Goal: Task Accomplishment & Management: Manage account settings

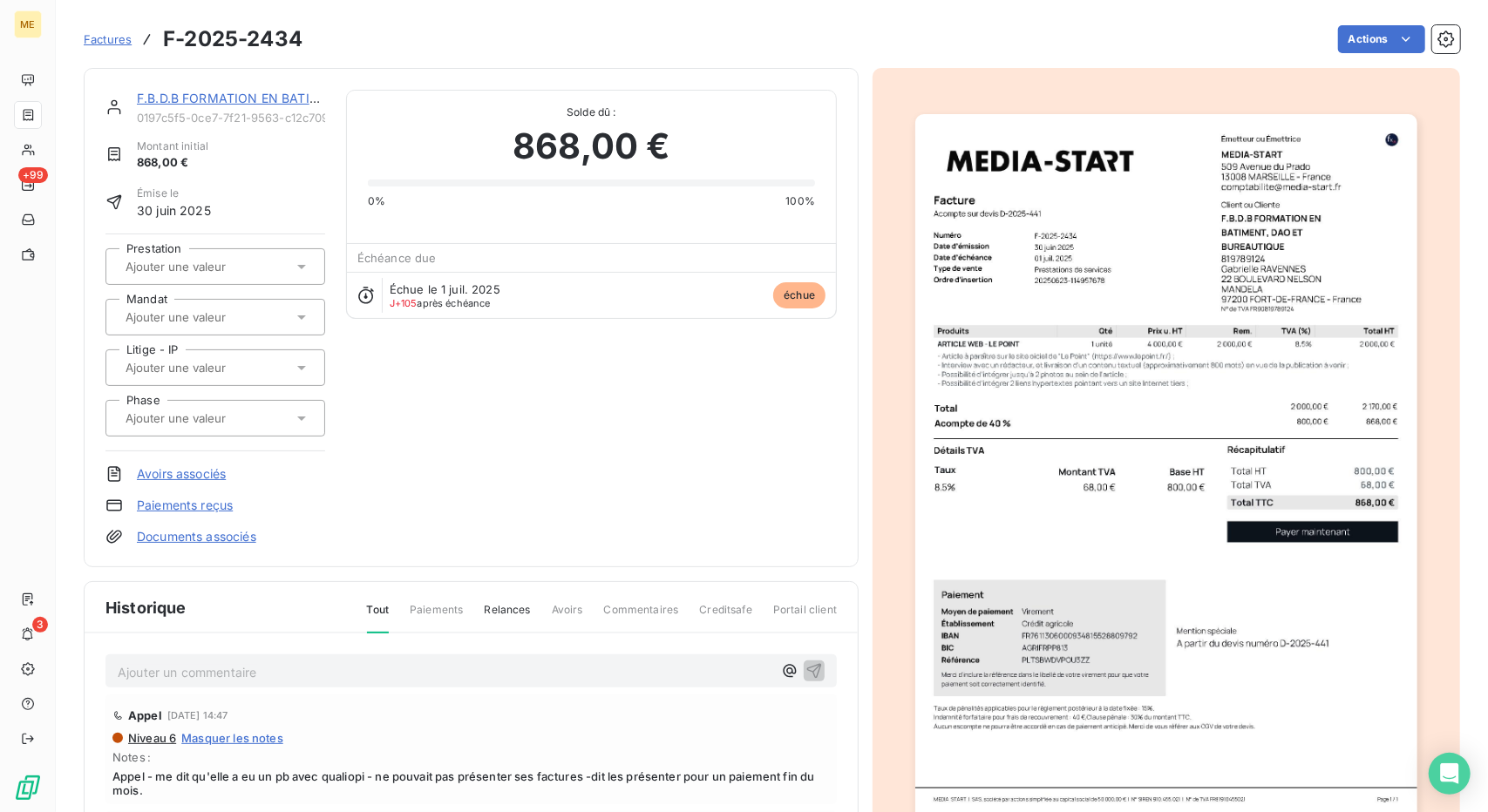
click at [709, 485] on div "F.B.D.B FORMATION EN BATIMENT, DAO ET BUREAUTIQUE 0197c5f5-0ce7-7f21-9563-c12c7…" at bounding box center [471, 318] width 731 height 455
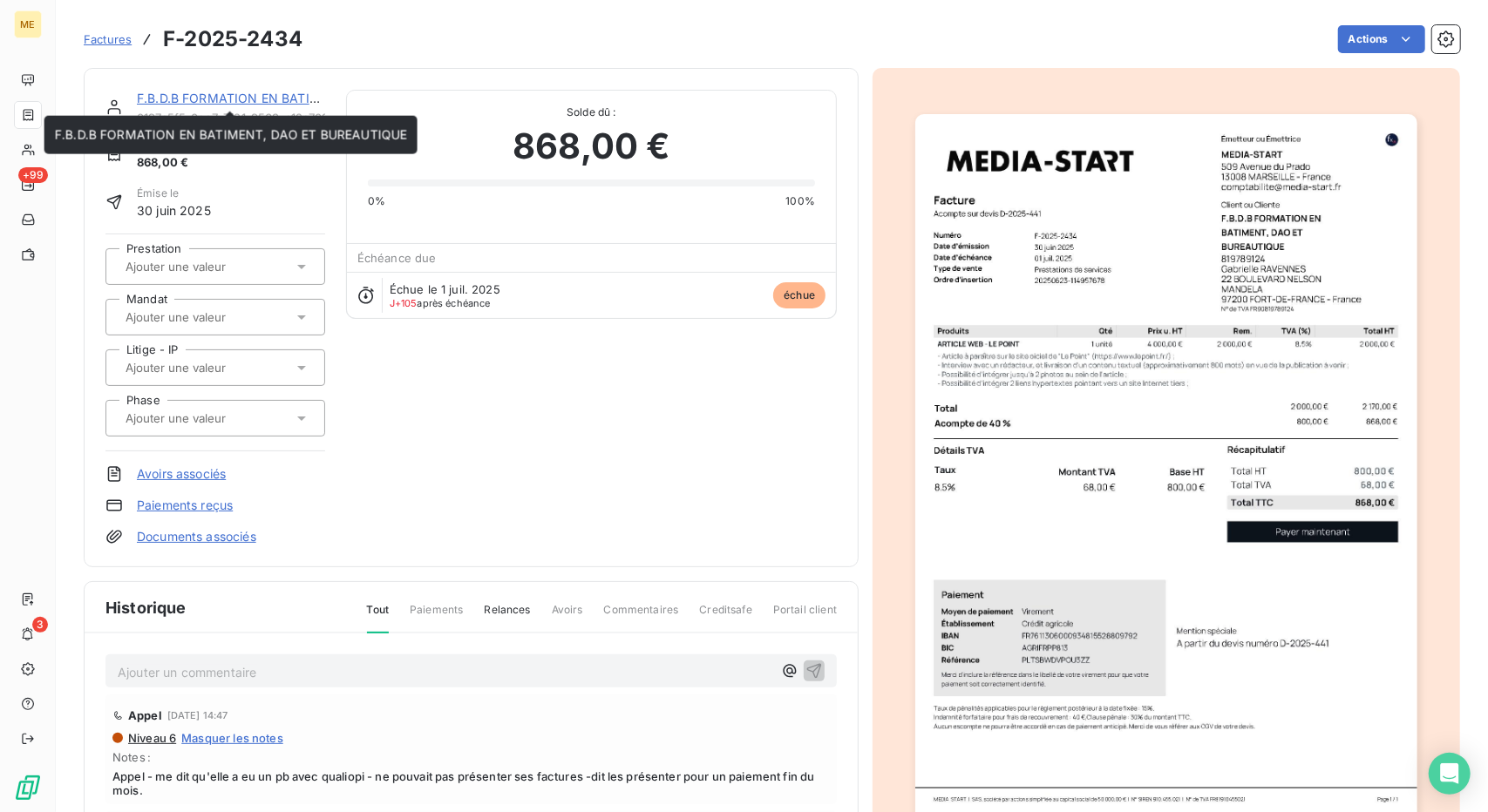
click at [219, 98] on link "F.B.D.B FORMATION EN BATIMENT, DAO ET BUREAUTIQUE" at bounding box center [313, 98] width 352 height 14
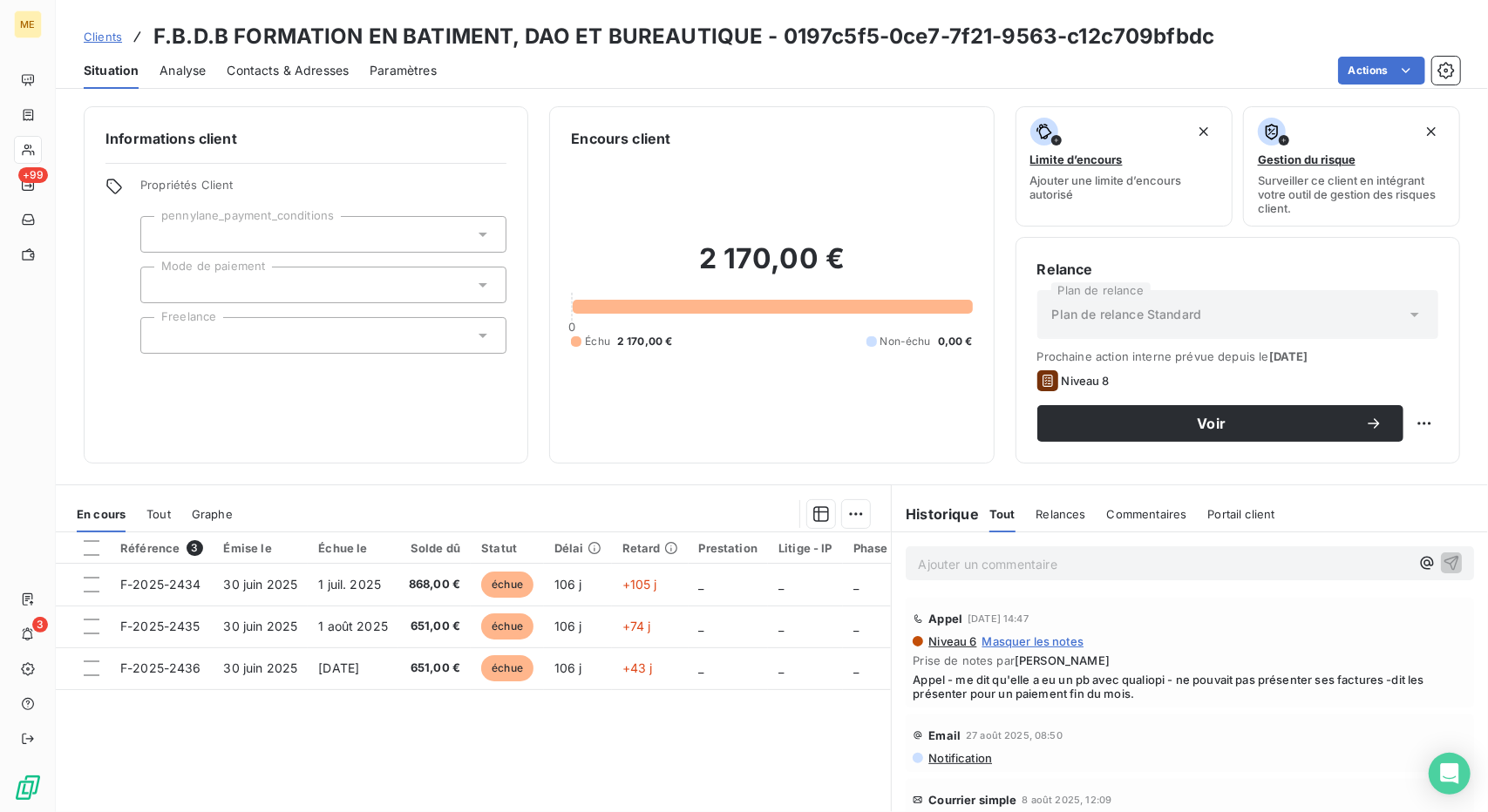
click at [256, 77] on span "Contacts & Adresses" at bounding box center [288, 71] width 122 height 17
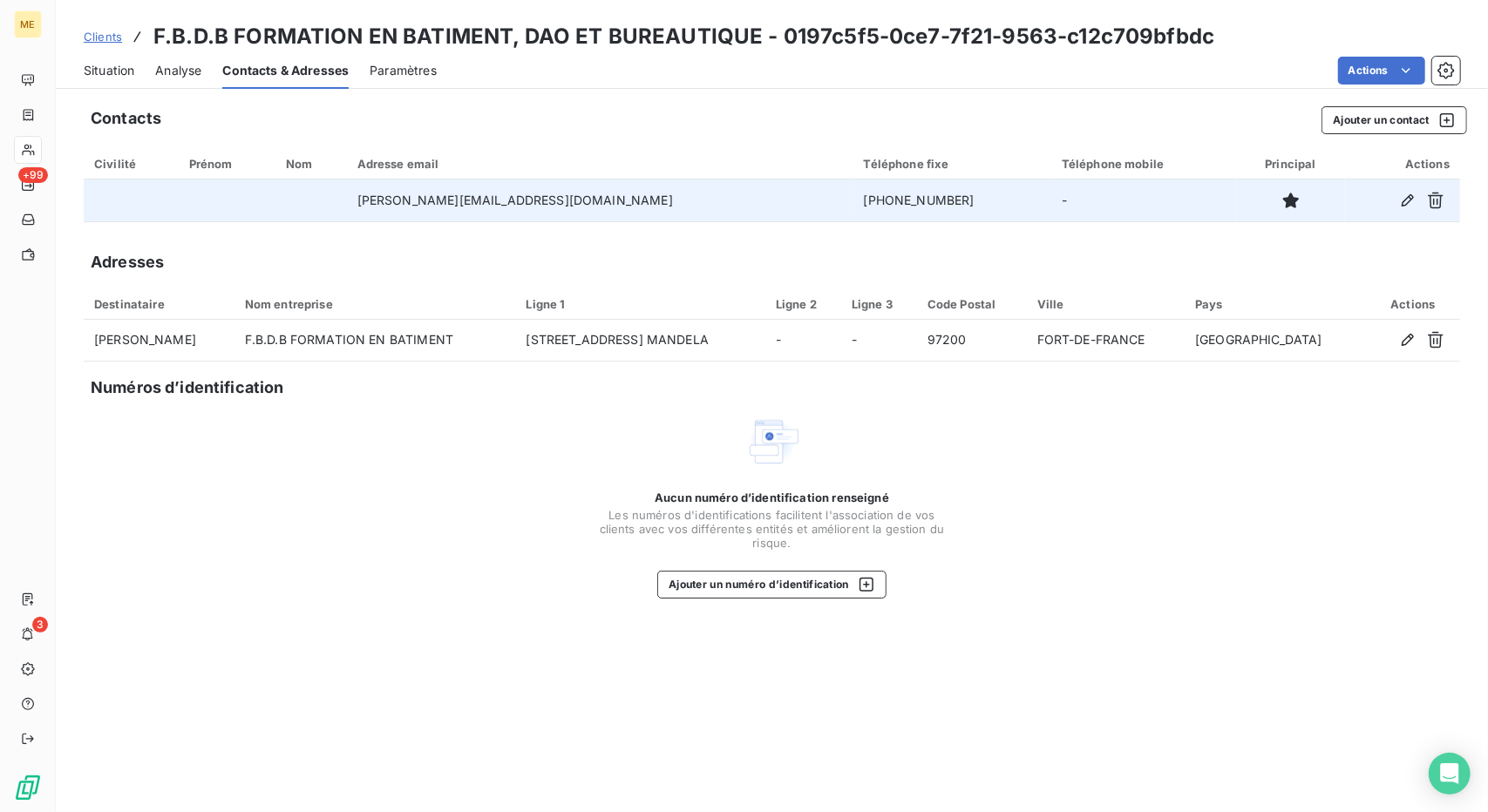
click at [854, 205] on td "[PHONE_NUMBER]" at bounding box center [952, 201] width 198 height 42
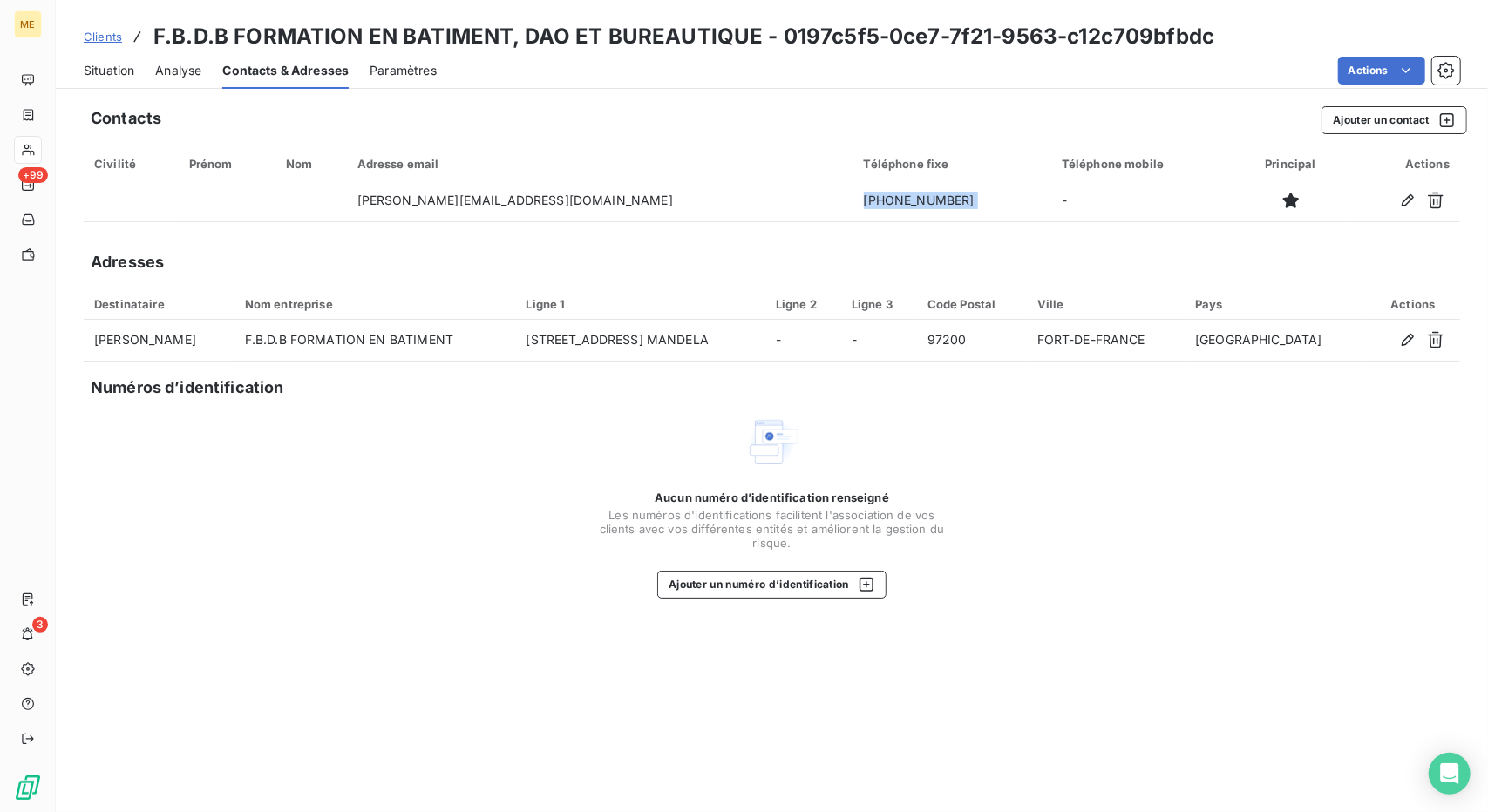
click at [1146, 153] on th "Téléphone mobile" at bounding box center [1144, 164] width 186 height 32
drag, startPoint x: 104, startPoint y: 64, endPoint x: 95, endPoint y: 76, distance: 15.0
click at [95, 76] on span "Situation" at bounding box center [108, 71] width 51 height 17
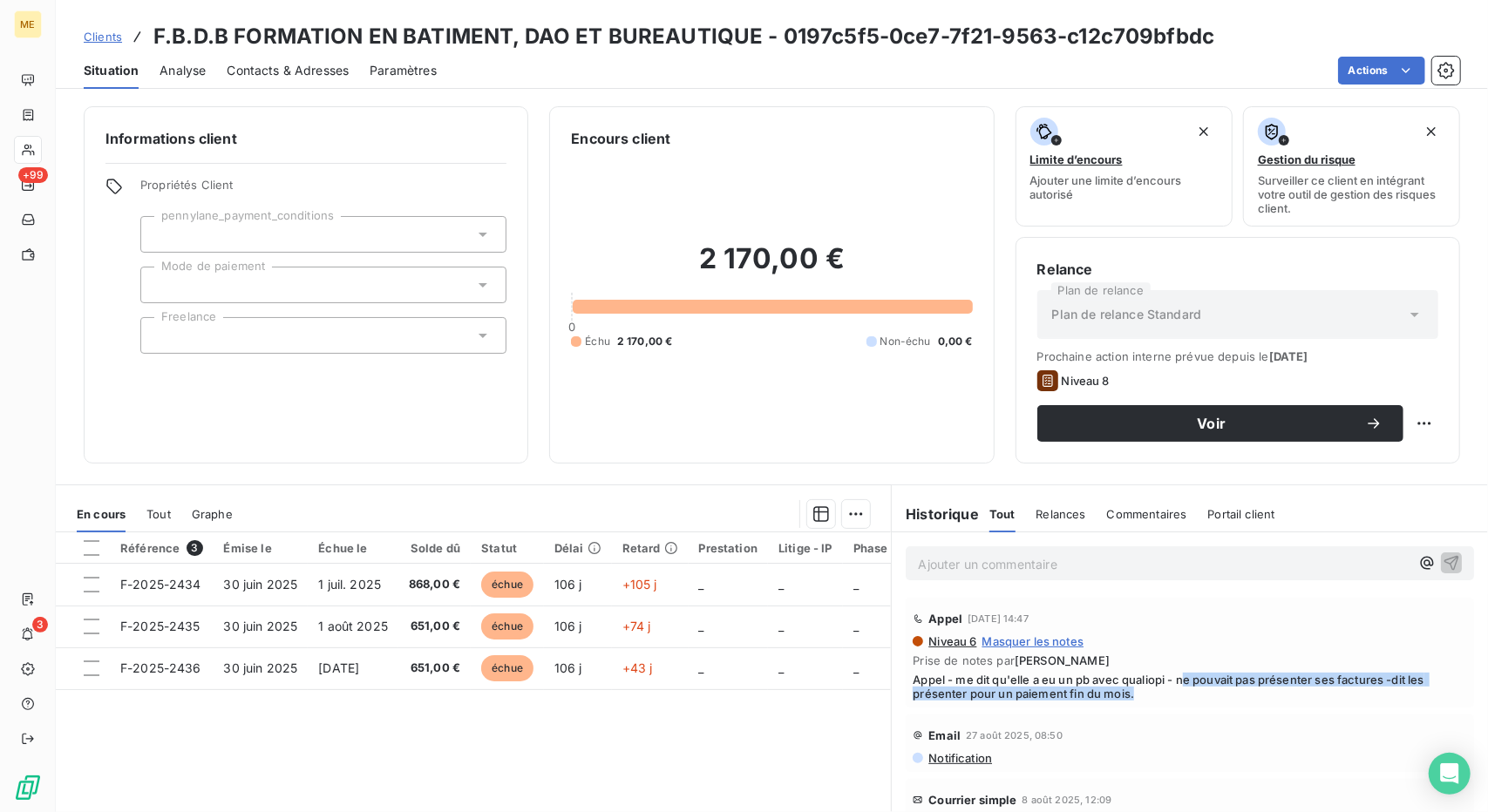
drag, startPoint x: 1176, startPoint y: 677, endPoint x: 1226, endPoint y: 692, distance: 52.2
click at [1226, 692] on span "Appel - me dit qu'elle a eu un pb avec qualiopi - ne pouvait pas présenter ses …" at bounding box center [1189, 686] width 554 height 28
drag, startPoint x: 1174, startPoint y: 678, endPoint x: 1214, endPoint y: 716, distance: 55.2
click at [1214, 716] on div "Appel [DATE] 14:47 Niveau 6 Masquer les notes Prise de notes par [PERSON_NAME] …" at bounding box center [1189, 781] width 596 height 375
click at [1214, 716] on div "Email [DATE] 08:50 Notification" at bounding box center [1190, 743] width 568 height 57
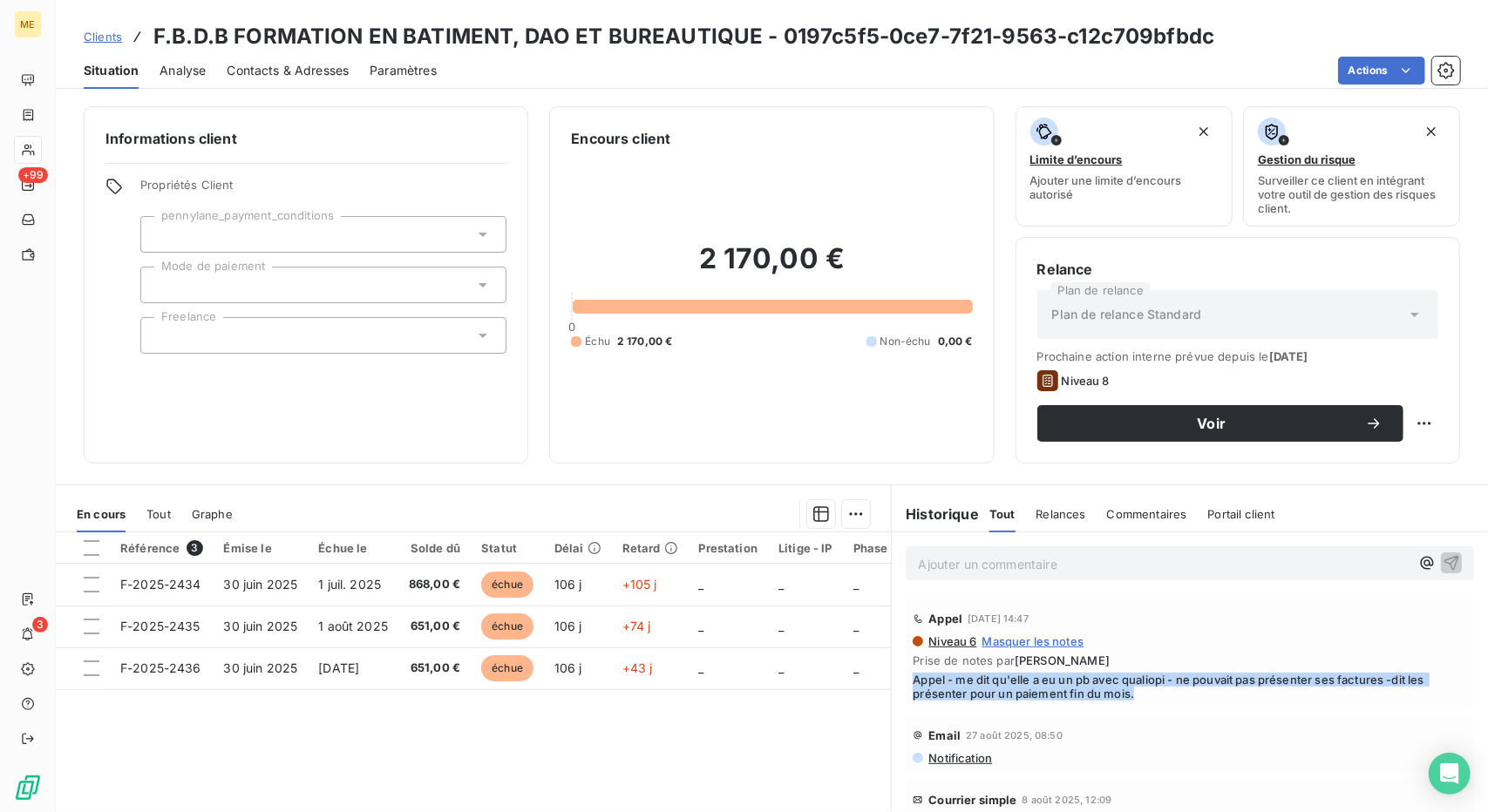
drag, startPoint x: 1134, startPoint y: 706, endPoint x: 901, endPoint y: 682, distance: 234.2
click at [906, 682] on div "Appel [DATE] 14:47 Niveau 6 Masquer les notes Prise de notes par [PERSON_NAME] …" at bounding box center [1190, 652] width 568 height 110
click at [1093, 669] on div "Niveau 6 Masquer les notes Prise de notes par [PERSON_NAME] - me dit qu'elle a …" at bounding box center [1189, 667] width 554 height 66
click at [995, 559] on p "Ajouter un commentaire ﻿" at bounding box center [1164, 564] width 492 height 22
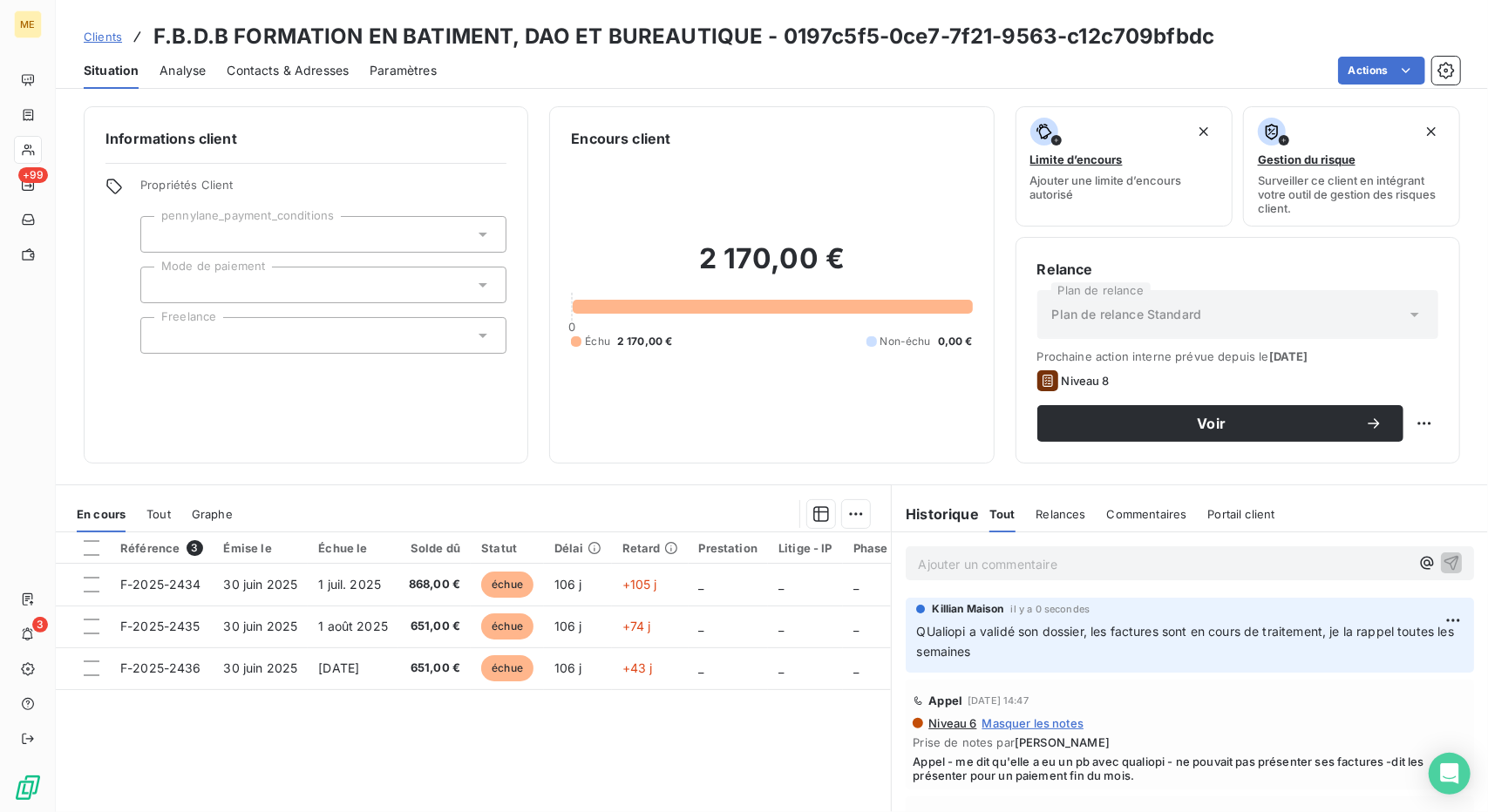
click at [96, 34] on span "Clients" at bounding box center [102, 36] width 38 height 14
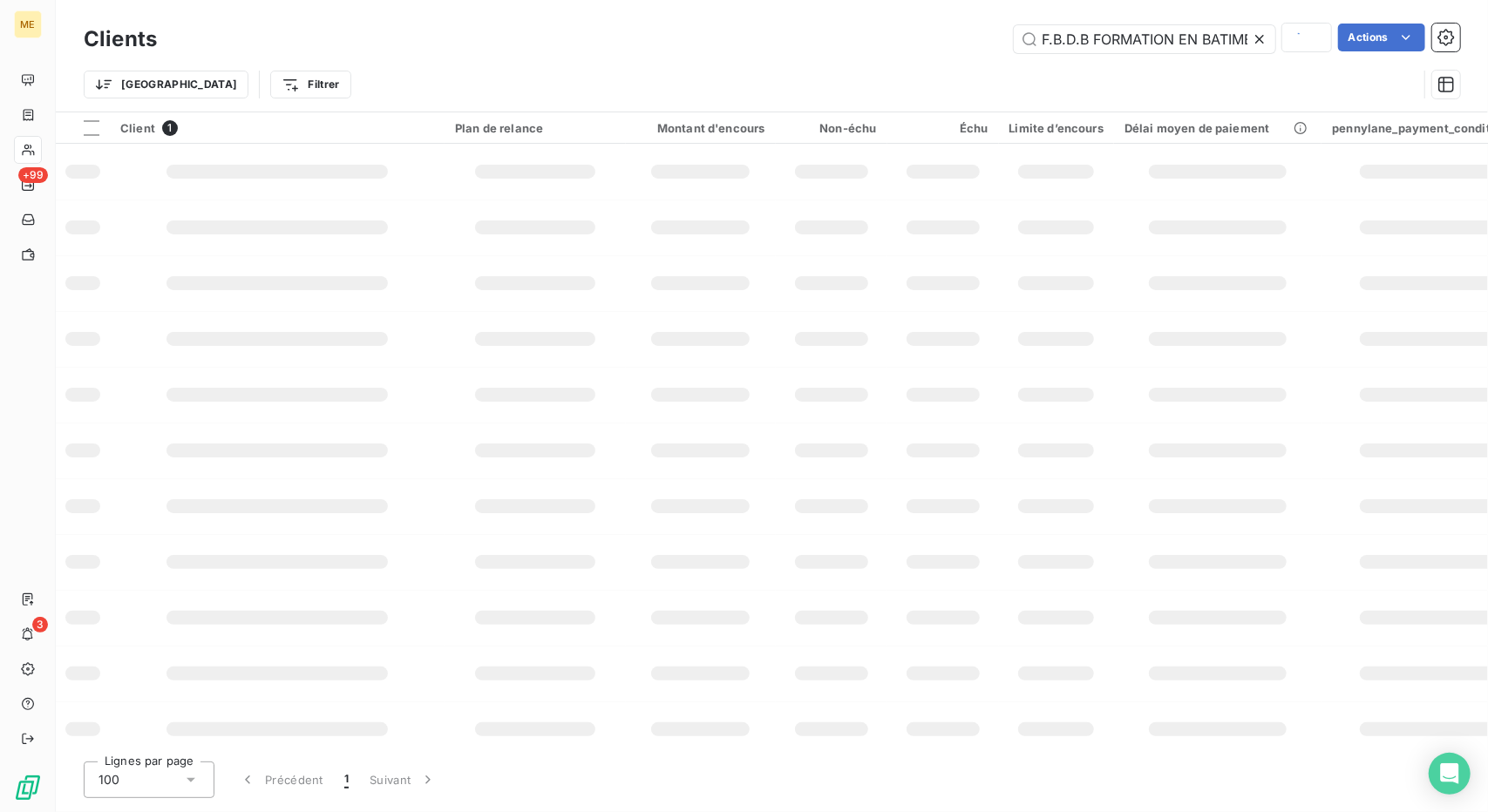
scroll to position [0, 187]
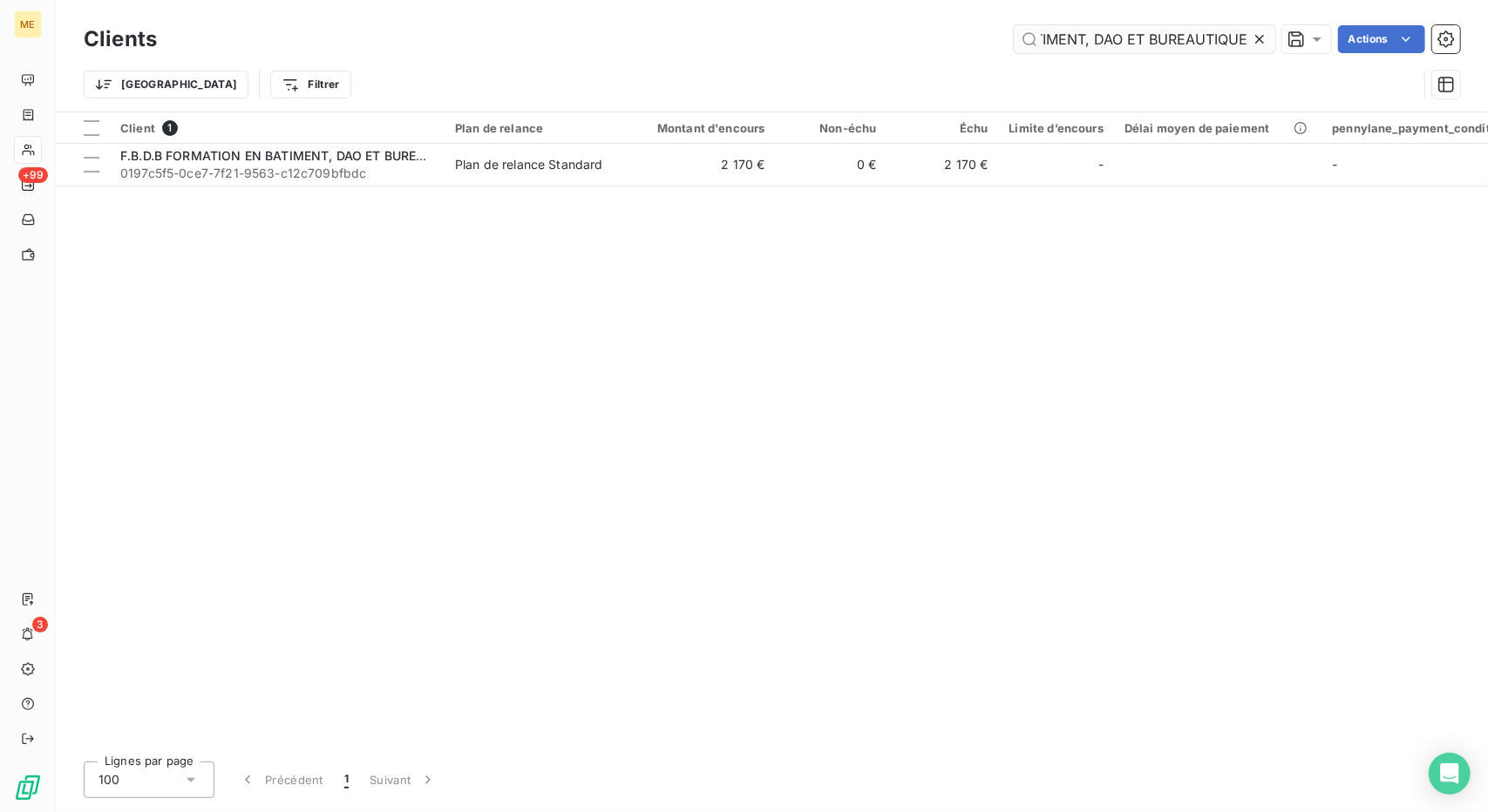
click at [1055, 48] on input "F.B.D.B FORMATION EN BATIMENT, DAO ET BUREAUTIQUE" at bounding box center [1144, 38] width 261 height 28
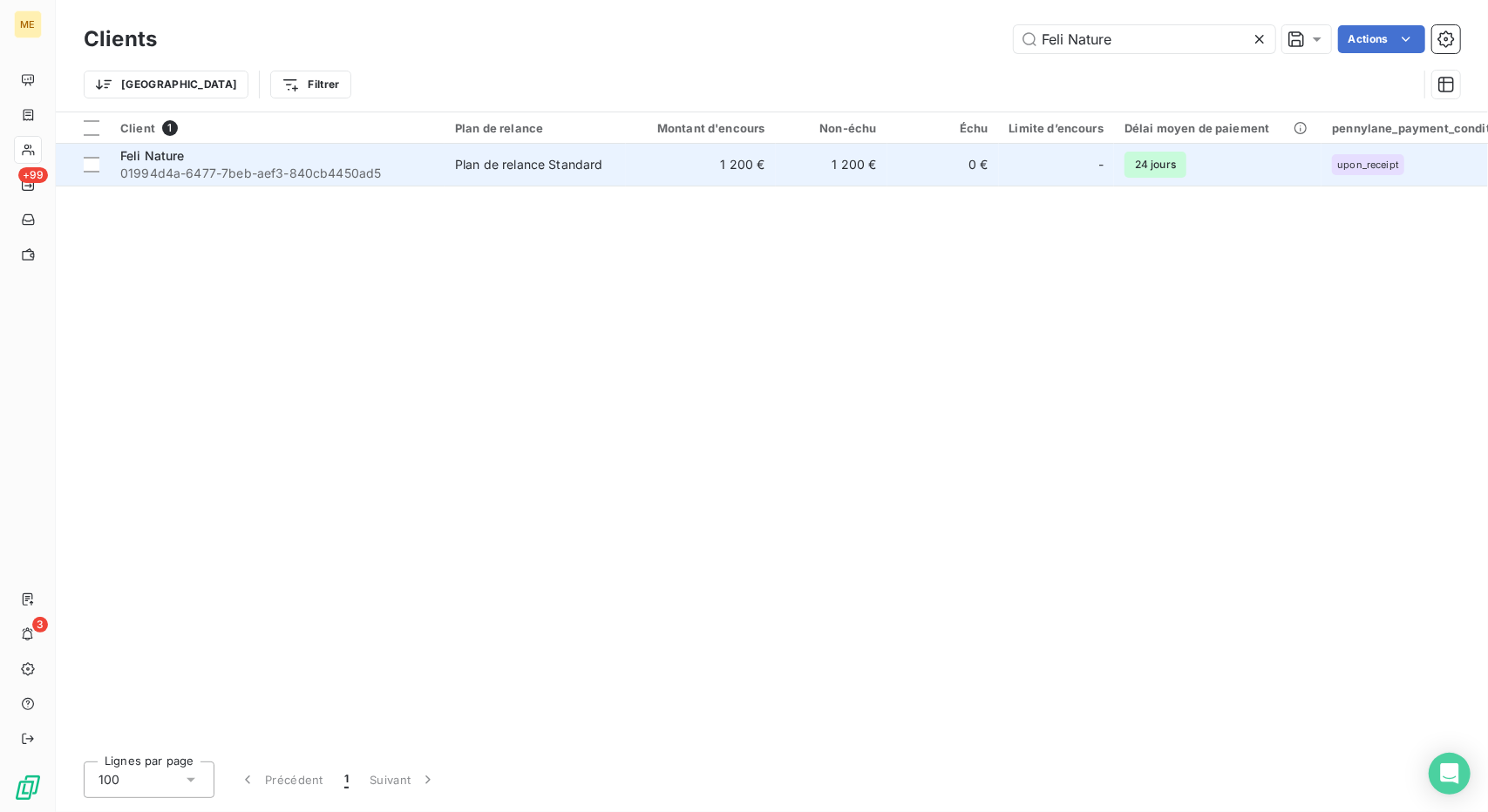
type input "Feli Nature"
click at [618, 154] on td "Plan de relance Standard" at bounding box center [536, 165] width 182 height 42
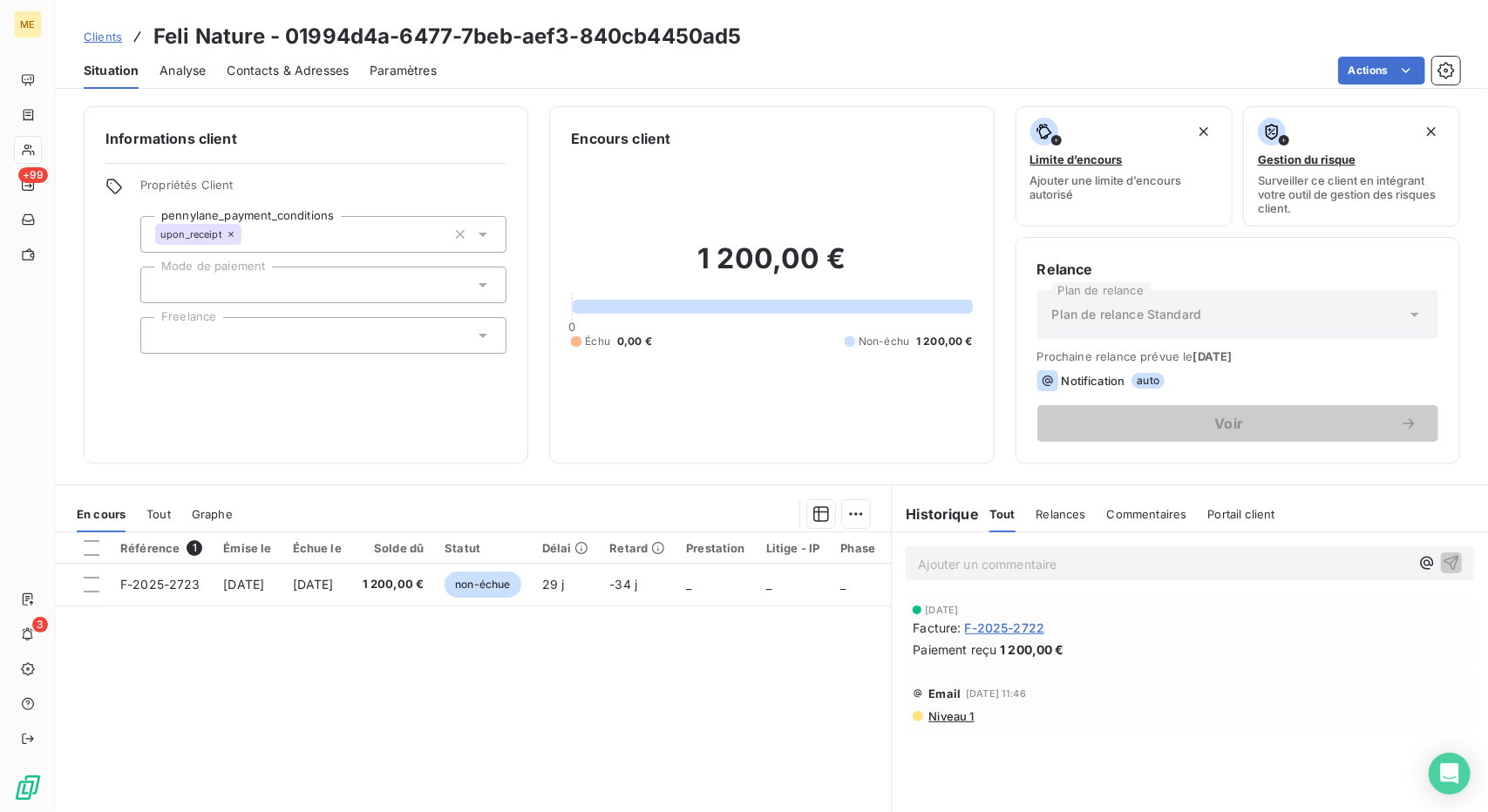
click at [96, 36] on span "Clients" at bounding box center [102, 36] width 38 height 14
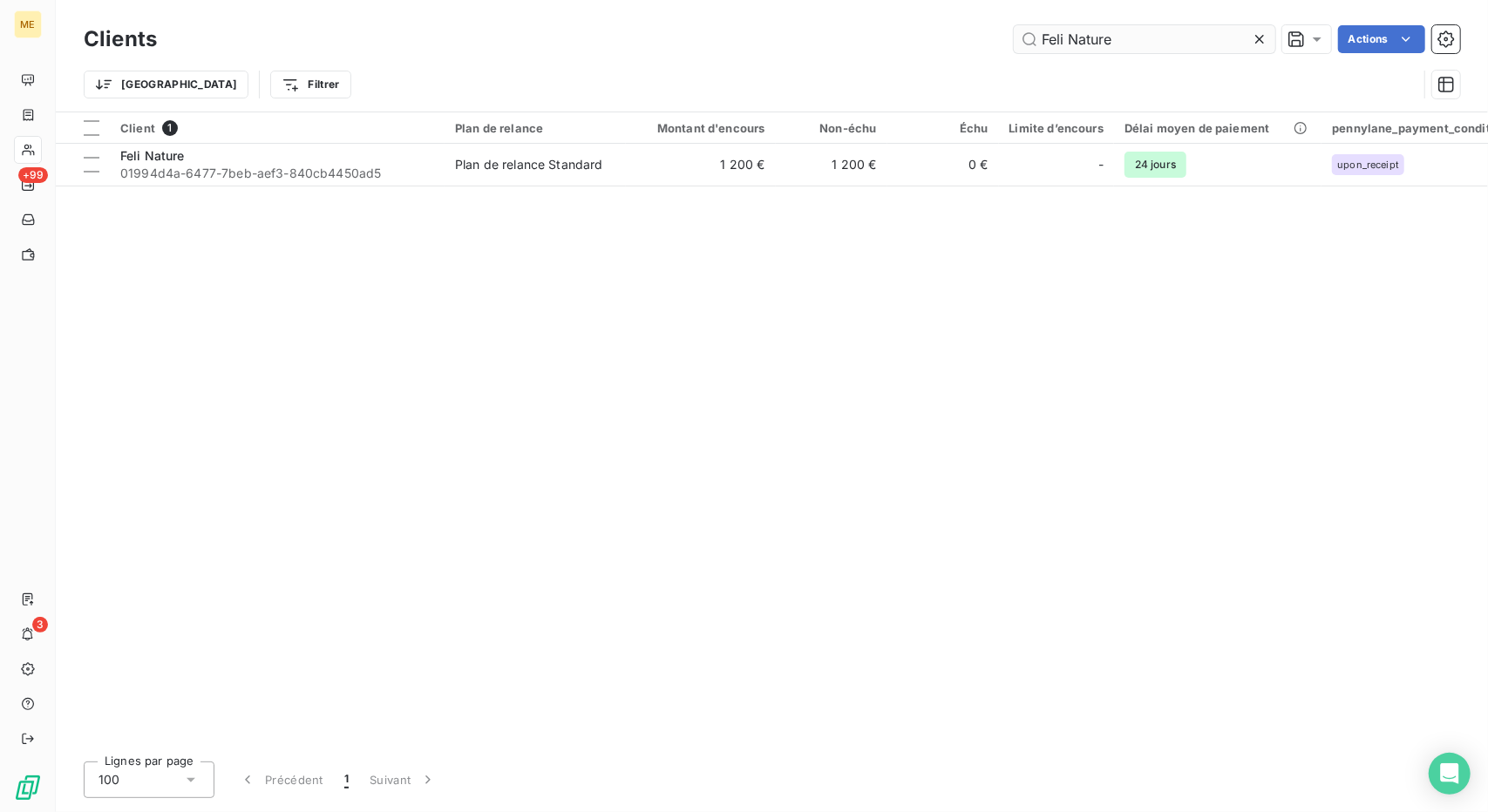
click at [1098, 25] on input "Feli Nature" at bounding box center [1144, 38] width 261 height 28
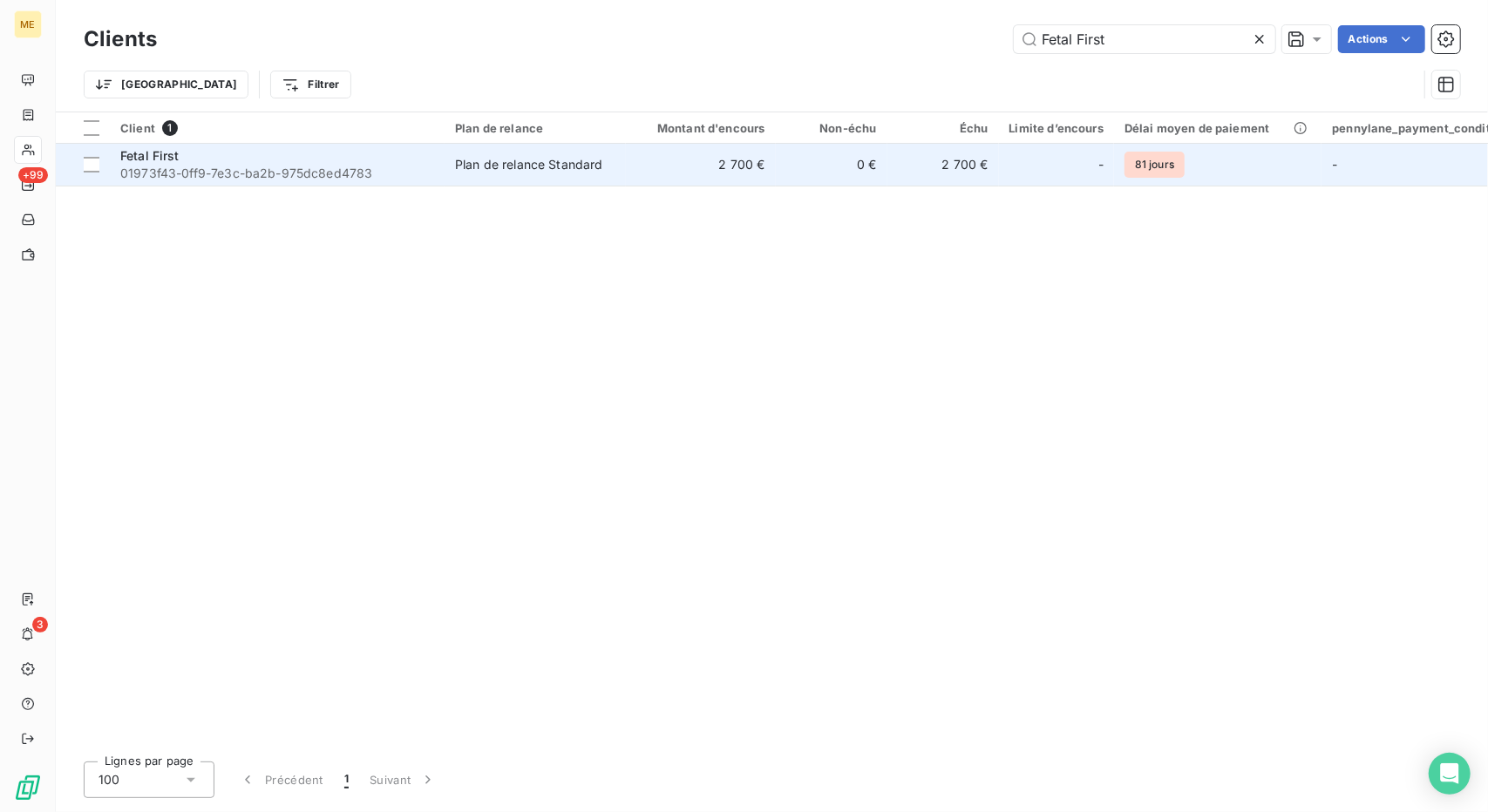
type input "Fetal First"
click at [663, 151] on td "2 700 €" at bounding box center [700, 165] width 150 height 42
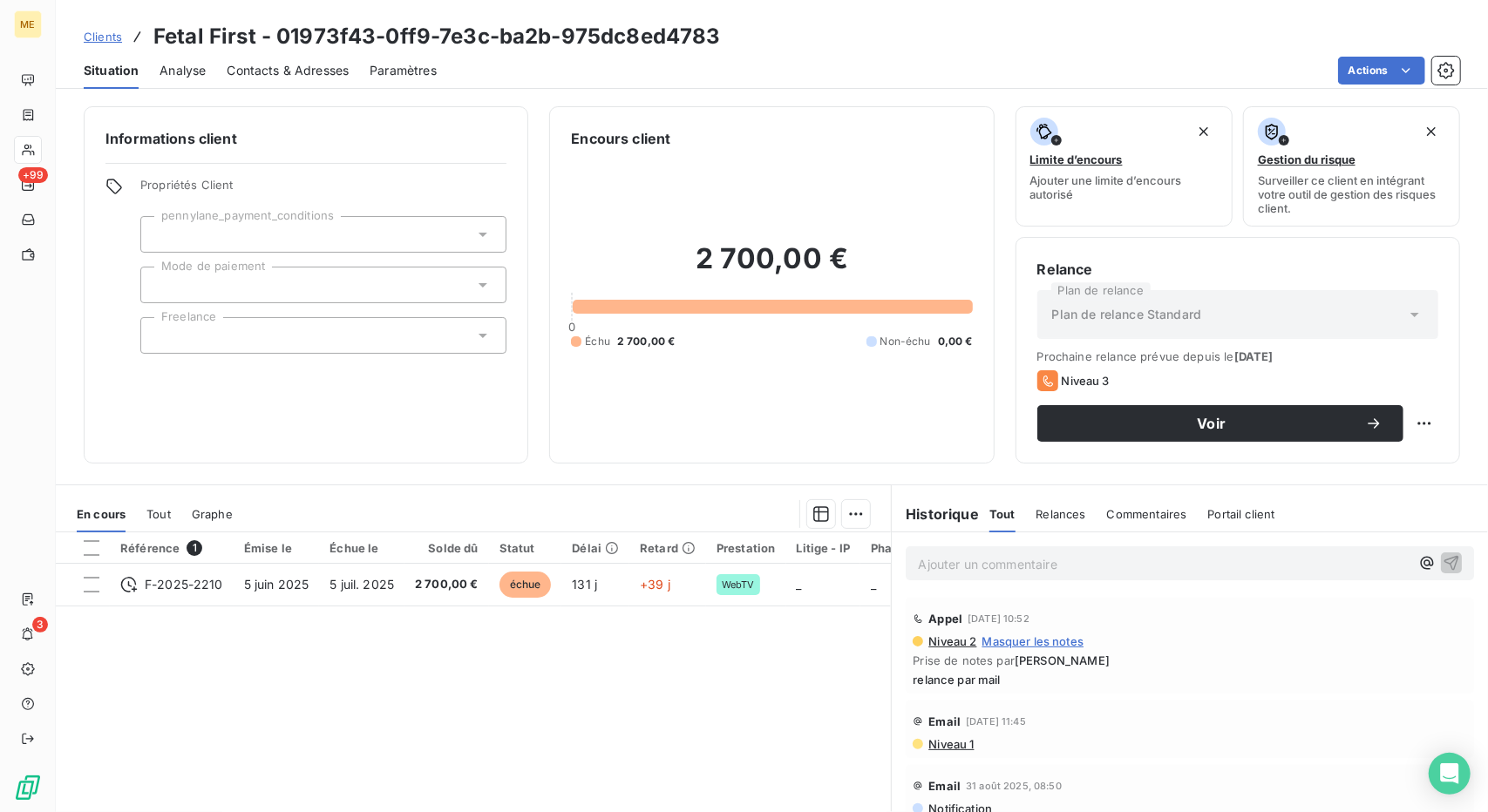
click at [319, 71] on span "Contacts & Adresses" at bounding box center [288, 71] width 122 height 17
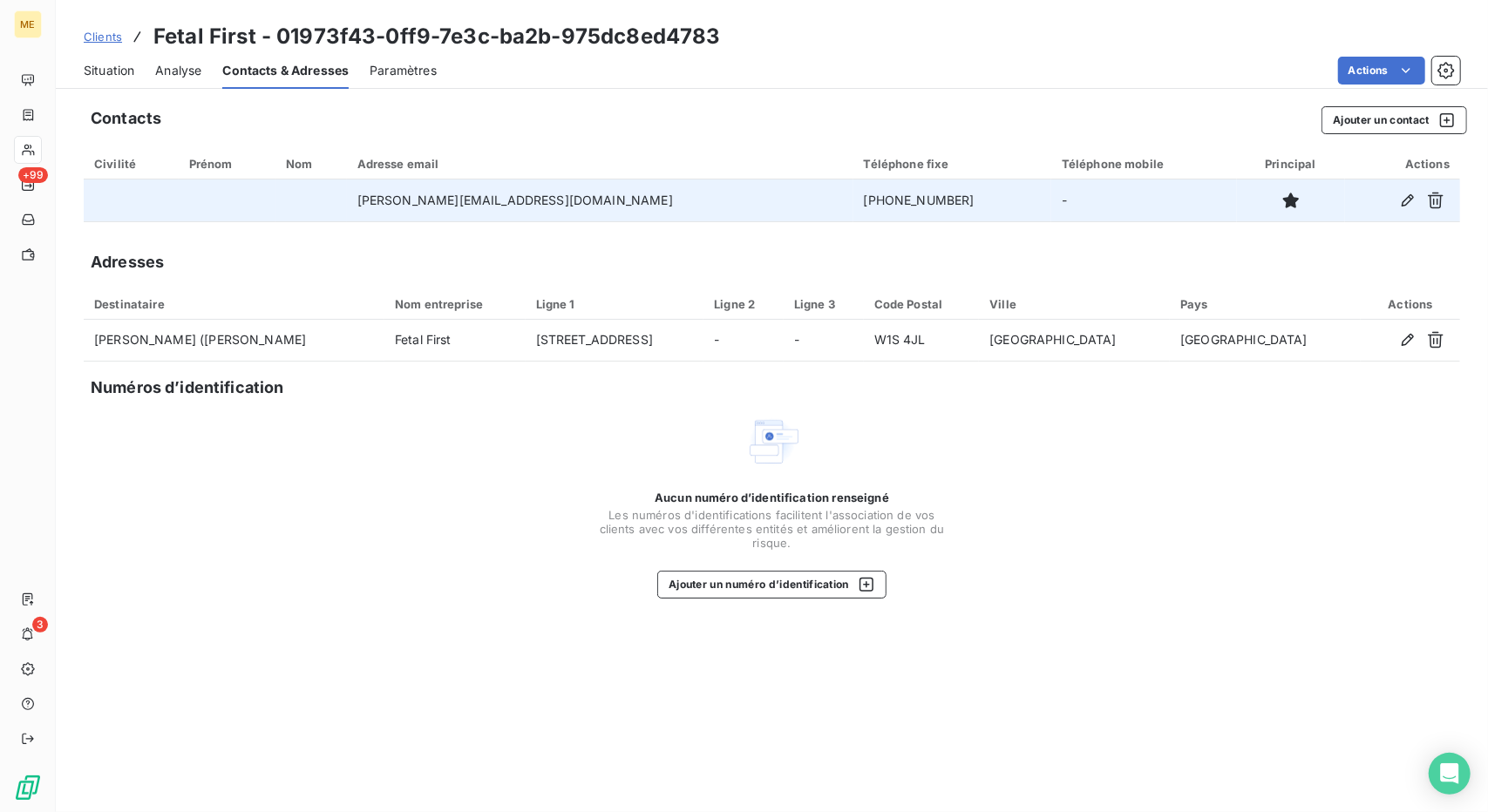
click at [854, 203] on td "[PHONE_NUMBER]" at bounding box center [952, 201] width 198 height 42
copy td "[PHONE_NUMBER]"
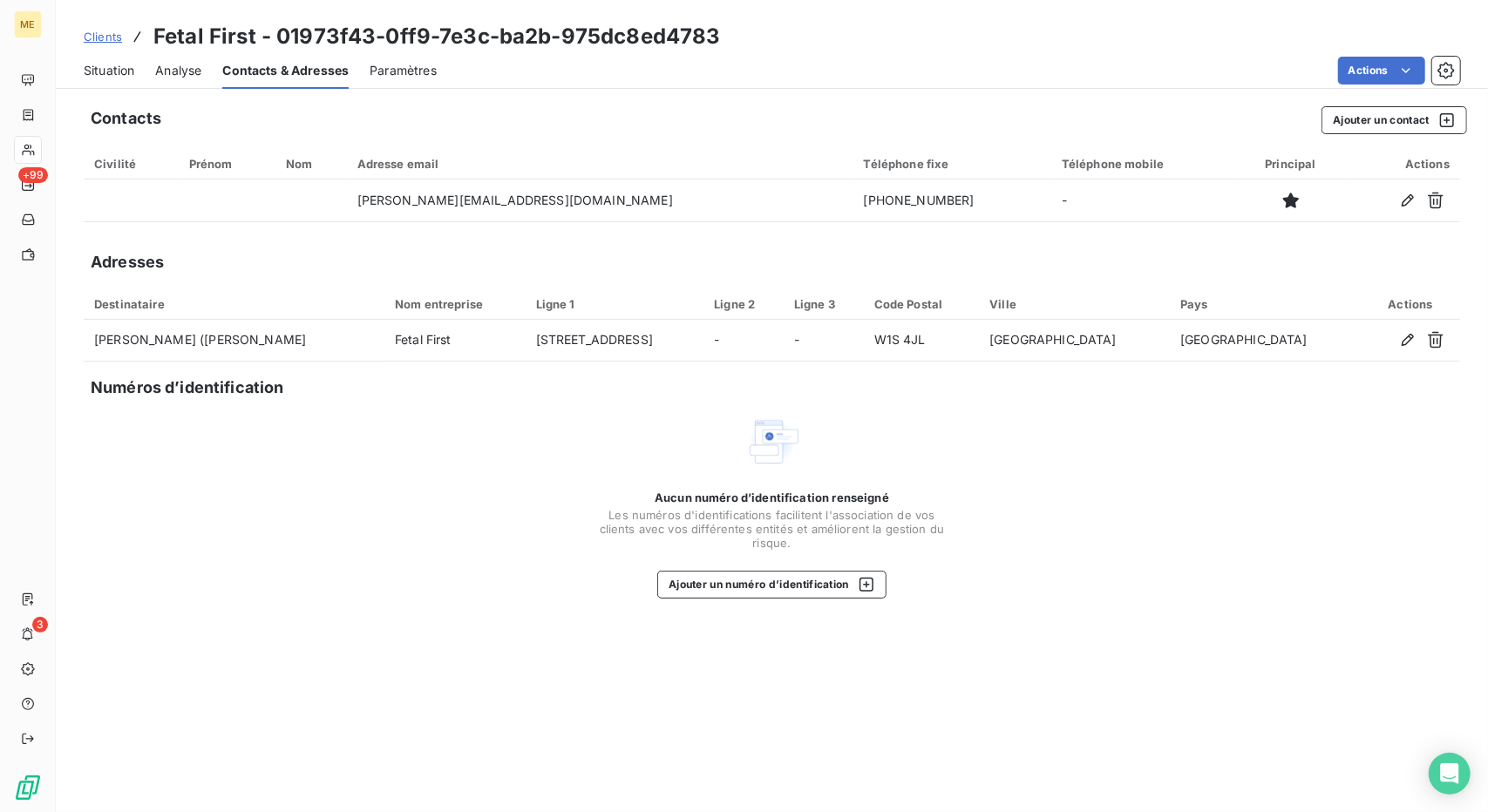
click at [144, 67] on div "Situation Analyse Contacts & Adresses Paramètres Actions" at bounding box center [771, 71] width 1432 height 36
click at [125, 68] on span "Situation" at bounding box center [108, 71] width 51 height 17
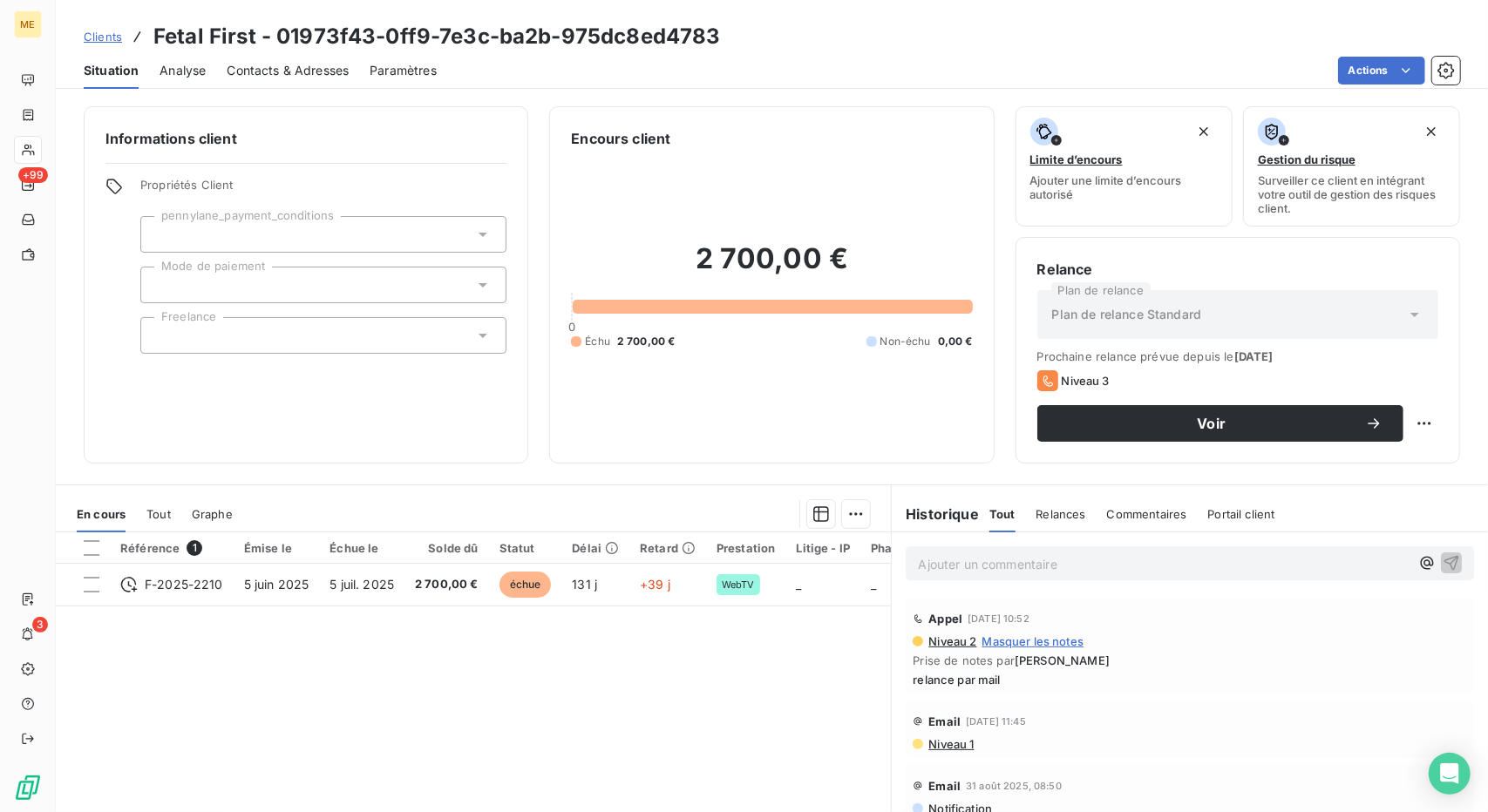
click at [581, 745] on div "Référence 1 Émise le Échue le Solde dû Statut Délai Retard Prestation Litige - …" at bounding box center [473, 700] width 835 height 336
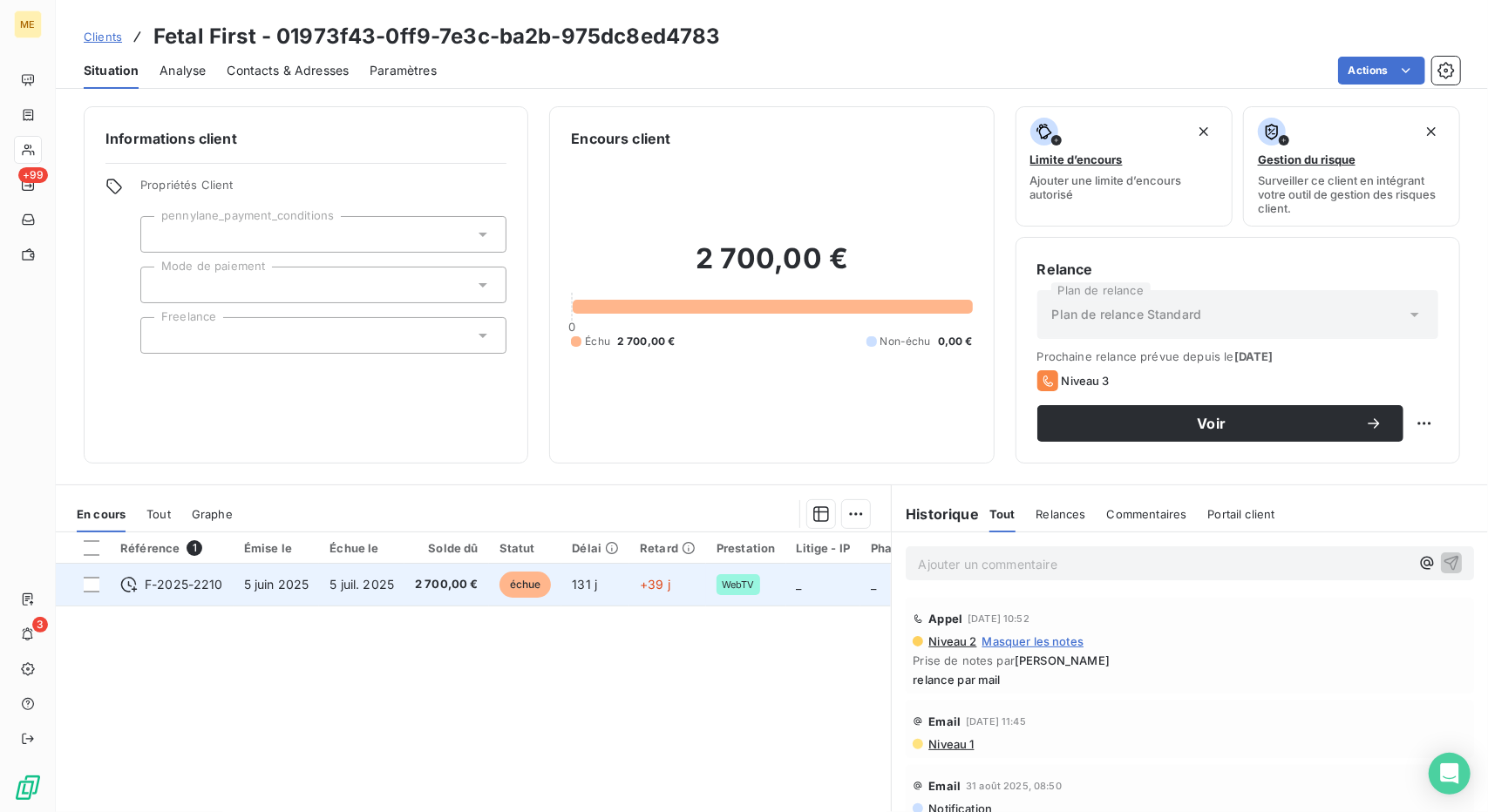
click at [446, 576] on span "2 700,00 €" at bounding box center [447, 584] width 64 height 17
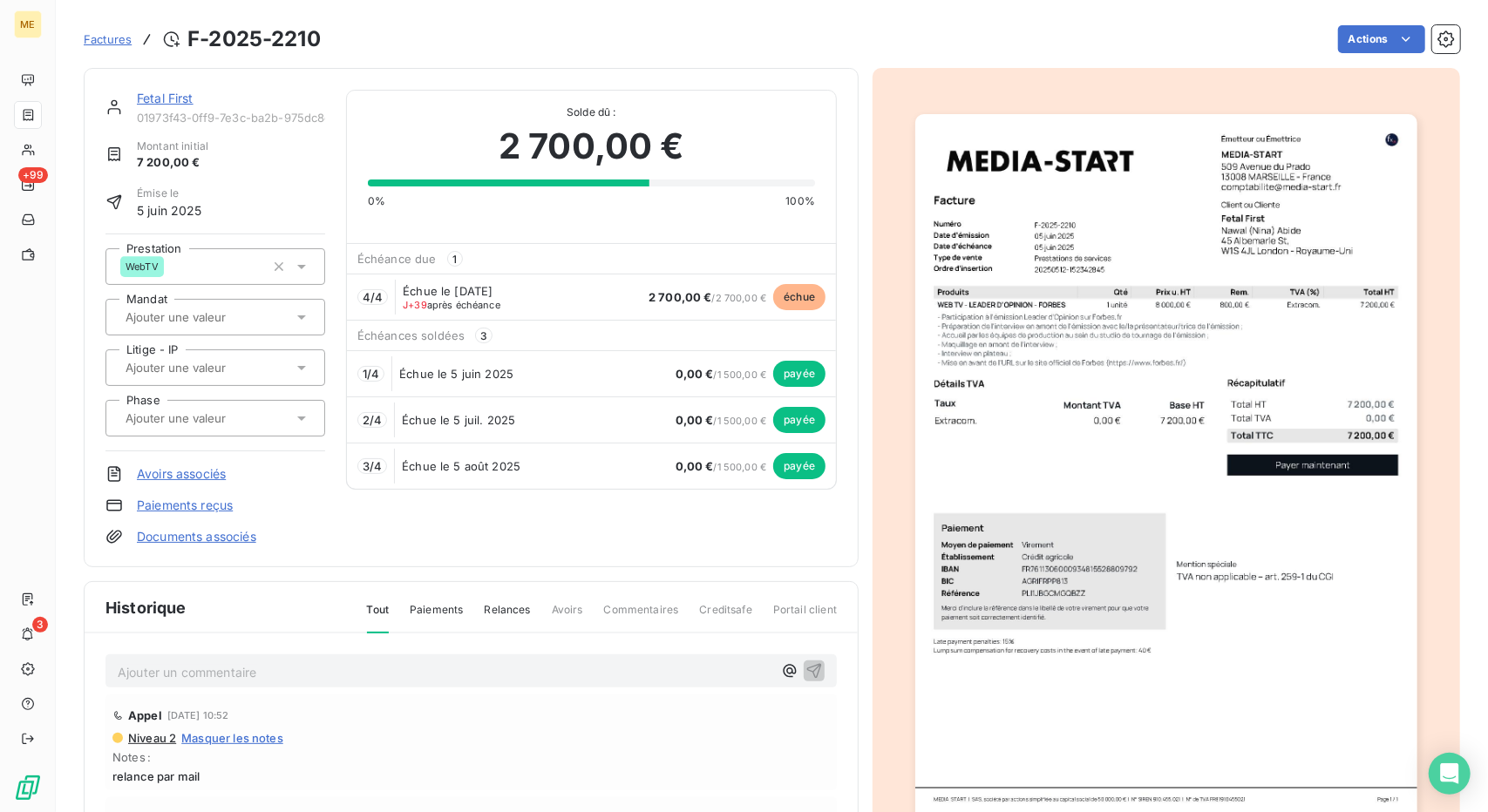
click at [1056, 226] on img "button" at bounding box center [1166, 469] width 501 height 710
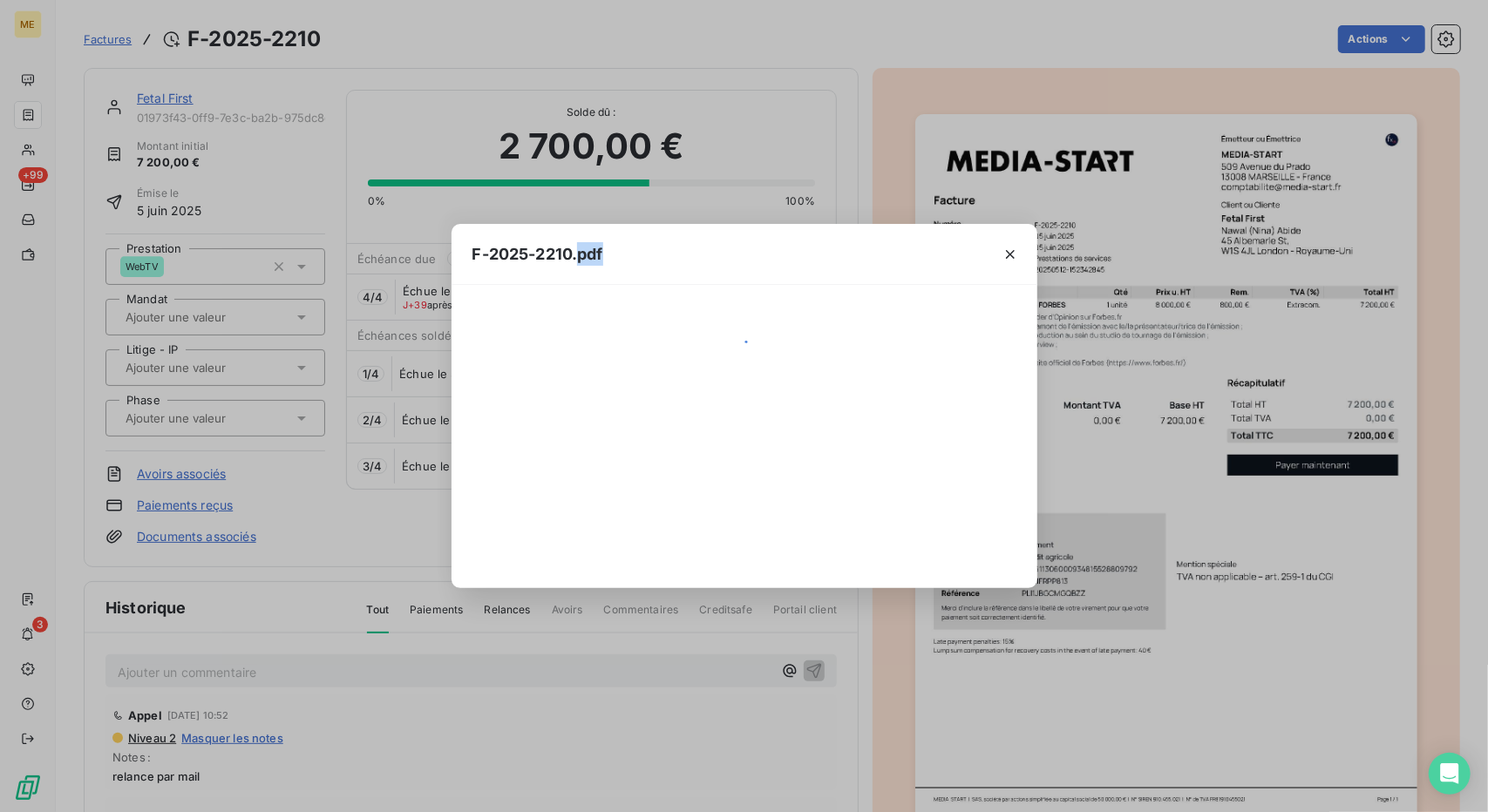
click at [1056, 226] on div "F-2025-2210.pdf" at bounding box center [744, 406] width 1488 height 812
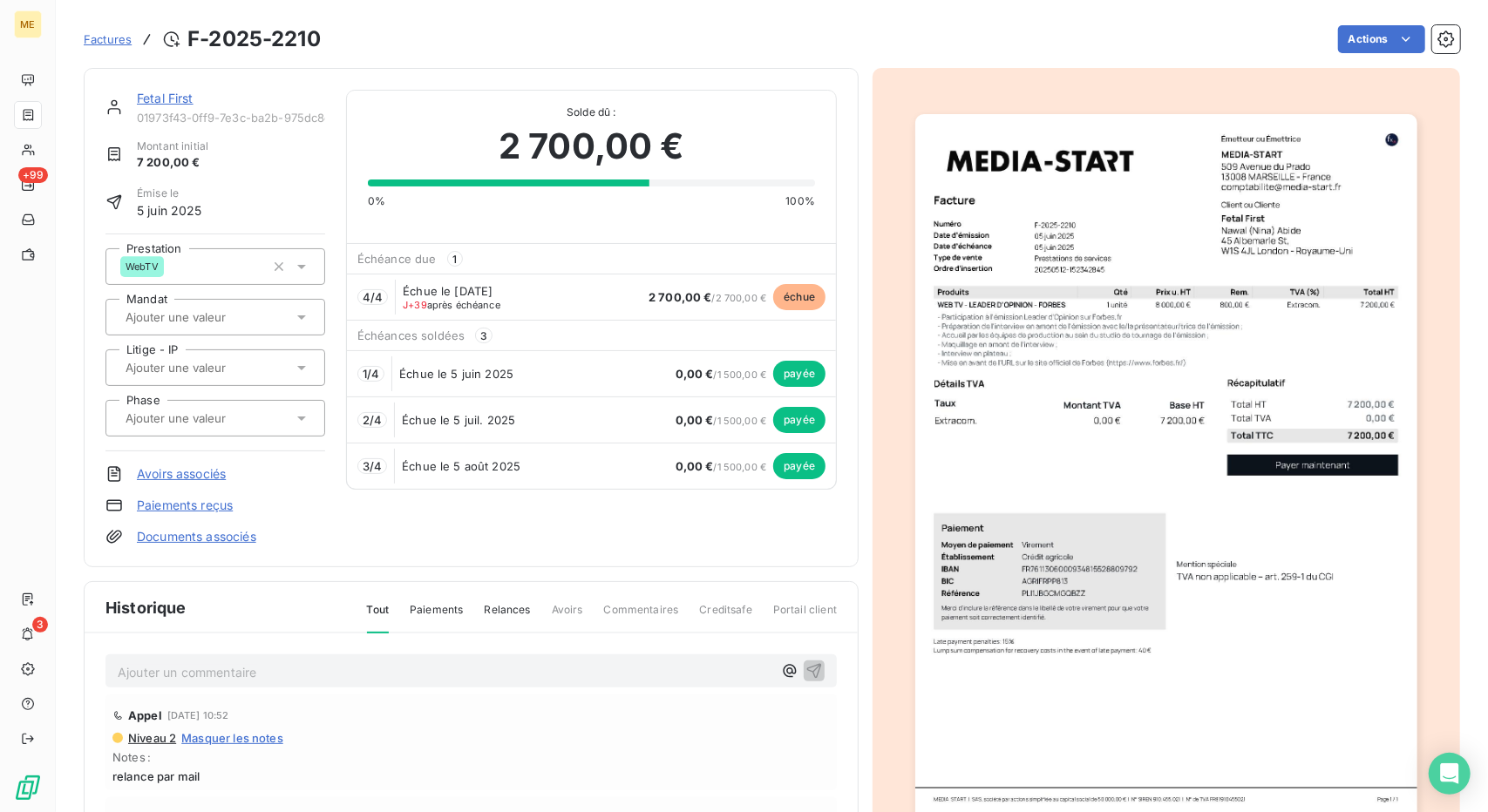
click at [1056, 226] on img "button" at bounding box center [1166, 469] width 501 height 710
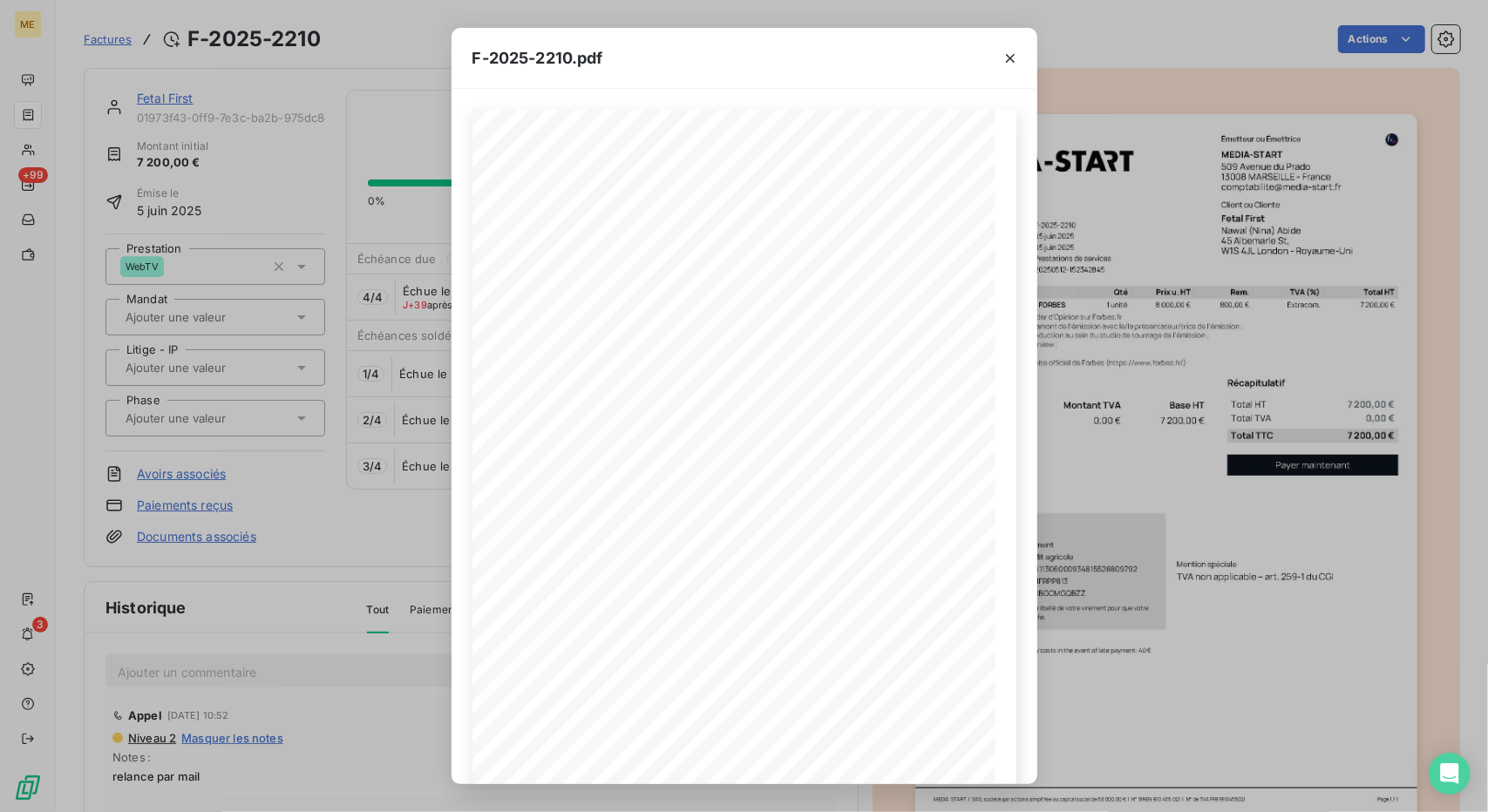
click at [380, 260] on div "F-2025-2210.pdf 7 200,00 € 0,00 € 7 200,00 € Émetteur ou Émettrice MEDIA-START …" at bounding box center [744, 406] width 1488 height 812
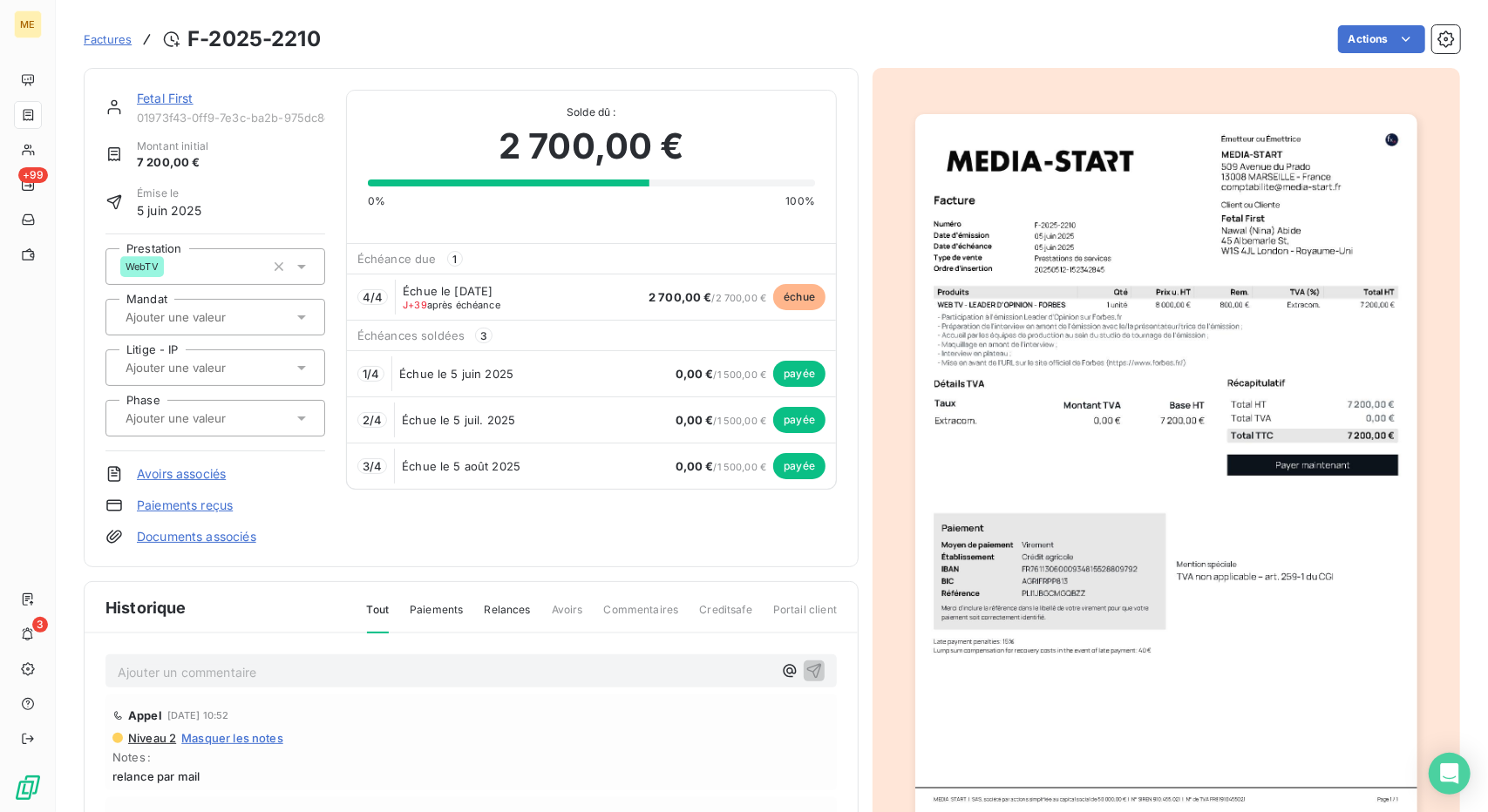
click at [162, 94] on link "Fetal First" at bounding box center [165, 98] width 56 height 14
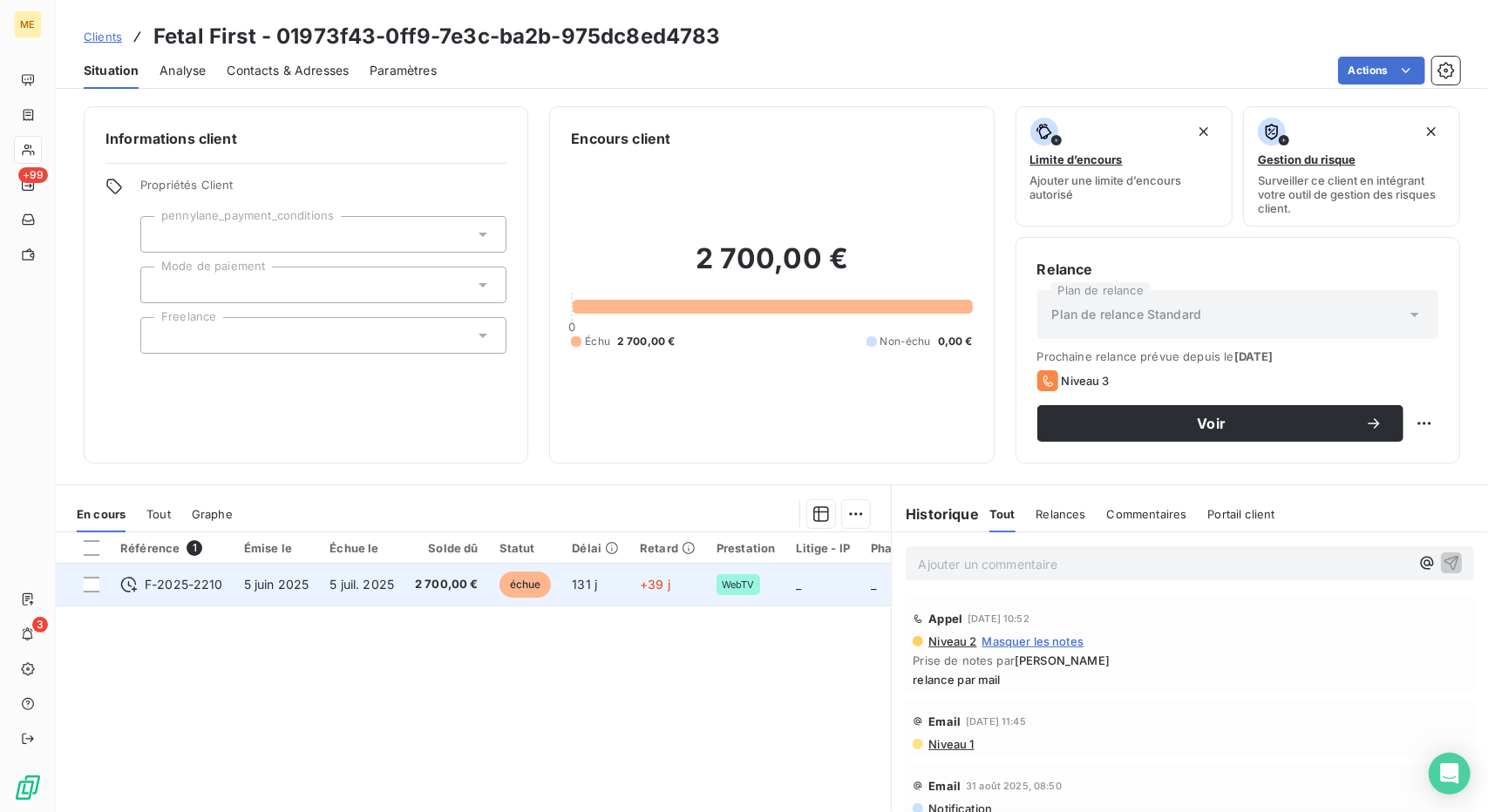
click at [453, 583] on span "2 700,00 €" at bounding box center [447, 584] width 64 height 17
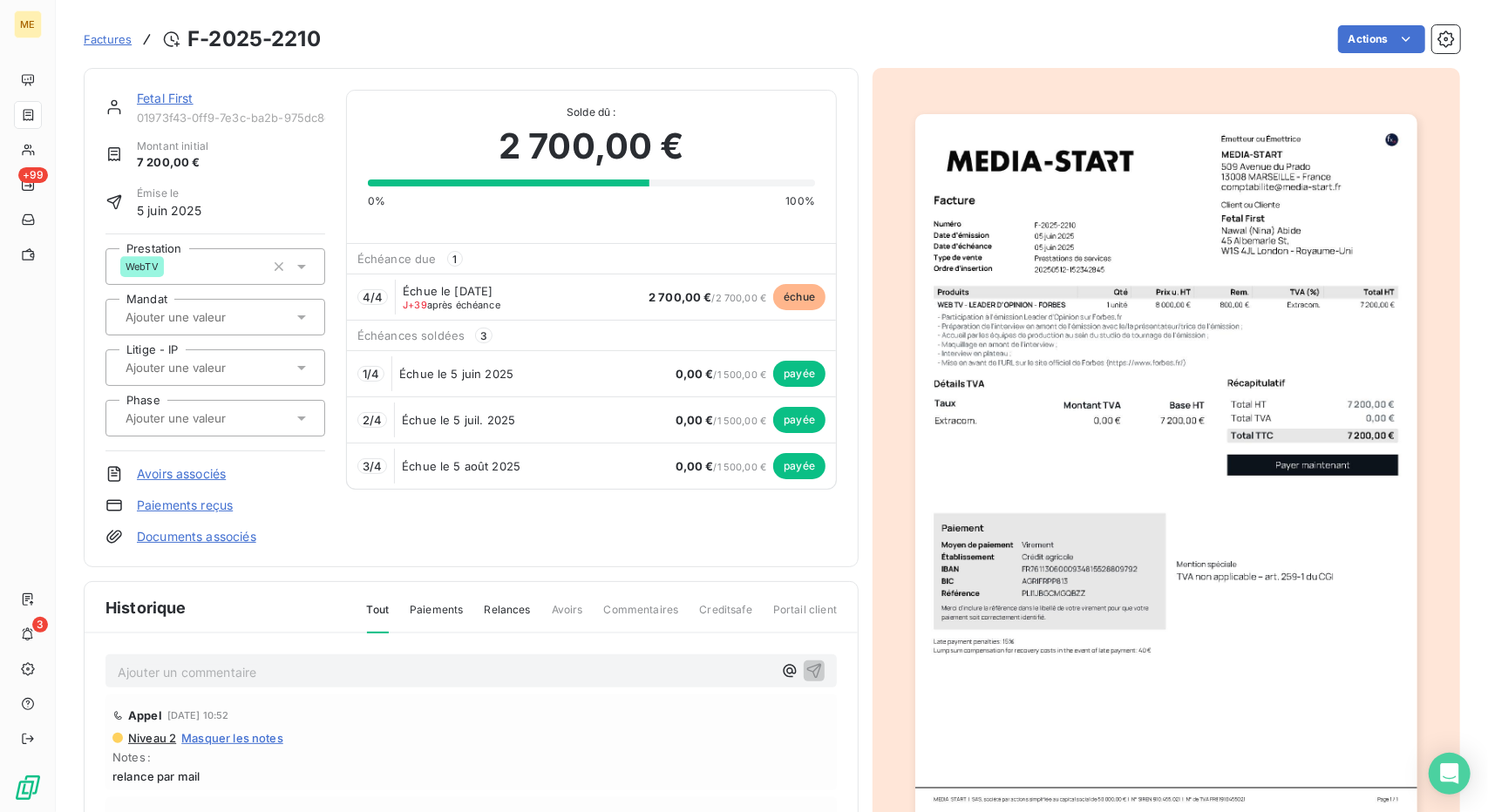
click at [1216, 306] on img "button" at bounding box center [1166, 469] width 501 height 710
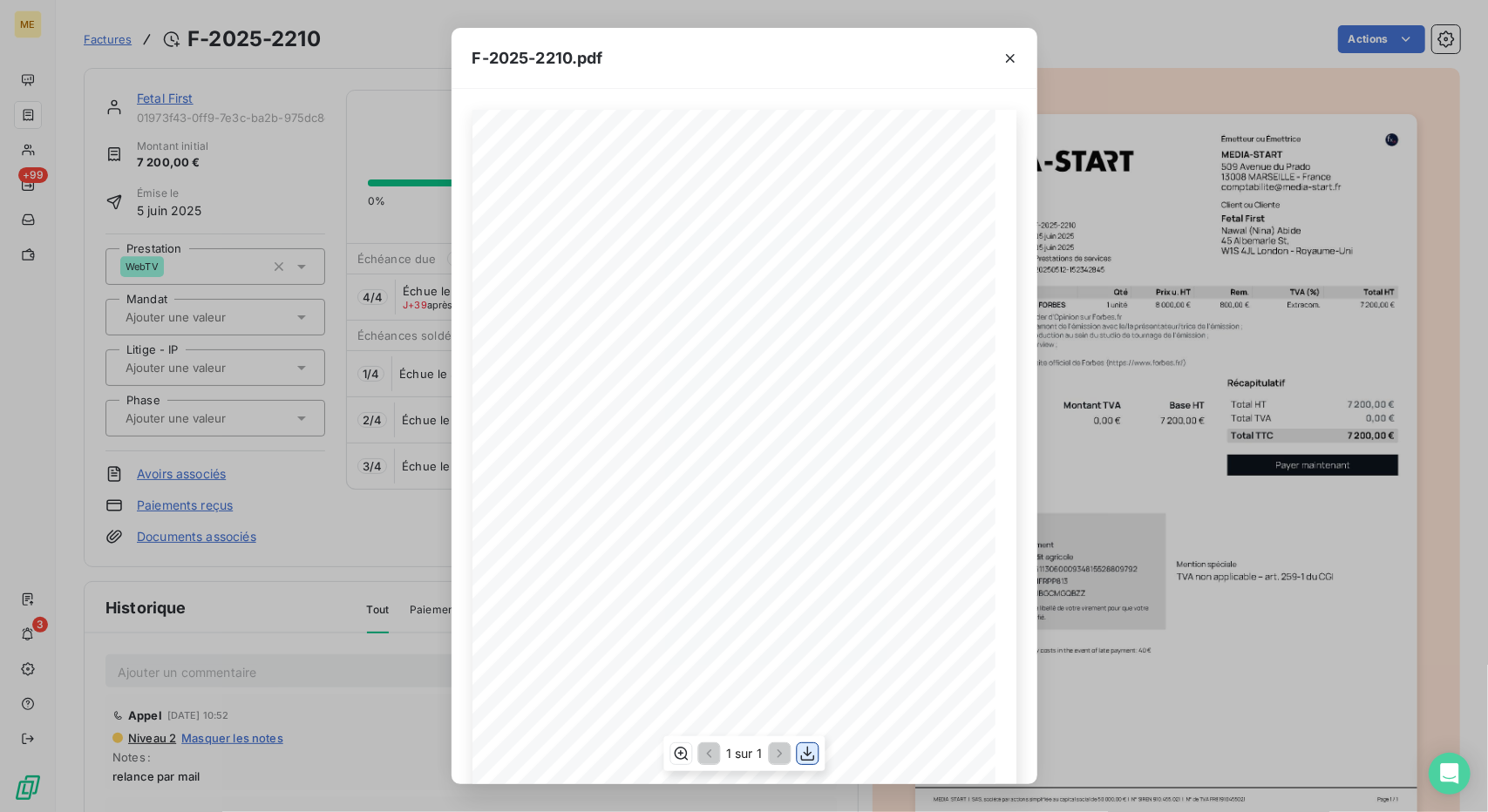
click at [808, 750] on icon "button" at bounding box center [807, 754] width 14 height 14
click at [56, 429] on div "F-2025-2210.pdf 7 200,00 € 0,00 € 7 200,00 € Émetteur ou Émettrice MEDIA-START …" at bounding box center [744, 406] width 1488 height 812
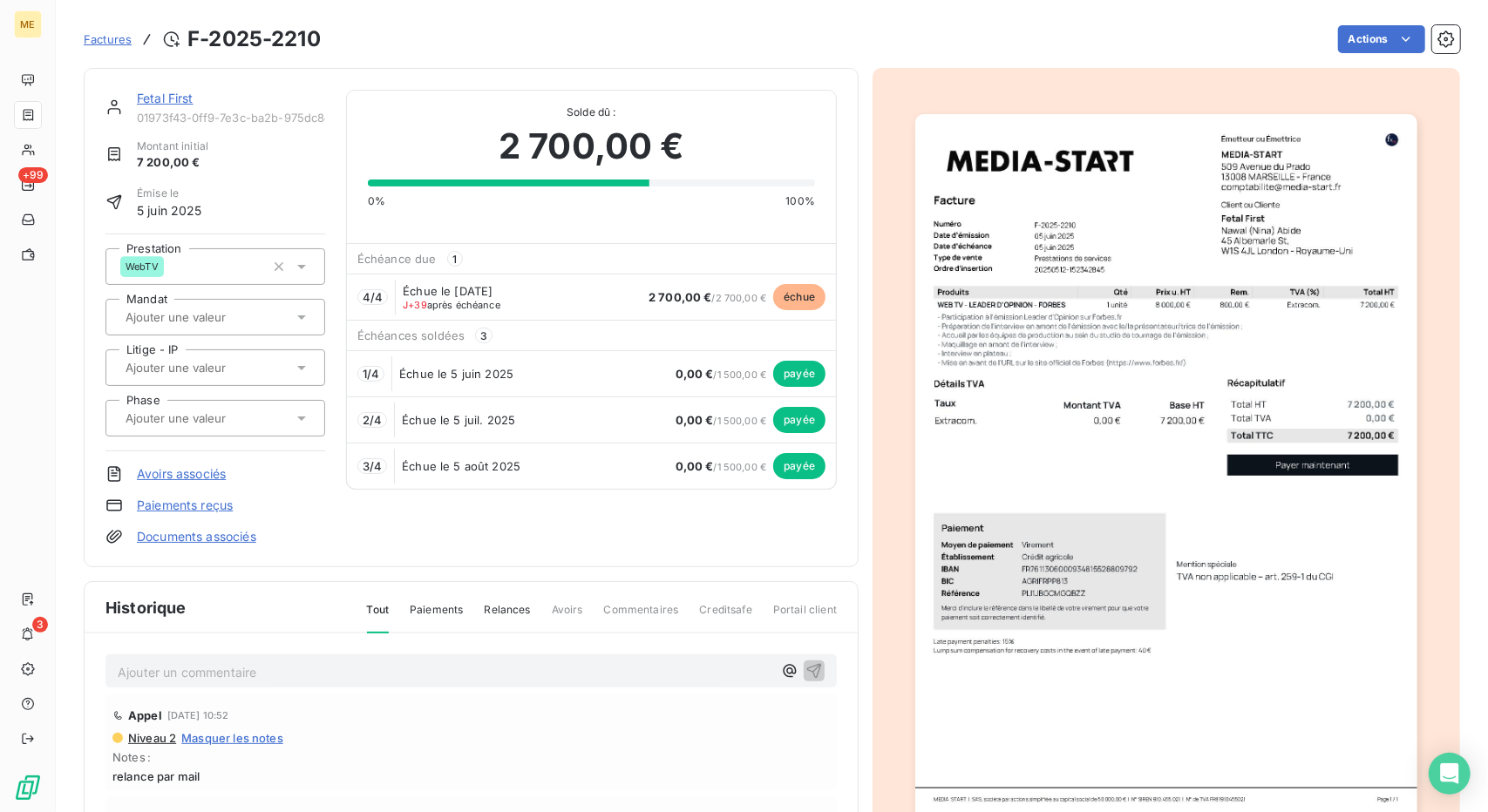
click at [174, 99] on link "Fetal First" at bounding box center [165, 98] width 56 height 14
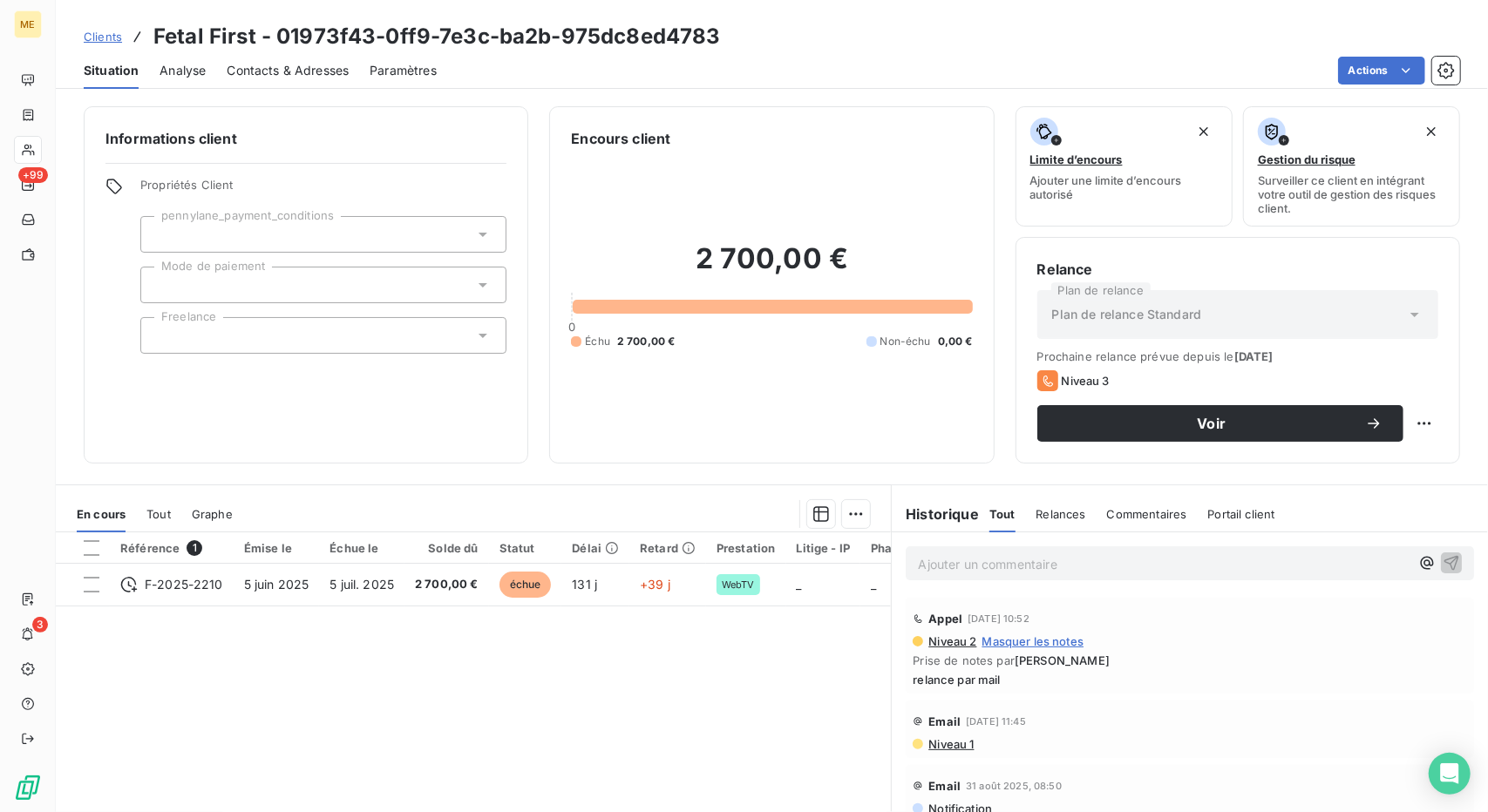
click at [94, 42] on span "Clients" at bounding box center [102, 36] width 38 height 14
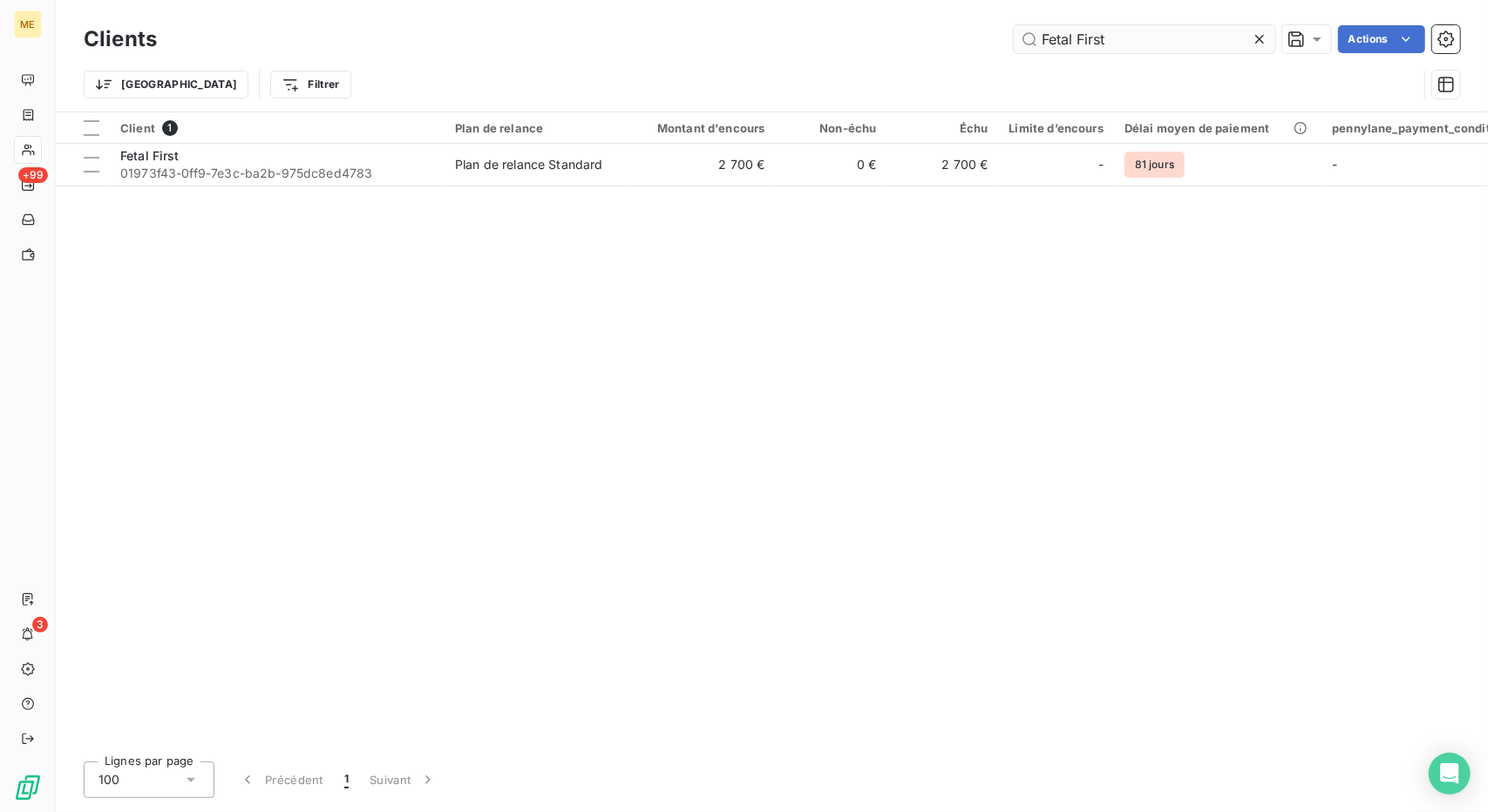
click at [1097, 43] on input "Fetal First" at bounding box center [1144, 38] width 261 height 28
type input "GF FINANCIAL"
click at [636, 186] on div "Client 1 Plan de relance Montant d'encours Non-échu Échu Limite d’encours Délai…" at bounding box center [771, 430] width 1432 height 635
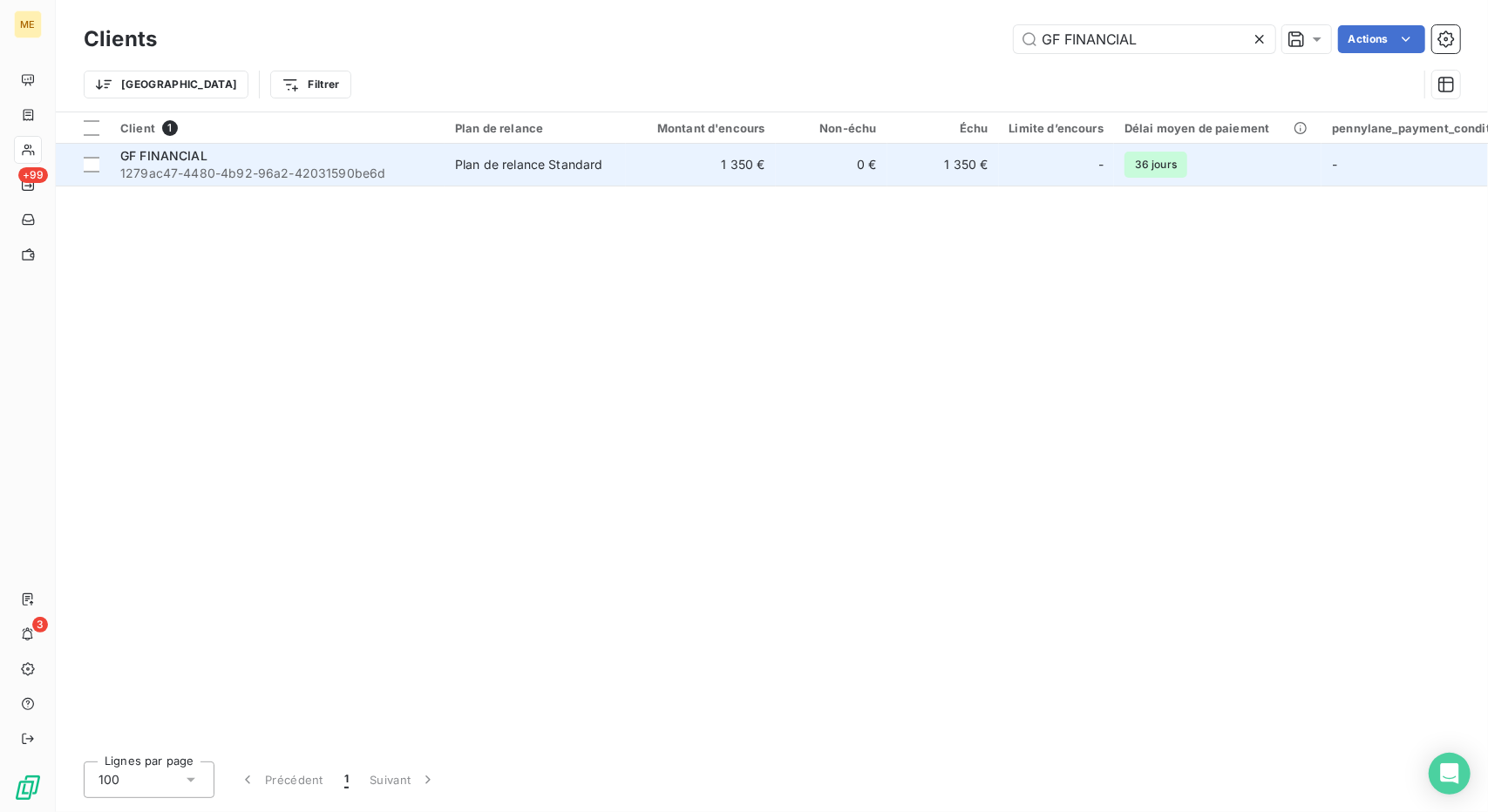
click at [651, 173] on td "1 350 €" at bounding box center [700, 165] width 150 height 42
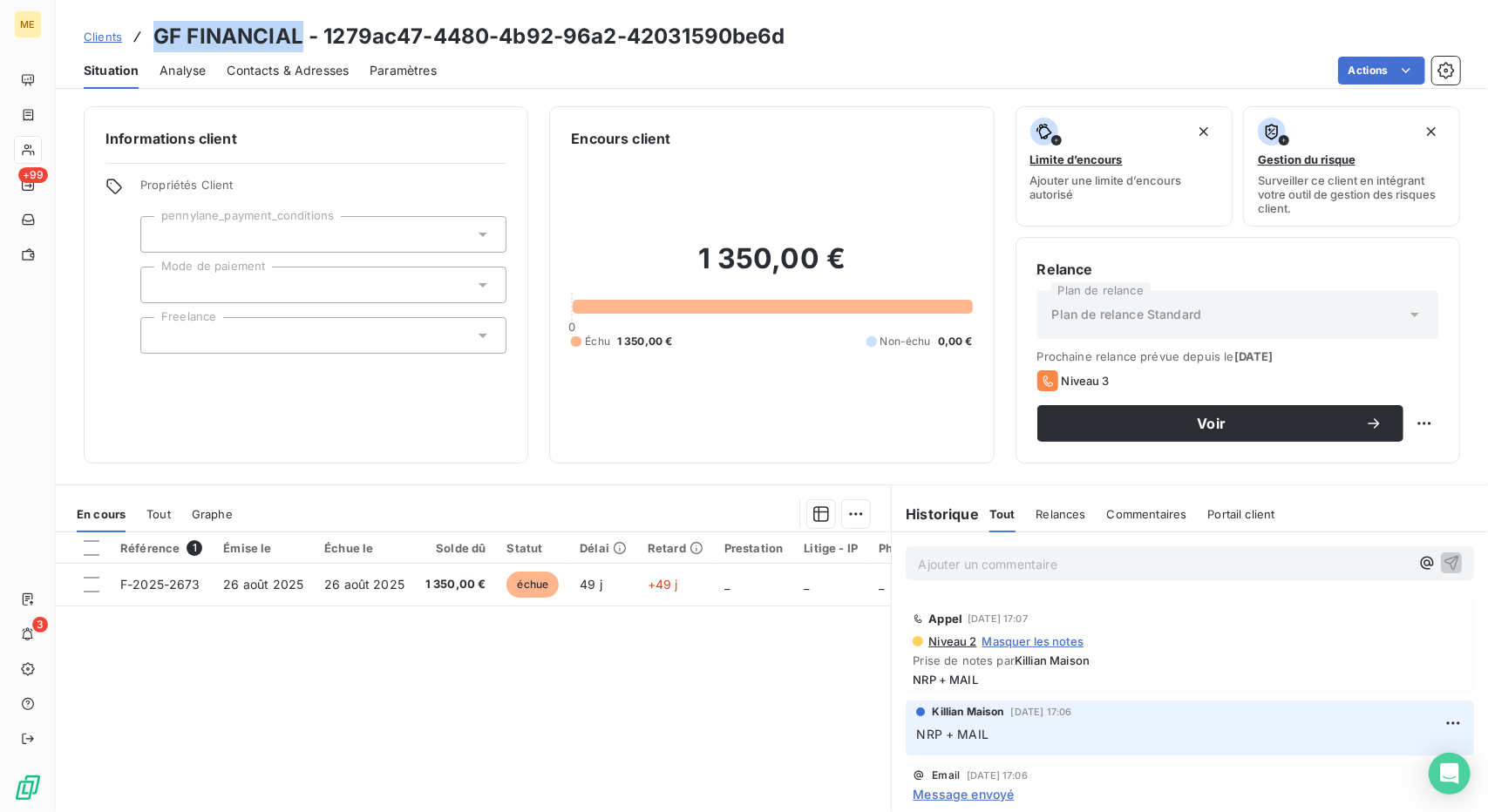
drag, startPoint x: 301, startPoint y: 33, endPoint x: 146, endPoint y: 44, distance: 155.4
click at [146, 44] on div "Clients GF FINANCIAL - 1279ac47-4480-4b92-96a2-42031590be6d" at bounding box center [433, 36] width 701 height 32
copy h3 "GF FINANCIAL"
click at [292, 65] on span "Contacts & Adresses" at bounding box center [288, 71] width 122 height 17
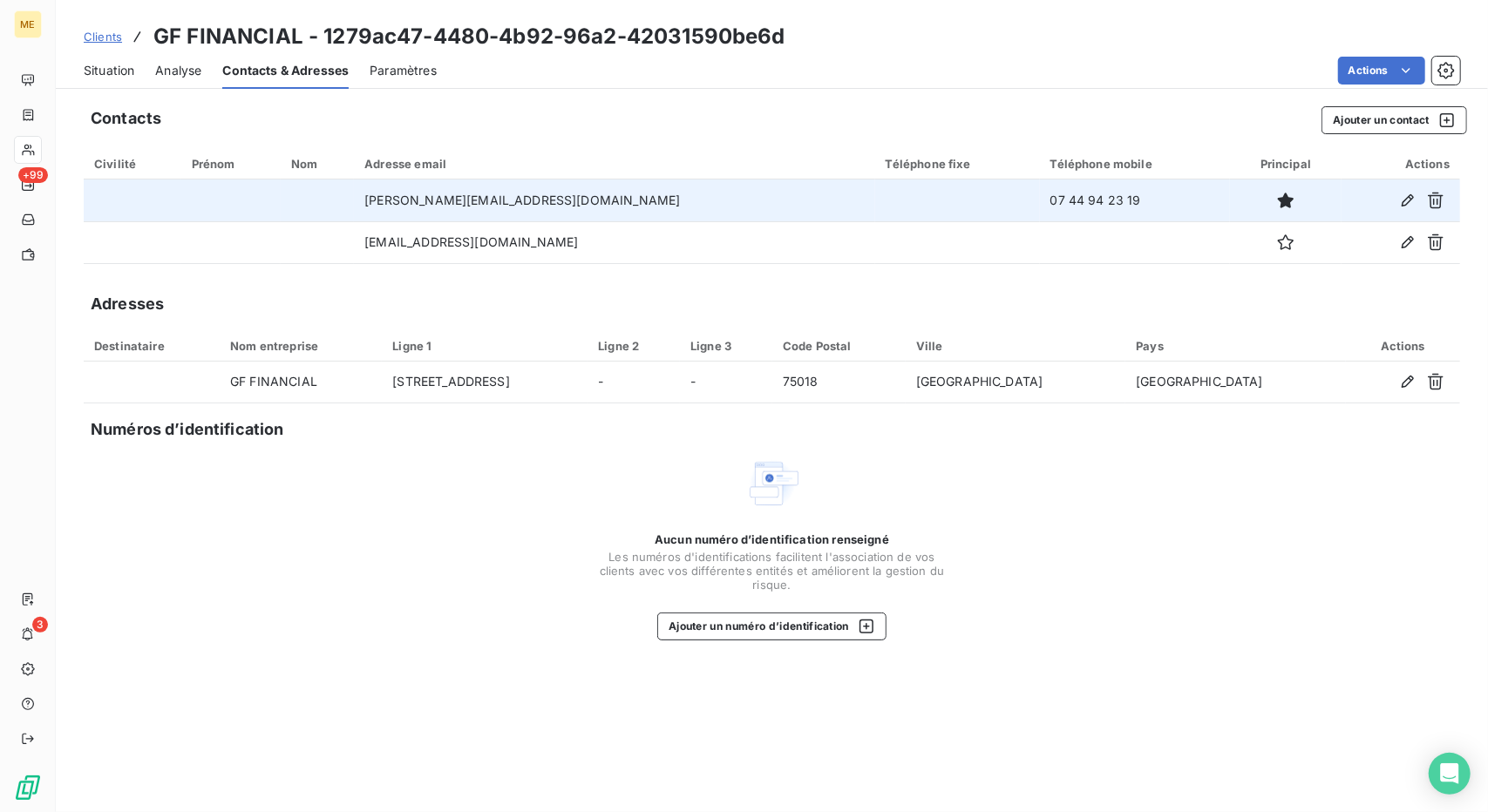
click at [523, 195] on td "[PERSON_NAME][EMAIL_ADDRESS][DOMAIN_NAME]" at bounding box center [614, 201] width 521 height 42
copy td "[PERSON_NAME][EMAIL_ADDRESS][DOMAIN_NAME]"
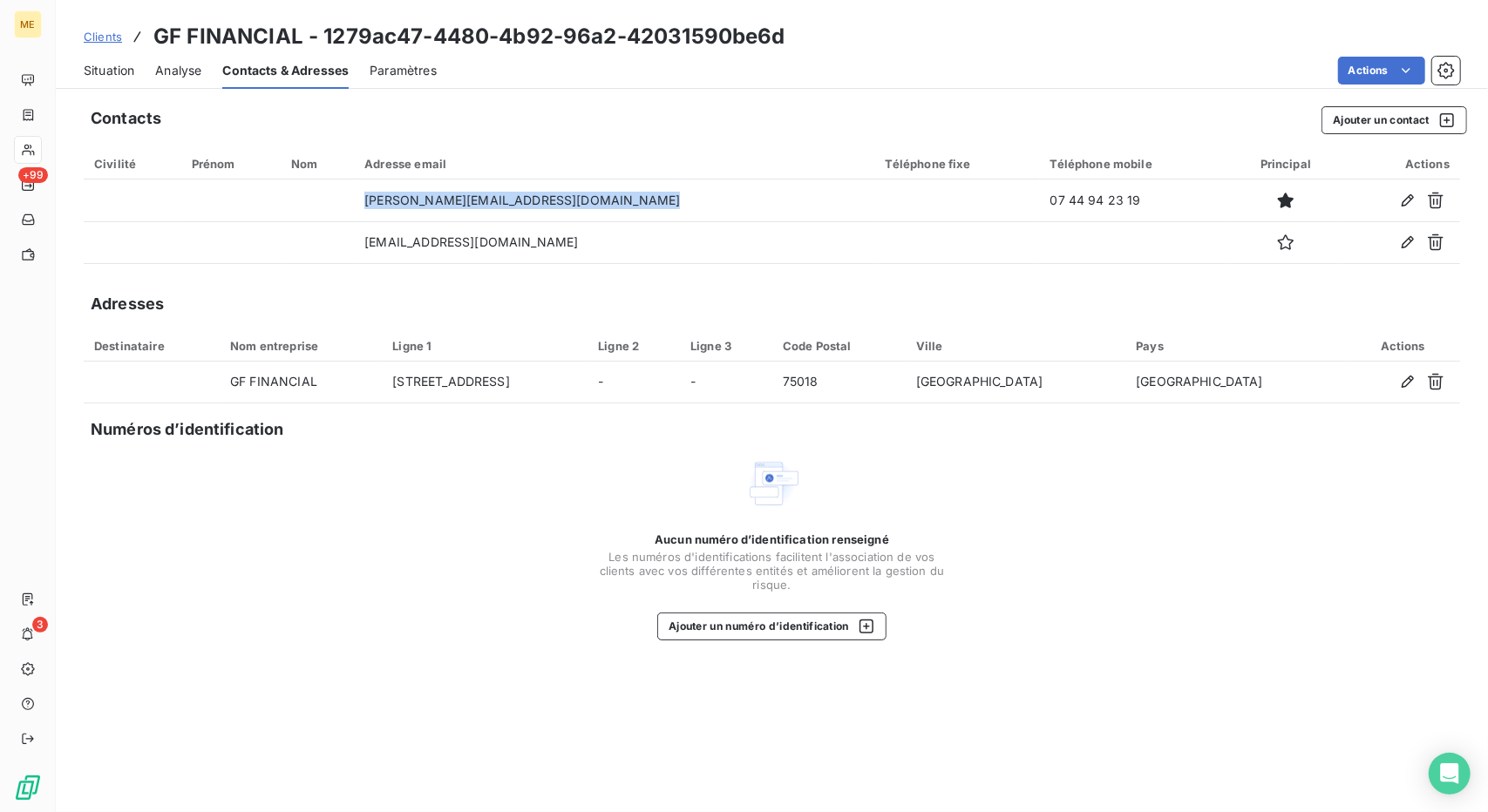
click at [125, 73] on span "Situation" at bounding box center [108, 71] width 51 height 17
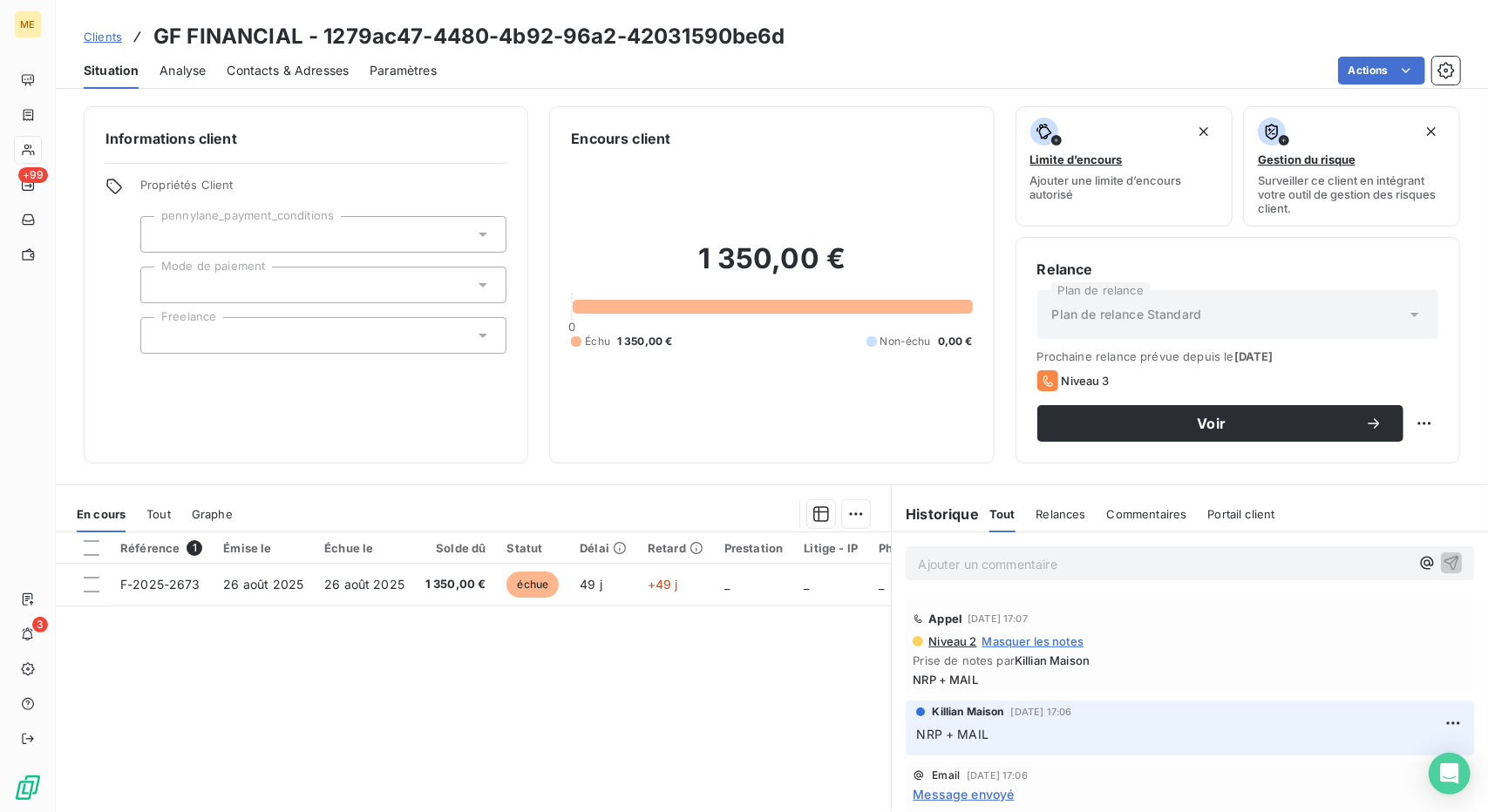
click at [264, 65] on span "Contacts & Adresses" at bounding box center [288, 71] width 122 height 17
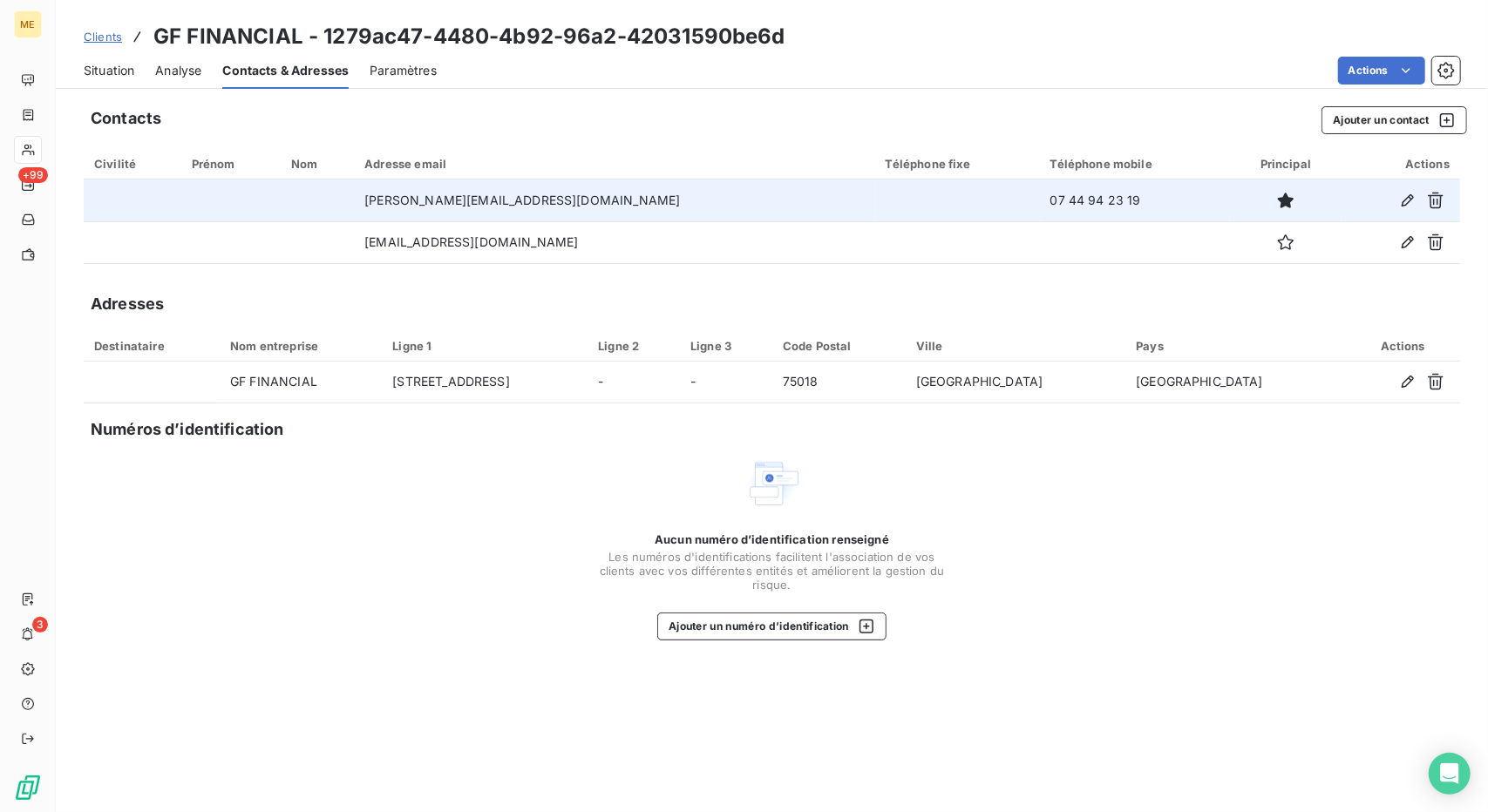
click at [1040, 201] on td "07 44 94 23 19" at bounding box center [1136, 201] width 191 height 42
copy tr "07 44 94 23 19"
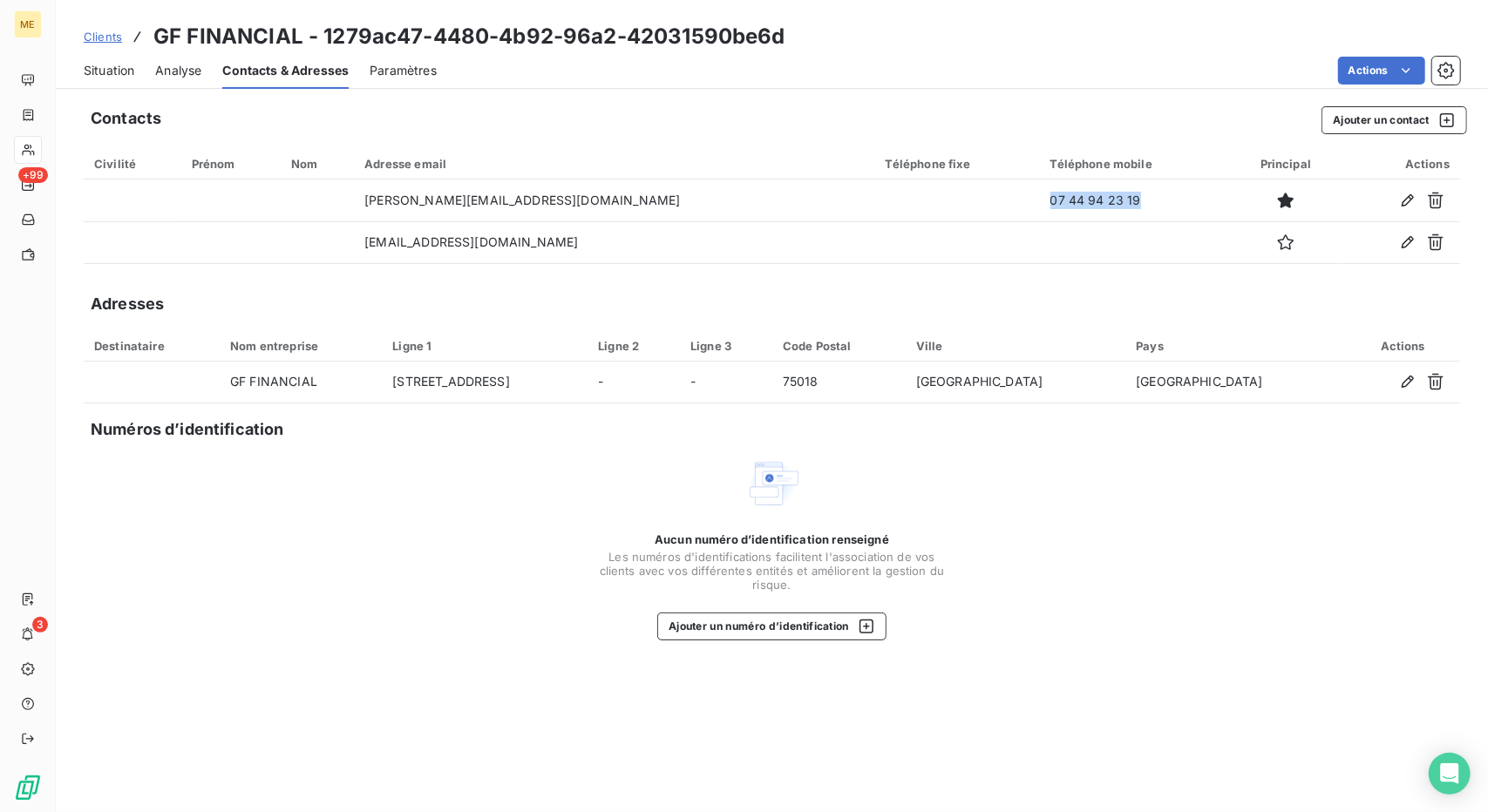
click at [104, 69] on span "Situation" at bounding box center [108, 71] width 51 height 17
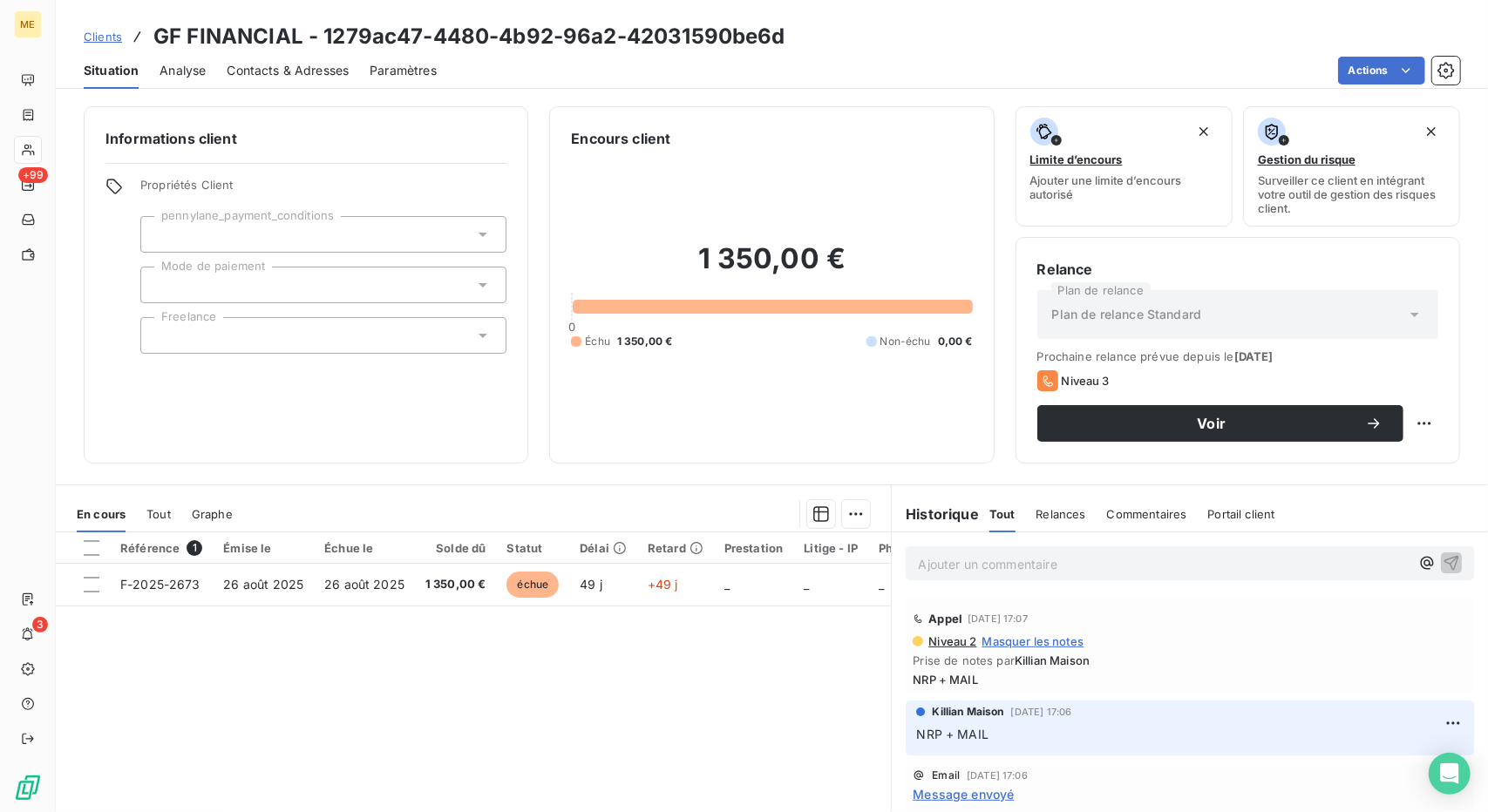
click at [112, 33] on span "Clients" at bounding box center [102, 36] width 38 height 14
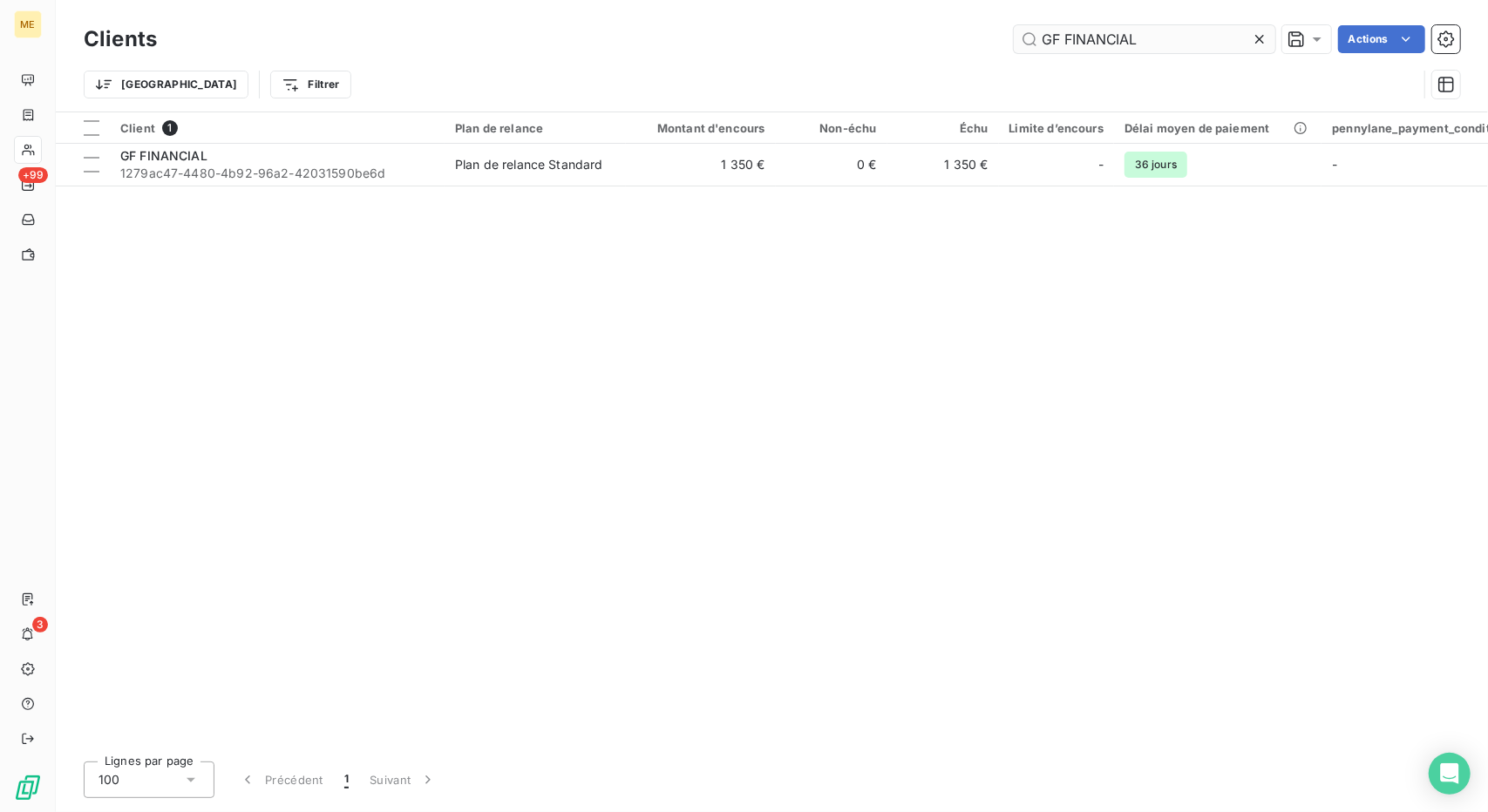
click at [1045, 29] on input "GF FINANCIAL" at bounding box center [1144, 38] width 261 height 28
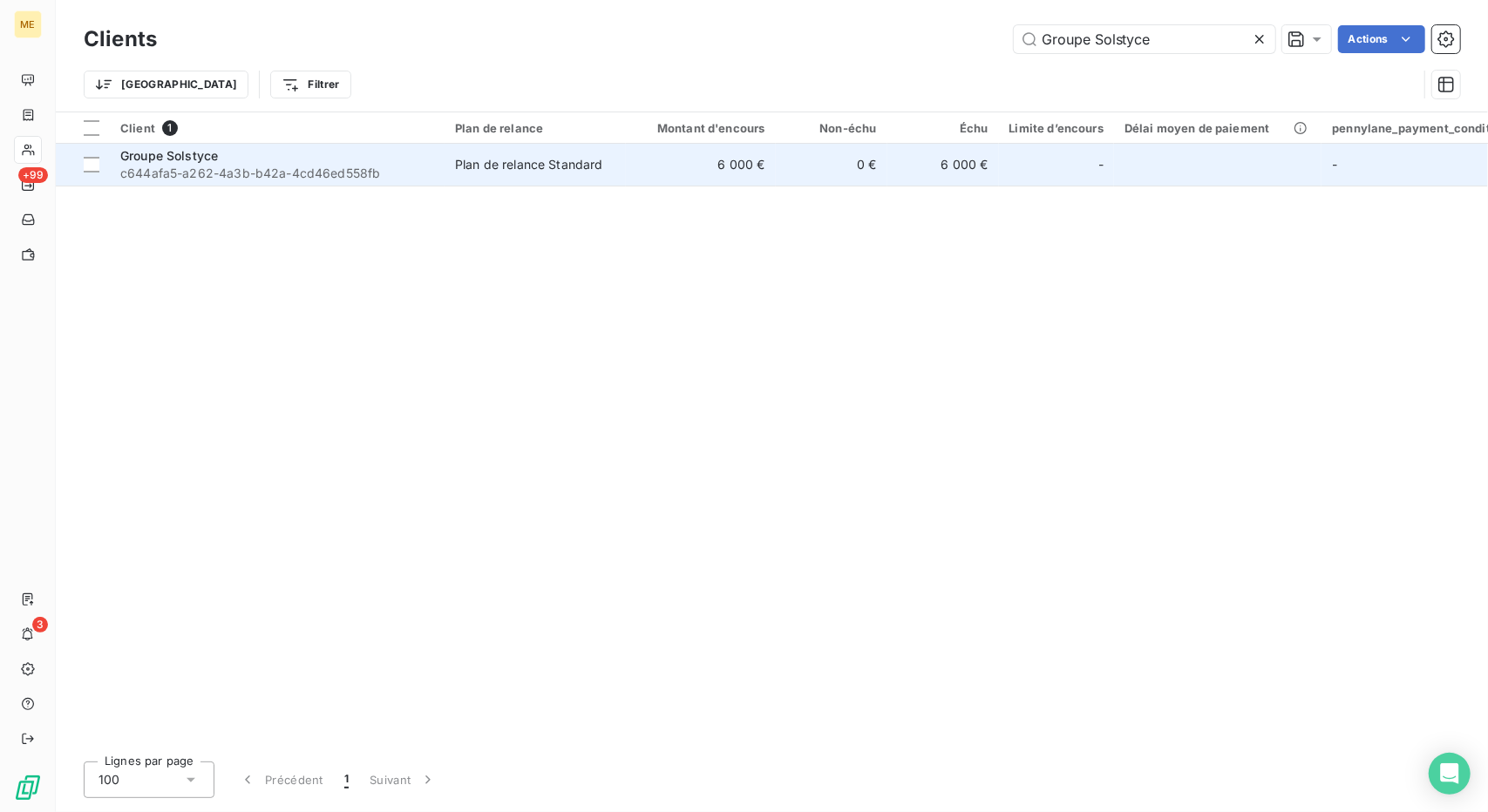
type input "Groupe Solstyce"
click at [696, 175] on td "6 000 €" at bounding box center [700, 165] width 150 height 42
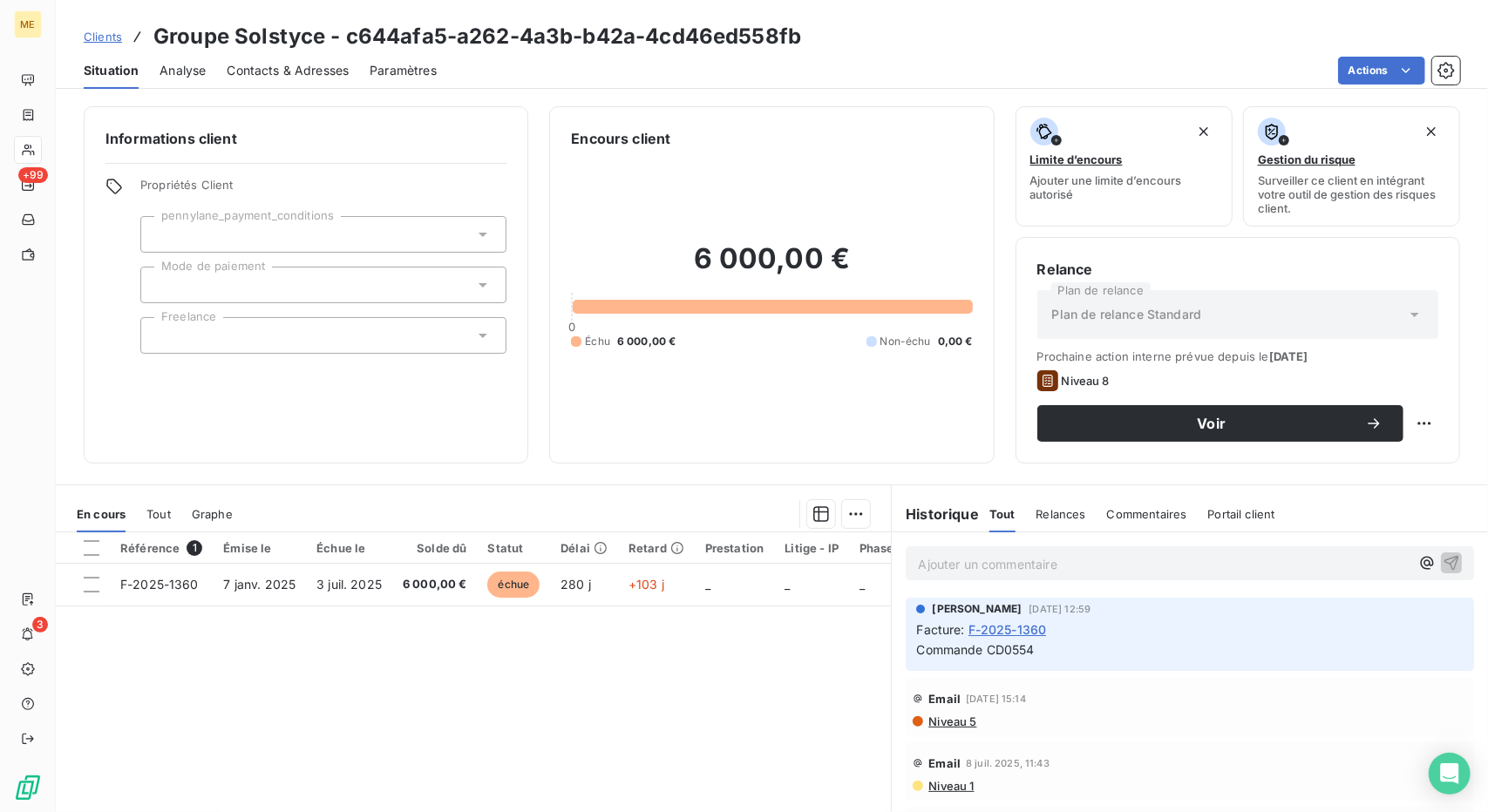
click at [316, 71] on span "Contacts & Adresses" at bounding box center [288, 71] width 122 height 17
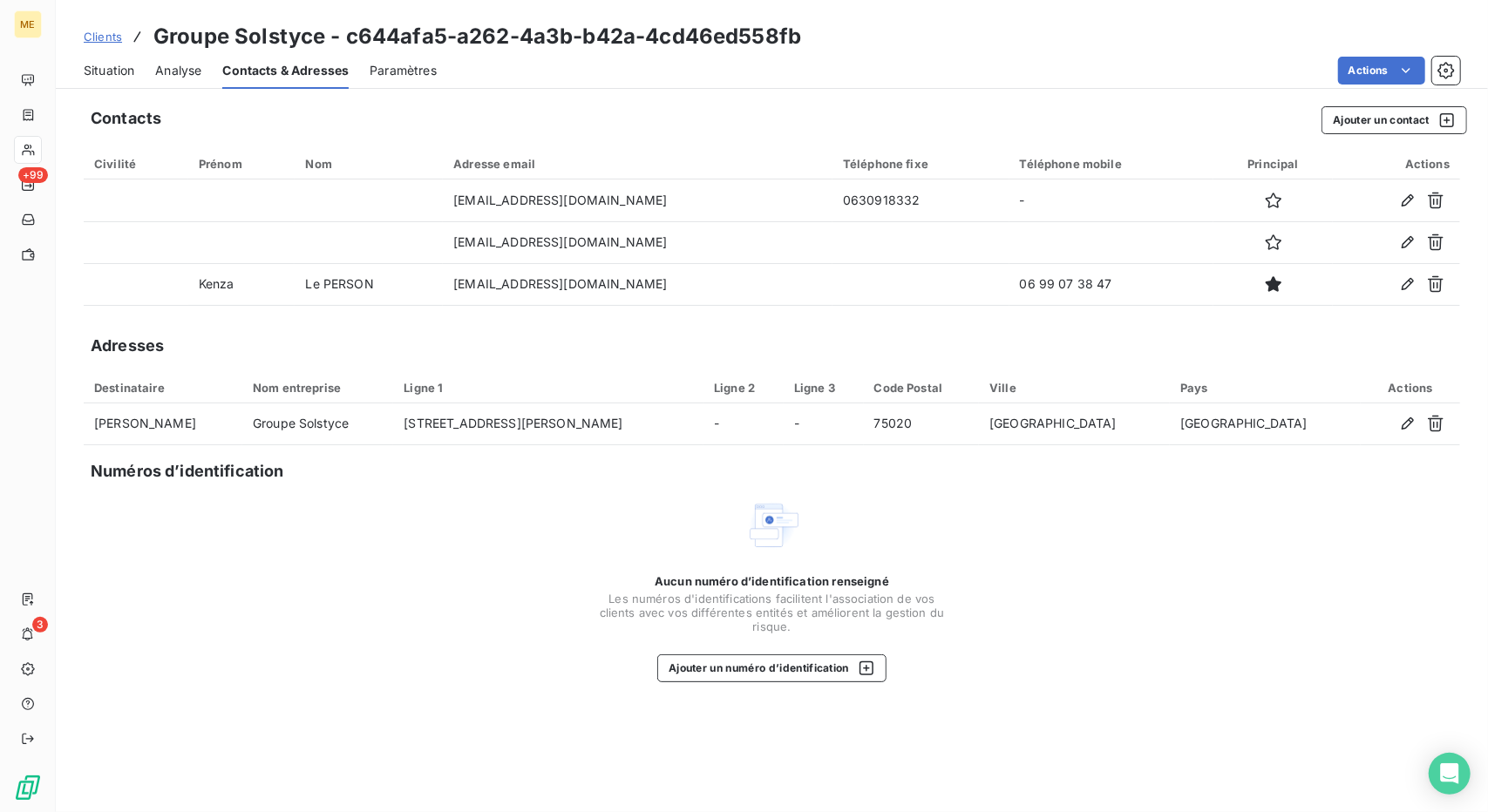
click at [92, 64] on span "Situation" at bounding box center [108, 71] width 51 height 17
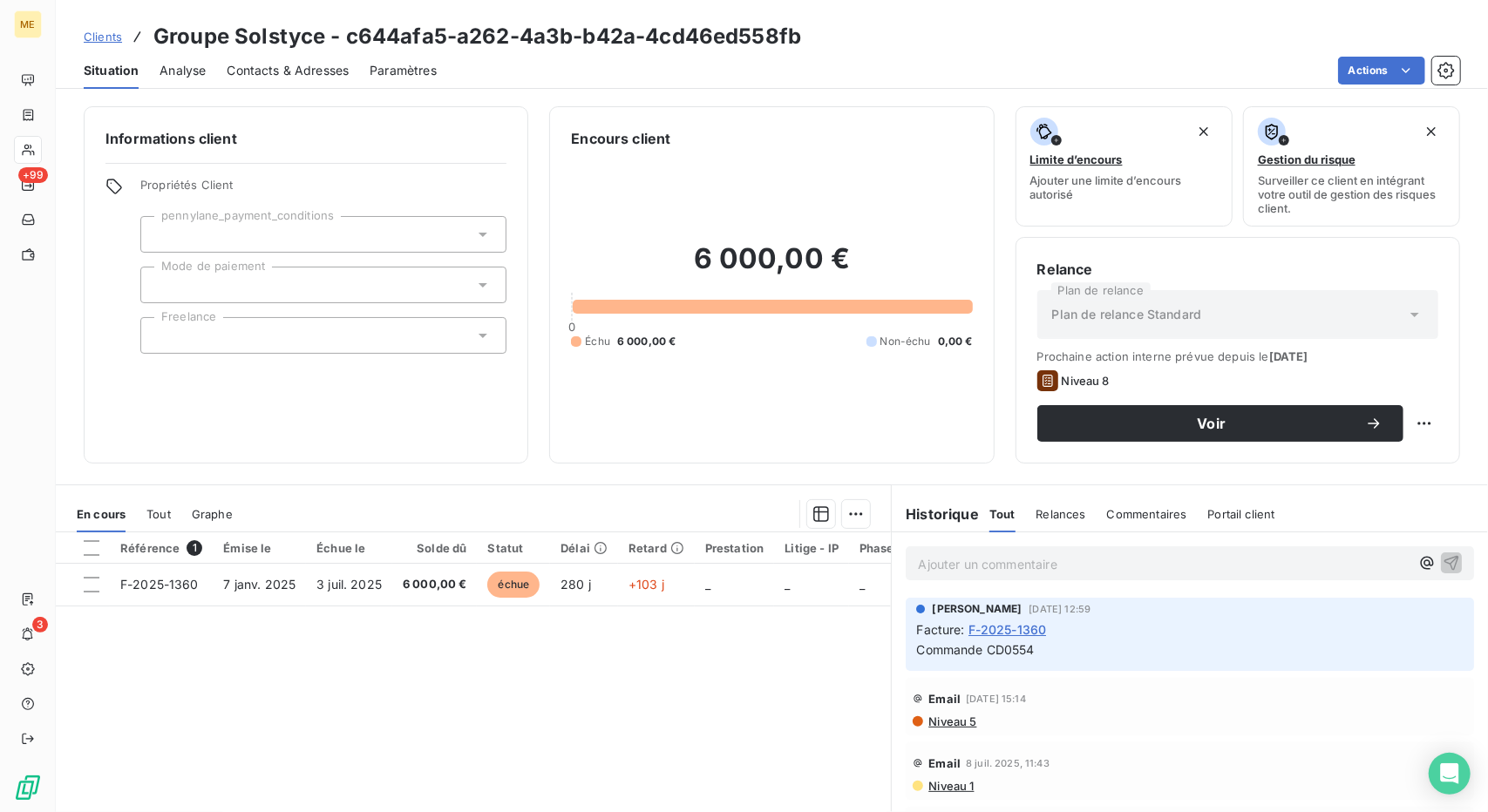
click at [91, 45] on div "Clients Groupe Solstyce - c644afa5-a262-4a3b-b42a-4cd46ed558fb" at bounding box center [442, 36] width 718 height 32
click at [96, 43] on span "Clients" at bounding box center [102, 36] width 38 height 14
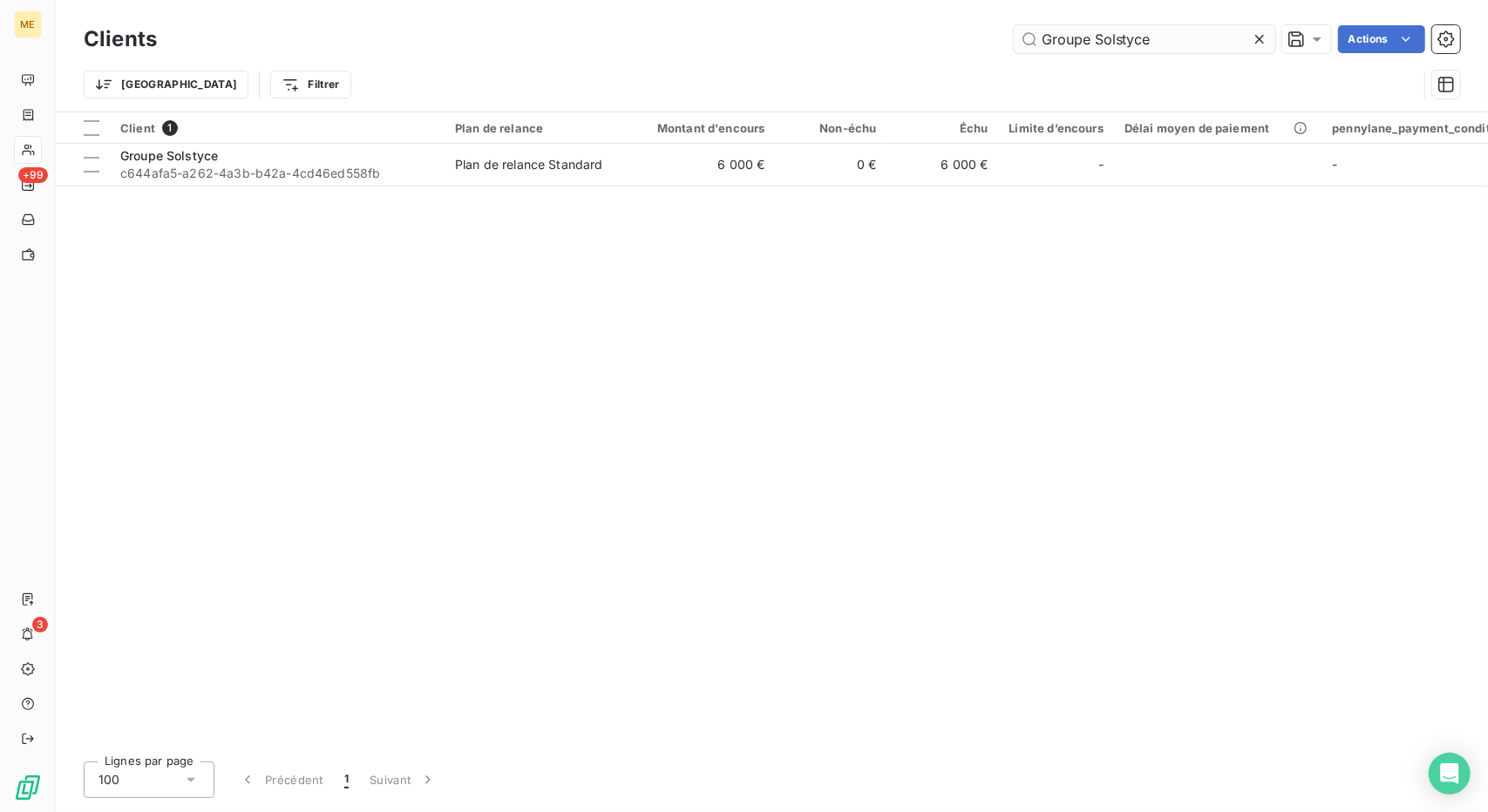
click at [1122, 33] on input "Groupe Solstyce" at bounding box center [1144, 38] width 261 height 28
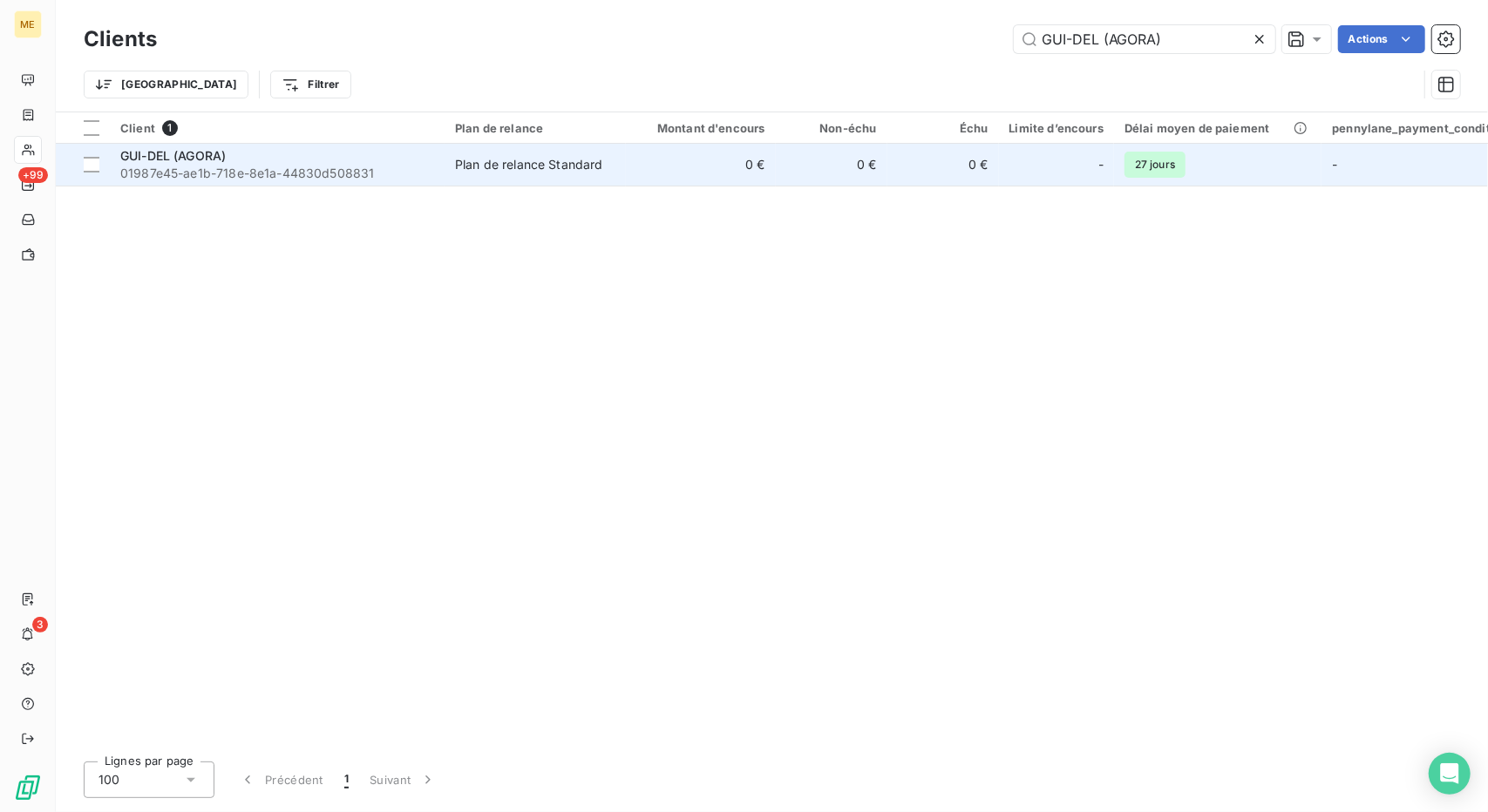
type input "GUI-DEL (AGORA)"
click at [789, 166] on td "0 €" at bounding box center [832, 165] width 112 height 42
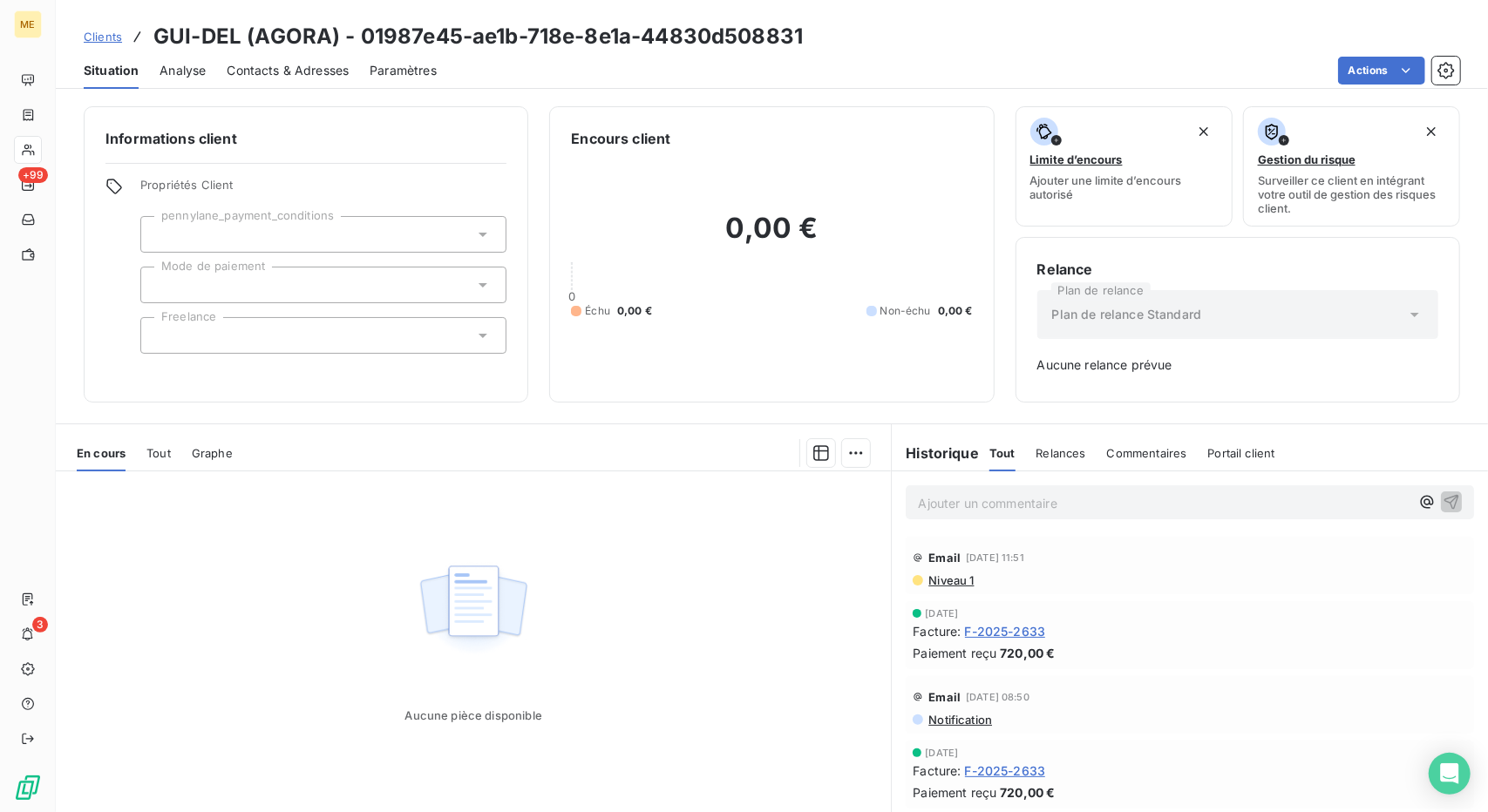
click at [103, 36] on span "Clients" at bounding box center [102, 36] width 38 height 14
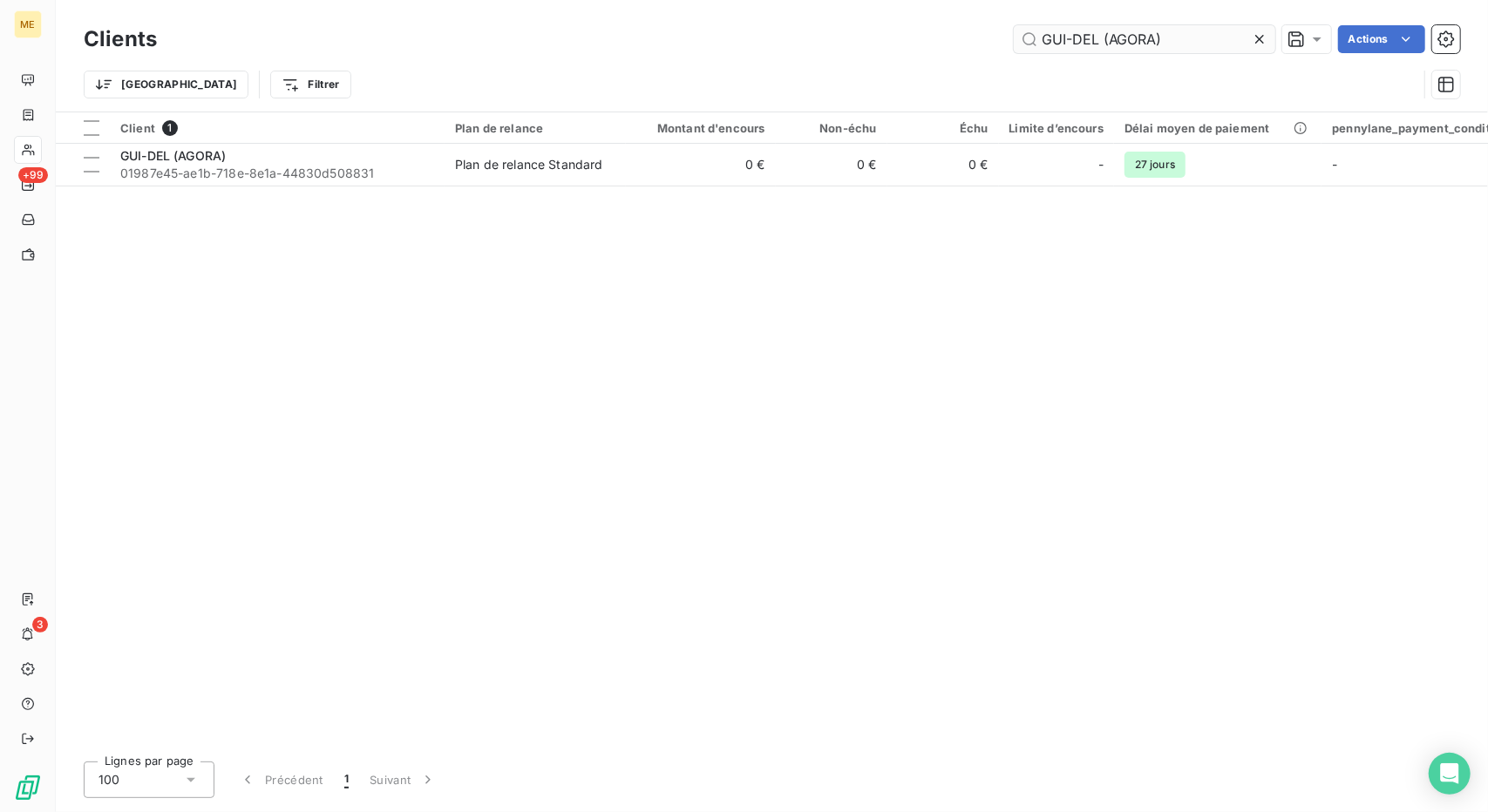
click at [1081, 44] on input "GUI-DEL (AGORA)" at bounding box center [1144, 38] width 261 height 28
type input "HASSETECH"
click at [568, 191] on div "Client 1 Plan de relance Montant d'encours Non-échu Échu Limite d’encours Délai…" at bounding box center [771, 430] width 1432 height 635
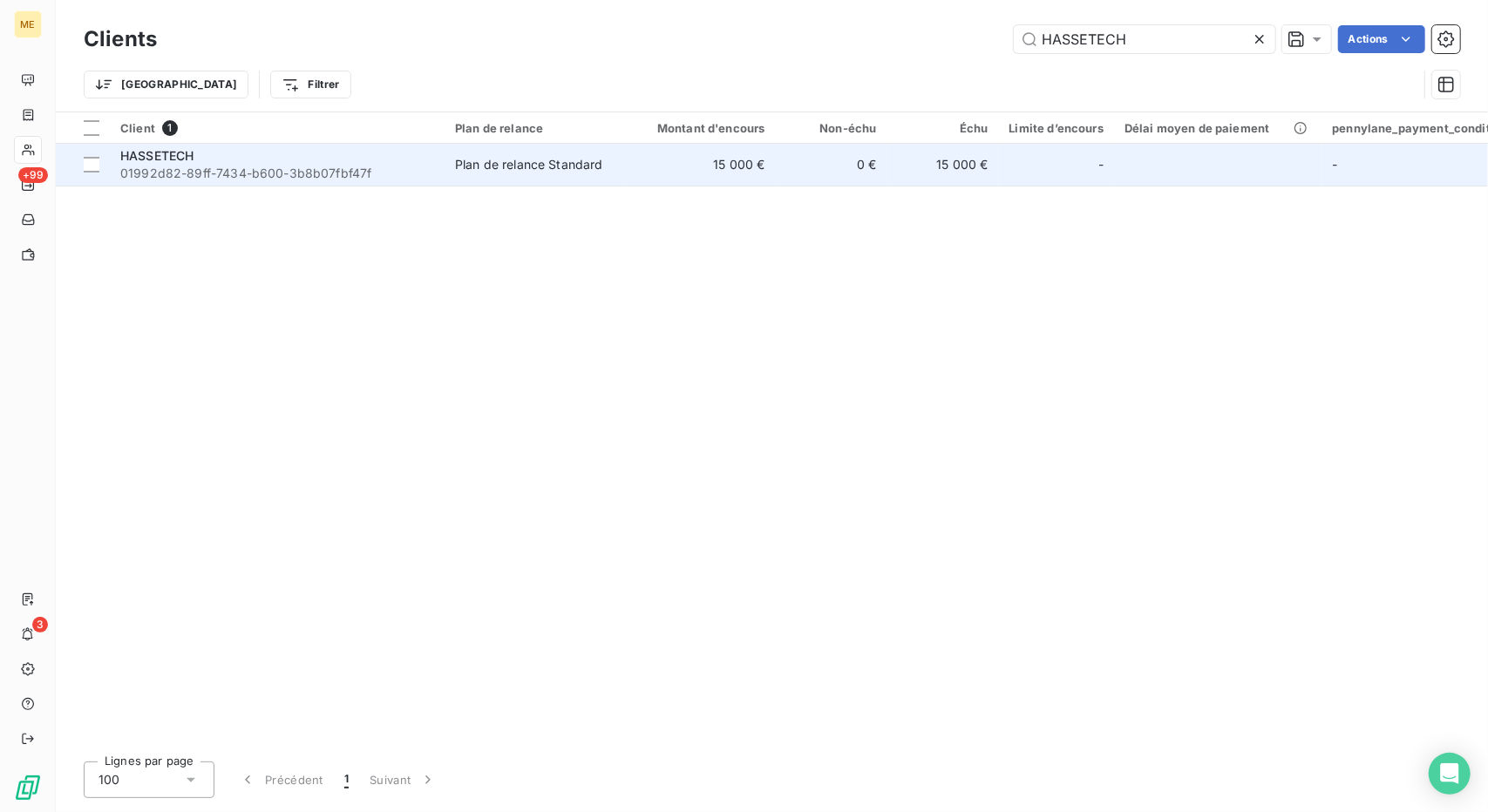
click at [586, 171] on div "Plan de relance Standard" at bounding box center [529, 165] width 148 height 17
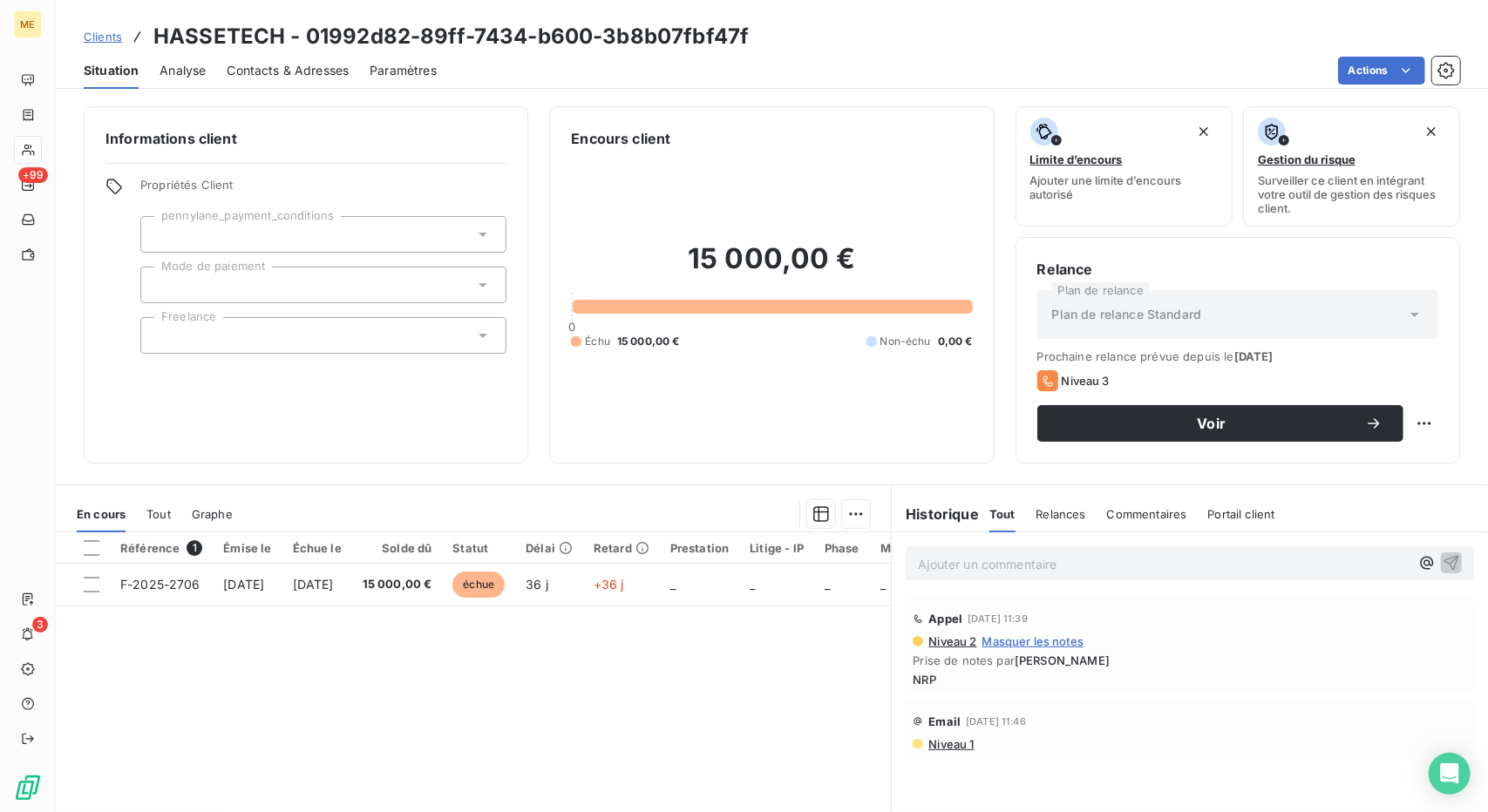
click at [297, 73] on span "Contacts & Adresses" at bounding box center [288, 71] width 122 height 17
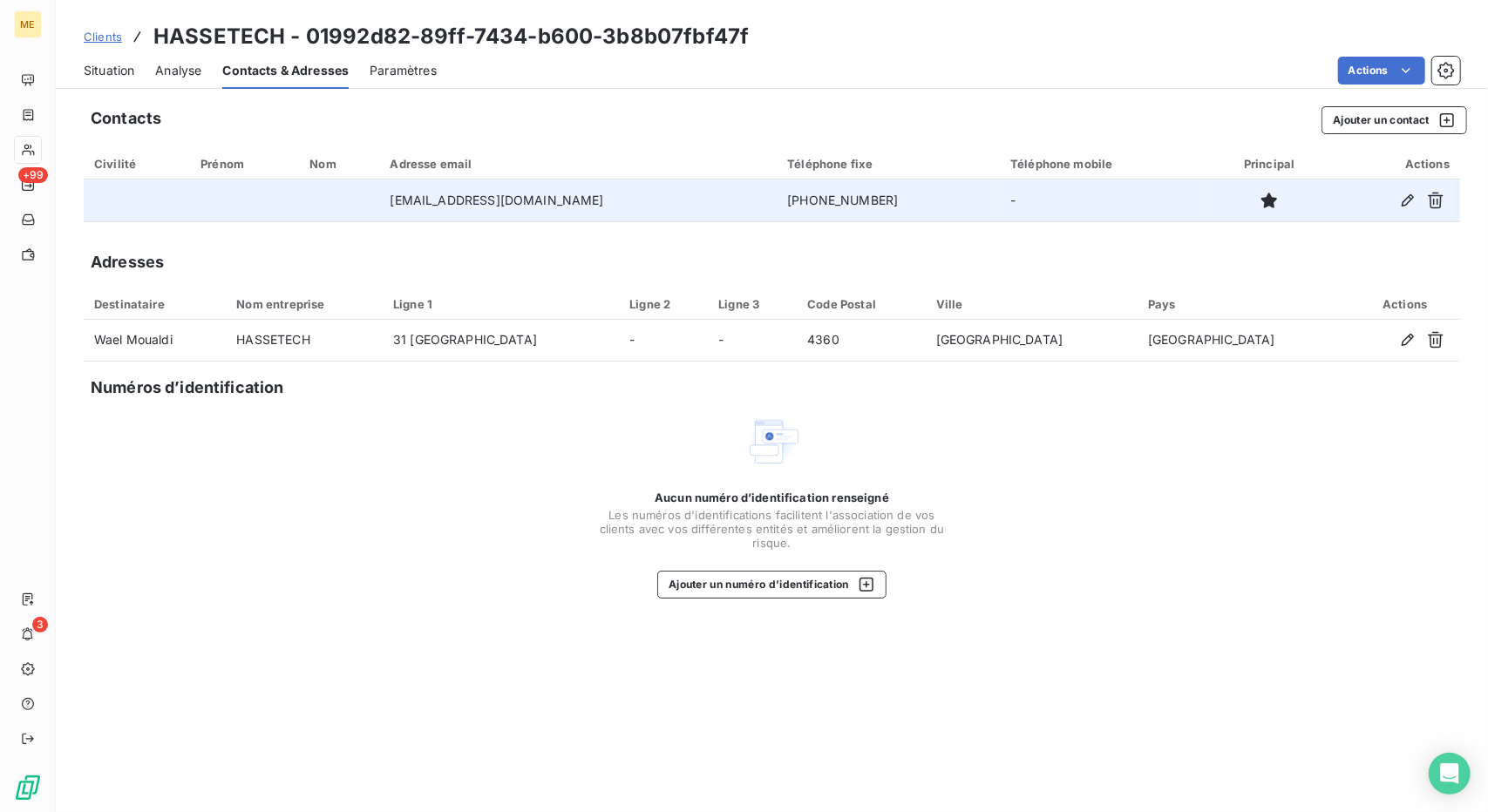
click at [783, 203] on td "[PHONE_NUMBER]" at bounding box center [888, 201] width 223 height 42
copy td "[PHONE_NUMBER]"
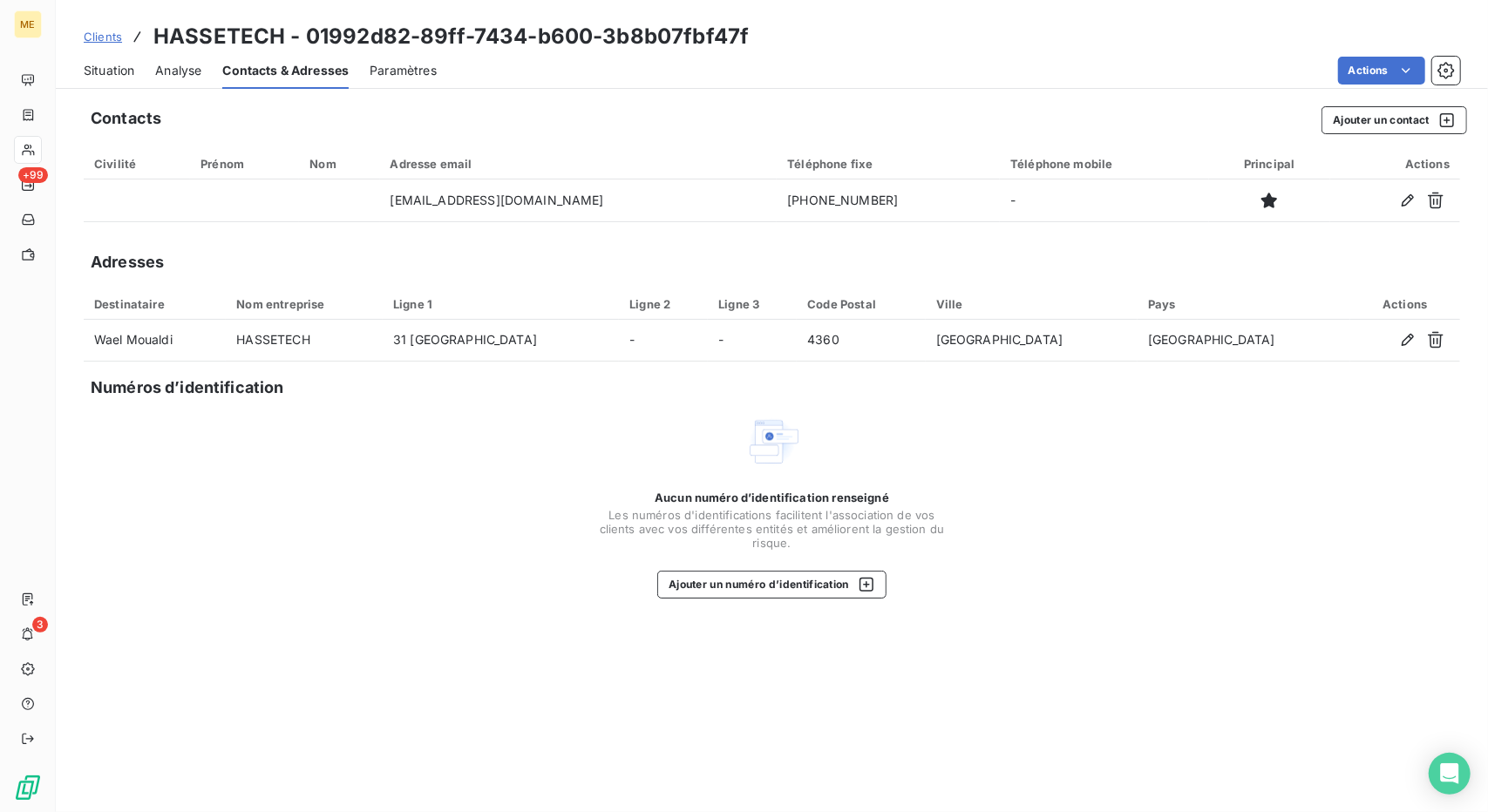
click at [1179, 70] on div "Actions" at bounding box center [959, 70] width 1003 height 28
click at [123, 68] on span "Situation" at bounding box center [108, 71] width 51 height 17
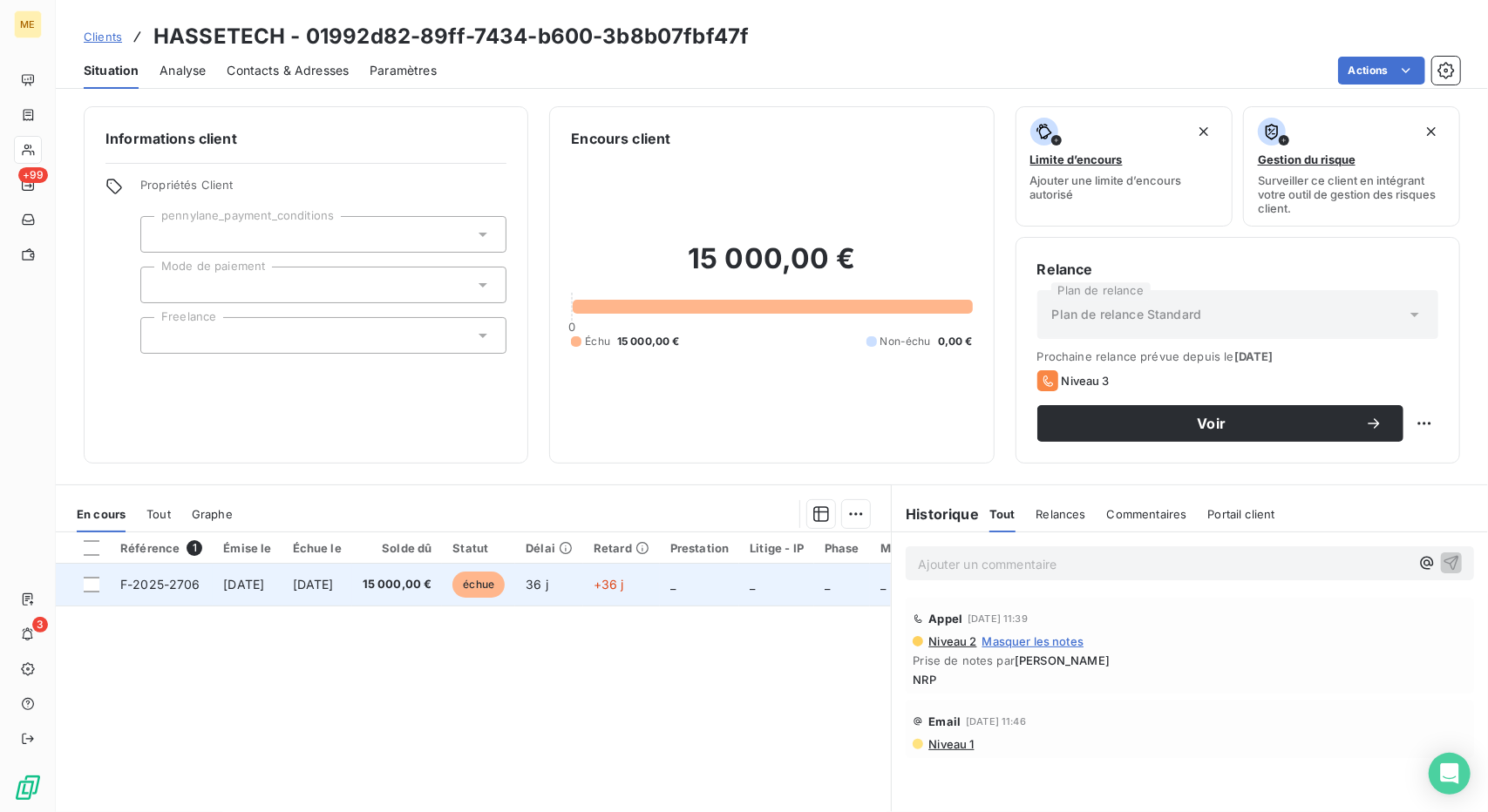
click at [723, 567] on td "_" at bounding box center [700, 584] width 80 height 42
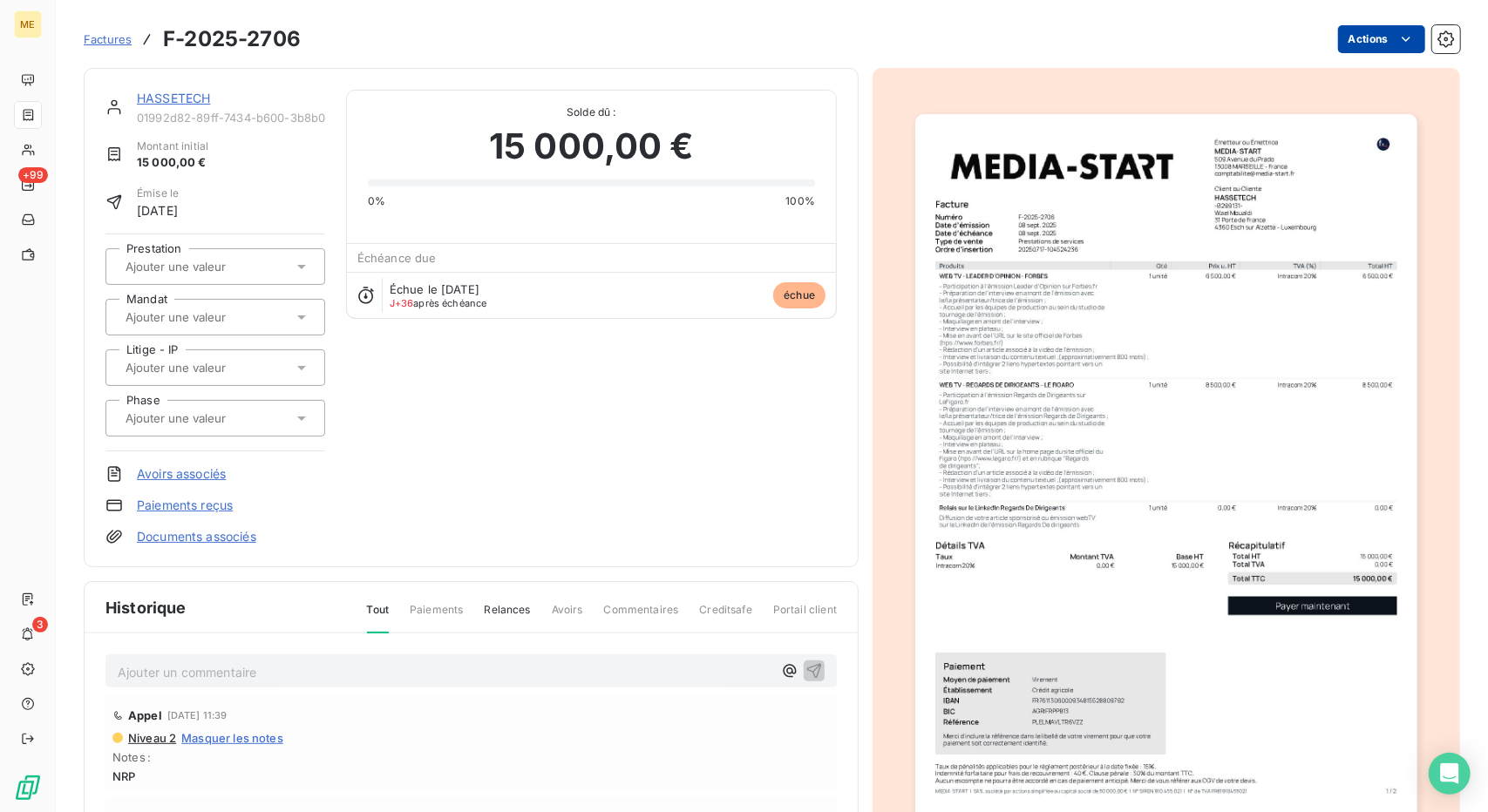
click at [1378, 43] on html "ME +99 3 Factures F-2025-2706 Actions HASSETECH 01992d82-89ff-7434-b600-3b8b07f…" at bounding box center [744, 406] width 1488 height 812
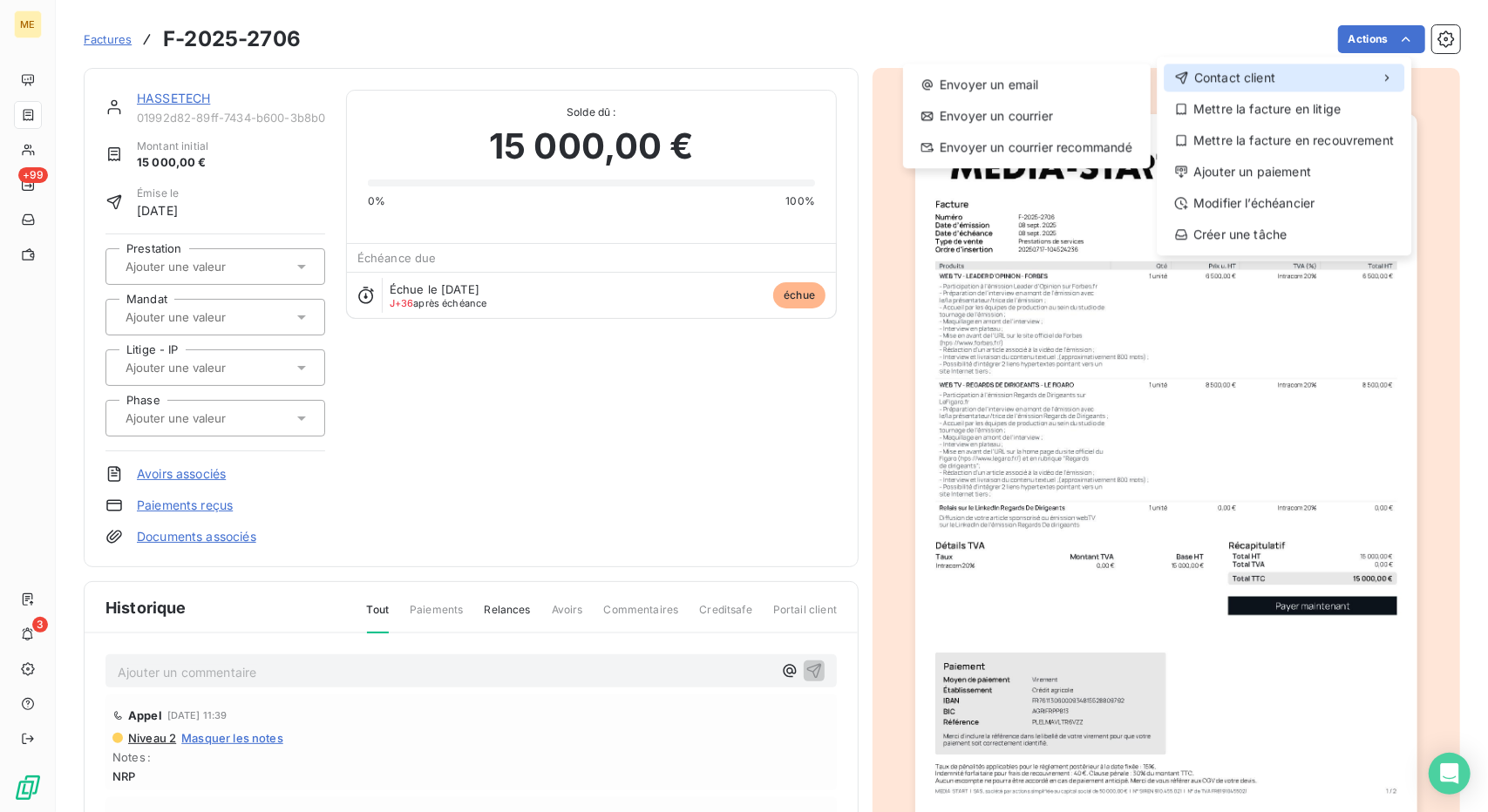
click at [1309, 71] on div "Contact client" at bounding box center [1283, 77] width 240 height 28
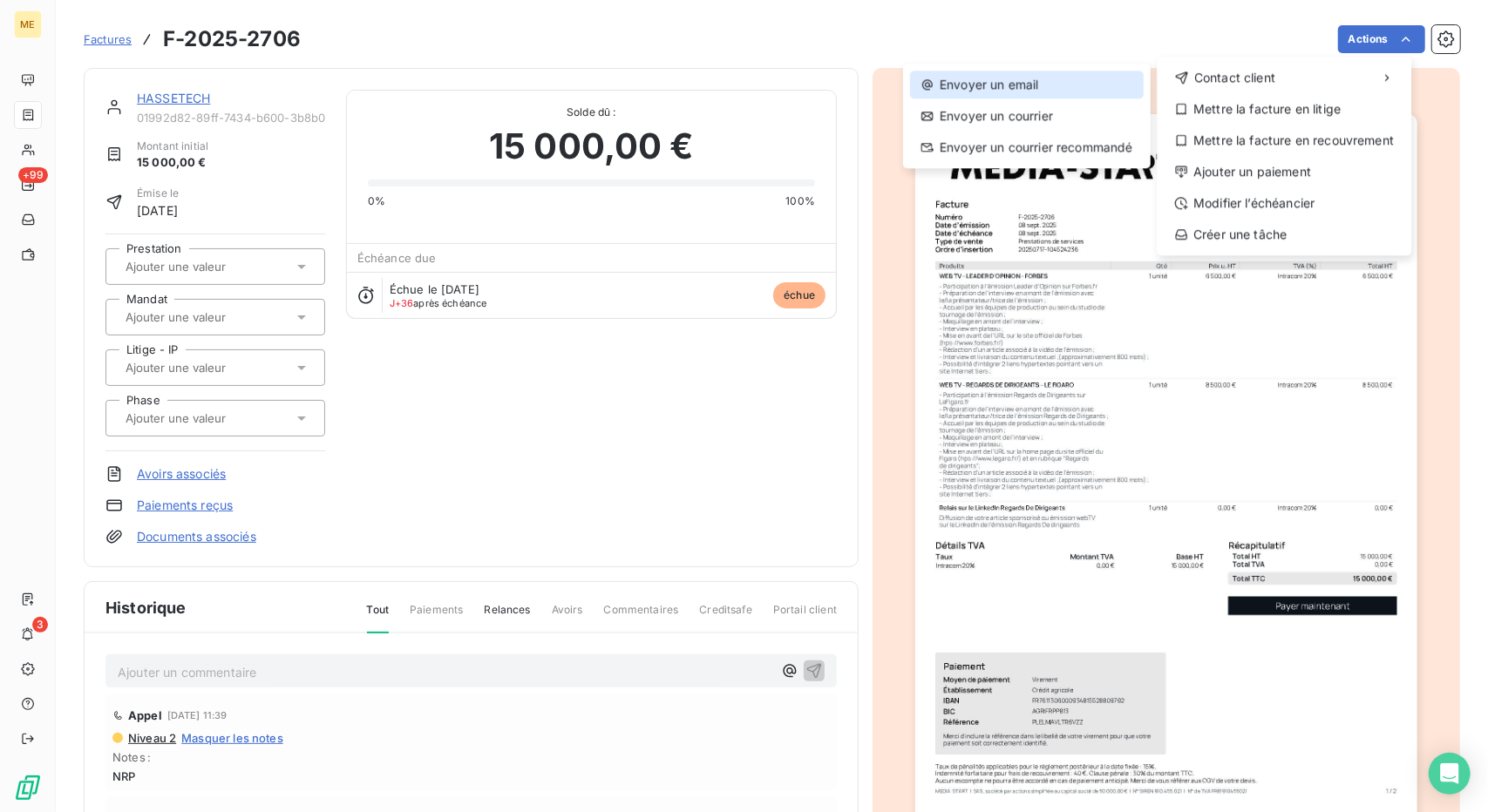
click at [1073, 71] on div "Envoyer un email" at bounding box center [1027, 84] width 233 height 28
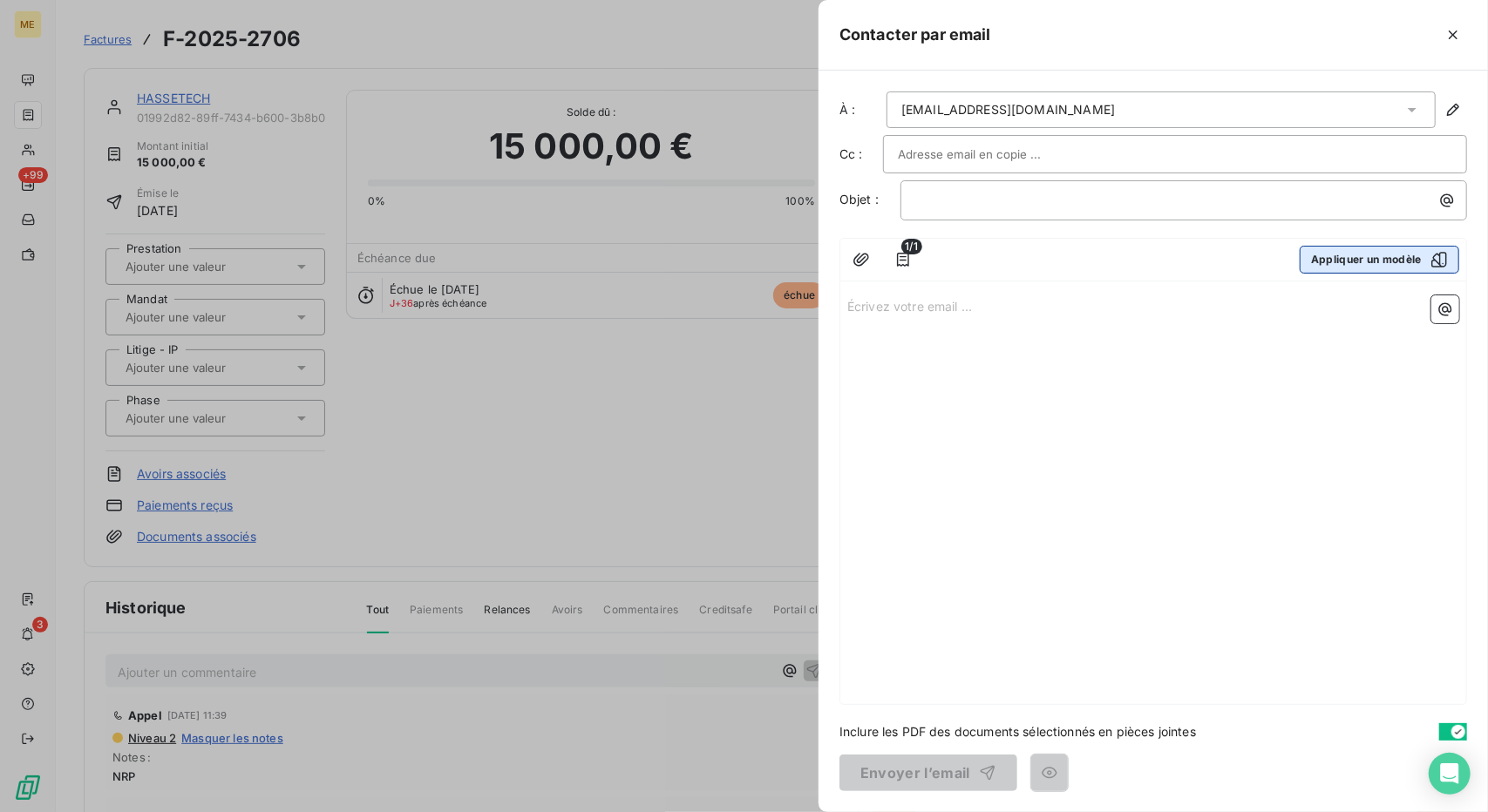
click at [1411, 259] on button "Appliquer un modèle" at bounding box center [1379, 259] width 160 height 28
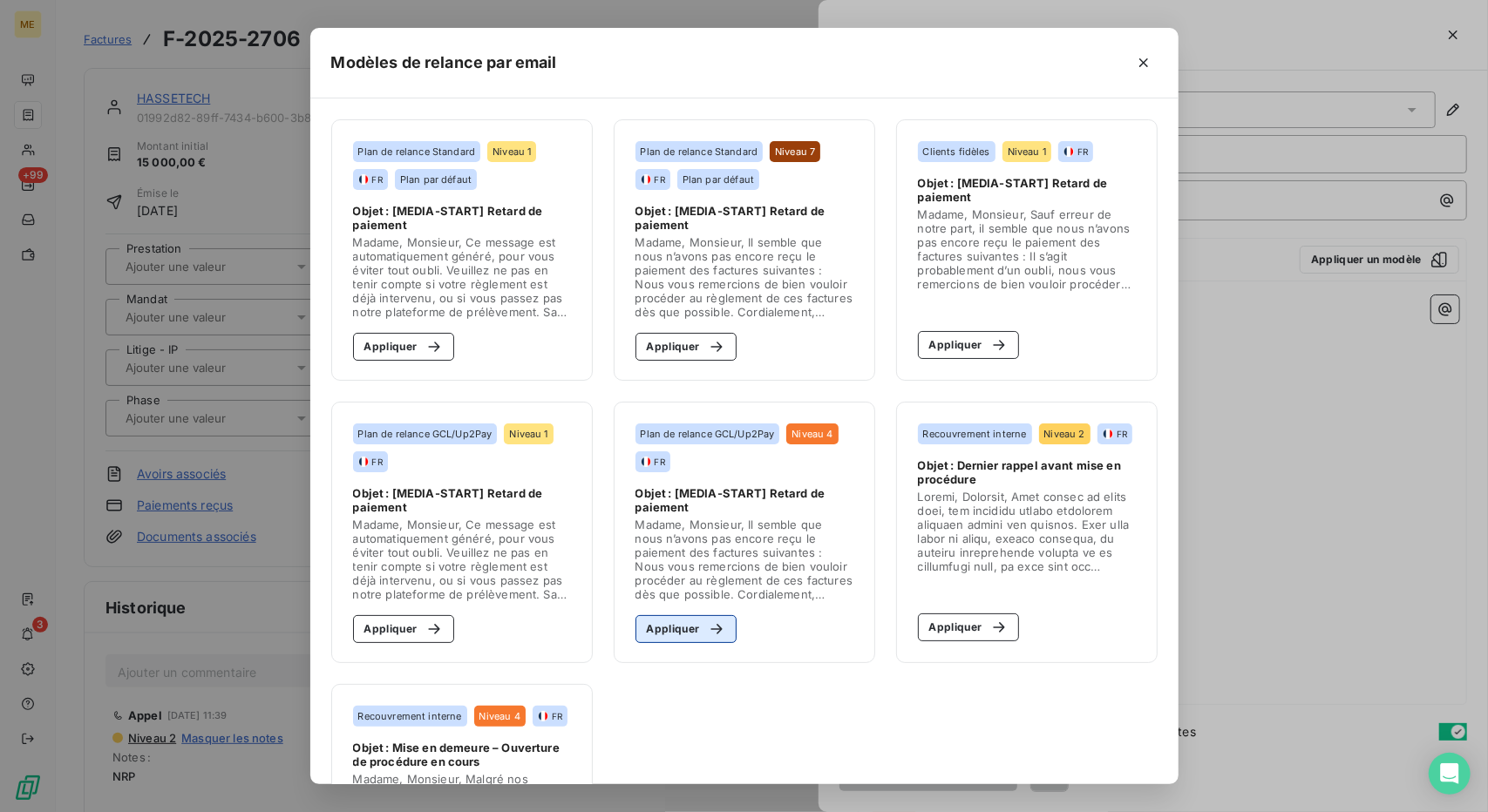
click at [698, 637] on button "Appliquer" at bounding box center [686, 628] width 102 height 28
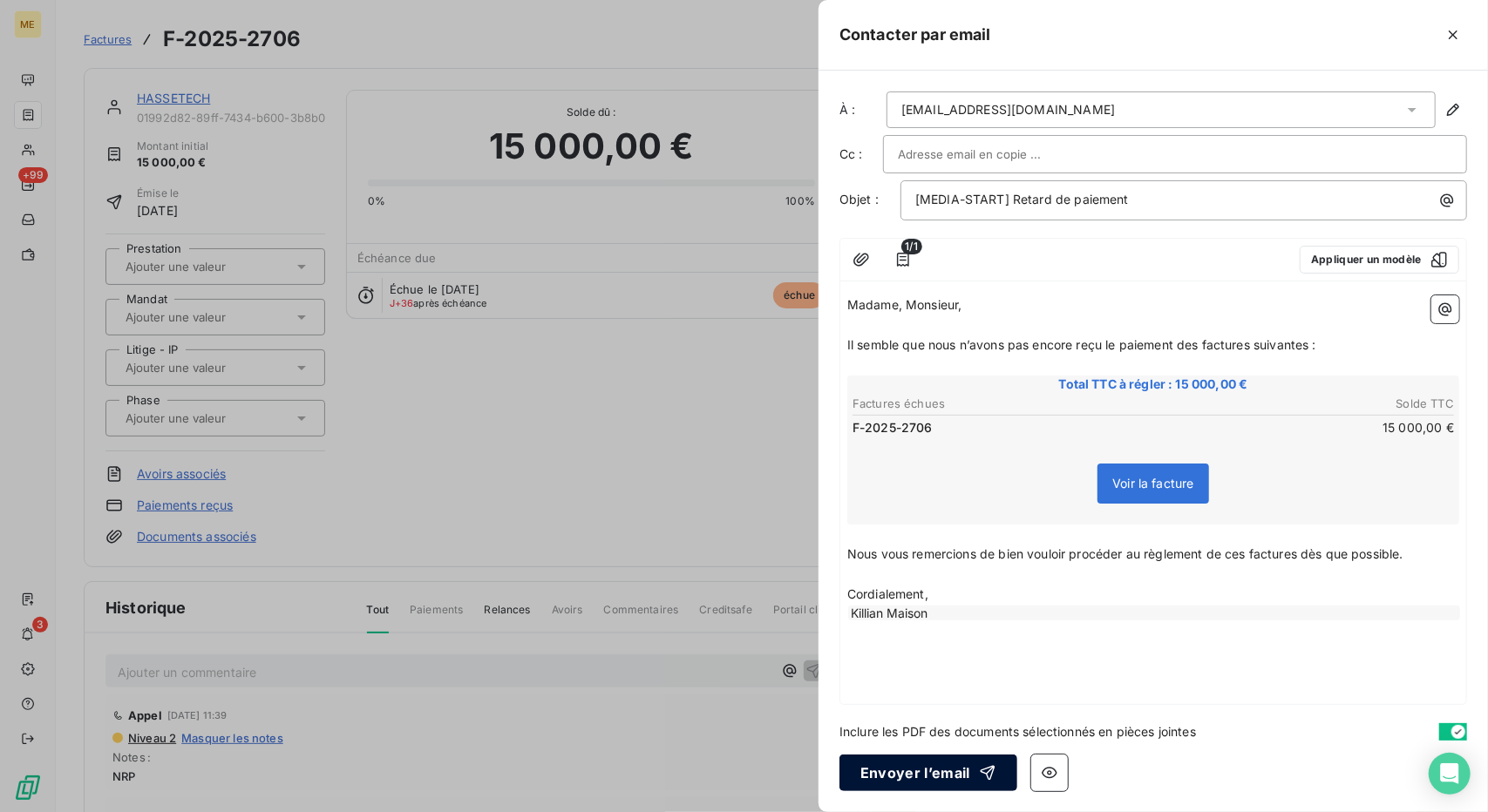
click at [904, 774] on button "Envoyer l’email" at bounding box center [928, 773] width 178 height 36
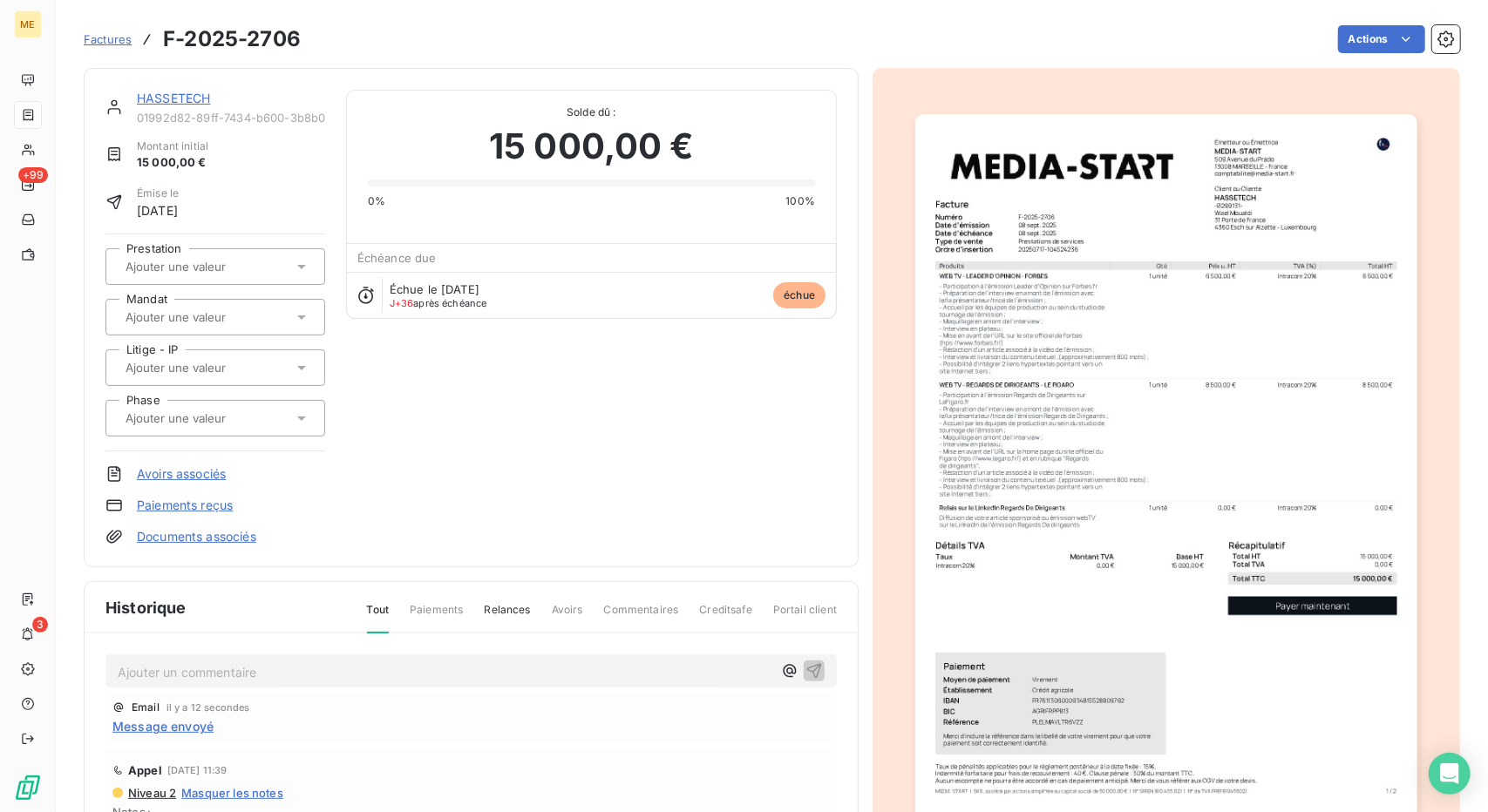
click at [171, 93] on link "HASSETECH" at bounding box center [173, 98] width 74 height 14
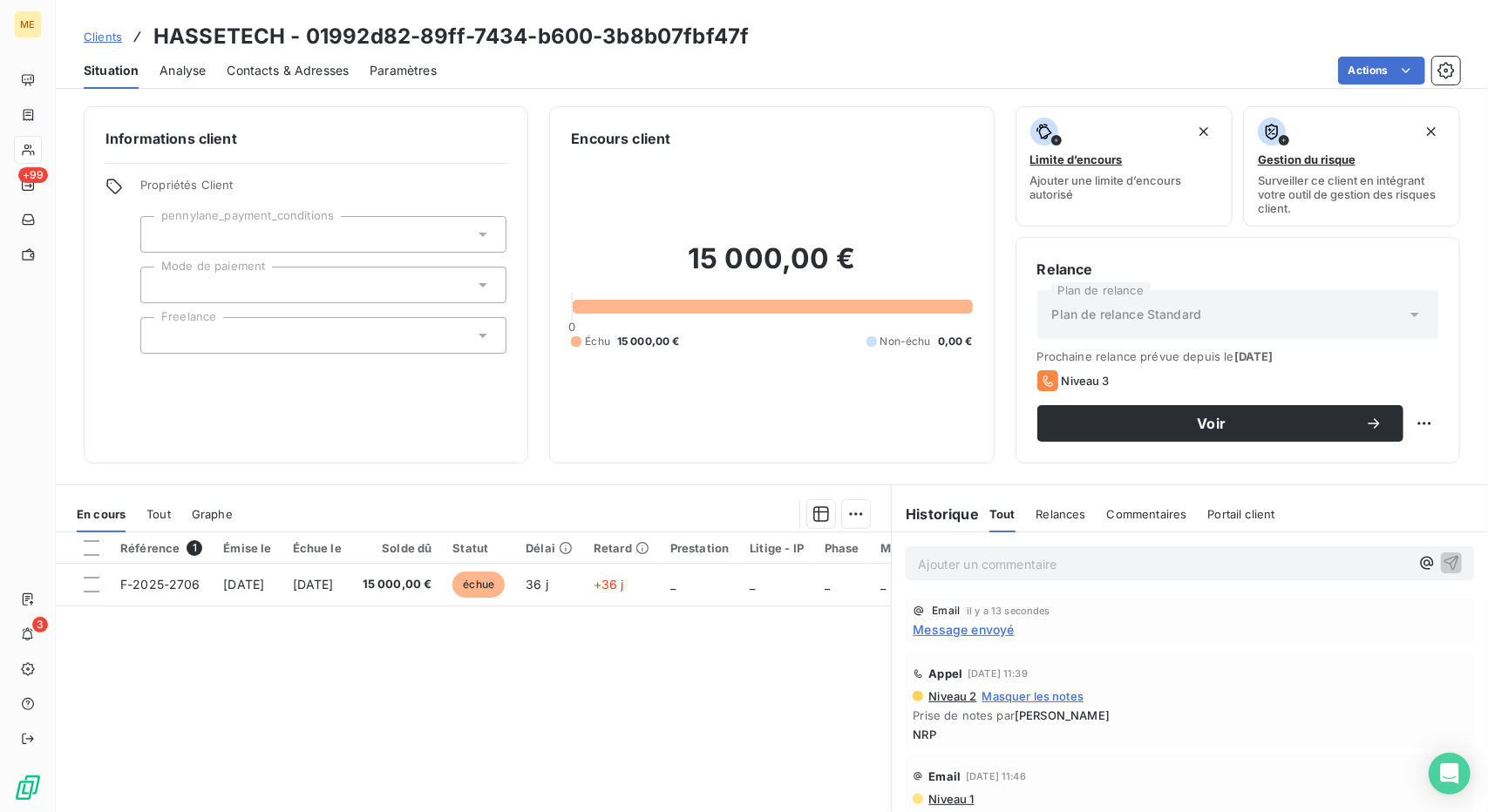
click at [986, 554] on p "Ajouter un commentaire ﻿" at bounding box center [1164, 564] width 492 height 22
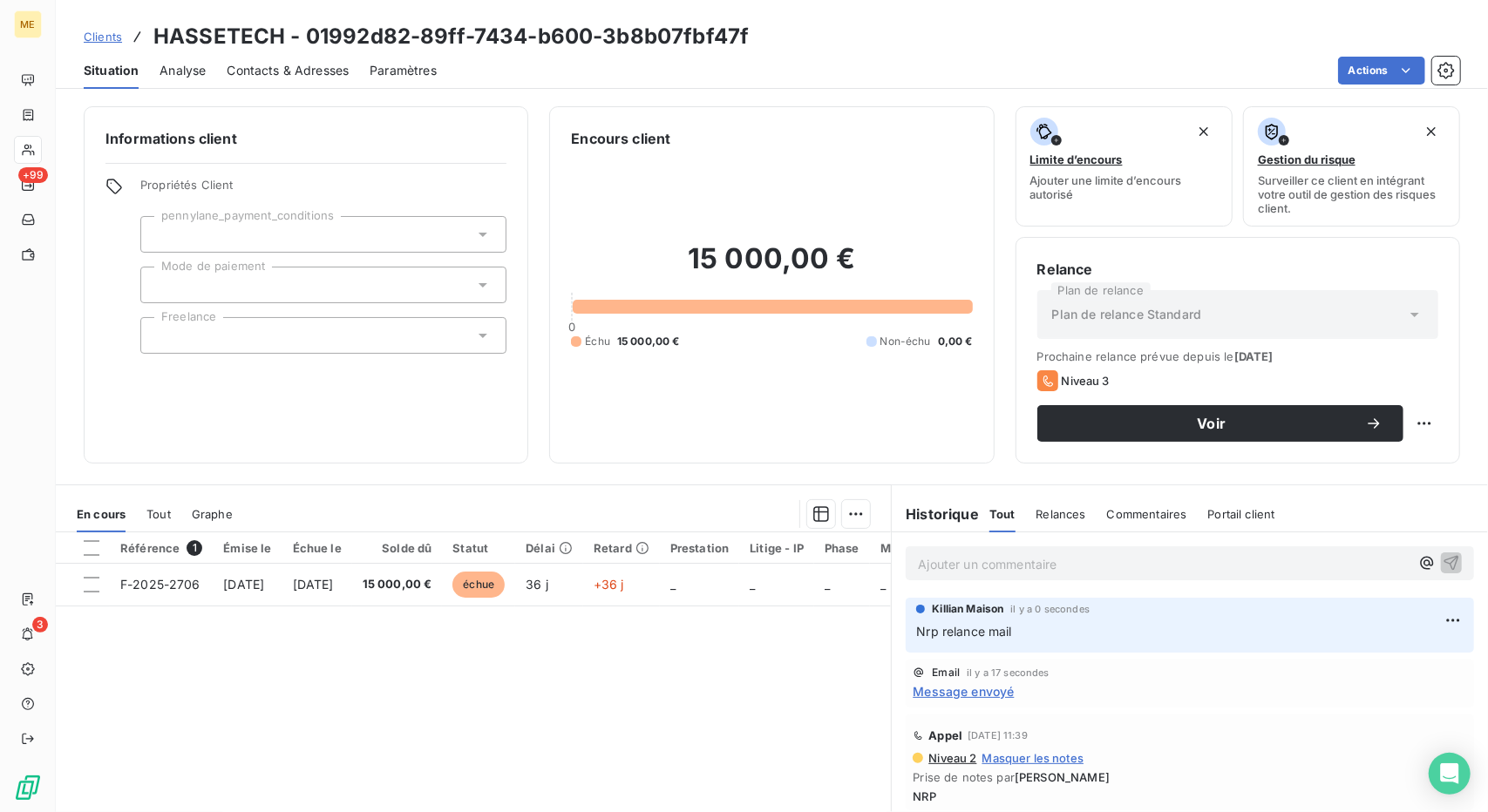
click at [1299, 631] on p "Nrp relance mail" at bounding box center [1190, 632] width 547 height 20
copy div "Nrp relance mail"
click at [1436, 614] on html "ME +99 3 Clients HASSETECH - 01992d82-89ff-7434-b600-3b8b07fbf47f Situation Ana…" at bounding box center [744, 406] width 1488 height 812
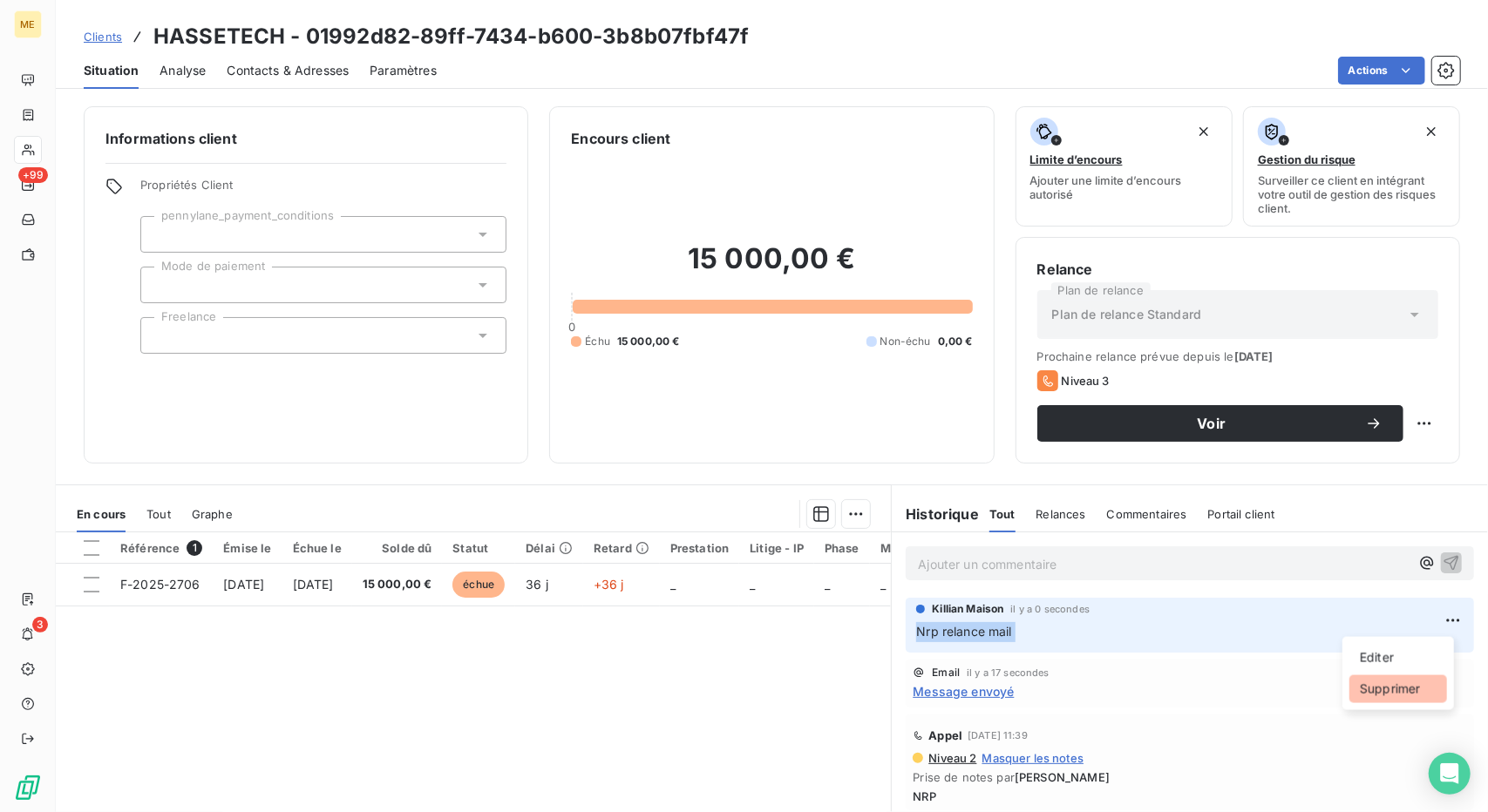
click at [1401, 700] on div "Supprimer" at bounding box center [1398, 689] width 98 height 28
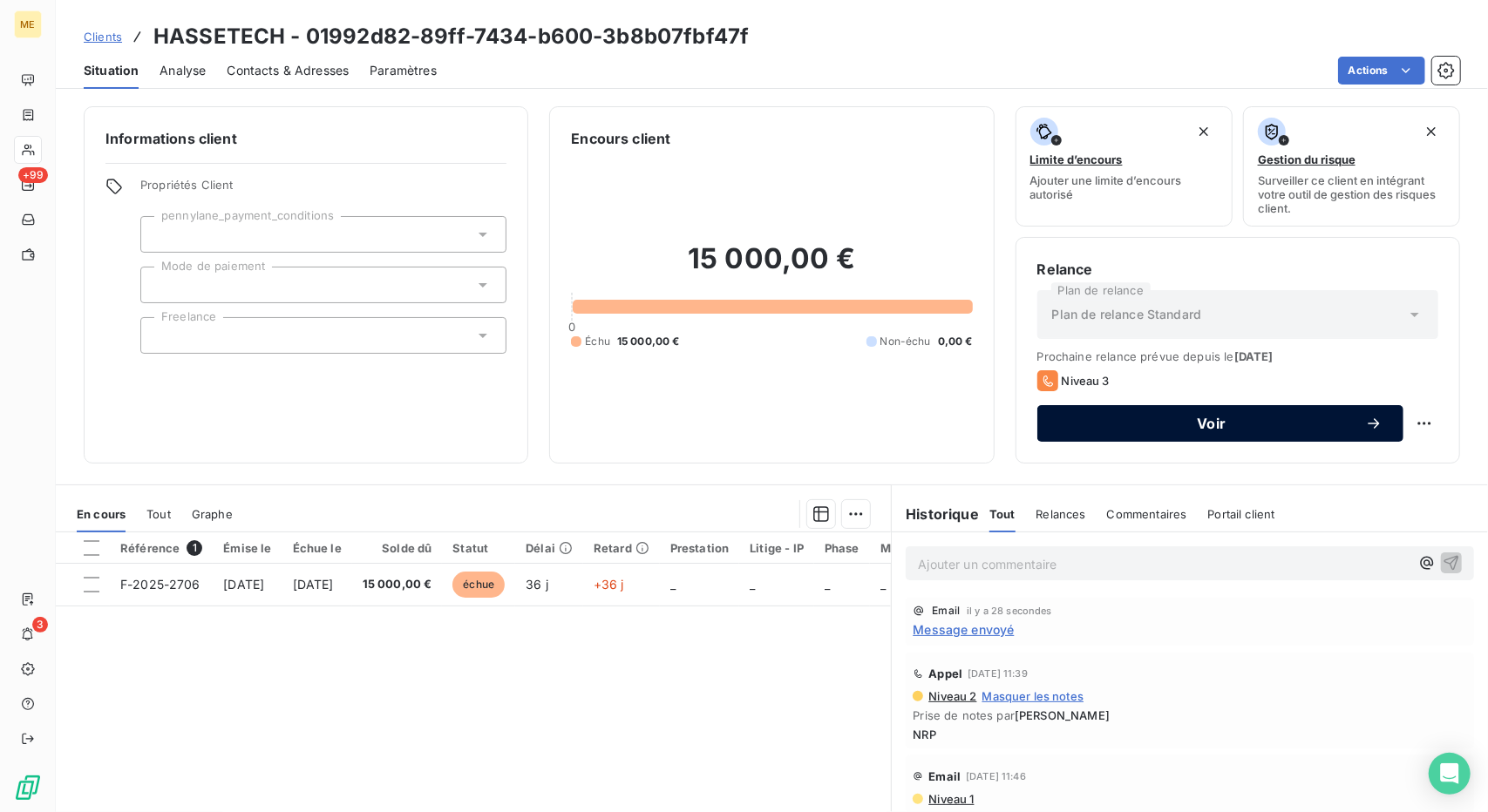
click at [1181, 412] on button "Voir" at bounding box center [1220, 424] width 366 height 36
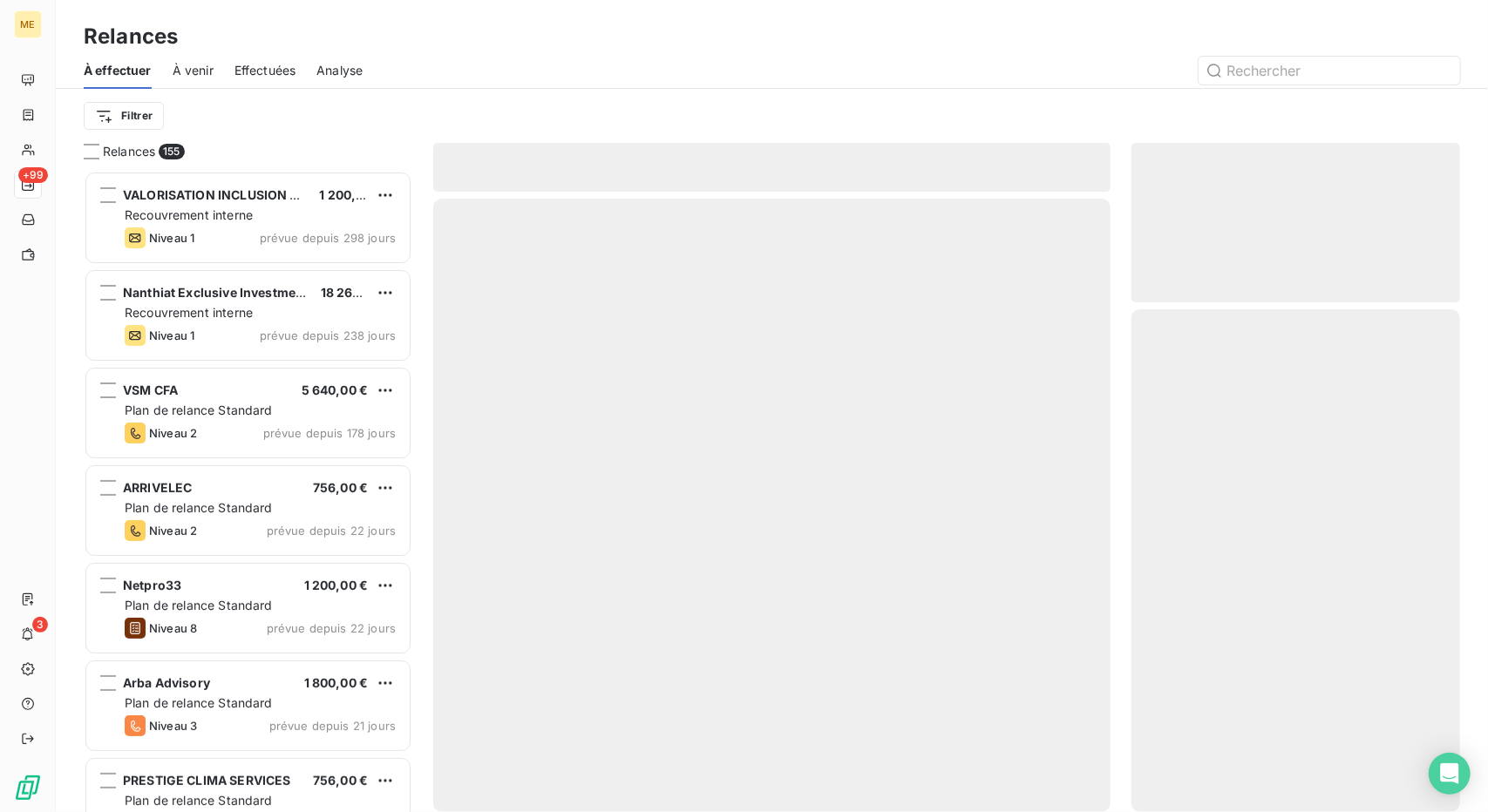
scroll to position [627, 316]
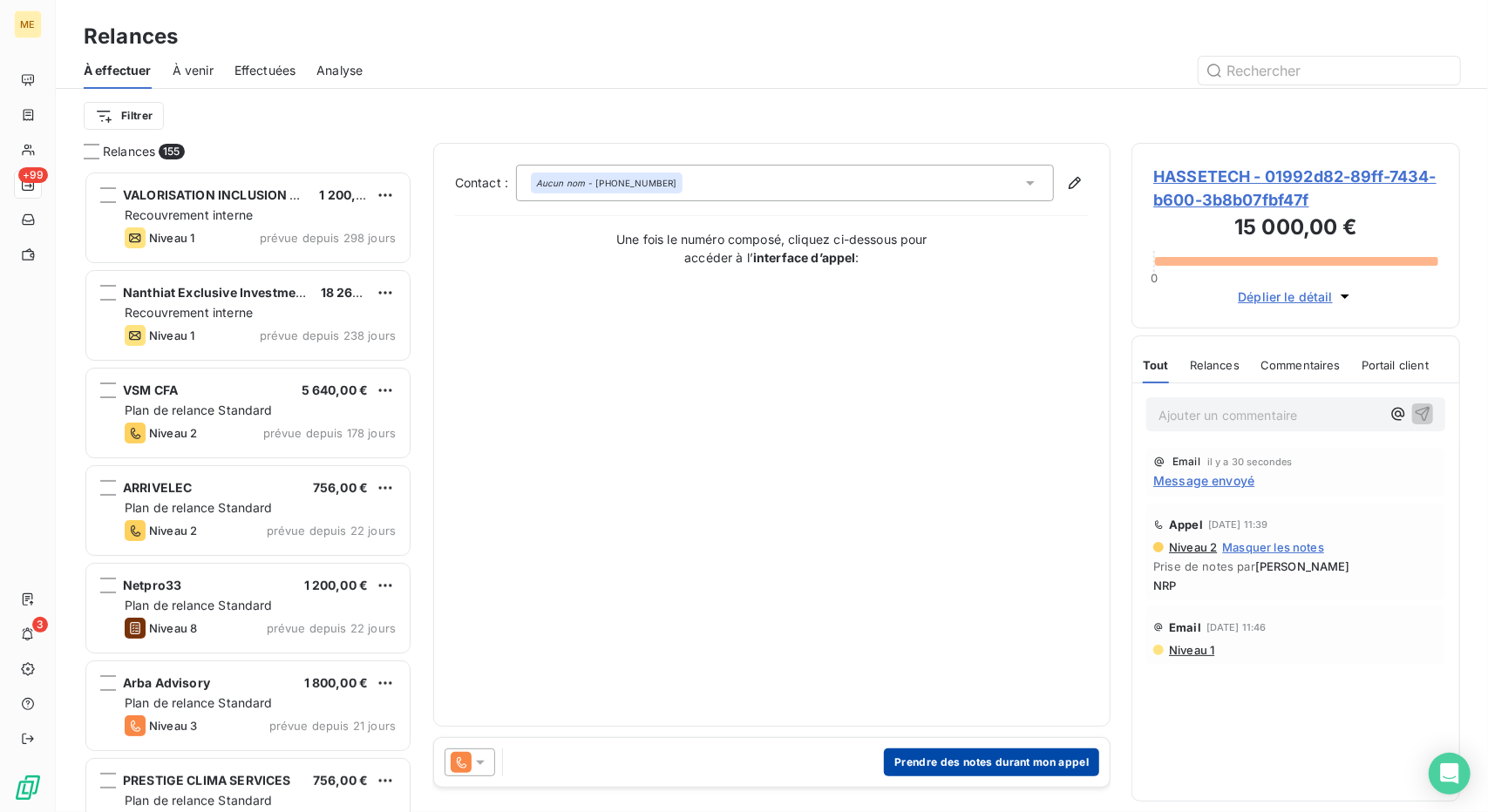
click at [919, 765] on button "Prendre des notes durant mon appel" at bounding box center [991, 762] width 215 height 28
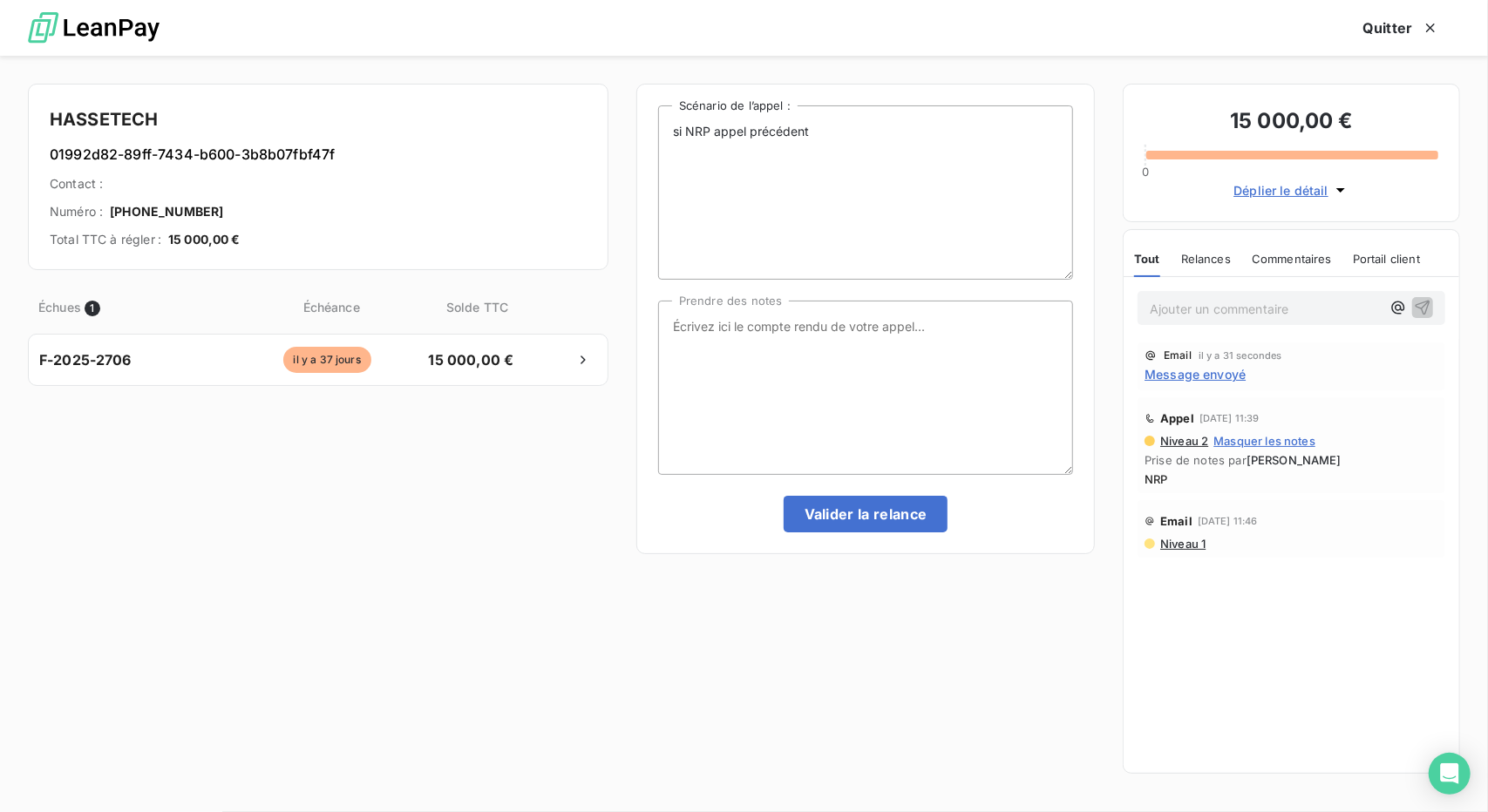
click at [919, 765] on div "si NRP appel précédent Scénario de l’appel : Prendre des notes [PERSON_NAME] la…" at bounding box center [865, 433] width 458 height 701
click at [856, 410] on textarea "Prendre des notes" at bounding box center [866, 387] width 415 height 174
paste textarea "Nrp relance mail"
type textarea "Nrp relance mail"
click at [879, 533] on div "si NRP appel précédent Scénario de l’appel : Nrp relance mail Prendre des notes…" at bounding box center [865, 318] width 458 height 471
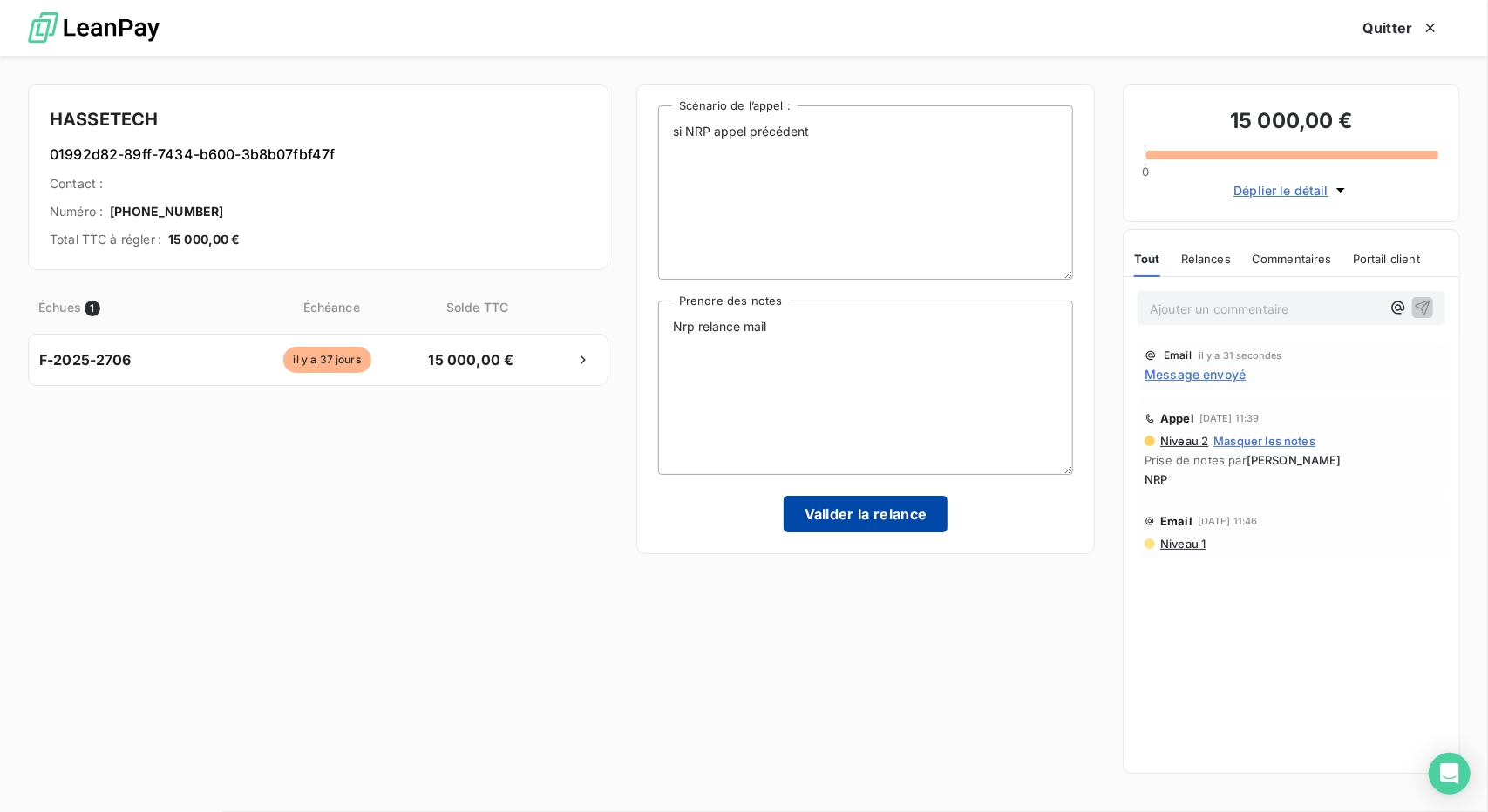
click at [899, 526] on button "Valider la relance" at bounding box center [866, 514] width 165 height 36
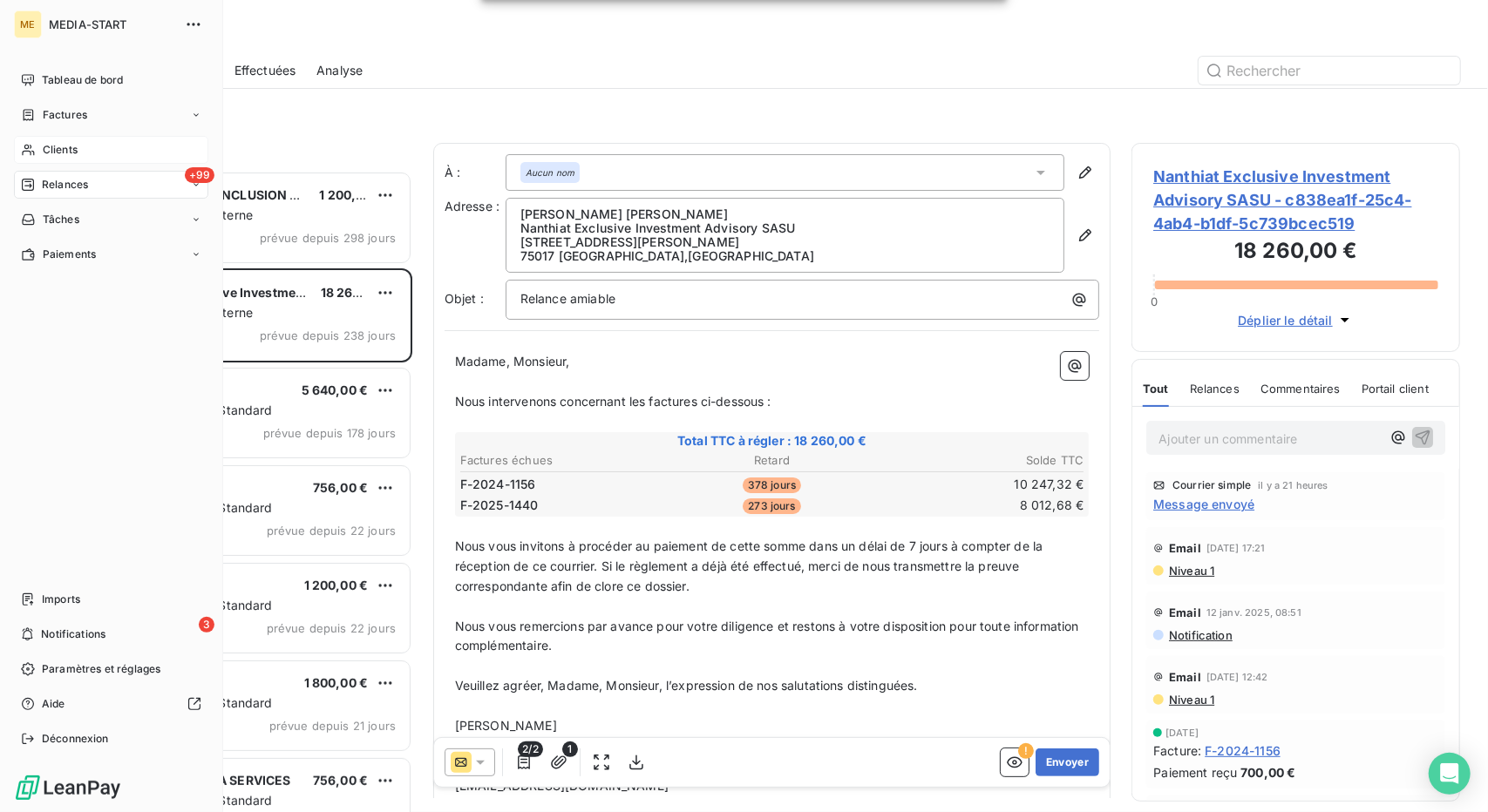
click at [47, 152] on span "Clients" at bounding box center [60, 150] width 34 height 15
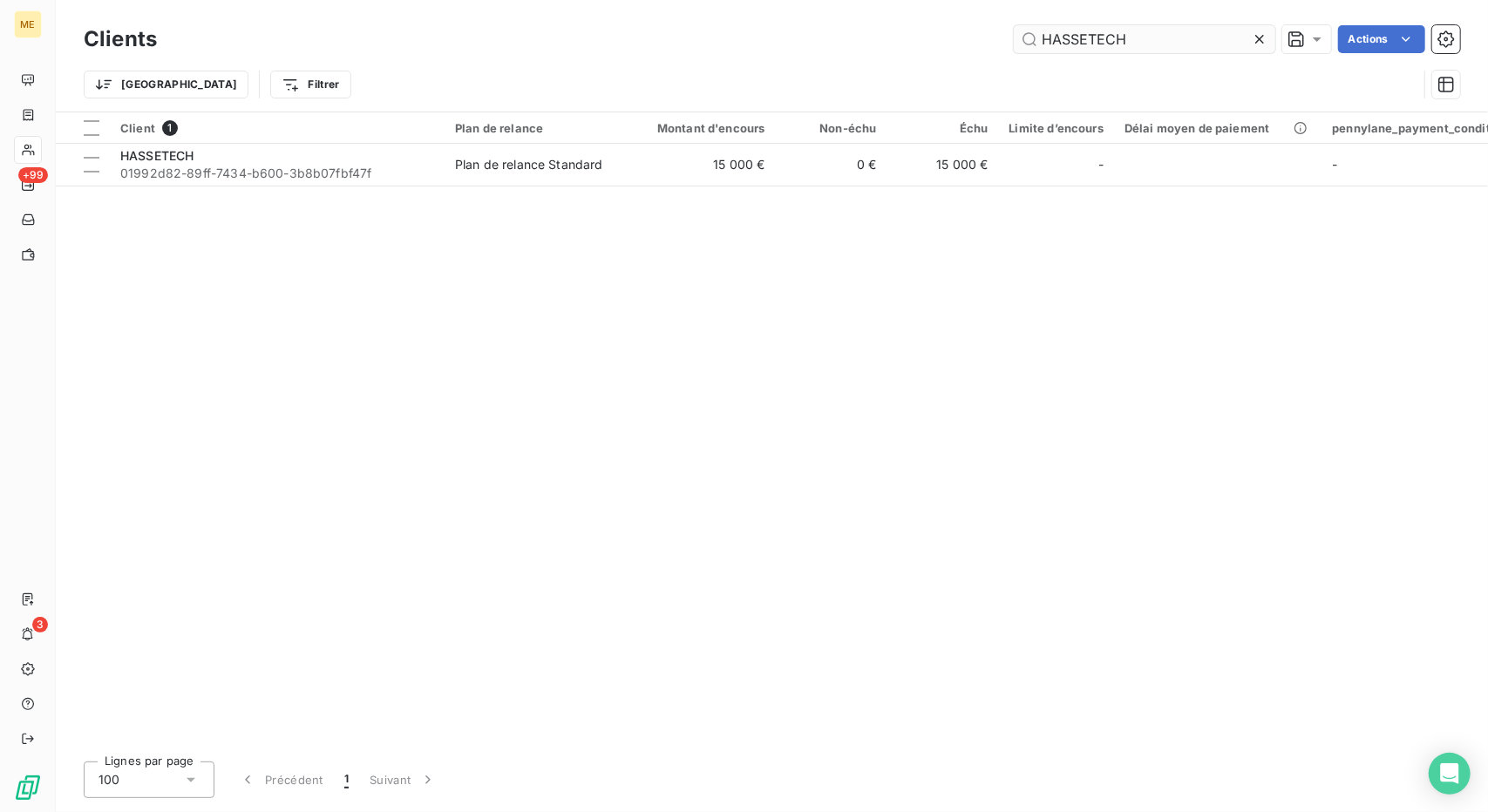
click at [1129, 40] on input "HASSETECH" at bounding box center [1144, 38] width 261 height 28
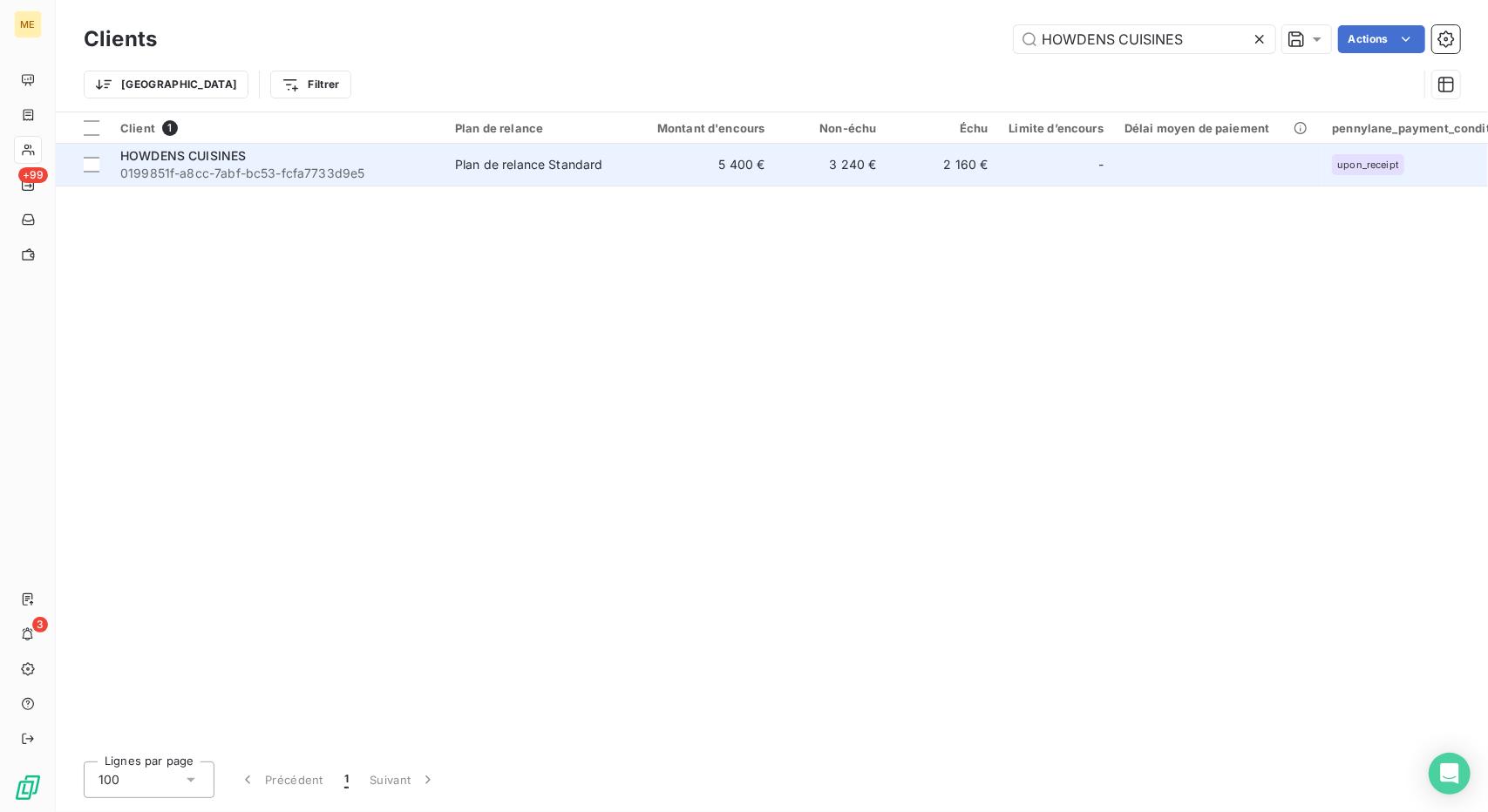
type input "HOWDENS CUISINES"
click at [788, 178] on td "3 240 €" at bounding box center [832, 165] width 112 height 42
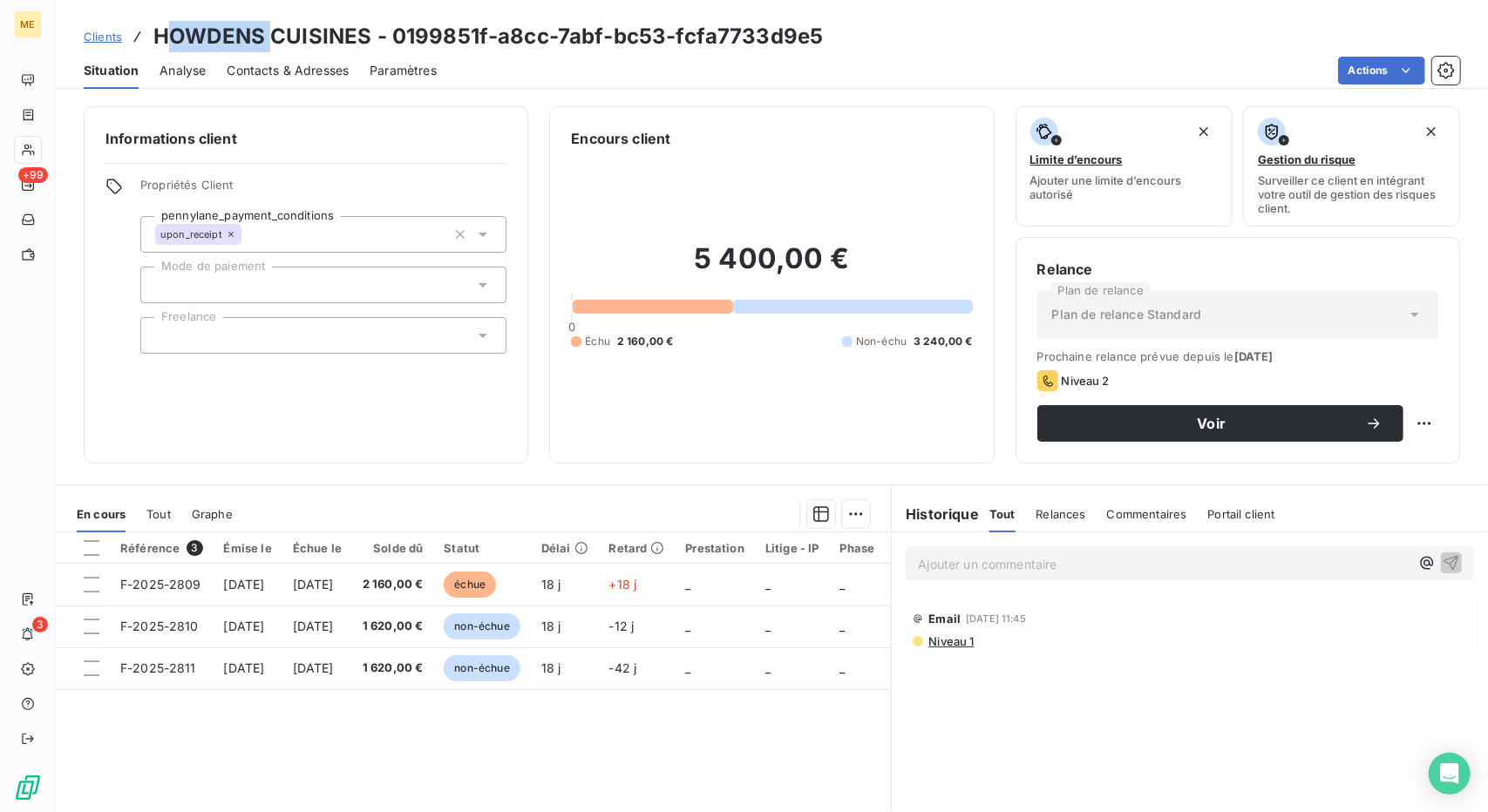
drag, startPoint x: 162, startPoint y: 41, endPoint x: 275, endPoint y: 24, distance: 114.3
click at [275, 24] on h3 "HOWDENS CUISINES - 0199851f-a8cc-7abf-bc53-fcfa7733d9e5" at bounding box center [488, 36] width 670 height 32
drag, startPoint x: 357, startPoint y: 29, endPoint x: 337, endPoint y: 29, distance: 20.0
click at [337, 29] on h3 "HOWDENS CUISINES - 0199851f-a8cc-7abf-bc53-fcfa7733d9e5" at bounding box center [488, 36] width 670 height 32
drag, startPoint x: 373, startPoint y: 34, endPoint x: 154, endPoint y: 25, distance: 219.2
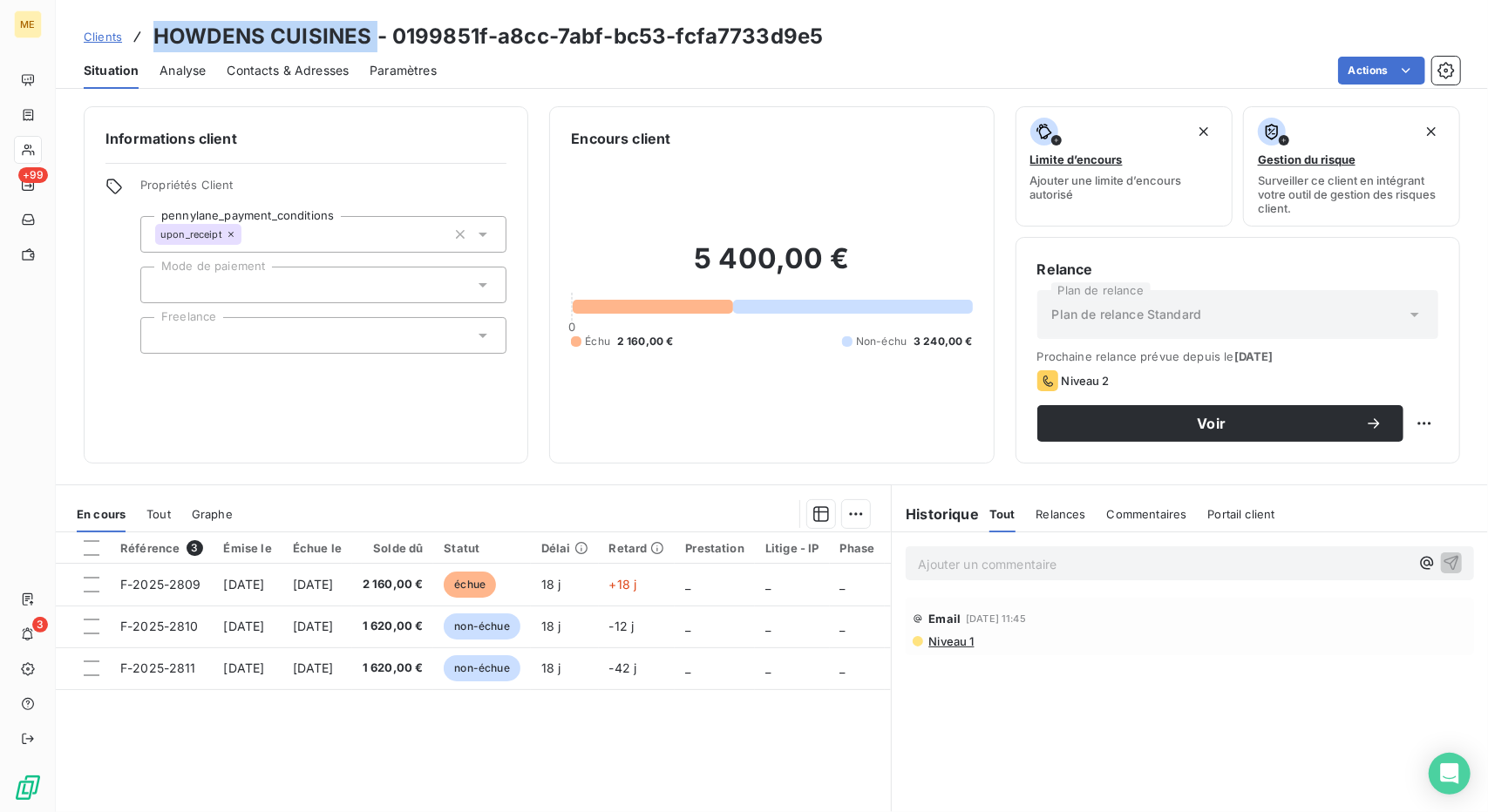
click at [154, 25] on h3 "HOWDENS CUISINES - 0199851f-a8cc-7abf-bc53-fcfa7733d9e5" at bounding box center [488, 36] width 670 height 32
copy h3 "HOWDENS CUISINES"
click at [99, 35] on span "Clients" at bounding box center [102, 36] width 38 height 14
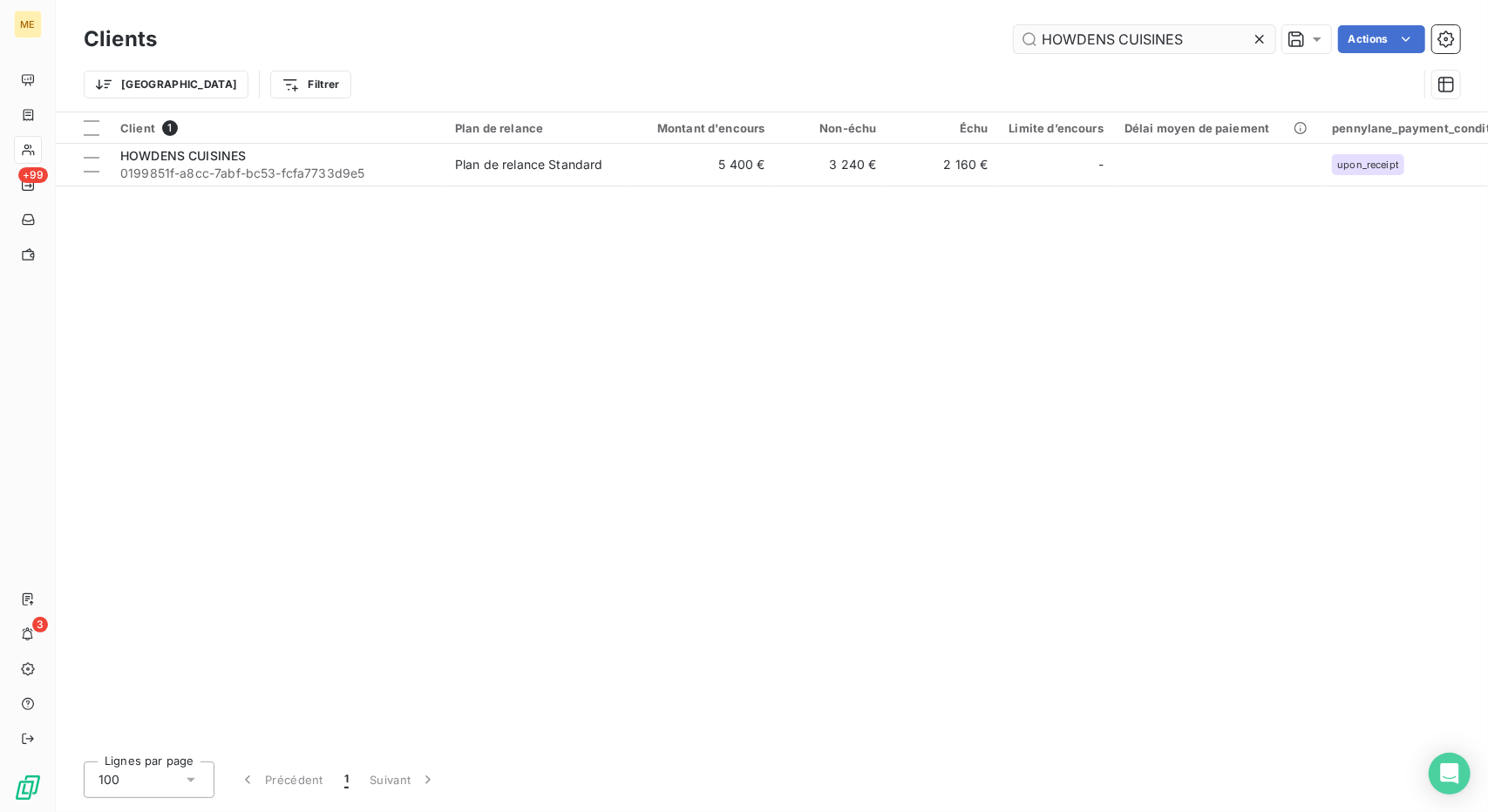
click at [1112, 44] on input "HOWDENS CUISINES" at bounding box center [1144, 38] width 261 height 28
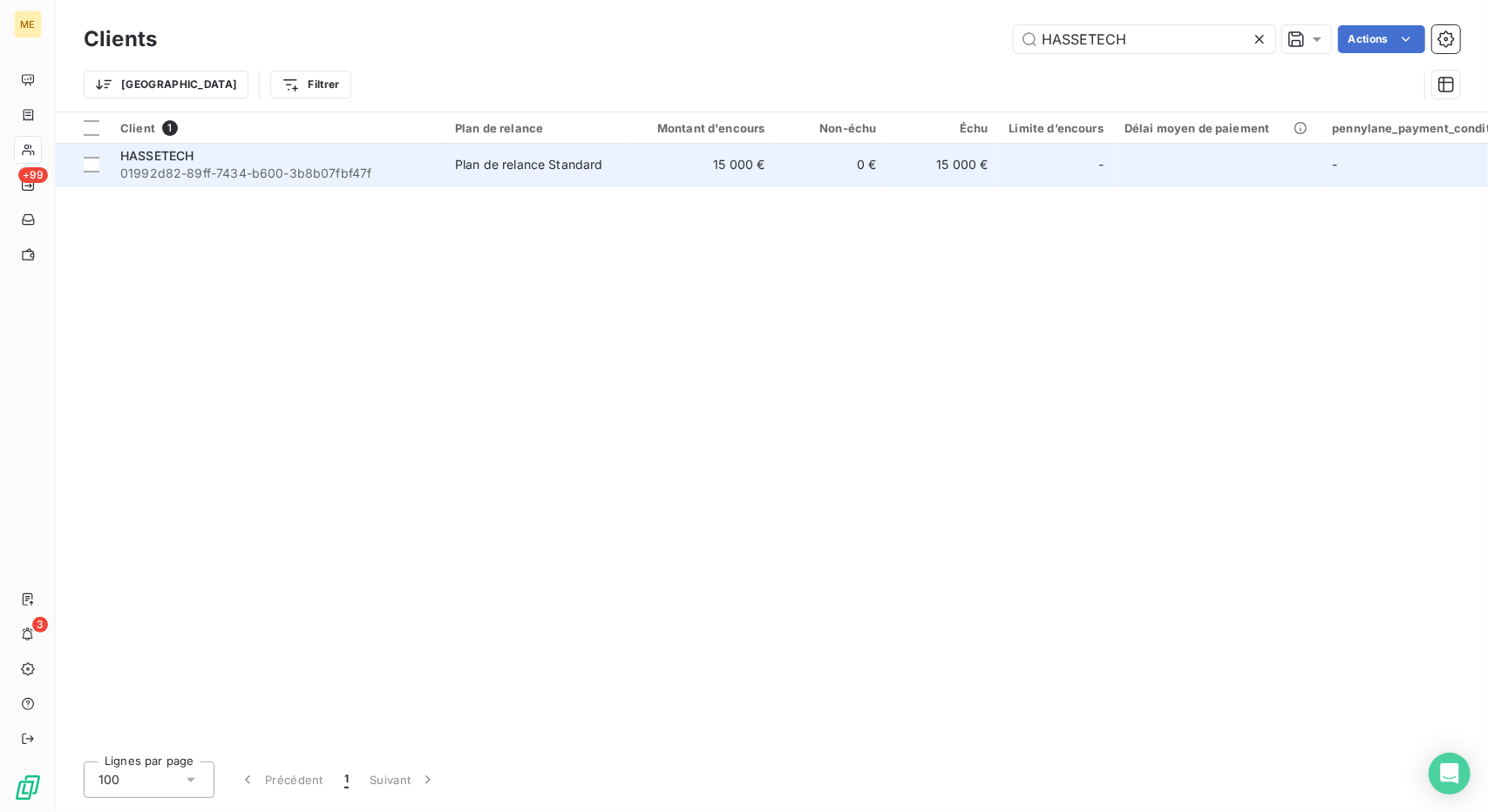
type input "HASSETECH"
click at [838, 154] on td "0 €" at bounding box center [832, 165] width 112 height 42
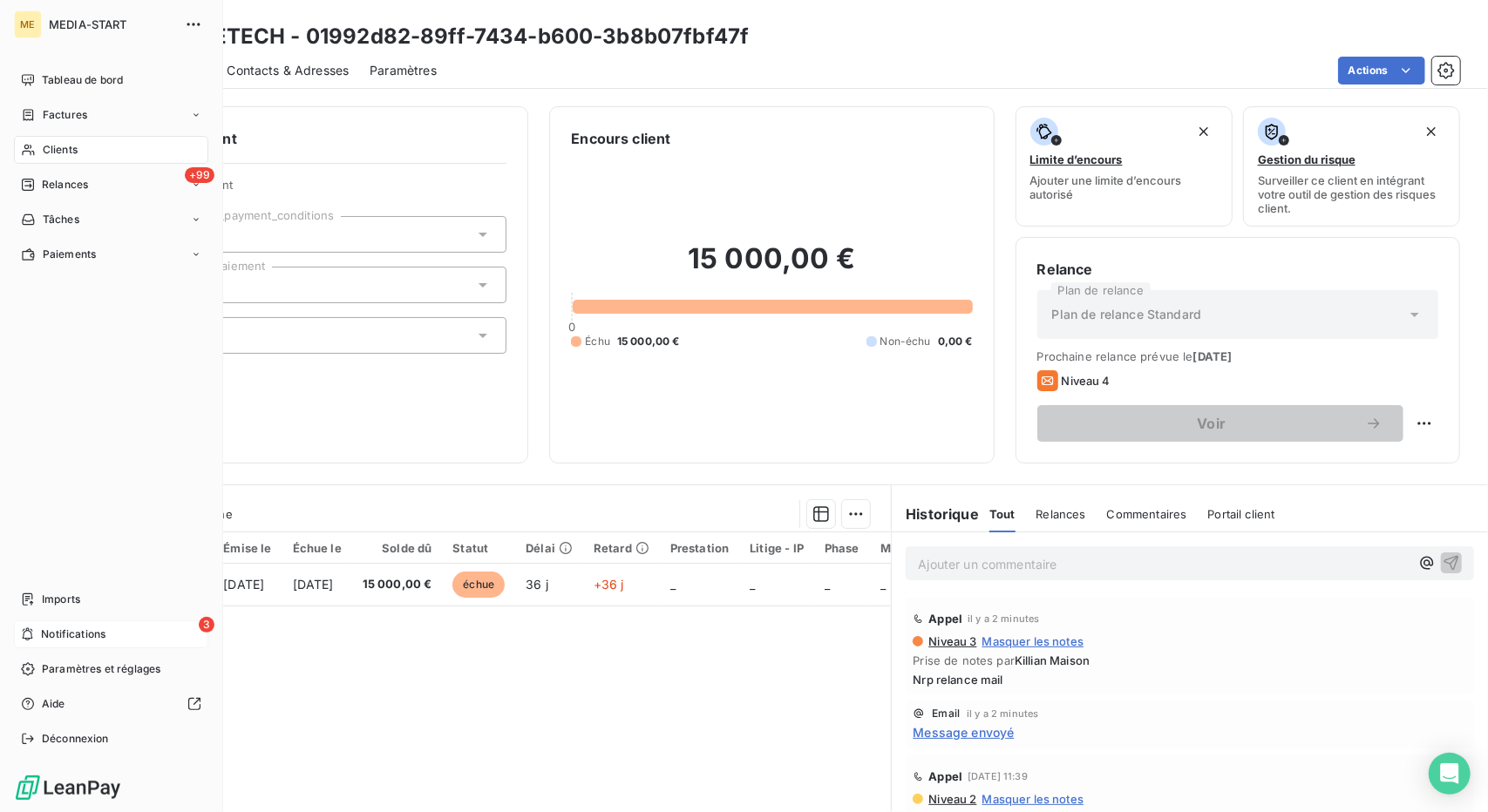
click at [35, 640] on div "3 Notifications" at bounding box center [111, 634] width 194 height 28
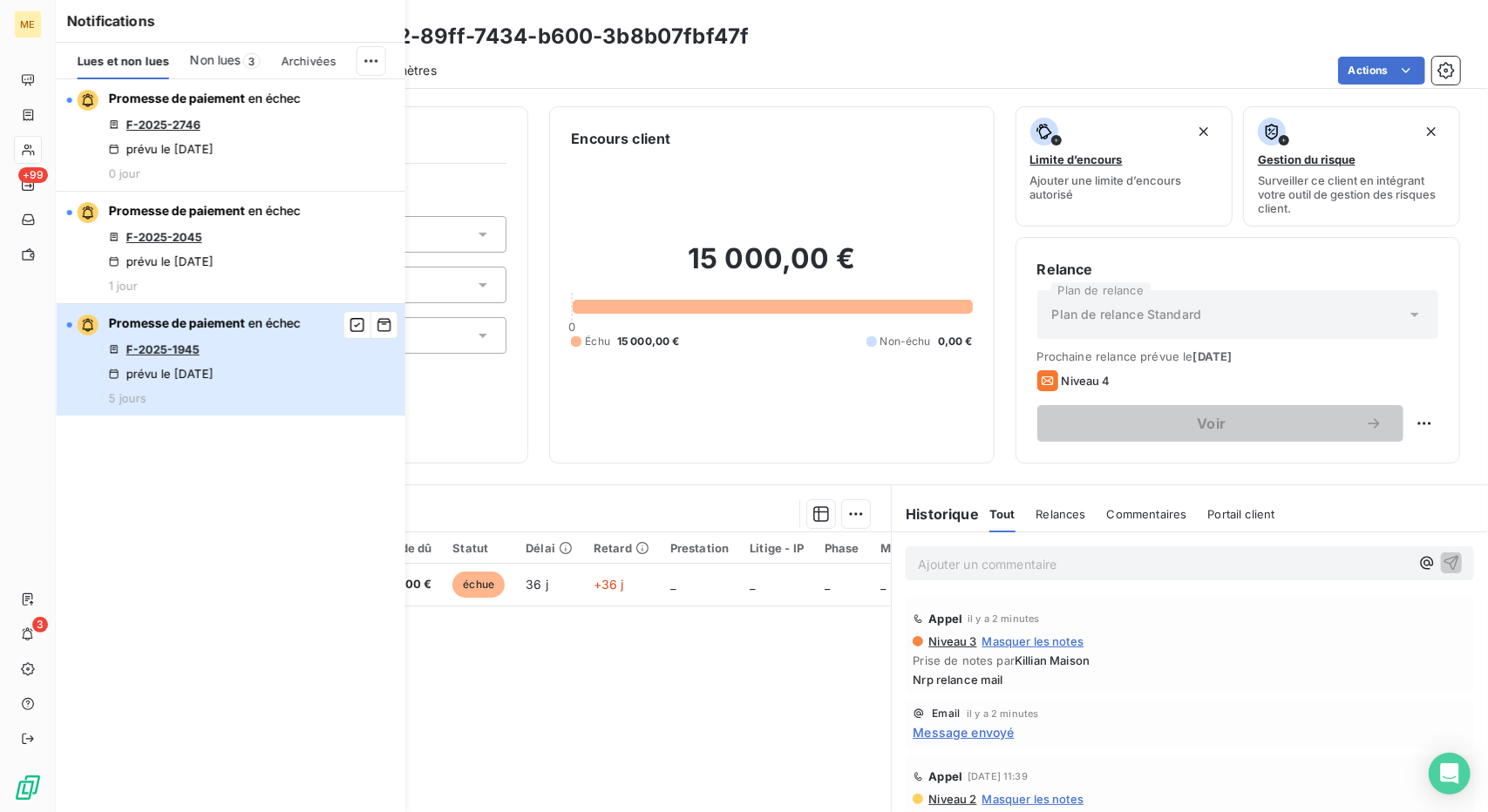
click at [297, 387] on div "Promesse de paiement en échec F-2025-1945 prévu le [DATE] 5 jours" at bounding box center [205, 360] width 191 height 91
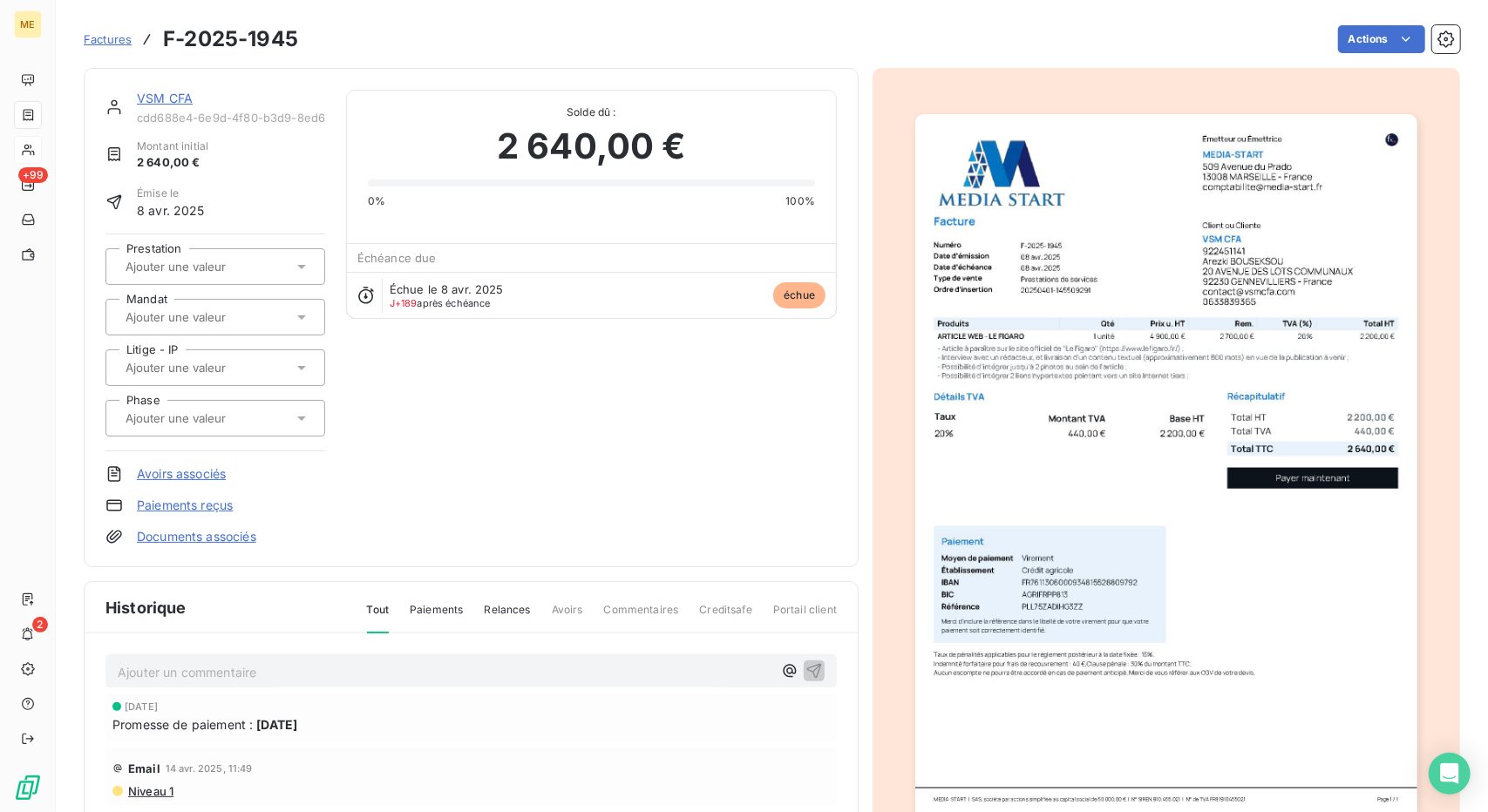
click at [143, 93] on link "VSM CFA" at bounding box center [165, 98] width 56 height 14
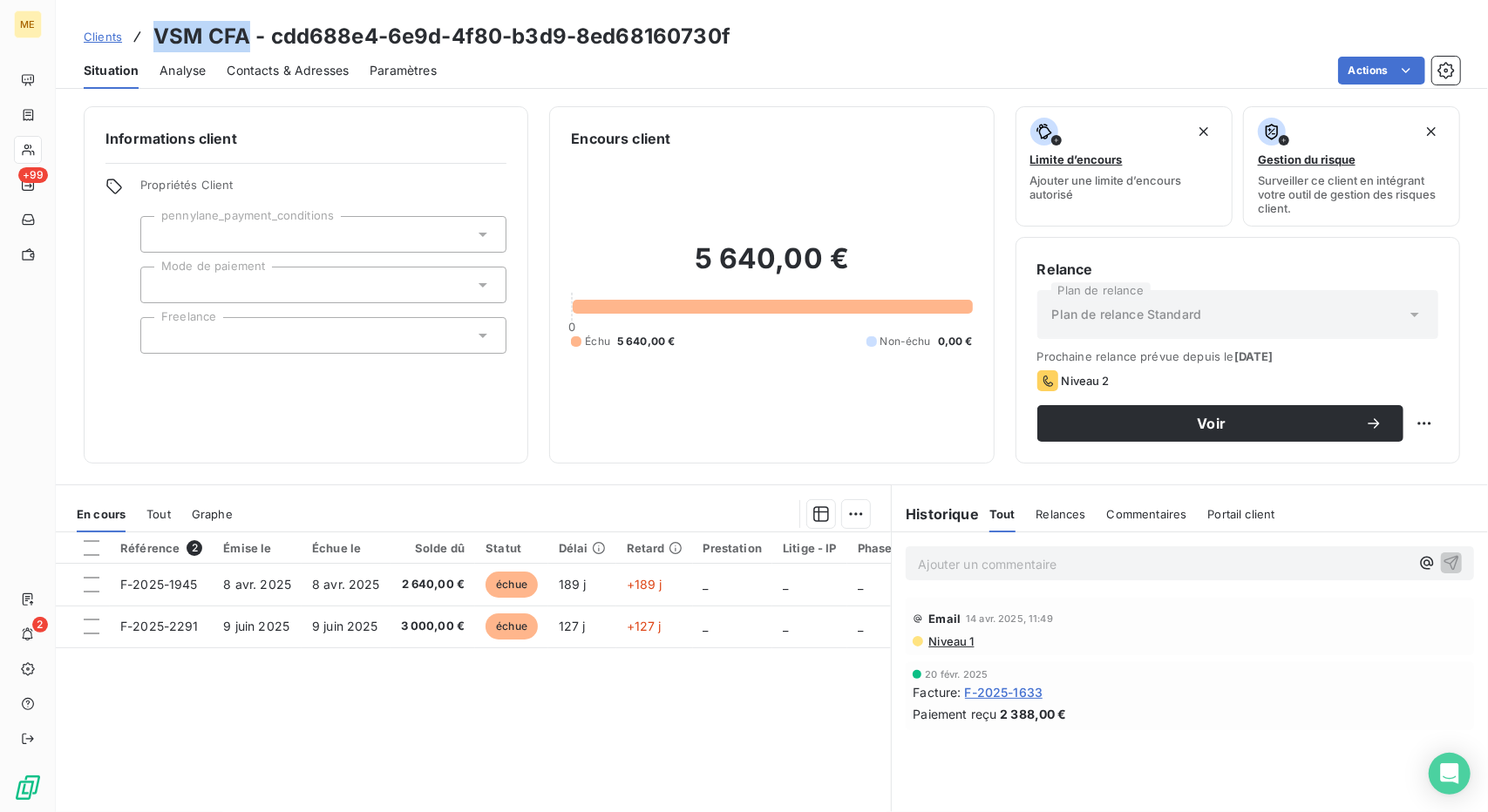
drag, startPoint x: 160, startPoint y: 37, endPoint x: 250, endPoint y: 44, distance: 90.3
click at [250, 44] on h3 "VSM CFA - cdd688e4-6e9d-4f80-b3d9-8ed68160730f" at bounding box center [441, 36] width 577 height 32
copy h3 "VSM CFA"
click at [291, 80] on div "Contacts & Adresses" at bounding box center [288, 71] width 122 height 36
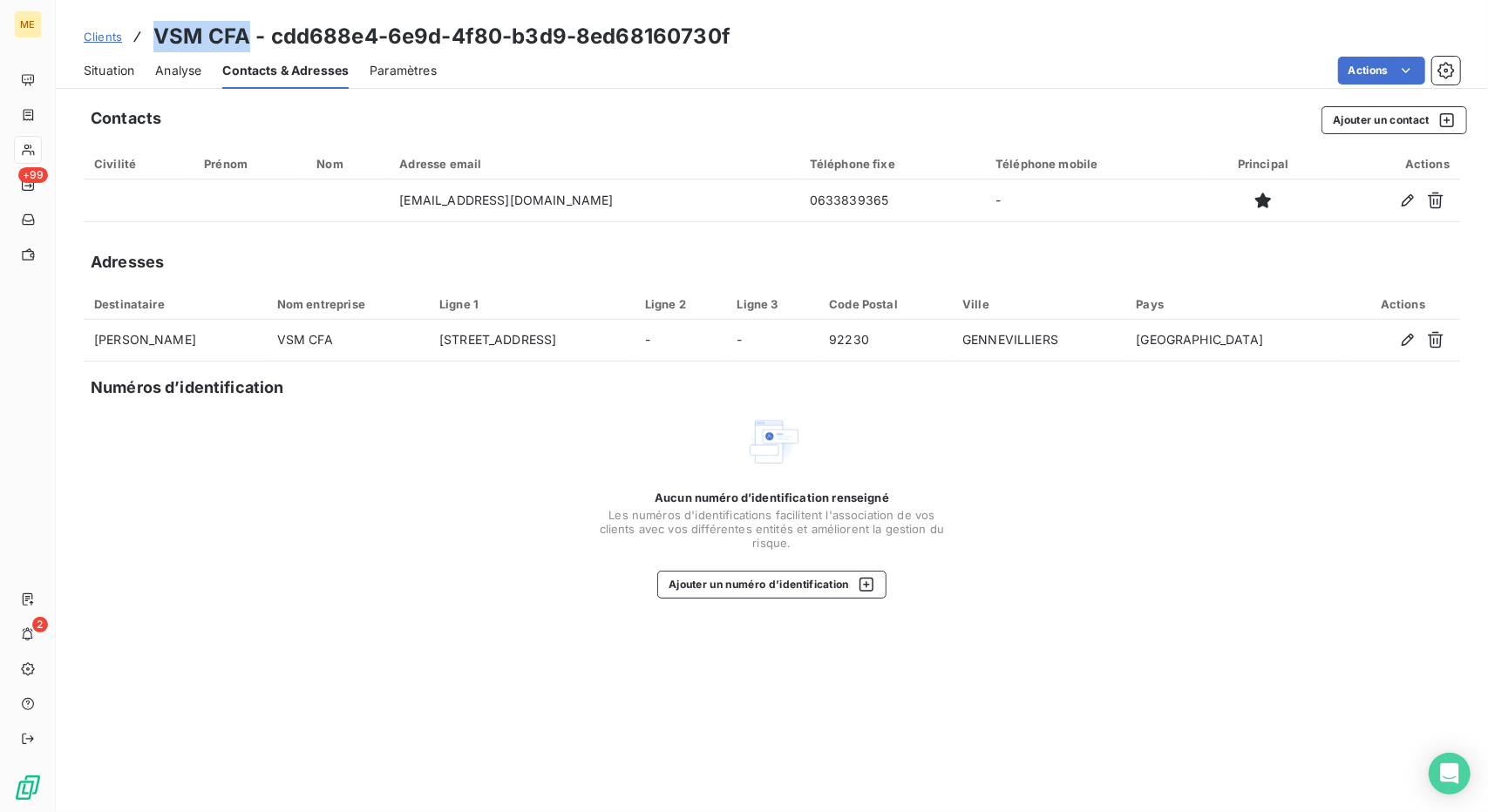
click at [115, 71] on span "Situation" at bounding box center [108, 71] width 51 height 17
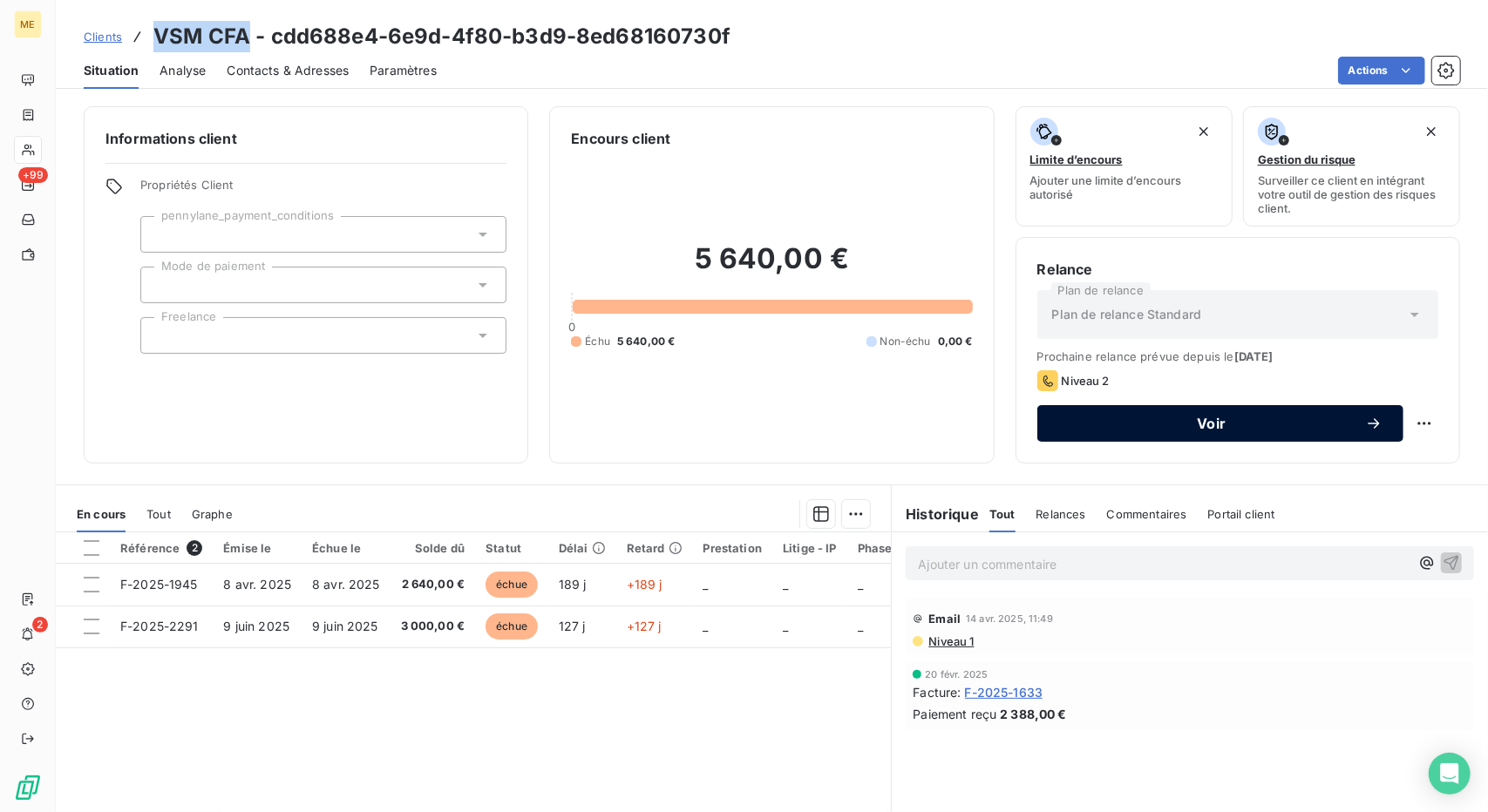
click at [1201, 431] on button "Voir" at bounding box center [1220, 424] width 366 height 36
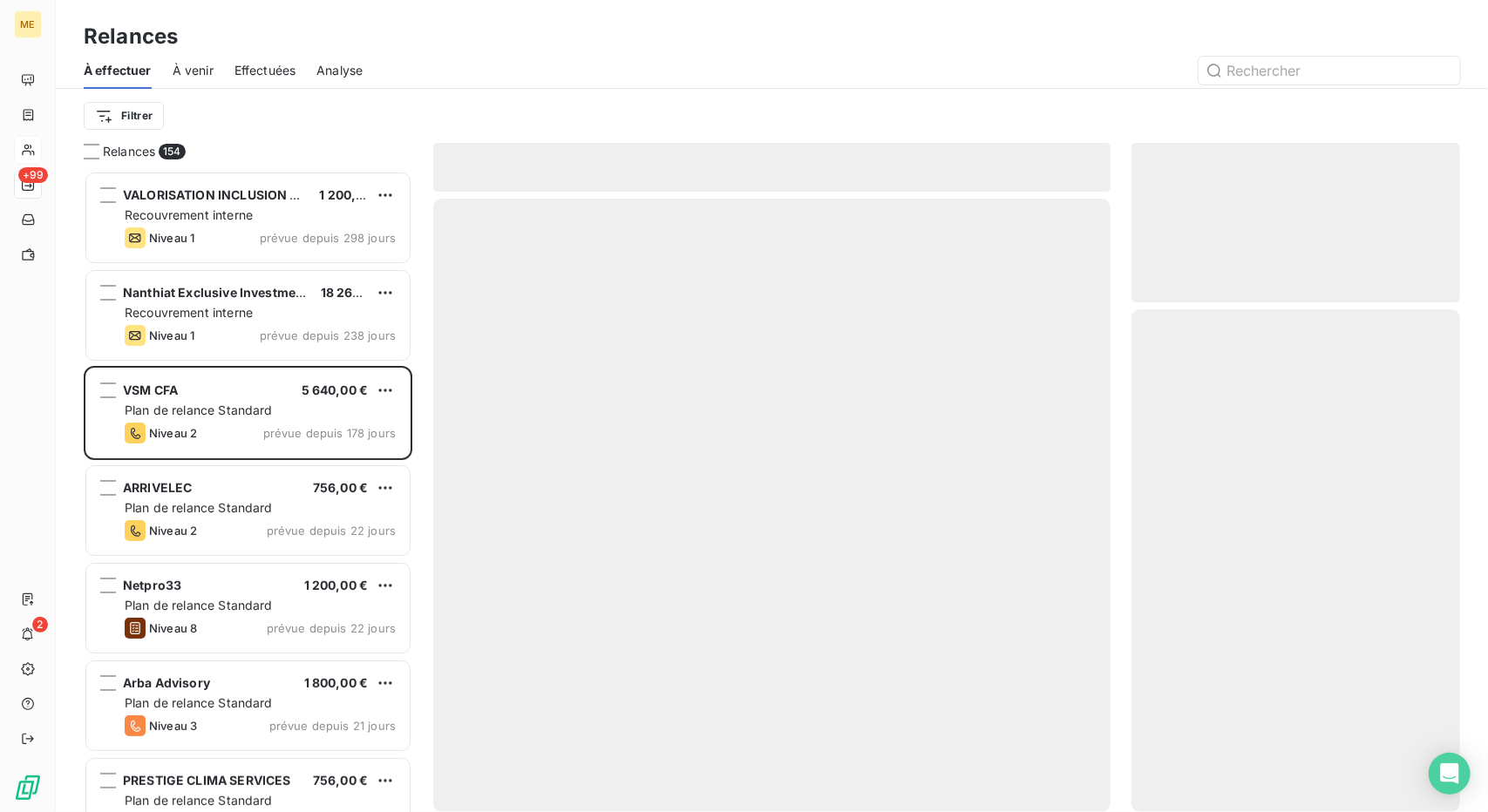
scroll to position [627, 316]
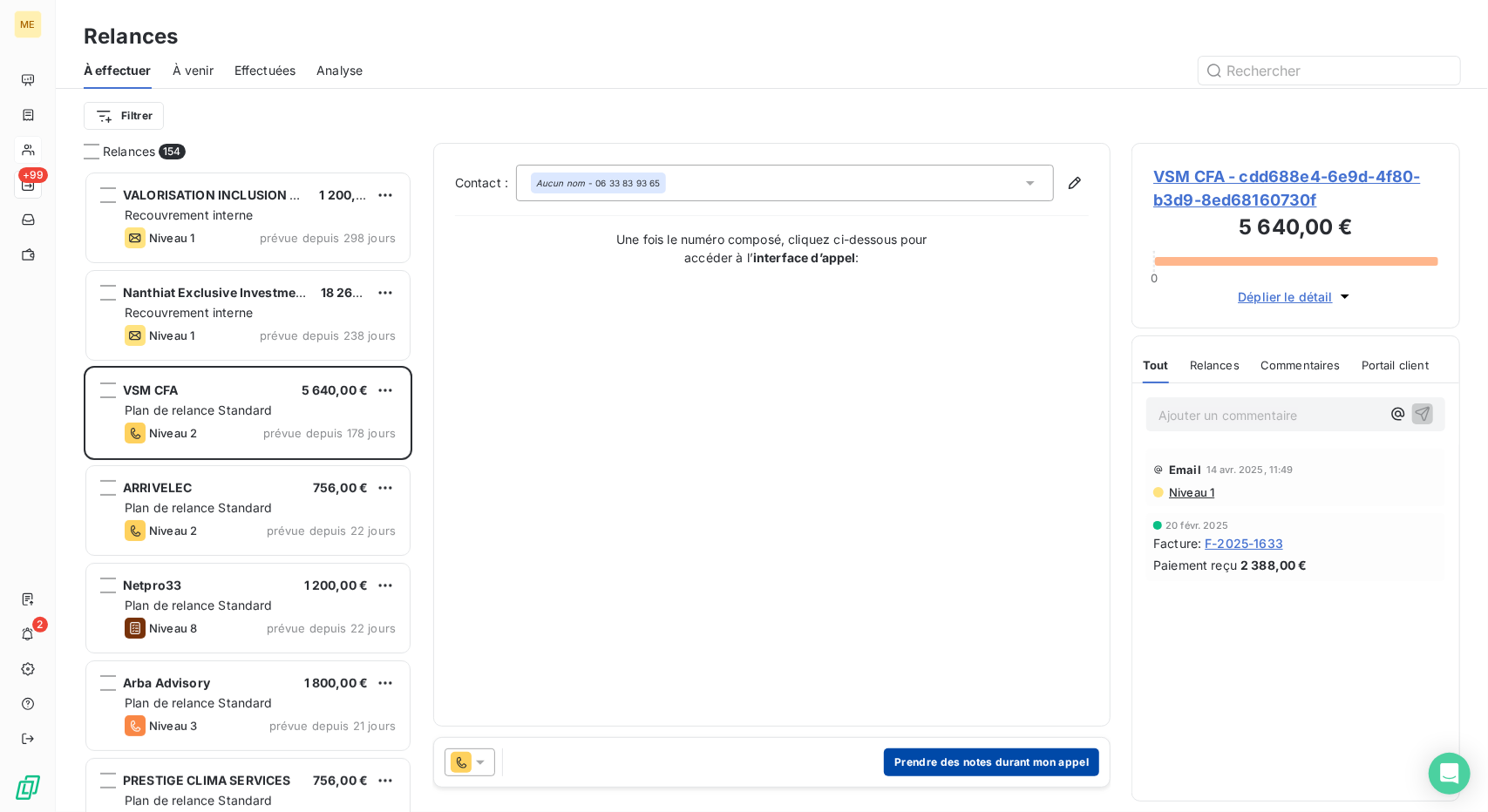
click at [957, 757] on button "Prendre des notes durant mon appel" at bounding box center [991, 762] width 215 height 28
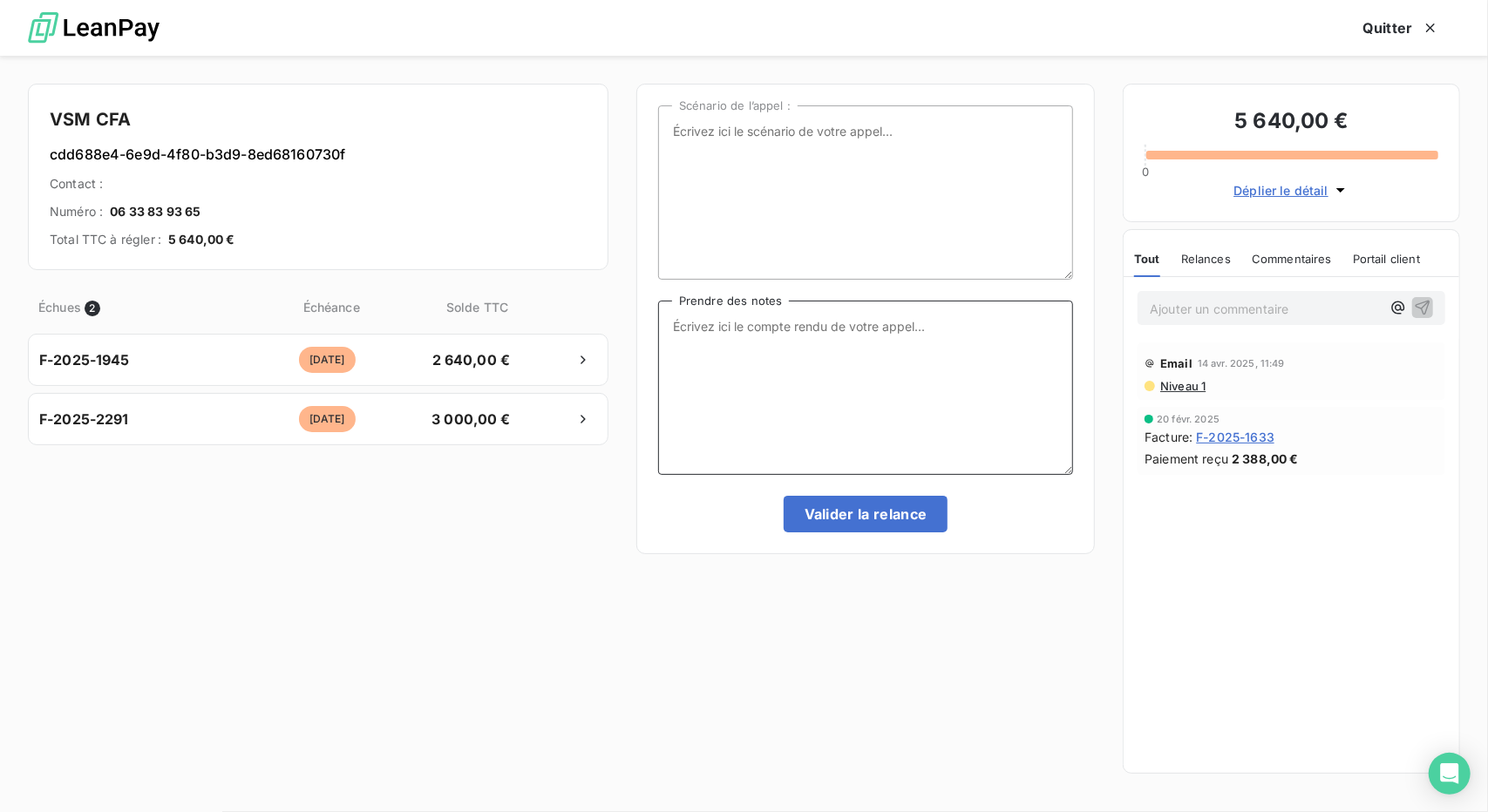
click at [818, 383] on textarea "Prendre des notes" at bounding box center [866, 387] width 415 height 174
type textarea "NRP relance par mail"
click at [825, 522] on button "Valider la relance" at bounding box center [866, 514] width 165 height 36
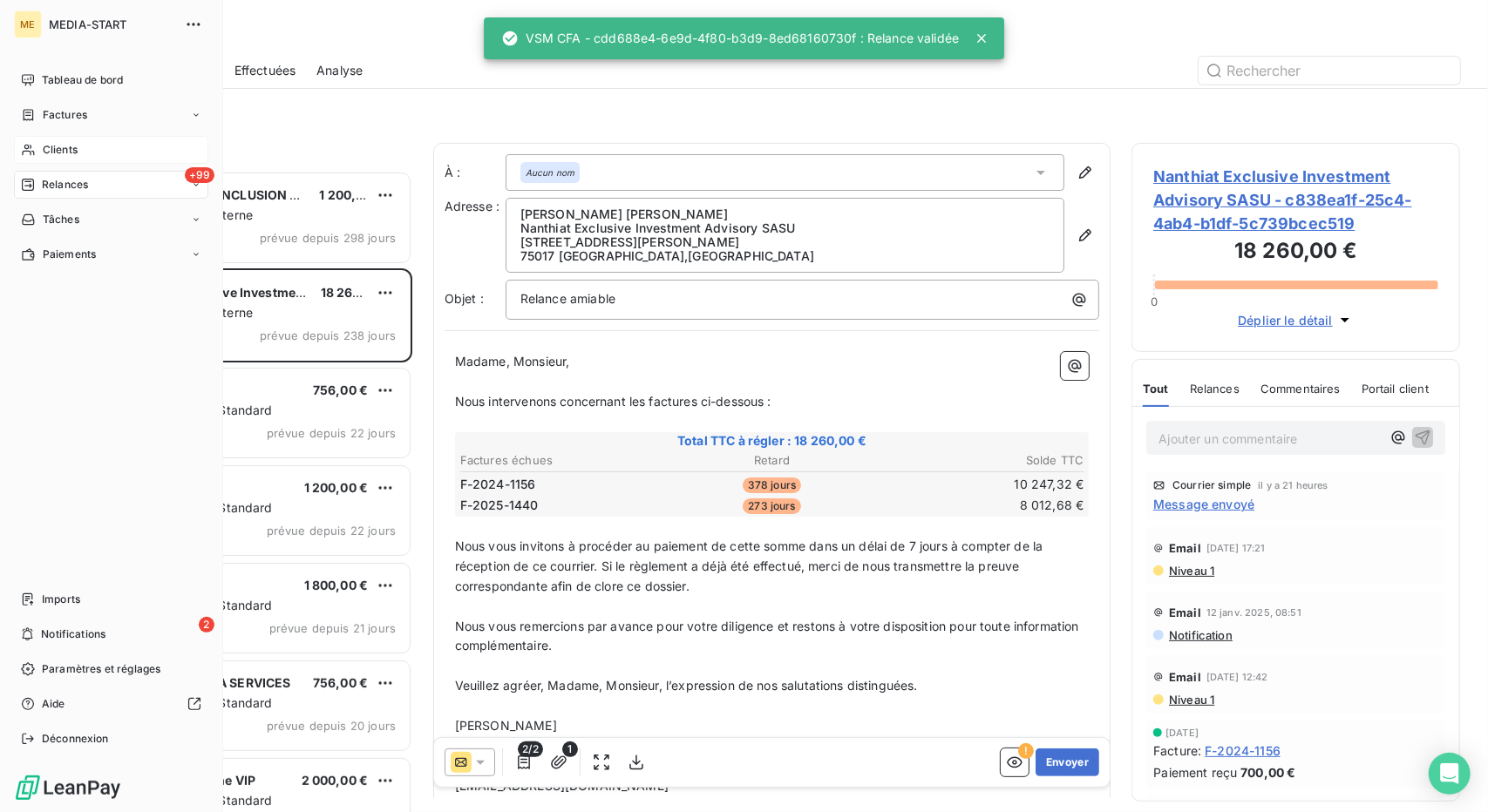
click at [63, 136] on div "Clients" at bounding box center [111, 149] width 194 height 28
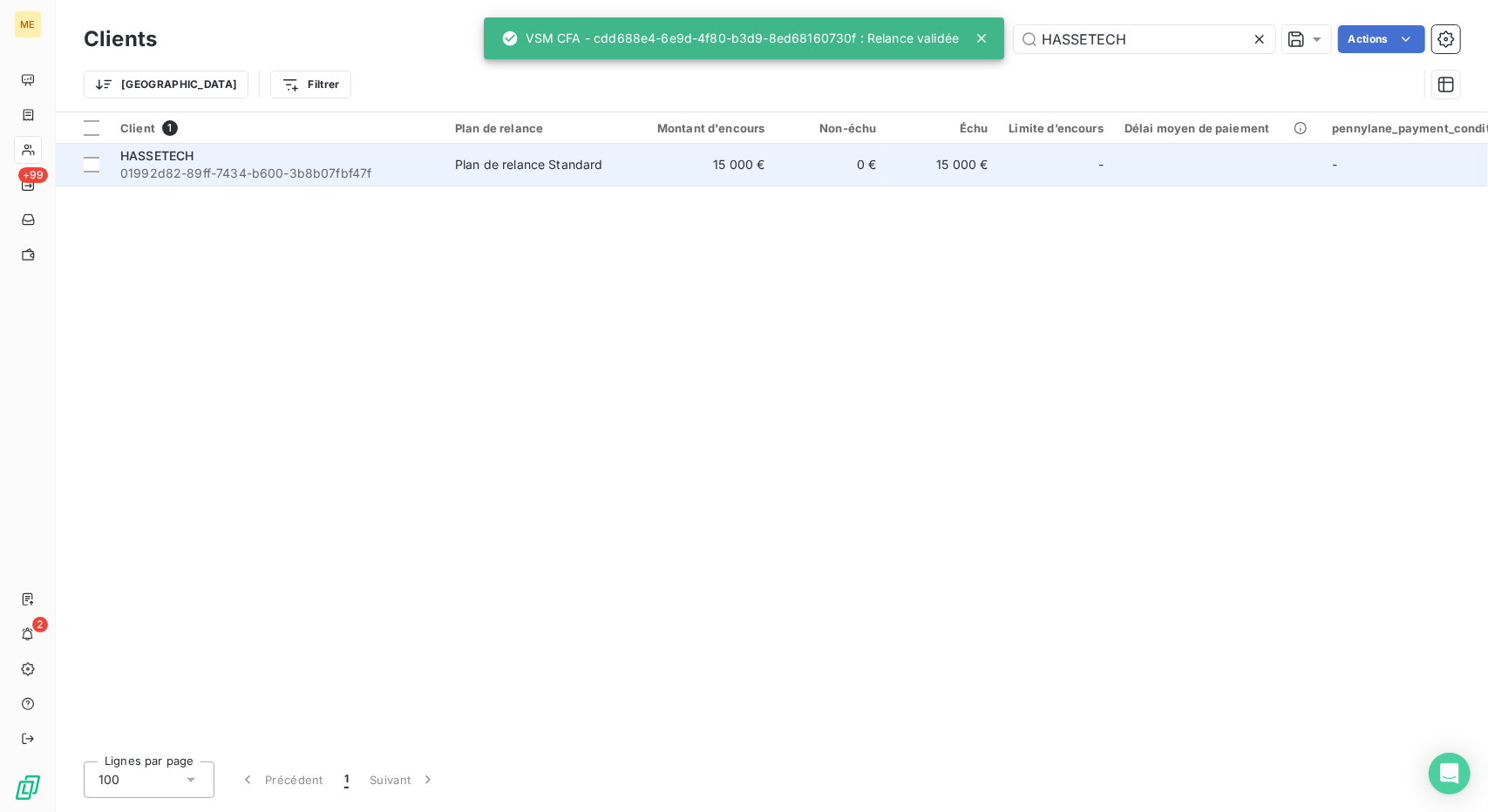
click at [312, 166] on span "01992d82-89ff-7434-b600-3b8b07fbf47f" at bounding box center [278, 173] width 314 height 17
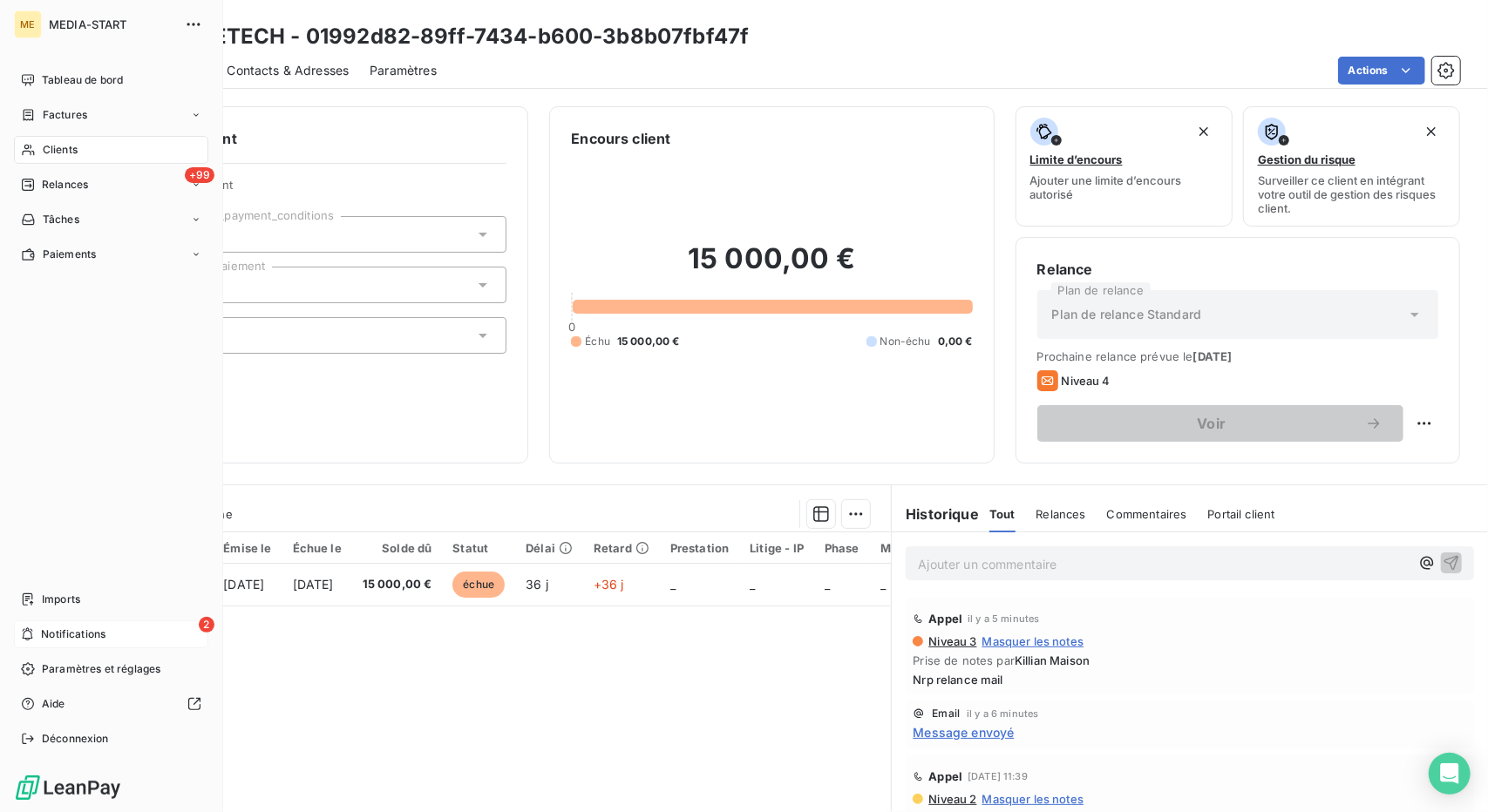
click at [54, 643] on div "2 Notifications" at bounding box center [111, 634] width 194 height 28
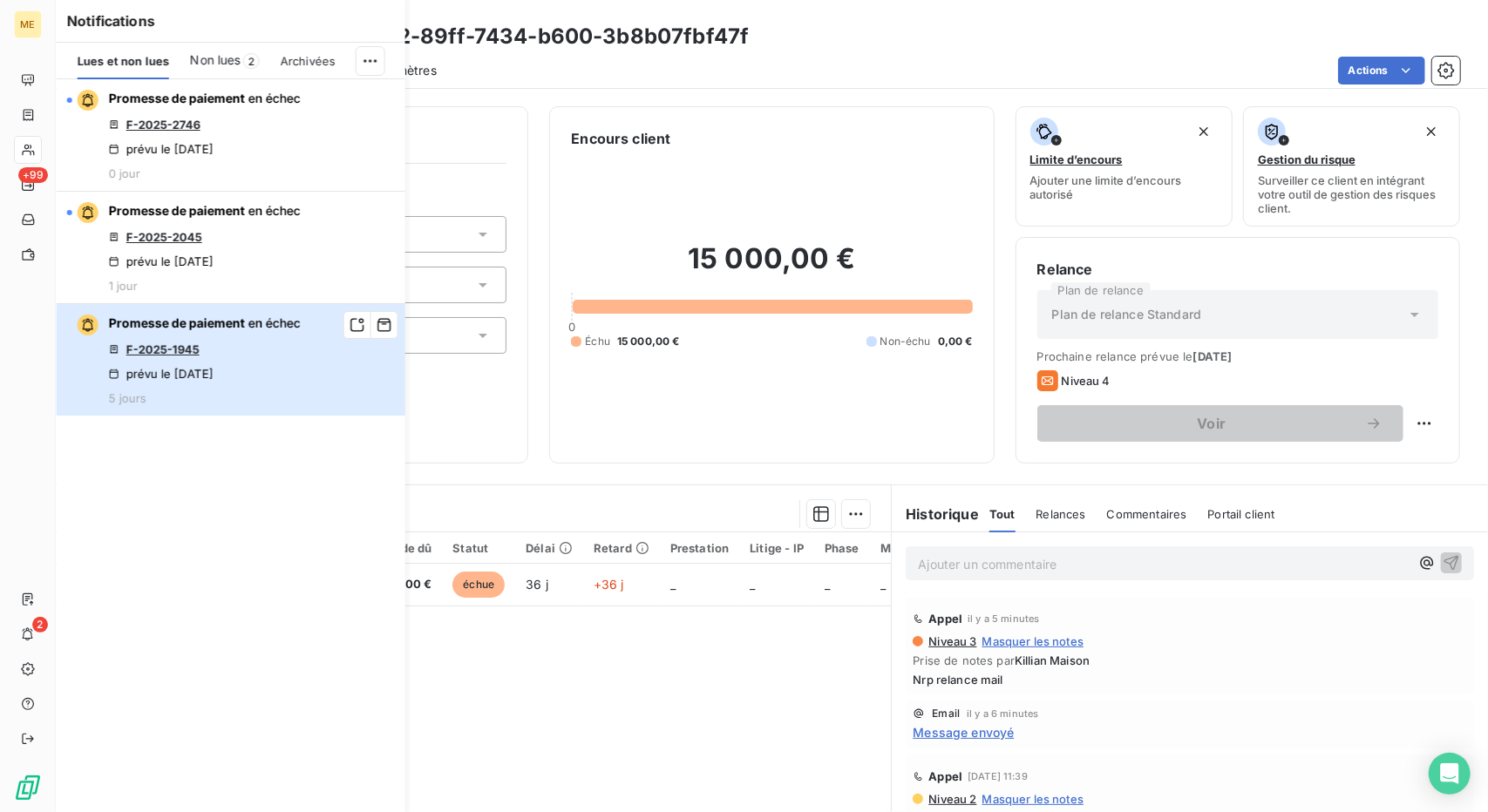
click at [276, 376] on div "Promesse de paiement en échec F-2025-1945 prévu le [DATE] 5 jours" at bounding box center [205, 360] width 191 height 91
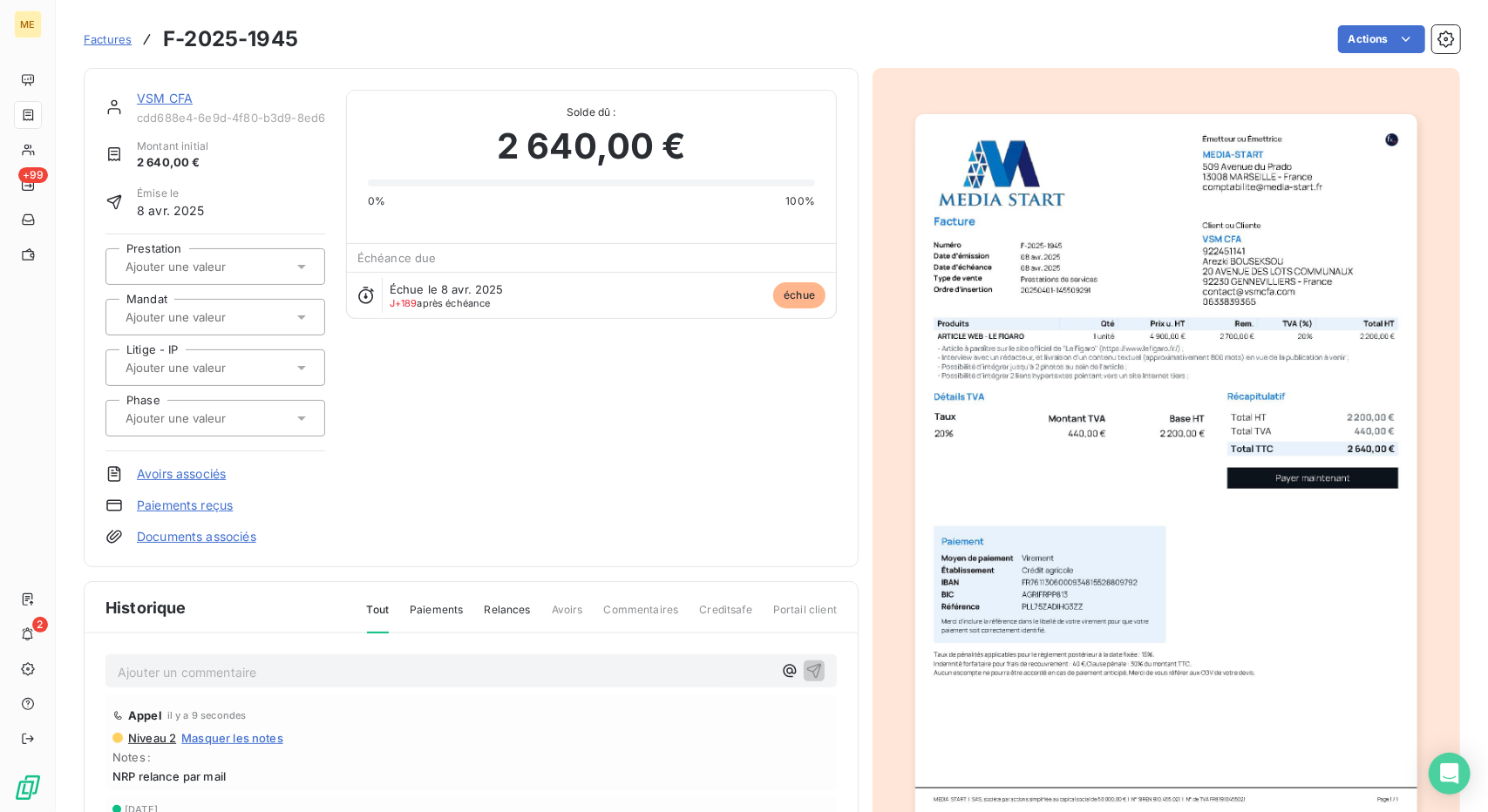
click at [174, 101] on link "VSM CFA" at bounding box center [165, 98] width 56 height 14
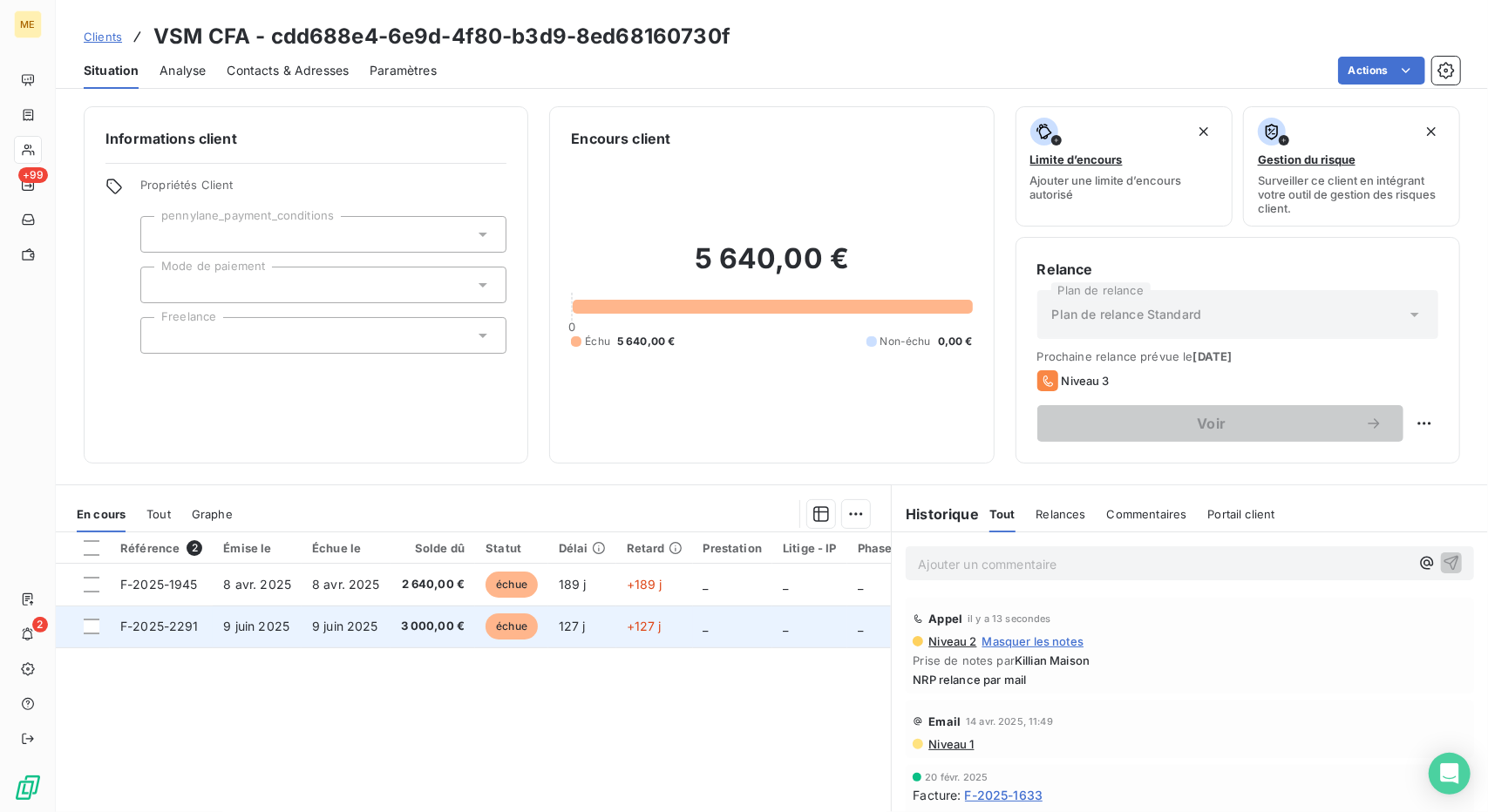
click at [386, 625] on td "9 juin 2025" at bounding box center [345, 626] width 89 height 42
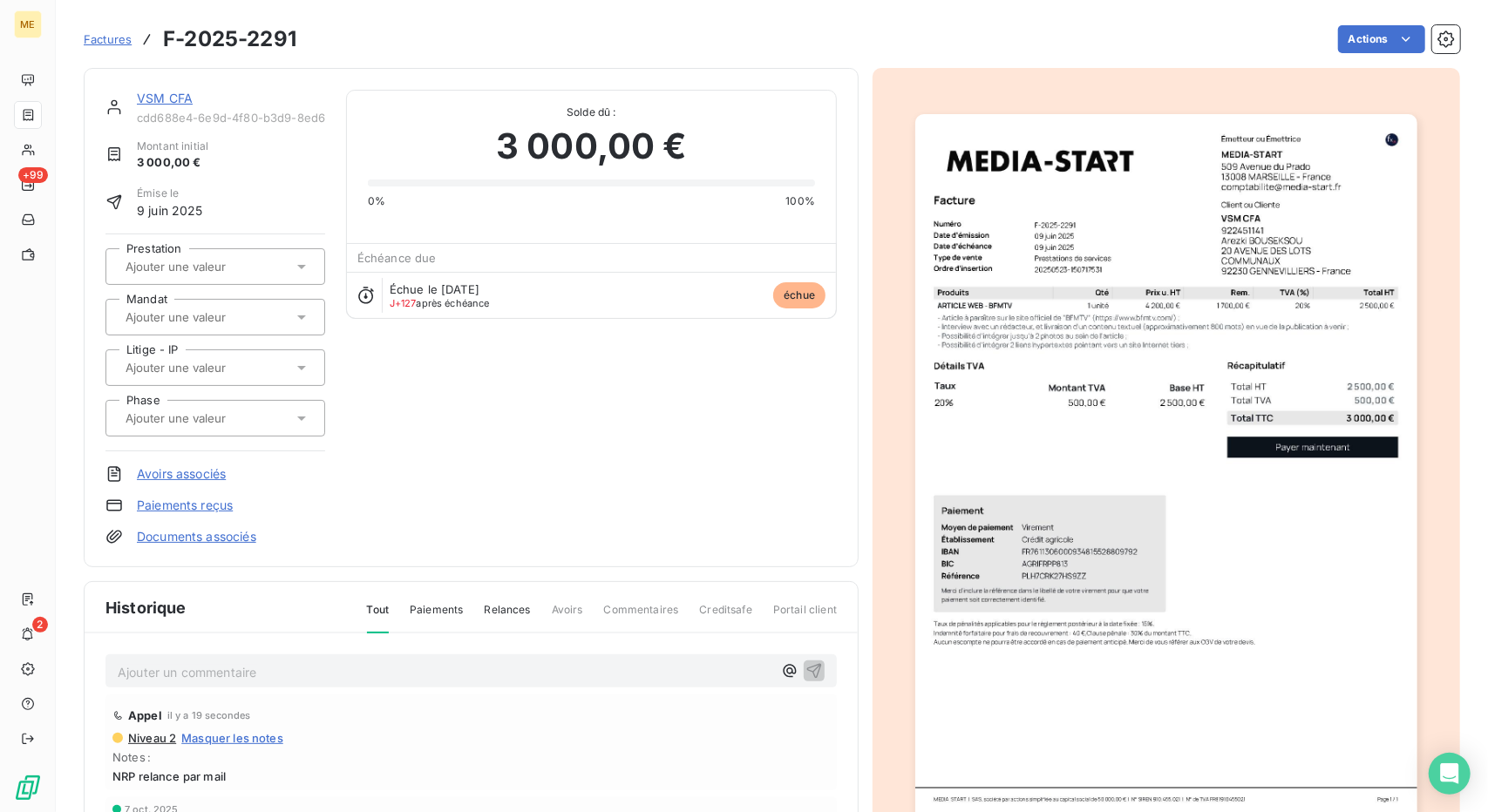
click at [1098, 310] on img "button" at bounding box center [1166, 469] width 501 height 710
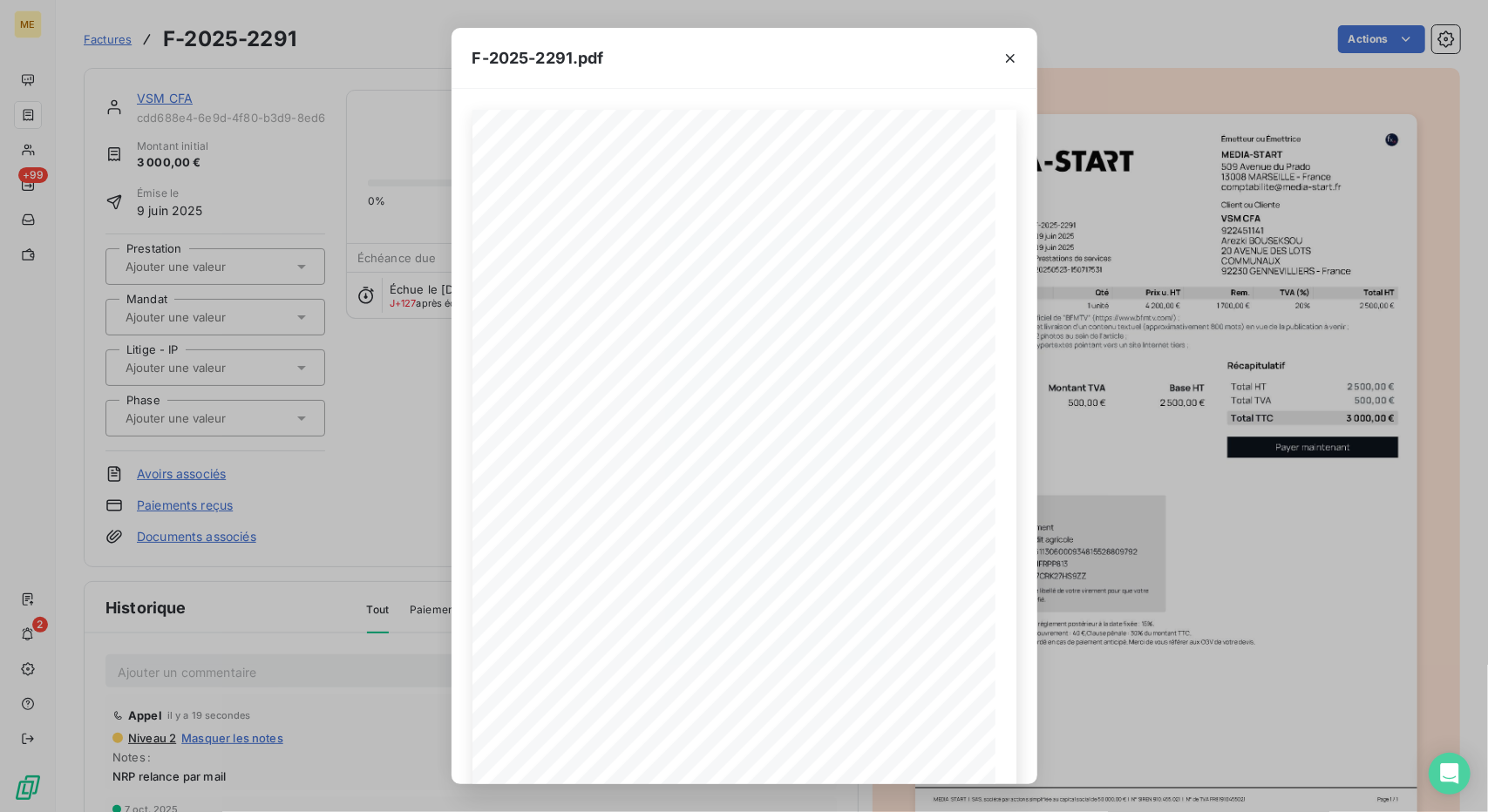
click at [1151, 112] on div "F-2025-2291.pdf 2 500,00 € 500,00 € 3 000,00 € Émetteur ou Émettrice MEDIA-STAR…" at bounding box center [744, 406] width 1488 height 812
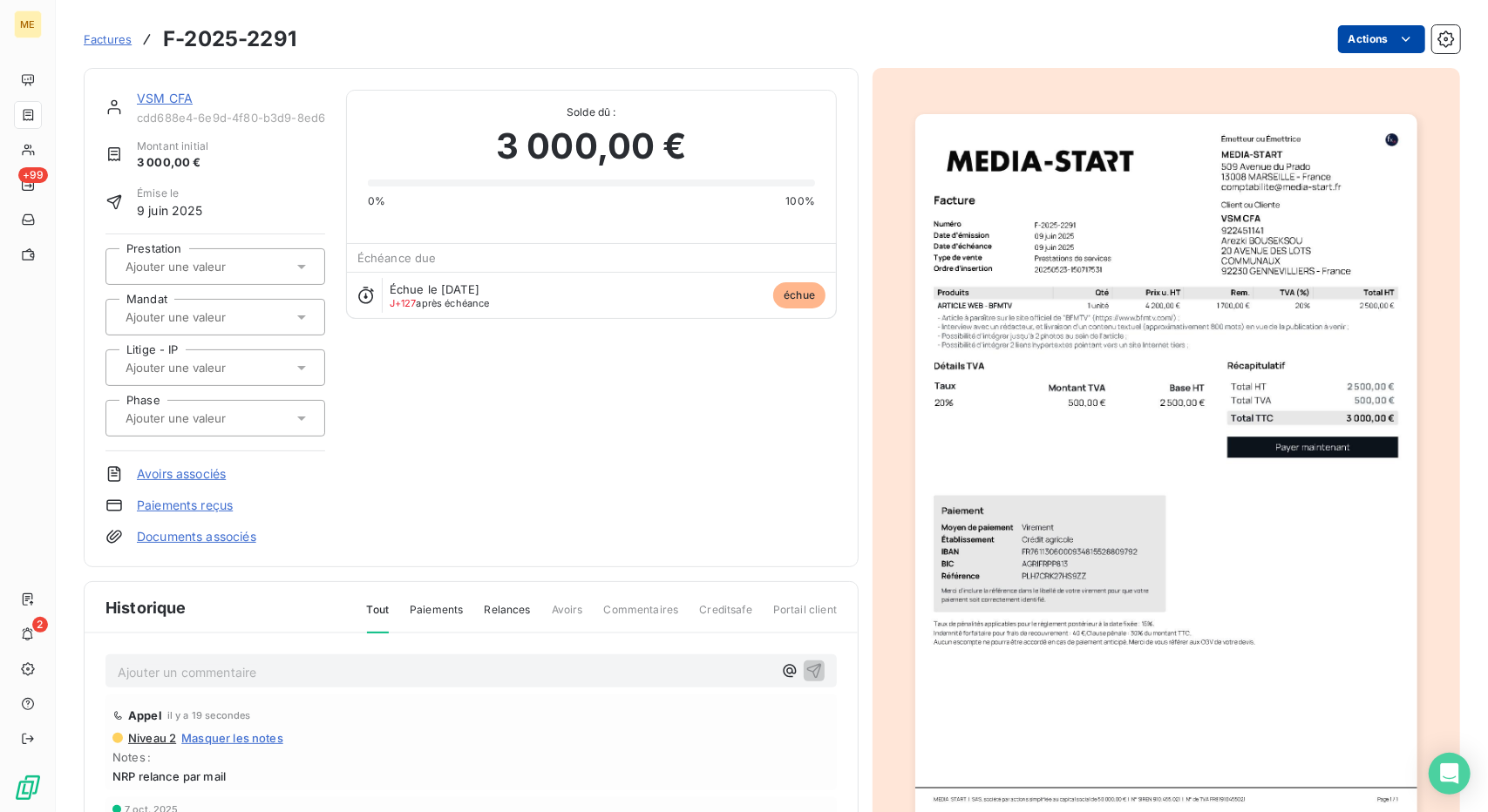
click at [1374, 32] on html "ME +99 2 Factures F-2025-2291 Actions VSM CFA cdd688e4-6e9d-4f80-b3d9-8ed681607…" at bounding box center [744, 406] width 1488 height 812
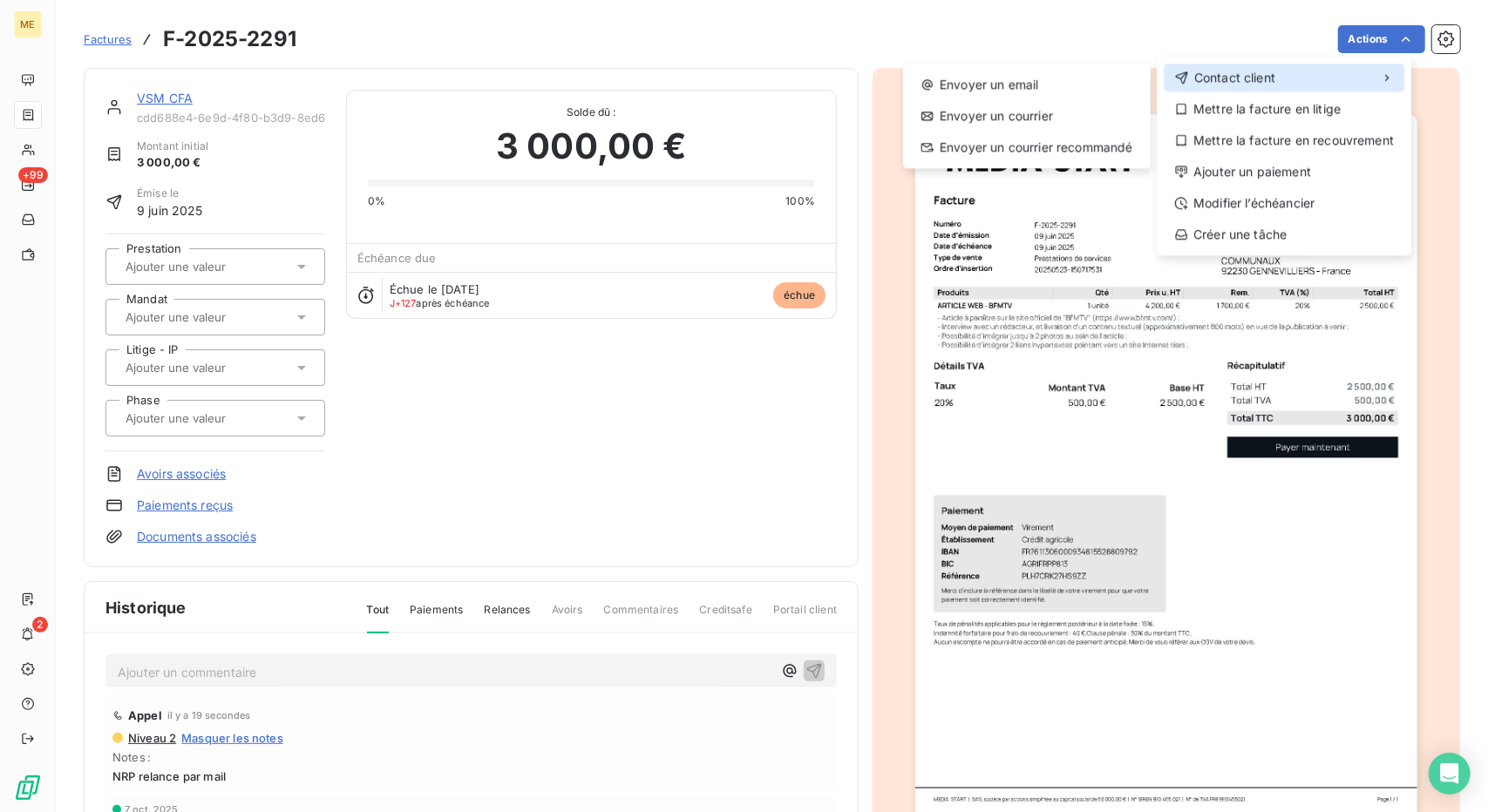
click at [1271, 83] on span "Contact client" at bounding box center [1234, 77] width 81 height 17
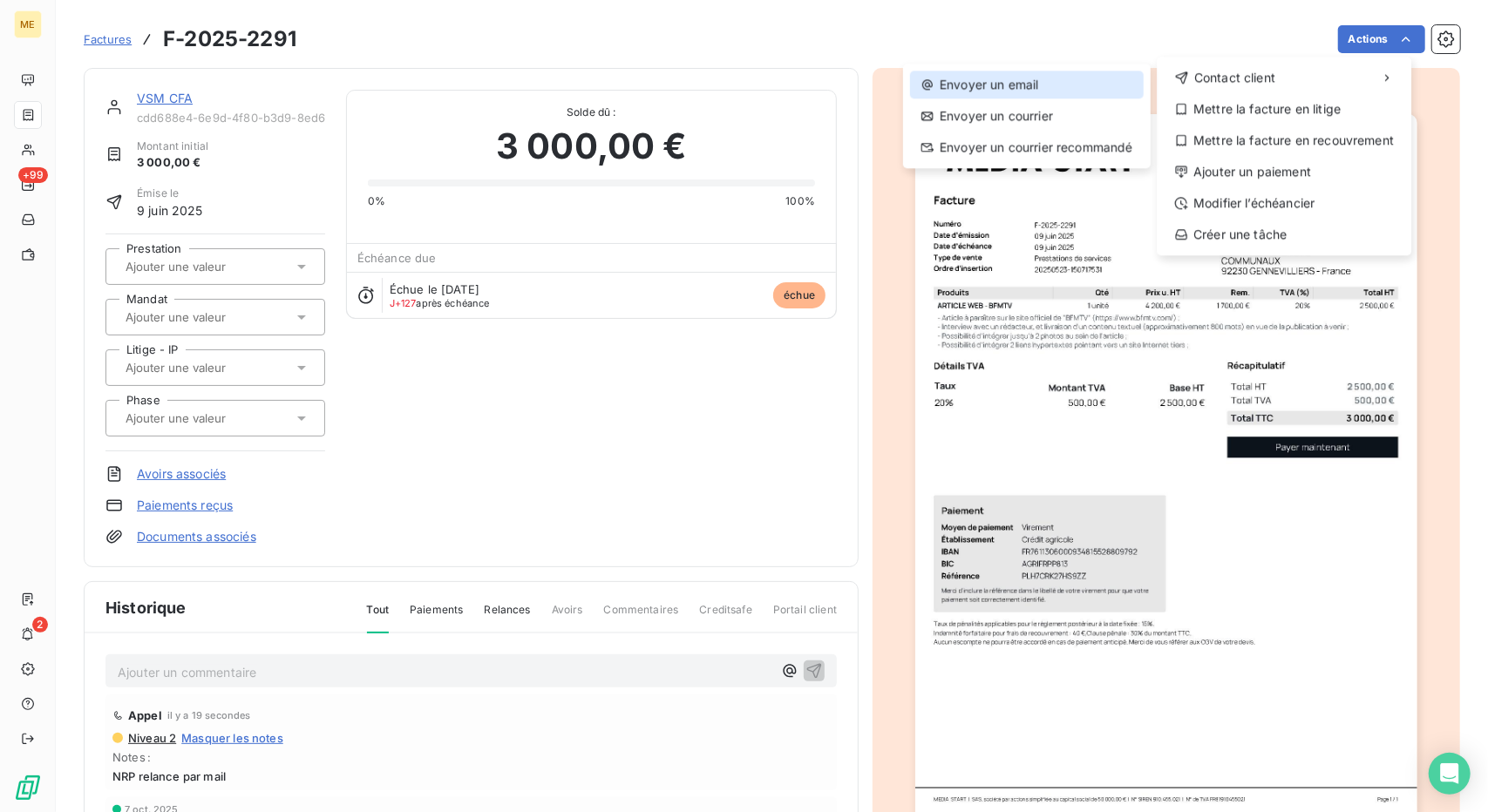
click at [1080, 87] on div "Envoyer un email" at bounding box center [1027, 84] width 233 height 28
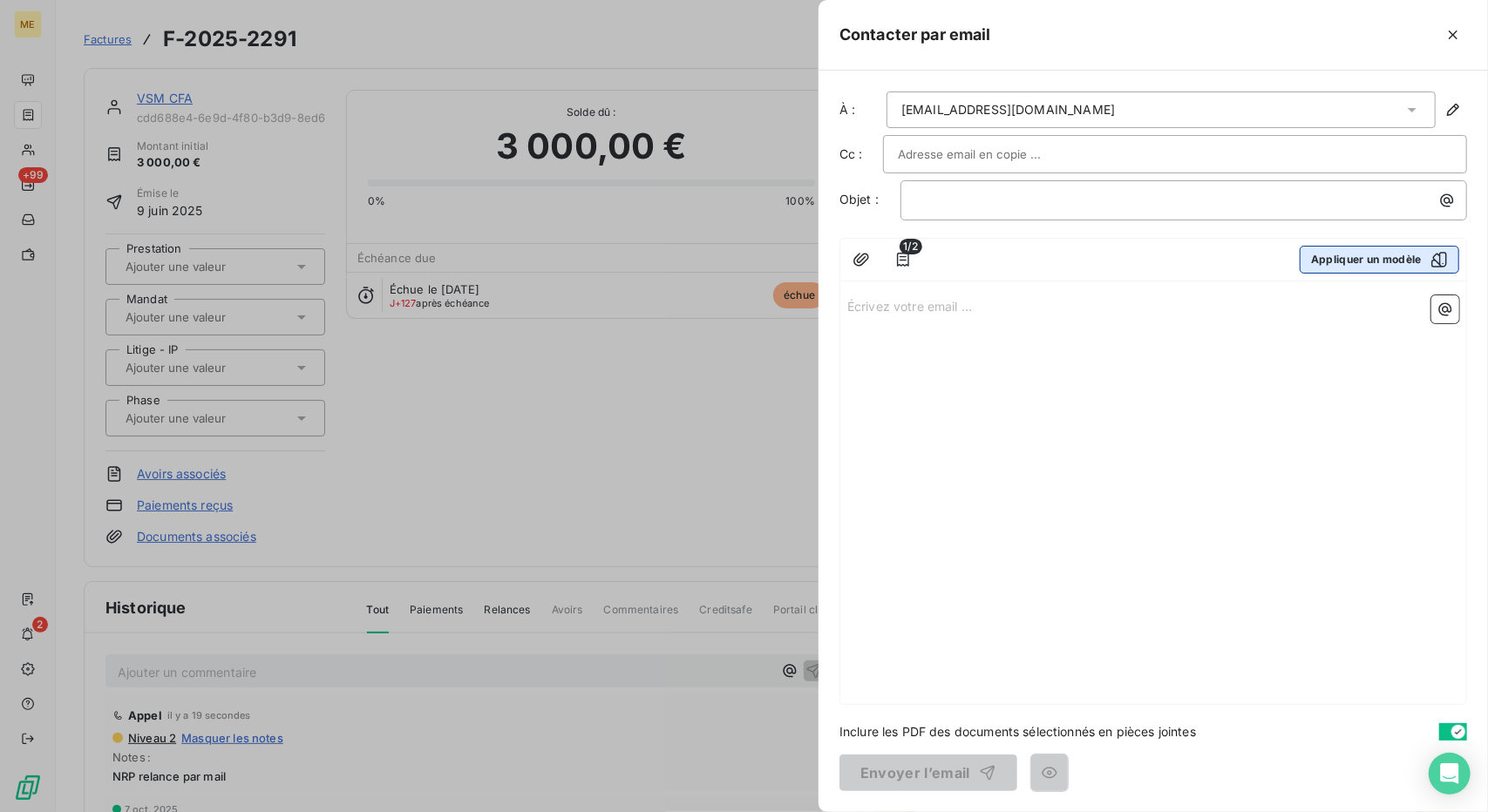
click at [1337, 262] on button "Appliquer un modèle" at bounding box center [1379, 259] width 160 height 28
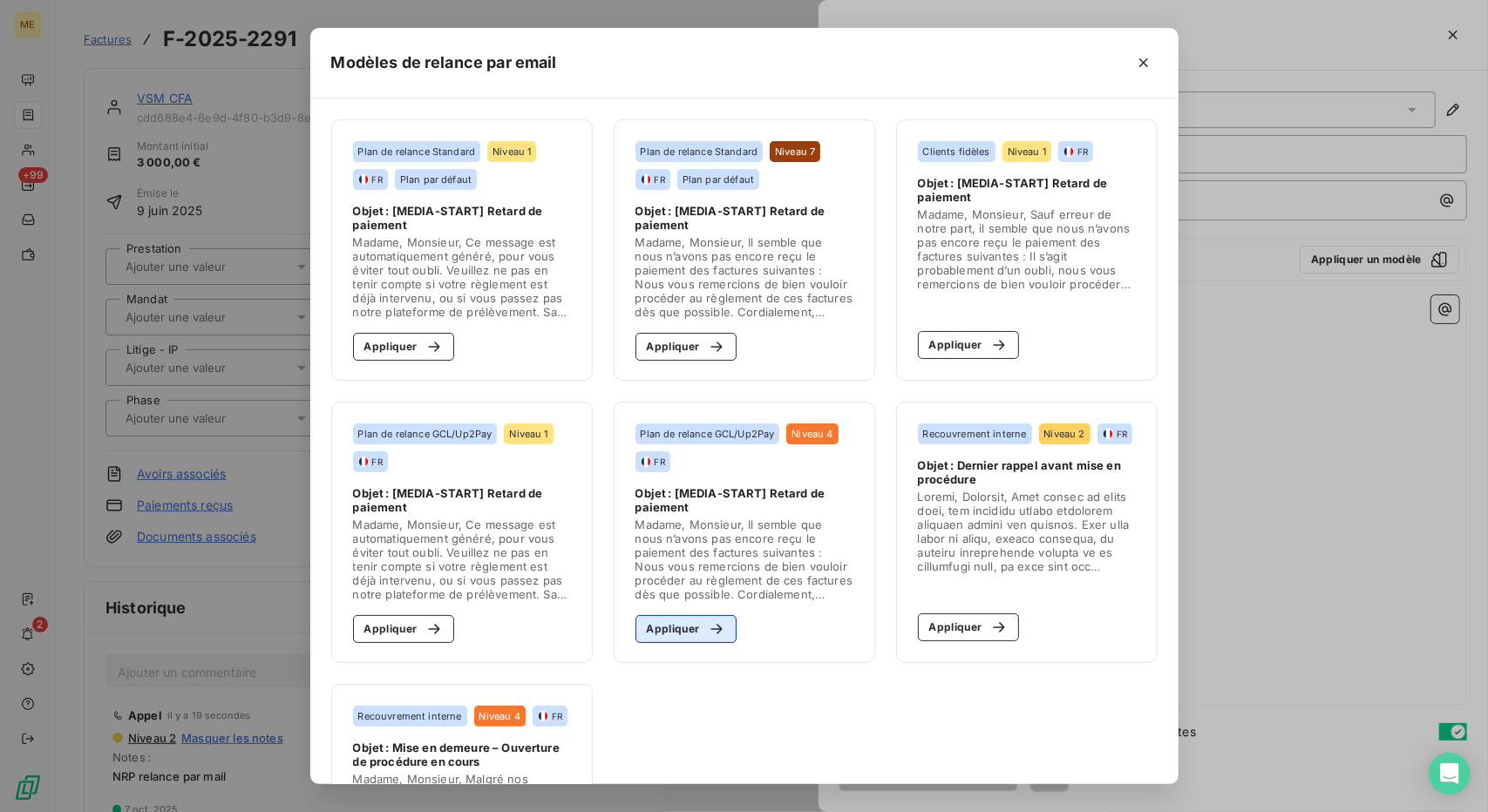
click at [665, 626] on button "Appliquer" at bounding box center [686, 628] width 102 height 28
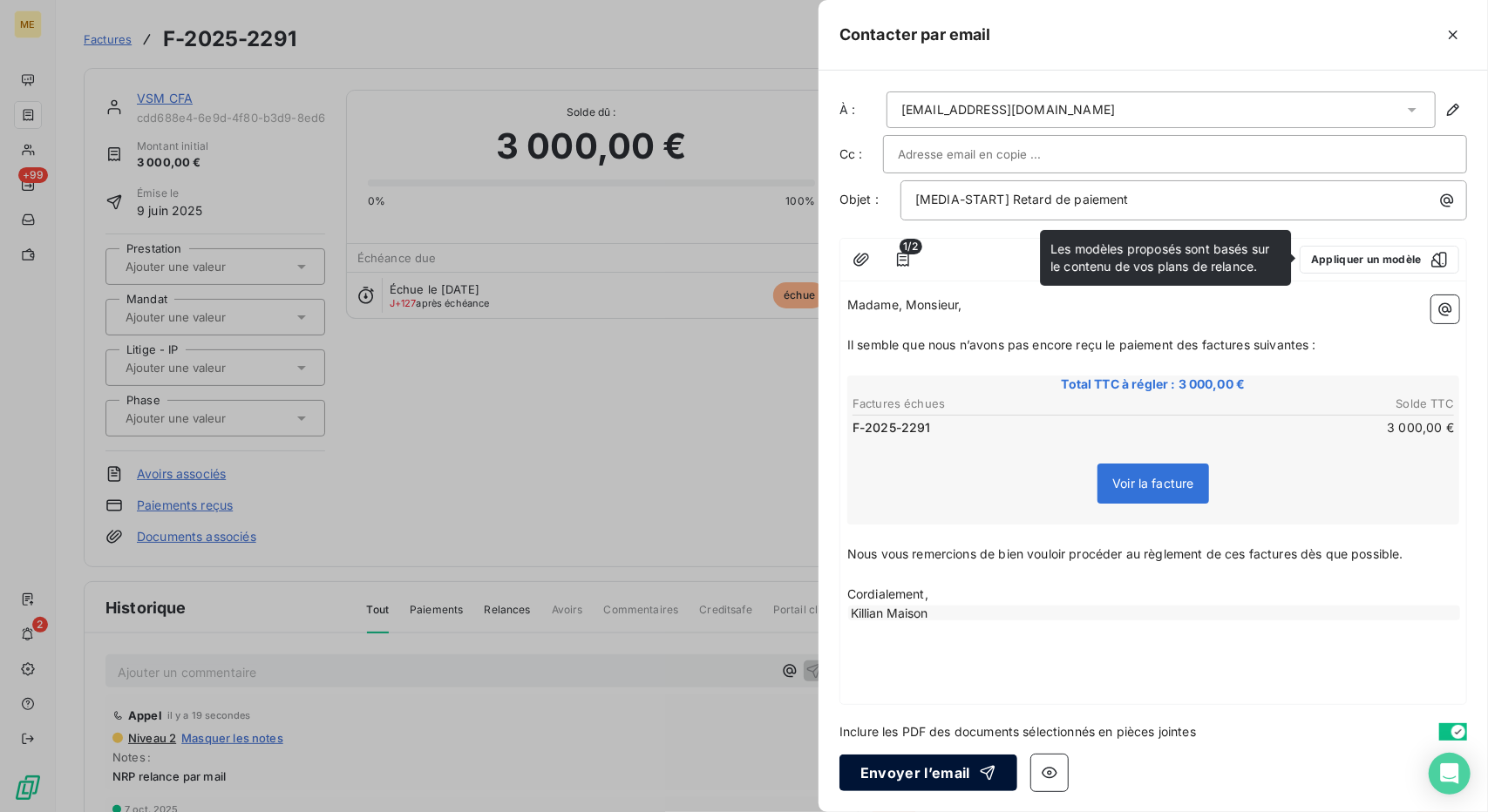
click at [893, 779] on button "Envoyer l’email" at bounding box center [928, 773] width 178 height 36
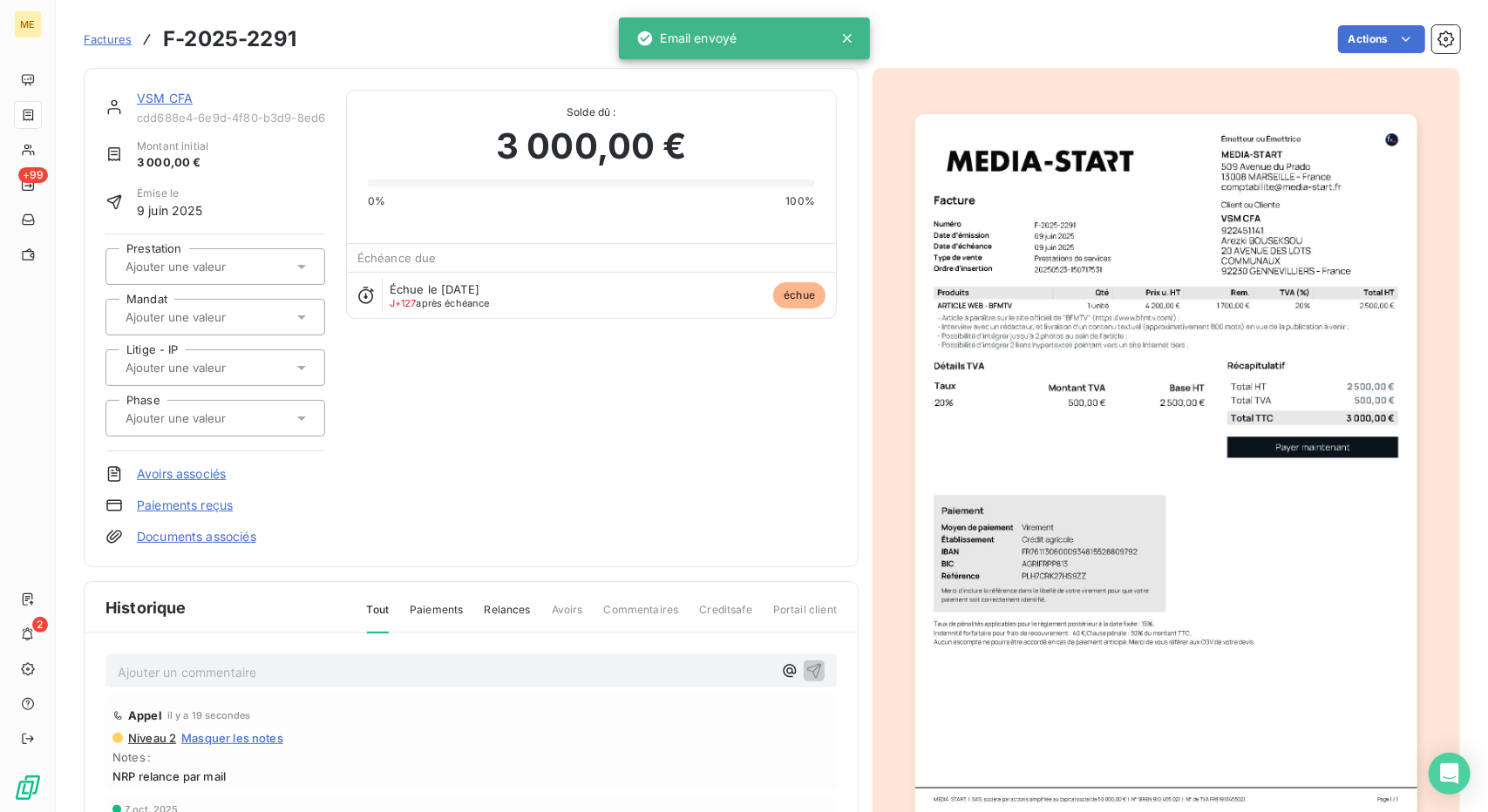
click at [159, 93] on link "VSM CFA" at bounding box center [165, 98] width 56 height 14
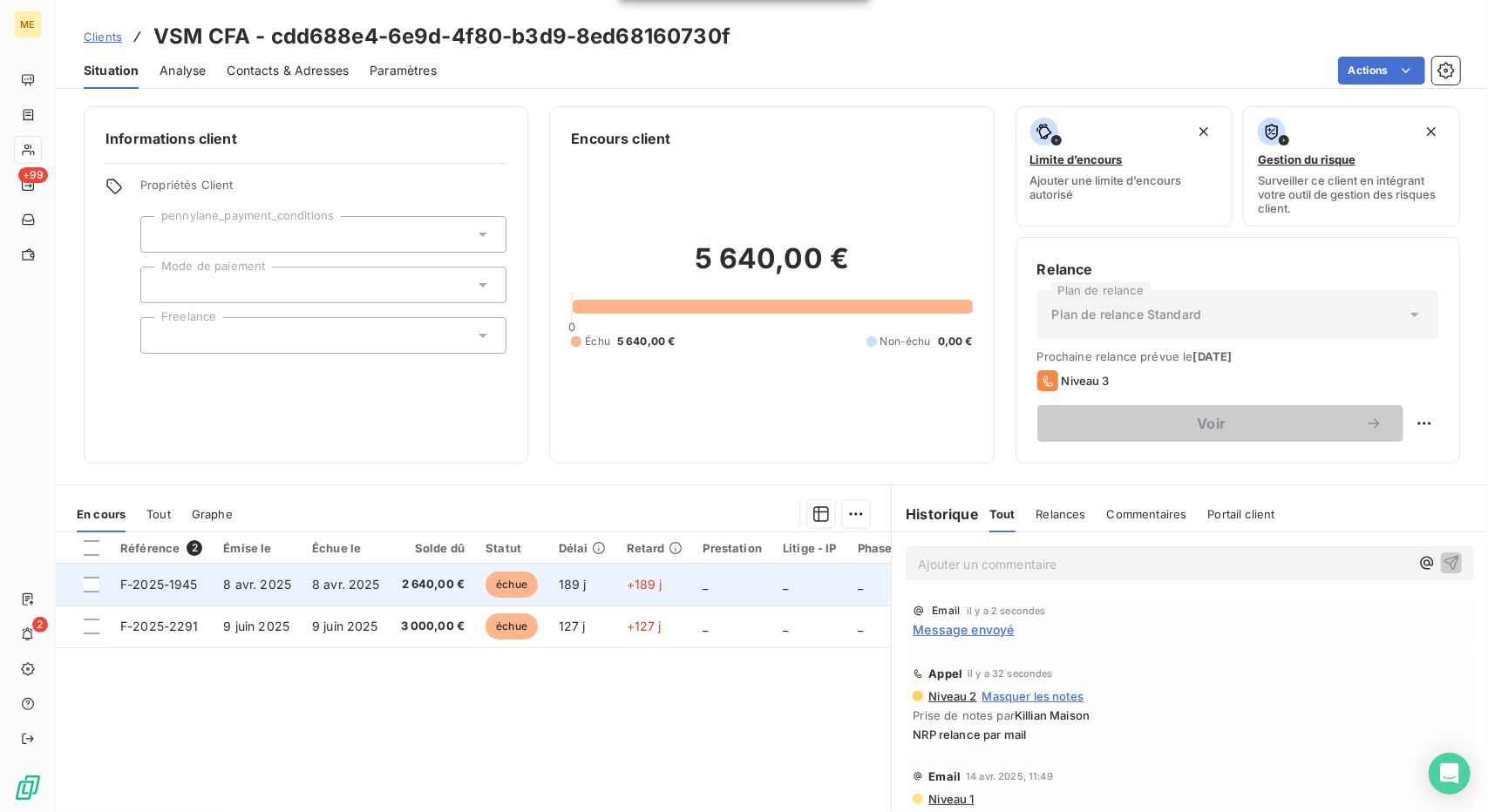
click at [298, 582] on td "8 avr. 2025" at bounding box center [256, 584] width 89 height 42
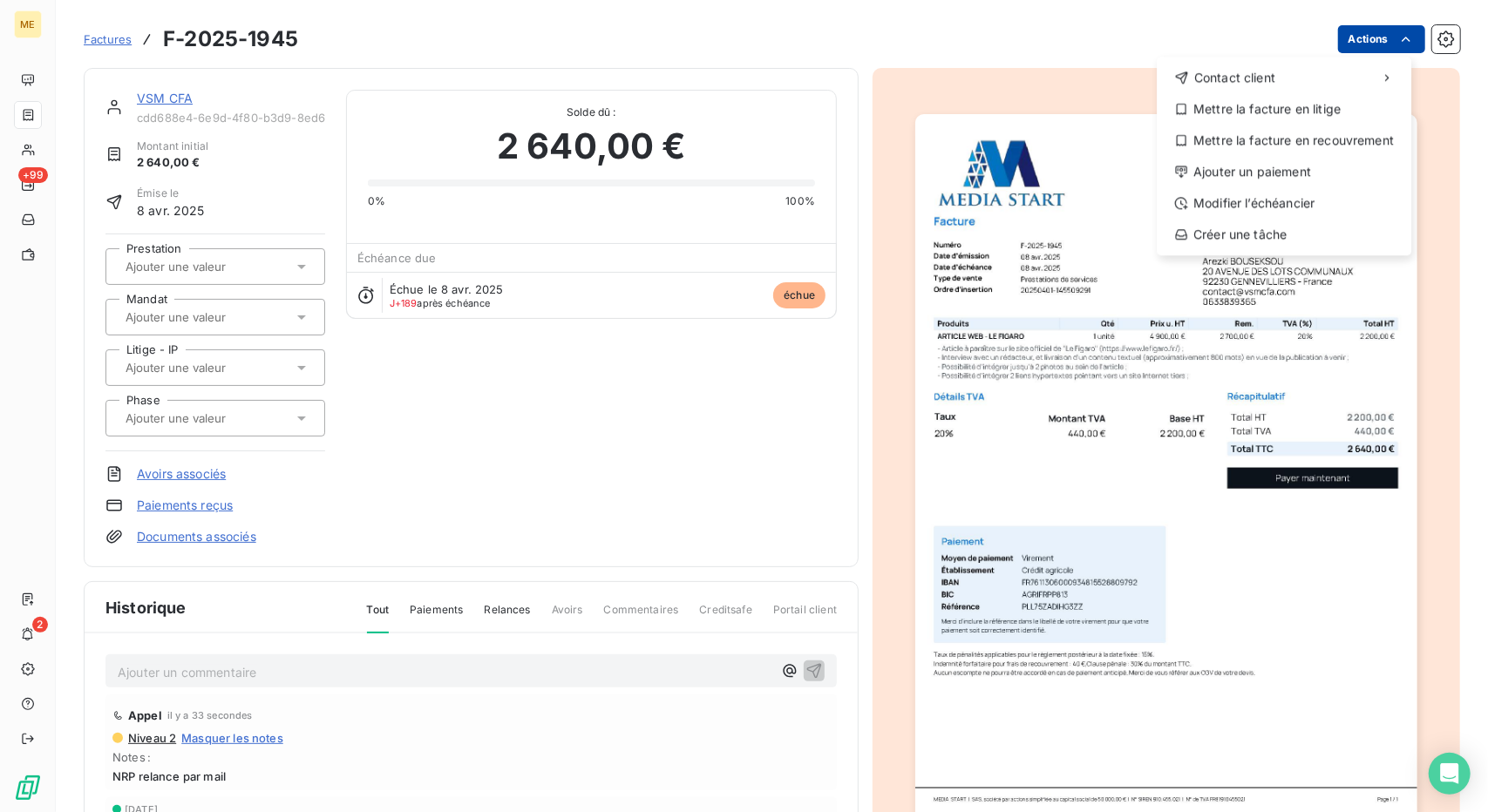
click at [1369, 44] on html "ME +99 2 Factures F-2025-1945 Actions Contact client Mettre la facture en litig…" at bounding box center [744, 406] width 1488 height 812
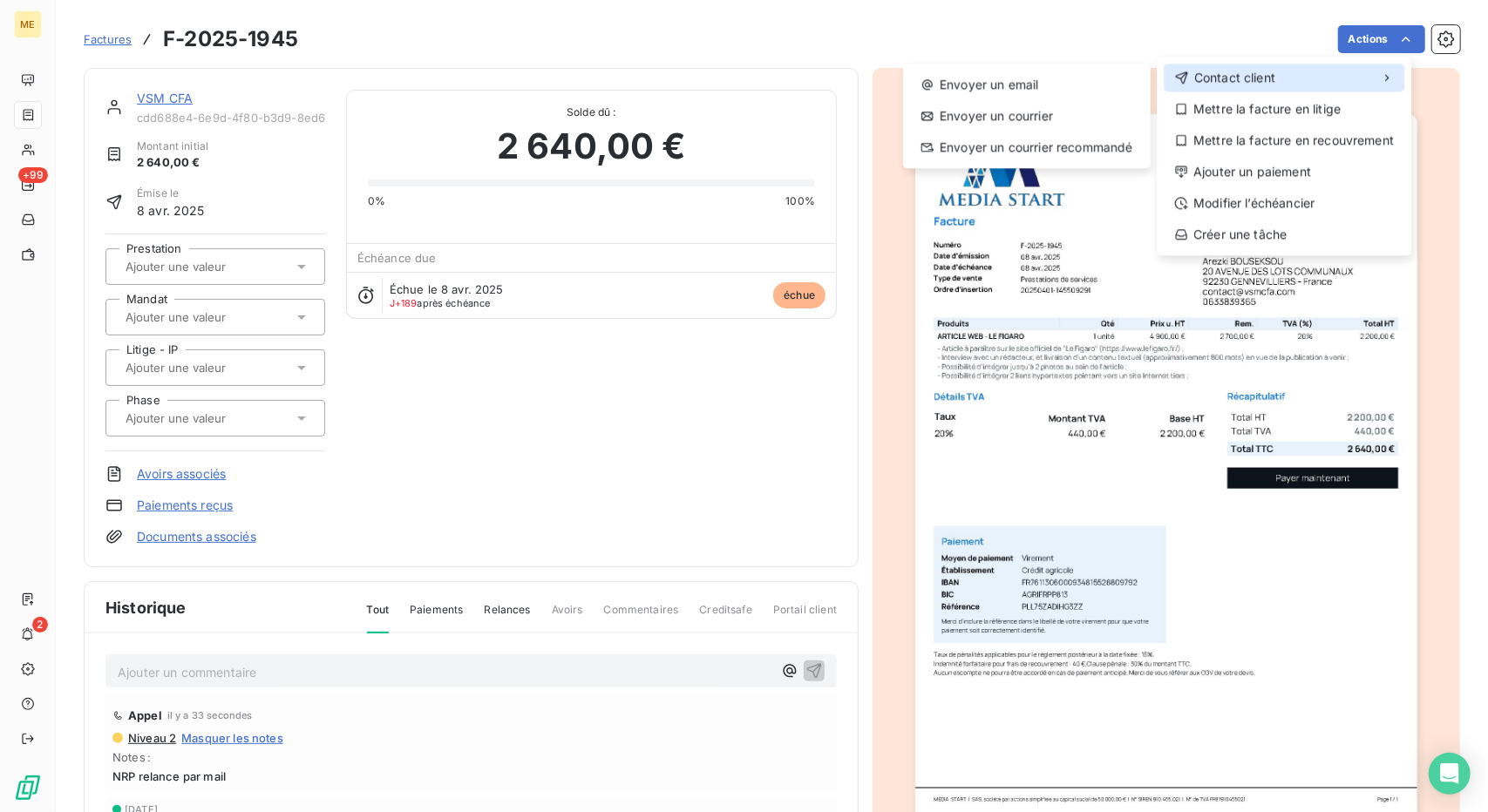
click at [1313, 73] on div "Contact client" at bounding box center [1283, 77] width 240 height 28
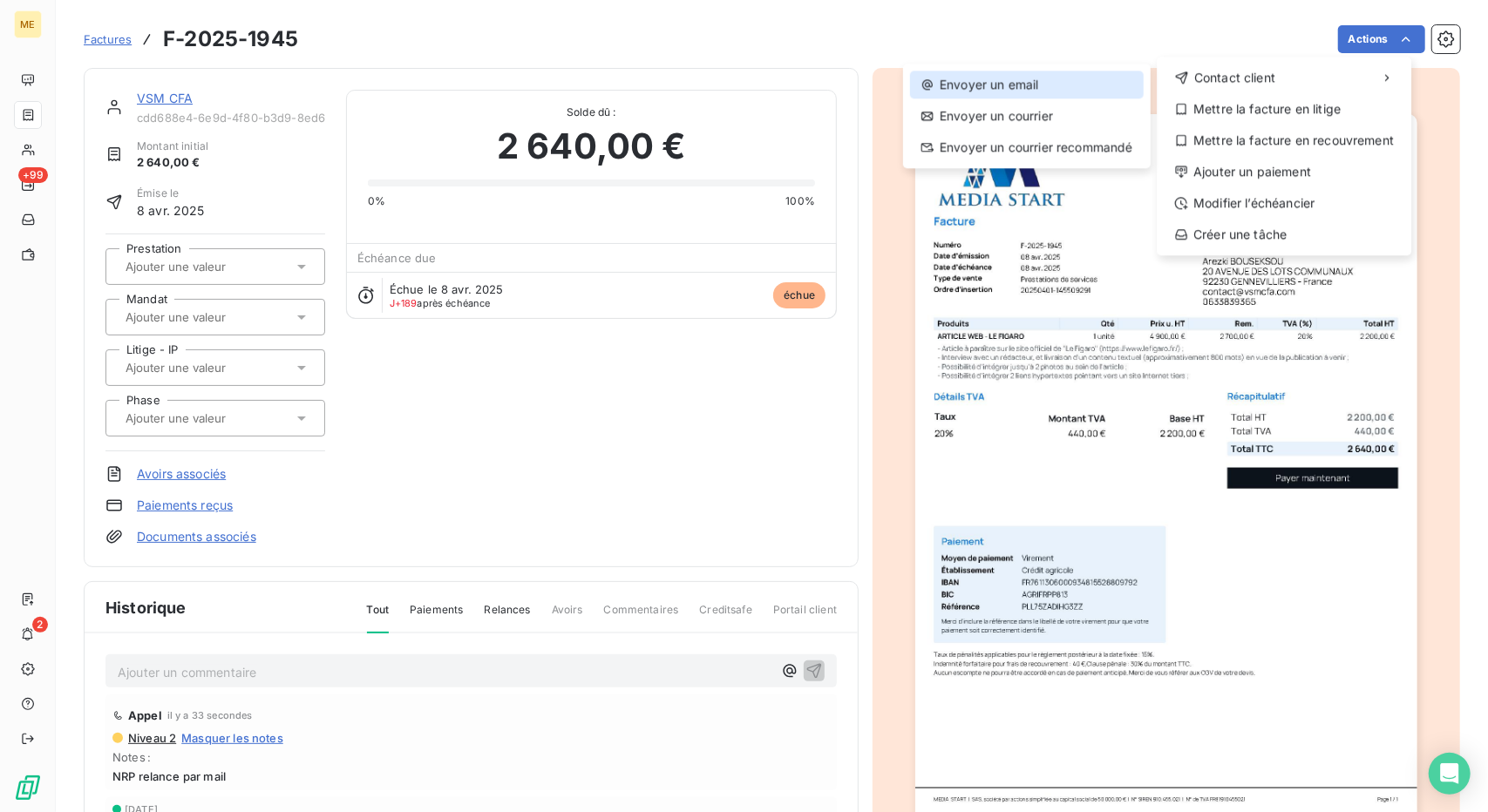
click at [1092, 81] on div "Envoyer un email" at bounding box center [1027, 84] width 233 height 28
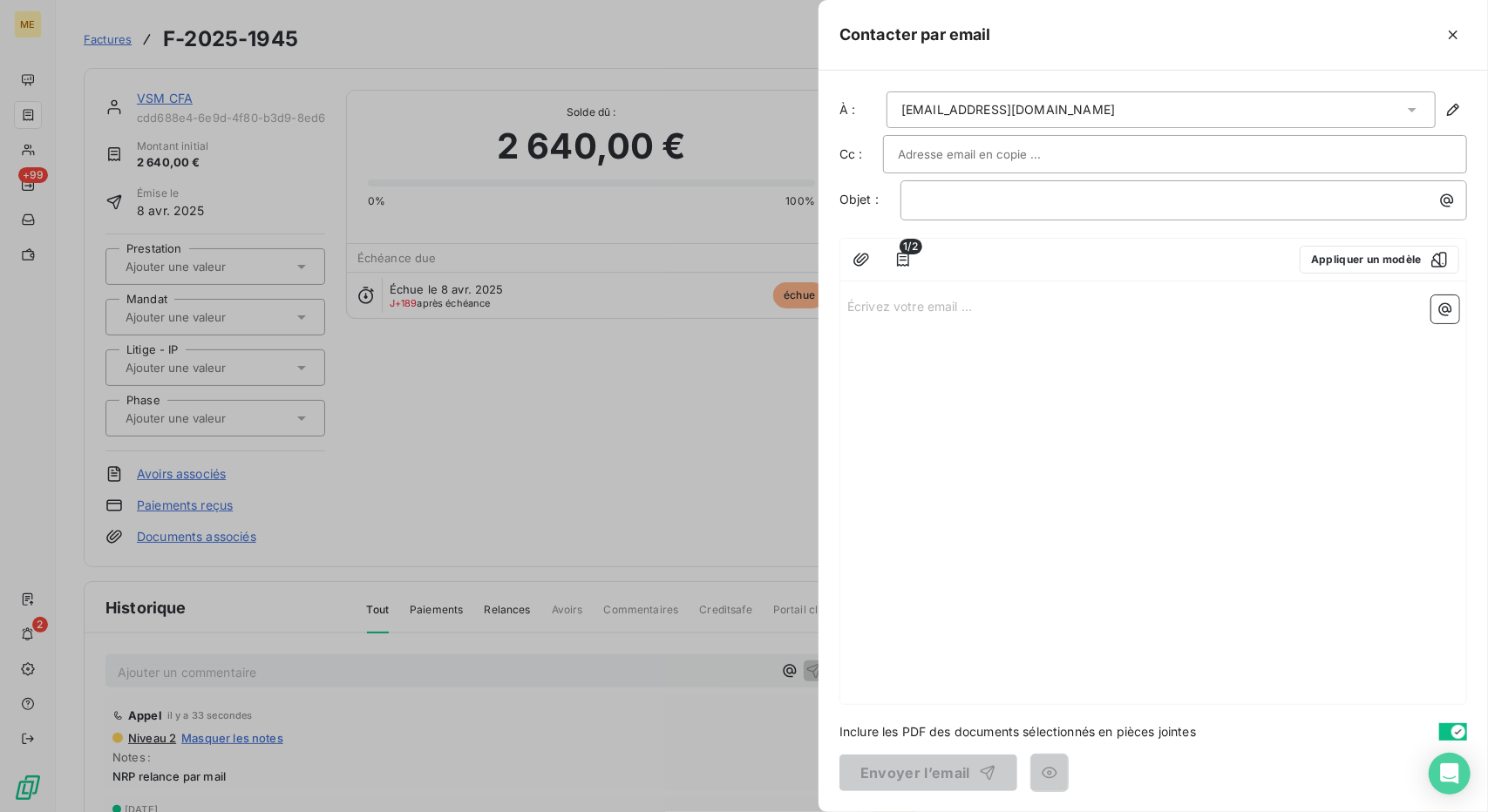
click at [1391, 273] on div "1/2 Appliquer un modèle" at bounding box center [1153, 260] width 626 height 43
click at [1417, 252] on button "Appliquer un modèle" at bounding box center [1379, 259] width 160 height 28
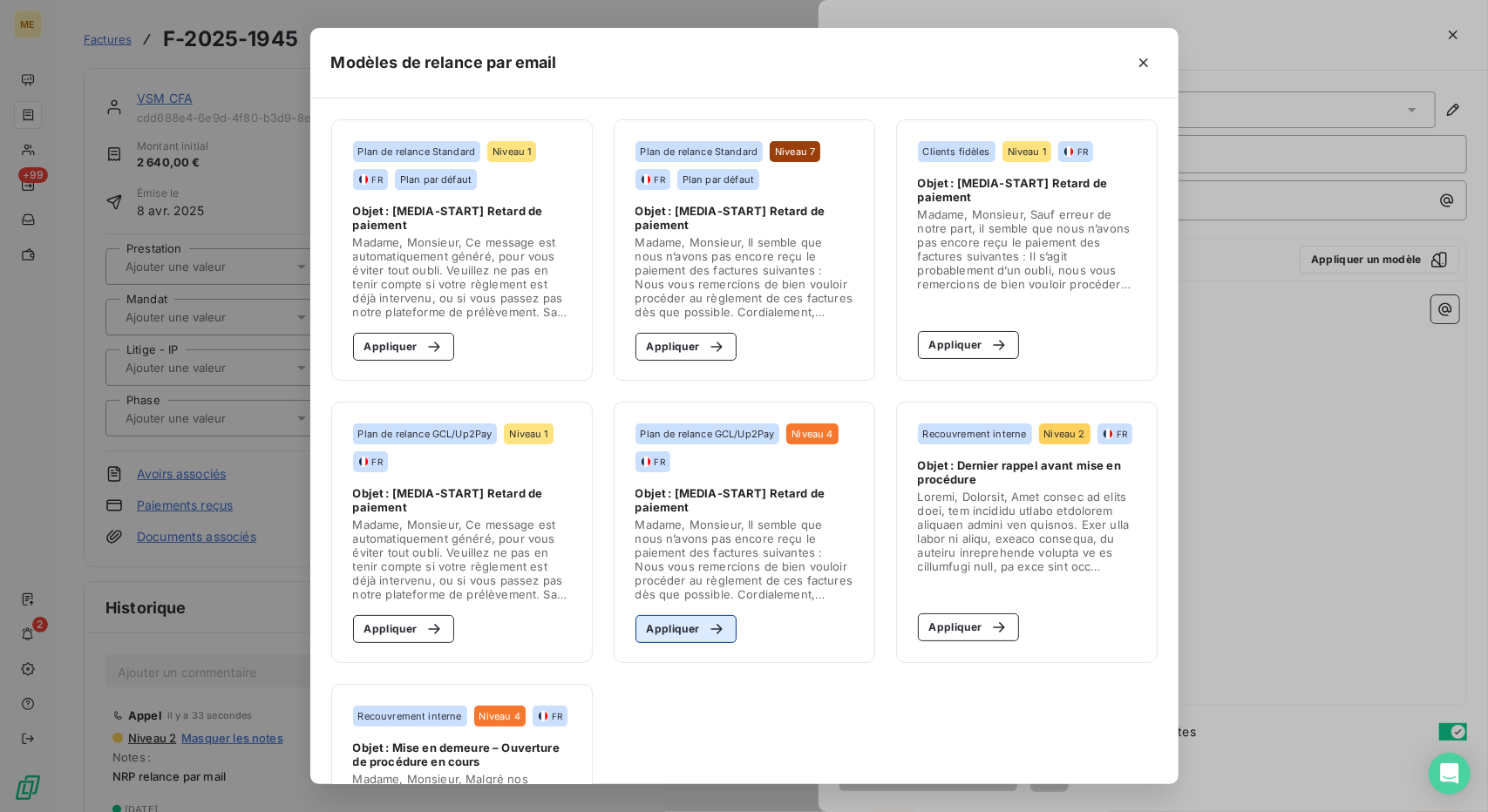
click at [691, 642] on button "Appliquer" at bounding box center [686, 628] width 102 height 28
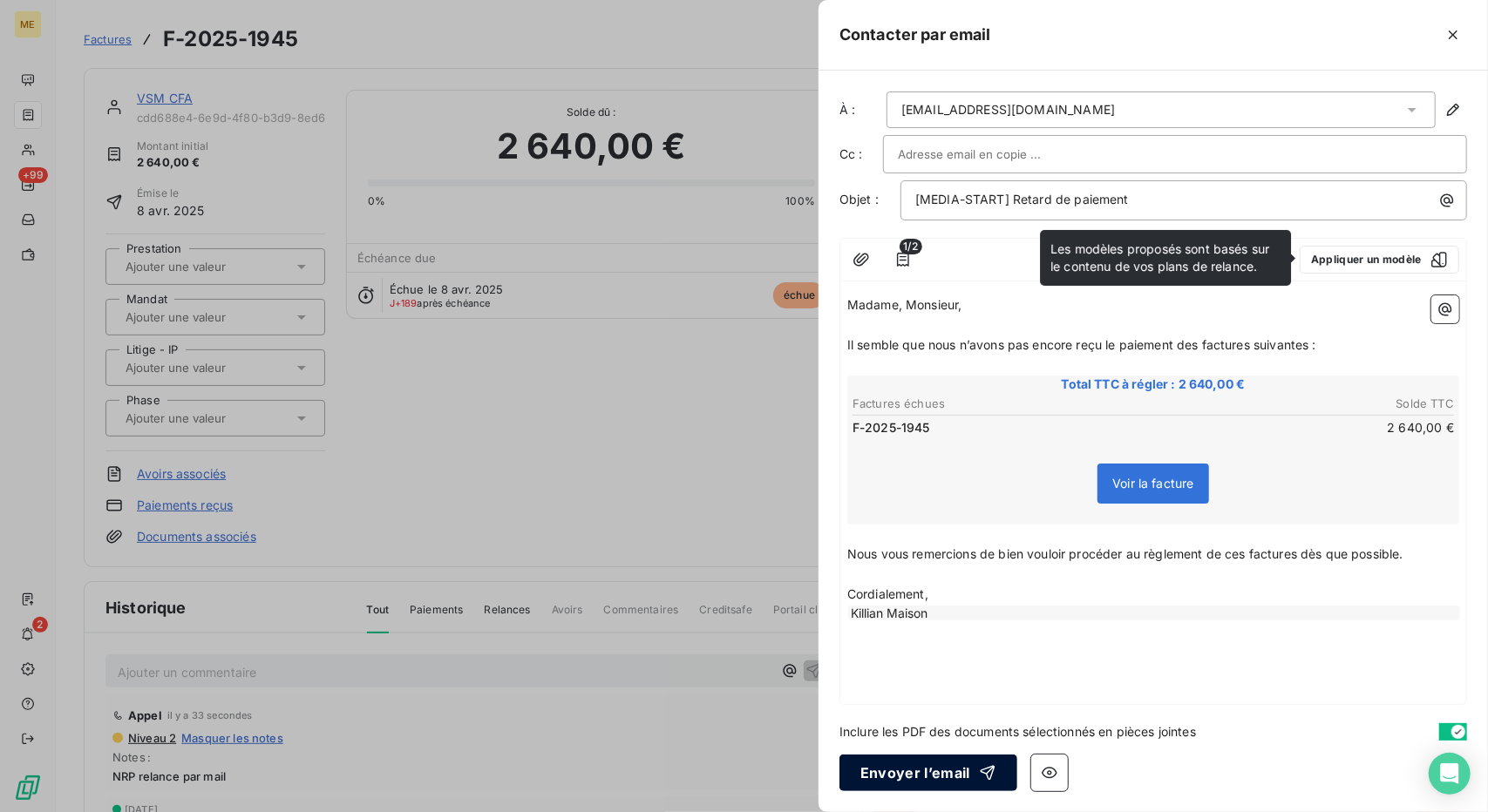
click at [941, 779] on button "Envoyer l’email" at bounding box center [928, 773] width 178 height 36
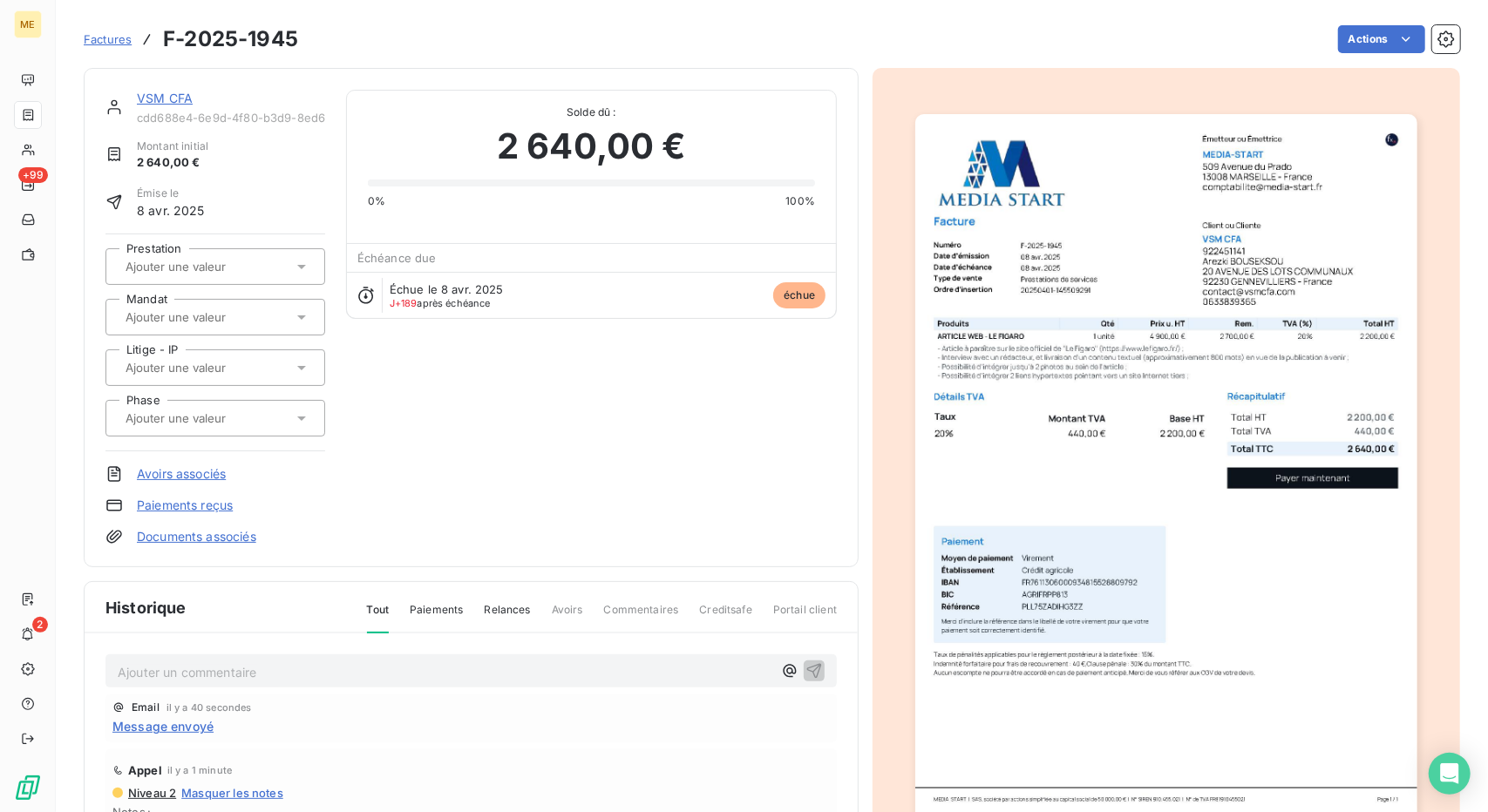
click at [170, 102] on link "VSM CFA" at bounding box center [165, 98] width 56 height 14
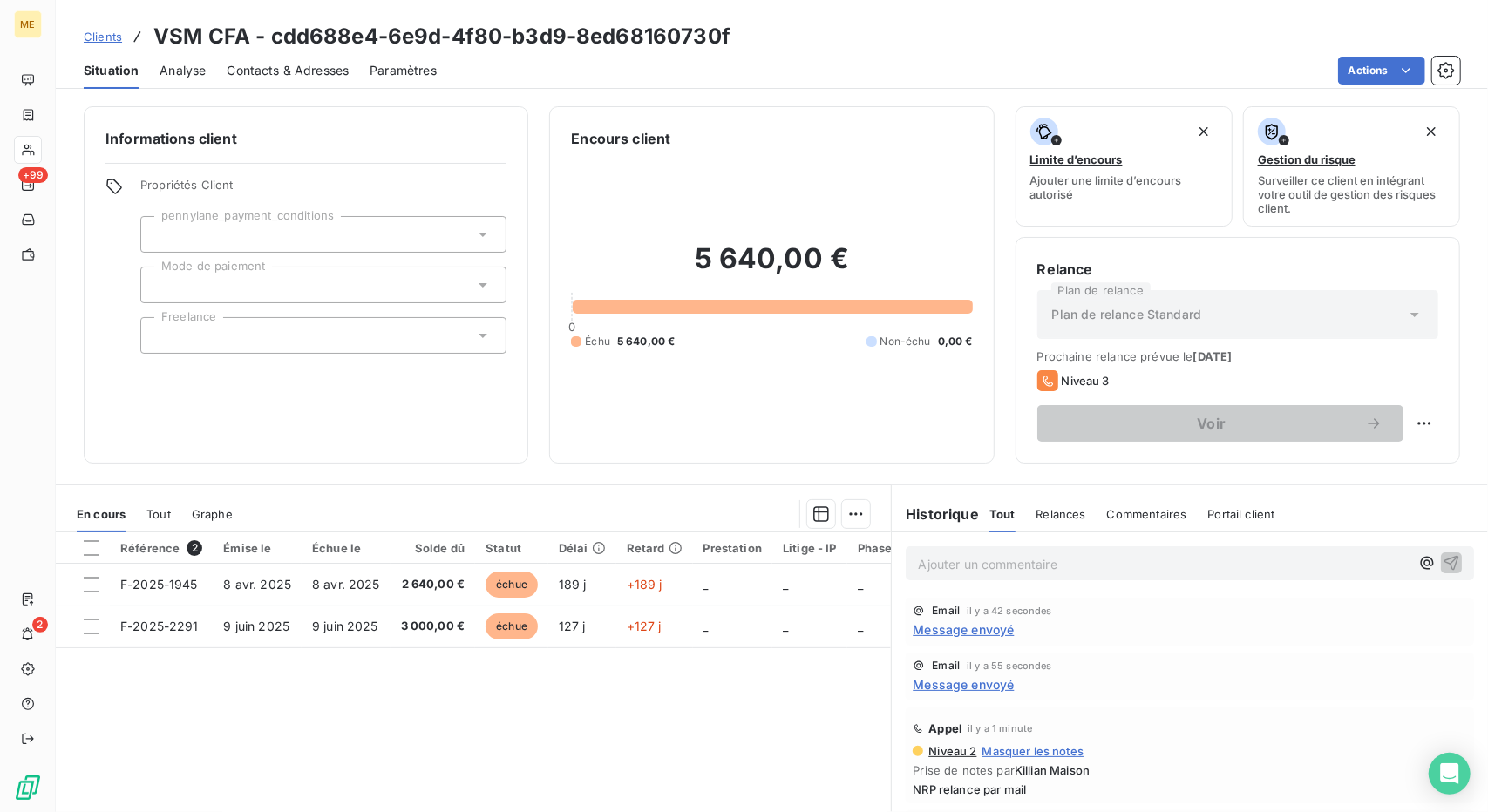
click at [103, 43] on span "Clients" at bounding box center [102, 36] width 38 height 14
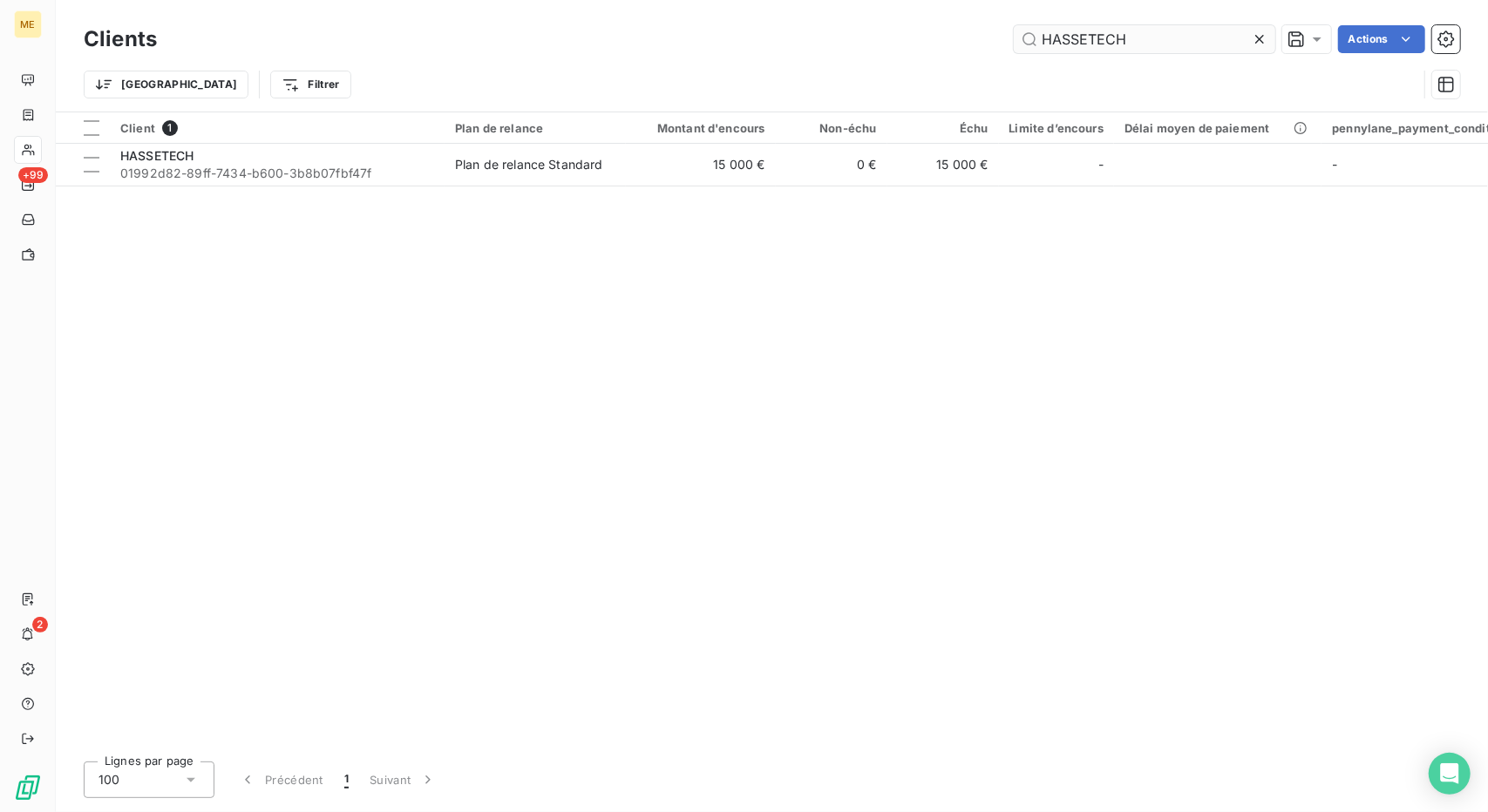
click at [1080, 41] on input "HASSETECH" at bounding box center [1144, 38] width 261 height 28
type input "Hermanns Real Estate"
click at [877, 164] on td "0 €" at bounding box center [832, 165] width 112 height 42
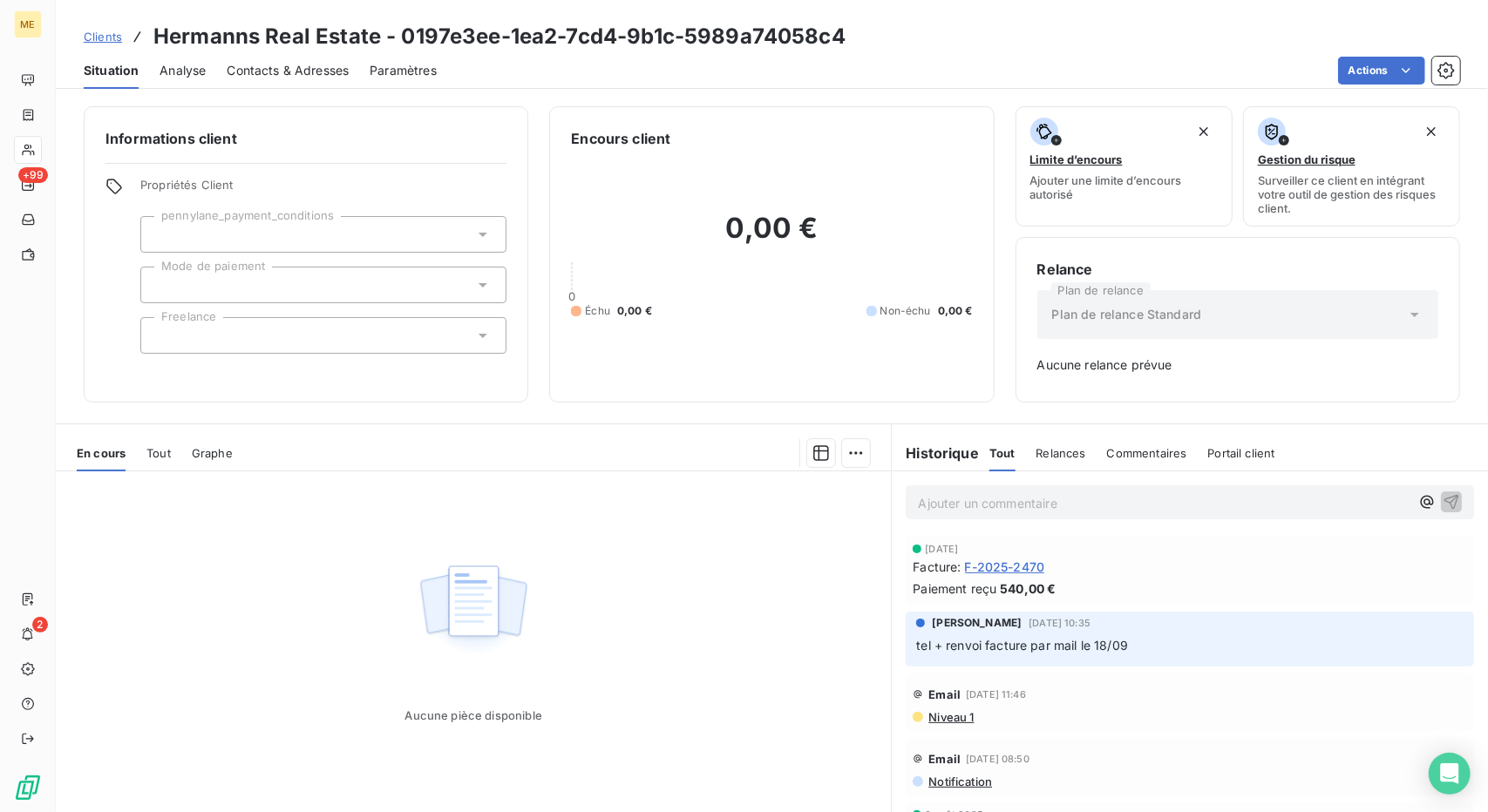
click at [101, 36] on span "Clients" at bounding box center [102, 36] width 38 height 14
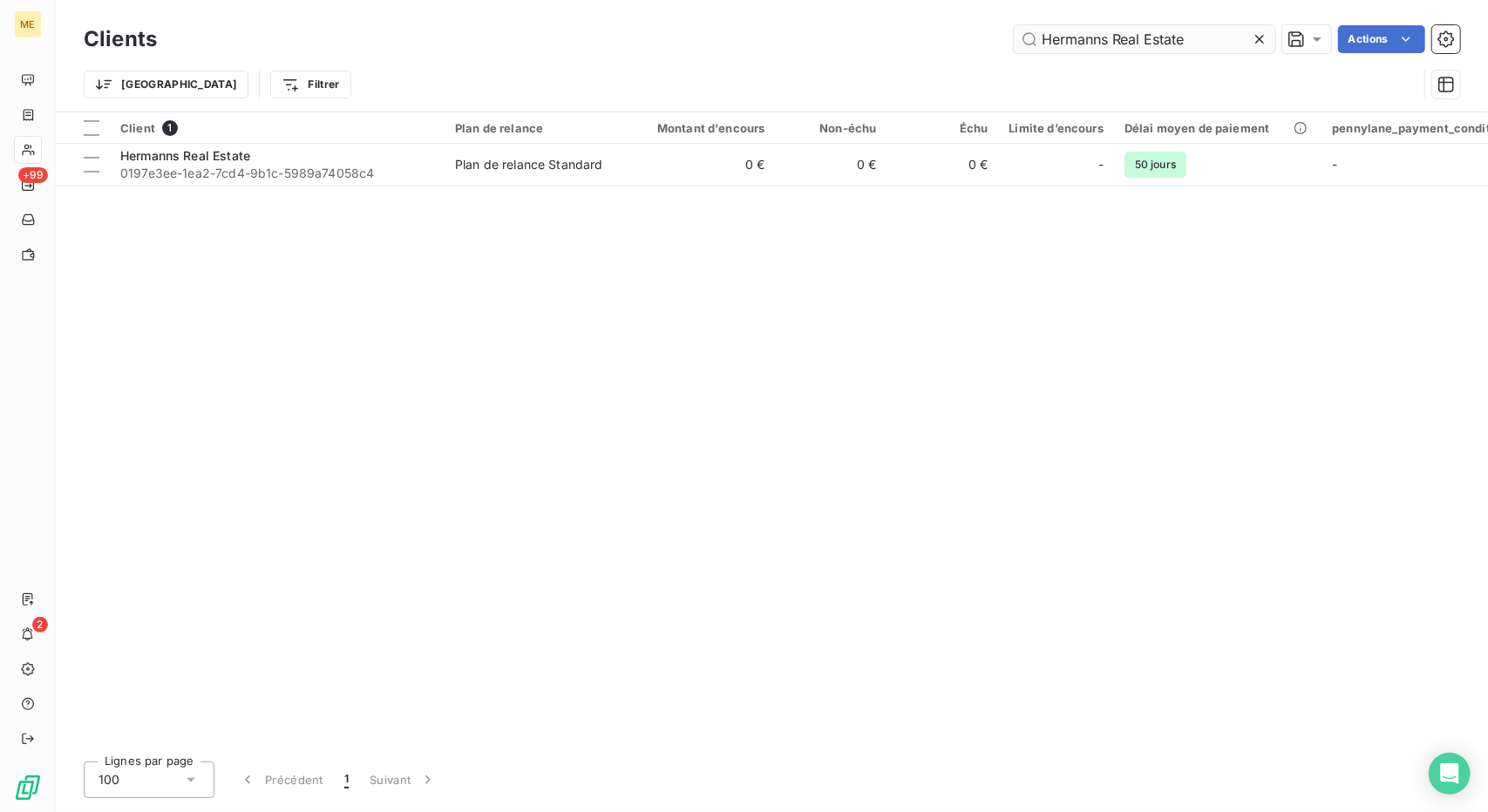
click at [1093, 36] on input "Hermanns Real Estate" at bounding box center [1144, 38] width 261 height 28
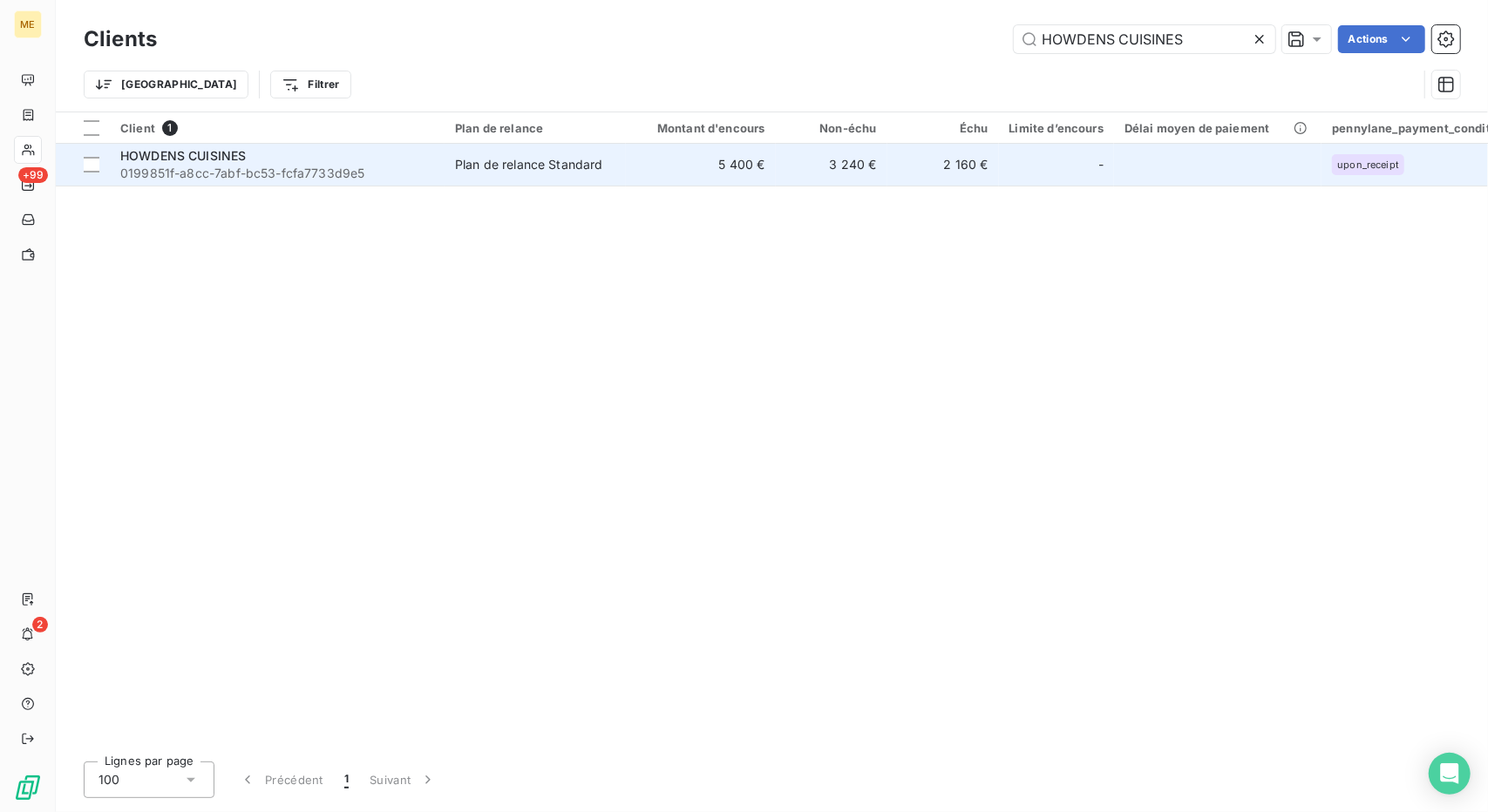
type input "HOWDENS CUISINES"
click at [619, 154] on td "Plan de relance Standard" at bounding box center [536, 165] width 182 height 42
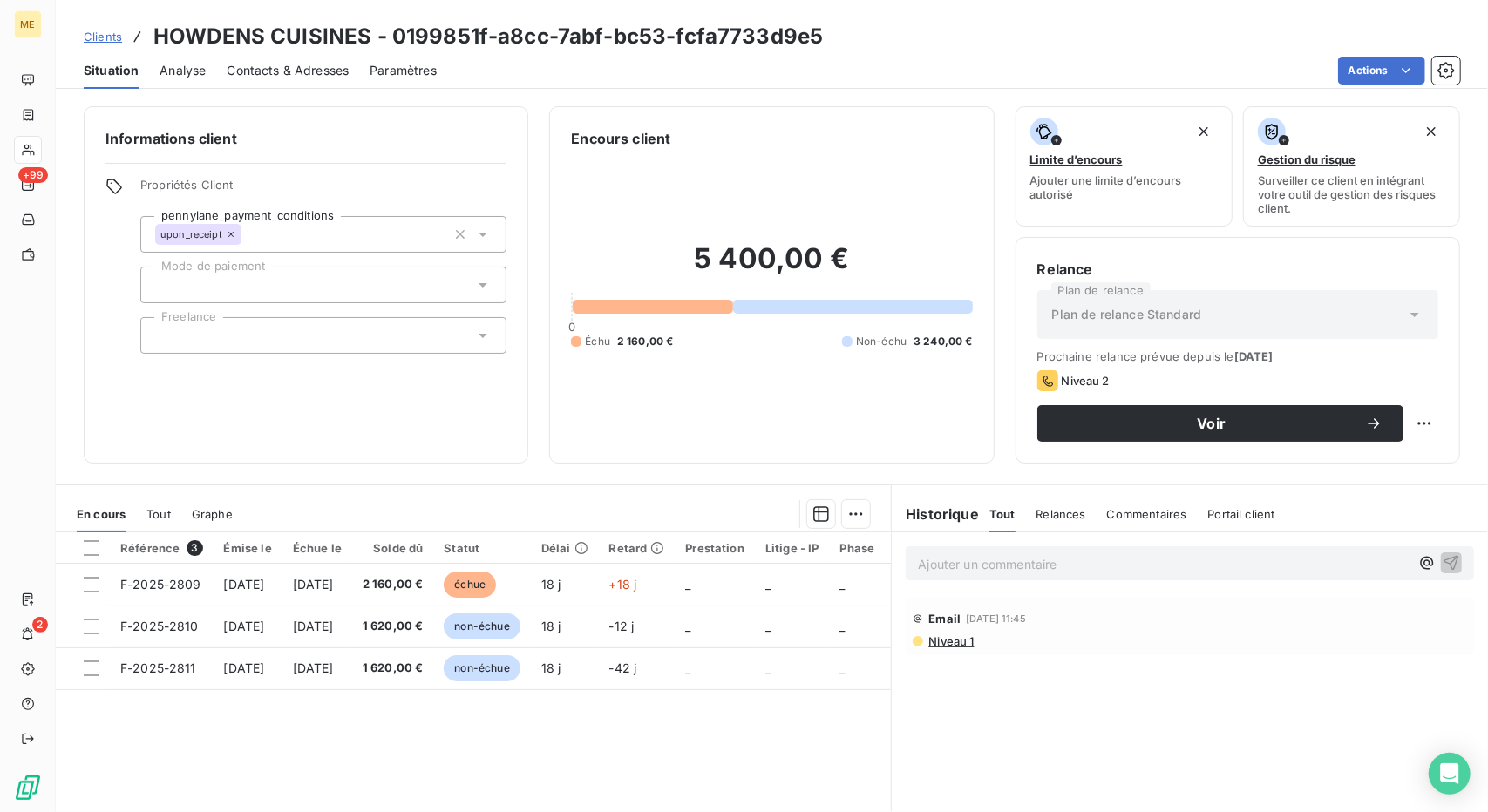
click at [289, 67] on span "Contacts & Adresses" at bounding box center [288, 71] width 122 height 17
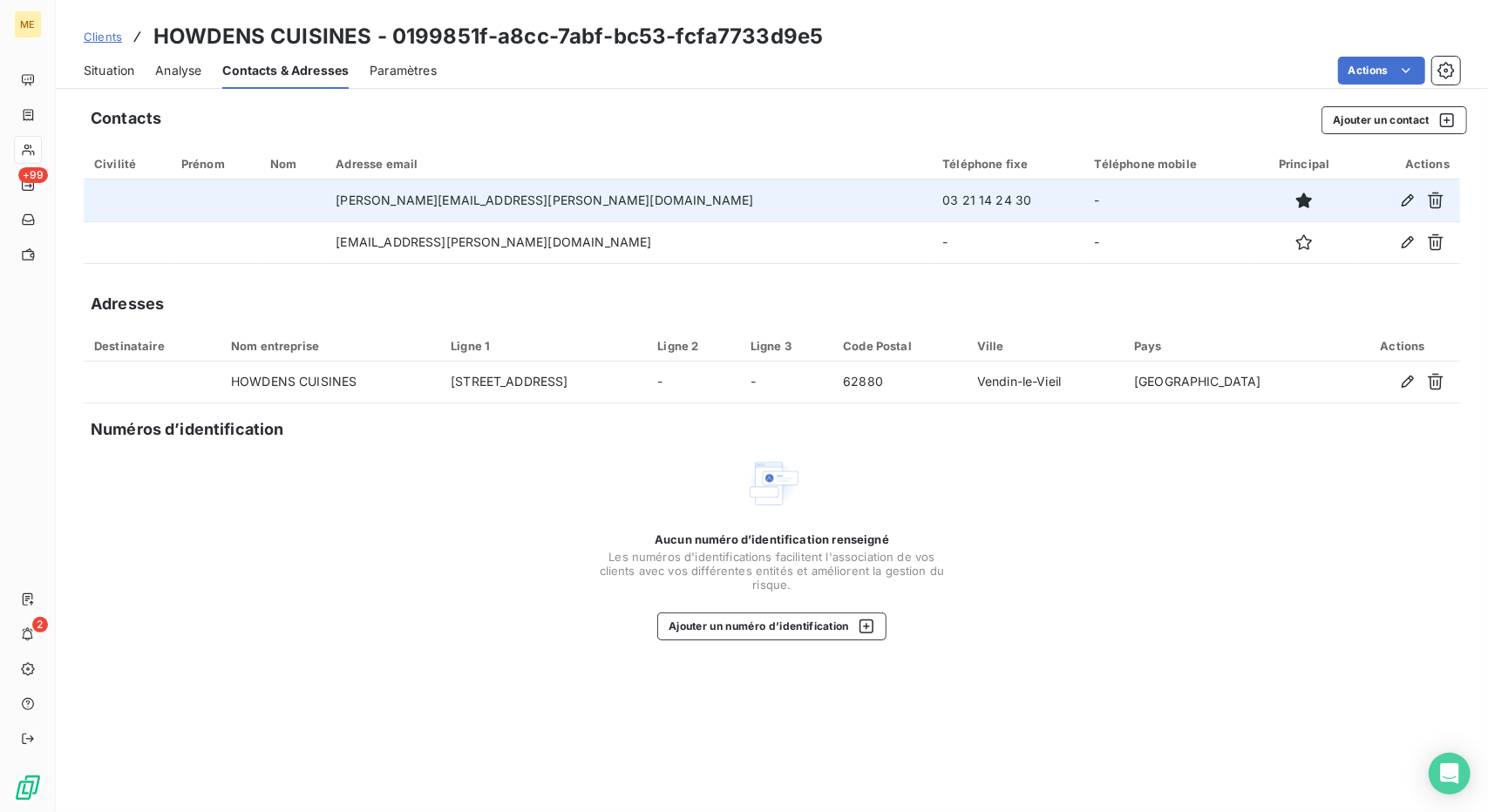
click at [932, 199] on td "03 21 14 24 30" at bounding box center [1008, 201] width 152 height 42
copy td "03 21 14 24 30"
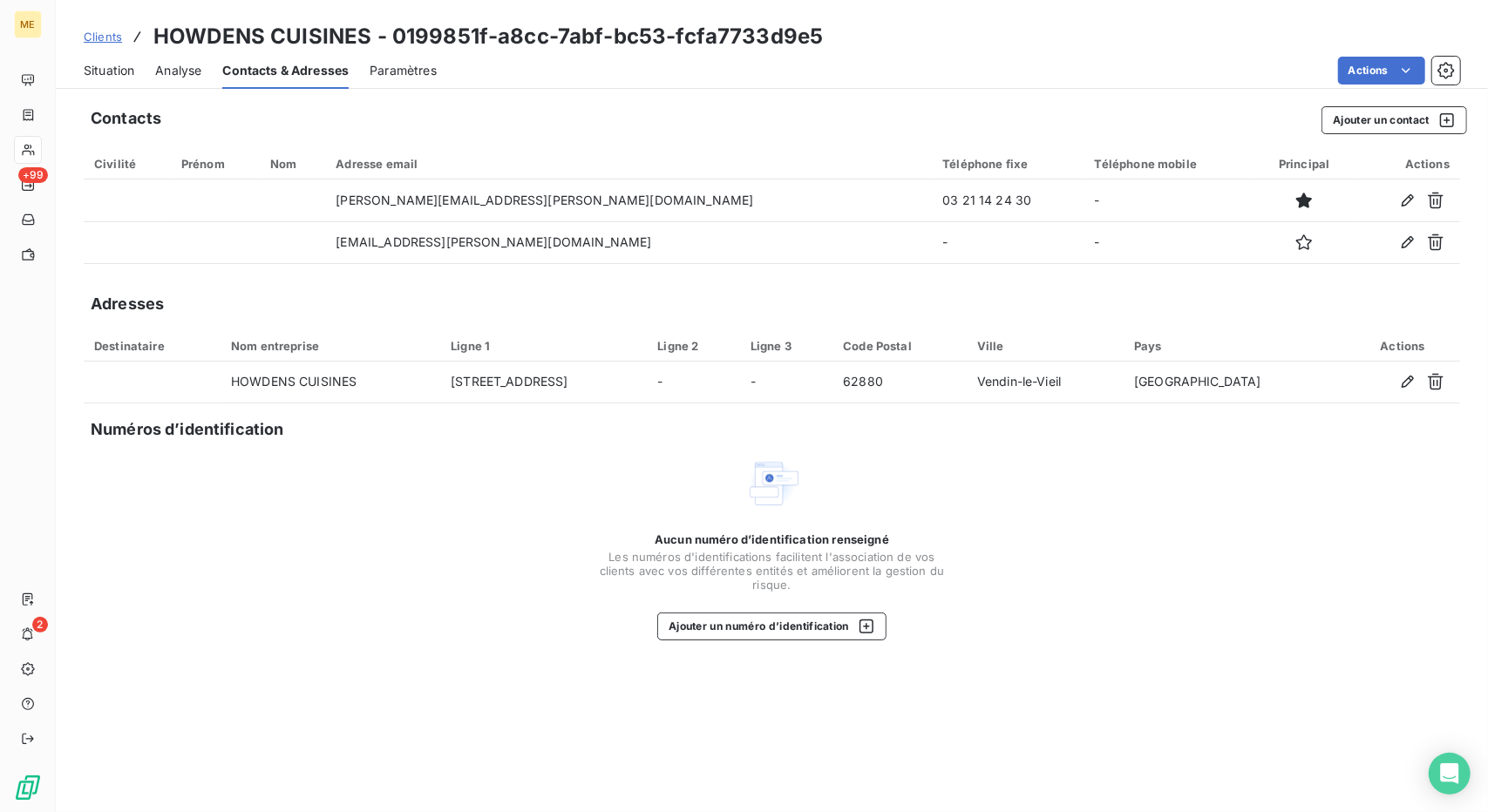
click at [1168, 84] on div "Situation Analyse Contacts & Adresses Paramètres Actions" at bounding box center [771, 71] width 1432 height 36
click at [1113, 56] on div "Actions" at bounding box center [959, 70] width 1003 height 28
click at [141, 69] on div "Situation Analyse Contacts & Adresses Paramètres Actions" at bounding box center [771, 71] width 1432 height 36
click at [136, 69] on div "Situation Analyse Contacts & Adresses Paramètres Actions" at bounding box center [771, 71] width 1432 height 36
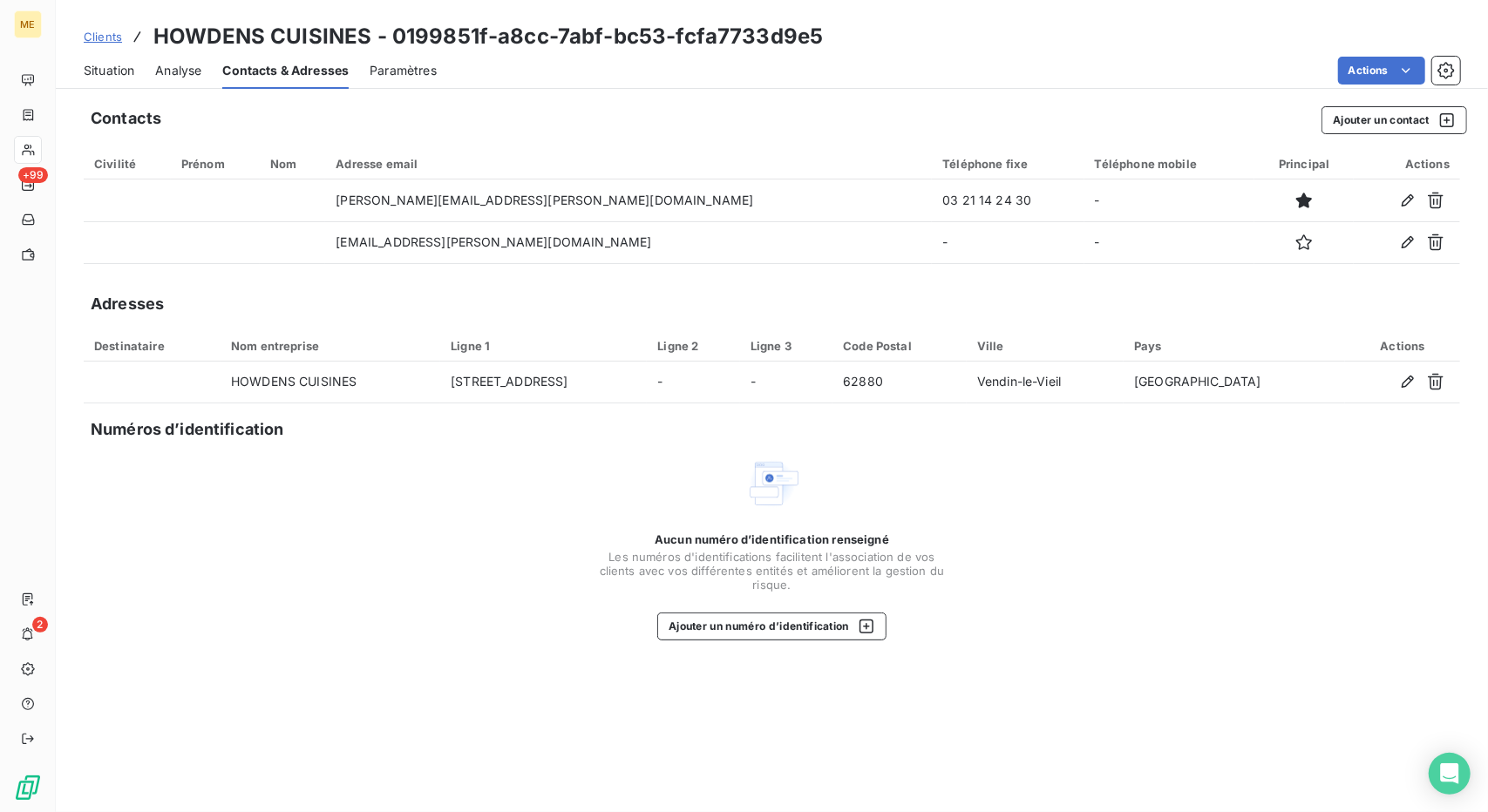
click at [121, 69] on span "Situation" at bounding box center [108, 71] width 51 height 17
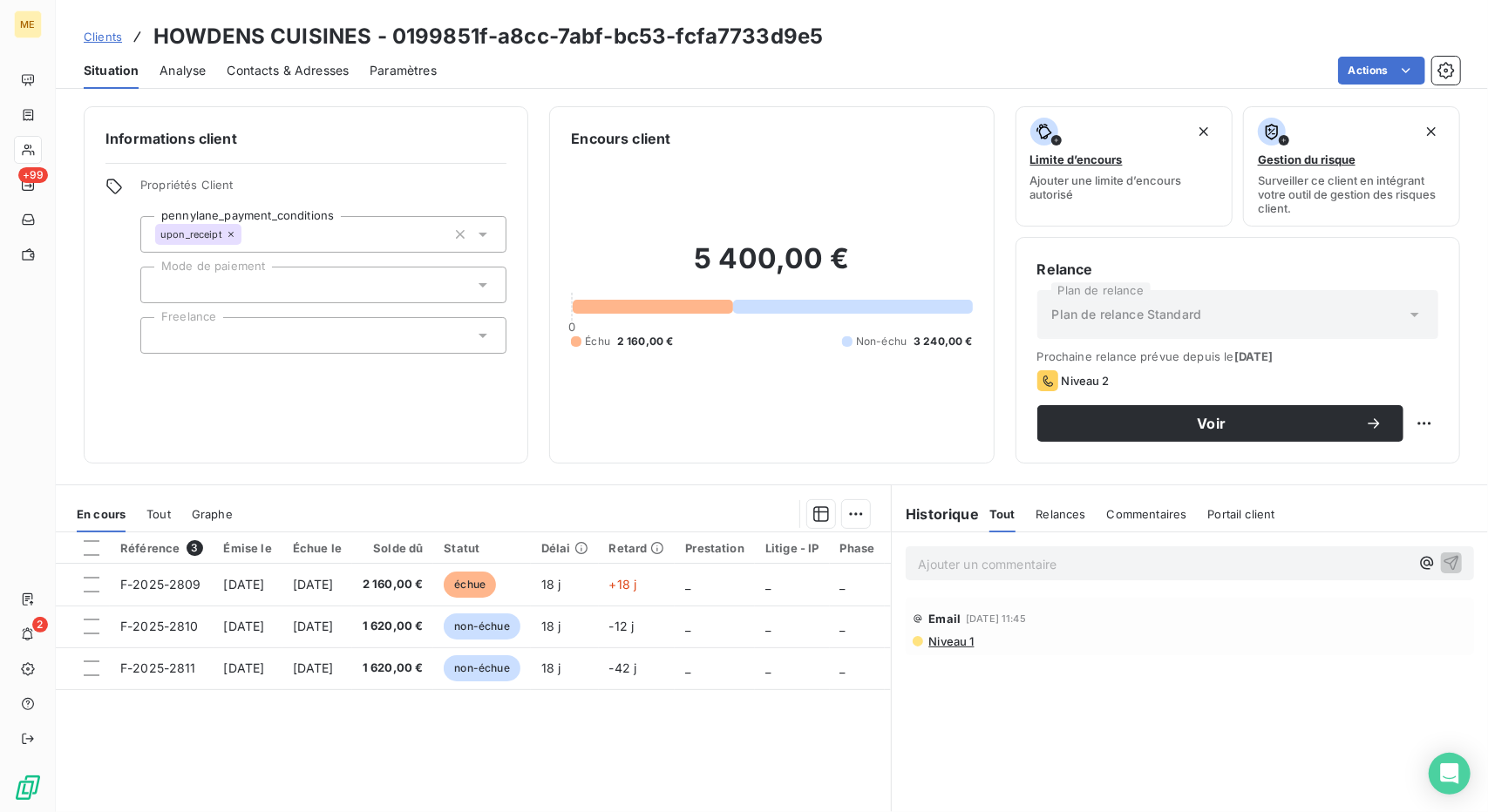
click at [280, 77] on span "Contacts & Adresses" at bounding box center [288, 71] width 122 height 17
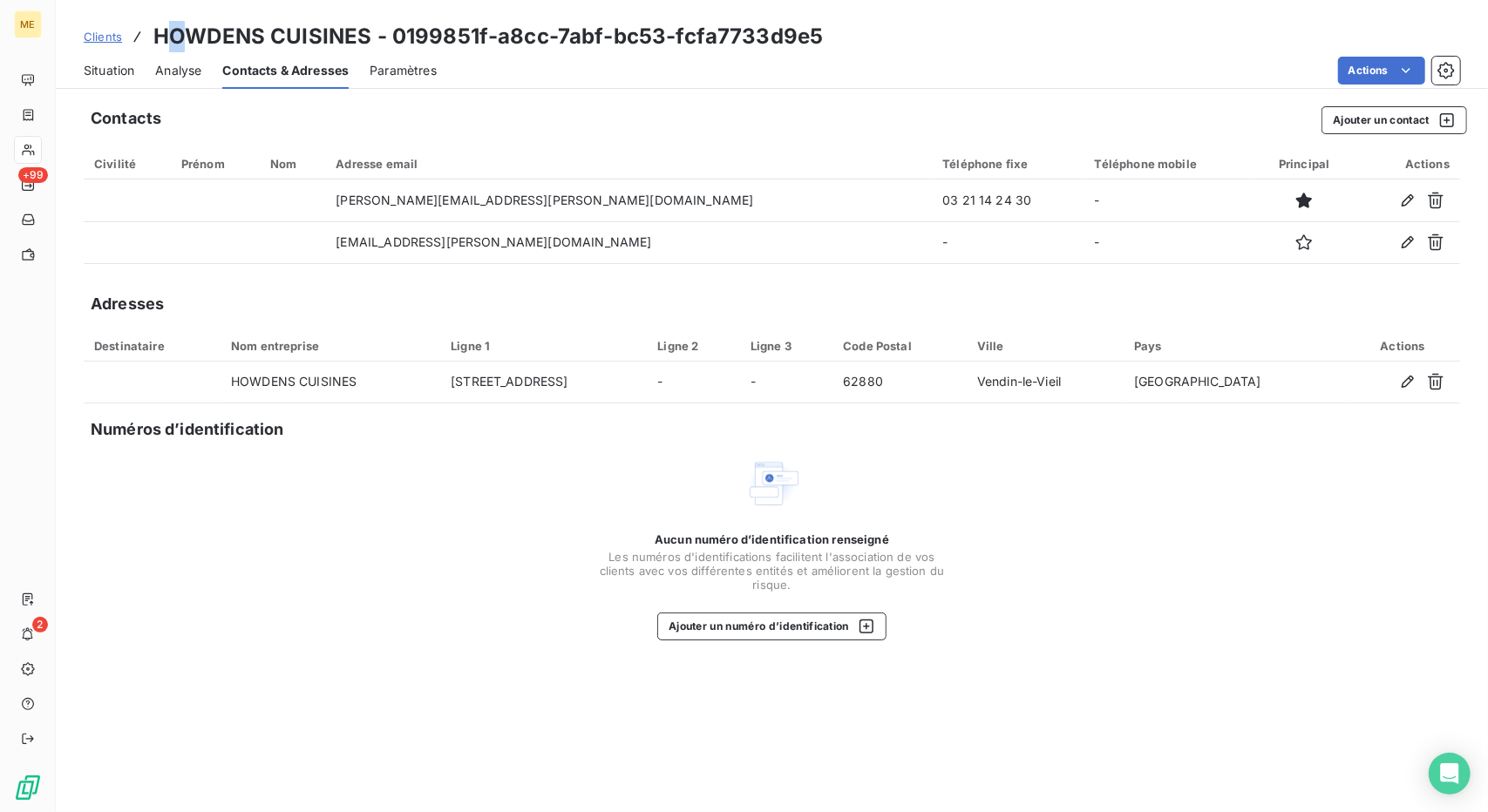
drag, startPoint x: 162, startPoint y: 37, endPoint x: 184, endPoint y: 32, distance: 22.6
click at [184, 32] on h3 "HOWDENS CUISINES - 0199851f-a8cc-7abf-bc53-fcfa7733d9e5" at bounding box center [488, 36] width 670 height 32
drag, startPoint x: 159, startPoint y: 34, endPoint x: 366, endPoint y: 26, distance: 207.2
click at [366, 26] on h3 "HOWDENS CUISINES - 0199851f-a8cc-7abf-bc53-fcfa7733d9e5" at bounding box center [488, 36] width 670 height 32
copy h3 "HOWDENS CUISINES"
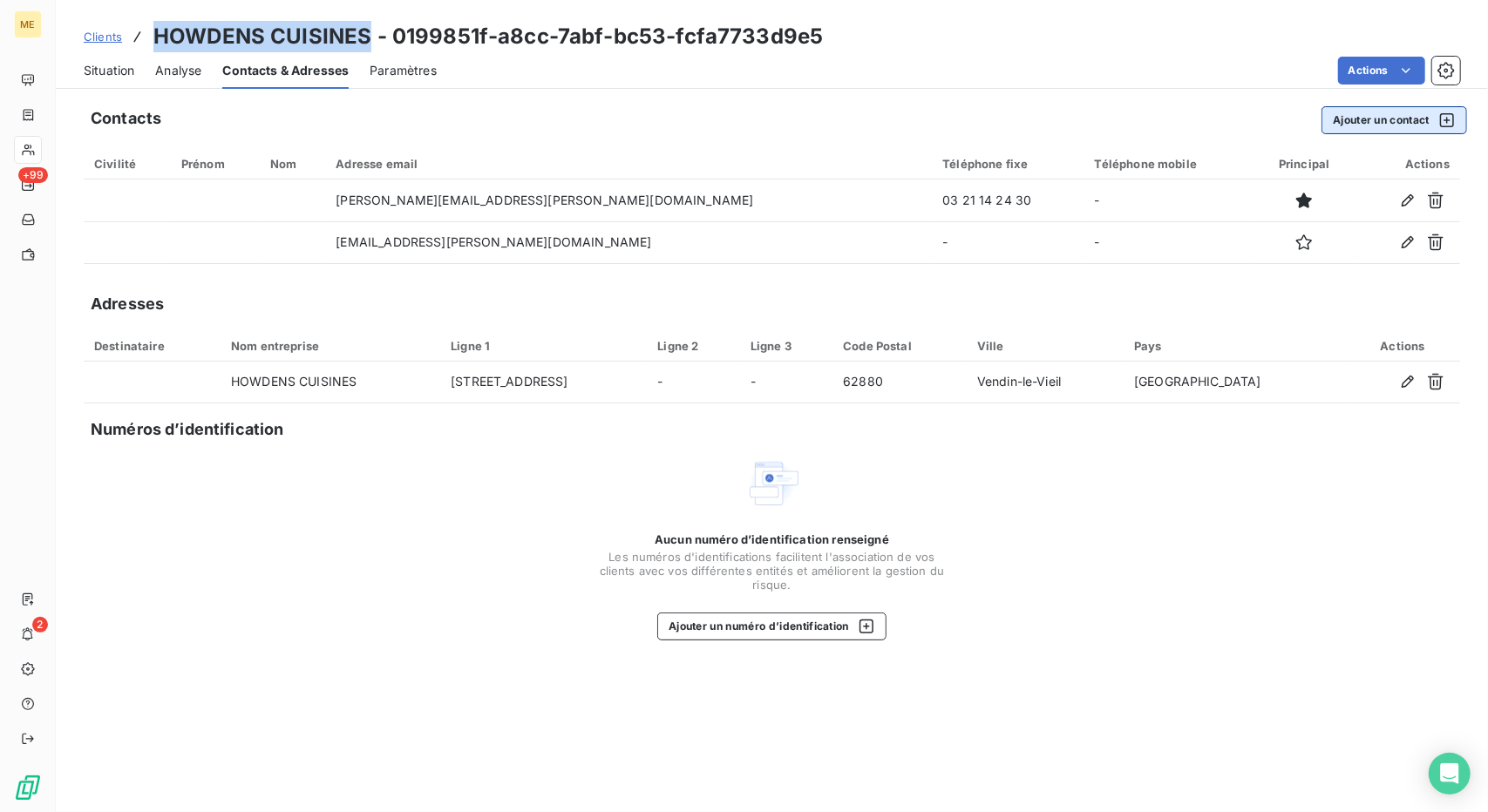
click at [1342, 123] on button "Ajouter un contact" at bounding box center [1394, 120] width 145 height 28
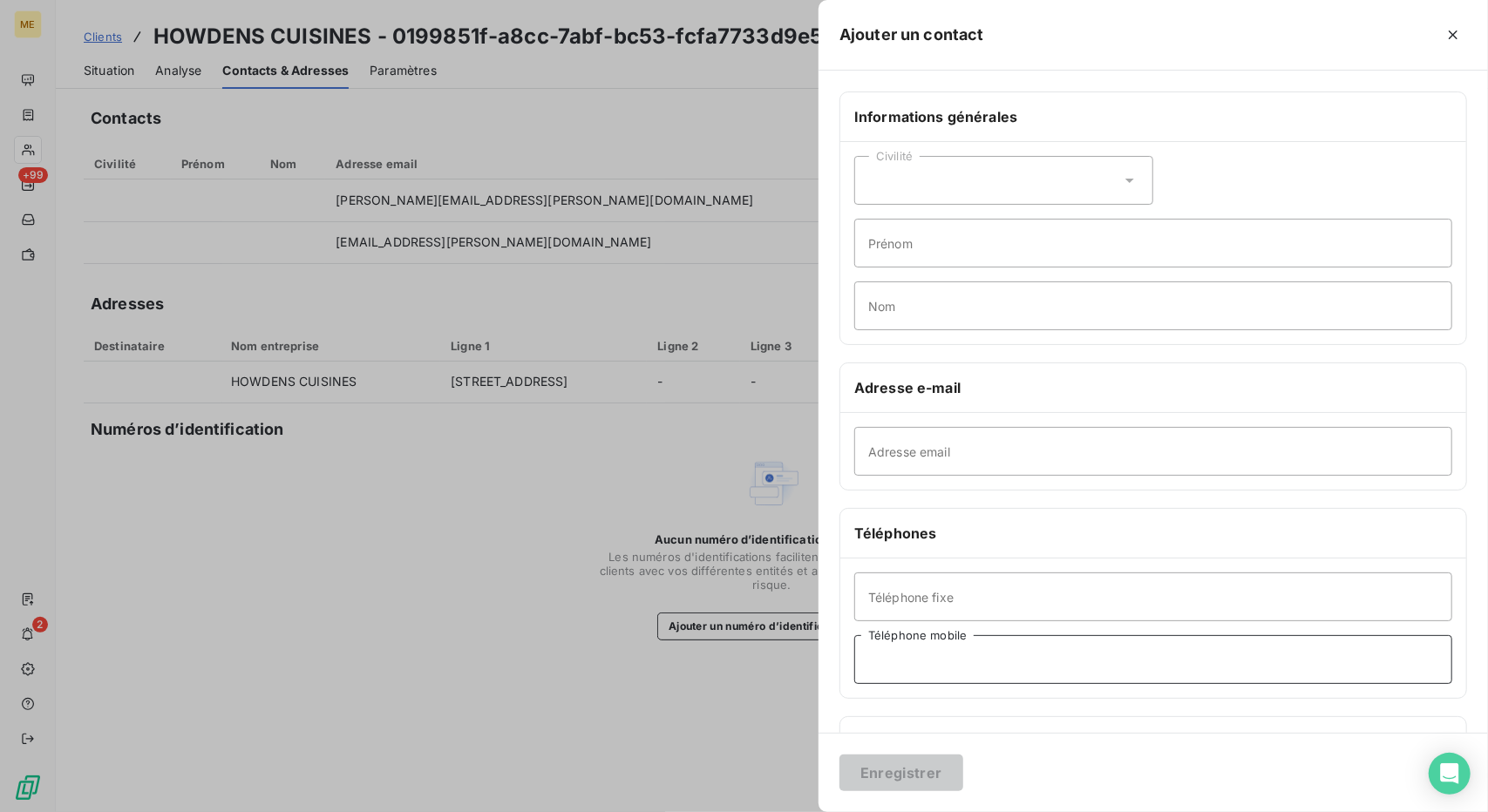
click at [975, 647] on input "Téléphone mobile" at bounding box center [1153, 659] width 598 height 49
paste input "0649593457 LHOEZ 0602005855 PARENT"
type input "0649593457 LHOEZ 0602005855 PARENT"
click at [937, 775] on button "Enregistrer" at bounding box center [900, 773] width 123 height 36
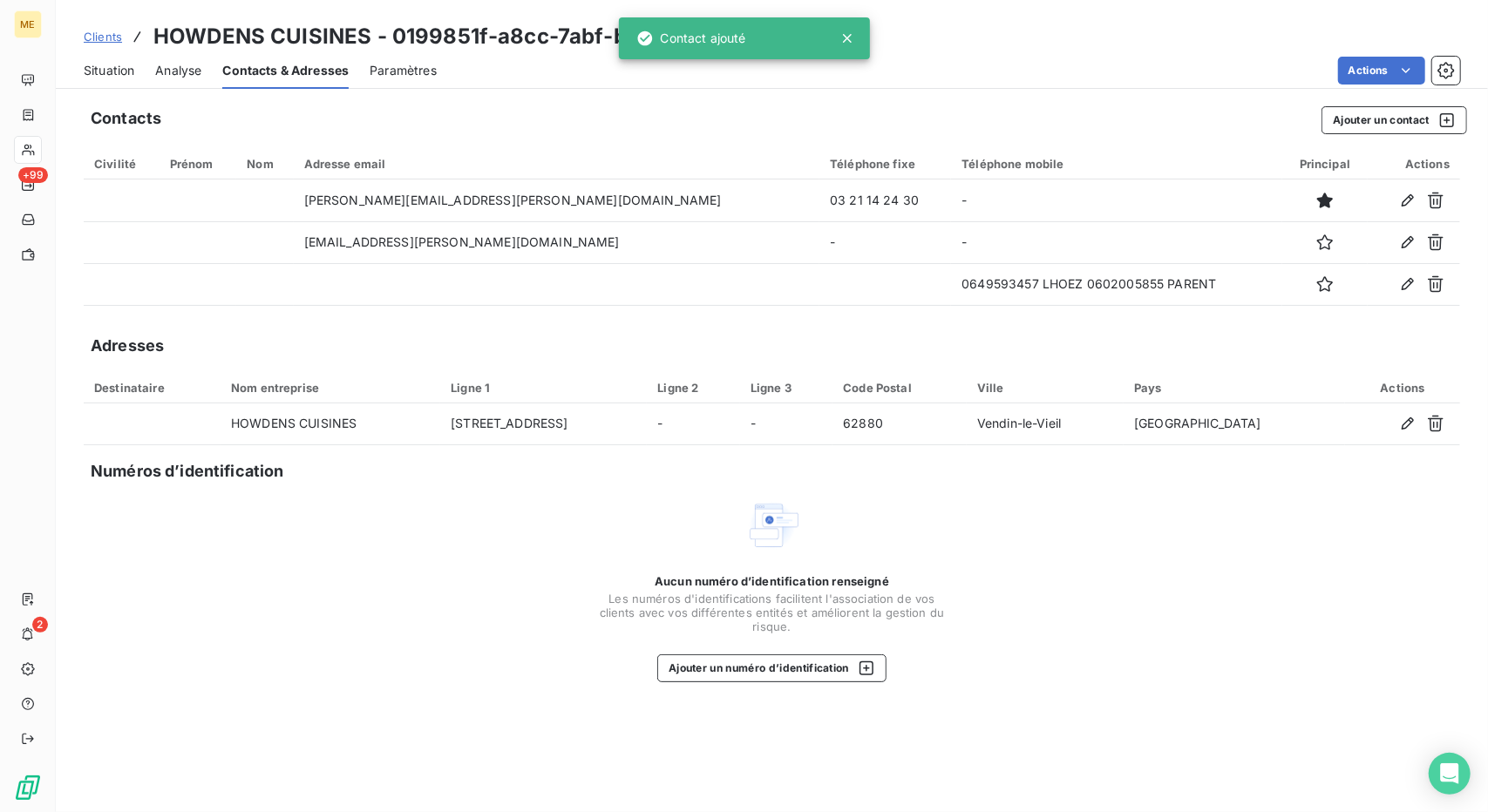
click at [1166, 461] on div "Numéros d’identification" at bounding box center [779, 472] width 1377 height 25
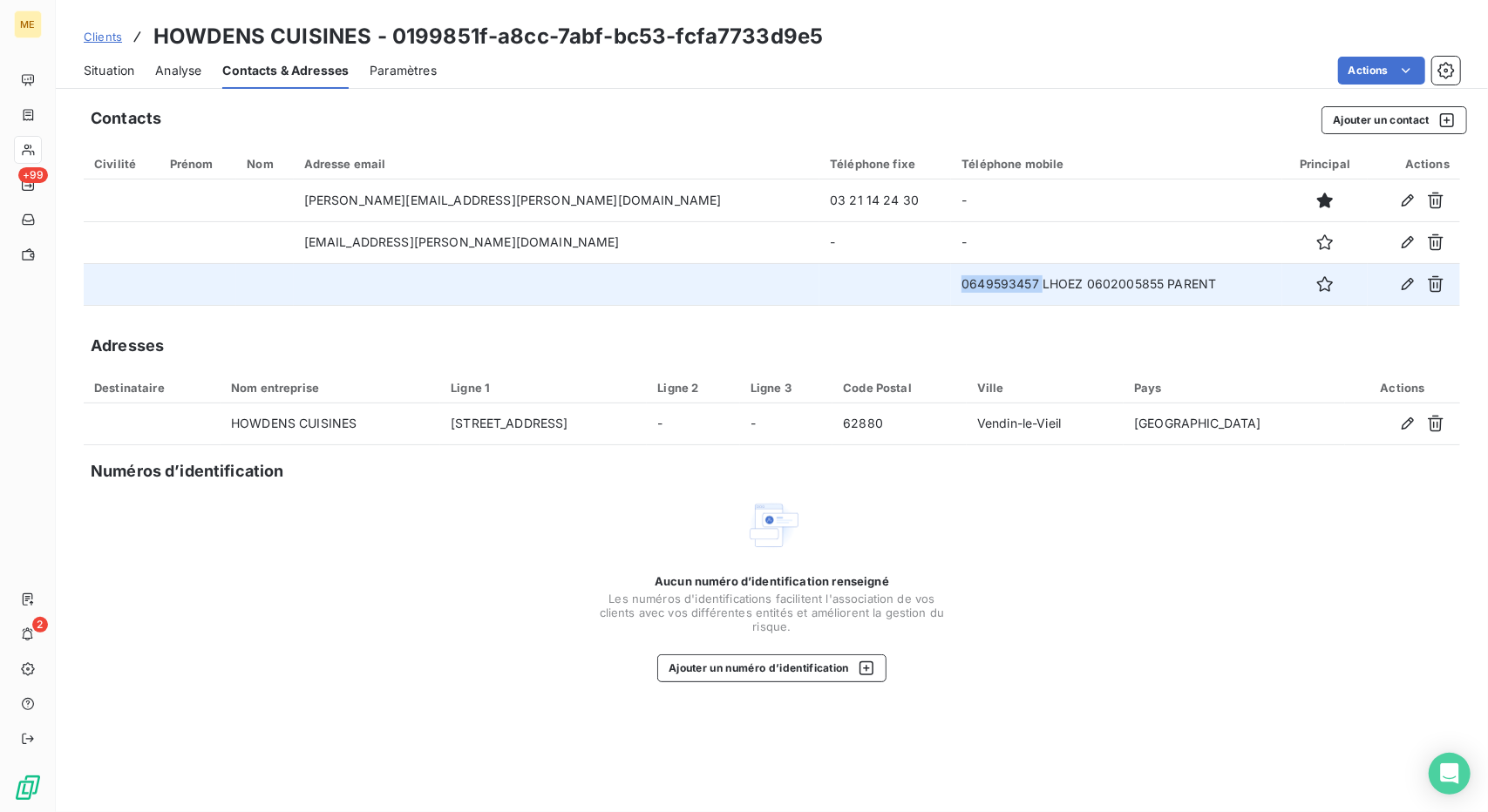
drag, startPoint x: 910, startPoint y: 281, endPoint x: 800, endPoint y: 287, distance: 110.2
click at [800, 287] on tr "0649593457 LHOEZ 0602005855 PARENT" at bounding box center [771, 284] width 1377 height 42
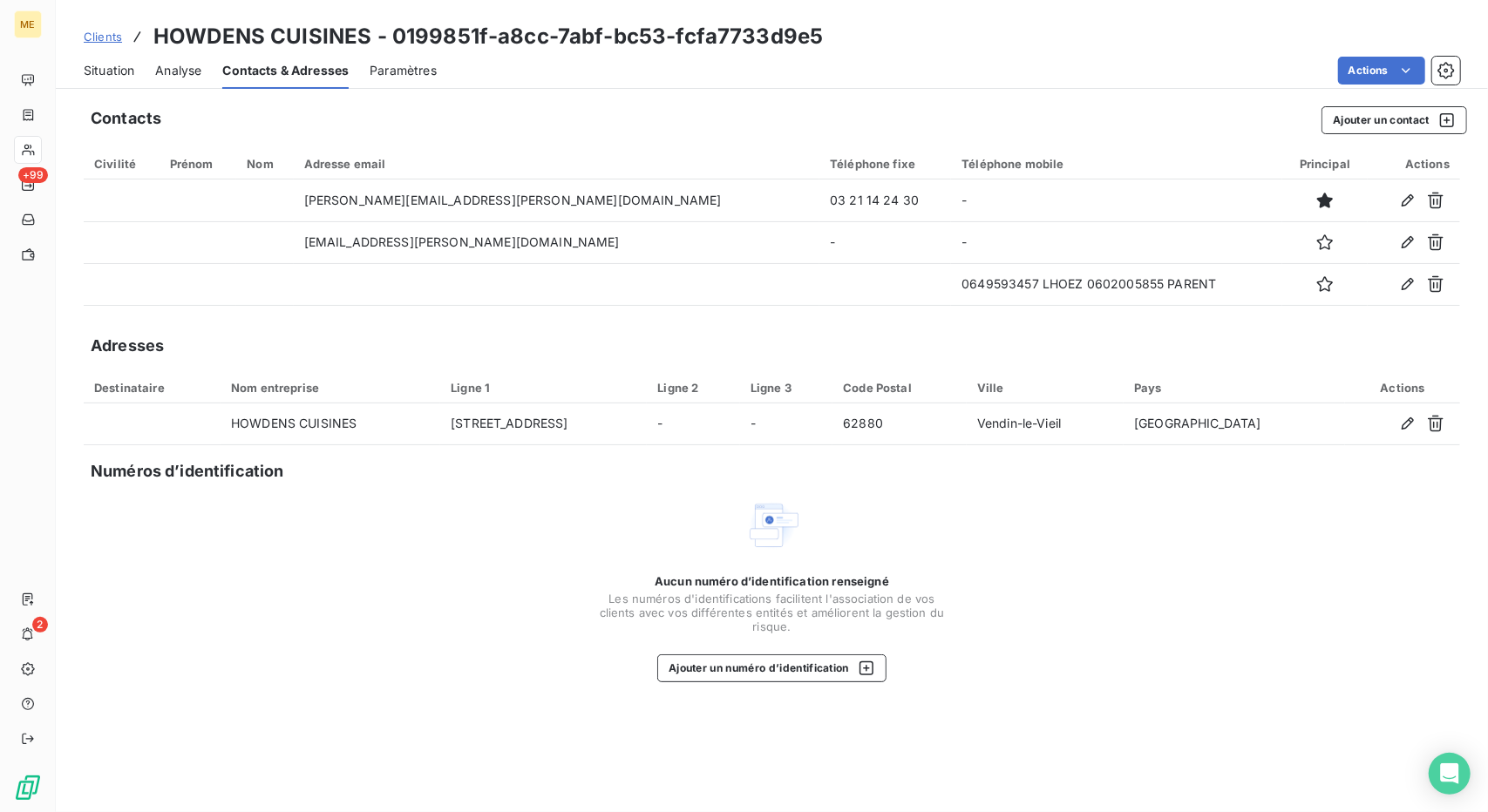
click at [1193, 39] on div "Clients [PERSON_NAME] CUISINES - 0199851f-a8cc-7abf-bc53-fcfa7733d9e5" at bounding box center [771, 36] width 1432 height 32
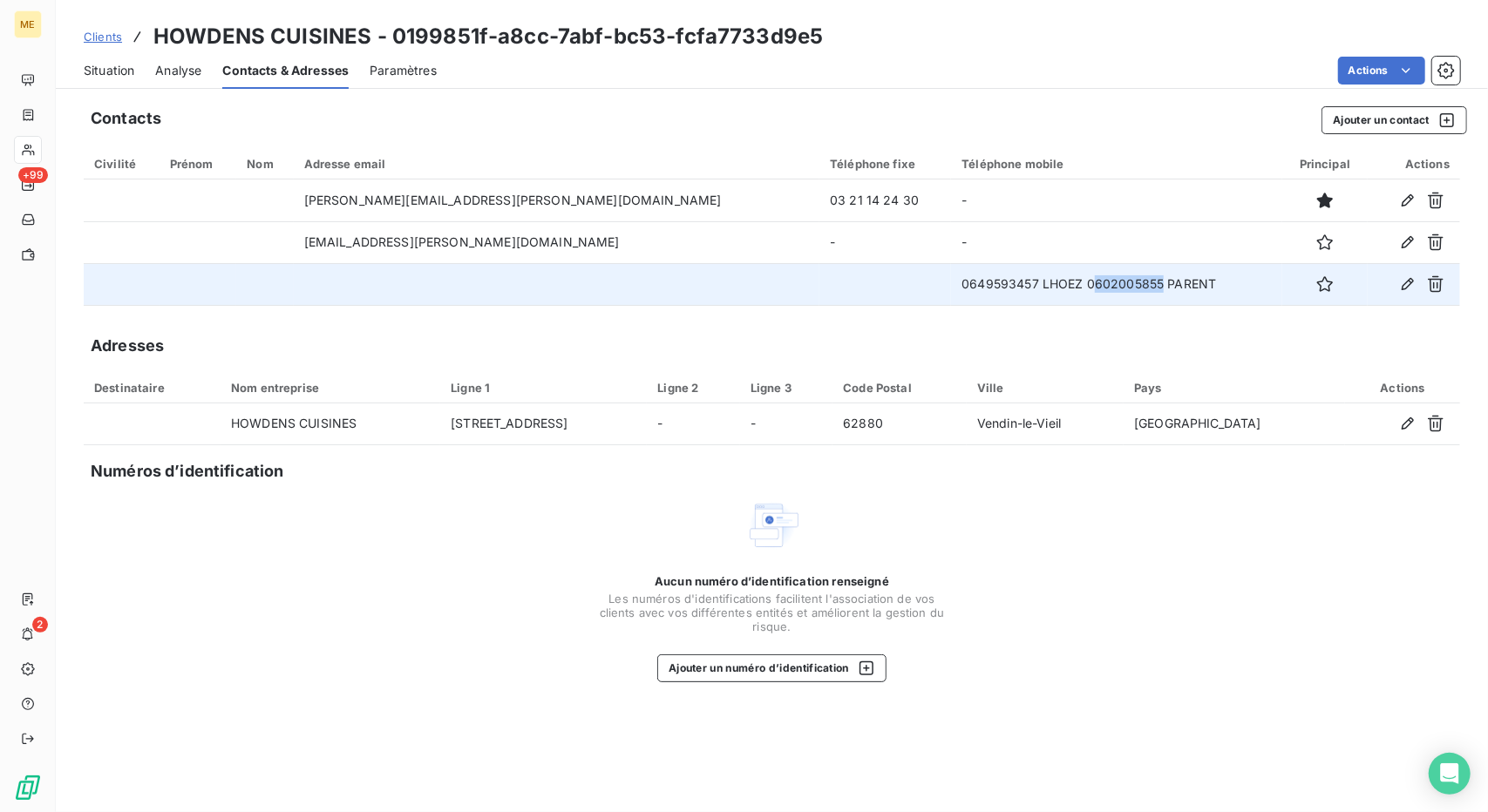
drag, startPoint x: 1027, startPoint y: 282, endPoint x: 959, endPoint y: 281, distance: 68.0
click at [959, 281] on td "0649593457 LHOEZ 0602005855 PARENT" at bounding box center [1116, 284] width 330 height 42
drag, startPoint x: 956, startPoint y: 283, endPoint x: 1030, endPoint y: 282, distance: 74.0
click at [1030, 282] on td "0649593457 LHOEZ 0602005855 PARENT" at bounding box center [1116, 284] width 330 height 42
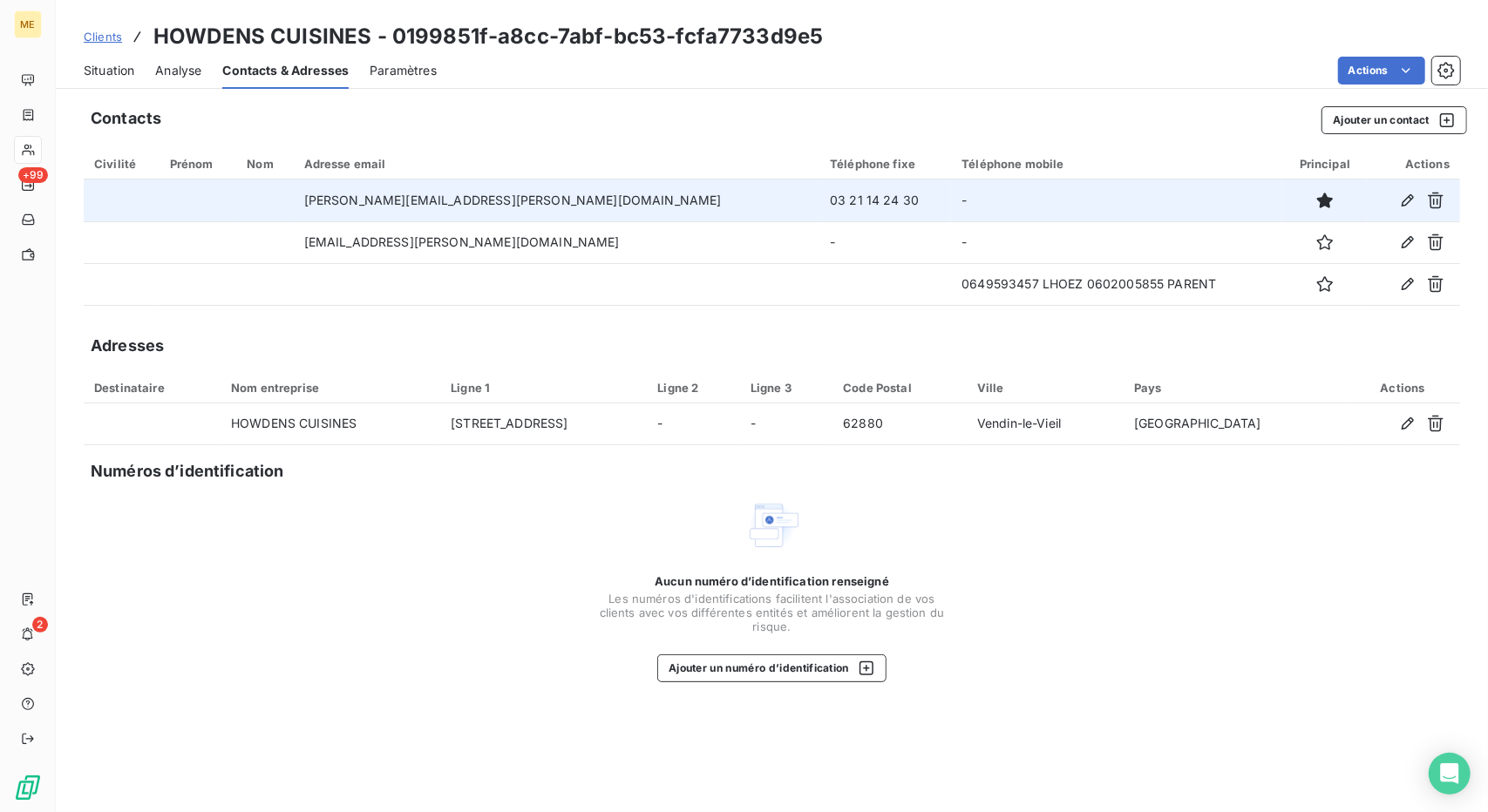
click at [819, 196] on td "03 21 14 24 30" at bounding box center [885, 201] width 132 height 42
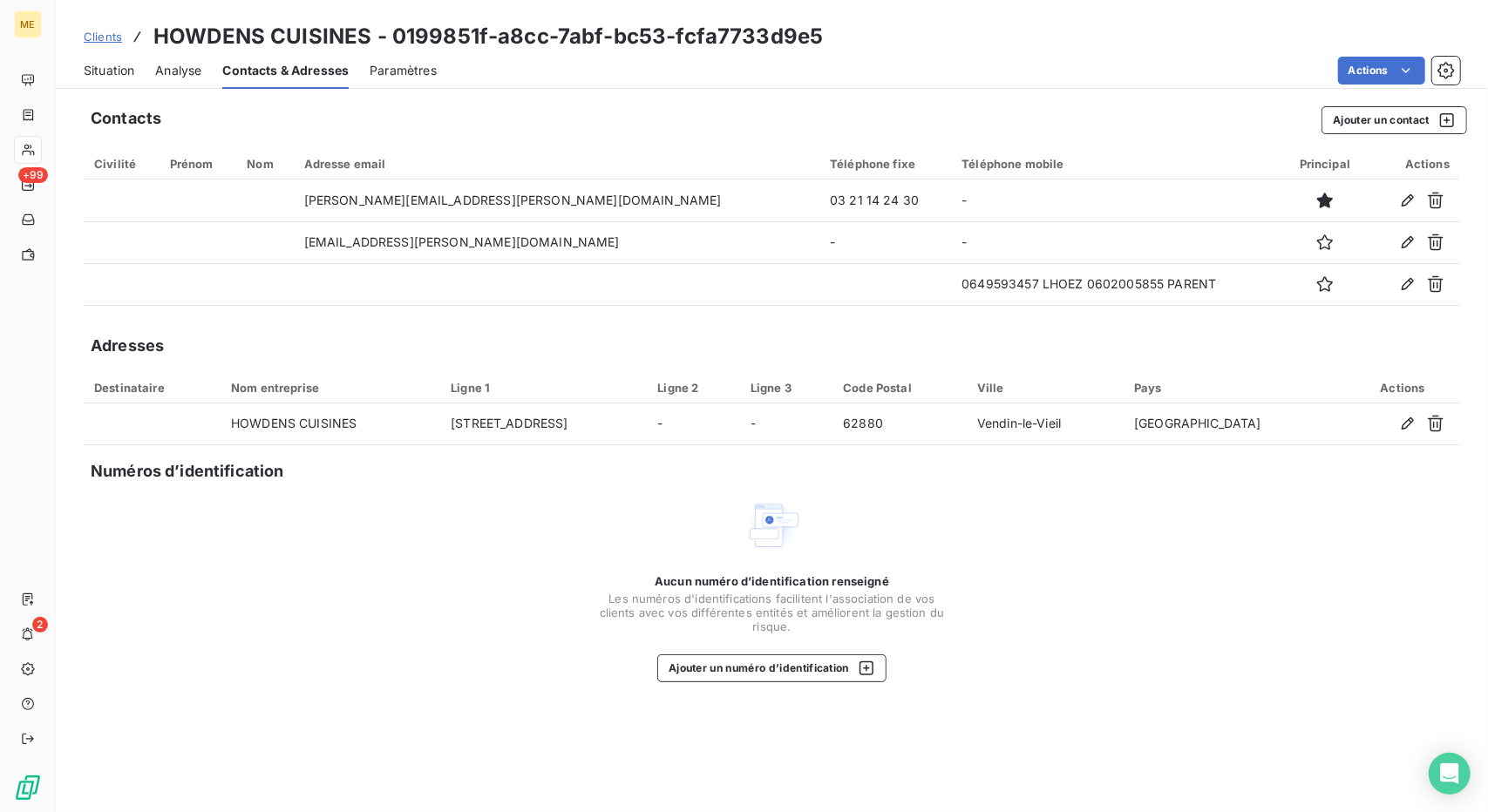
click at [1168, 340] on div "Adresses" at bounding box center [771, 346] width 1377 height 25
click at [112, 73] on span "Situation" at bounding box center [108, 71] width 51 height 17
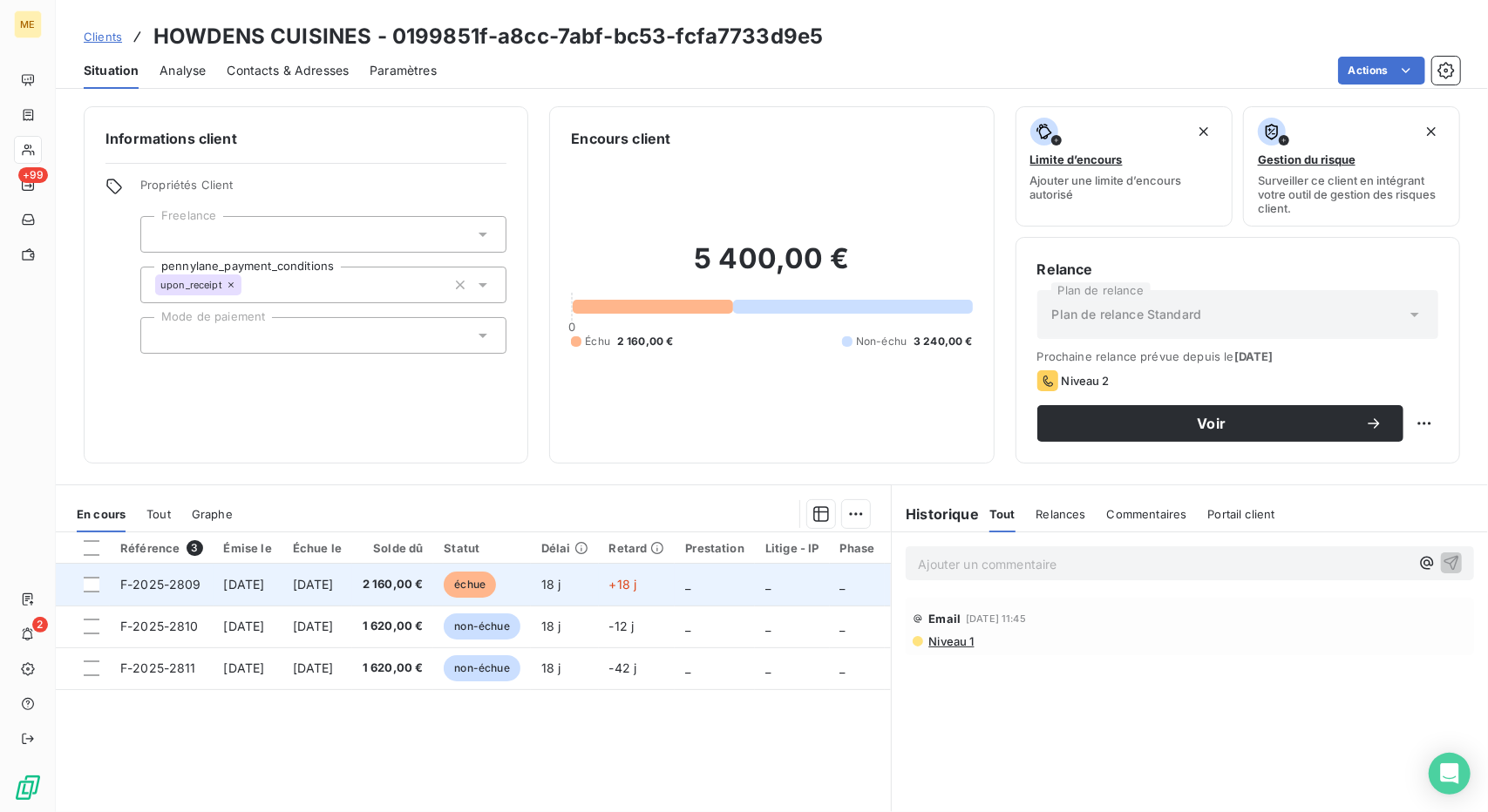
click at [424, 582] on span "2 160,00 €" at bounding box center [393, 584] width 61 height 17
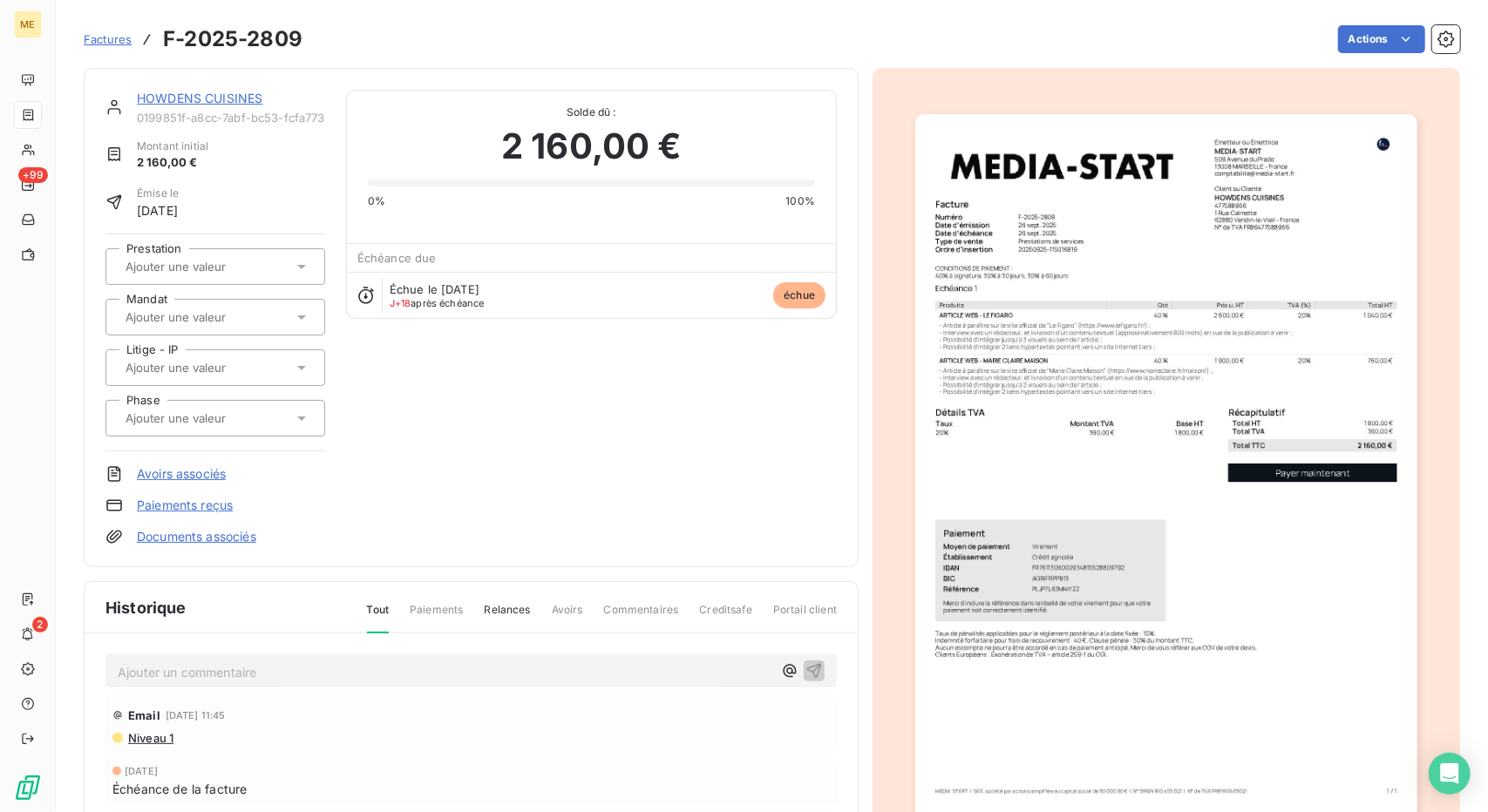
click at [201, 93] on link "HOWDENS CUISINES" at bounding box center [199, 98] width 125 height 14
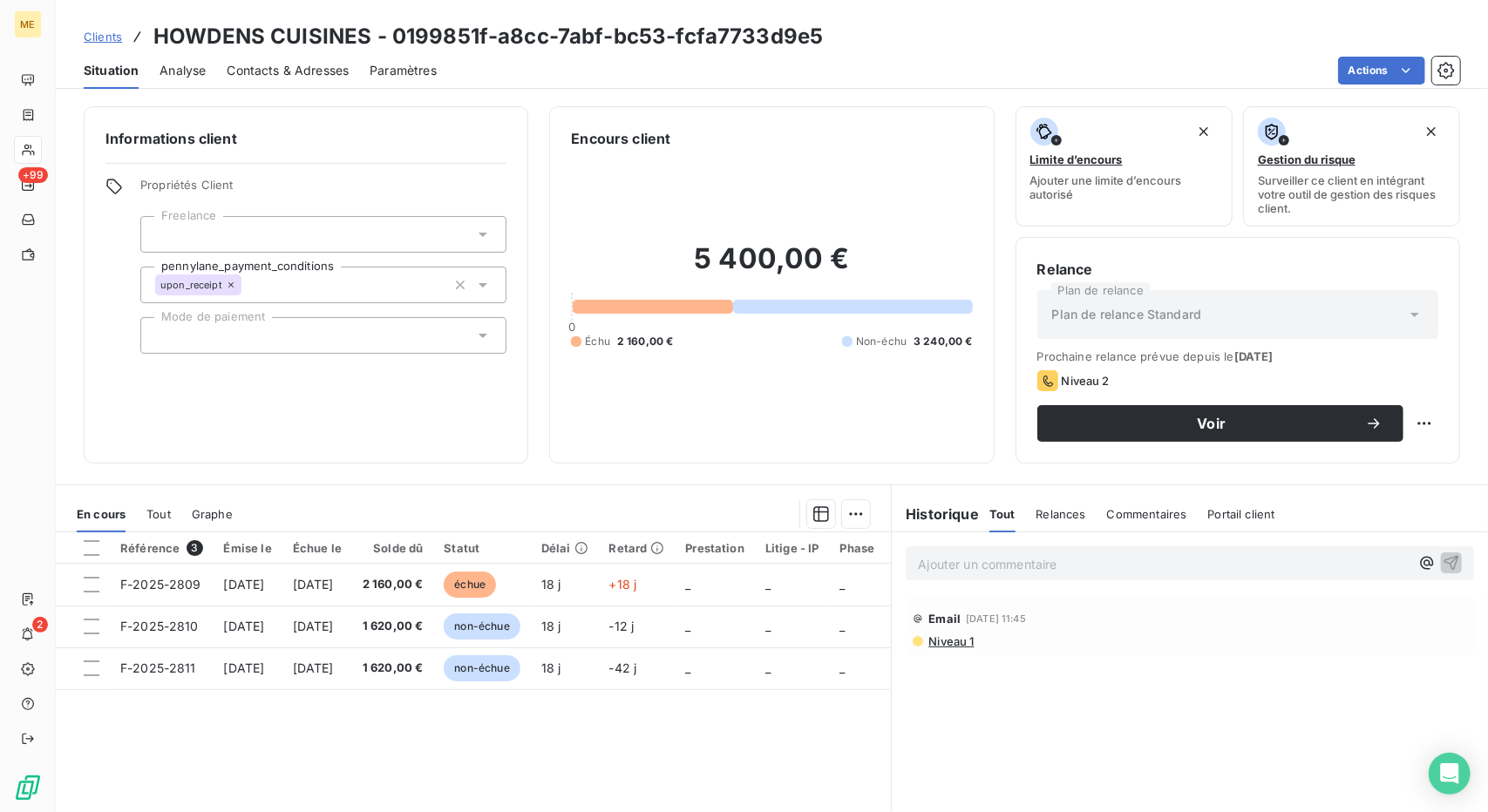
click at [100, 42] on span "Clients" at bounding box center [102, 36] width 38 height 14
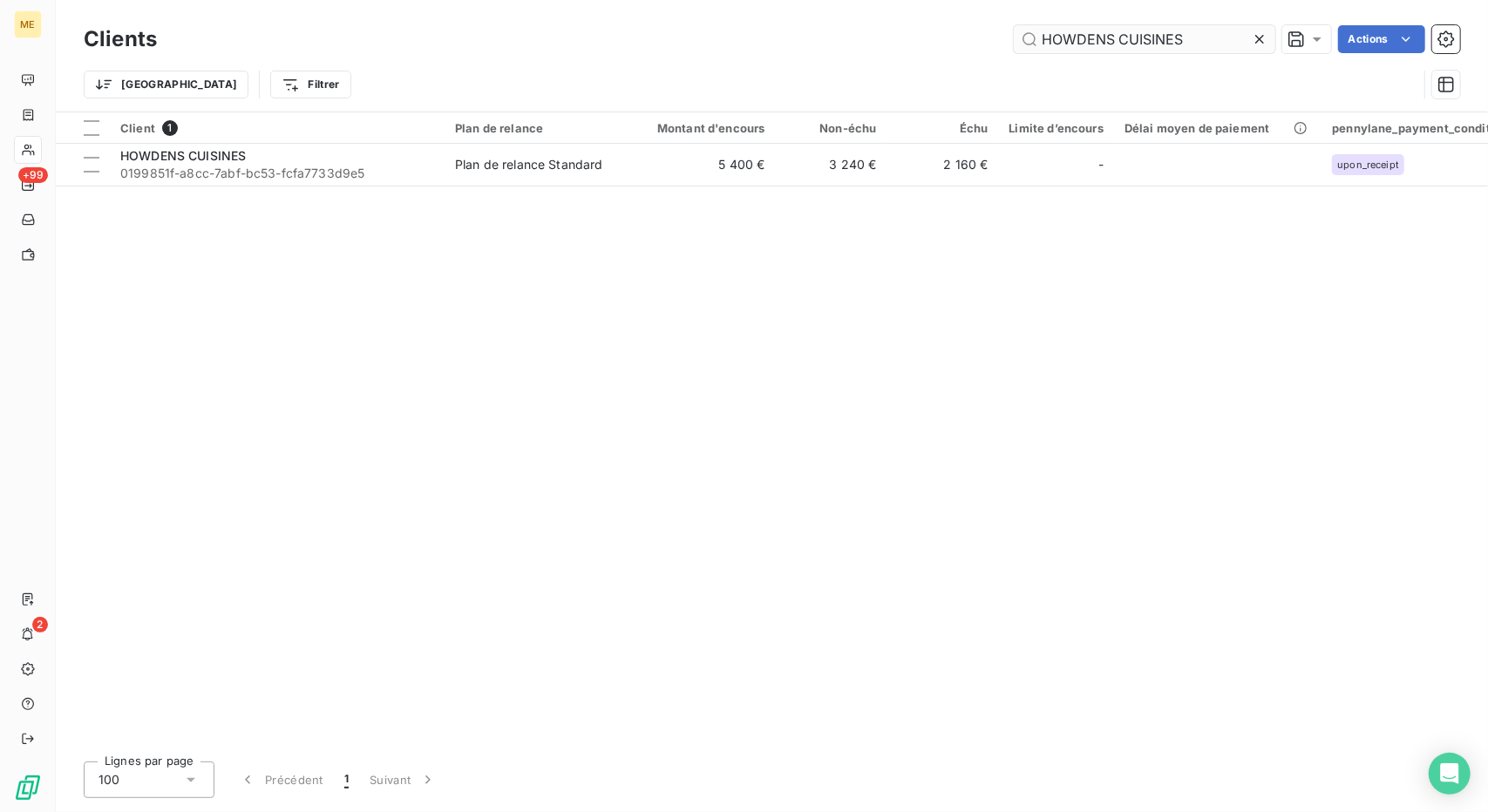
click at [1093, 34] on input "HOWDENS CUISINES" at bounding box center [1144, 38] width 261 height 28
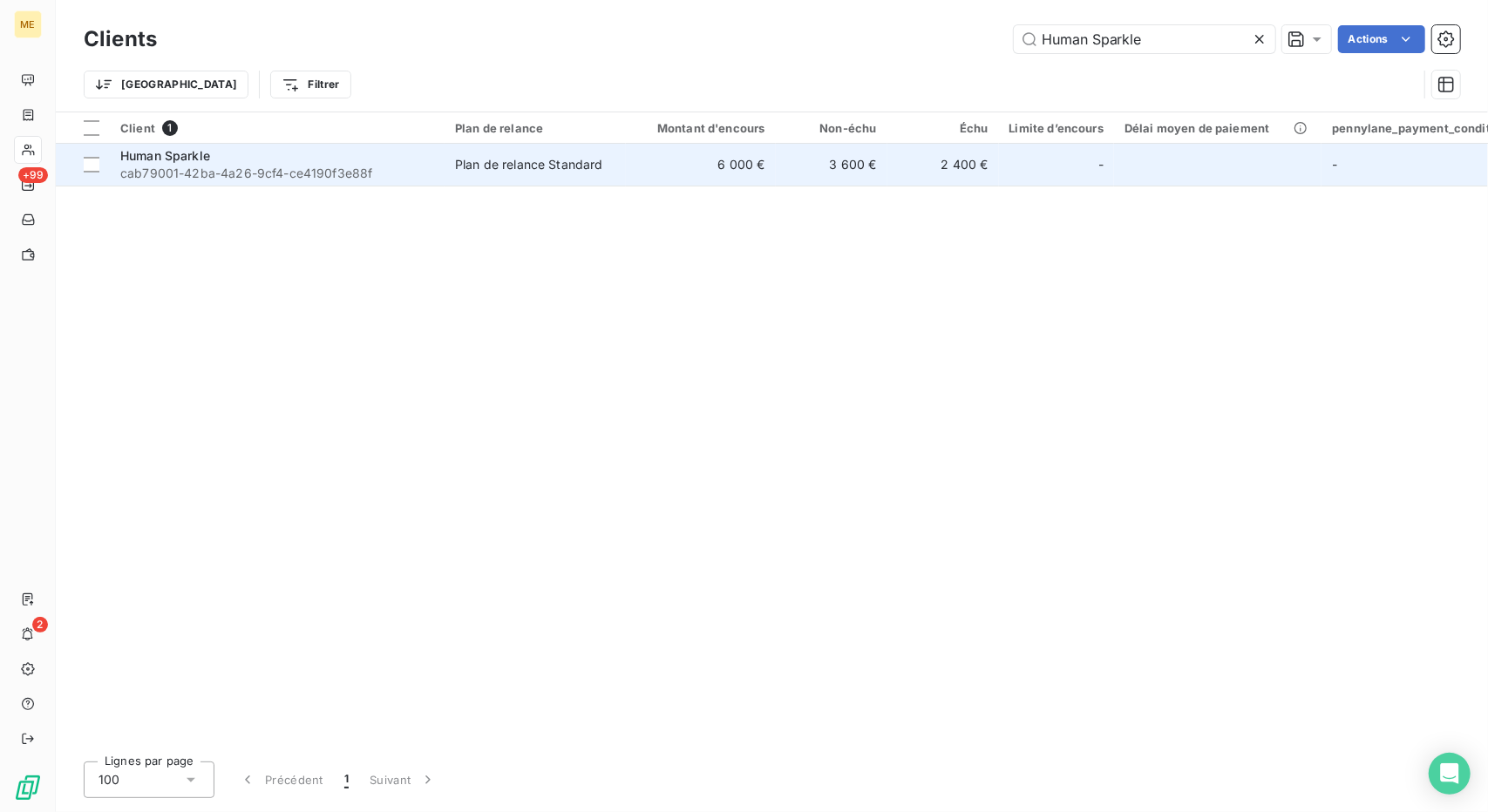
type input "Human Sparkle"
click at [693, 173] on td "6 000 €" at bounding box center [700, 165] width 150 height 42
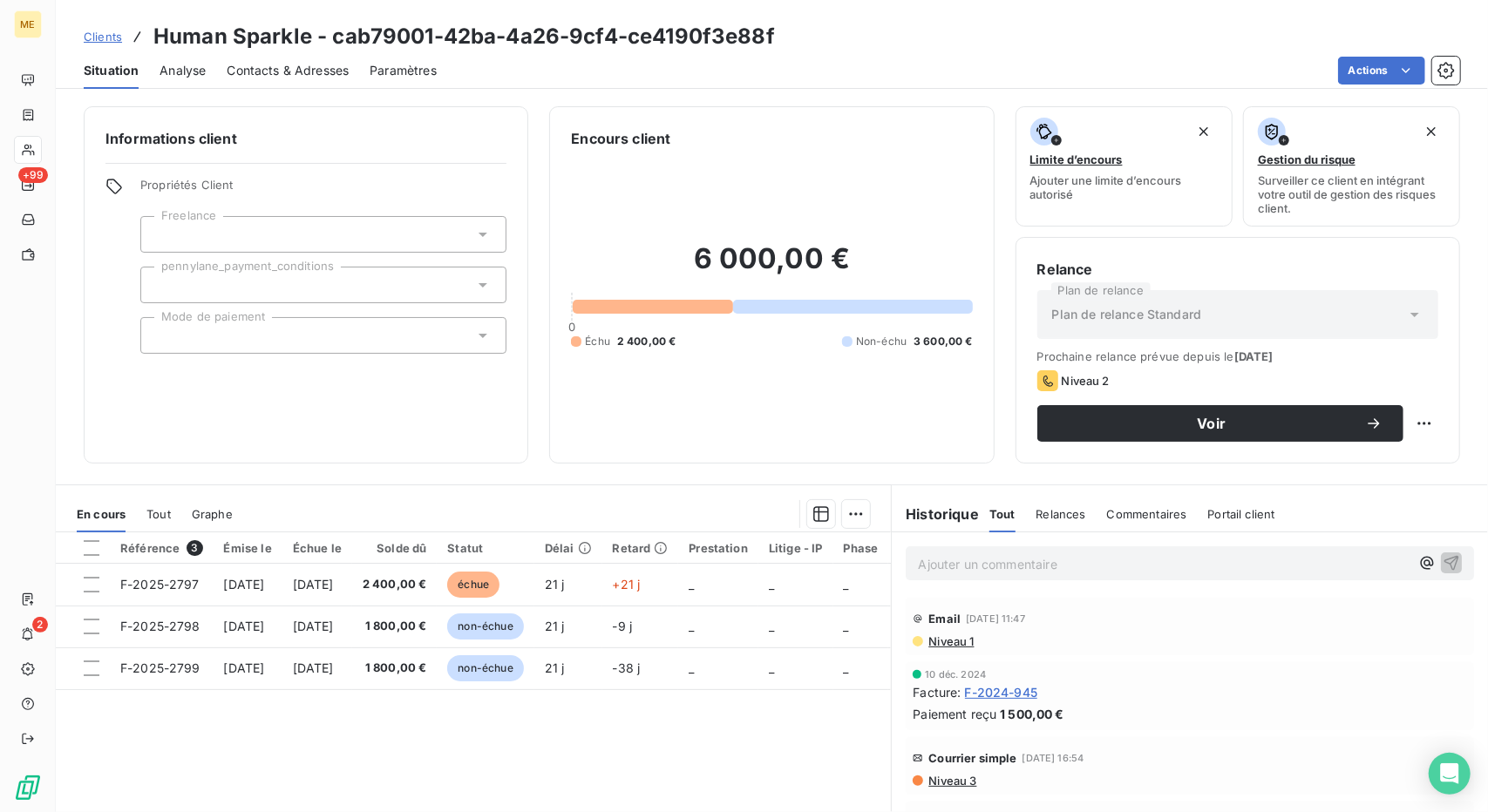
click at [303, 81] on div "Contacts & Adresses" at bounding box center [288, 71] width 122 height 36
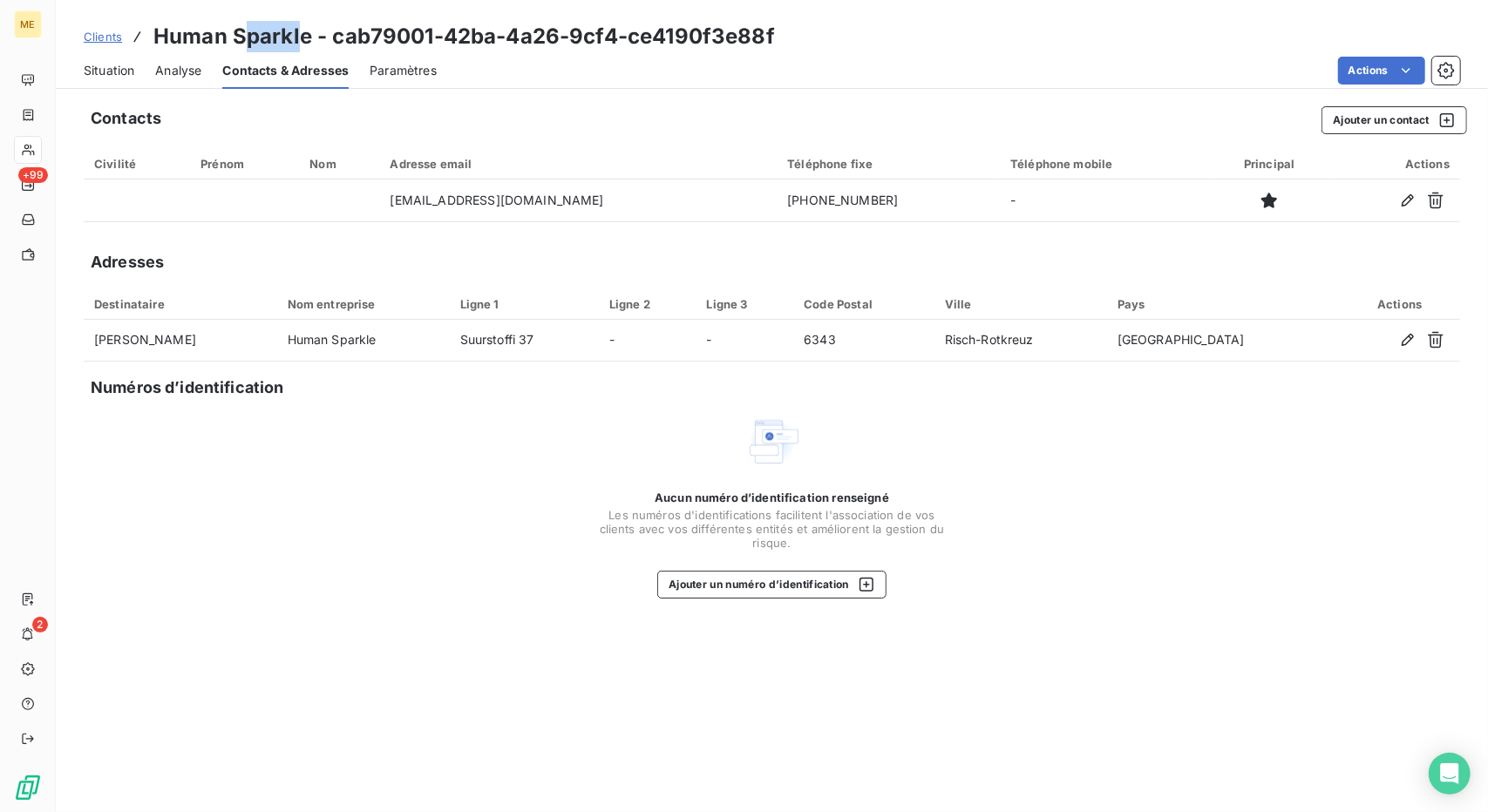
drag, startPoint x: 303, startPoint y: 38, endPoint x: 242, endPoint y: 39, distance: 61.0
click at [242, 39] on h3 "Human Sparkle - cab79001-42ba-4a26-9cf4-ce4190f3e88f" at bounding box center [464, 36] width 622 height 32
drag, startPoint x: 308, startPoint y: 39, endPoint x: 157, endPoint y: 35, distance: 151.1
click at [157, 35] on h3 "Human Sparkle - cab79001-42ba-4a26-9cf4-ce4190f3e88f" at bounding box center [464, 36] width 622 height 32
click at [89, 69] on span "Situation" at bounding box center [108, 71] width 51 height 17
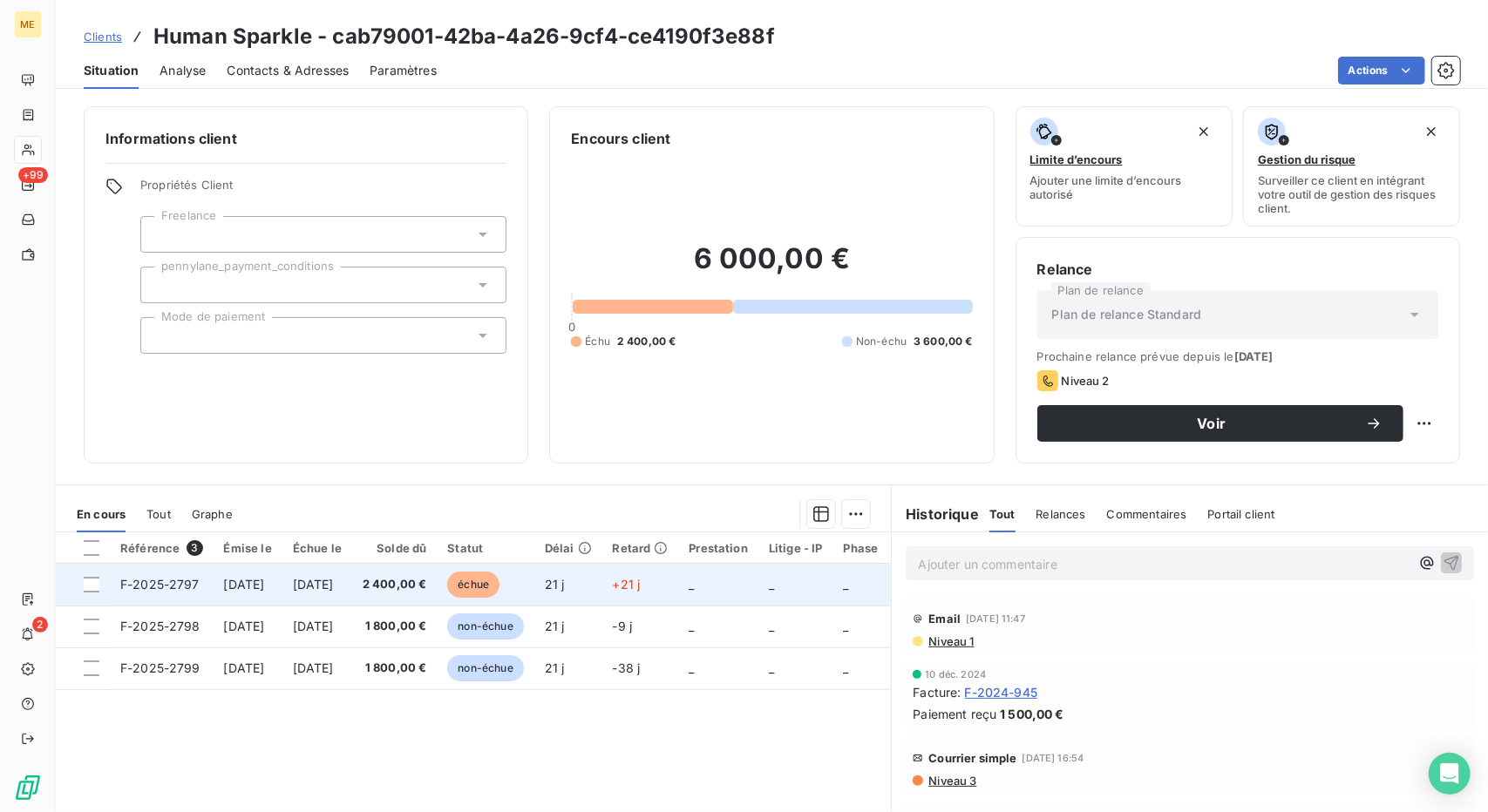
click at [334, 583] on span "[DATE]" at bounding box center [313, 583] width 41 height 14
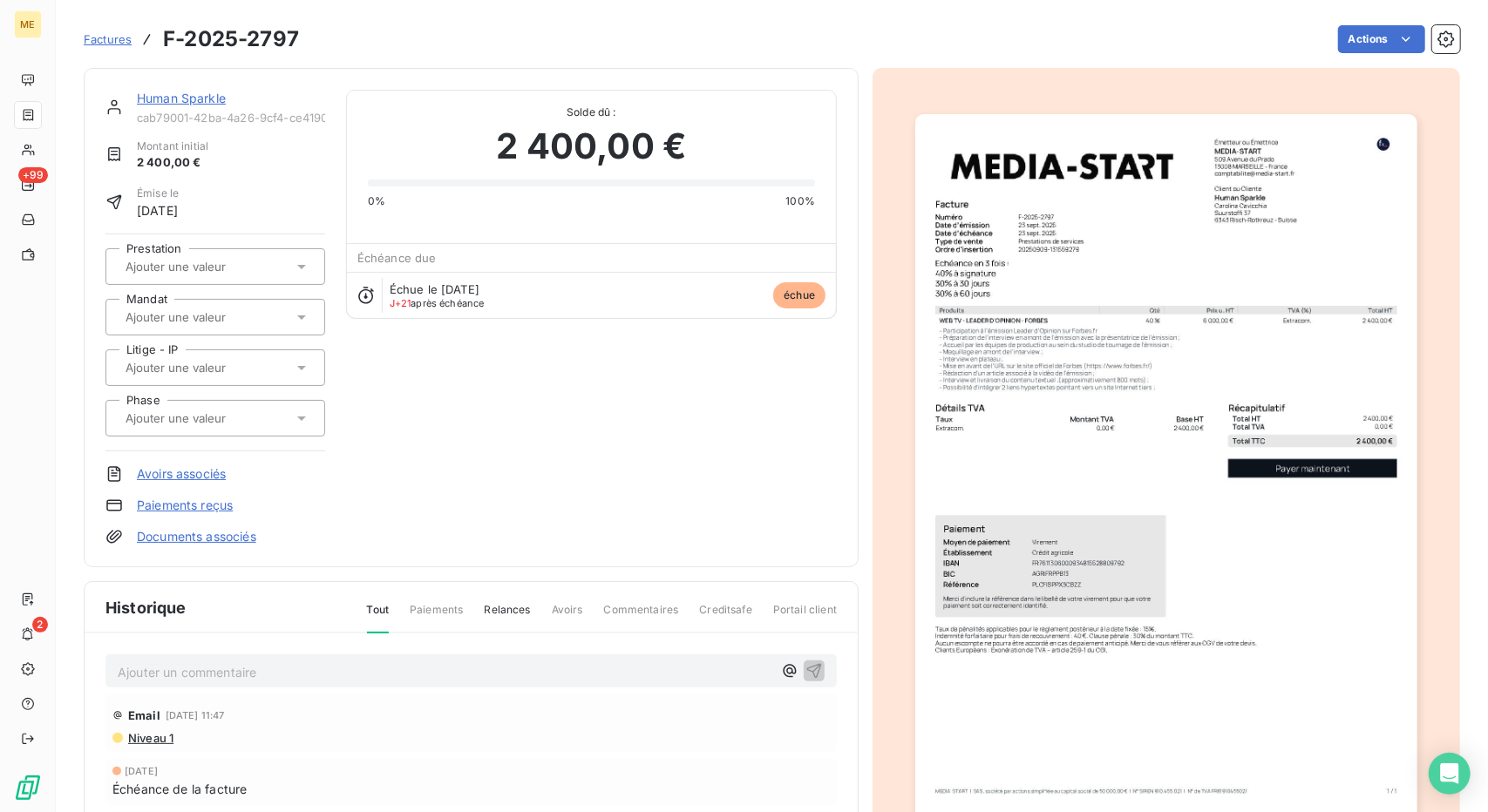
click at [163, 94] on link "Human Sparkle" at bounding box center [181, 98] width 89 height 14
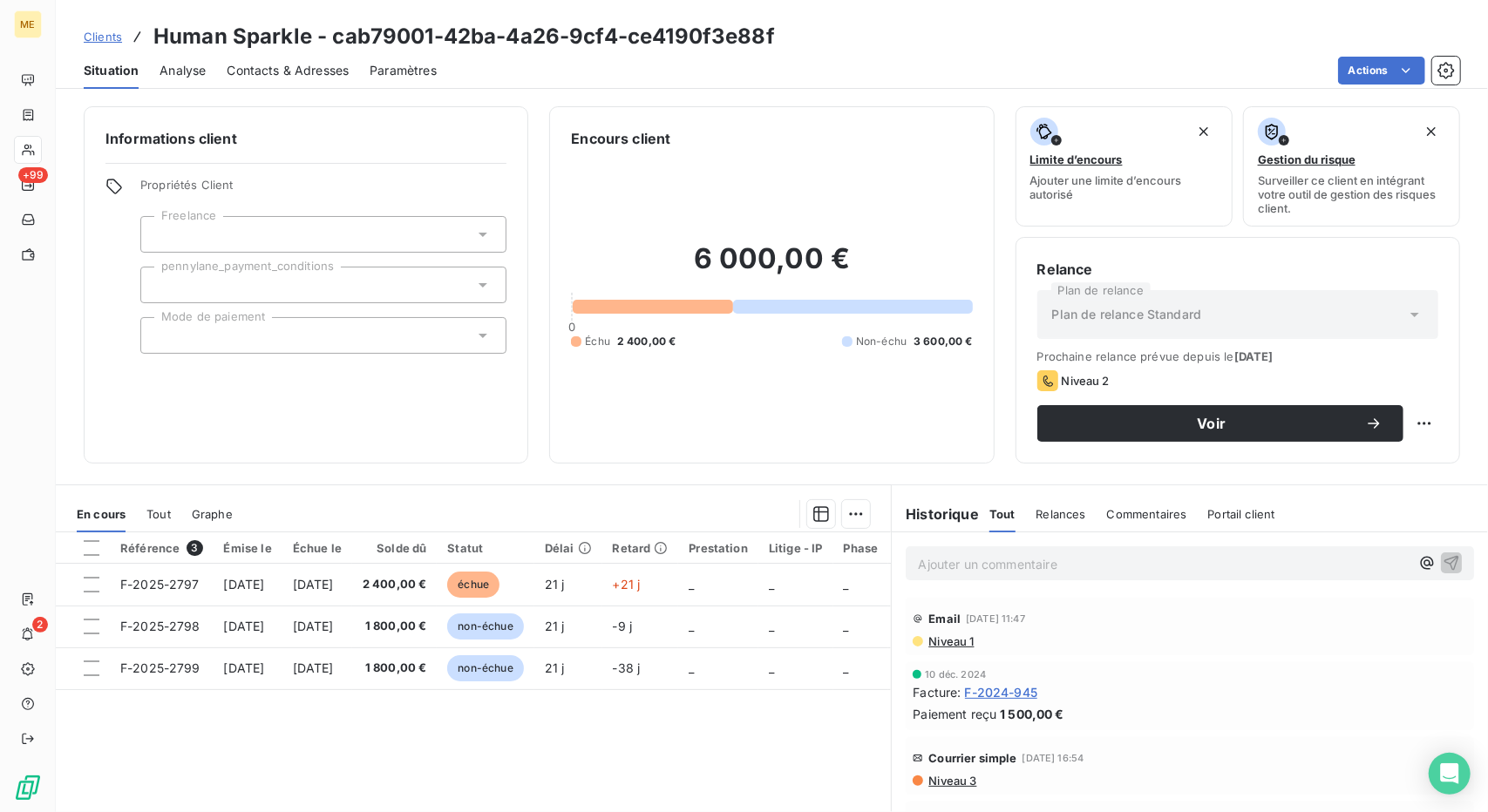
click at [319, 83] on div "Contacts & Adresses" at bounding box center [288, 71] width 122 height 36
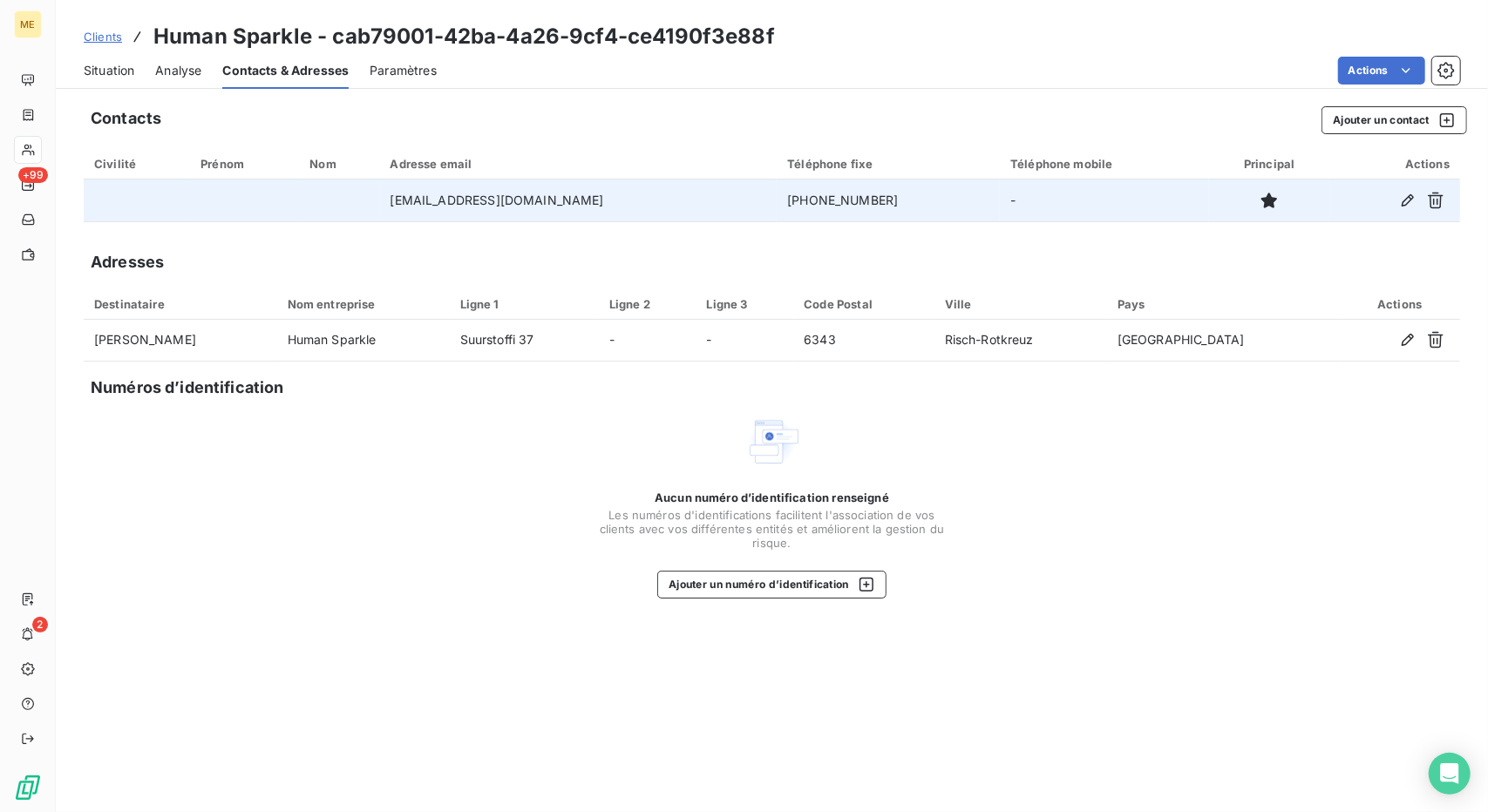
click at [817, 200] on td "[PHONE_NUMBER]" at bounding box center [888, 201] width 223 height 42
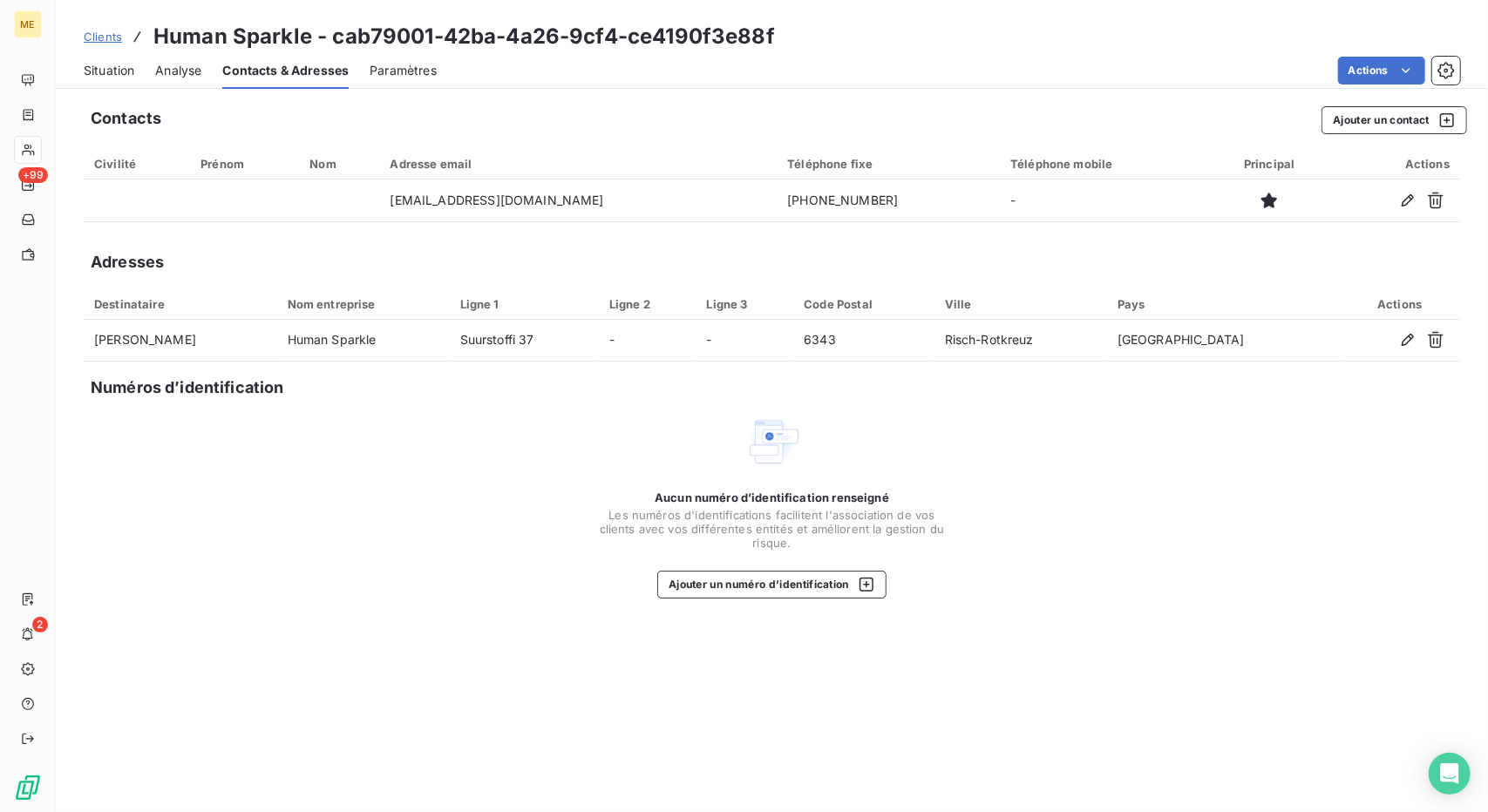
click at [1155, 32] on div "Clients Human Sparkle - cab79001-42ba-4a26-9cf4-ce4190f3e88f" at bounding box center [771, 36] width 1432 height 32
click at [119, 77] on span "Situation" at bounding box center [108, 71] width 51 height 17
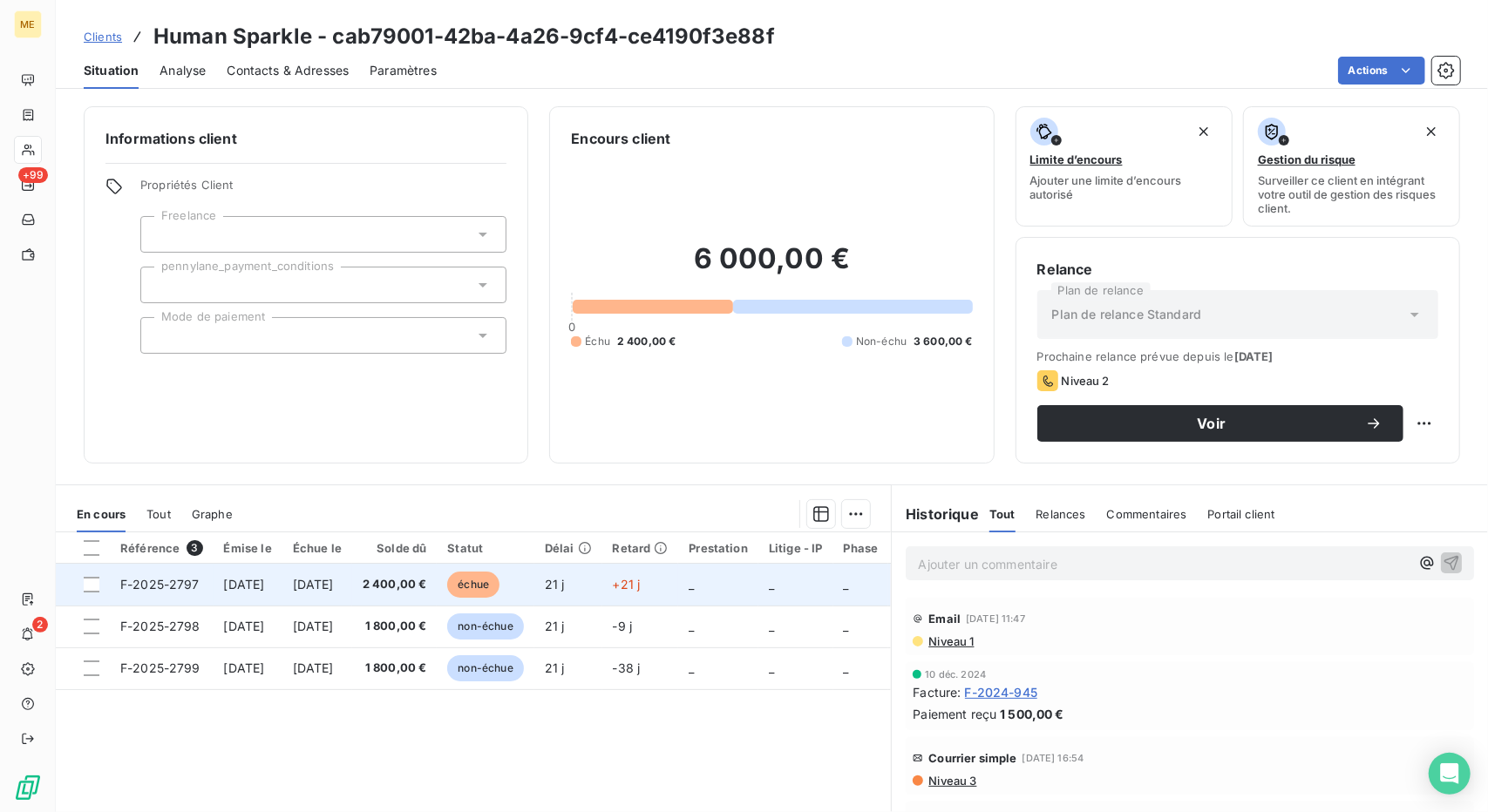
click at [427, 578] on span "2 400,00 €" at bounding box center [394, 584] width 64 height 17
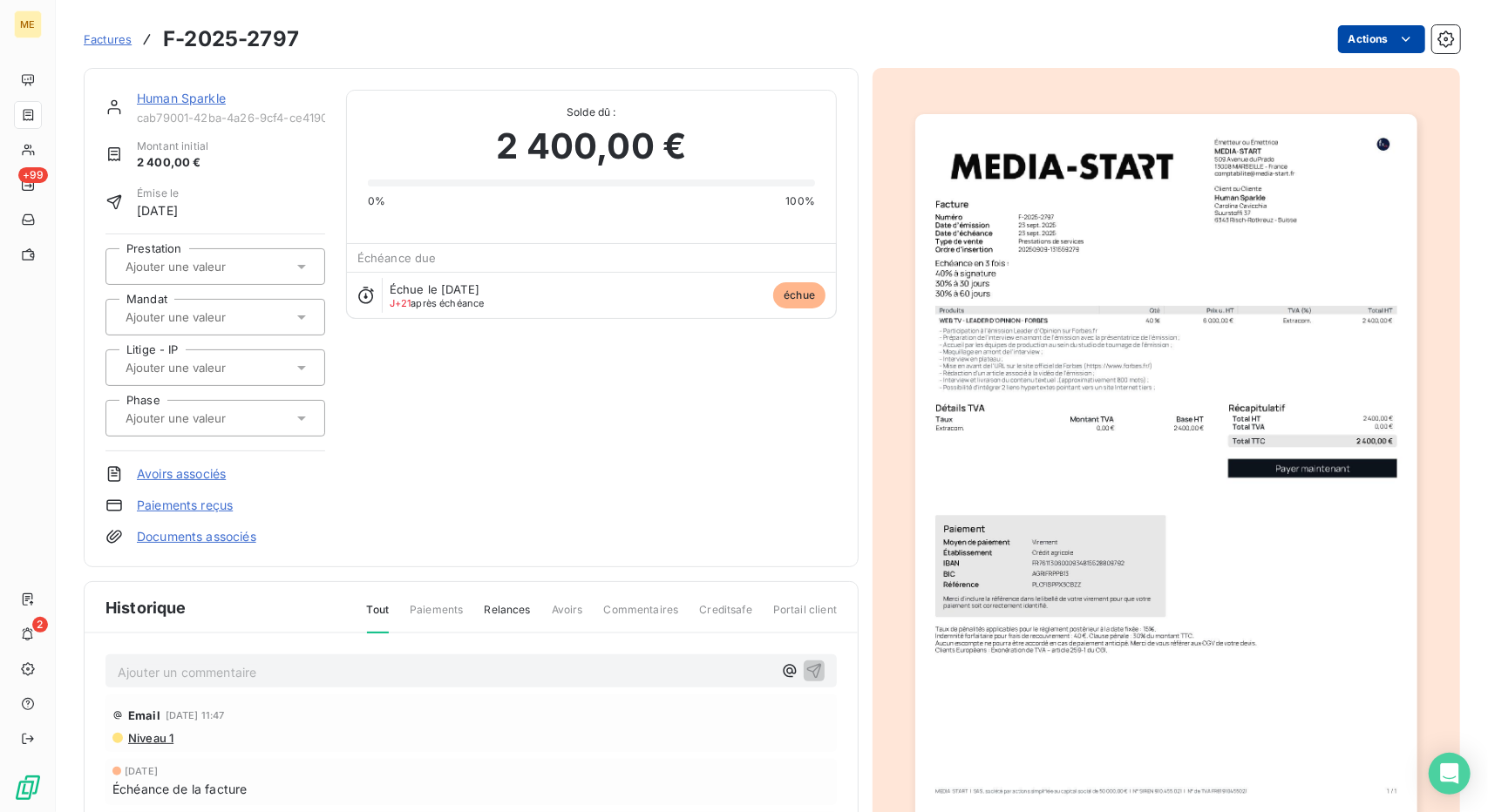
click at [1356, 33] on html "ME +99 2 Factures F-2025-2797 Actions Human Sparkle cab79001-42ba-4a26-9cf4-ce4…" at bounding box center [744, 406] width 1488 height 812
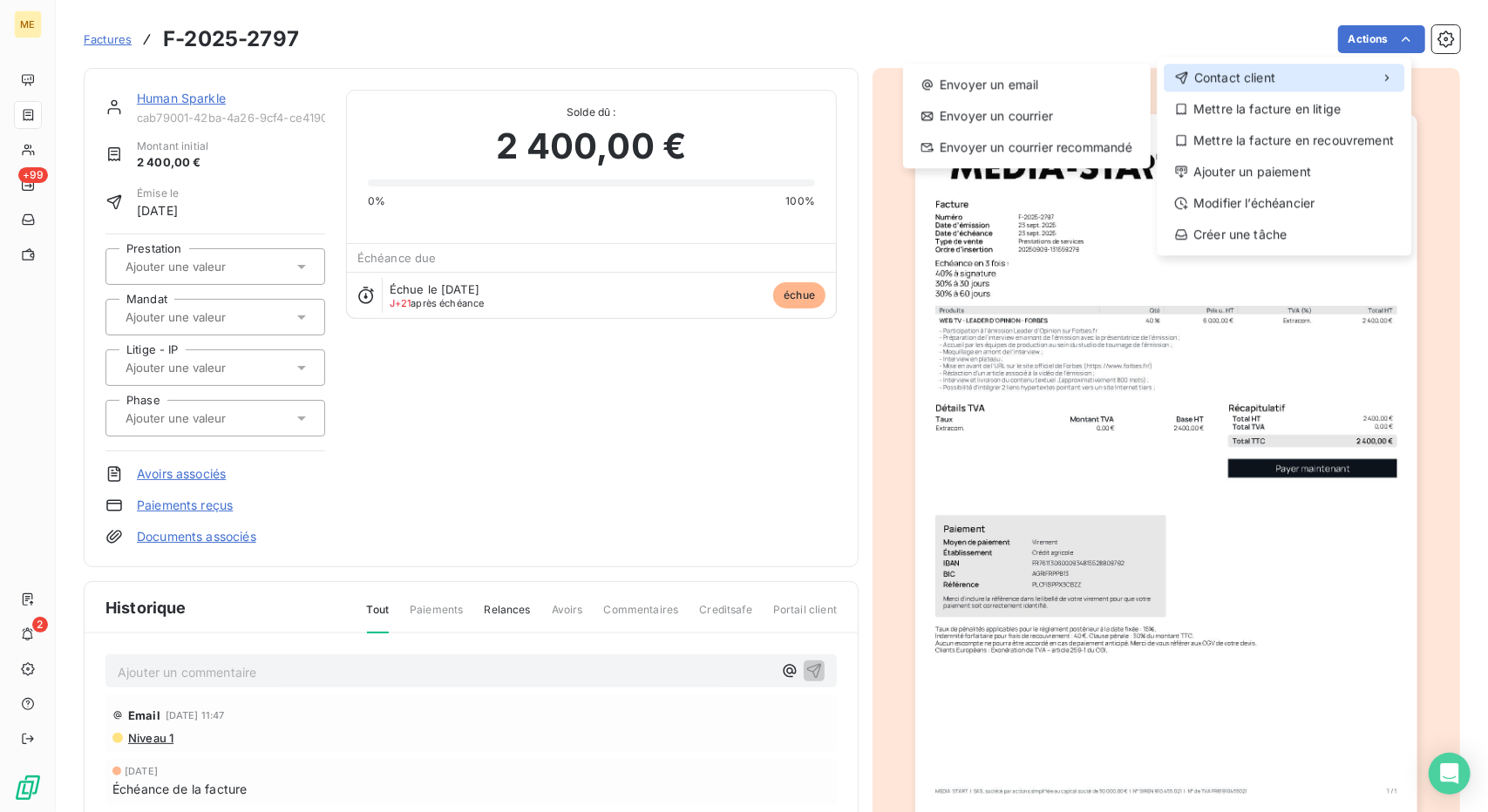
click at [1242, 88] on div "Contact client" at bounding box center [1283, 77] width 240 height 28
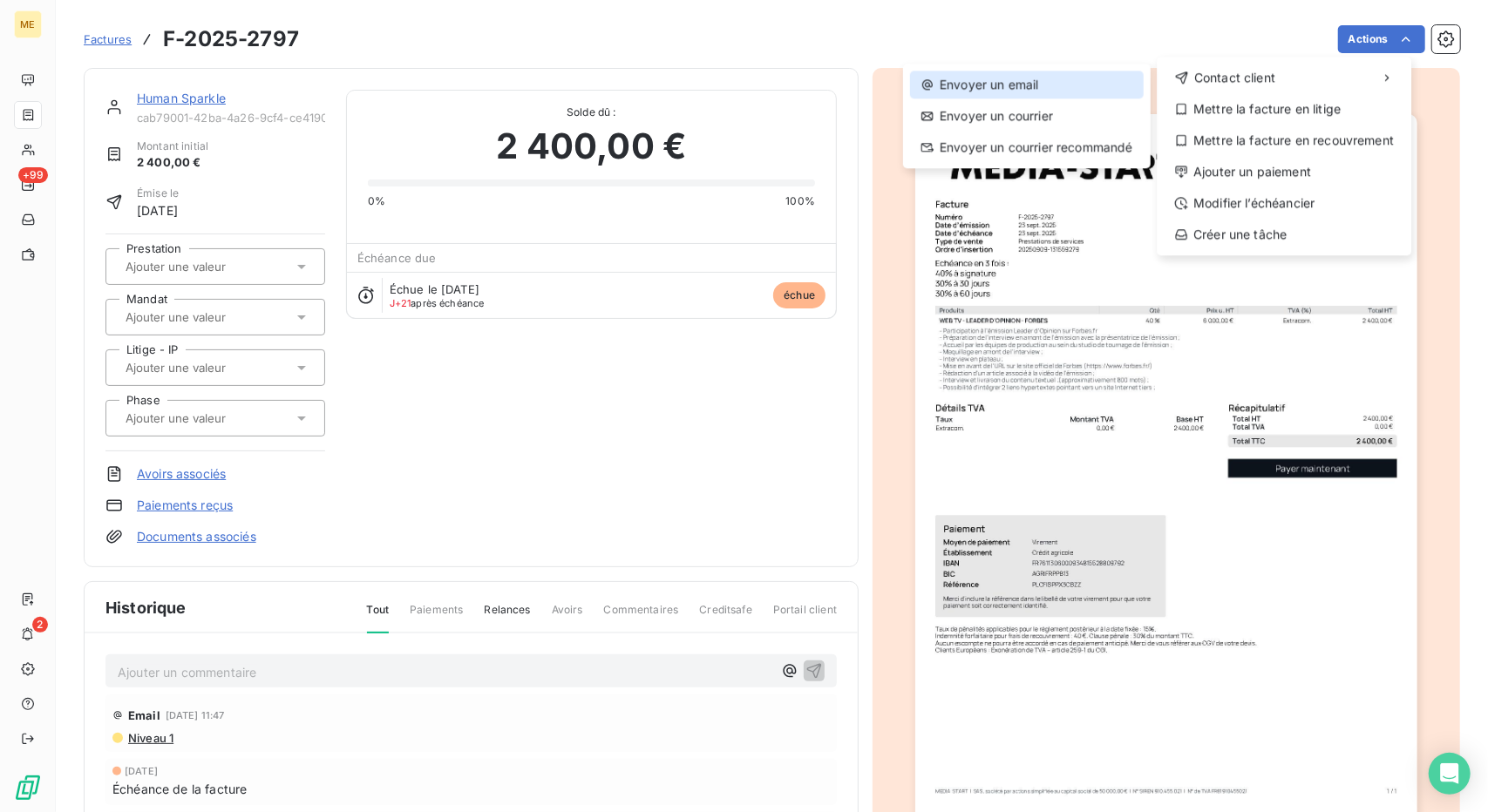
click at [1031, 76] on div "Envoyer un email" at bounding box center [1027, 84] width 233 height 28
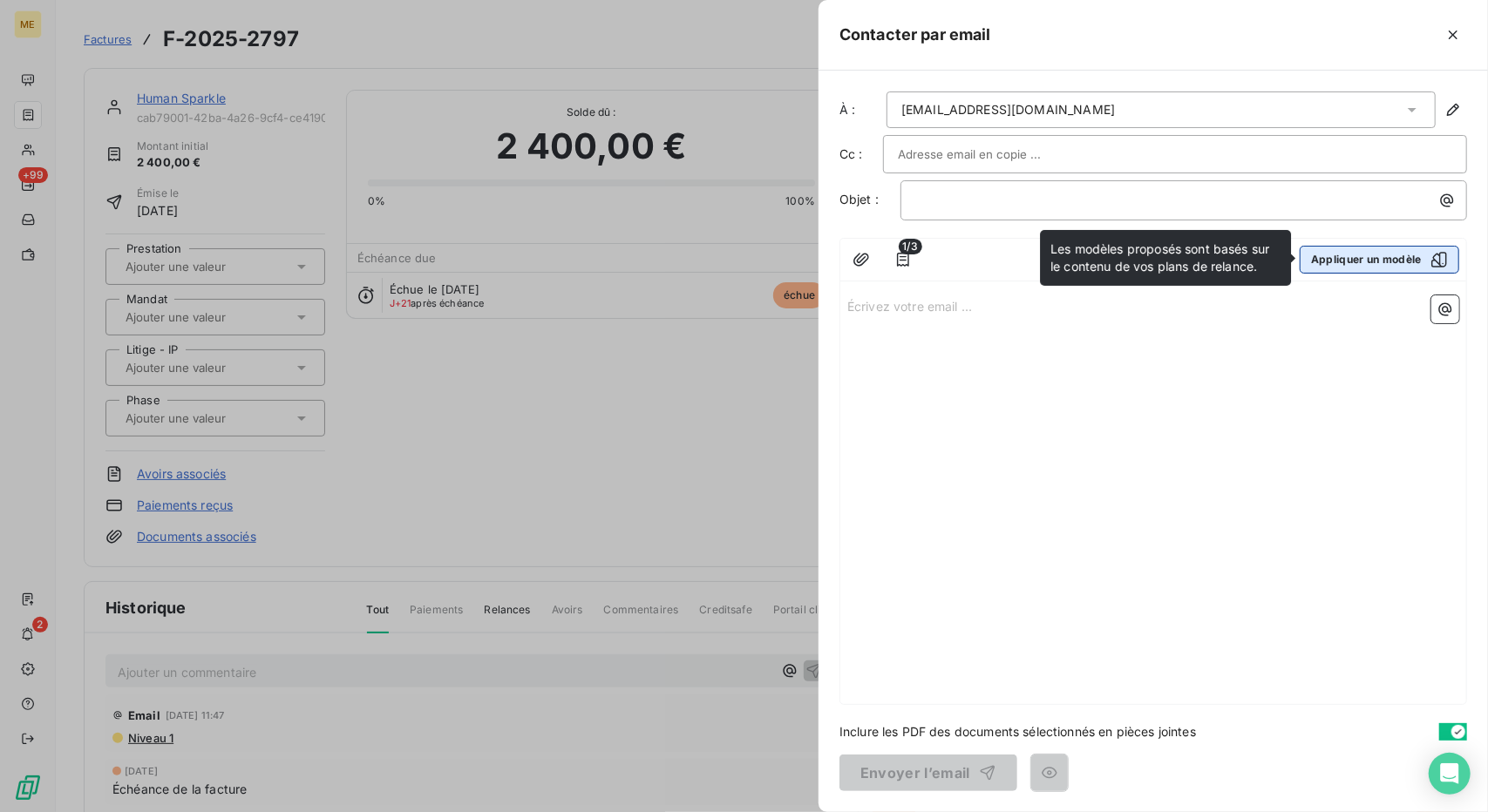
click at [1379, 247] on button "Appliquer un modèle" at bounding box center [1379, 259] width 160 height 28
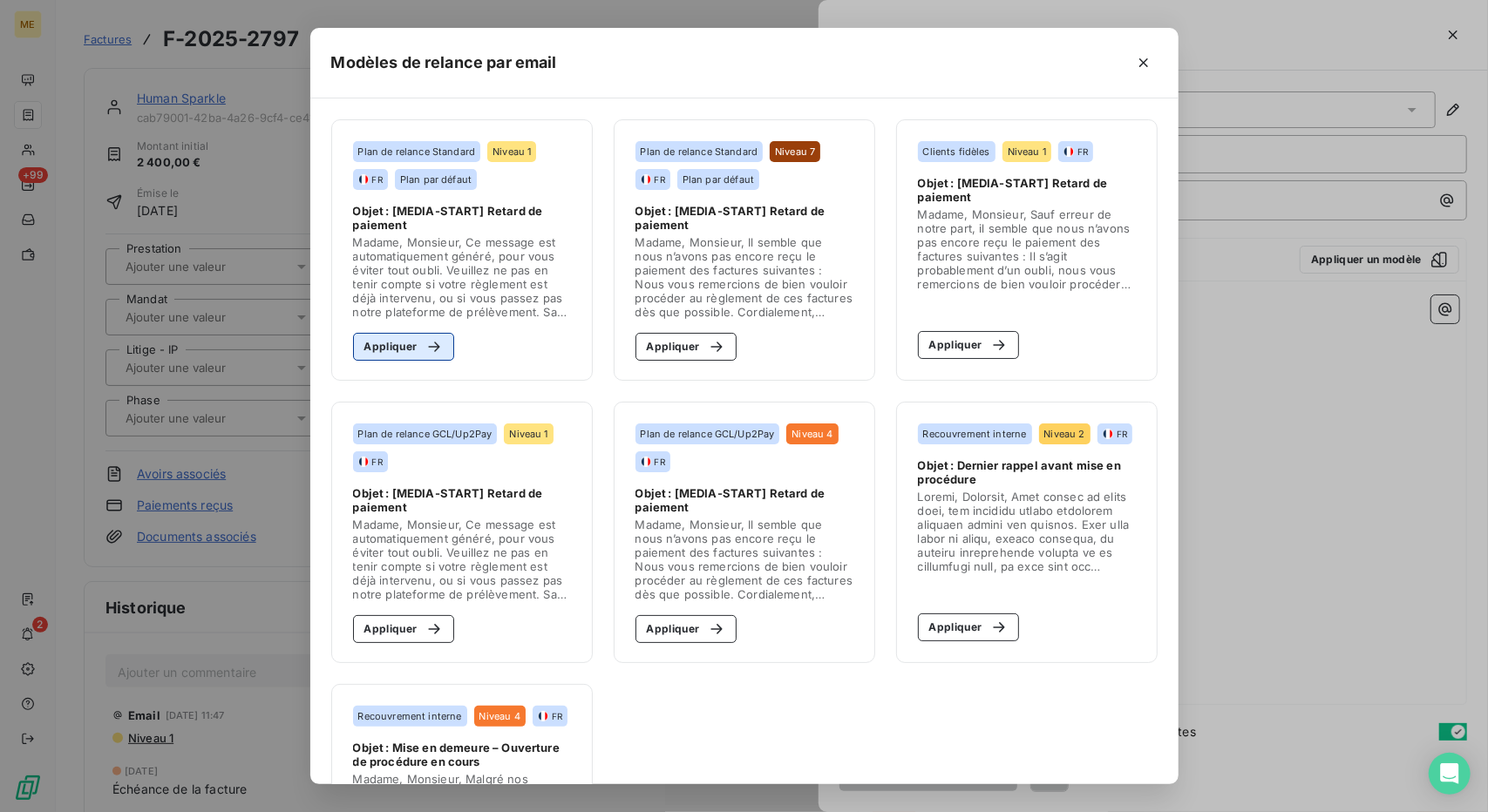
click at [408, 348] on button "Appliquer" at bounding box center [404, 346] width 102 height 28
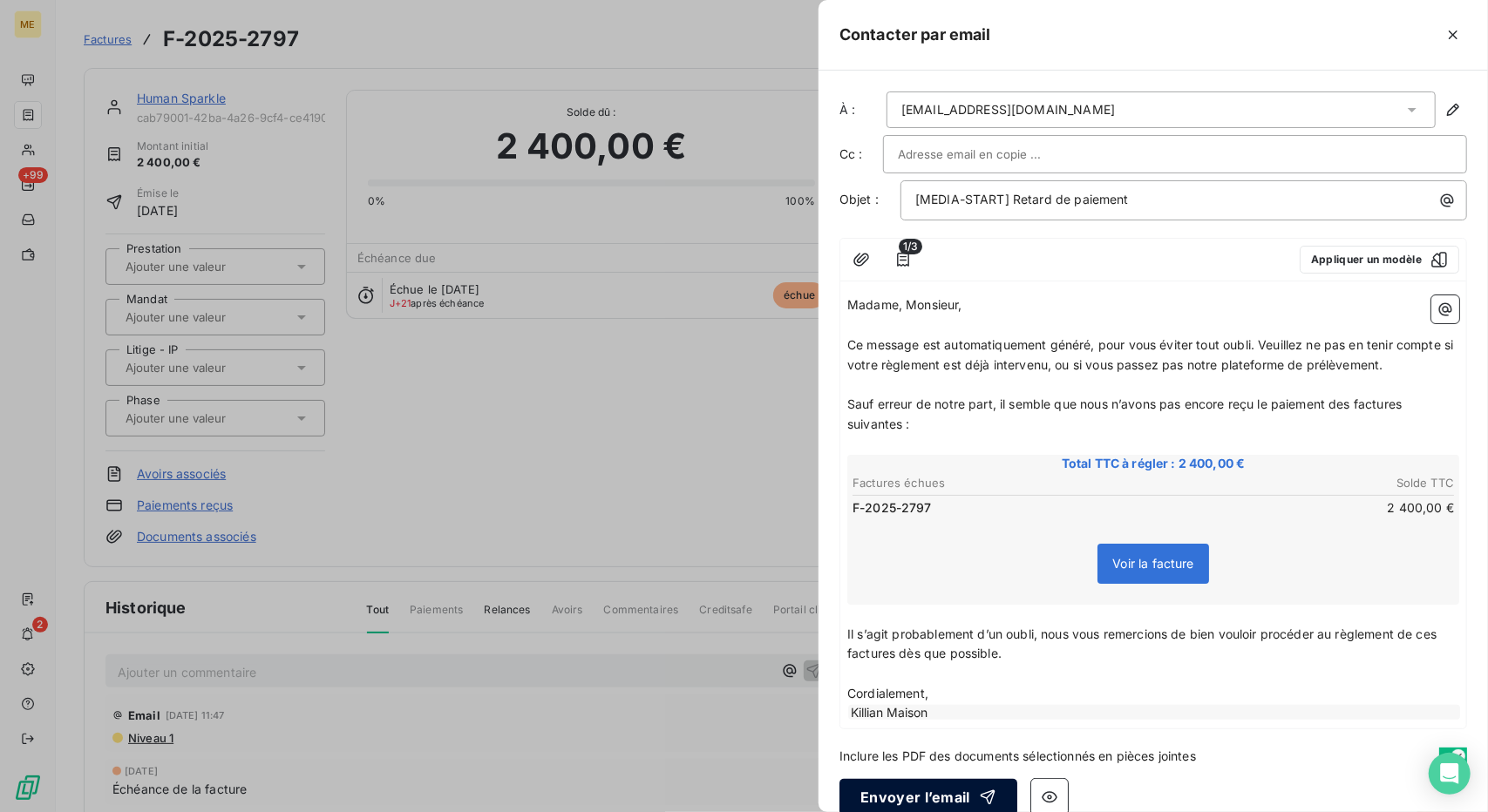
click at [970, 789] on div "button" at bounding box center [983, 798] width 26 height 17
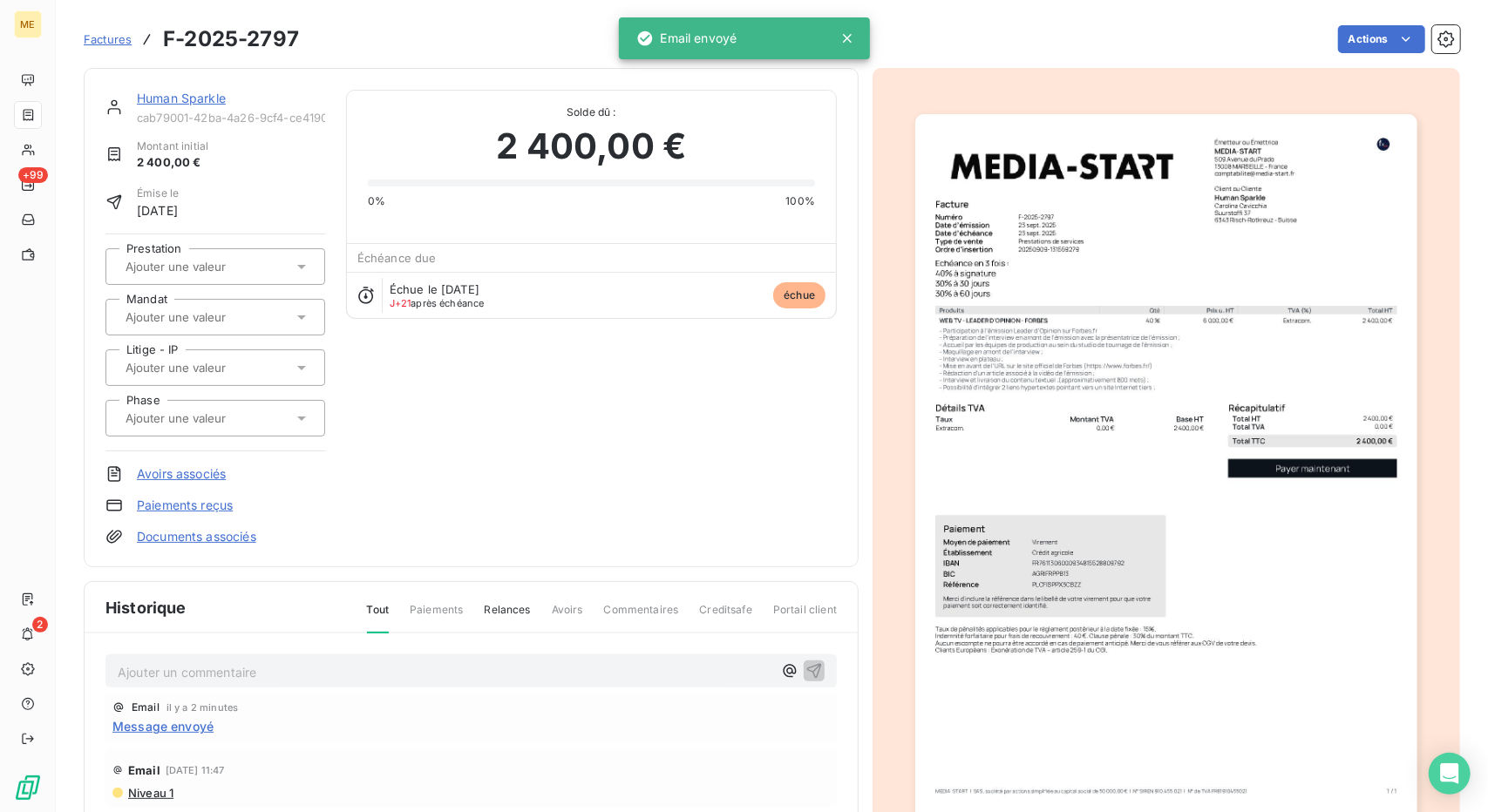
click at [162, 97] on link "Human Sparkle" at bounding box center [181, 98] width 89 height 14
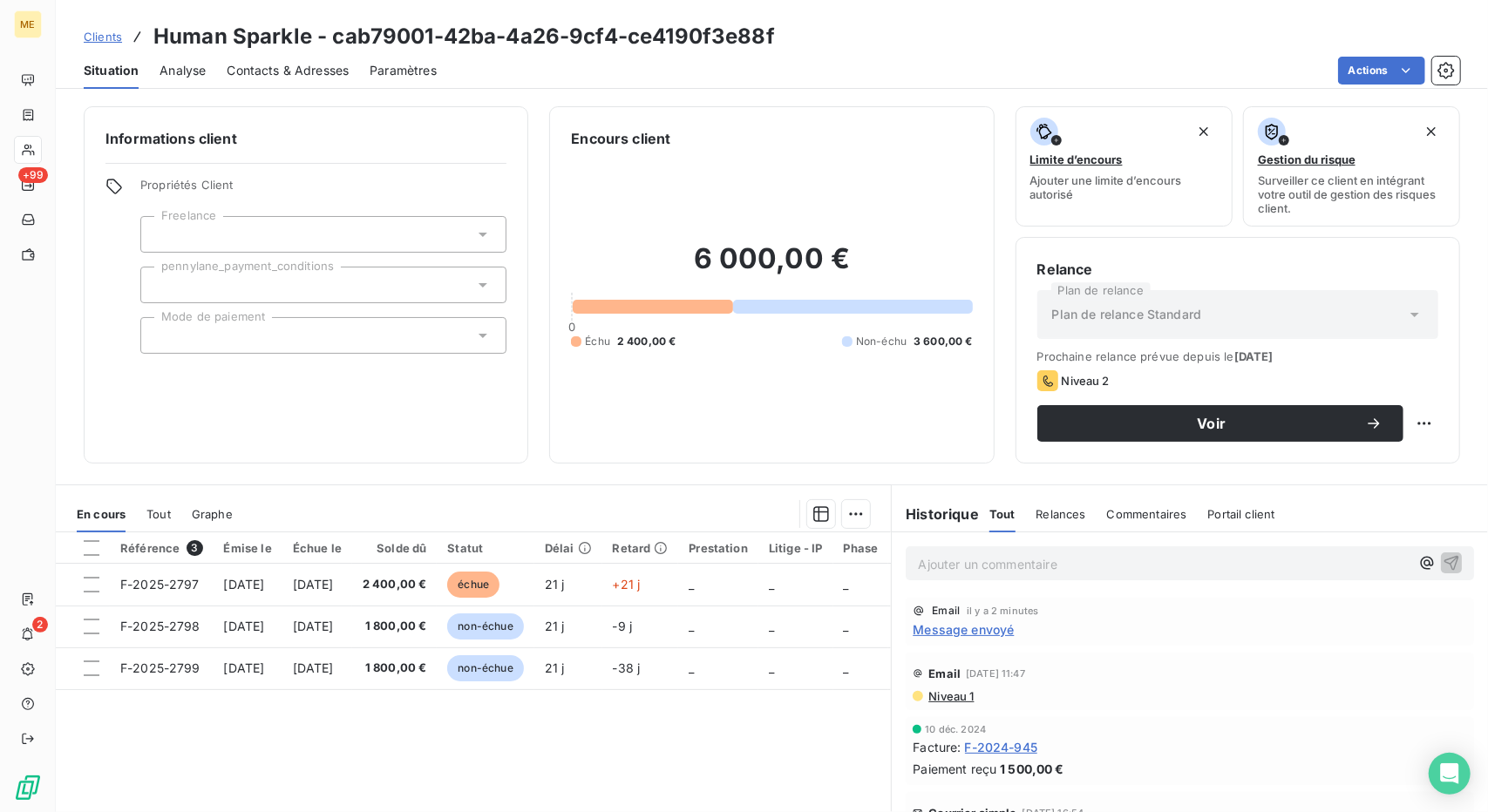
click at [107, 43] on span "Clients" at bounding box center [102, 36] width 38 height 14
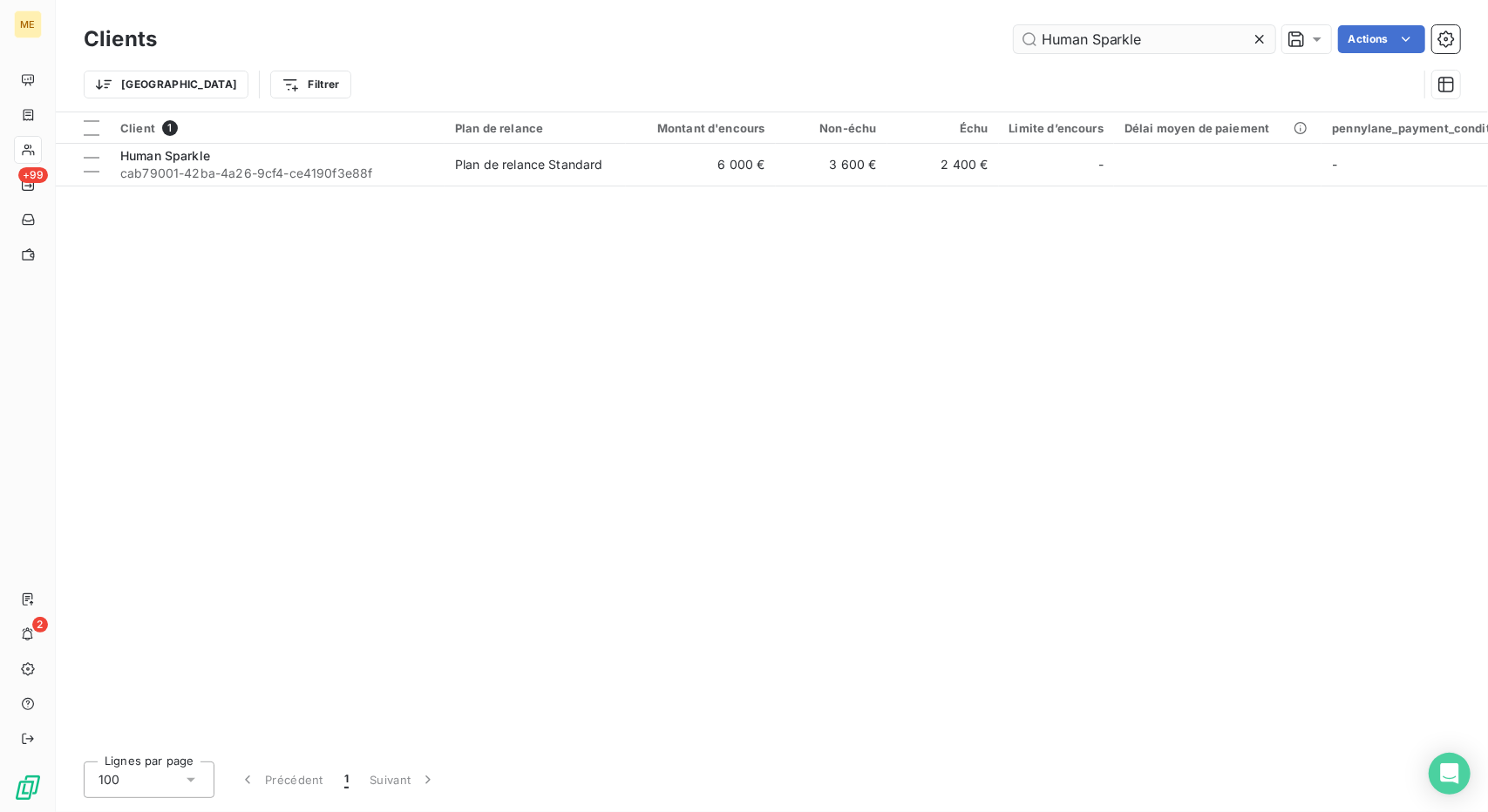
click at [1064, 37] on input "Human Sparkle" at bounding box center [1144, 38] width 261 height 28
type input "I&F MANAGEMENT"
click at [544, 175] on td "Plan de relance Standard" at bounding box center [536, 165] width 182 height 42
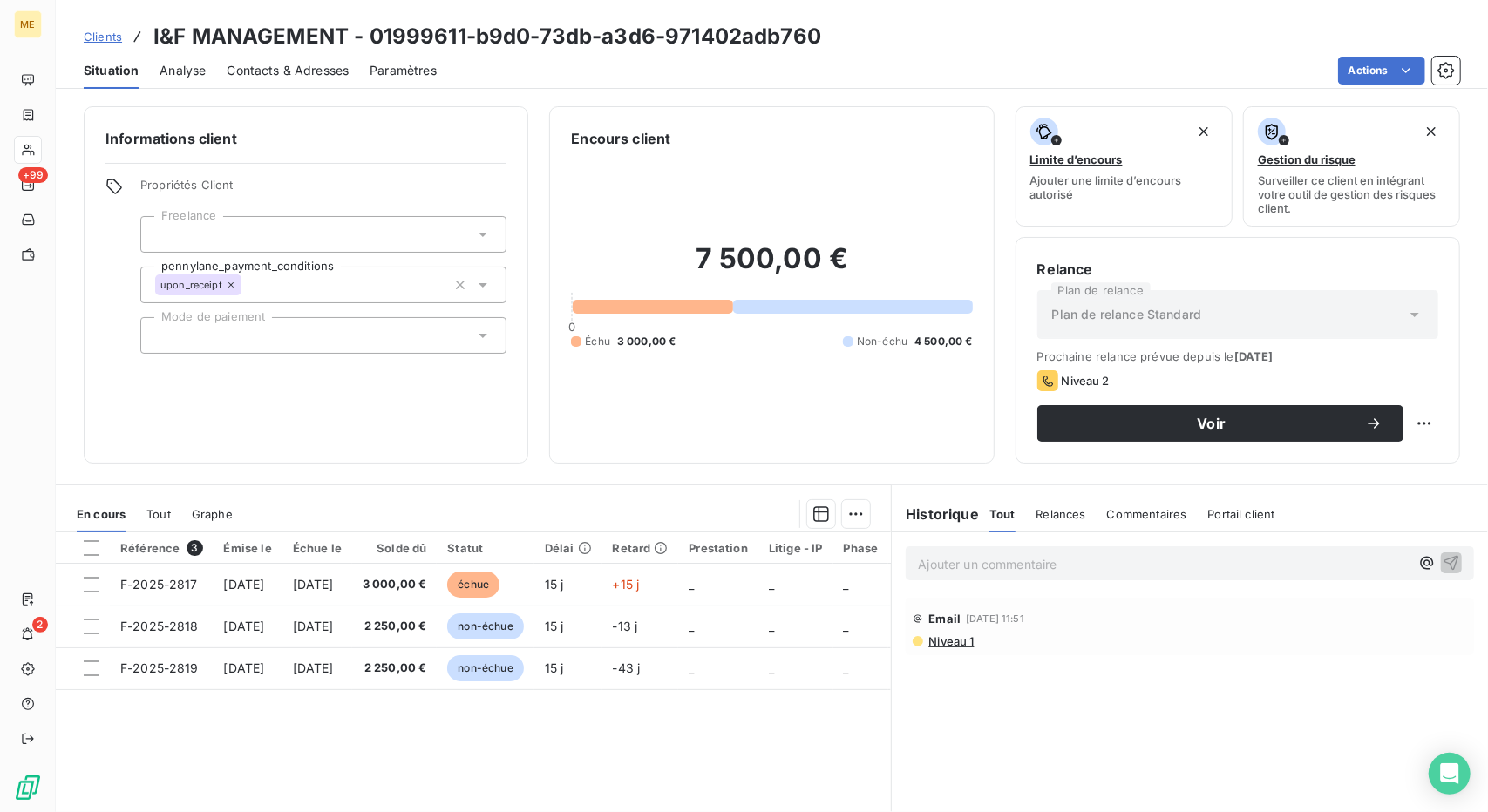
click at [275, 59] on div "Contacts & Adresses" at bounding box center [288, 71] width 122 height 36
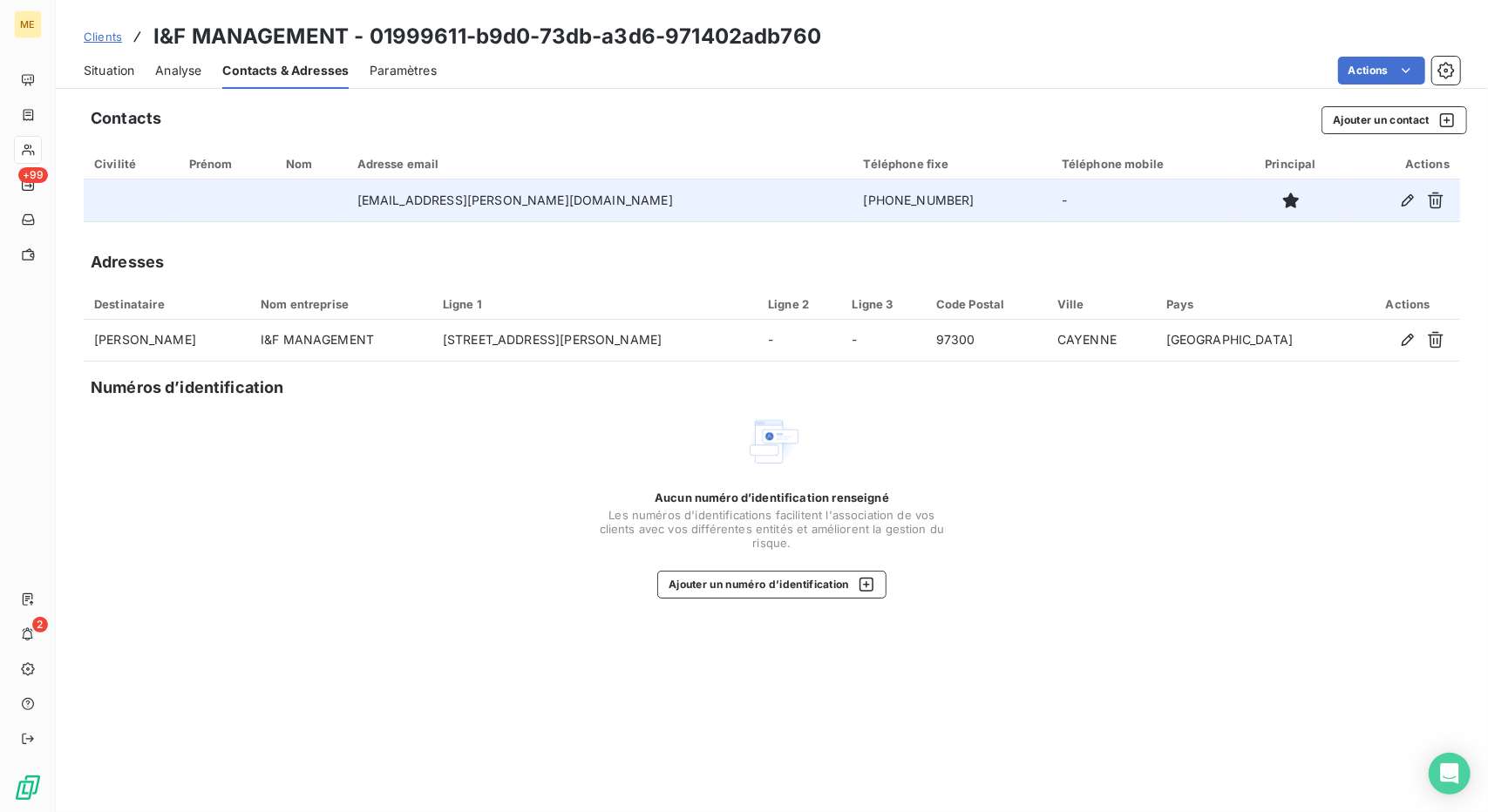
click at [854, 202] on td "[PHONE_NUMBER]" at bounding box center [952, 201] width 198 height 42
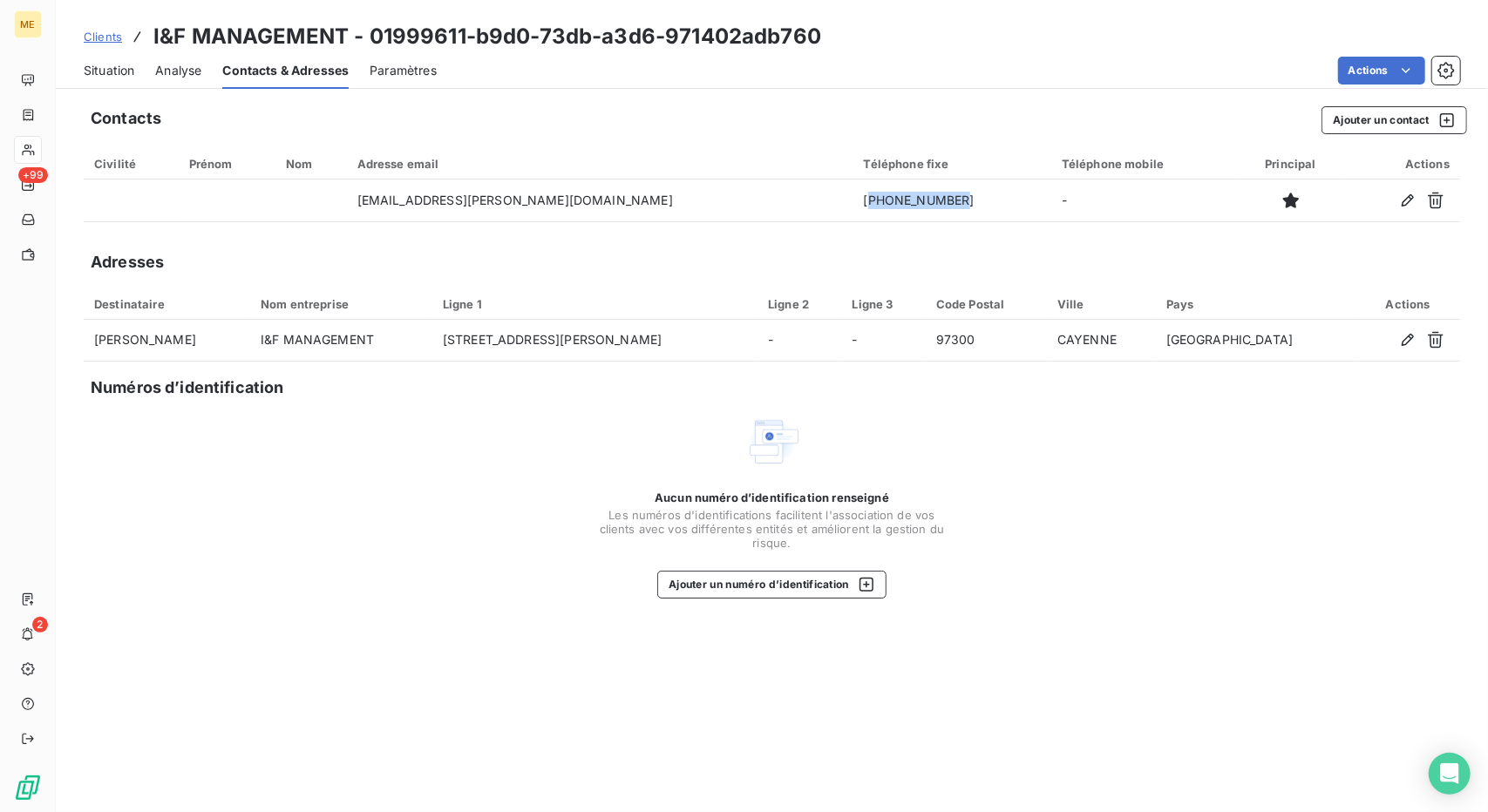
click at [115, 64] on span "Situation" at bounding box center [108, 71] width 51 height 17
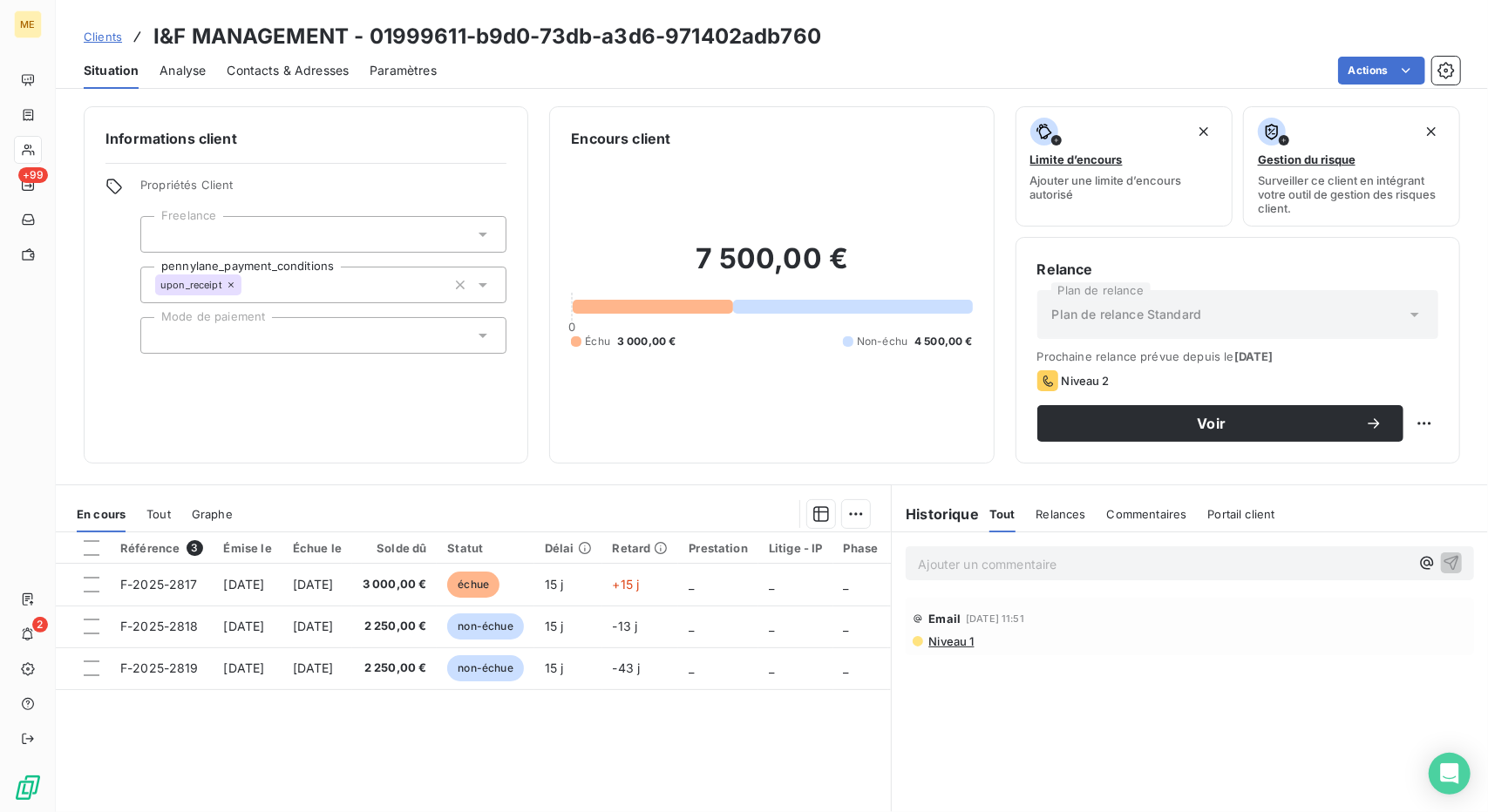
click at [1163, 44] on div "Clients I&F MANAGEMENT - 01999611-b9d0-73db-a3d6-971402adb760" at bounding box center [771, 36] width 1432 height 32
drag, startPoint x: 340, startPoint y: 39, endPoint x: 298, endPoint y: 30, distance: 43.0
click at [298, 30] on h3 "I&F MANAGEMENT - 01999611-b9d0-73db-a3d6-971402adb760" at bounding box center [487, 36] width 668 height 32
drag, startPoint x: 345, startPoint y: 34, endPoint x: 154, endPoint y: 27, distance: 191.1
click at [154, 27] on h3 "I&F MANAGEMENT - 01999611-b9d0-73db-a3d6-971402adb760" at bounding box center [487, 36] width 668 height 32
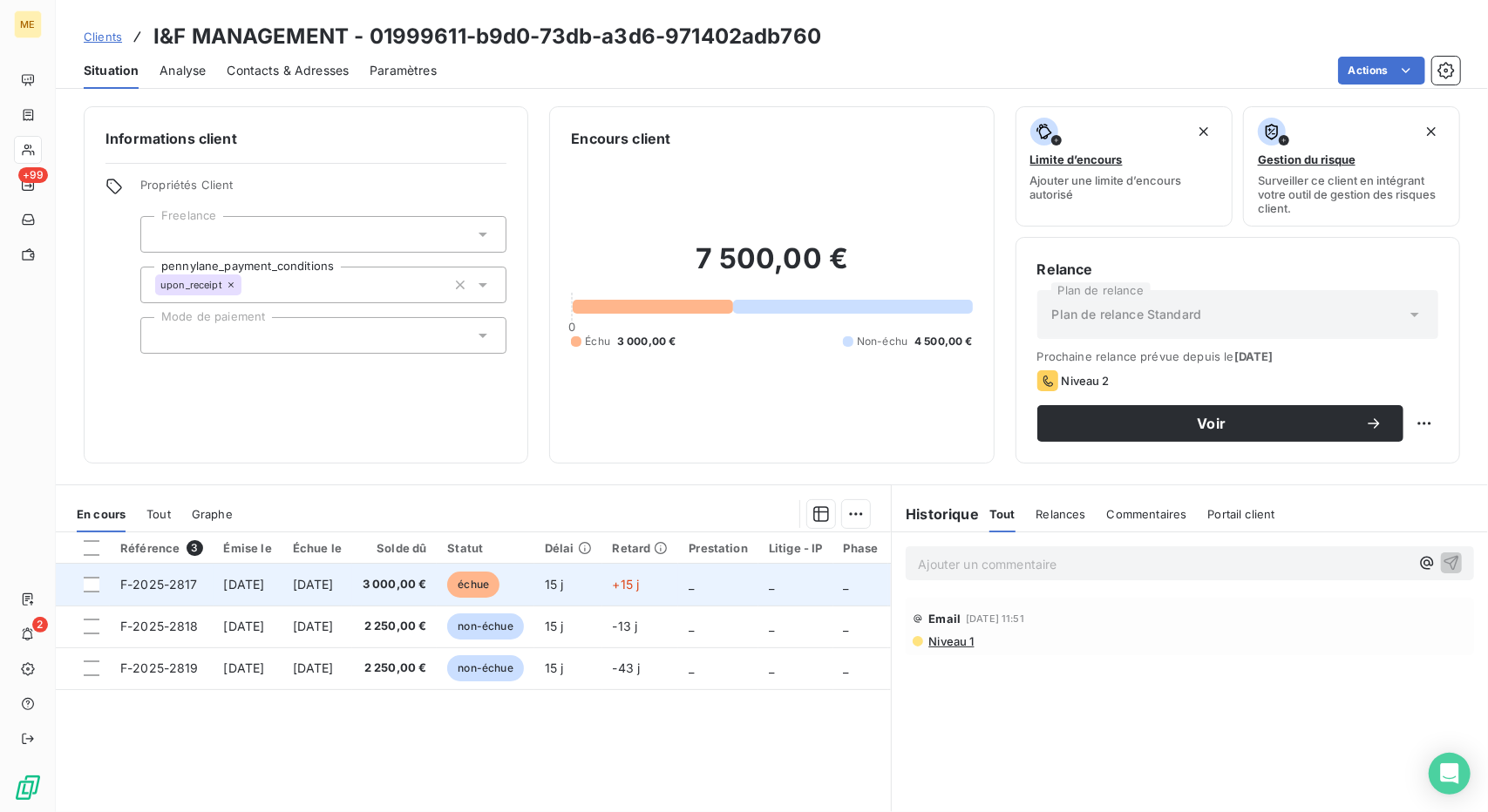
click at [500, 575] on span "échue" at bounding box center [473, 584] width 53 height 26
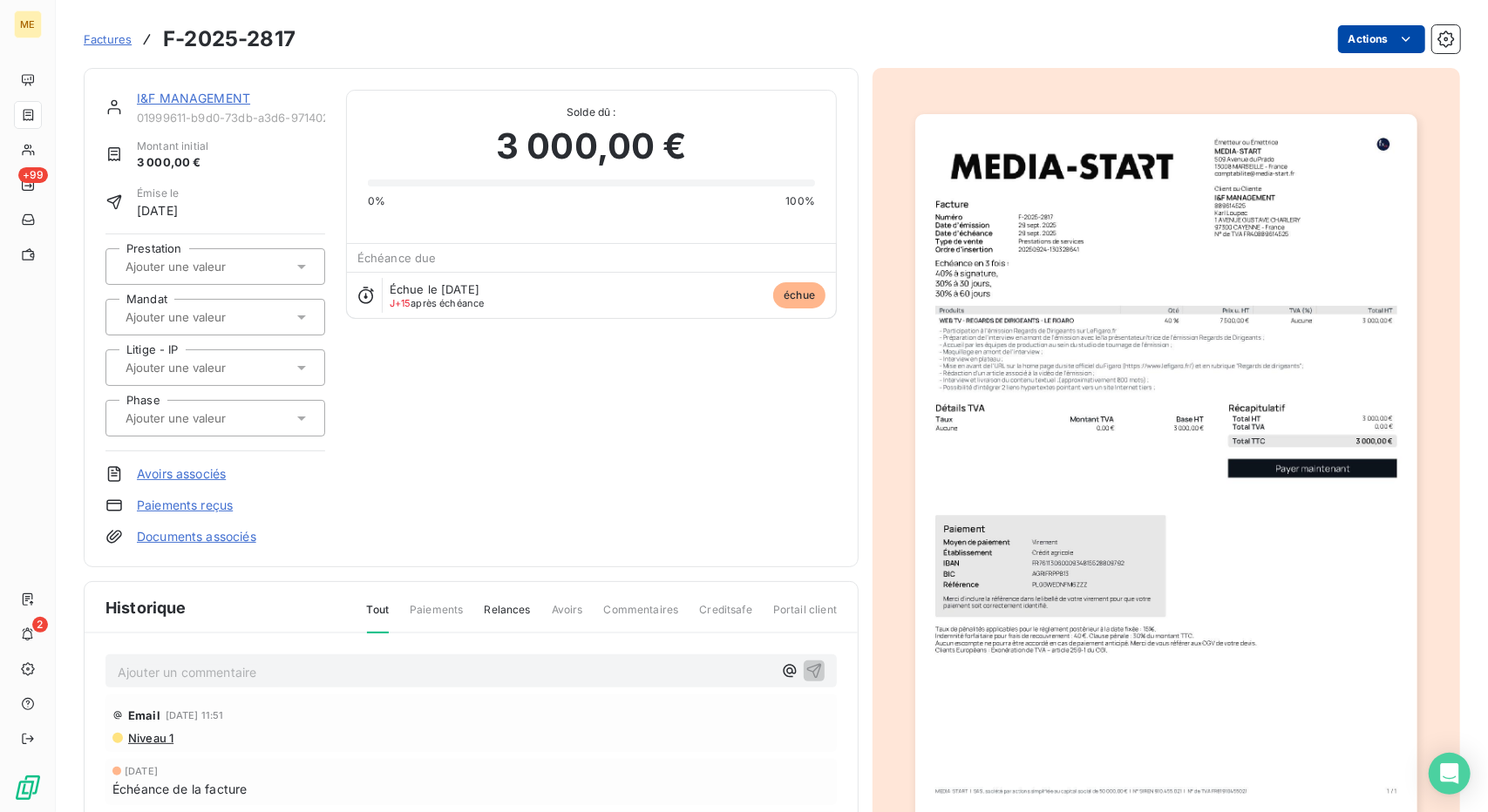
click at [1356, 31] on html "ME +99 2 Factures F-2025-2817 Actions I&F MANAGEMENT 01999611-b9d0-73db-a3d6-97…" at bounding box center [744, 406] width 1488 height 812
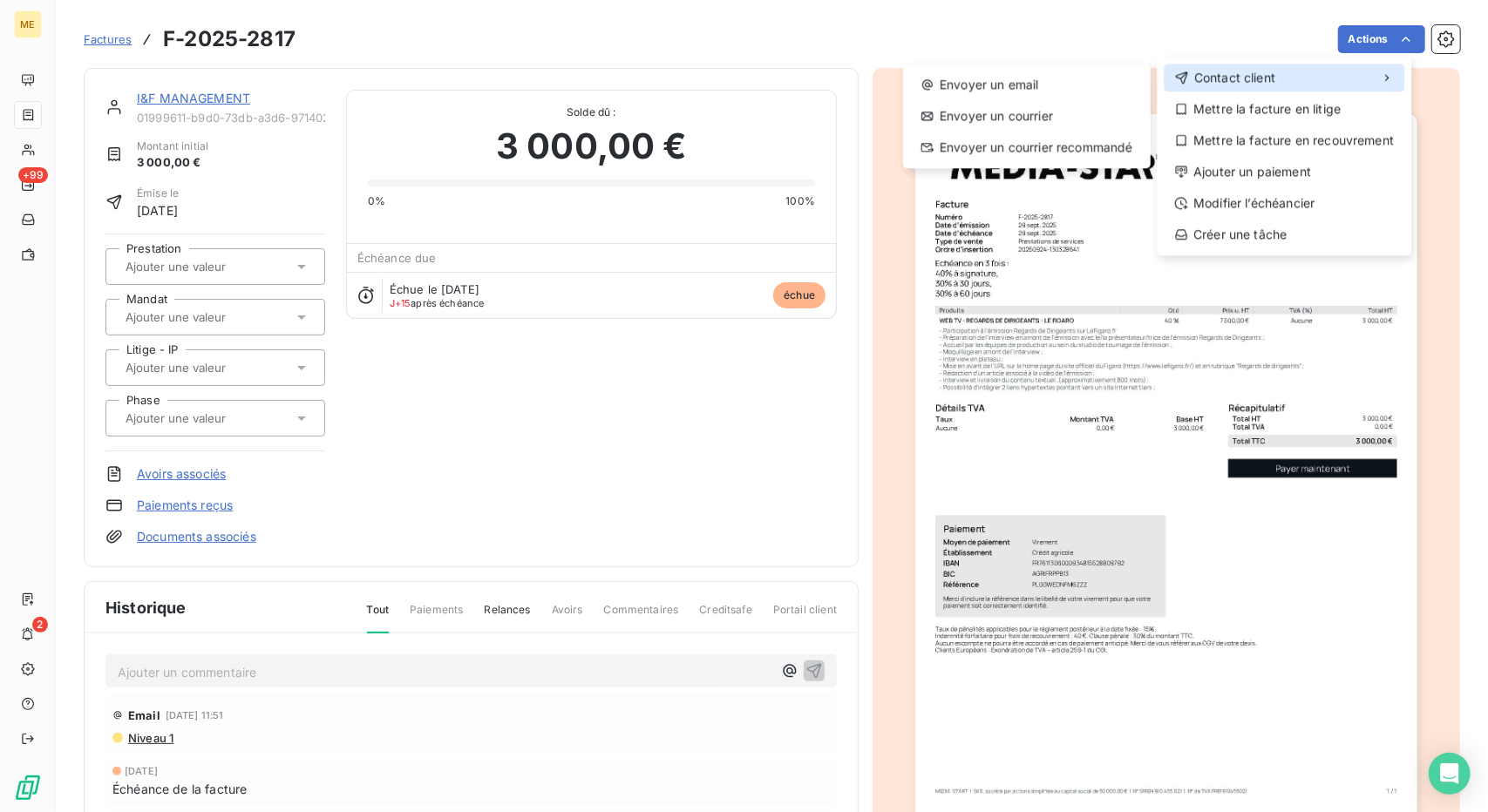
click at [1309, 73] on div "Contact client" at bounding box center [1283, 77] width 240 height 28
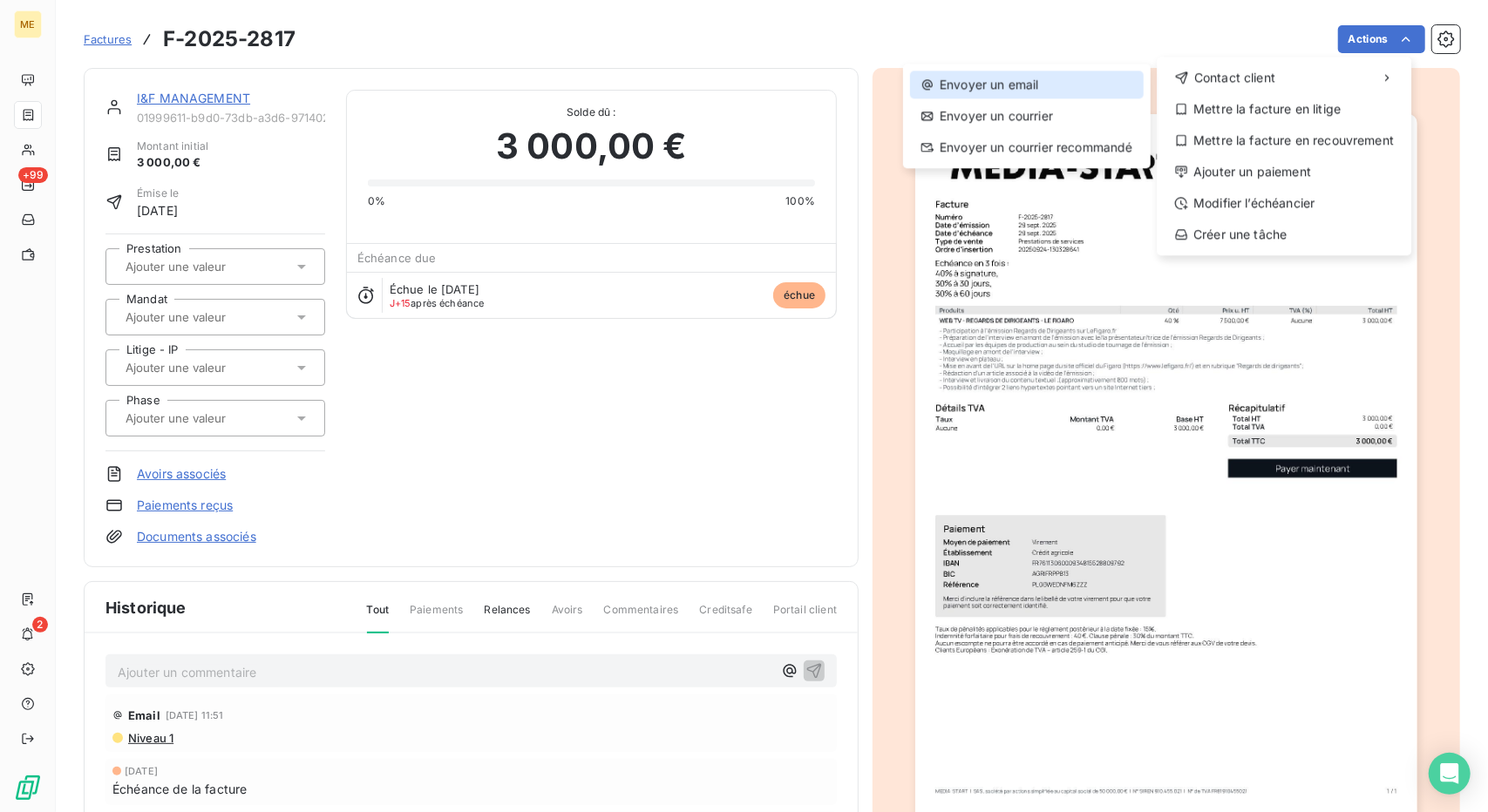
click at [1124, 87] on div "Envoyer un email" at bounding box center [1027, 84] width 233 height 28
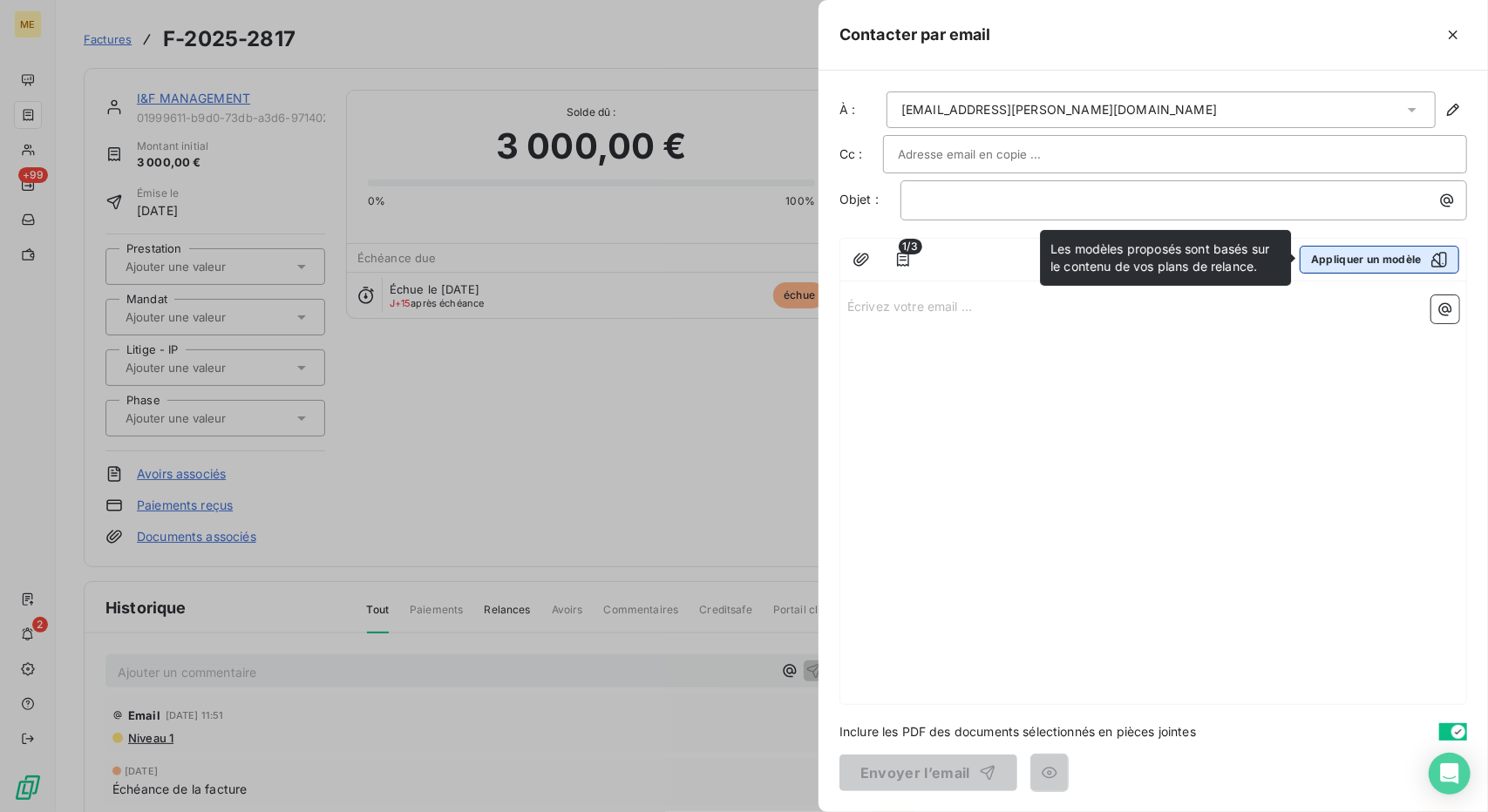
click at [1381, 271] on button "Appliquer un modèle" at bounding box center [1379, 259] width 160 height 28
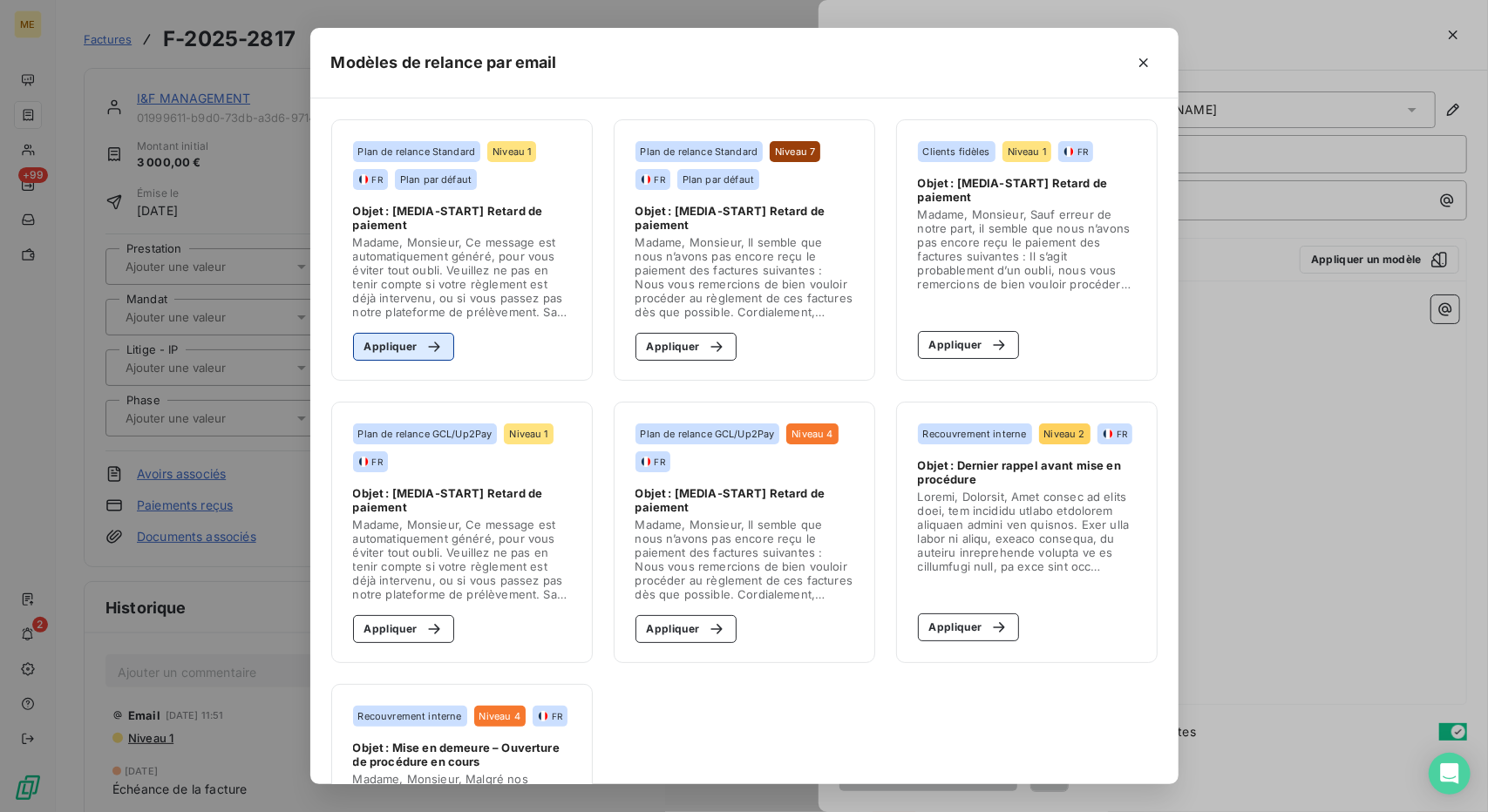
click at [399, 355] on button "Appliquer" at bounding box center [404, 346] width 102 height 28
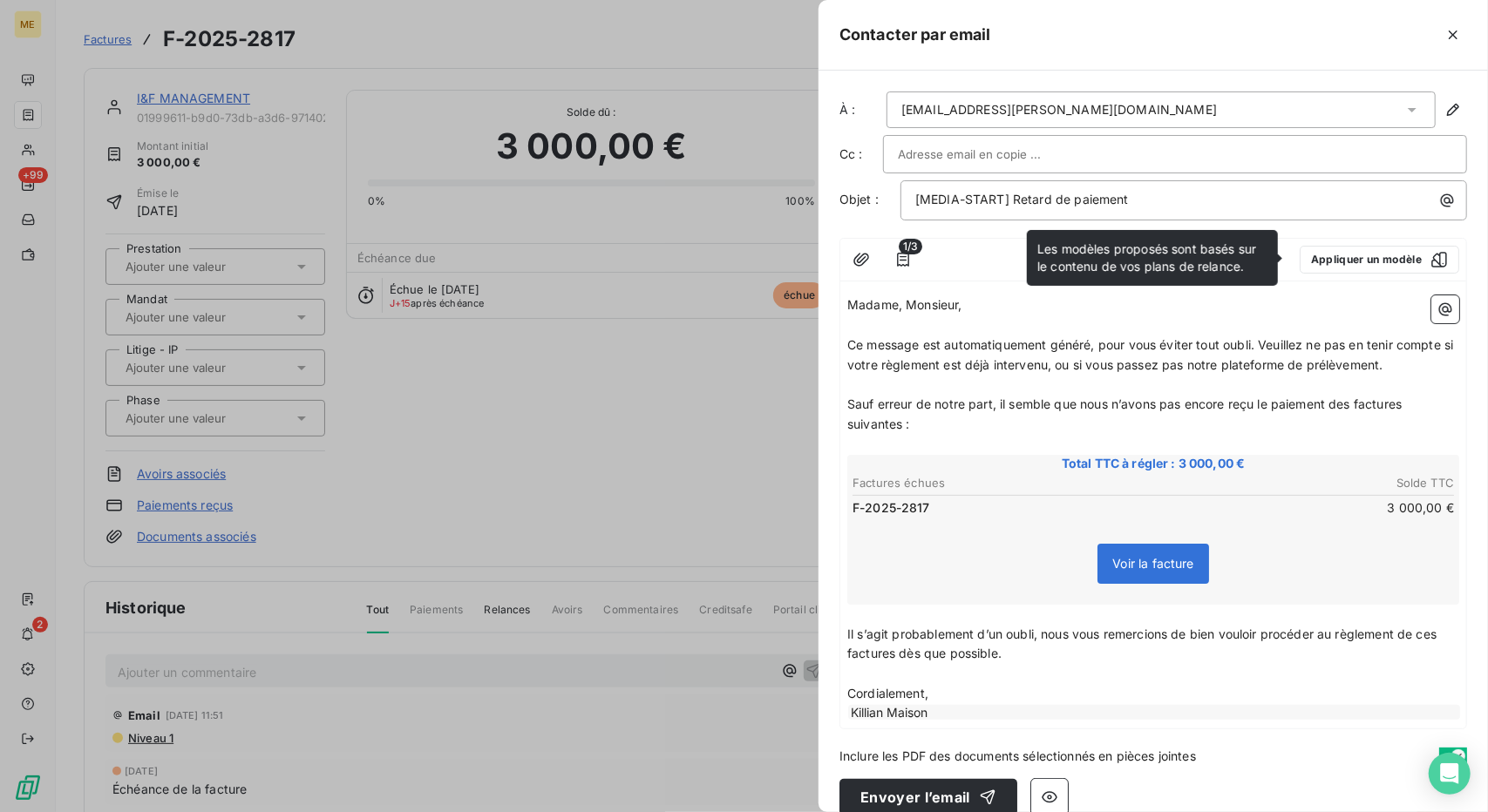
scroll to position [22, 0]
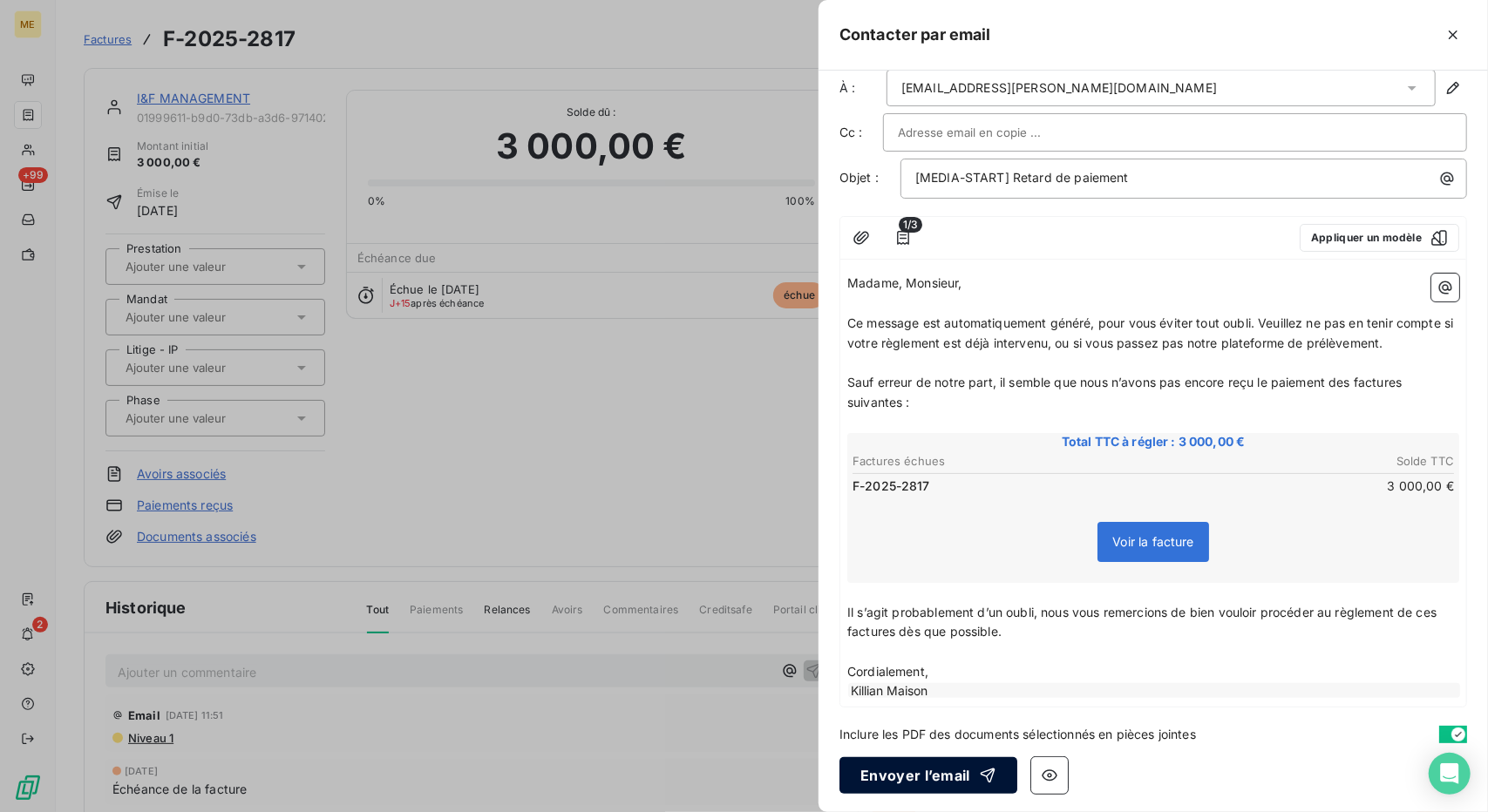
click at [928, 777] on button "Envoyer l’email" at bounding box center [928, 776] width 178 height 36
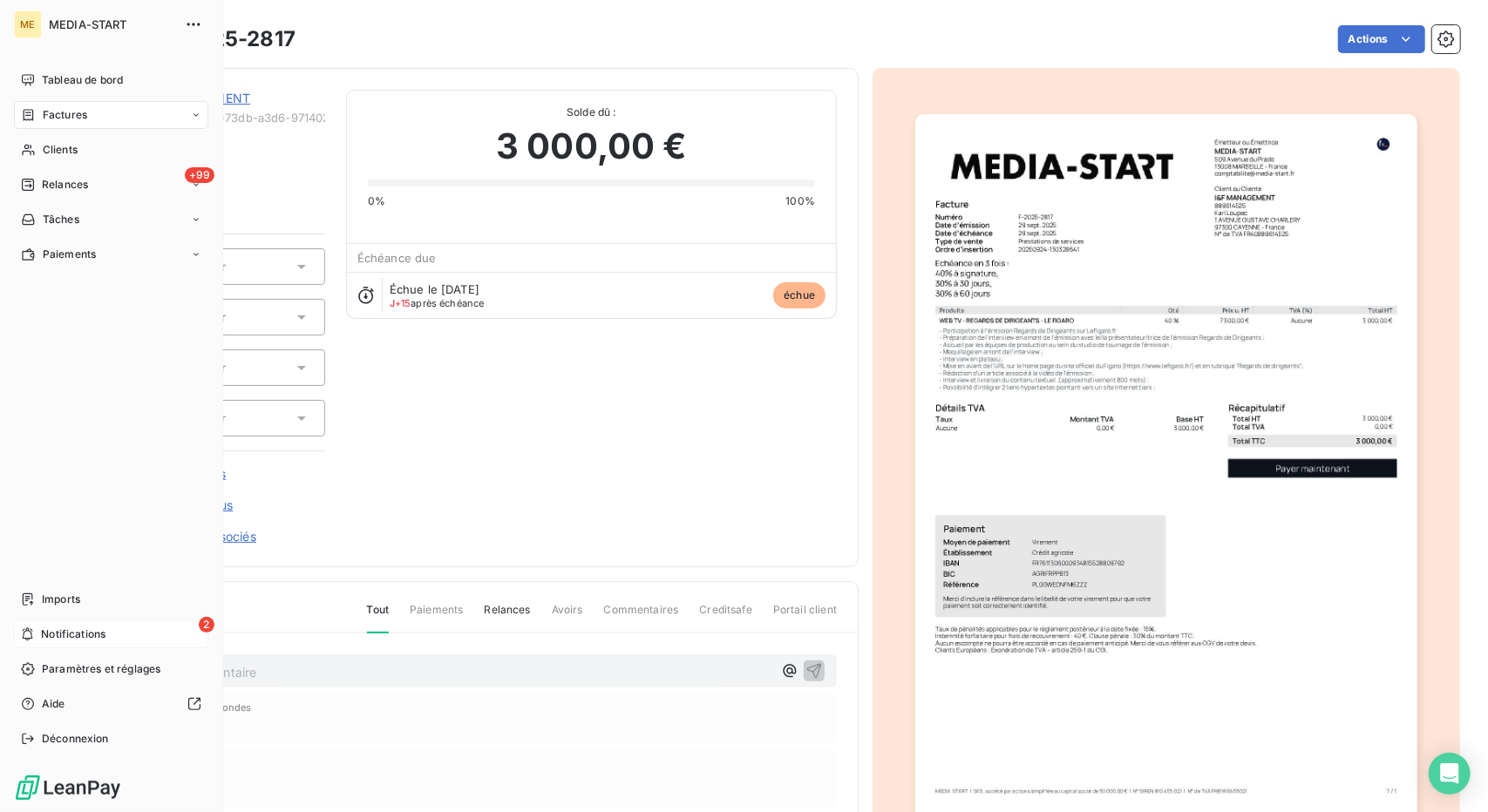
click at [100, 637] on span "Notifications" at bounding box center [73, 634] width 64 height 15
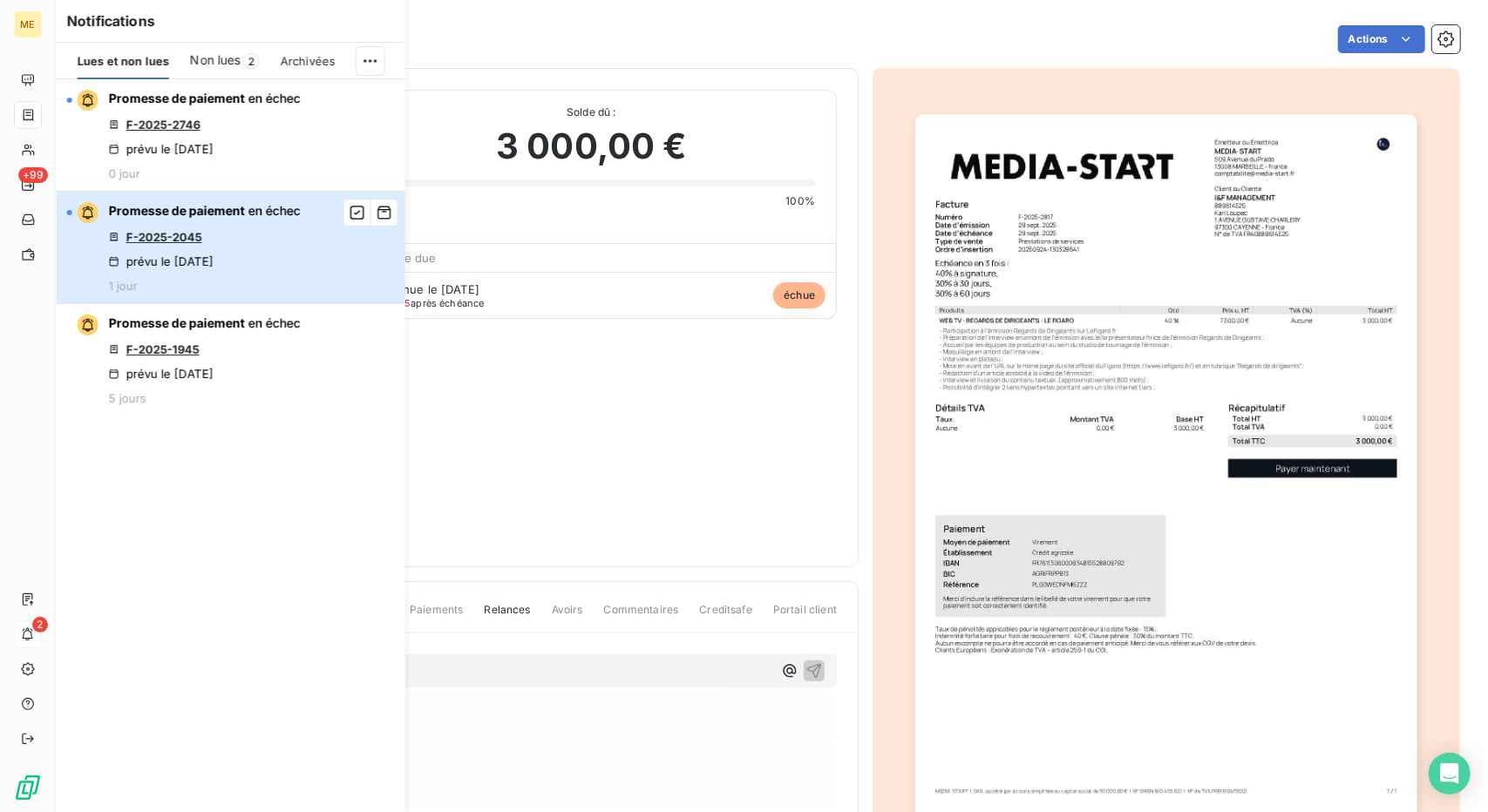
click at [280, 255] on div "Promesse de paiement en échec F-2025-2045 prévu le [DATE] 1 jour" at bounding box center [205, 247] width 191 height 91
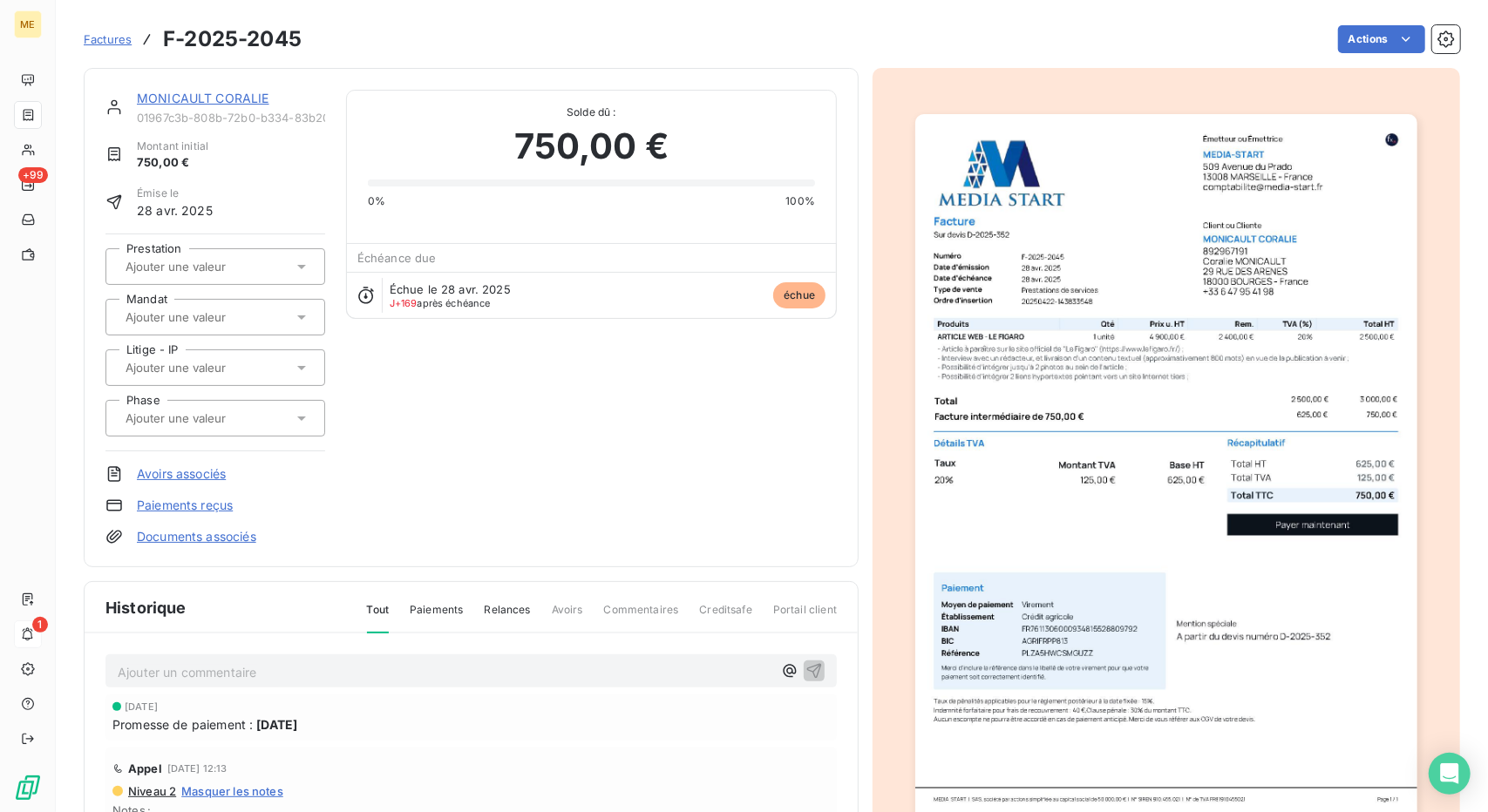
click at [171, 87] on div "MONICAULT CORALIE 01967c3b-808b-72b0-b334-83b20c4a7711 Montant initial 750,00 €…" at bounding box center [471, 318] width 775 height 499
click at [169, 102] on link "MONICAULT CORALIE" at bounding box center [203, 98] width 132 height 14
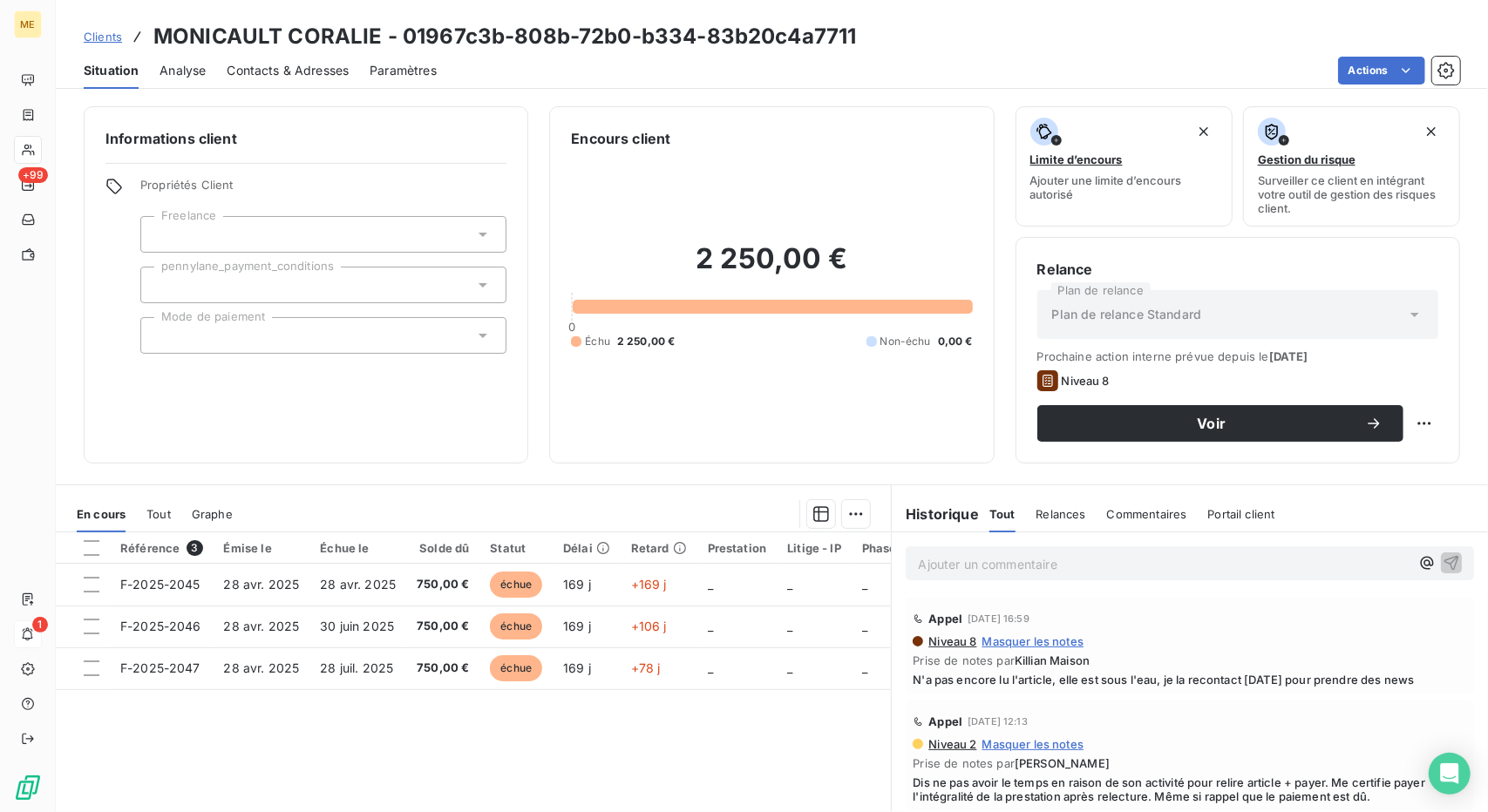
click at [279, 76] on span "Contacts & Adresses" at bounding box center [288, 71] width 122 height 17
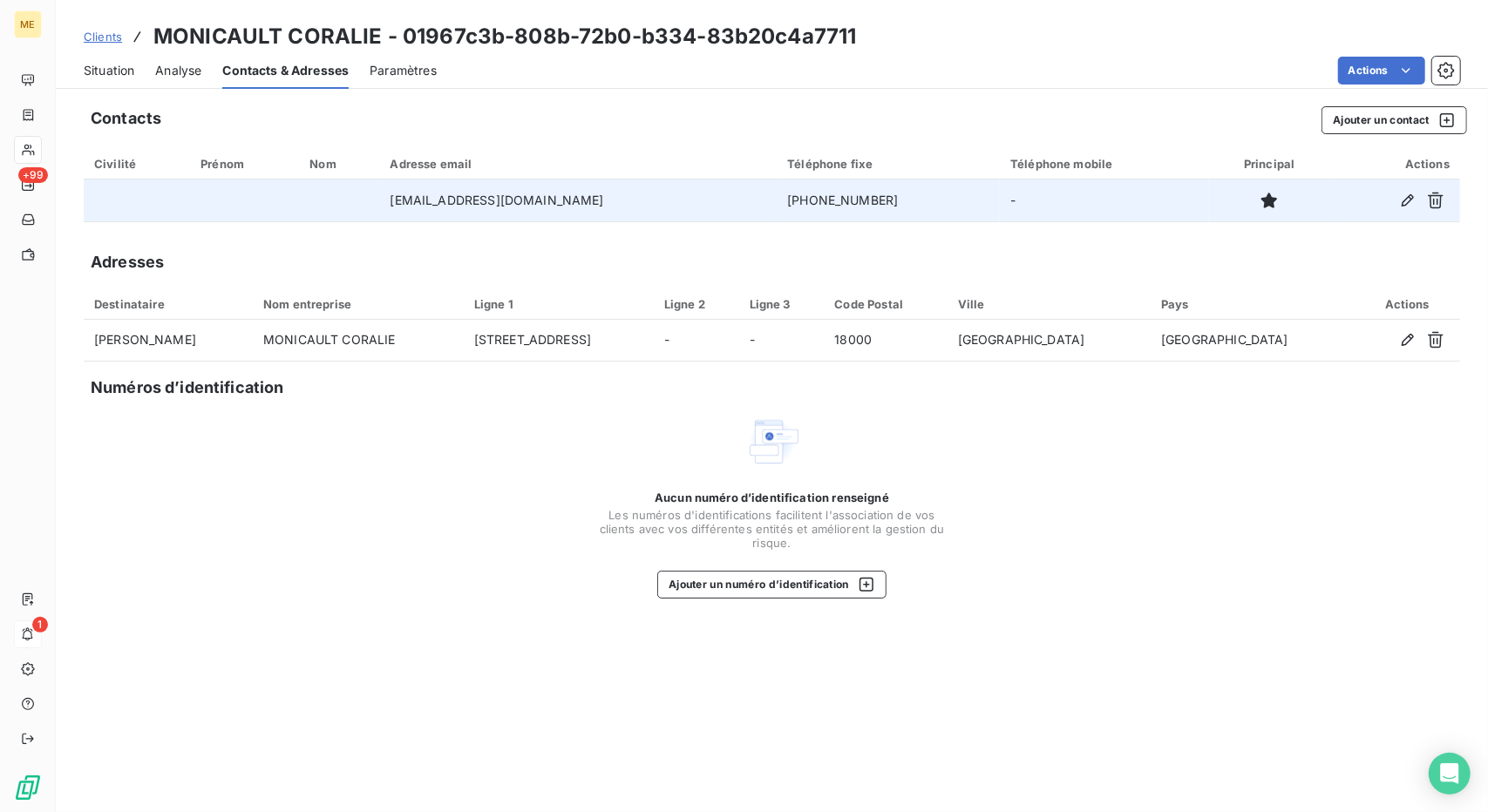
click at [781, 190] on td "[PHONE_NUMBER]" at bounding box center [888, 201] width 223 height 42
click at [812, 200] on td "[PHONE_NUMBER]" at bounding box center [888, 201] width 223 height 42
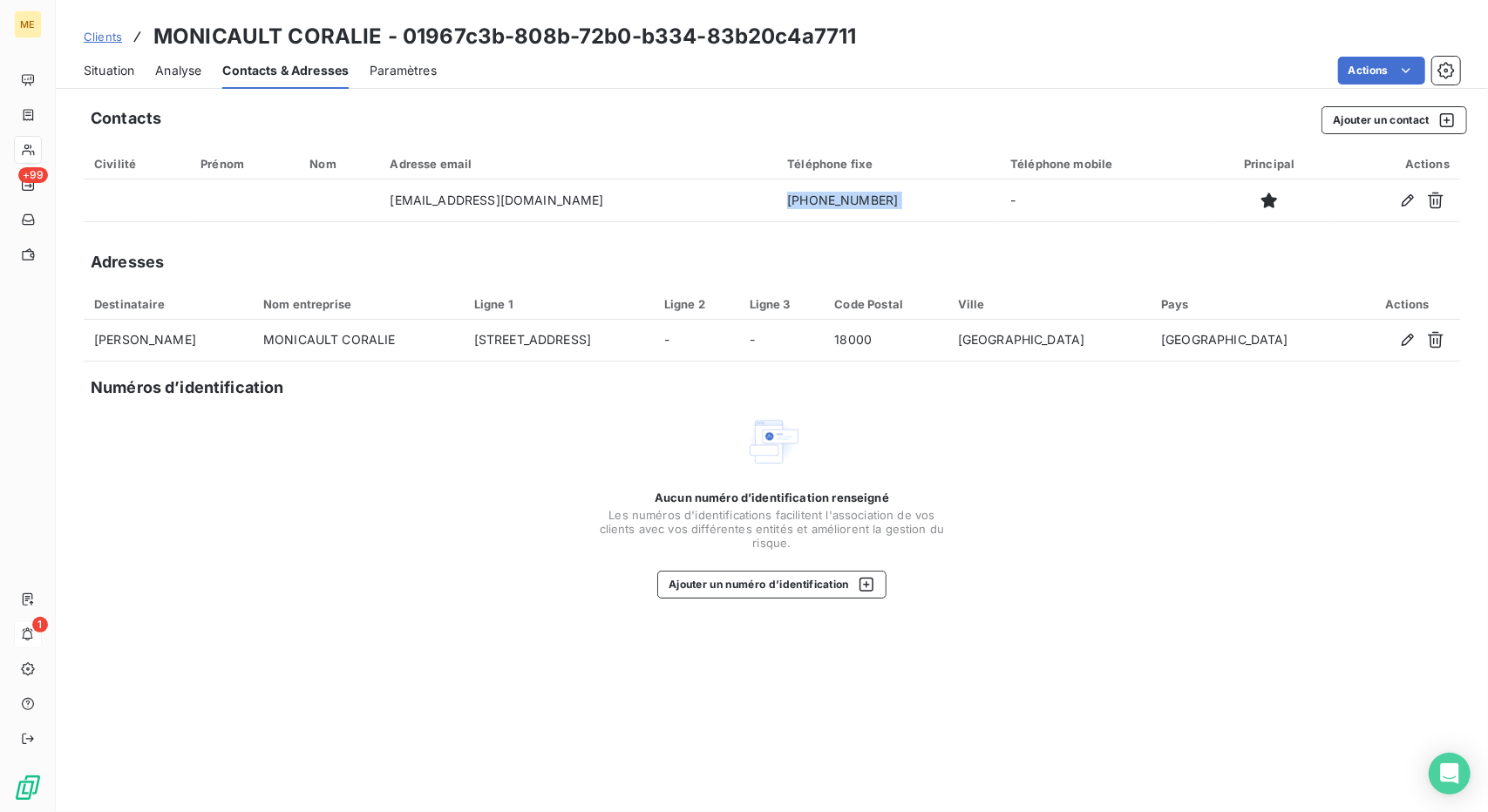
click at [104, 74] on span "Situation" at bounding box center [108, 71] width 51 height 17
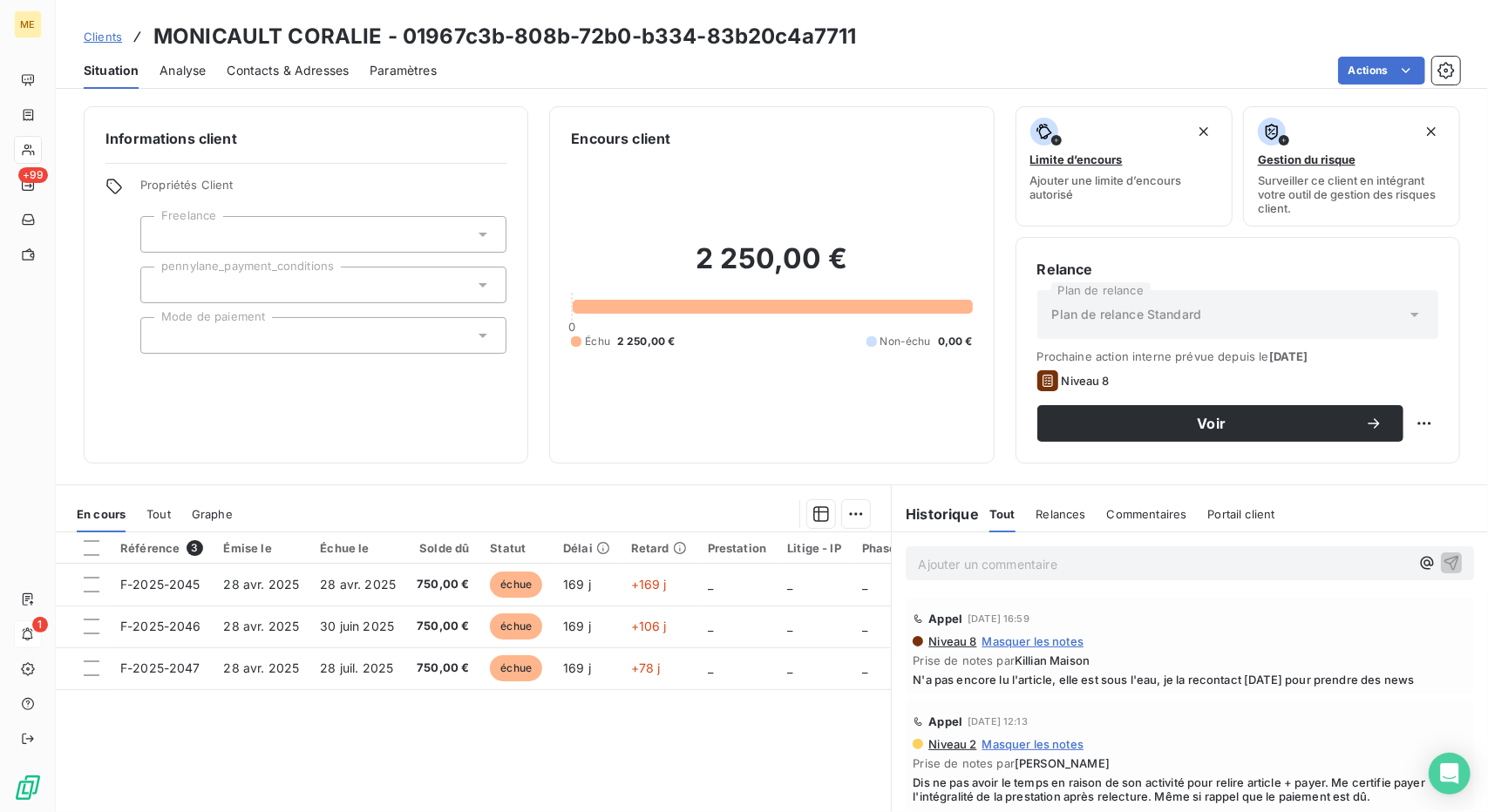
click at [1230, 44] on div "Clients MONICAULT CORALIE - 01967c3b-808b-72b0-b334-83b20c4a7711" at bounding box center [771, 36] width 1432 height 32
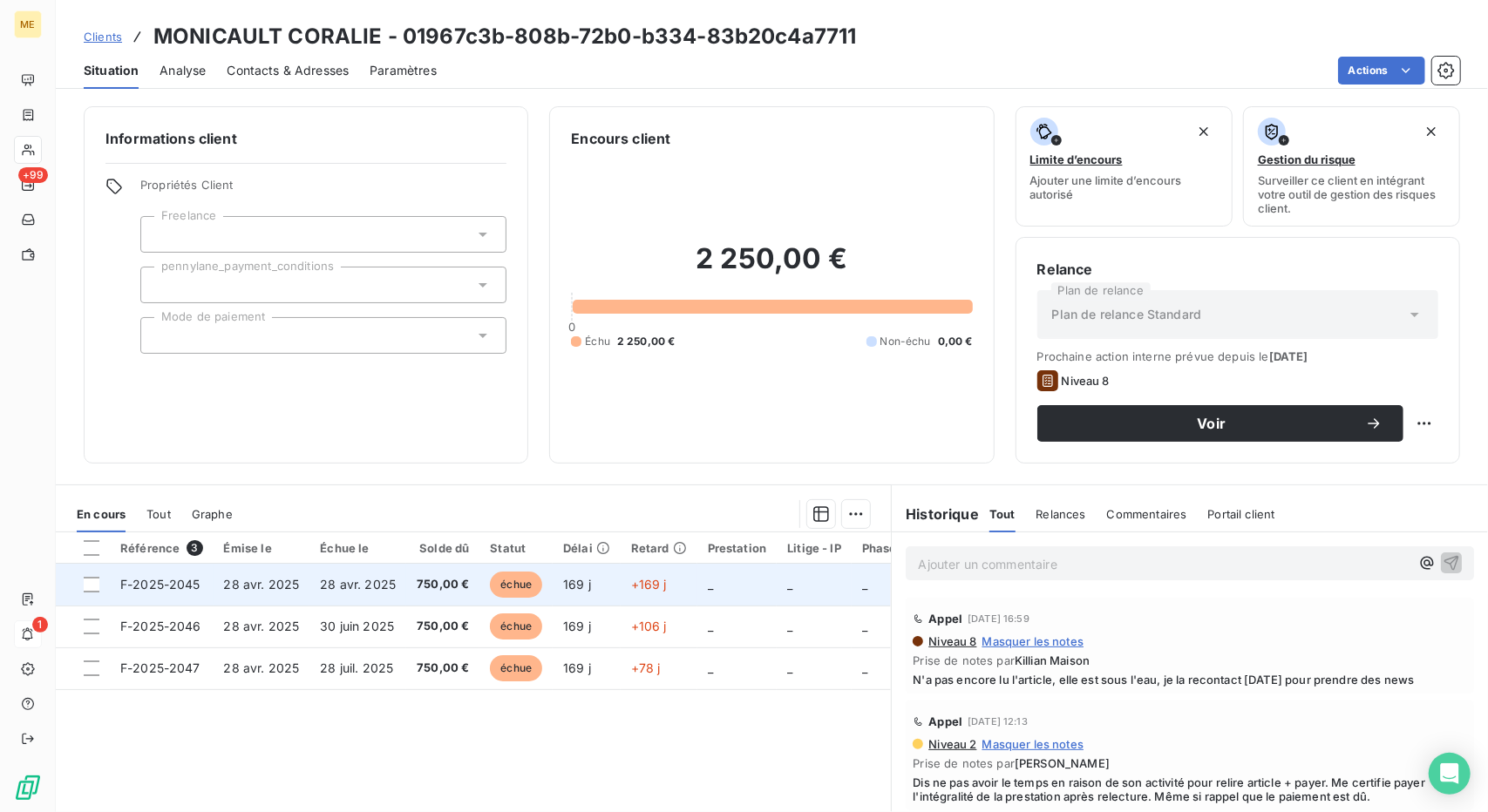
click at [446, 576] on span "750,00 €" at bounding box center [442, 584] width 53 height 17
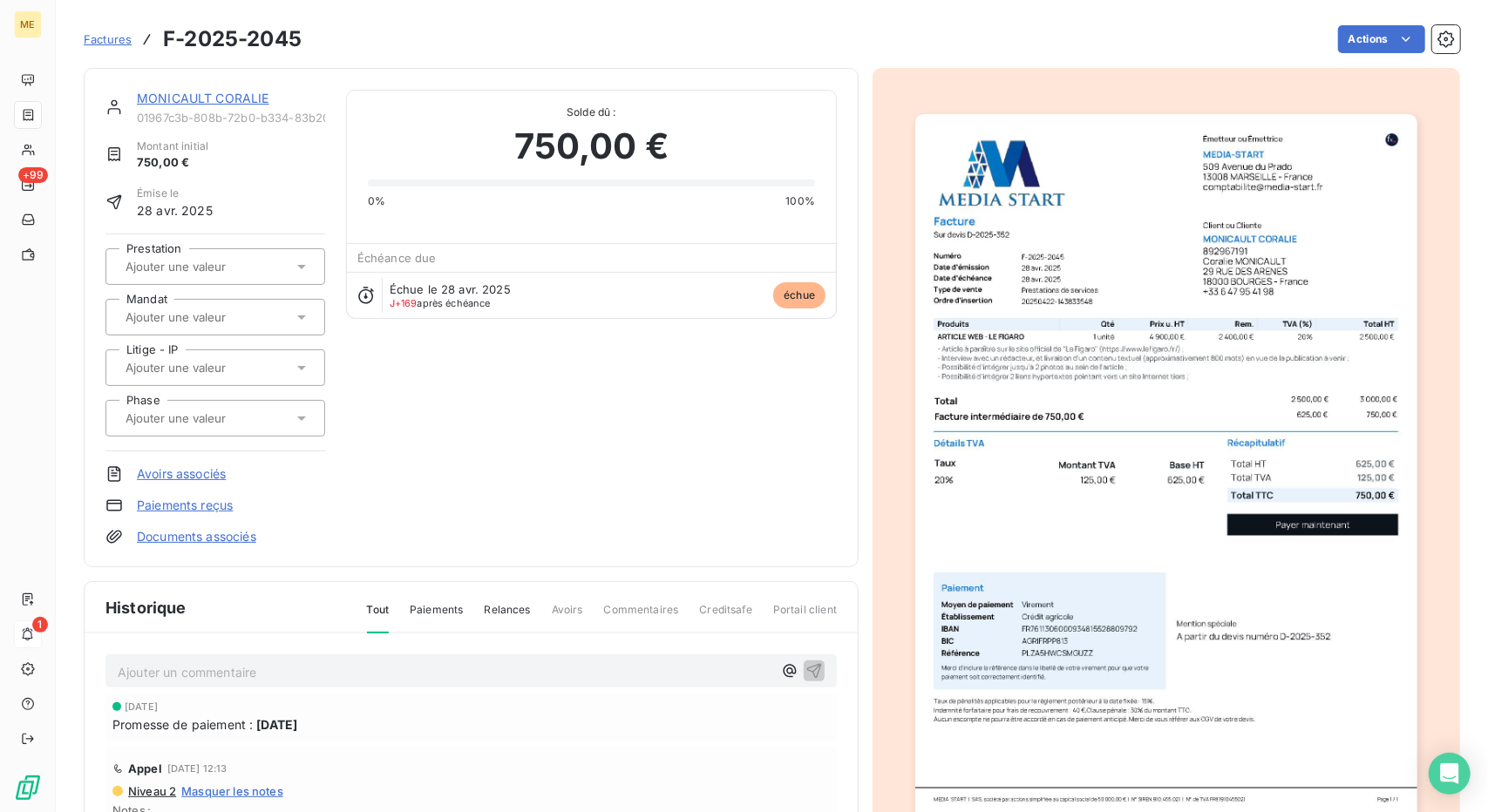
click at [209, 105] on div "MONICAULT CORALIE" at bounding box center [231, 99] width 189 height 17
click at [211, 102] on link "MONICAULT CORALIE" at bounding box center [203, 98] width 132 height 14
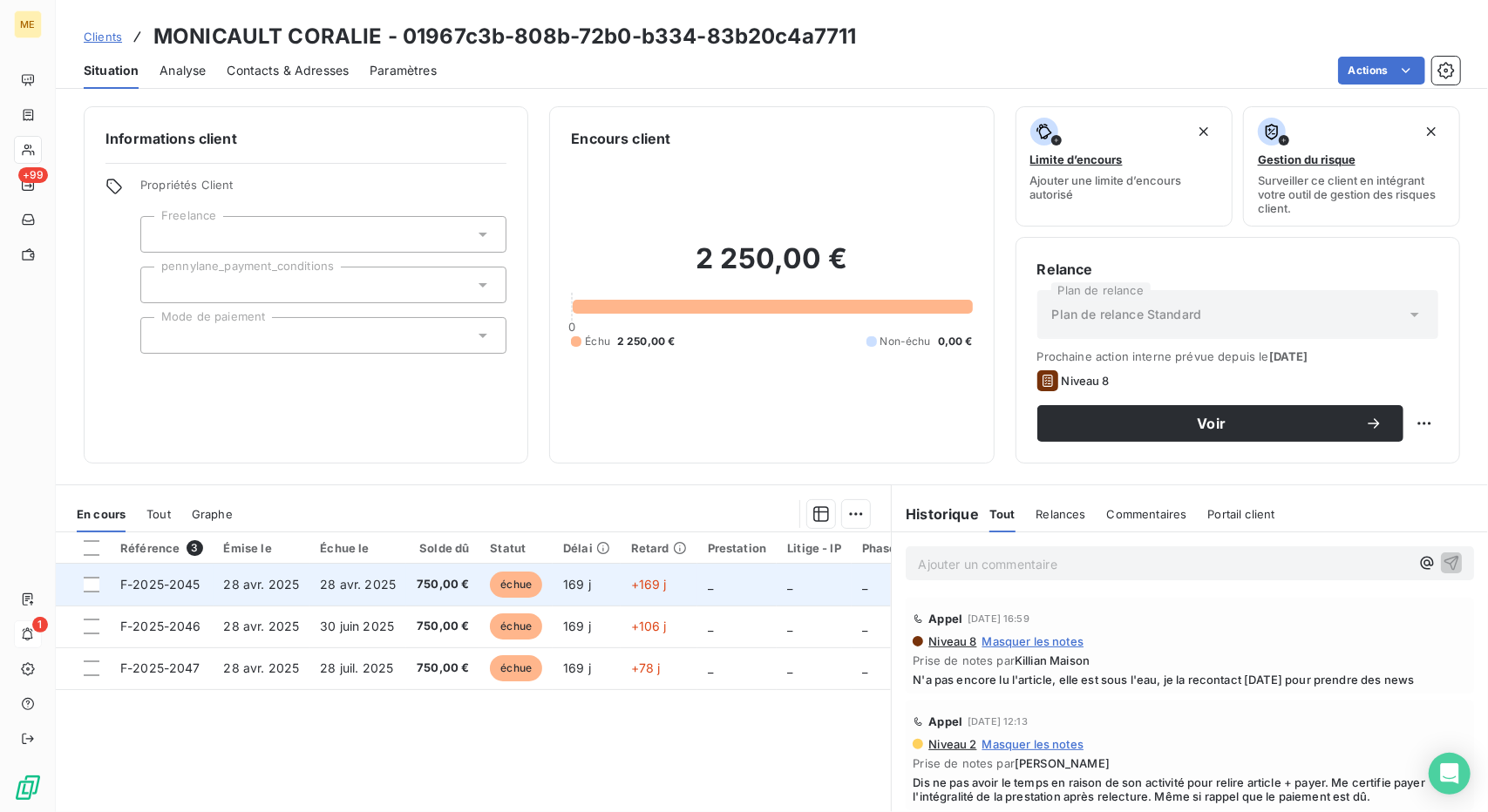
click at [382, 592] on td "28 avr. 2025" at bounding box center [357, 584] width 97 height 42
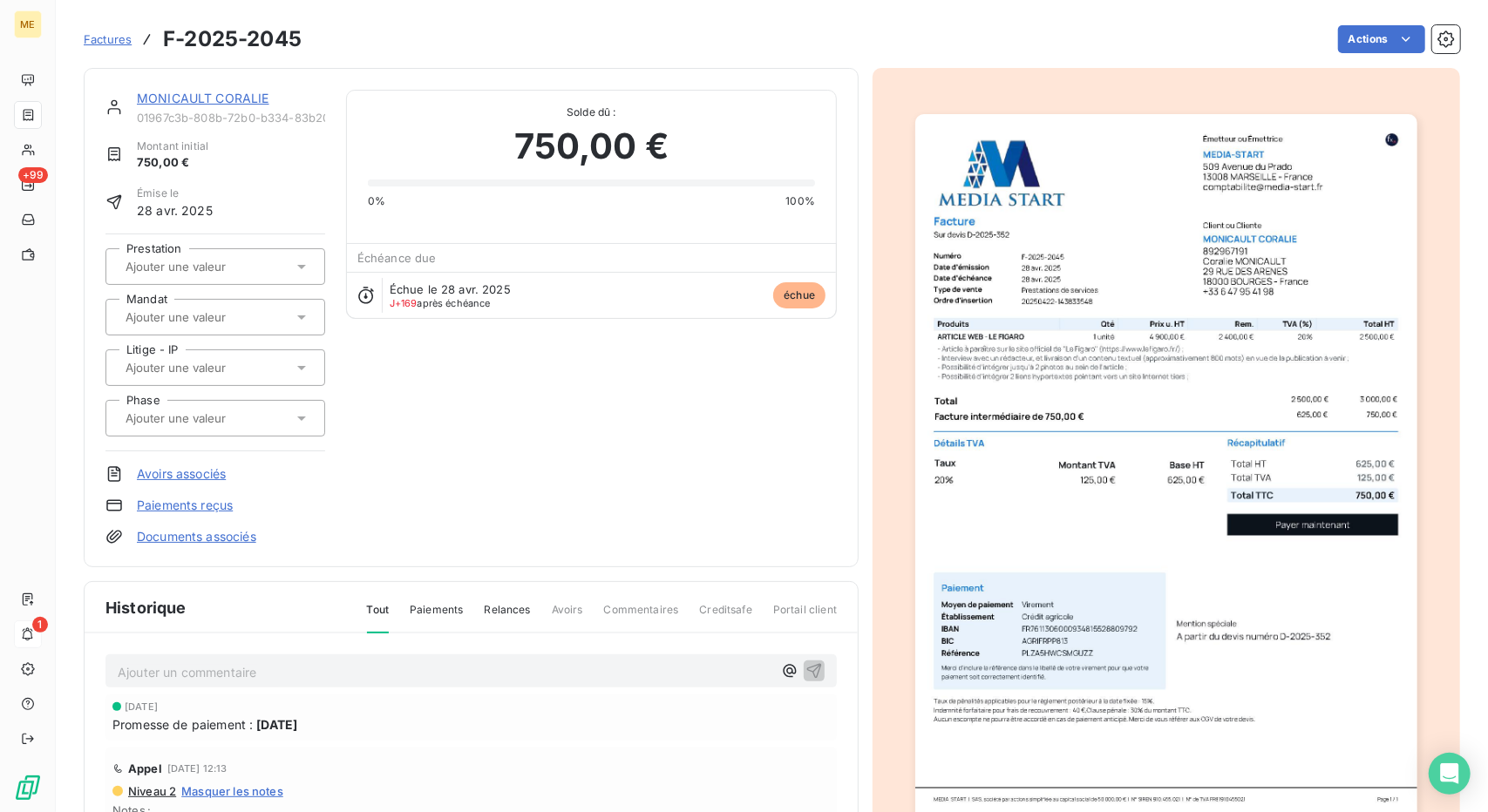
click at [1041, 272] on img "button" at bounding box center [1166, 469] width 501 height 710
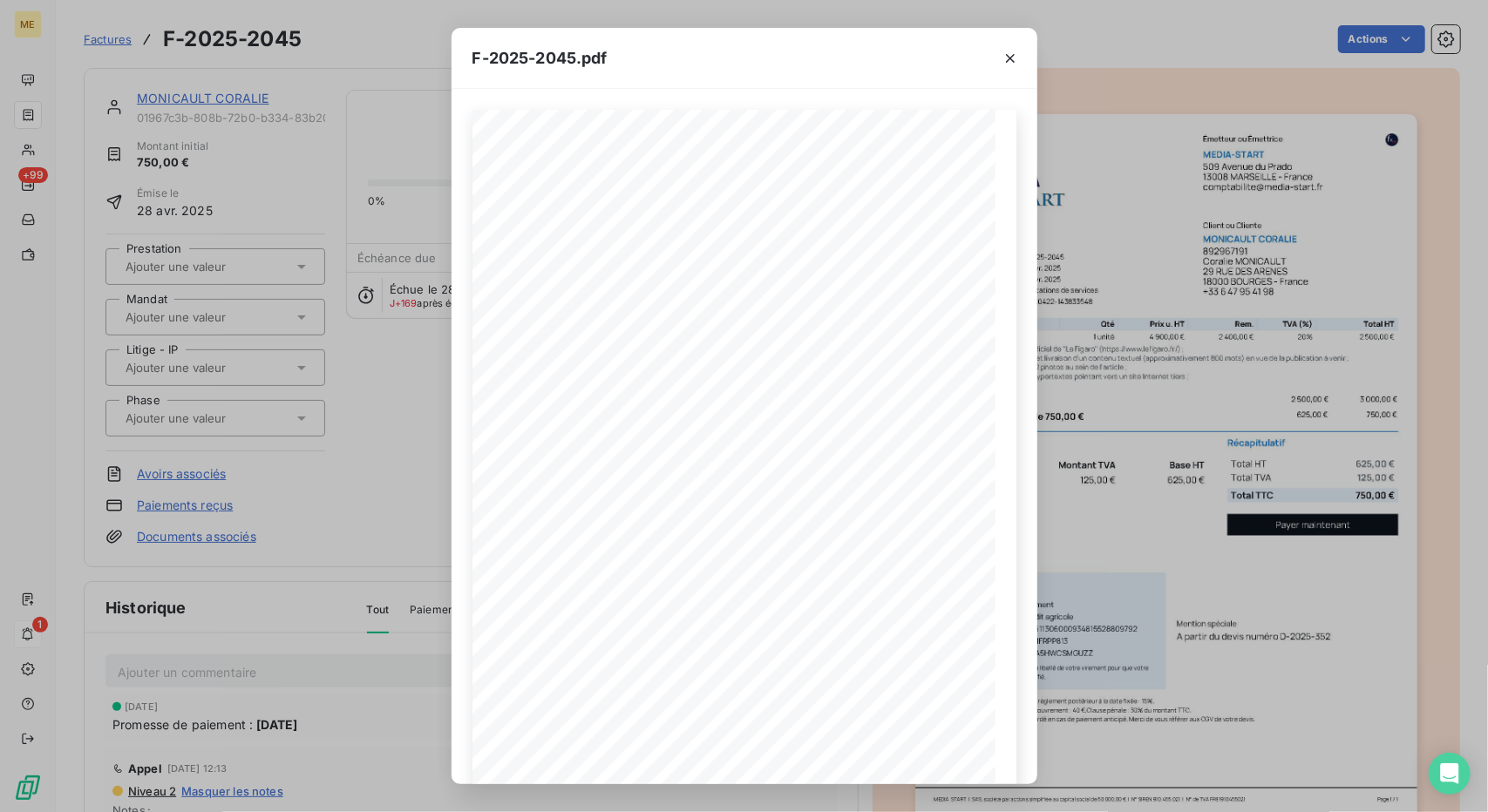
click at [1221, 193] on div "F-2025-2045.pdf 625,00 € 125,00 € 750,00 € Émetteur ou Émettrice MEDIA-START [S…" at bounding box center [744, 406] width 1488 height 812
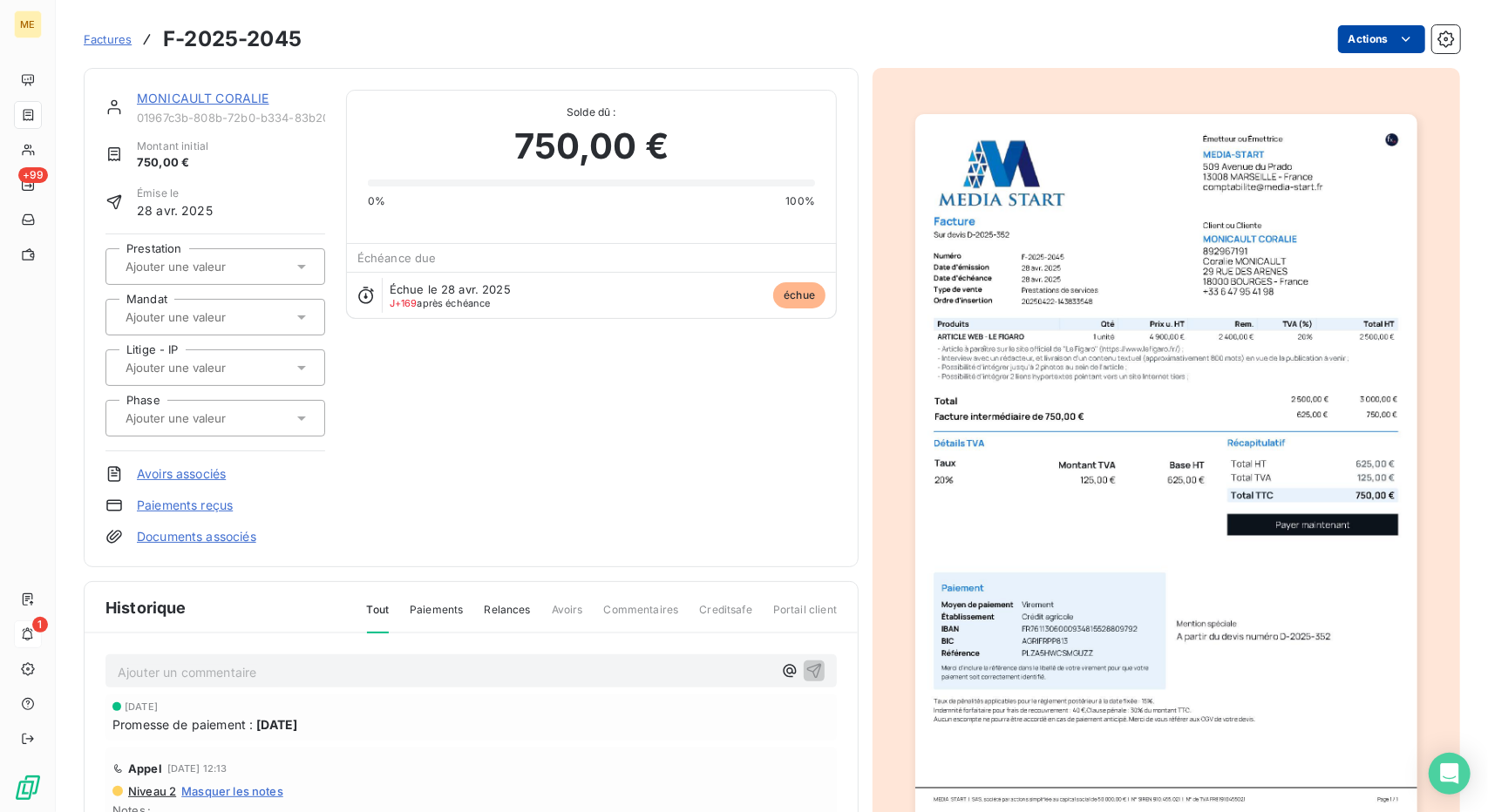
click at [1367, 37] on html "ME +99 1 Factures F-2025-2045 Actions MONICAULT CORALIE 01967c3b-808b-72b0-b334…" at bounding box center [744, 406] width 1488 height 812
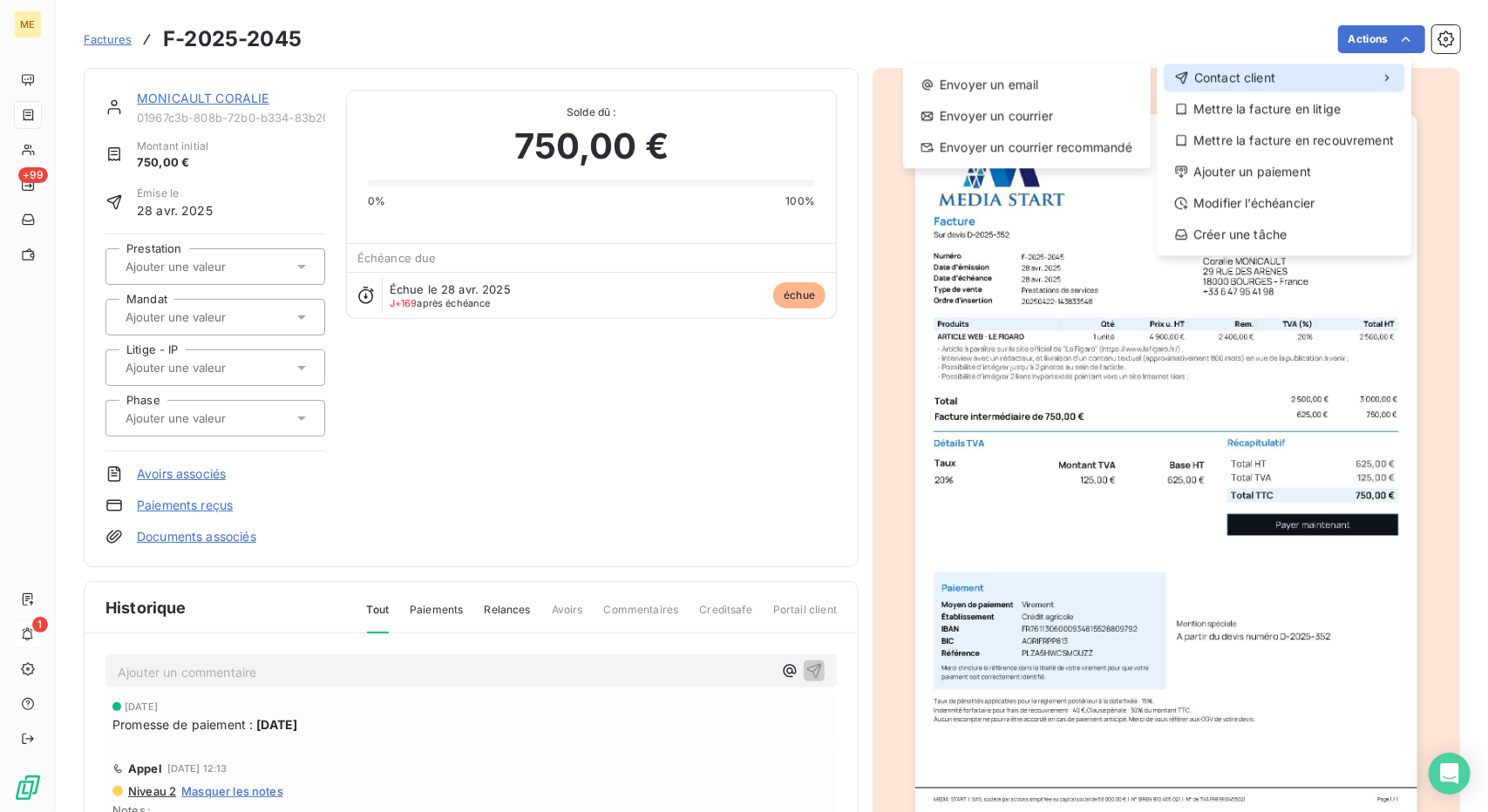
click at [1299, 68] on div "Contact client" at bounding box center [1283, 77] width 240 height 28
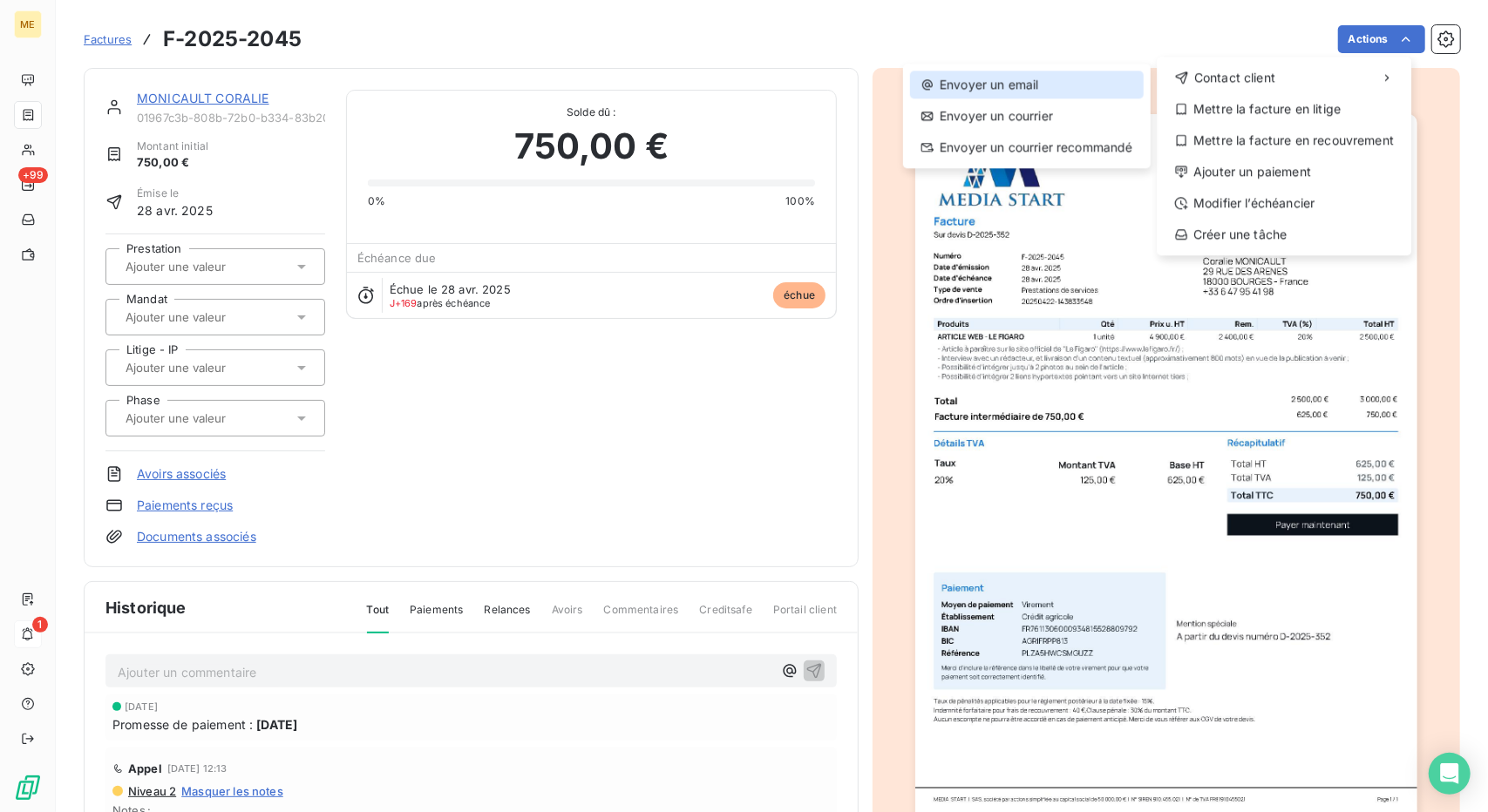
click at [1093, 93] on div "Envoyer un email" at bounding box center [1027, 84] width 233 height 28
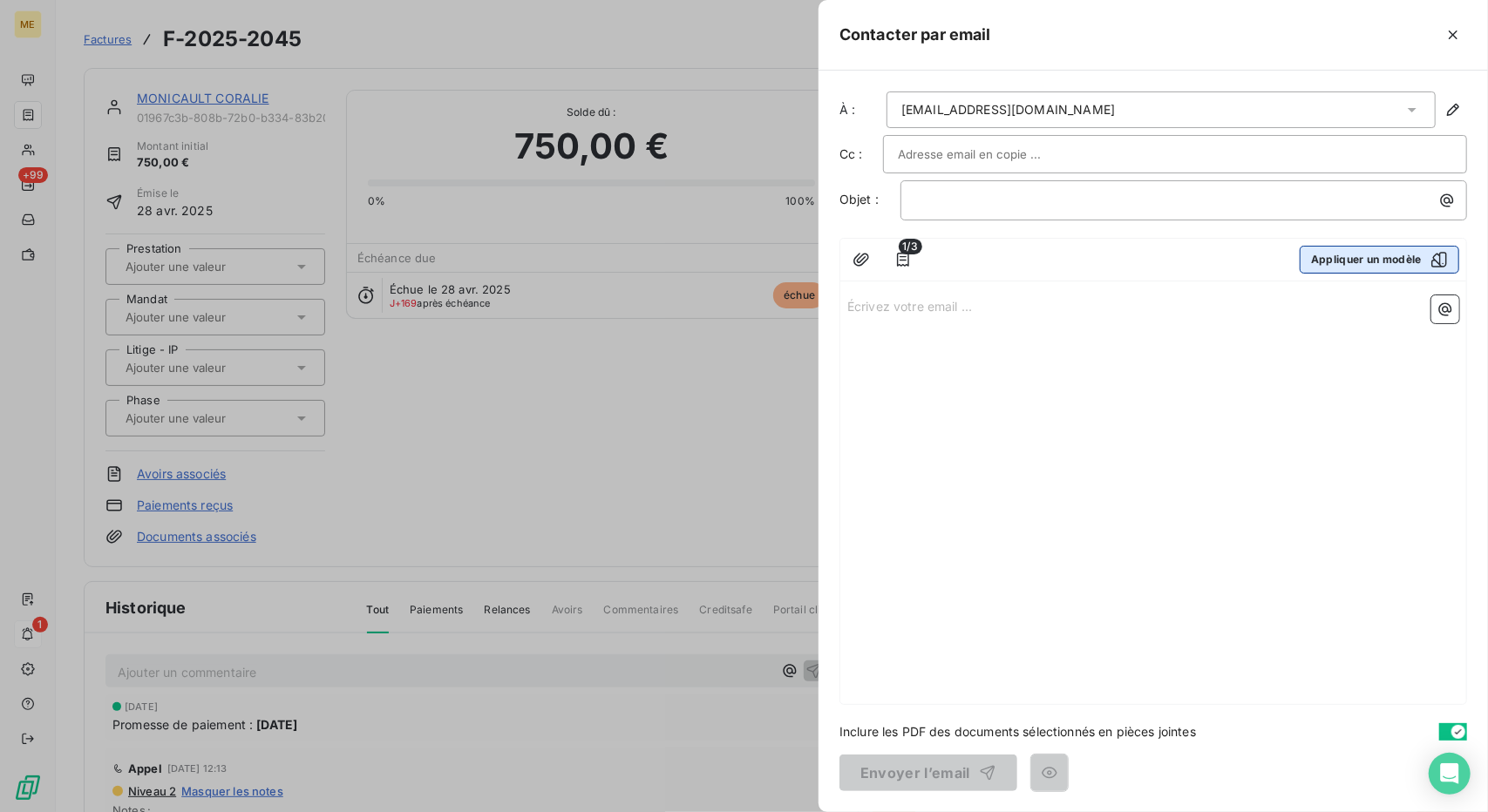
click at [1348, 259] on button "Appliquer un modèle" at bounding box center [1379, 259] width 160 height 28
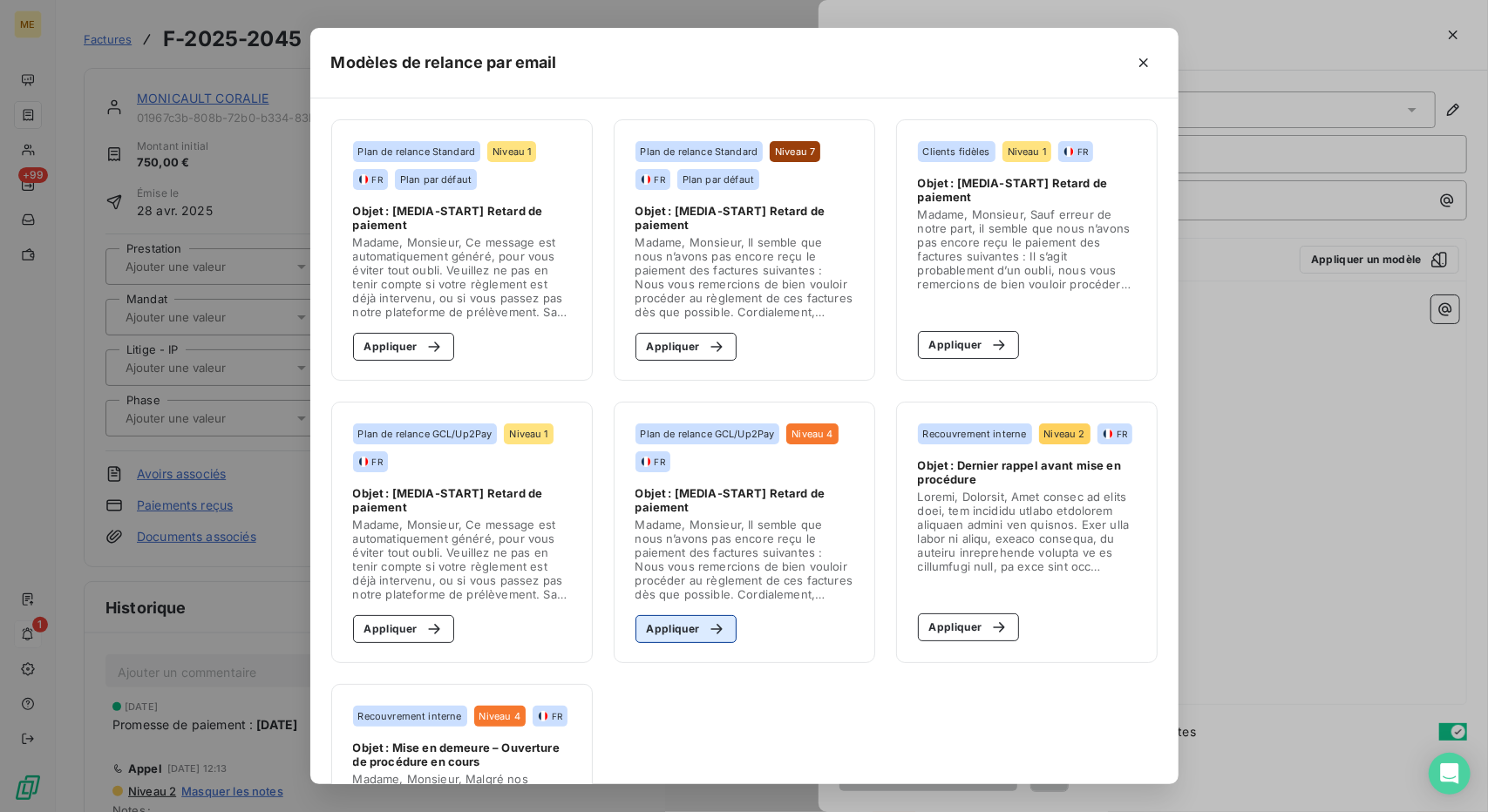
click at [700, 633] on div "button" at bounding box center [712, 629] width 26 height 17
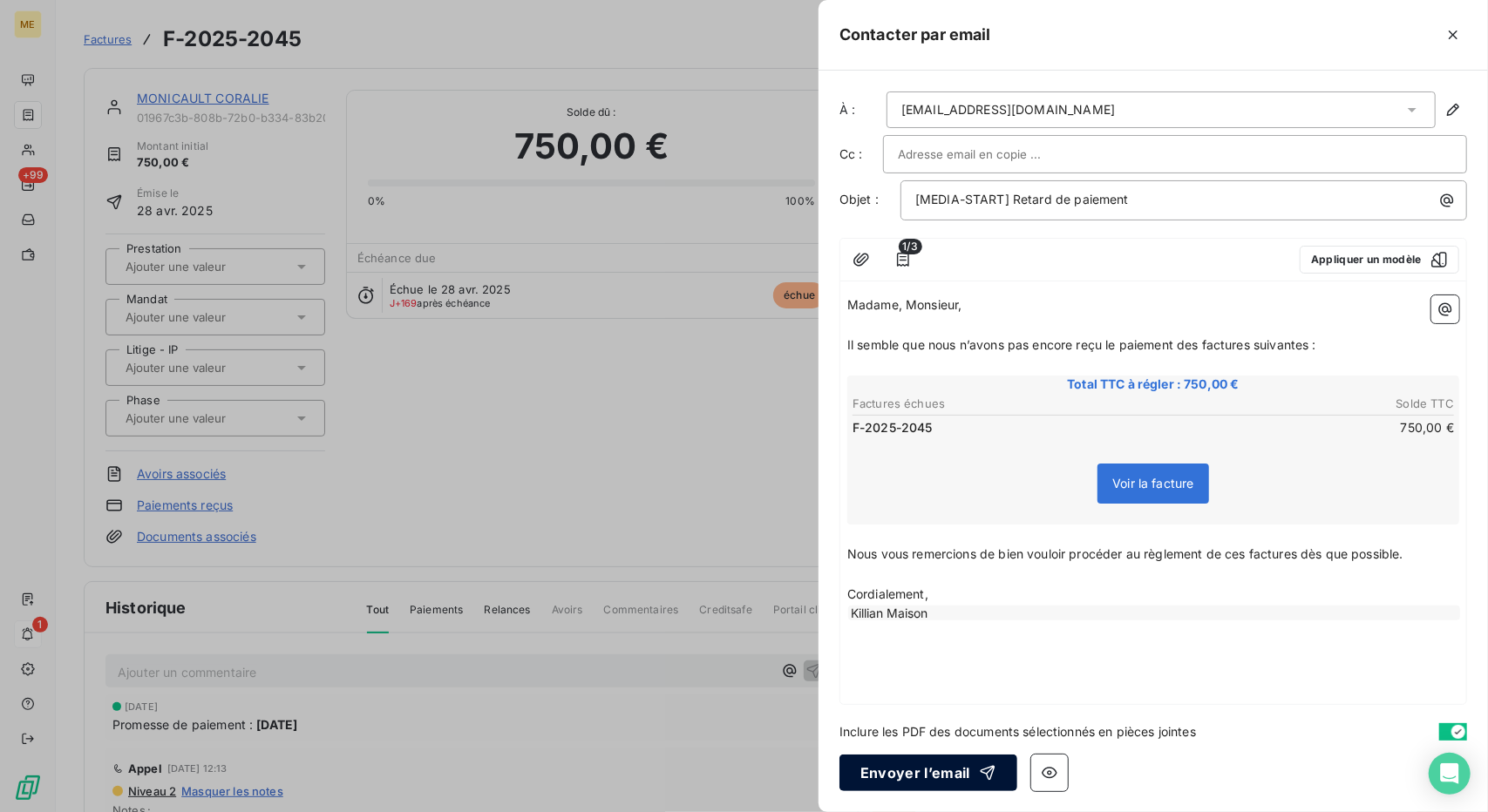
click at [899, 773] on button "Envoyer l’email" at bounding box center [928, 773] width 178 height 36
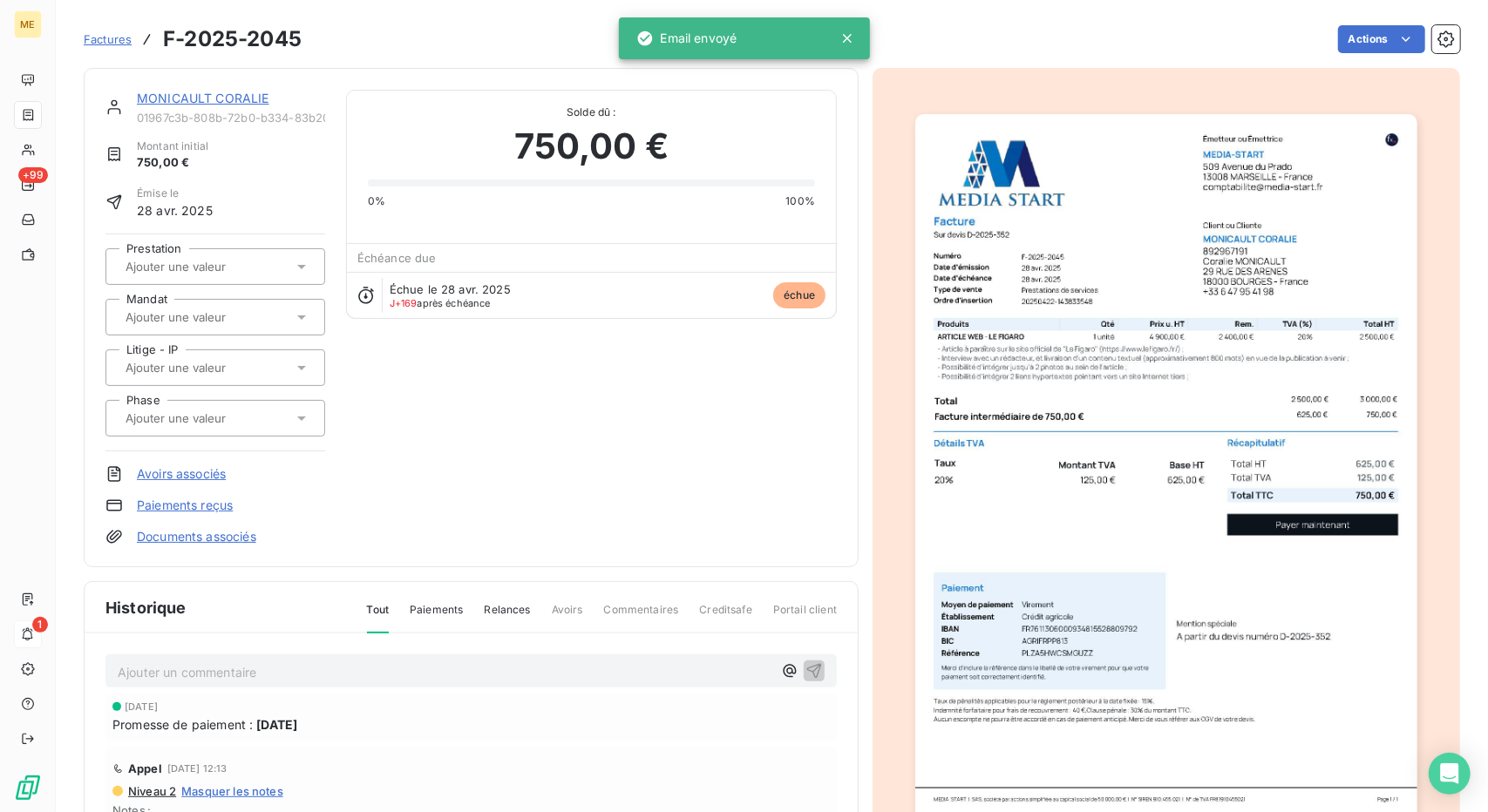
click at [220, 95] on link "MONICAULT CORALIE" at bounding box center [203, 98] width 132 height 14
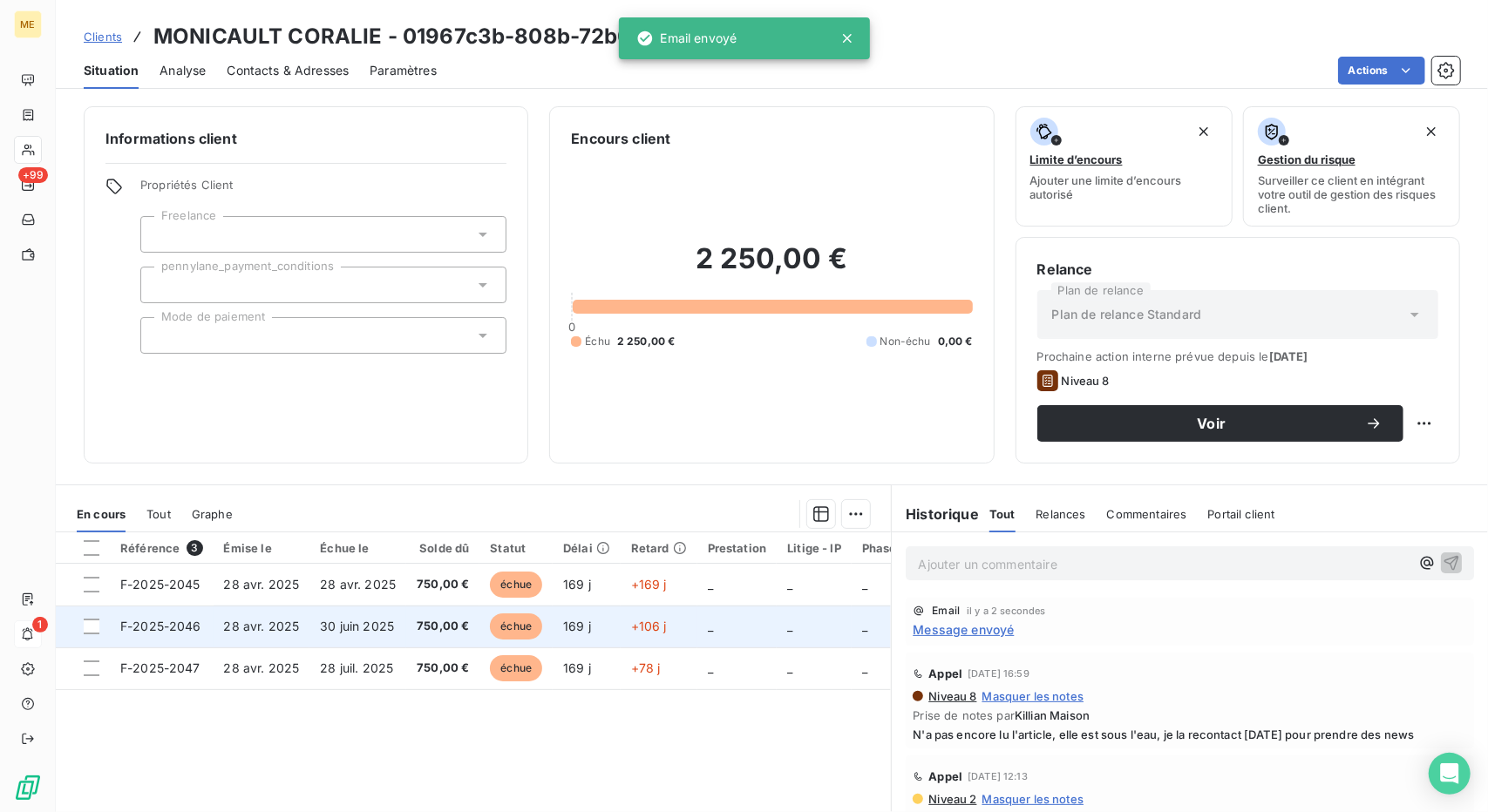
click at [354, 614] on td "30 juin 2025" at bounding box center [357, 626] width 97 height 42
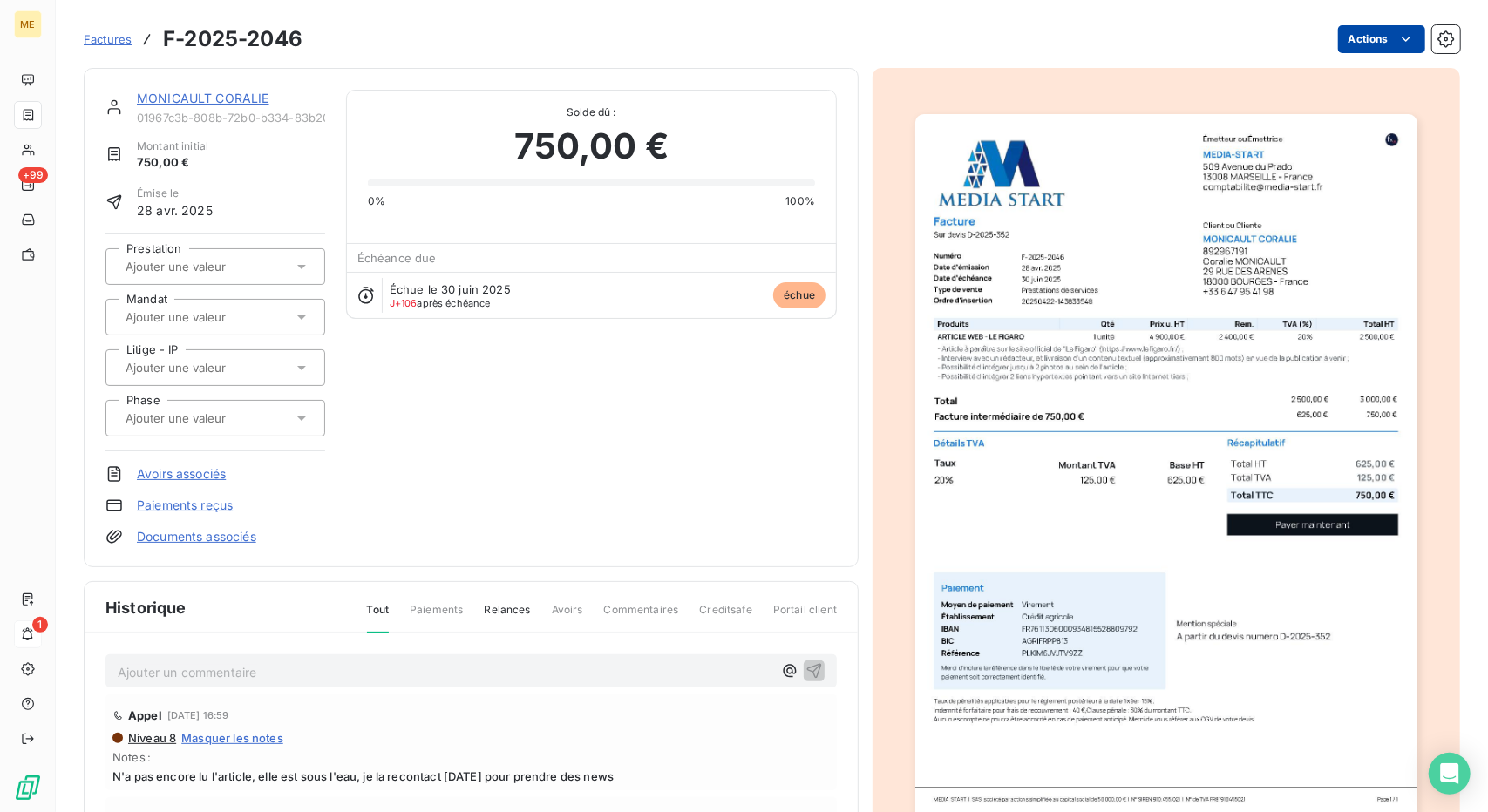
click at [1389, 53] on html "ME +99 1 Factures F-2025-2046 Actions MONICAULT CORALIE 01967c3b-808b-72b0-b334…" at bounding box center [744, 406] width 1488 height 812
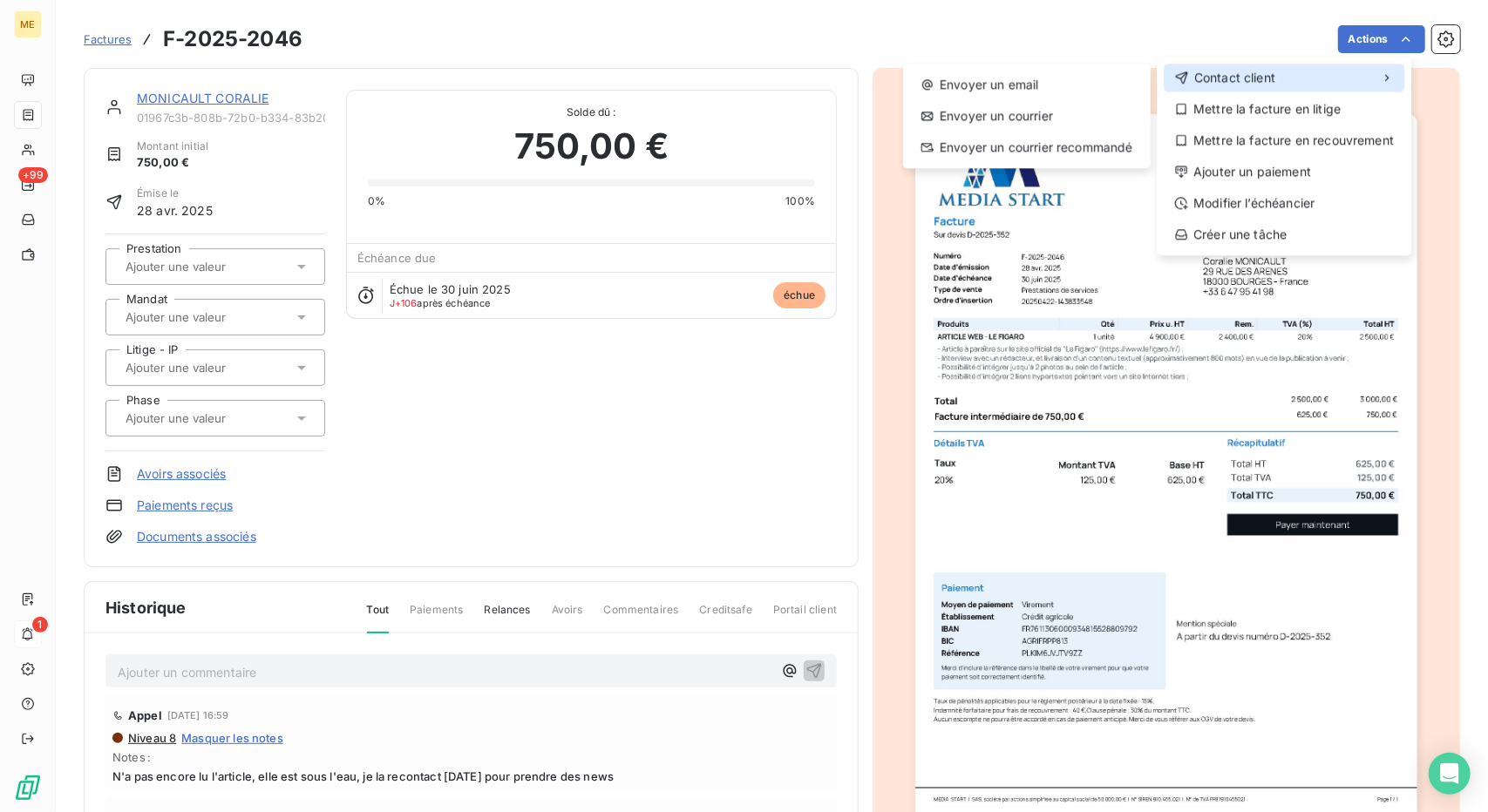
click at [1325, 74] on div "Contact client" at bounding box center [1283, 77] width 240 height 28
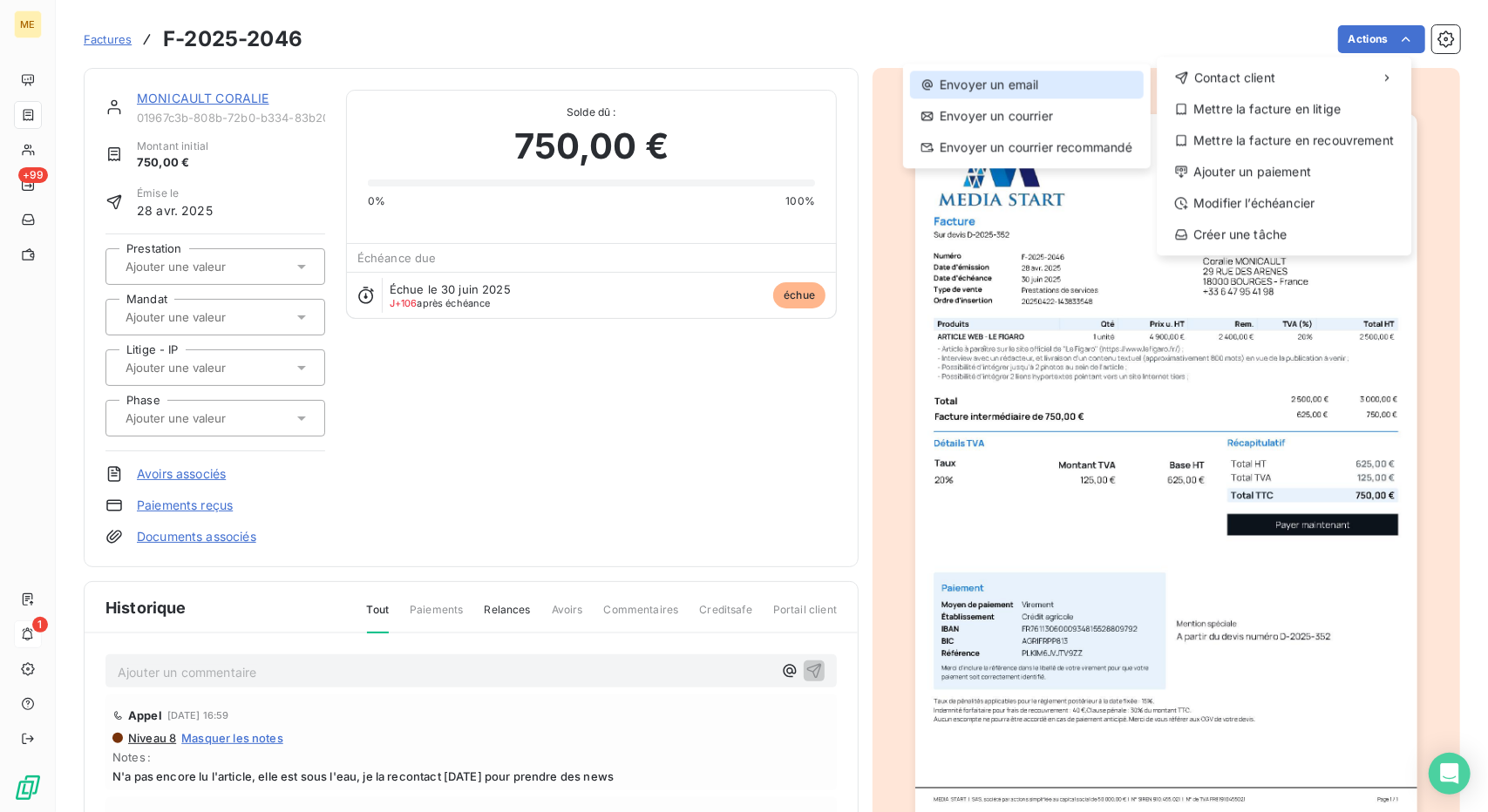
click at [1064, 84] on div "Envoyer un email" at bounding box center [1027, 84] width 233 height 28
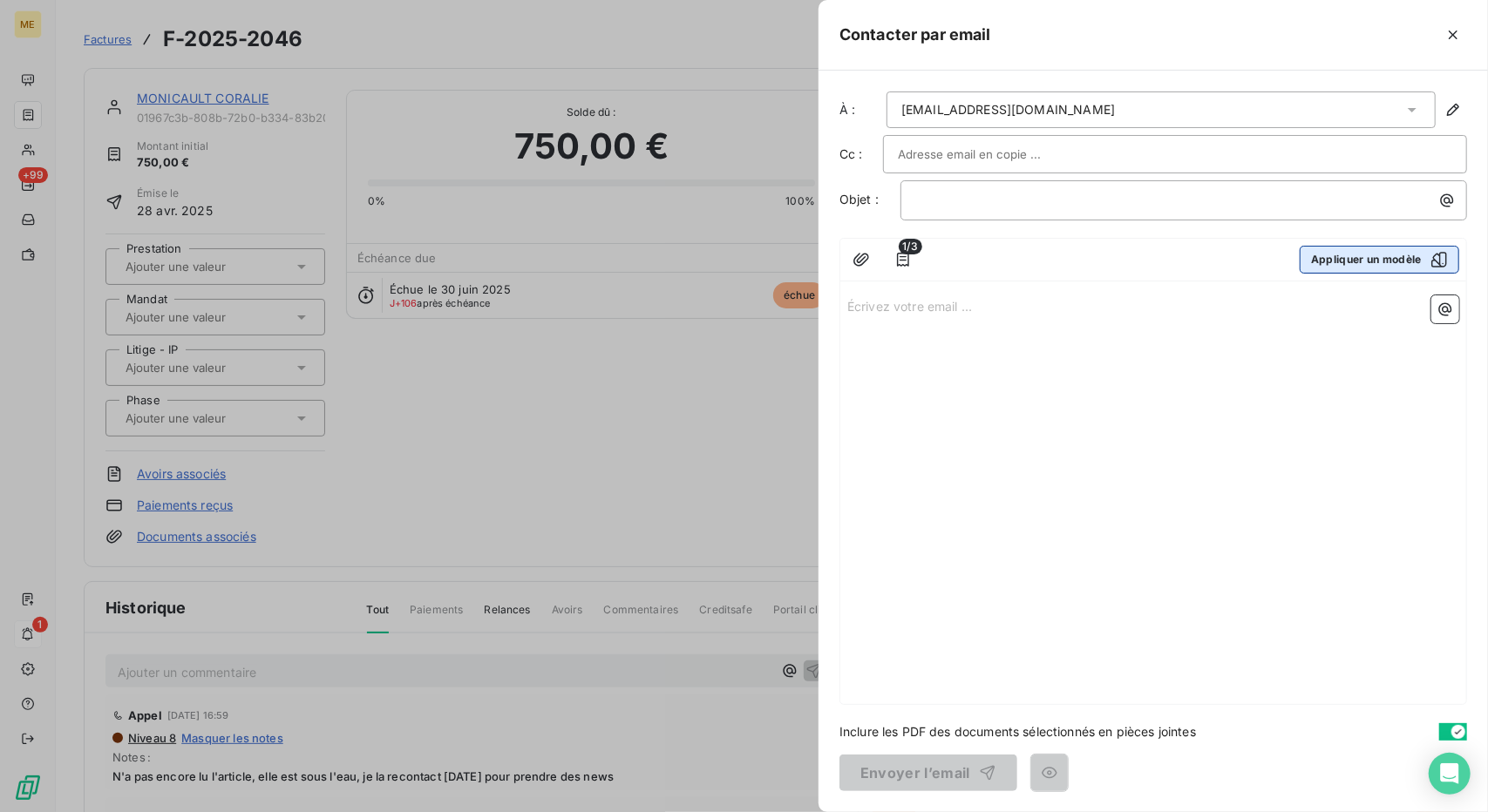
click at [1334, 248] on button "Appliquer un modèle" at bounding box center [1379, 259] width 160 height 28
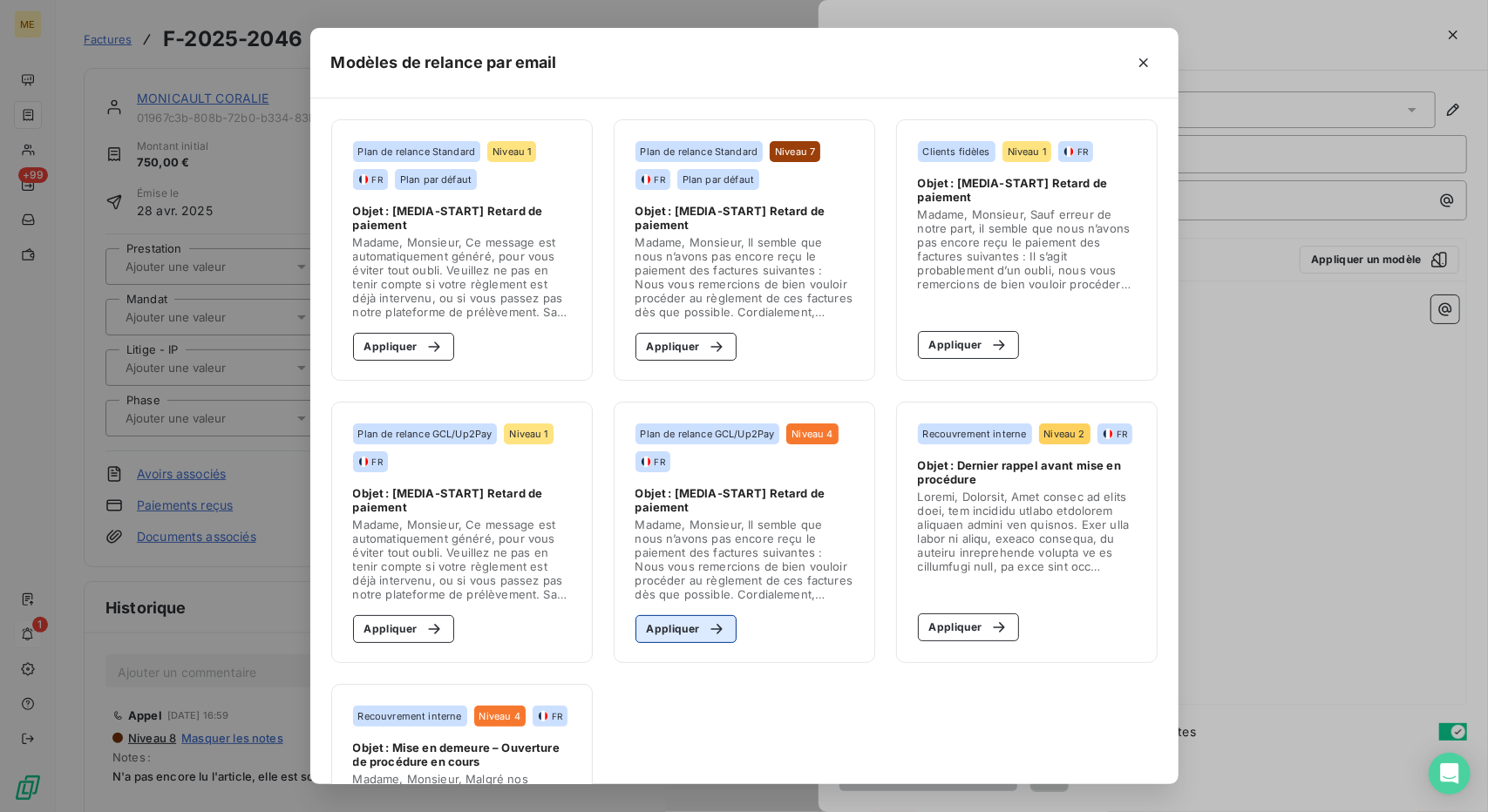
click at [708, 625] on icon "button" at bounding box center [717, 629] width 17 height 17
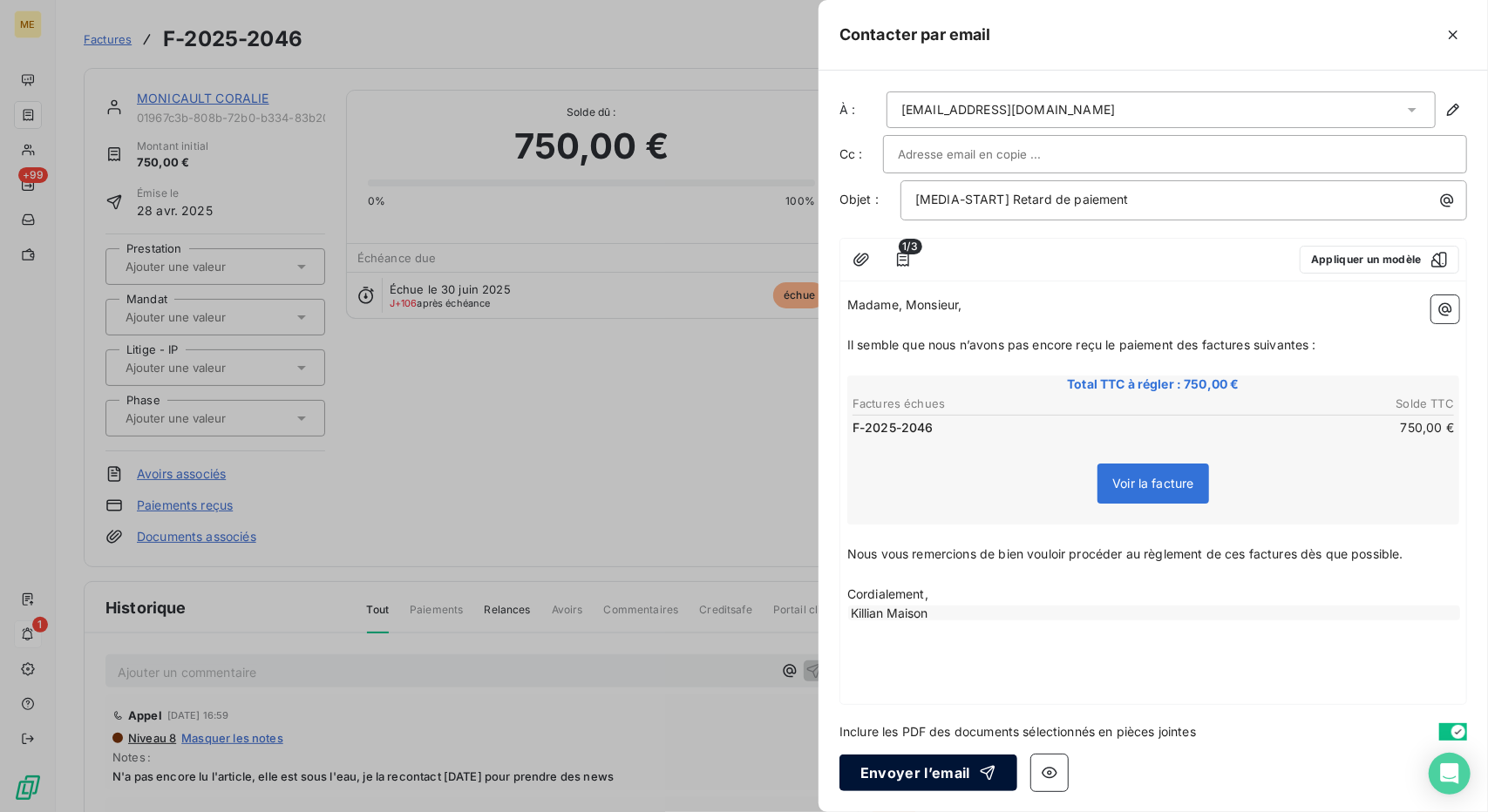
click at [944, 772] on button "Envoyer l’email" at bounding box center [928, 773] width 178 height 36
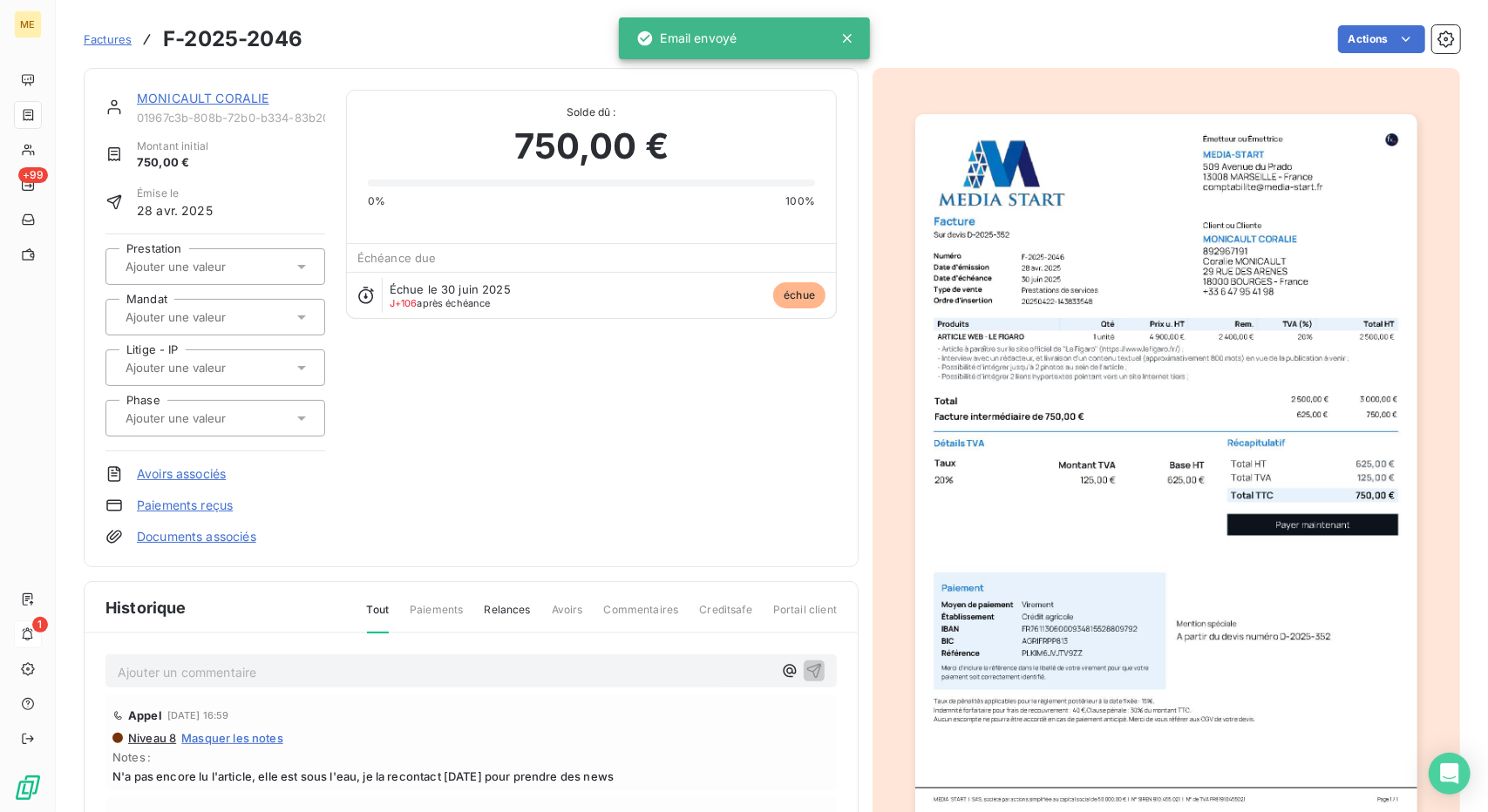
click at [191, 97] on link "MONICAULT CORALIE" at bounding box center [203, 98] width 132 height 14
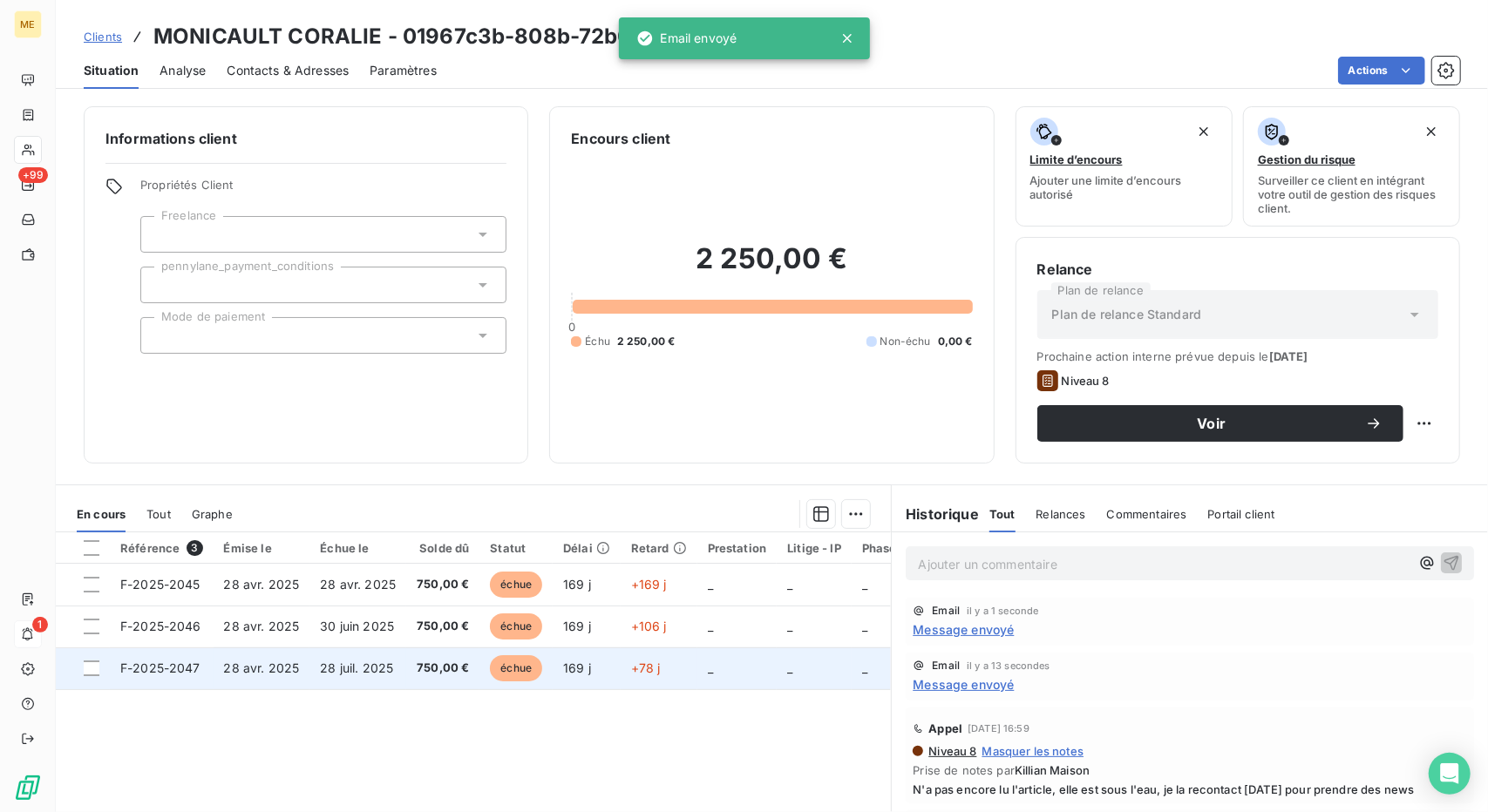
click at [370, 669] on span "28 juil. 2025" at bounding box center [356, 668] width 74 height 14
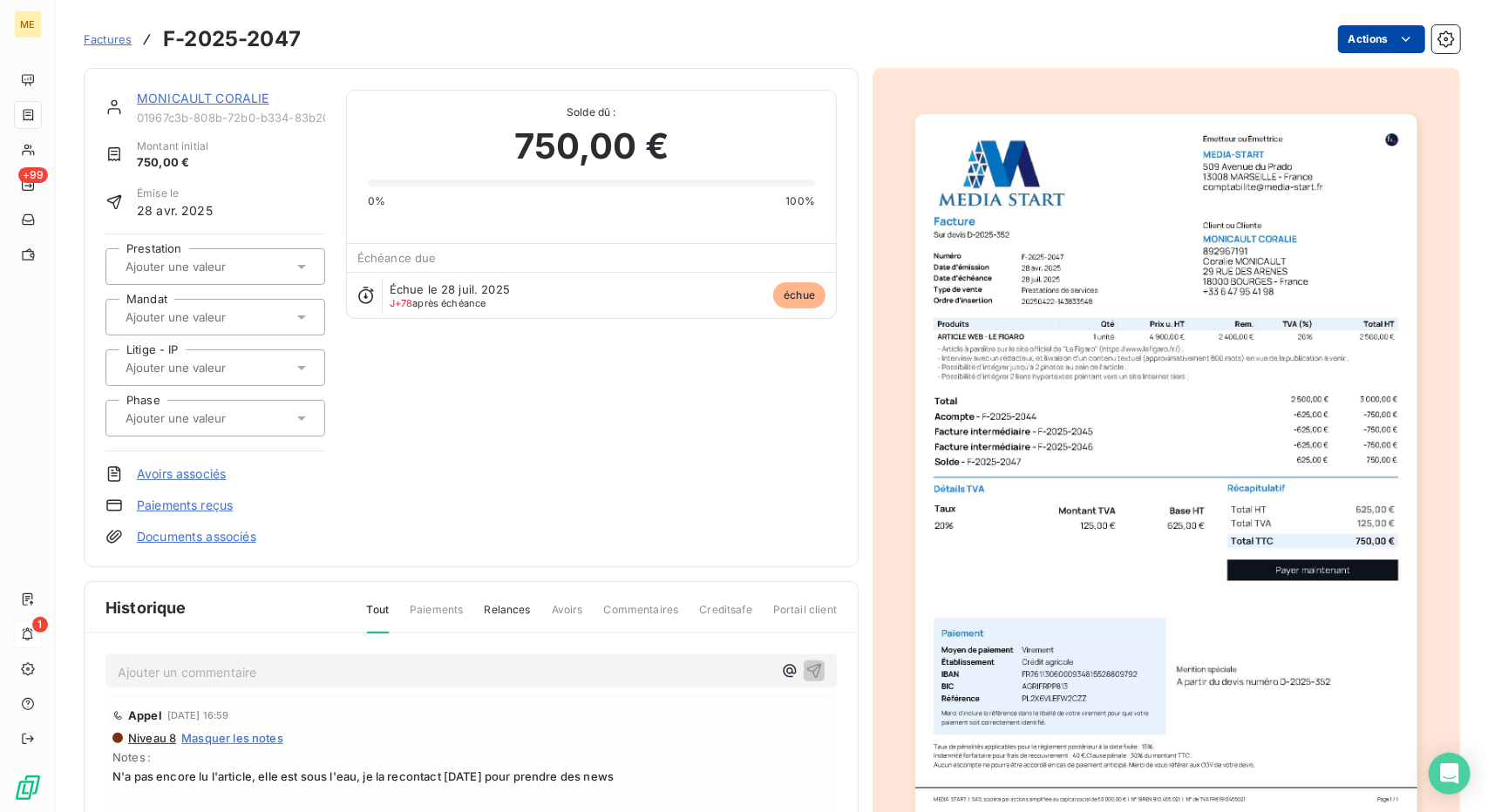
click at [1351, 27] on html "ME +99 1 Factures F-2025-2047 Actions MONICAULT CORALIE 01967c3b-808b-72b0-b334…" at bounding box center [744, 406] width 1488 height 812
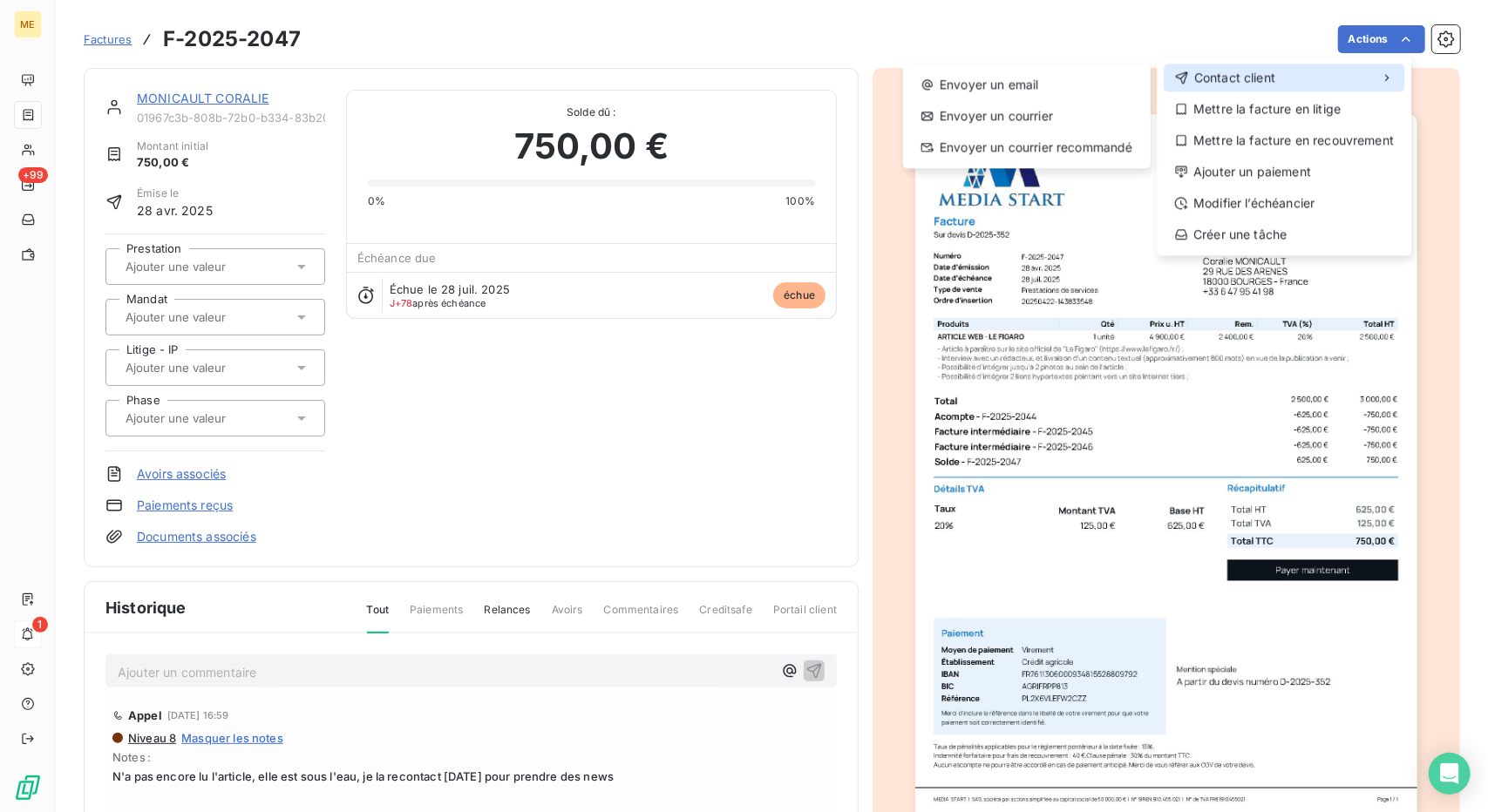
click at [1321, 66] on div "Contact client" at bounding box center [1283, 77] width 240 height 28
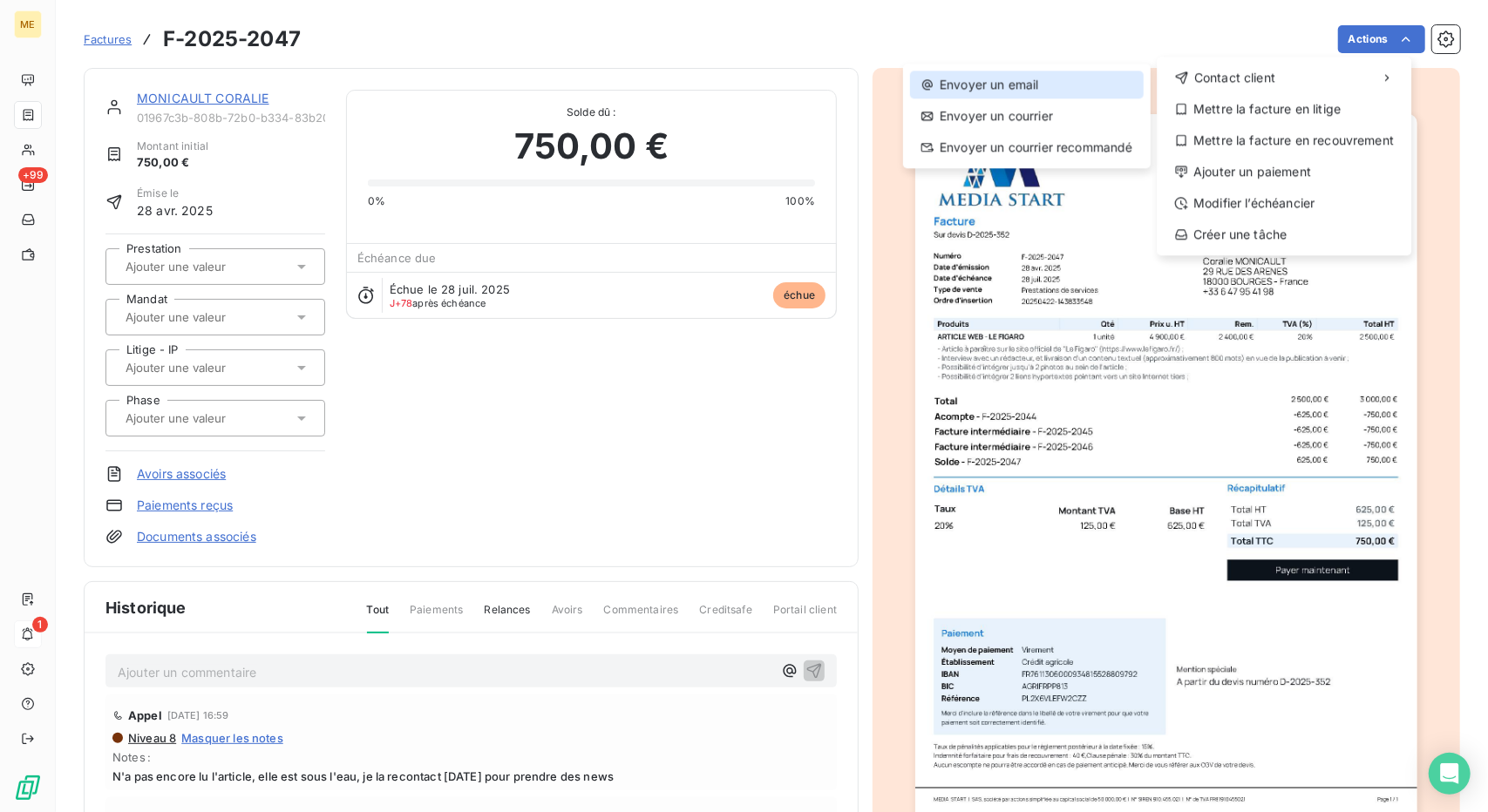
click at [1104, 81] on div "Envoyer un email" at bounding box center [1027, 84] width 233 height 28
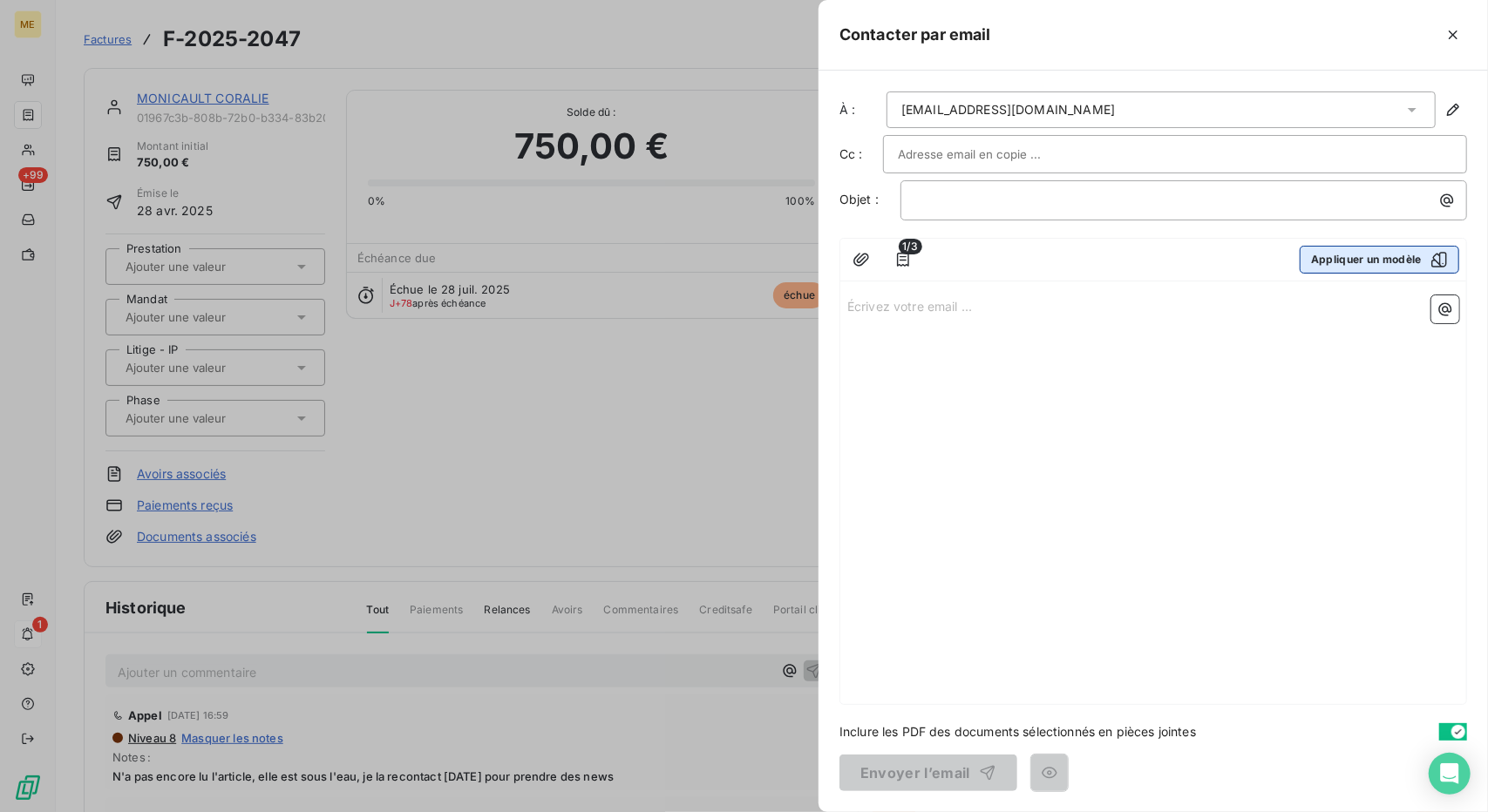
click at [1432, 269] on button "Appliquer un modèle" at bounding box center [1379, 259] width 160 height 28
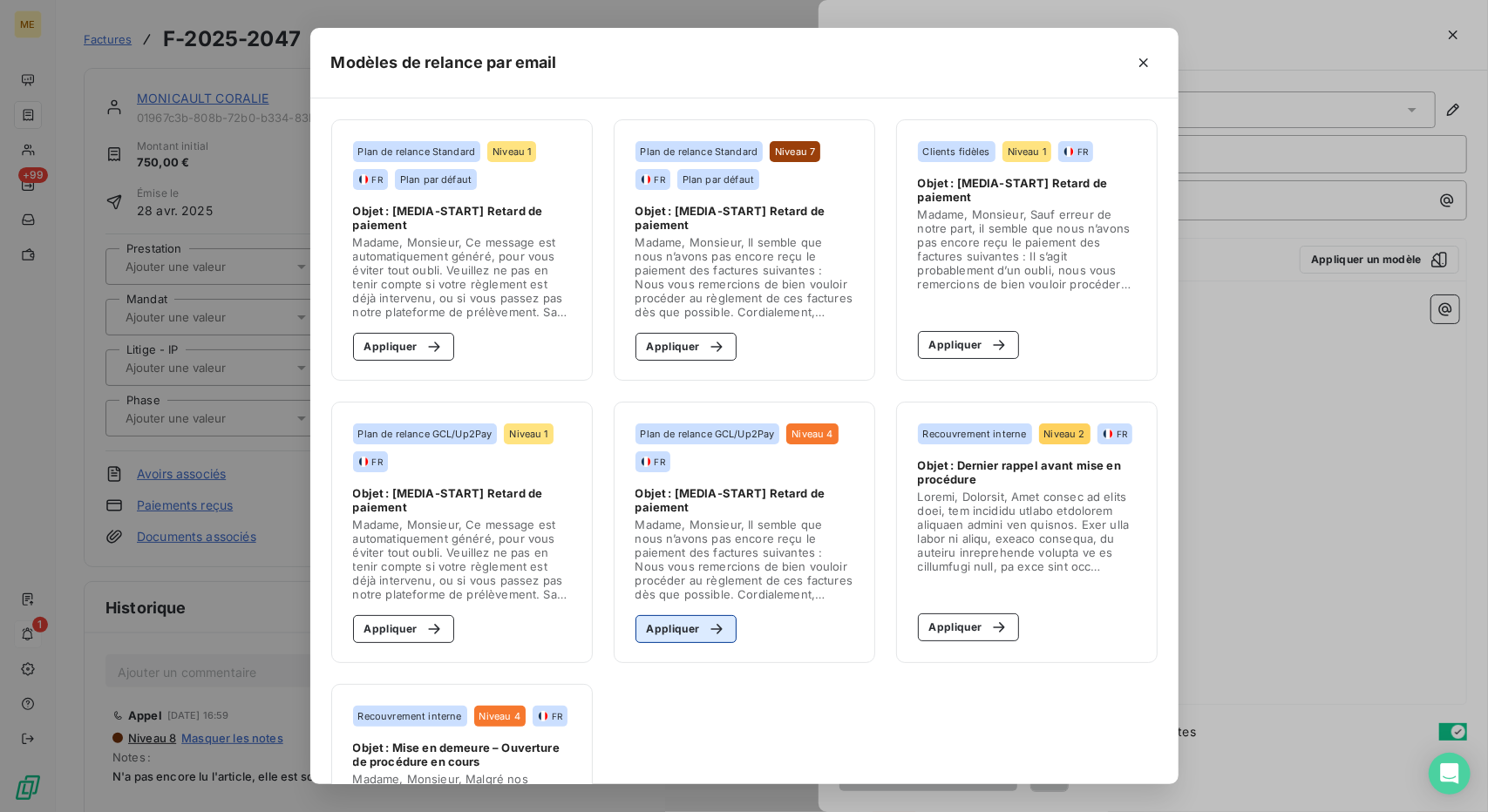
click at [717, 632] on icon "button" at bounding box center [717, 629] width 17 height 17
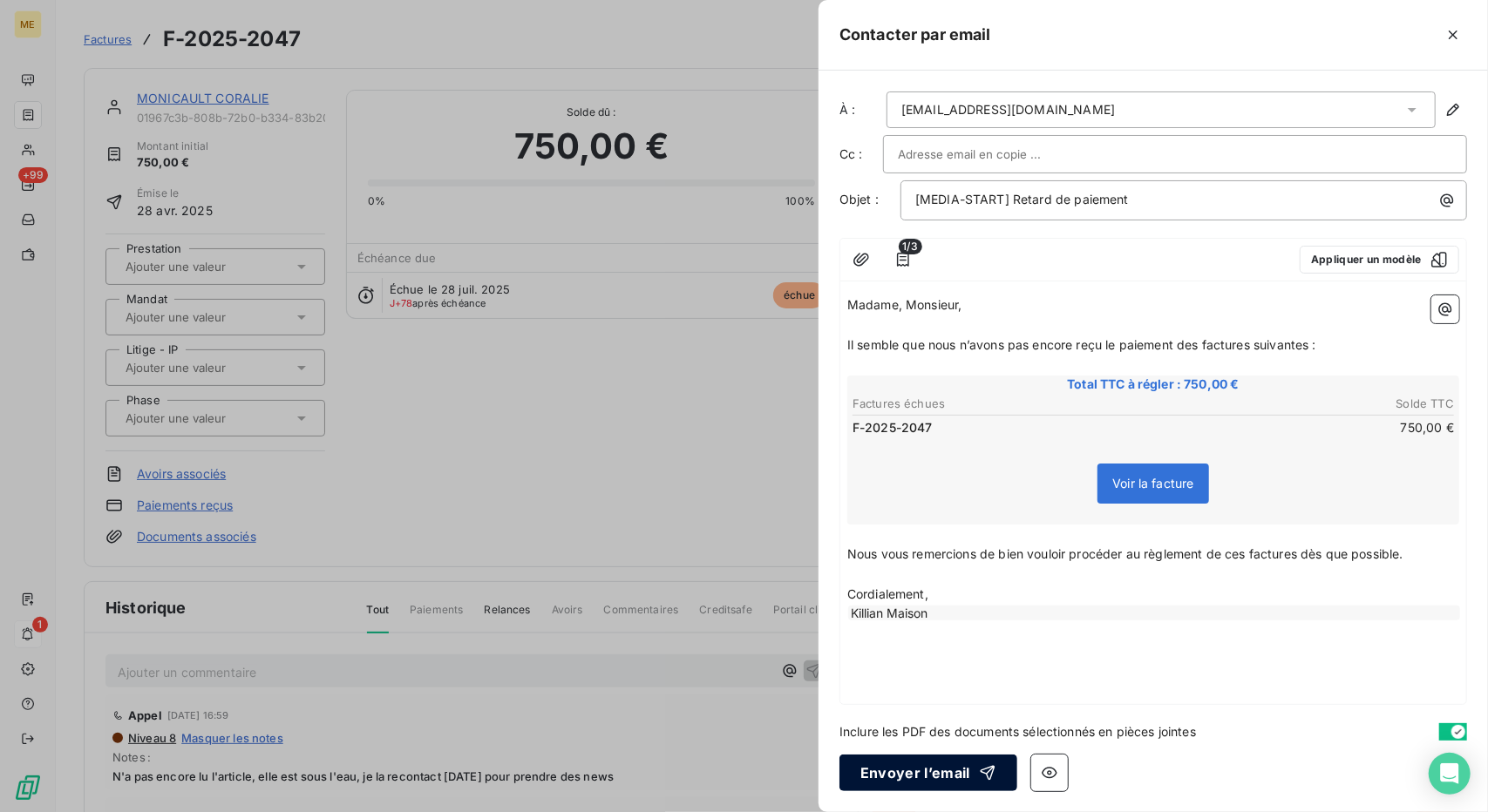
click at [944, 768] on button "Envoyer l’email" at bounding box center [928, 773] width 178 height 36
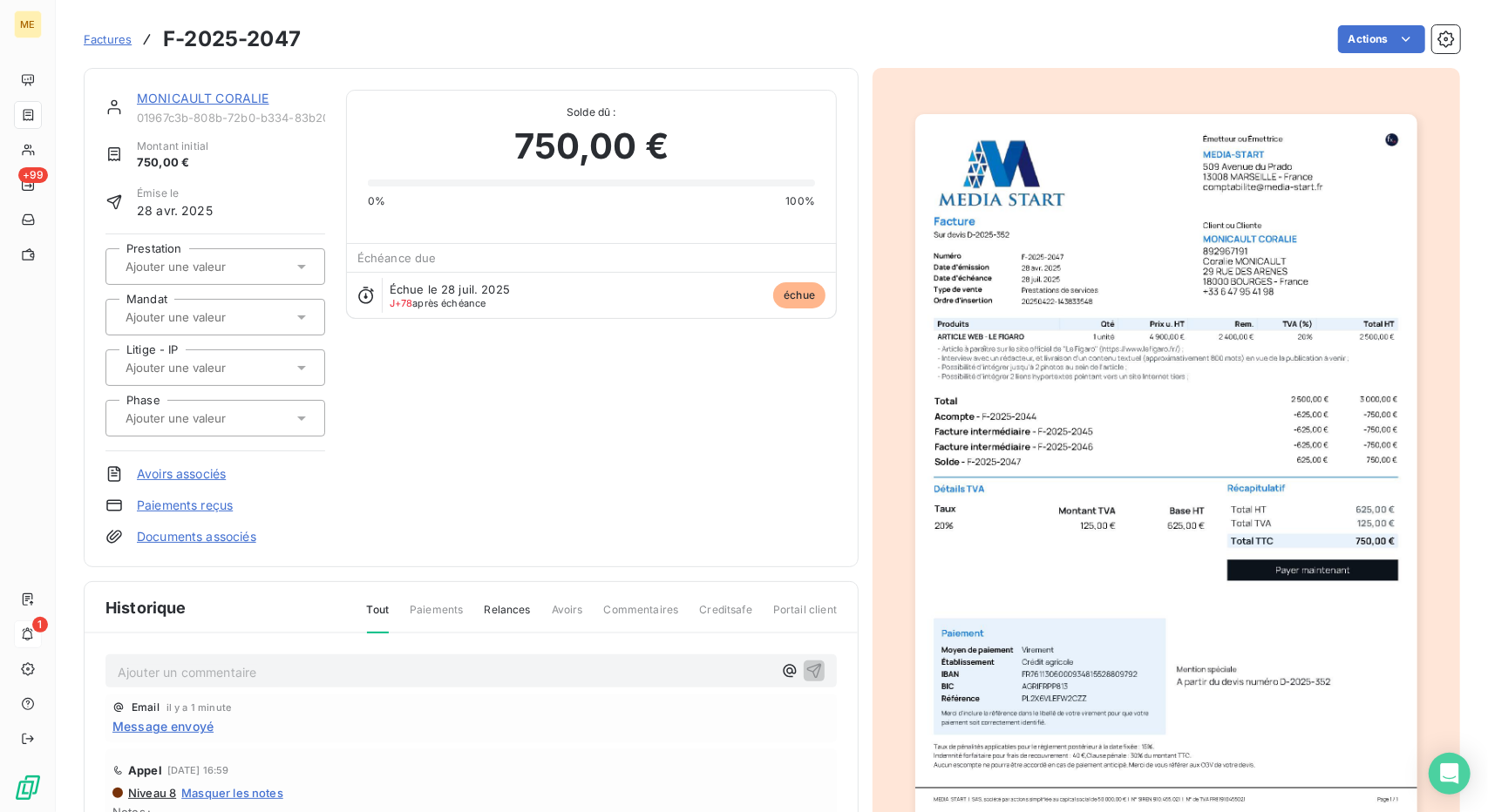
click at [204, 98] on link "MONICAULT CORALIE" at bounding box center [203, 98] width 132 height 14
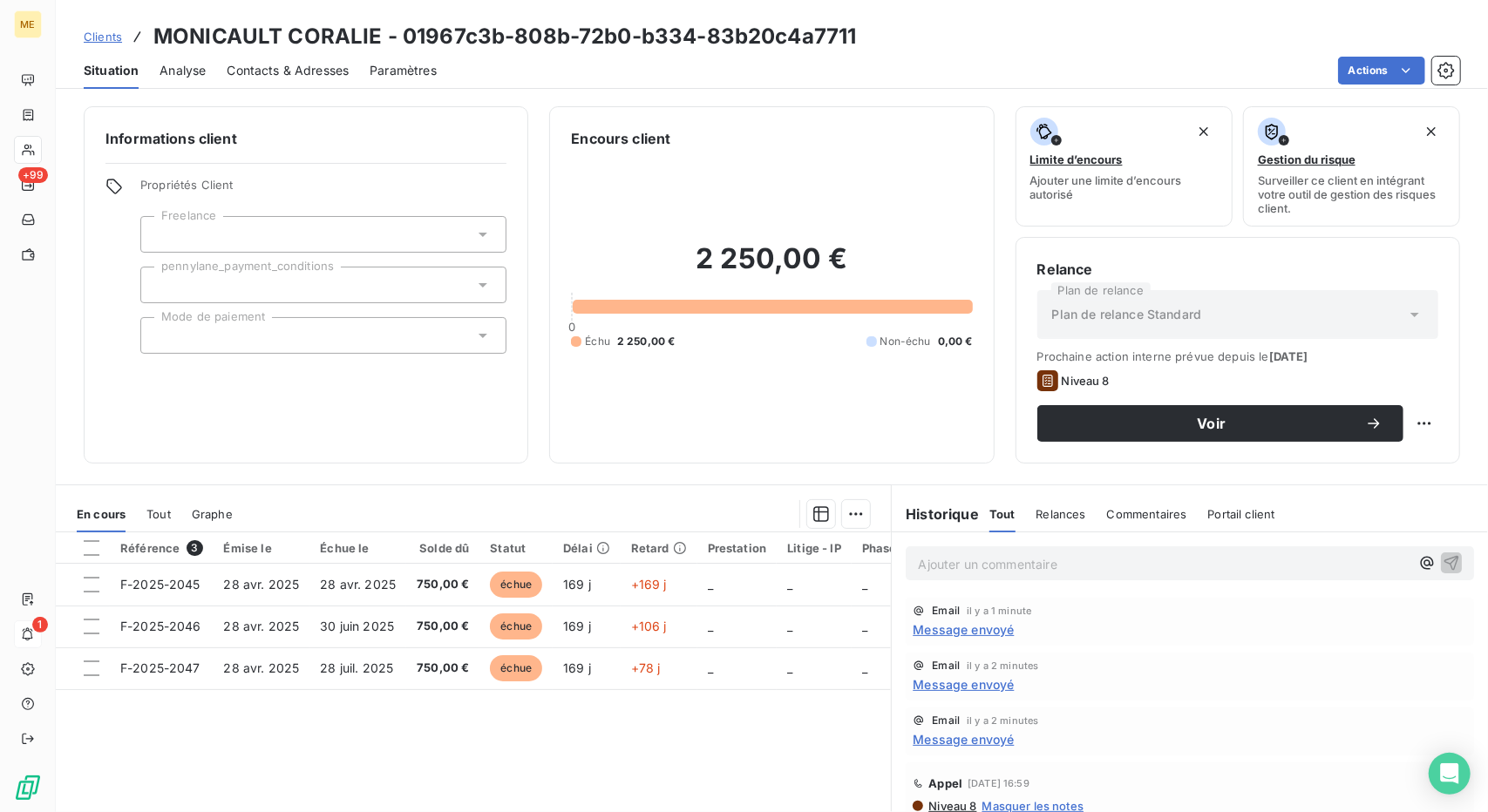
click at [931, 568] on p "Ajouter un commentaire ﻿" at bounding box center [1164, 564] width 492 height 22
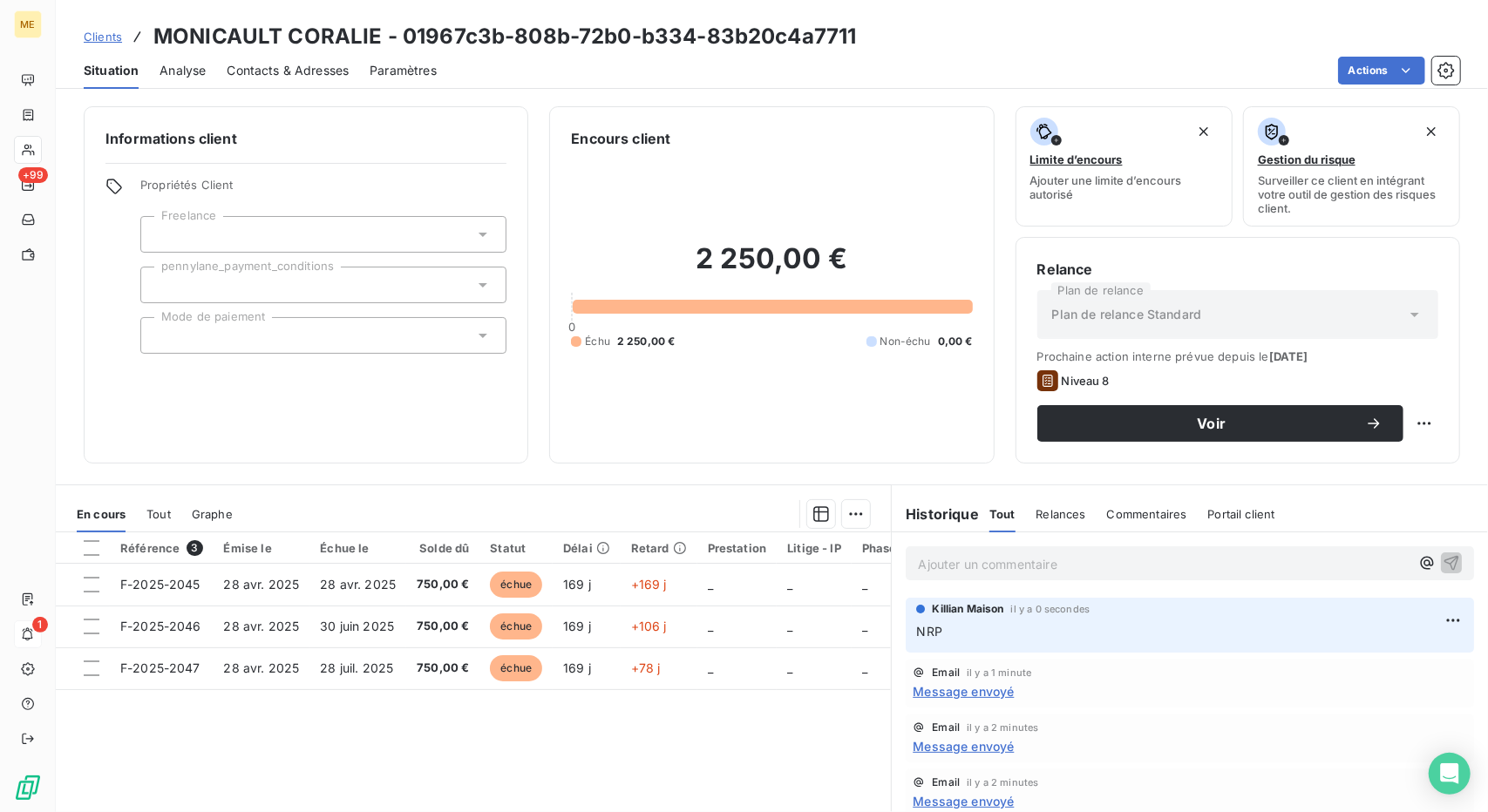
click at [109, 39] on span "Clients" at bounding box center [102, 36] width 38 height 14
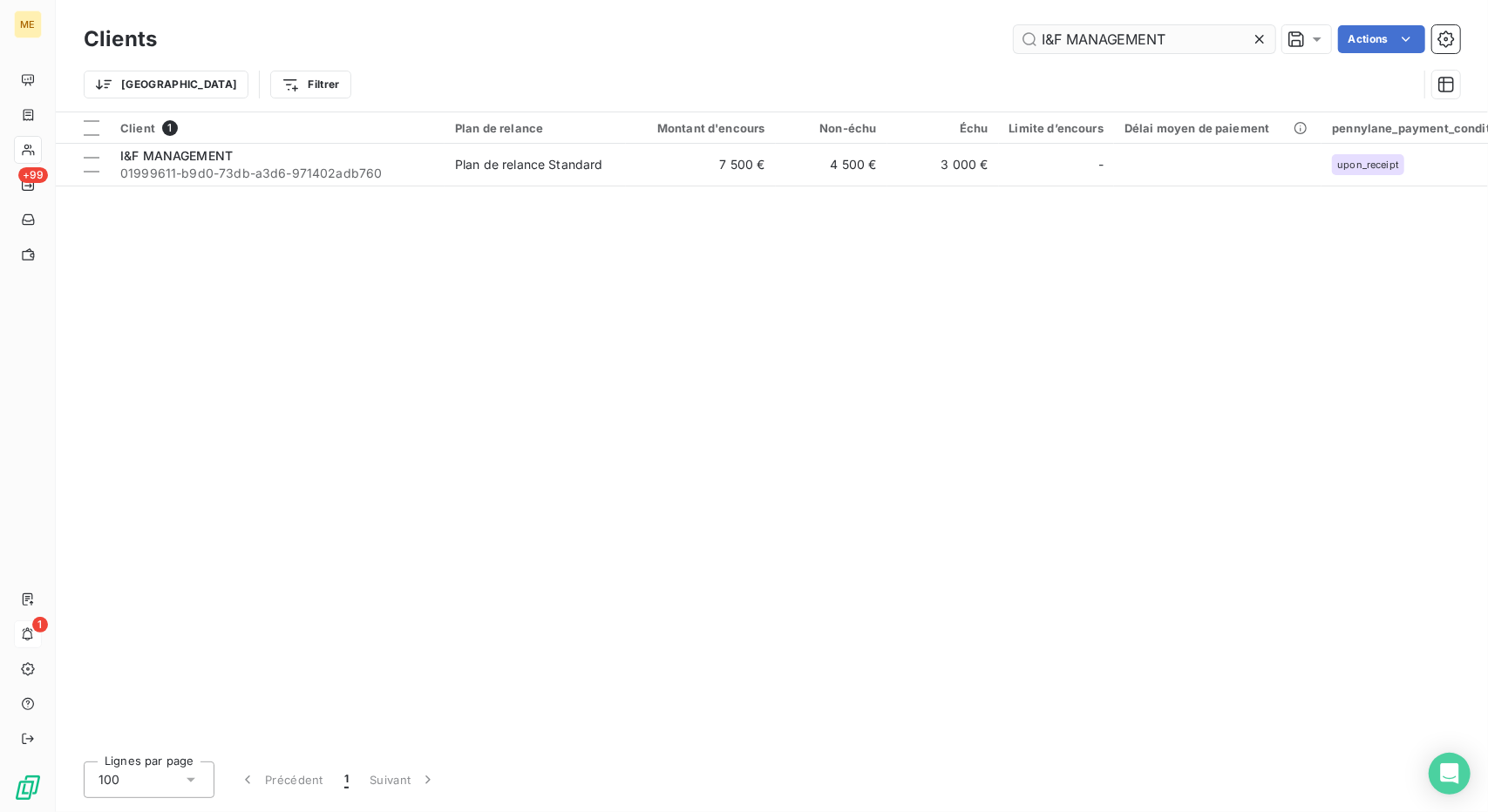
click at [1064, 35] on input "I&F MANAGEMENT" at bounding box center [1144, 38] width 261 height 28
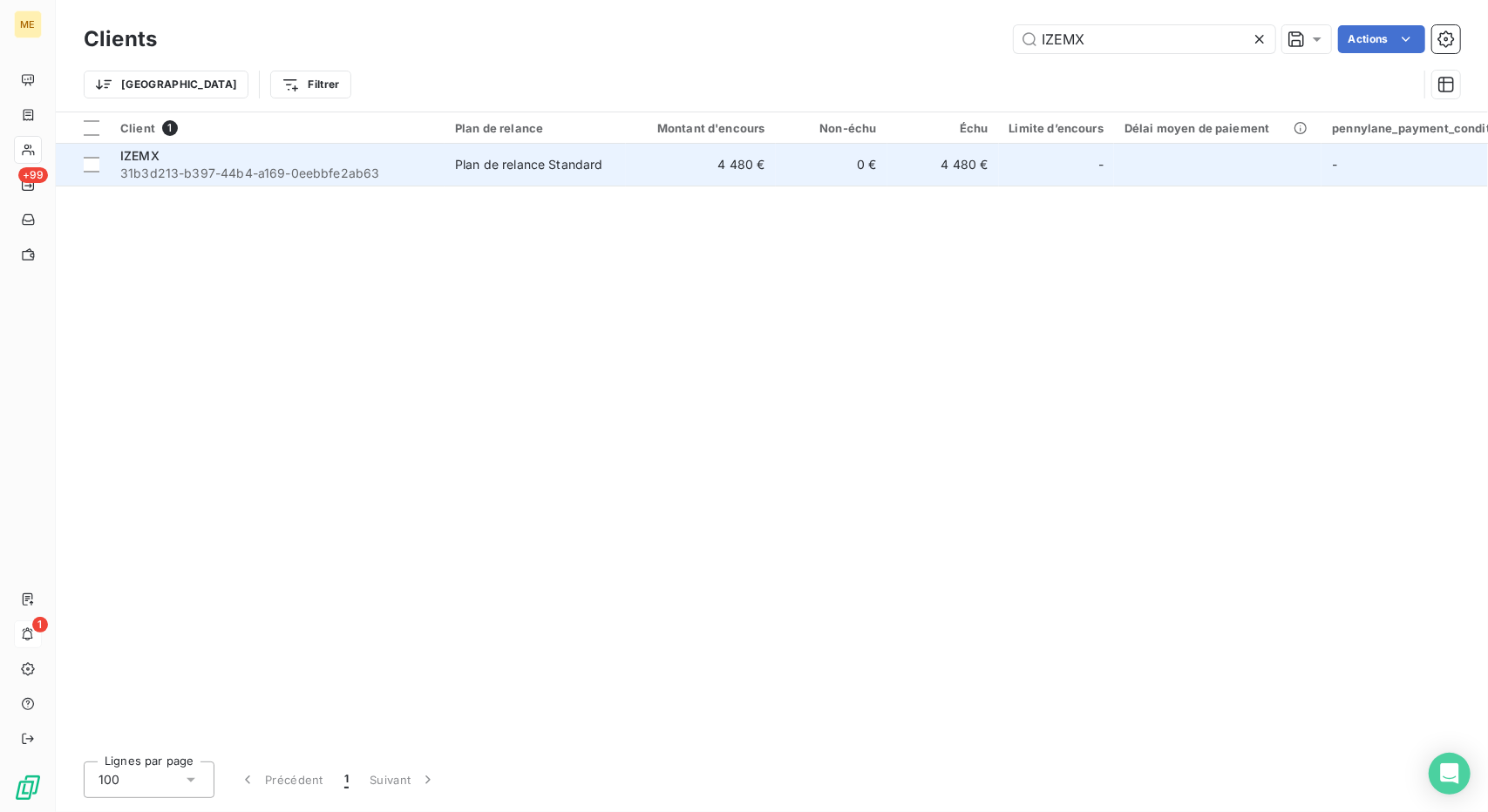
type input "IZEMX"
click at [802, 166] on td "0 €" at bounding box center [832, 165] width 112 height 42
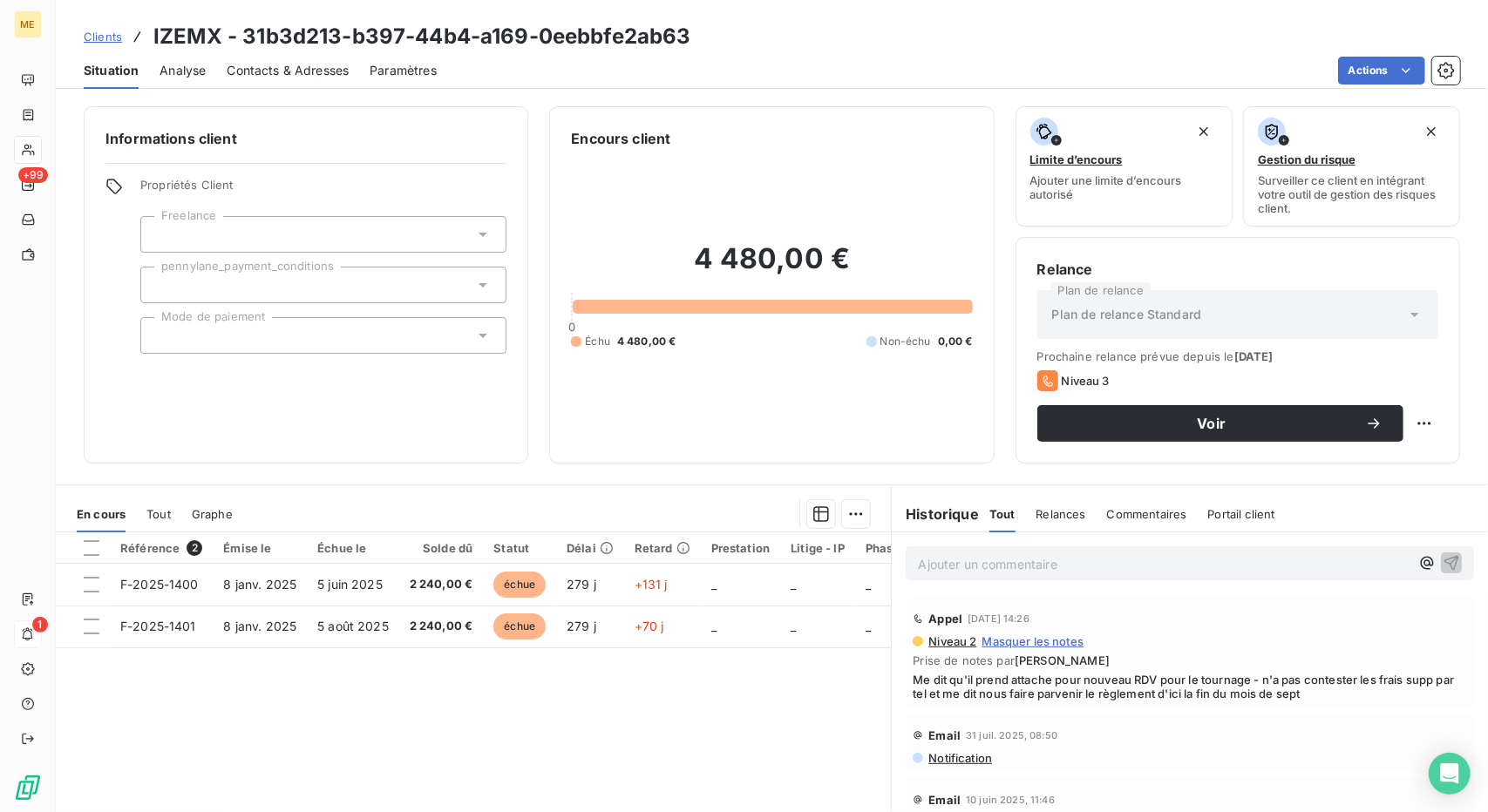
click at [104, 31] on span "Clients" at bounding box center [102, 36] width 38 height 14
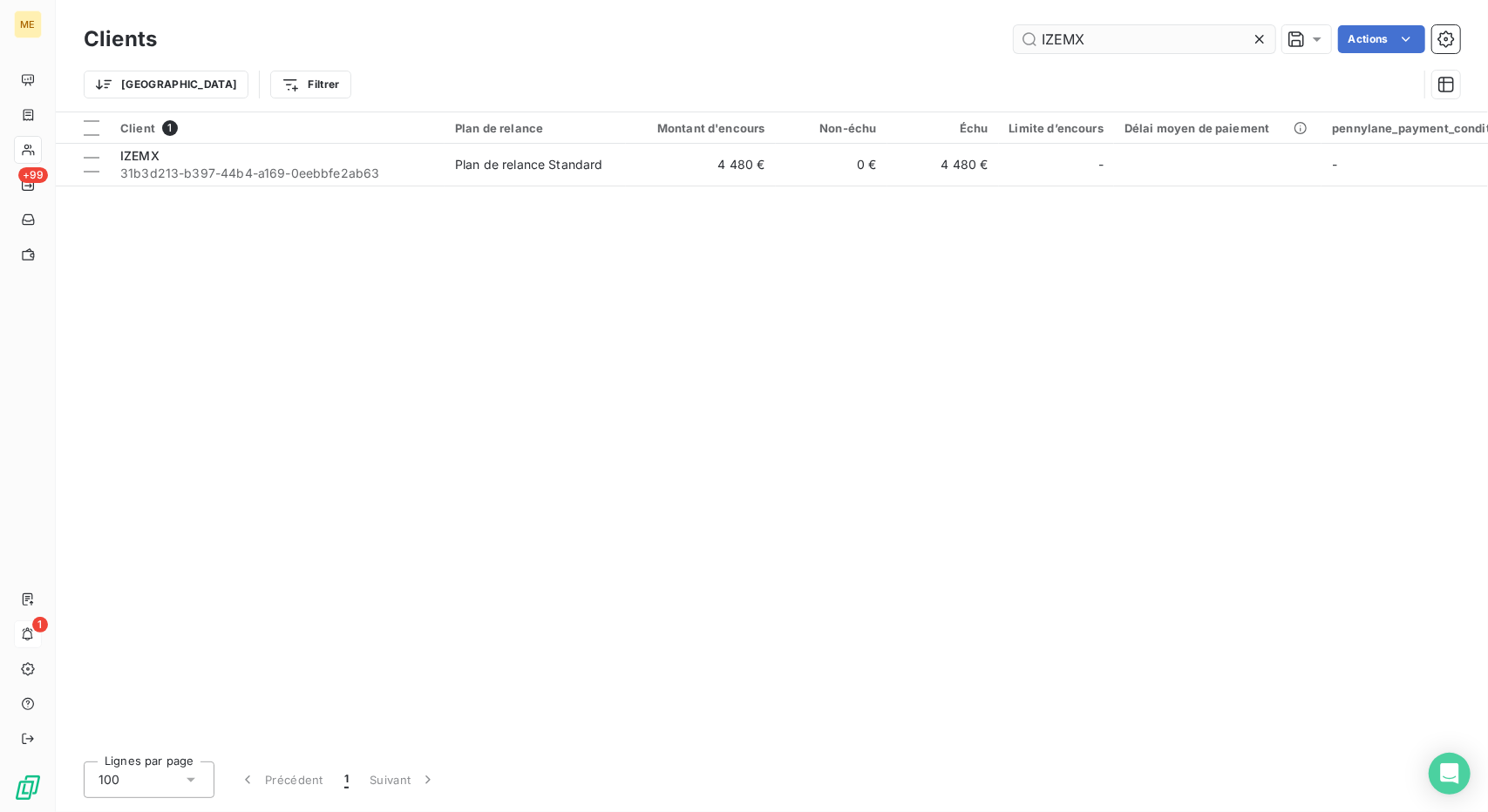
click at [1076, 38] on input "IZEMX" at bounding box center [1144, 38] width 261 height 28
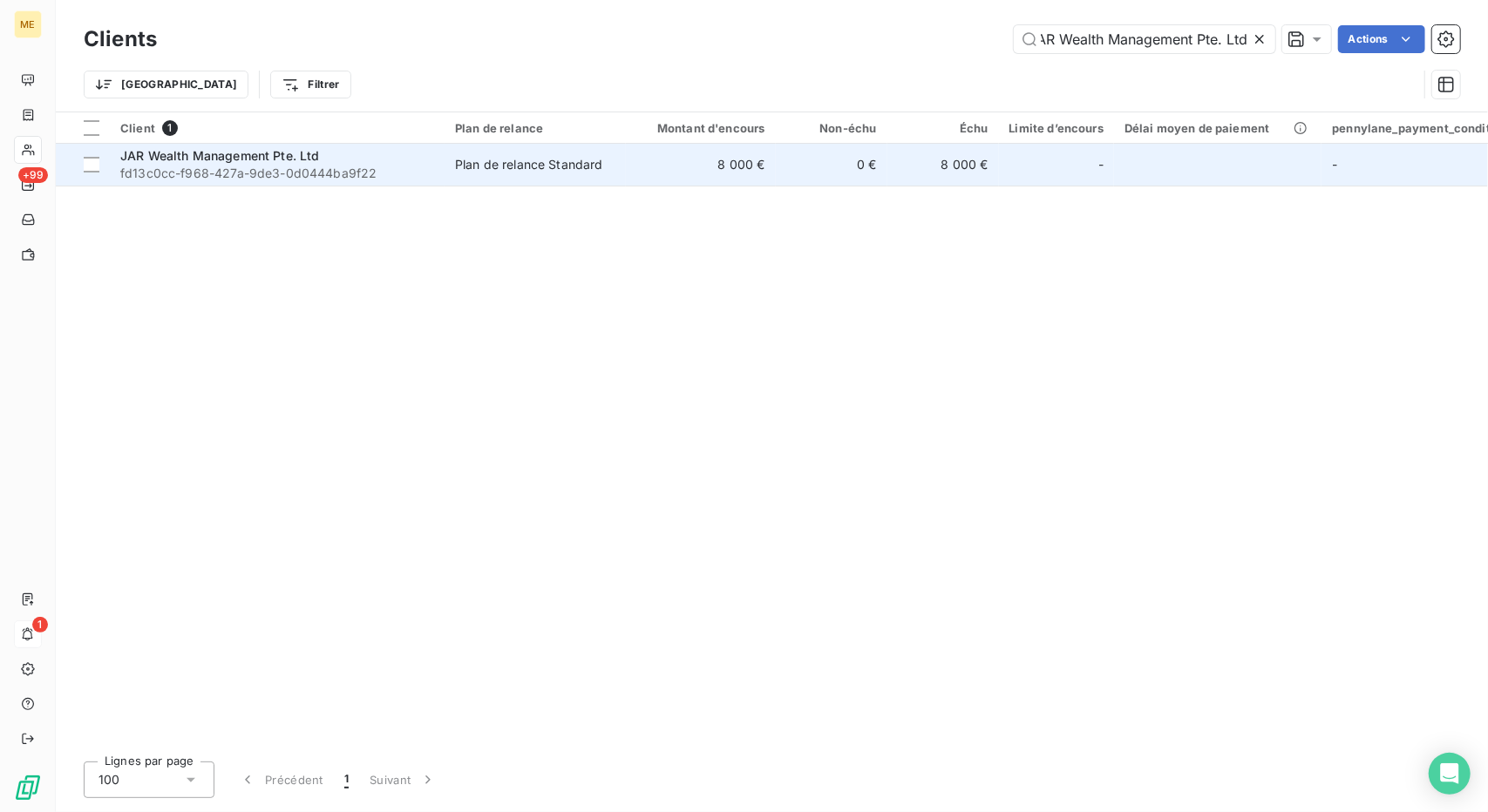
type input "JAR Wealth Management Pte. Ltd"
click at [759, 158] on td "8 000 €" at bounding box center [700, 165] width 150 height 42
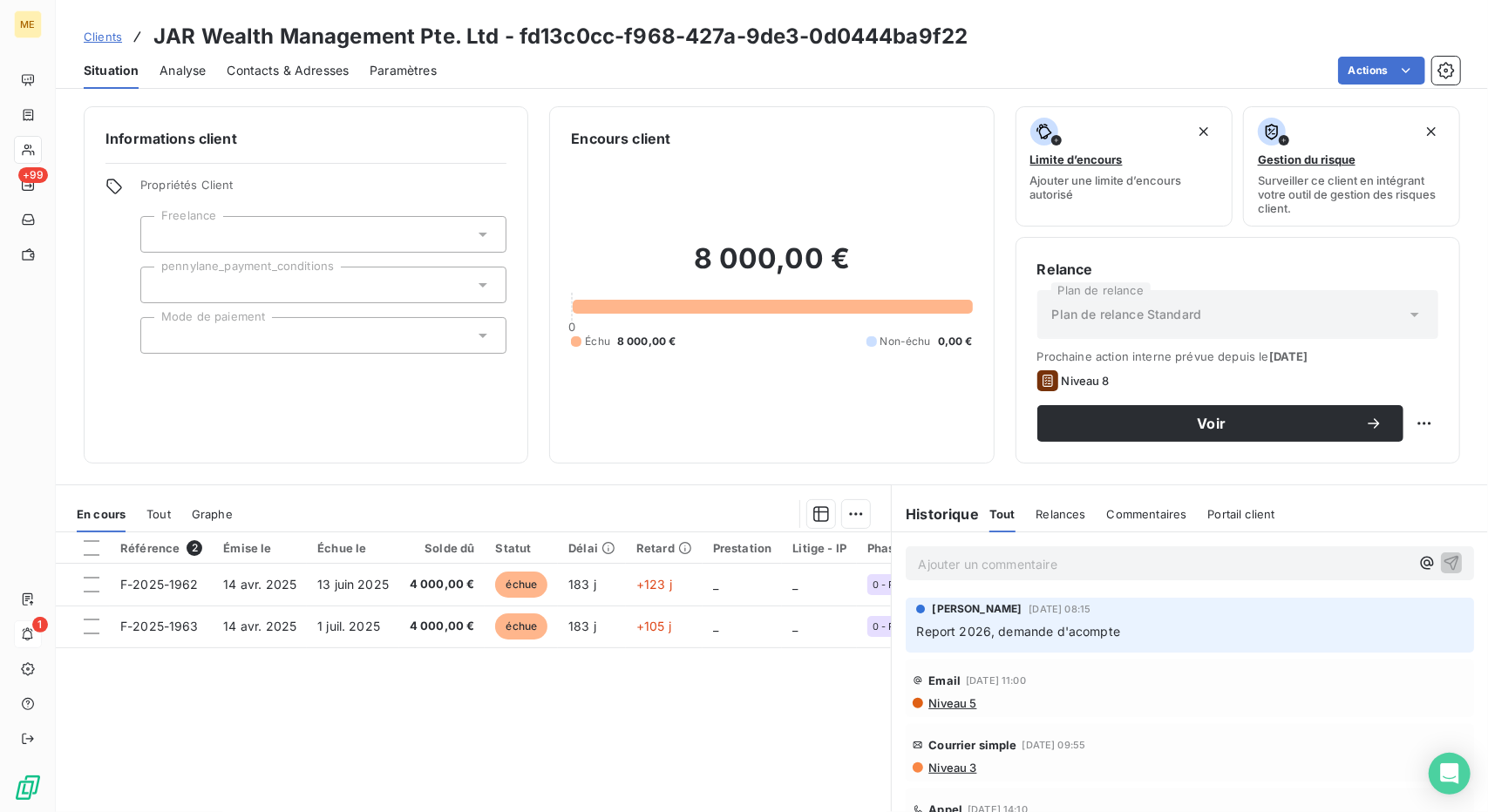
click at [1005, 637] on span "Report 2026, demande d'acompte" at bounding box center [1018, 630] width 204 height 14
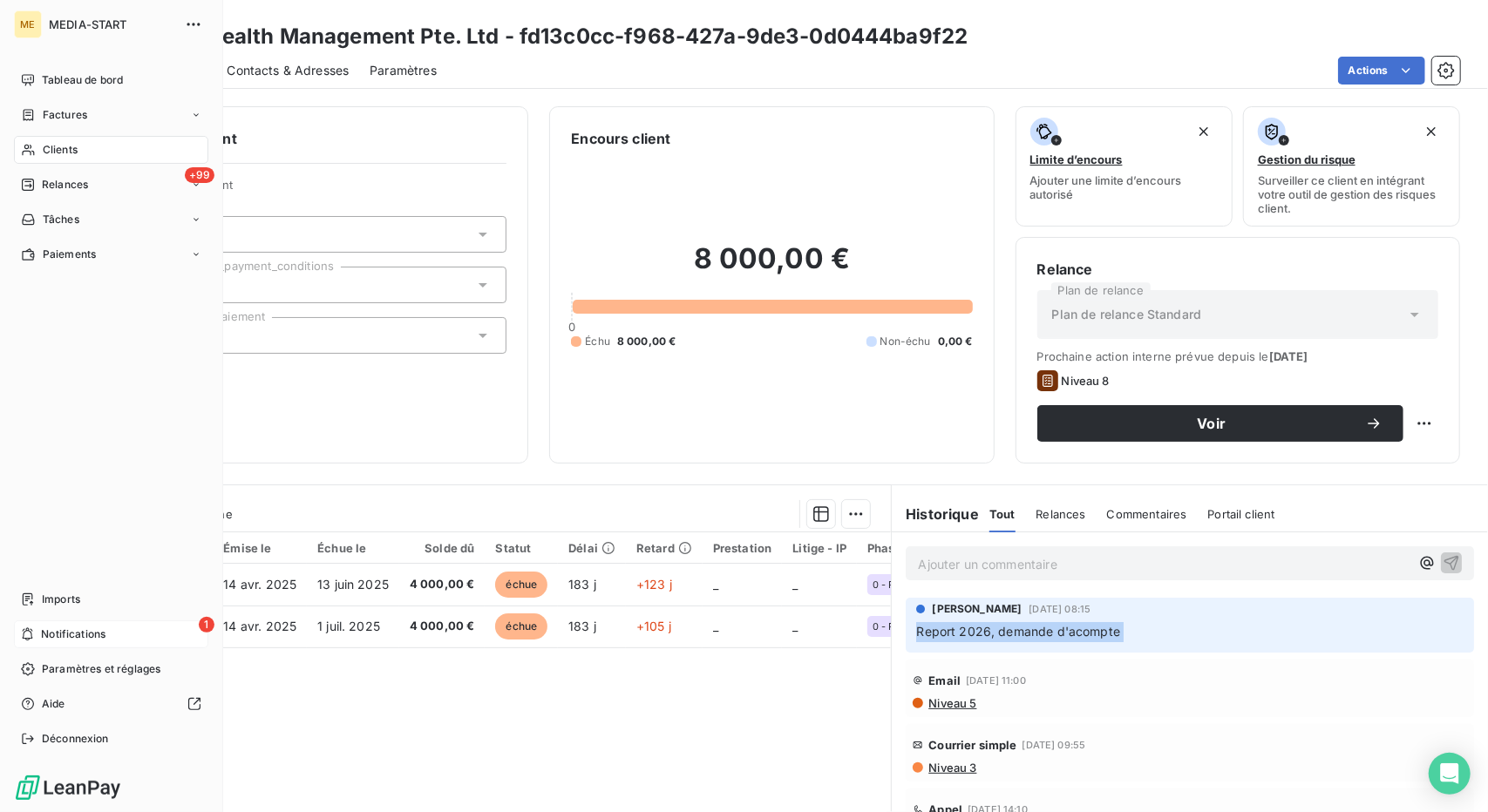
click at [37, 626] on div "1 Notifications" at bounding box center [111, 634] width 194 height 28
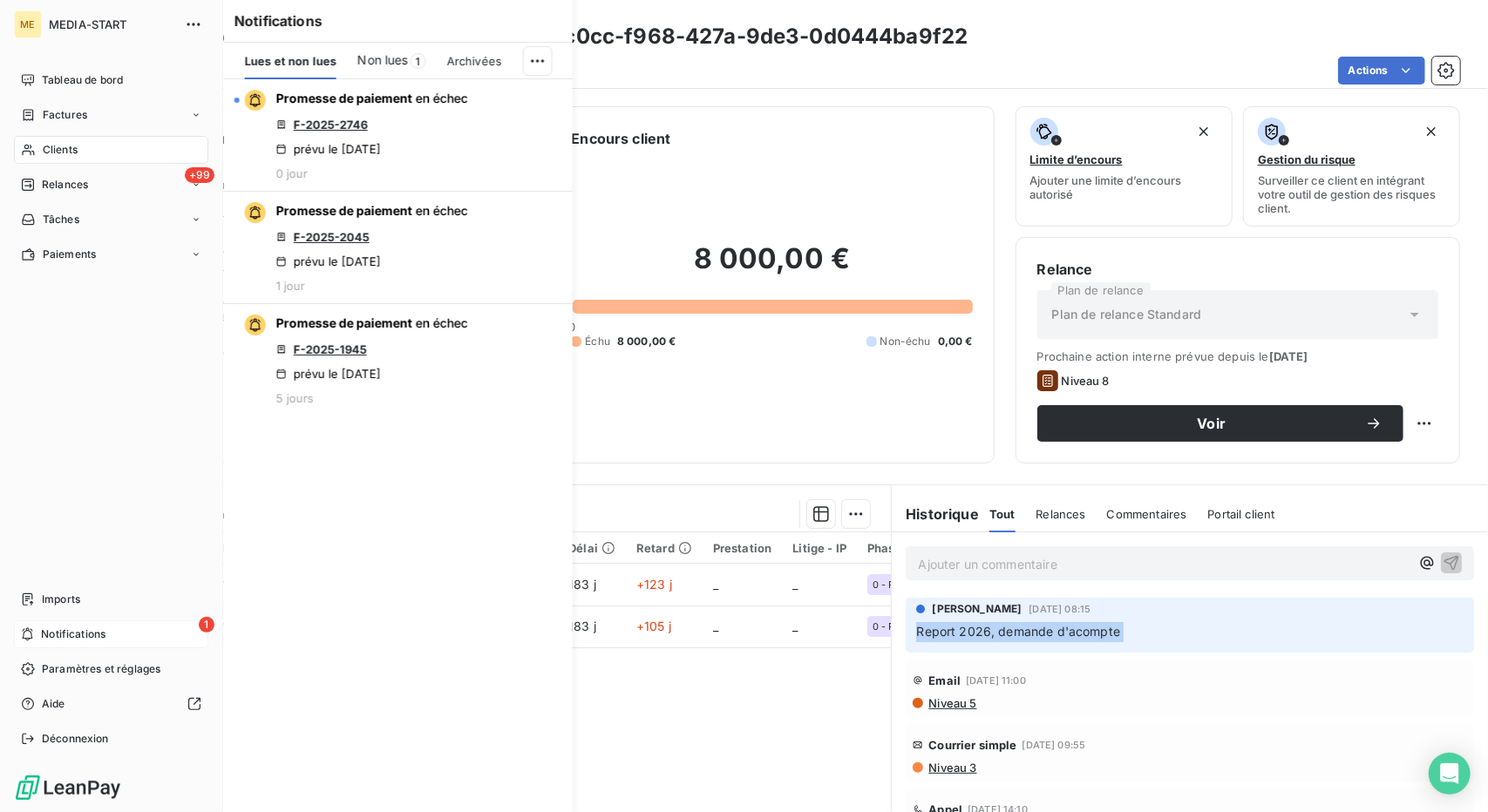
click at [37, 626] on div "1 Notifications" at bounding box center [111, 634] width 194 height 28
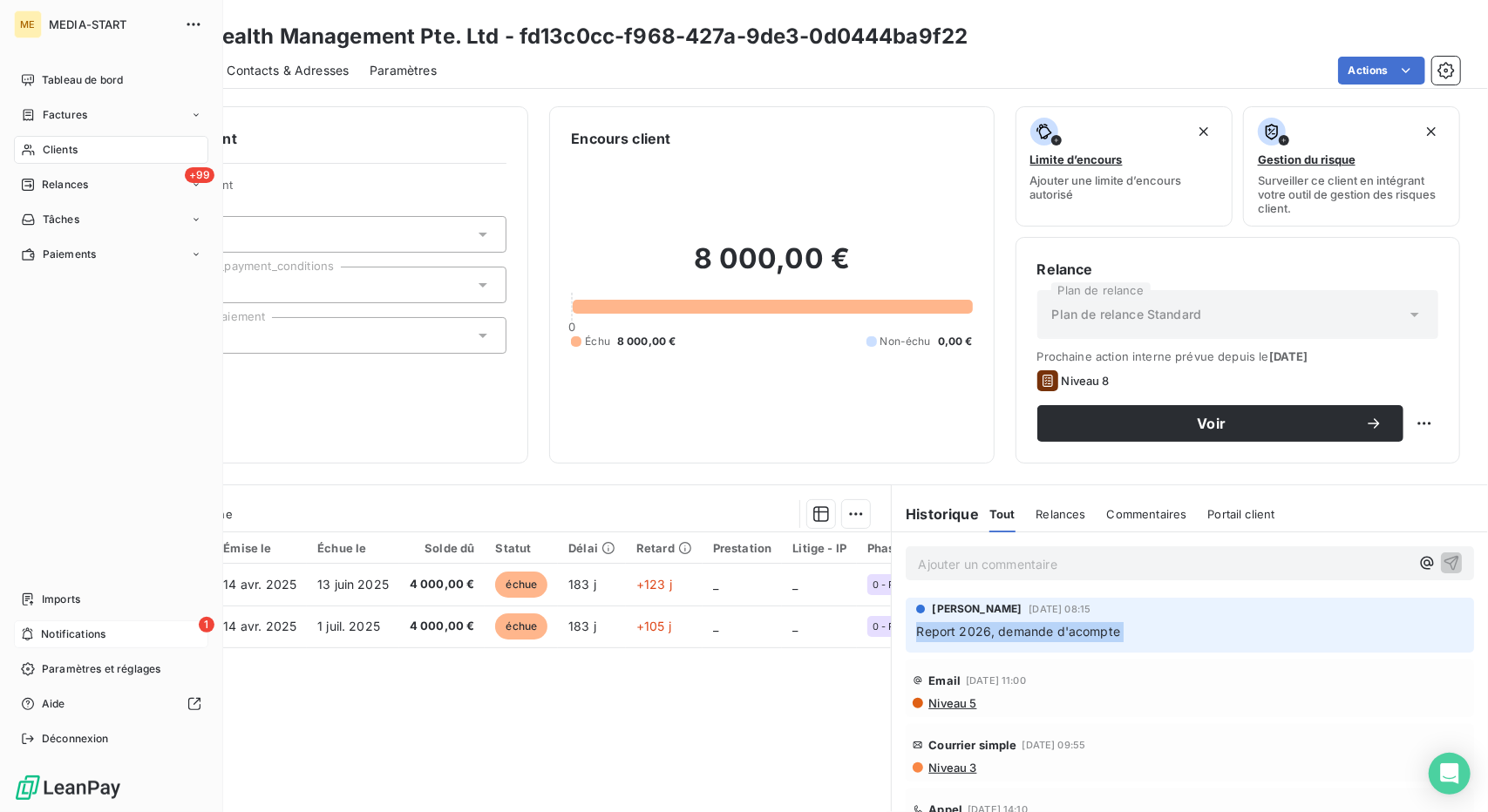
click at [133, 644] on div "1 Notifications" at bounding box center [111, 634] width 194 height 28
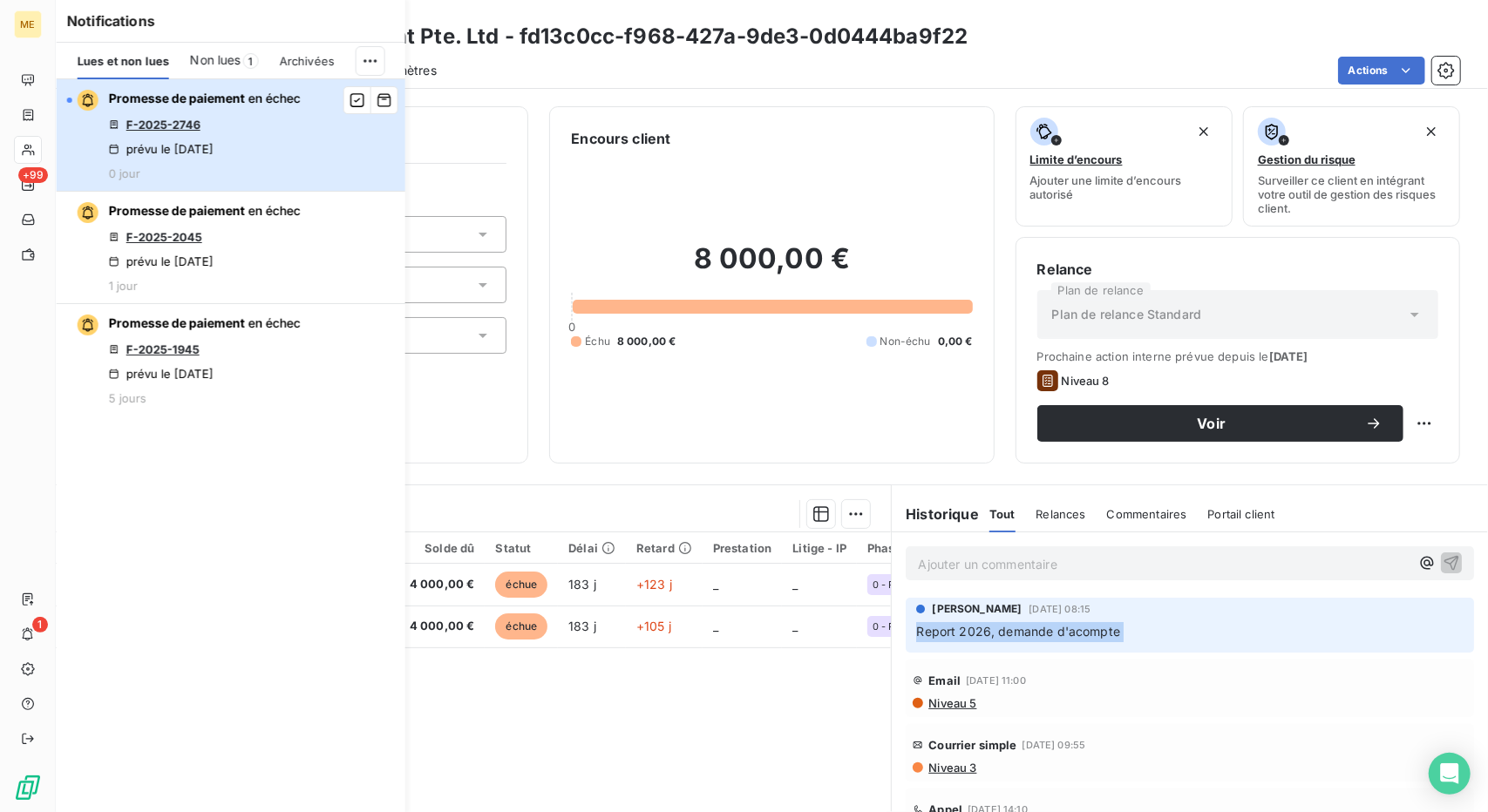
click at [253, 133] on div "Promesse de paiement en échec F-2025-2746 prévu le [DATE] 0 jour" at bounding box center [205, 135] width 191 height 91
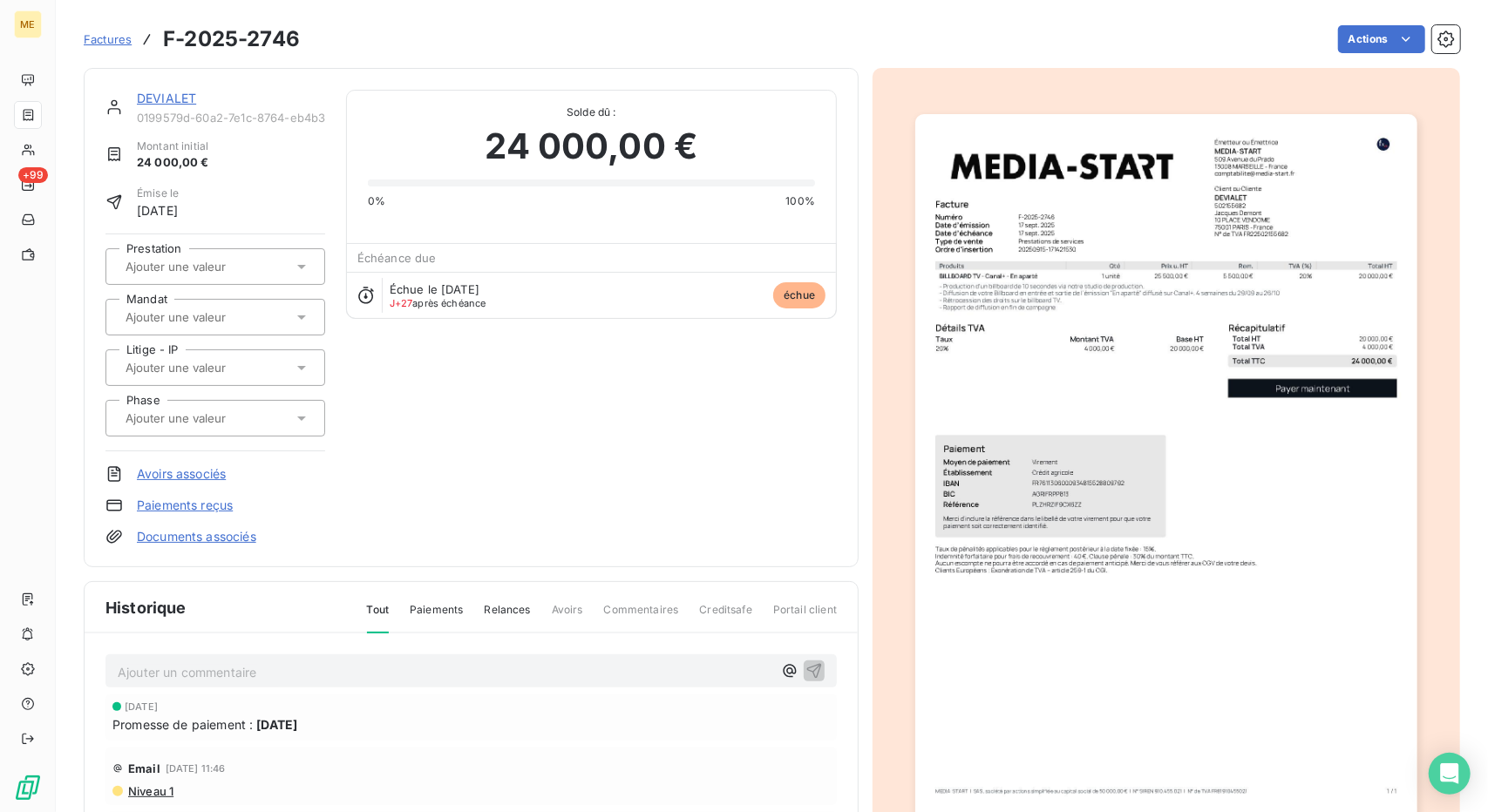
click at [167, 99] on link "DEVIALET" at bounding box center [167, 98] width 59 height 14
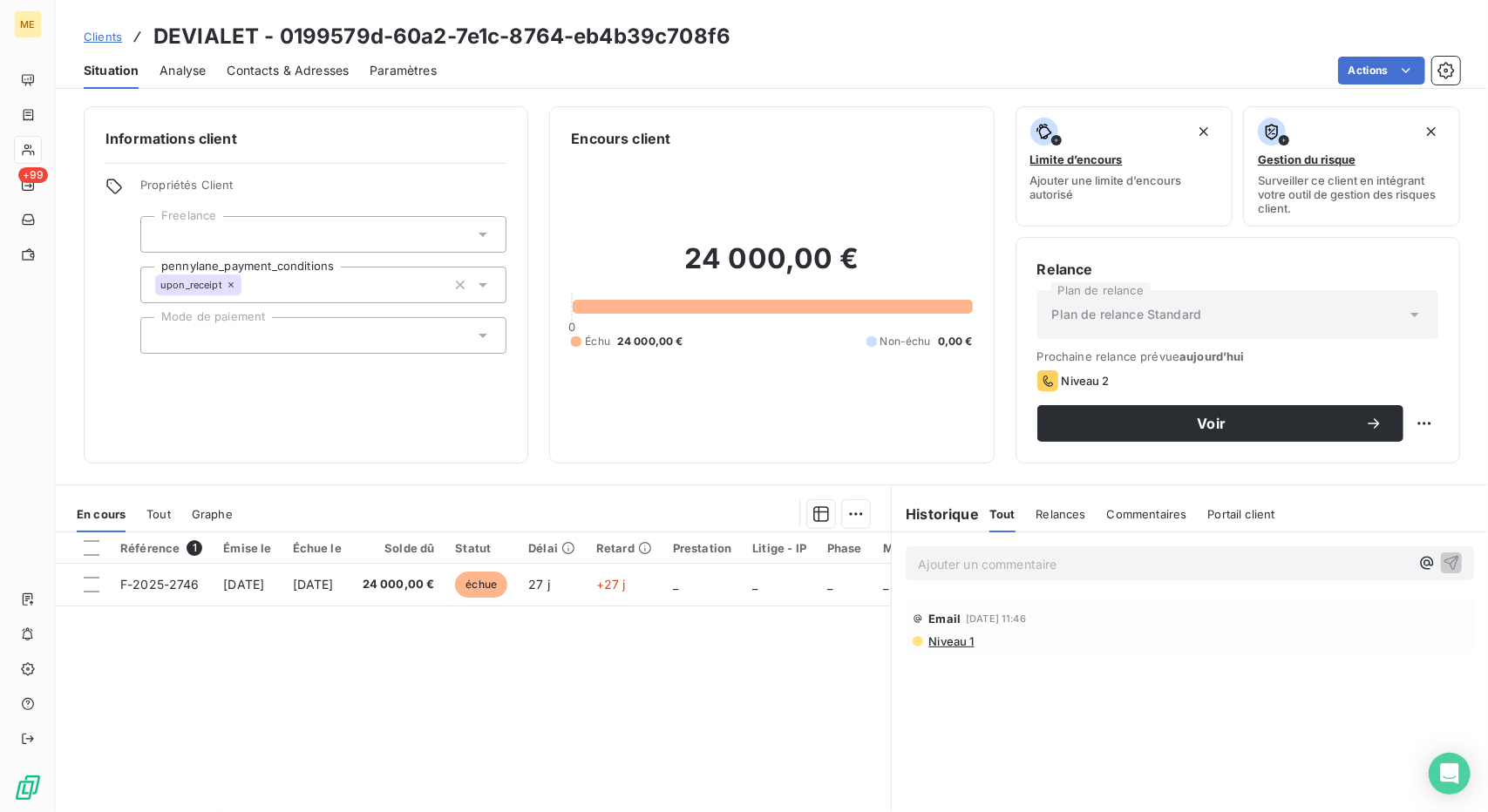
click at [195, 38] on h3 "DEVIALET - 0199579d-60a2-7e1c-8764-eb4b39c708f6" at bounding box center [441, 36] width 577 height 32
click at [274, 68] on span "Contacts & Adresses" at bounding box center [288, 71] width 122 height 17
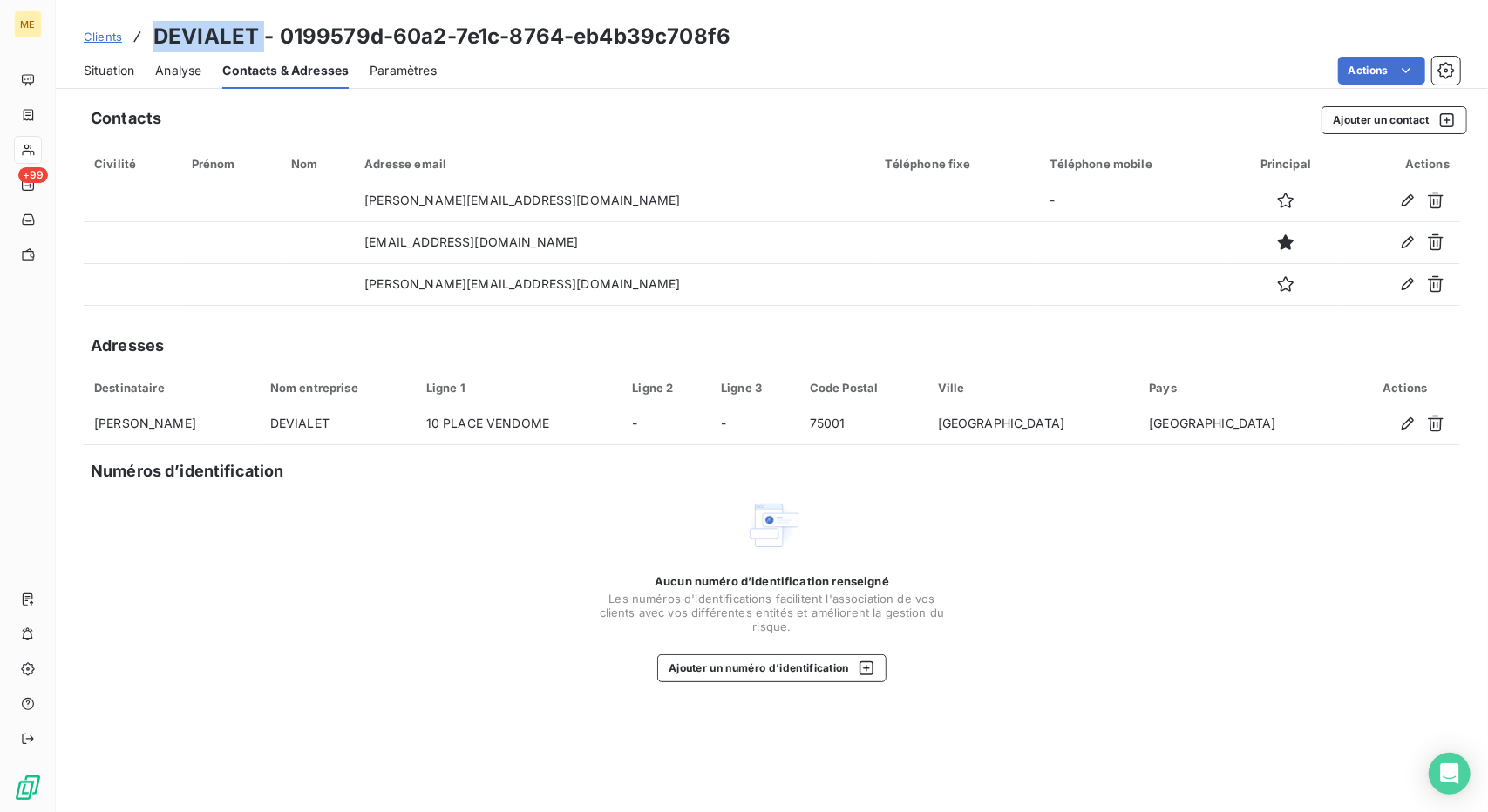
click at [113, 74] on span "Situation" at bounding box center [108, 71] width 51 height 17
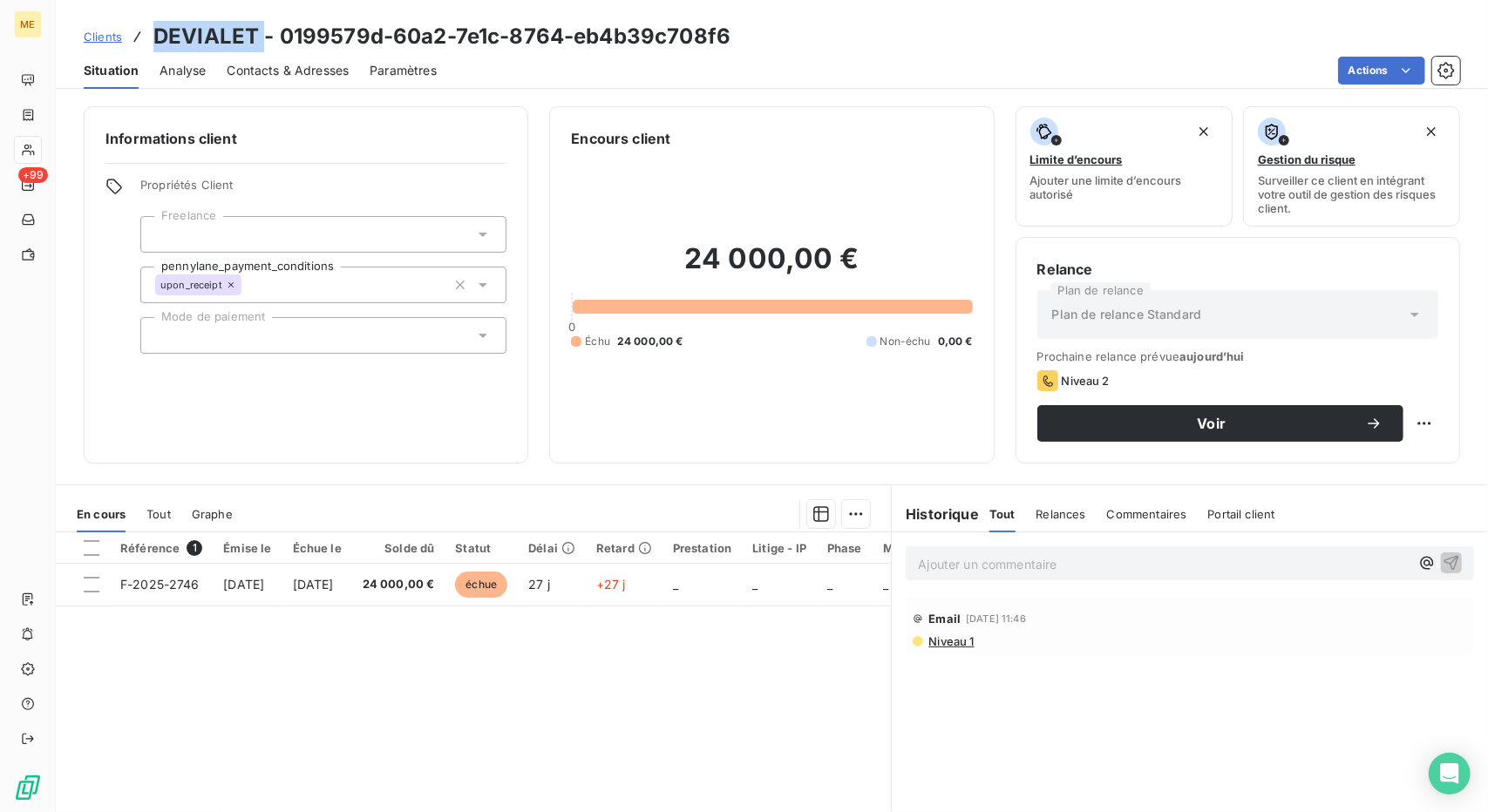
click at [96, 34] on span "Clients" at bounding box center [102, 36] width 38 height 14
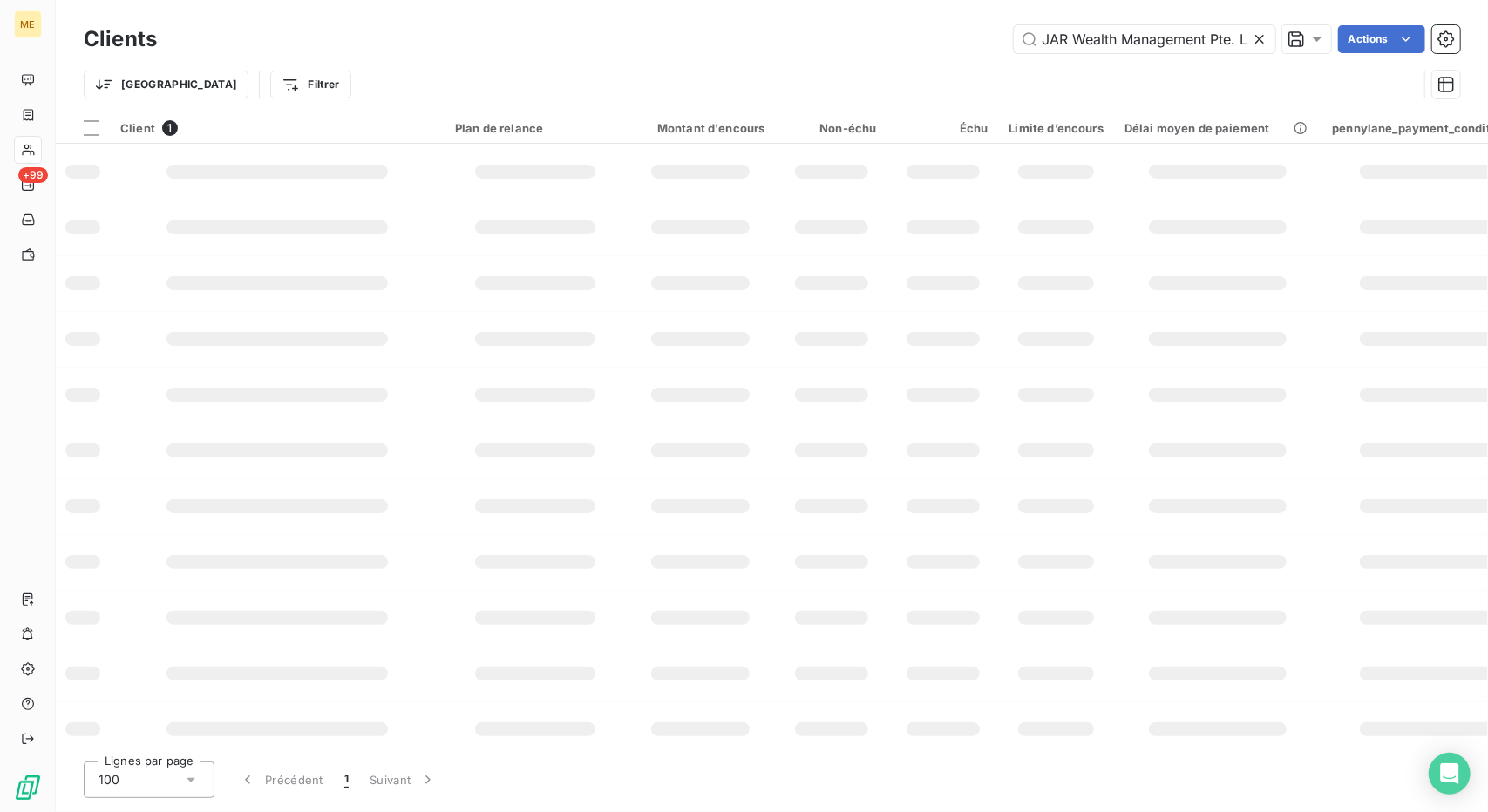
scroll to position [0, 14]
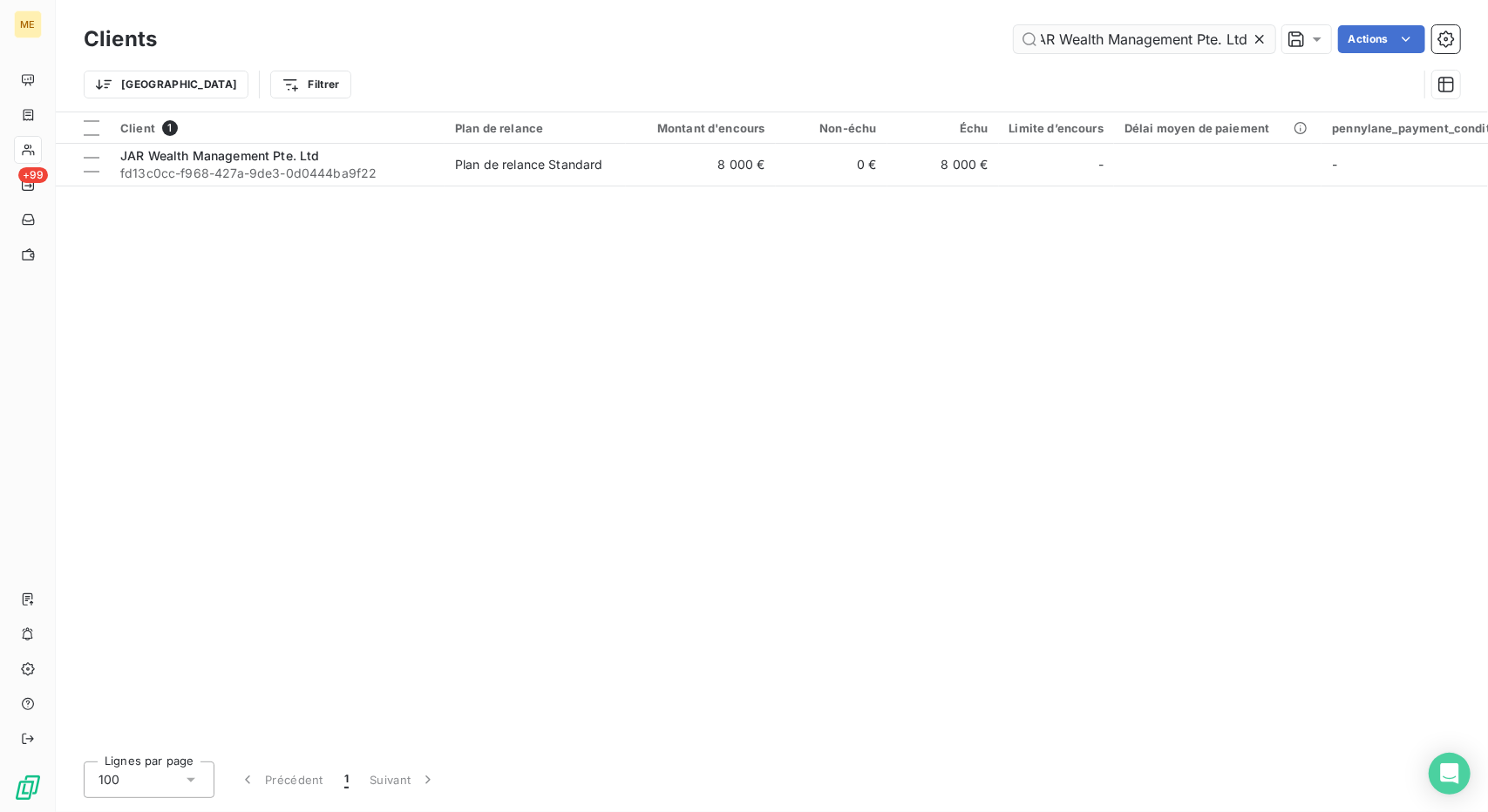
click at [1135, 35] on input "JAR Wealth Management Pte. Ltd" at bounding box center [1144, 38] width 261 height 28
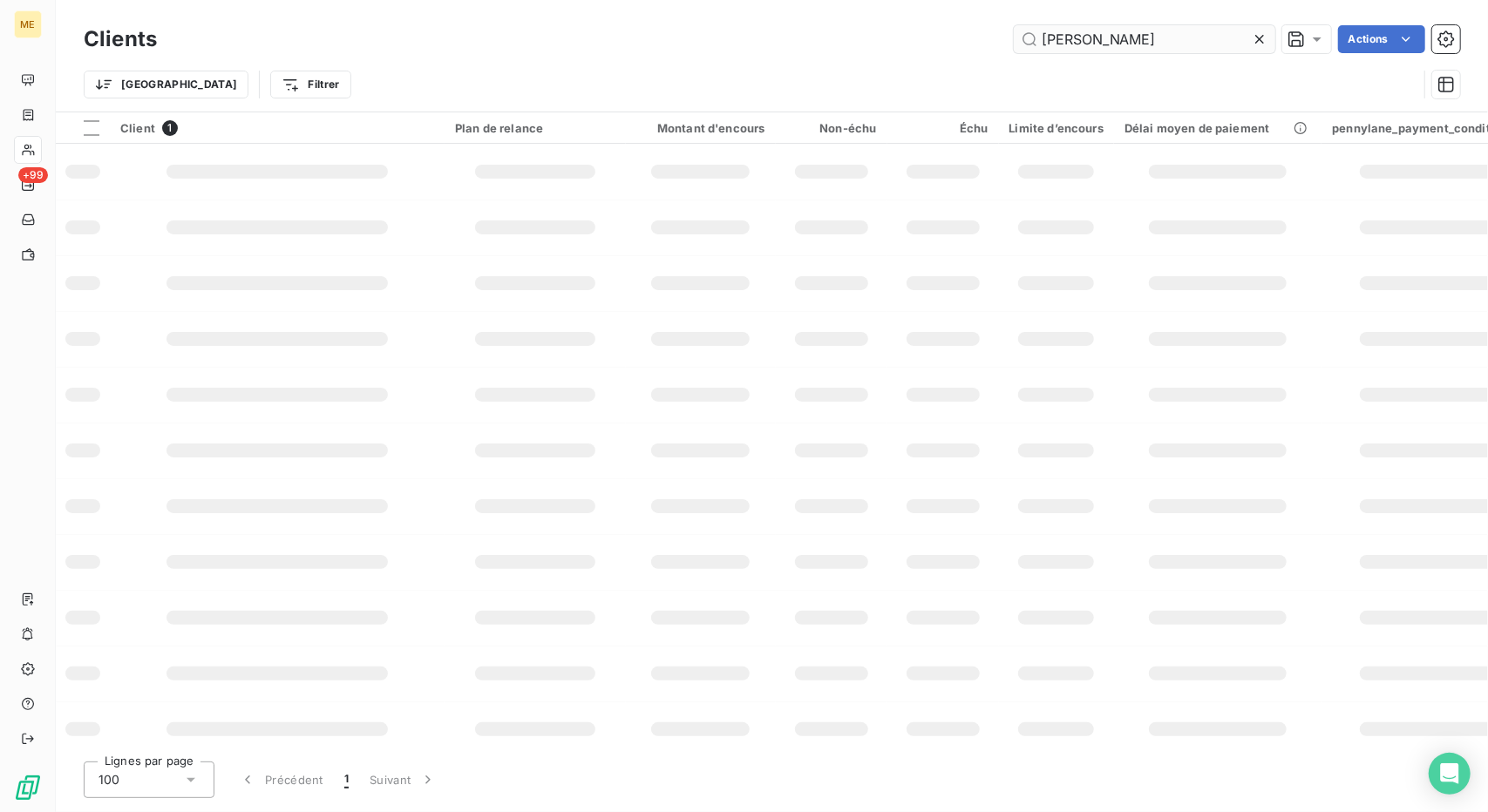
scroll to position [0, 0]
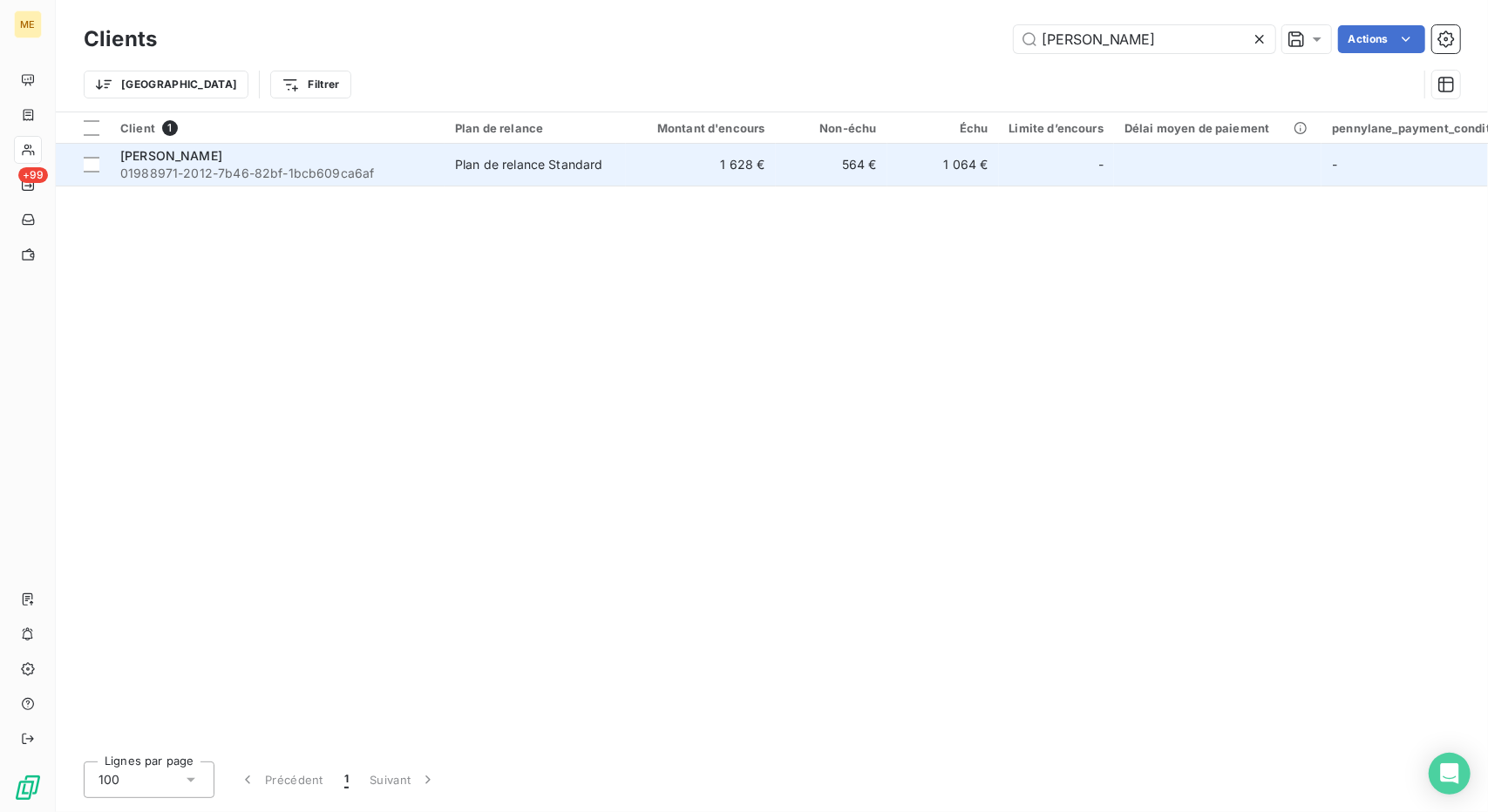
type input "[PERSON_NAME]"
click at [833, 163] on td "564 €" at bounding box center [832, 165] width 112 height 42
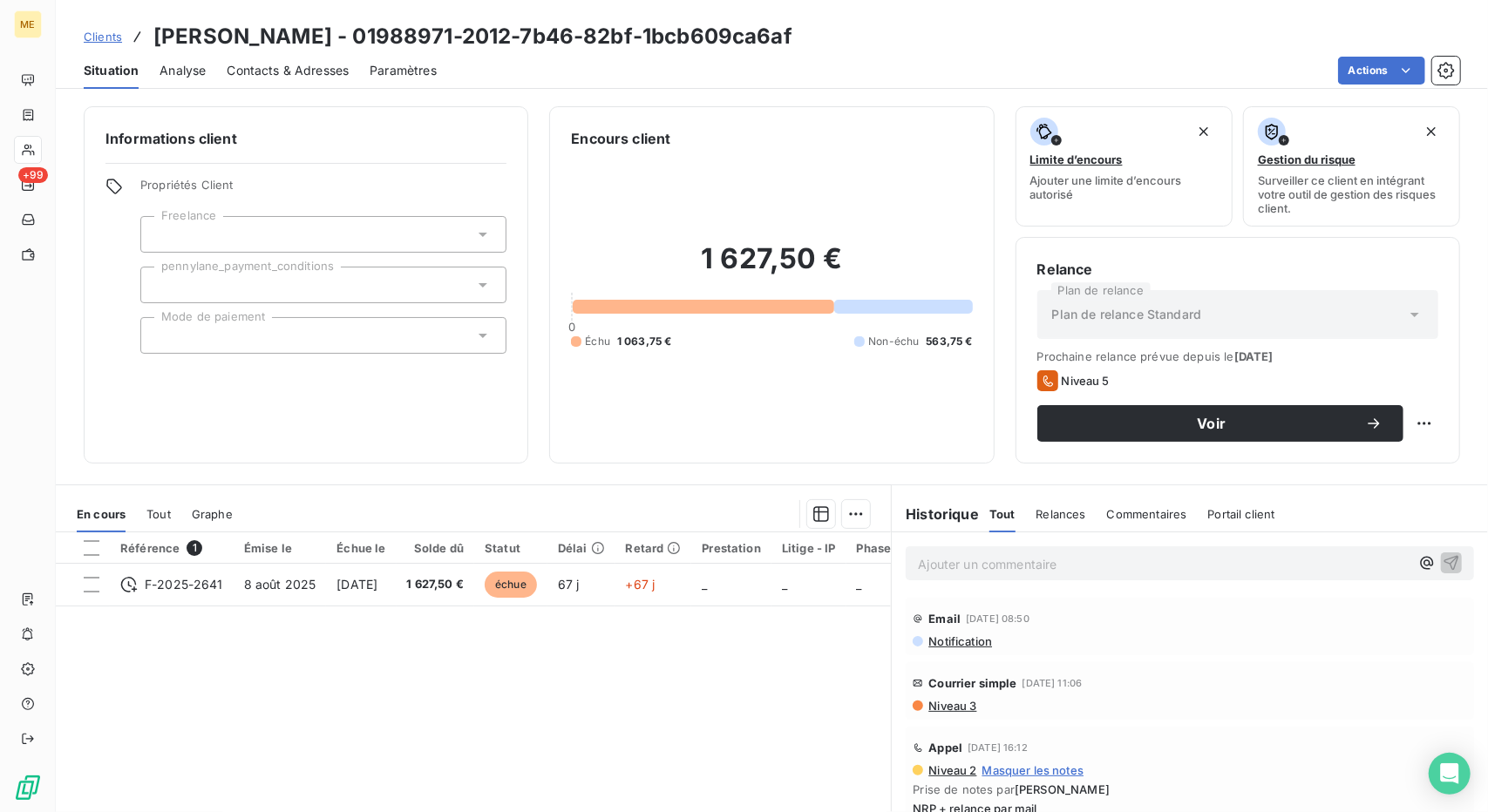
click at [310, 76] on span "Contacts & Adresses" at bounding box center [288, 71] width 122 height 17
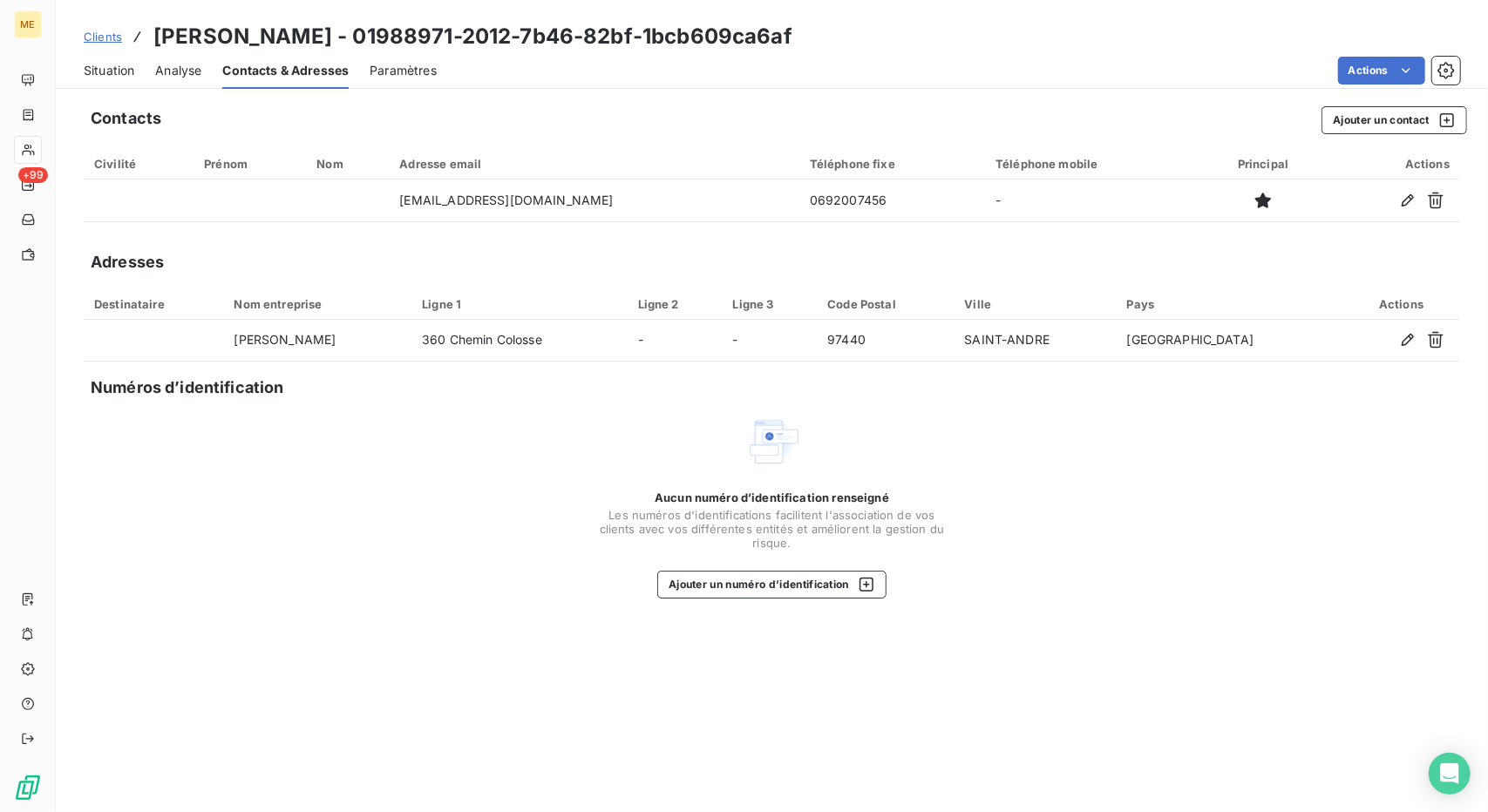
click at [117, 55] on div "Situation" at bounding box center [108, 71] width 51 height 36
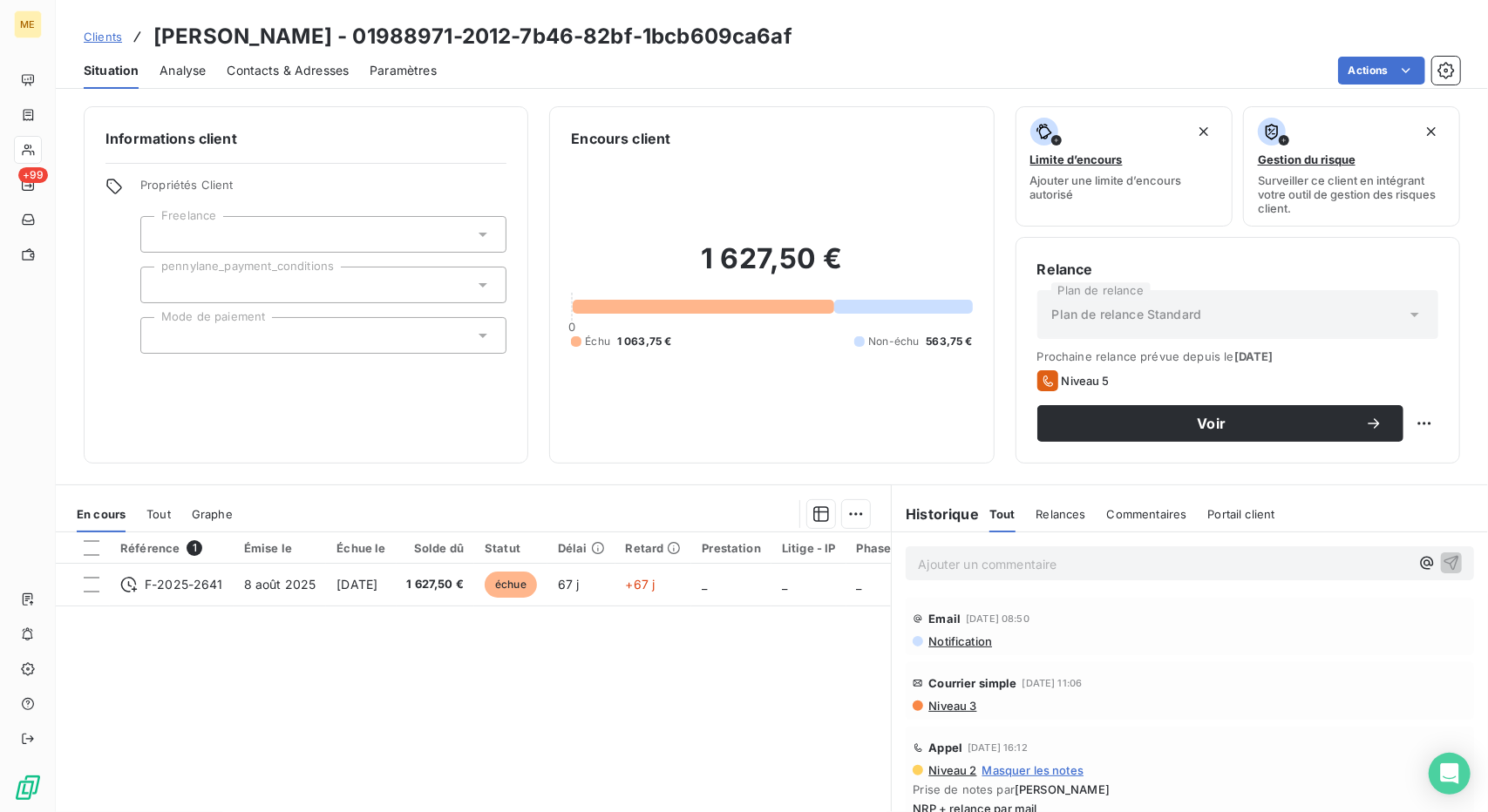
click at [733, 8] on div "Clients [PERSON_NAME] - 01988971-2012-7b46-82bf-1bcb609ca6af Situation Analyse …" at bounding box center [771, 44] width 1432 height 89
drag, startPoint x: 822, startPoint y: 37, endPoint x: 378, endPoint y: 33, distance: 444.0
click at [378, 33] on div "Clients [PERSON_NAME] - 01988971-2012-7b46-82bf-1bcb609ca6af" at bounding box center [771, 36] width 1432 height 32
click at [378, 33] on h3 "[PERSON_NAME] - 01988971-2012-7b46-82bf-1bcb609ca6af" at bounding box center [473, 36] width 639 height 32
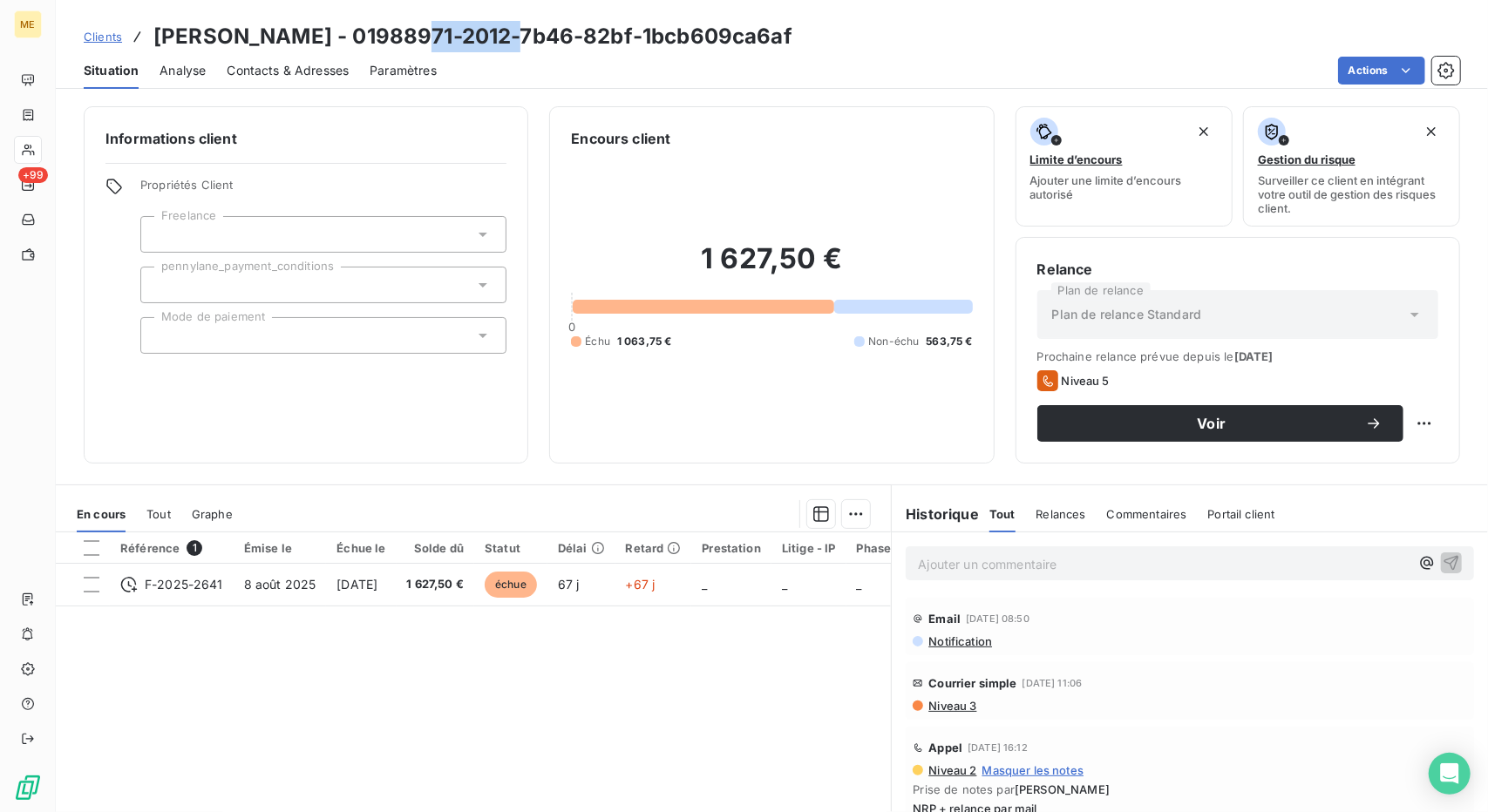
click at [378, 33] on h3 "[PERSON_NAME] - 01988971-2012-7b46-82bf-1bcb609ca6af" at bounding box center [473, 36] width 639 height 32
drag, startPoint x: 378, startPoint y: 33, endPoint x: 815, endPoint y: 42, distance: 437.1
click at [792, 42] on h3 "[PERSON_NAME] - 01988971-2012-7b46-82bf-1bcb609ca6af" at bounding box center [473, 36] width 639 height 32
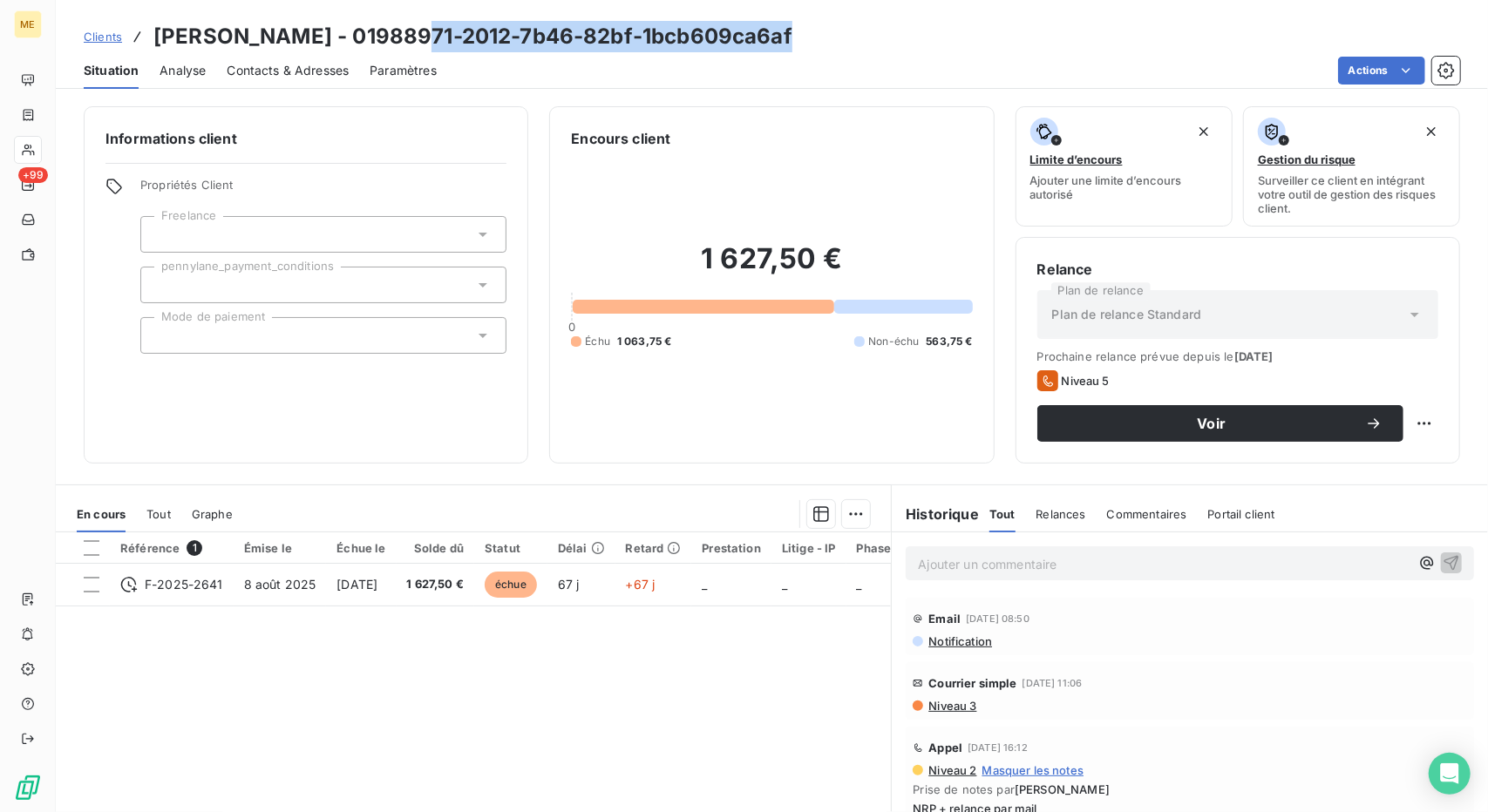
click at [792, 42] on h3 "[PERSON_NAME] - 01988971-2012-7b46-82bf-1bcb609ca6af" at bounding box center [473, 36] width 639 height 32
drag, startPoint x: 815, startPoint y: 42, endPoint x: 148, endPoint y: 46, distance: 667.0
click at [148, 46] on div "Clients [PERSON_NAME] - 01988971-2012-7b46-82bf-1bcb609ca6af" at bounding box center [437, 36] width 709 height 32
click at [255, 62] on span "Contacts & Adresses" at bounding box center [288, 71] width 122 height 17
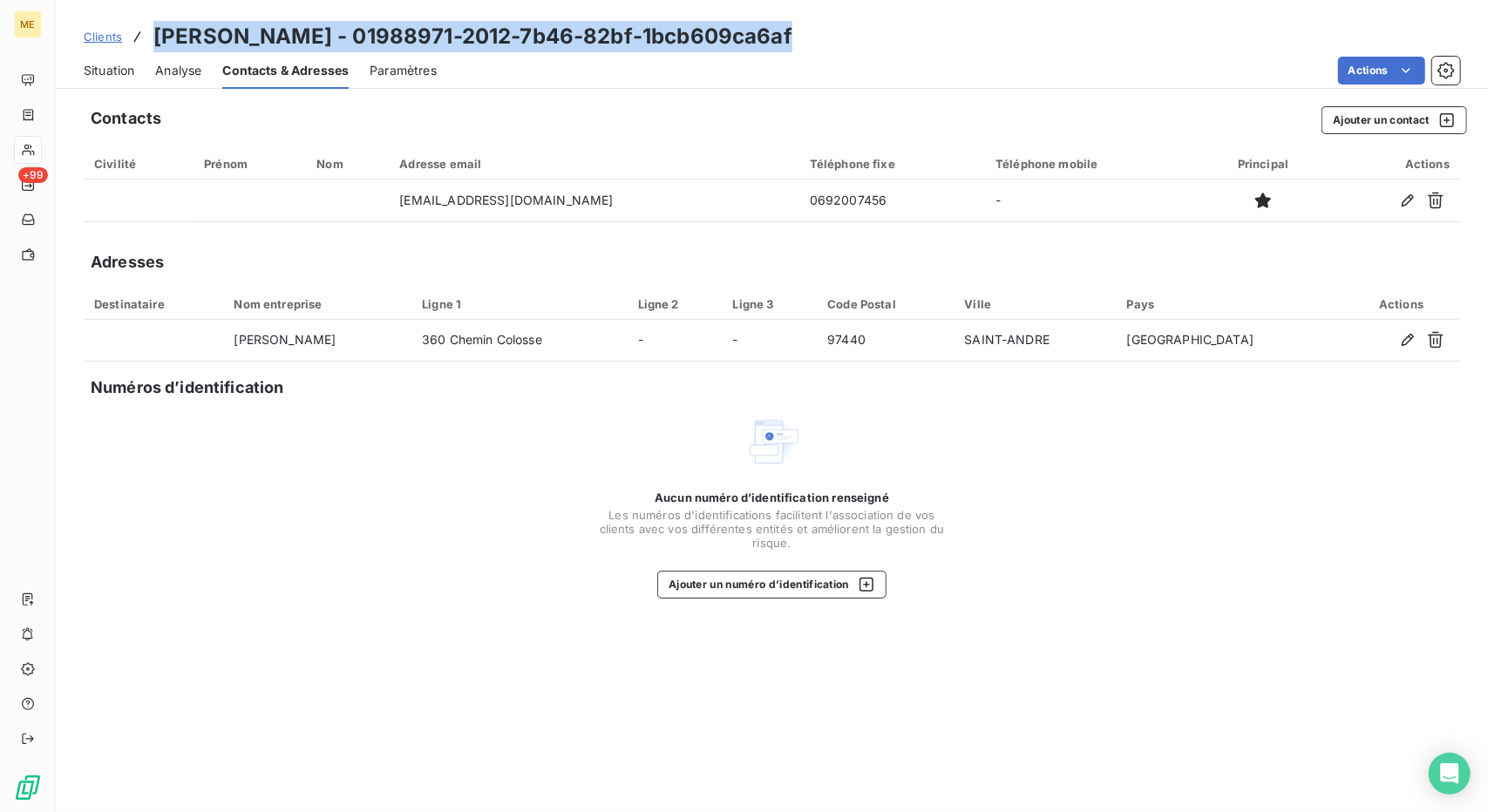
click at [89, 55] on div "Situation" at bounding box center [108, 71] width 51 height 36
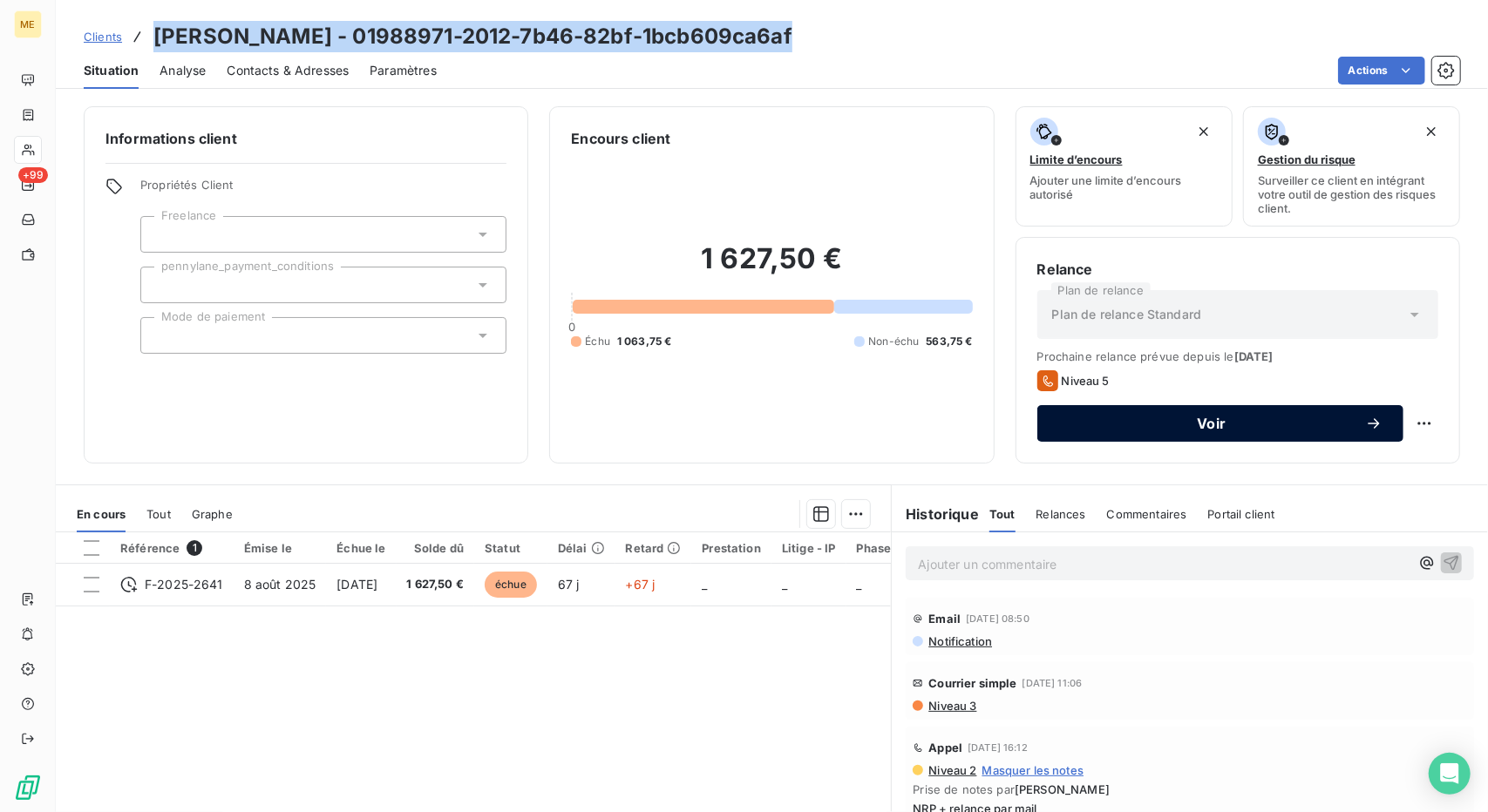
click at [1255, 429] on div "Voir" at bounding box center [1220, 424] width 324 height 17
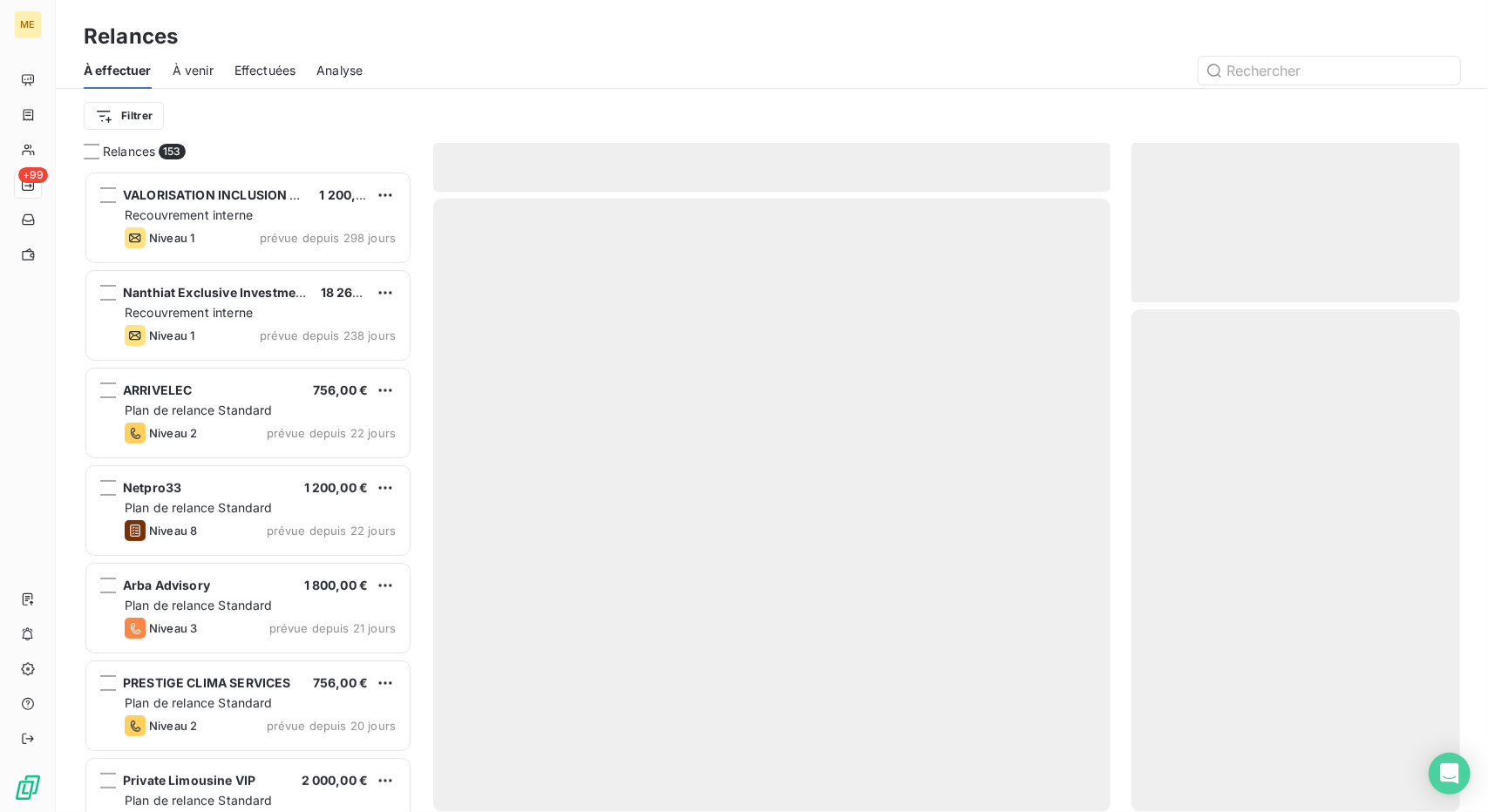
scroll to position [627, 316]
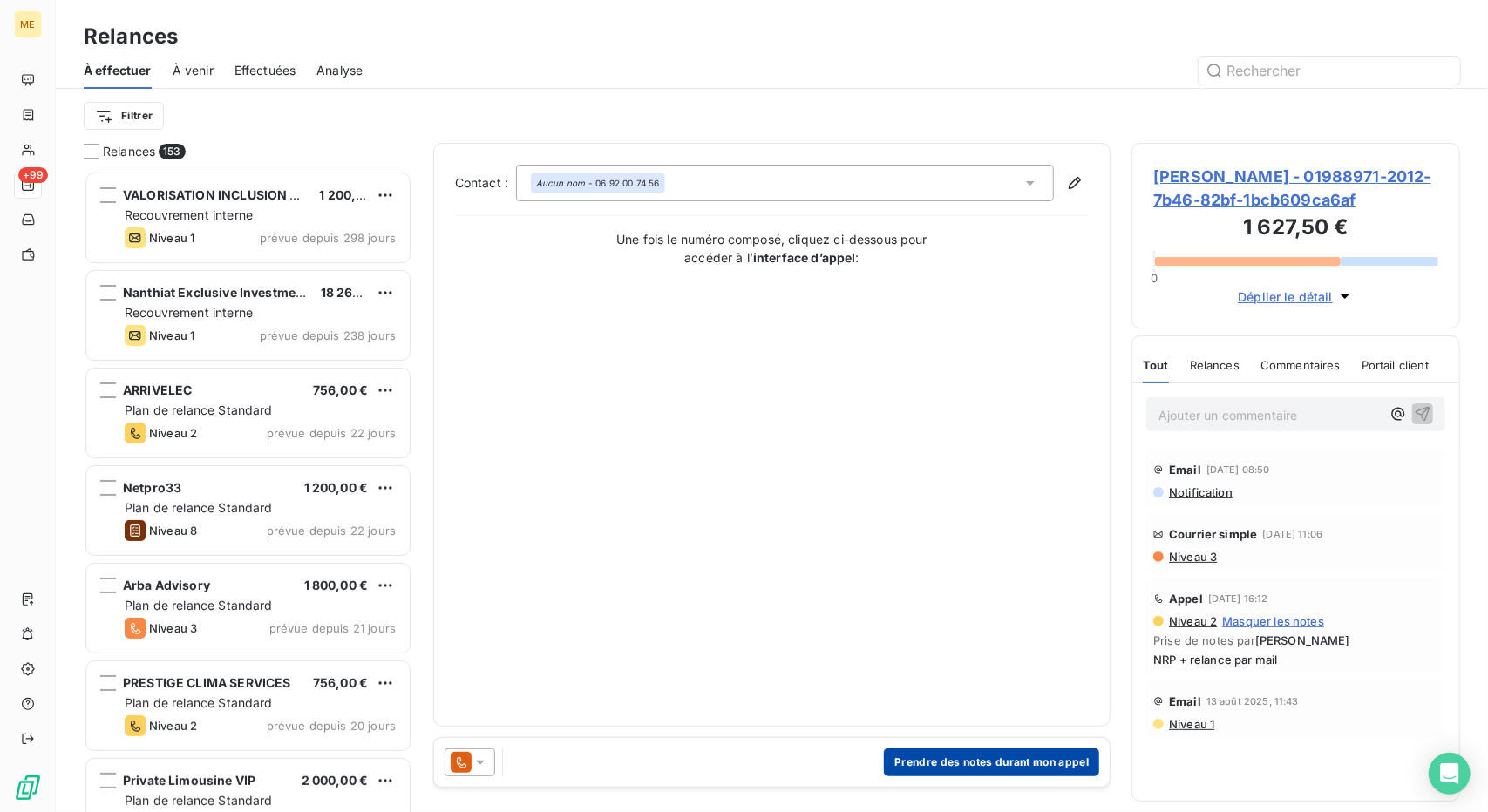
click at [961, 759] on button "Prendre des notes durant mon appel" at bounding box center [991, 762] width 215 height 28
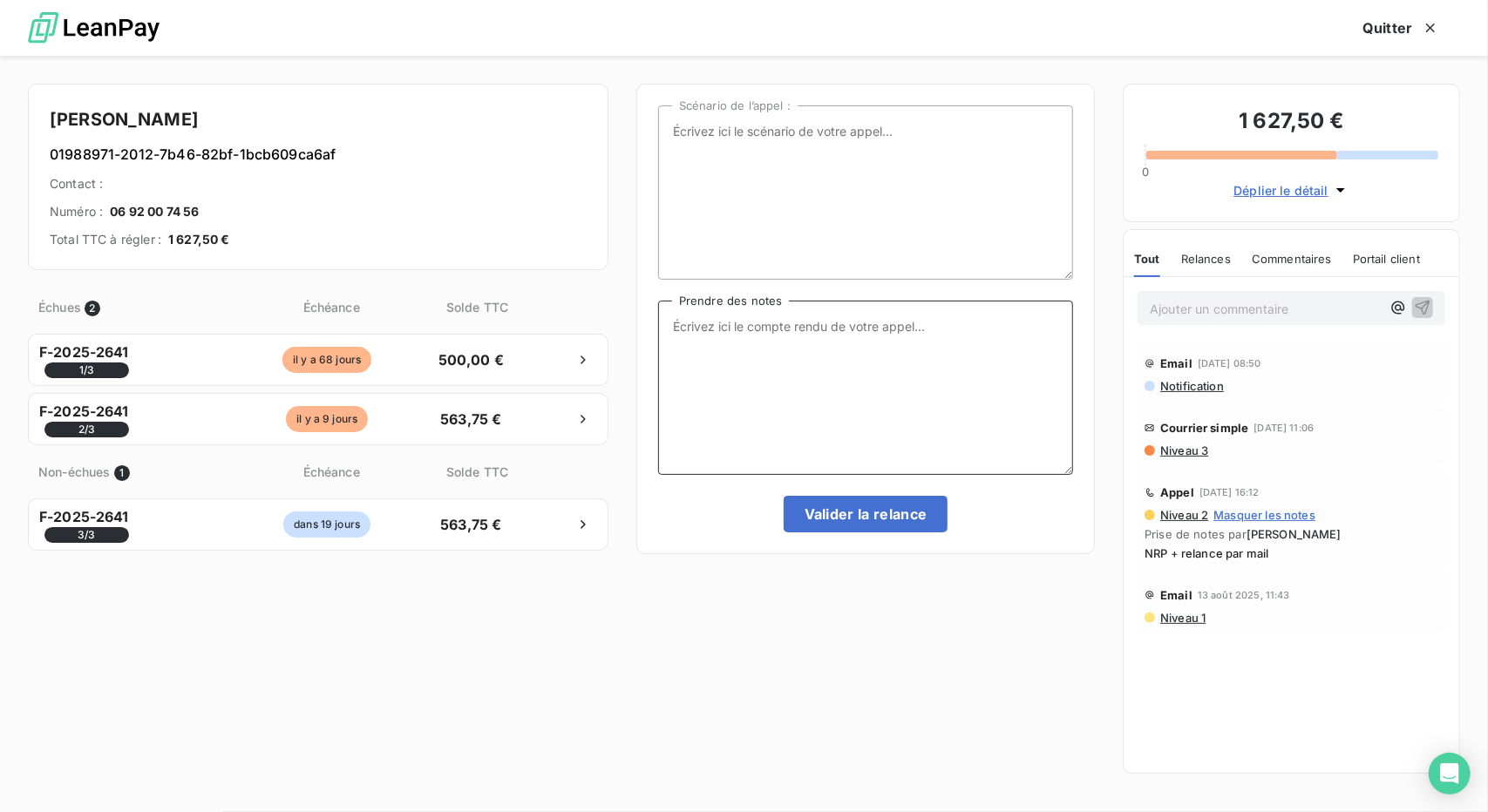
click at [815, 358] on textarea "Prendre des notes" at bounding box center [866, 387] width 415 height 174
paste textarea "Avait lacher le dossier, il se remet dessus"
type textarea "Avait lacher le dossier, il se remet dessus"
click at [855, 516] on button "Valider la relance" at bounding box center [866, 514] width 165 height 36
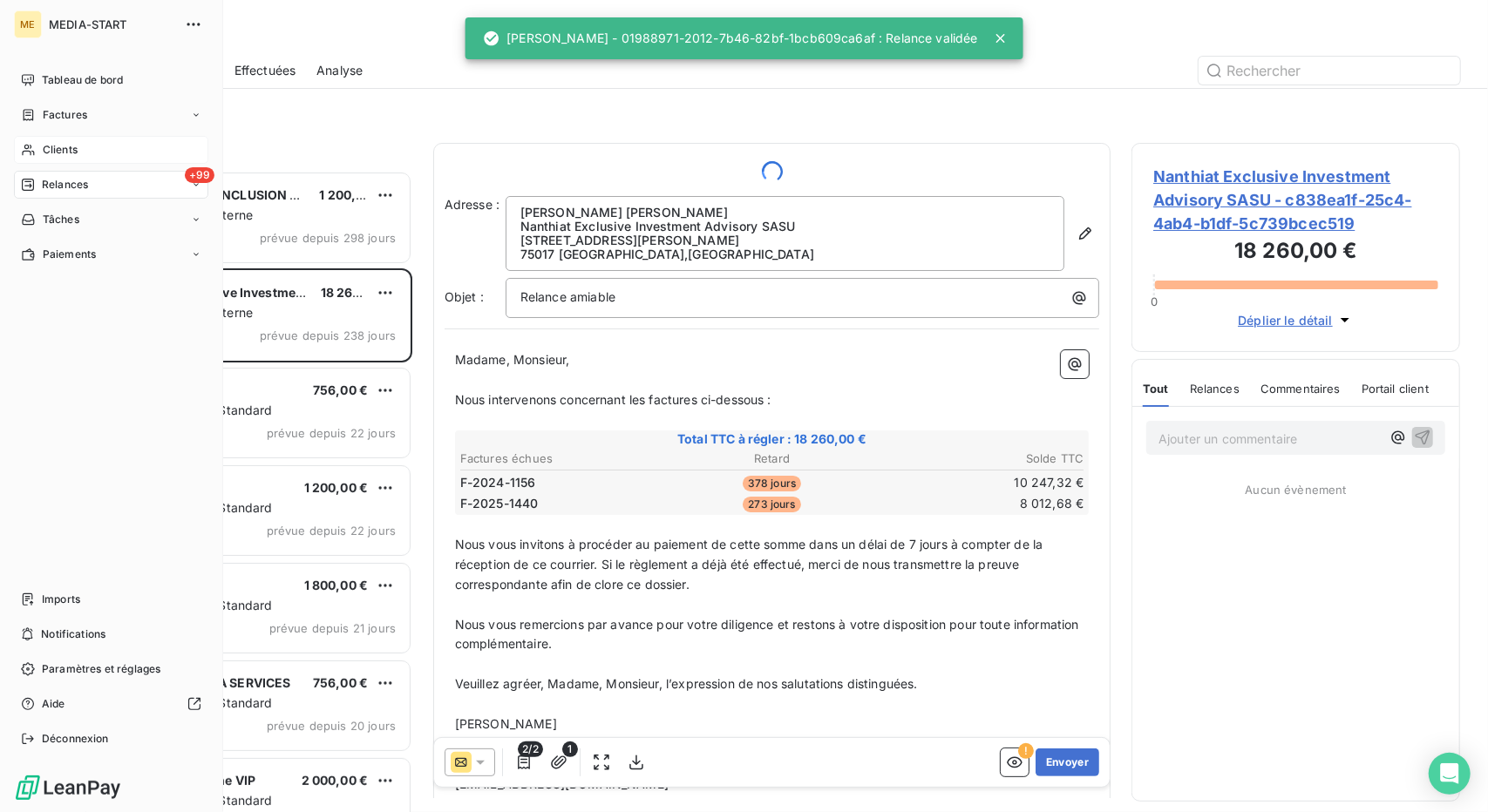
click at [19, 139] on div "Clients" at bounding box center [111, 149] width 194 height 28
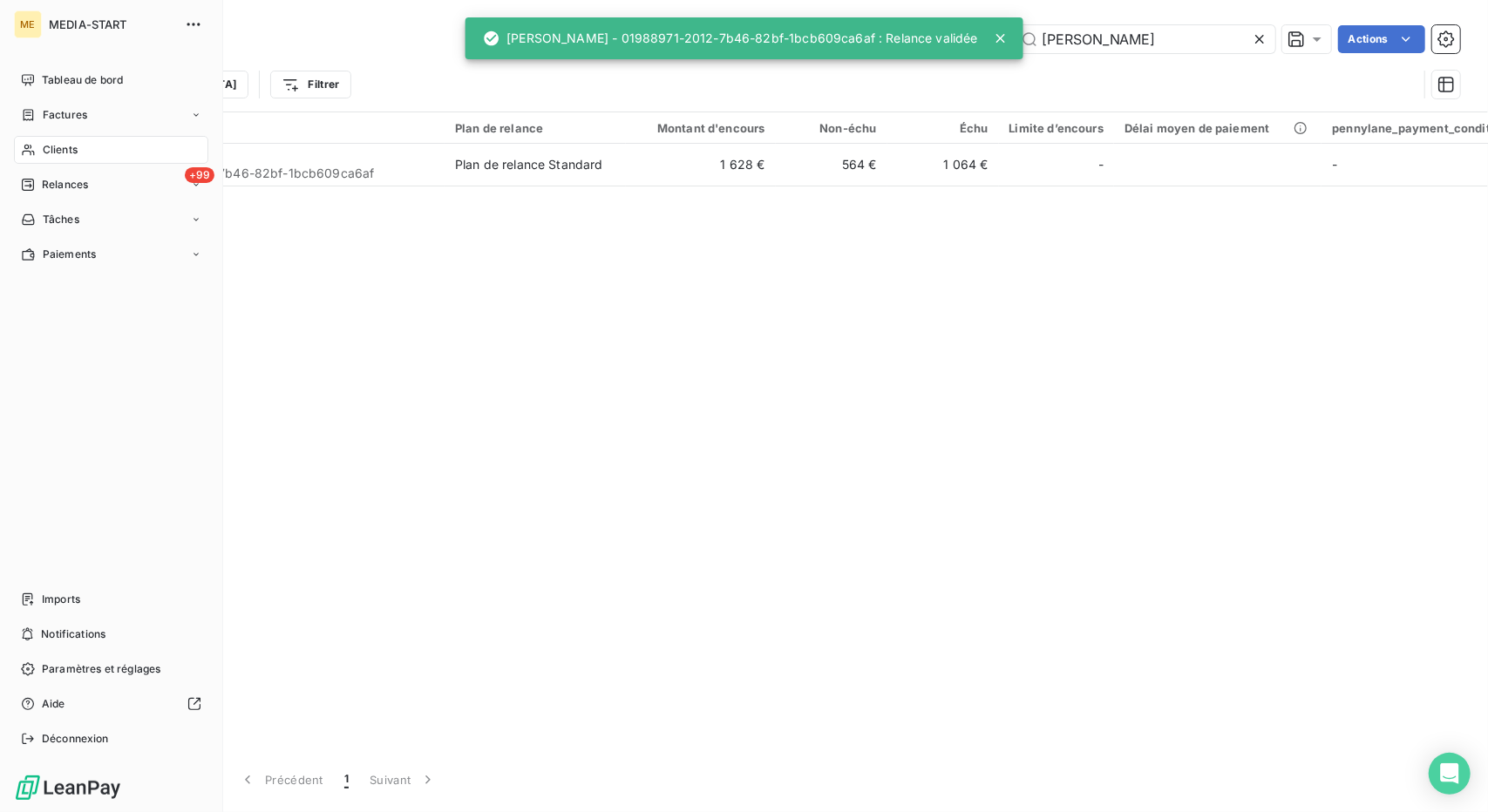
click at [45, 146] on span "Clients" at bounding box center [60, 150] width 34 height 15
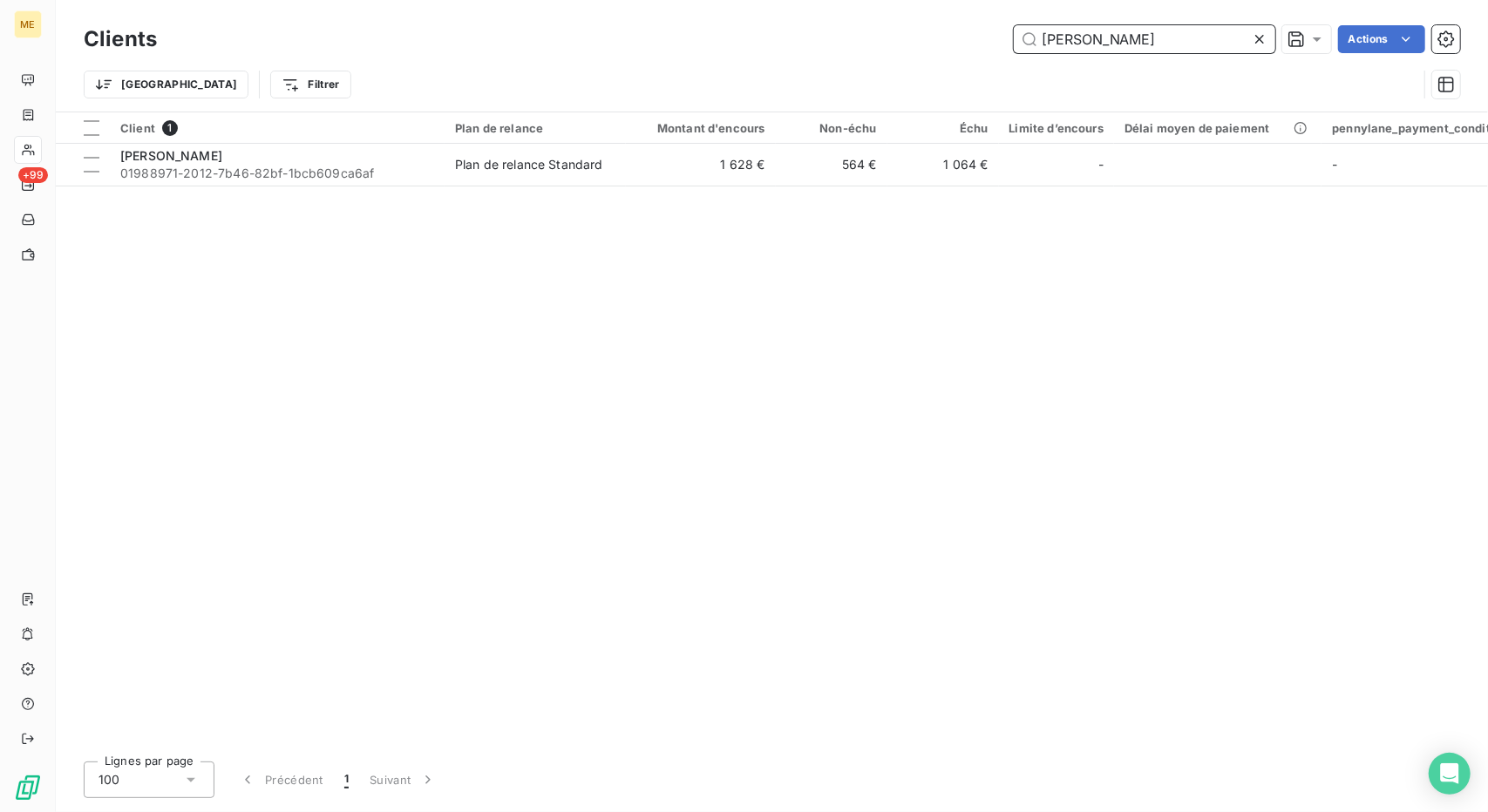
click at [1081, 46] on input "[PERSON_NAME]" at bounding box center [1144, 38] width 261 height 28
paste input "KEMIDRONE"
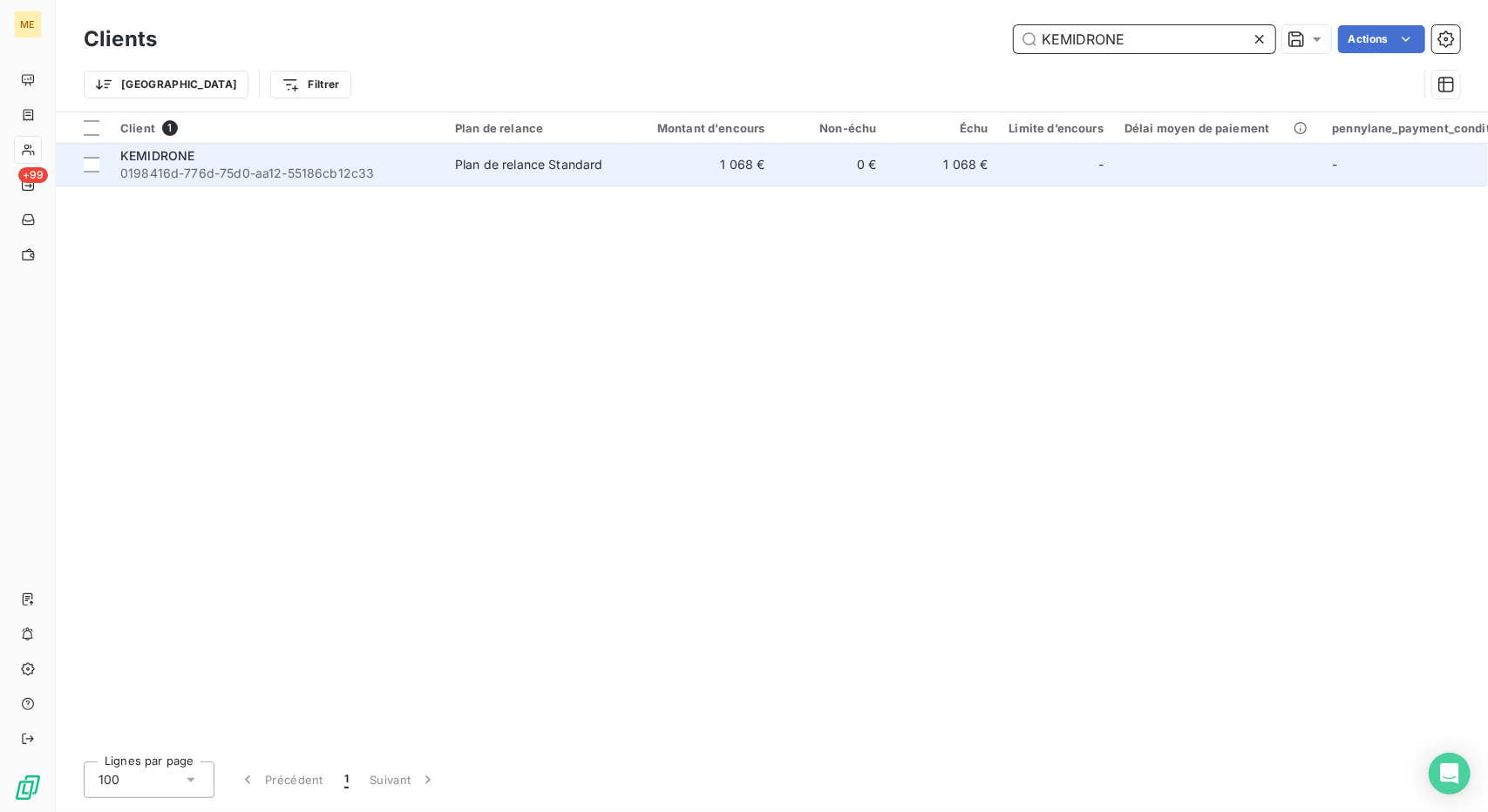
type input "KEMIDRONE"
click at [633, 158] on td "1 068 €" at bounding box center [700, 165] width 150 height 42
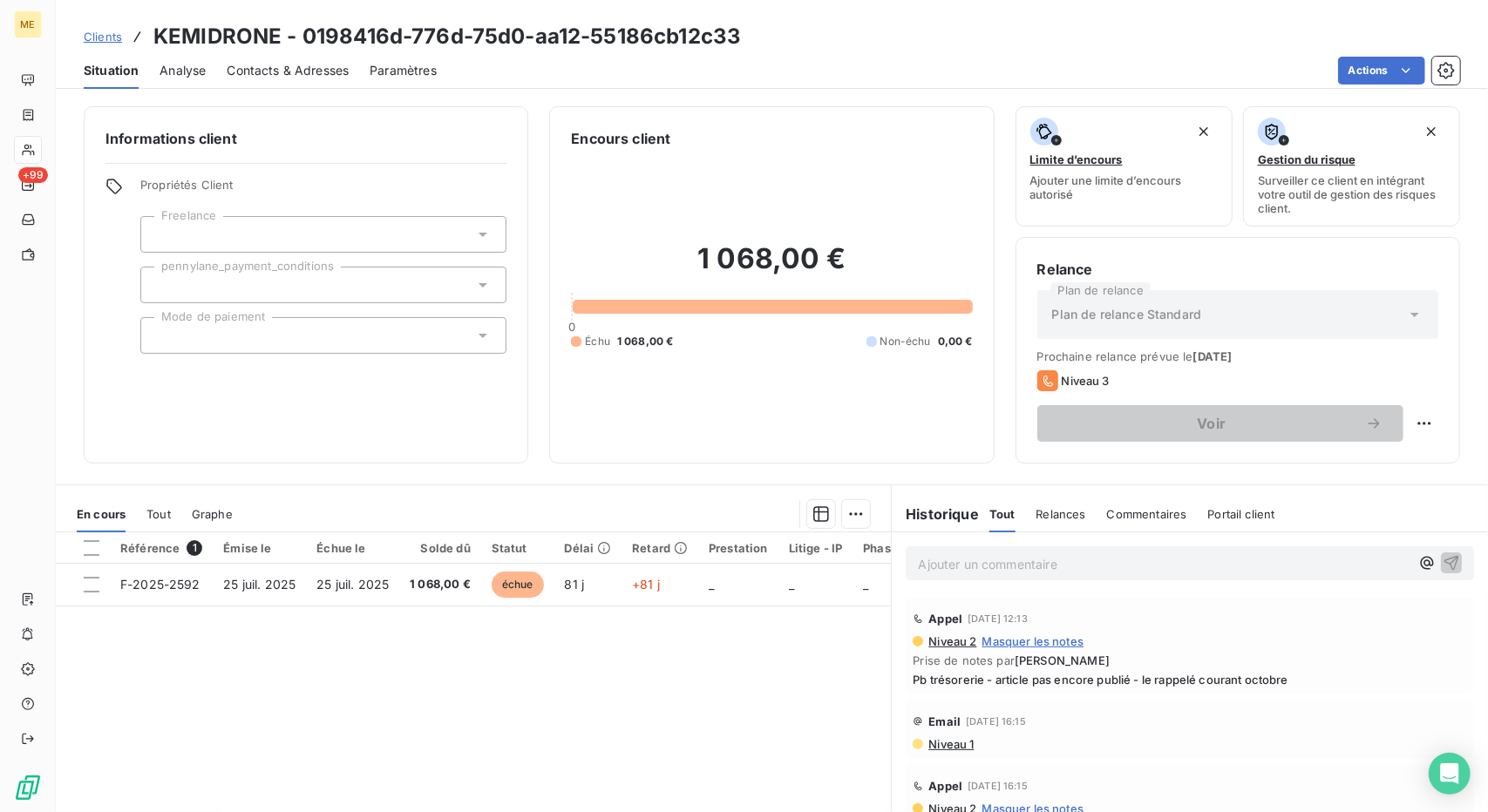
click at [289, 76] on span "Contacts & Adresses" at bounding box center [288, 71] width 122 height 17
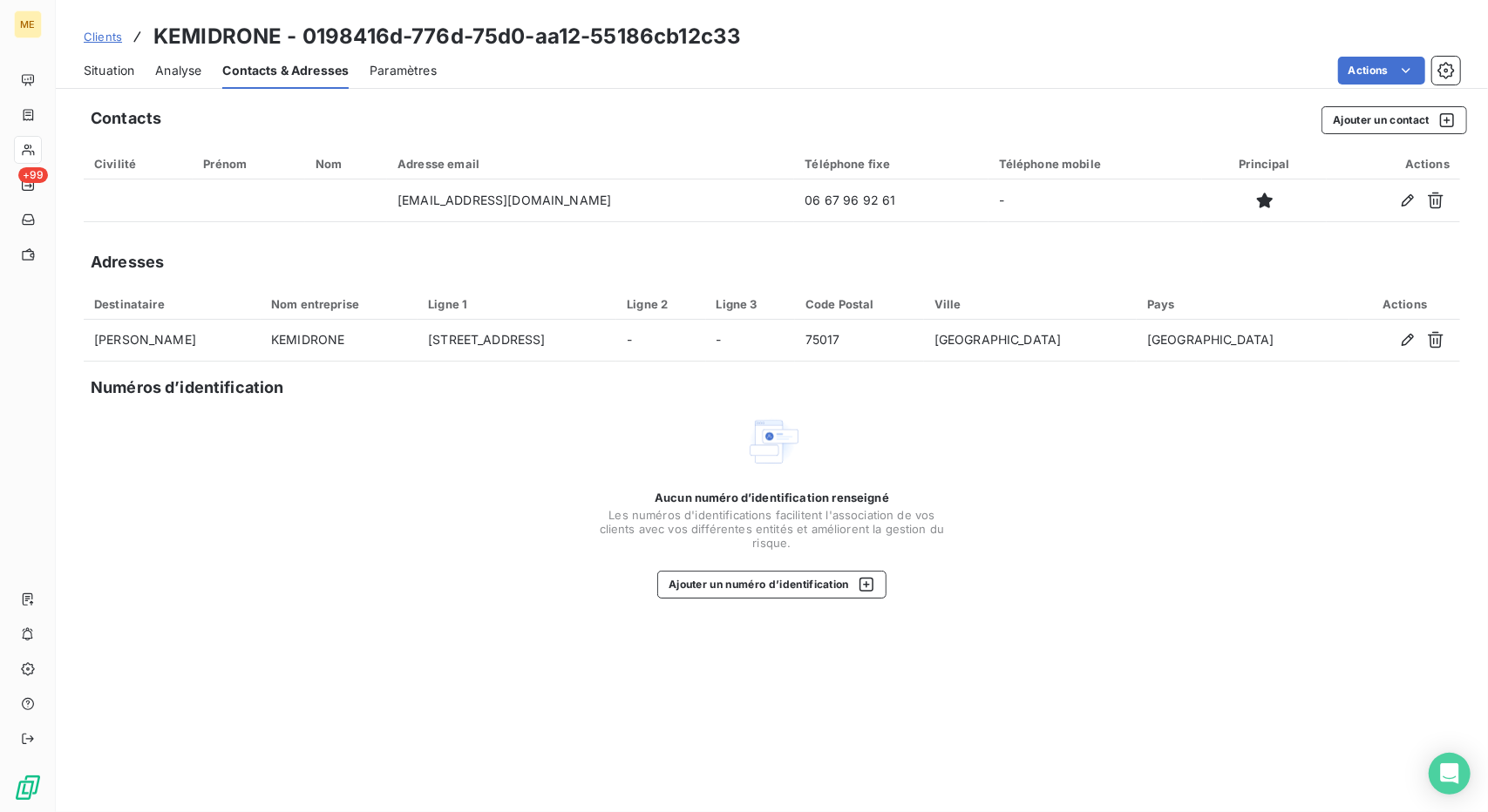
click at [0, 713] on div "ME +99" at bounding box center [28, 406] width 56 height 812
click at [89, 66] on span "Situation" at bounding box center [108, 71] width 51 height 17
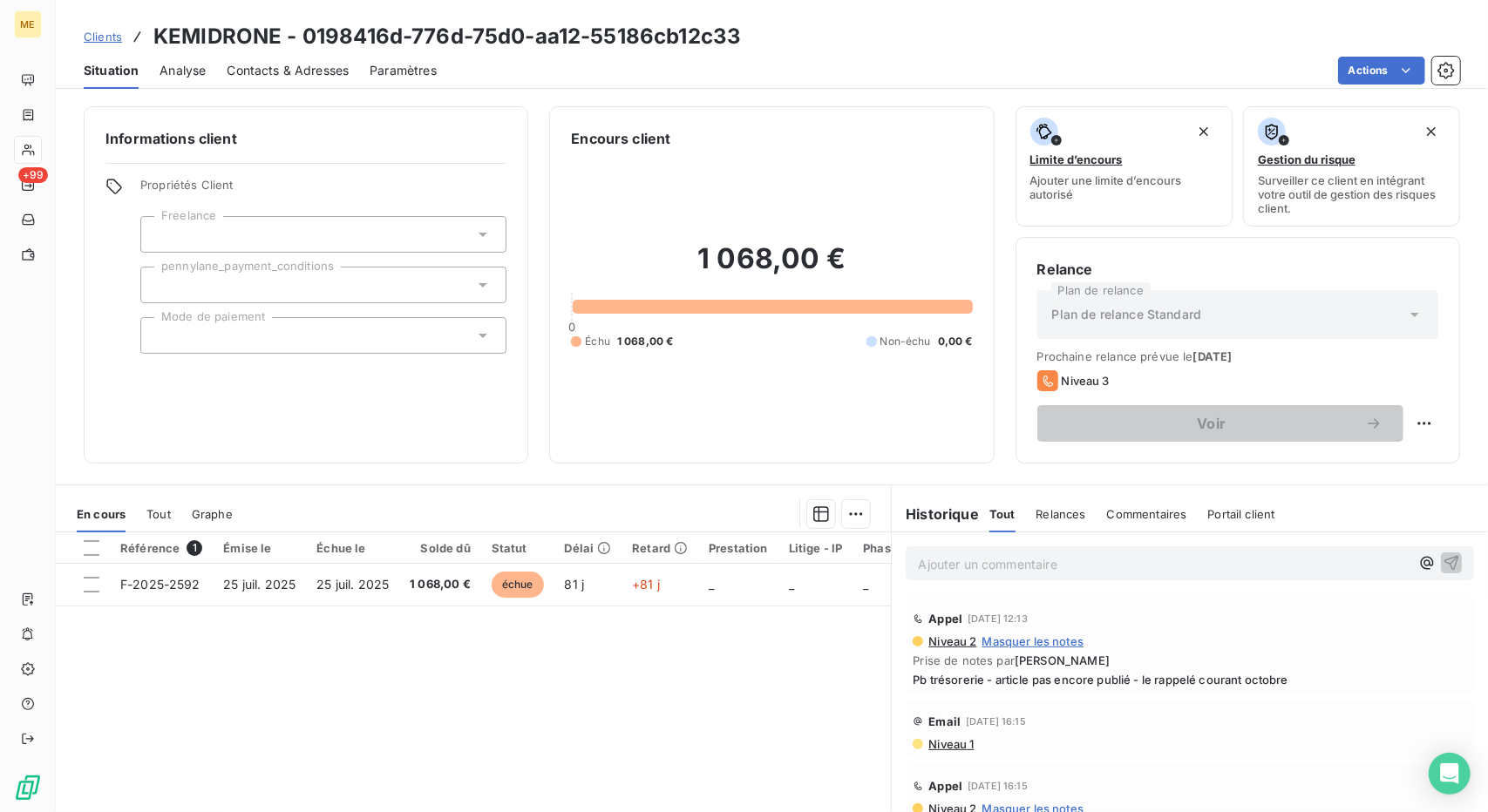
click at [236, 44] on h3 "KEMIDRONE - 0198416d-776d-75d0-aa12-55186cb12c33" at bounding box center [447, 36] width 588 height 32
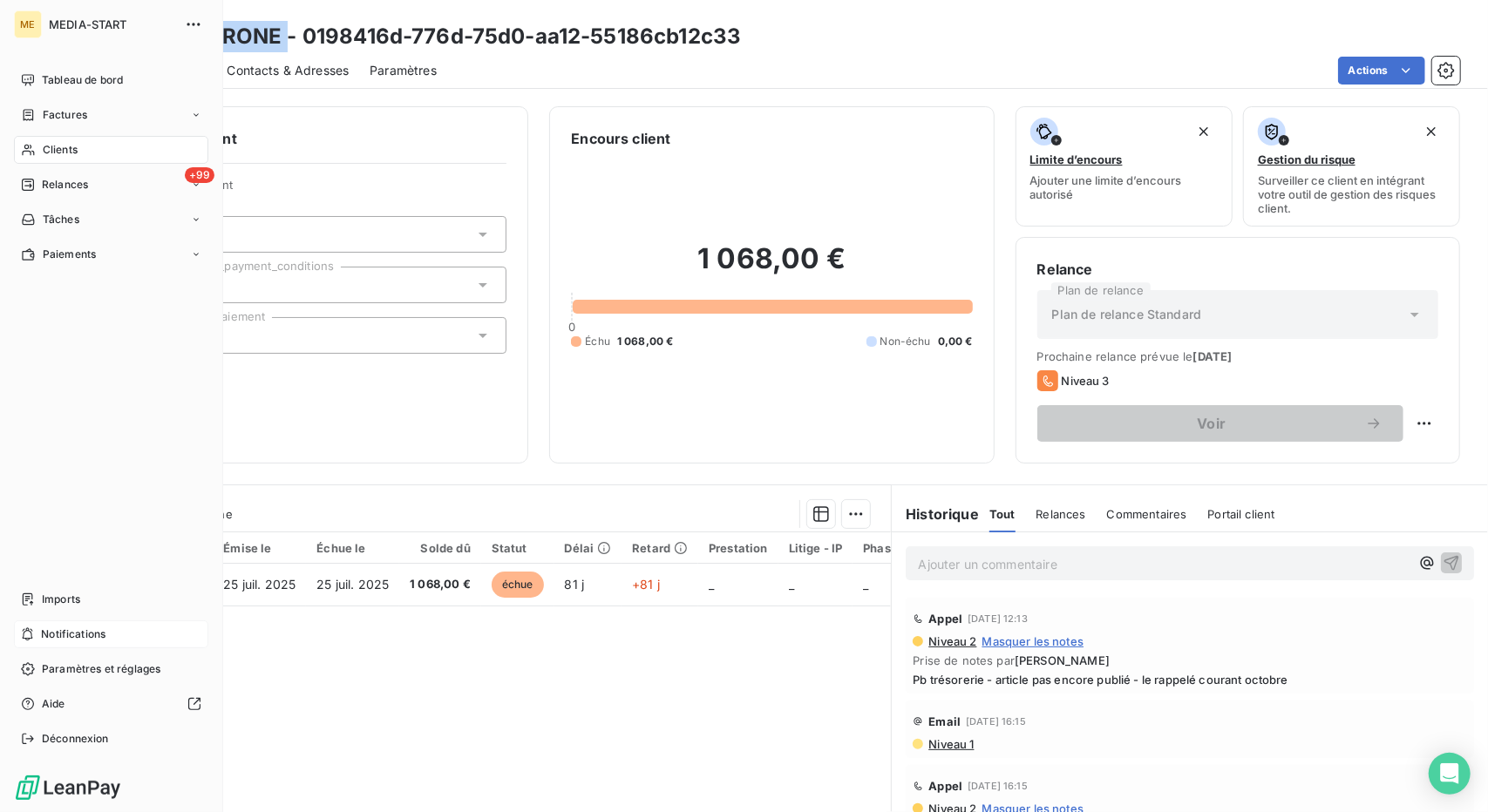
click at [110, 647] on div "Notifications" at bounding box center [111, 634] width 194 height 28
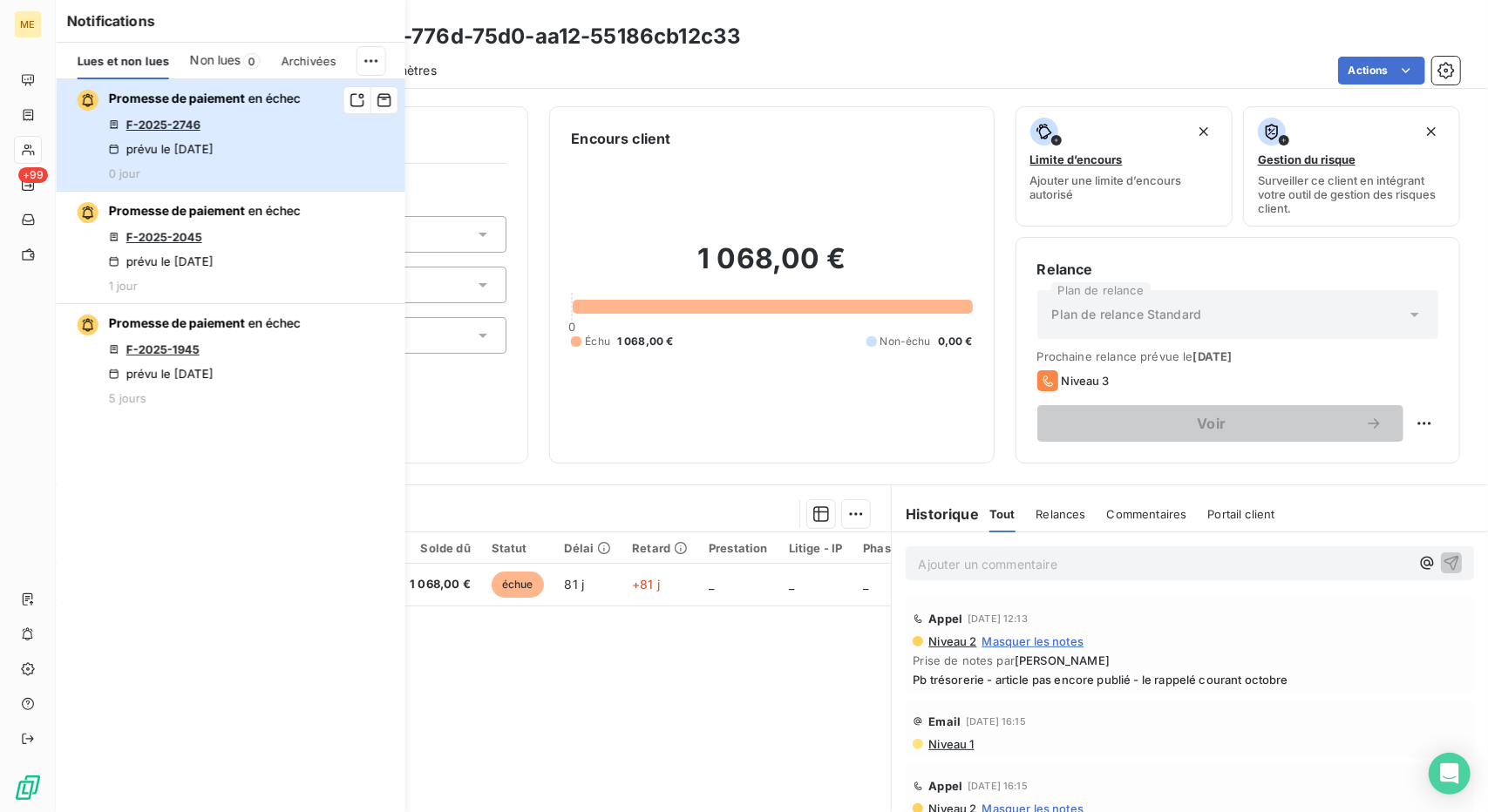
click at [286, 125] on div "Promesse de paiement en échec F-2025-2746 prévu le [DATE] 0 jour" at bounding box center [205, 135] width 191 height 91
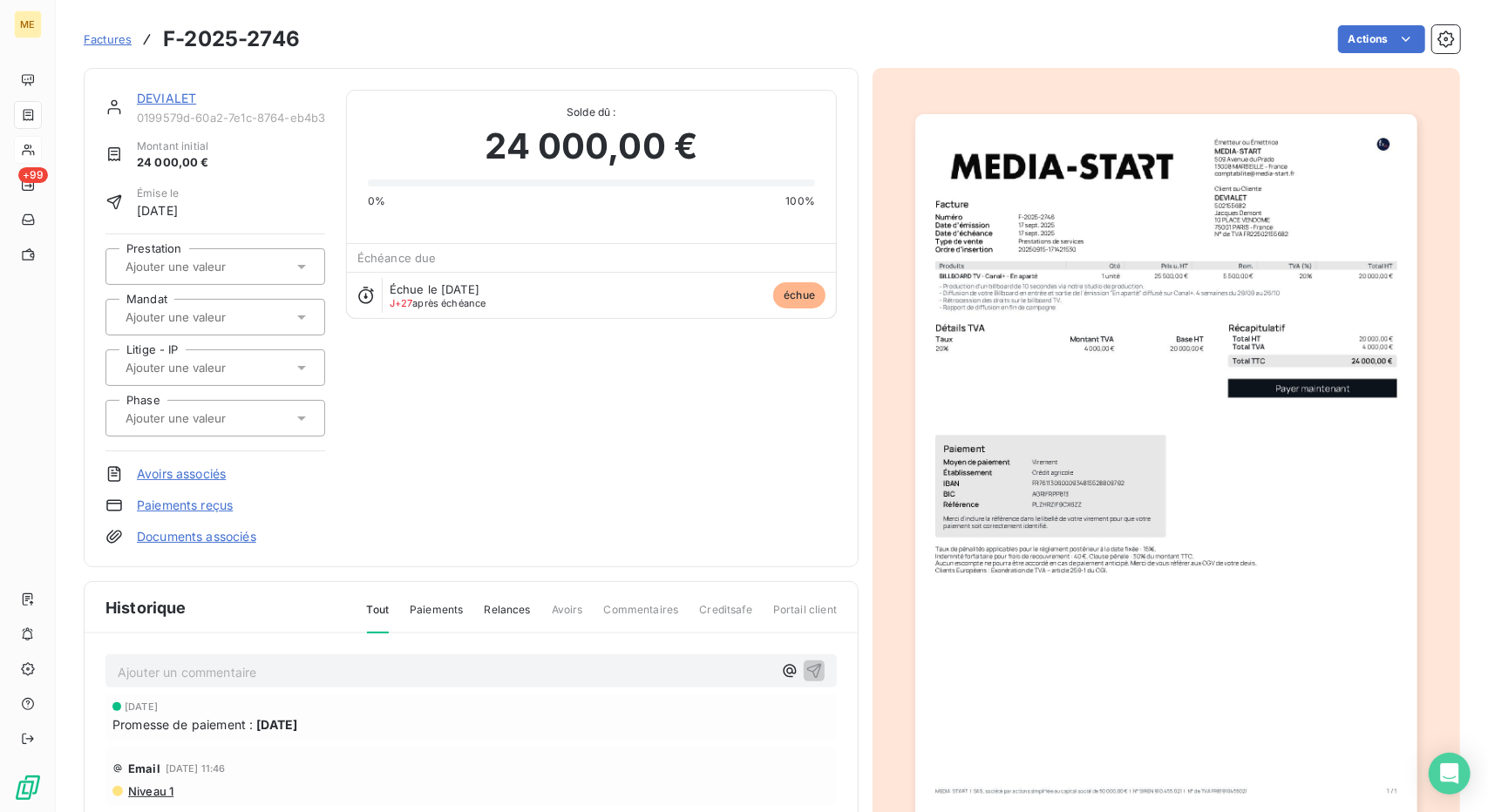
click at [181, 95] on link "DEVIALET" at bounding box center [167, 98] width 59 height 14
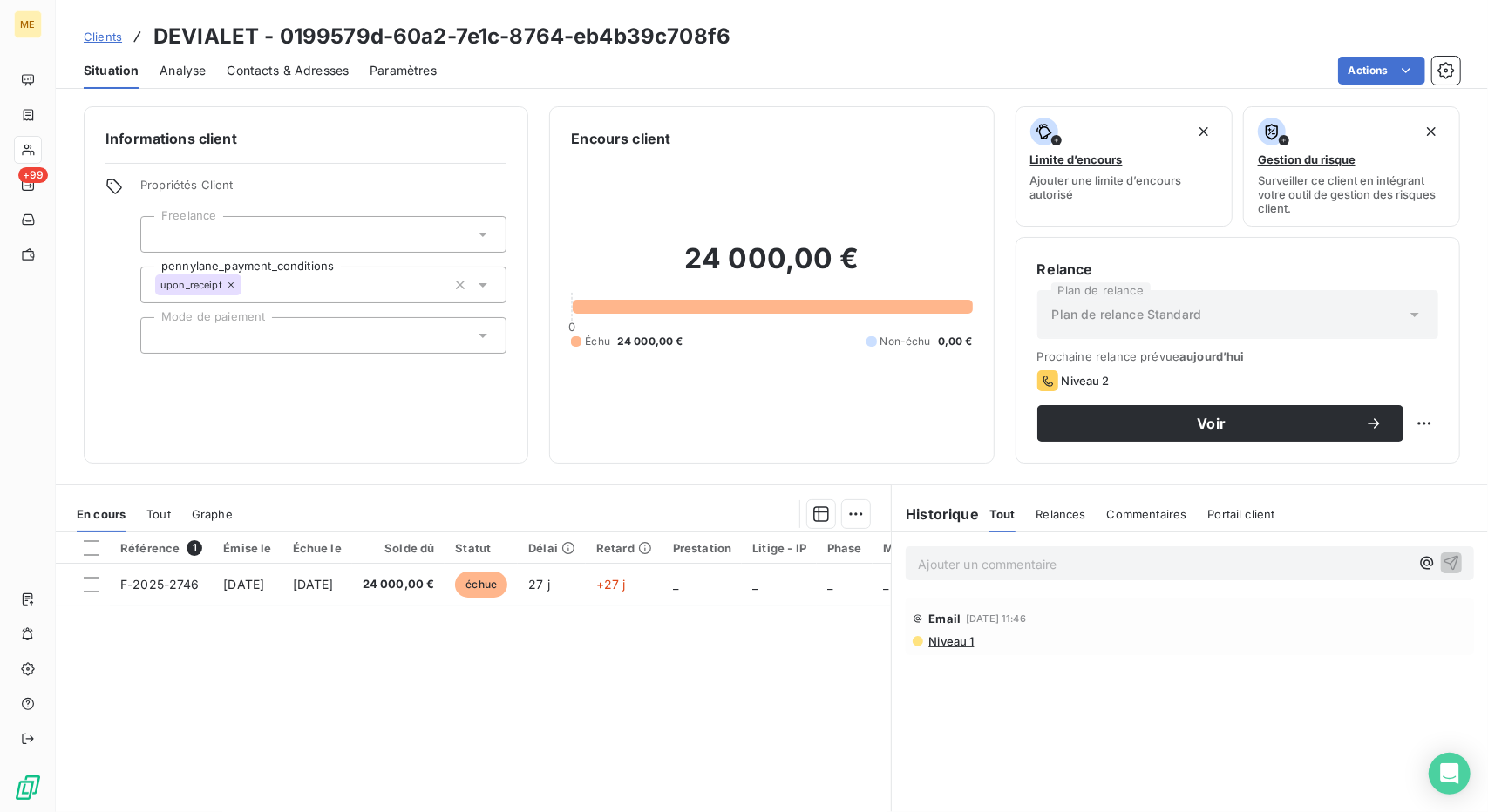
click at [91, 37] on span "Clients" at bounding box center [102, 36] width 38 height 14
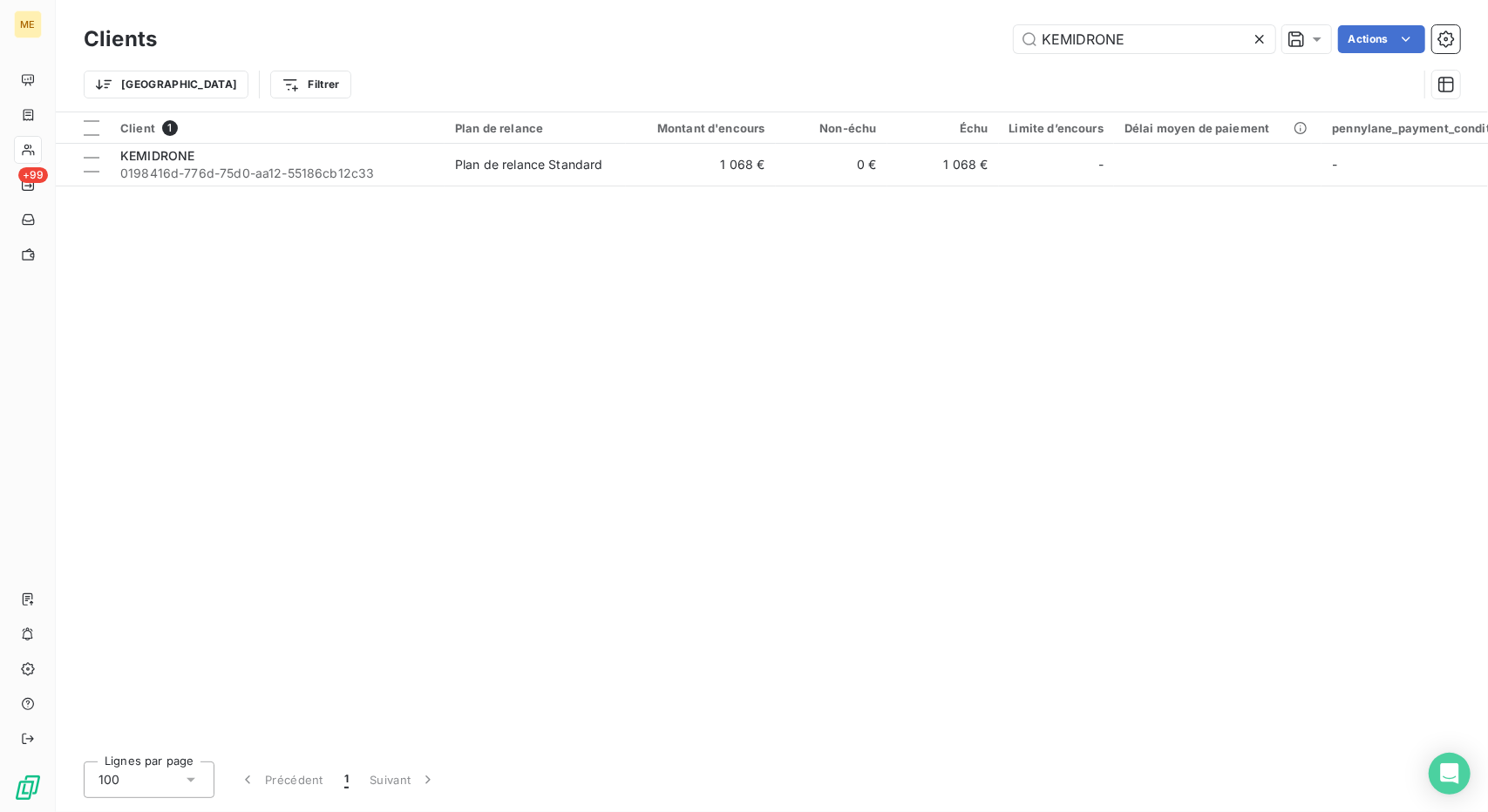
click at [1257, 34] on icon at bounding box center [1259, 39] width 17 height 17
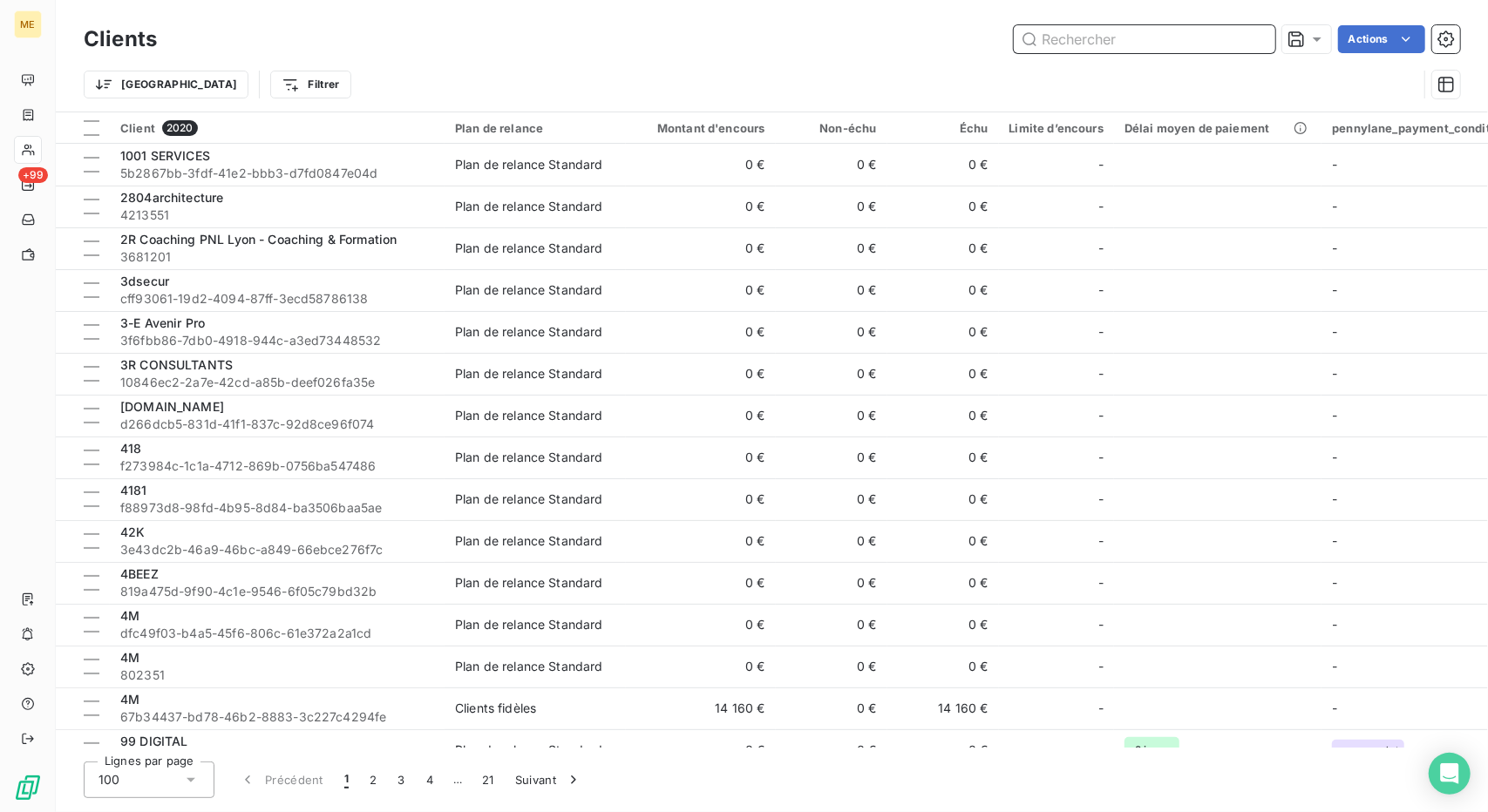
click at [1257, 34] on input "text" at bounding box center [1144, 38] width 261 height 28
paste input "KEMIDRONE"
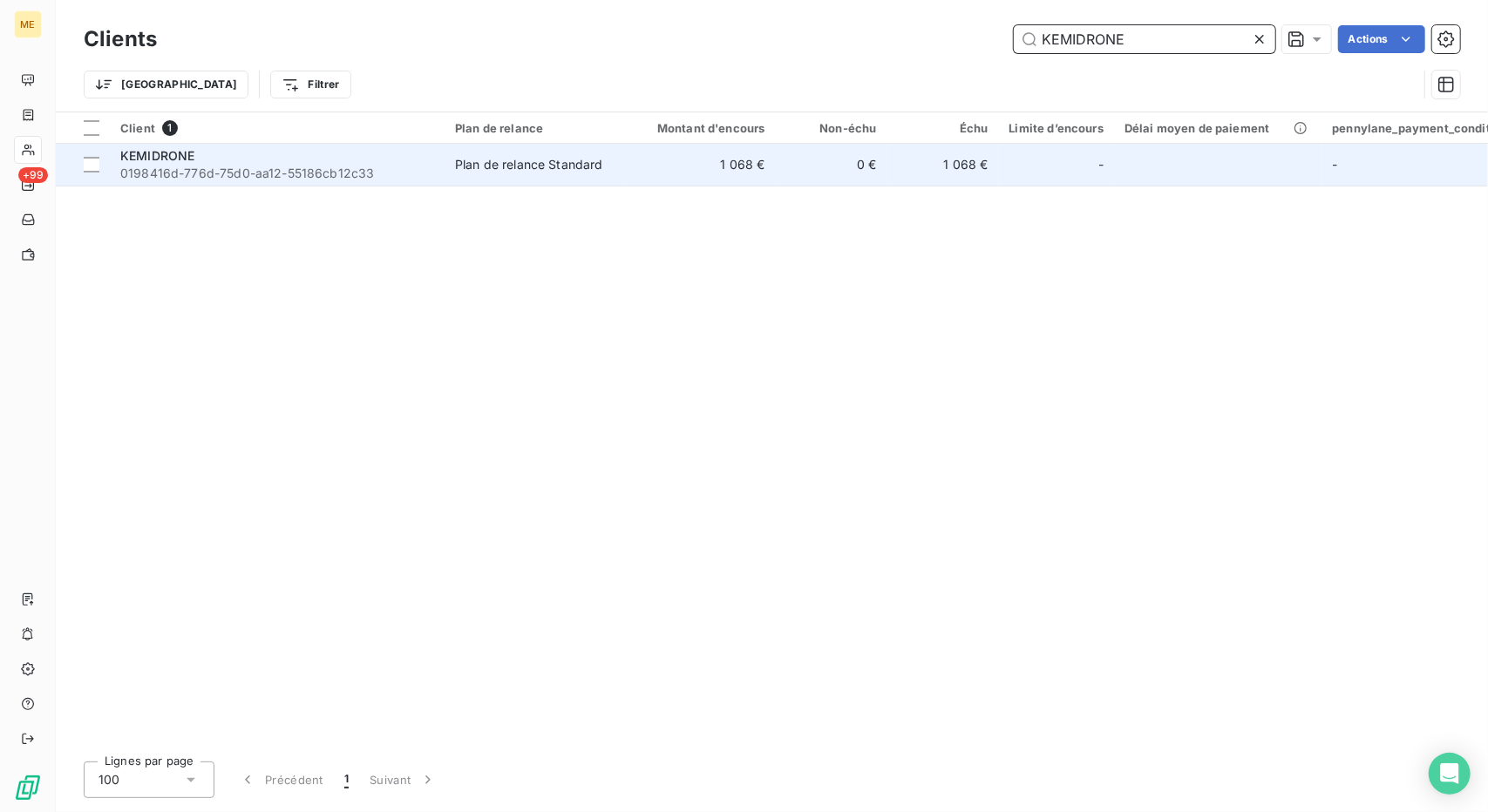
type input "KEMIDRONE"
click at [738, 166] on td "1 068 €" at bounding box center [700, 165] width 150 height 42
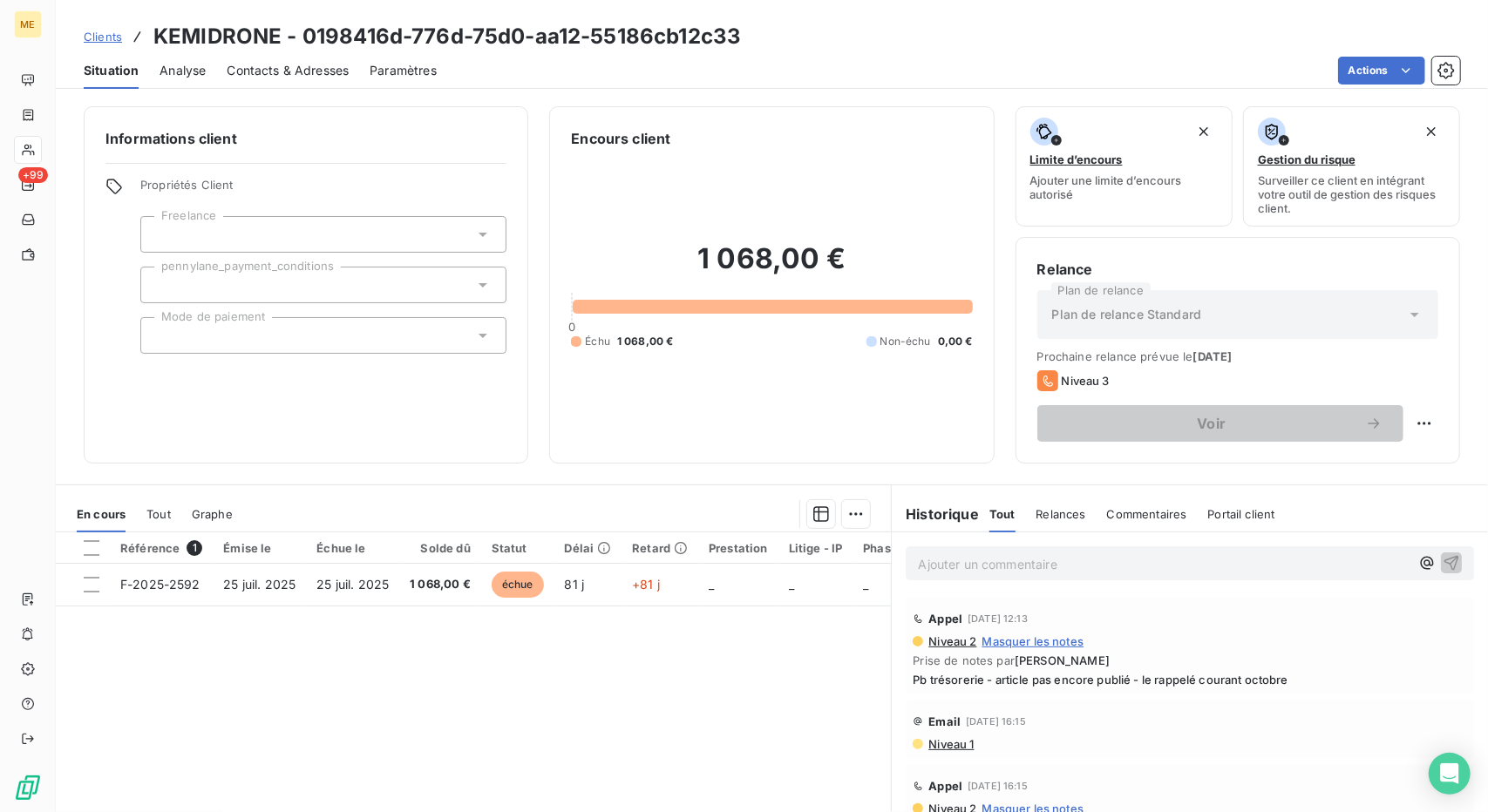
click at [240, 76] on span "Contacts & Adresses" at bounding box center [288, 71] width 122 height 17
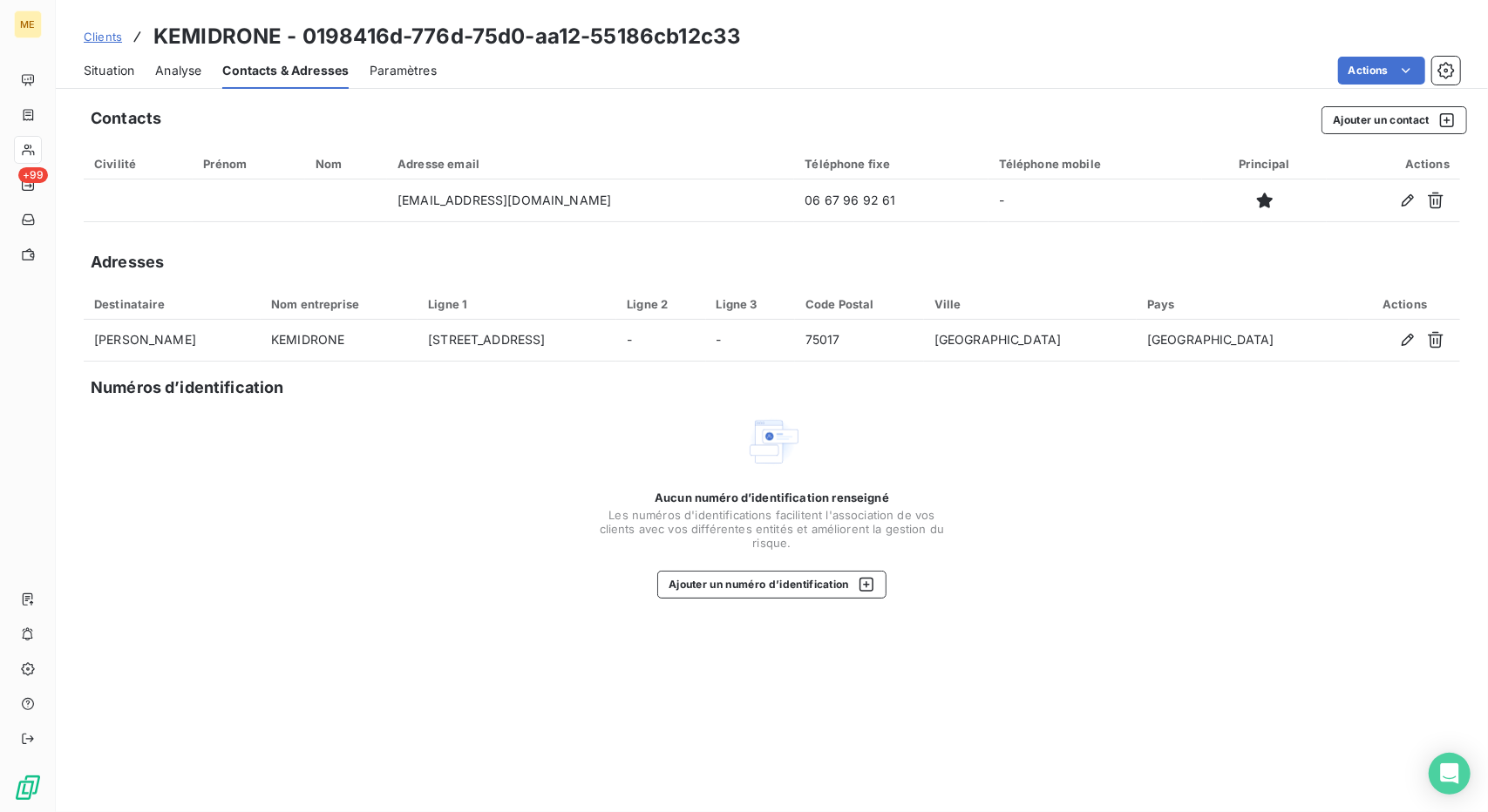
click at [143, 68] on div "Situation Analyse Contacts & Adresses Paramètres Actions" at bounding box center [771, 71] width 1432 height 36
click at [132, 72] on span "Situation" at bounding box center [108, 71] width 51 height 17
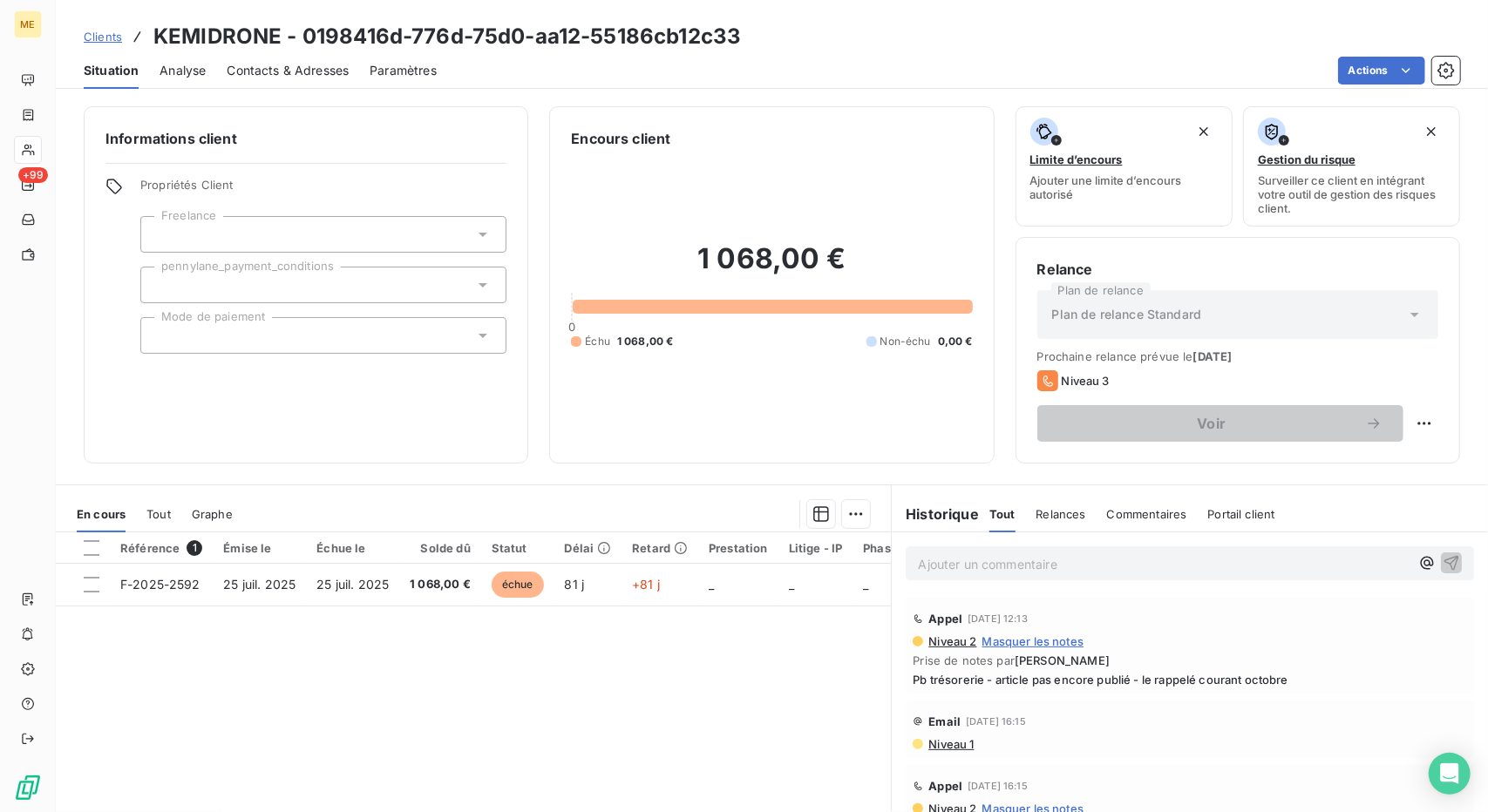
click at [260, 86] on div "Contacts & Adresses" at bounding box center [288, 71] width 122 height 36
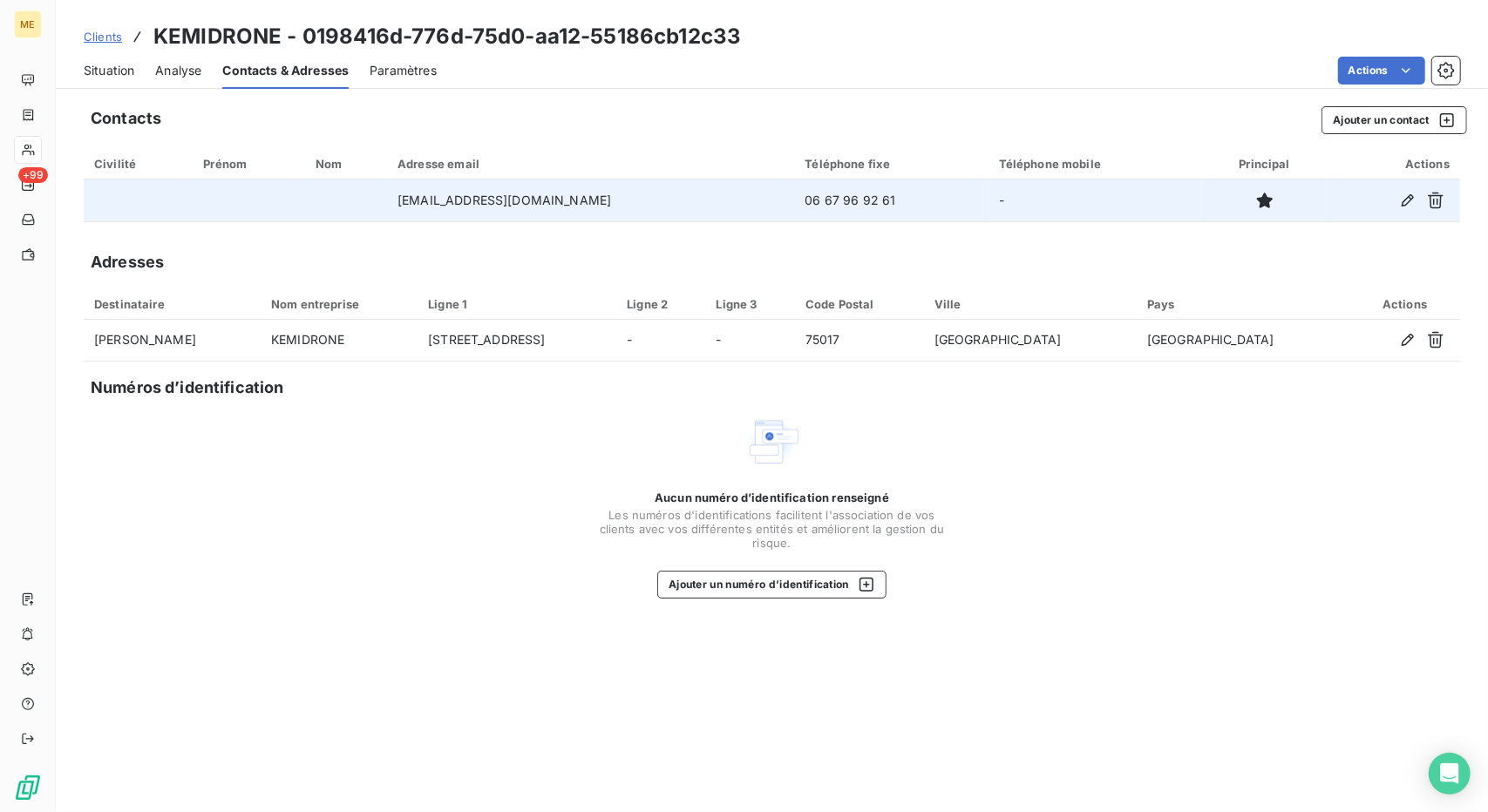
click at [794, 194] on td "06 67 96 92 61" at bounding box center [891, 201] width 193 height 42
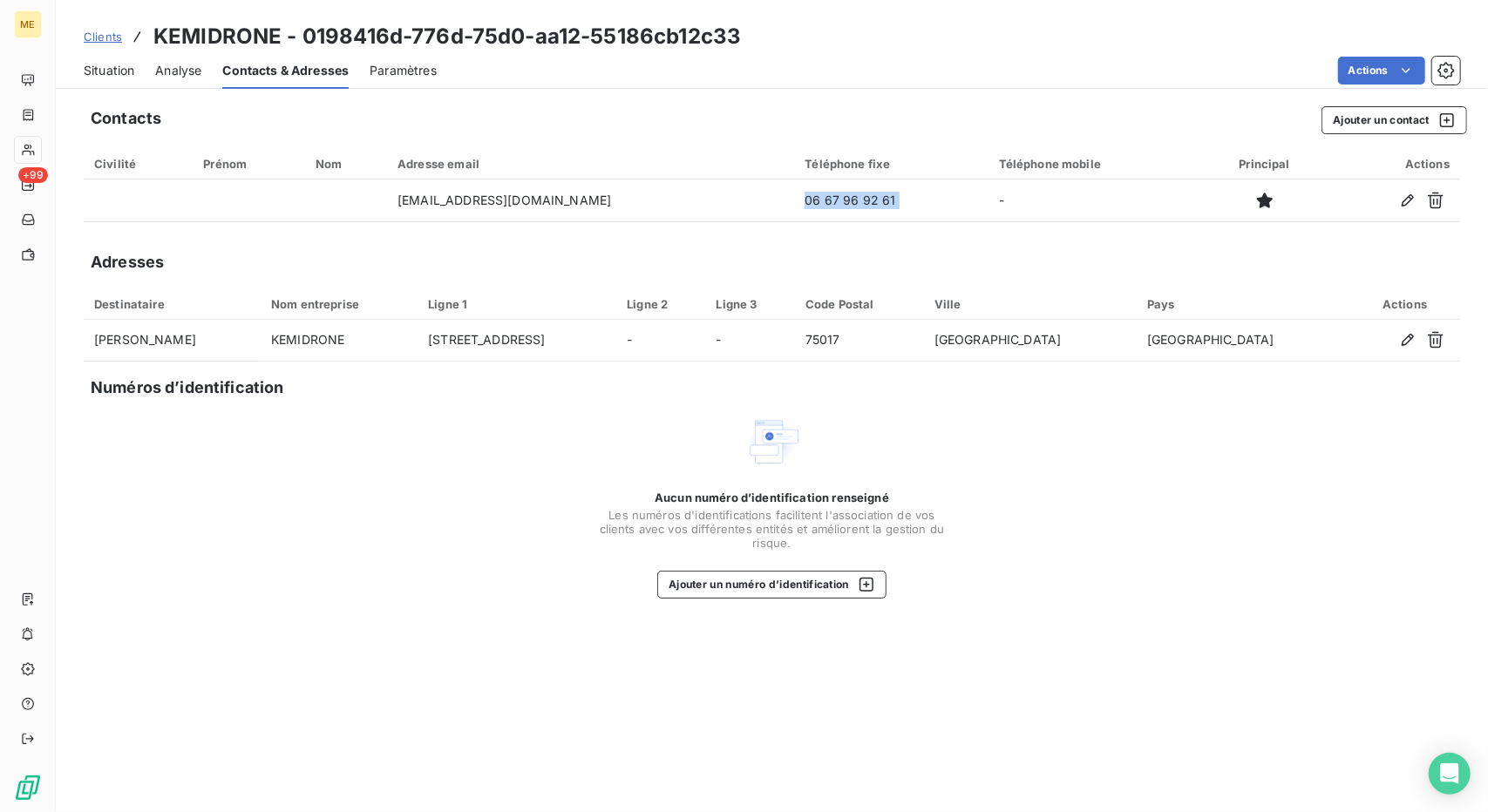
click at [1221, 305] on div "Pays" at bounding box center [1243, 304] width 191 height 14
click at [212, 29] on h3 "KEMIDRONE - 0198416d-776d-75d0-aa12-55186cb12c33" at bounding box center [447, 36] width 588 height 32
click at [103, 63] on span "Situation" at bounding box center [108, 71] width 51 height 17
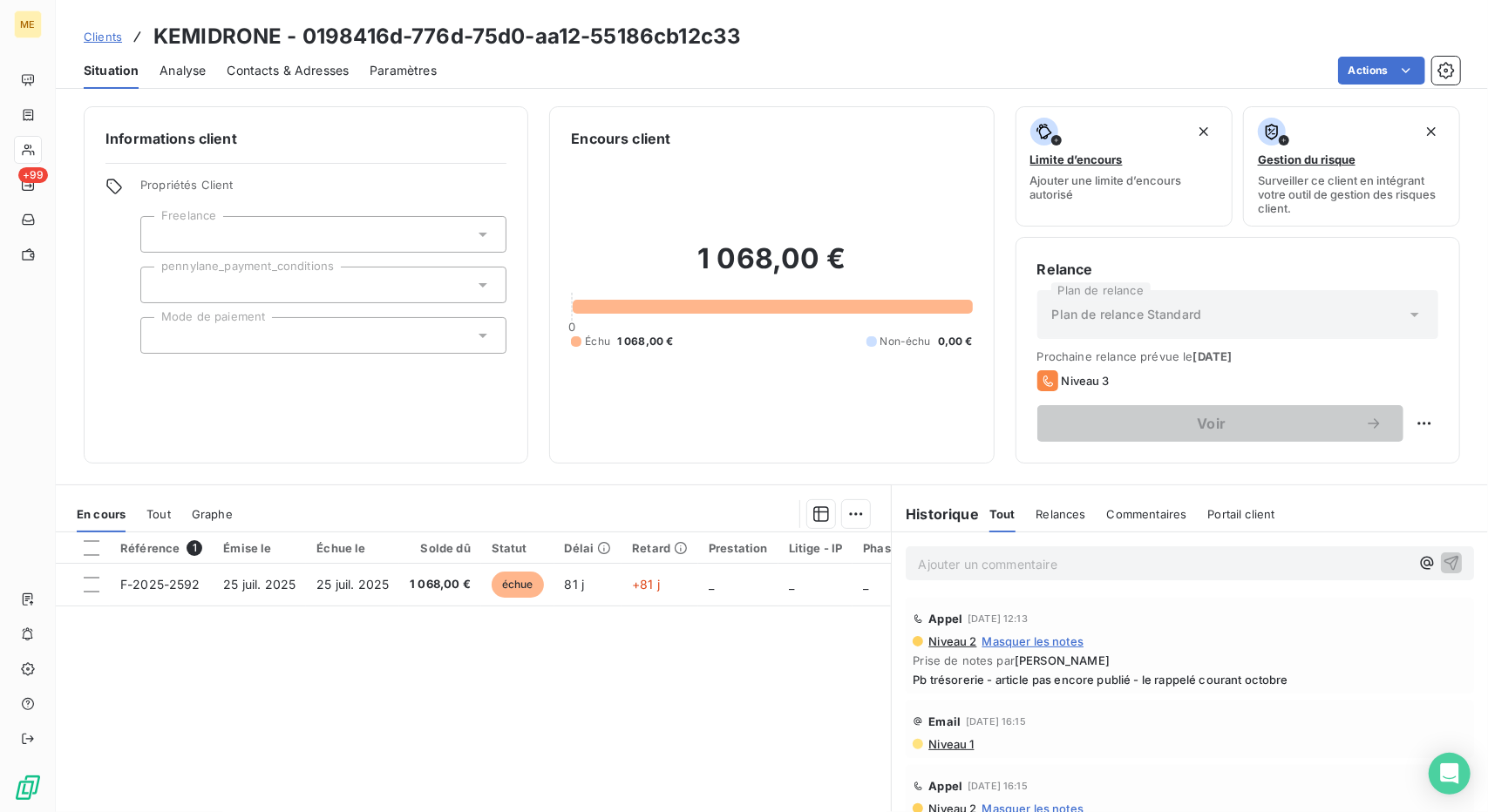
click at [505, 343] on div "Informations client Propriétés Client Freelance pennylane_payment_conditions Mo…" at bounding box center [305, 285] width 445 height 358
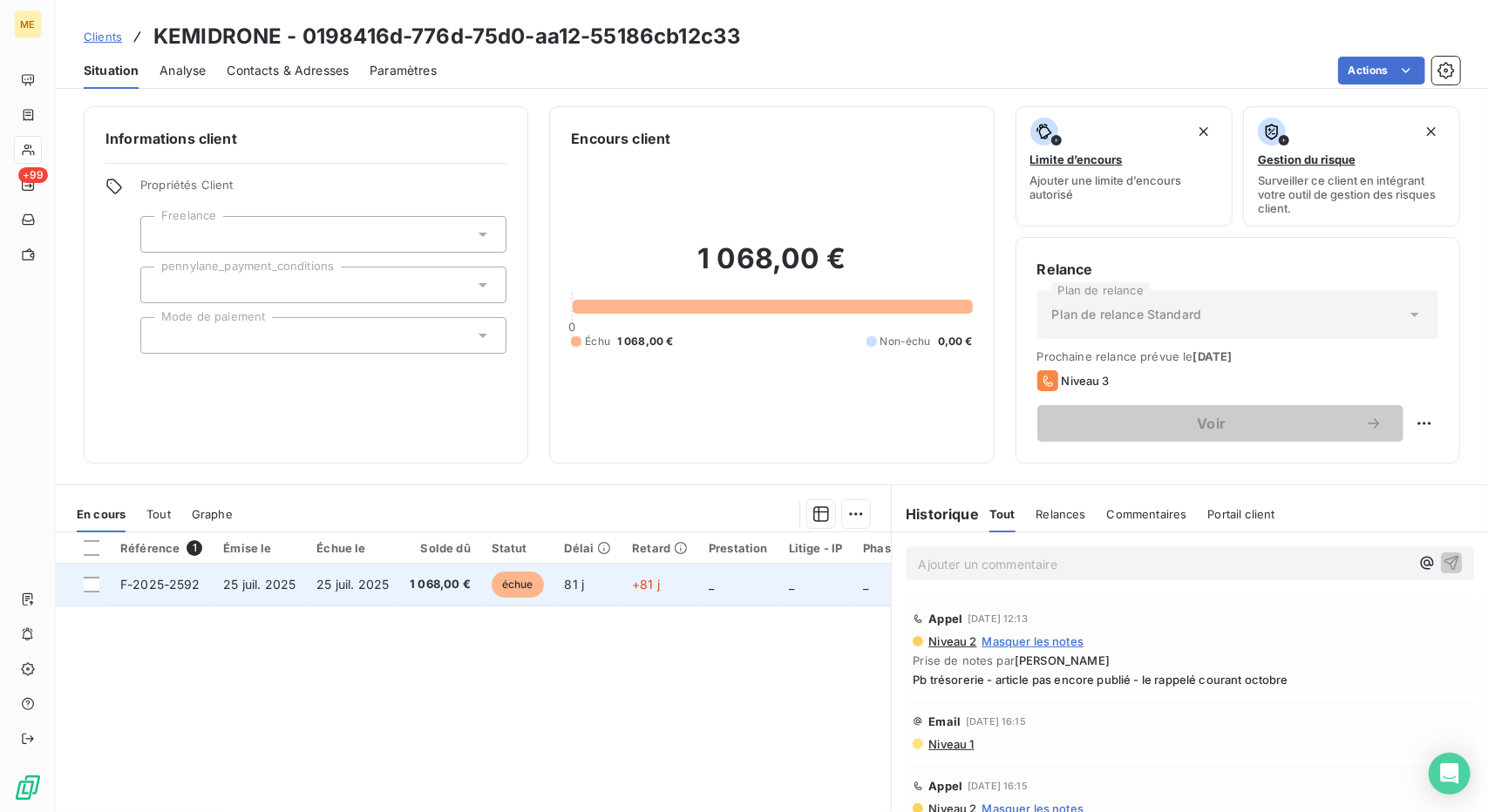
click at [575, 571] on td "81 j" at bounding box center [588, 584] width 68 height 42
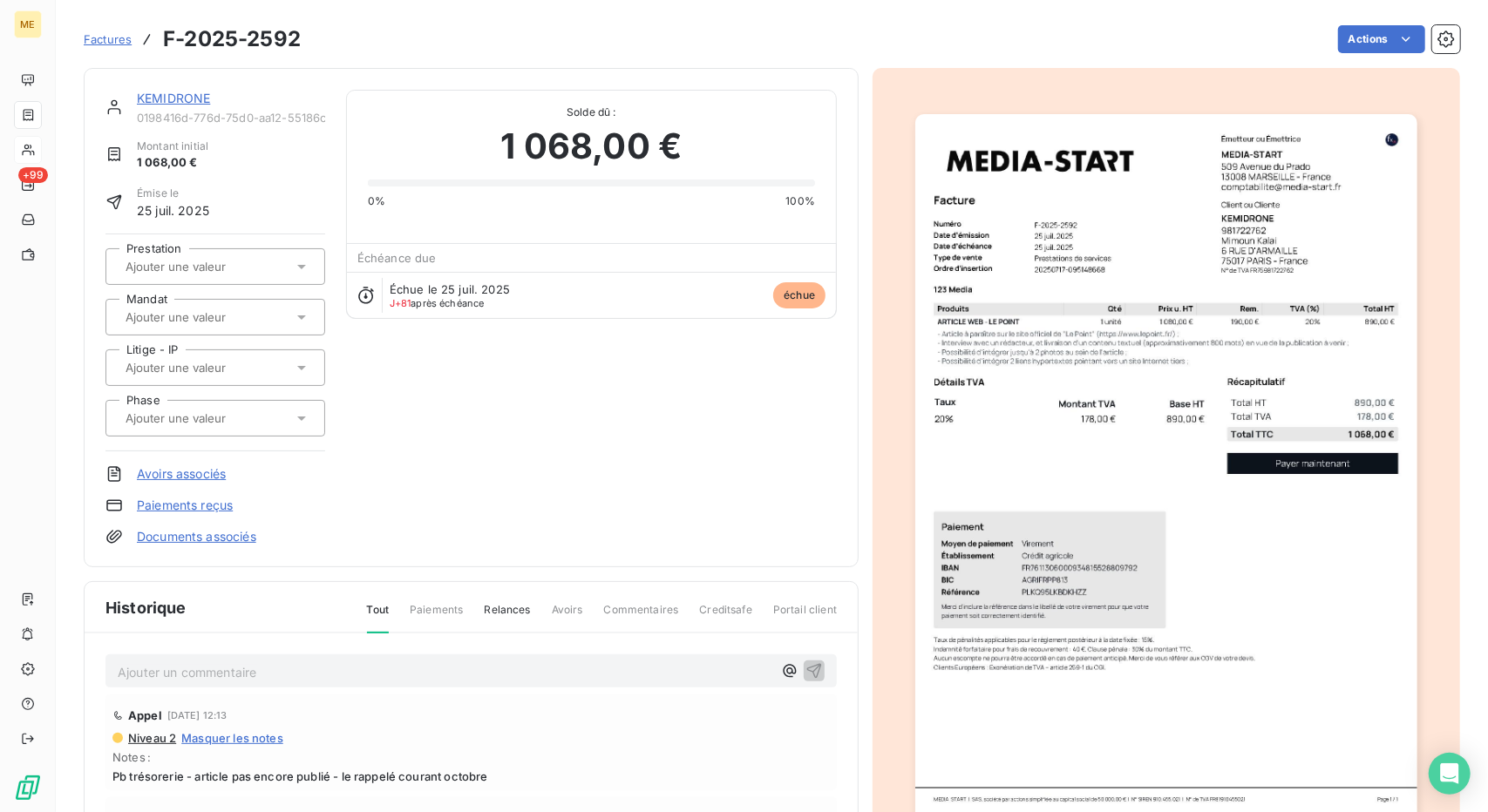
click at [179, 105] on div "KEMIDRONE" at bounding box center [231, 99] width 189 height 17
click at [195, 99] on link "KEMIDRONE" at bounding box center [173, 98] width 74 height 14
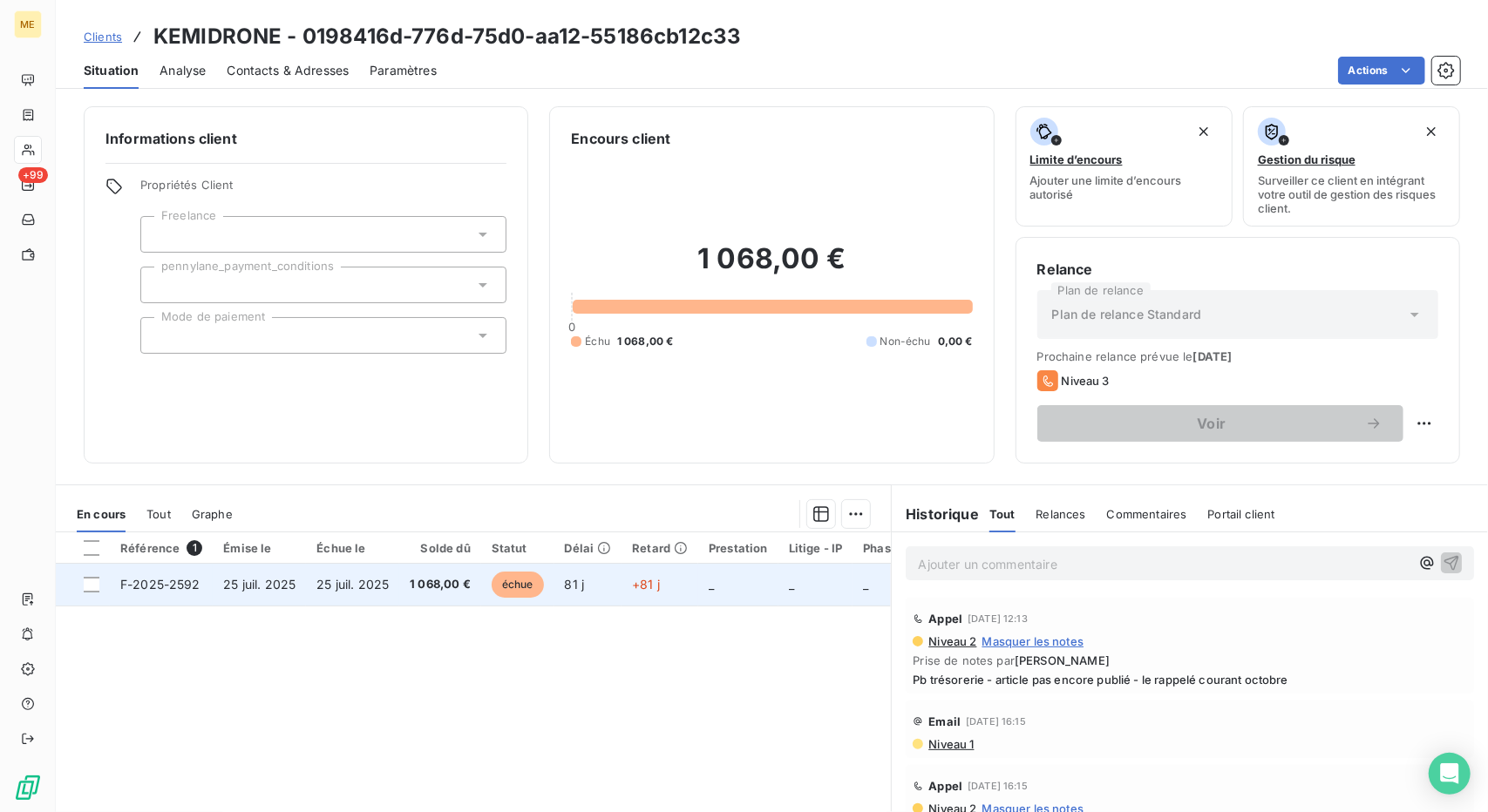
click at [396, 575] on td "25 juil. 2025" at bounding box center [352, 584] width 93 height 42
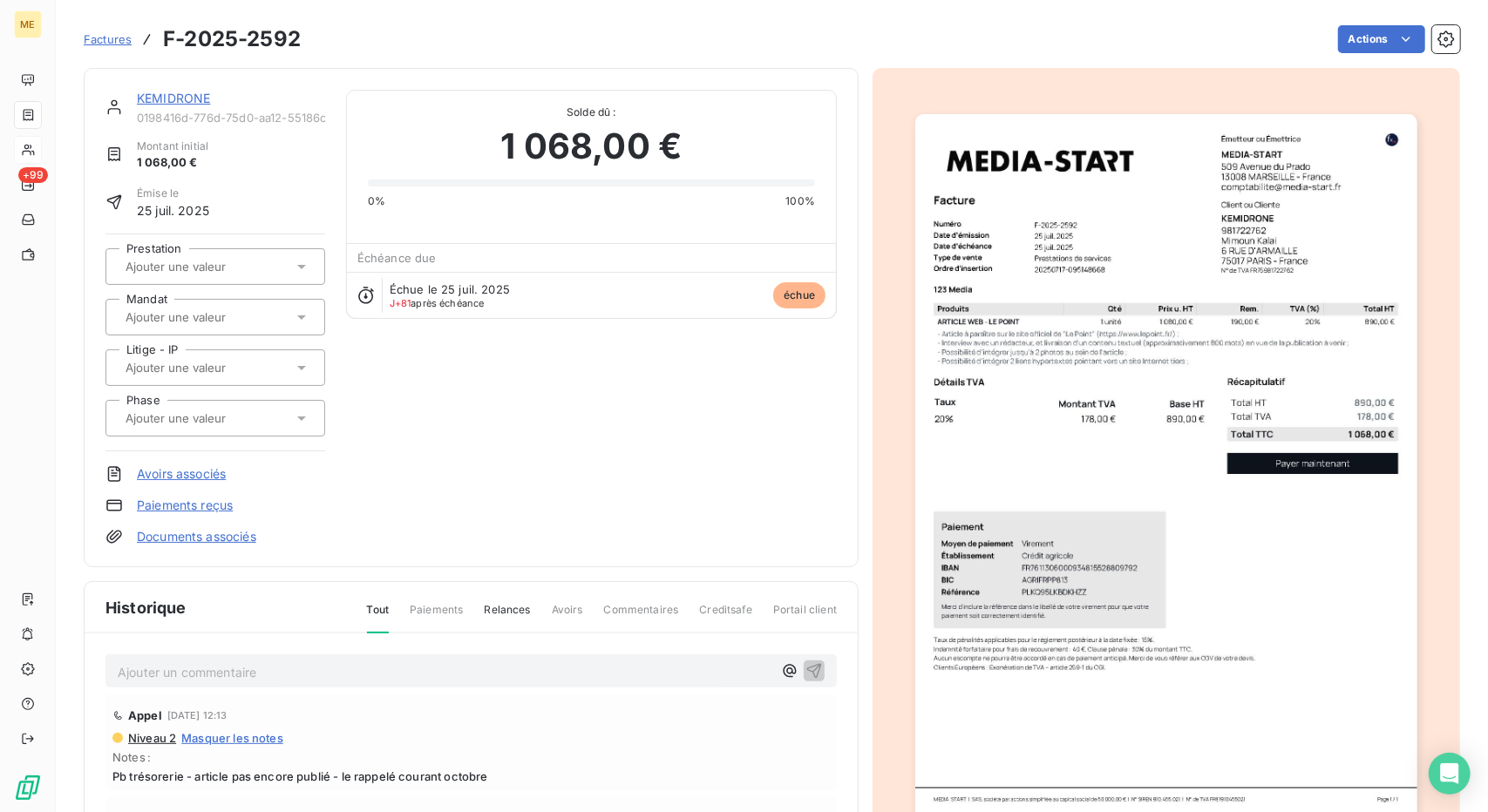
click at [151, 99] on link "KEMIDRONE" at bounding box center [173, 98] width 74 height 14
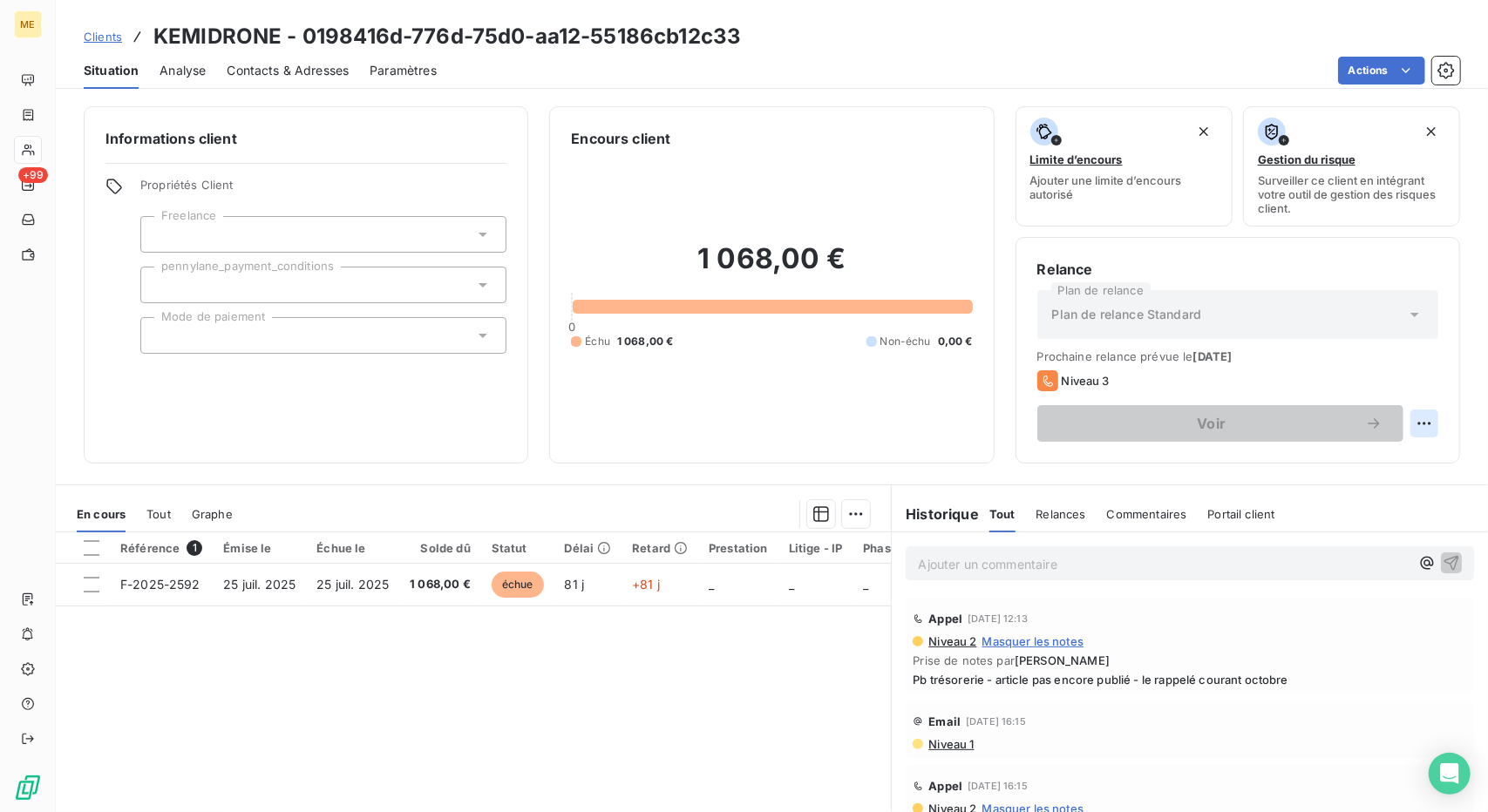
click at [1410, 417] on html "ME +99 Clients KEMIDRONE - 0198416d-776d-75d0-aa12-55186cb12c33 Situation Analy…" at bounding box center [744, 406] width 1488 height 812
click at [1385, 446] on div "Replanifier cette action" at bounding box center [1340, 461] width 170 height 42
click at [1378, 449] on div "Replanifier cette action" at bounding box center [1339, 460] width 156 height 28
select select "9"
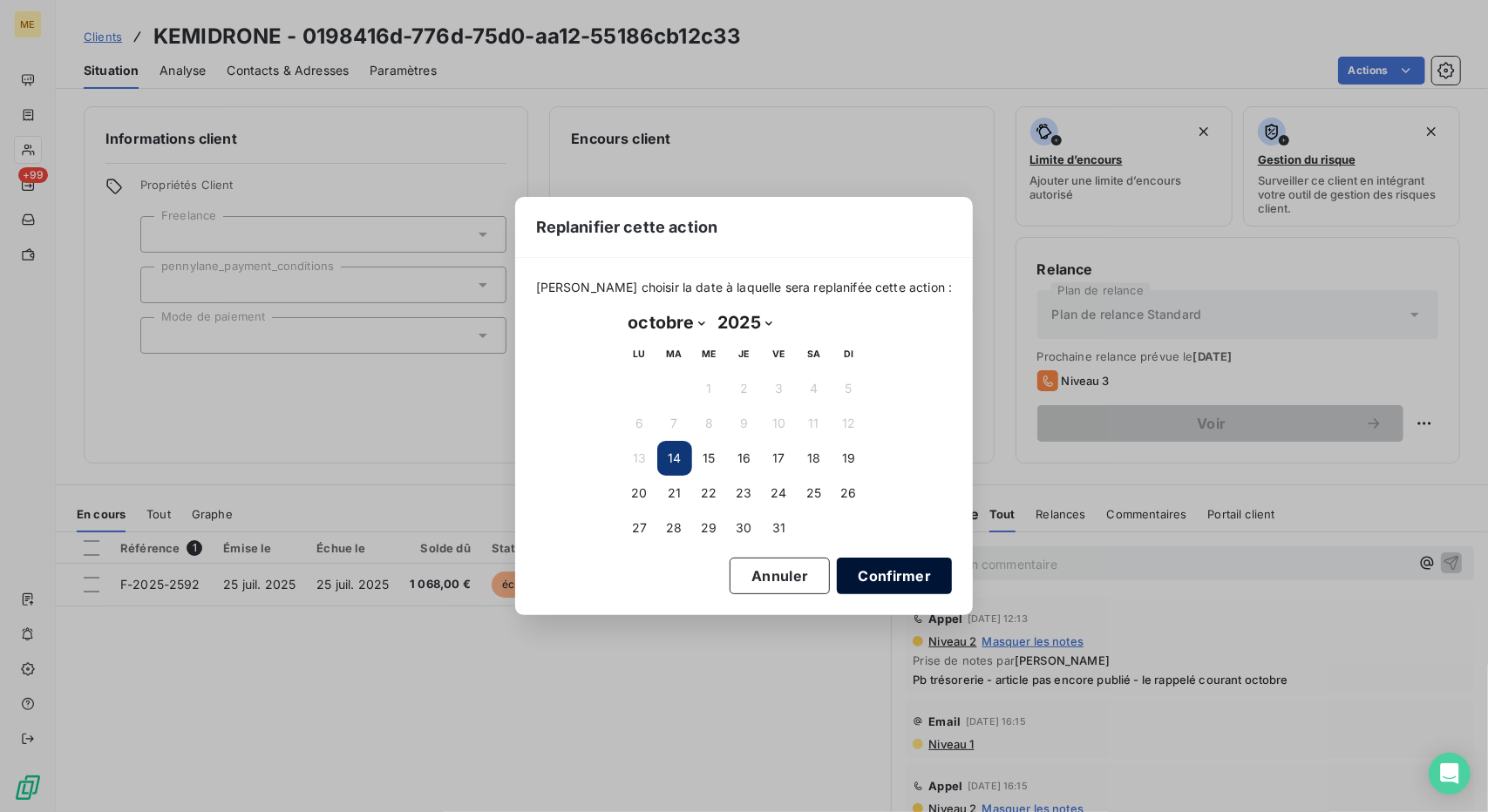
click at [853, 576] on button "Confirmer" at bounding box center [895, 576] width 115 height 36
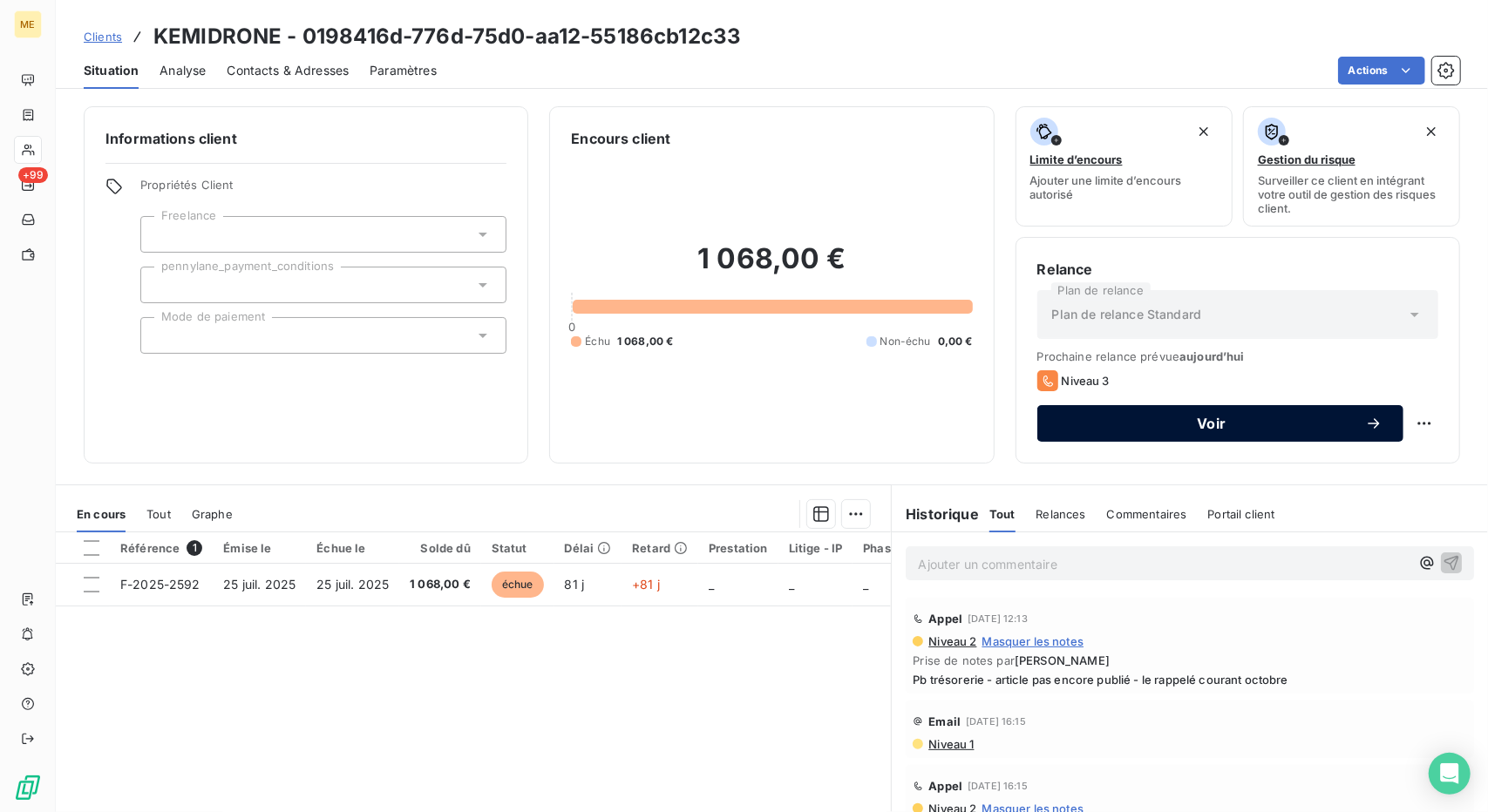
click at [1192, 428] on span "Voir" at bounding box center [1211, 423] width 307 height 14
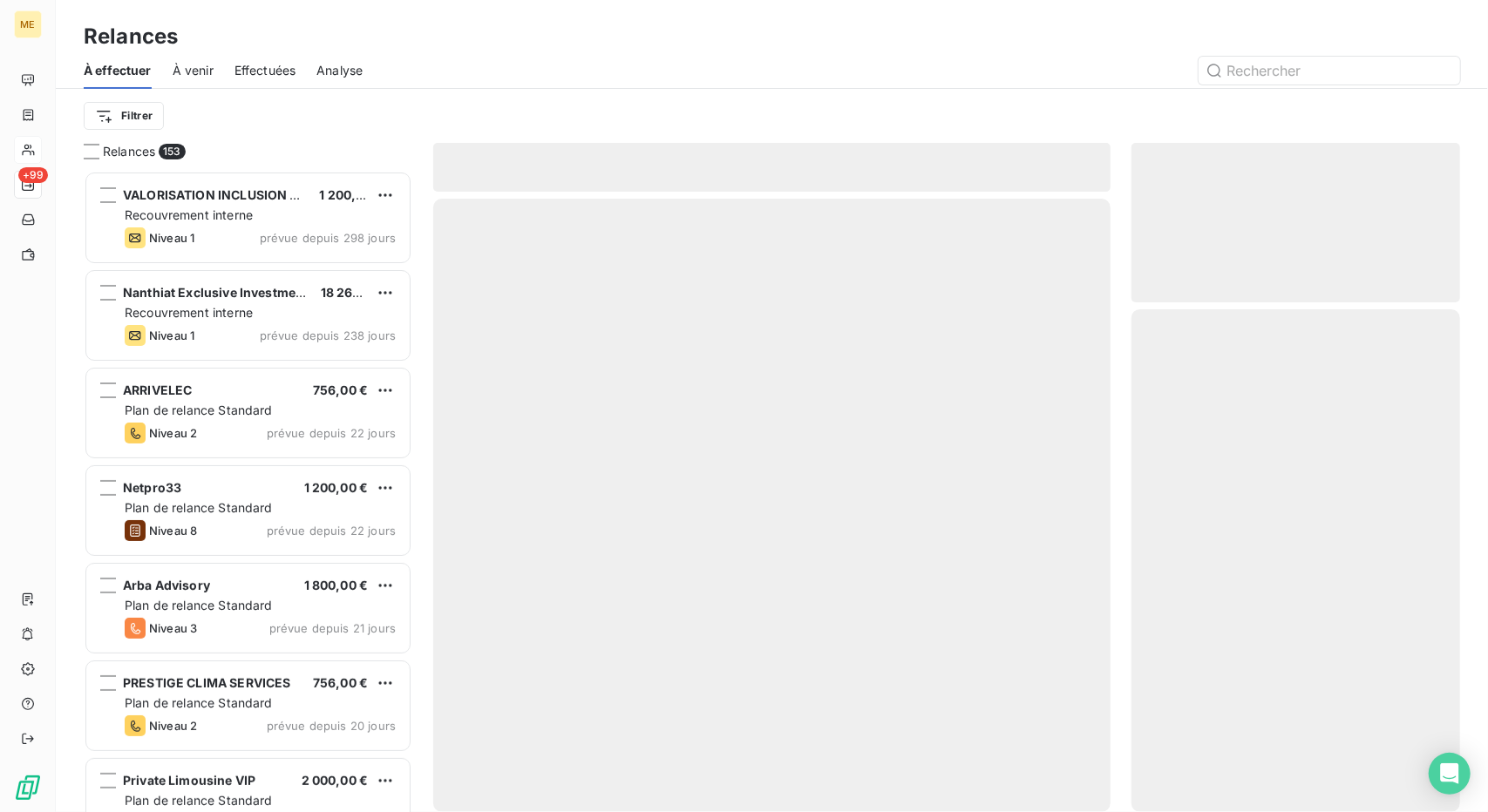
scroll to position [627, 316]
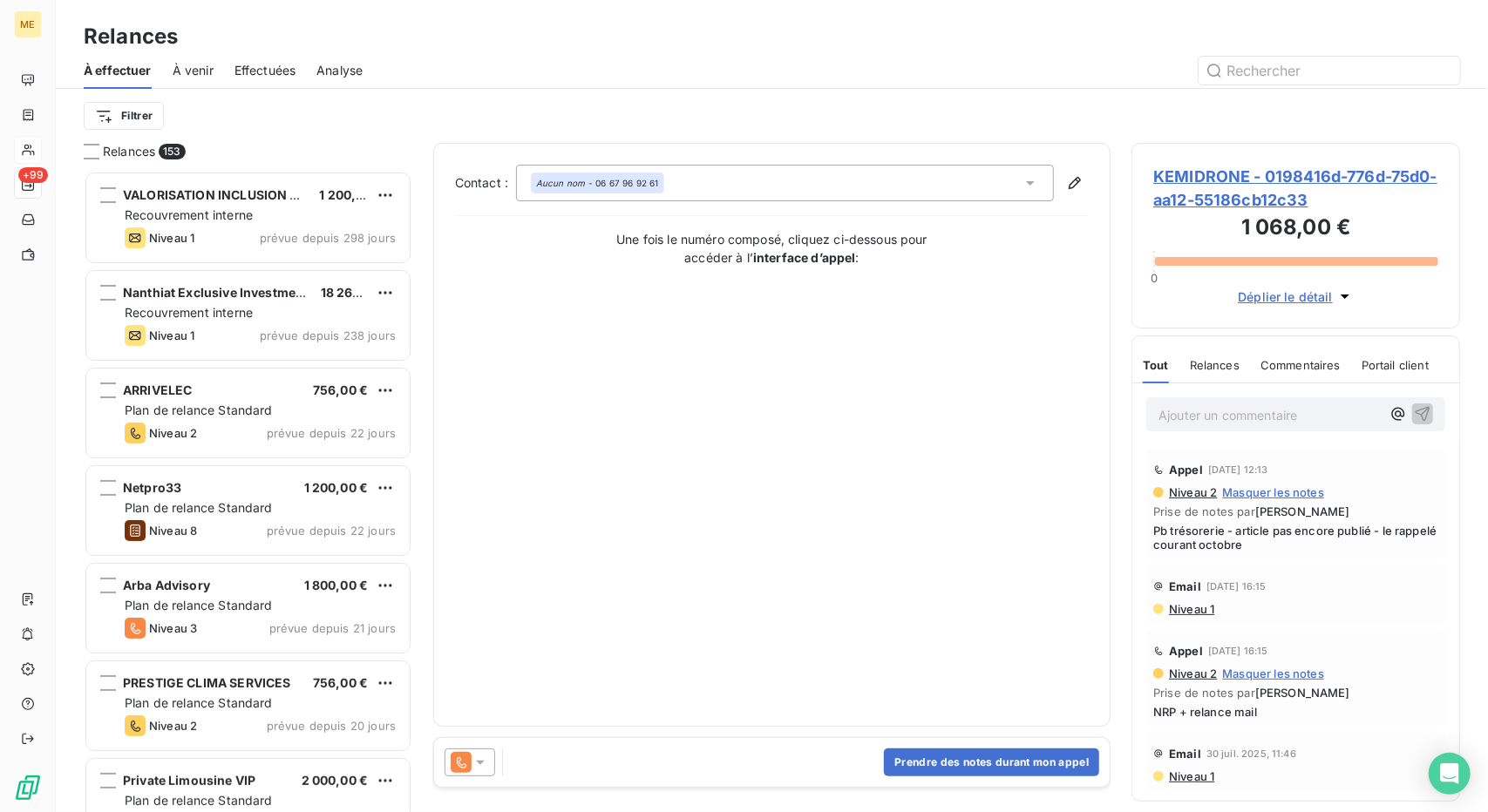
click at [932, 745] on div "Prendre des notes durant mon appel" at bounding box center [772, 762] width 677 height 49
click at [927, 762] on button "Prendre des notes durant mon appel" at bounding box center [991, 762] width 215 height 28
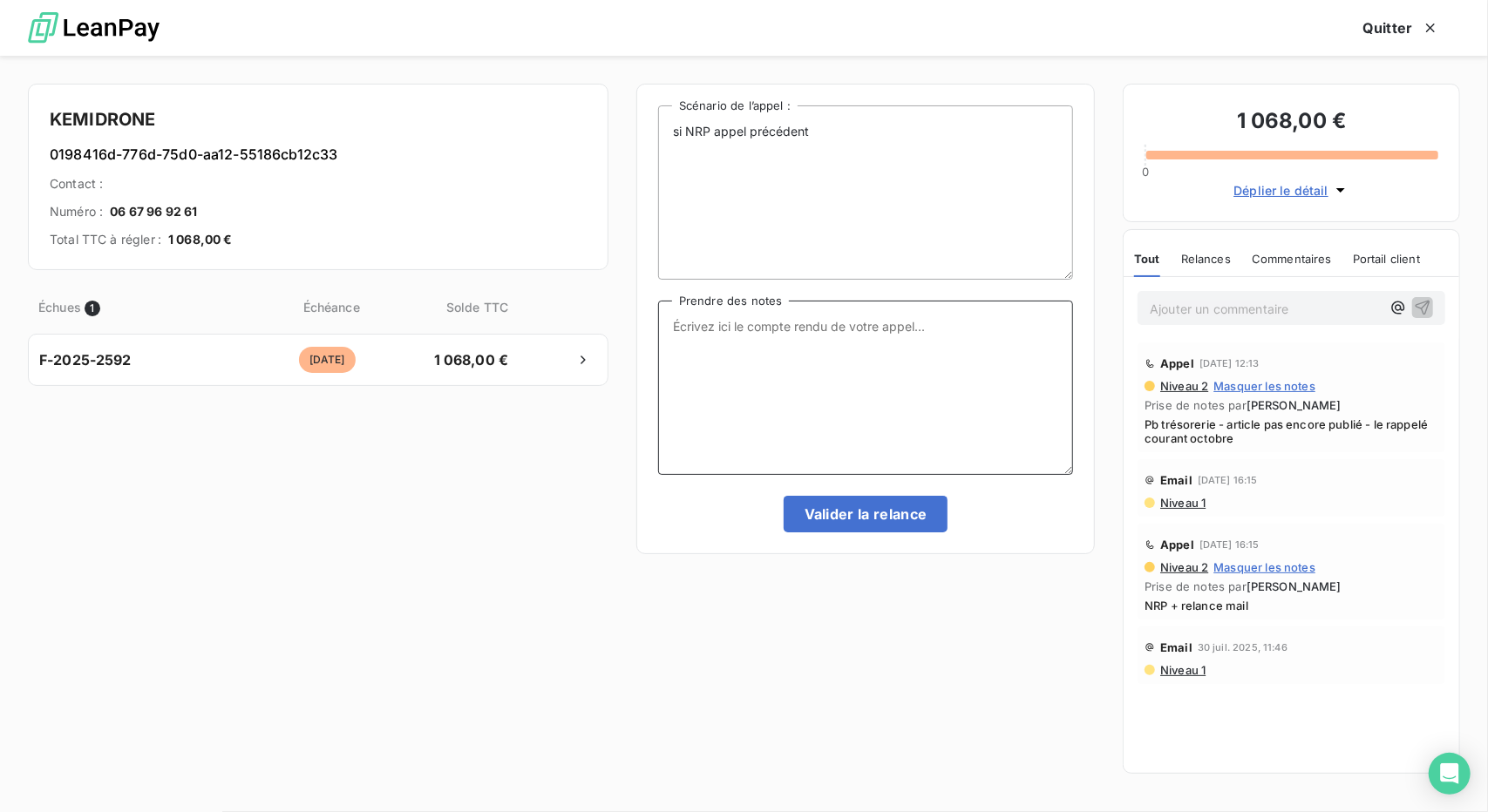
click at [877, 302] on textarea "Prendre des notes" at bounding box center [866, 387] width 415 height 174
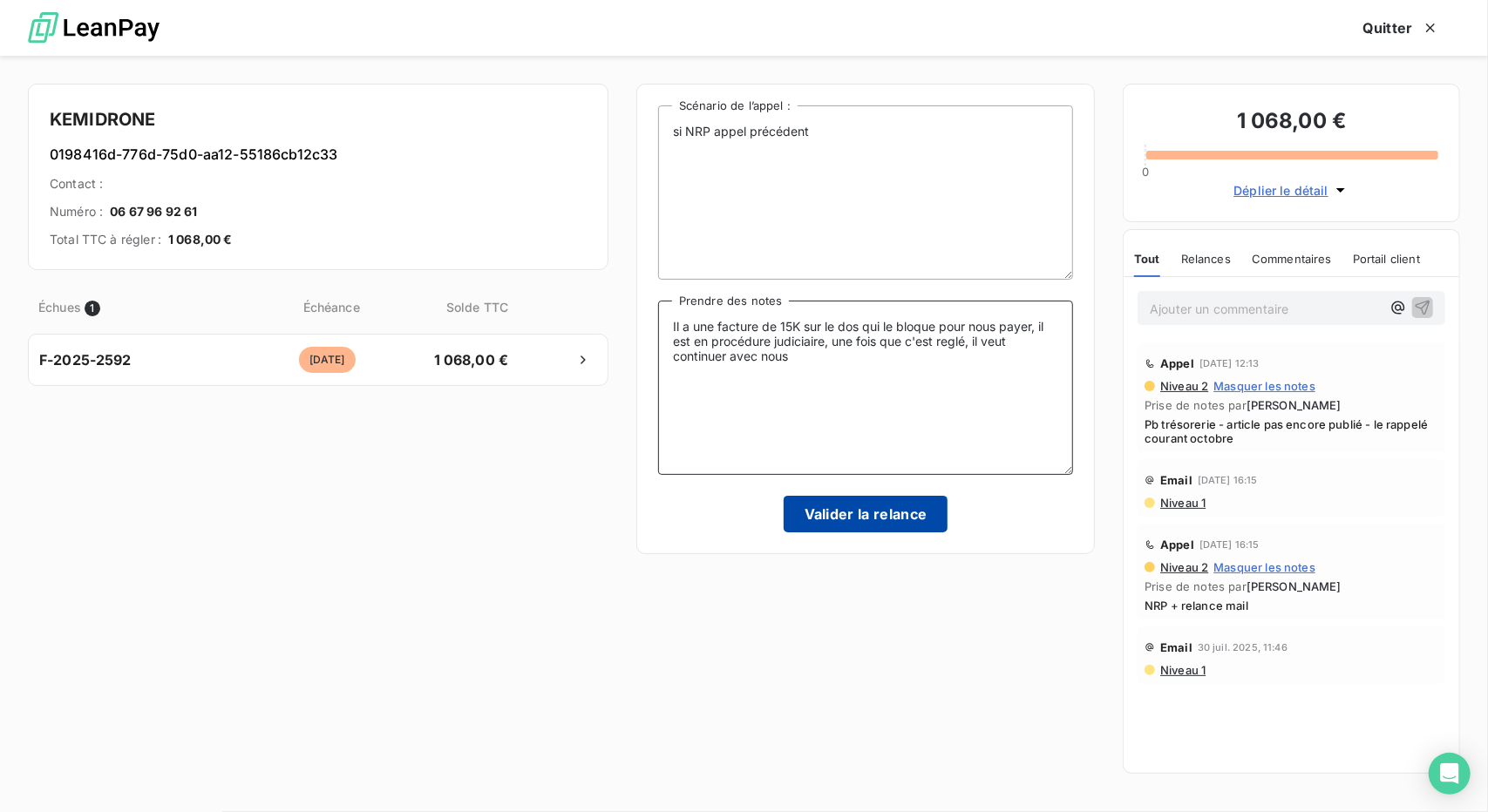
type textarea "Il a une facture de 15K sur le dos qui le bloque pour nous payer, il est en pro…"
click at [844, 517] on button "Valider la relance" at bounding box center [866, 514] width 165 height 36
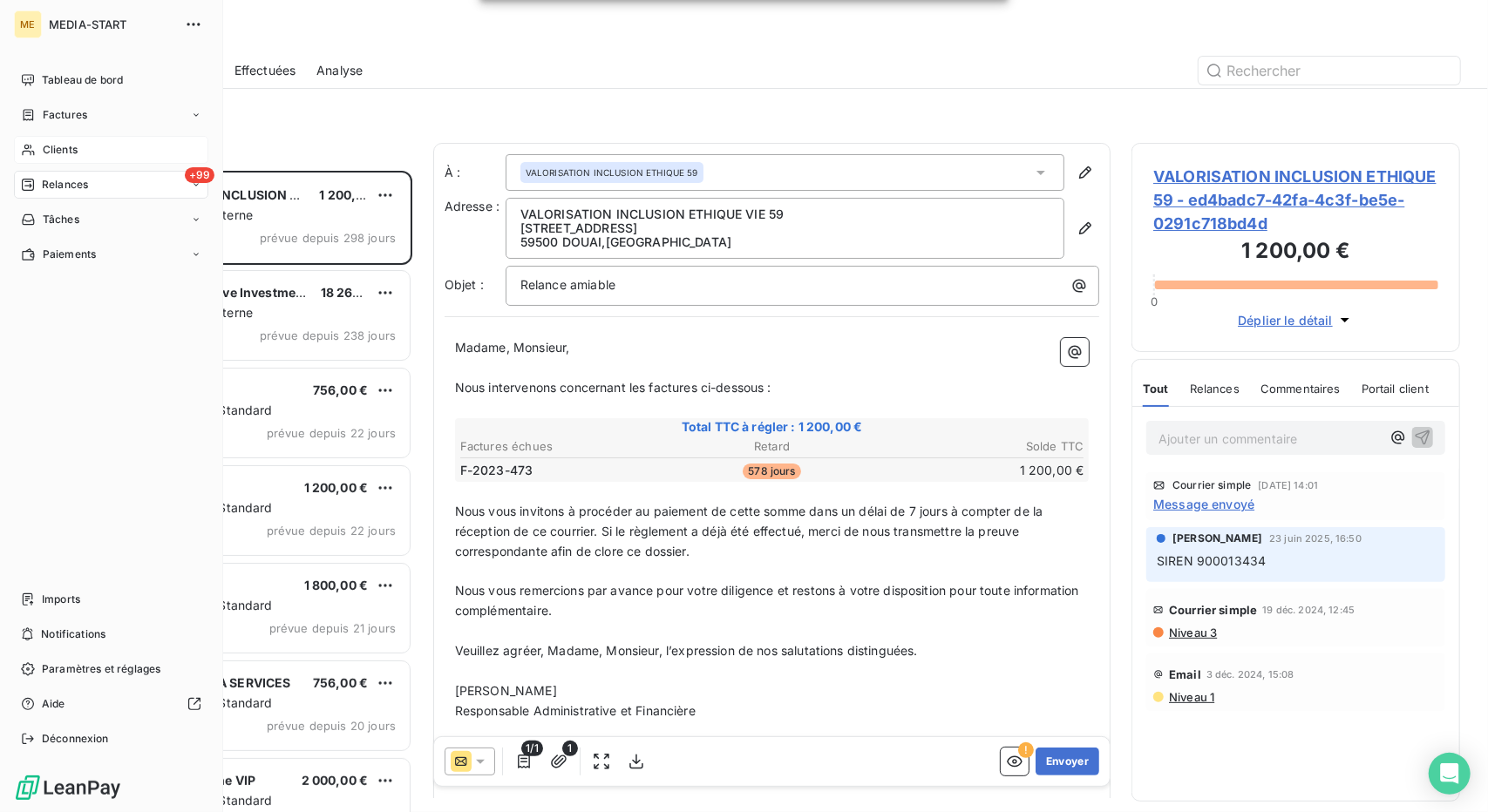
click at [49, 175] on div "+99 Relances" at bounding box center [111, 185] width 194 height 28
click at [68, 156] on span "Clients" at bounding box center [60, 150] width 34 height 15
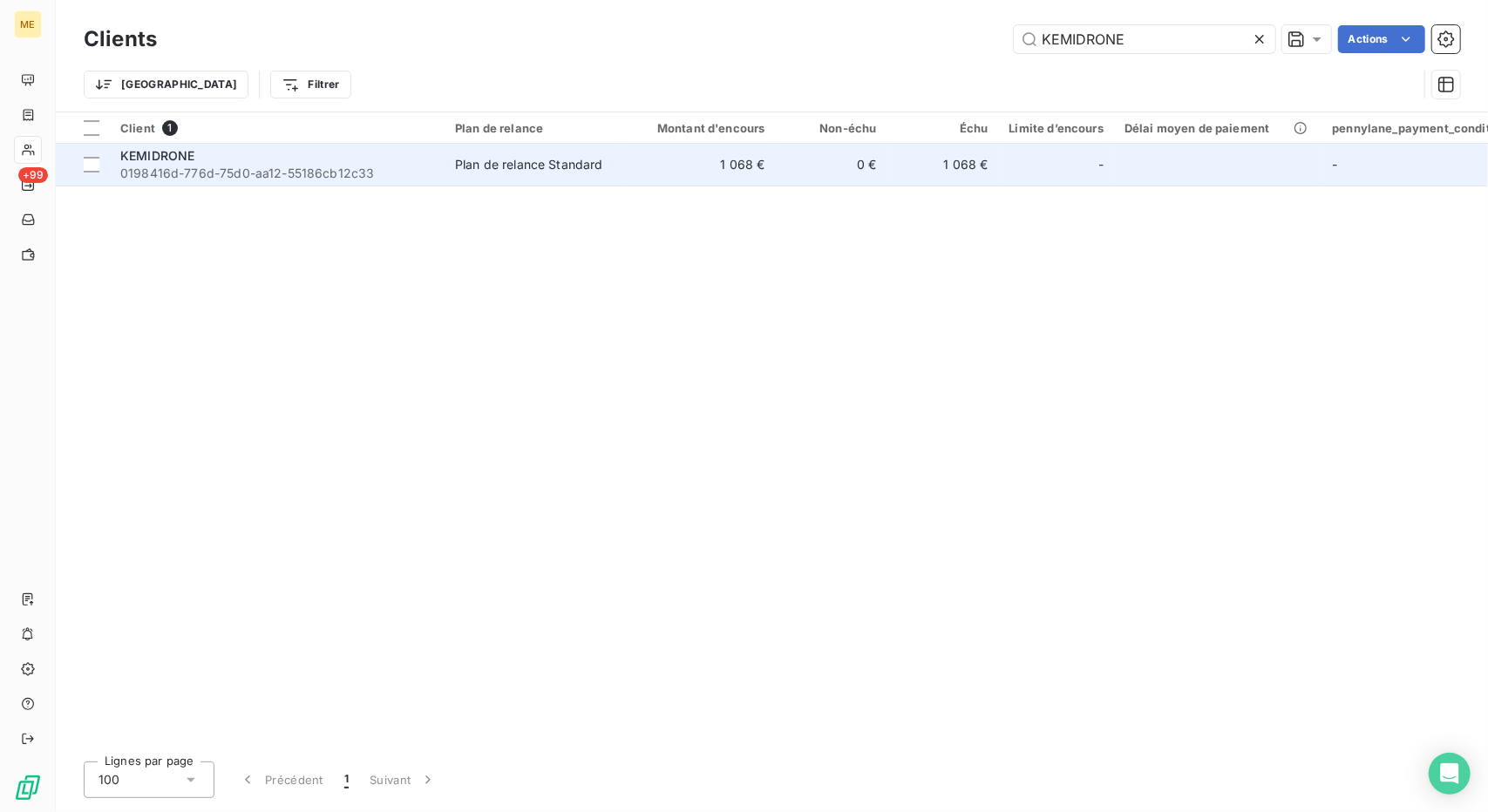
click at [269, 166] on span "0198416d-776d-75d0-aa12-55186cb12c33" at bounding box center [278, 173] width 314 height 17
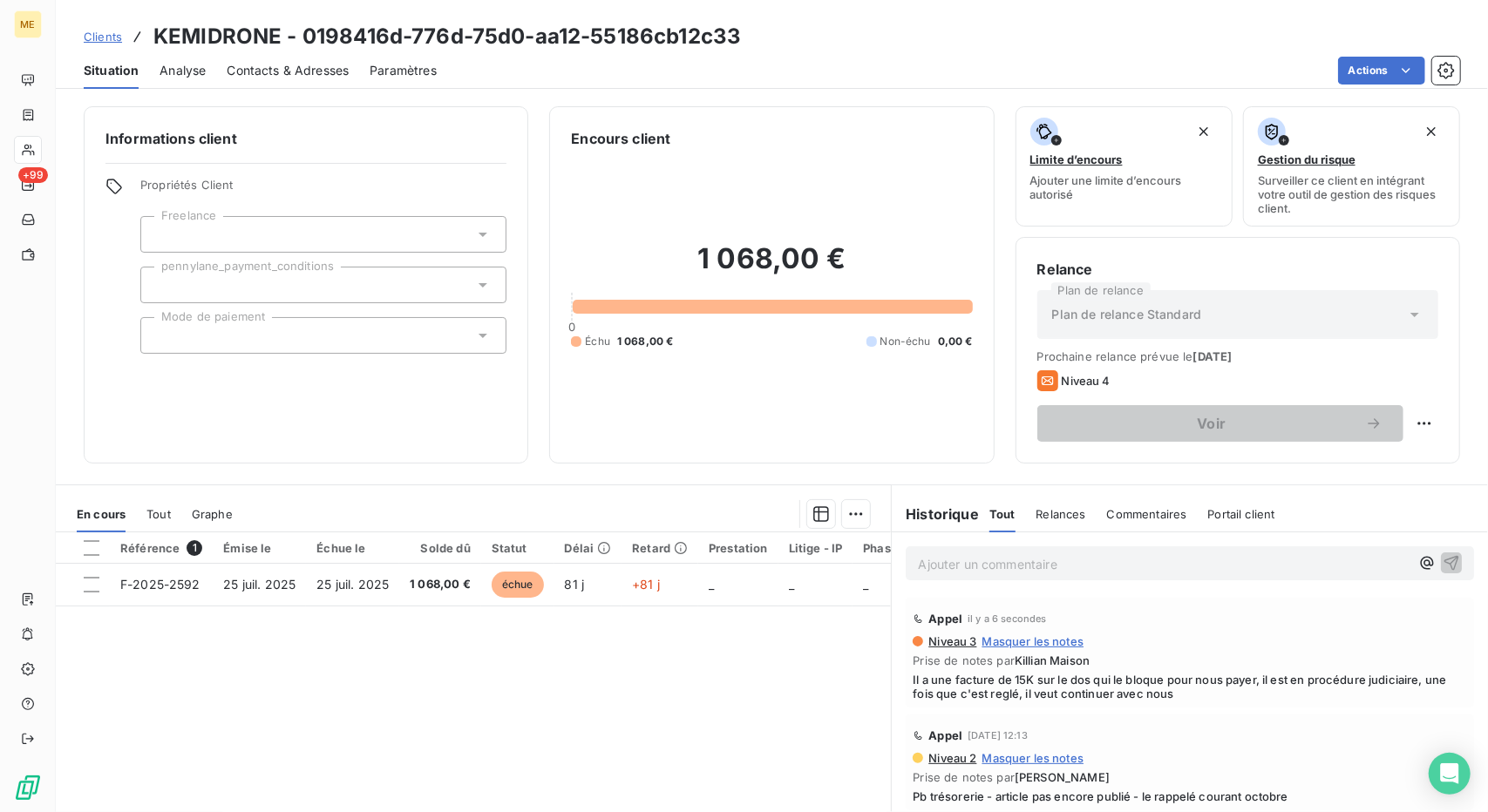
click at [1061, 691] on span "Il a une facture de 15K sur le dos qui le bloque pour nous payer, il est en pro…" at bounding box center [1189, 686] width 554 height 28
click at [98, 44] on link "Clients" at bounding box center [102, 36] width 38 height 17
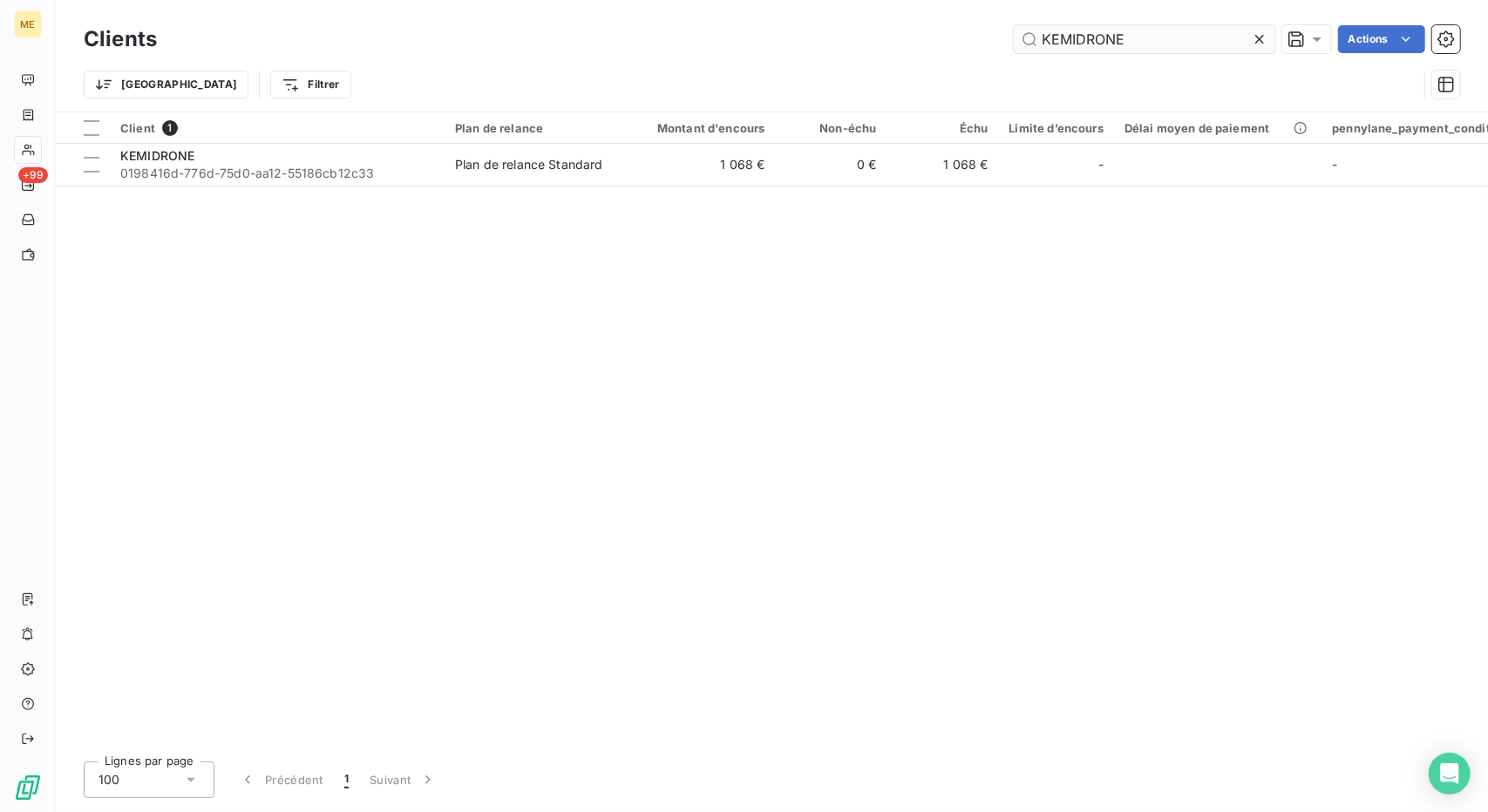
click at [1090, 40] on input "KEMIDRONE" at bounding box center [1144, 38] width 261 height 28
type input "KOSMOOIA"
click at [706, 189] on div "Client 1 Plan de relance Montant d'encours Non-échu Échu Limite d’encours Délai…" at bounding box center [771, 430] width 1432 height 635
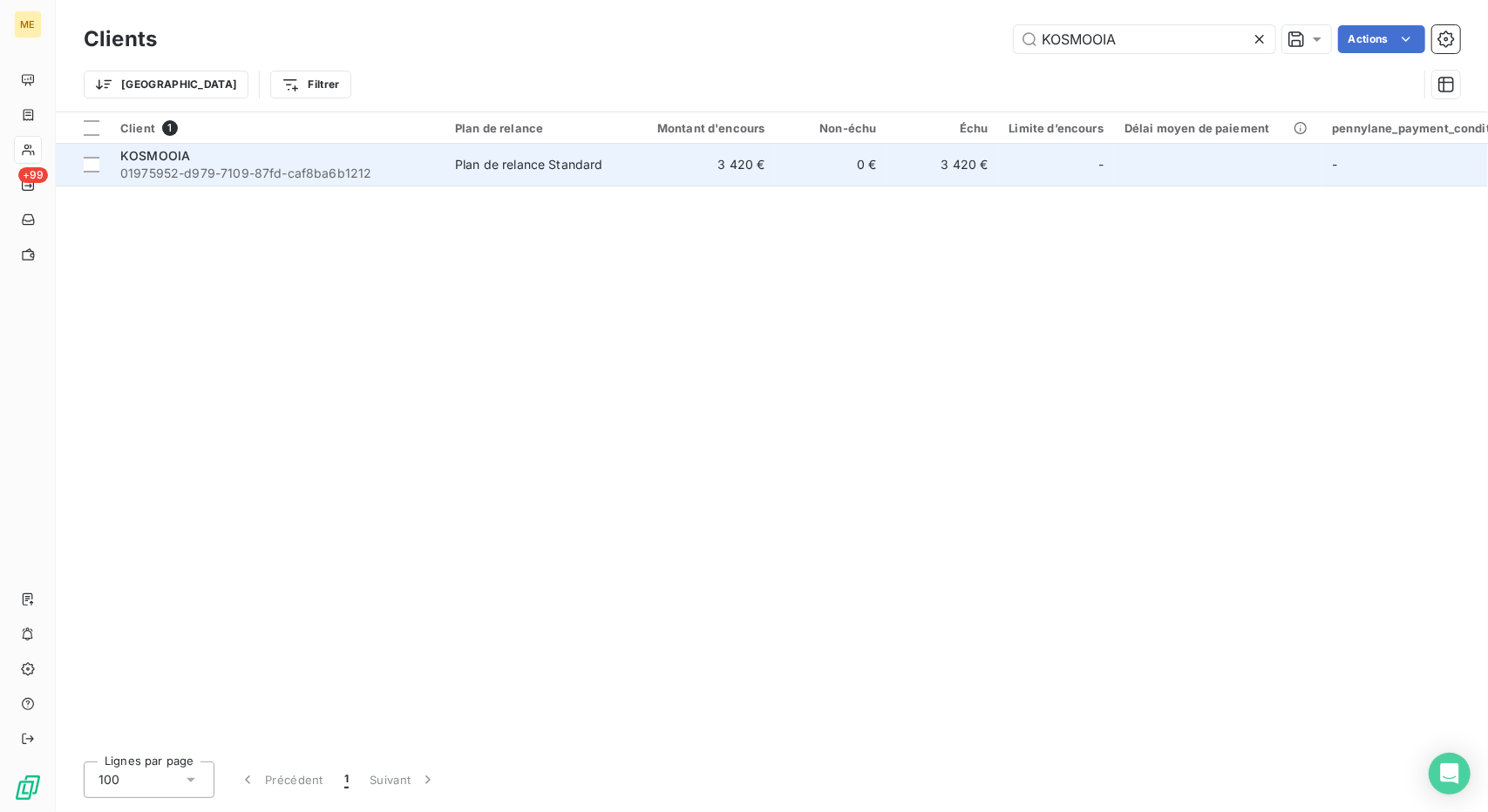
click at [708, 180] on td "3 420 €" at bounding box center [700, 165] width 150 height 42
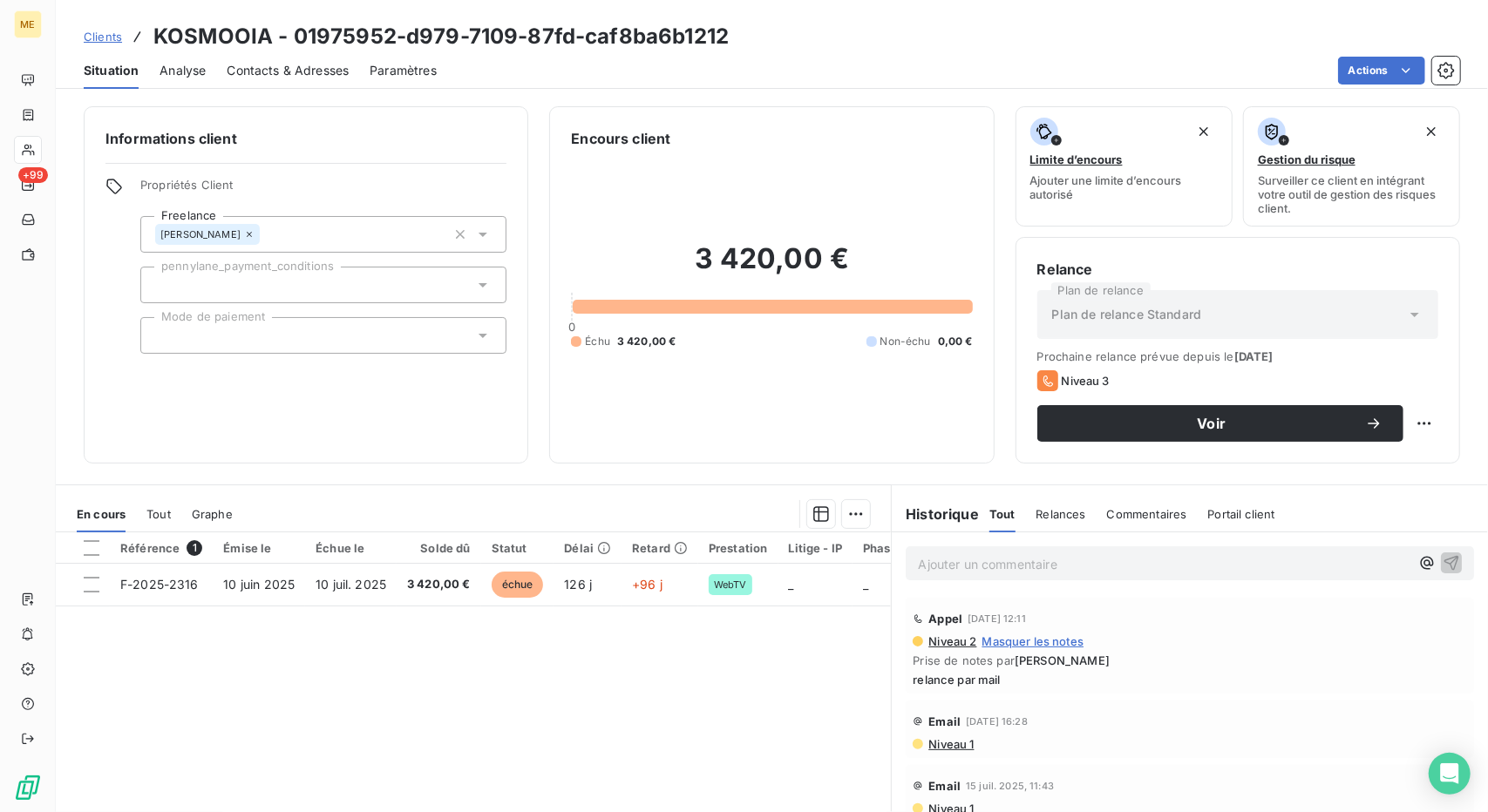
click at [88, 38] on span "Clients" at bounding box center [102, 36] width 38 height 14
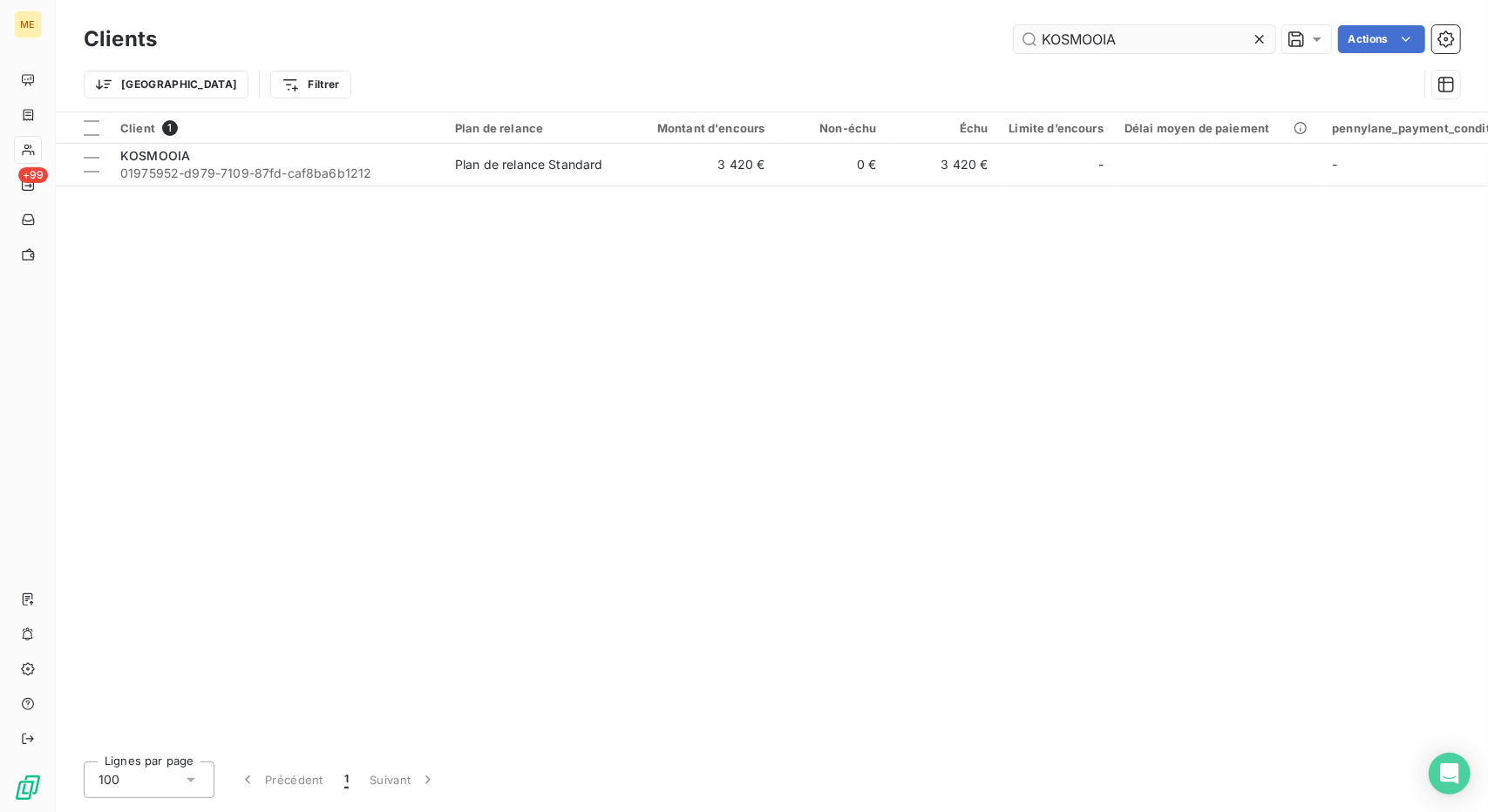
click at [1109, 43] on input "KOSMOOIA" at bounding box center [1144, 38] width 261 height 28
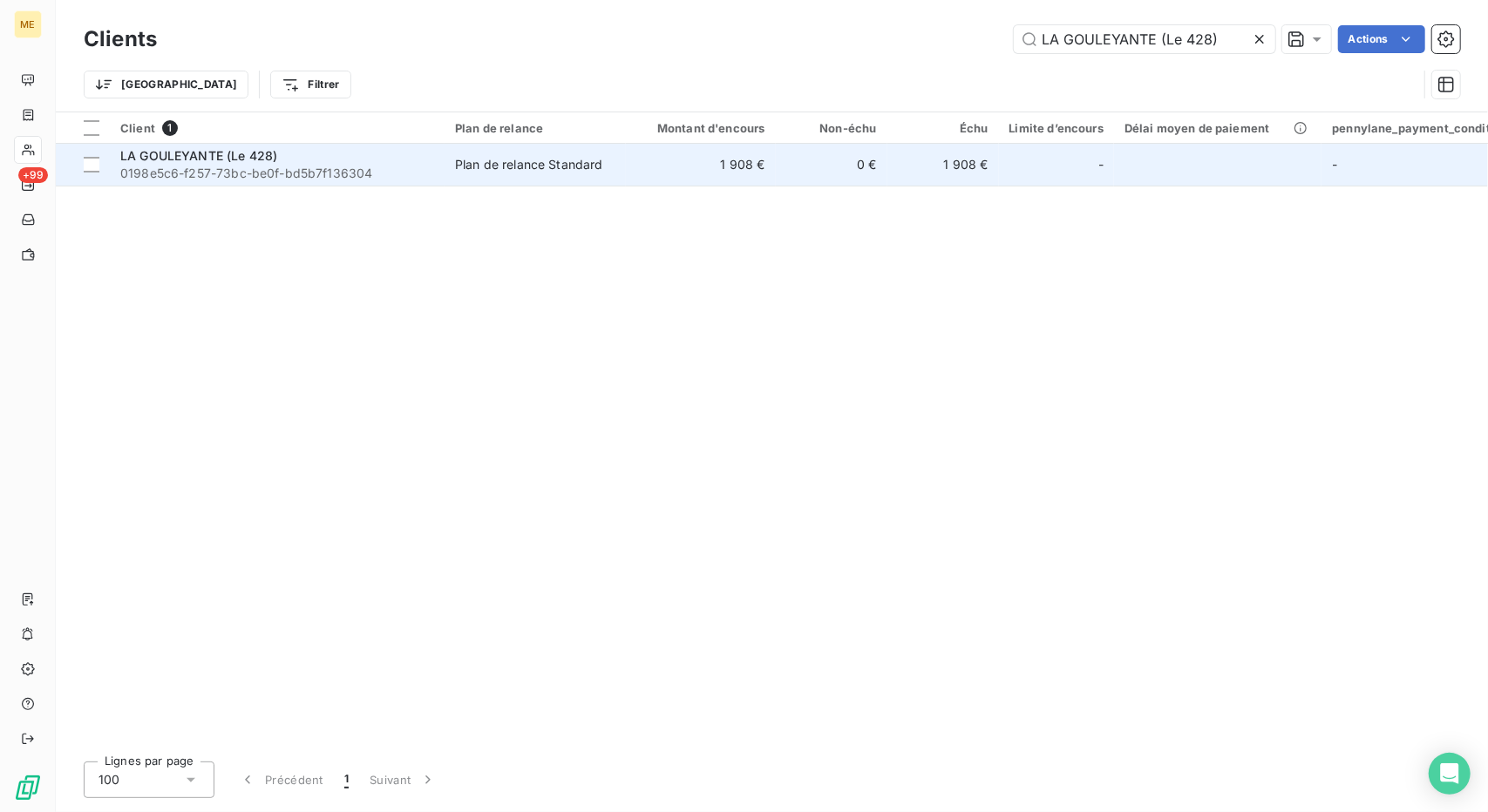
type input "LA GOULEYANTE (Le 428)"
click at [755, 177] on td "1 908 €" at bounding box center [700, 165] width 150 height 42
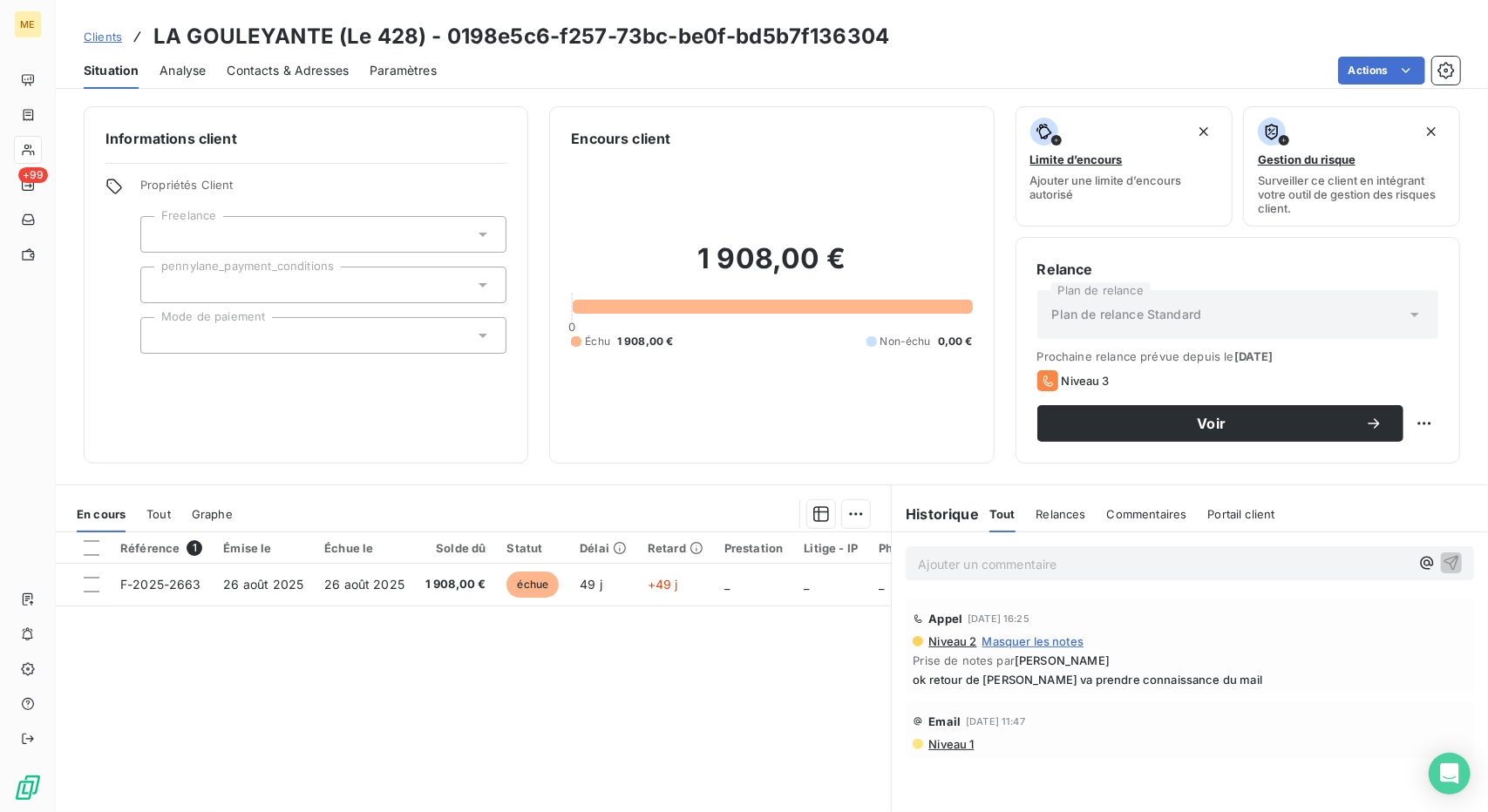
click at [283, 73] on span "Contacts & Adresses" at bounding box center [288, 71] width 122 height 17
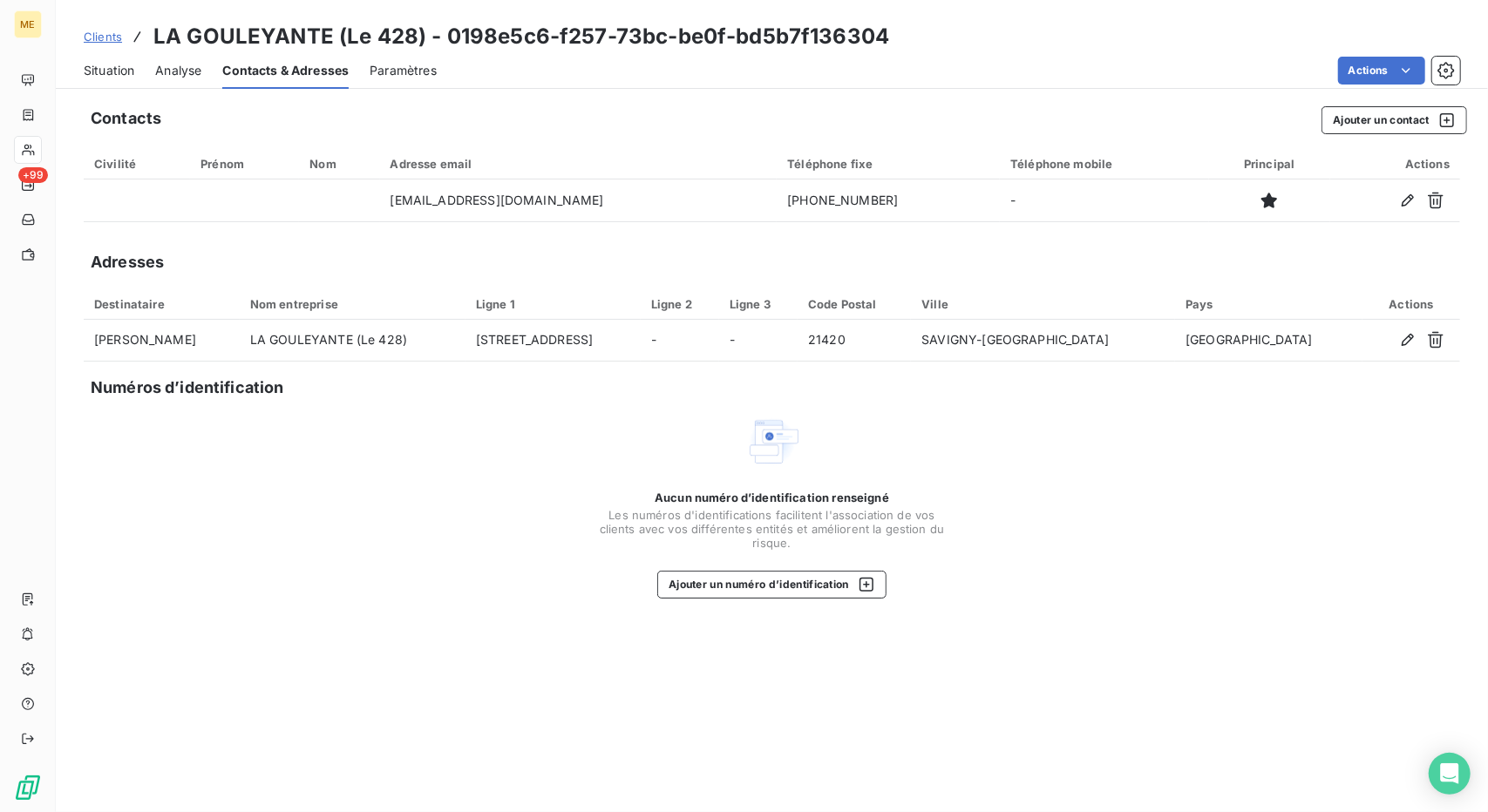
click at [124, 58] on div "Situation" at bounding box center [108, 71] width 51 height 36
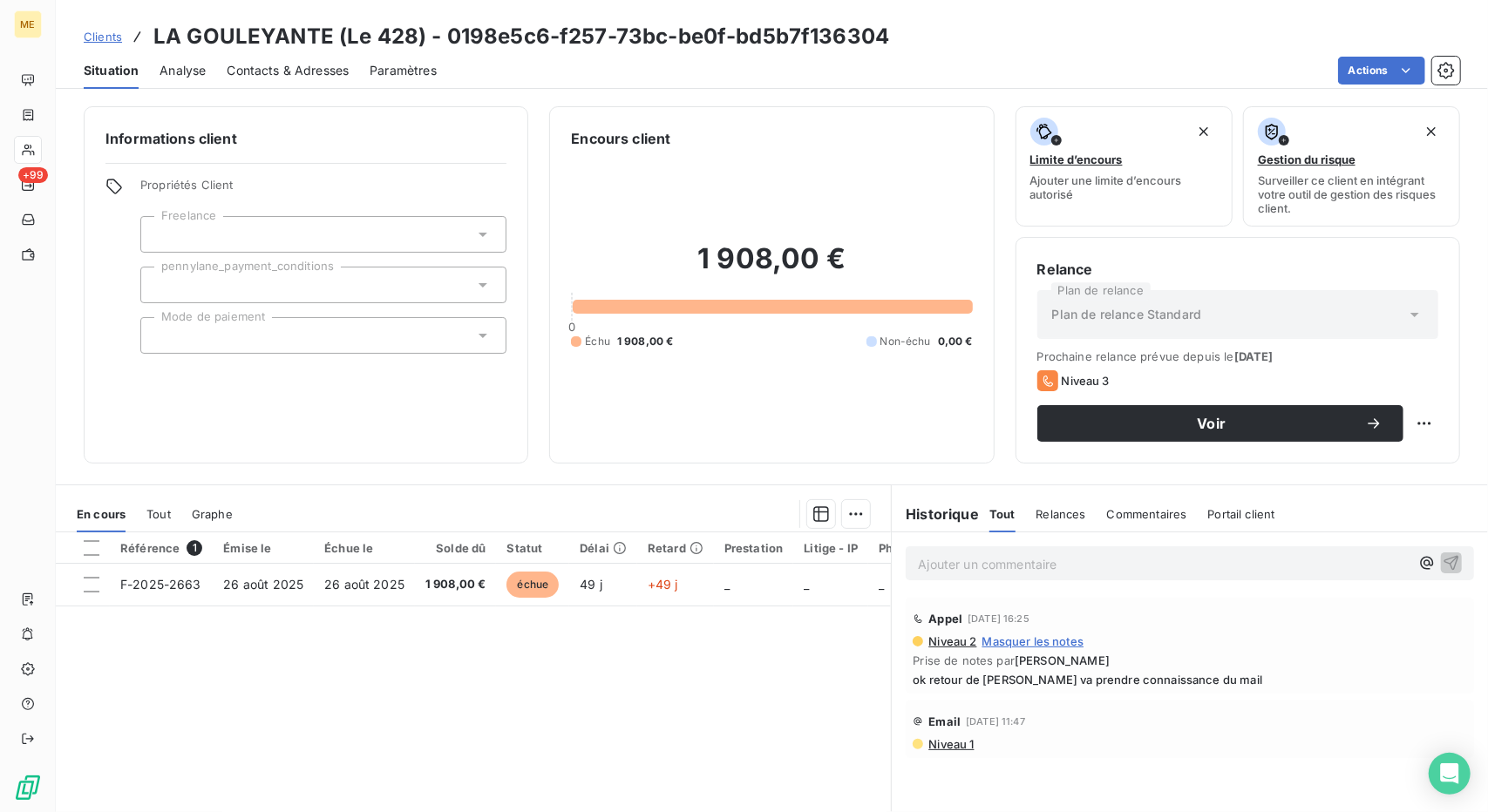
click at [225, 69] on div "Situation Analyse Contacts & Adresses Paramètres Actions" at bounding box center [771, 71] width 1432 height 36
click at [249, 71] on span "Contacts & Adresses" at bounding box center [288, 71] width 122 height 17
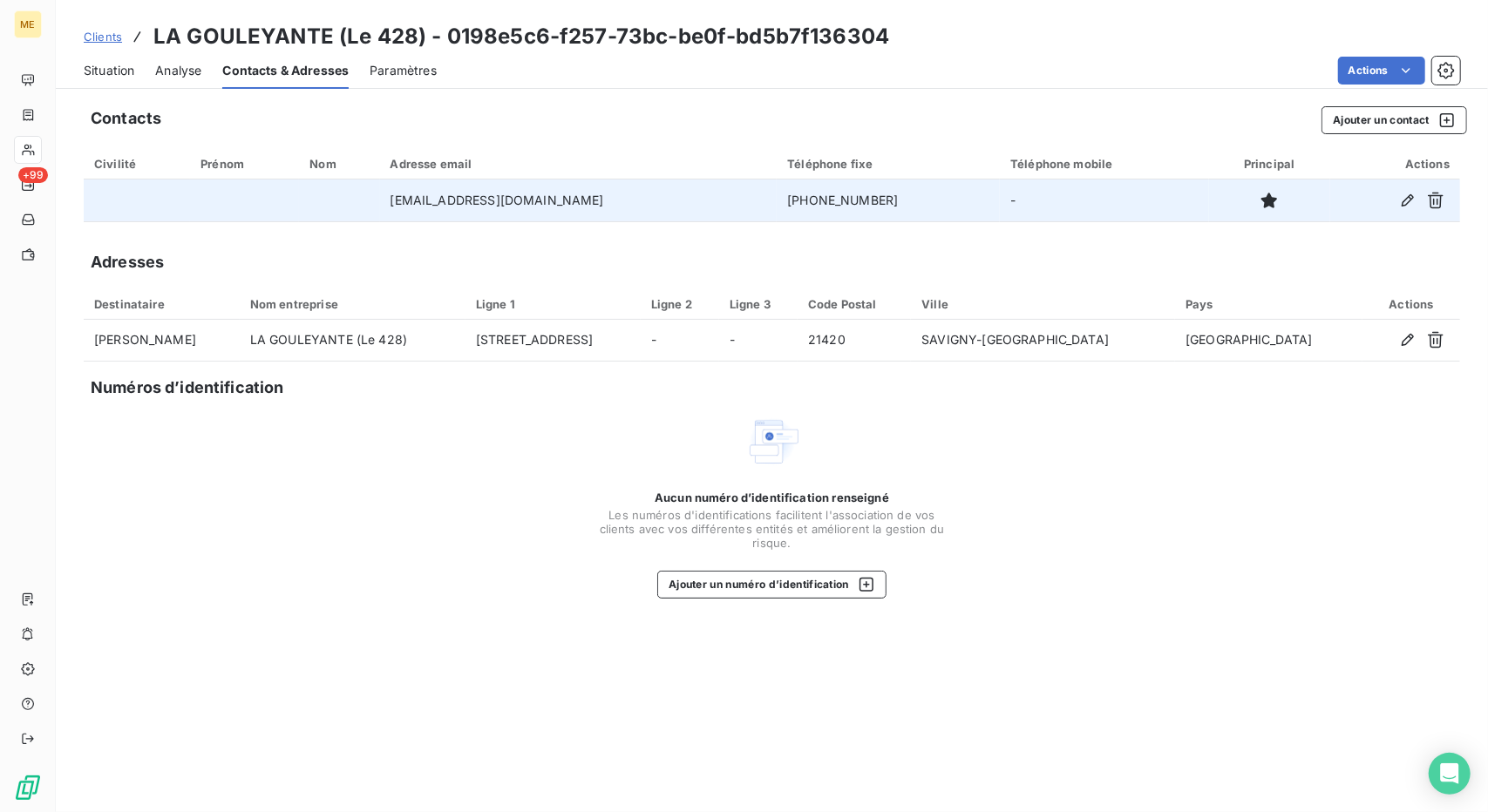
click at [777, 193] on td "[PHONE_NUMBER]" at bounding box center [888, 201] width 223 height 42
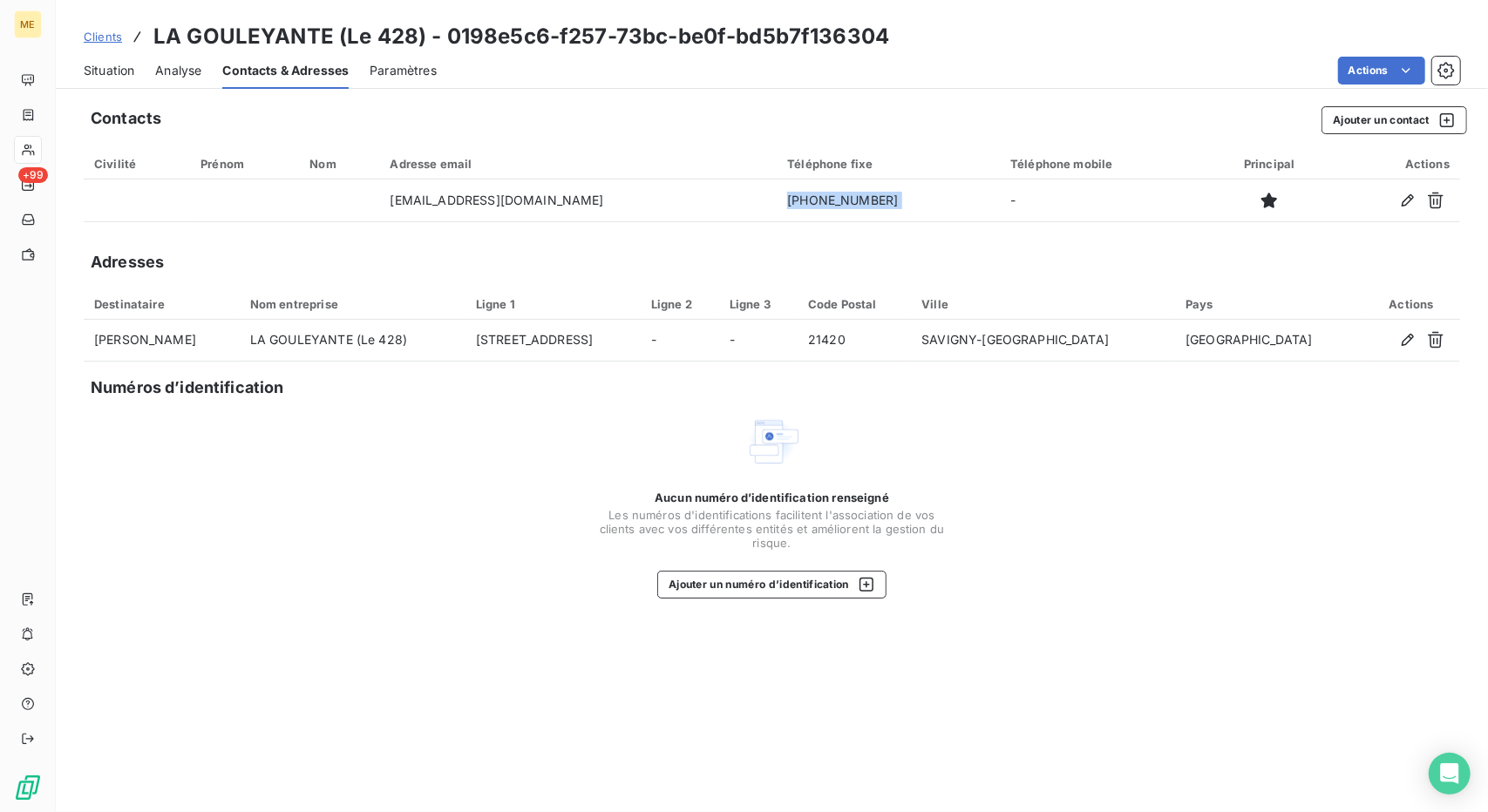
click at [114, 78] on span "Situation" at bounding box center [108, 71] width 51 height 17
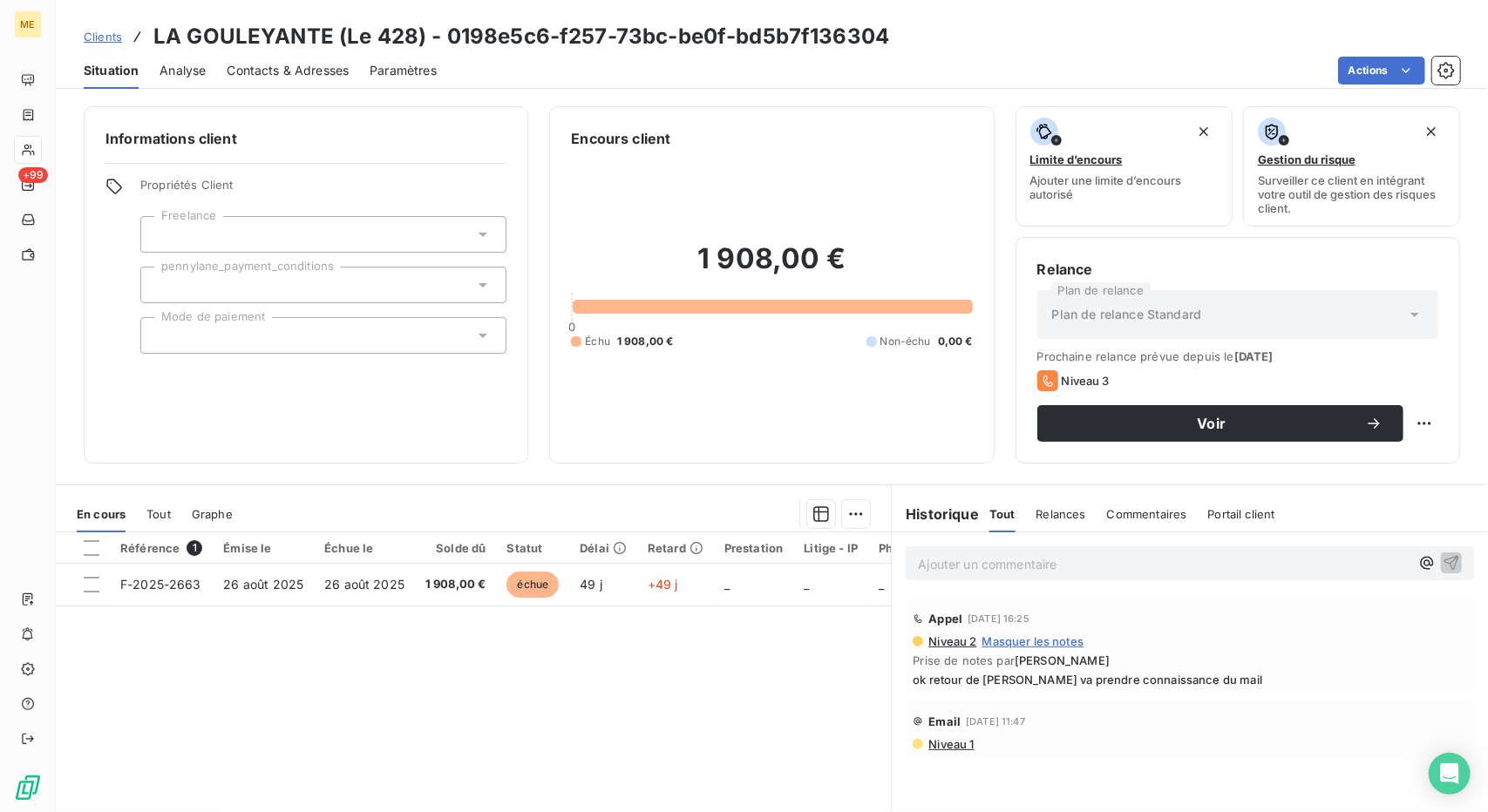
click at [261, 60] on div "Contacts & Adresses" at bounding box center [288, 71] width 122 height 36
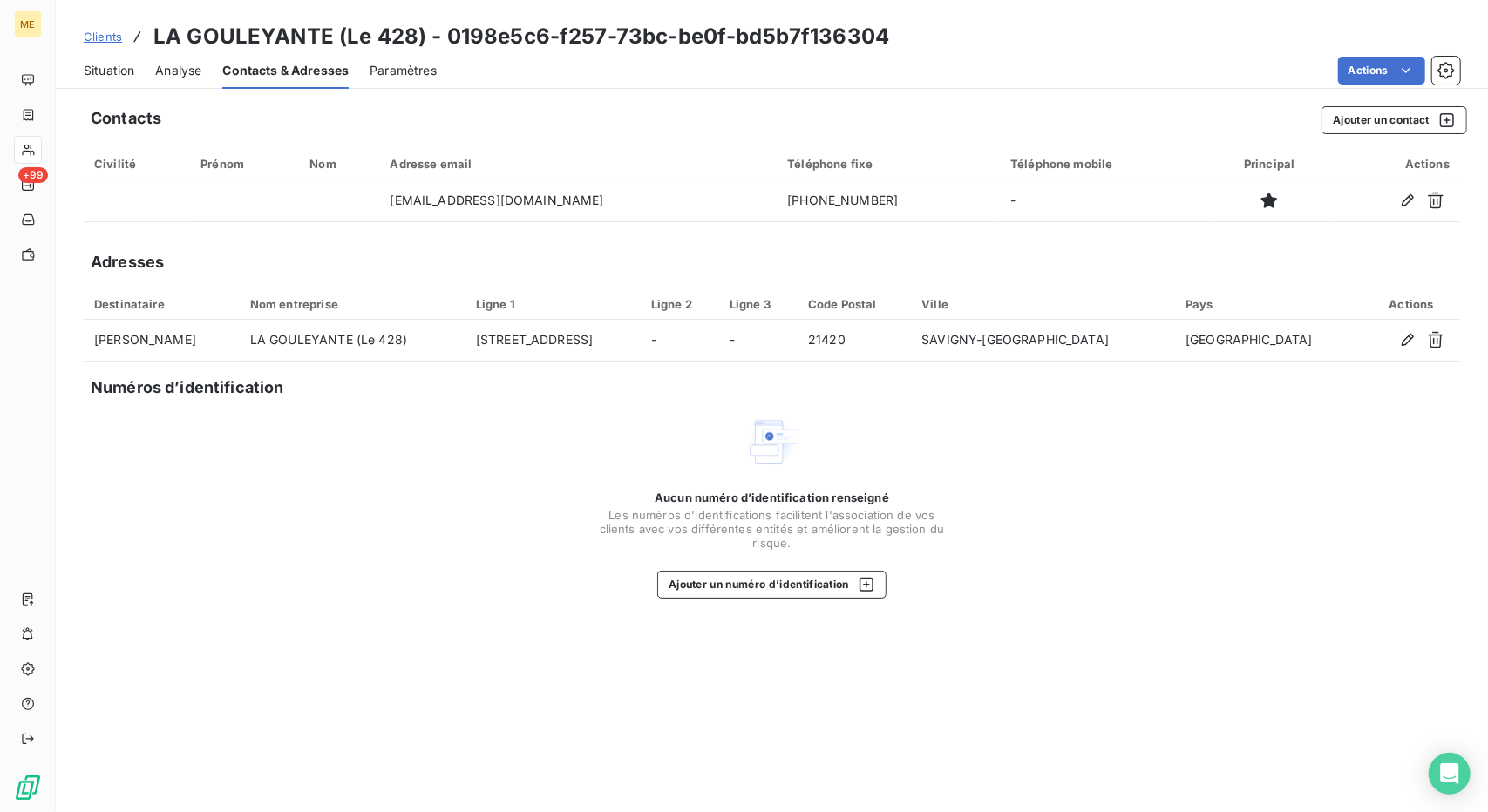
click at [104, 72] on span "Situation" at bounding box center [108, 71] width 51 height 17
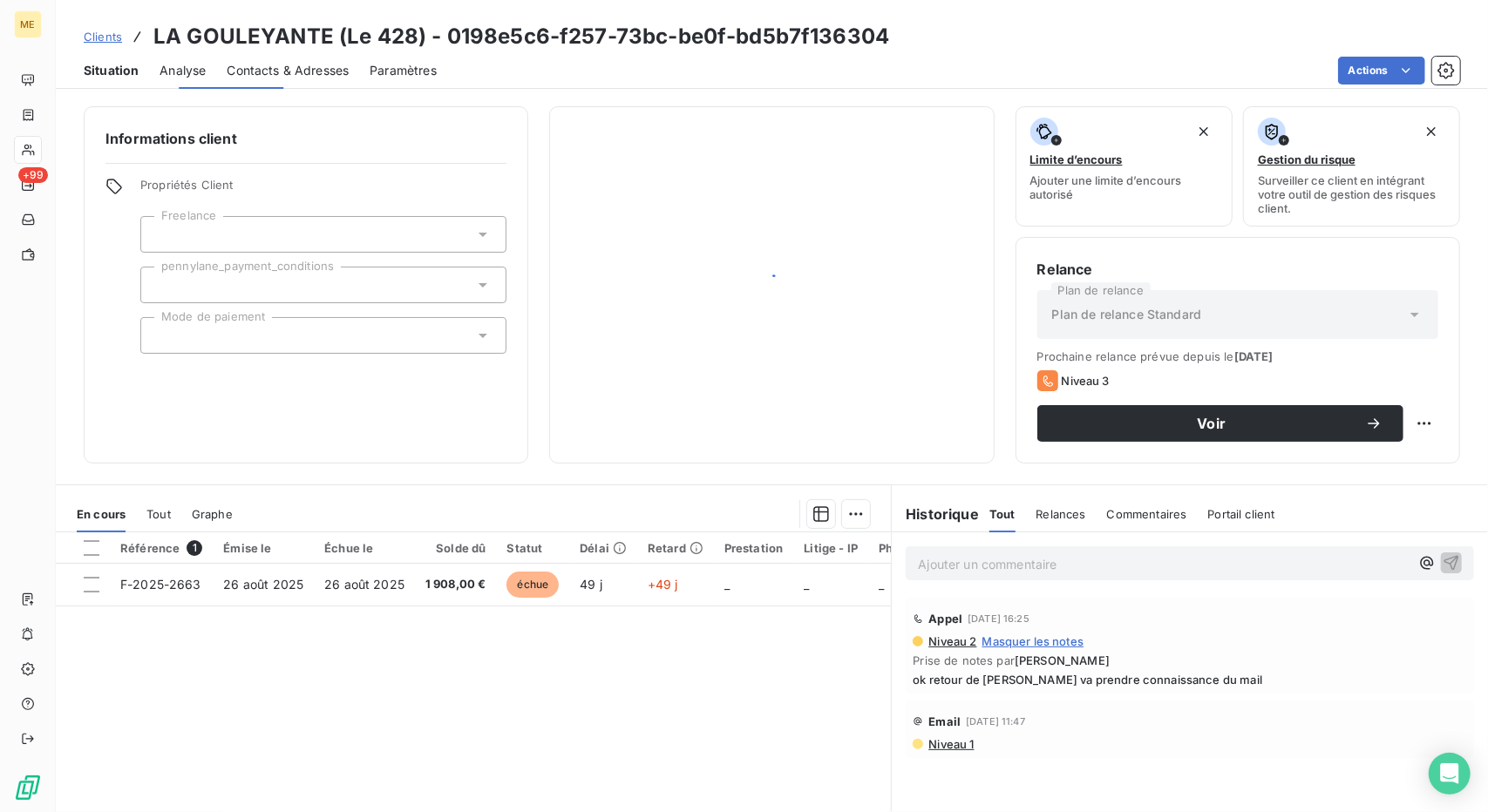
click at [104, 72] on span "Situation" at bounding box center [110, 71] width 55 height 17
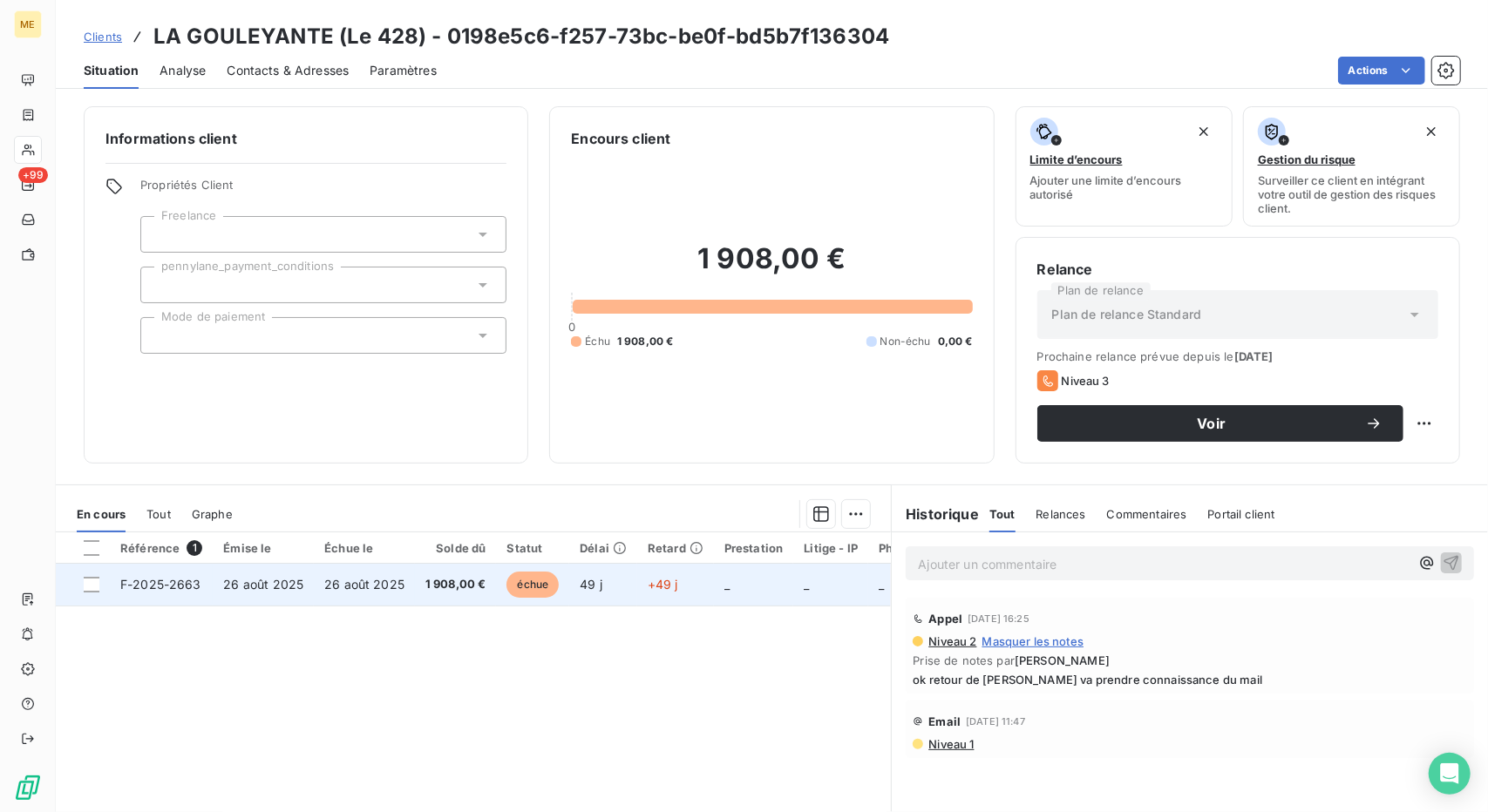
click at [356, 595] on td "26 août 2025" at bounding box center [365, 584] width 101 height 42
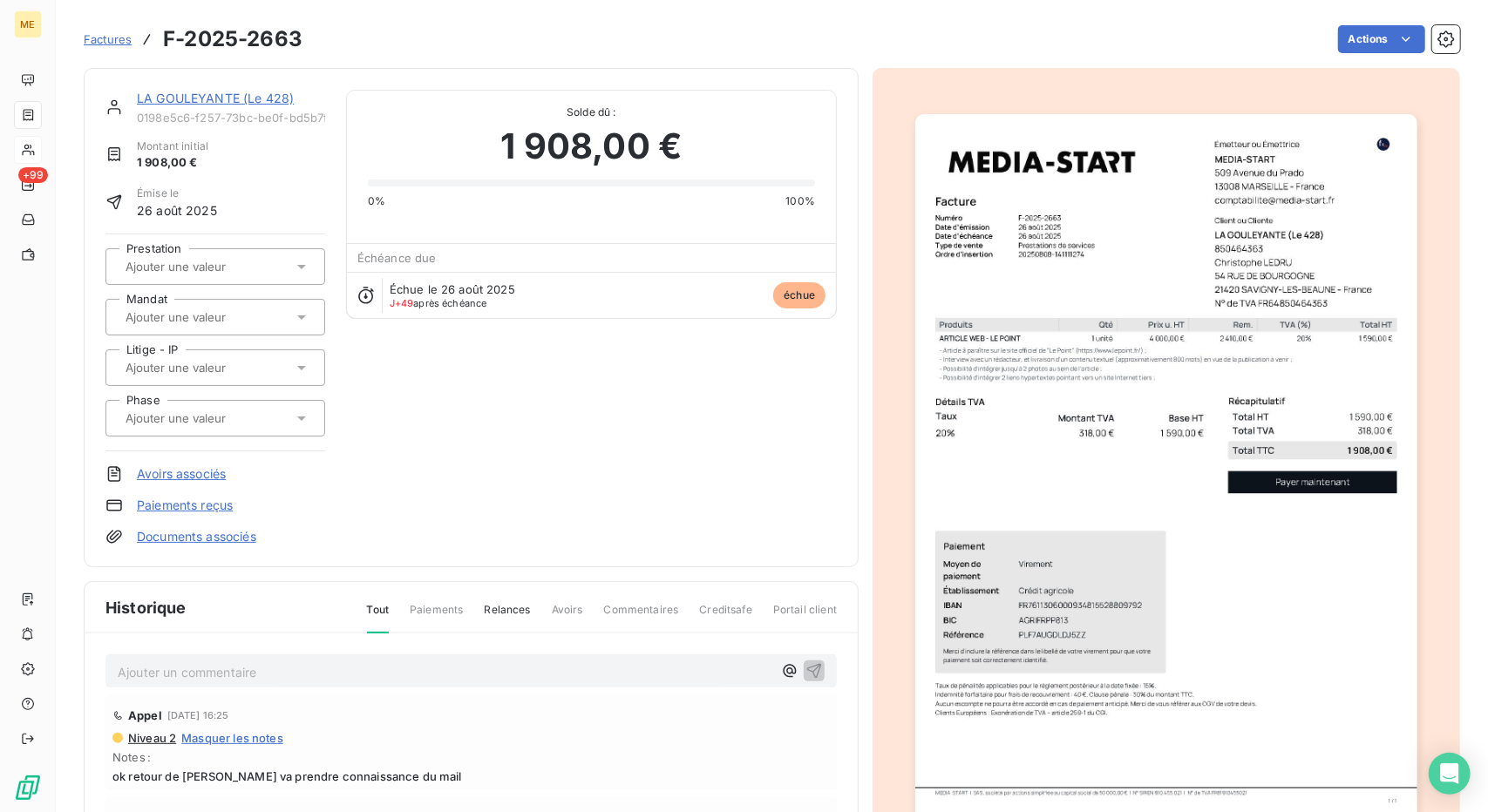
click at [1223, 282] on img "button" at bounding box center [1166, 469] width 501 height 710
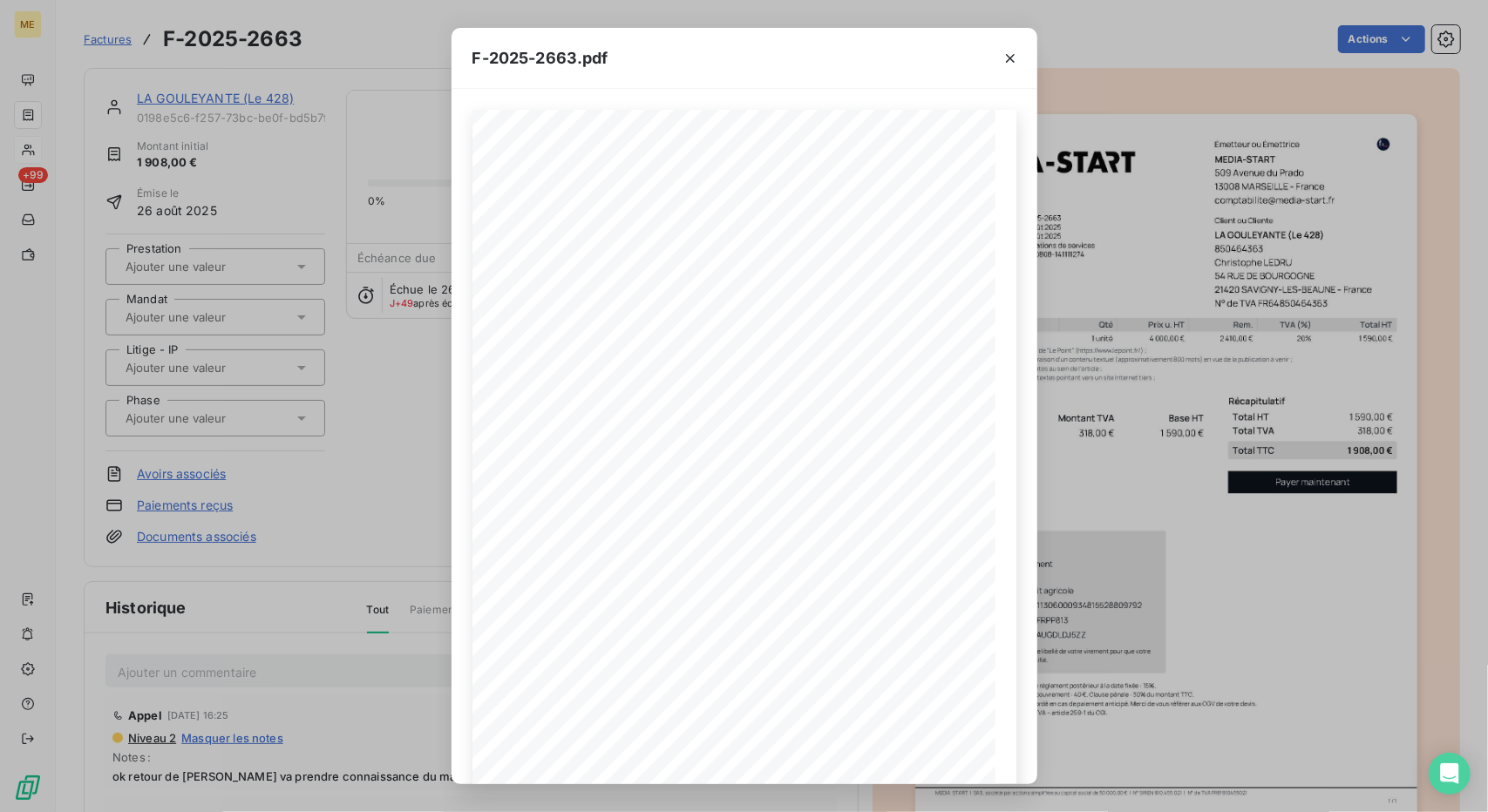
click at [1176, 163] on div "F-2025-2663.pdf 1 590,00 € 318,00 € 1 908,00 € 0198e5ca- 9f79- 7b57- 9bf5- 887e…" at bounding box center [744, 406] width 1488 height 812
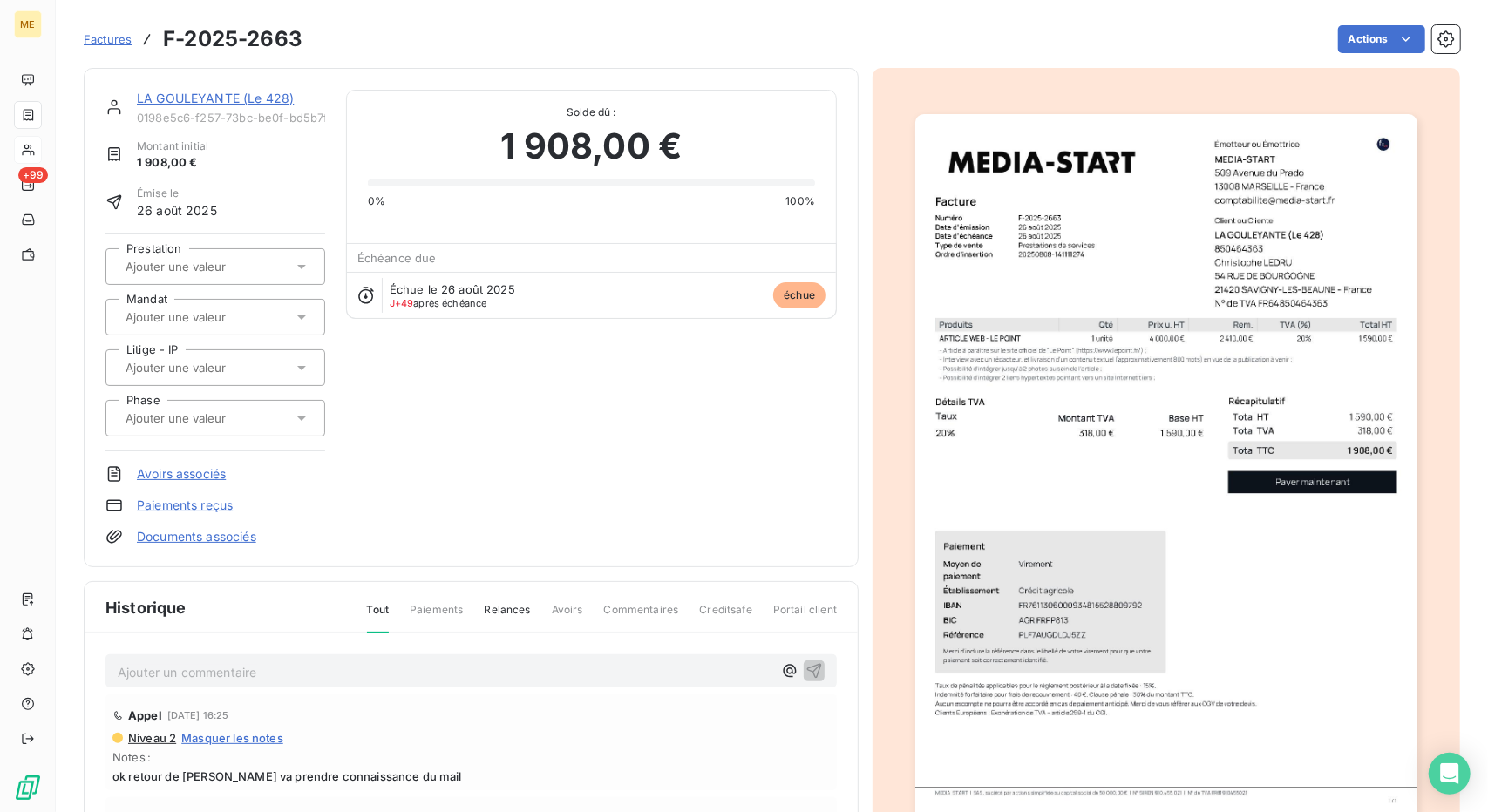
click at [1345, 55] on div "Factures F-2025-2663 Actions" at bounding box center [771, 39] width 1377 height 36
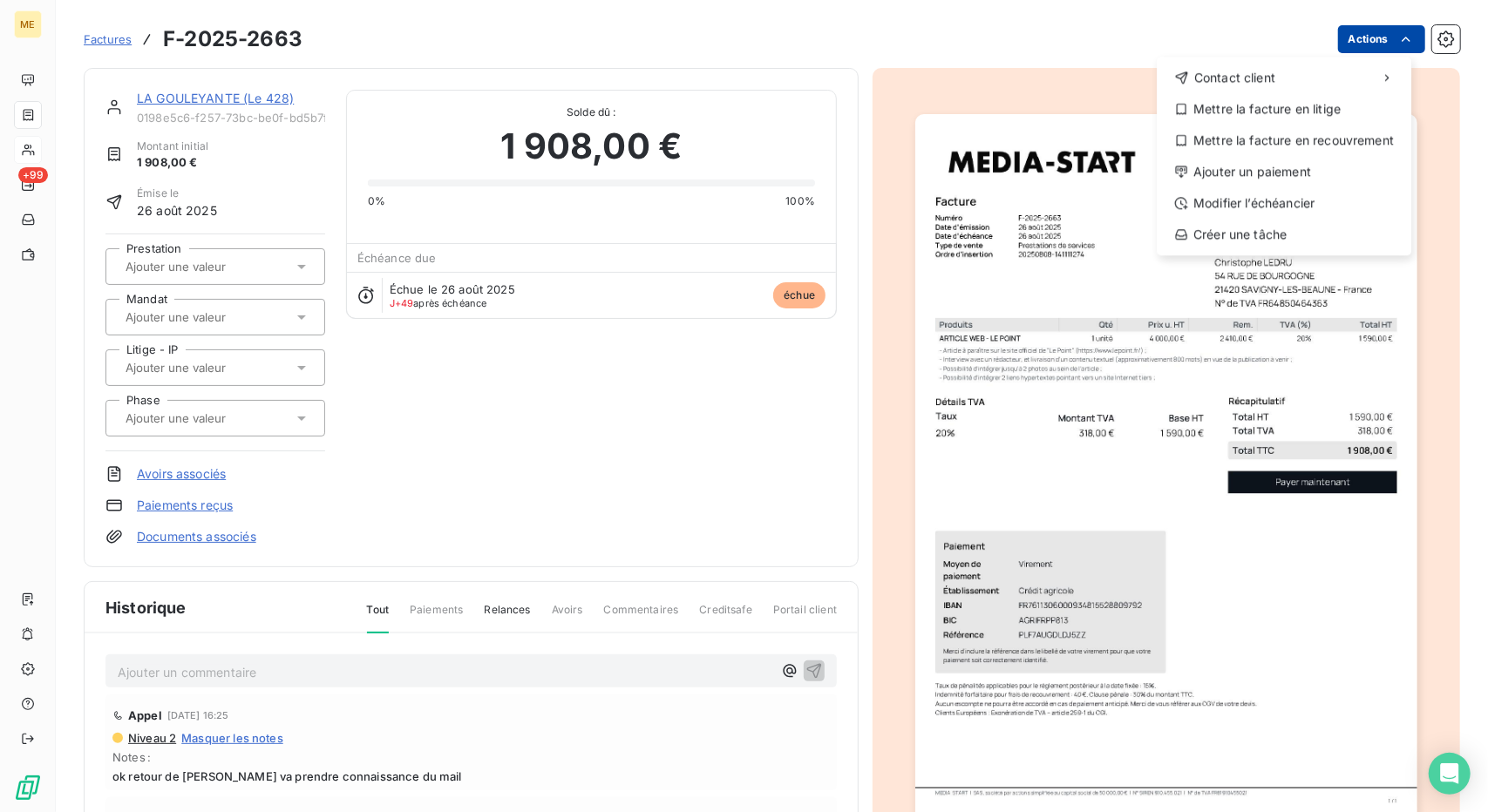
click at [1348, 53] on html "ME +99 Factures F-2025-2663 Actions Contact client Mettre la facture en litige …" at bounding box center [744, 406] width 1488 height 812
click at [1309, 84] on div "Contact client" at bounding box center [1283, 77] width 240 height 28
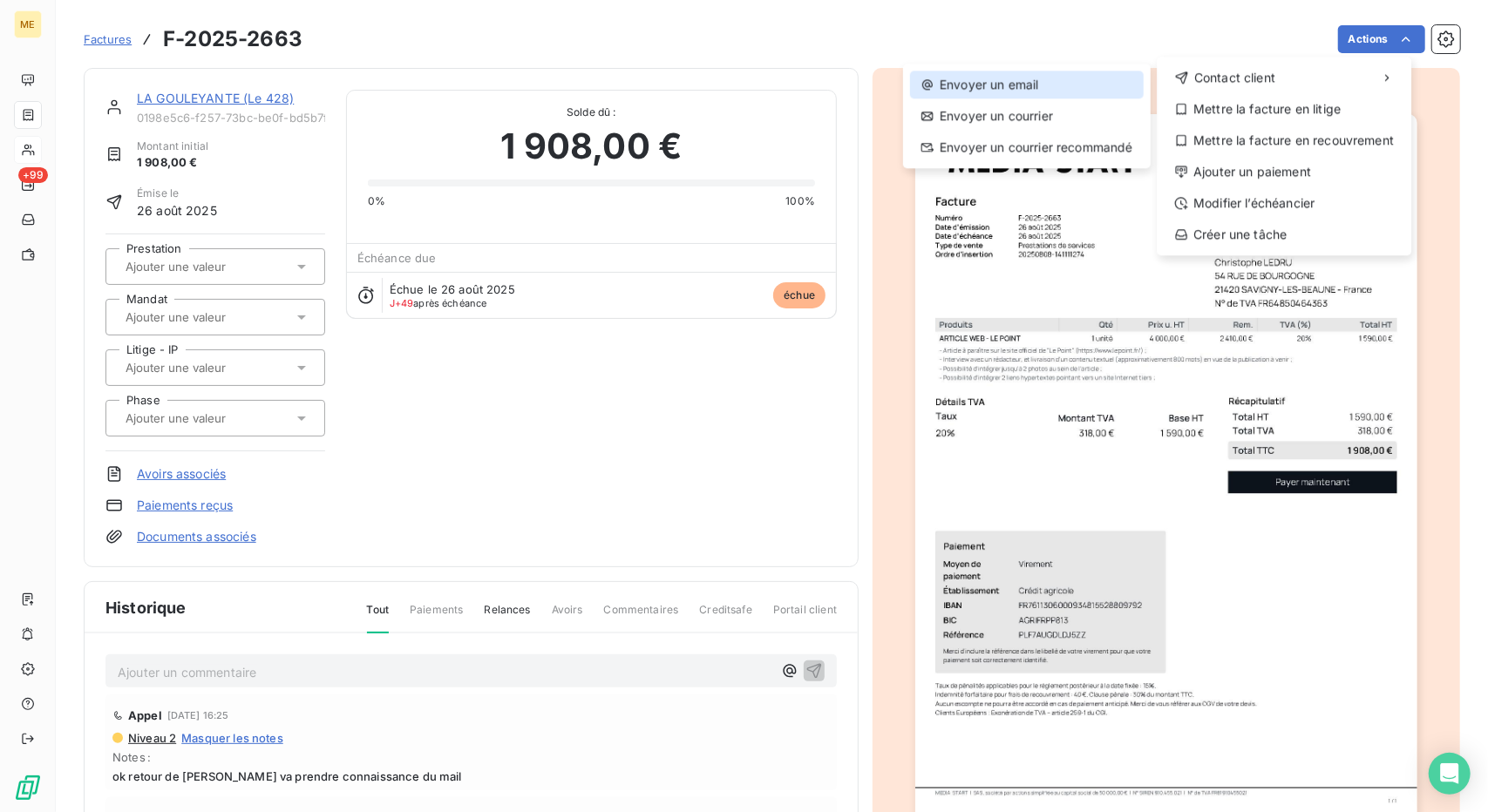
click at [1053, 81] on div "Envoyer un email" at bounding box center [1027, 84] width 233 height 28
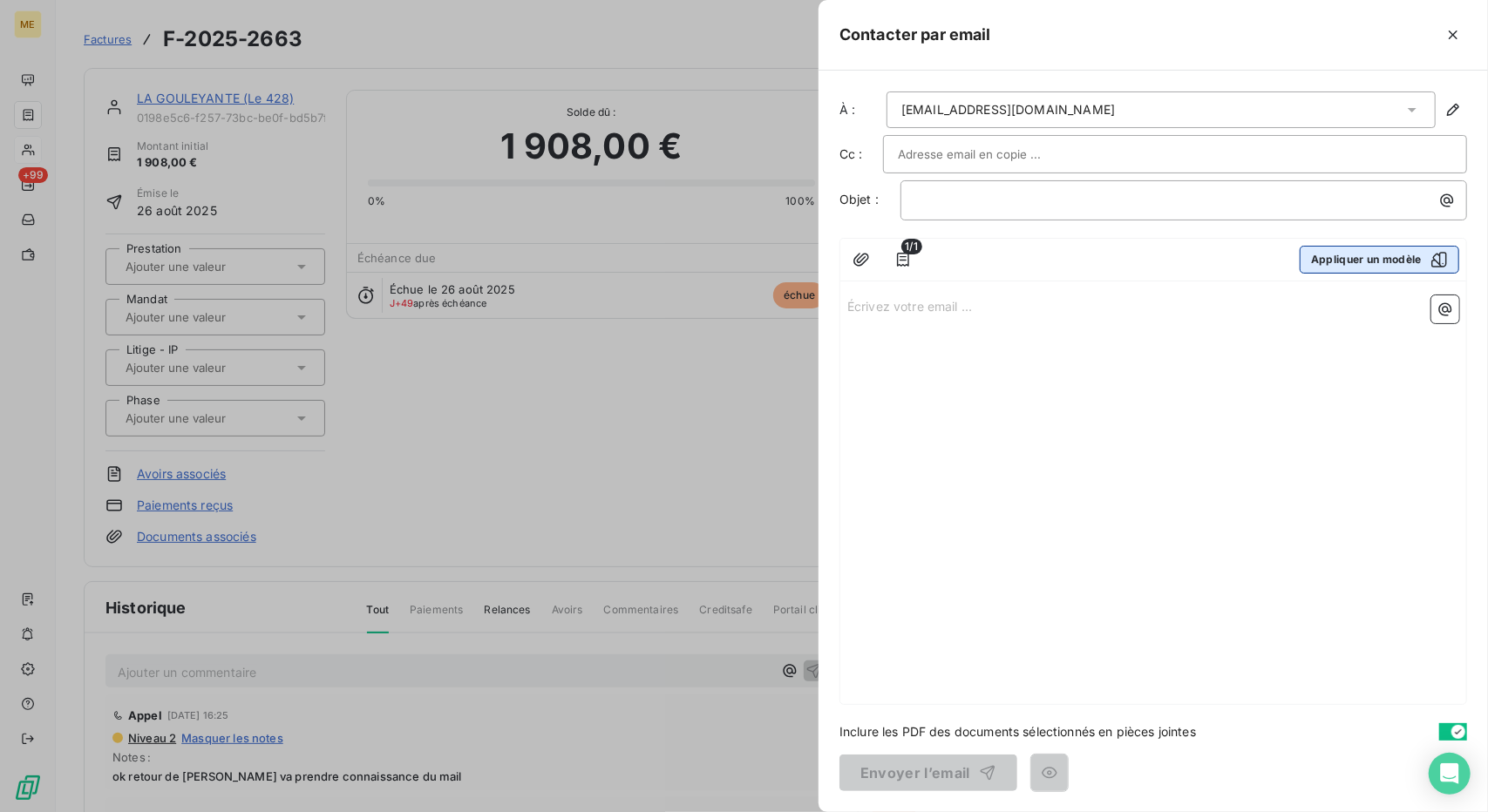
click at [1375, 268] on button "Appliquer un modèle" at bounding box center [1379, 259] width 160 height 28
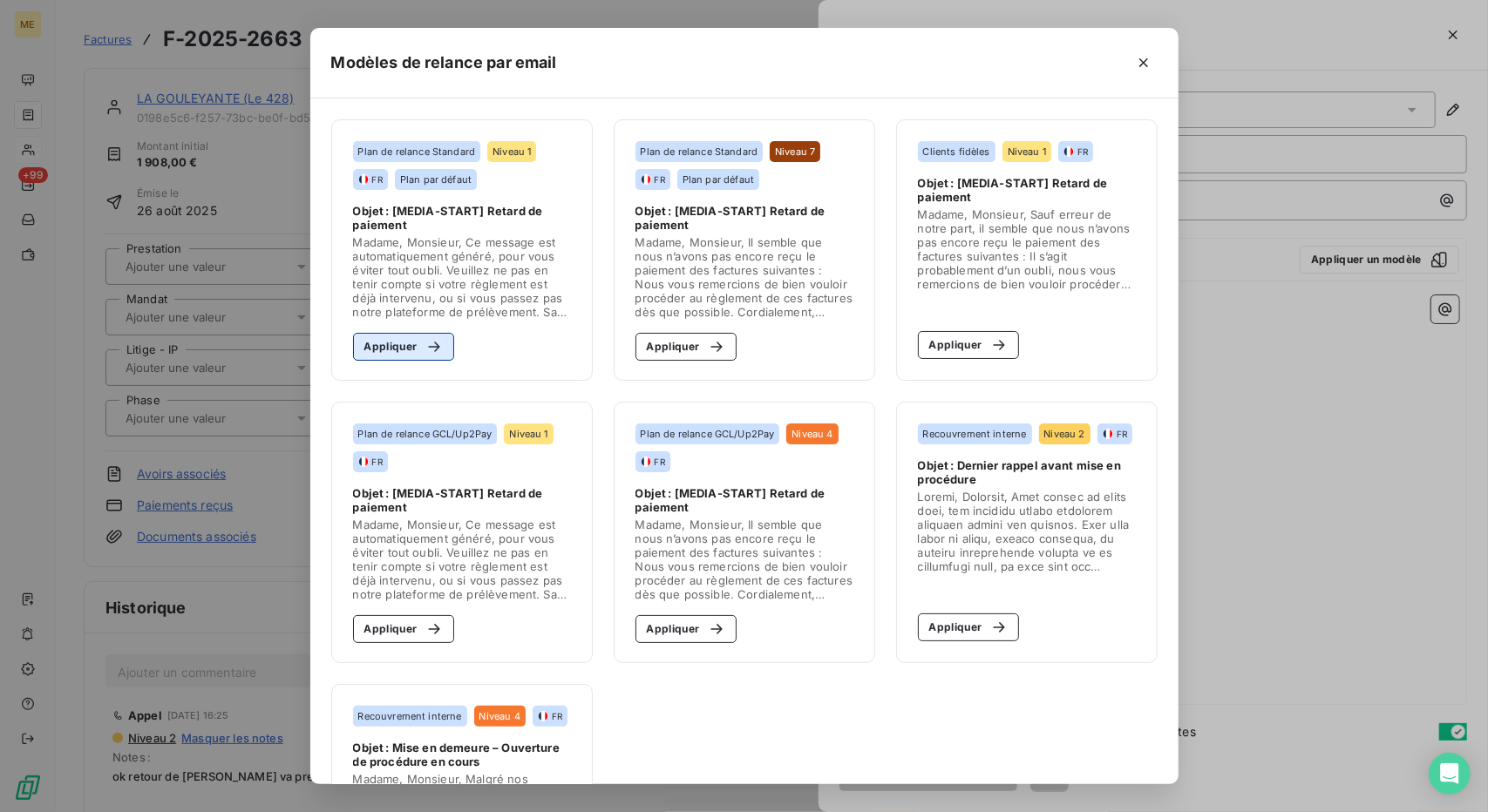
click at [408, 347] on button "Appliquer" at bounding box center [404, 346] width 102 height 28
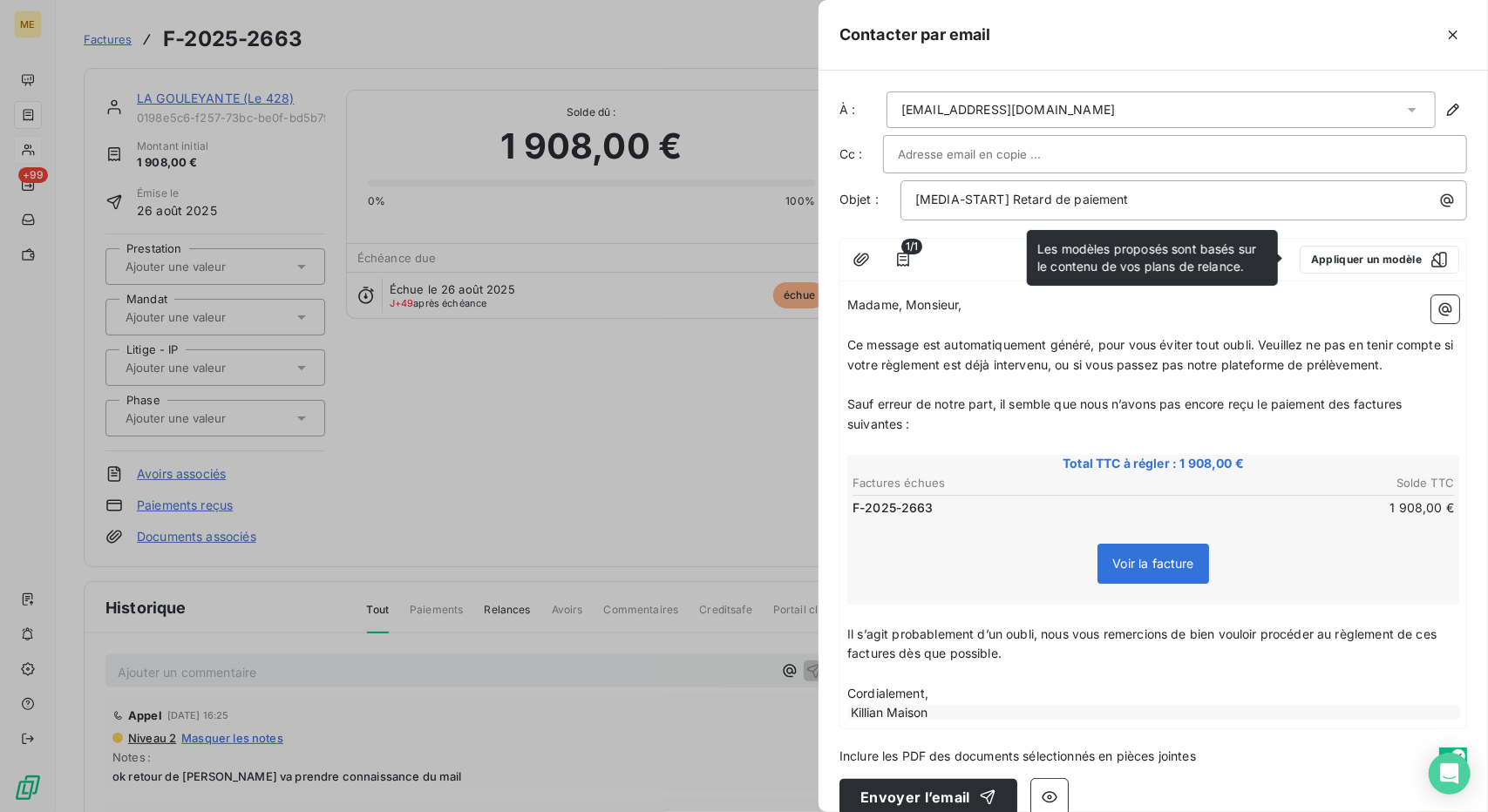
scroll to position [22, 0]
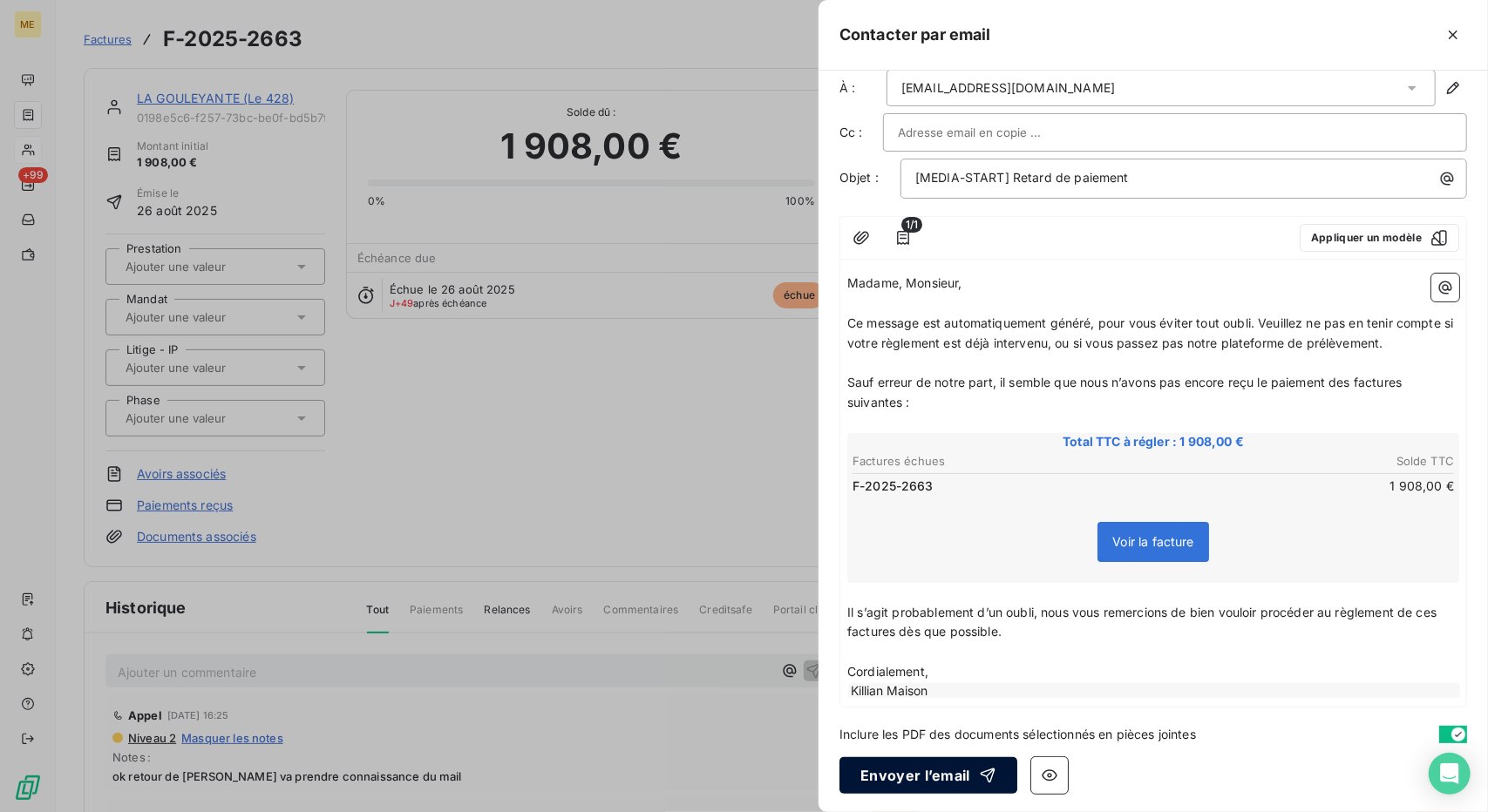
click at [898, 776] on button "Envoyer l’email" at bounding box center [928, 776] width 178 height 36
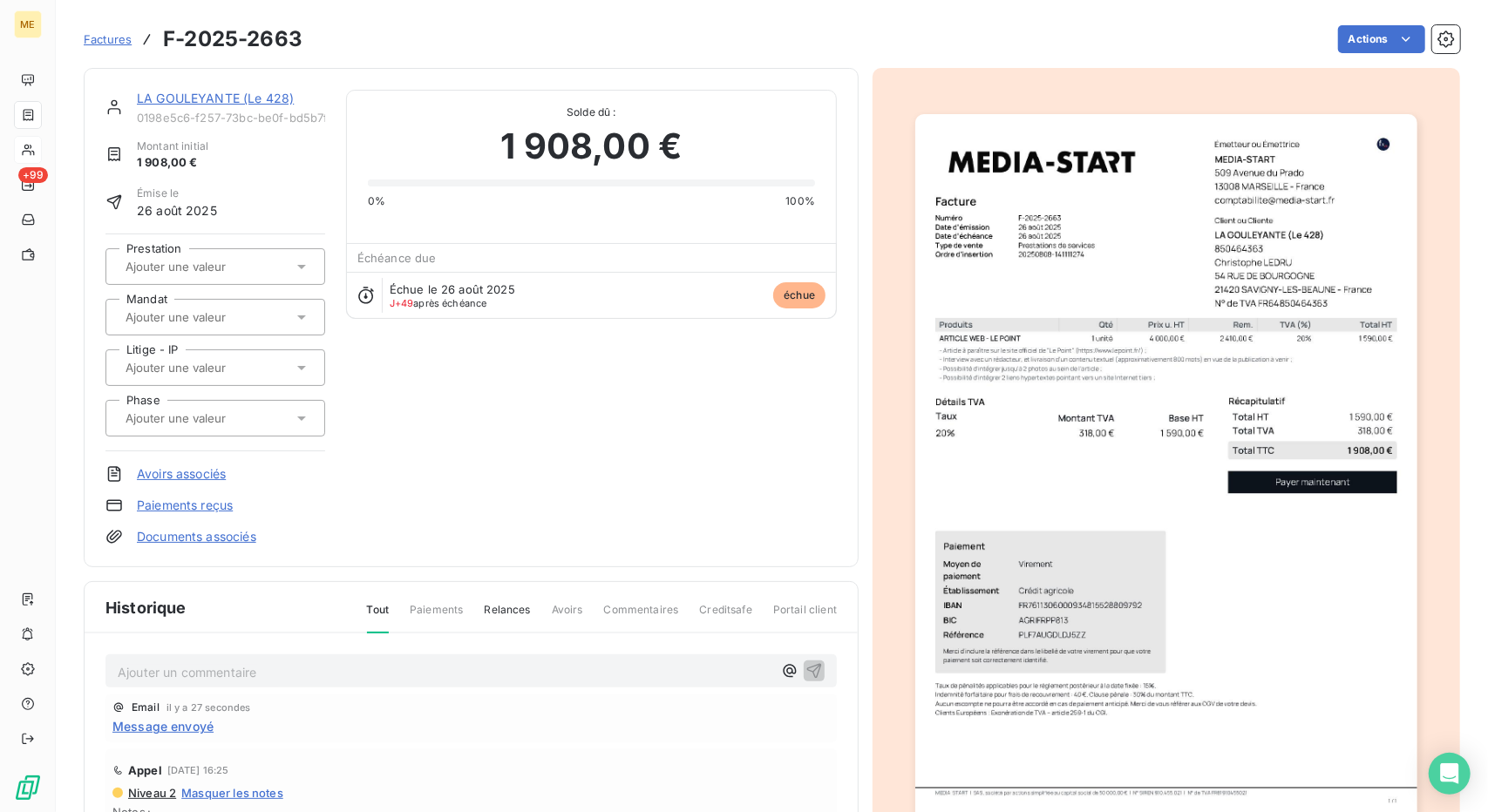
click at [200, 95] on link "LA GOULEYANTE (Le 428)" at bounding box center [215, 98] width 157 height 14
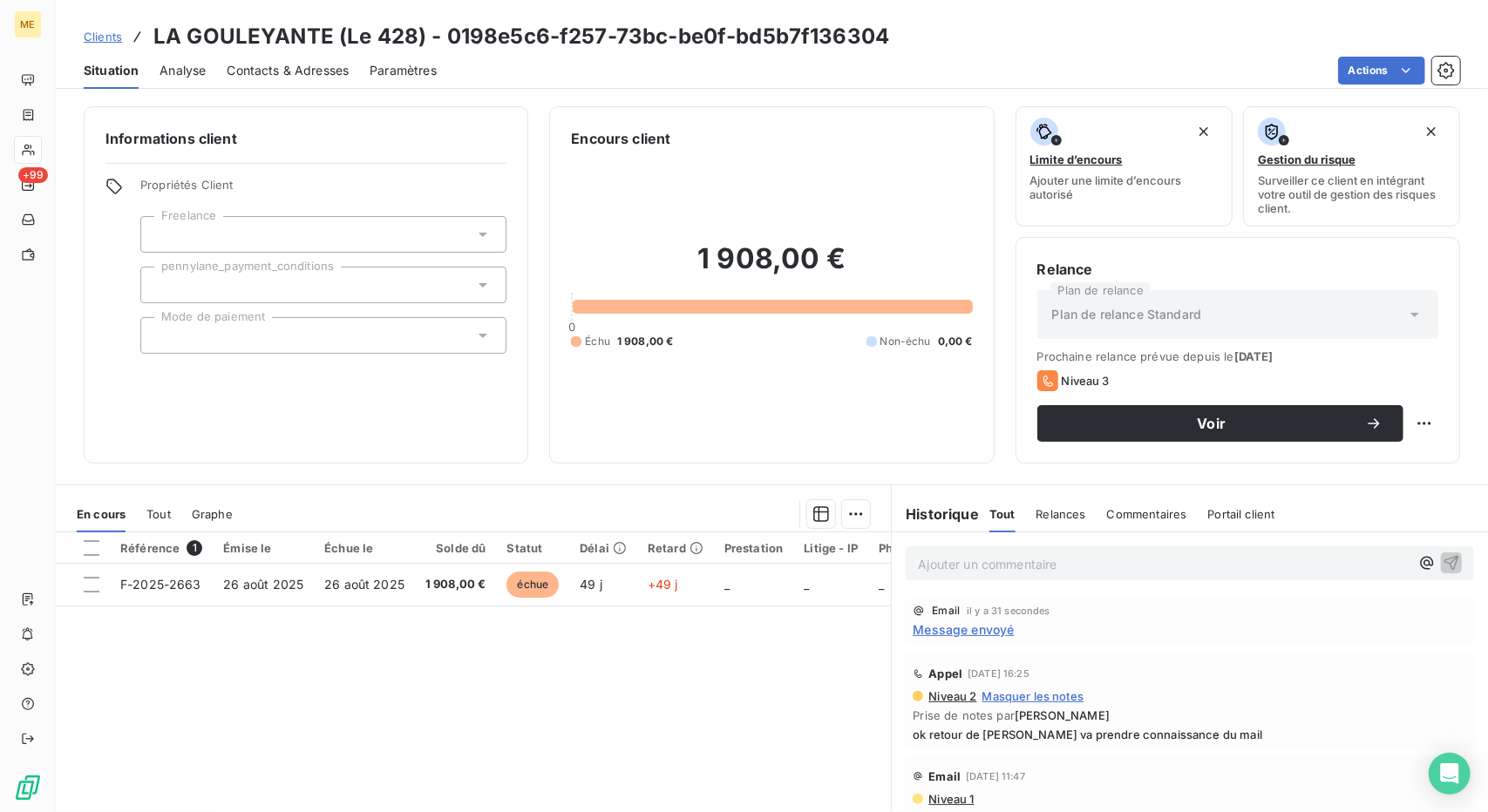
click at [950, 576] on div "Ajouter un commentaire ﻿" at bounding box center [1190, 563] width 568 height 34
click at [954, 573] on p "Ajouter un commentaire ﻿" at bounding box center [1164, 564] width 492 height 22
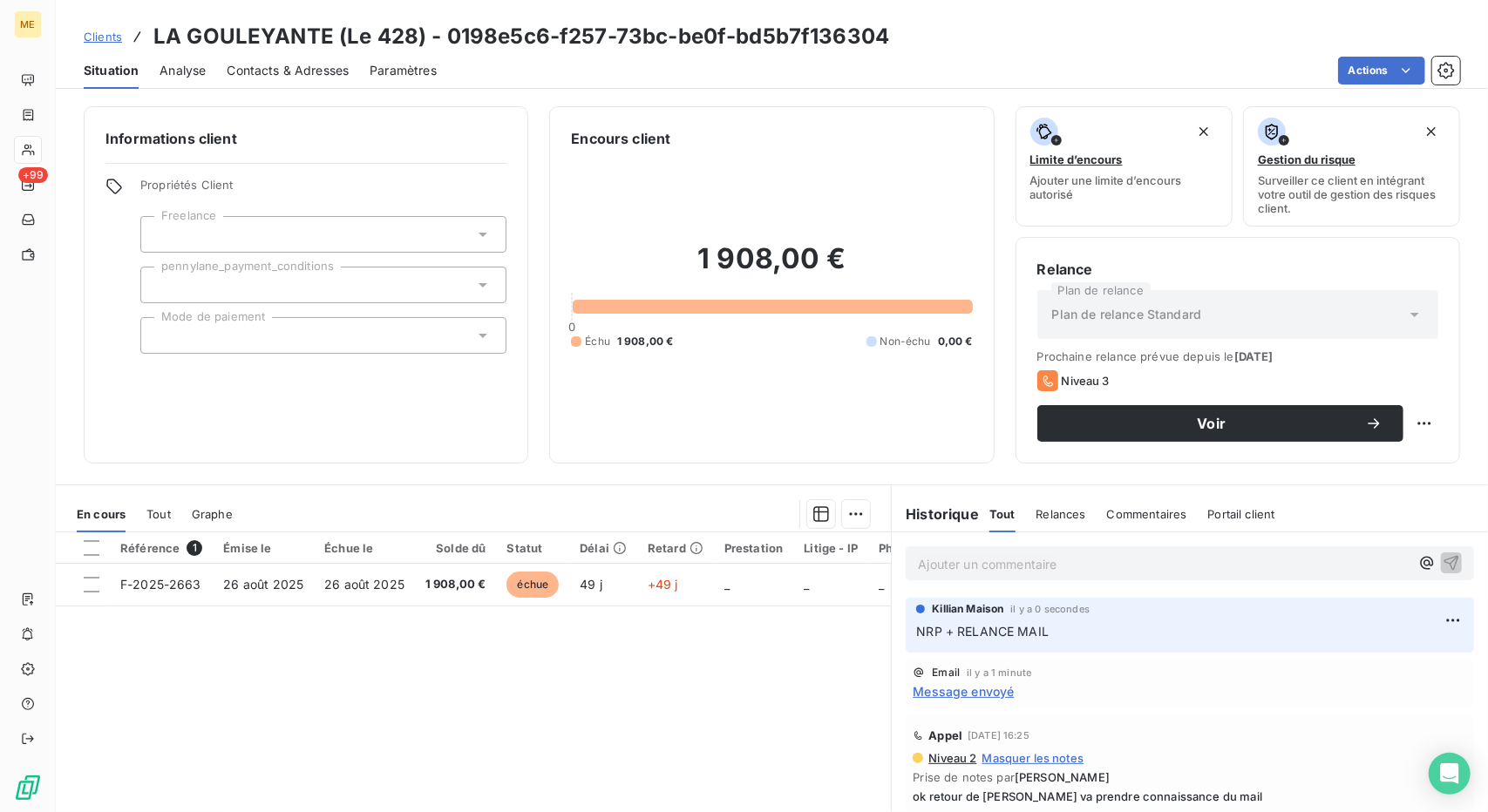
click at [109, 45] on div "Clients LA GOULEYANTE (Le 428) - 0198e5c6-f257-73bc-be0f-bd5b7f136304" at bounding box center [486, 36] width 806 height 32
click at [109, 43] on span "Clients" at bounding box center [102, 36] width 38 height 14
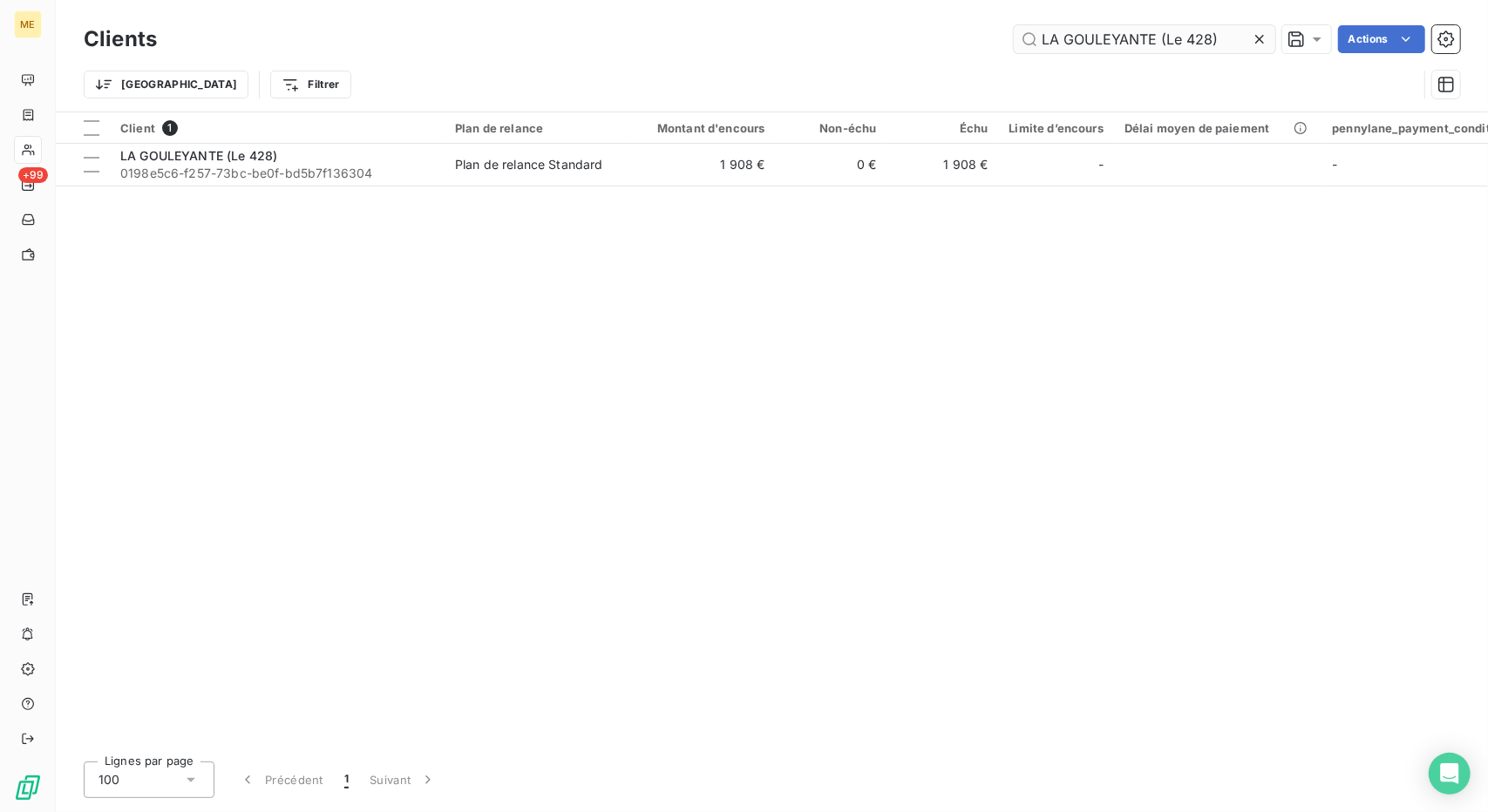
click at [1077, 39] on input "LA GOULEYANTE (Le 428)" at bounding box center [1144, 38] width 261 height 28
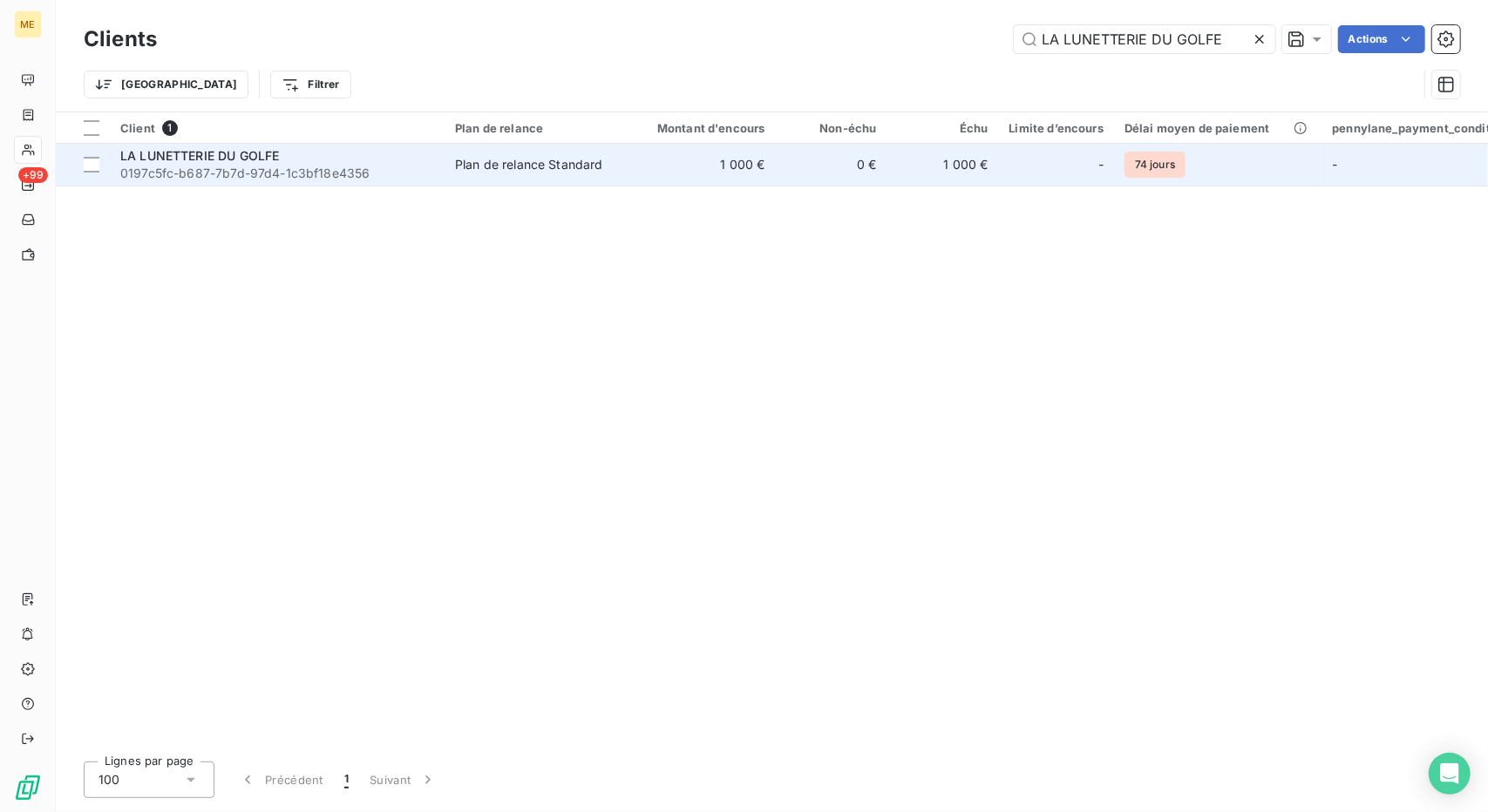
type input "LA LUNETTERIE DU GOLFE"
click at [673, 182] on td "1 000 €" at bounding box center [700, 165] width 150 height 42
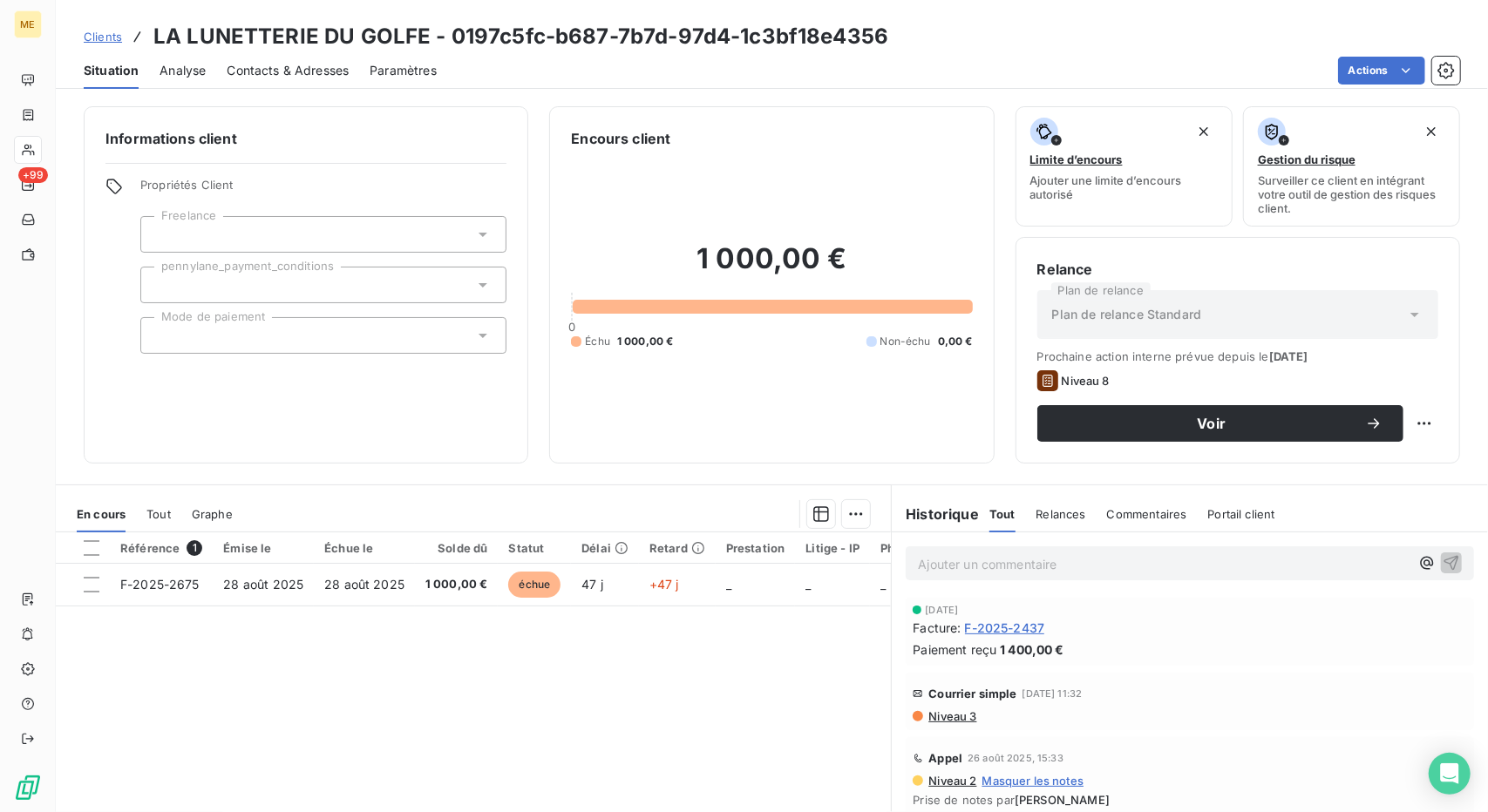
click at [312, 62] on span "Contacts & Adresses" at bounding box center [288, 71] width 122 height 17
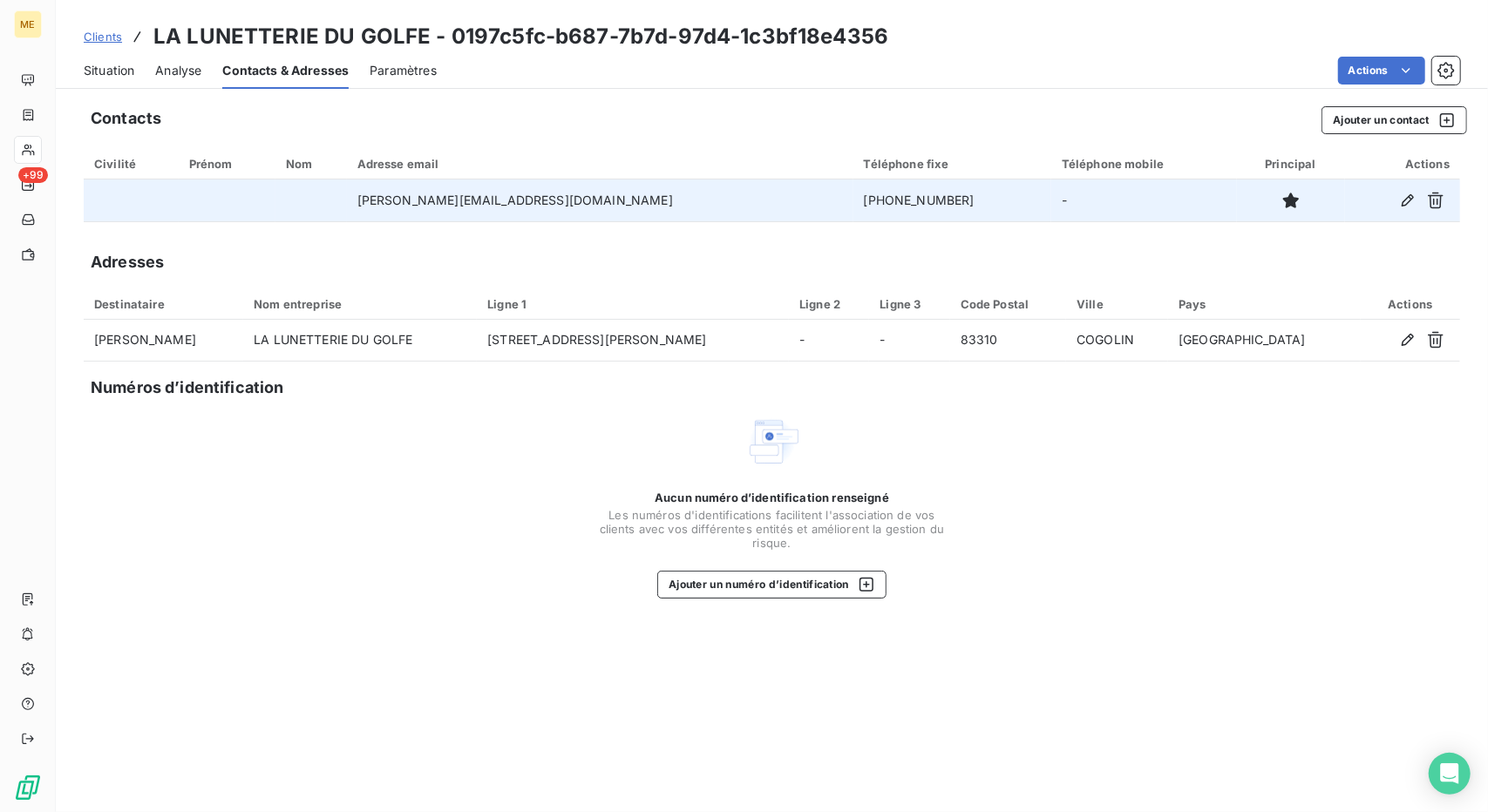
click at [854, 201] on td "[PHONE_NUMBER]" at bounding box center [952, 201] width 198 height 42
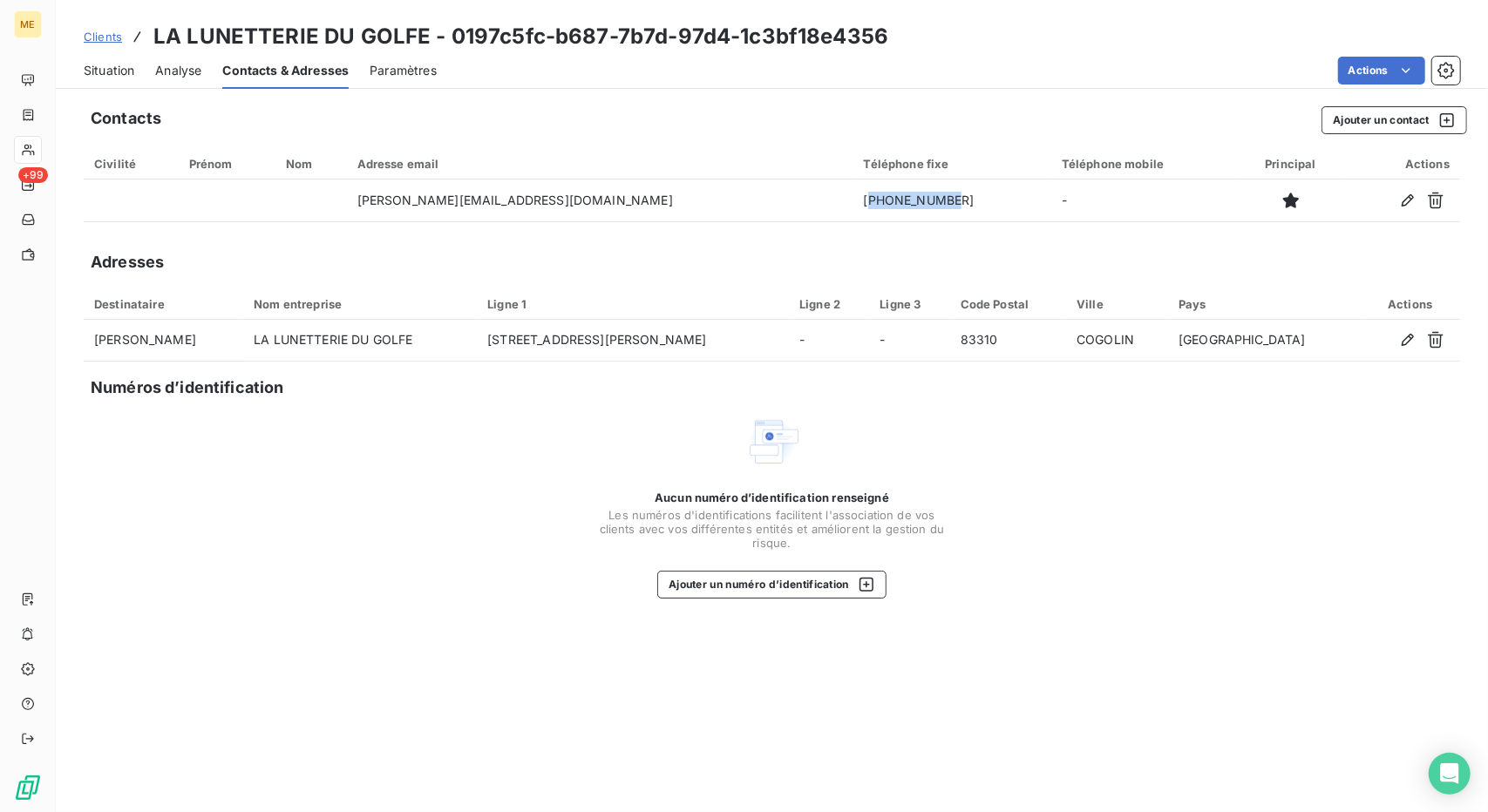
click at [93, 35] on span "Clients" at bounding box center [102, 36] width 38 height 14
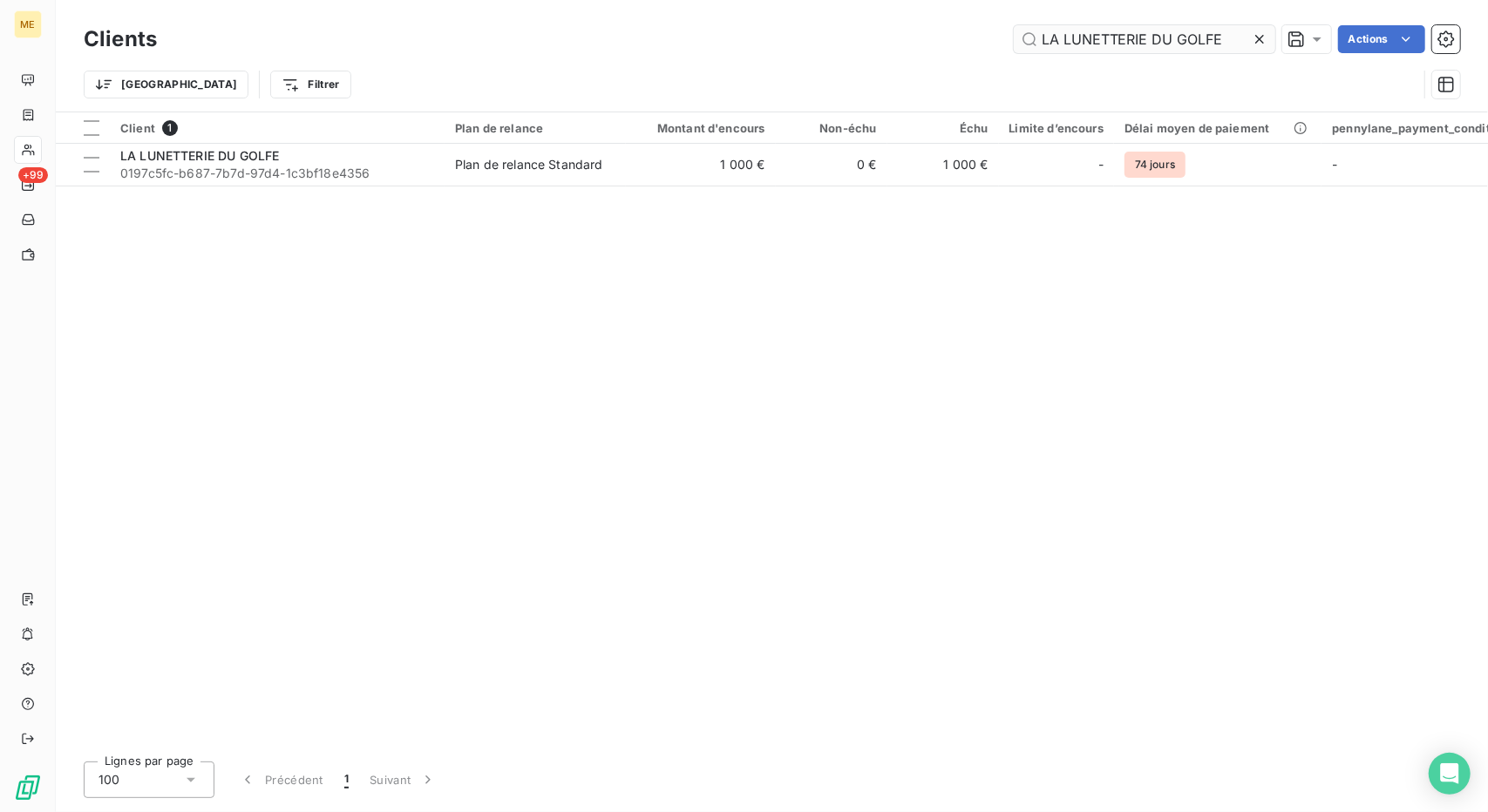
click at [1103, 44] on input "LA LUNETTERIE DU GOLFE" at bounding box center [1144, 38] width 261 height 28
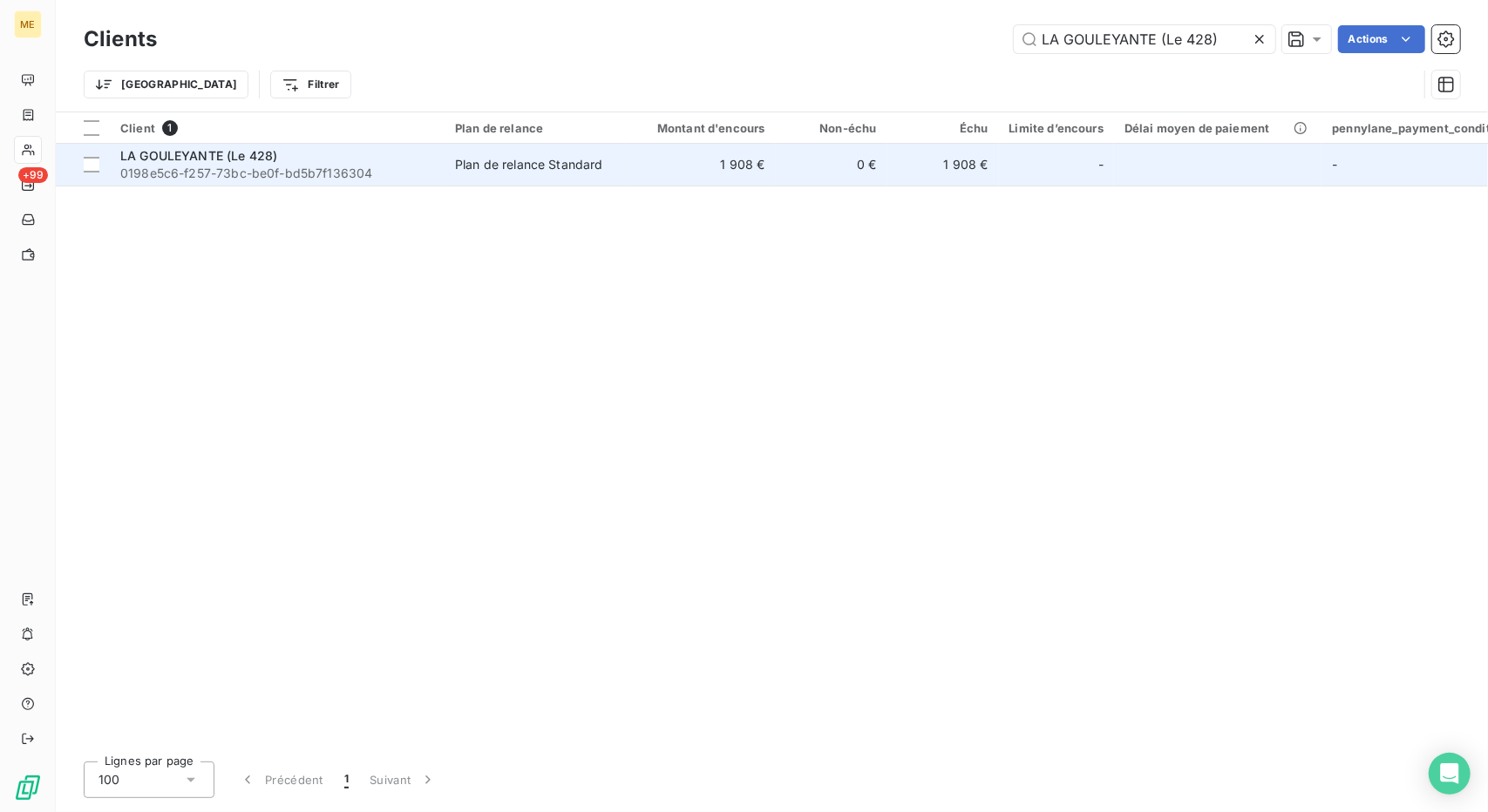
type input "LA GOULEYANTE (Le 428)"
click at [547, 173] on td "Plan de relance Standard" at bounding box center [536, 165] width 182 height 42
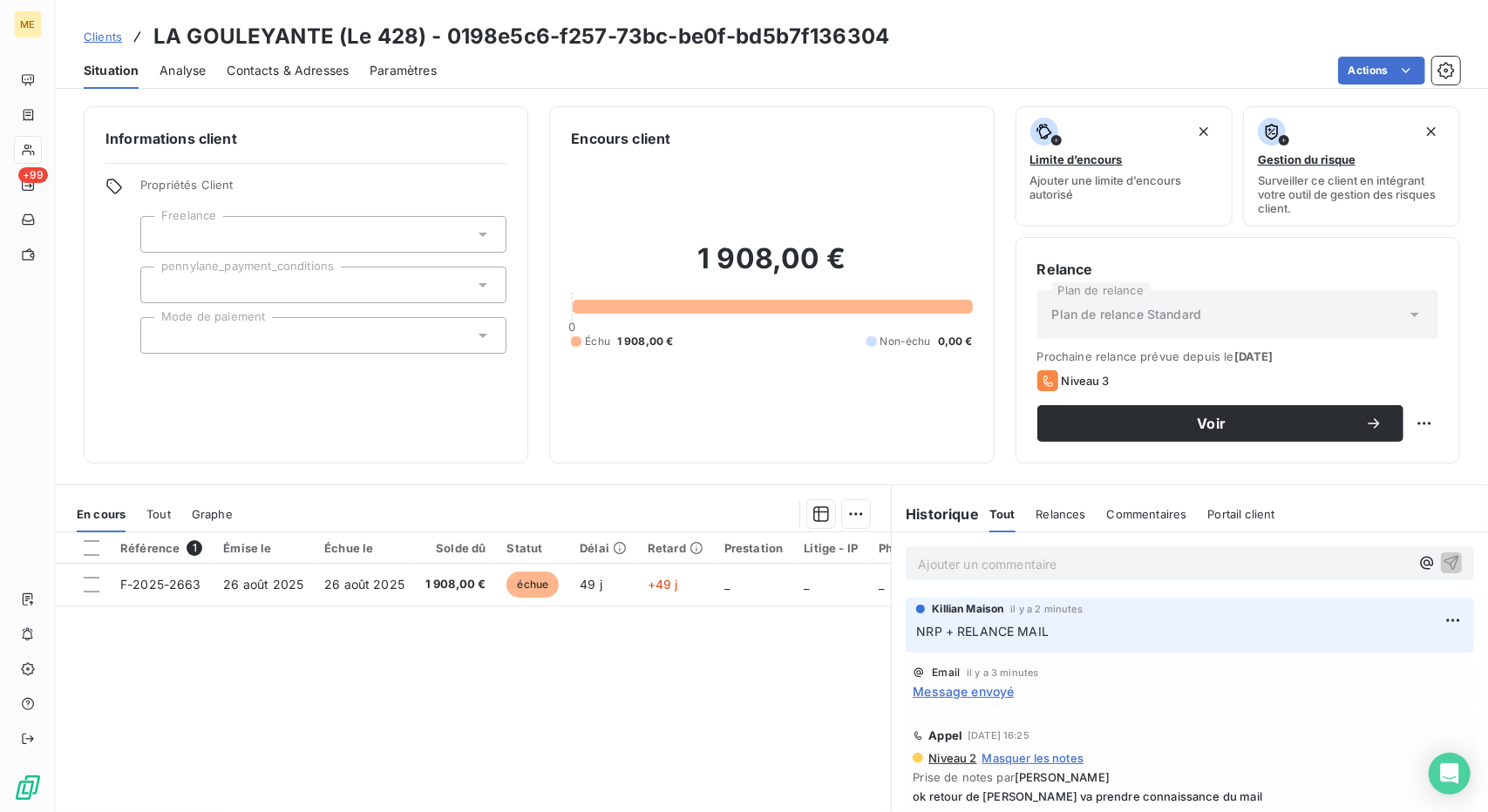
click at [276, 77] on span "Contacts & Adresses" at bounding box center [288, 71] width 122 height 17
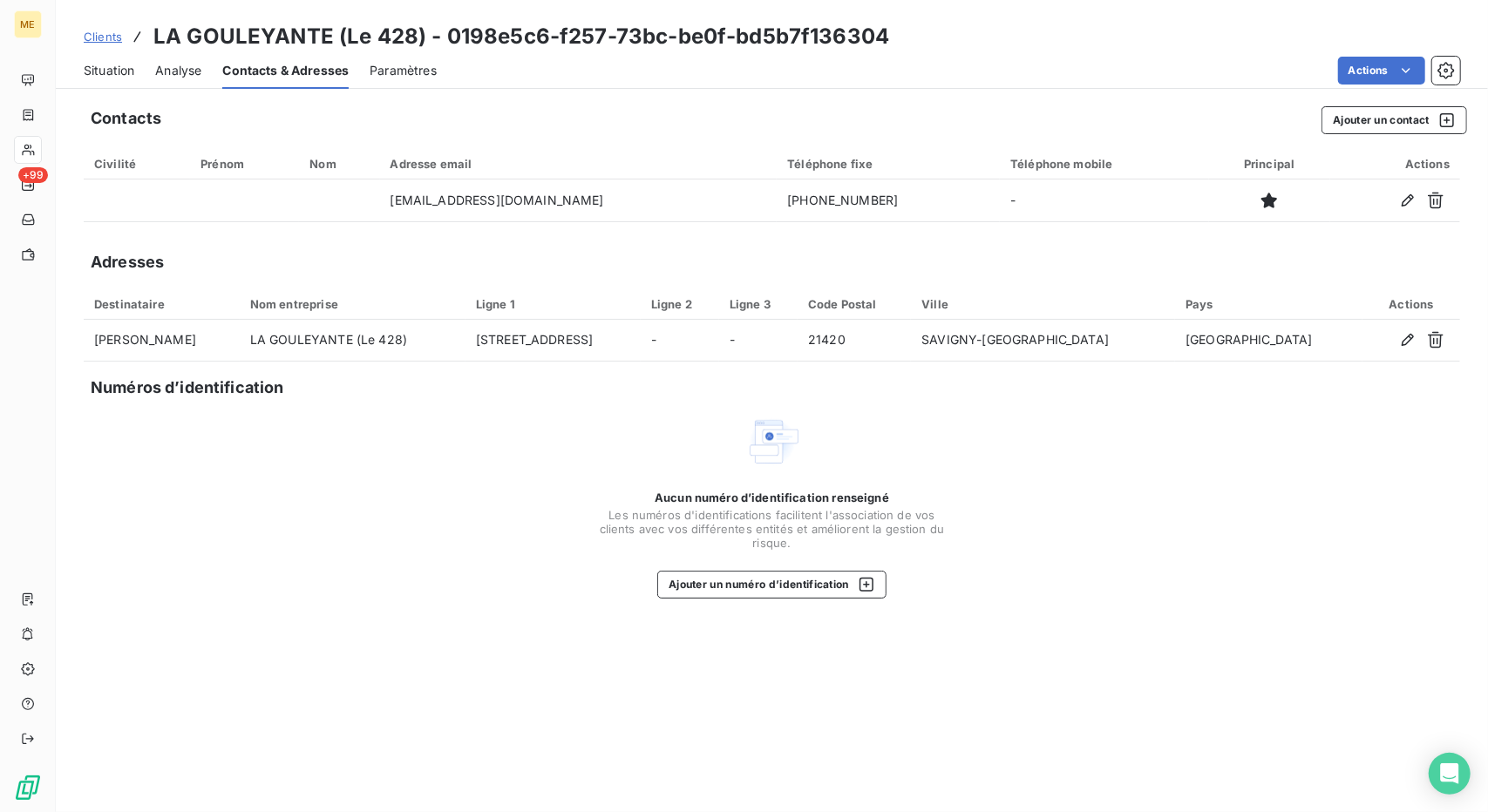
click at [107, 70] on span "Situation" at bounding box center [108, 71] width 51 height 17
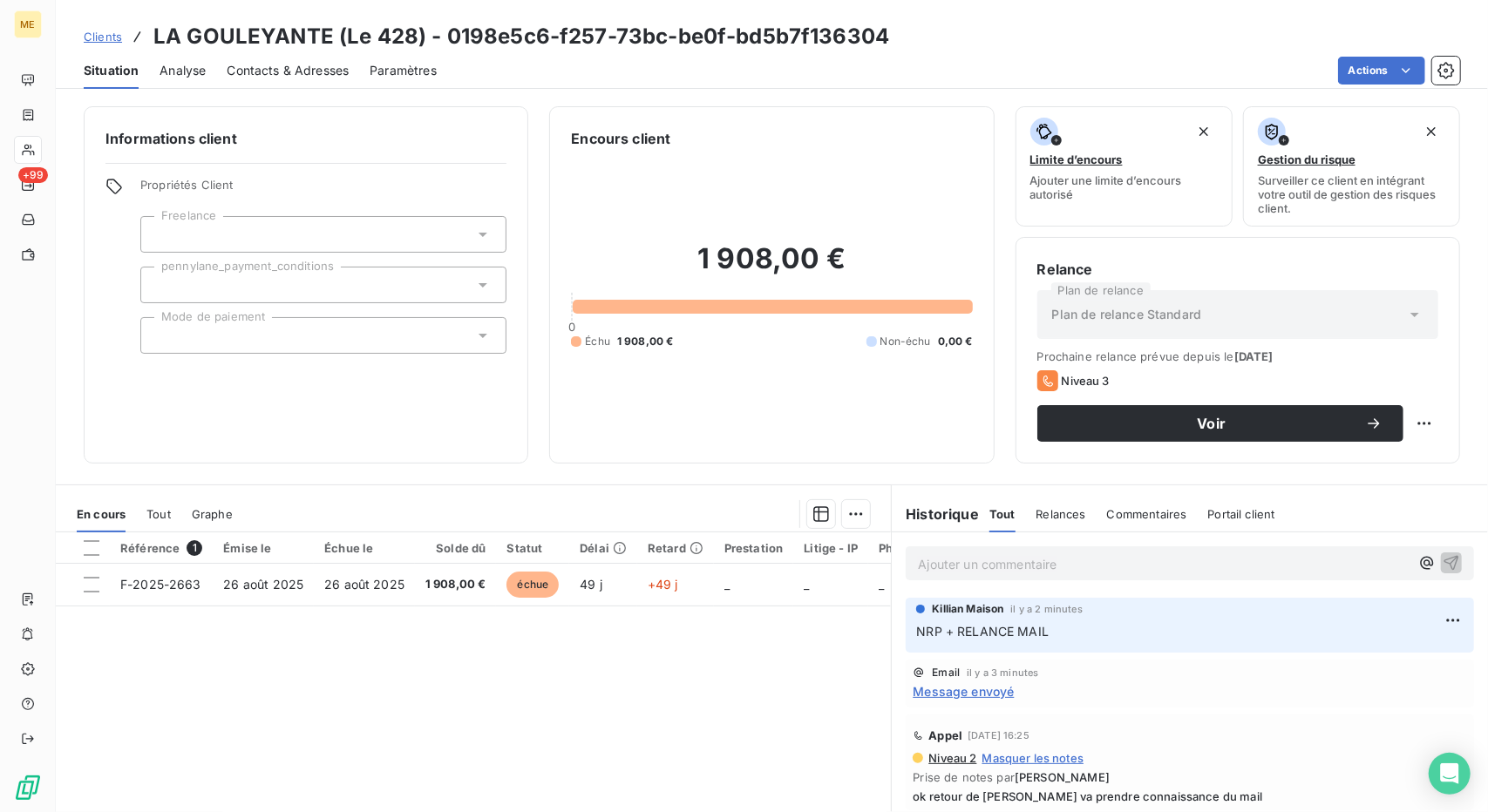
click at [1102, 21] on div "Clients LA GOULEYANTE (Le 428) - 0198e5c6-f257-73bc-be0f-bd5b7f136304" at bounding box center [771, 36] width 1432 height 32
click at [313, 65] on span "Contacts & Adresses" at bounding box center [288, 71] width 122 height 17
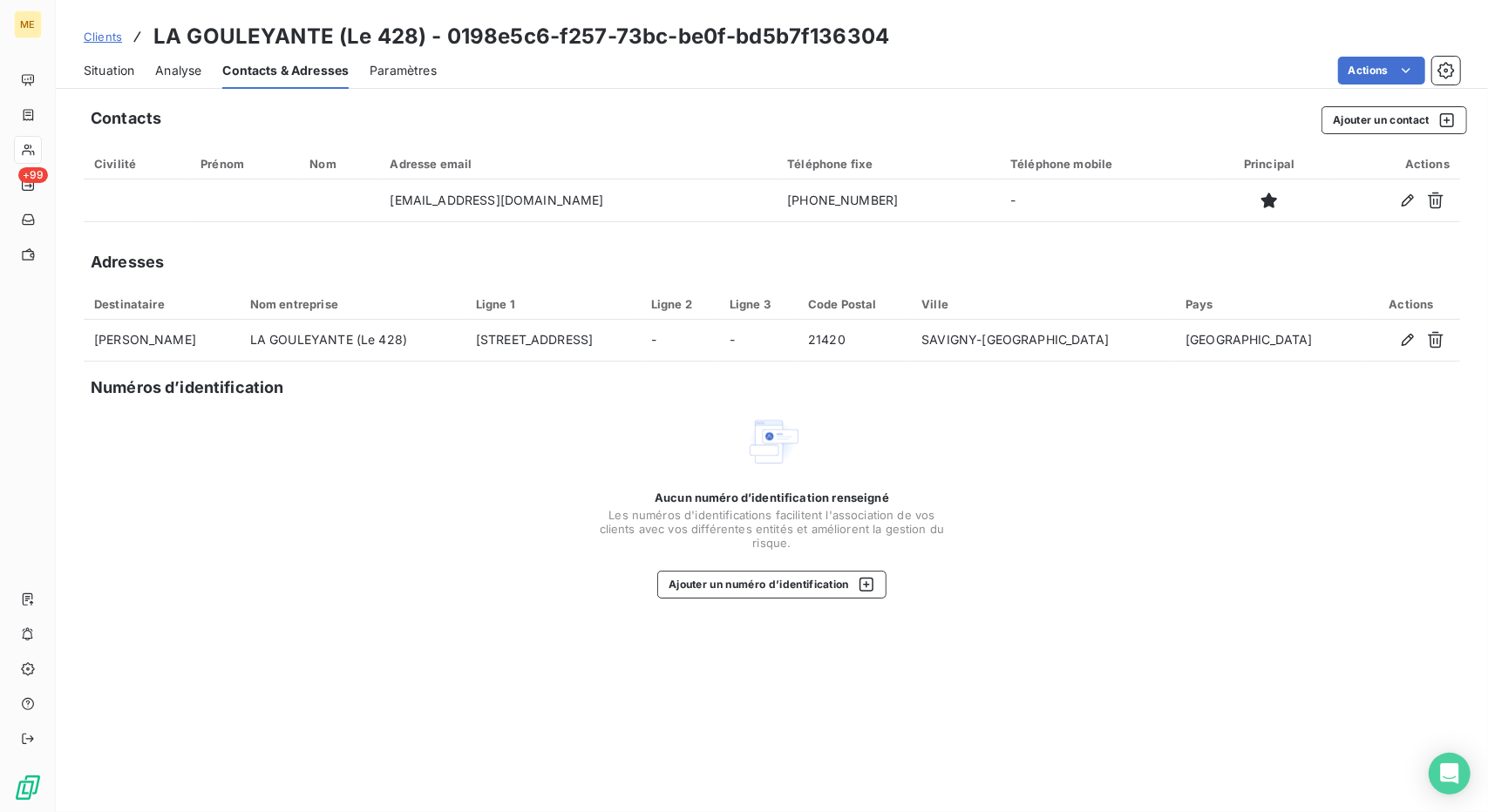
click at [111, 71] on span "Situation" at bounding box center [108, 71] width 51 height 17
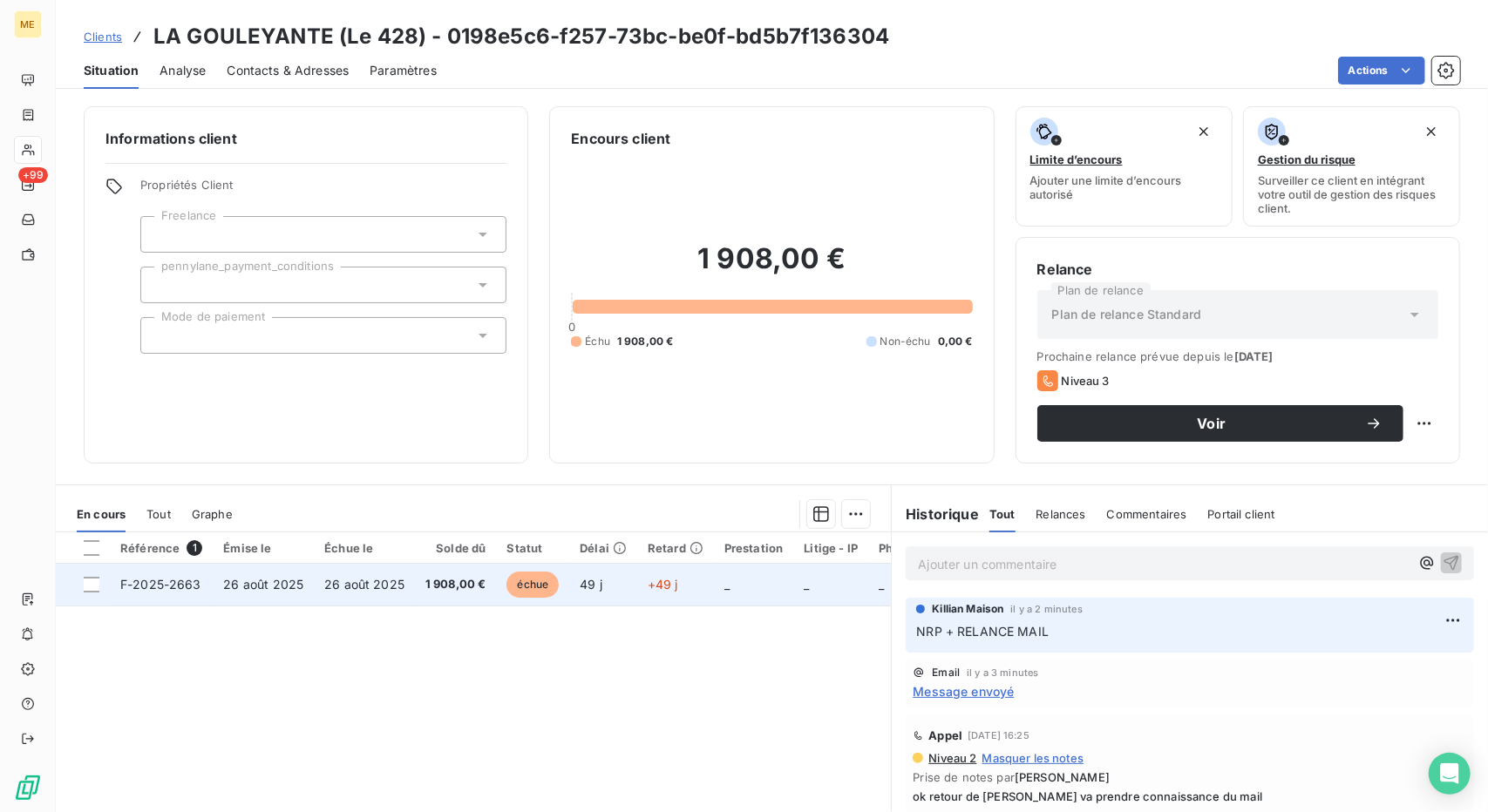
click at [482, 563] on td "1 908,00 €" at bounding box center [456, 584] width 82 height 42
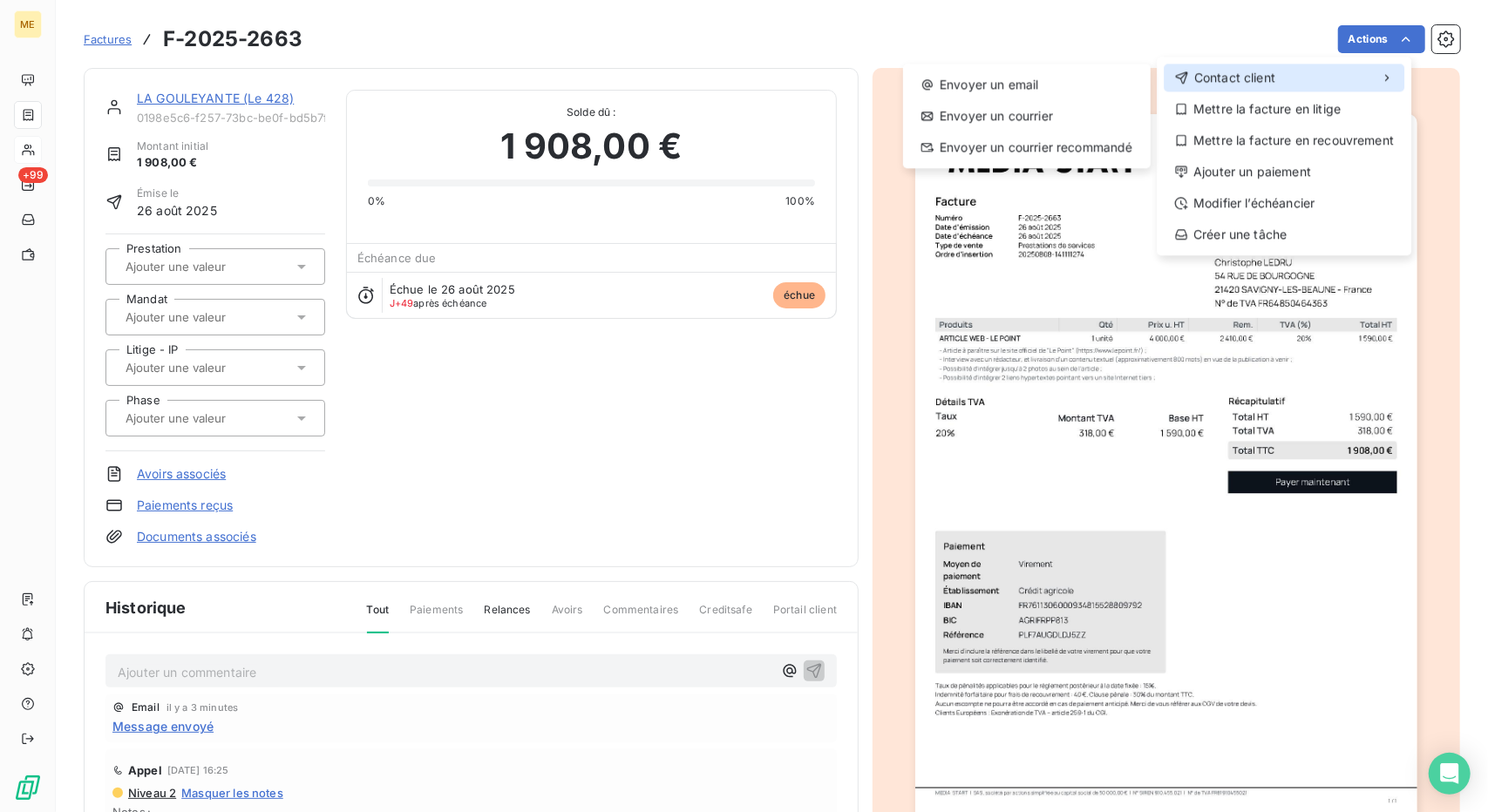
click at [1318, 84] on div "Contact client" at bounding box center [1283, 77] width 240 height 28
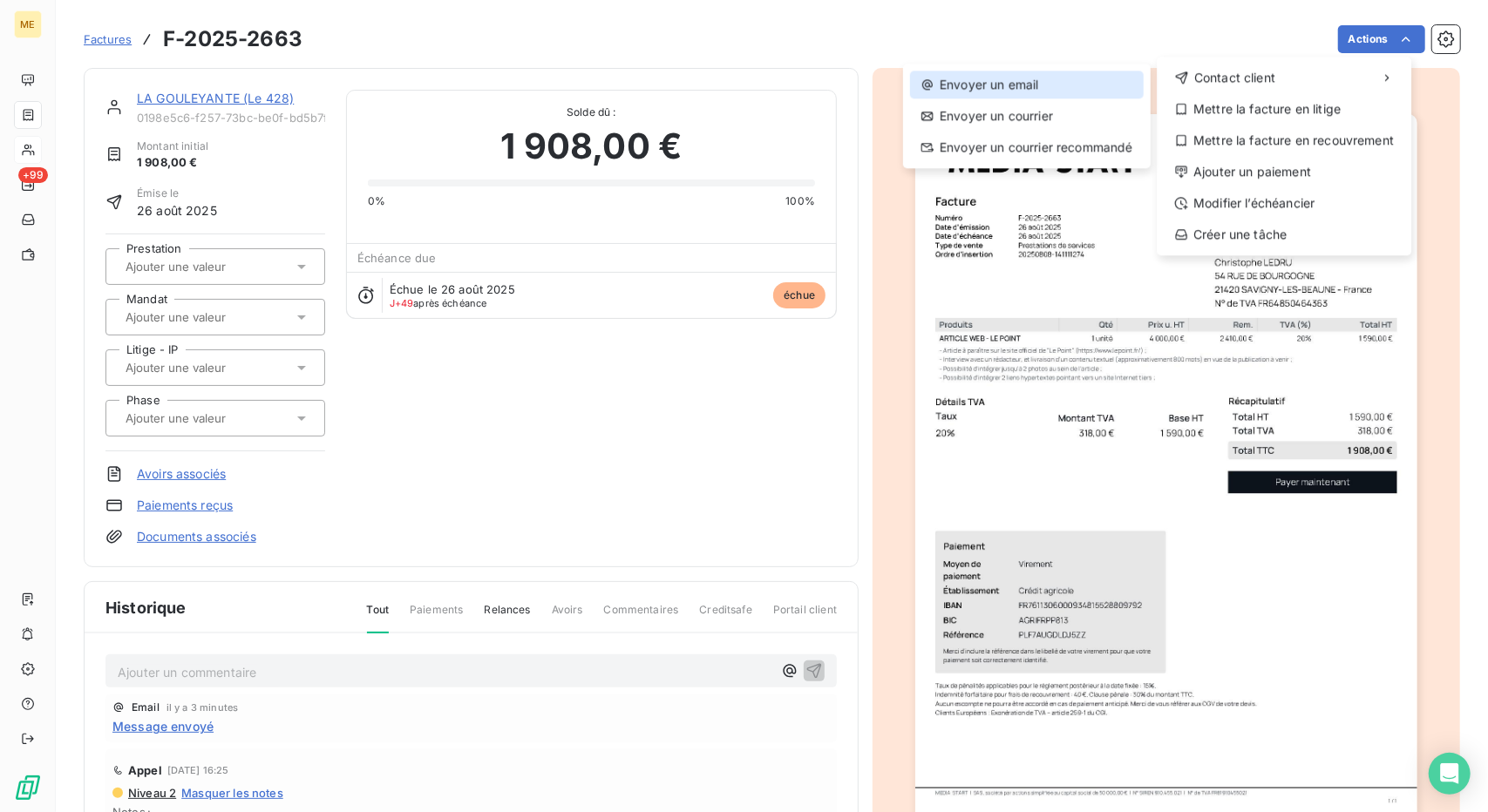
click at [1047, 77] on div "Envoyer un email" at bounding box center [1027, 84] width 233 height 28
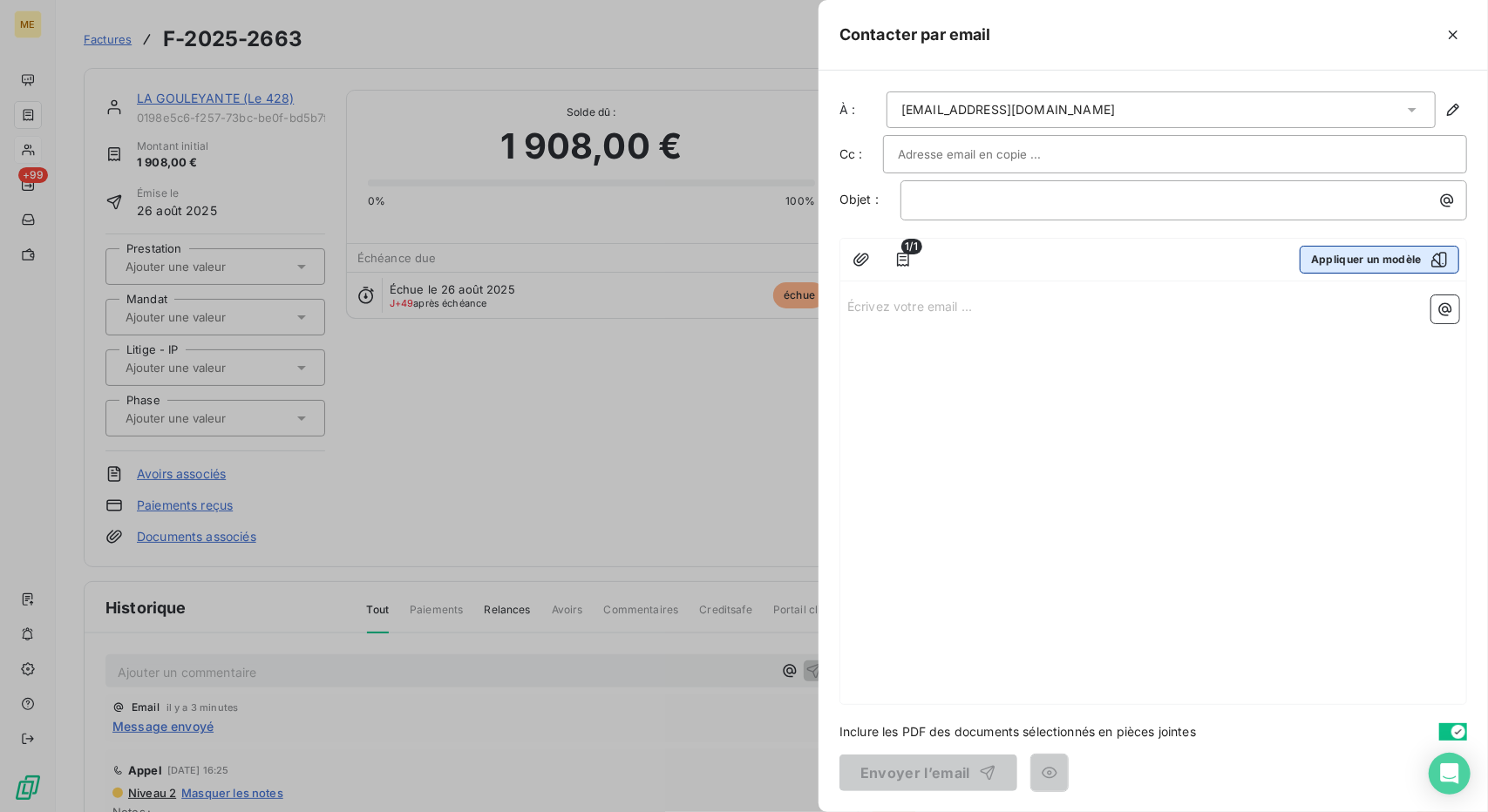
click at [1367, 253] on button "Appliquer un modèle" at bounding box center [1379, 259] width 160 height 28
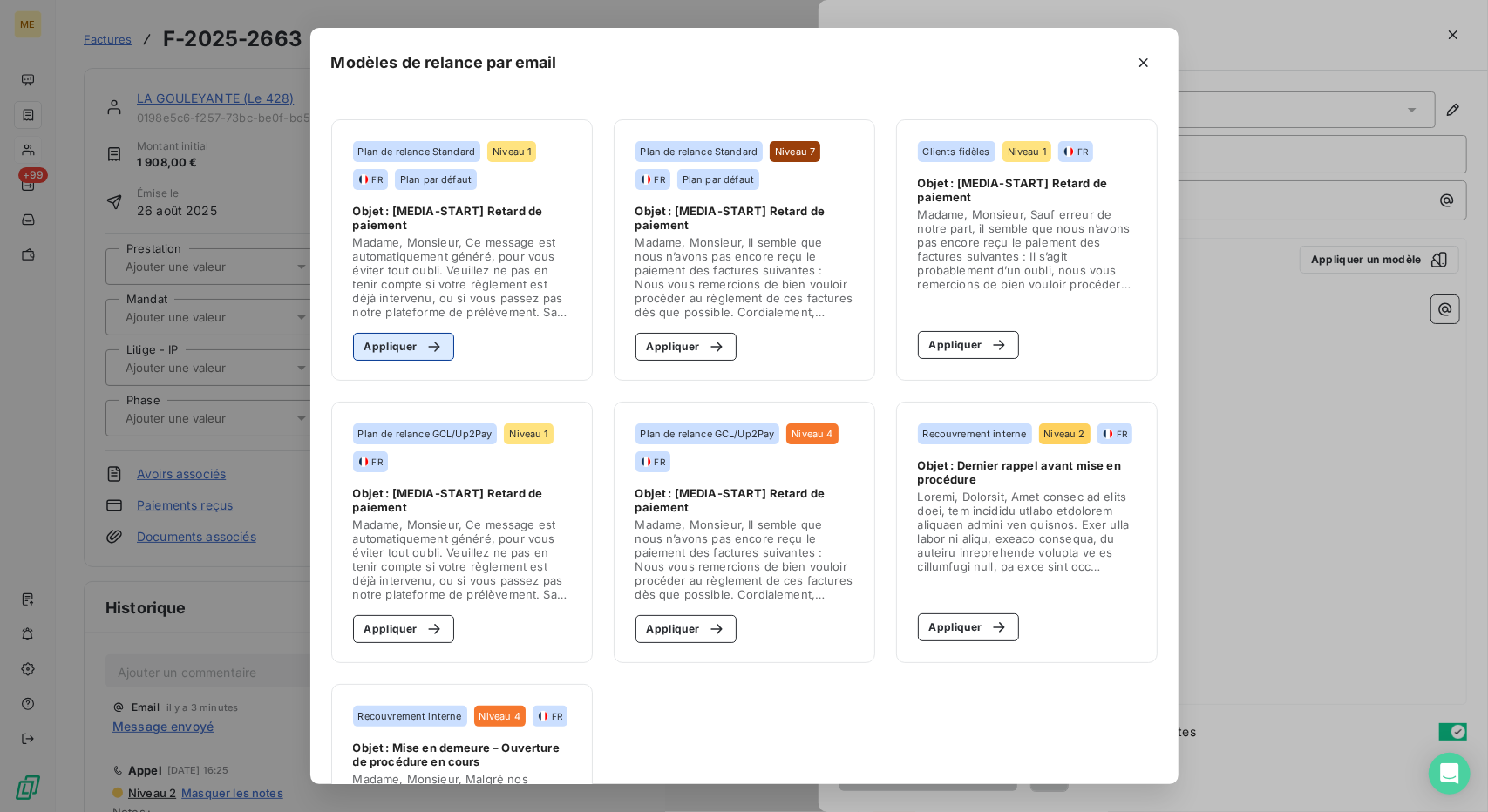
click at [401, 355] on button "Appliquer" at bounding box center [404, 346] width 102 height 28
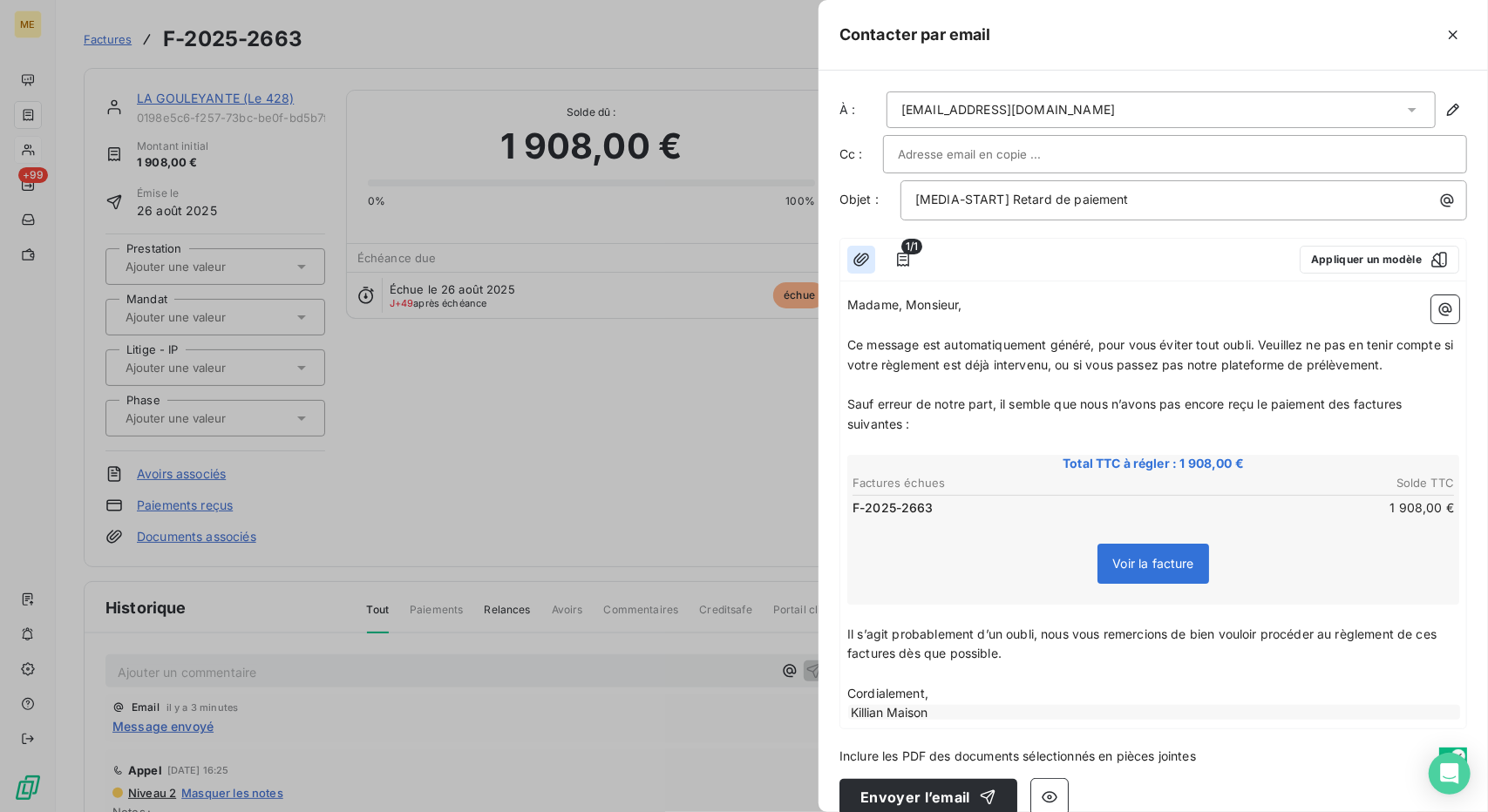
click at [858, 255] on icon "button" at bounding box center [861, 259] width 17 height 17
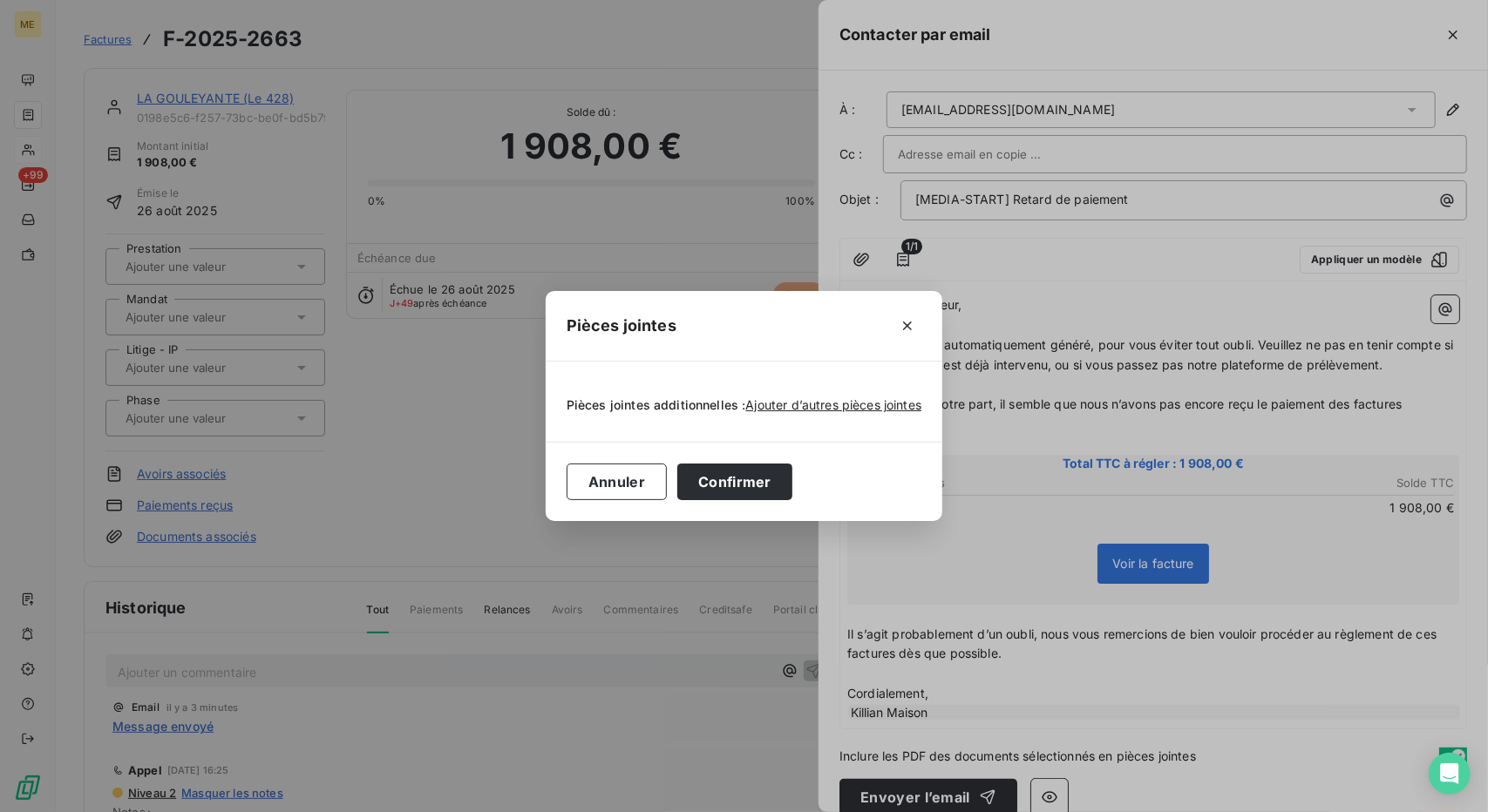
click at [844, 412] on div "Ajouter d’autres pièces jointes" at bounding box center [834, 406] width 176 height 17
click at [846, 406] on span "Ajouter d’autres pièces jointes" at bounding box center [834, 404] width 176 height 14
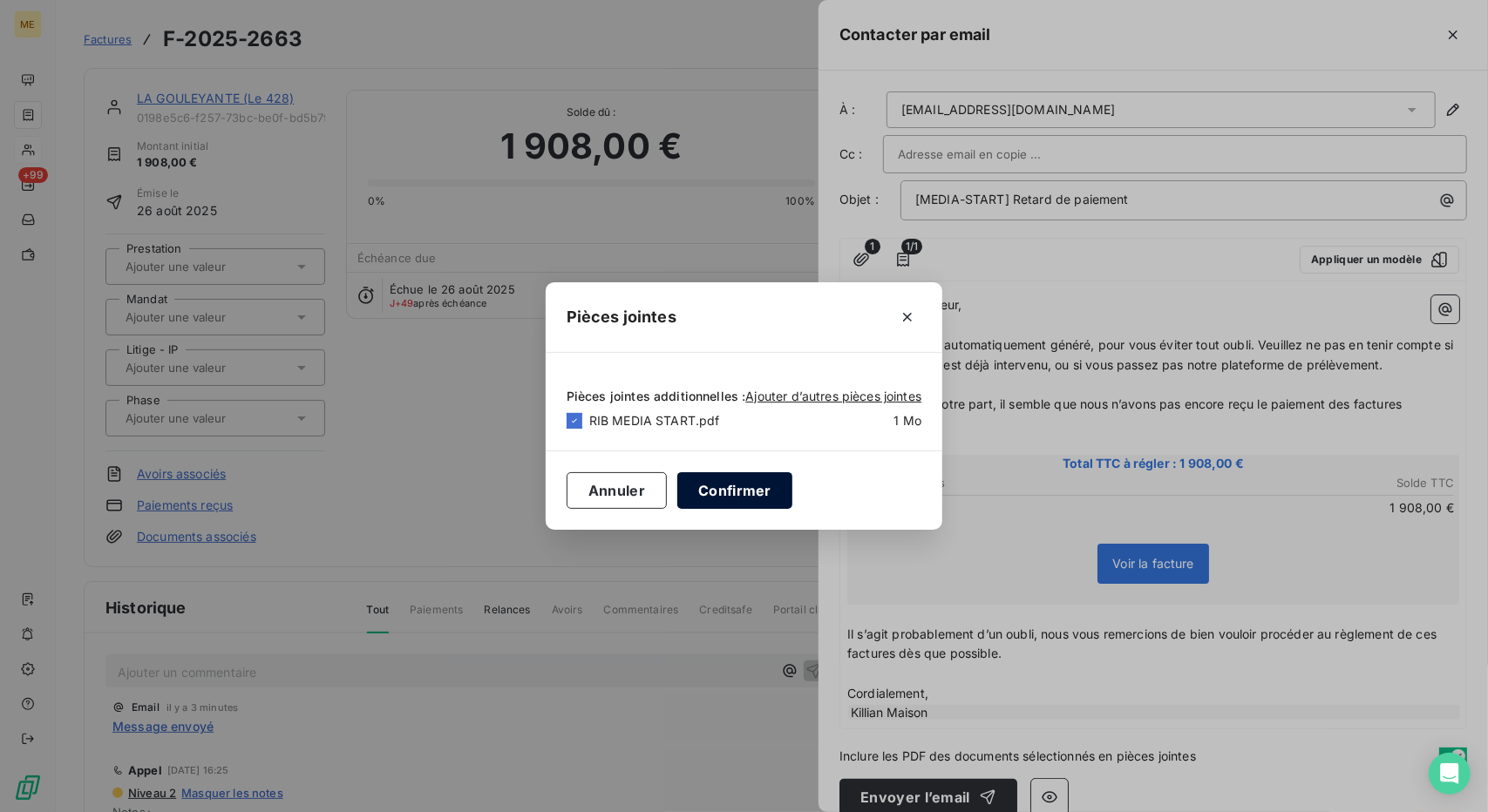
click at [762, 493] on button "Confirmer" at bounding box center [735, 491] width 115 height 36
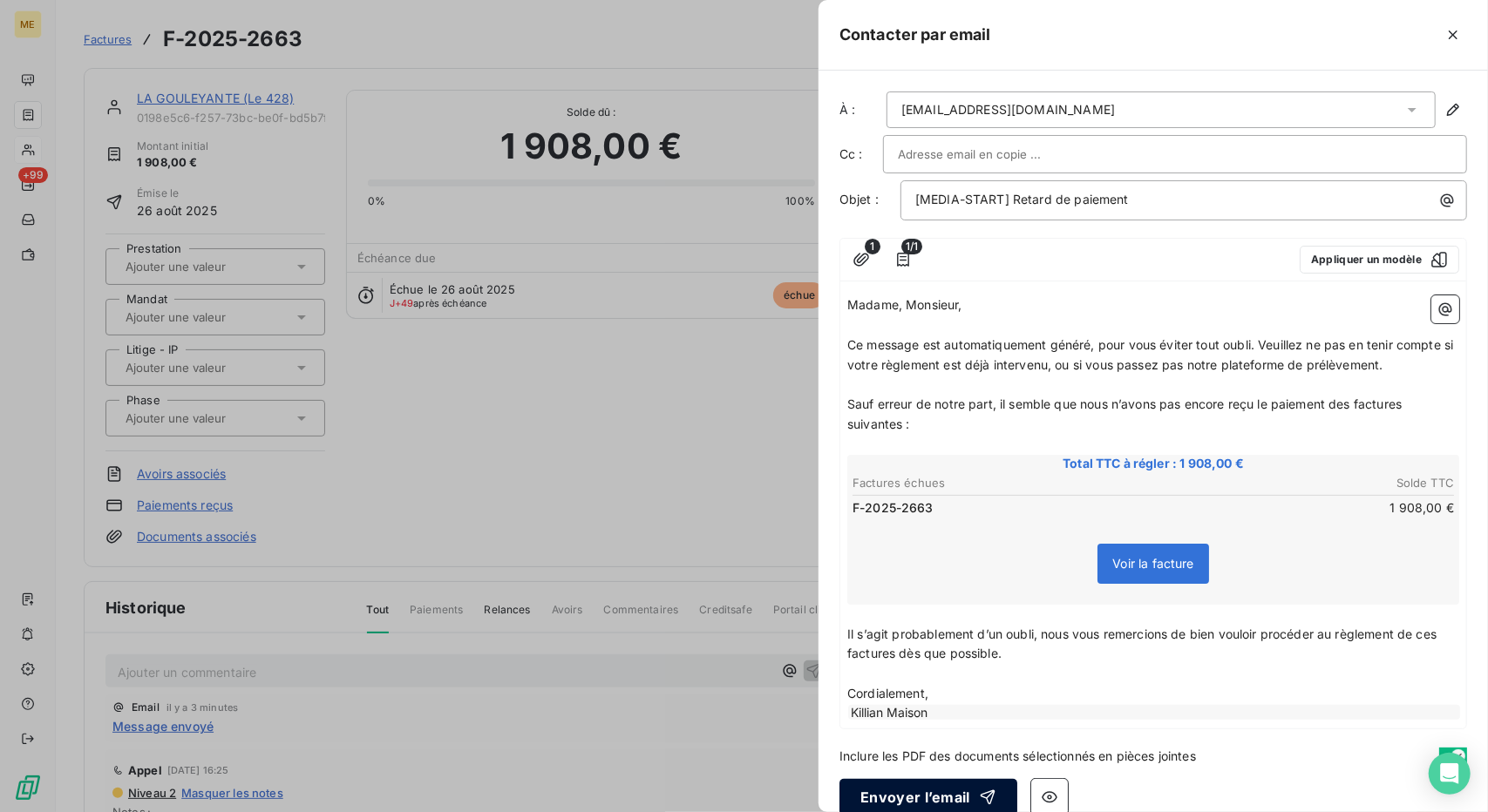
click at [913, 790] on button "Envoyer l’email" at bounding box center [928, 798] width 178 height 36
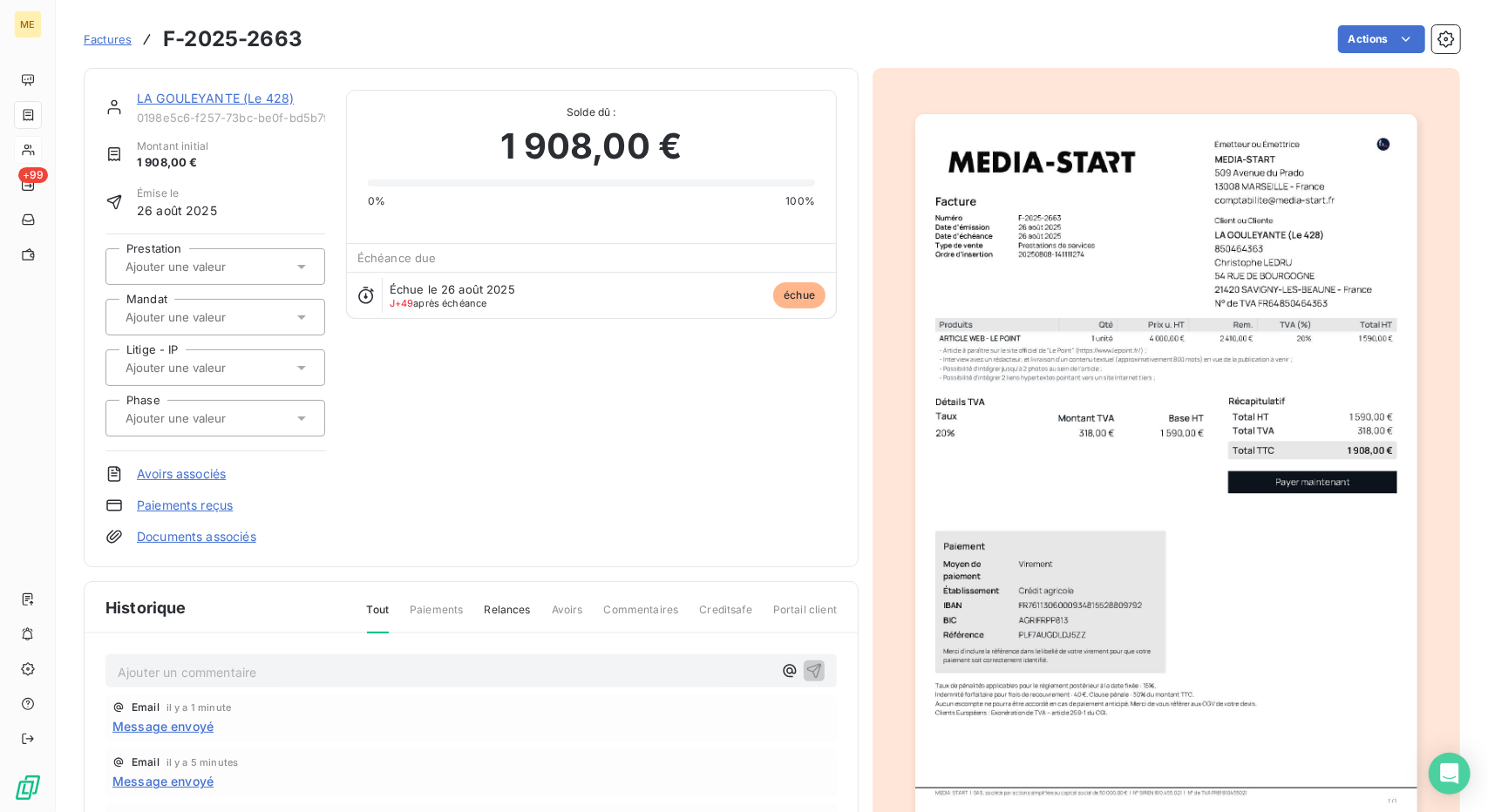
click at [405, 662] on p "Ajouter un commentaire ﻿" at bounding box center [445, 672] width 655 height 22
click at [218, 90] on div "LA GOULEYANTE (Le 428)" at bounding box center [231, 99] width 189 height 17
click at [218, 91] on link "LA GOULEYANTE (Le 428)" at bounding box center [215, 98] width 157 height 14
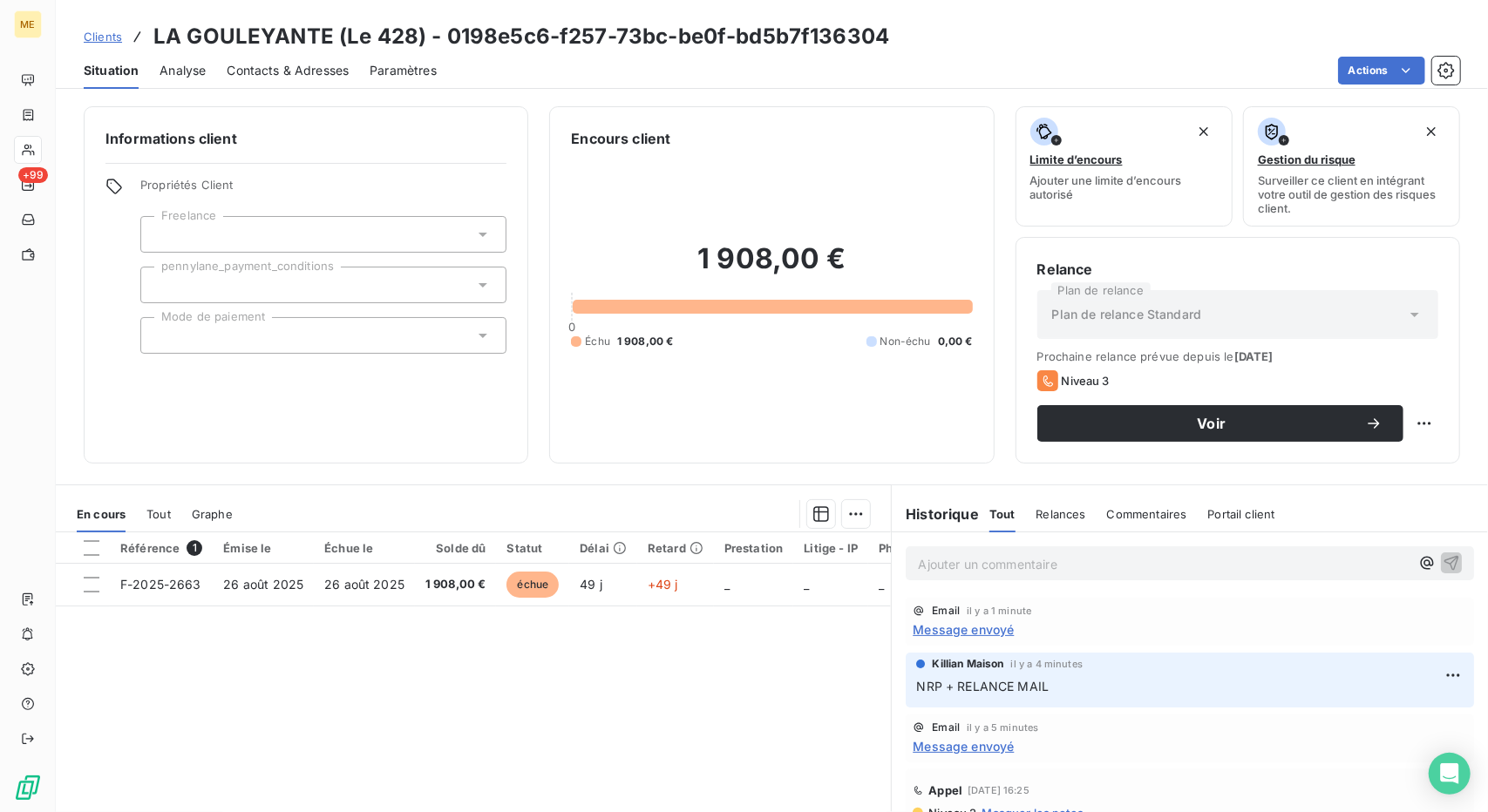
click at [1011, 570] on p "Ajouter un commentaire ﻿" at bounding box center [1164, 564] width 492 height 22
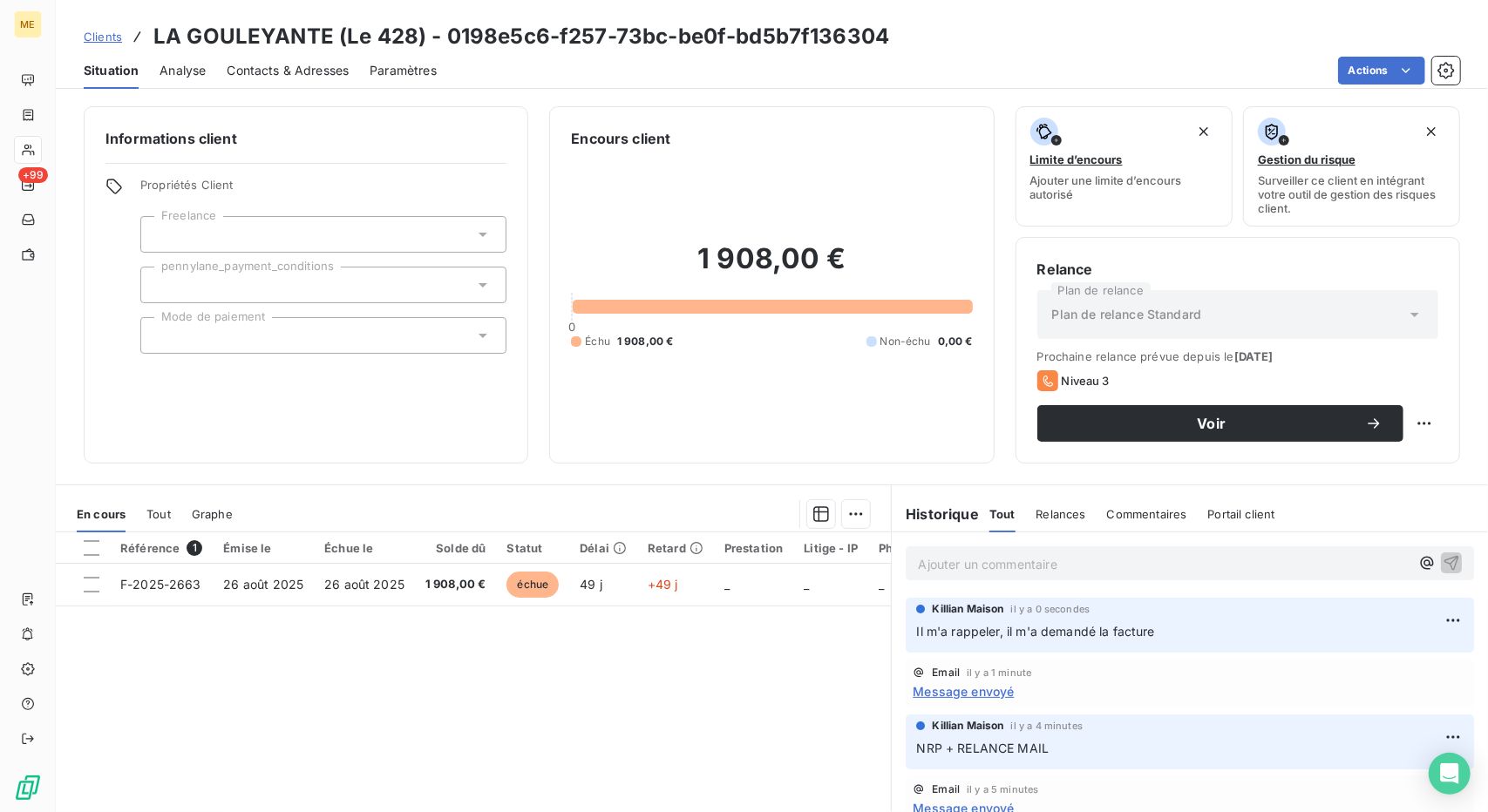
click at [113, 43] on span "Clients" at bounding box center [102, 36] width 38 height 14
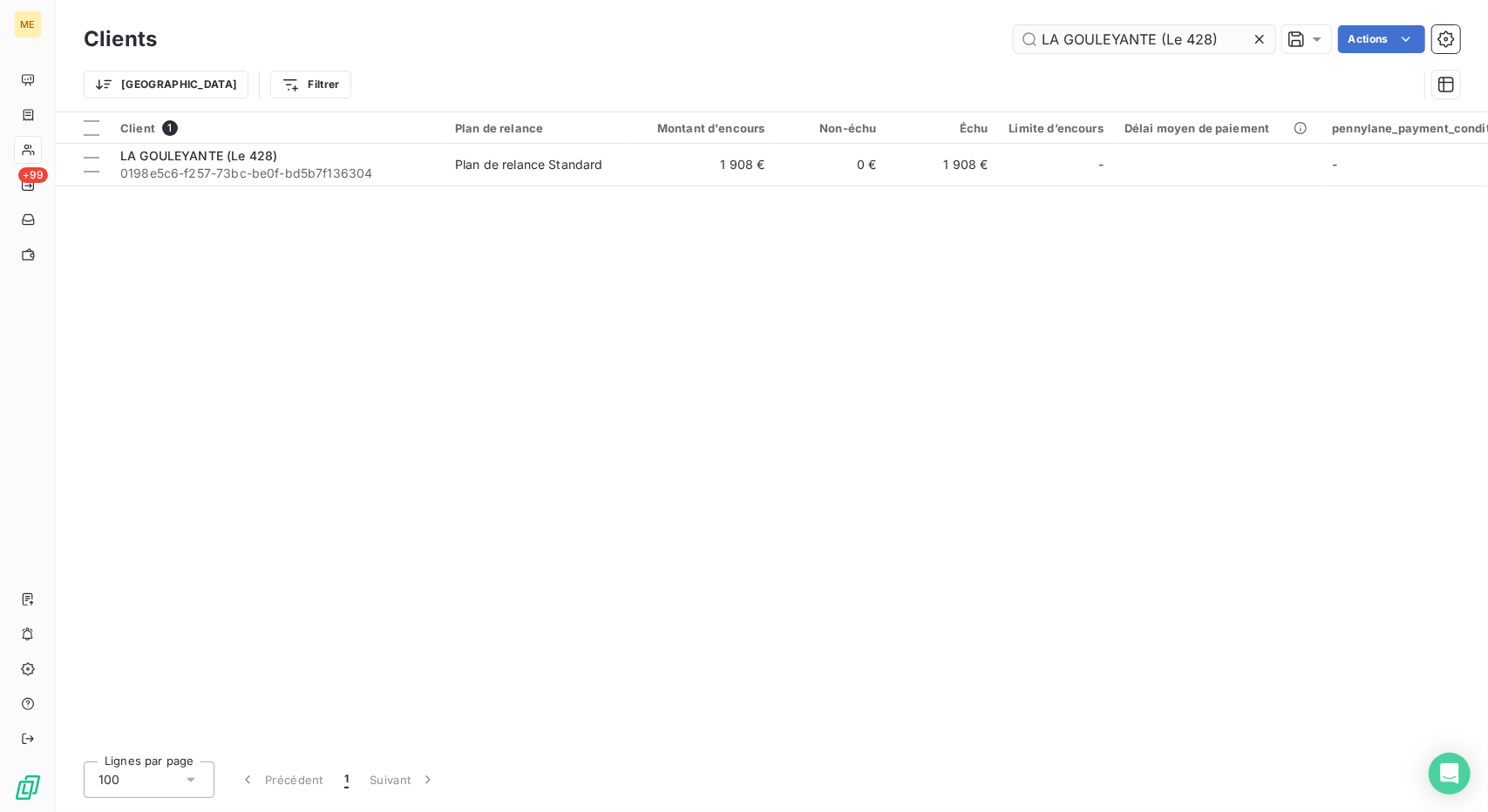
click at [1099, 41] on input "LA GOULEYANTE (Le 428)" at bounding box center [1144, 38] width 261 height 28
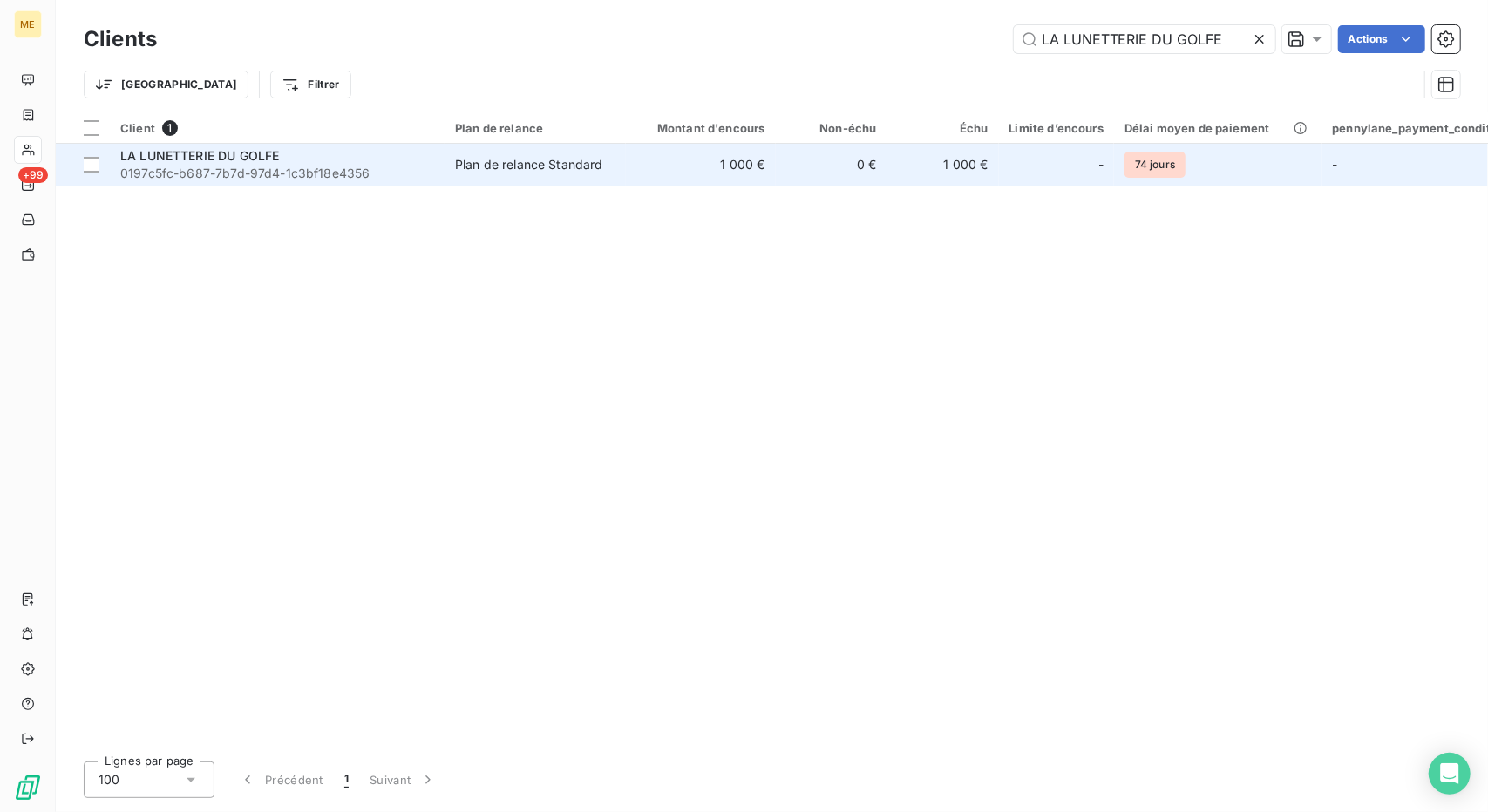
type input "LA LUNETTERIE DU GOLFE"
click at [591, 177] on td "Plan de relance Standard" at bounding box center [536, 165] width 182 height 42
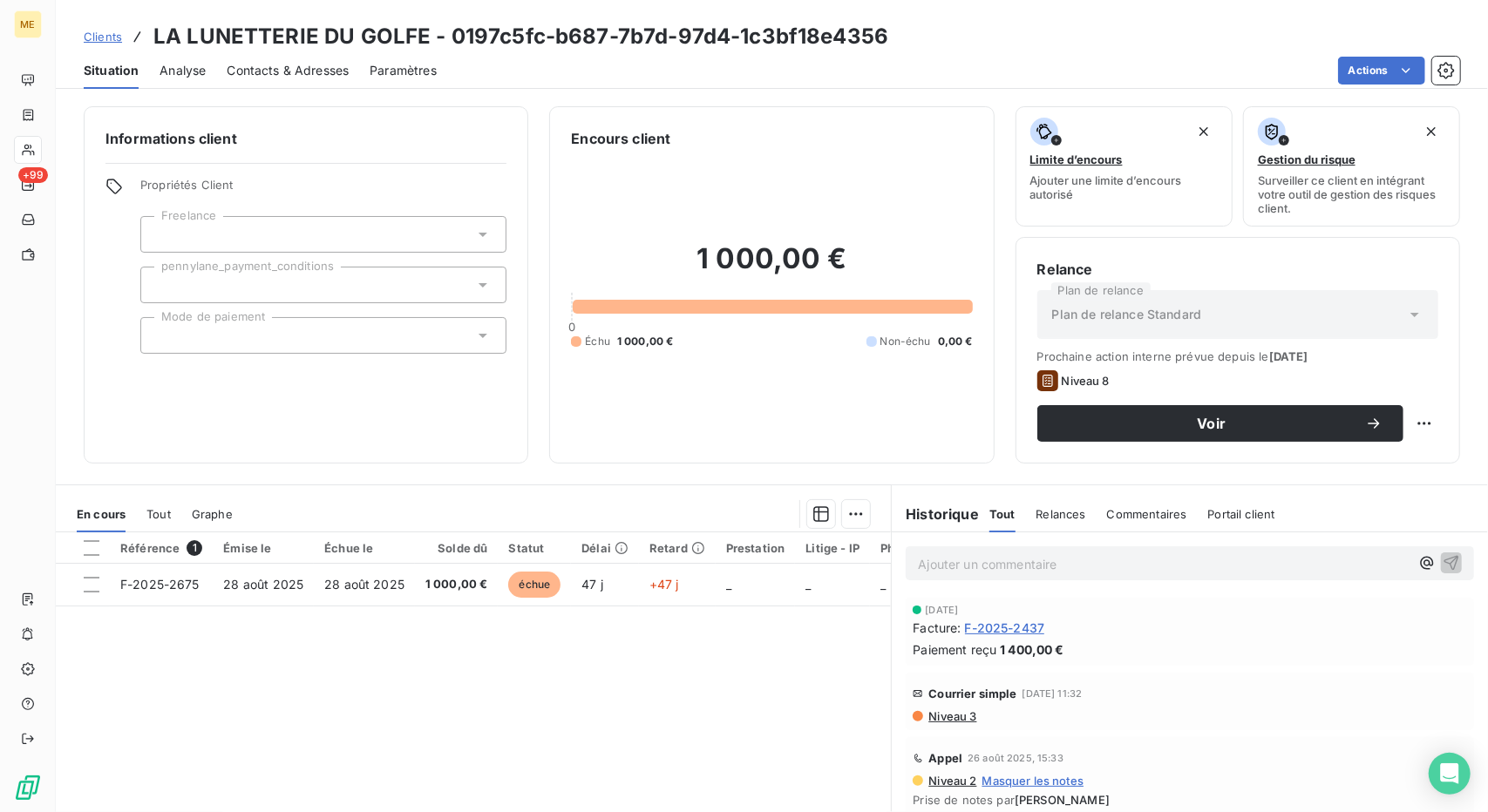
click at [1033, 627] on span "F-2025-2437" at bounding box center [1006, 627] width 80 height 18
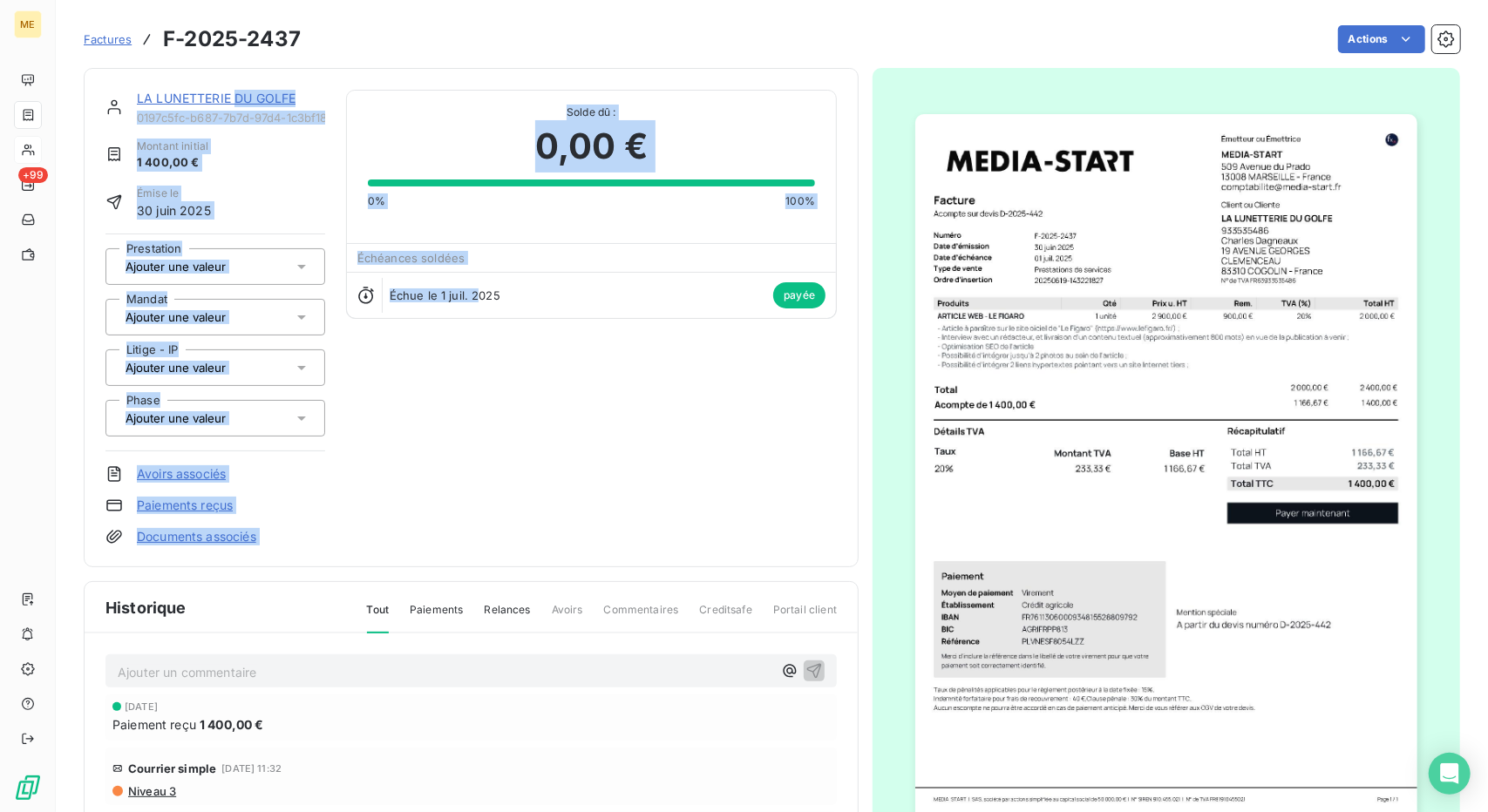
drag, startPoint x: 472, startPoint y: 397, endPoint x: 234, endPoint y: 90, distance: 388.4
click at [234, 90] on div "LA LUNETTERIE DU GOLFE 0197c5fc-b687-7b7d-97d4-1c3bf18e4356 Montant initial 1 4…" at bounding box center [471, 318] width 731 height 455
click at [234, 91] on link "LA LUNETTERIE DU GOLFE" at bounding box center [216, 98] width 159 height 14
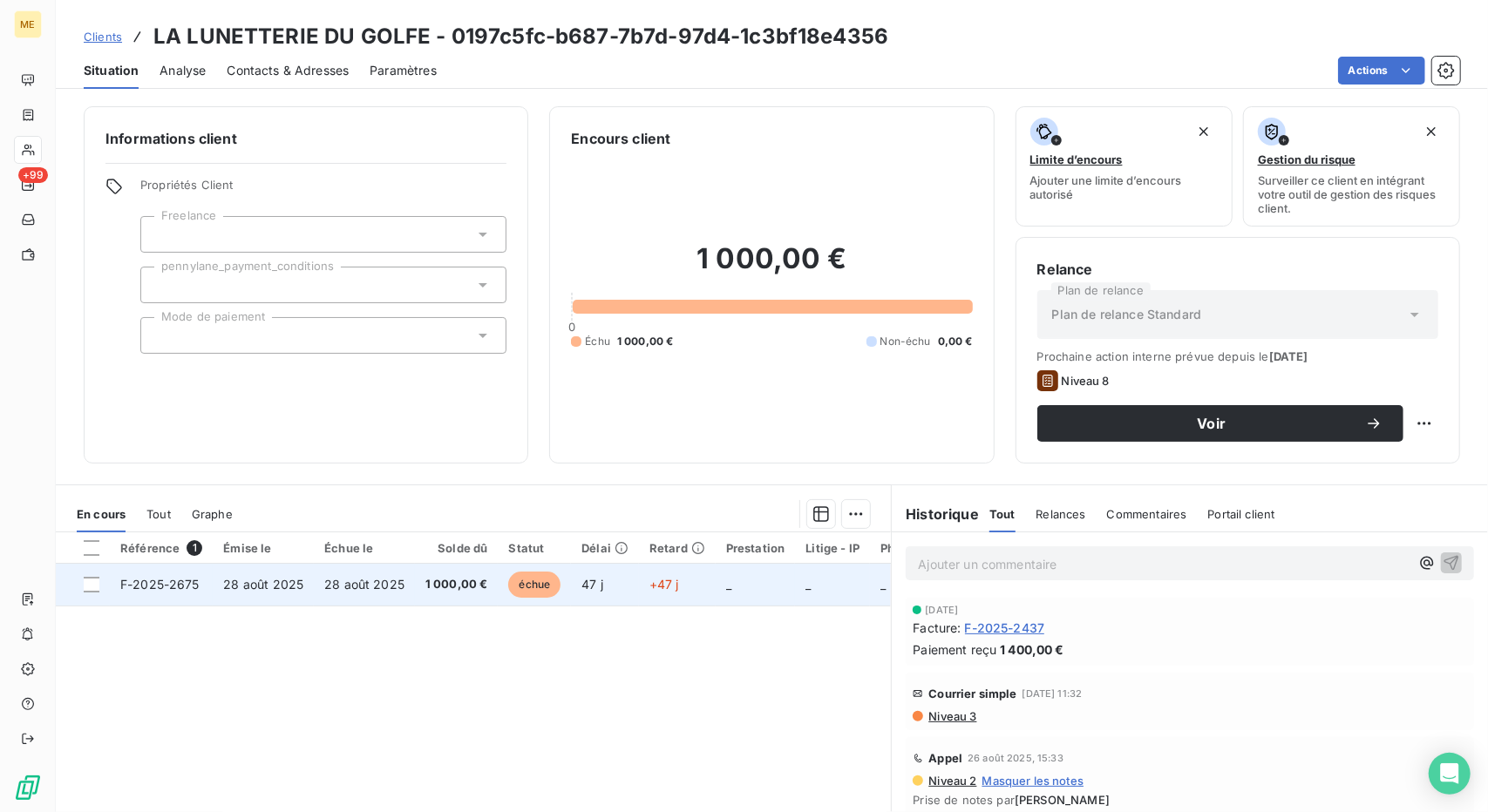
click at [426, 576] on span "1 000,00 €" at bounding box center [457, 584] width 63 height 17
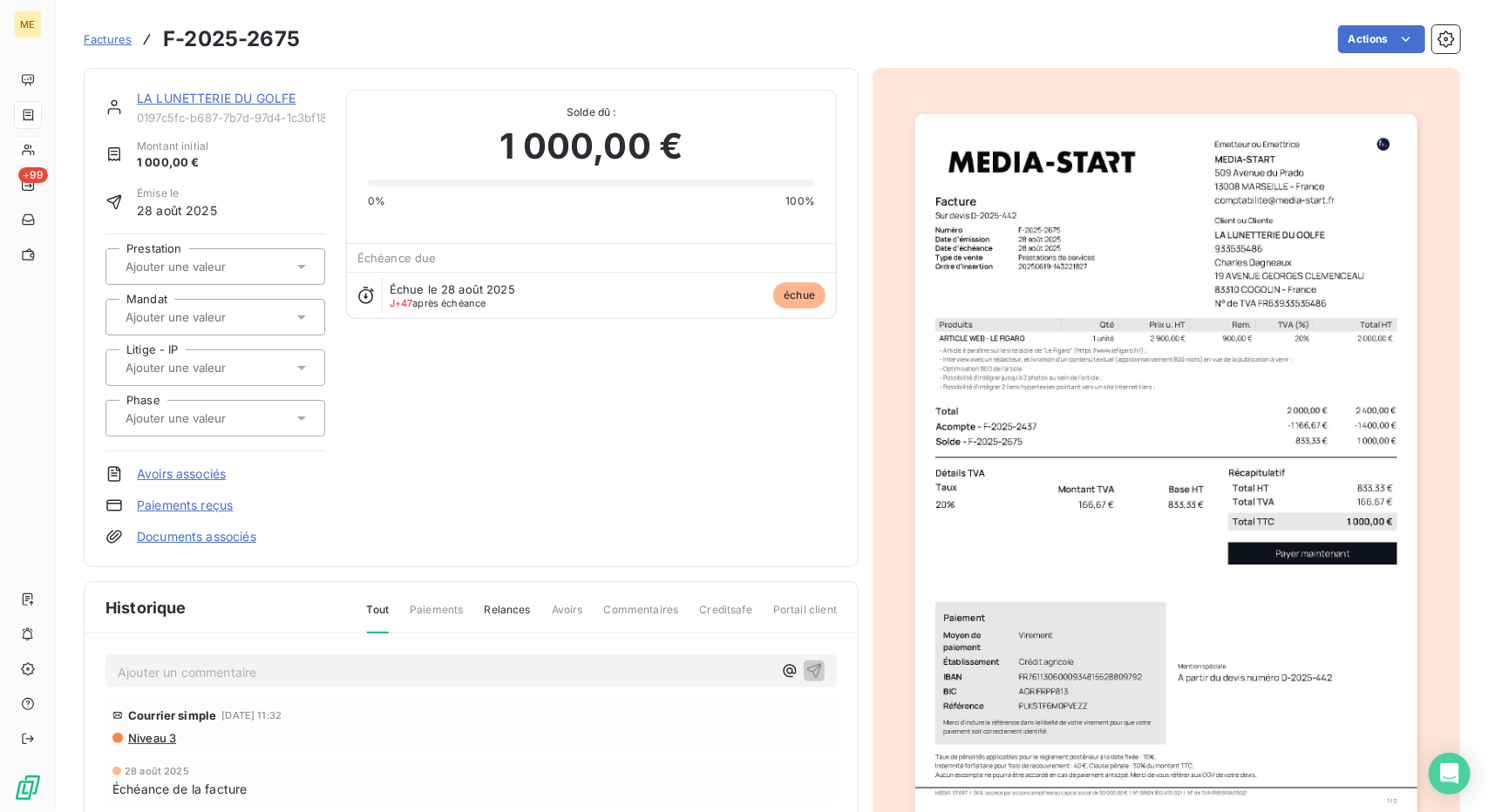
click at [248, 103] on link "LA LUNETTERIE DU GOLFE" at bounding box center [216, 98] width 159 height 14
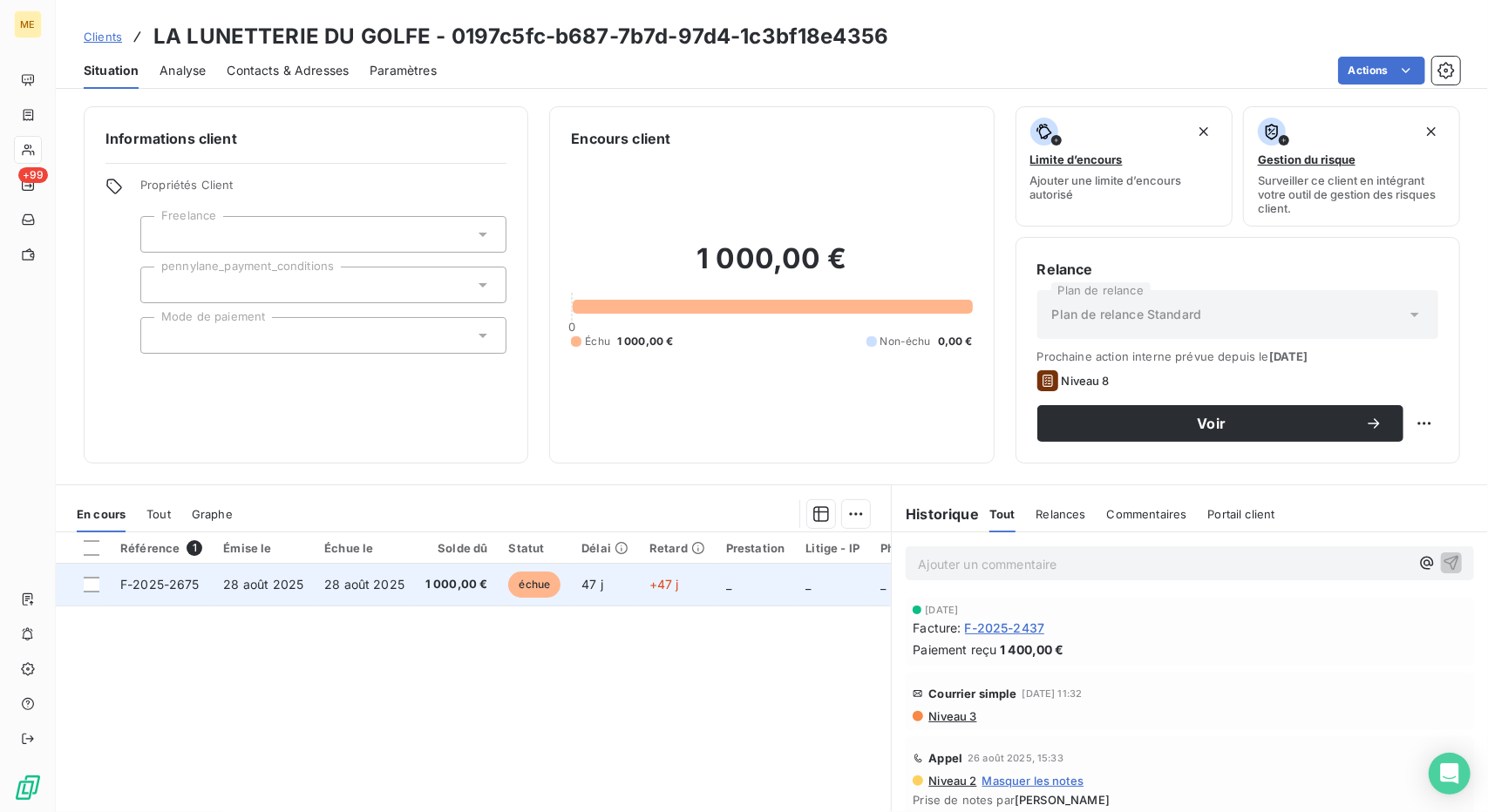
click at [352, 584] on span "28 août 2025" at bounding box center [365, 583] width 80 height 14
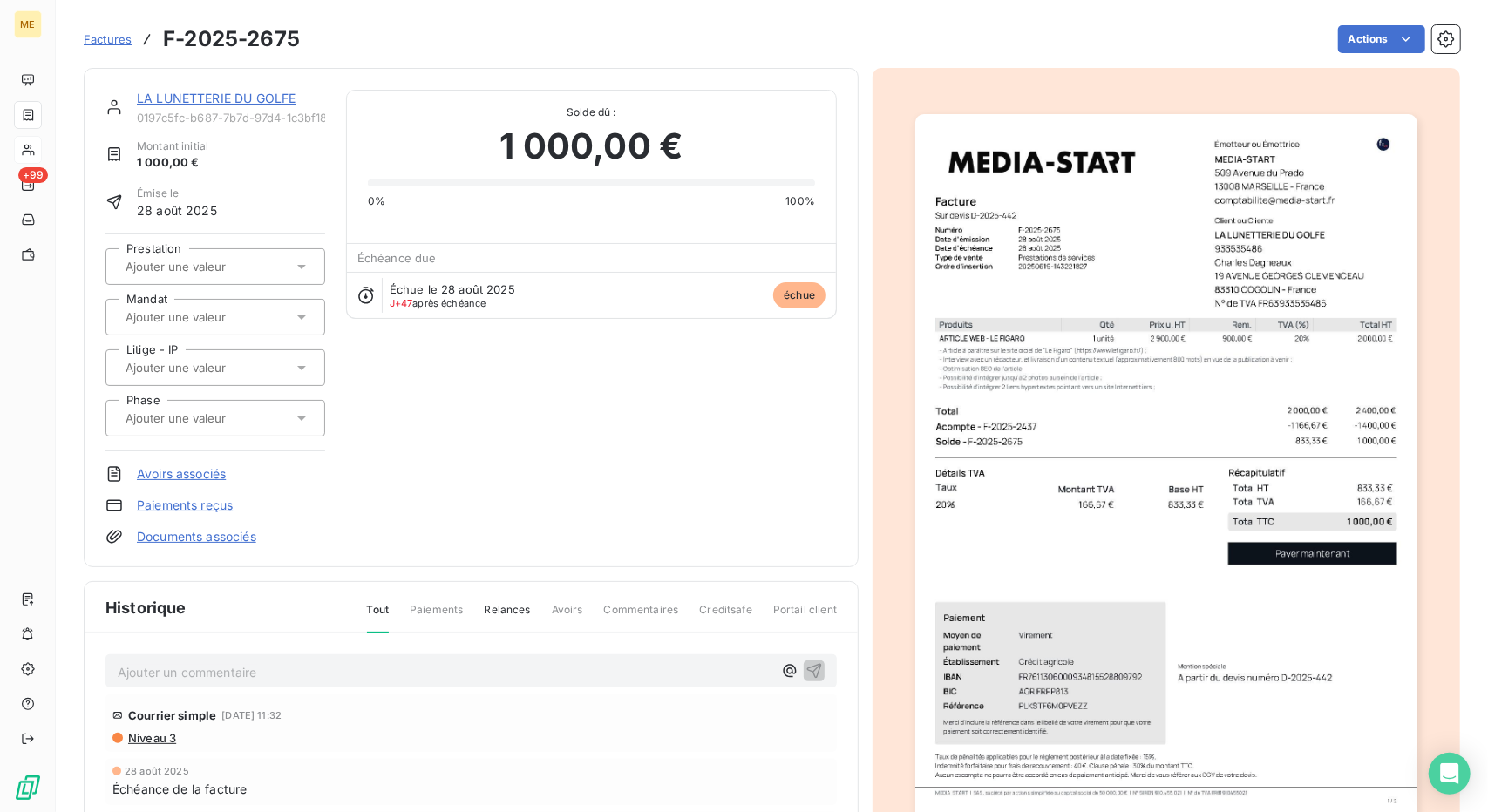
click at [242, 99] on link "LA LUNETTERIE DU GOLFE" at bounding box center [216, 98] width 159 height 14
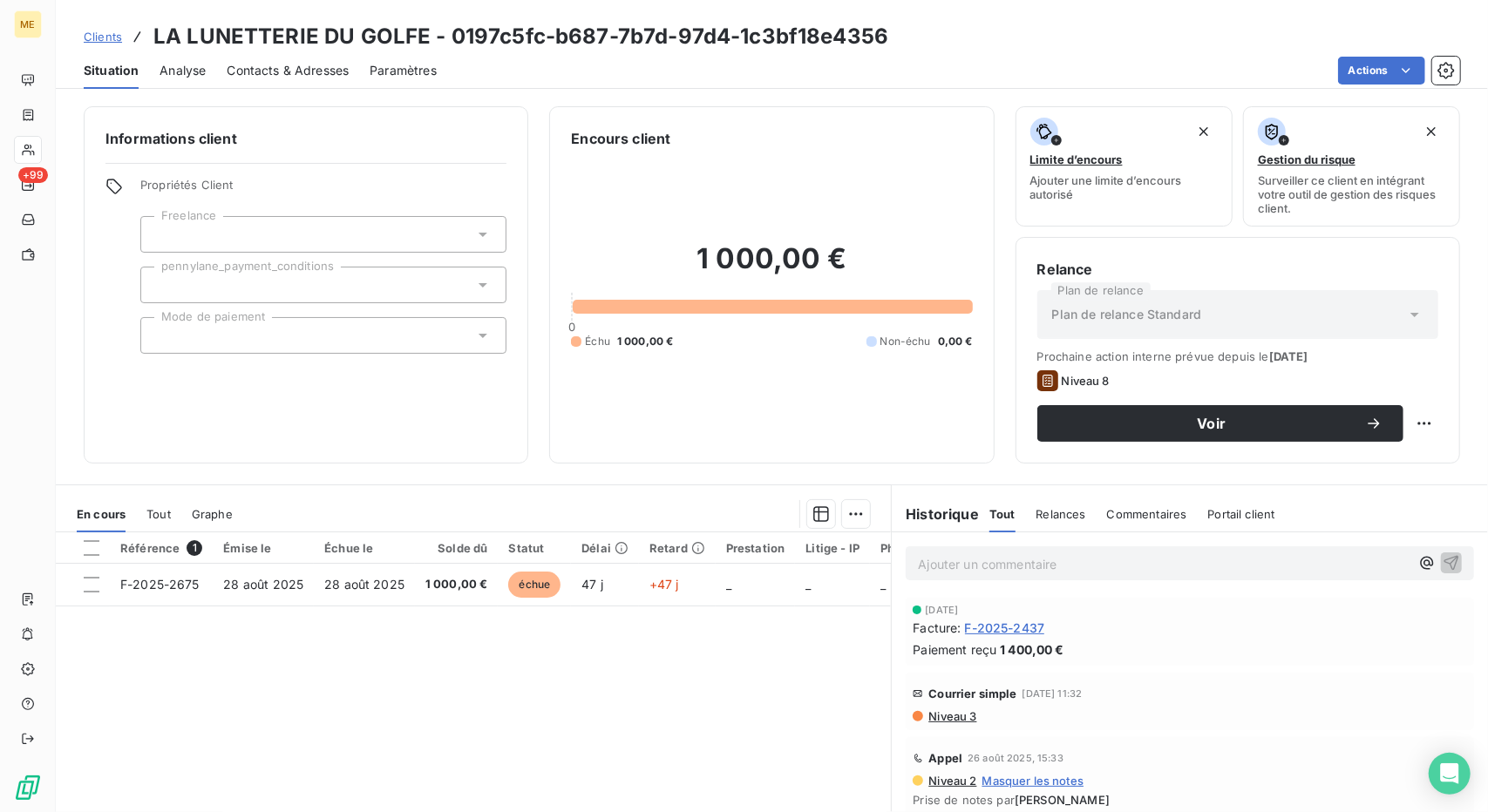
click at [274, 71] on span "Contacts & Adresses" at bounding box center [288, 71] width 122 height 17
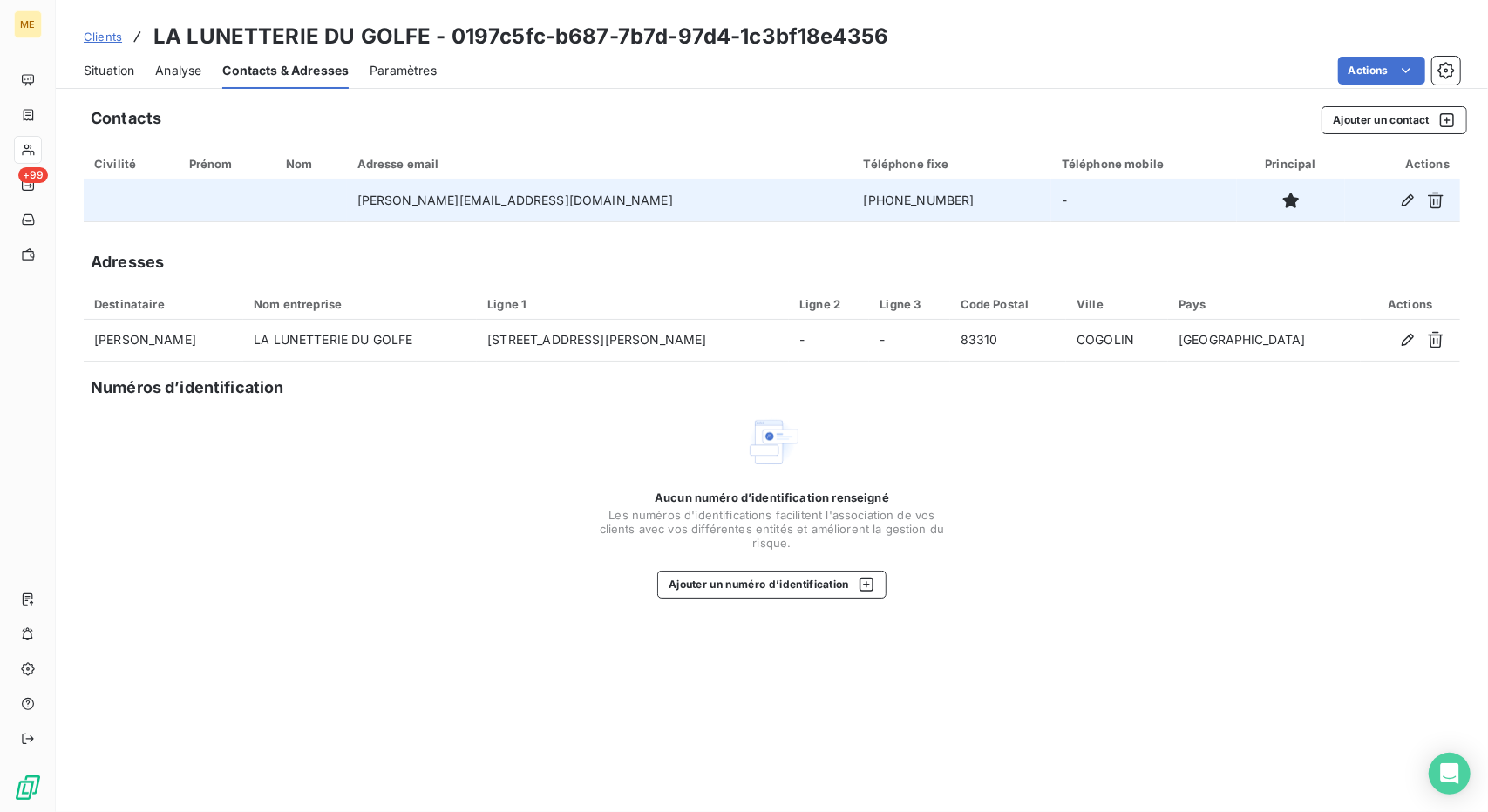
click at [854, 203] on td "[PHONE_NUMBER]" at bounding box center [952, 201] width 198 height 42
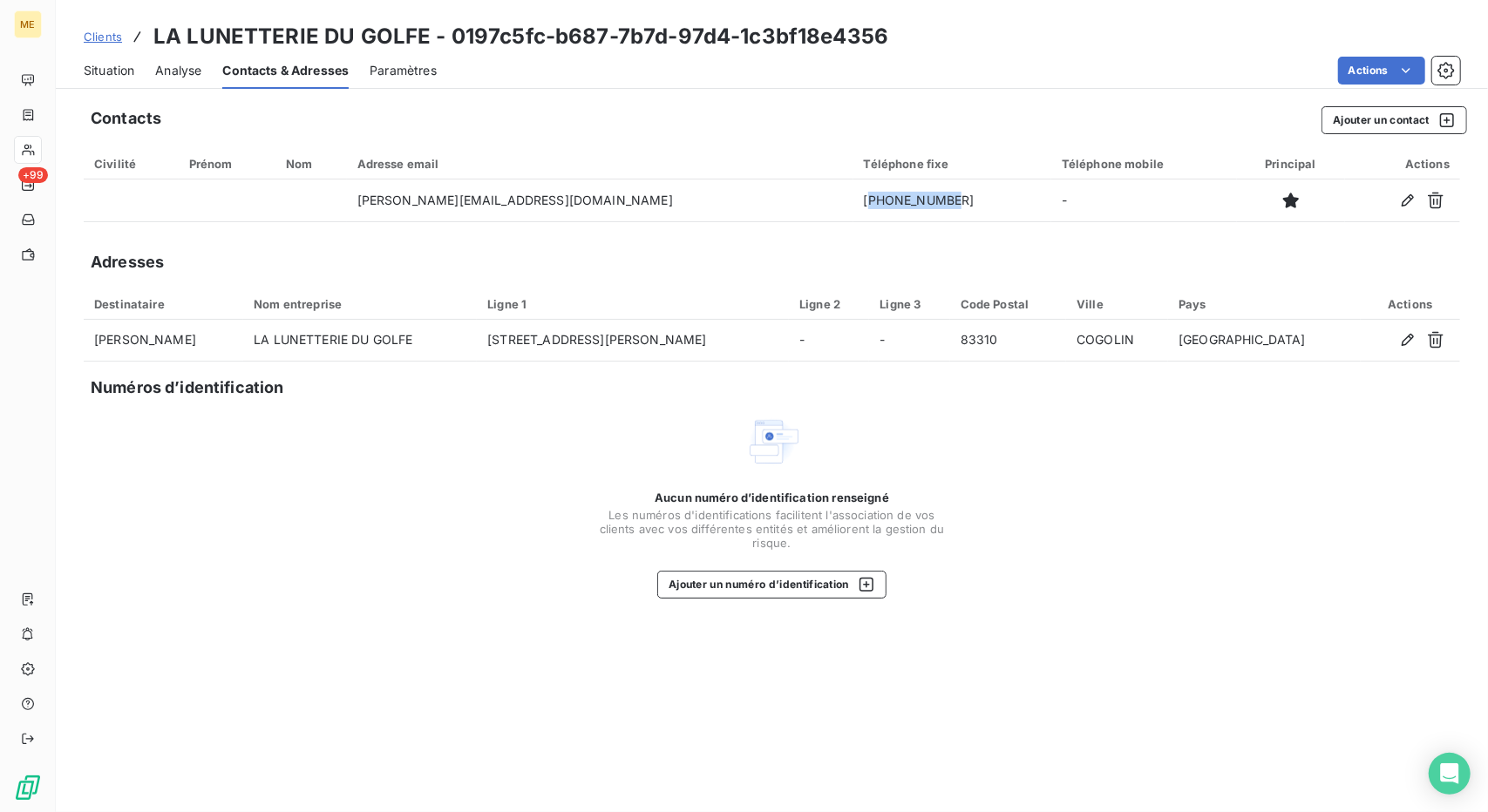
click at [125, 71] on span "Situation" at bounding box center [108, 71] width 51 height 17
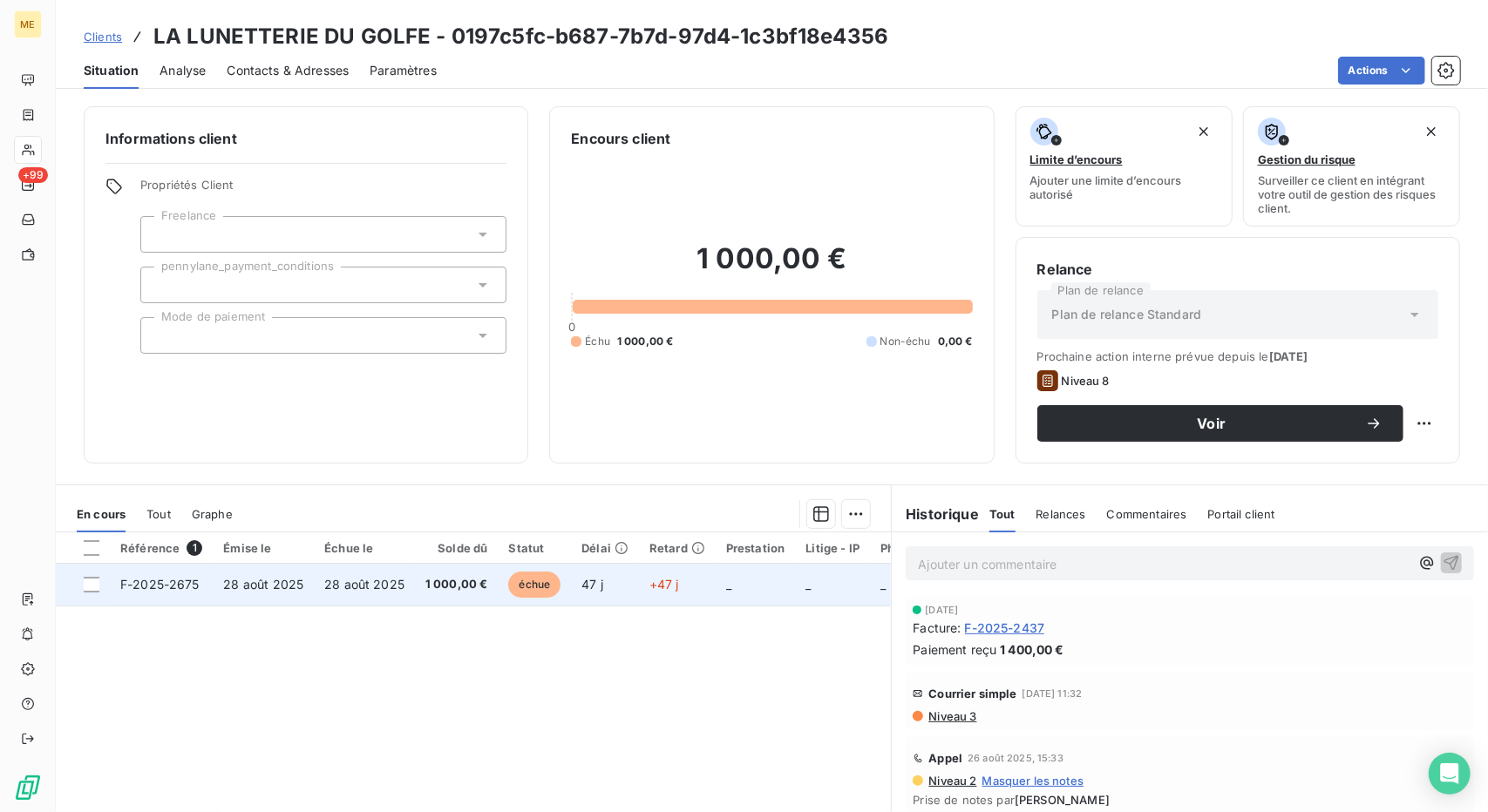
click at [386, 582] on span "28 août 2025" at bounding box center [365, 583] width 80 height 14
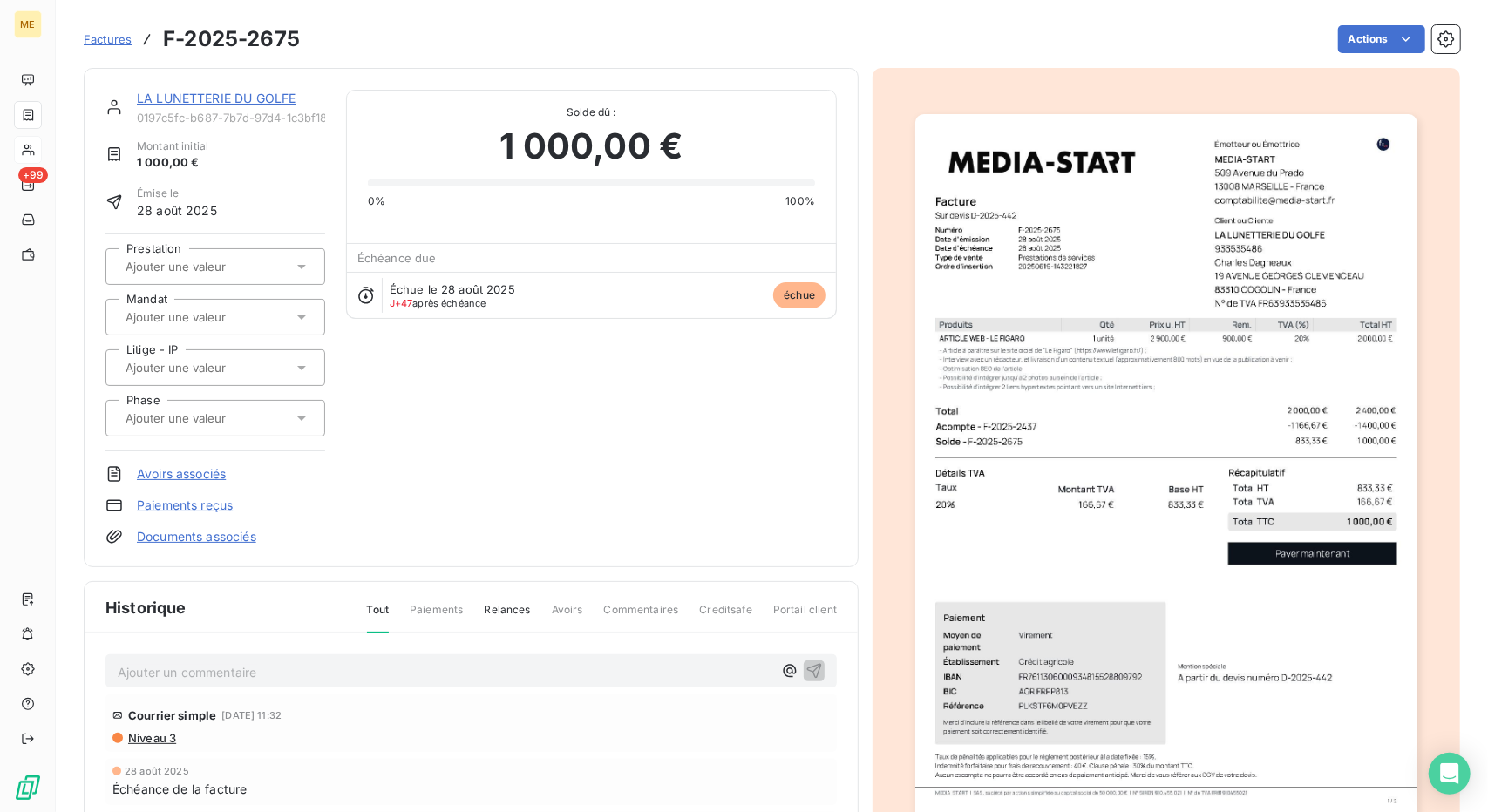
click at [161, 99] on link "LA LUNETTERIE DU GOLFE" at bounding box center [216, 98] width 159 height 14
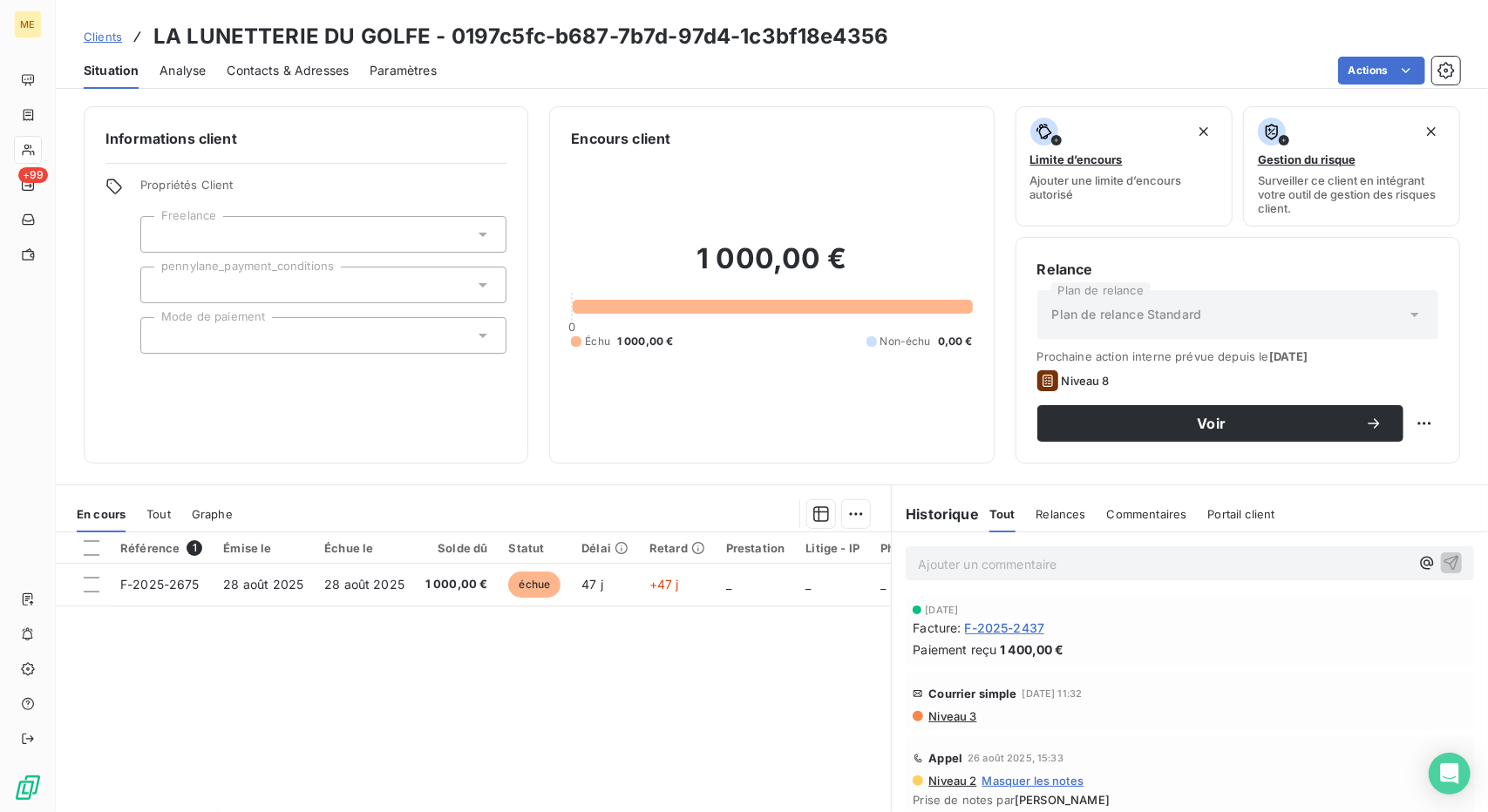
click at [100, 41] on span "Clients" at bounding box center [102, 36] width 38 height 14
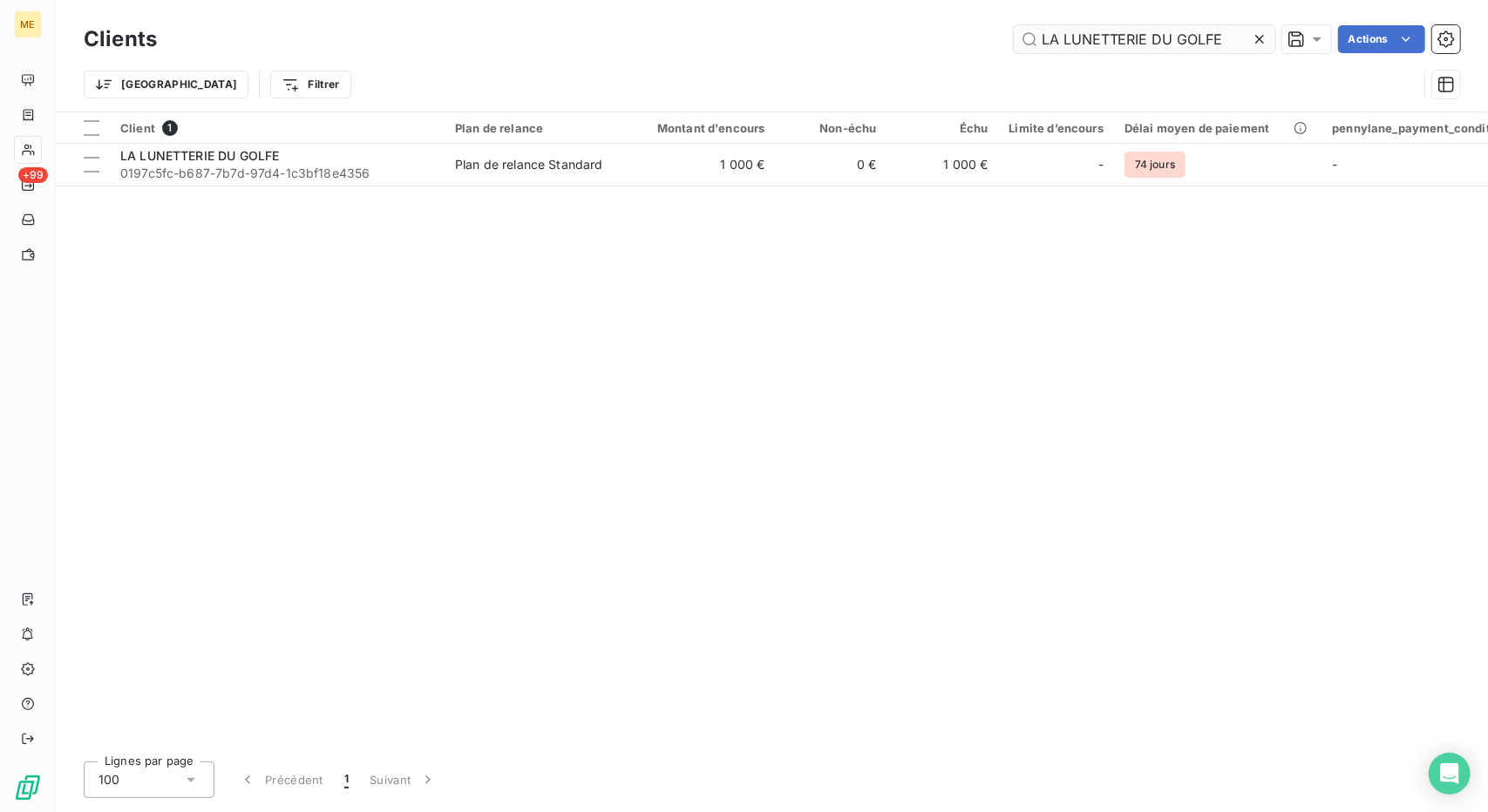
click at [1109, 34] on input "LA LUNETTERIE DU GOLFE" at bounding box center [1144, 38] width 261 height 28
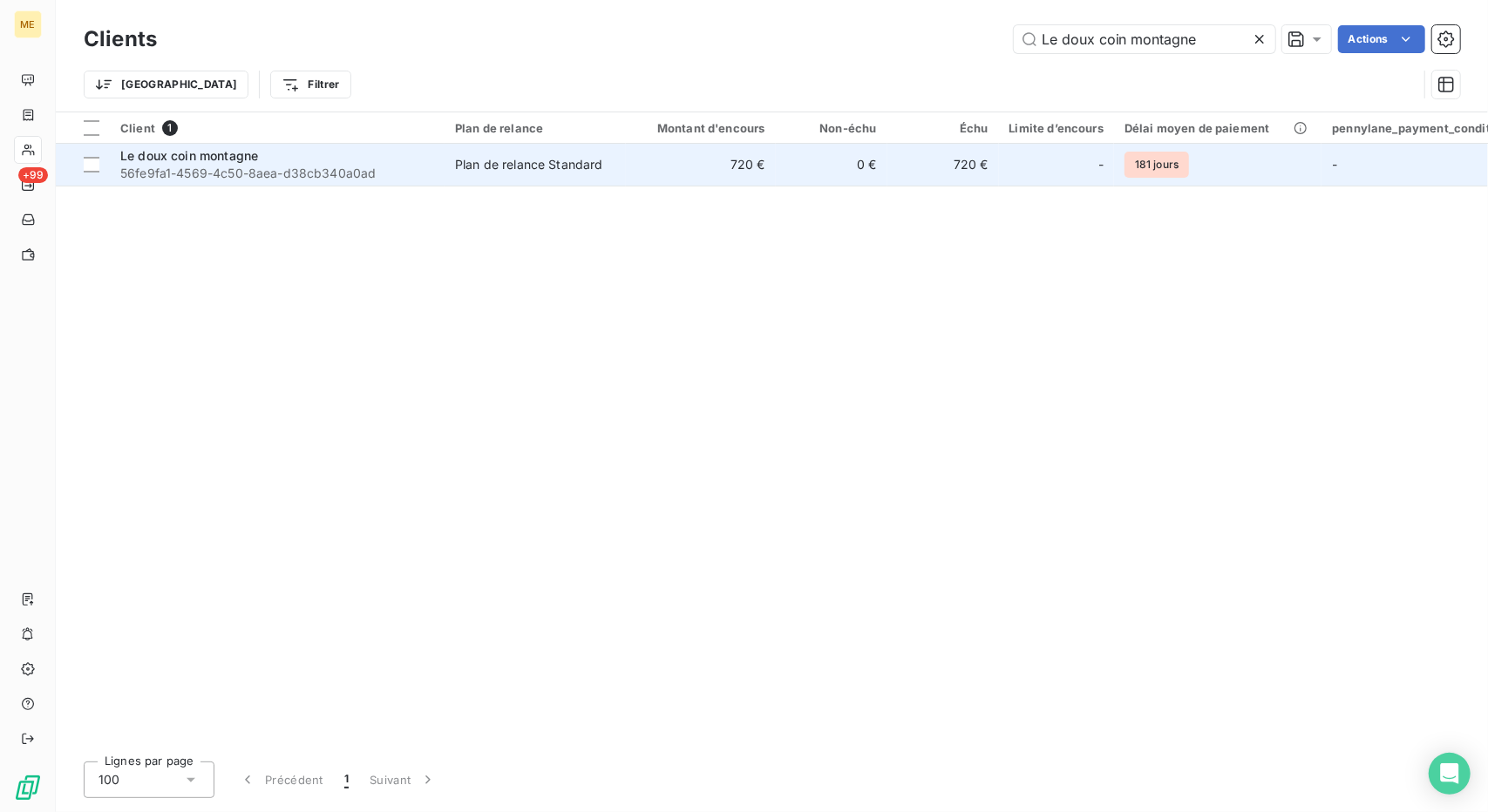
type input "Le doux coin montagne"
click at [736, 163] on td "720 €" at bounding box center [700, 165] width 150 height 42
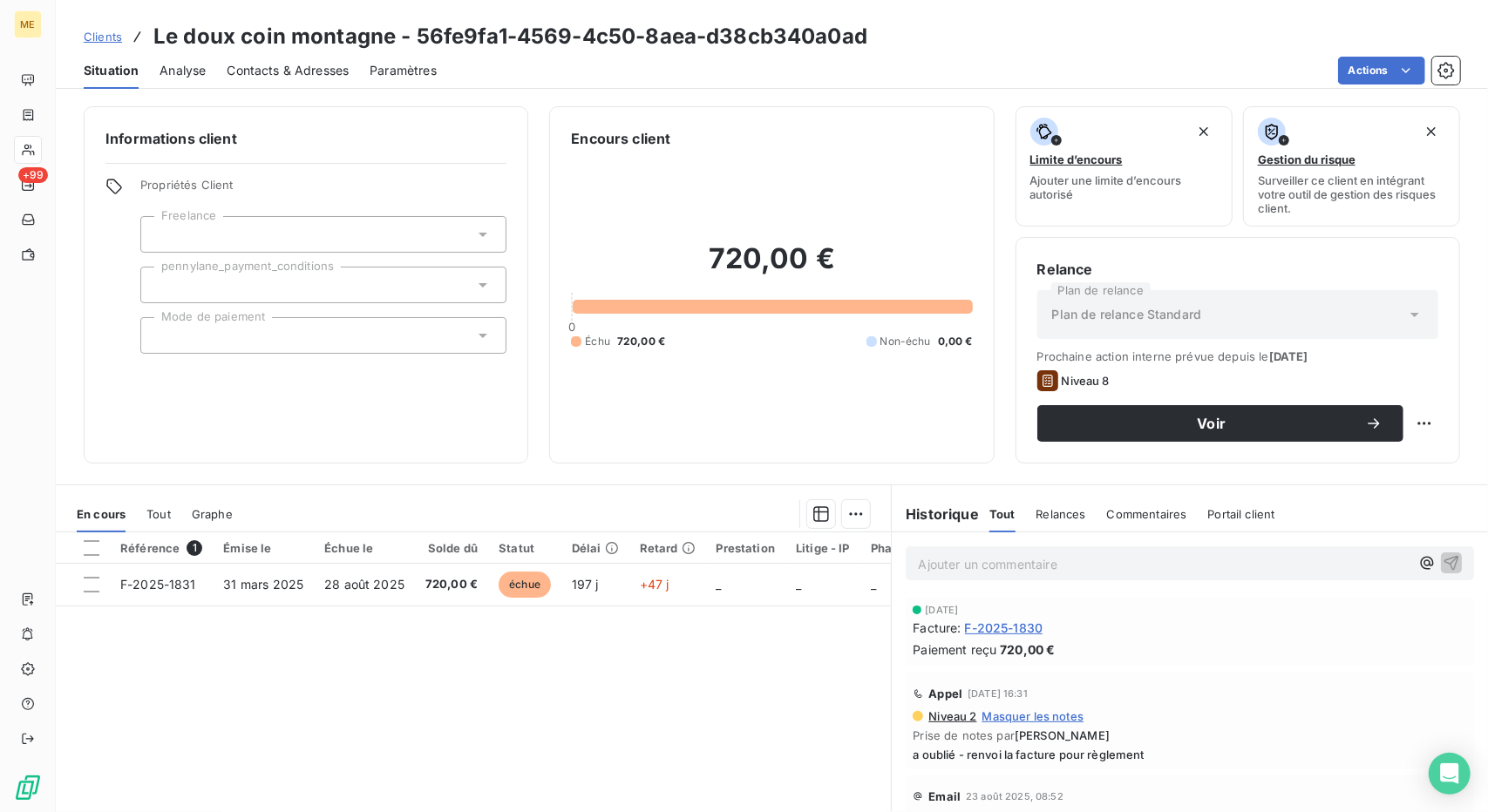
click at [1016, 637] on div "[DATE] Facture : F-2025-1830 Paiement reçu 720,00 €" at bounding box center [1189, 631] width 554 height 54
click at [1022, 630] on span "F-2025-1830" at bounding box center [1005, 627] width 78 height 18
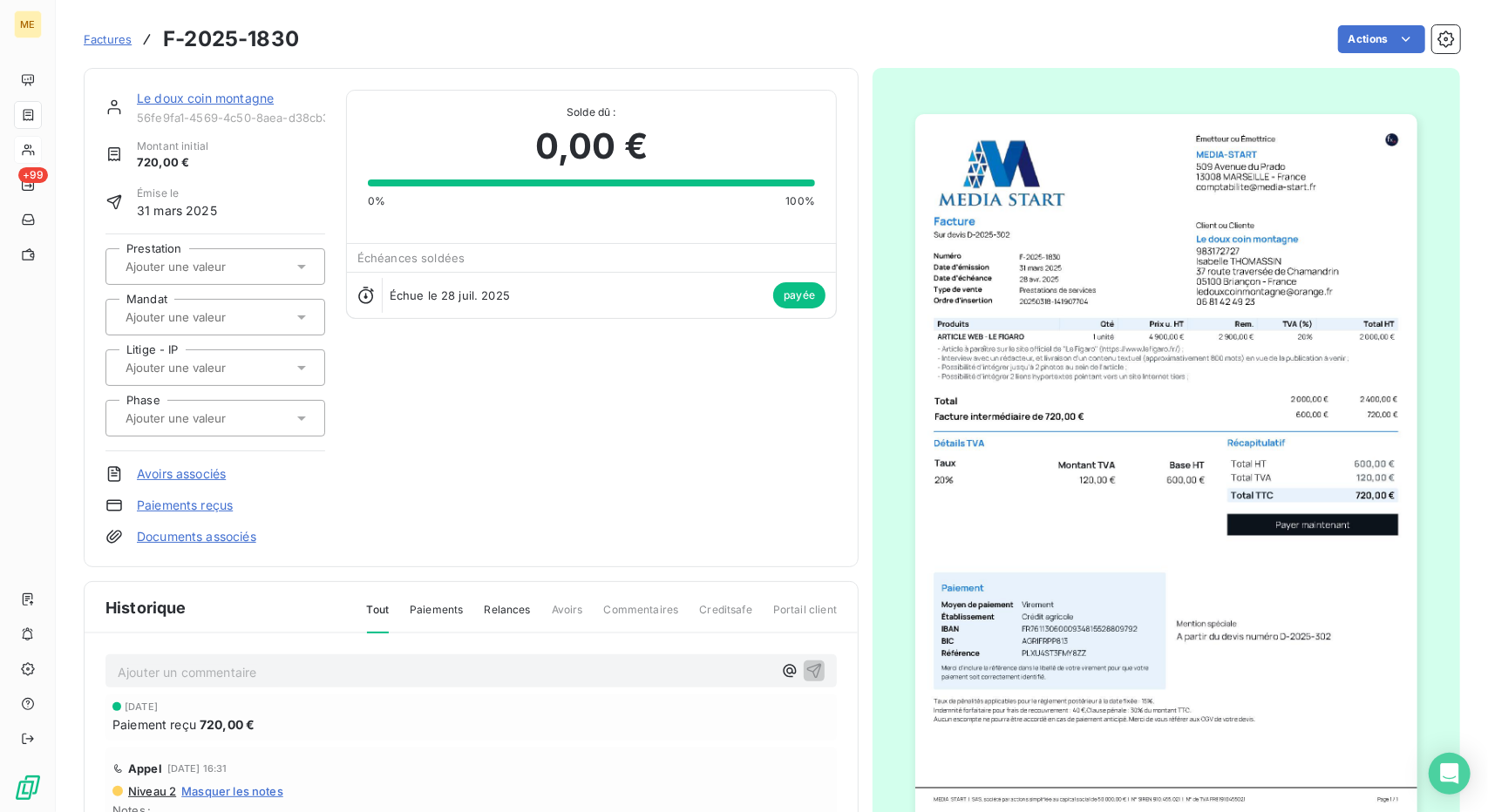
click at [235, 97] on link "Le doux coin montagne" at bounding box center [205, 98] width 137 height 14
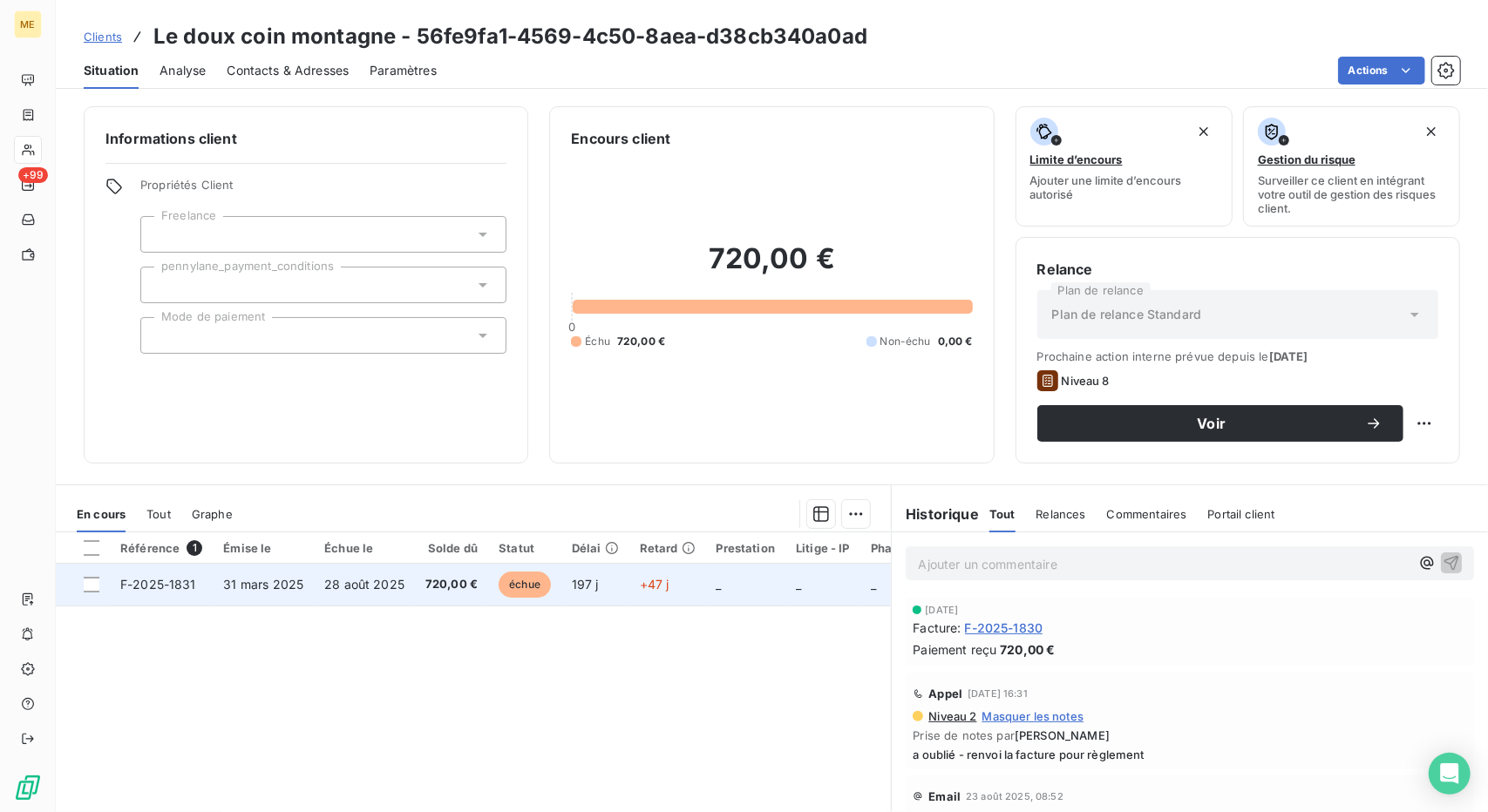
click at [467, 590] on span "720,00 €" at bounding box center [452, 584] width 53 height 17
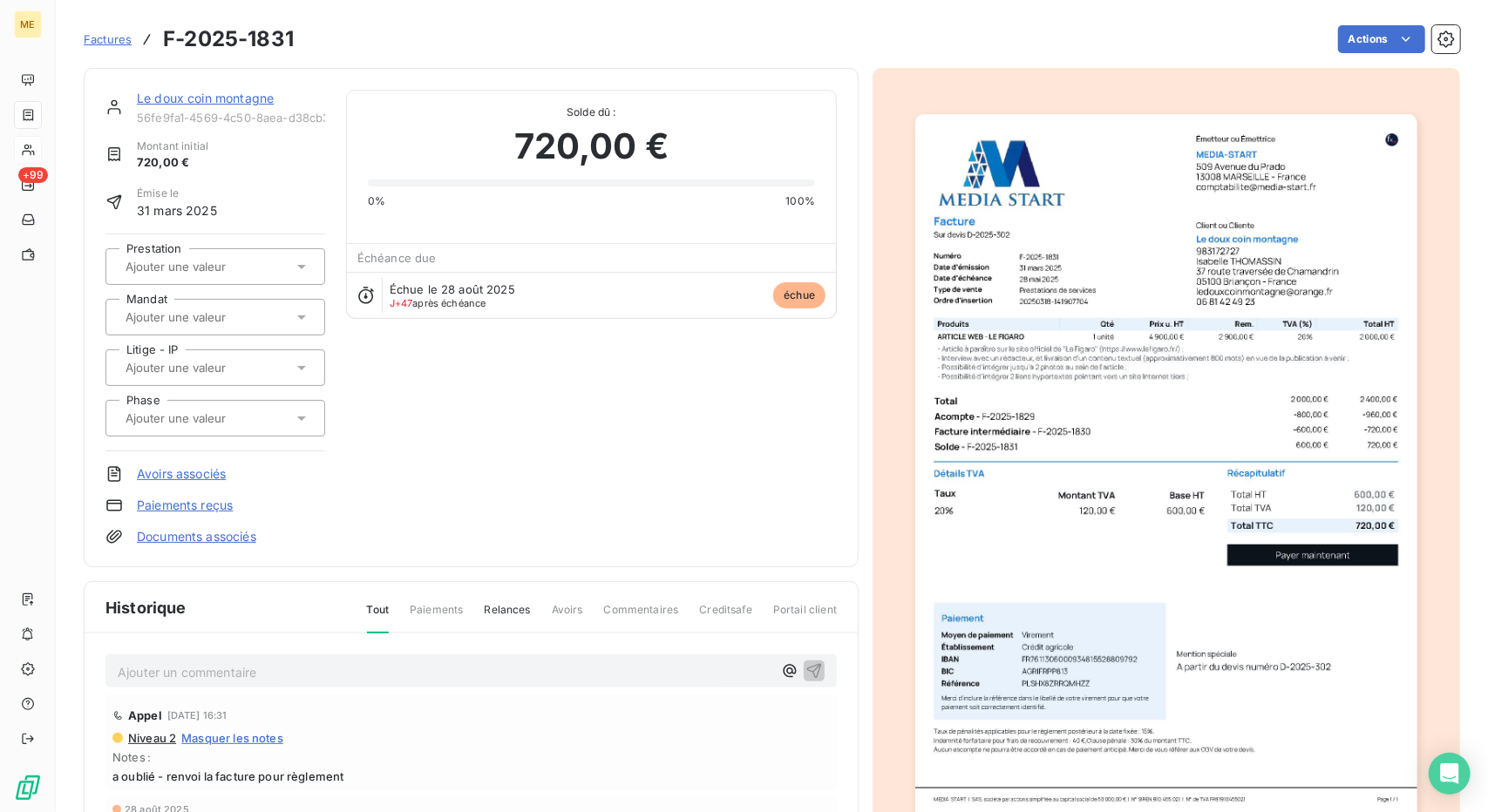
click at [254, 93] on link "Le doux coin montagne" at bounding box center [205, 98] width 137 height 14
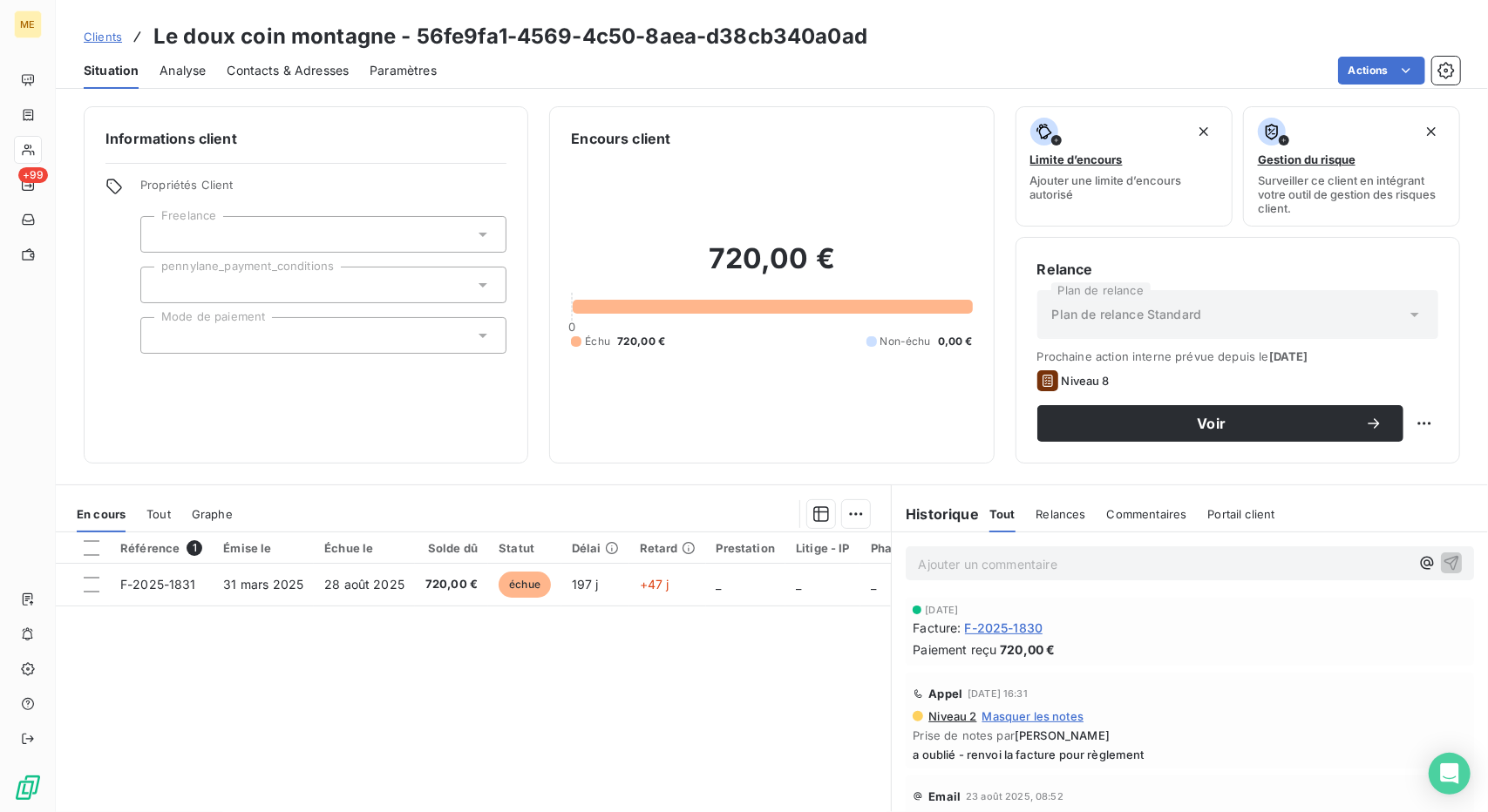
click at [1018, 630] on span "F-2025-1830" at bounding box center [1005, 627] width 78 height 18
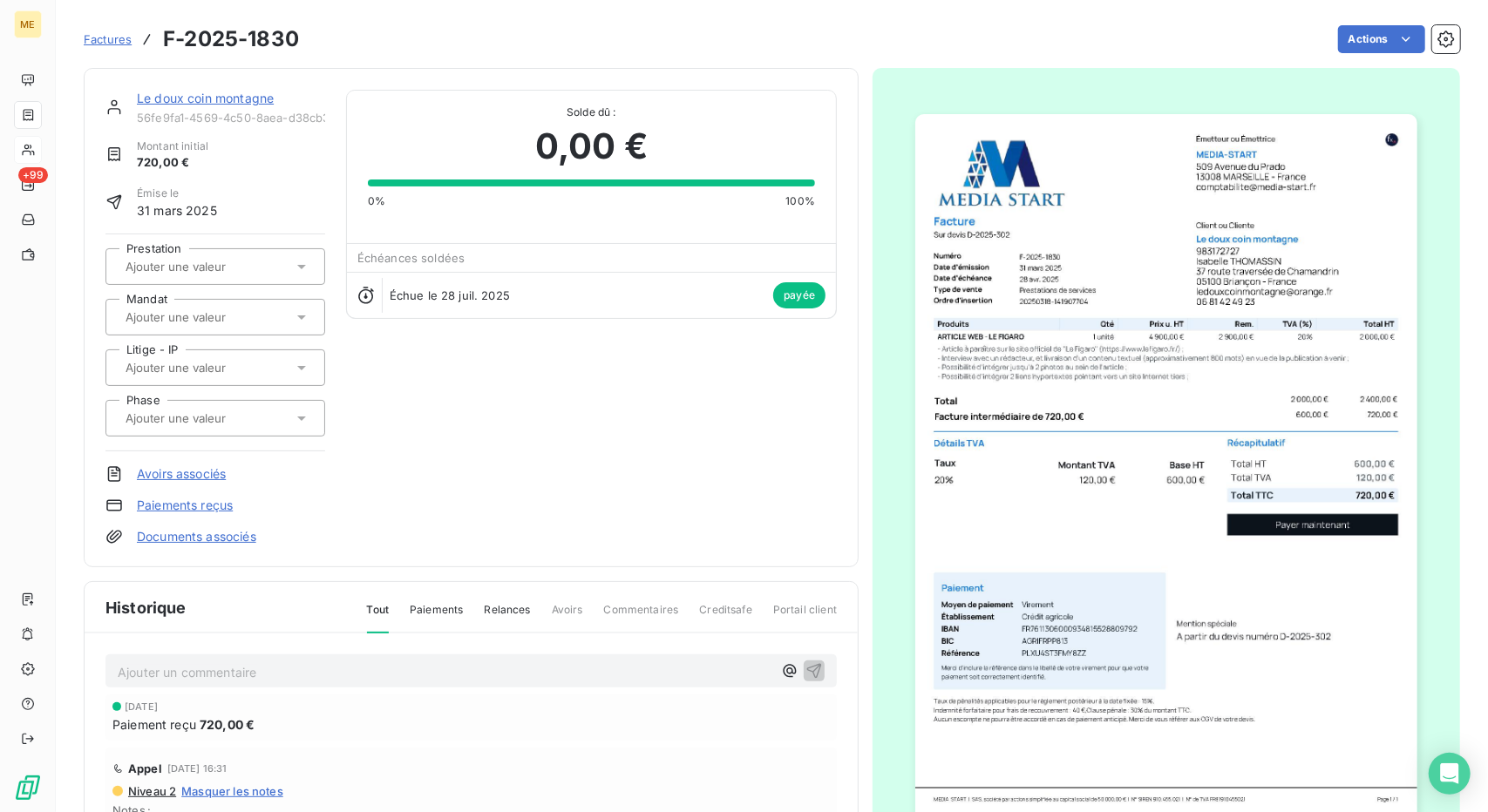
click at [242, 99] on link "Le doux coin montagne" at bounding box center [205, 98] width 137 height 14
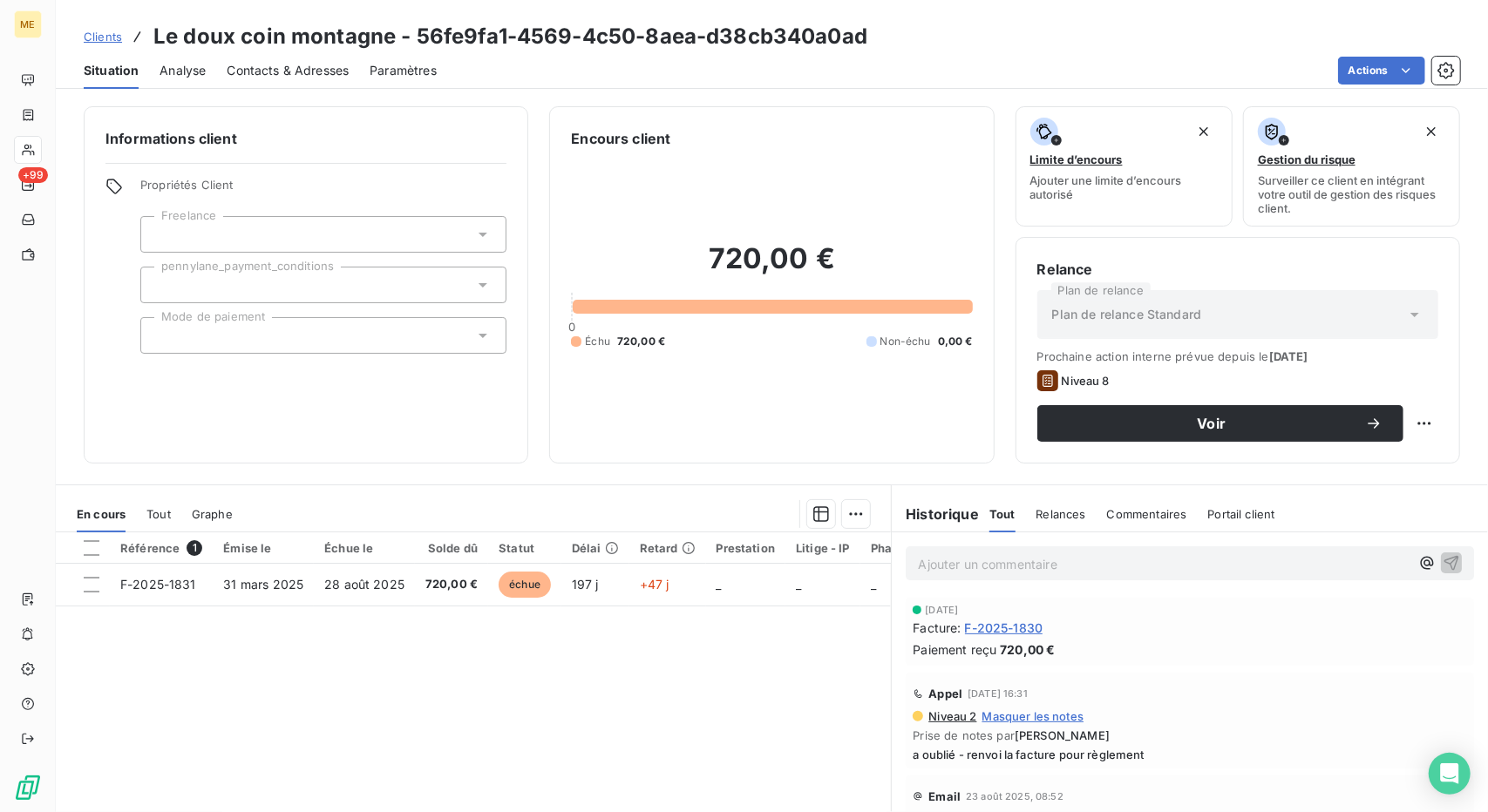
click at [276, 77] on span "Contacts & Adresses" at bounding box center [288, 71] width 122 height 17
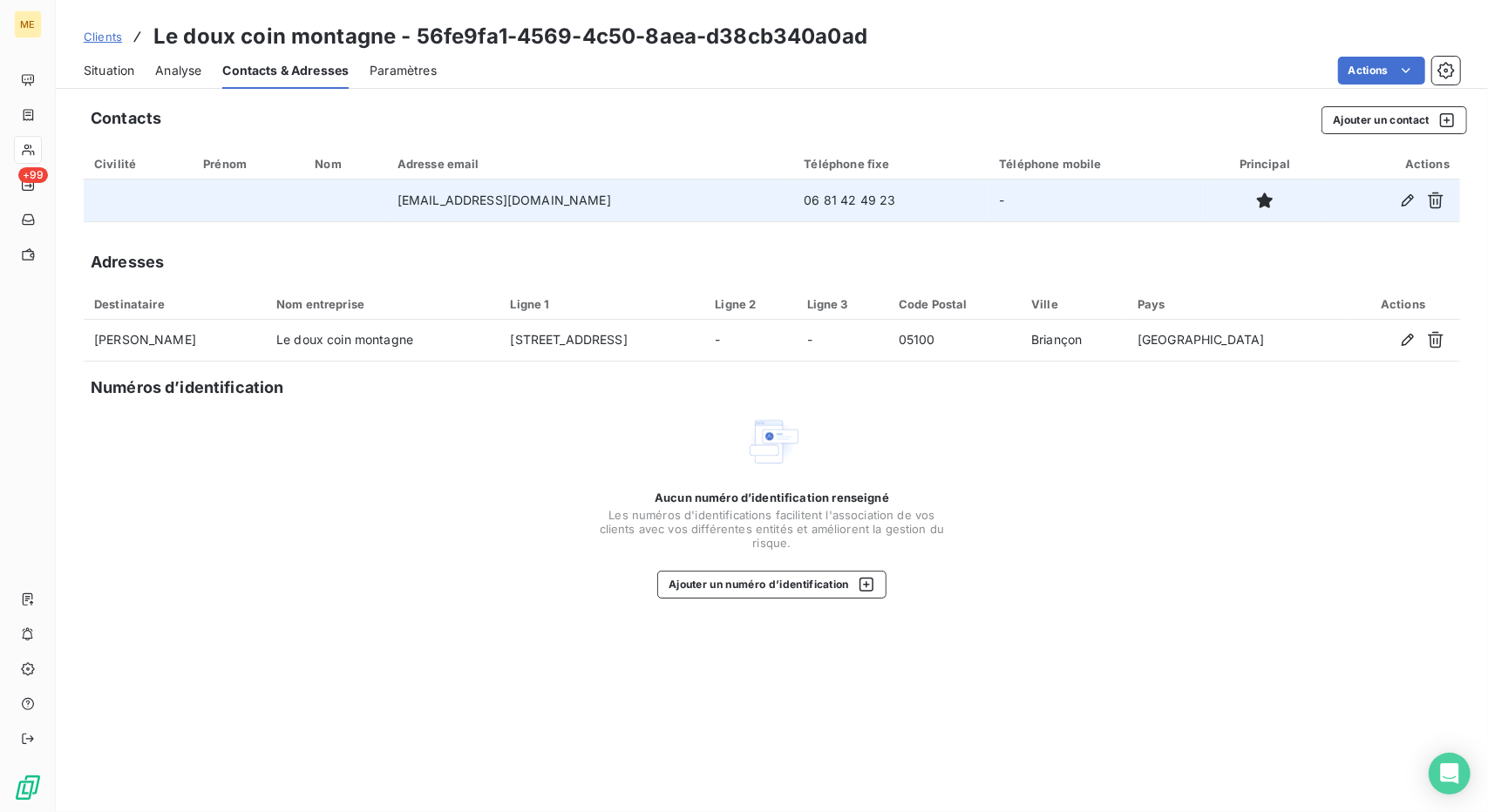
click at [809, 199] on td "06 81 42 49 23" at bounding box center [892, 201] width 195 height 42
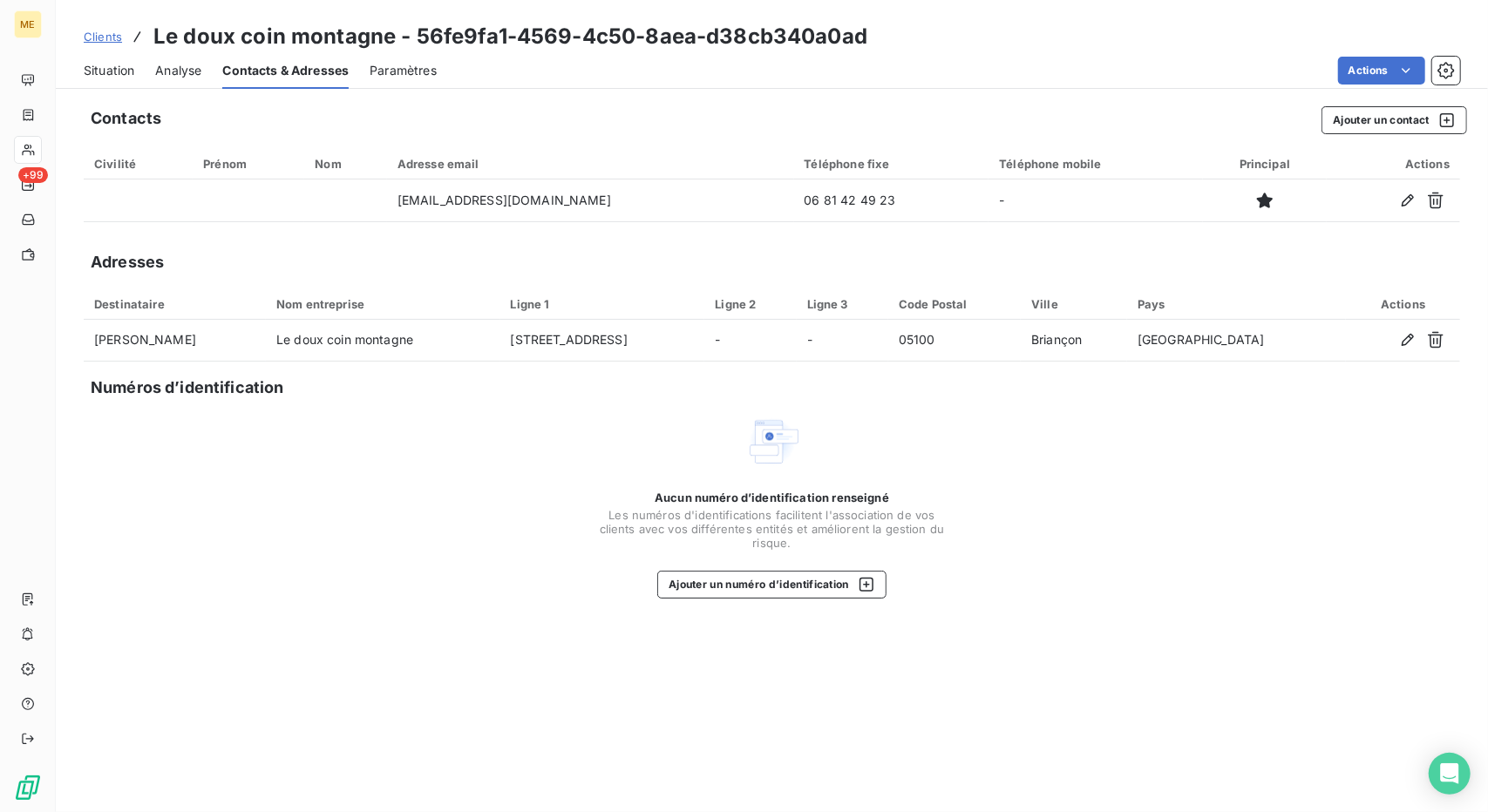
click at [323, 538] on div "Aucun numéro d’identification renseigné Les numéros d'identifications faciliten…" at bounding box center [771, 506] width 1377 height 185
click at [106, 73] on span "Situation" at bounding box center [108, 71] width 51 height 17
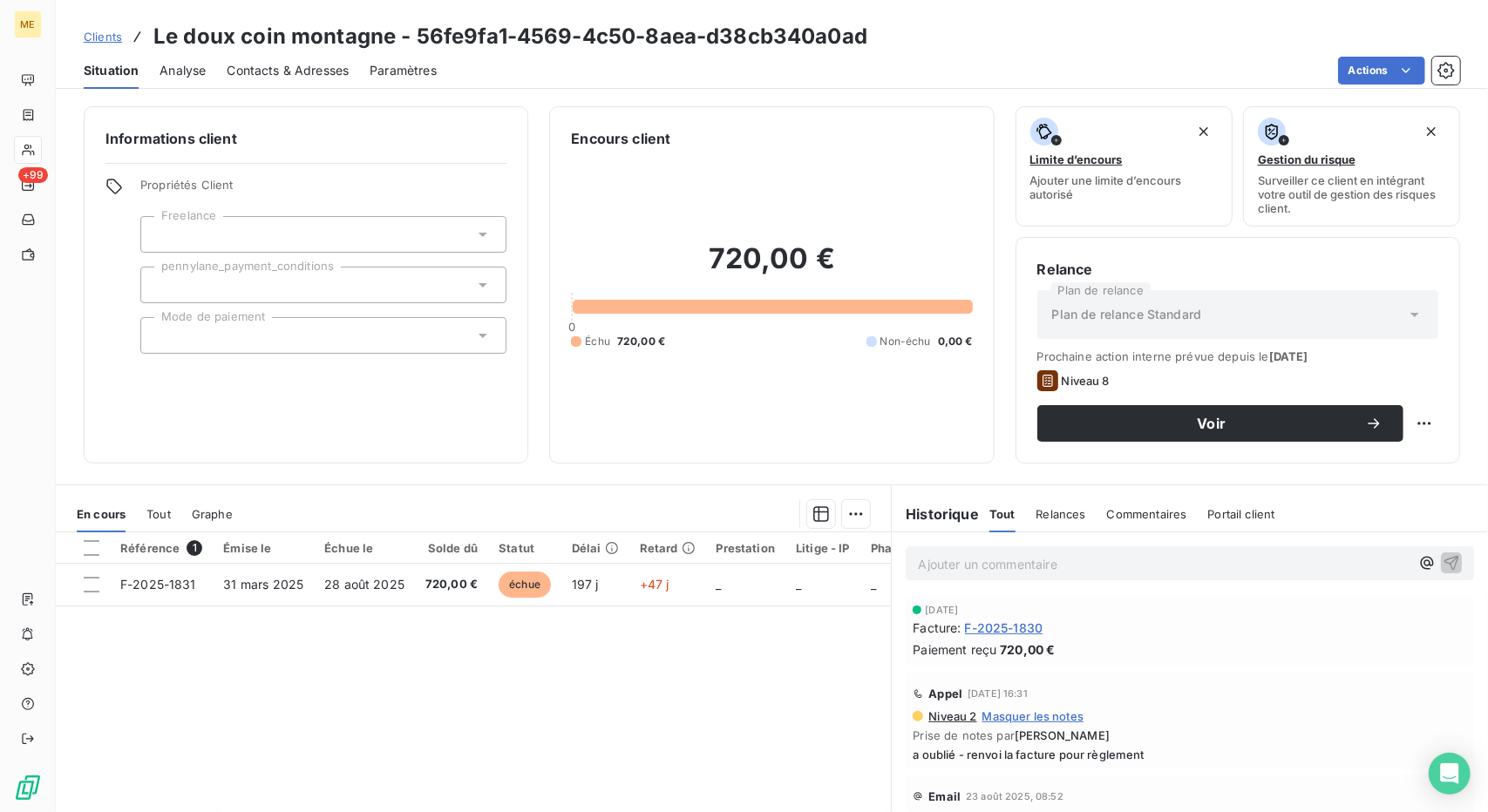
click at [246, 72] on span "Contacts & Adresses" at bounding box center [288, 71] width 122 height 17
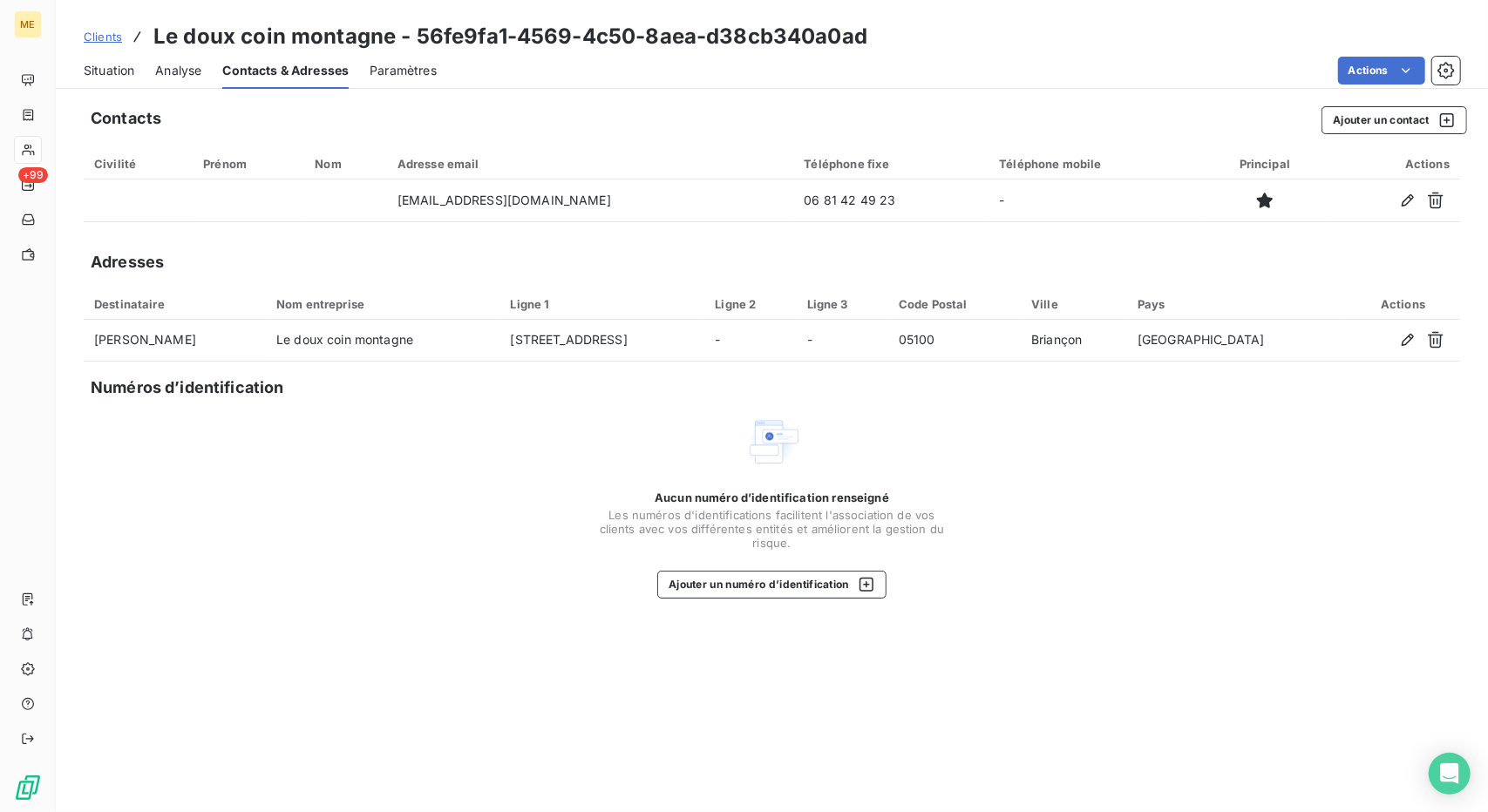
click at [106, 66] on span "Situation" at bounding box center [108, 71] width 51 height 17
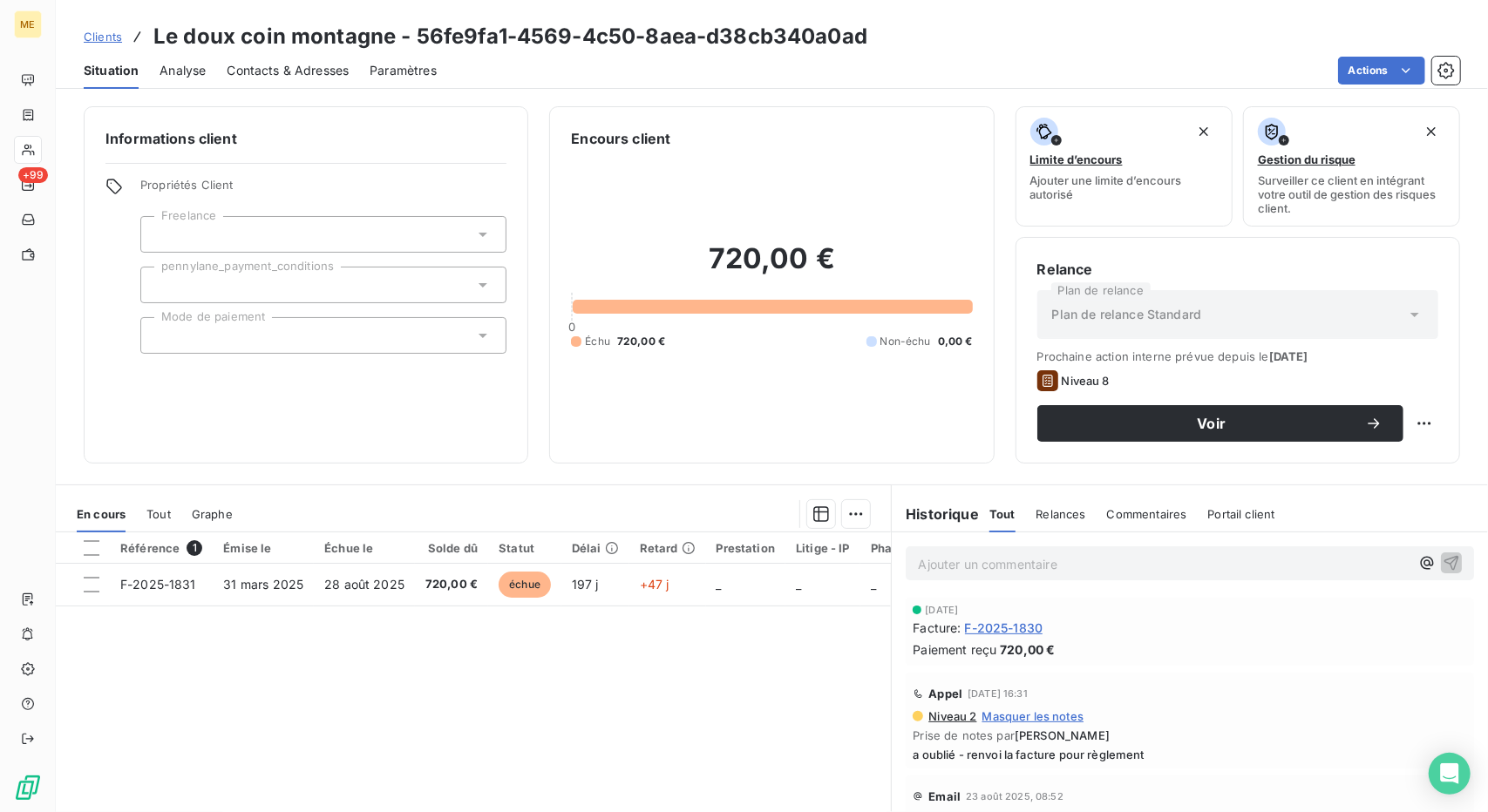
click at [182, 370] on div "Informations client Propriétés Client Freelance pennylane_payment_conditions Mo…" at bounding box center [305, 285] width 445 height 358
click at [1402, 417] on html "ME +99 Clients Le doux coin montagne - 56fe9fa1-4569-4c50-8aea-d38cb340a0ad Sit…" at bounding box center [744, 406] width 1488 height 812
click at [1361, 455] on div "Replanifier cette action" at bounding box center [1339, 460] width 156 height 28
select select "9"
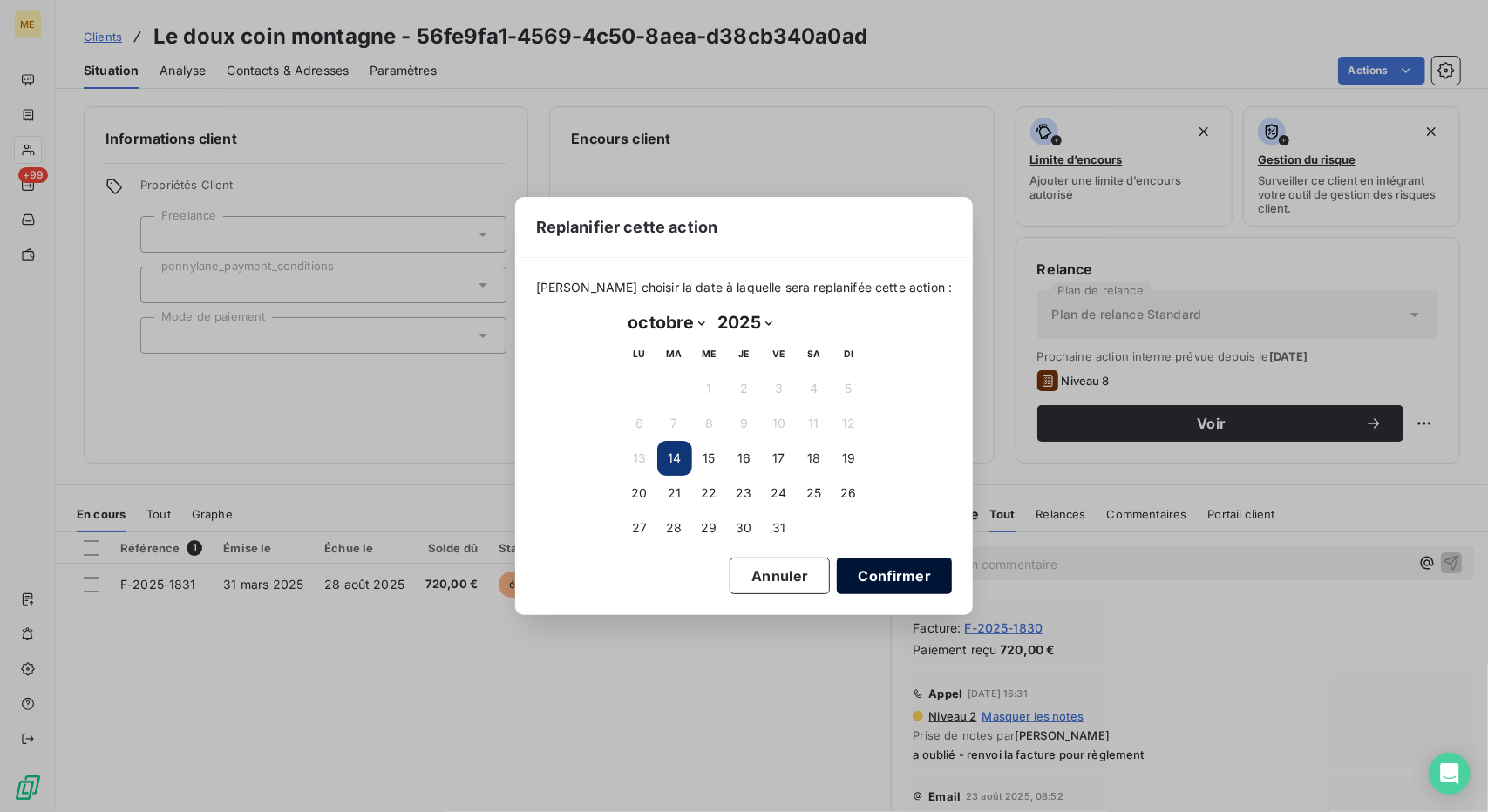
click at [837, 578] on button "Confirmer" at bounding box center [895, 576] width 115 height 36
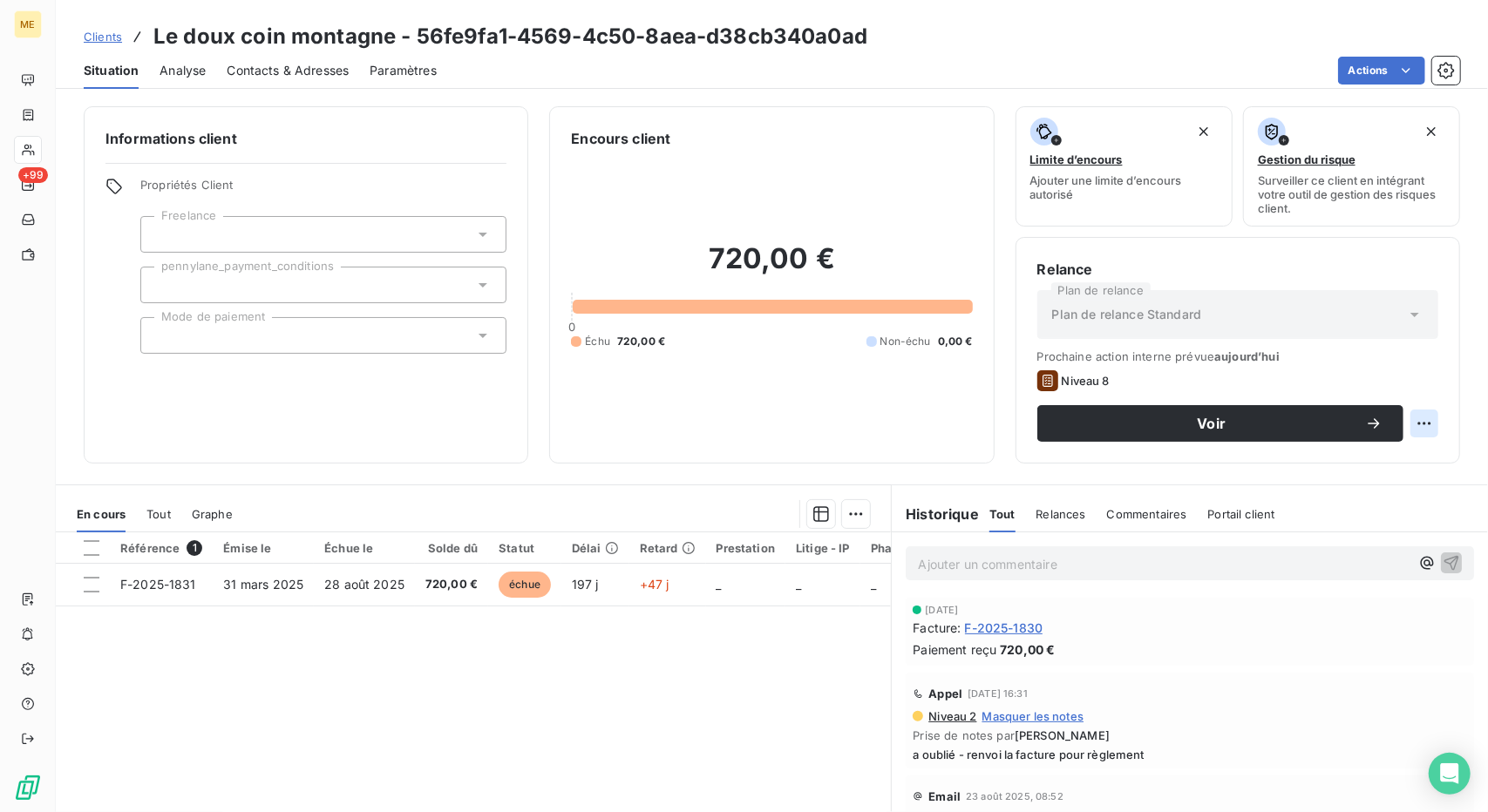
click at [1416, 416] on html "ME +99 Clients Le doux coin montagne - 56fe9fa1-4569-4c50-8aea-d38cb340a0ad Sit…" at bounding box center [744, 406] width 1488 height 812
click at [1328, 431] on html "ME +99 Clients Le doux coin montagne - 56fe9fa1-4569-4c50-8aea-d38cb340a0ad Sit…" at bounding box center [744, 406] width 1488 height 812
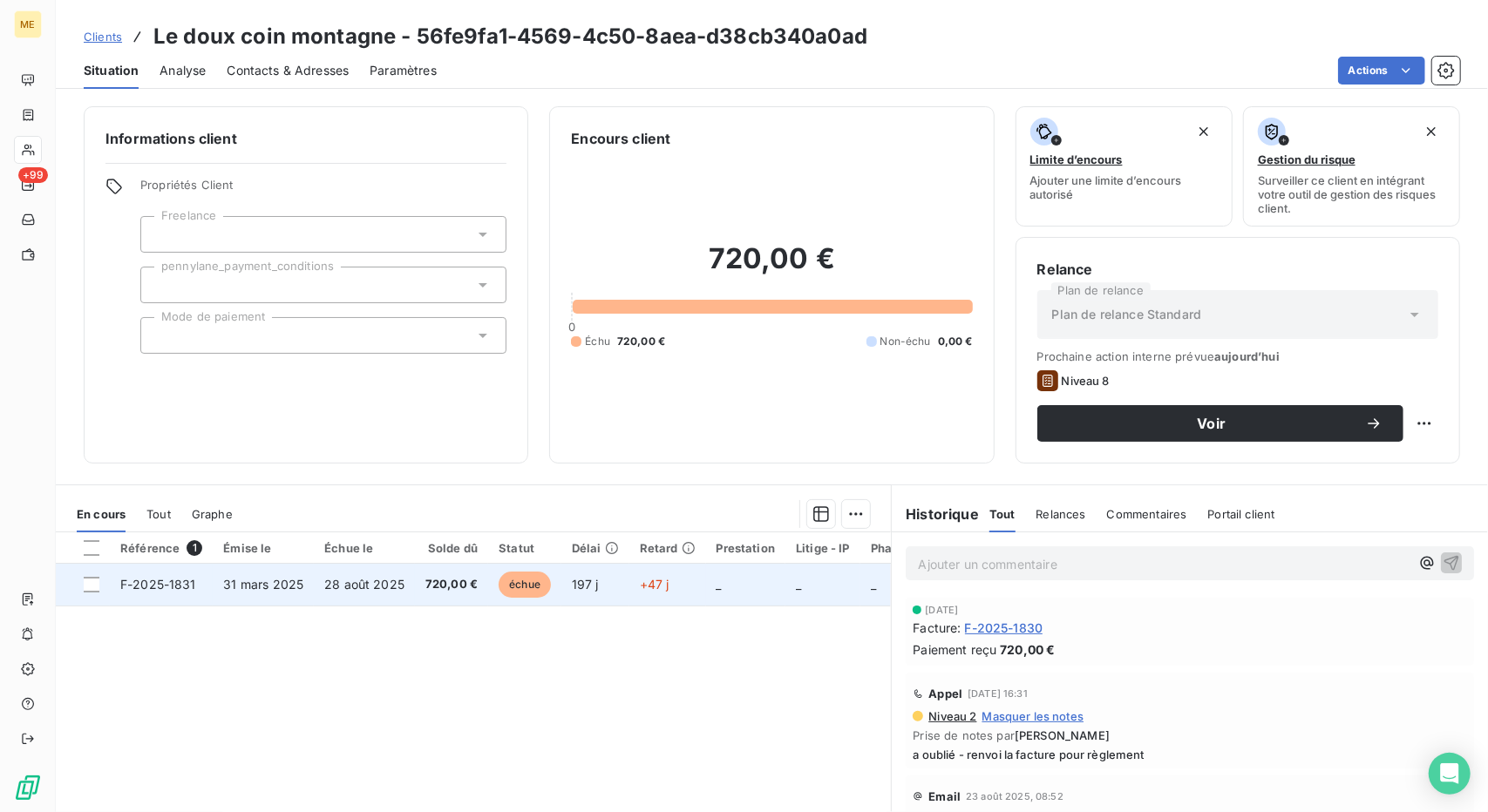
click at [678, 584] on td "+47 j" at bounding box center [668, 584] width 77 height 42
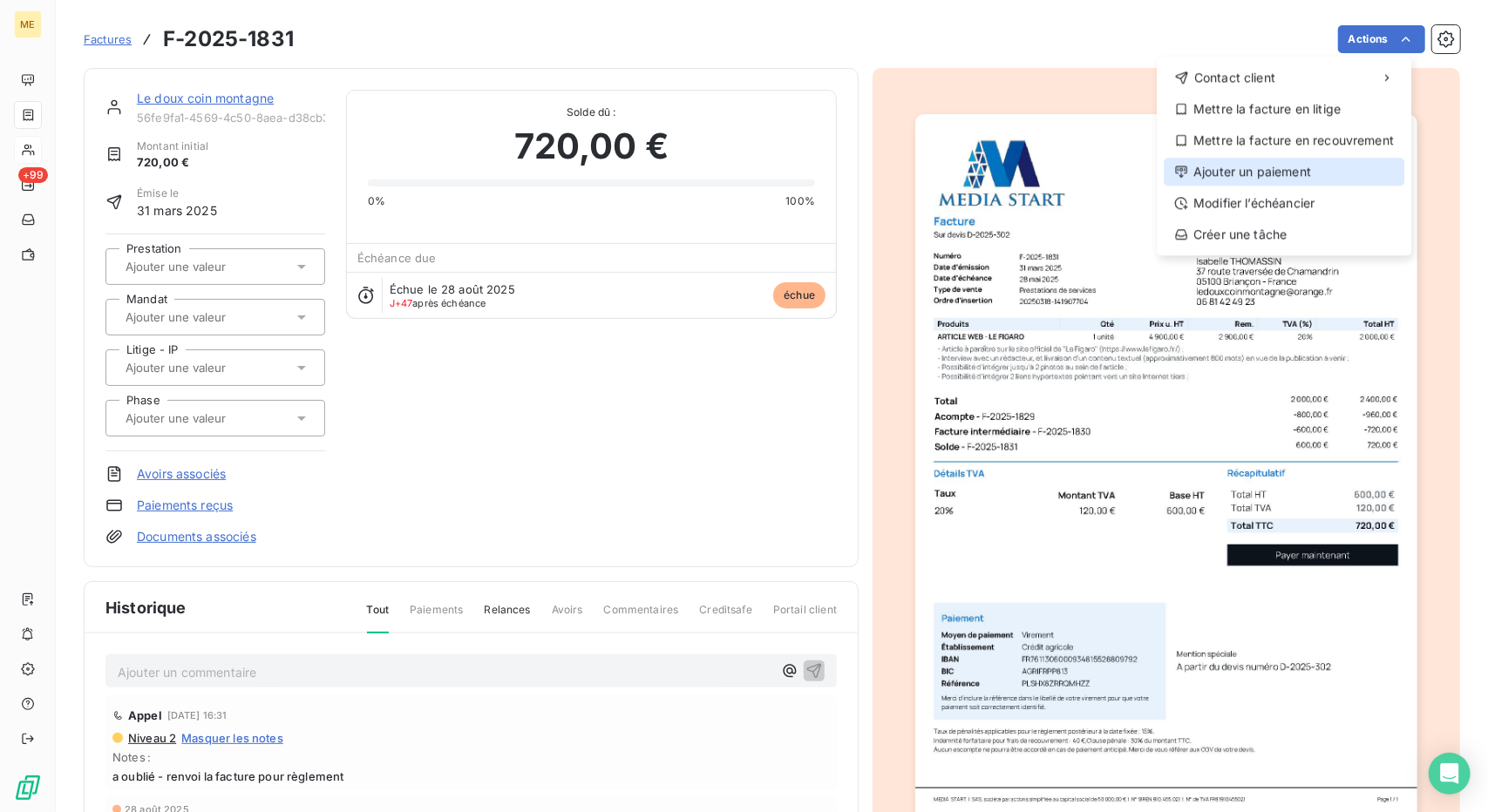
click at [1255, 182] on div "Ajouter un paiement" at bounding box center [1283, 171] width 240 height 28
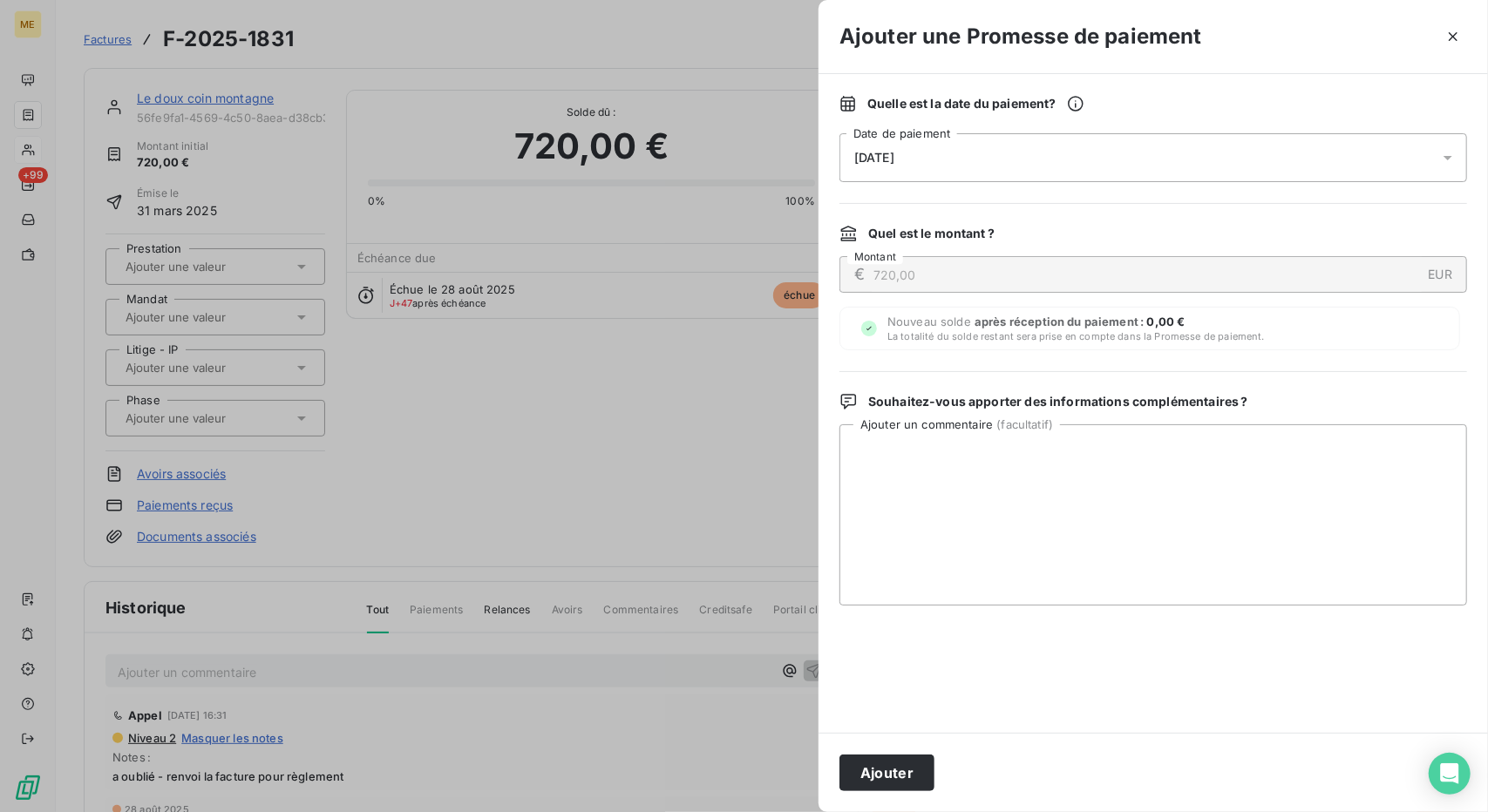
click at [1043, 165] on div "[DATE]" at bounding box center [1153, 157] width 628 height 49
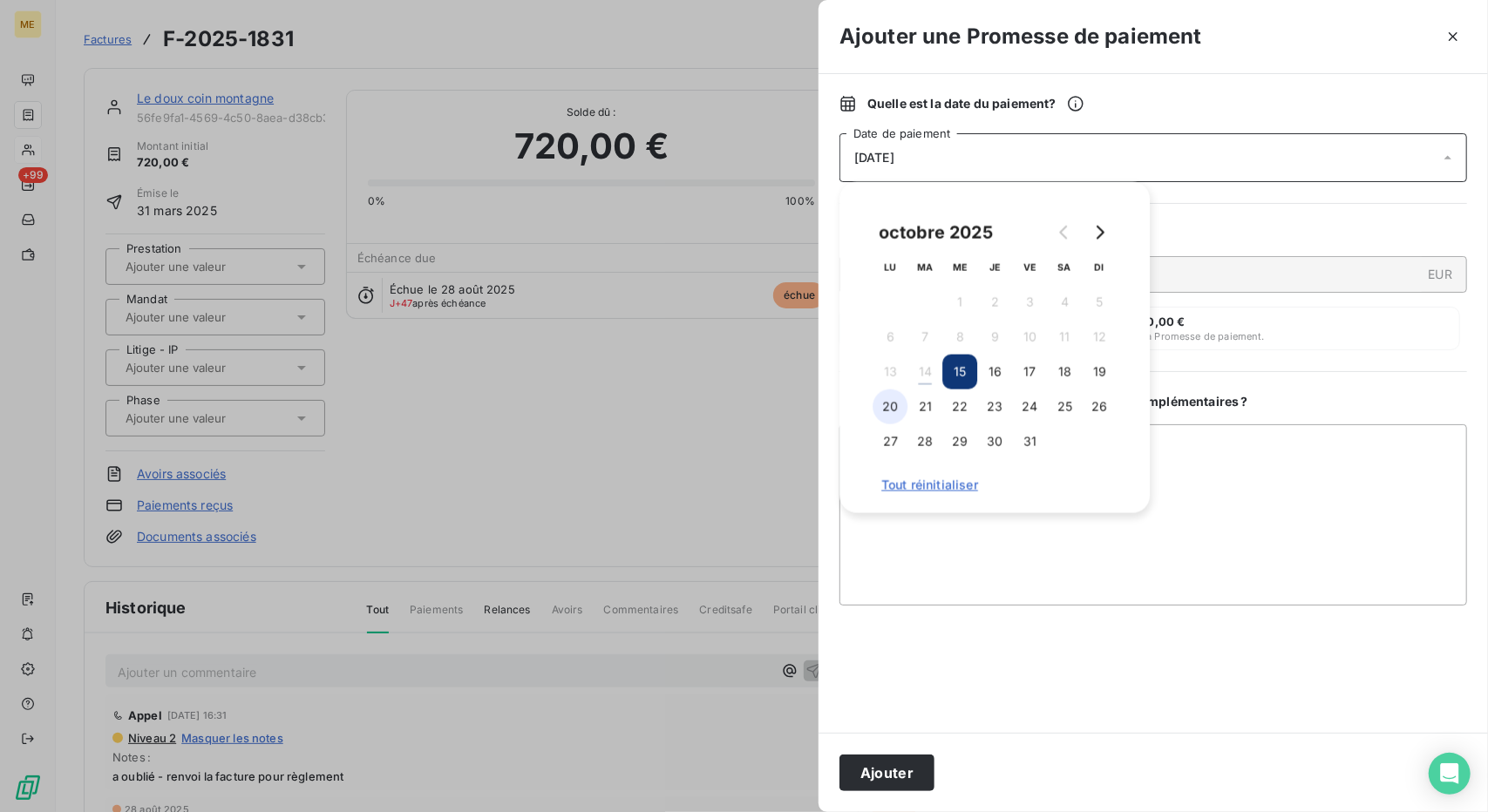
click at [888, 411] on button "20" at bounding box center [890, 406] width 34 height 34
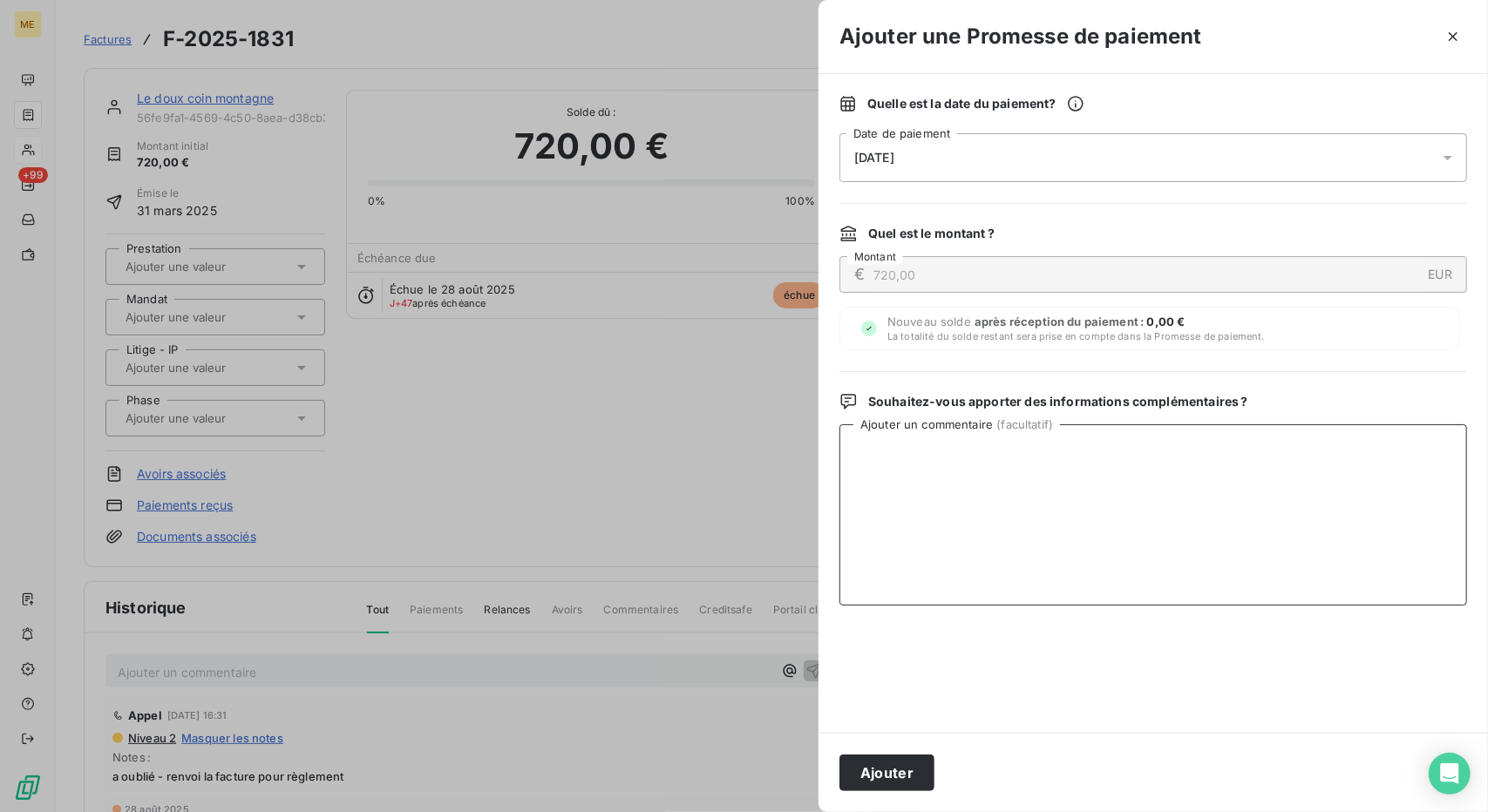
click at [1217, 517] on textarea "Ajouter un commentaire ( facultatif )" at bounding box center [1153, 516] width 628 height 182
click at [935, 466] on textarea "Ajouter un commentaire ( facultatif )" at bounding box center [1153, 516] width 628 height 182
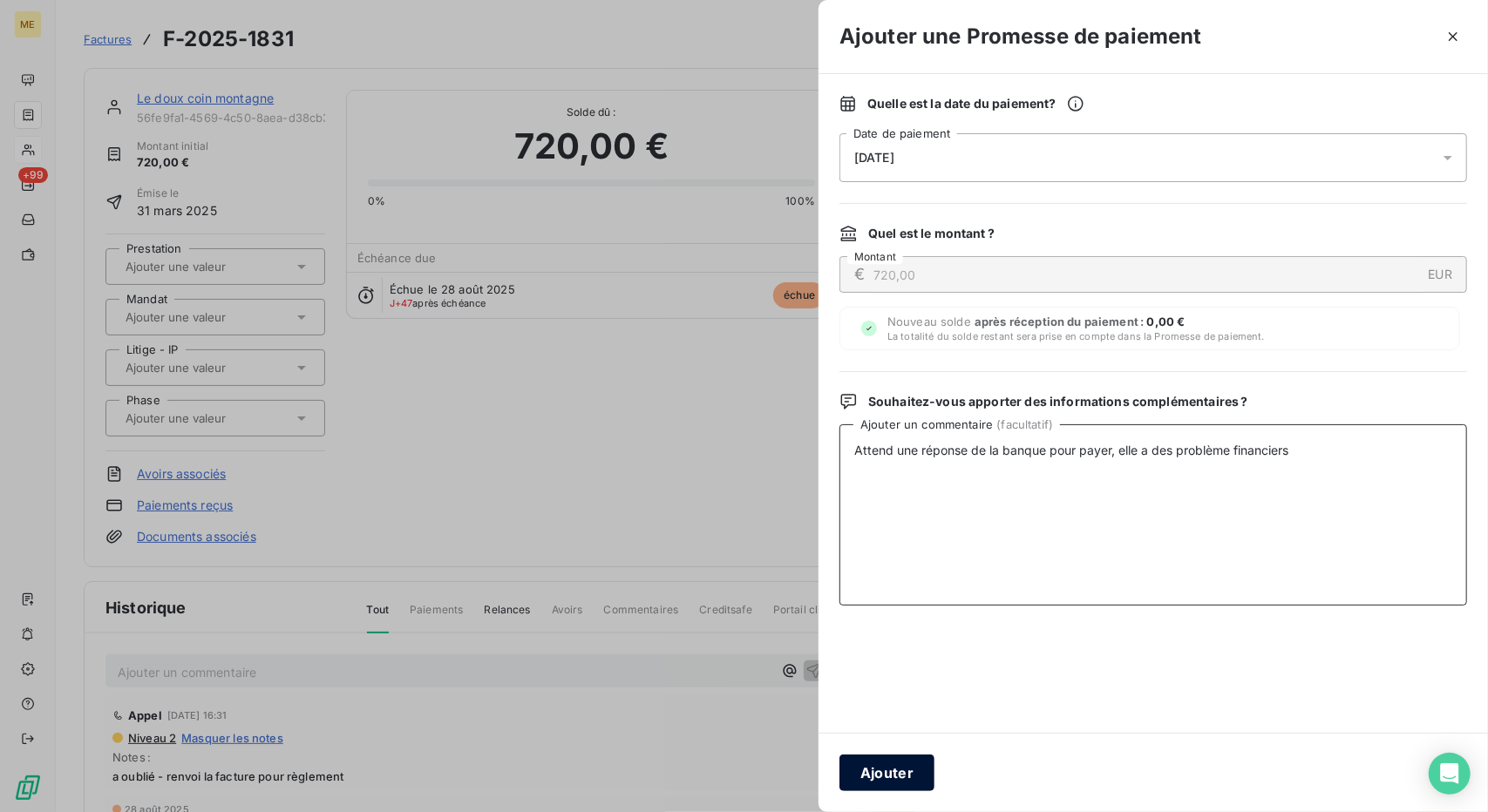
type textarea "Attend une réponse de la banque pour payer, elle a des problème financiers"
click at [862, 781] on button "Ajouter" at bounding box center [886, 773] width 95 height 36
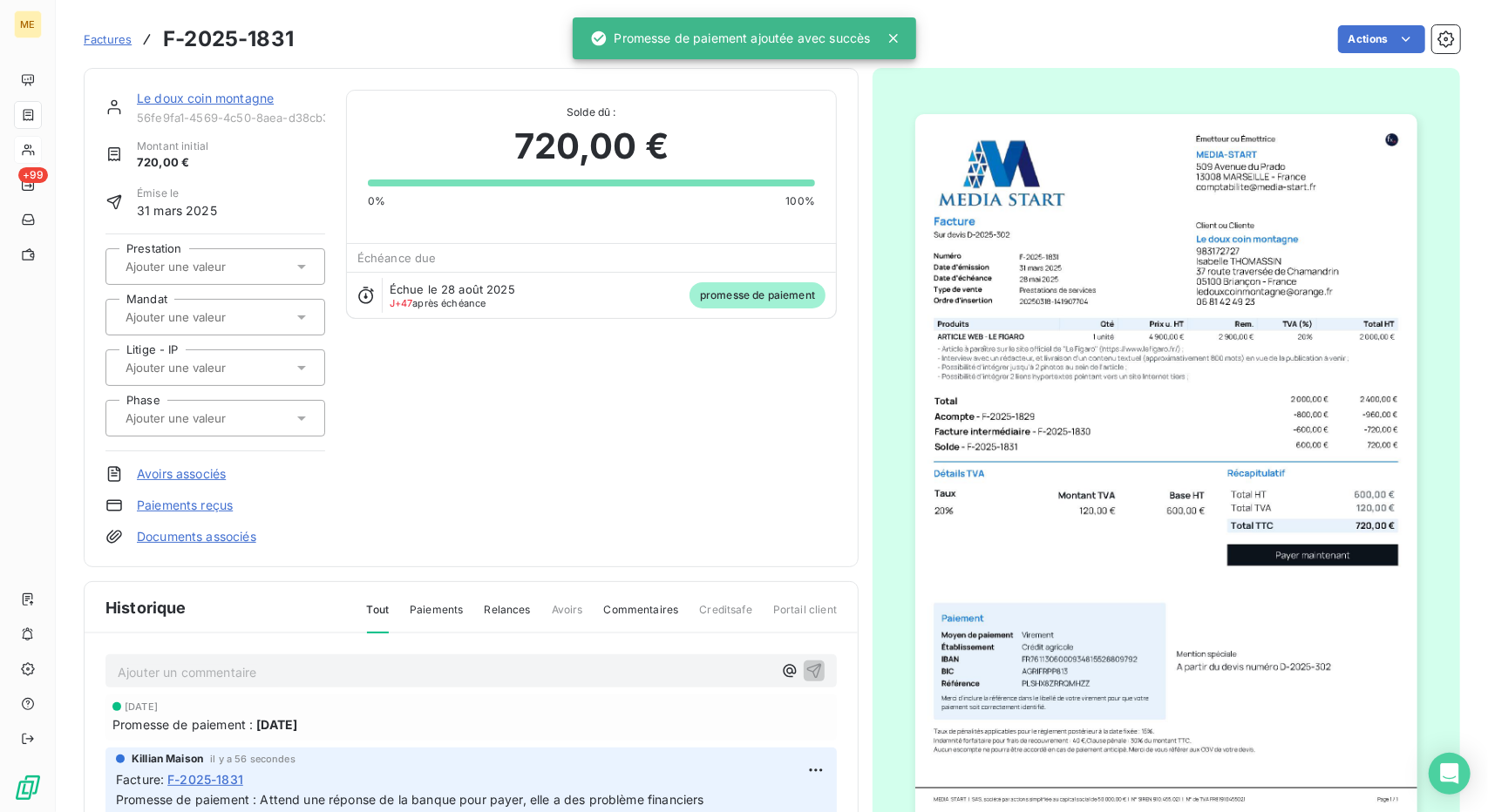
click at [161, 100] on link "Le doux coin montagne" at bounding box center [205, 98] width 137 height 14
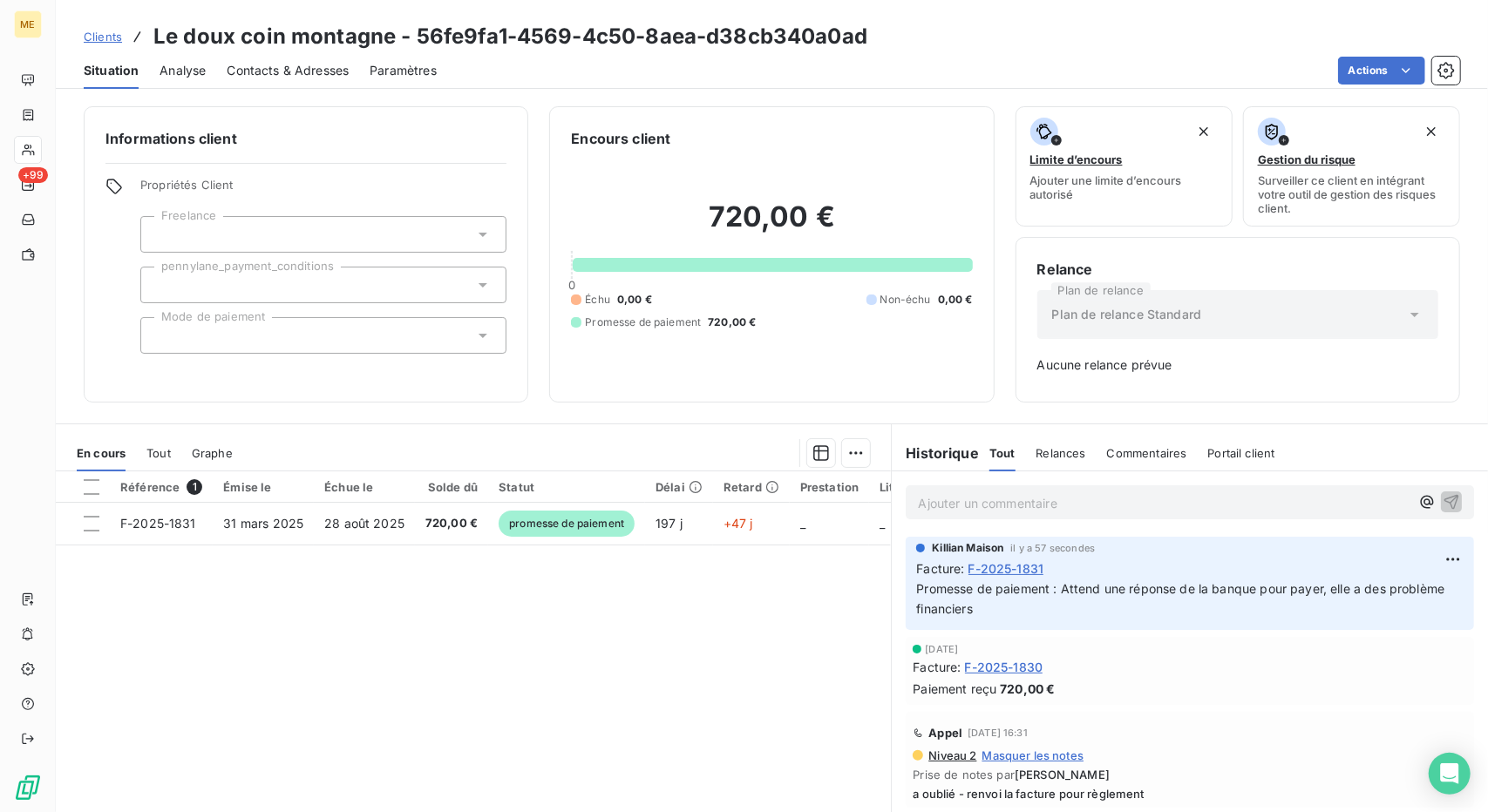
click at [88, 37] on span "Clients" at bounding box center [102, 36] width 38 height 14
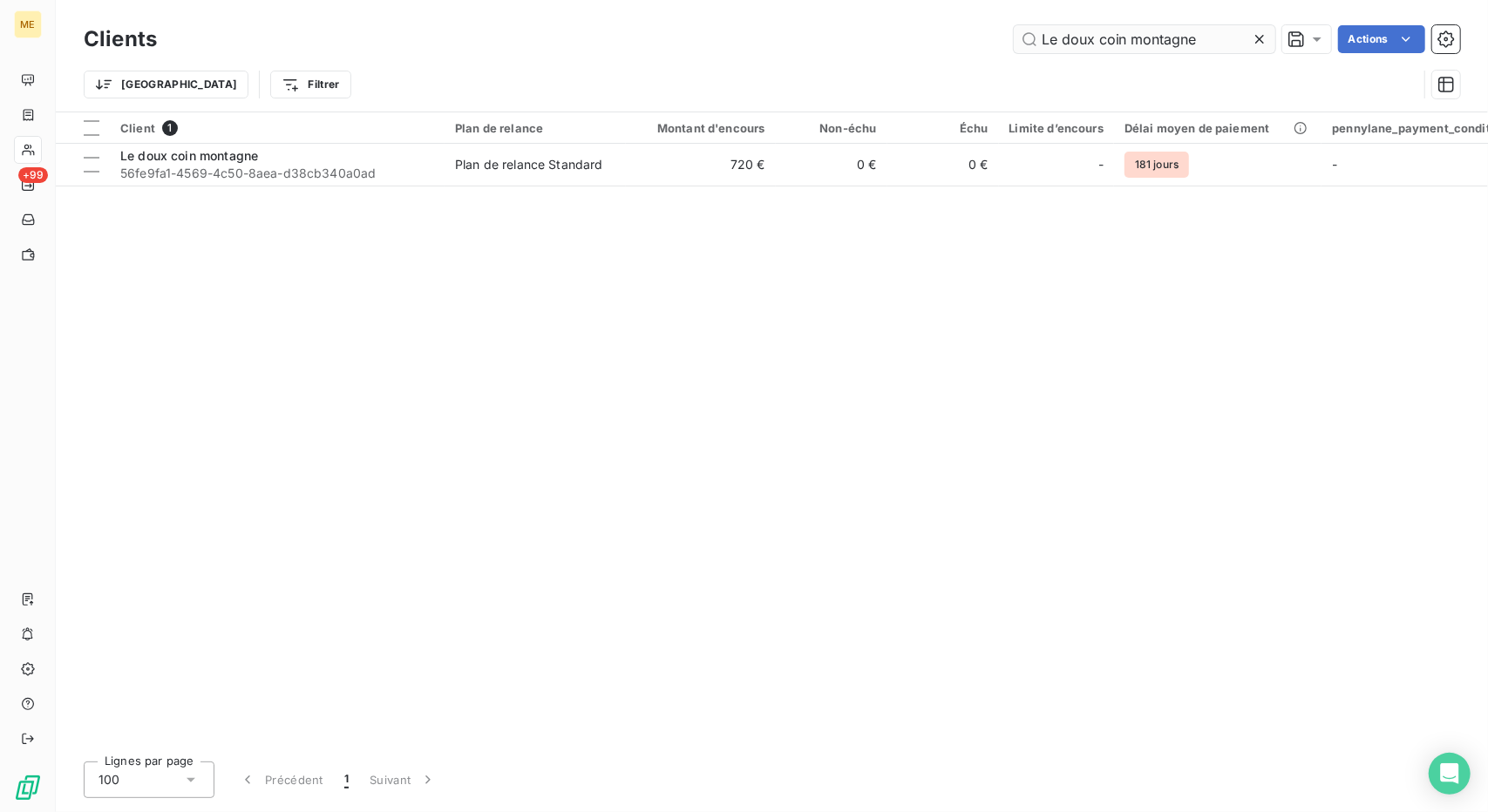
click at [1097, 52] on input "Le doux coin montagne" at bounding box center [1144, 38] width 261 height 28
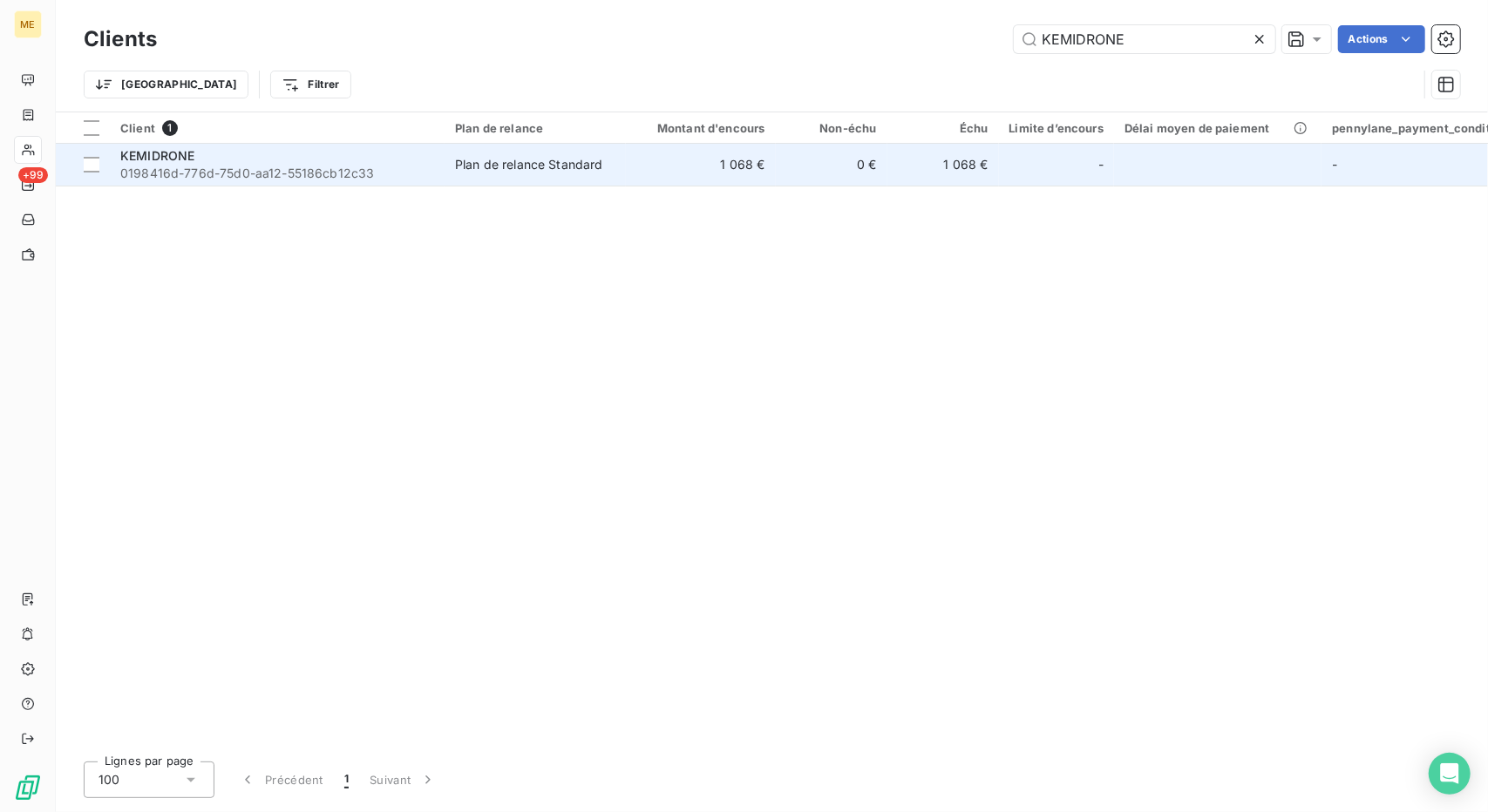
type input "KEMIDRONE"
click at [561, 175] on td "Plan de relance Standard" at bounding box center [536, 165] width 182 height 42
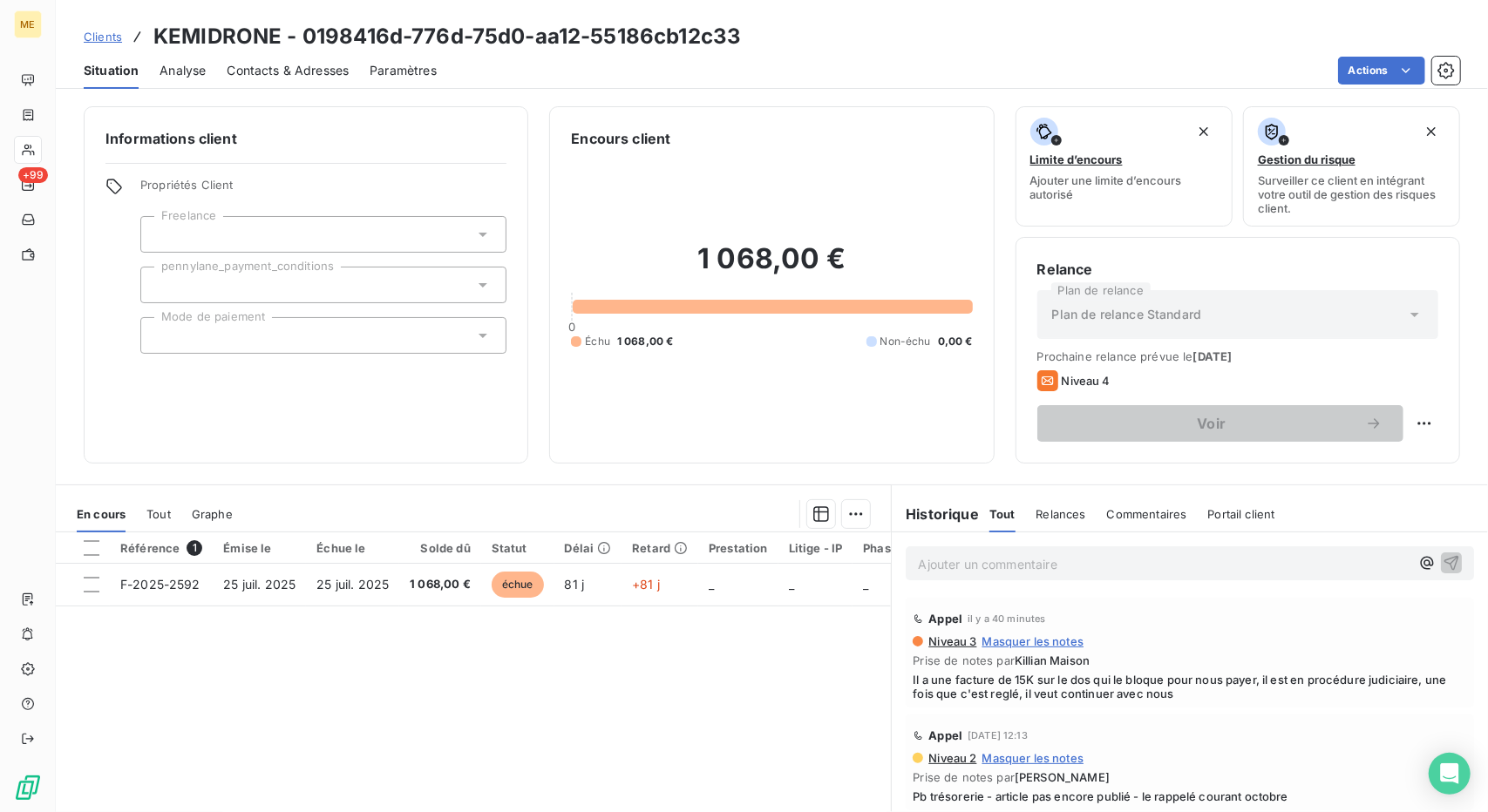
click at [111, 34] on span "Clients" at bounding box center [102, 36] width 38 height 14
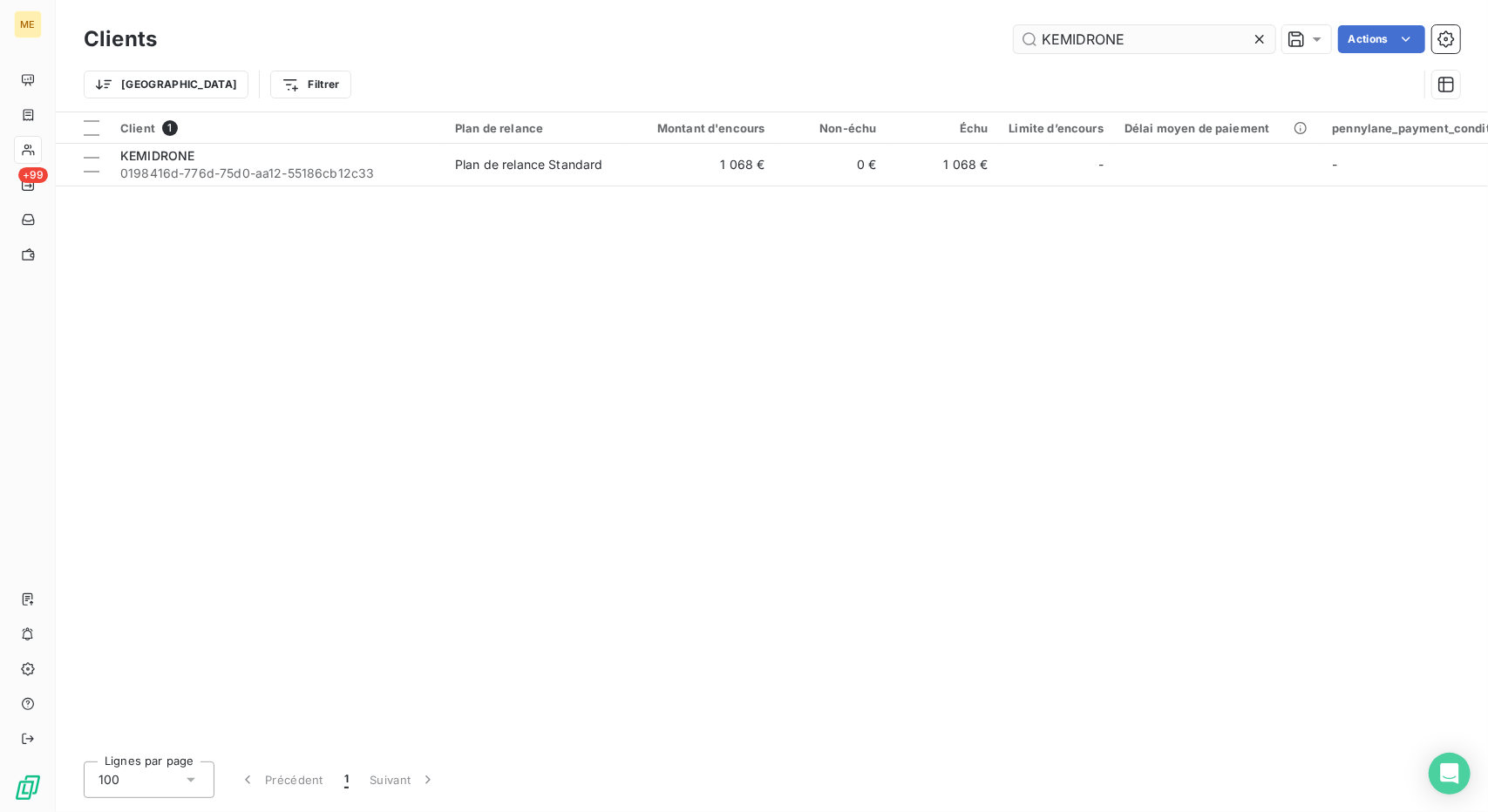
click at [1084, 49] on input "KEMIDRONE" at bounding box center [1144, 38] width 261 height 28
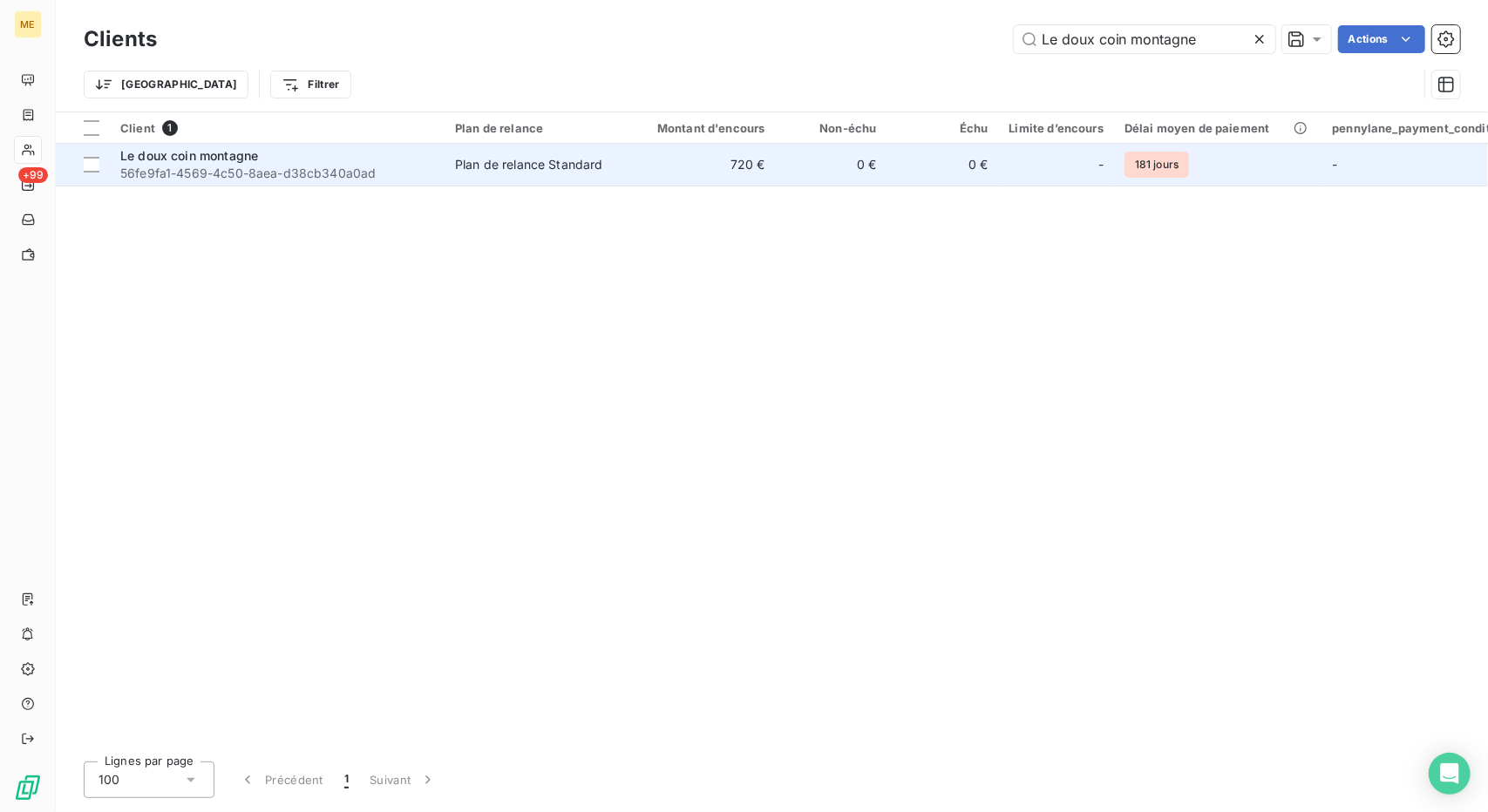
type input "Le doux coin montagne"
click at [738, 166] on td "720 €" at bounding box center [700, 165] width 150 height 42
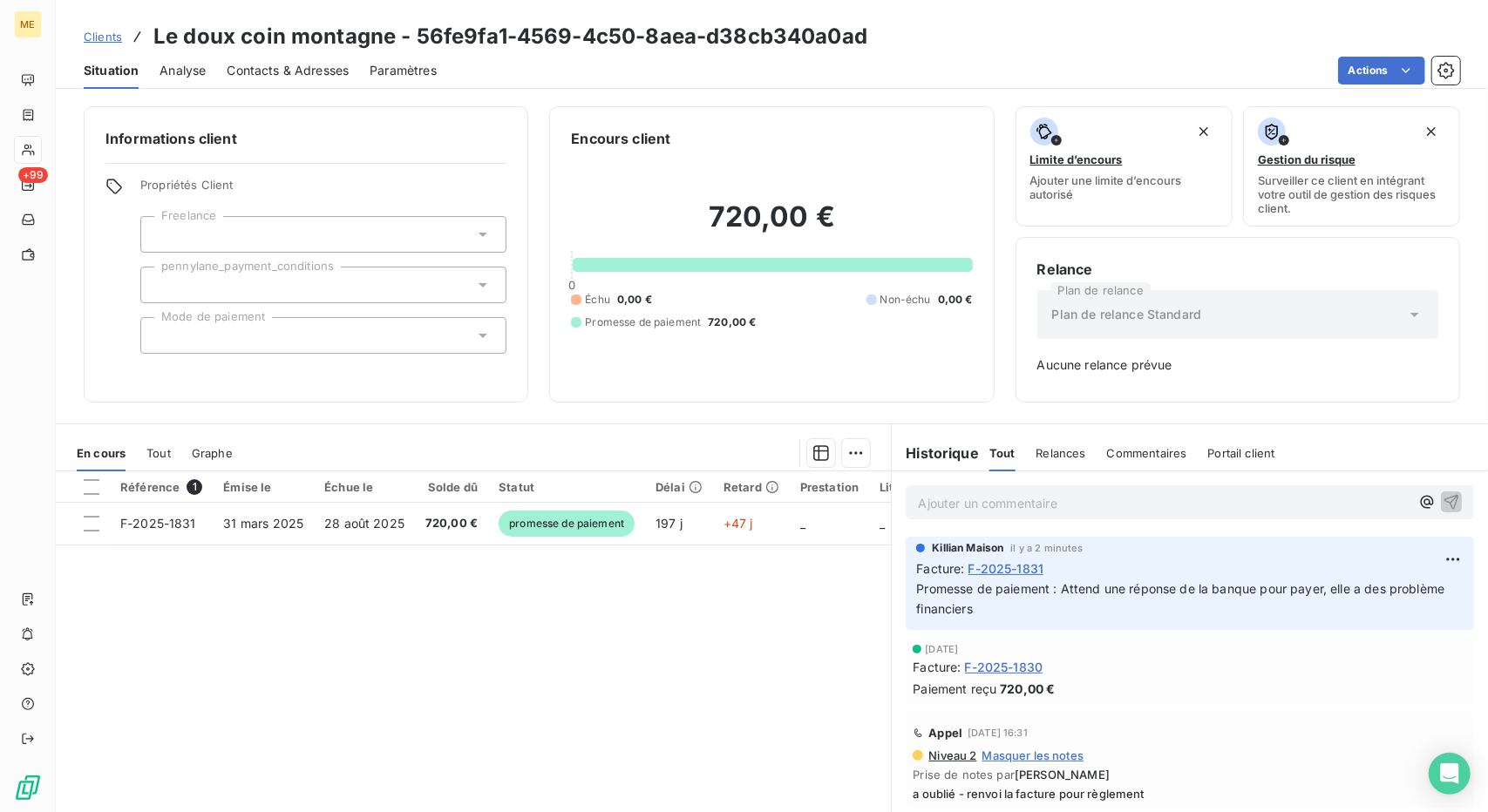
click at [1002, 594] on span "Promesse de paiement : Attend une réponse de la banque pour payer, elle a des p…" at bounding box center [1183, 599] width 532 height 34
click at [103, 37] on span "Clients" at bounding box center [102, 36] width 38 height 14
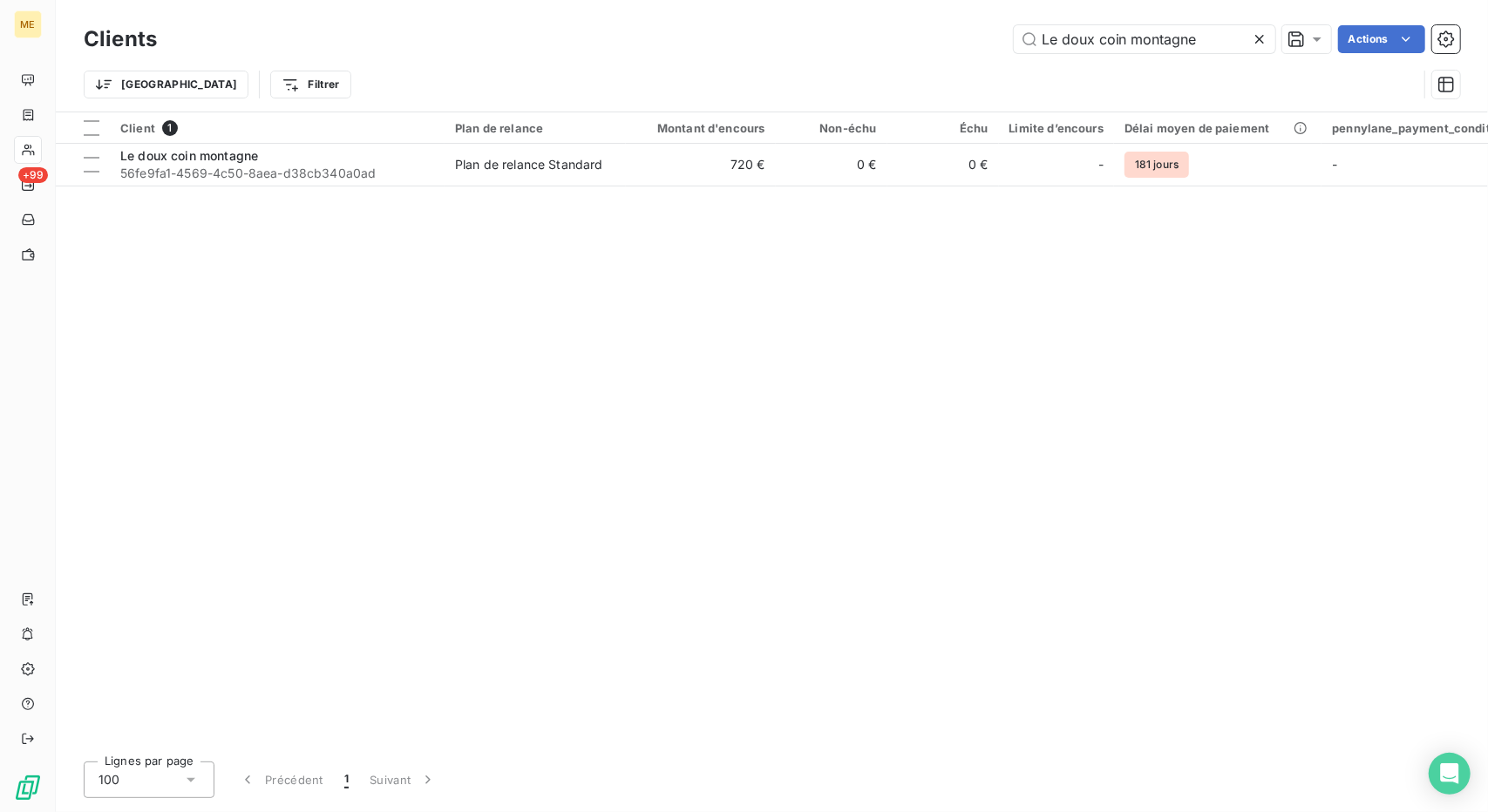
click at [1058, 55] on div "Clients Le doux coin montagne Actions" at bounding box center [771, 39] width 1377 height 36
click at [1073, 47] on input "Le doux coin montagne" at bounding box center [1144, 38] width 261 height 28
paste input "OVE EDITIONS"
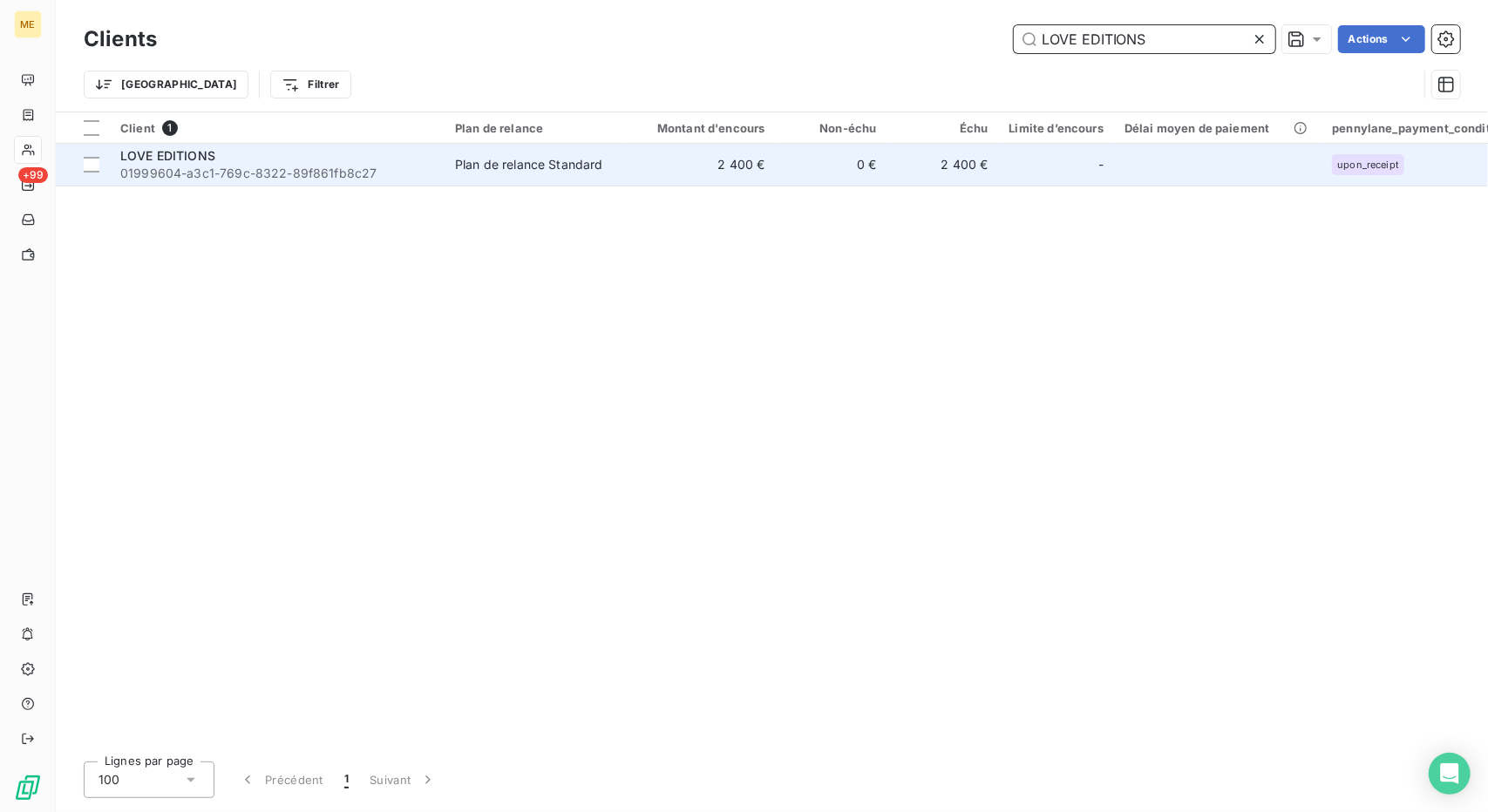
type input "LOVE EDITIONS"
click at [708, 175] on td "2 400 €" at bounding box center [700, 165] width 150 height 42
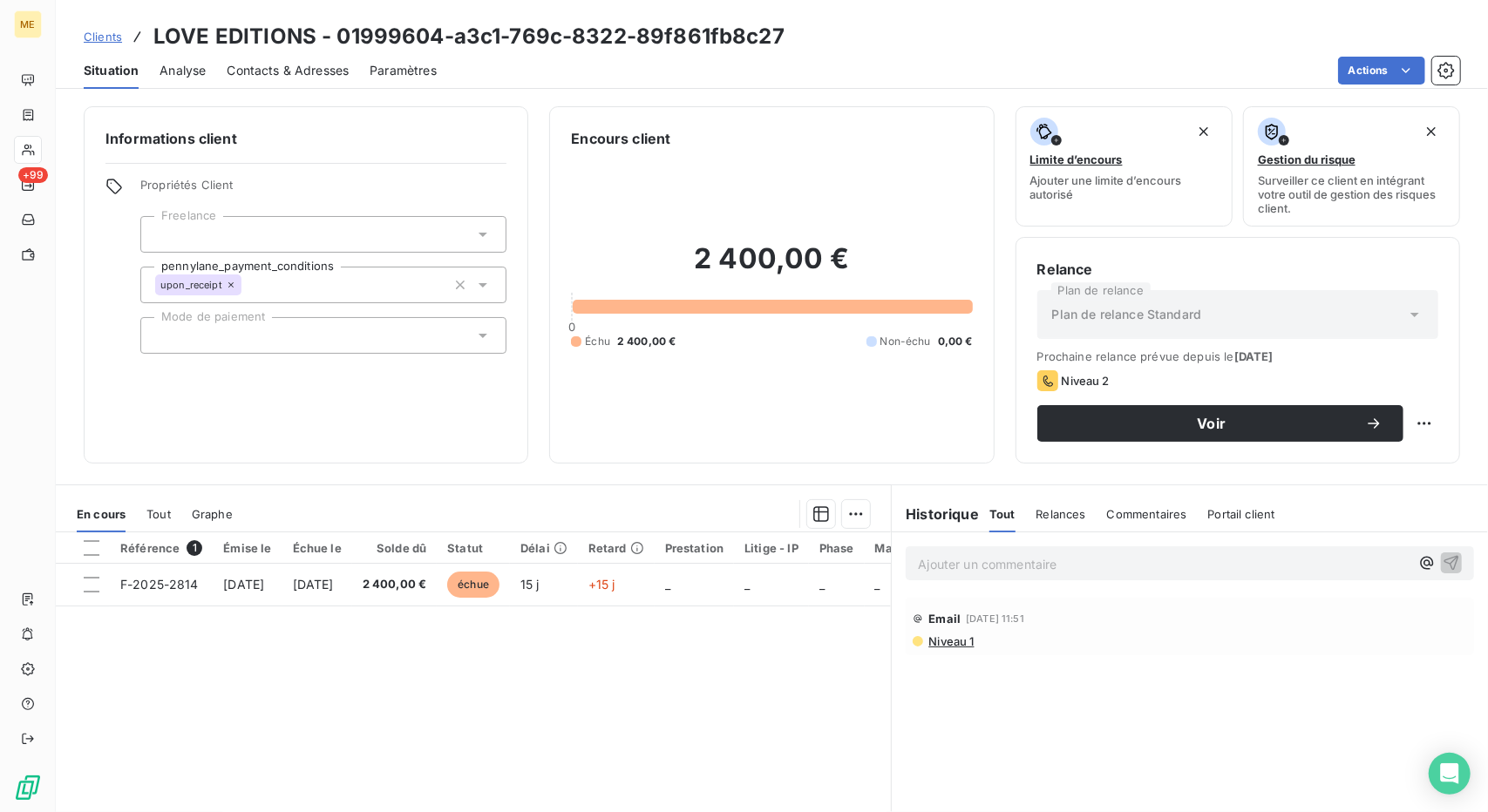
click at [279, 65] on span "Contacts & Adresses" at bounding box center [288, 71] width 122 height 17
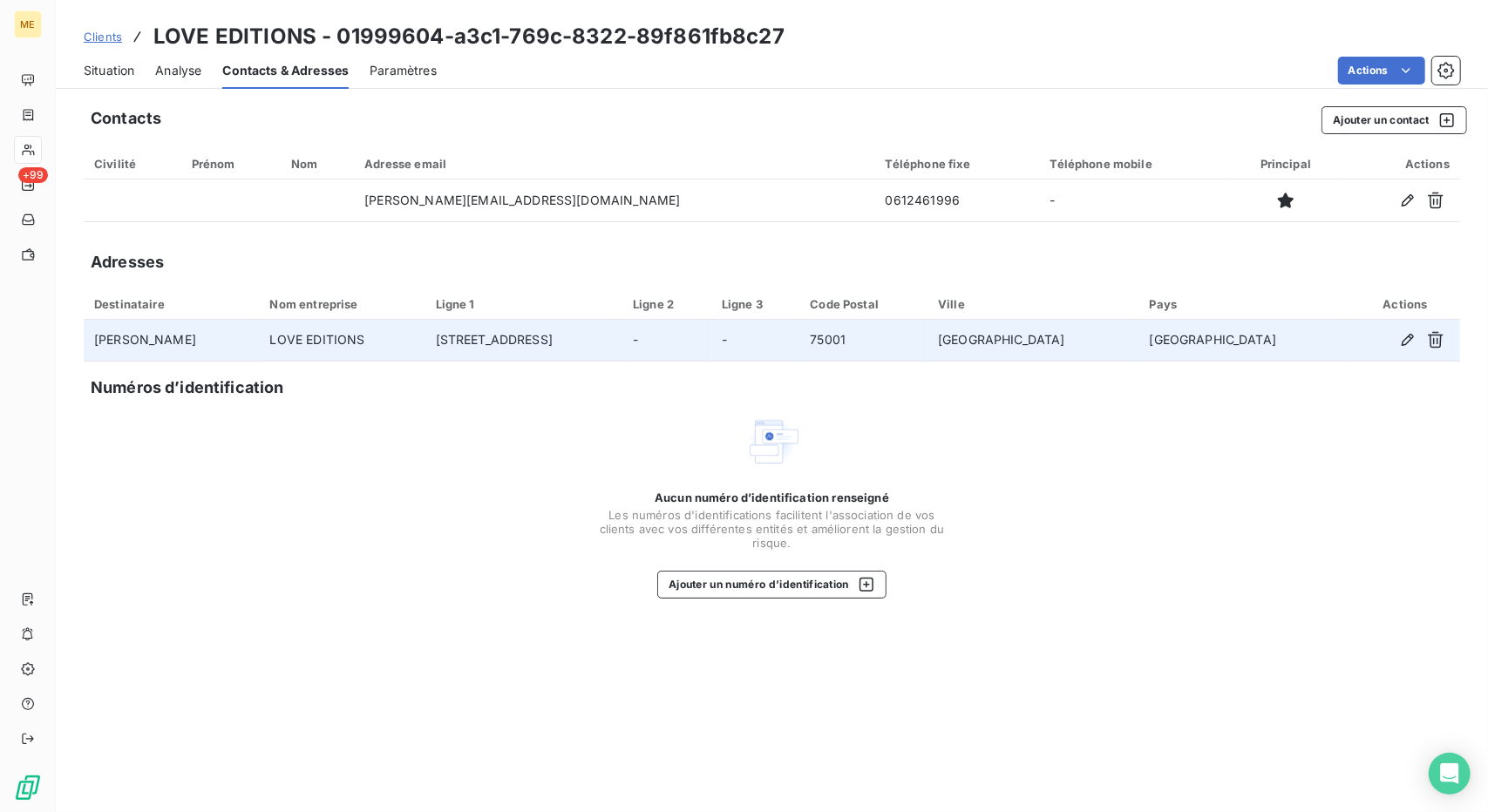
click at [171, 331] on td "[PERSON_NAME]" at bounding box center [171, 340] width 176 height 42
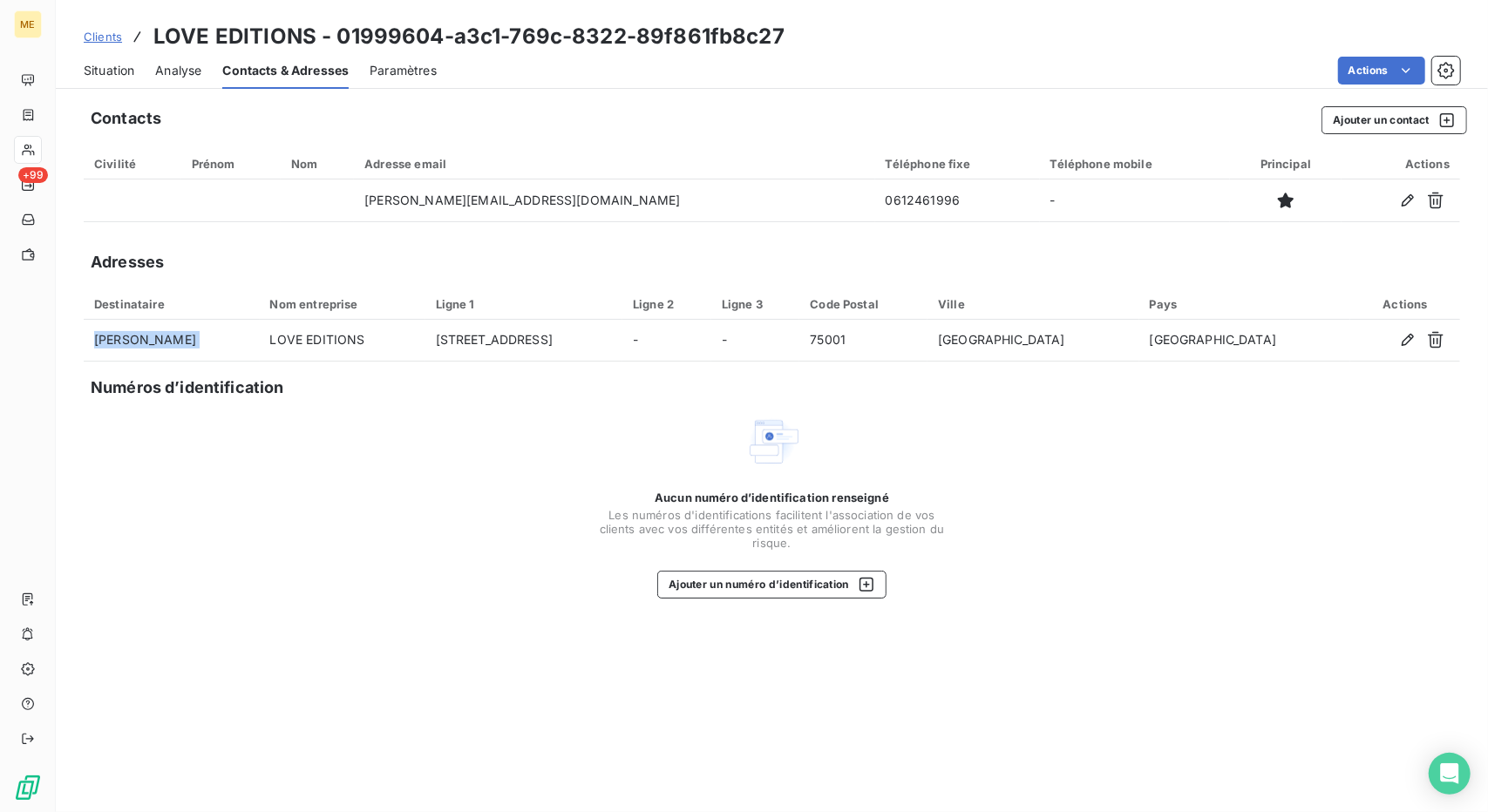
click at [129, 81] on div "Situation" at bounding box center [108, 71] width 51 height 36
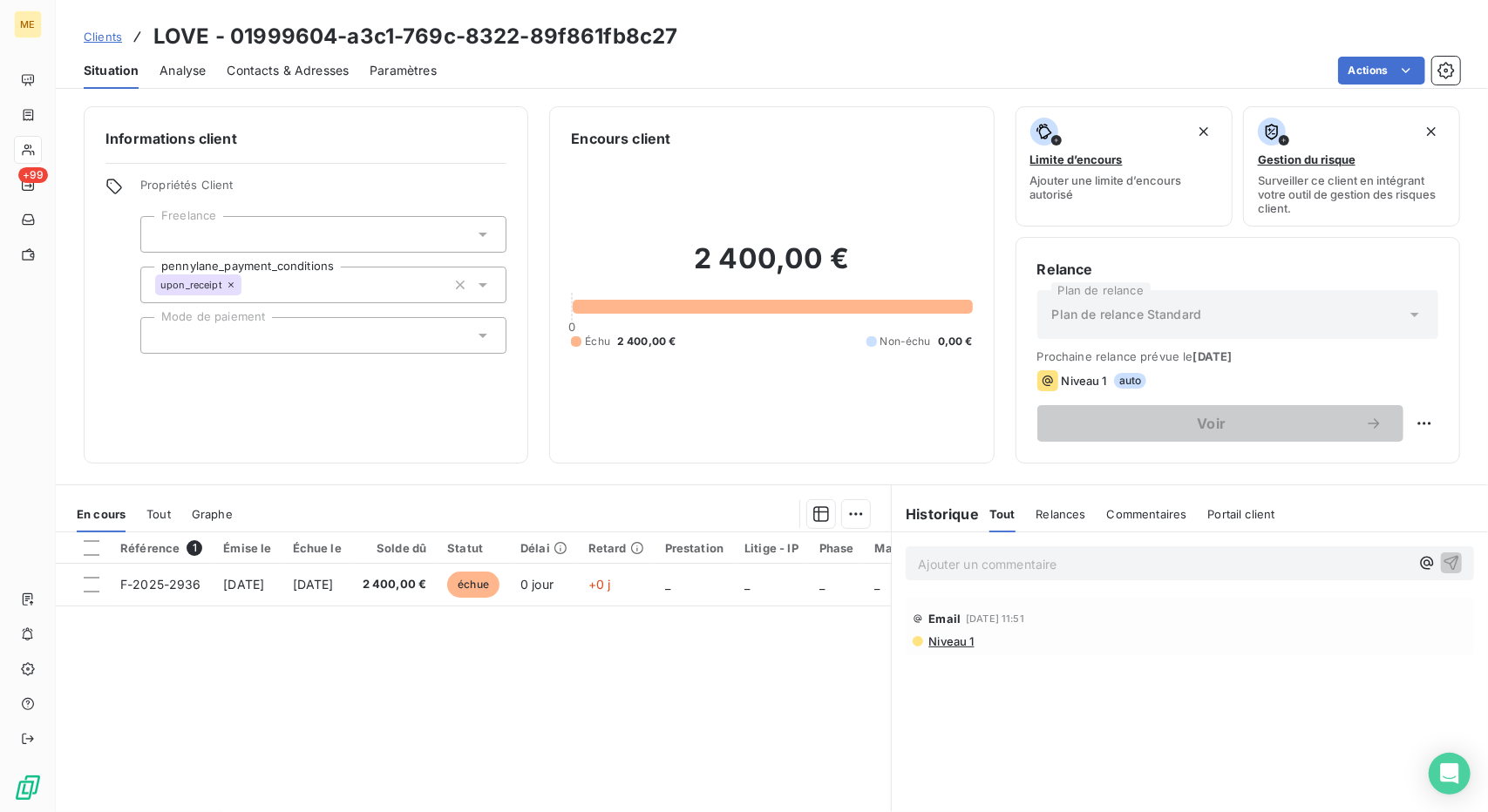
click at [94, 31] on span "Clients" at bounding box center [102, 36] width 38 height 14
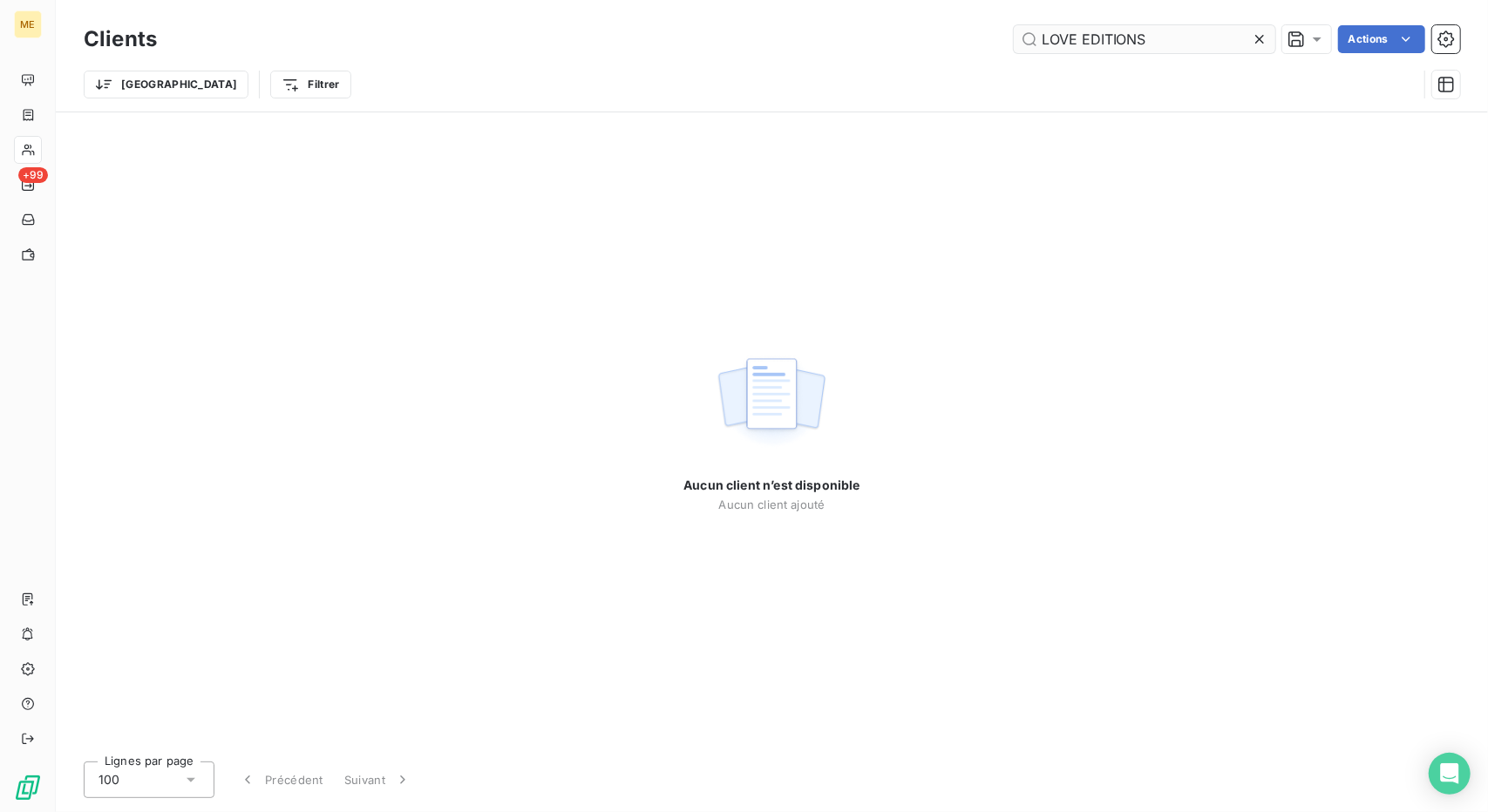
click at [1095, 34] on input "LOVE EDITIONS" at bounding box center [1144, 38] width 261 height 28
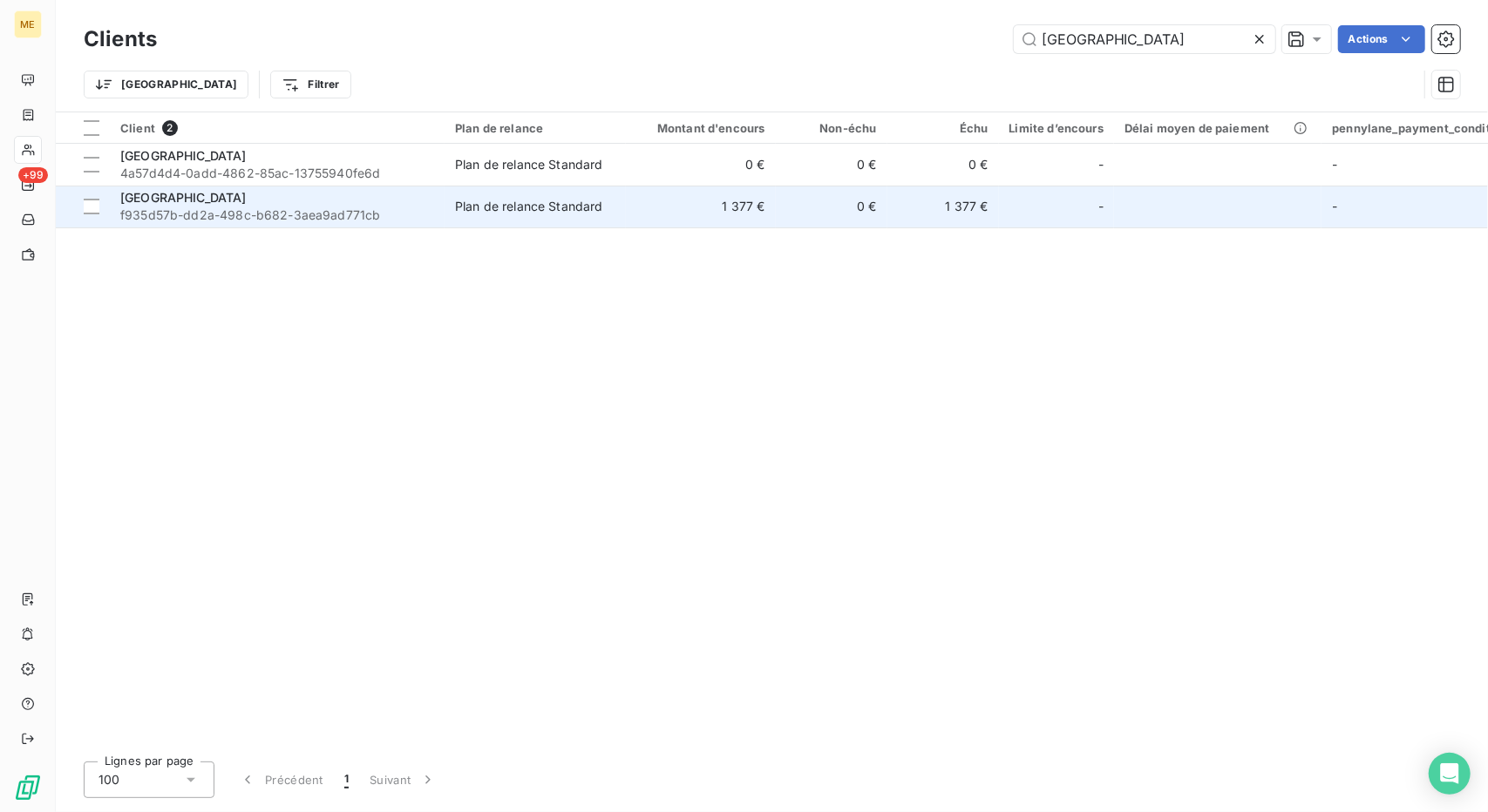
type input "[GEOGRAPHIC_DATA]"
click at [678, 213] on td "1 377 €" at bounding box center [700, 207] width 150 height 42
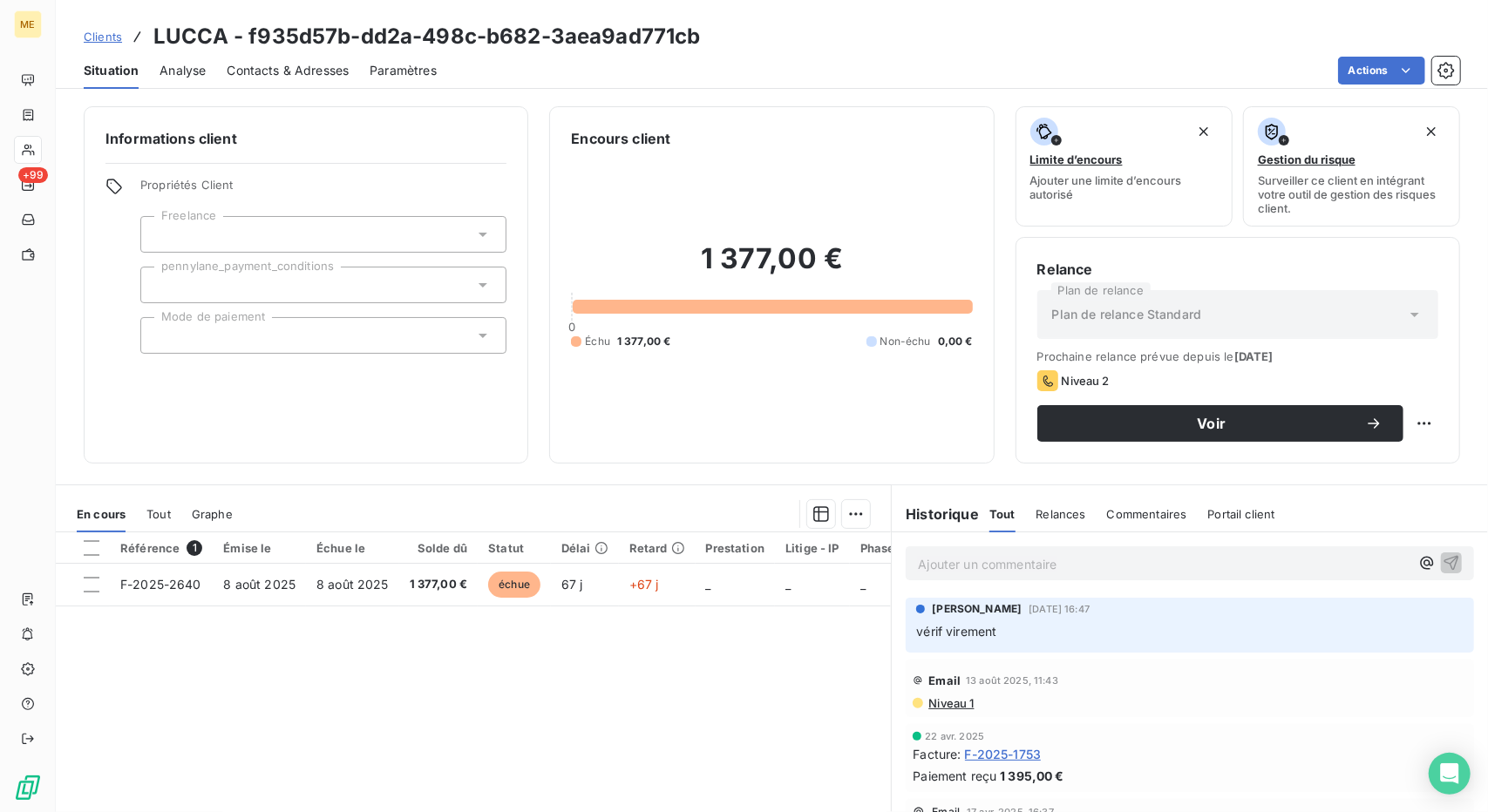
click at [323, 75] on span "Contacts & Adresses" at bounding box center [288, 71] width 122 height 17
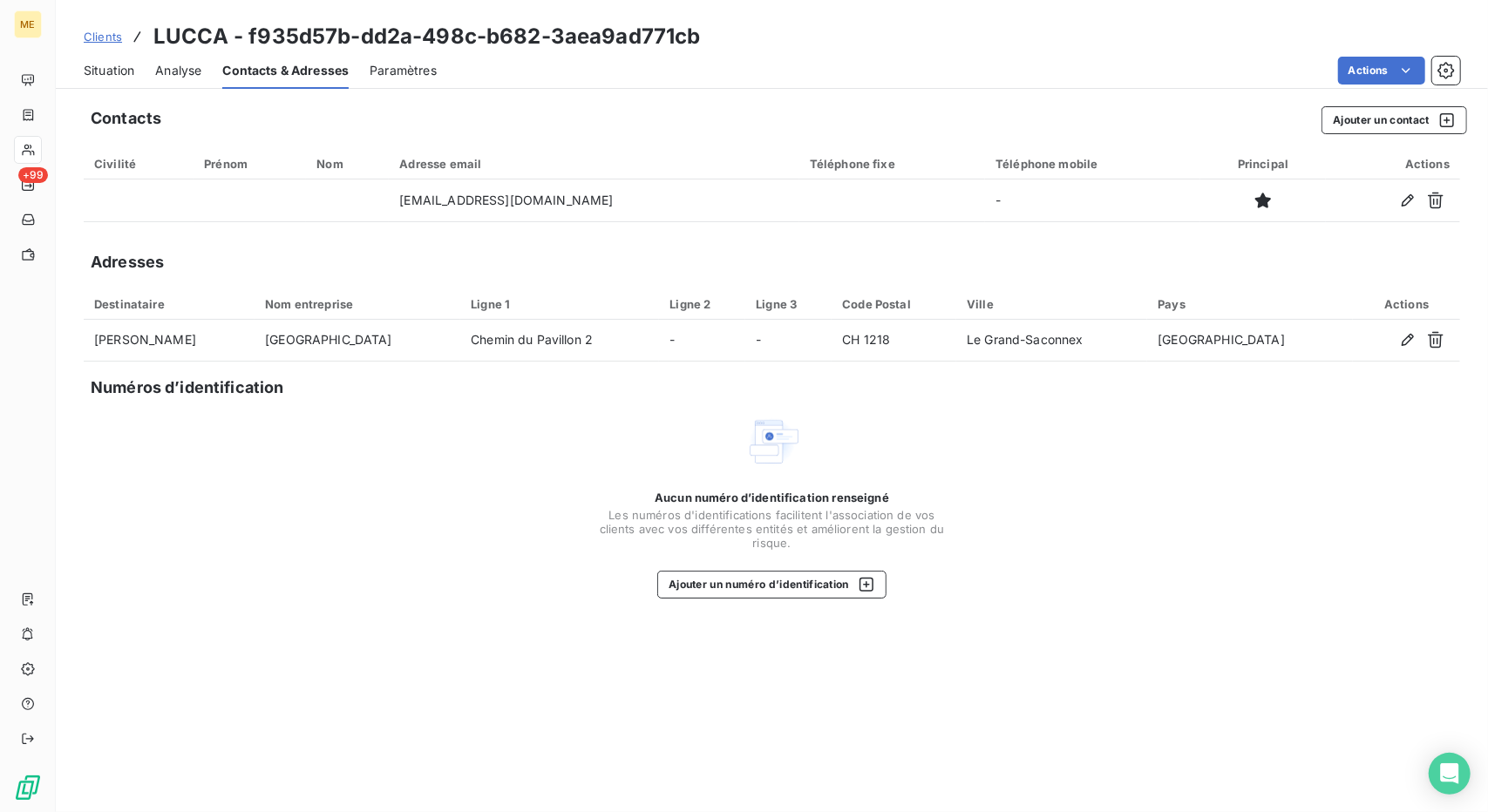
click at [108, 73] on span "Situation" at bounding box center [108, 71] width 51 height 17
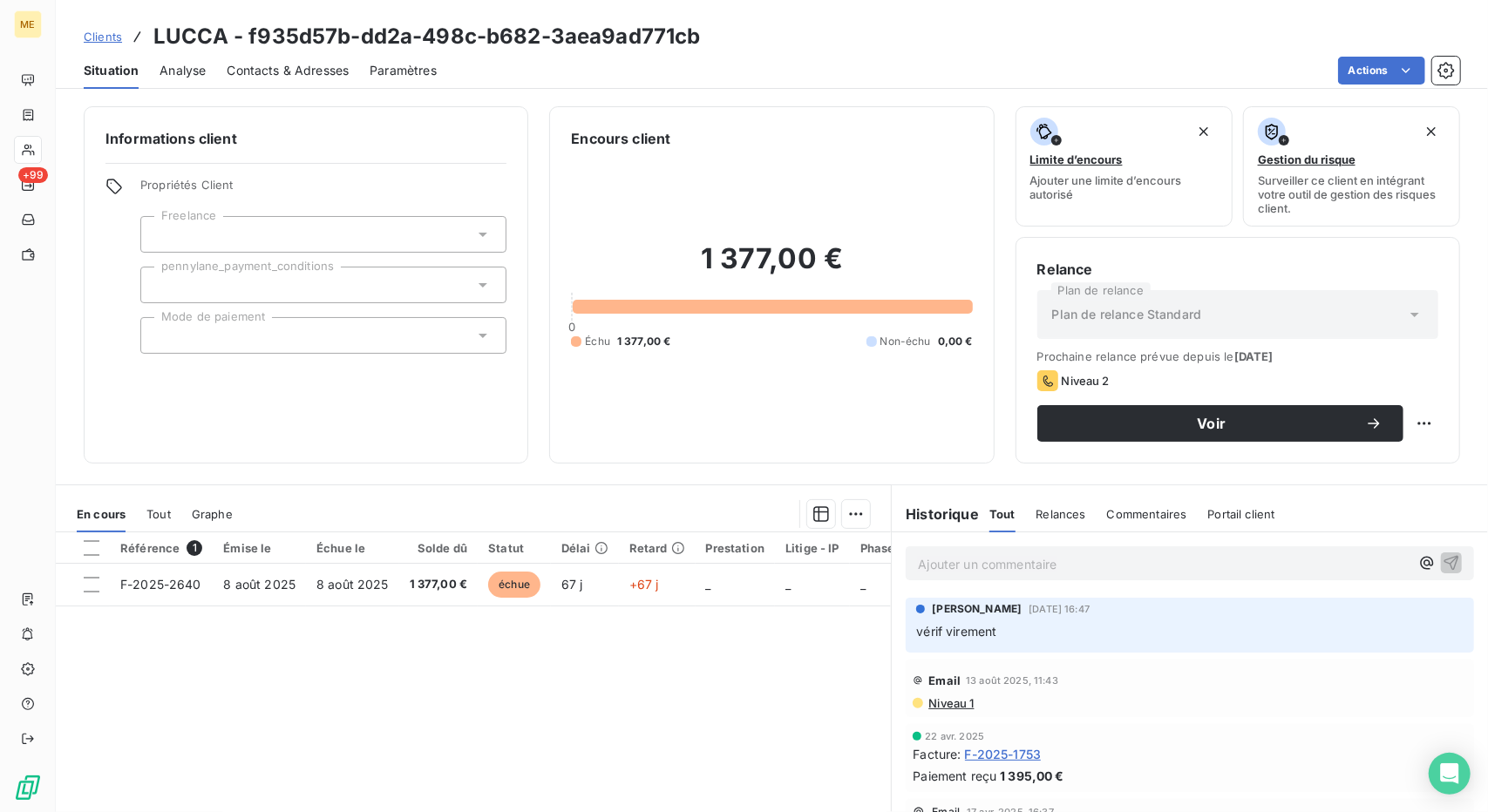
click at [189, 39] on h3 "LUCCA - f935d57b-dd2a-498c-b682-3aea9ad771cb" at bounding box center [427, 36] width 547 height 32
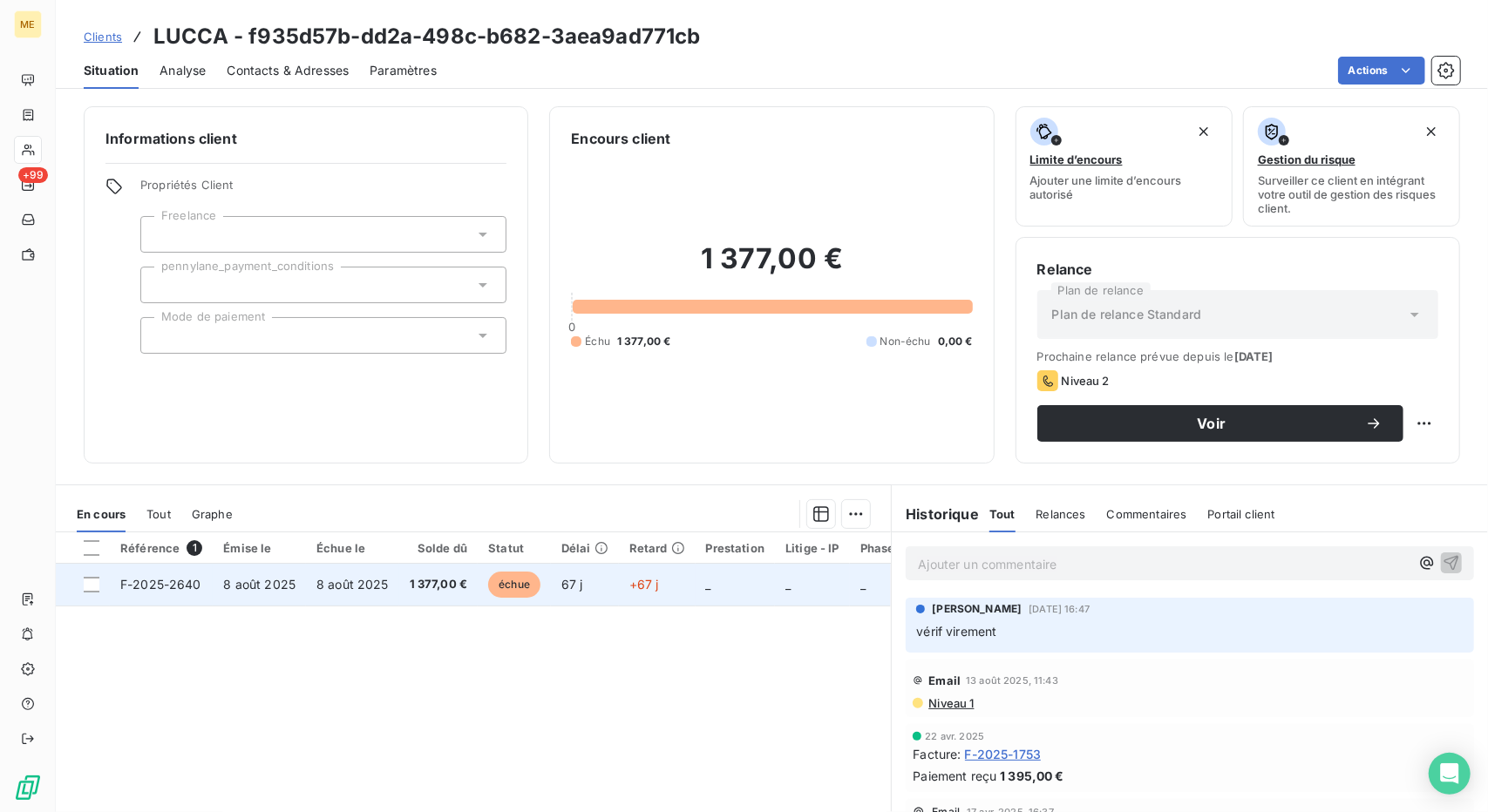
click at [352, 590] on span "8 août 2025" at bounding box center [353, 583] width 73 height 14
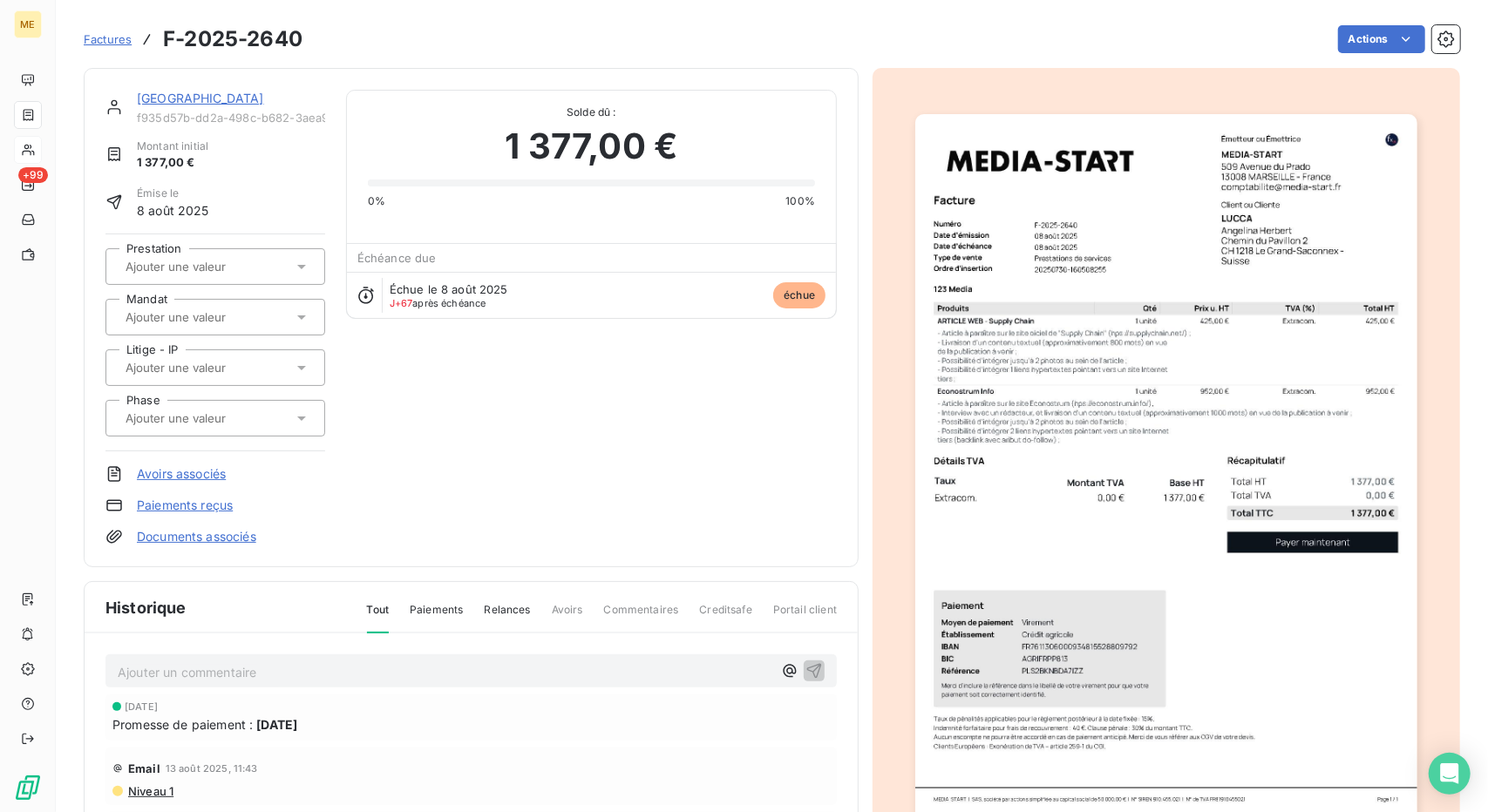
click at [1039, 243] on img "button" at bounding box center [1166, 469] width 501 height 710
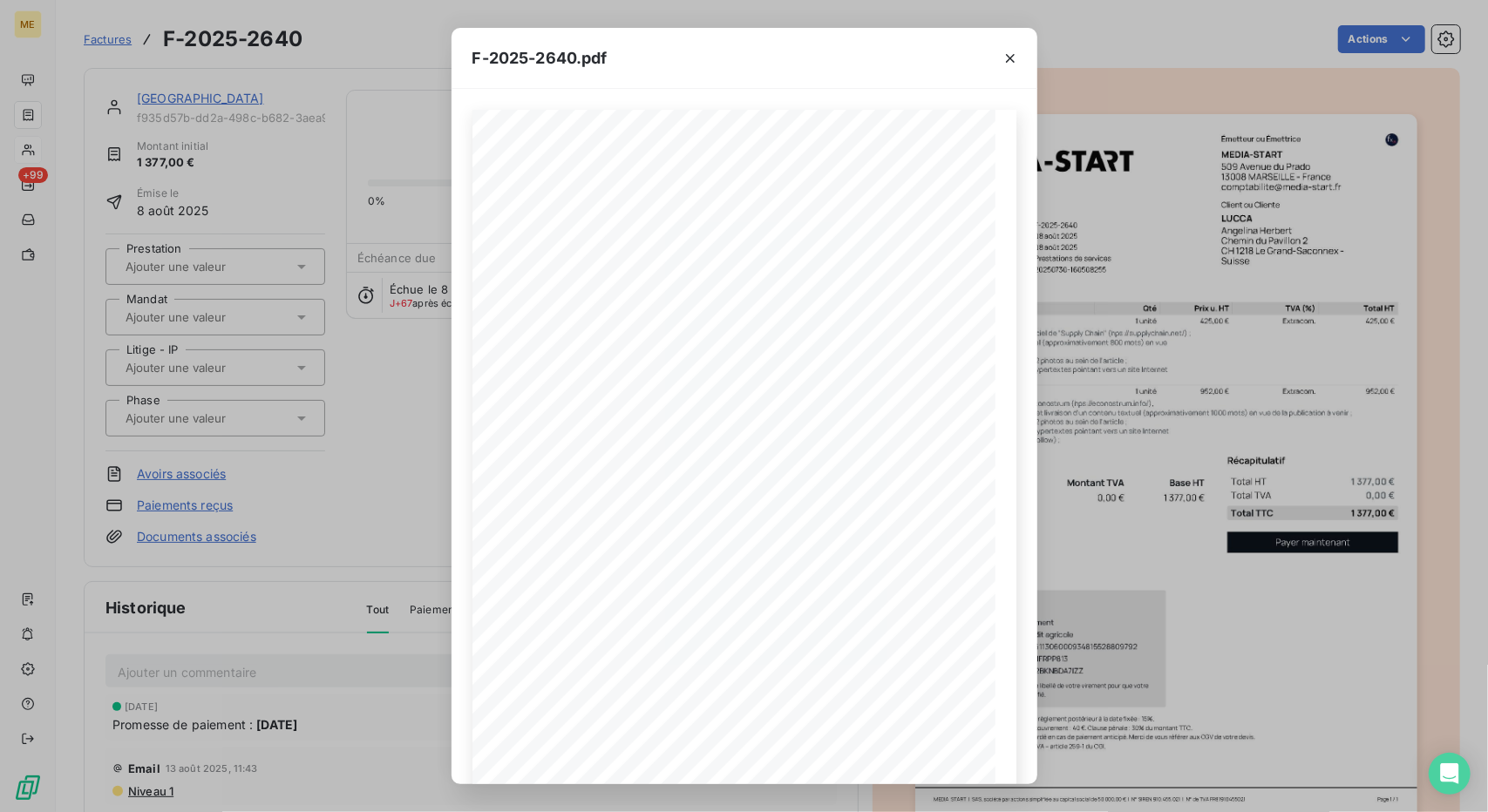
click at [526, 65] on span "F-2025-2640.pdf" at bounding box center [540, 57] width 135 height 24
drag, startPoint x: 573, startPoint y: 57, endPoint x: 424, endPoint y: 35, distance: 150.6
click at [424, 35] on div "F-2025-2640.pdf 1 377,00 € 0,00 € 1 377,00 € 0198893b- 83ec- 7c15- ba21- 692365…" at bounding box center [744, 406] width 1488 height 812
click at [1236, 326] on div "F-2025-2640.pdf 1 377,00 € 0,00 € 1 377,00 € 0198893b- 83ec- 7c15- ba21- 692365…" at bounding box center [744, 406] width 1488 height 812
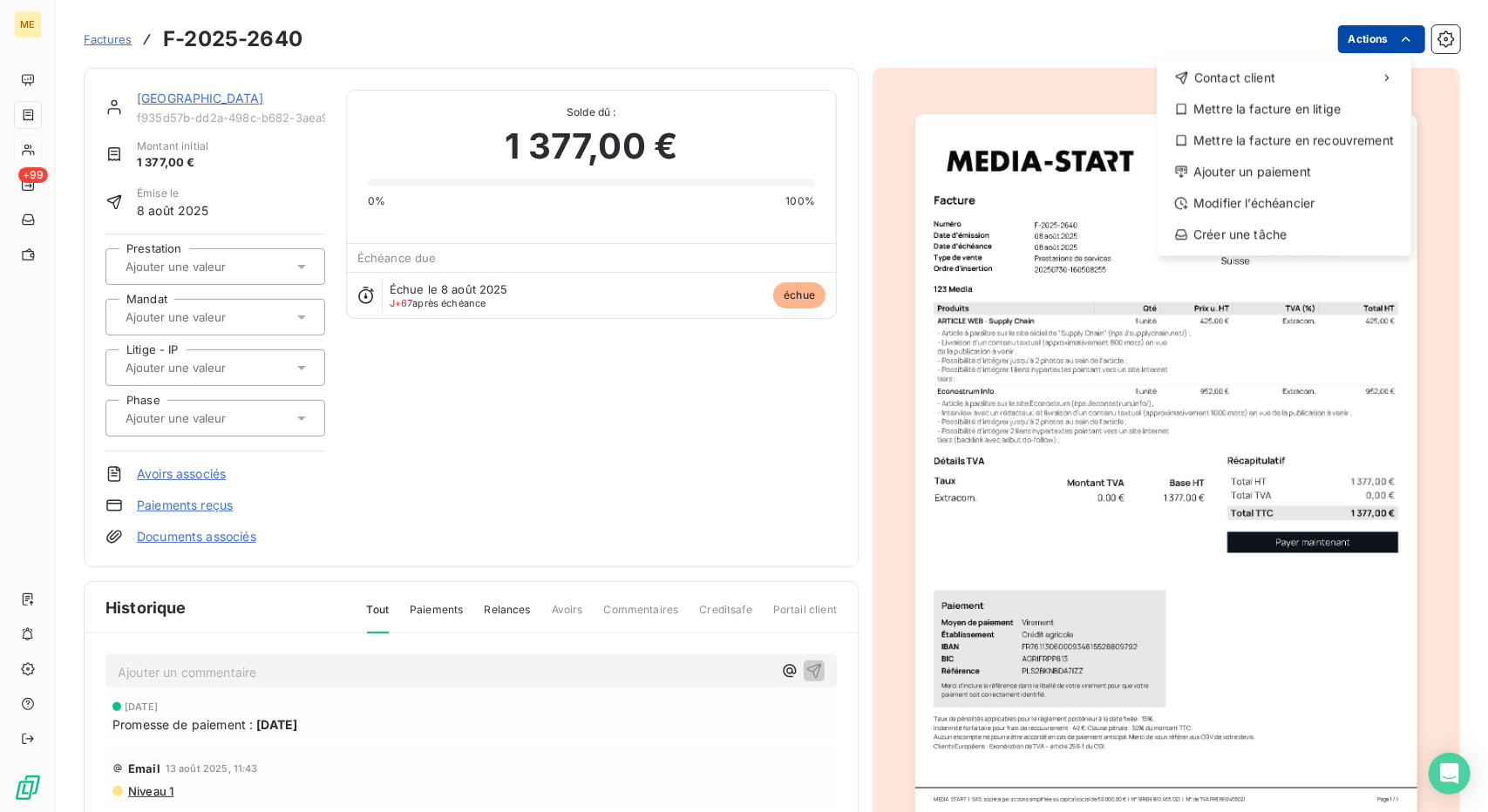
click at [1383, 50] on html "ME +99 Factures F-2025-2640 Actions Contact client Mettre la facture en litige …" at bounding box center [744, 406] width 1488 height 812
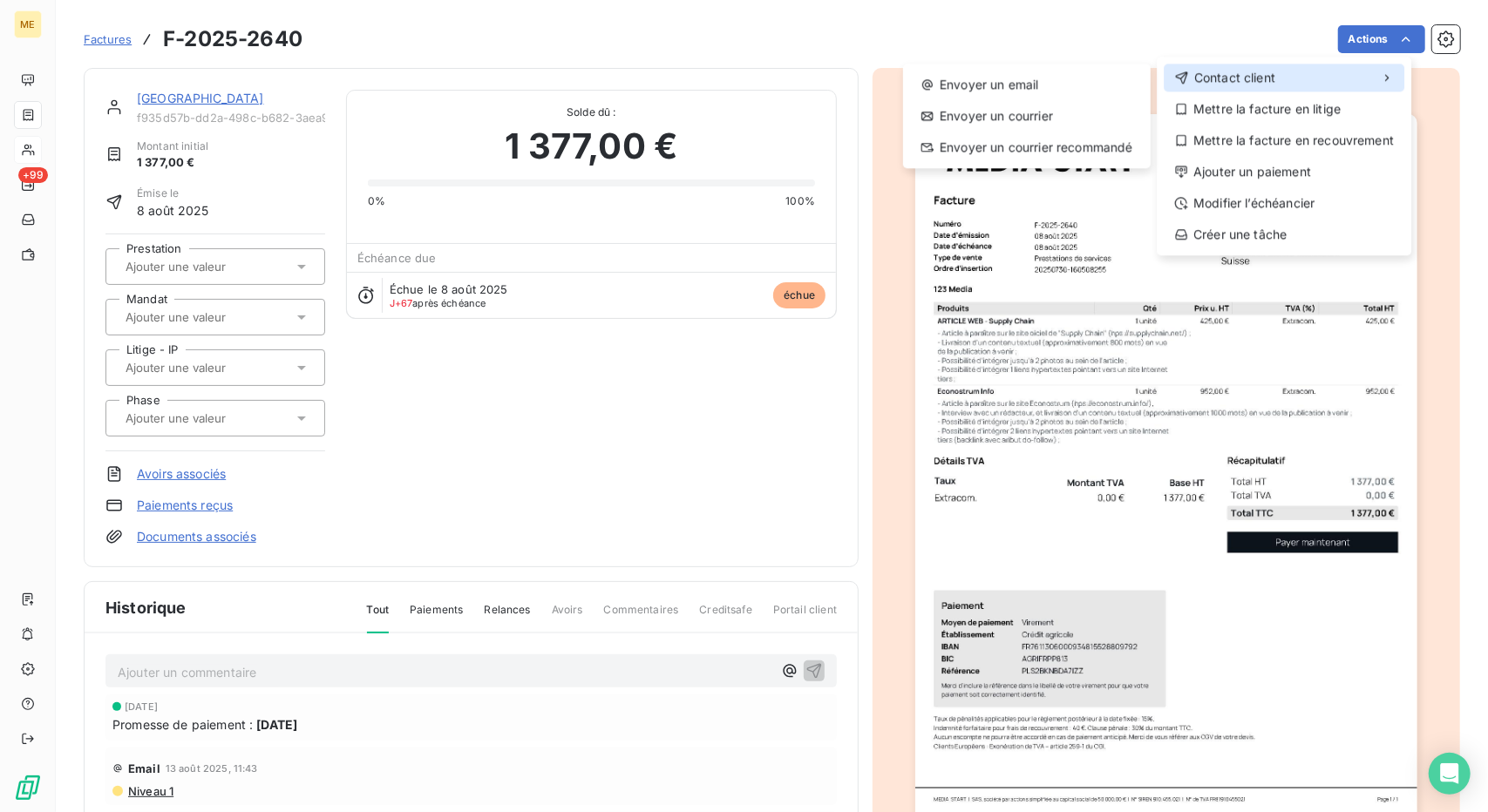
click at [1273, 74] on span "Contact client" at bounding box center [1234, 77] width 81 height 17
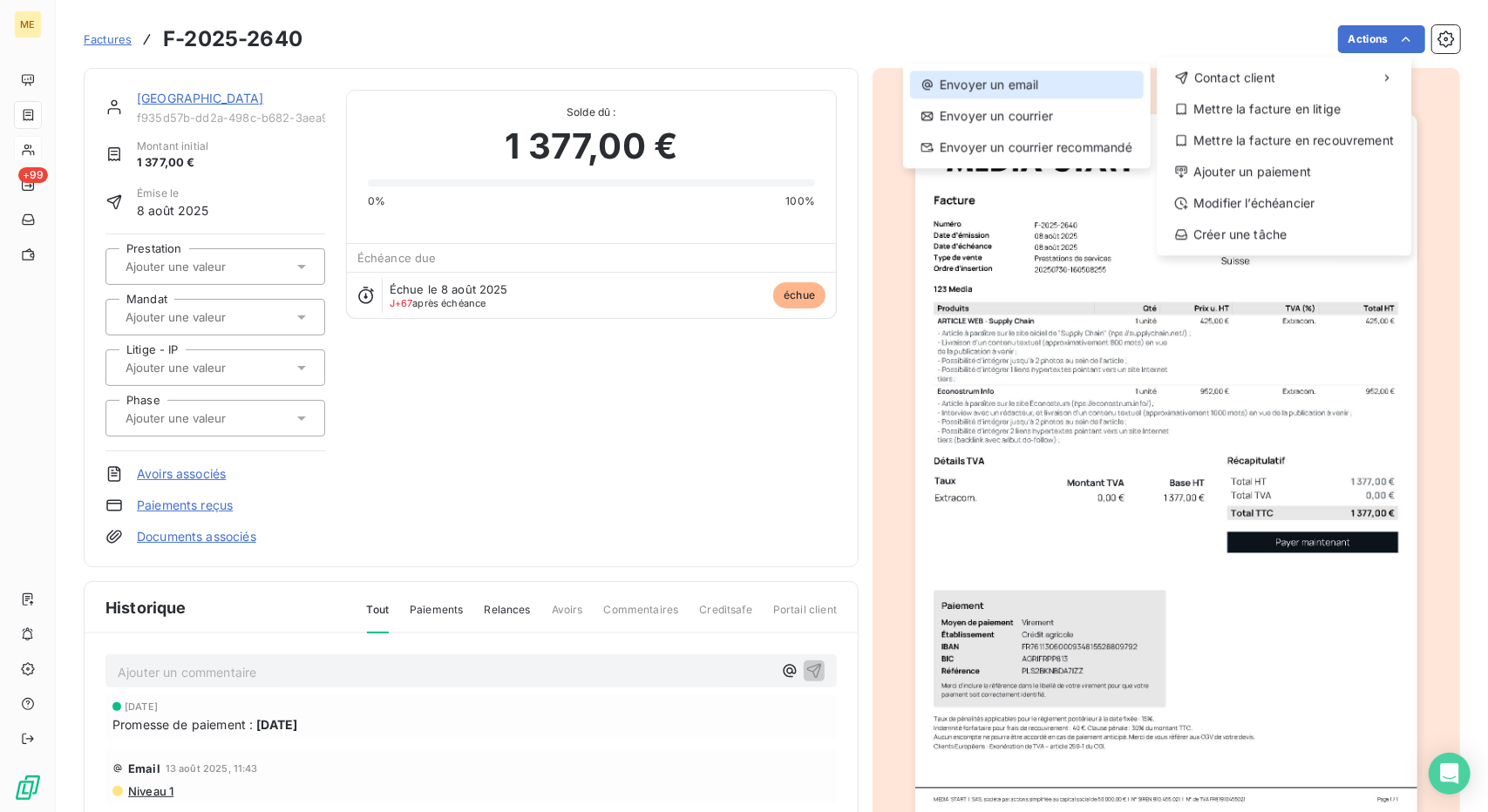
click at [1077, 90] on div "Envoyer un email" at bounding box center [1027, 84] width 233 height 28
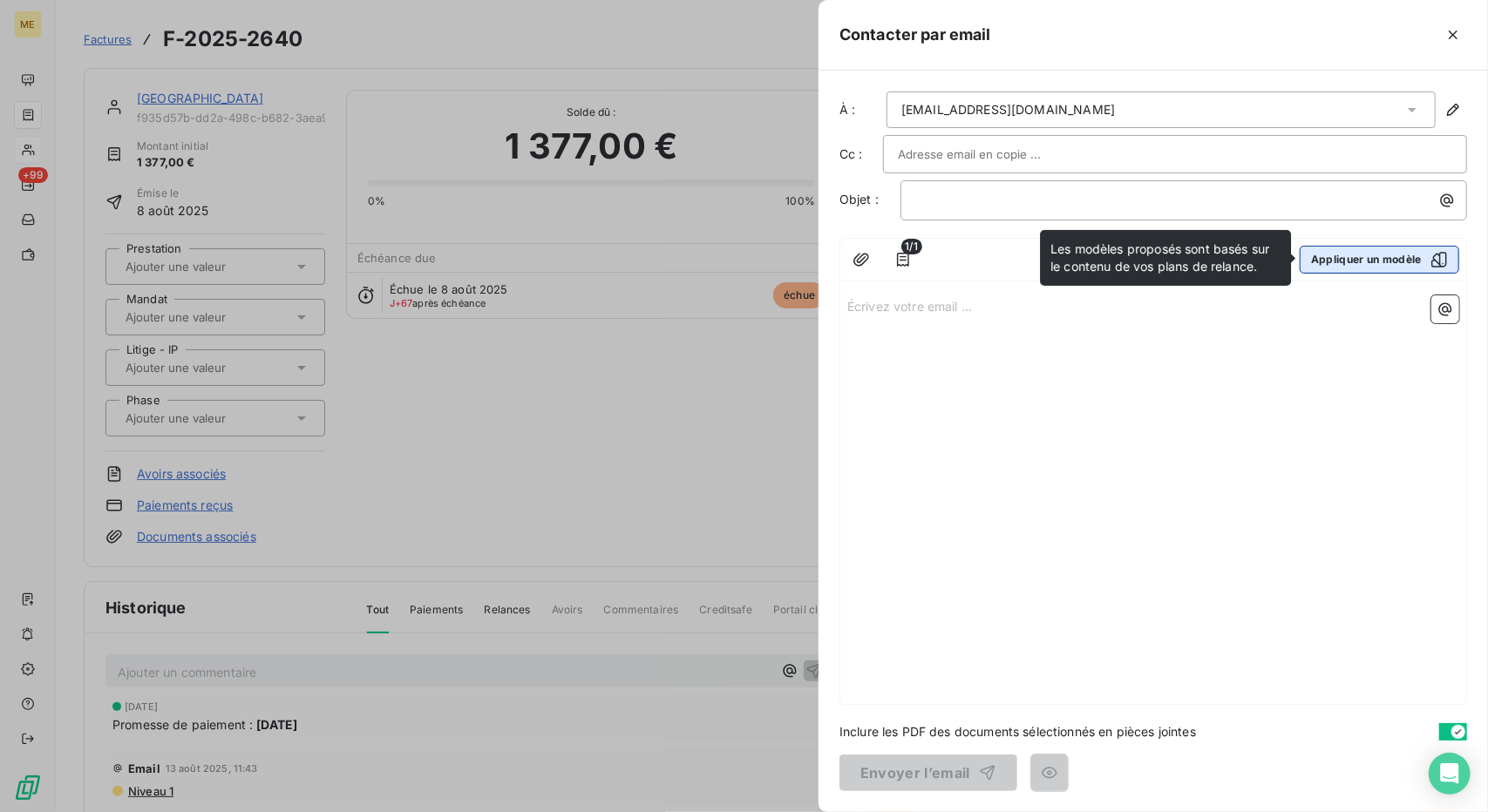
click at [1406, 270] on button "Appliquer un modèle" at bounding box center [1379, 259] width 160 height 28
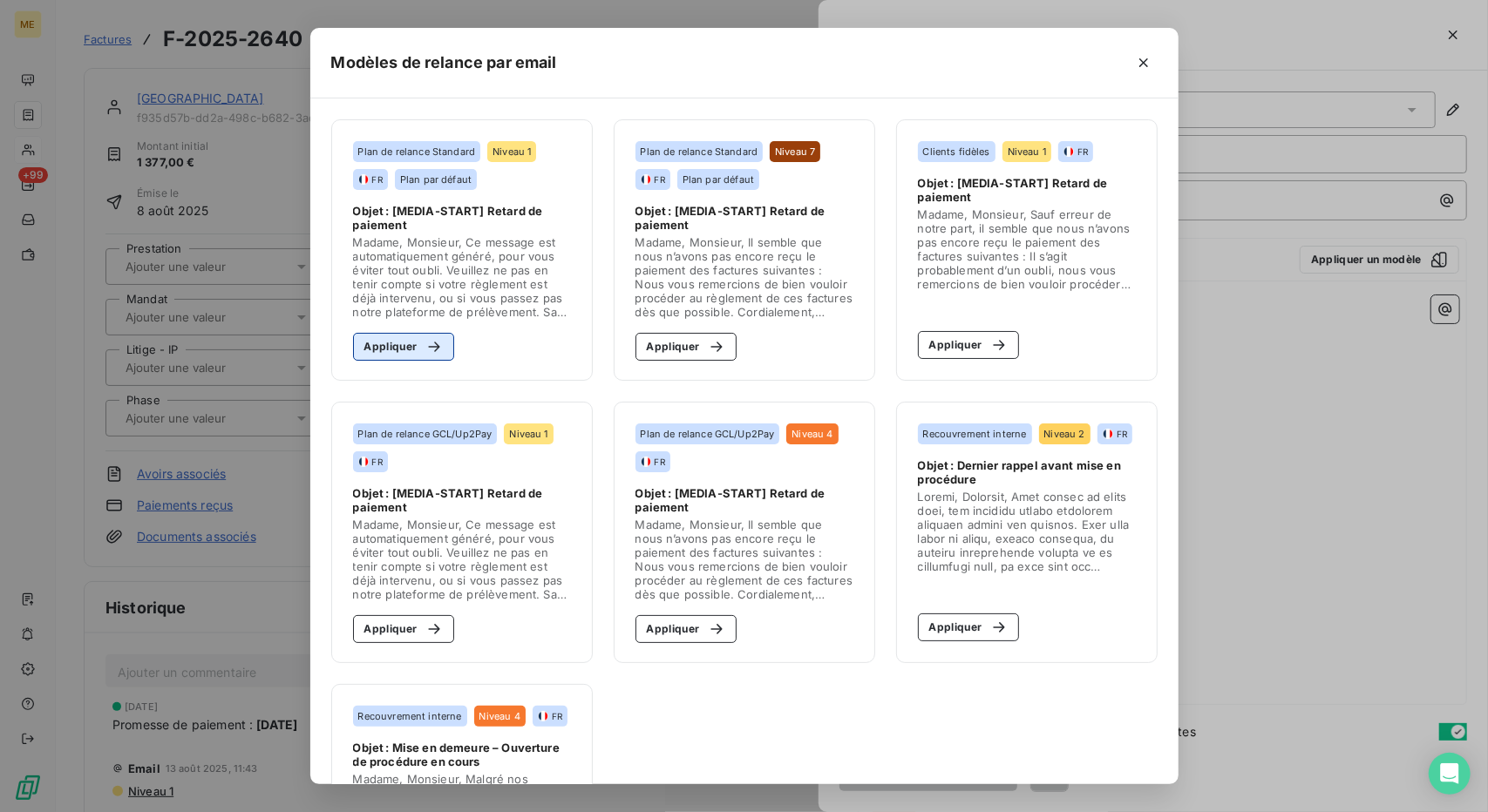
click at [407, 345] on button "Appliquer" at bounding box center [404, 346] width 102 height 28
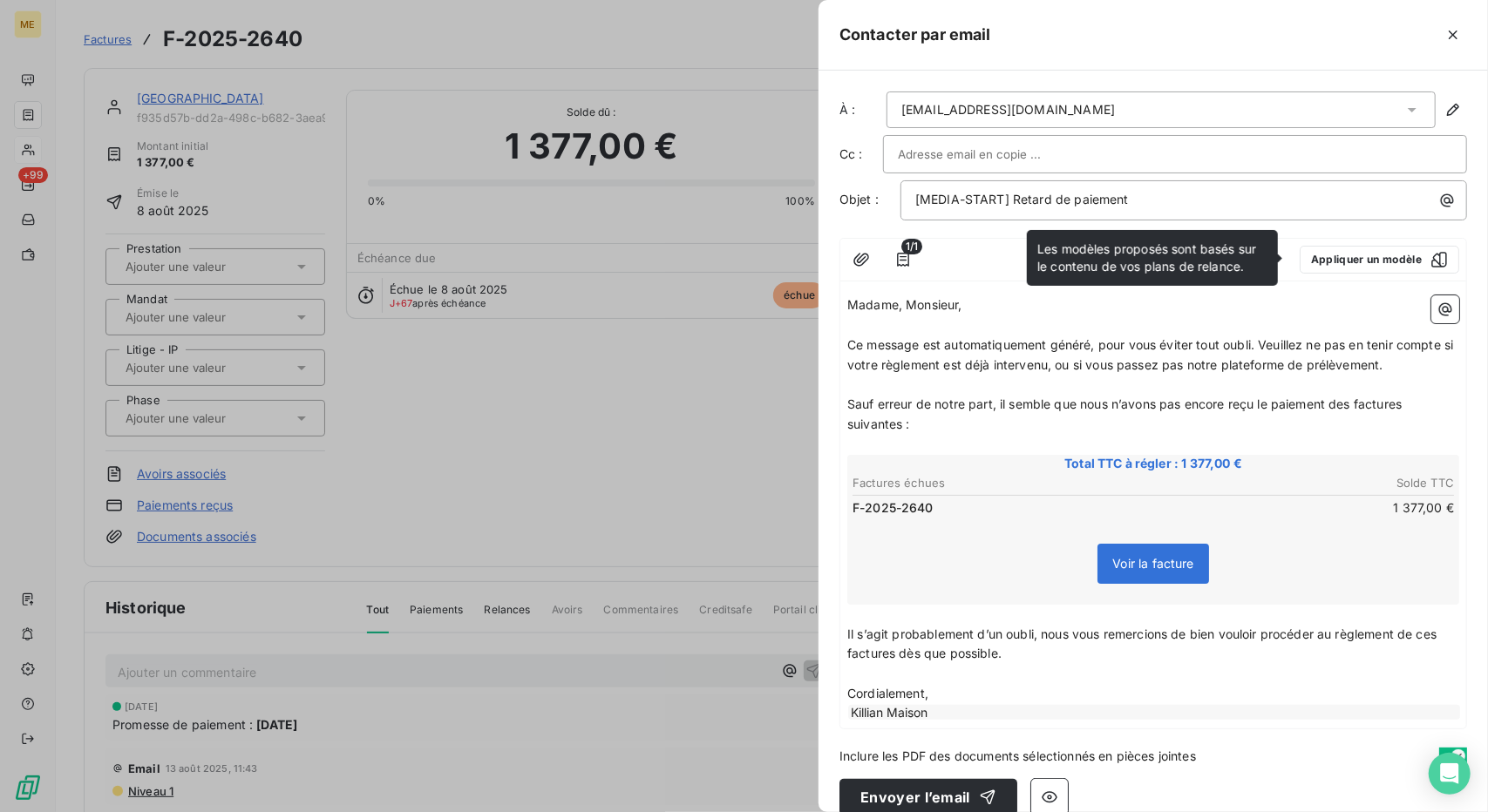
scroll to position [22, 0]
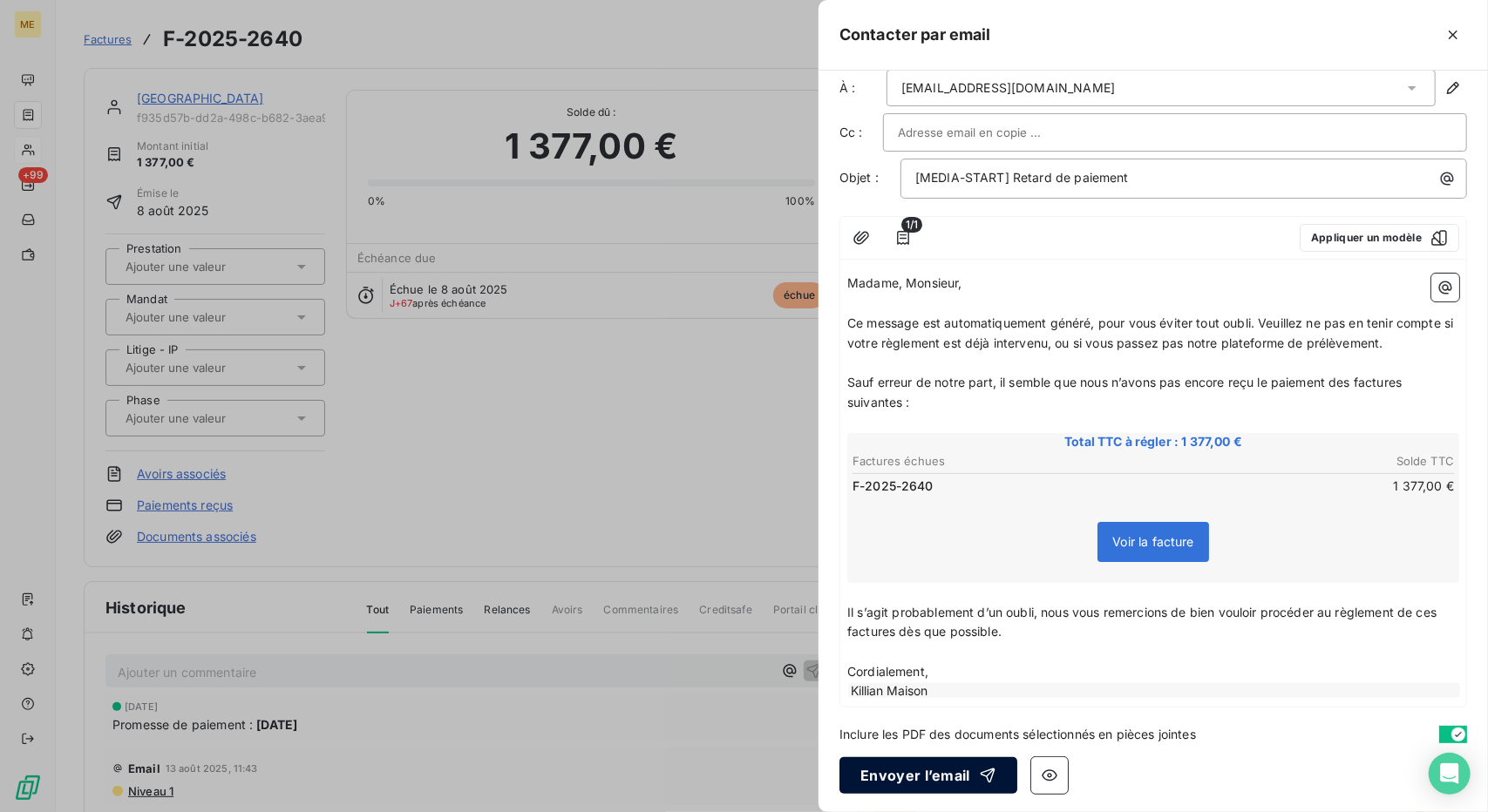
click at [926, 777] on button "Envoyer l’email" at bounding box center [928, 776] width 178 height 36
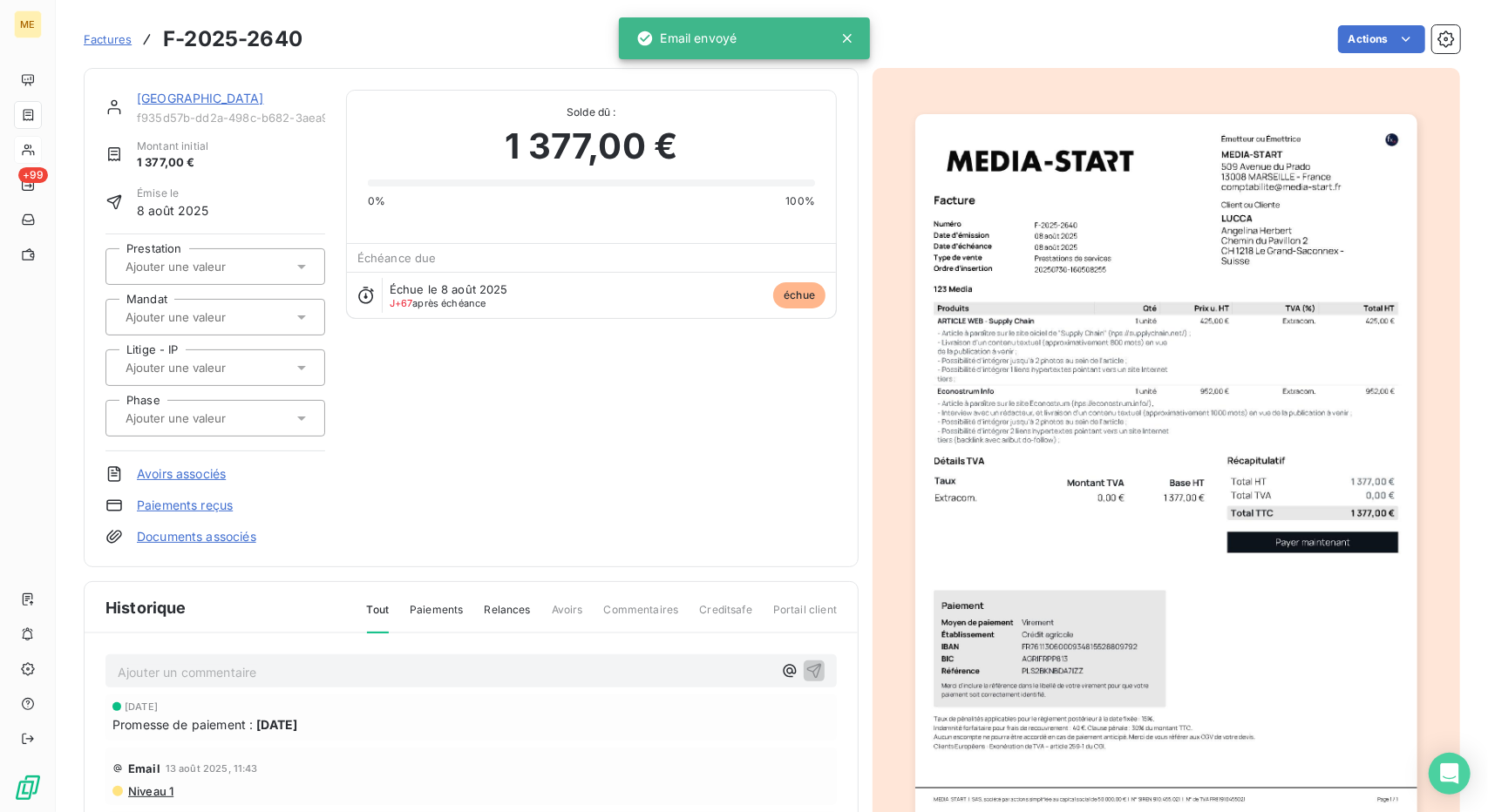
click at [157, 100] on link "[GEOGRAPHIC_DATA]" at bounding box center [200, 98] width 127 height 14
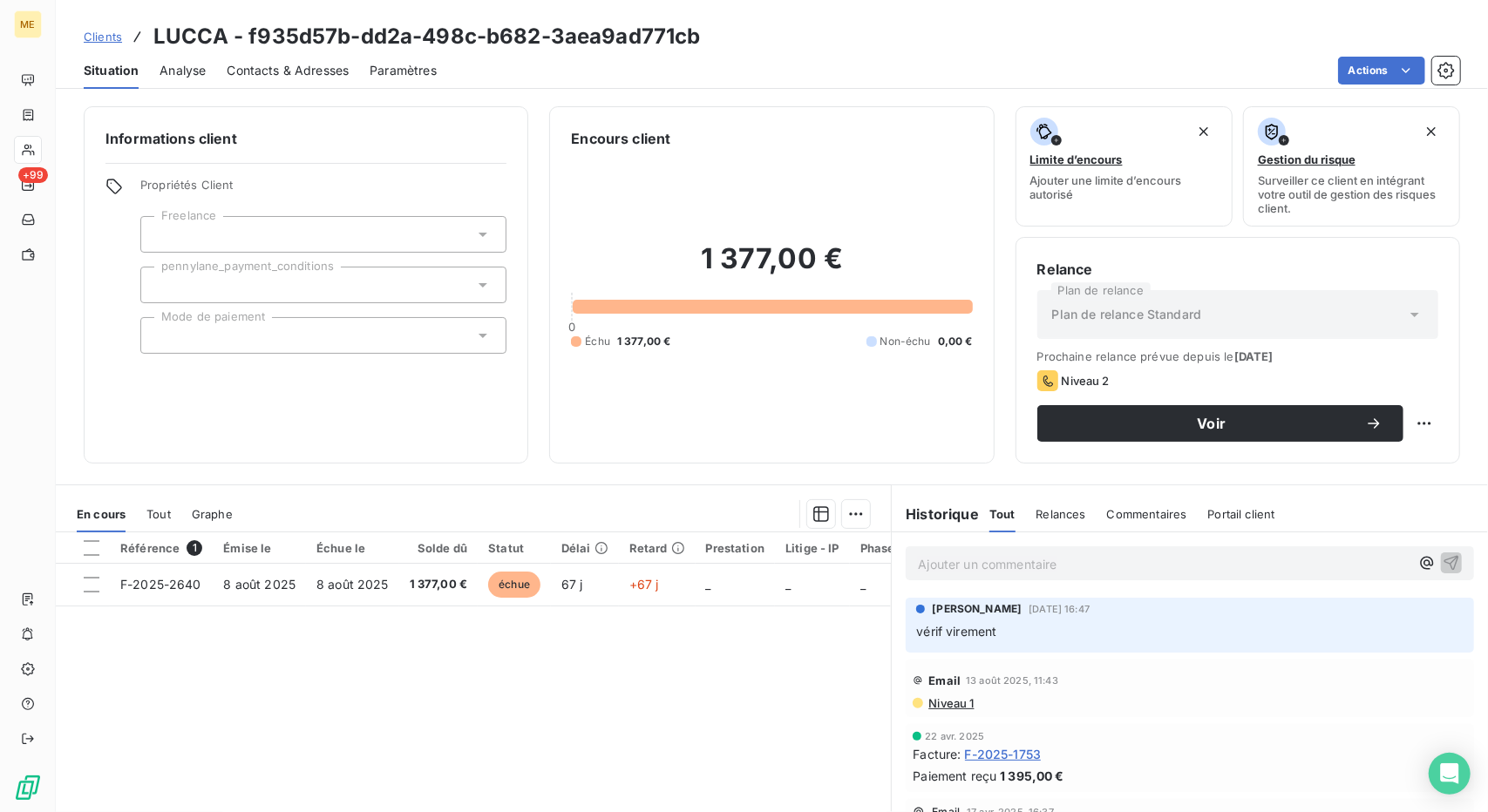
click at [982, 565] on p "Ajouter un commentaire ﻿" at bounding box center [1164, 564] width 492 height 22
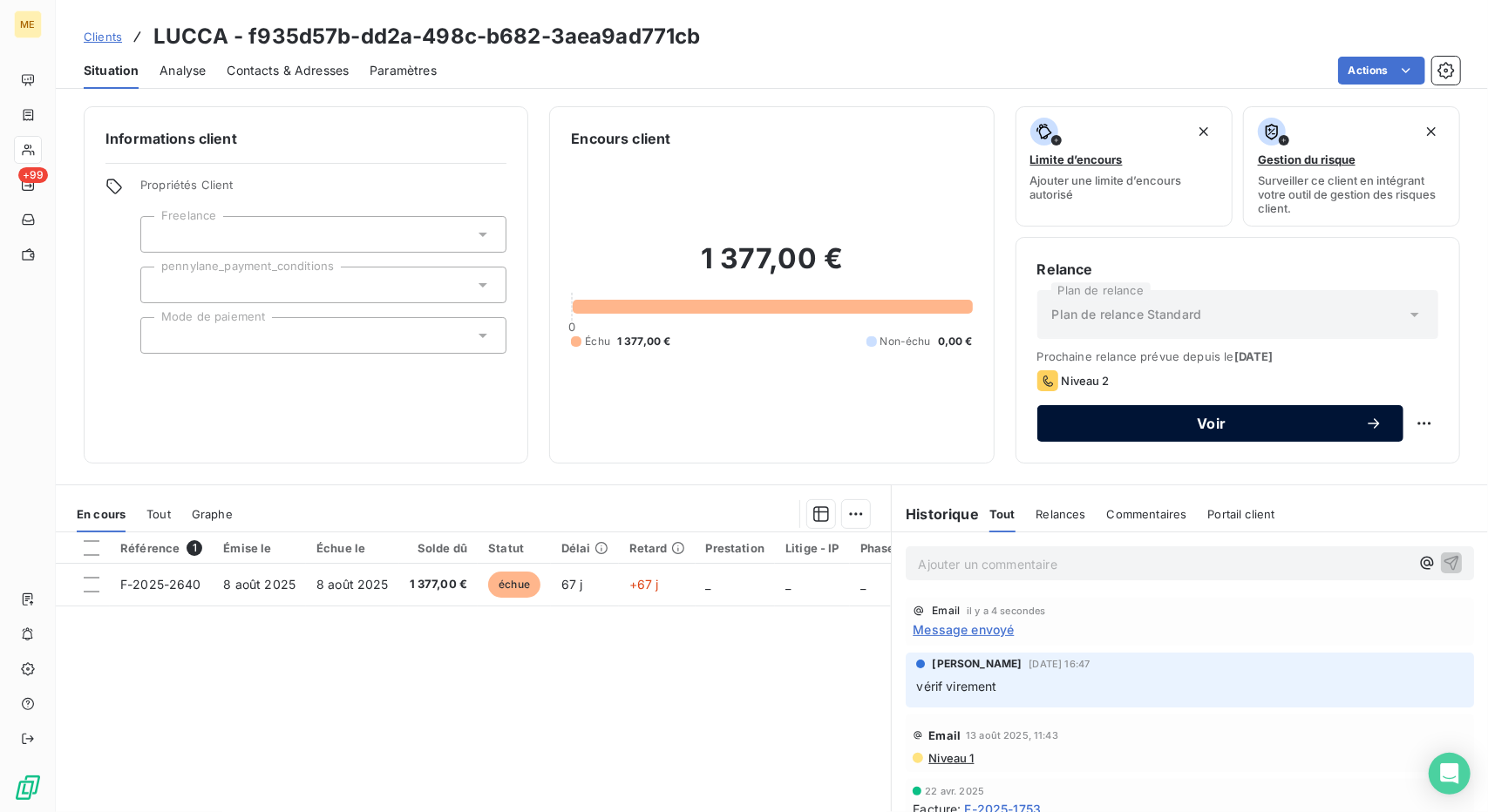
click at [1268, 431] on button "Voir" at bounding box center [1220, 424] width 366 height 36
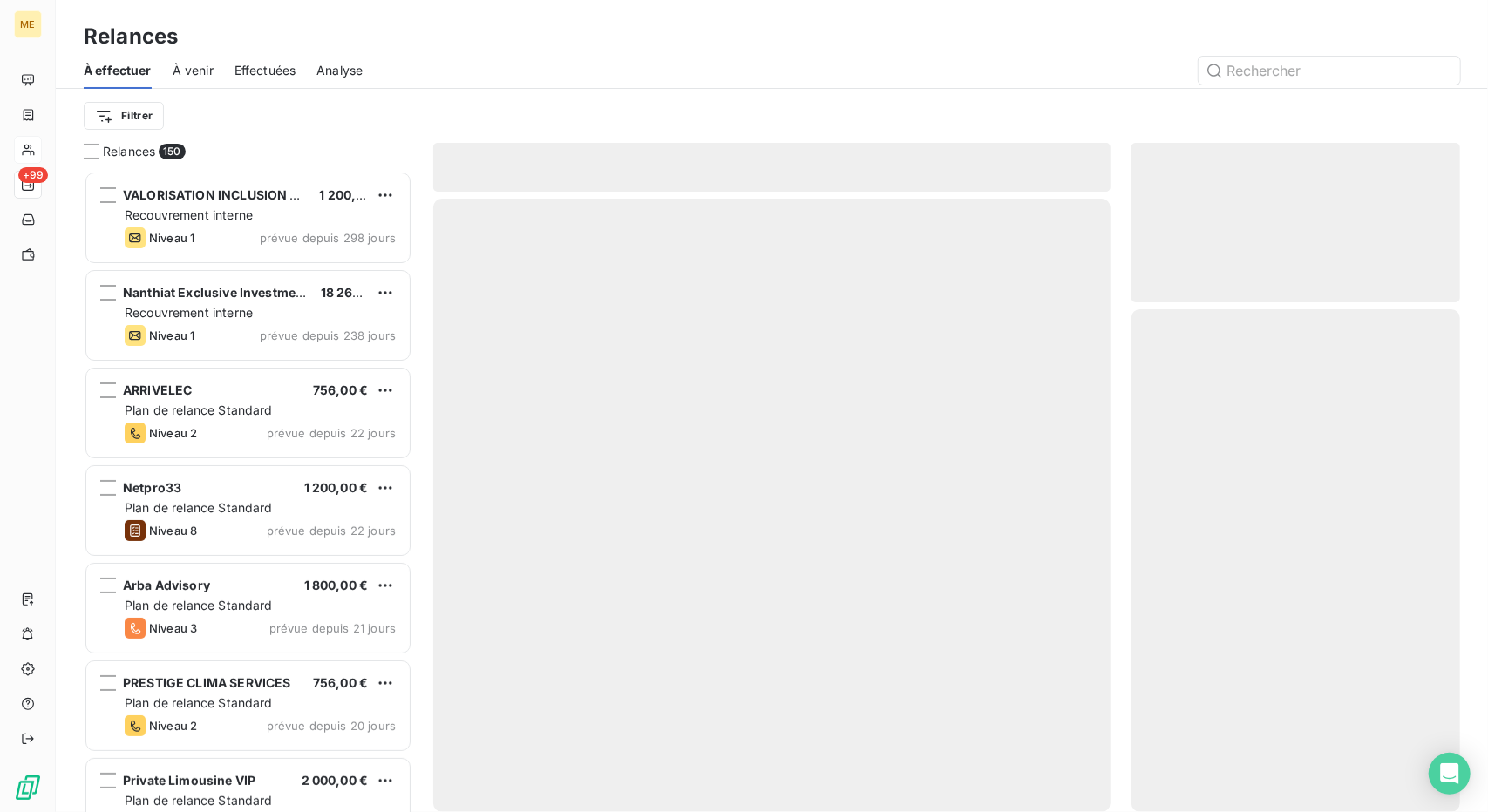
scroll to position [627, 316]
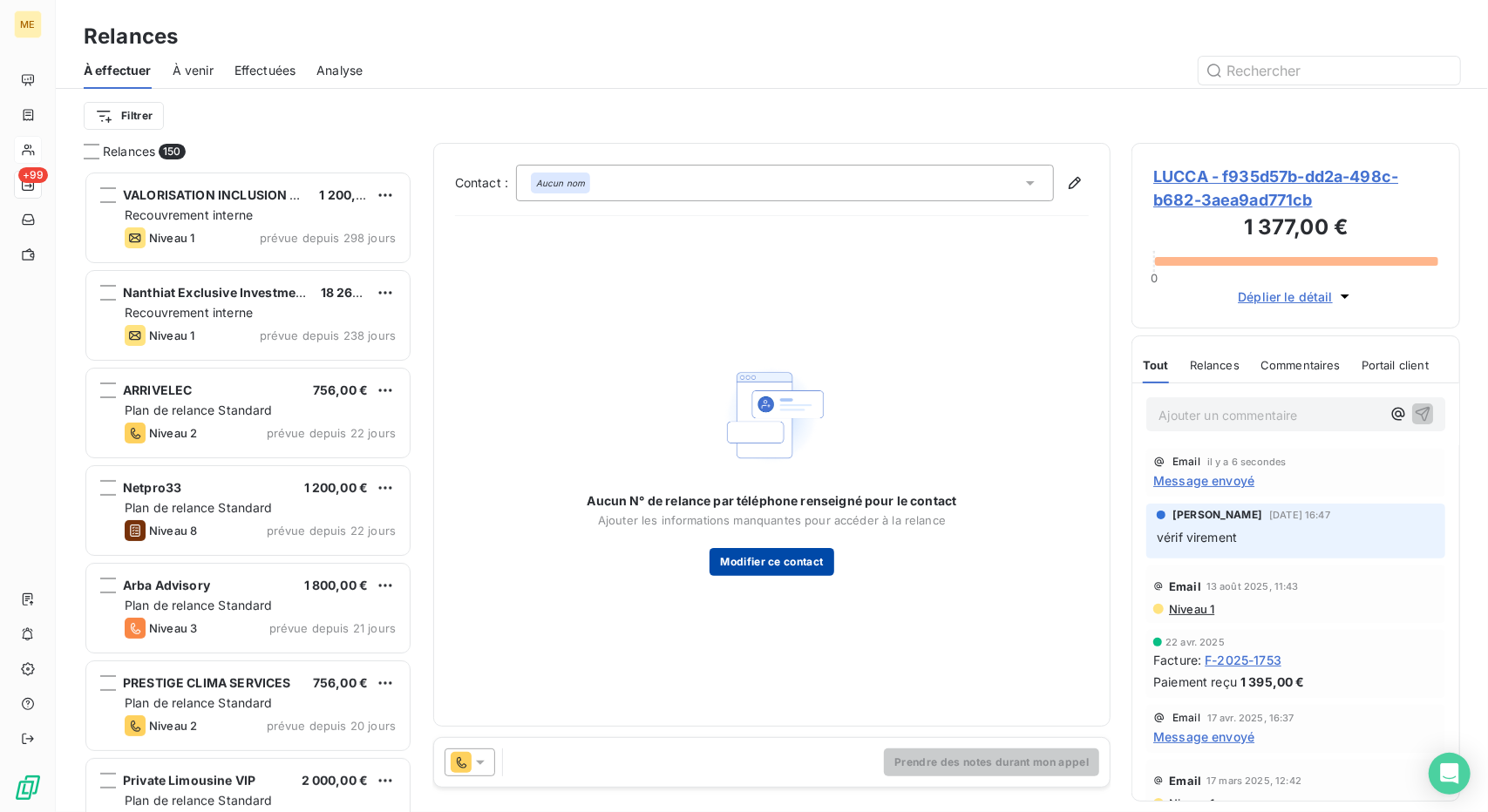
click at [763, 571] on button "Modifier ce contact" at bounding box center [771, 561] width 123 height 28
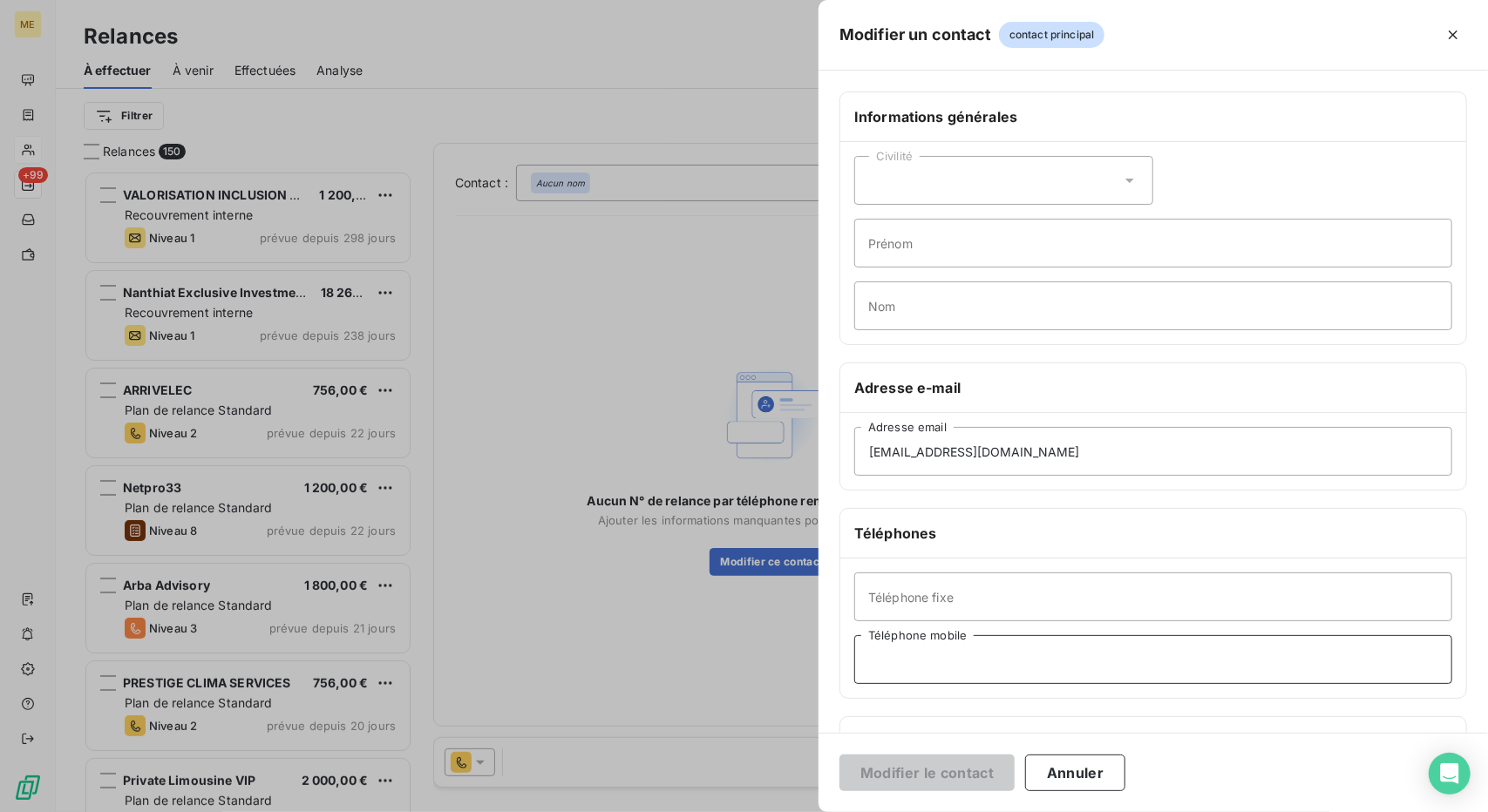
click at [955, 677] on input "Téléphone mobile" at bounding box center [1153, 659] width 598 height 49
click at [986, 600] on input "Téléphone fixe" at bounding box center [1153, 597] width 598 height 49
paste input "[PHONE_NUMBER]"
type input "[PHONE_NUMBER]"
click at [873, 768] on button "Modifier le contact" at bounding box center [926, 773] width 175 height 36
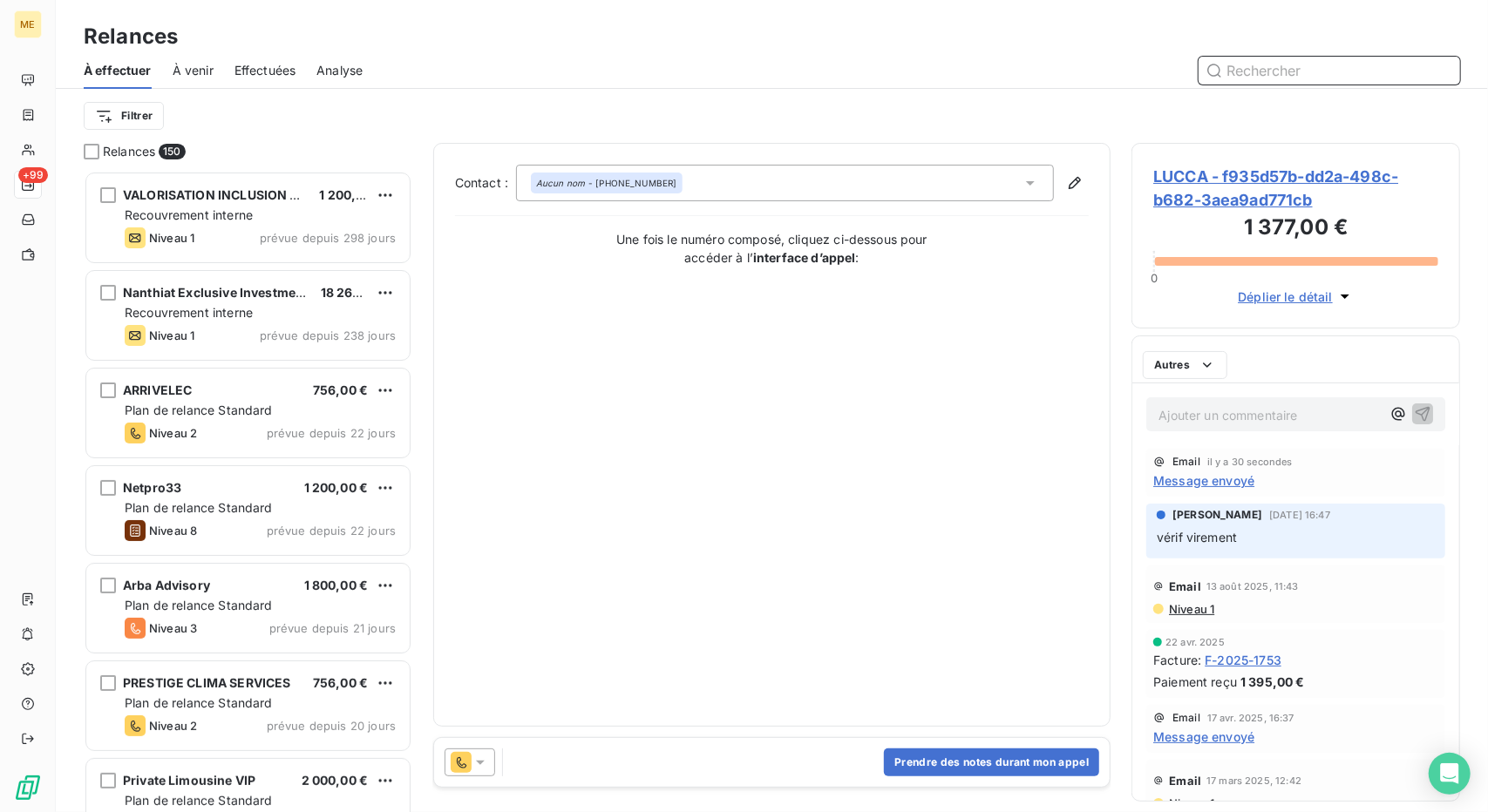
scroll to position [627, 316]
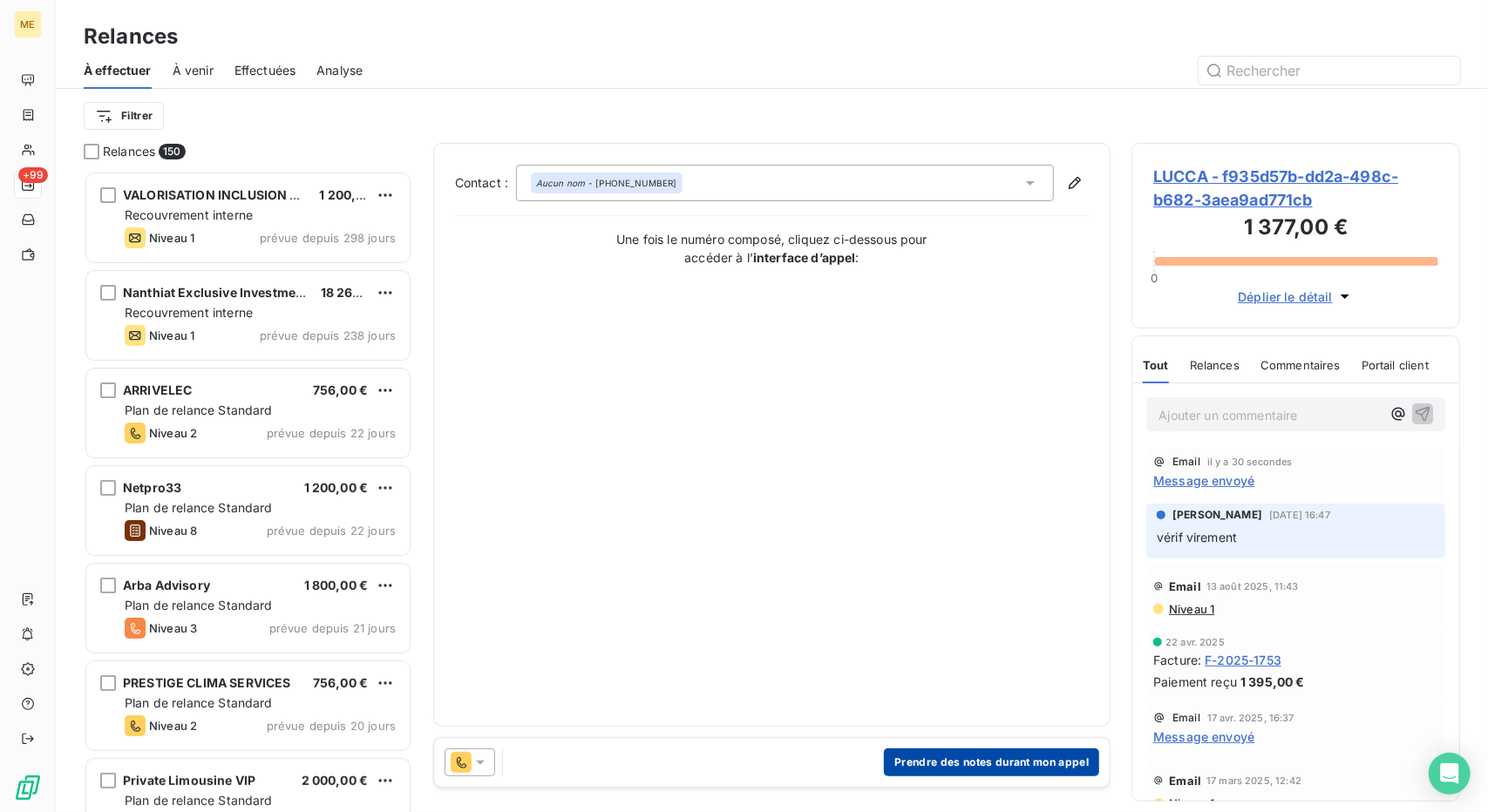
click at [984, 769] on button "Prendre des notes durant mon appel" at bounding box center [991, 762] width 215 height 28
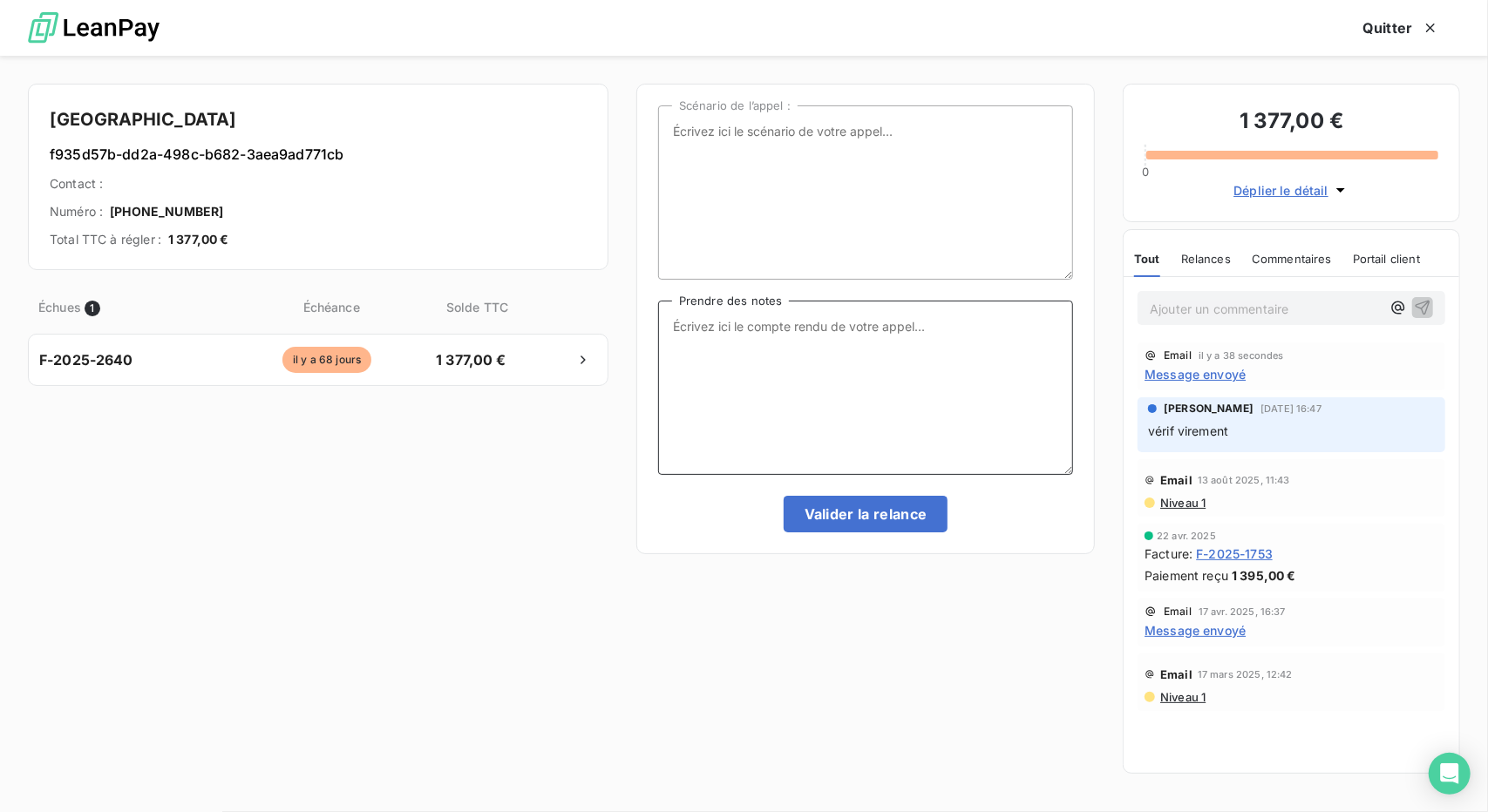
click at [818, 316] on textarea "Prendre des notes" at bounding box center [866, 387] width 415 height 174
type textarea "NRP relance mail"
click at [825, 514] on button "Valider la relance" at bounding box center [866, 514] width 165 height 36
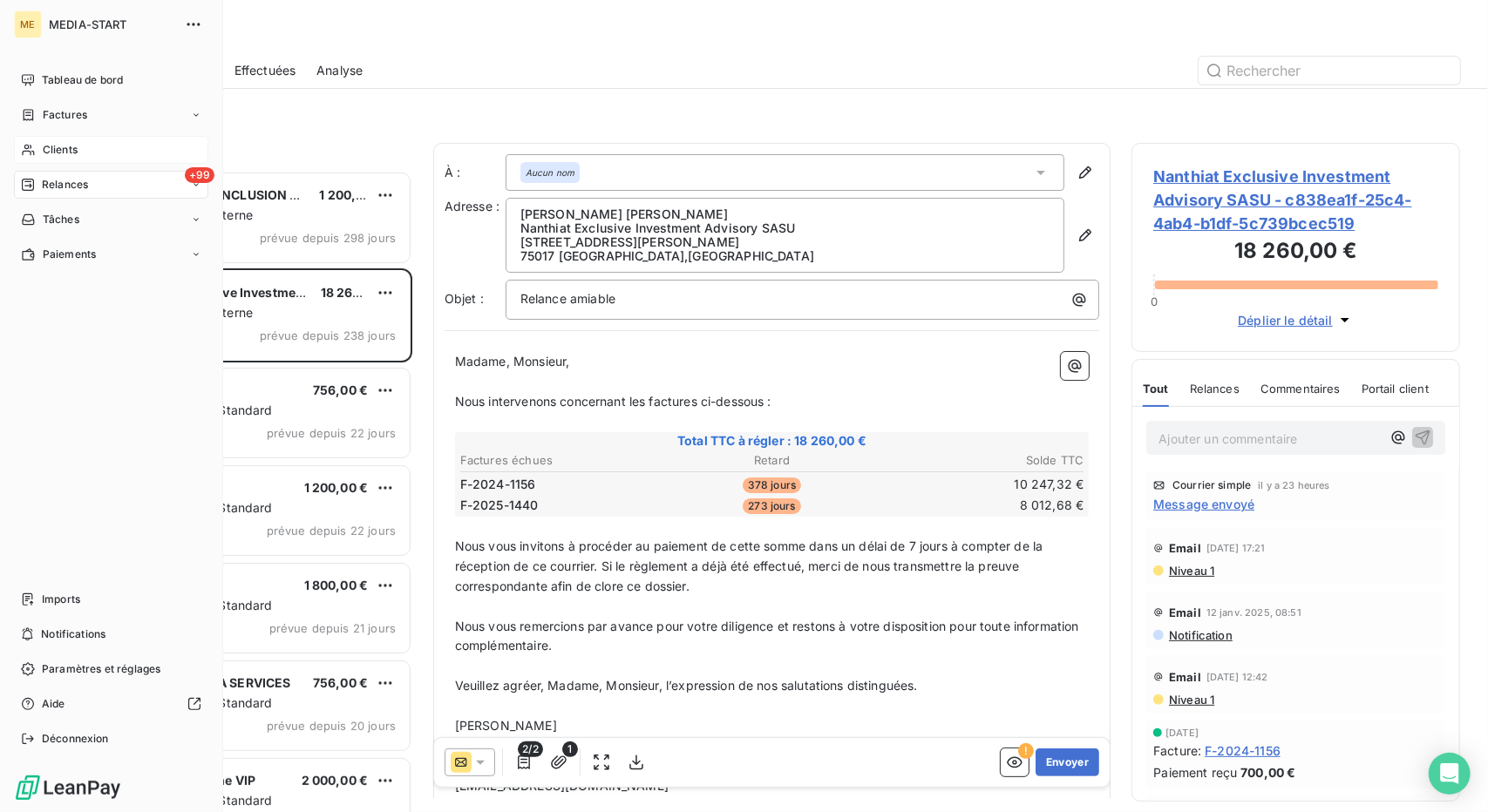
click at [33, 152] on icon at bounding box center [28, 149] width 14 height 14
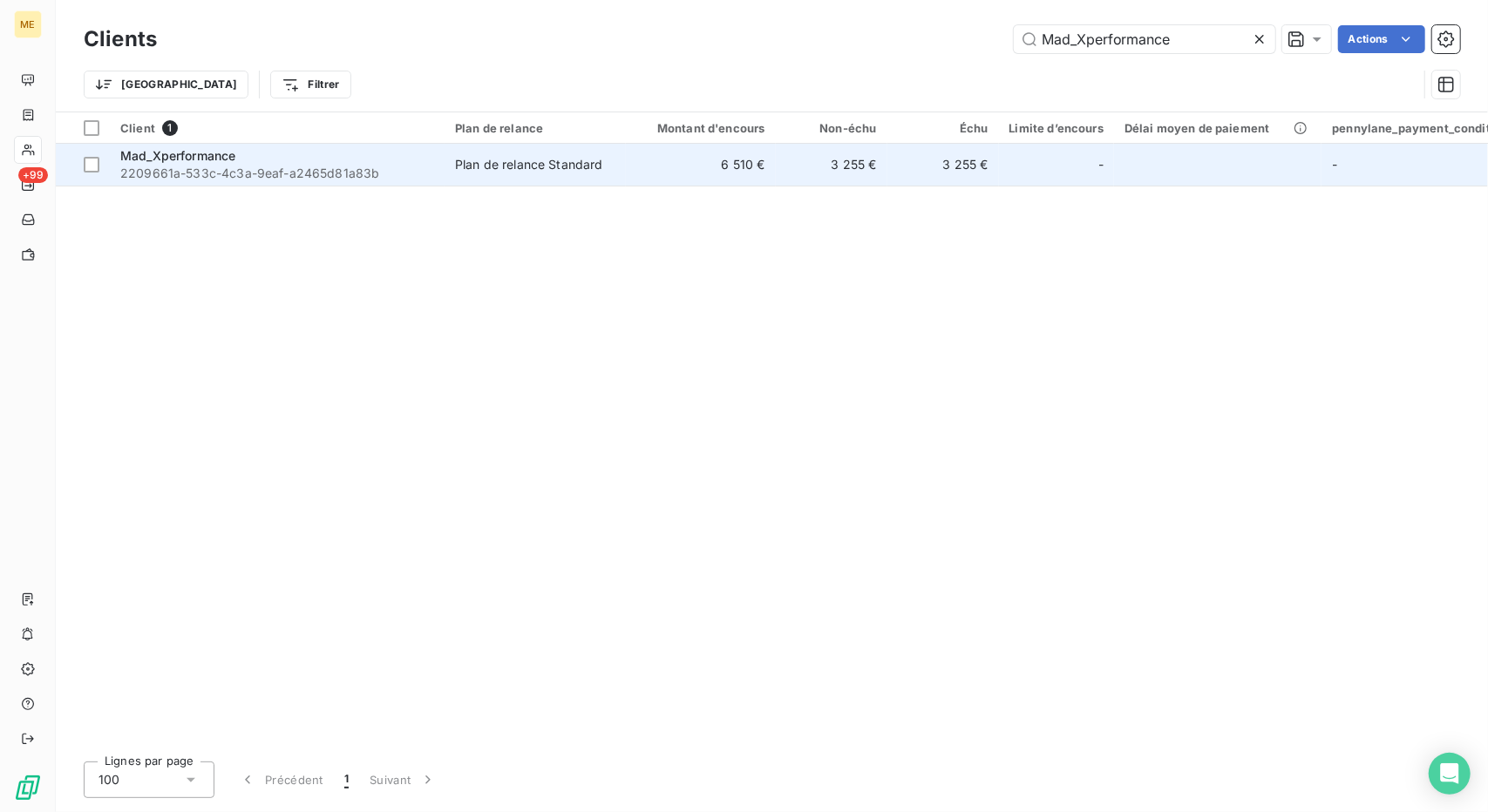
type input "Mad_Xperformance"
click at [591, 154] on td "Plan de relance Standard" at bounding box center [536, 165] width 182 height 42
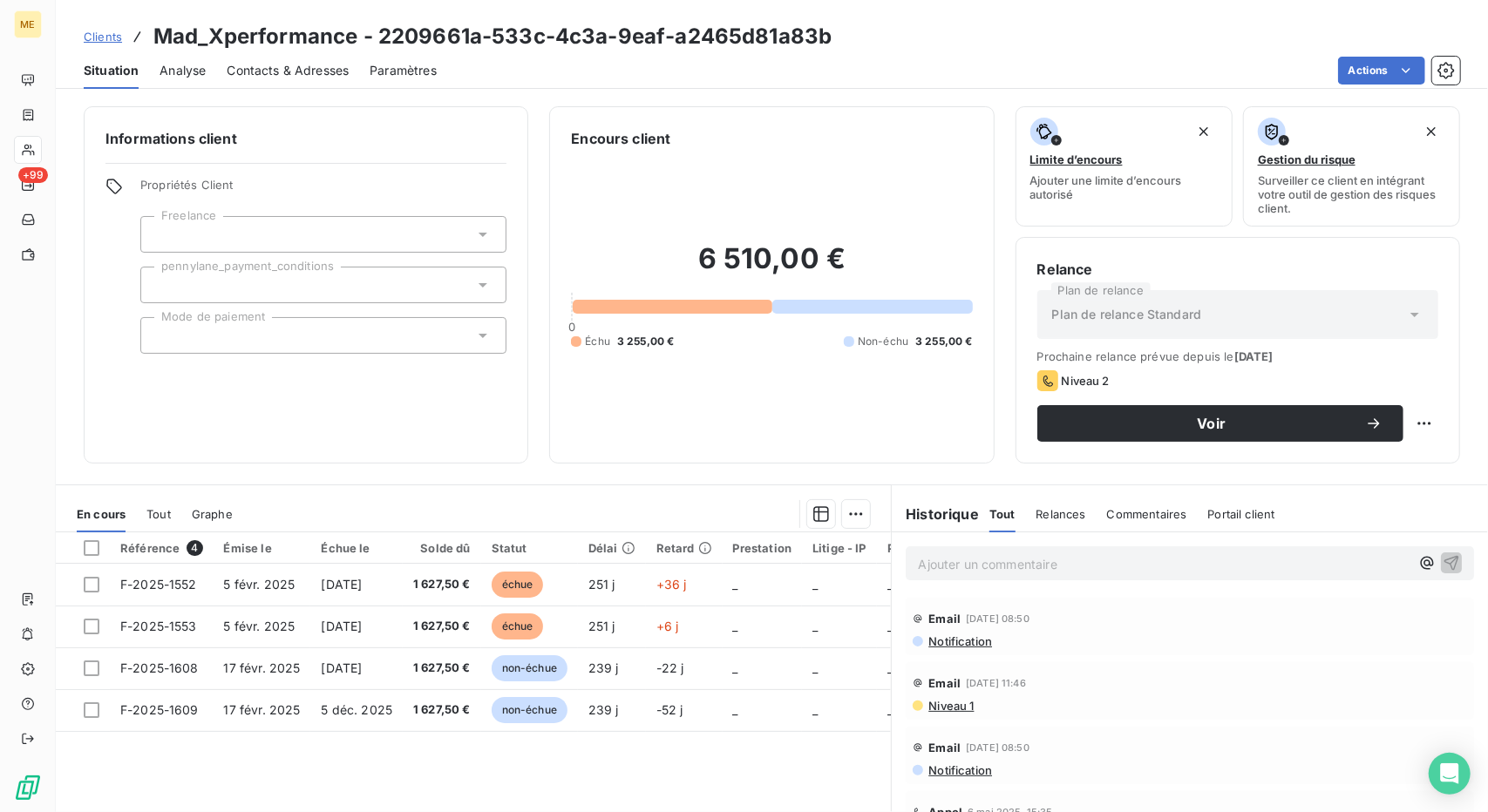
click at [297, 73] on span "Contacts & Adresses" at bounding box center [288, 71] width 122 height 17
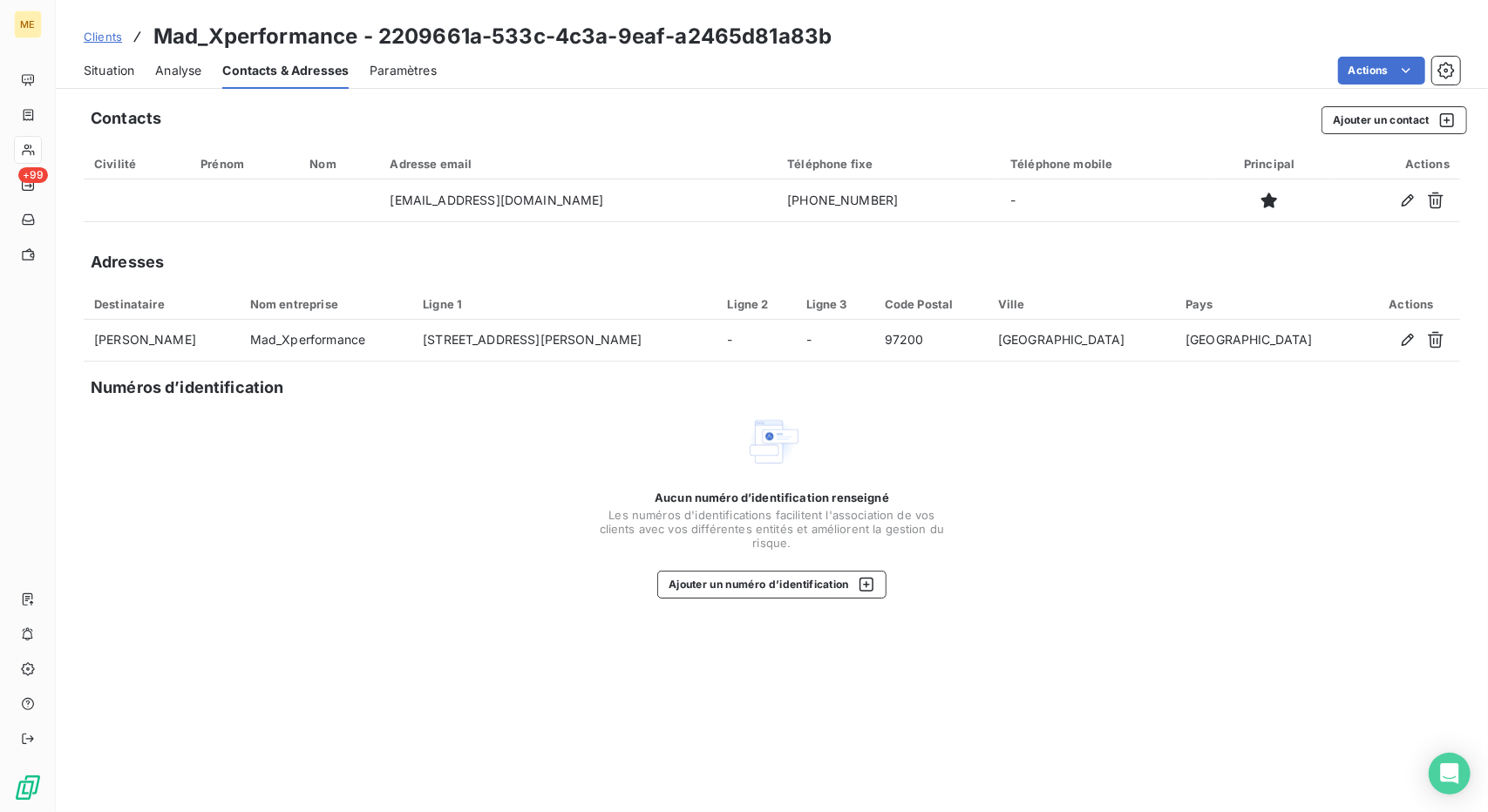
click at [125, 72] on span "Situation" at bounding box center [108, 71] width 51 height 17
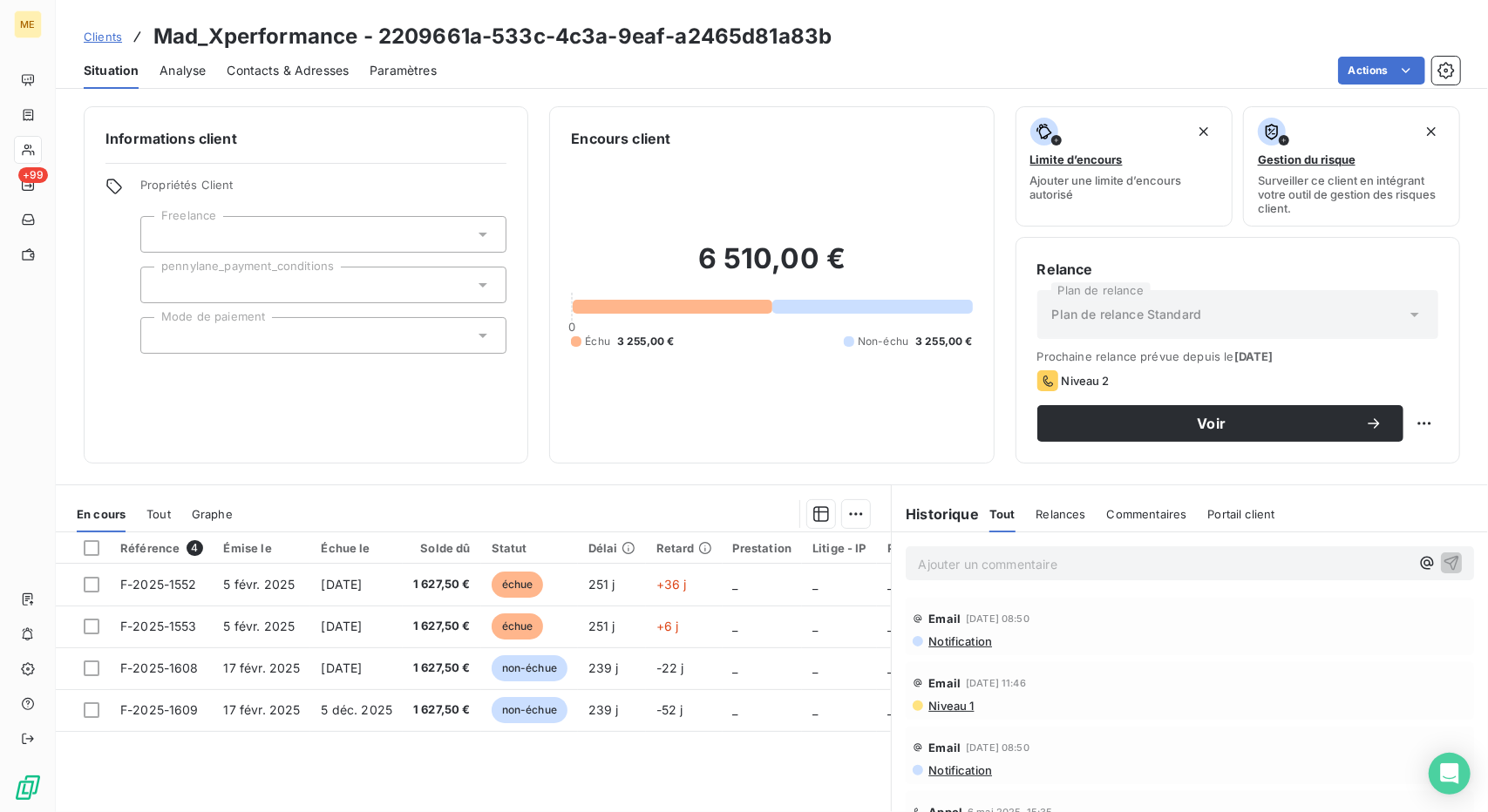
click at [122, 34] on div "Clients Mad_Xperformance - 2209661a-533c-4c3a-9eaf-a2465d81a83b" at bounding box center [457, 36] width 748 height 32
click at [115, 34] on span "Clients" at bounding box center [102, 36] width 38 height 14
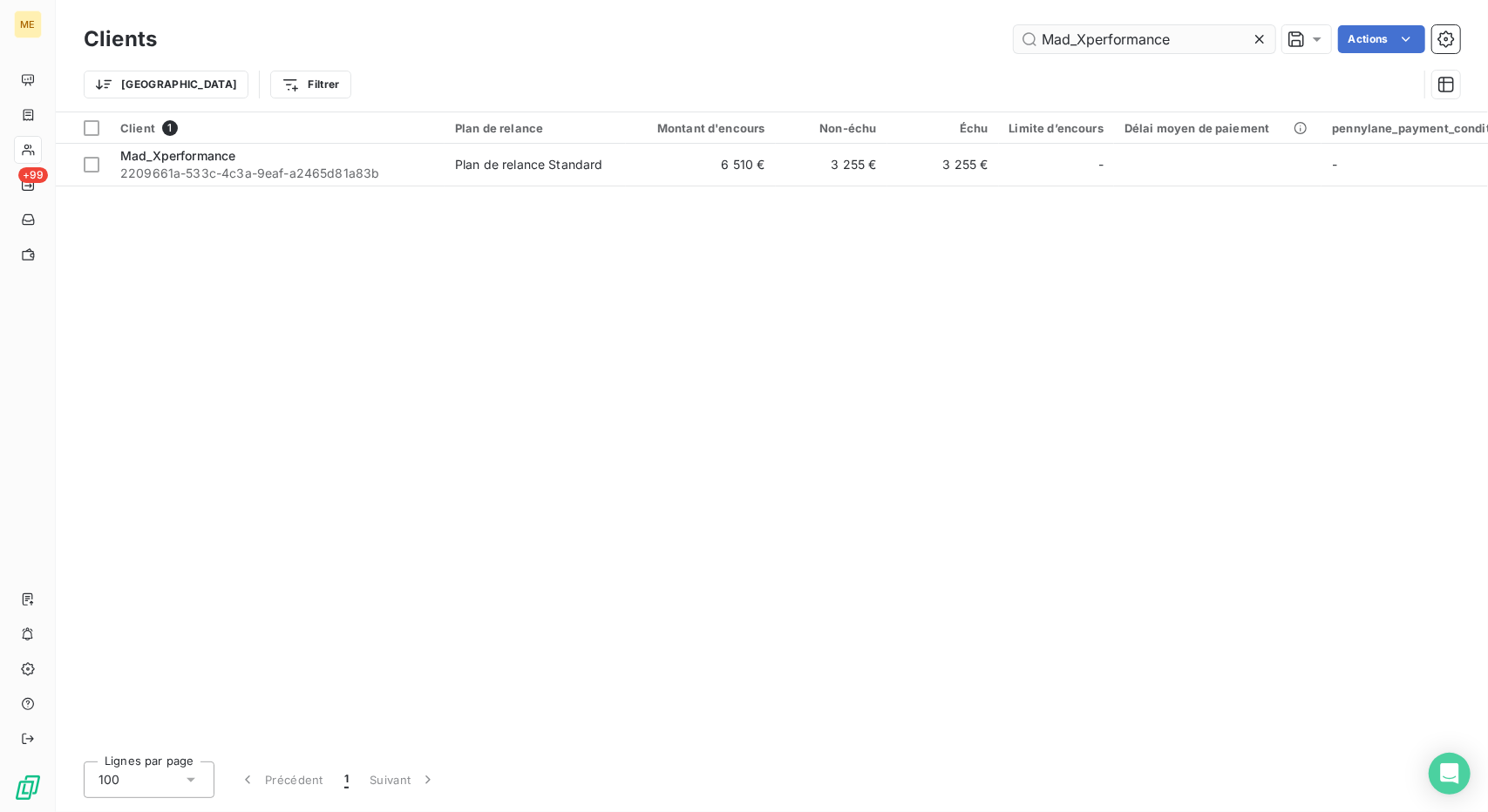
click at [1074, 33] on input "Mad_Xperformance" at bounding box center [1144, 38] width 261 height 28
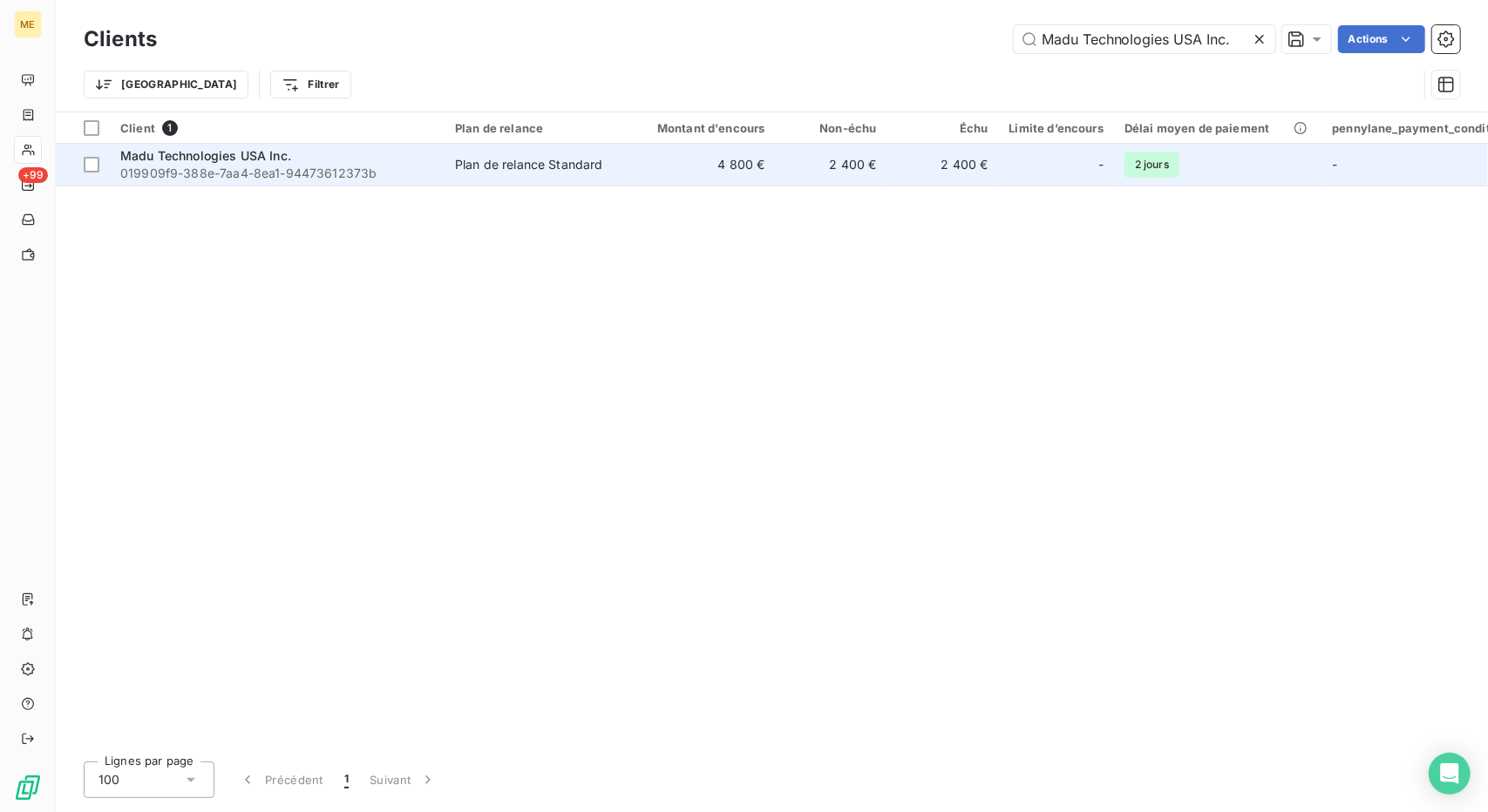
type input "Madu Technologies USA Inc."
click at [830, 165] on td "2 400 €" at bounding box center [832, 165] width 112 height 42
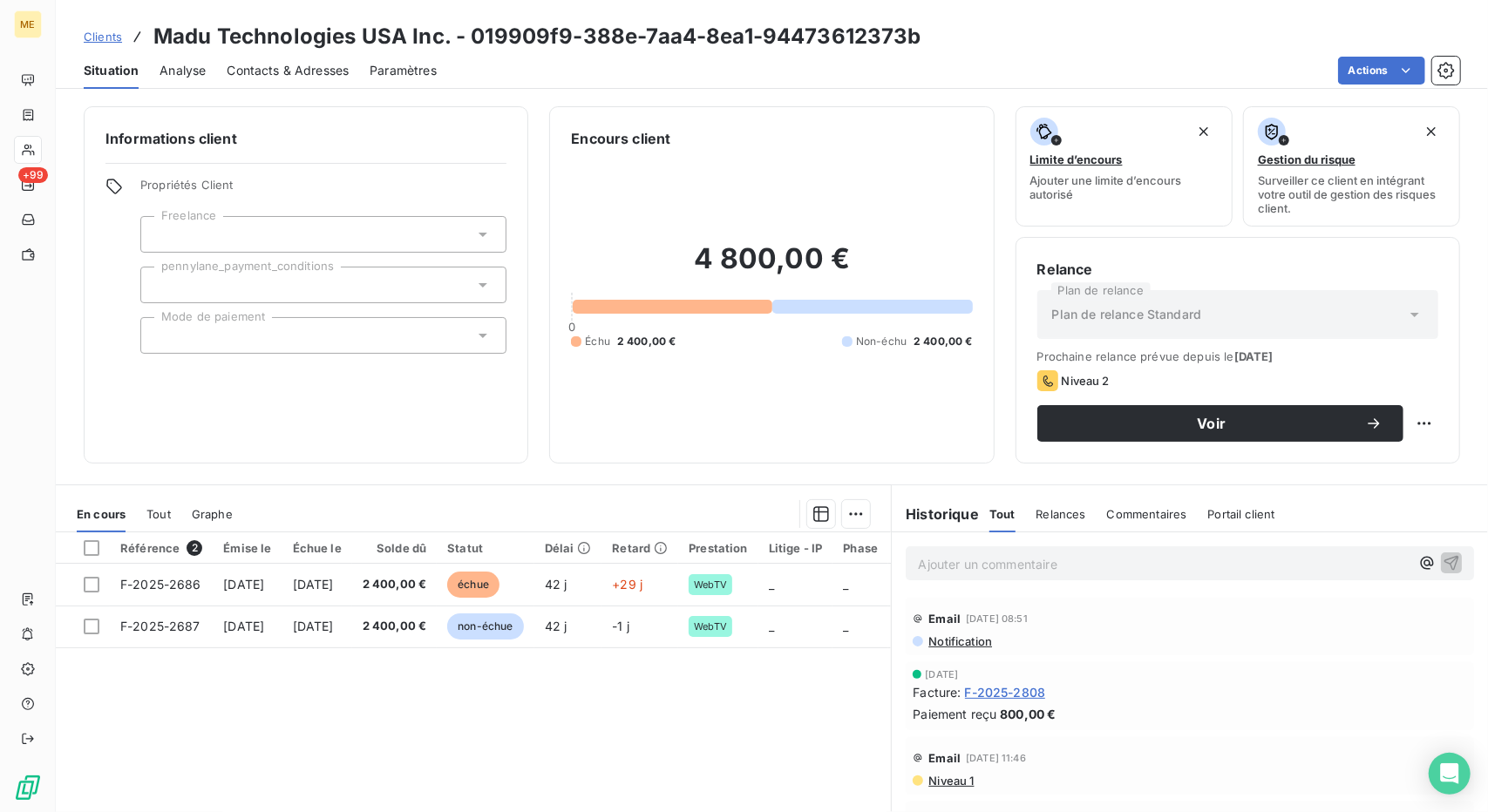
click at [1005, 693] on span "F-2025-2808" at bounding box center [1006, 691] width 81 height 18
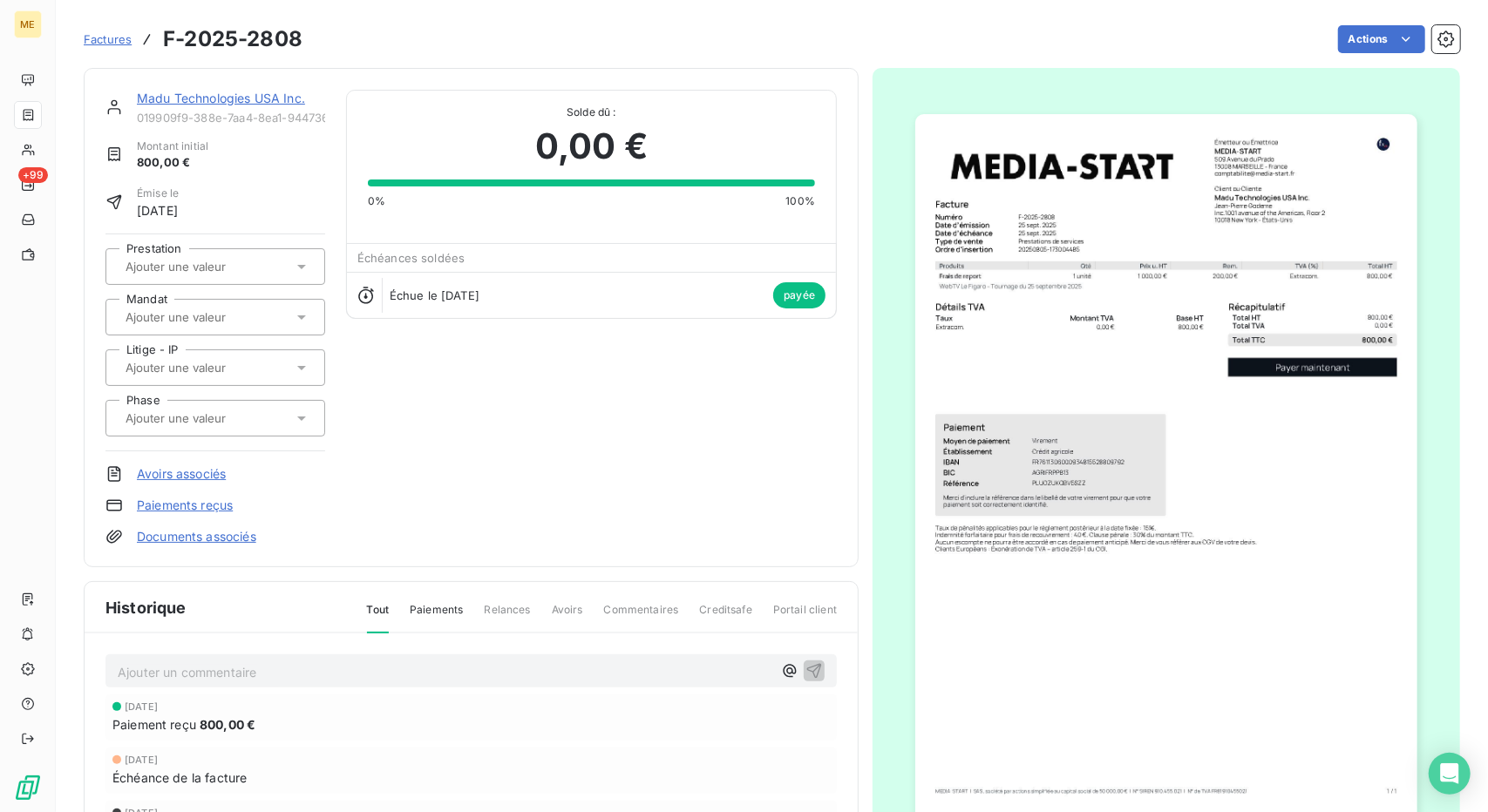
click at [204, 99] on link "Madu Technologies USA Inc." at bounding box center [221, 98] width 168 height 14
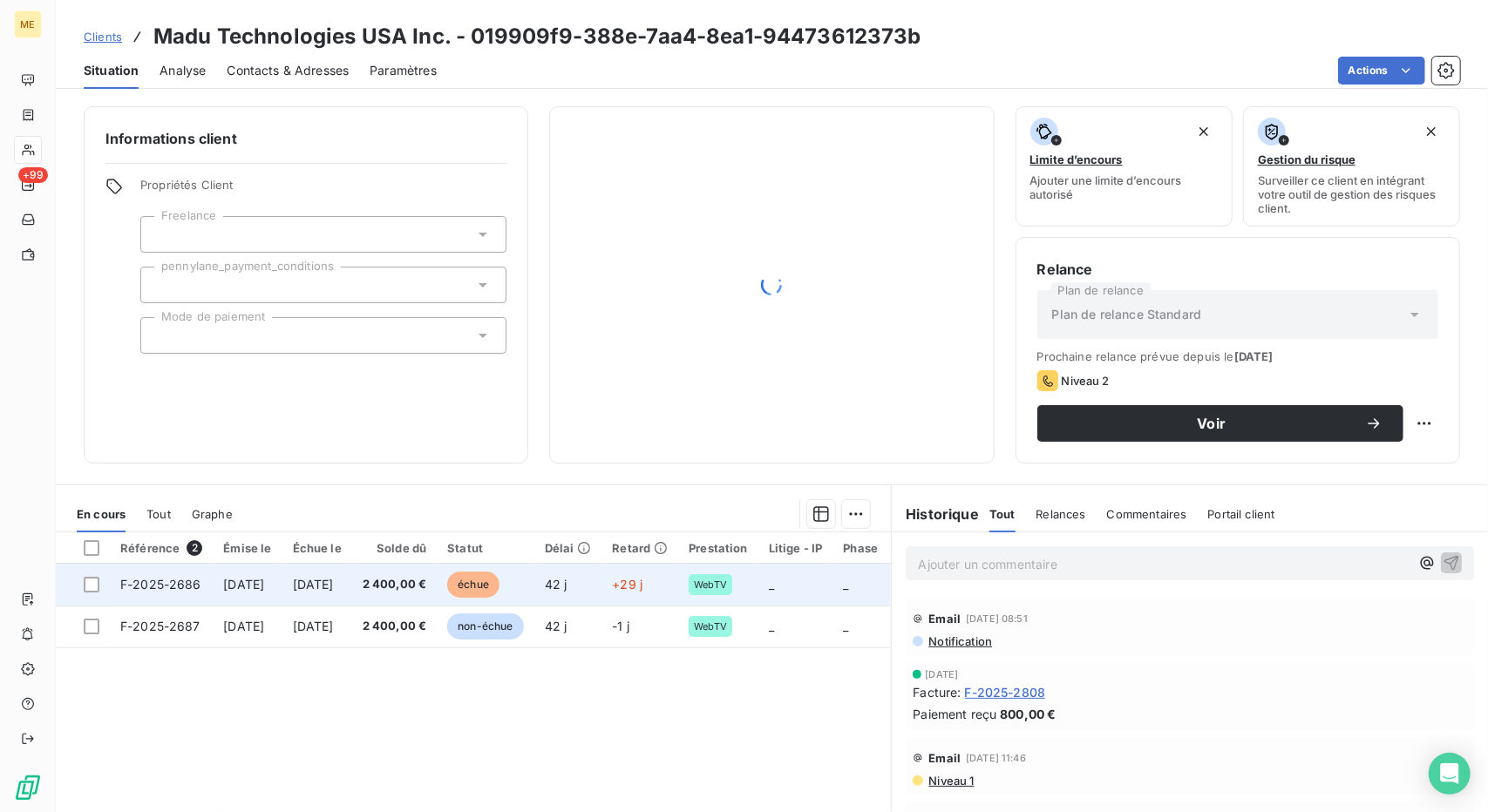
click at [334, 586] on span "[DATE]" at bounding box center [313, 583] width 41 height 14
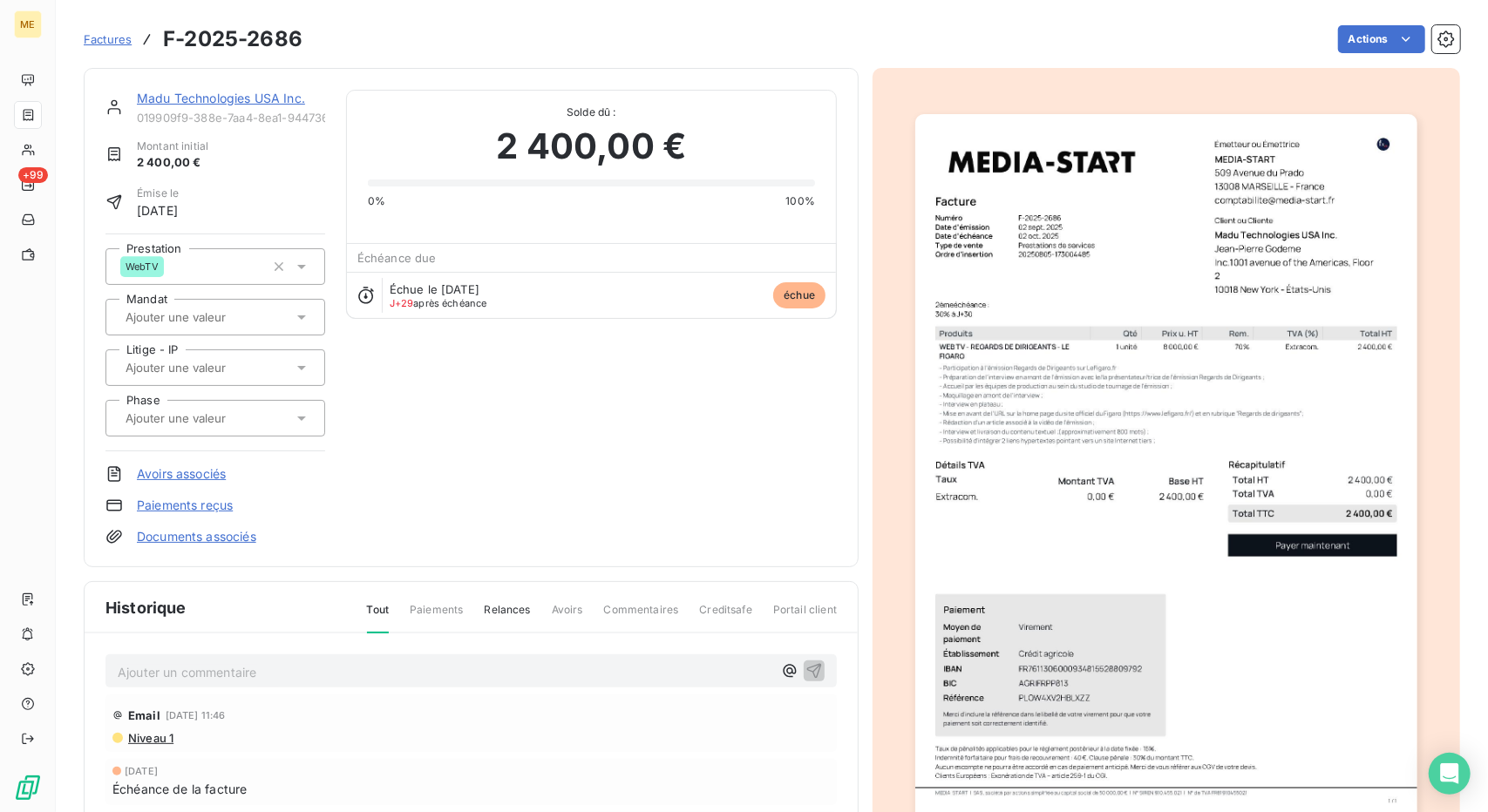
click at [858, 494] on div "Madu Technologies USA Inc. 019909f9-388e-7aa4-8ea1-94473612373b Montant initial…" at bounding box center [771, 521] width 1377 height 929
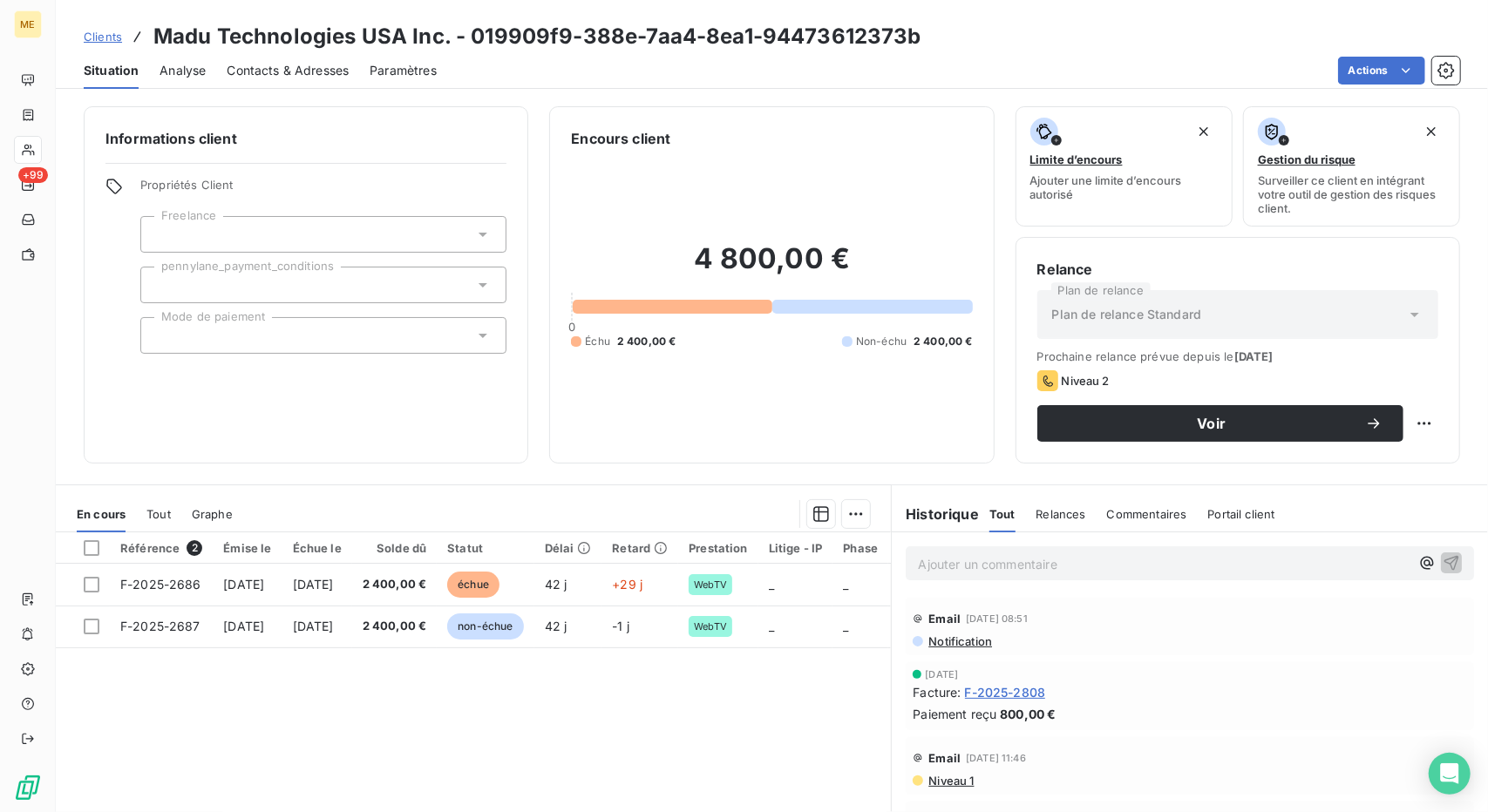
click at [1001, 691] on span "F-2025-2808" at bounding box center [1006, 691] width 81 height 18
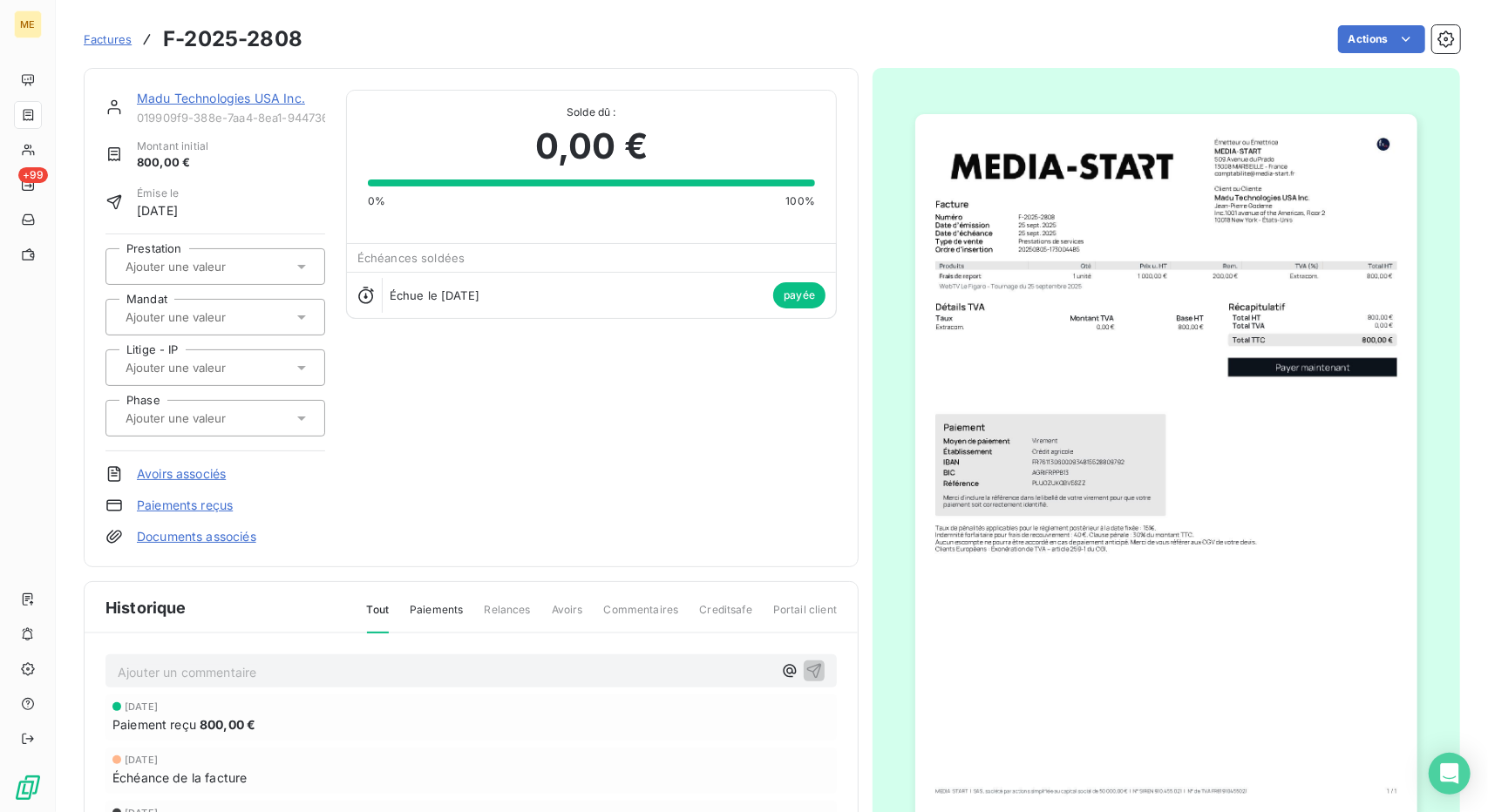
click at [164, 95] on link "Madu Technologies USA Inc." at bounding box center [221, 98] width 168 height 14
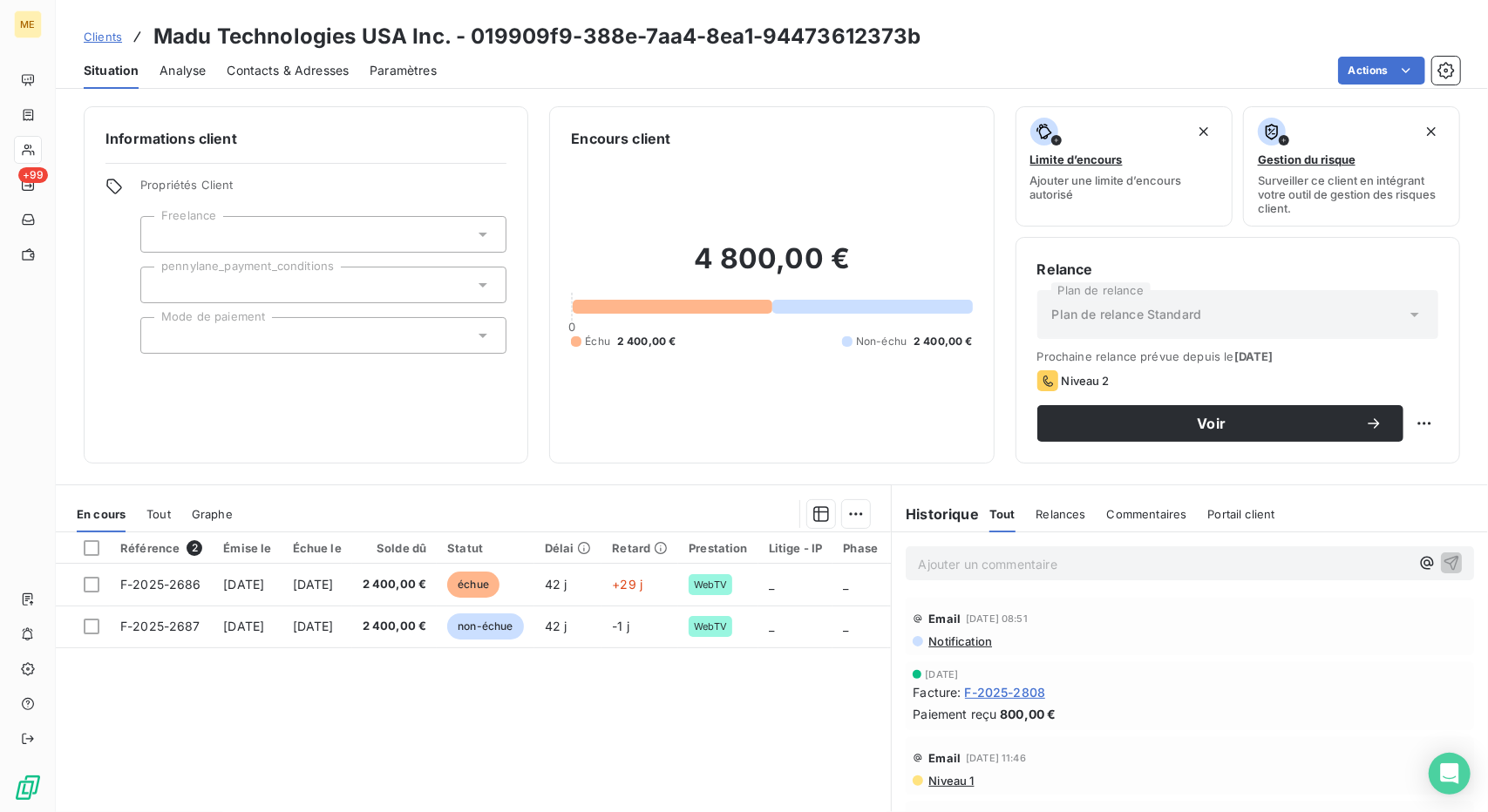
click at [106, 38] on span "Clients" at bounding box center [102, 36] width 38 height 14
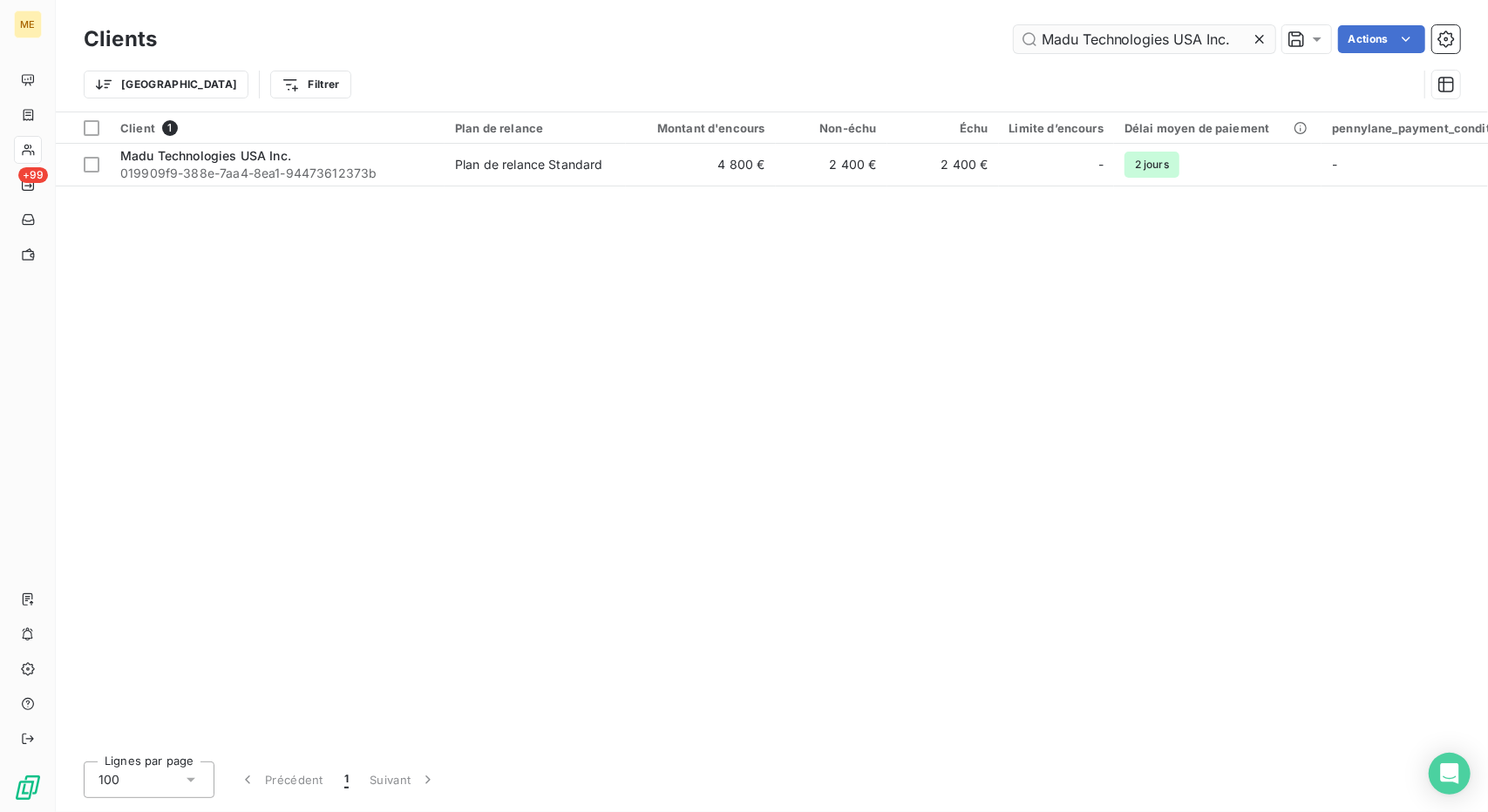
click at [1077, 44] on input "Madu Technologies USA Inc." at bounding box center [1144, 38] width 261 height 28
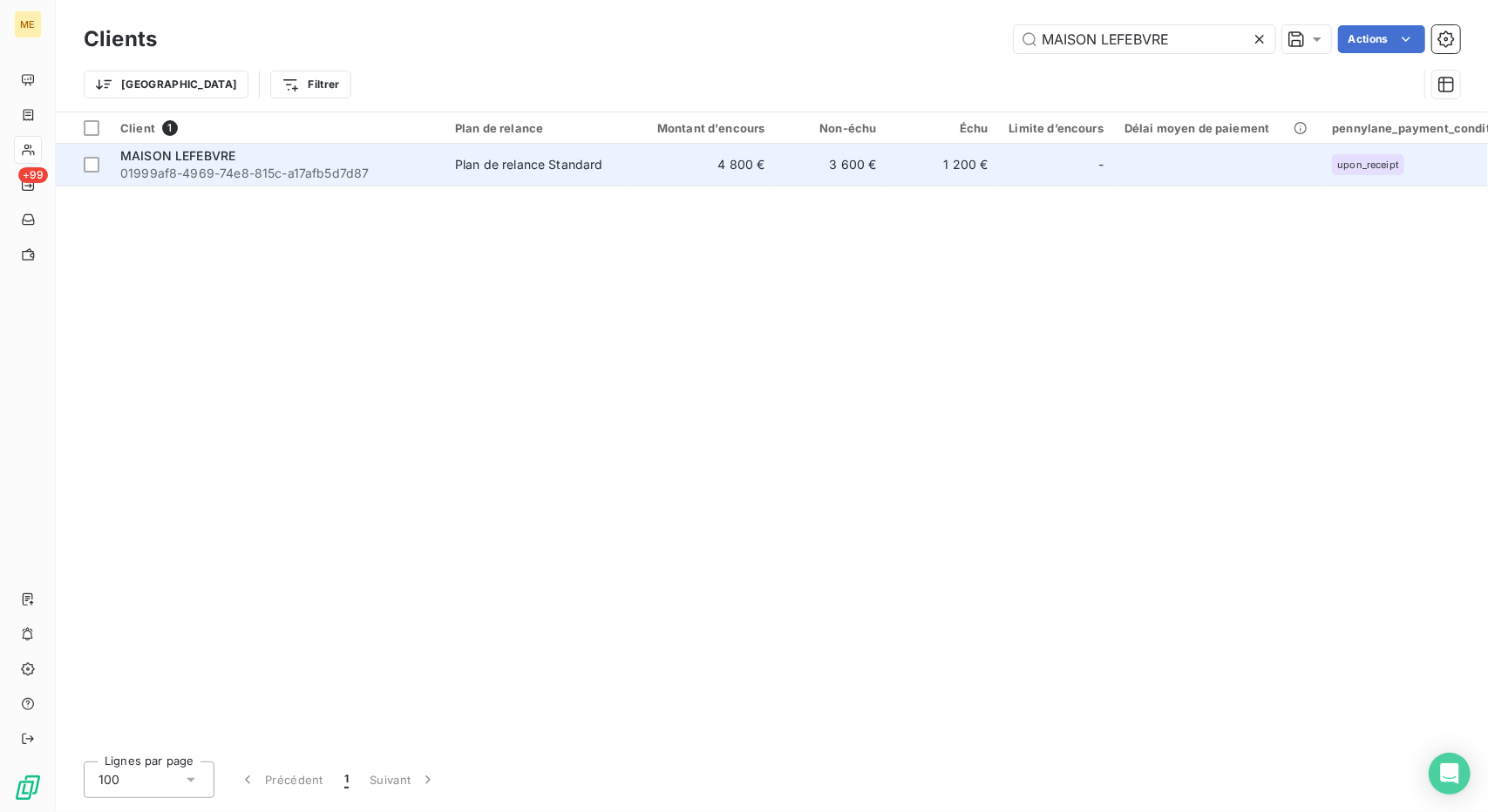
type input "MAISON LEFEBVRE"
click at [730, 162] on td "4 800 €" at bounding box center [700, 165] width 150 height 42
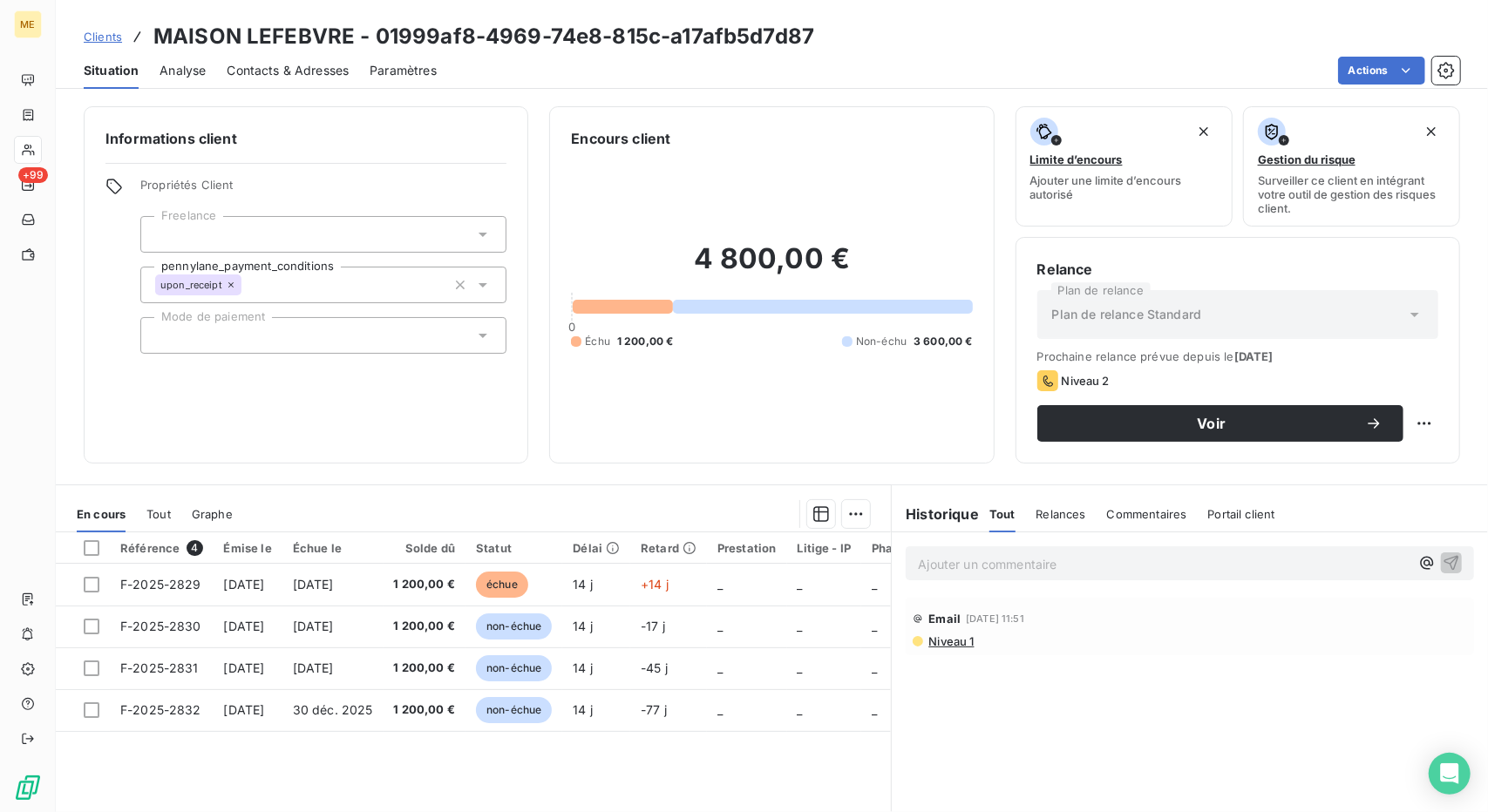
click at [297, 71] on span "Contacts & Adresses" at bounding box center [288, 71] width 122 height 17
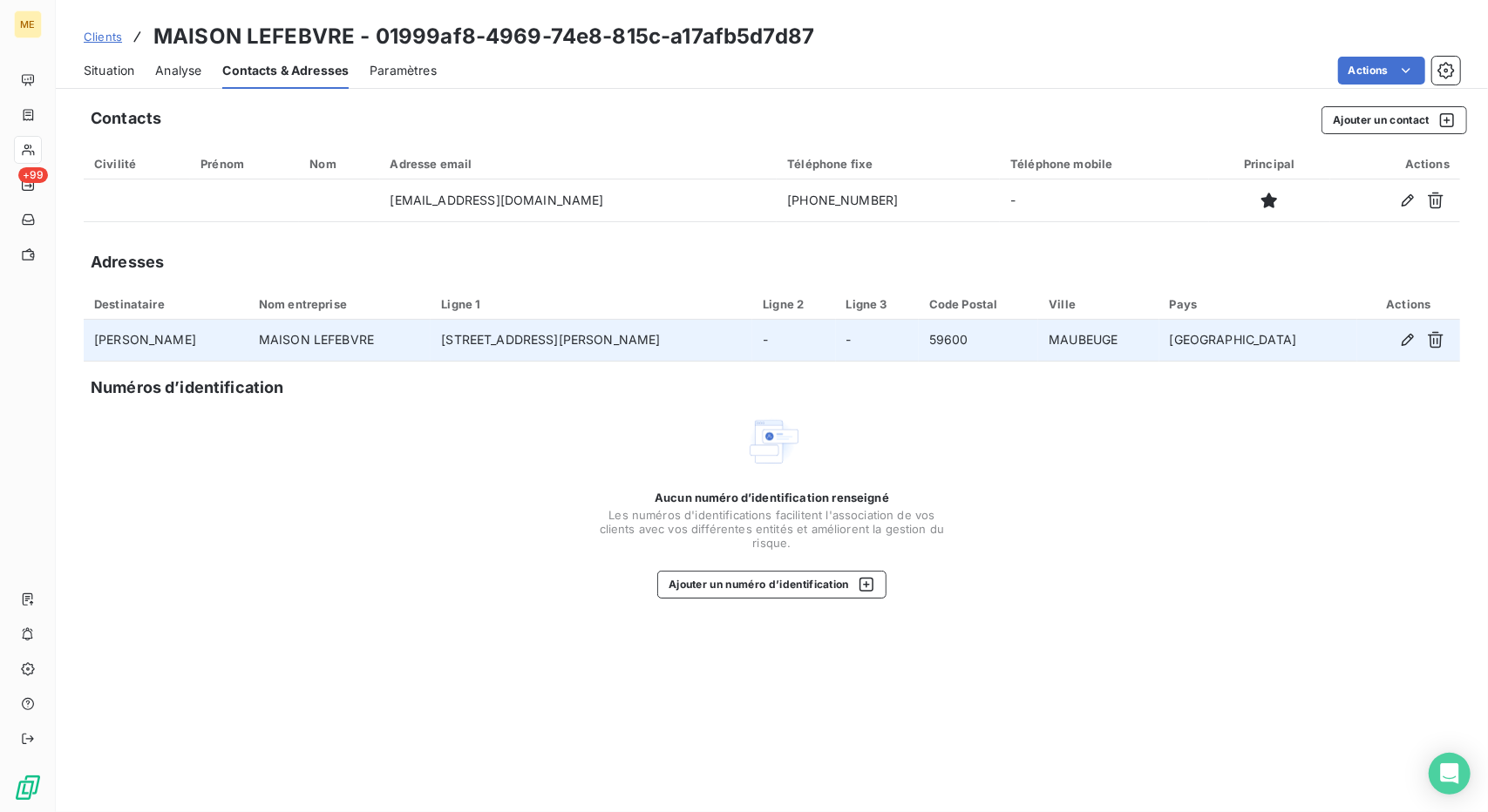
click at [142, 336] on td "Marc Kirsch" at bounding box center [166, 340] width 165 height 42
copy td "Marc Kirsch"
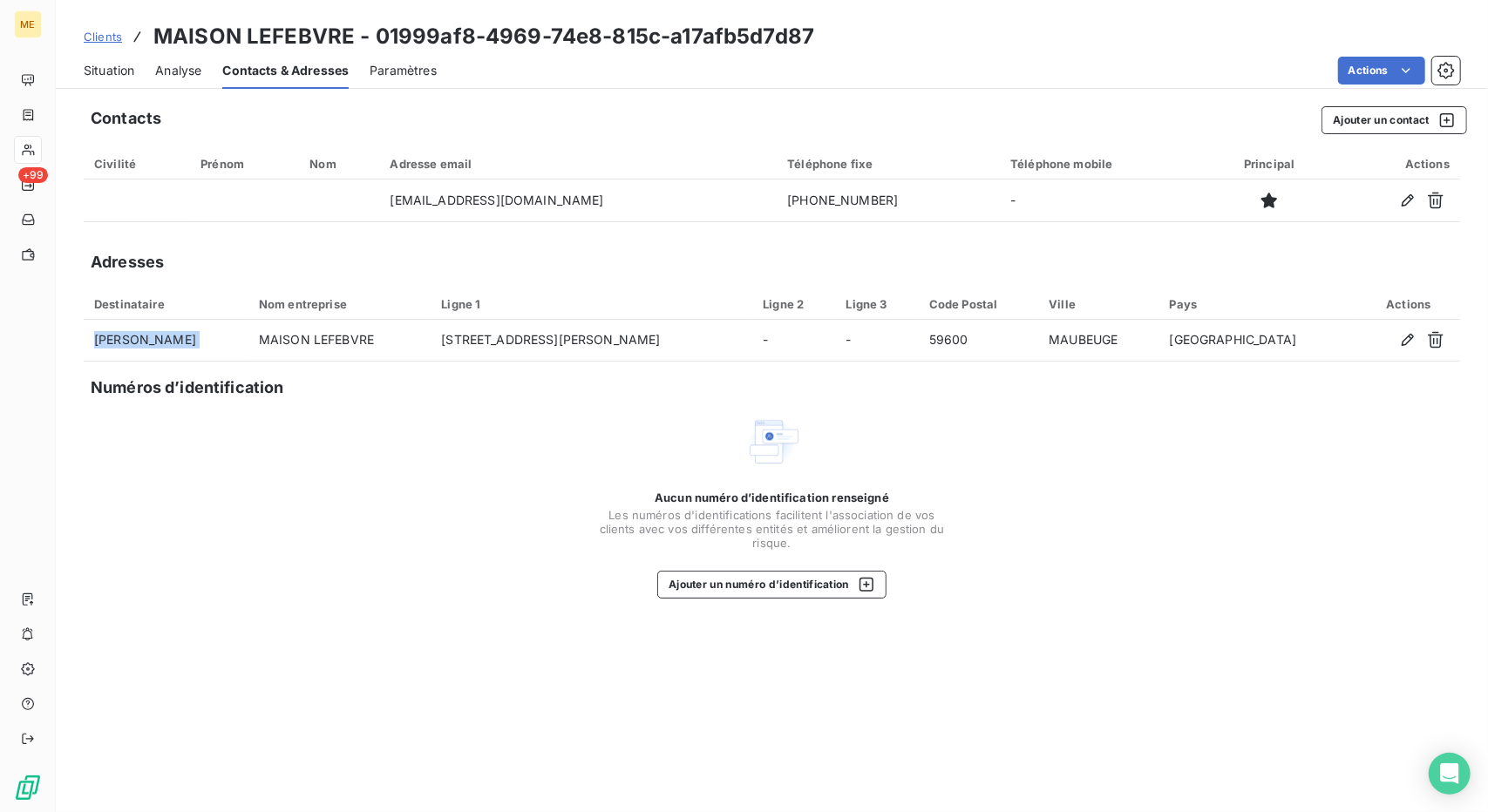
click at [111, 82] on div "Situation" at bounding box center [108, 71] width 51 height 36
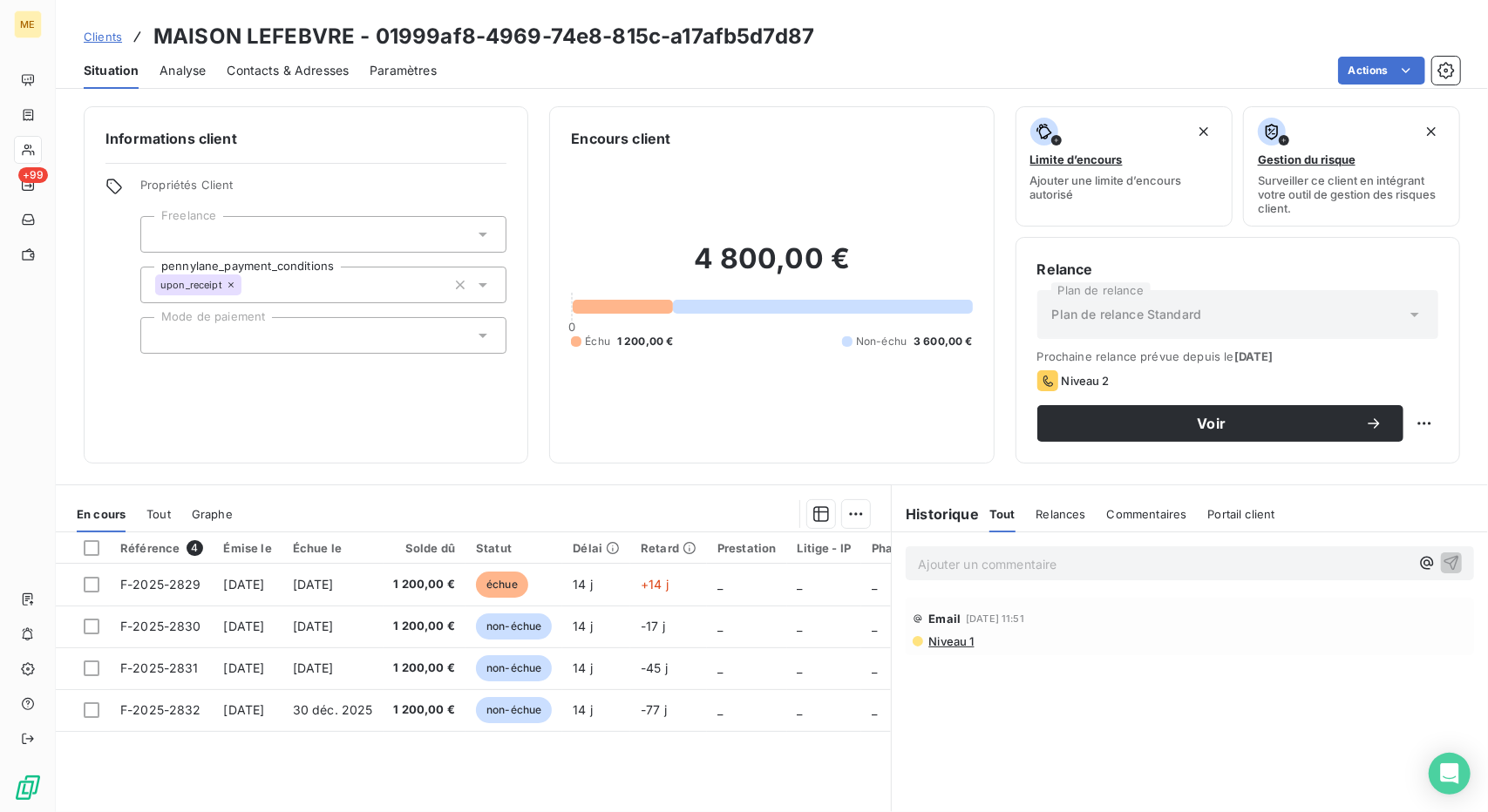
click at [272, 73] on span "Contacts & Adresses" at bounding box center [288, 71] width 122 height 17
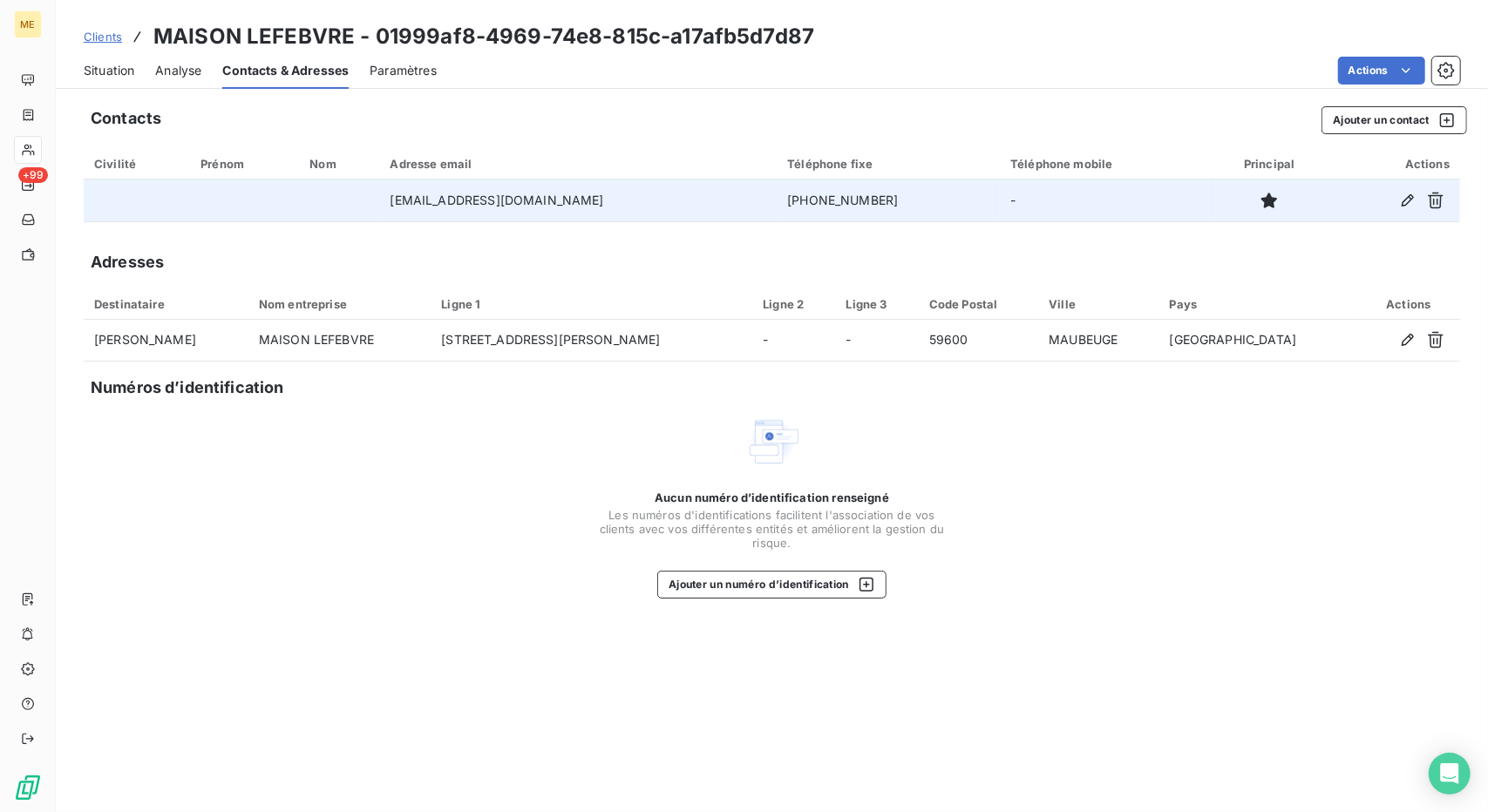
click at [814, 195] on td "03.27.64.74.66" at bounding box center [888, 201] width 223 height 42
copy td "03.27.64.74.66"
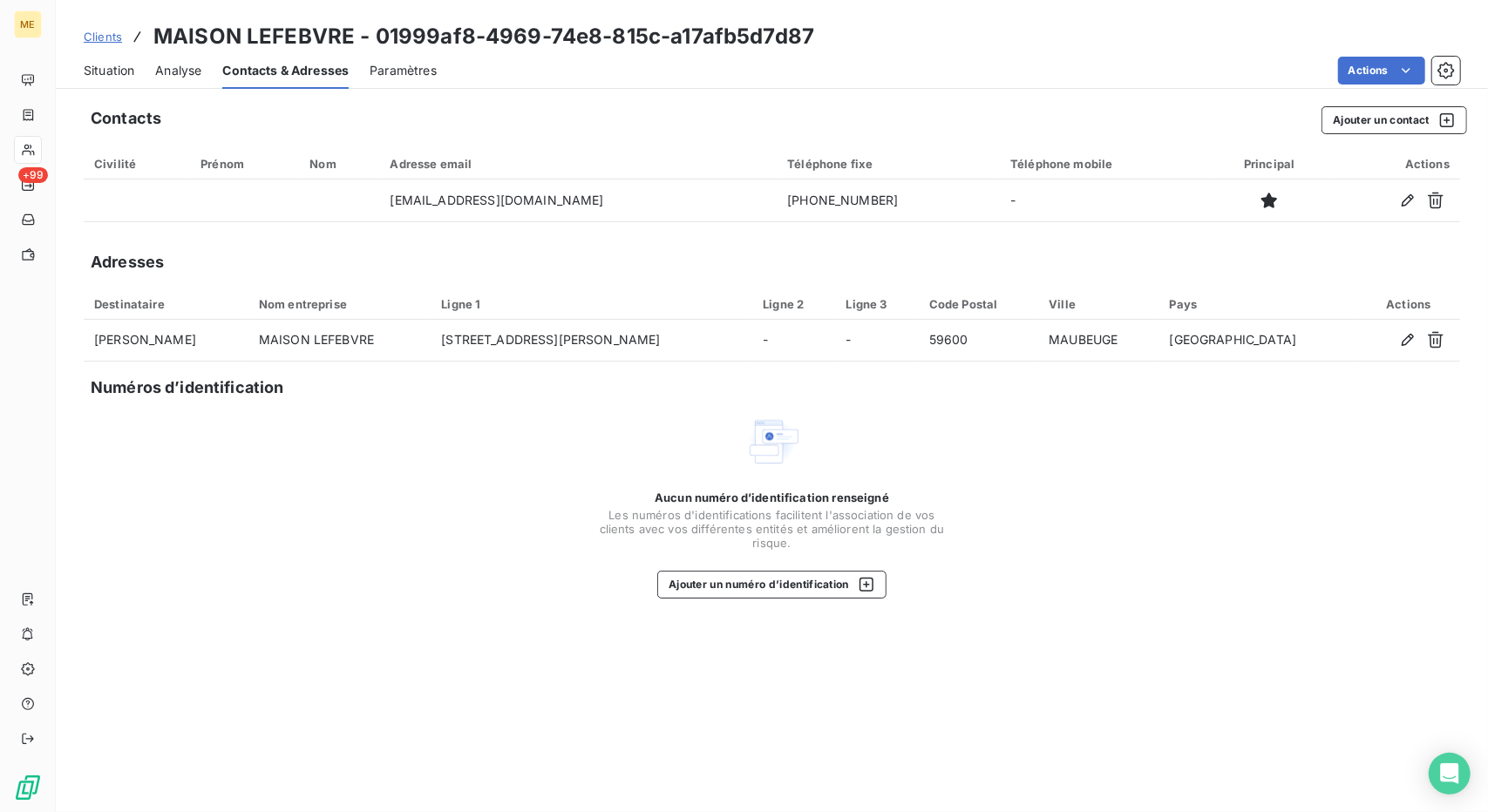
click at [999, 83] on div "Actions" at bounding box center [959, 70] width 1003 height 28
click at [107, 74] on span "Situation" at bounding box center [108, 71] width 51 height 17
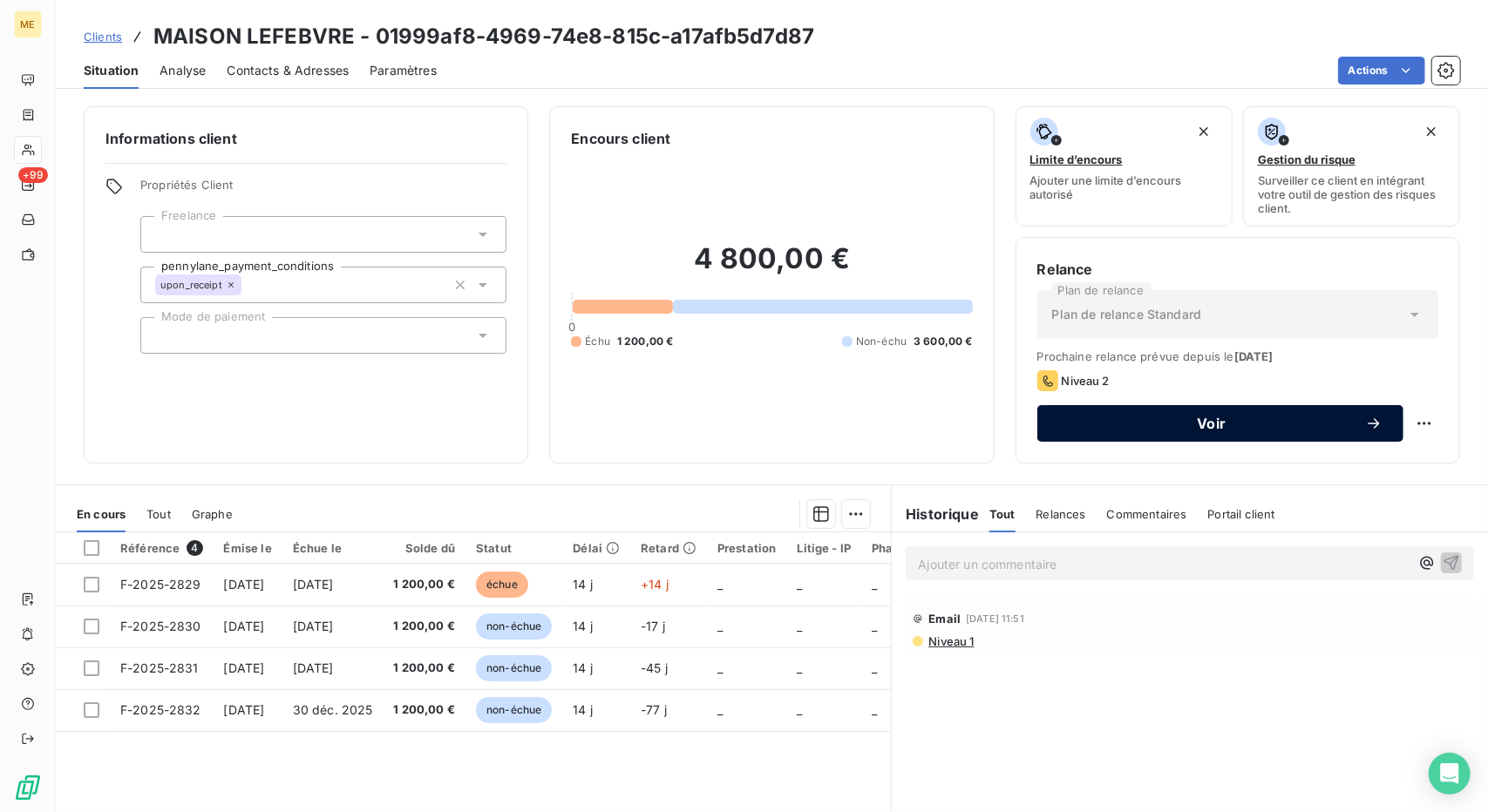
click at [1195, 428] on span "Voir" at bounding box center [1211, 423] width 307 height 14
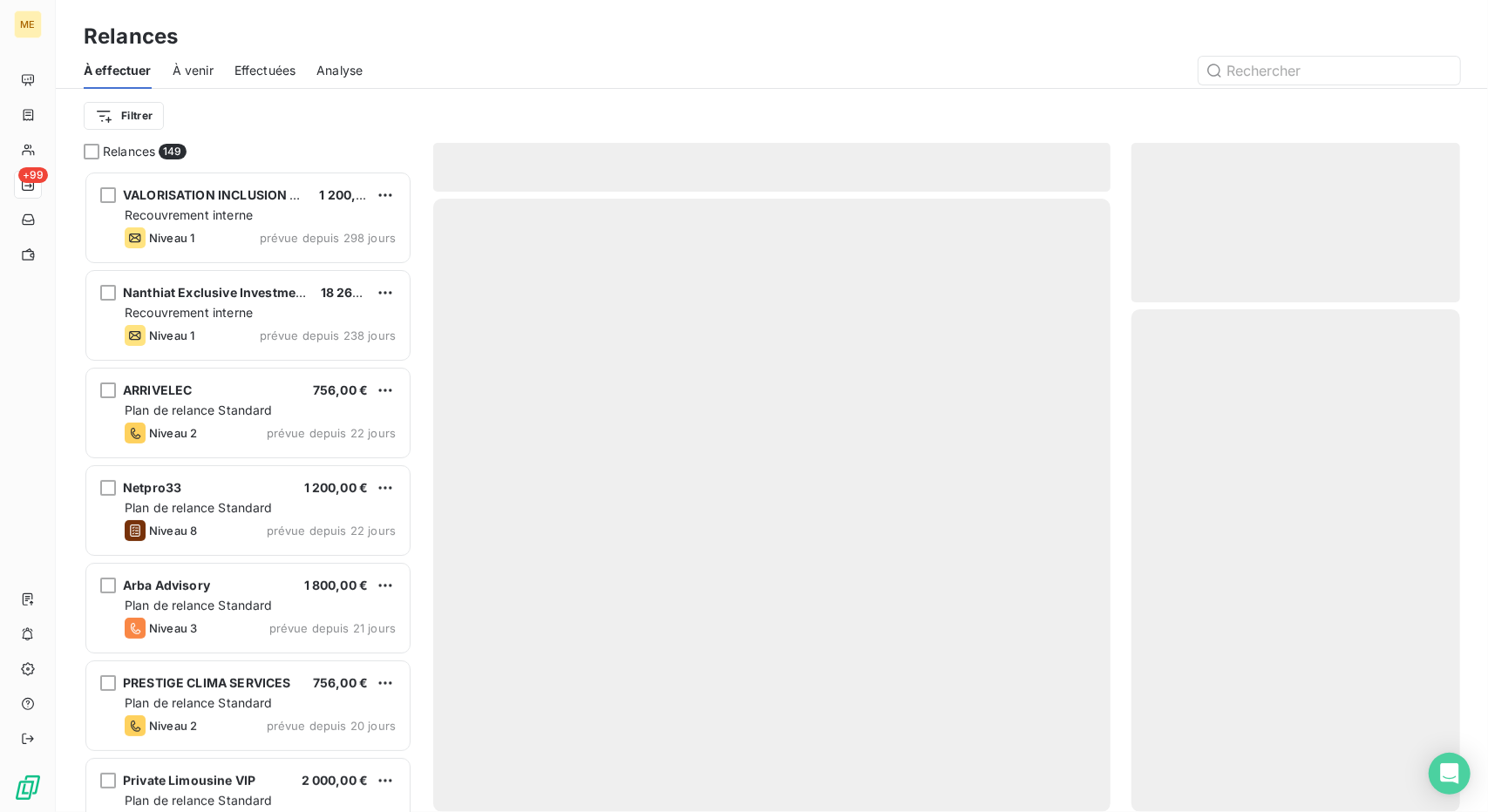
scroll to position [627, 316]
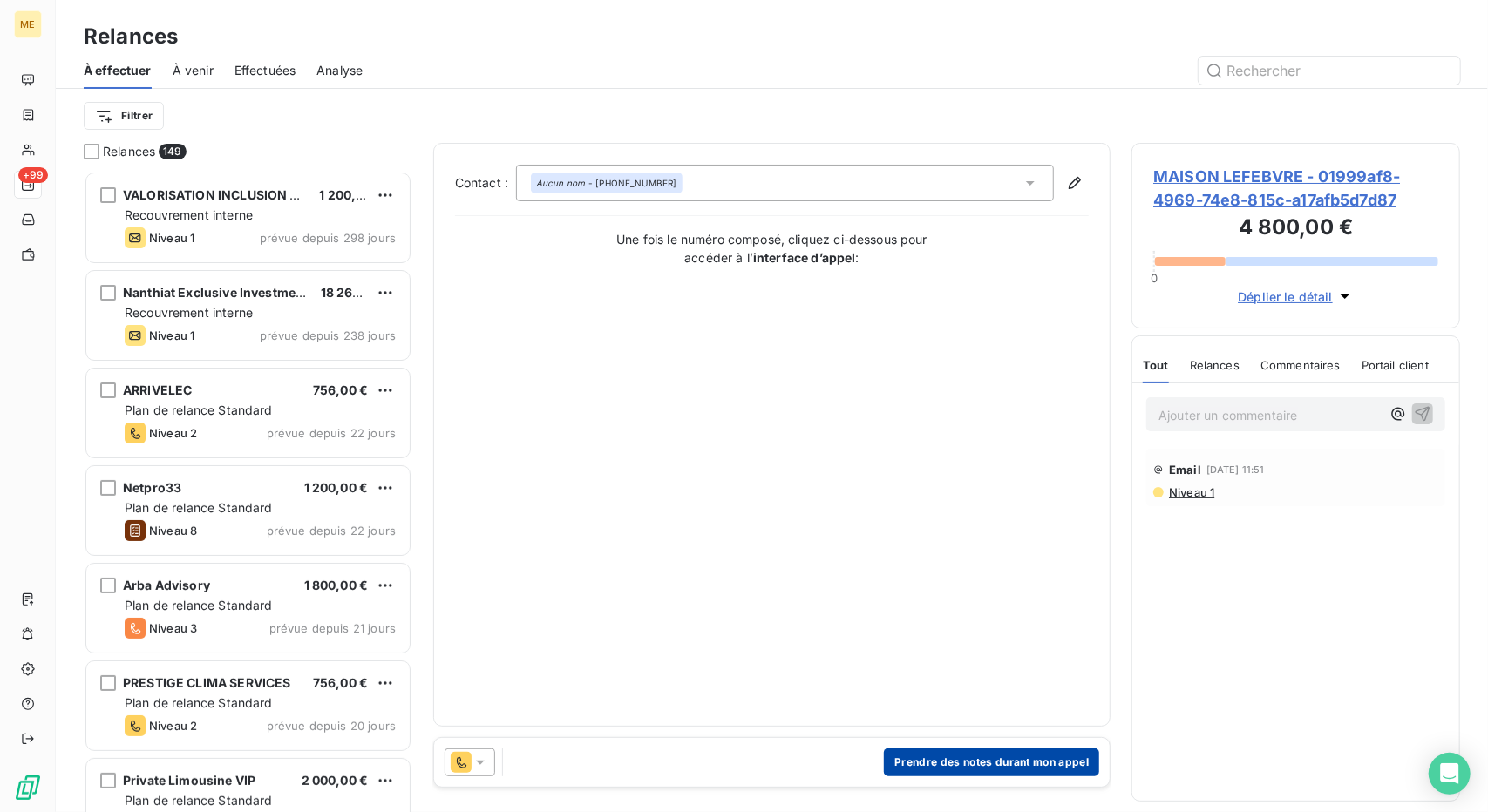
click at [933, 752] on button "Prendre des notes durant mon appel" at bounding box center [991, 762] width 215 height 28
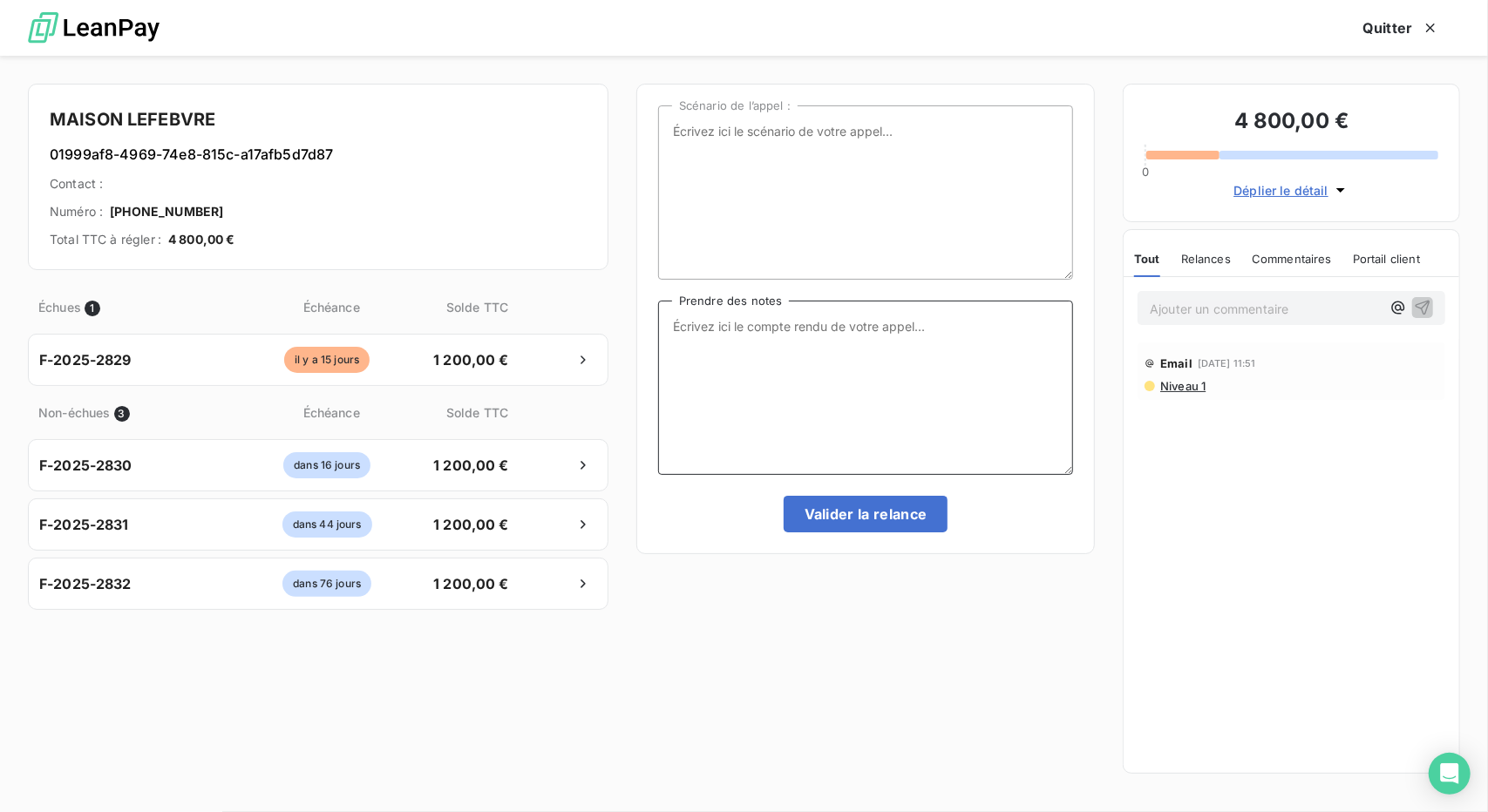
click at [846, 414] on textarea "Prendre des notes" at bounding box center [866, 387] width 415 height 174
type textarea "NRP relance mail"
click at [888, 517] on button "Valider la relance" at bounding box center [866, 514] width 165 height 36
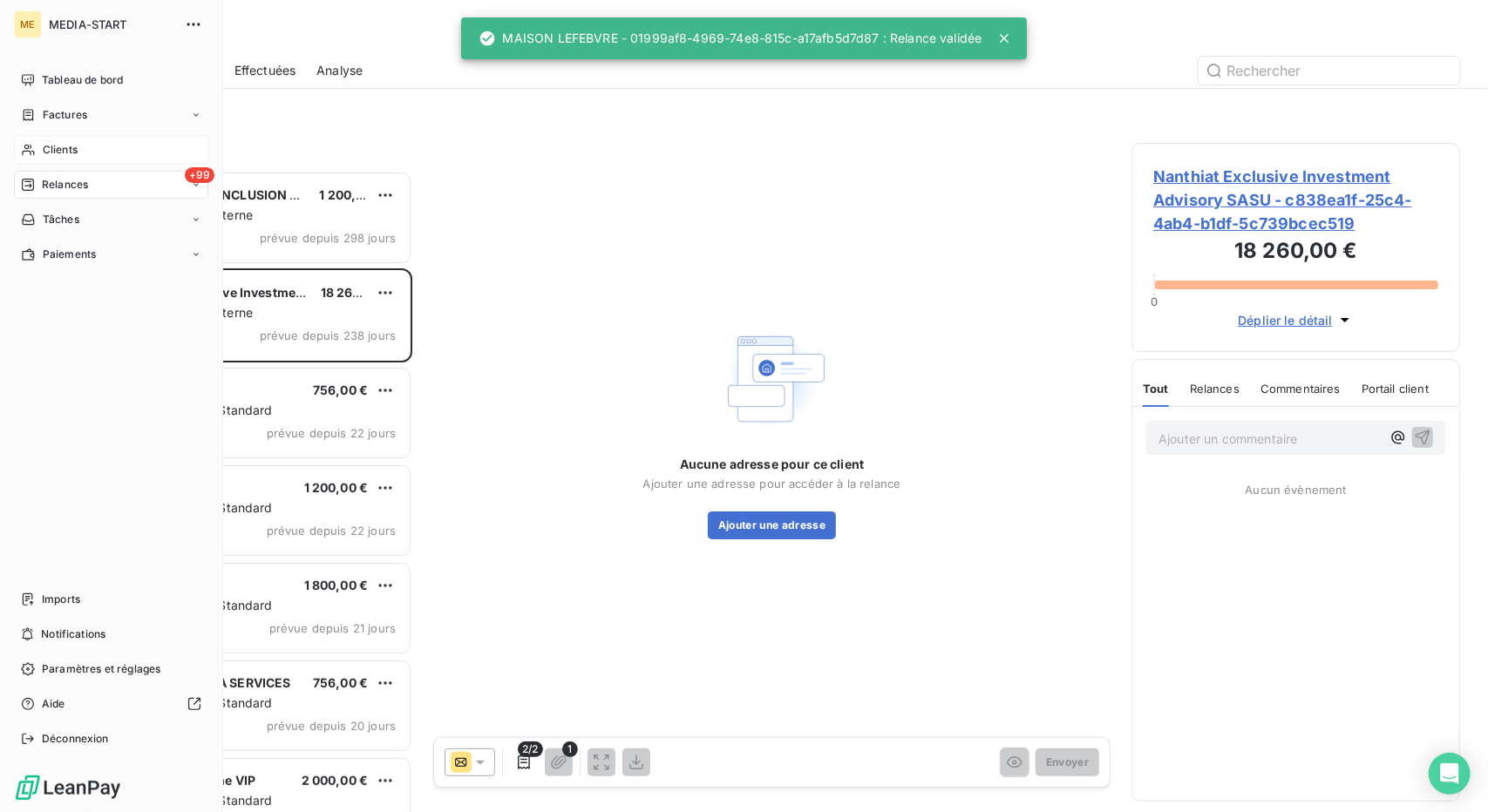
click at [58, 159] on div "Clients" at bounding box center [111, 149] width 194 height 28
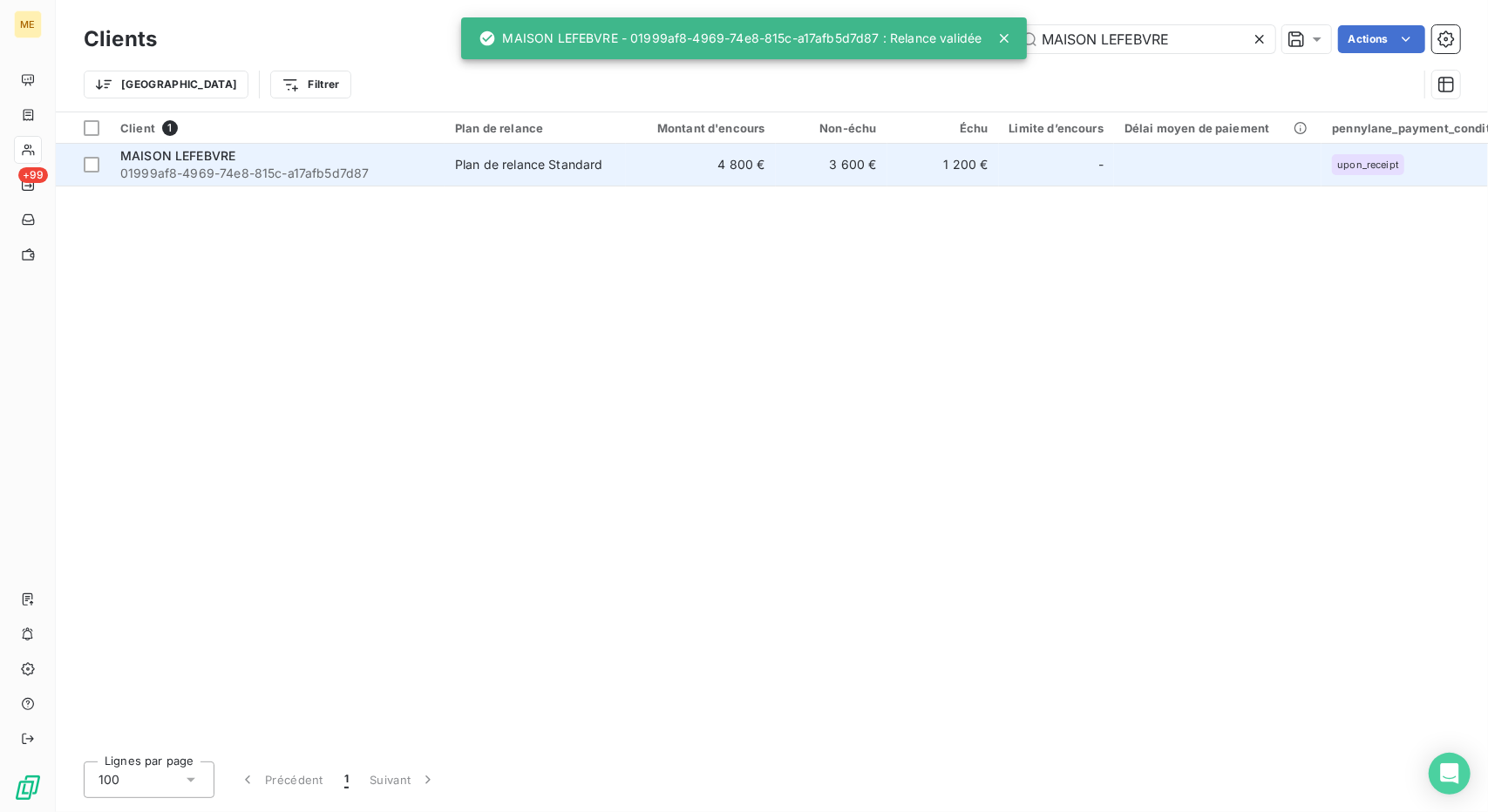
click at [300, 181] on span "01999af8-4969-74e8-815c-a17afb5d7d87" at bounding box center [278, 173] width 314 height 17
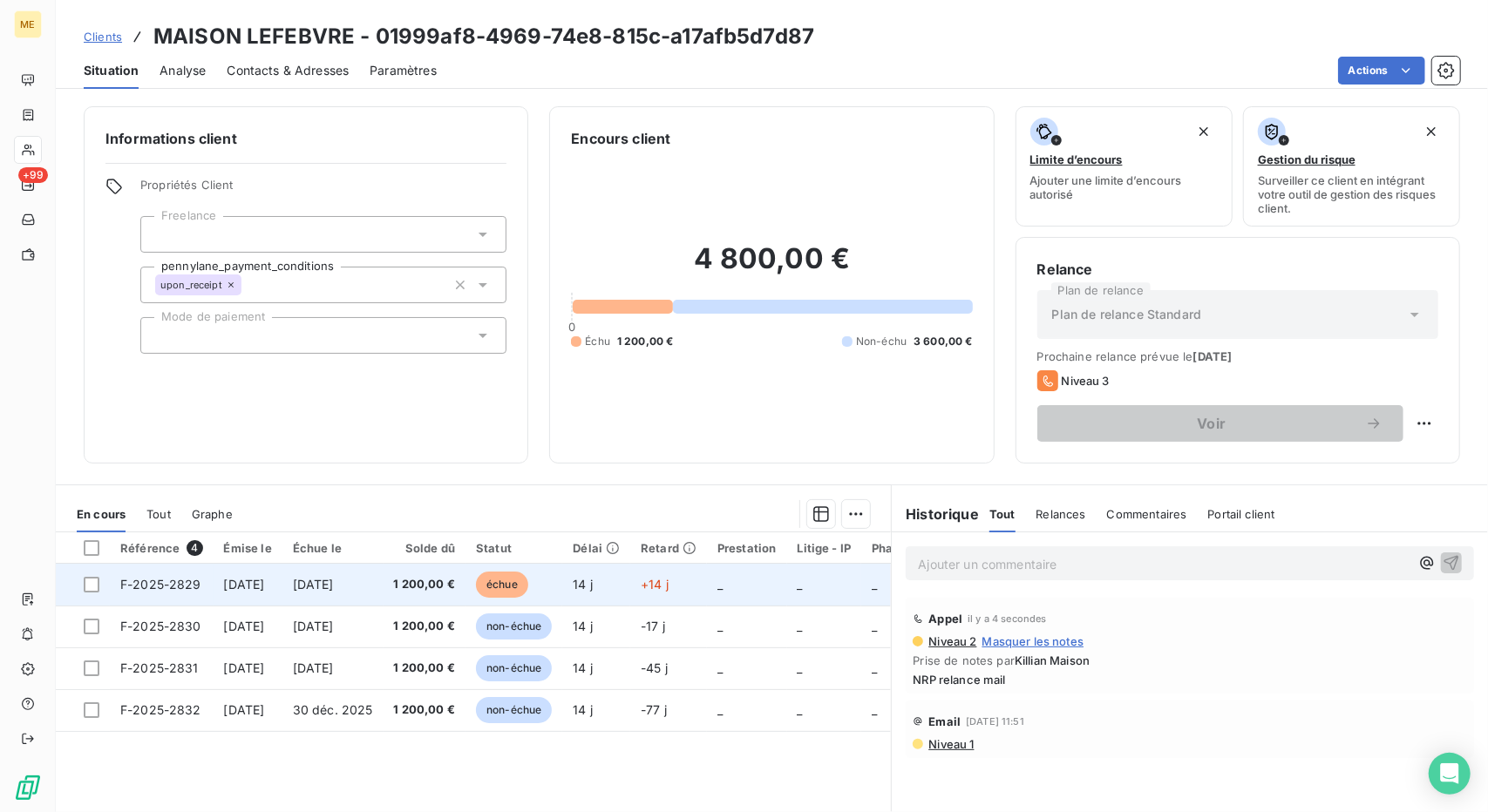
click at [626, 571] on td "14 j" at bounding box center [596, 584] width 68 height 42
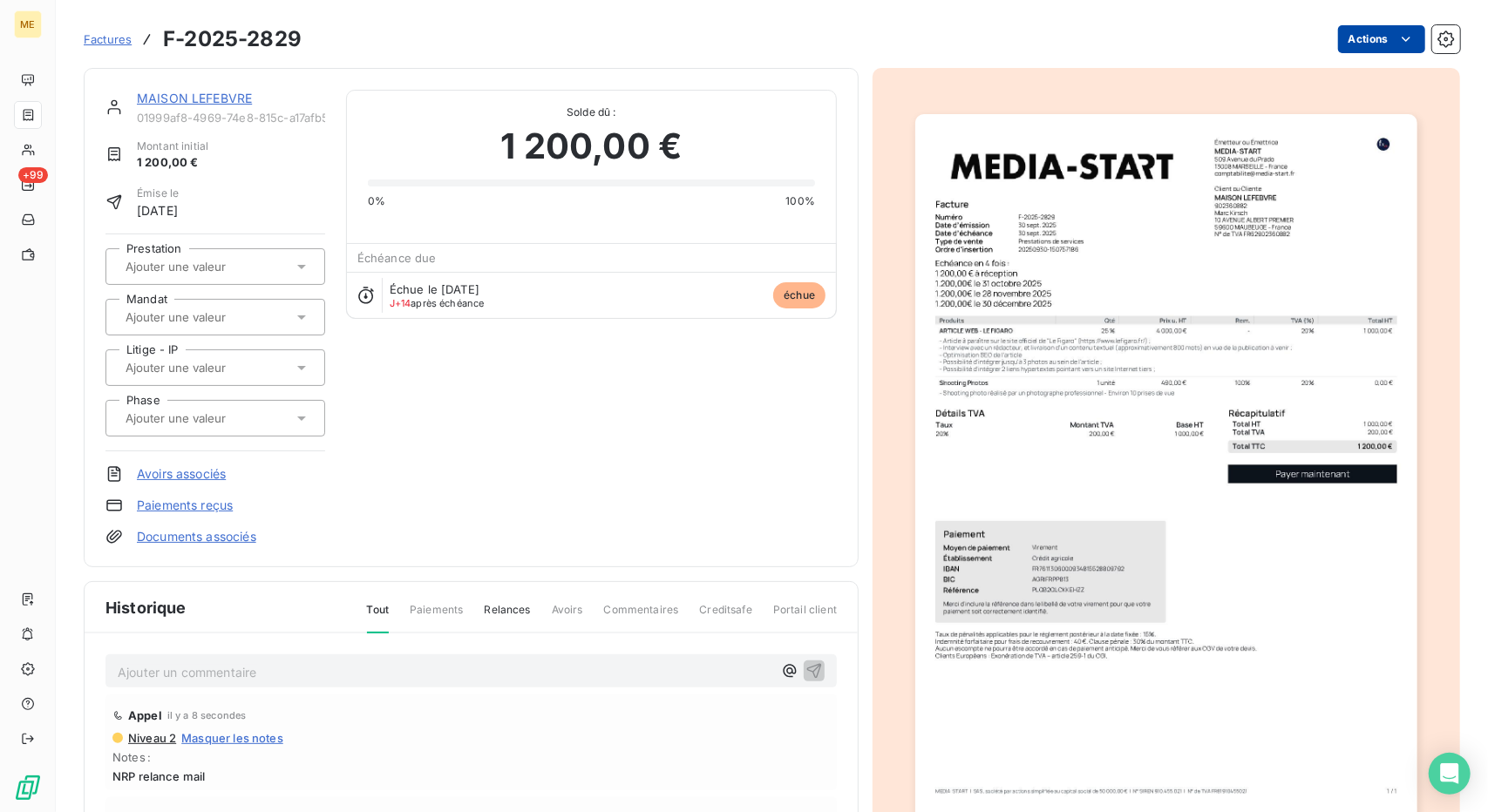
click at [1346, 47] on html "ME +99 Factures F-2025-2829 Actions MAISON LEFEBVRE 01999af8-4969-74e8-815c-a17…" at bounding box center [744, 406] width 1488 height 812
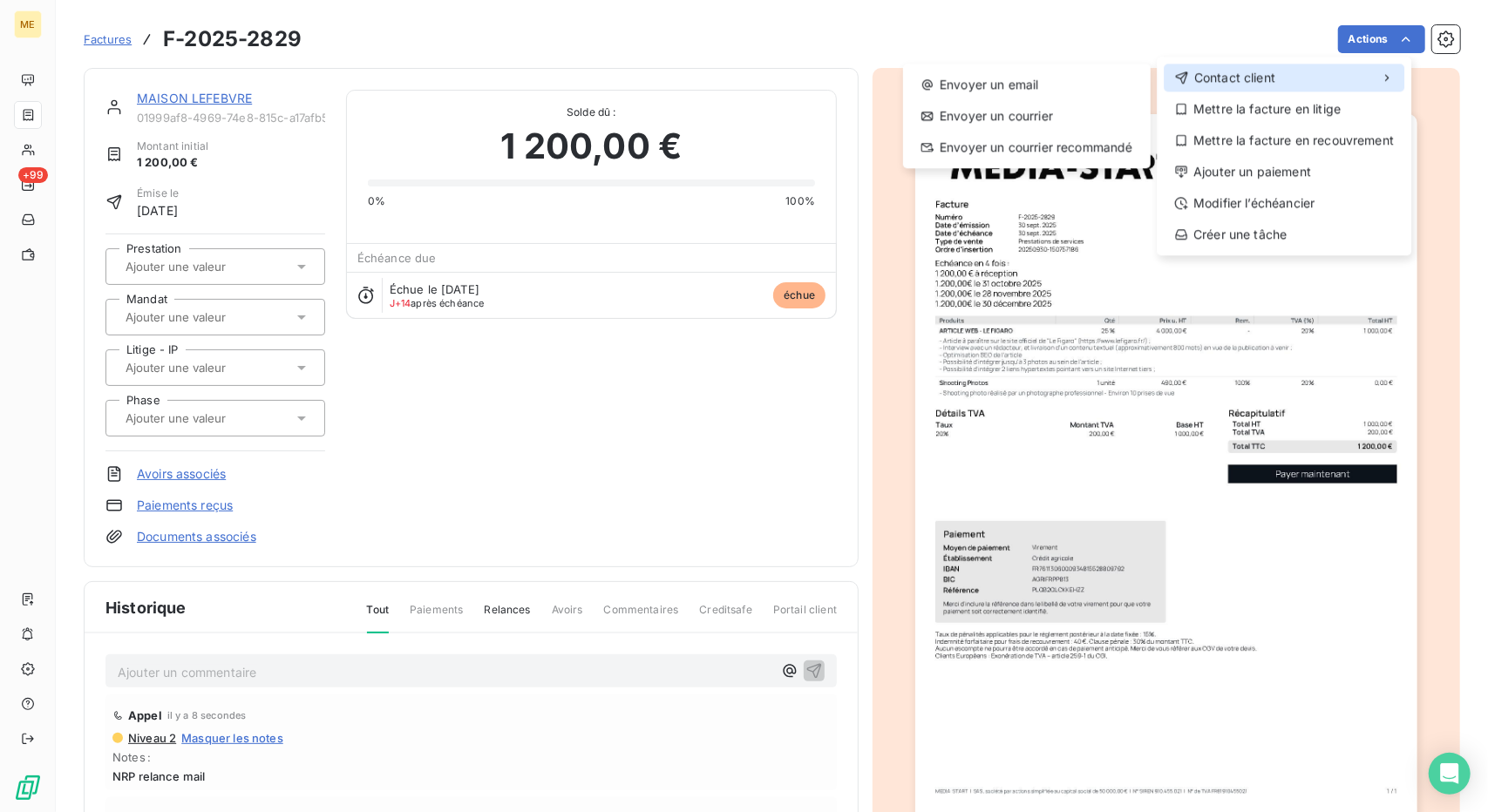
click at [1309, 76] on div "Contact client" at bounding box center [1283, 77] width 240 height 28
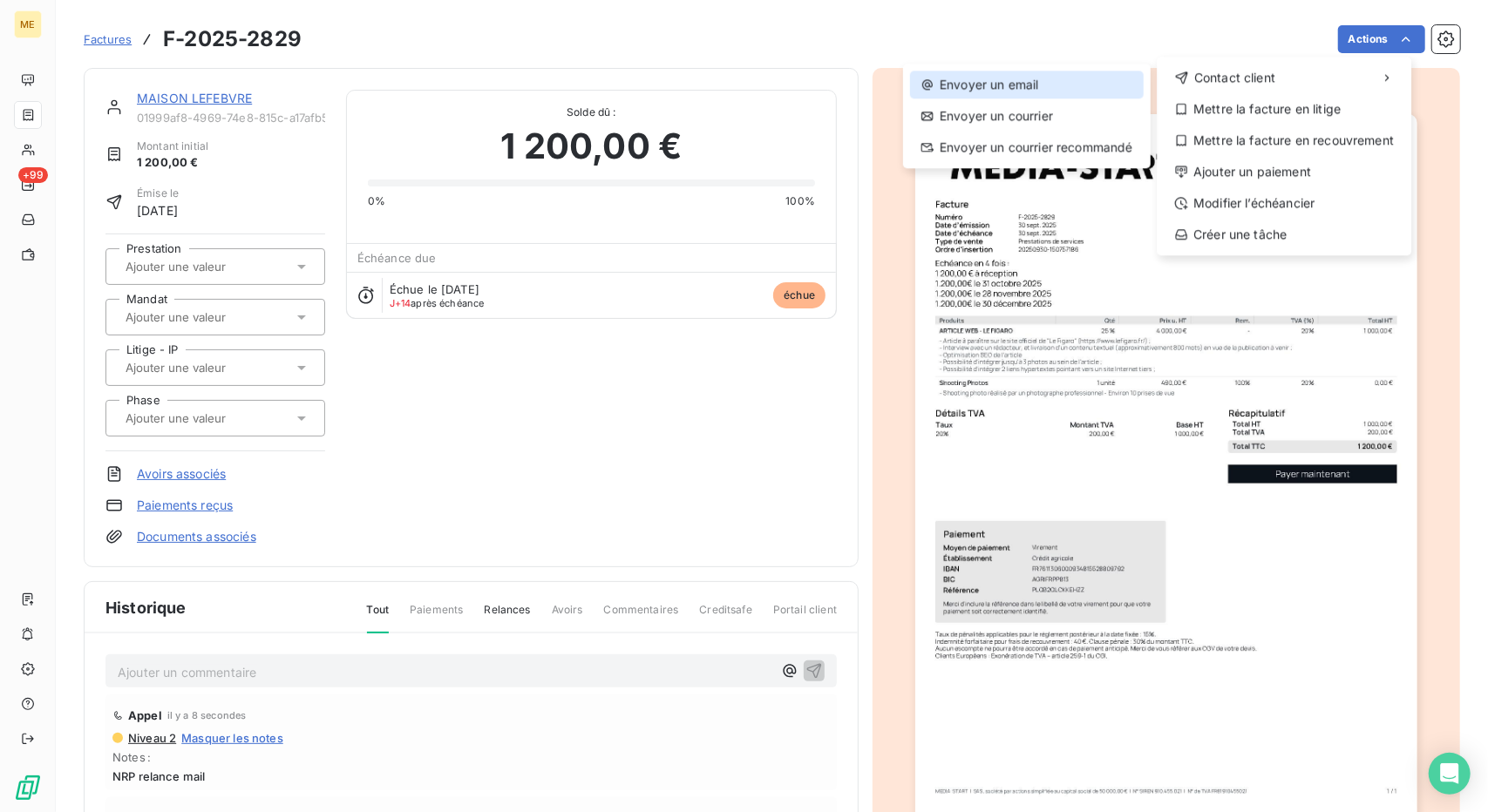
click at [1099, 81] on div "Envoyer un email" at bounding box center [1027, 84] width 233 height 28
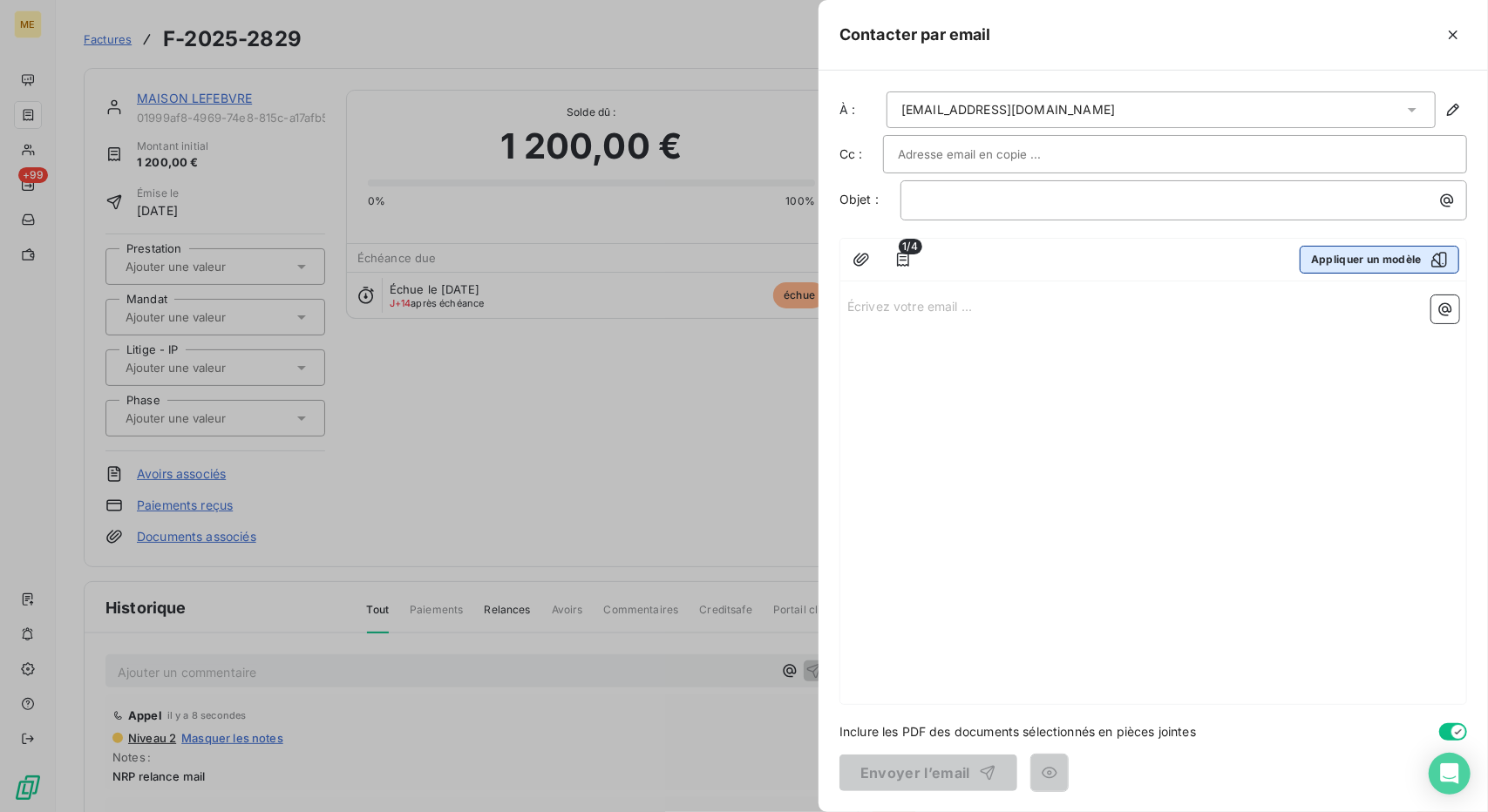
click at [1316, 257] on button "Appliquer un modèle" at bounding box center [1379, 259] width 160 height 28
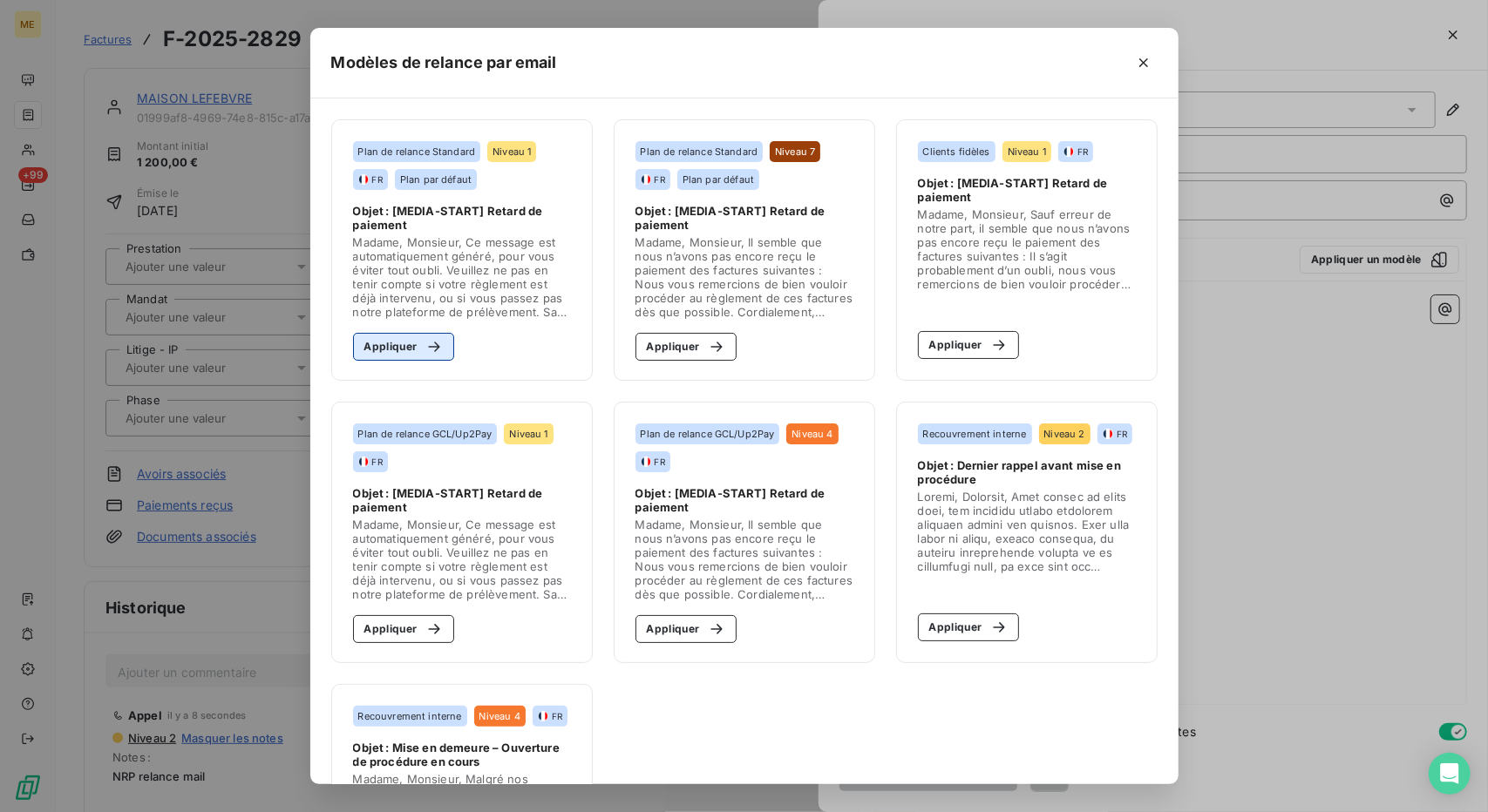
click at [416, 346] on div "button" at bounding box center [429, 346] width 26 height 17
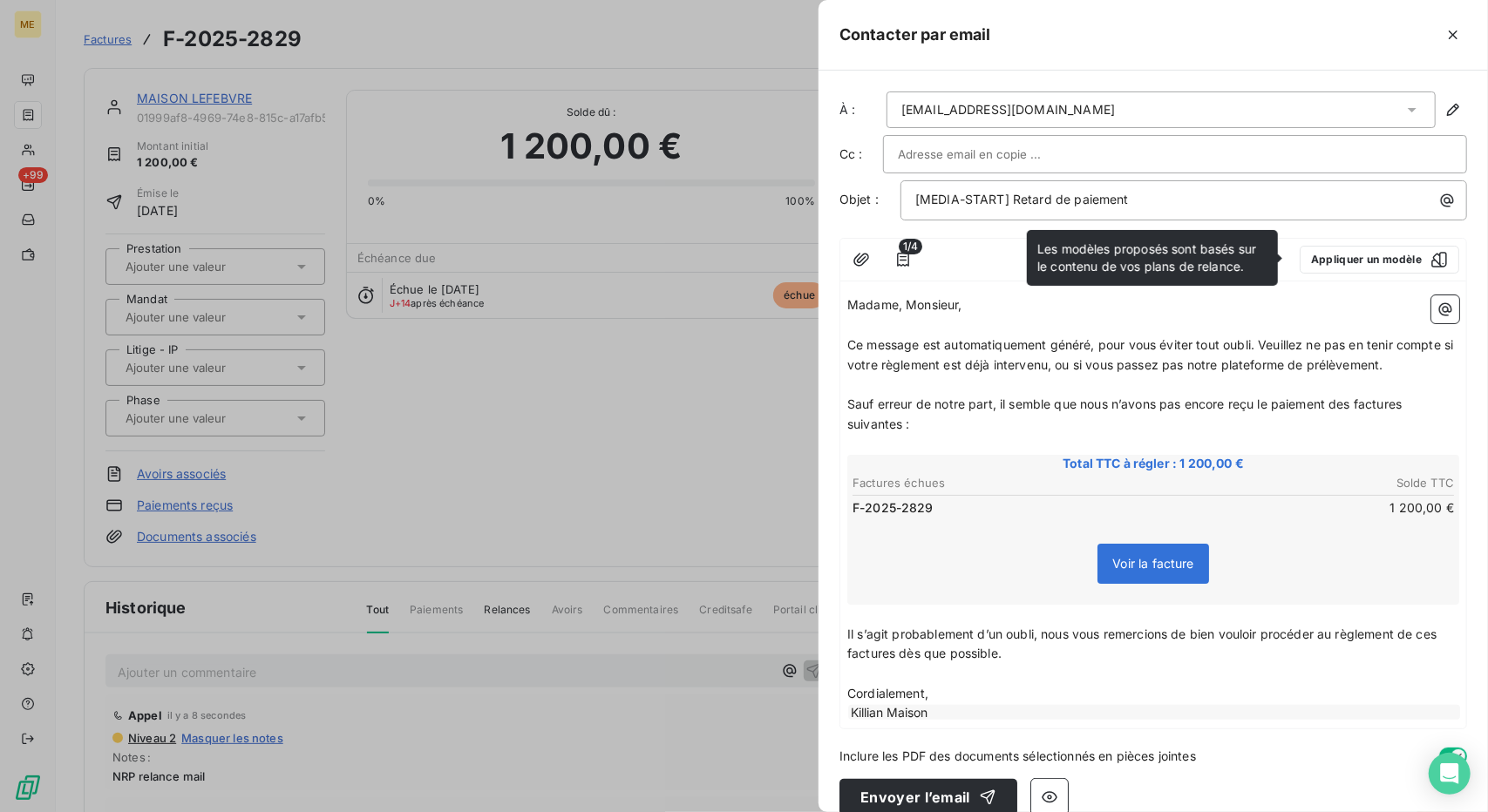
scroll to position [22, 0]
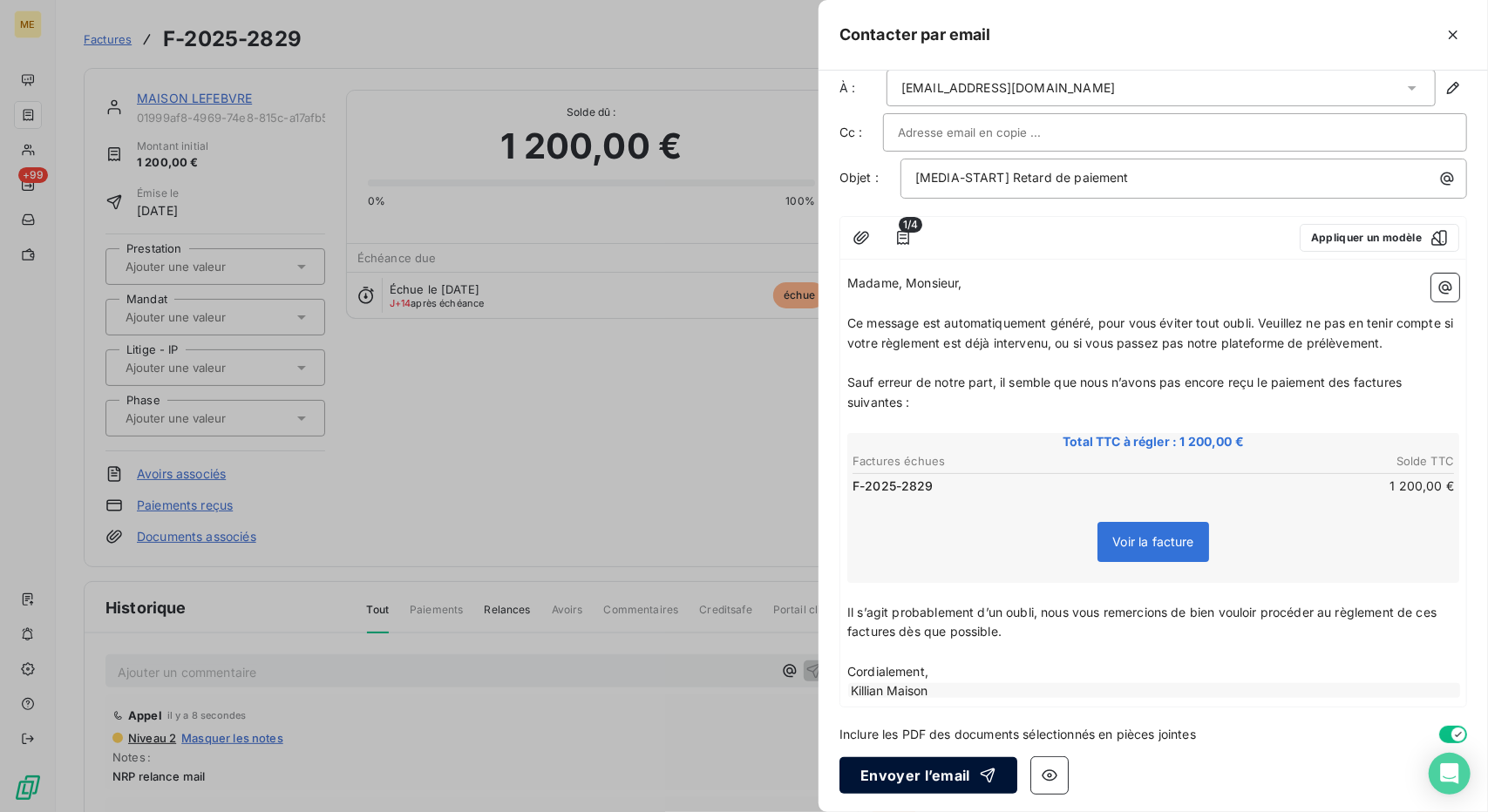
click at [910, 776] on button "Envoyer l’email" at bounding box center [928, 776] width 178 height 36
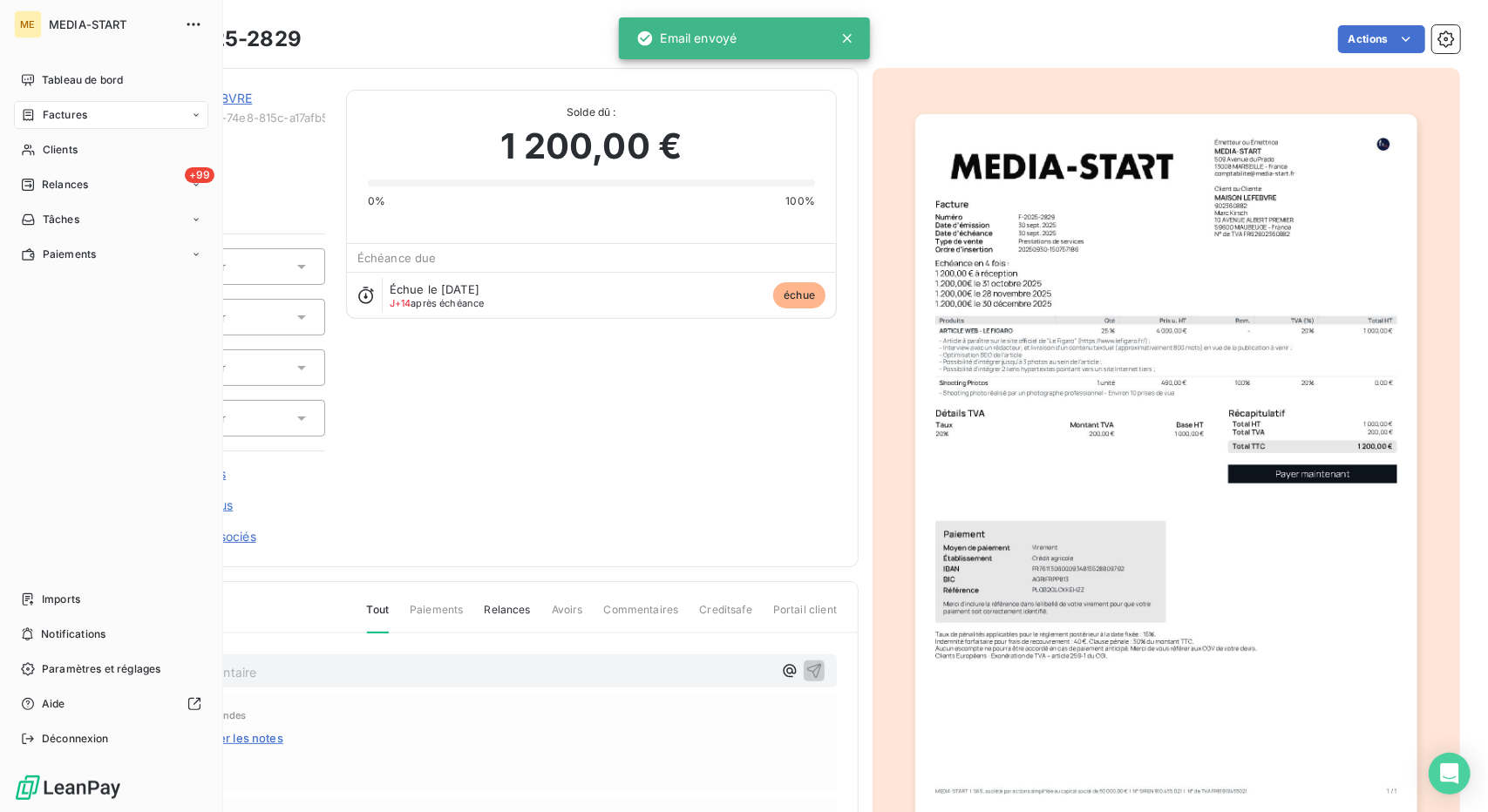
click at [49, 147] on span "Clients" at bounding box center [60, 150] width 34 height 15
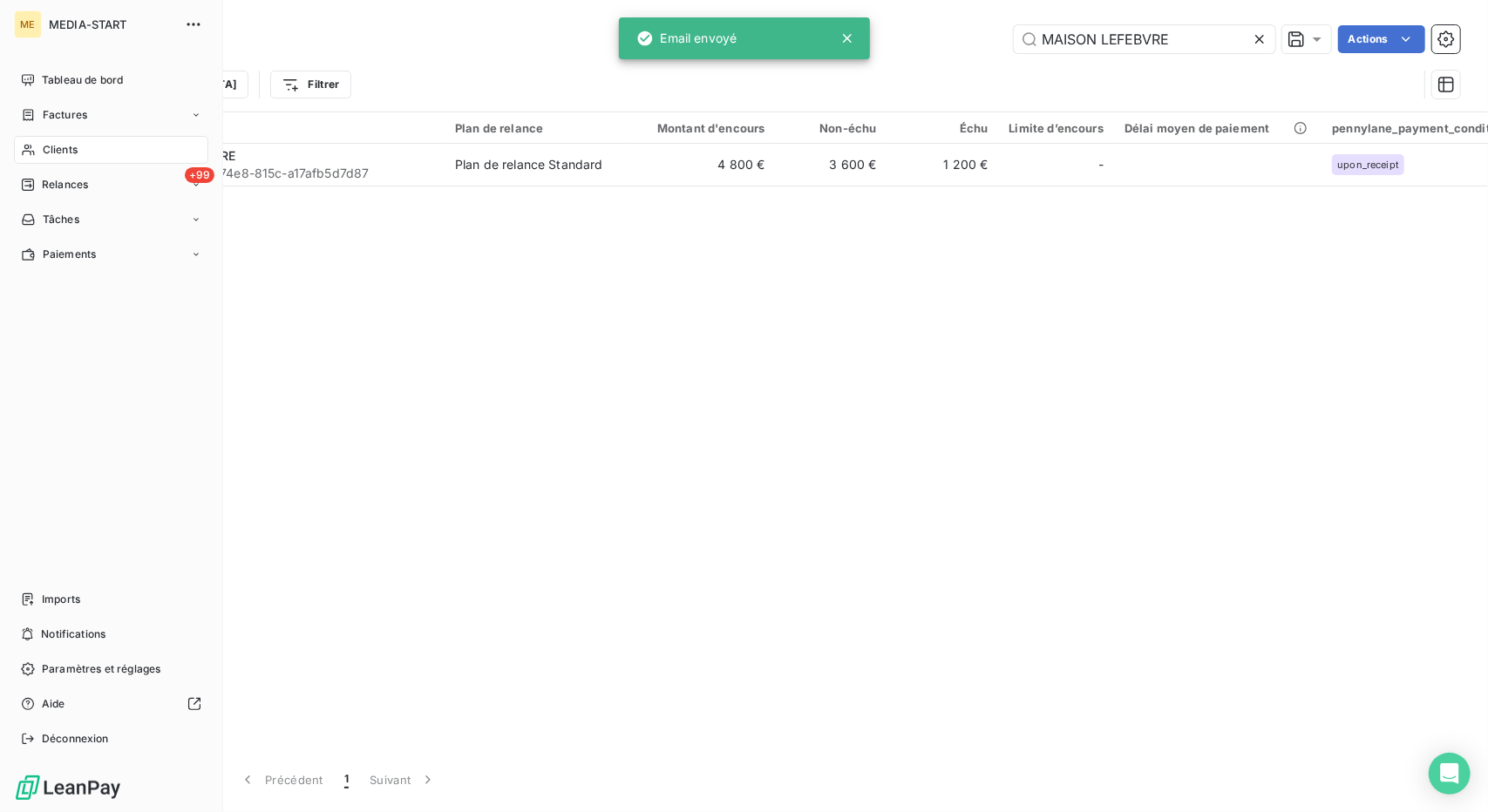
click at [50, 151] on span "Clients" at bounding box center [60, 150] width 34 height 15
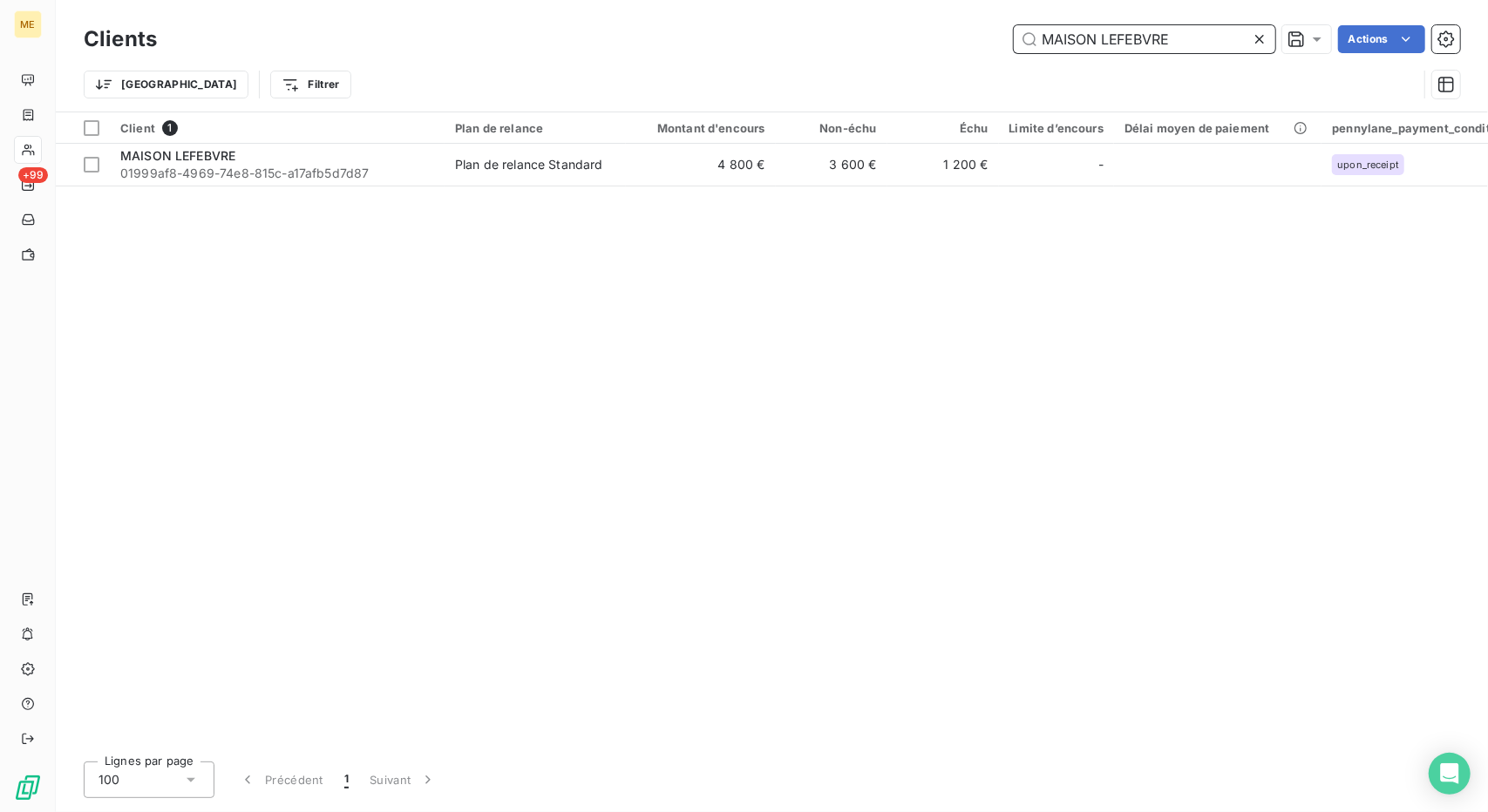
click at [1100, 34] on input "MAISON LEFEBVRE" at bounding box center [1144, 38] width 261 height 28
paste input "anoukian Construction"
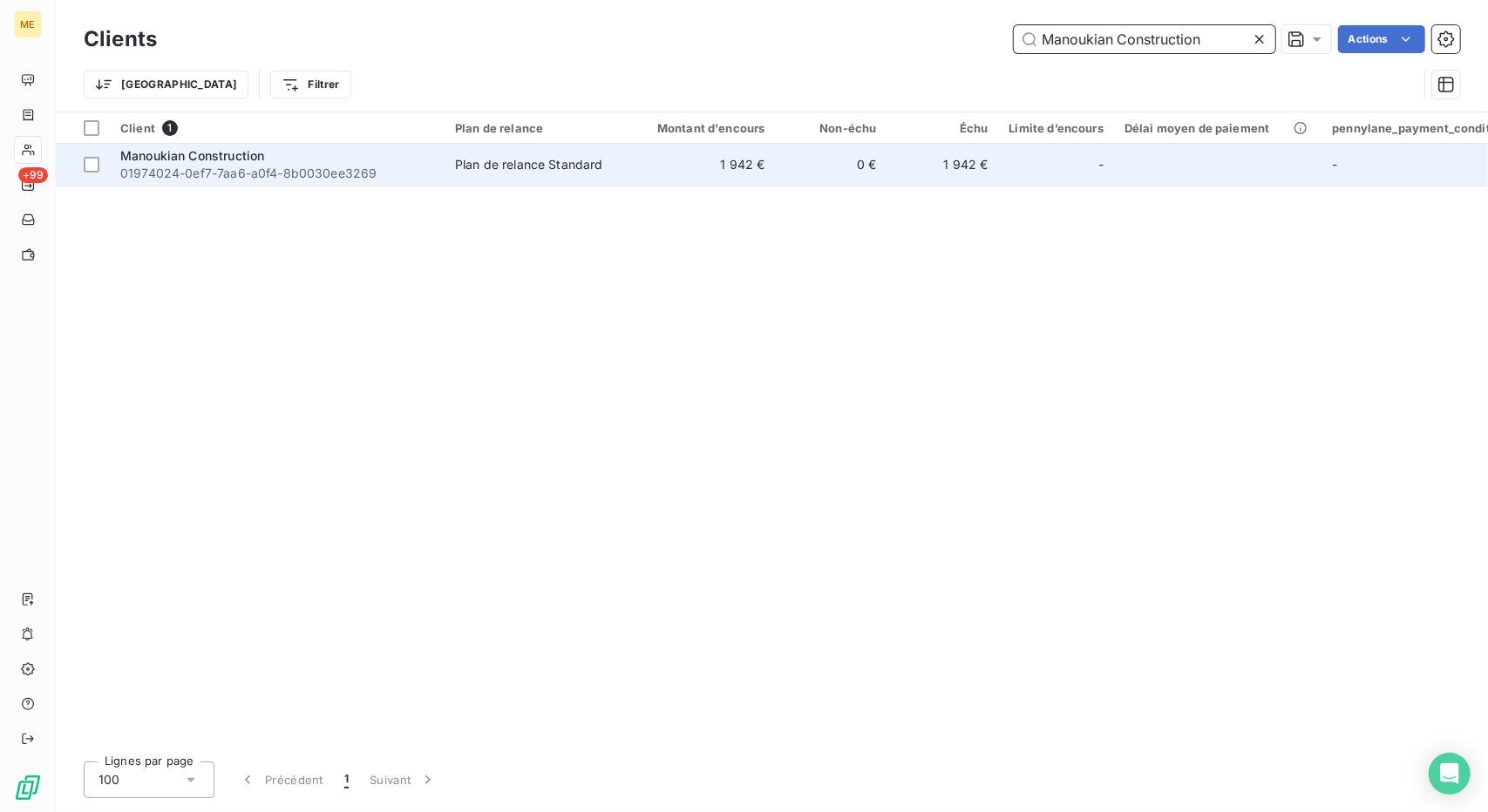
type input "Manoukian Construction"
click at [833, 160] on td "0 €" at bounding box center [832, 165] width 112 height 42
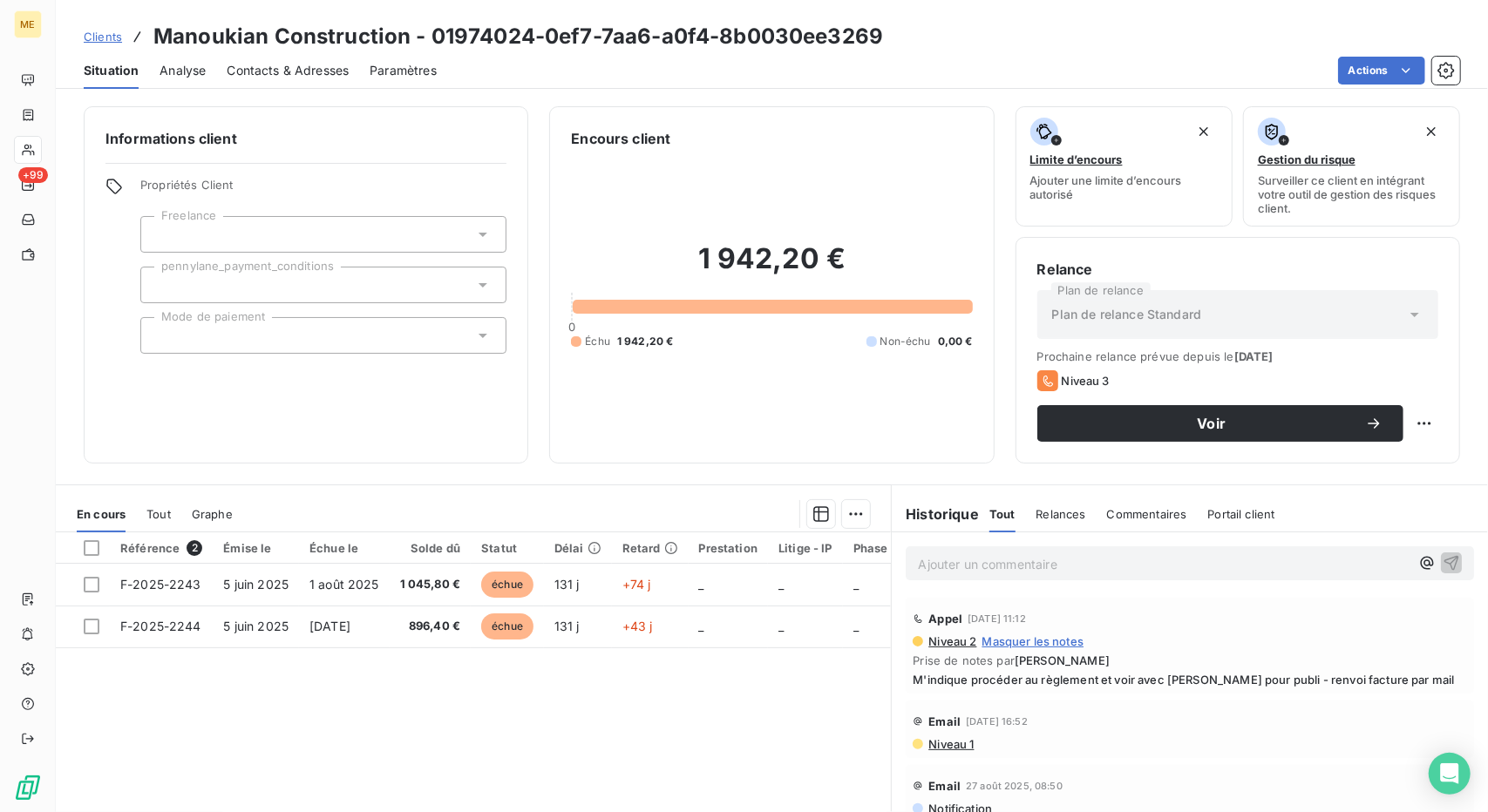
click at [242, 64] on span "Contacts & Adresses" at bounding box center [288, 71] width 122 height 17
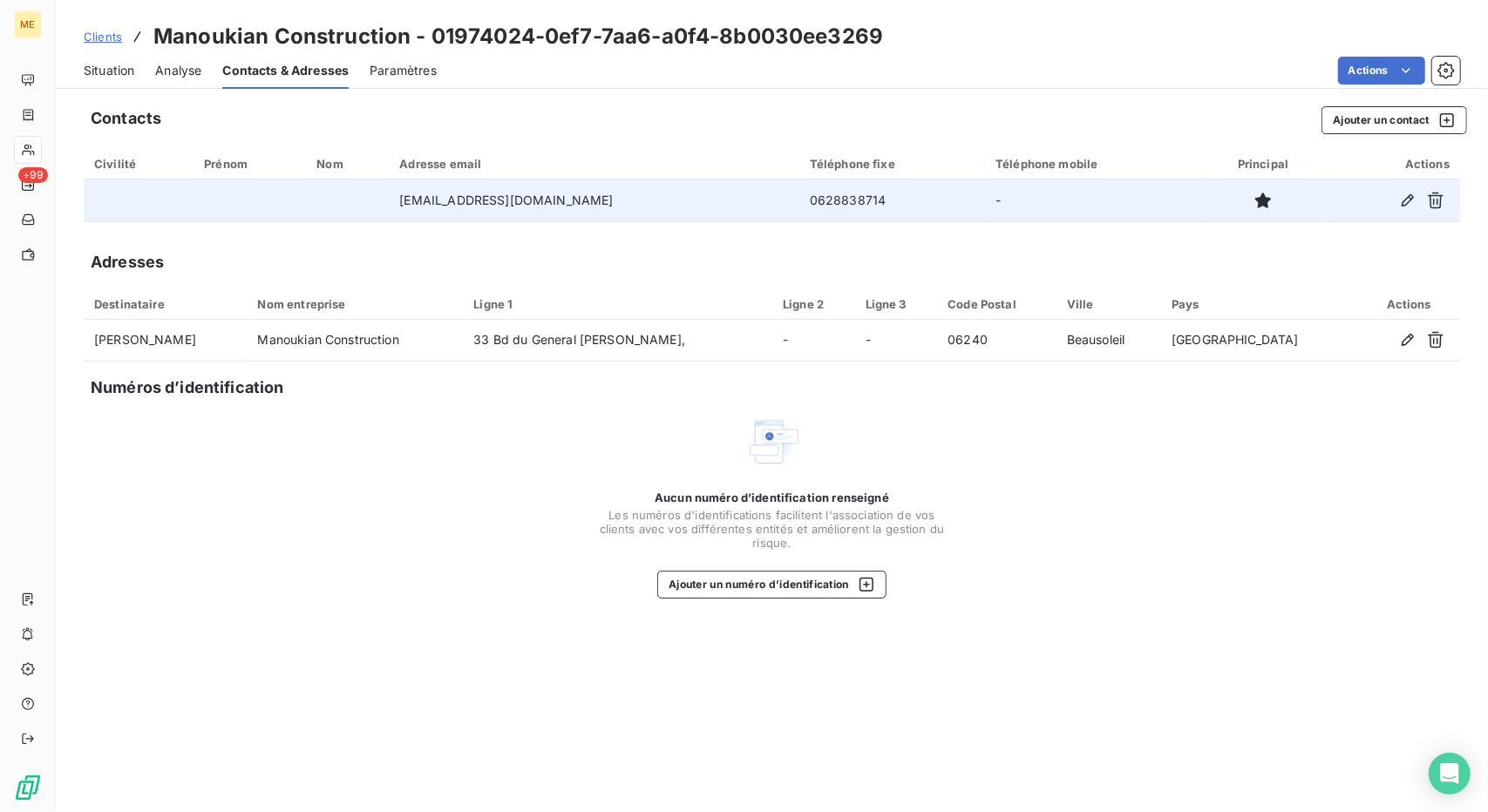
click at [811, 205] on td "0628838714" at bounding box center [892, 201] width 186 height 42
click at [803, 186] on td "0628838714" at bounding box center [892, 201] width 186 height 42
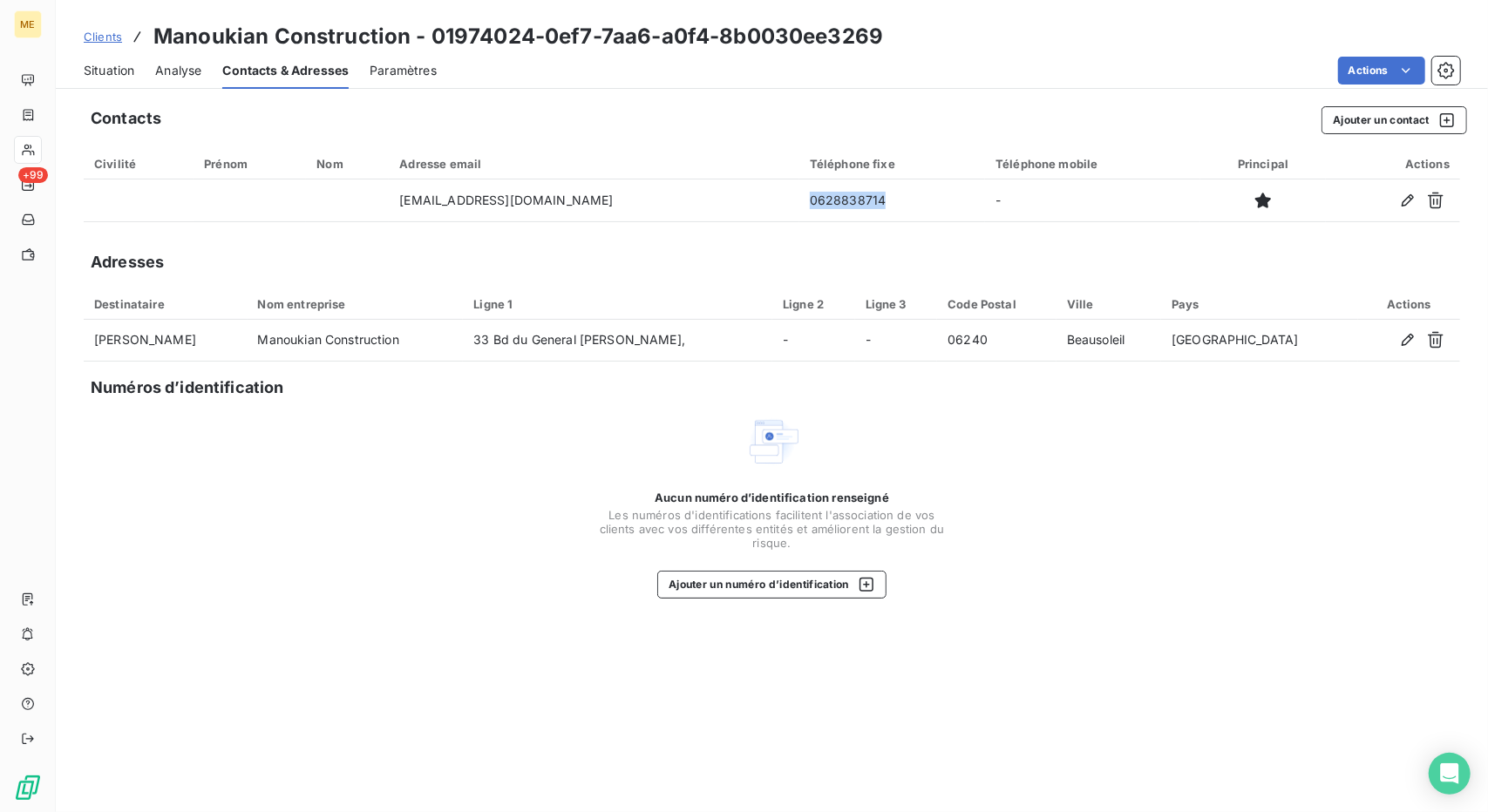
click at [121, 65] on span "Situation" at bounding box center [108, 71] width 51 height 17
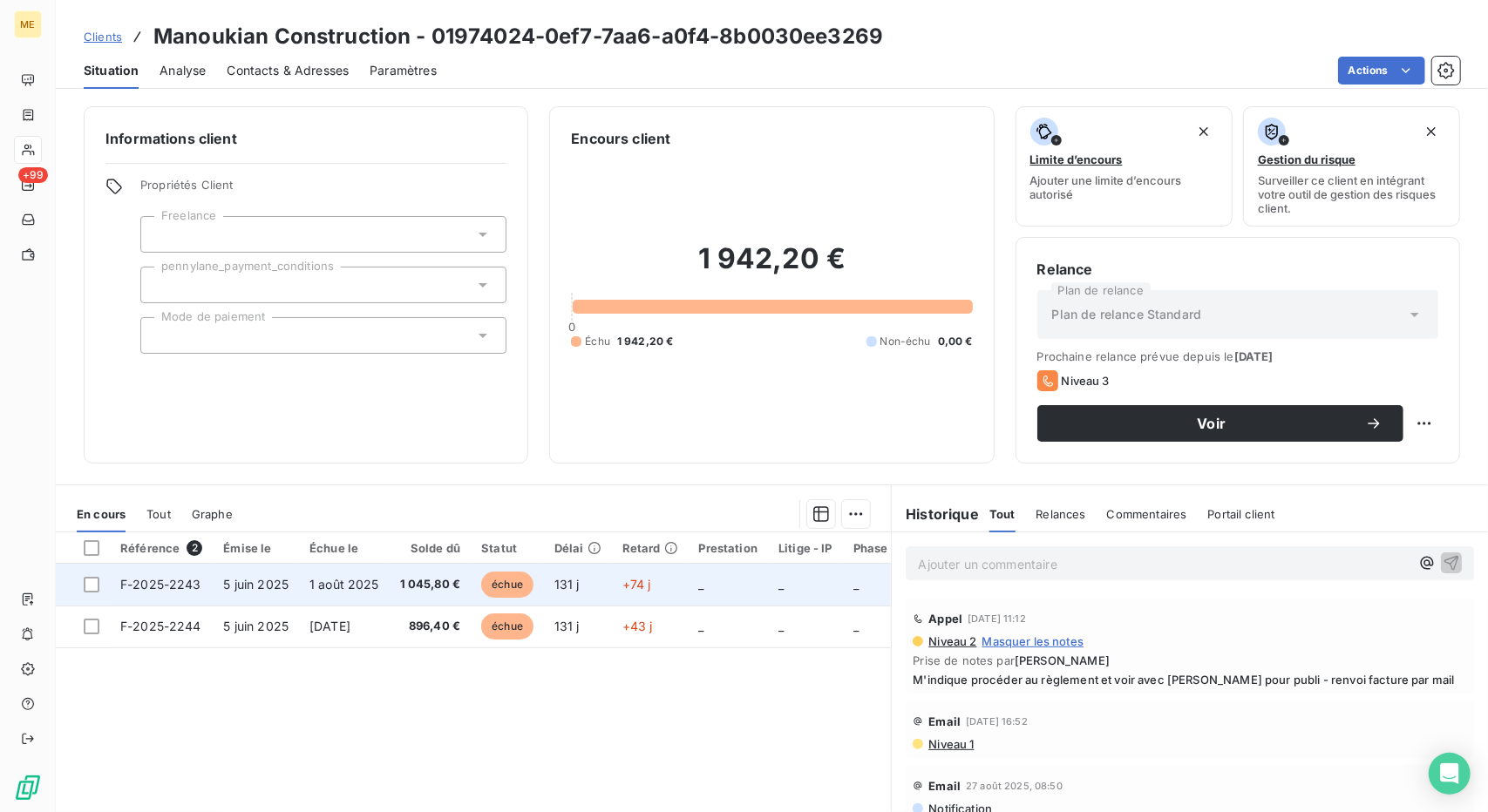
click at [466, 593] on td "1 045,80 €" at bounding box center [431, 584] width 82 height 42
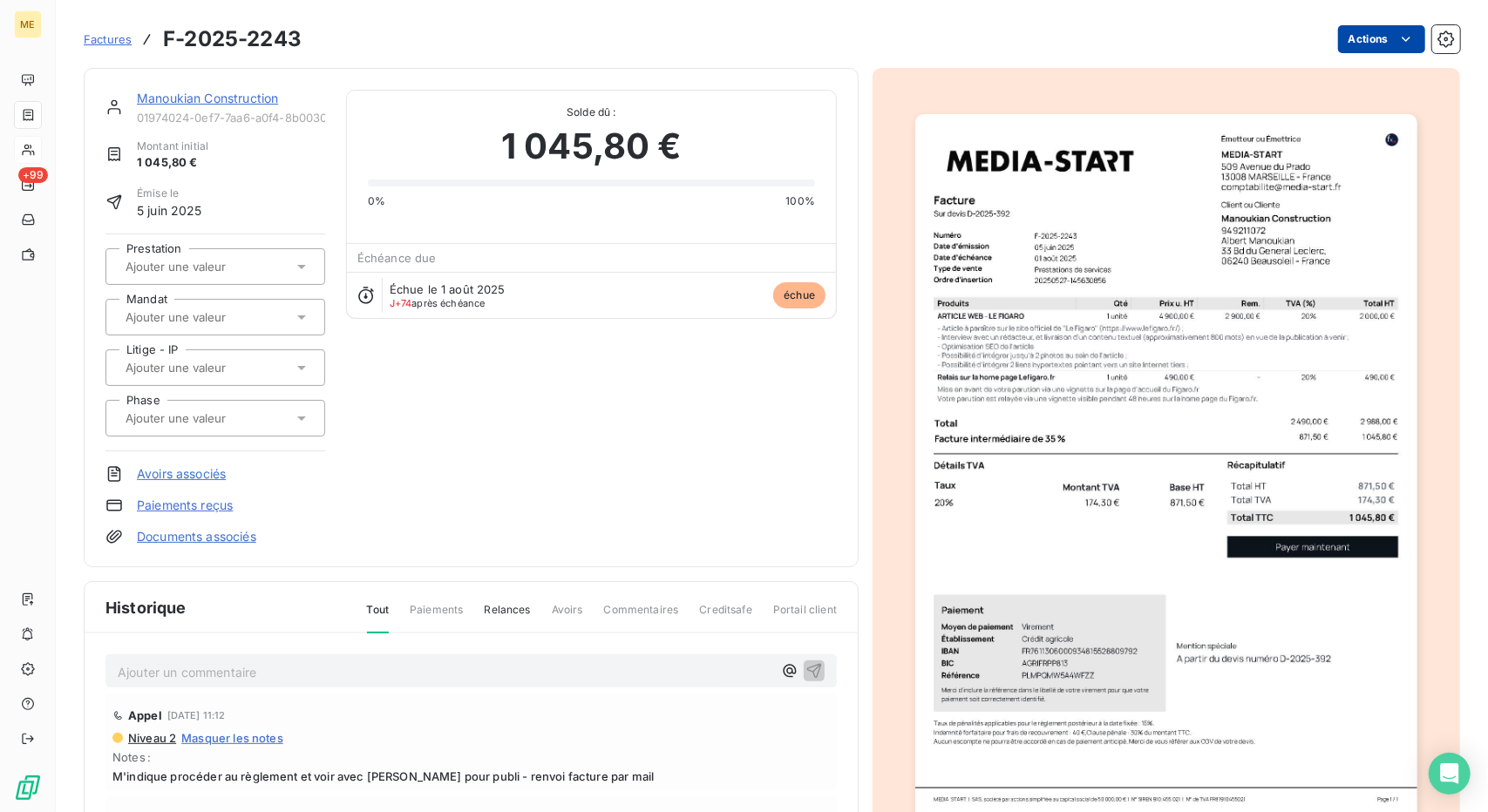
click at [1370, 43] on html "ME +99 Factures F-2025-2243 Actions Manoukian Construction 01974024-0ef7-7aa6-a…" at bounding box center [744, 406] width 1488 height 812
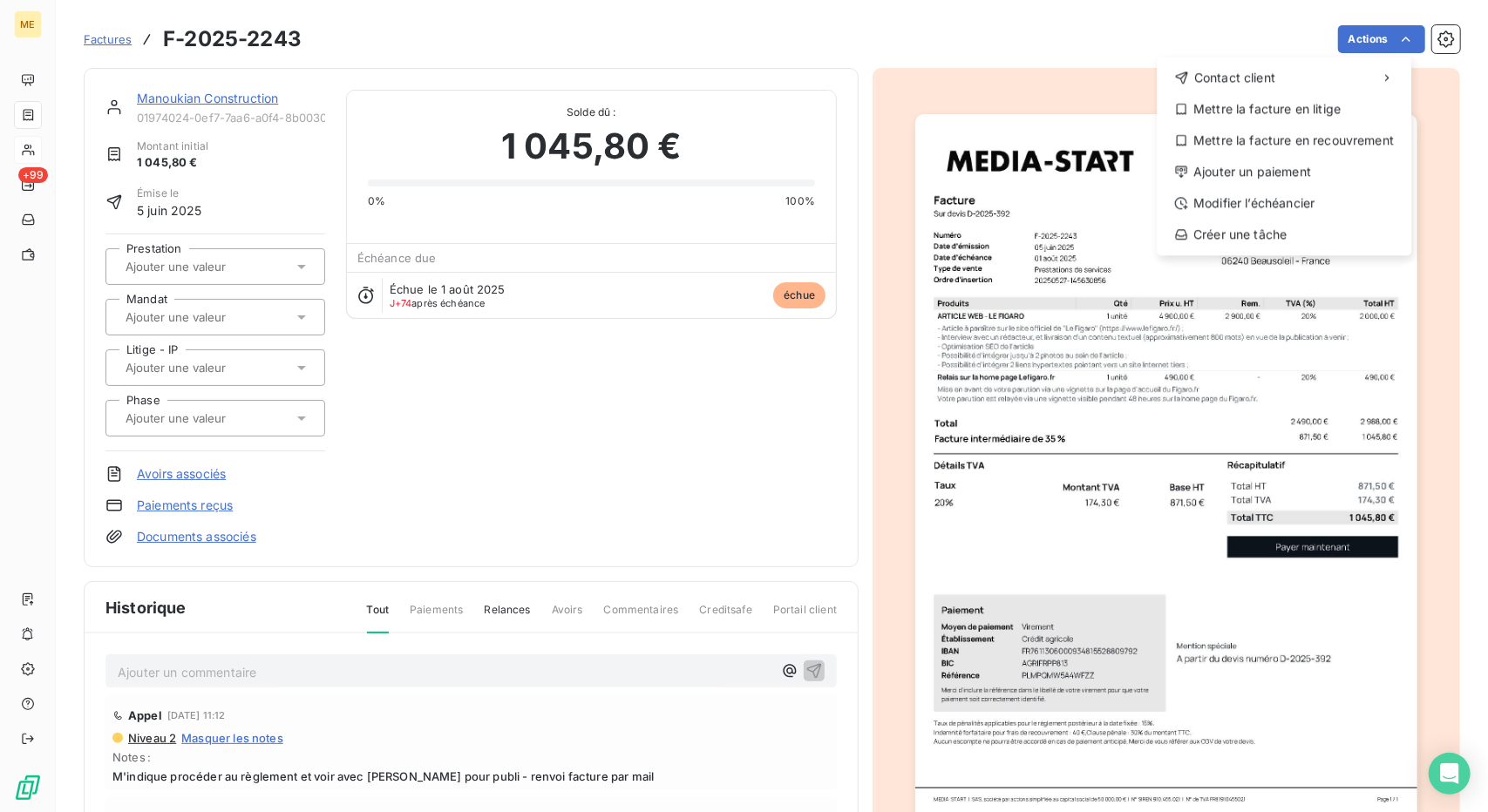
click at [1092, 262] on html "ME +99 Factures F-2025-2243 Actions Contact client Mettre la facture en litige …" at bounding box center [744, 406] width 1488 height 812
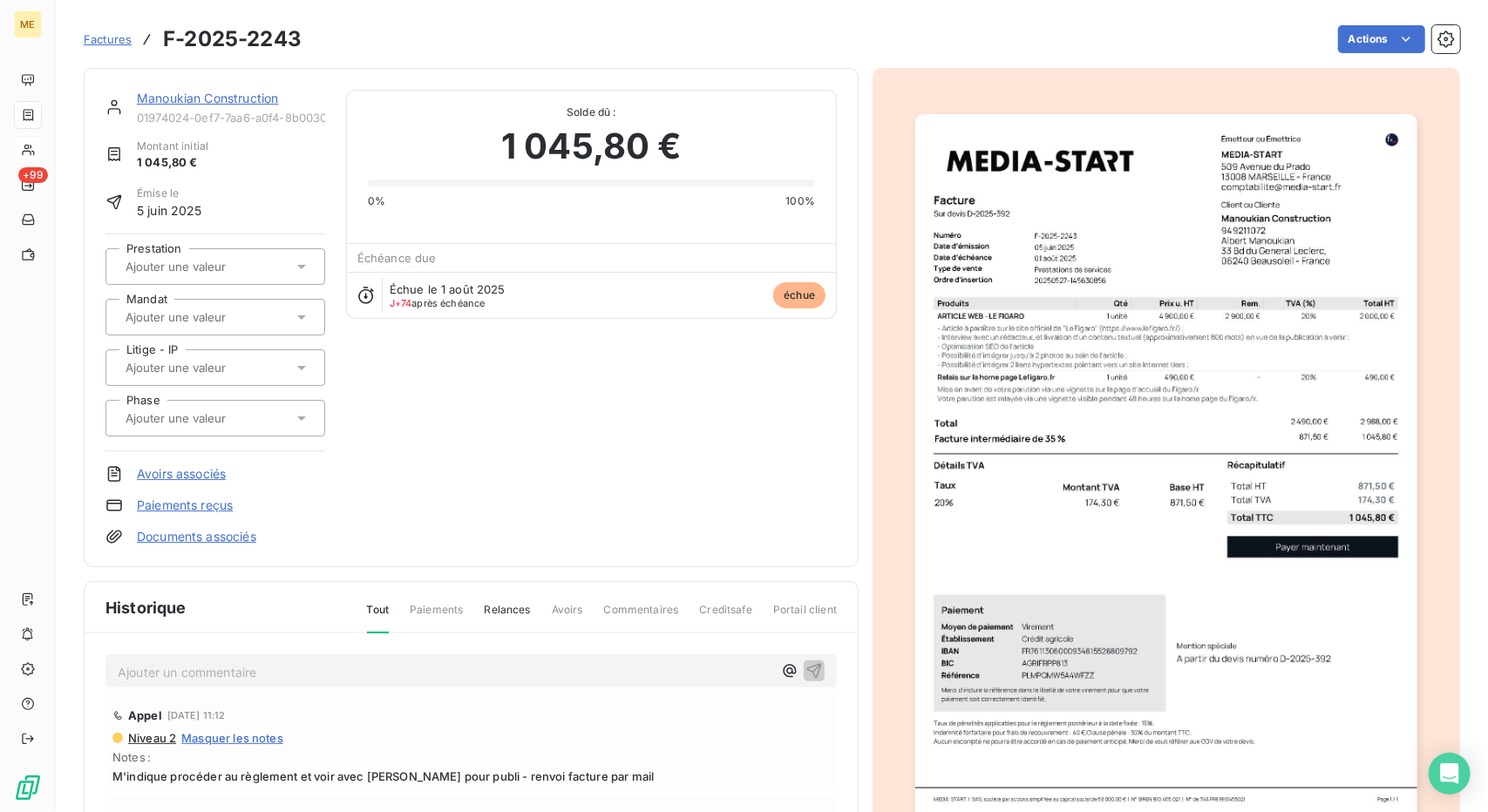
click at [1092, 262] on img "button" at bounding box center [1166, 469] width 501 height 710
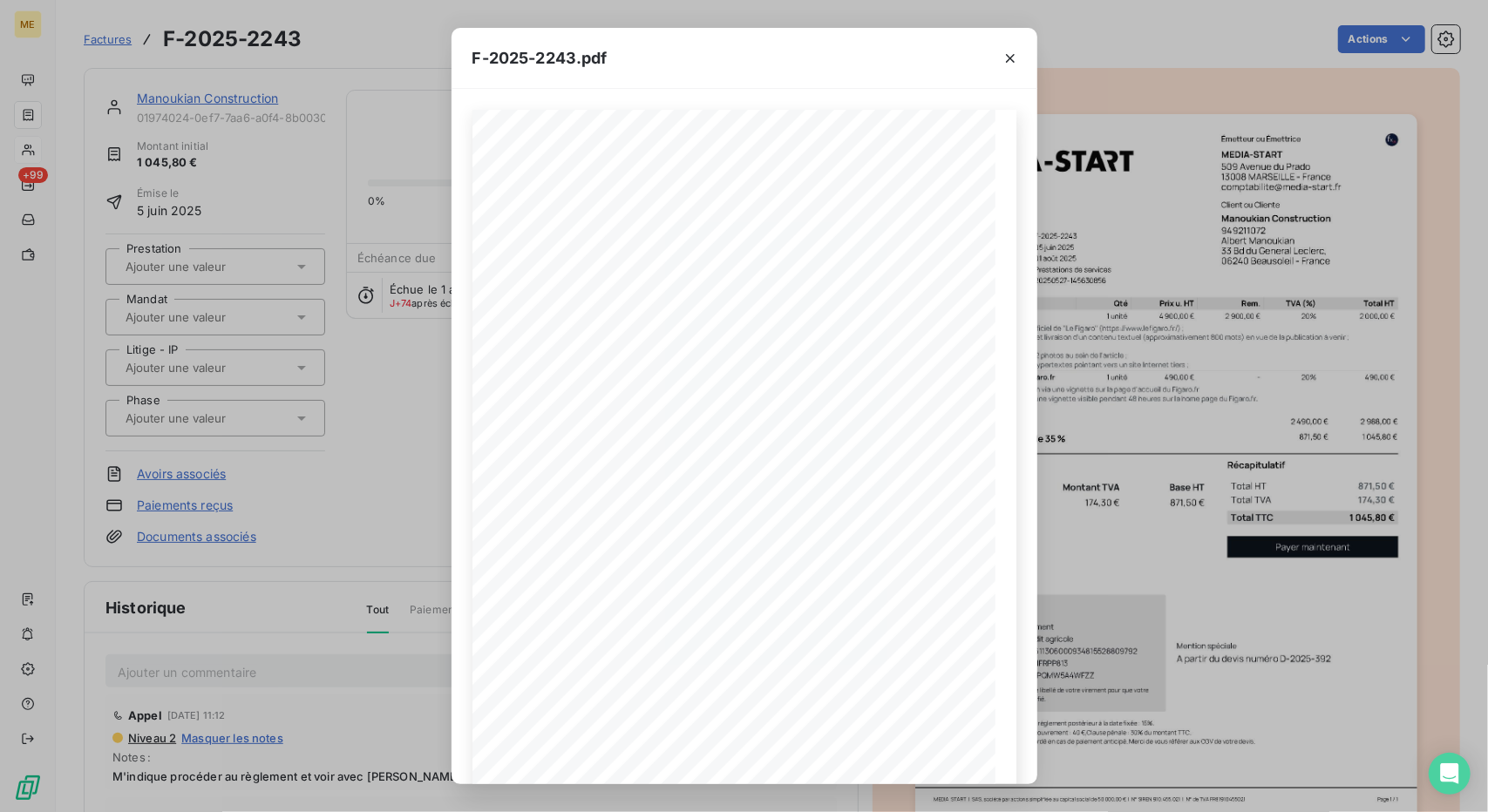
click at [1132, 177] on div "F-2025-2243.pdf 871,50 € 174,30 € 1 045,80 € Émetteur ou Émettrice MEDIA-START …" at bounding box center [744, 406] width 1488 height 812
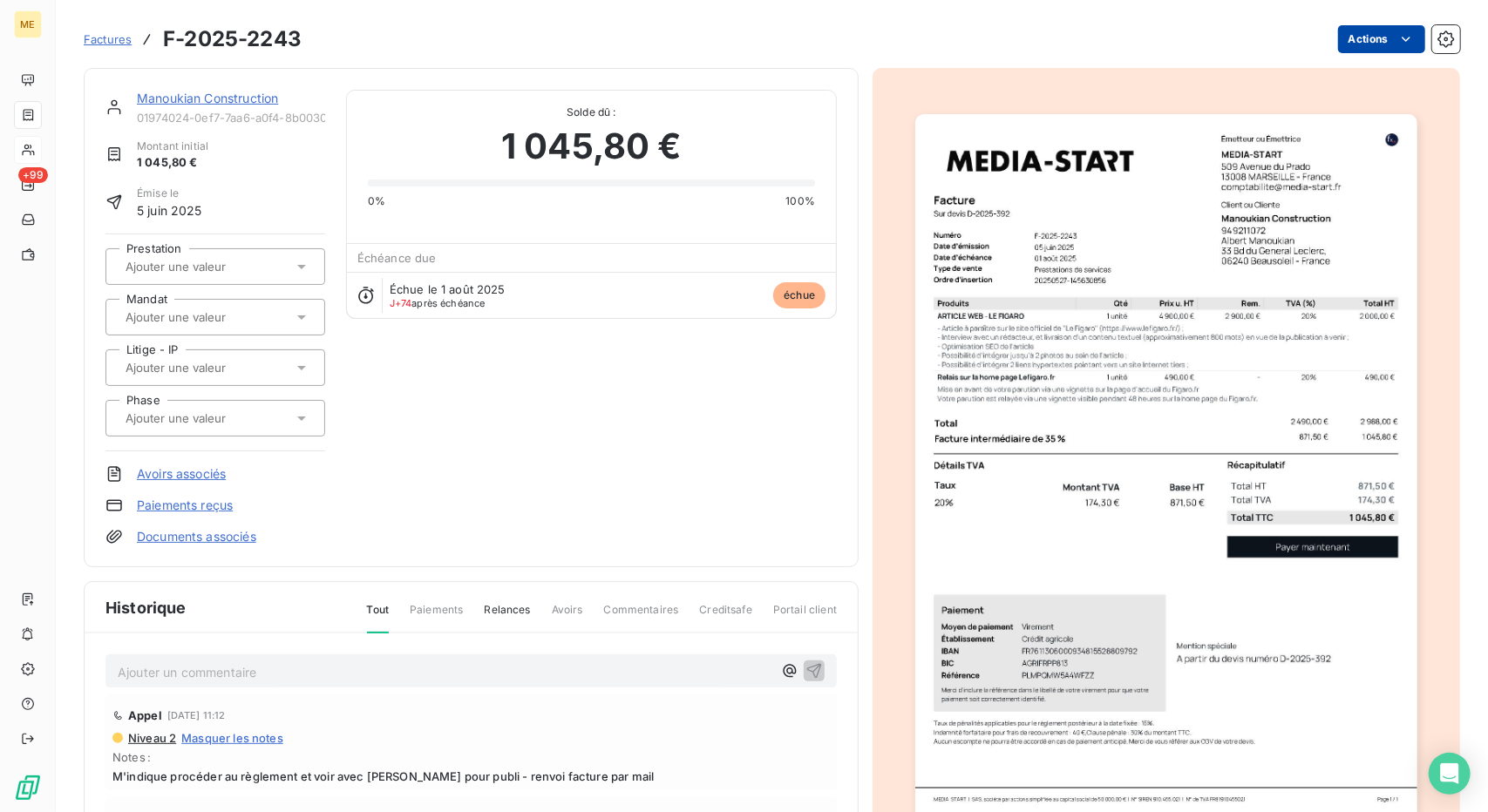
click at [1358, 31] on html "ME +99 Factures F-2025-2243 Actions Manoukian Construction 01974024-0ef7-7aa6-a…" at bounding box center [744, 406] width 1488 height 812
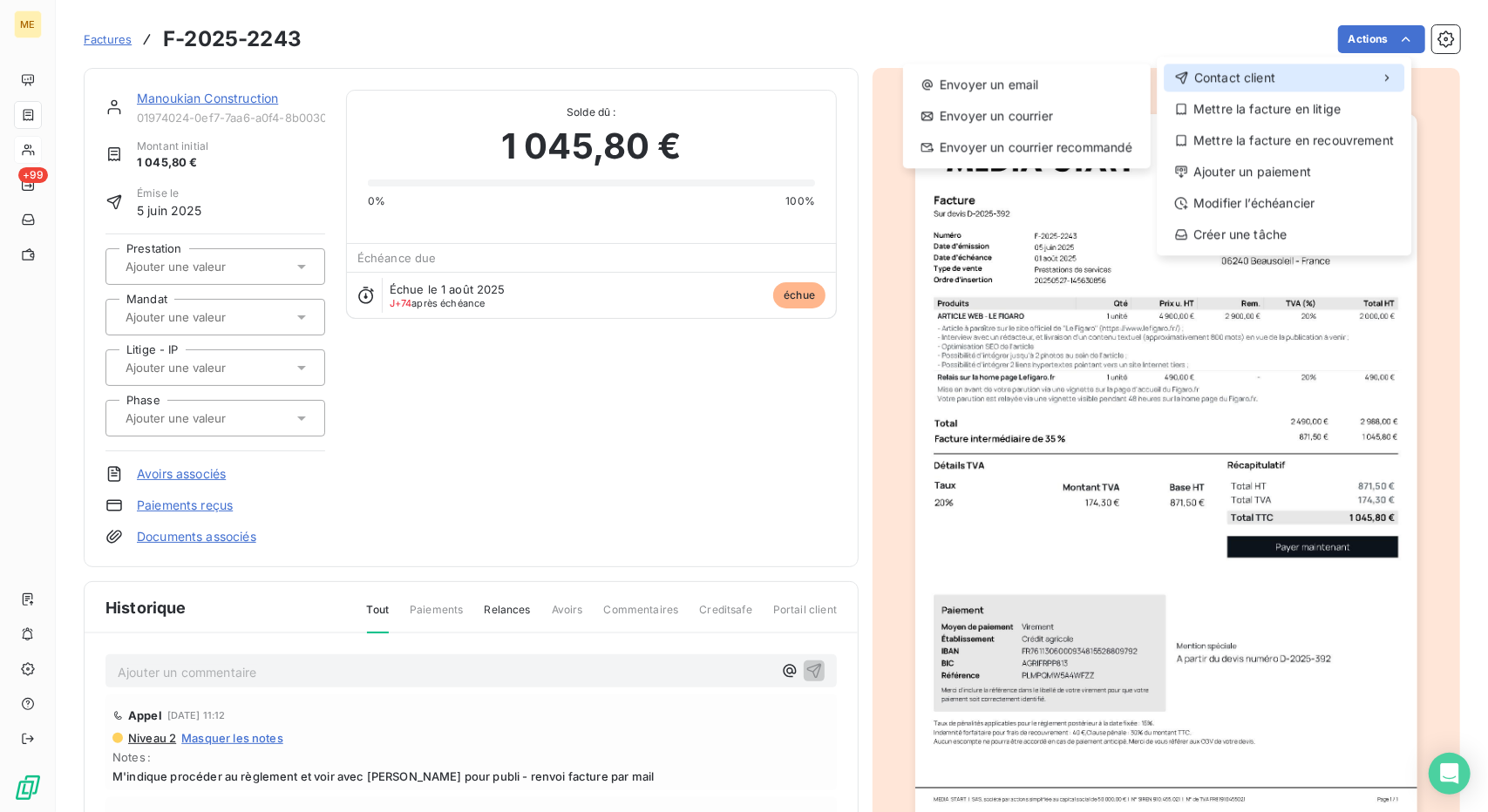
click at [1293, 73] on div "Contact client" at bounding box center [1283, 77] width 240 height 28
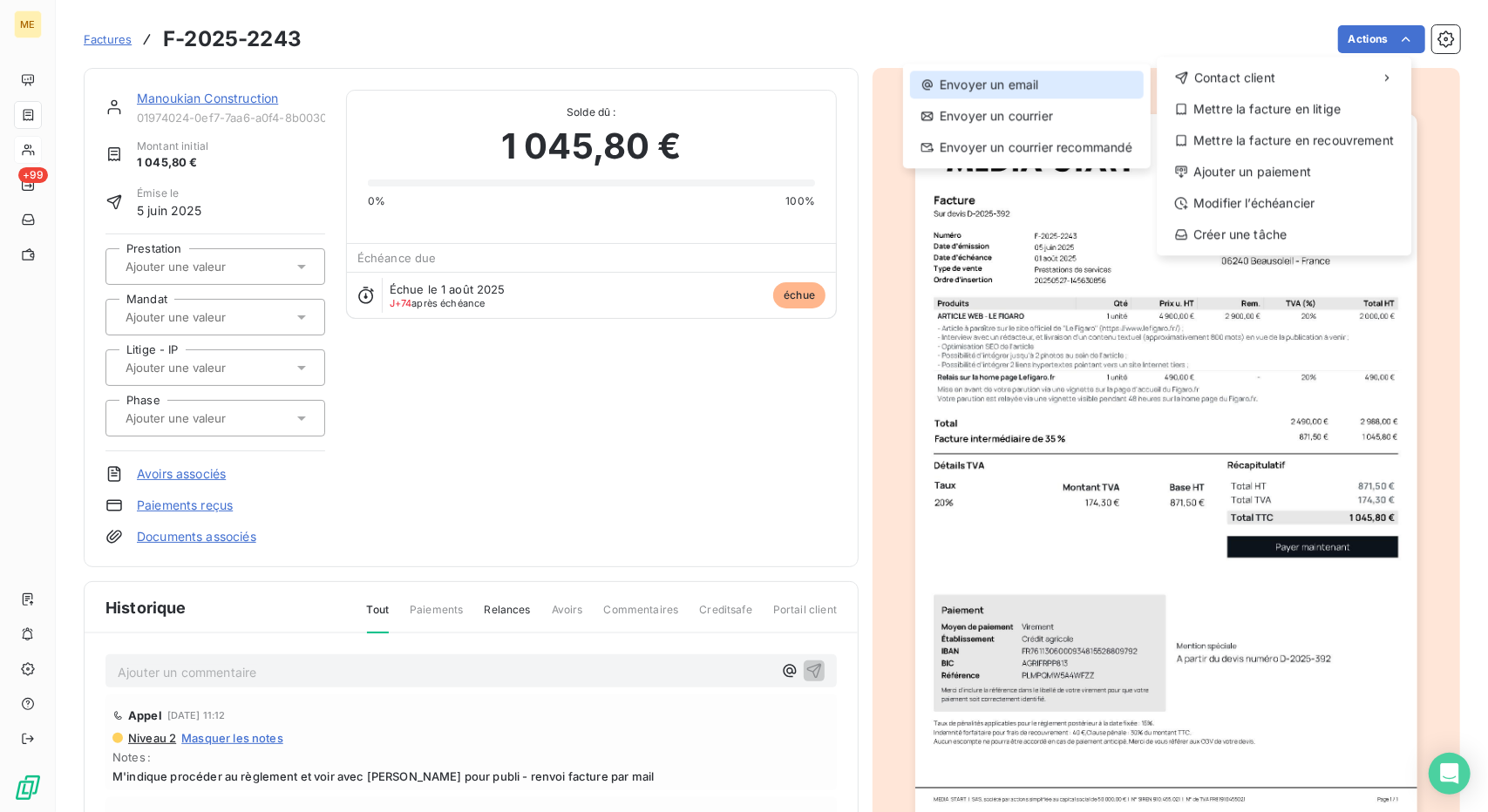
click at [1102, 79] on div "Envoyer un email" at bounding box center [1027, 84] width 233 height 28
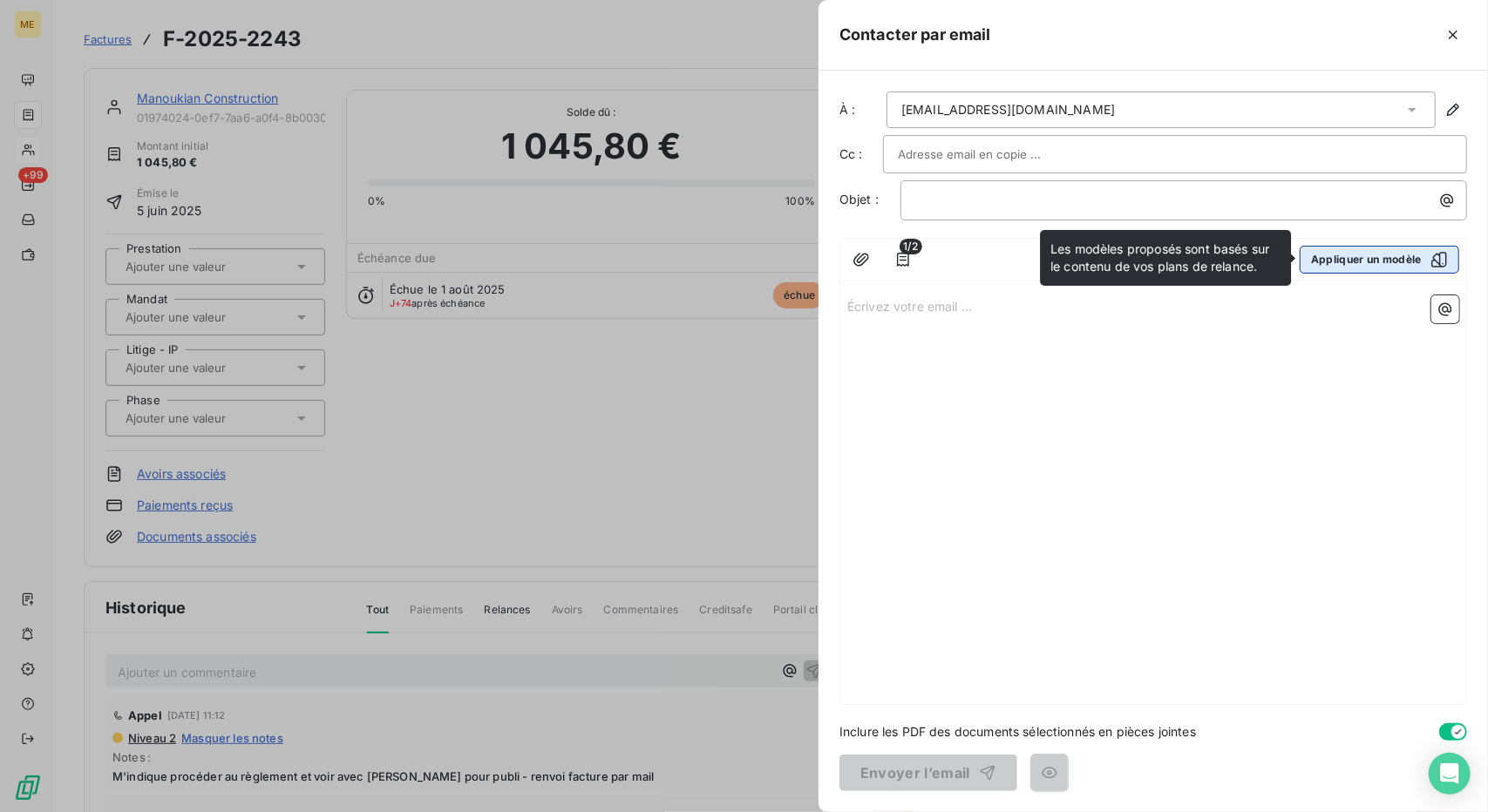
click at [1344, 264] on button "Appliquer un modèle" at bounding box center [1379, 259] width 160 height 28
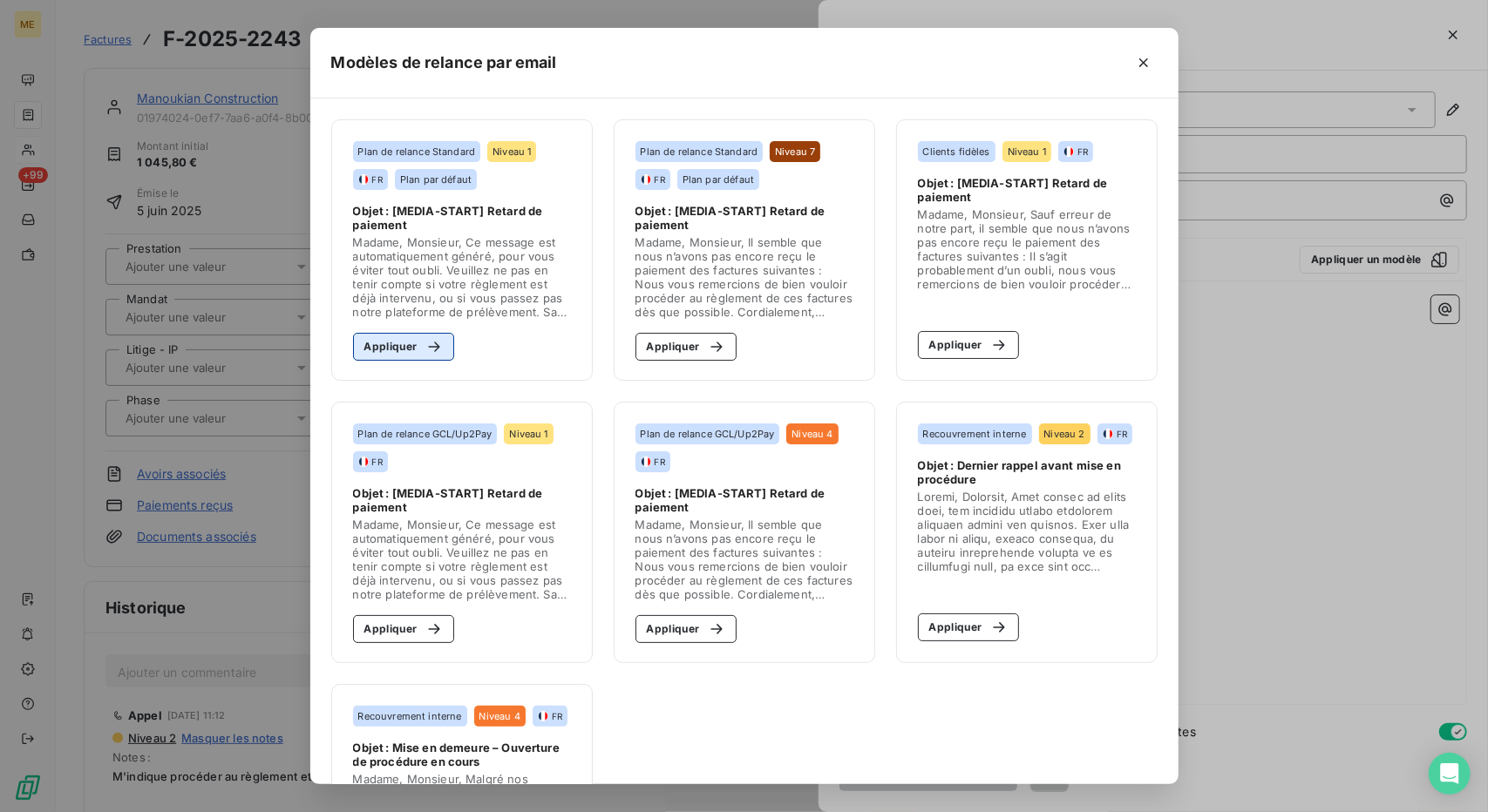
click at [389, 339] on button "Appliquer" at bounding box center [404, 346] width 102 height 28
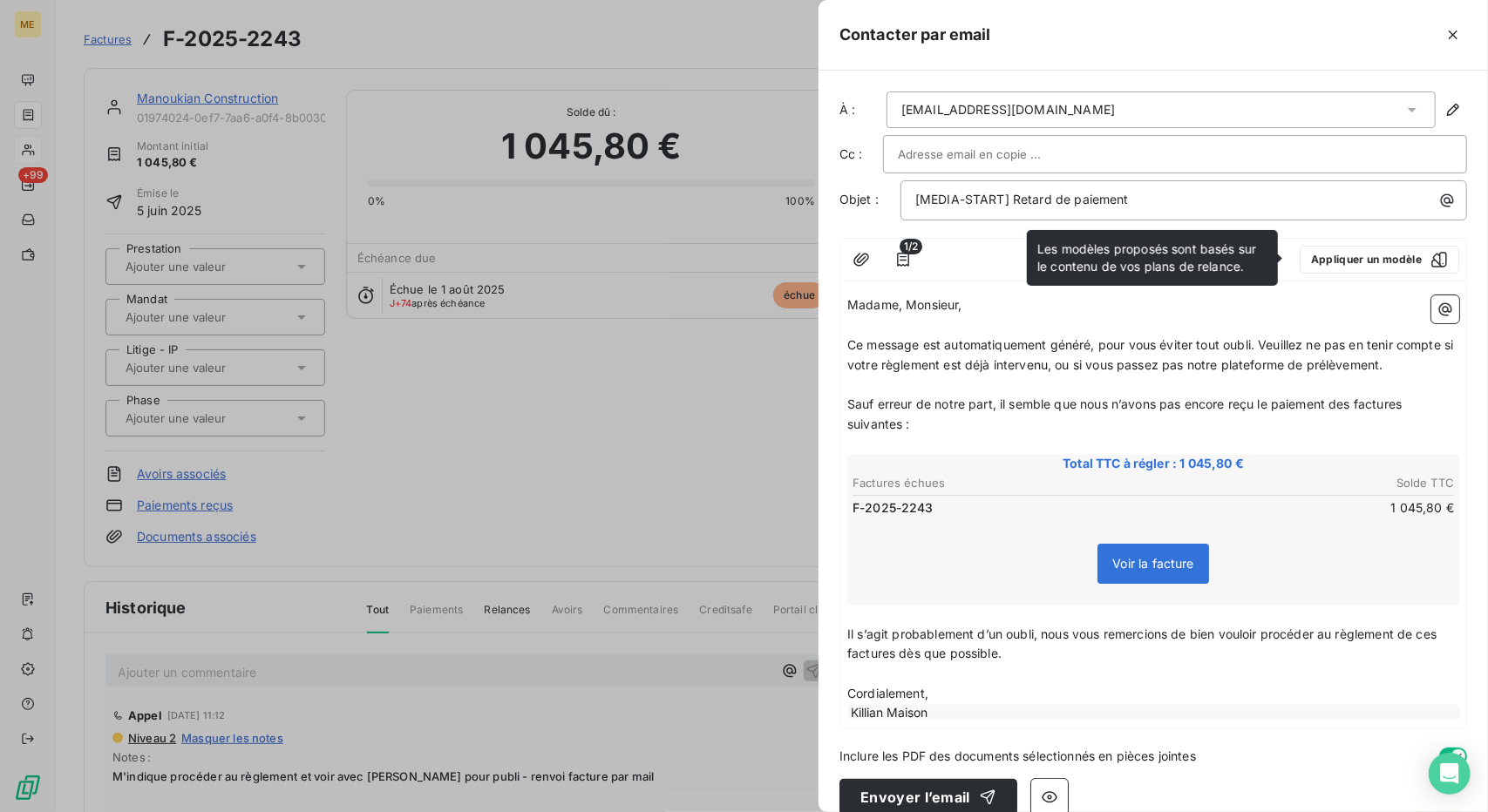
scroll to position [22, 0]
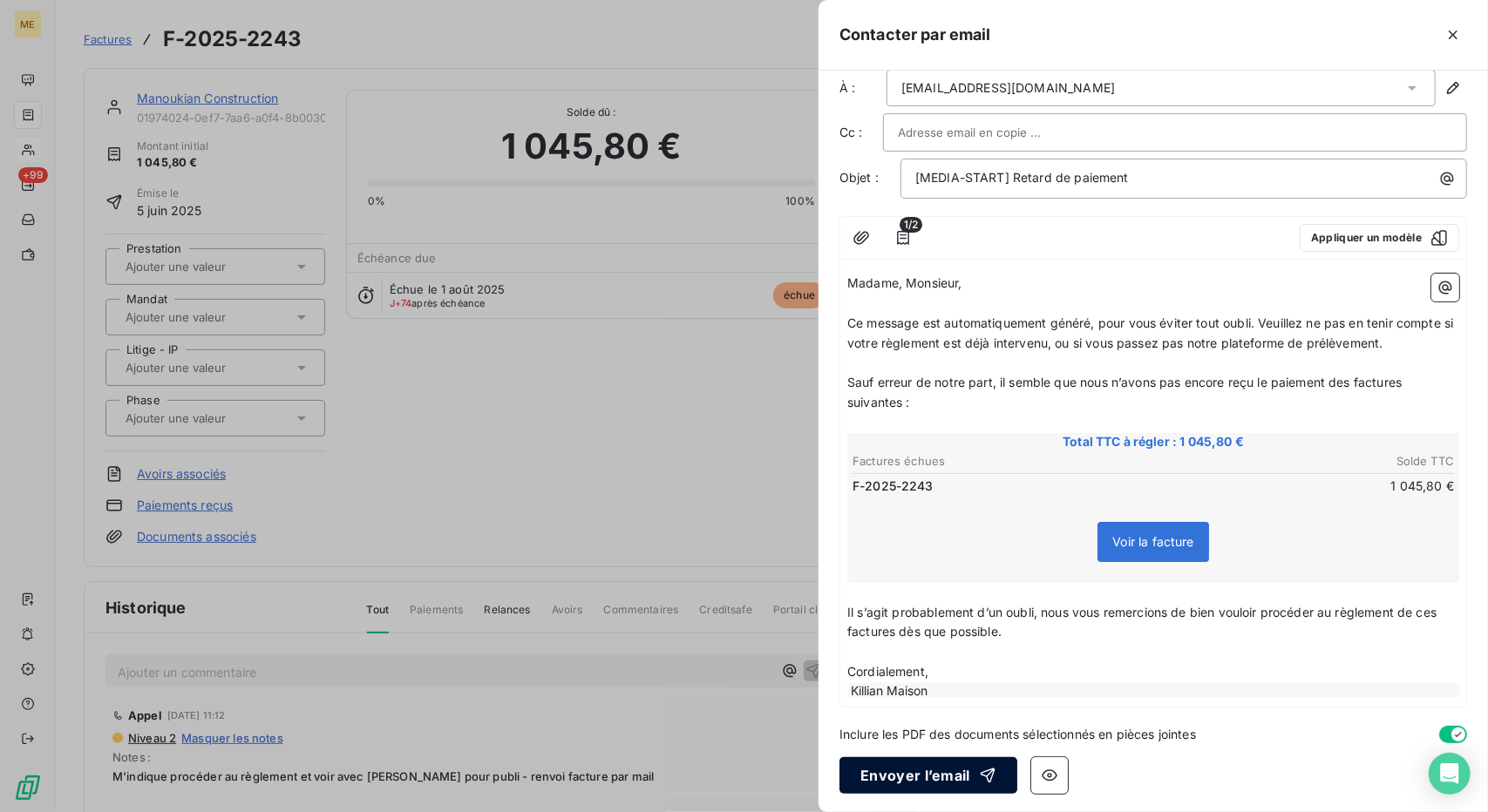
click at [917, 777] on button "Envoyer l’email" at bounding box center [928, 776] width 178 height 36
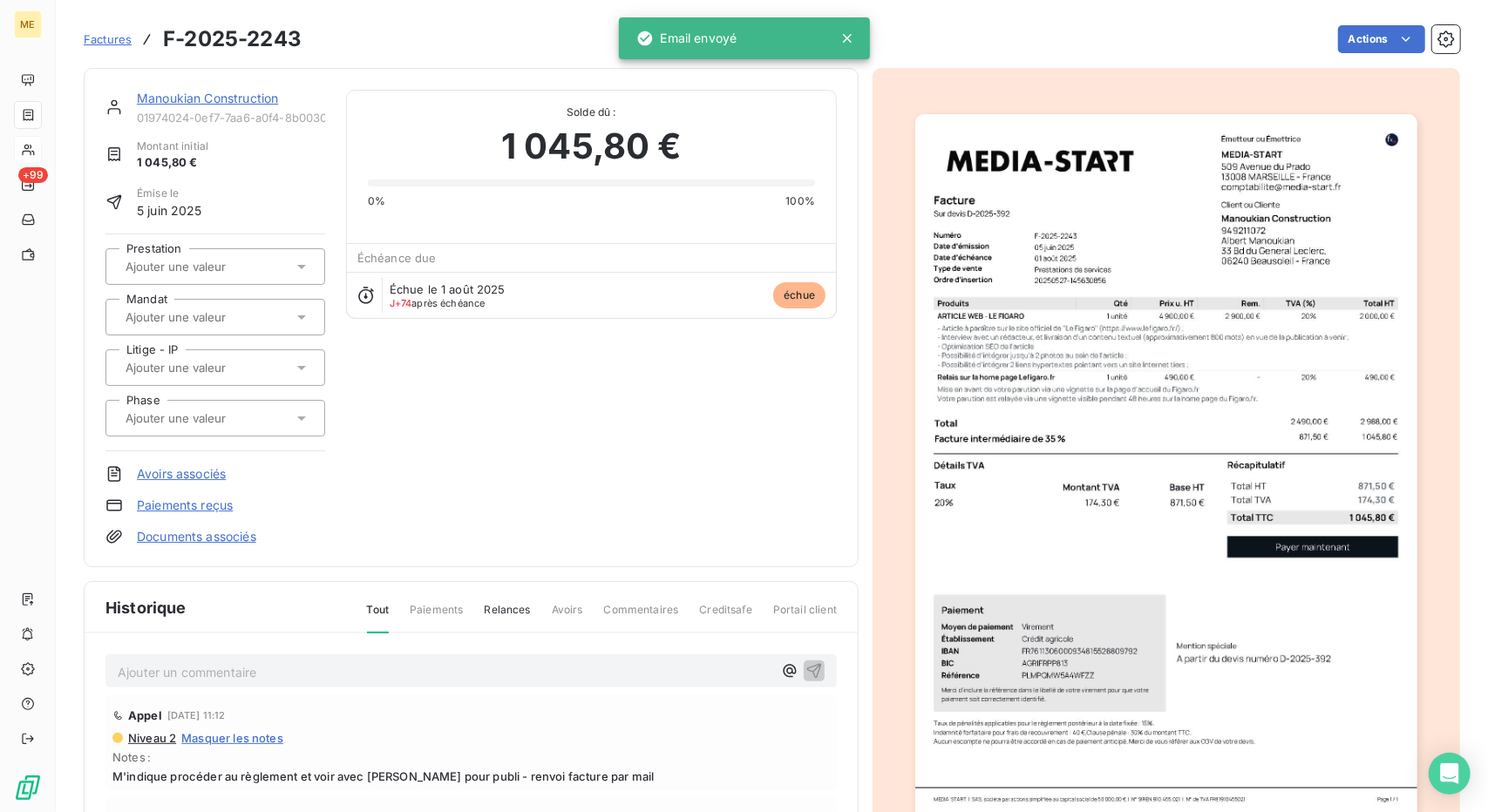
click at [216, 107] on div "Manoukian Construction 01974024-0ef7-7aa6-a0f4-8b0030ee3269" at bounding box center [231, 107] width 189 height 34
click at [233, 95] on link "Manoukian Construction" at bounding box center [208, 98] width 142 height 14
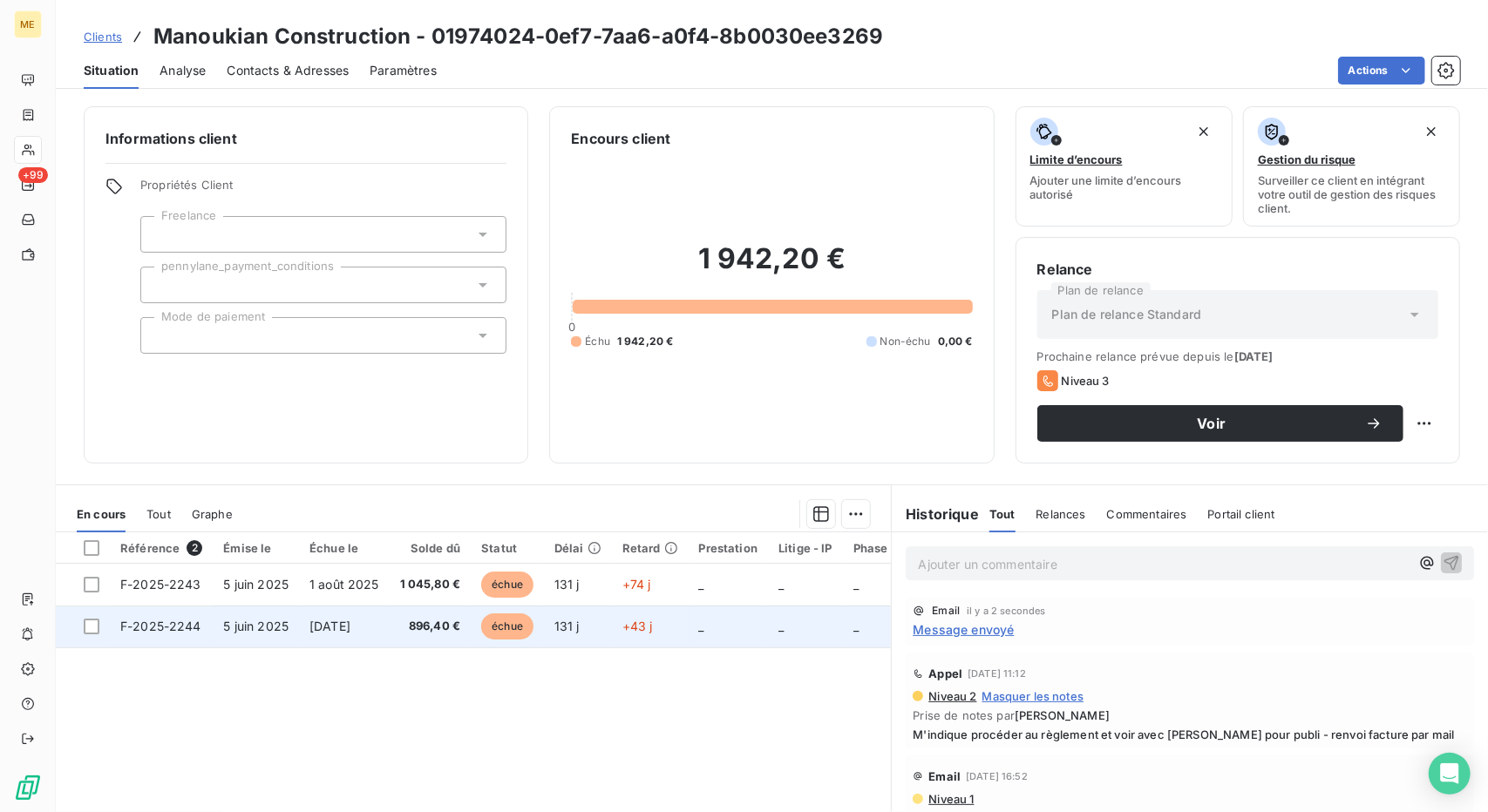
click at [405, 639] on td "896,40 €" at bounding box center [431, 626] width 82 height 42
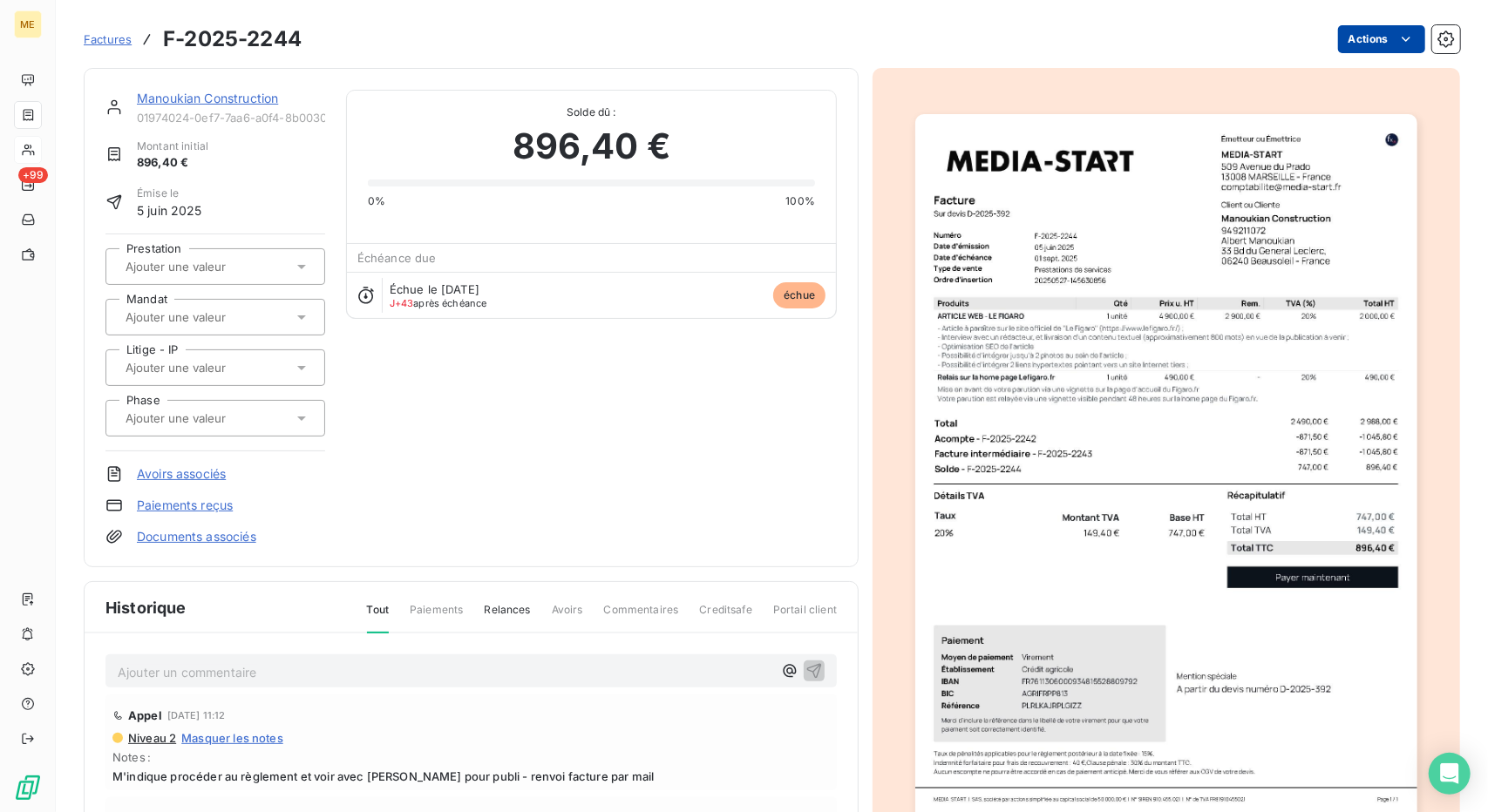
click at [1364, 45] on html "ME +99 Factures F-2025-2244 Actions Manoukian Construction 01974024-0ef7-7aa6-a…" at bounding box center [744, 406] width 1488 height 812
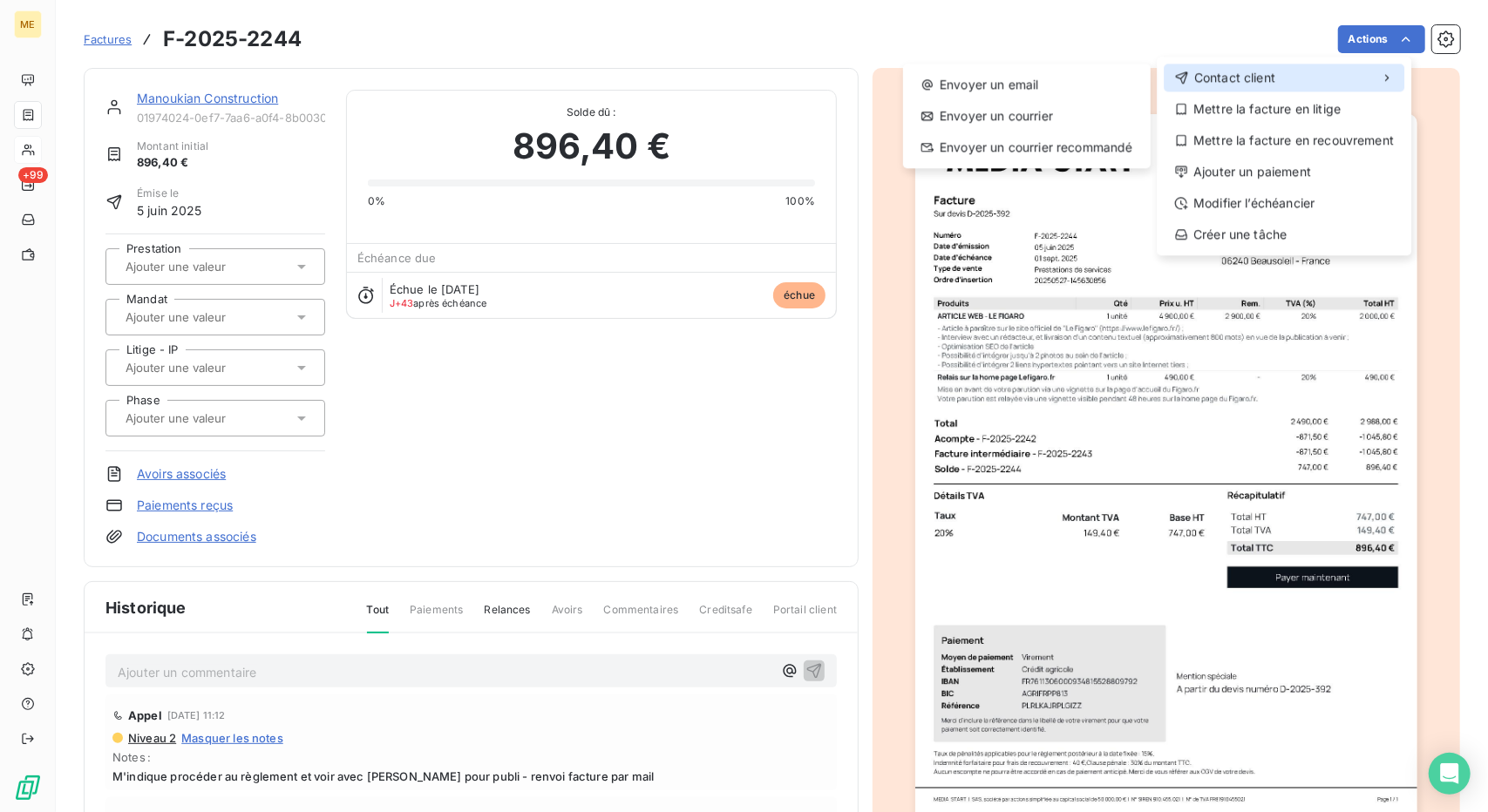
click at [1302, 65] on div "Contact client" at bounding box center [1283, 77] width 240 height 28
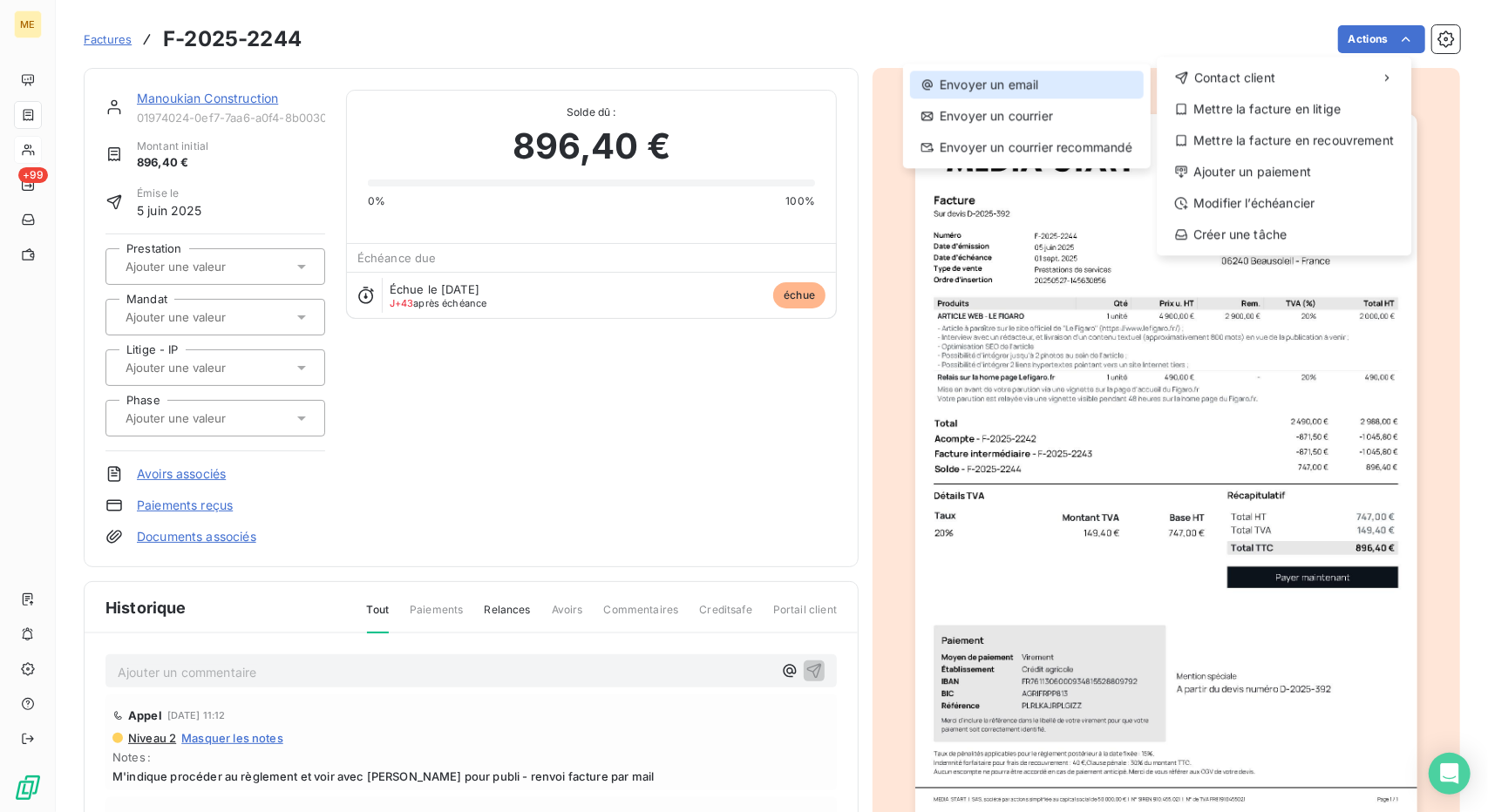
click at [1128, 83] on div "Envoyer un email" at bounding box center [1027, 84] width 233 height 28
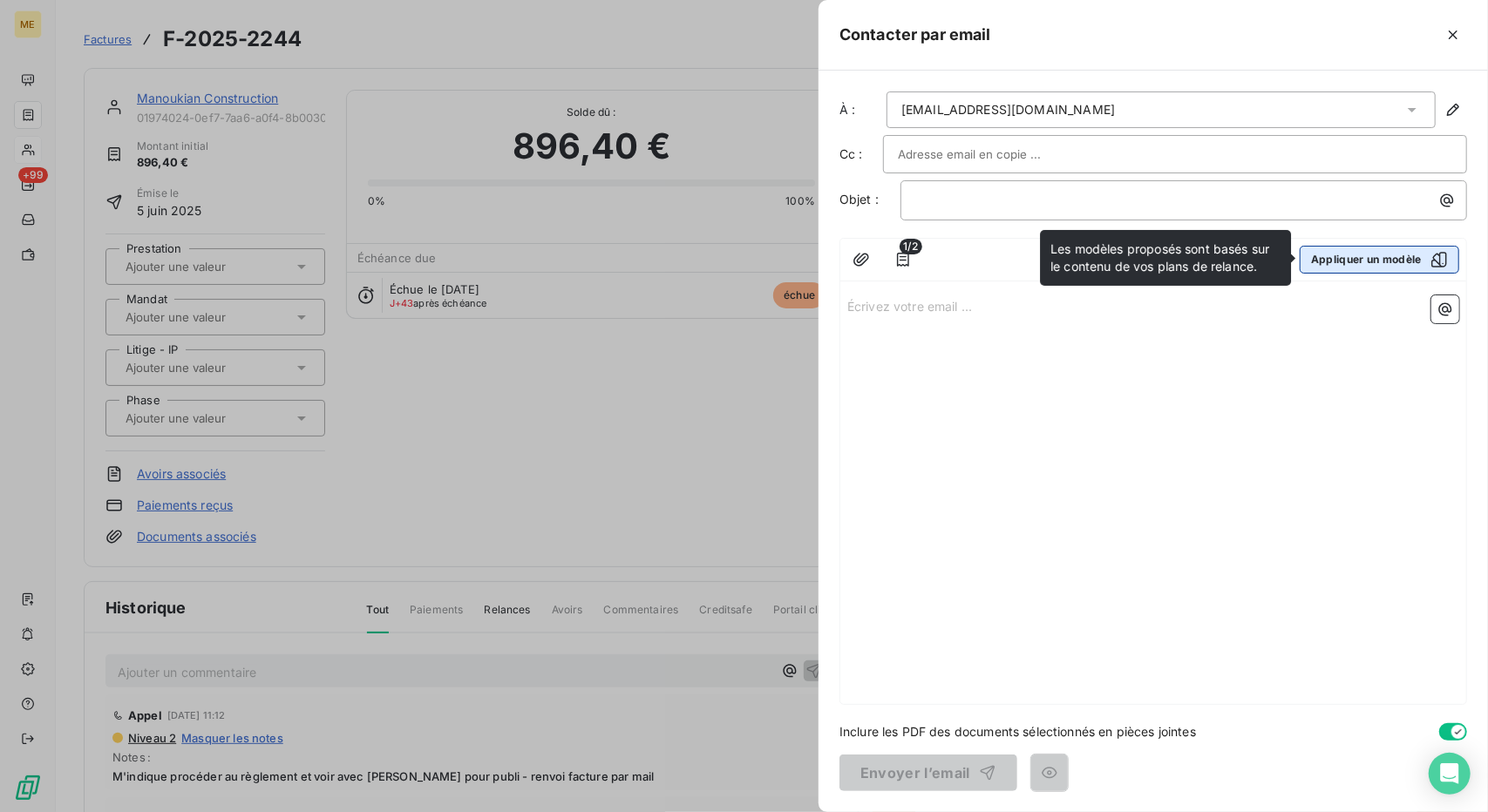
click at [1376, 252] on button "Appliquer un modèle" at bounding box center [1379, 259] width 160 height 28
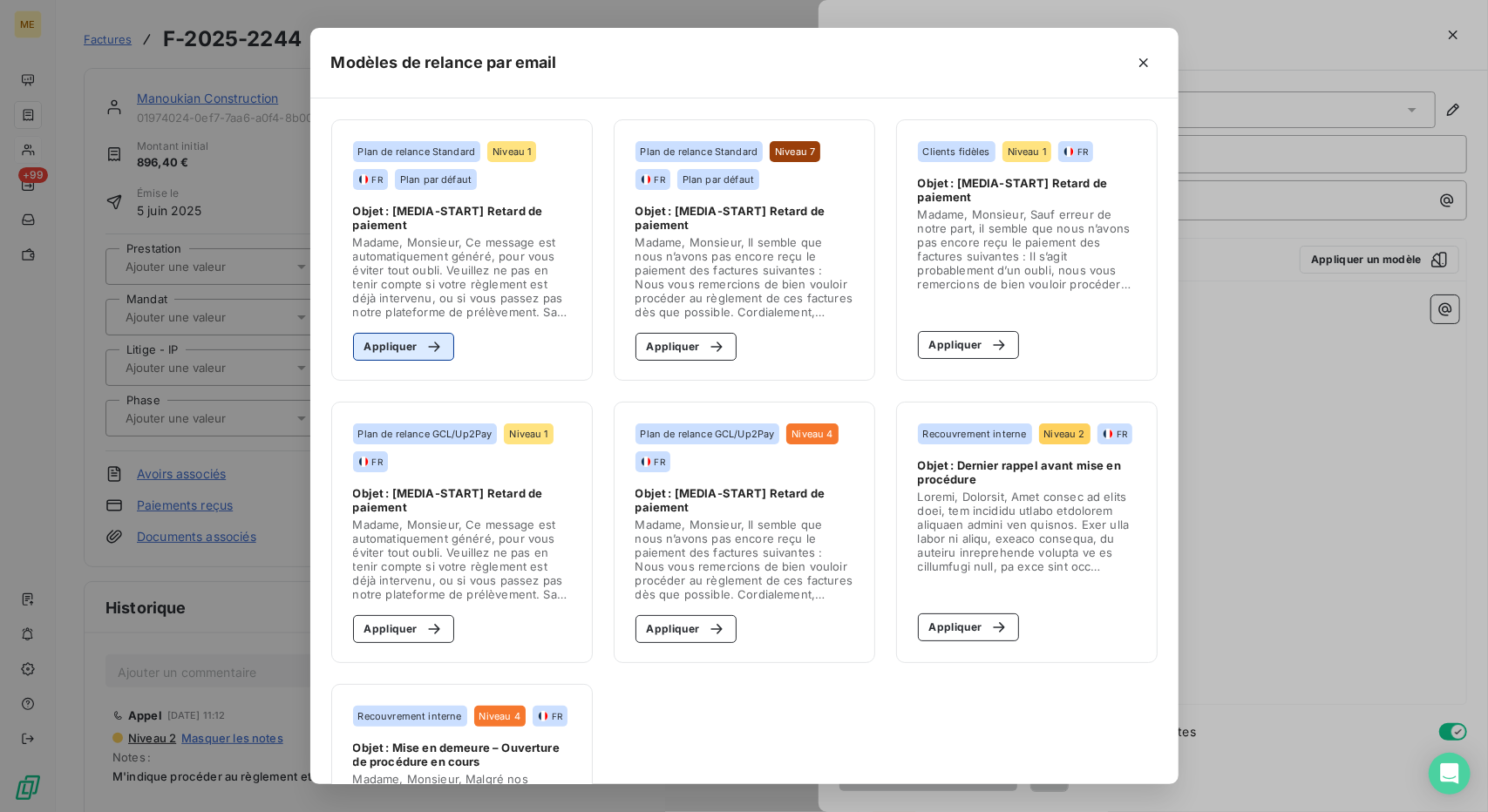
click at [380, 346] on button "Appliquer" at bounding box center [404, 346] width 102 height 28
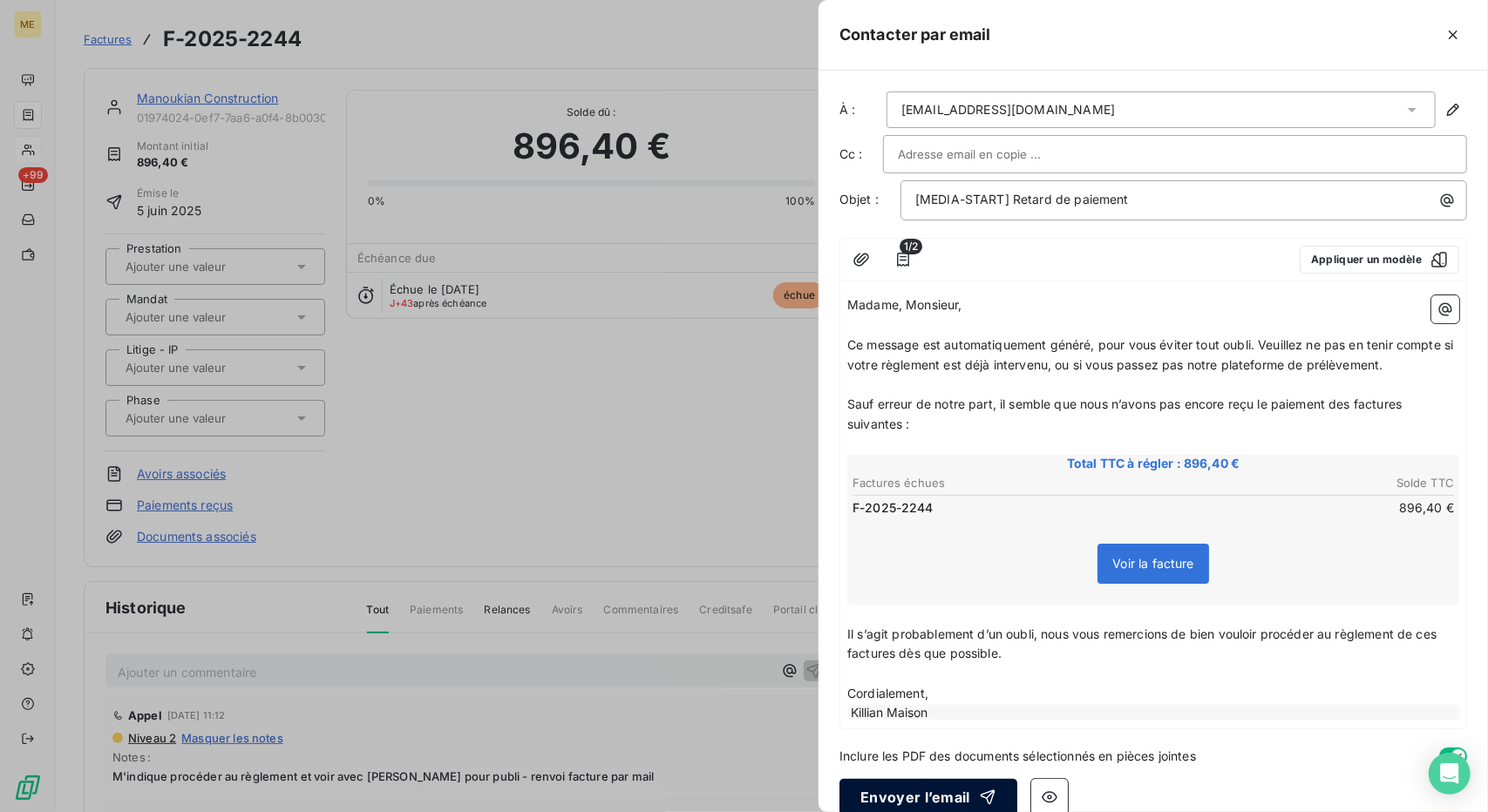
click at [953, 793] on button "Envoyer l’email" at bounding box center [928, 798] width 178 height 36
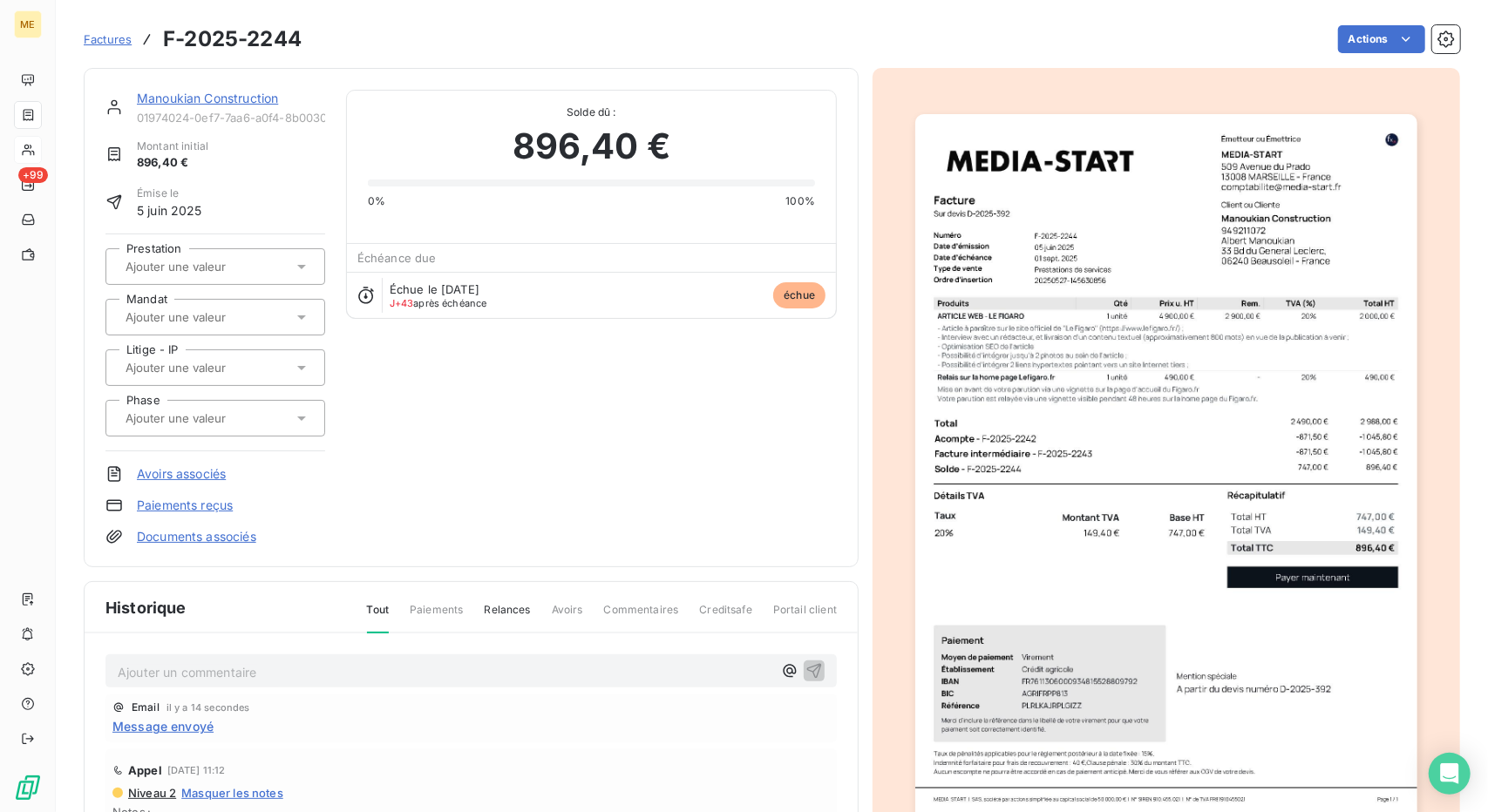
click at [204, 102] on link "Manoukian Construction" at bounding box center [208, 98] width 142 height 14
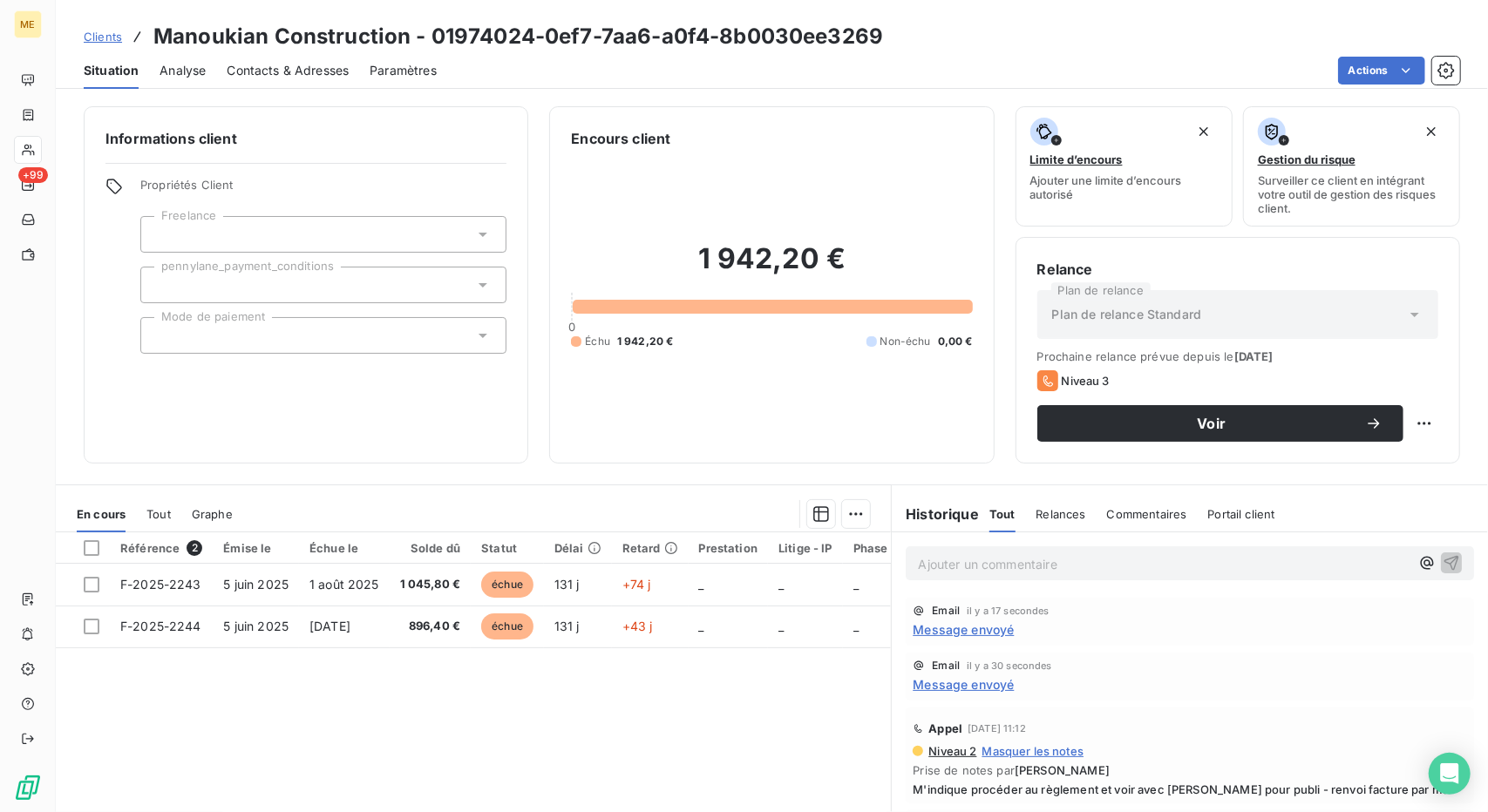
click at [989, 574] on div "Ajouter un commentaire ﻿" at bounding box center [1190, 563] width 568 height 34
click at [995, 570] on p "Ajouter un commentaire ﻿" at bounding box center [1164, 564] width 492 height 22
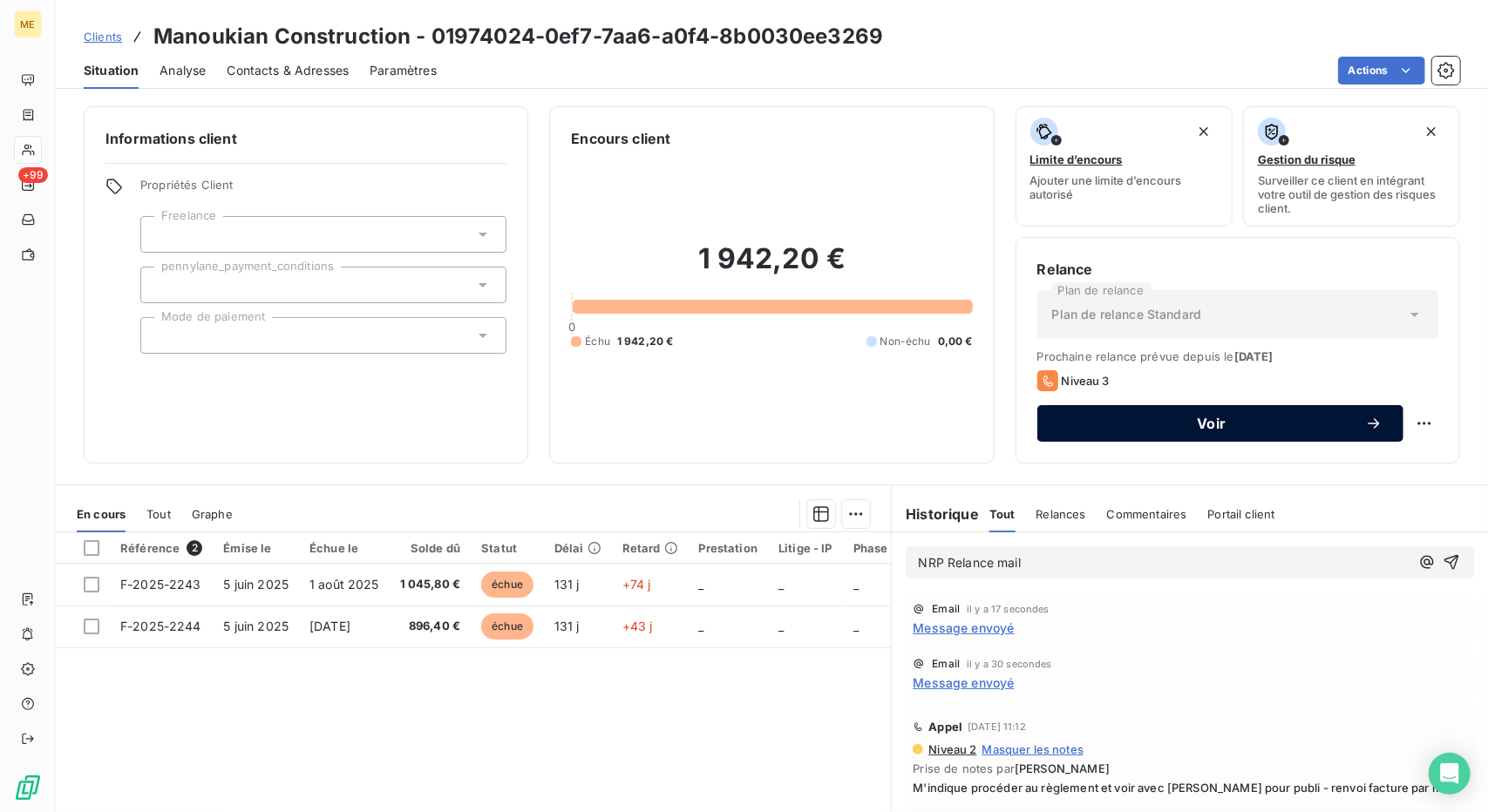
click at [1250, 440] on button "Voir" at bounding box center [1220, 424] width 366 height 36
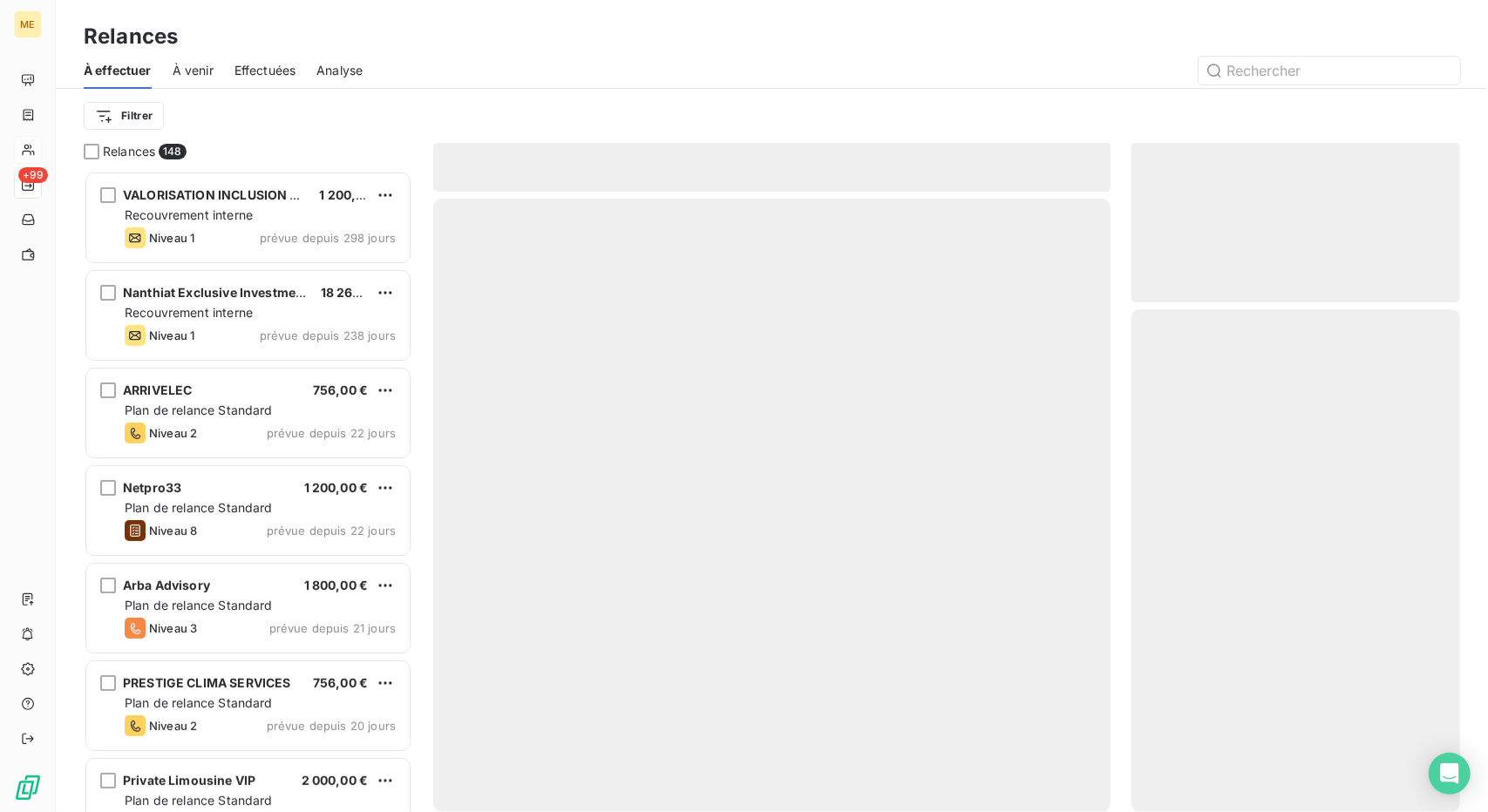
scroll to position [627, 316]
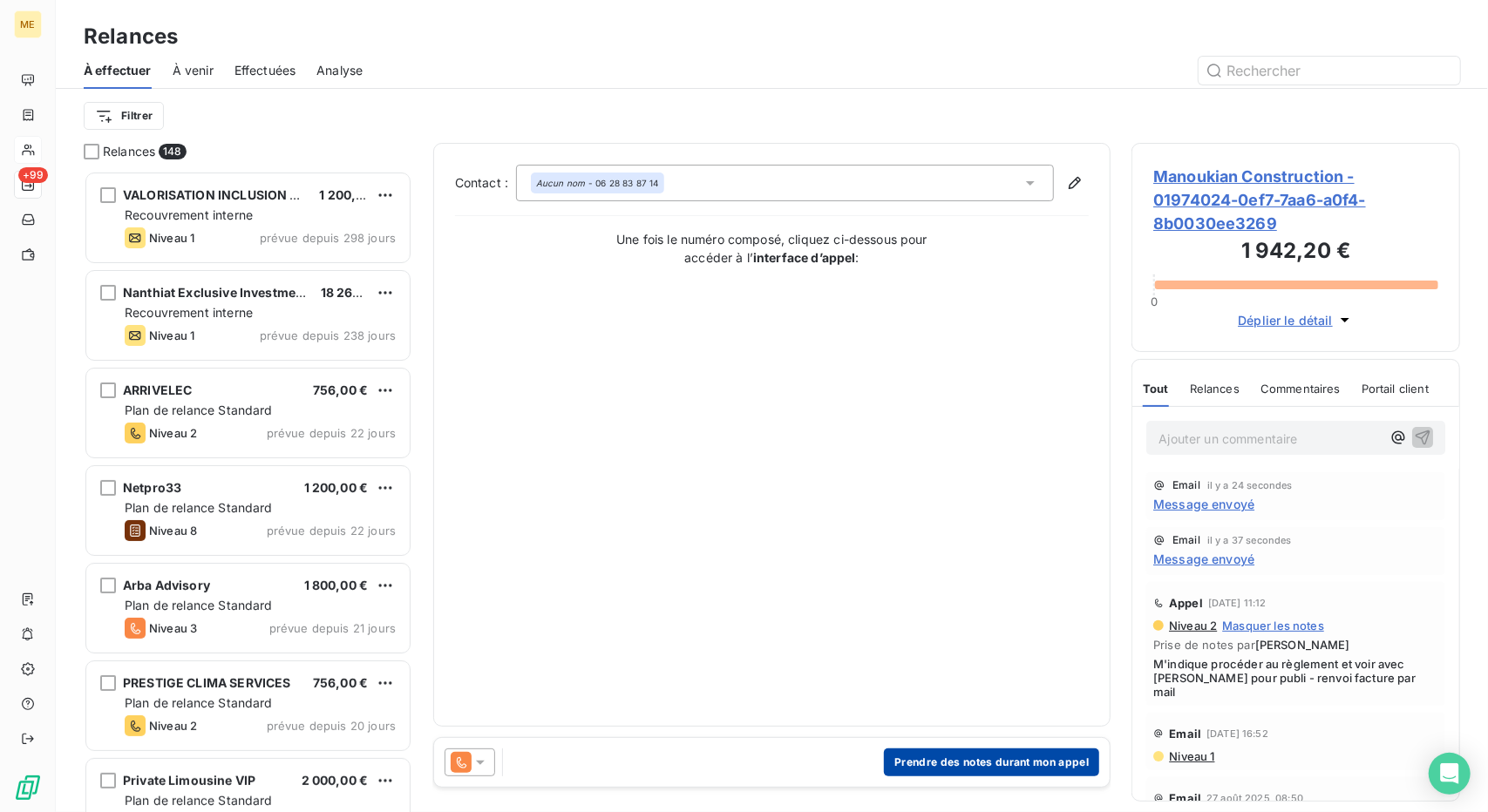
click at [950, 762] on button "Prendre des notes durant mon appel" at bounding box center [991, 762] width 215 height 28
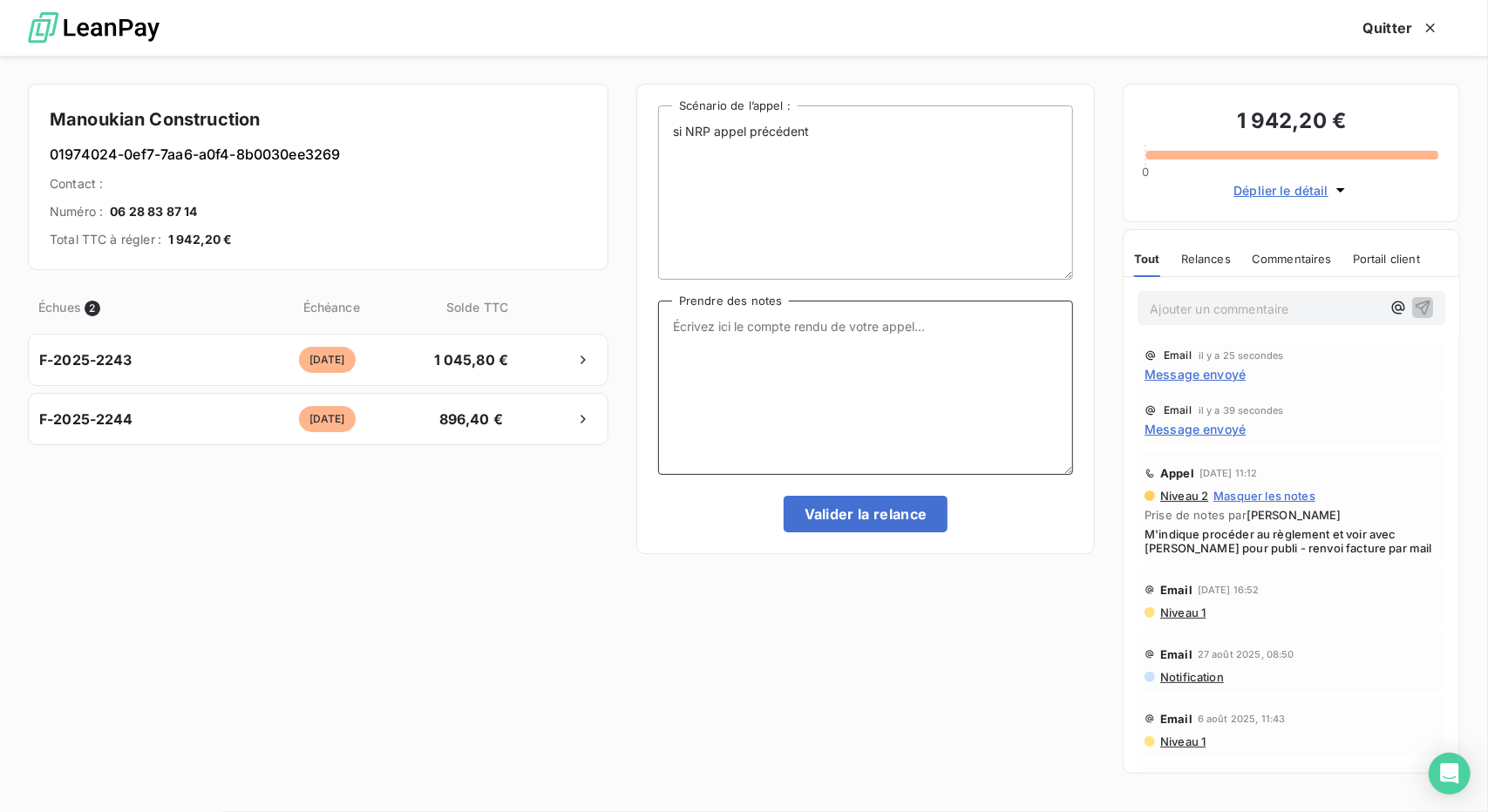
click at [826, 381] on textarea "Prendre des notes" at bounding box center [866, 387] width 415 height 174
type textarea "NRP Relance mail"
click at [825, 517] on button "Valider la relance" at bounding box center [866, 514] width 165 height 36
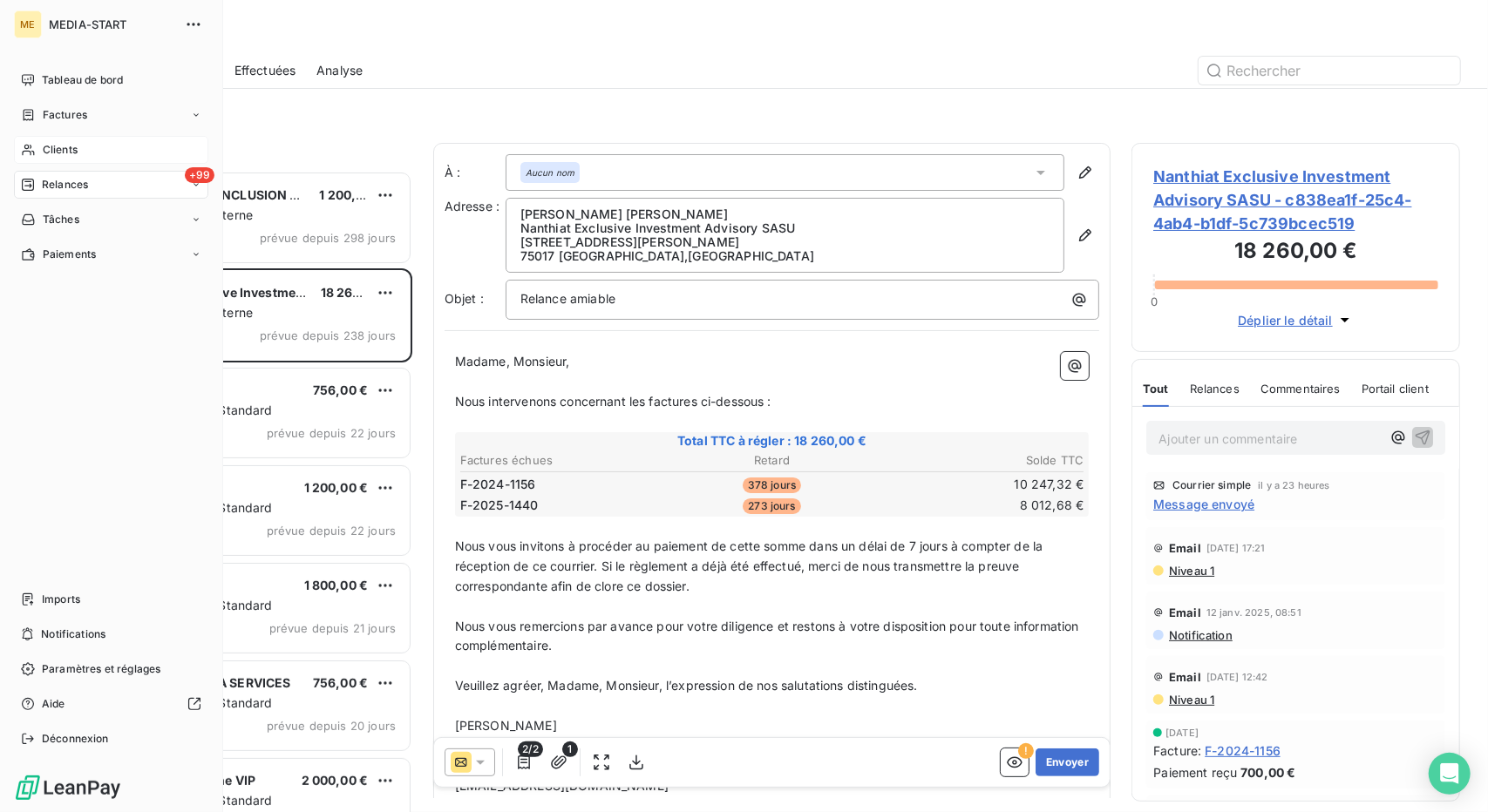
click at [30, 152] on icon at bounding box center [28, 150] width 12 height 11
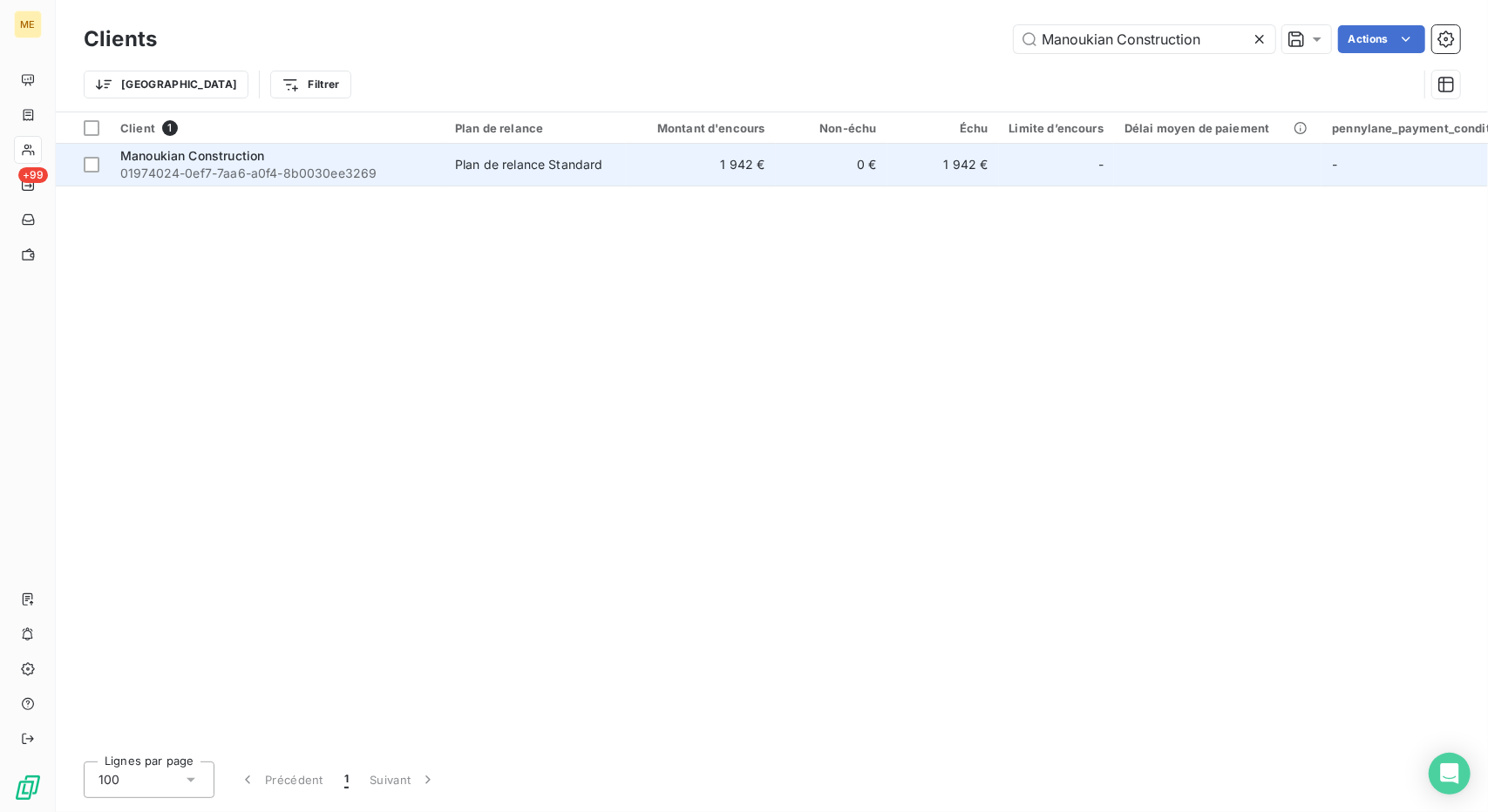
click at [312, 162] on div "Manoukian Construction" at bounding box center [278, 156] width 314 height 17
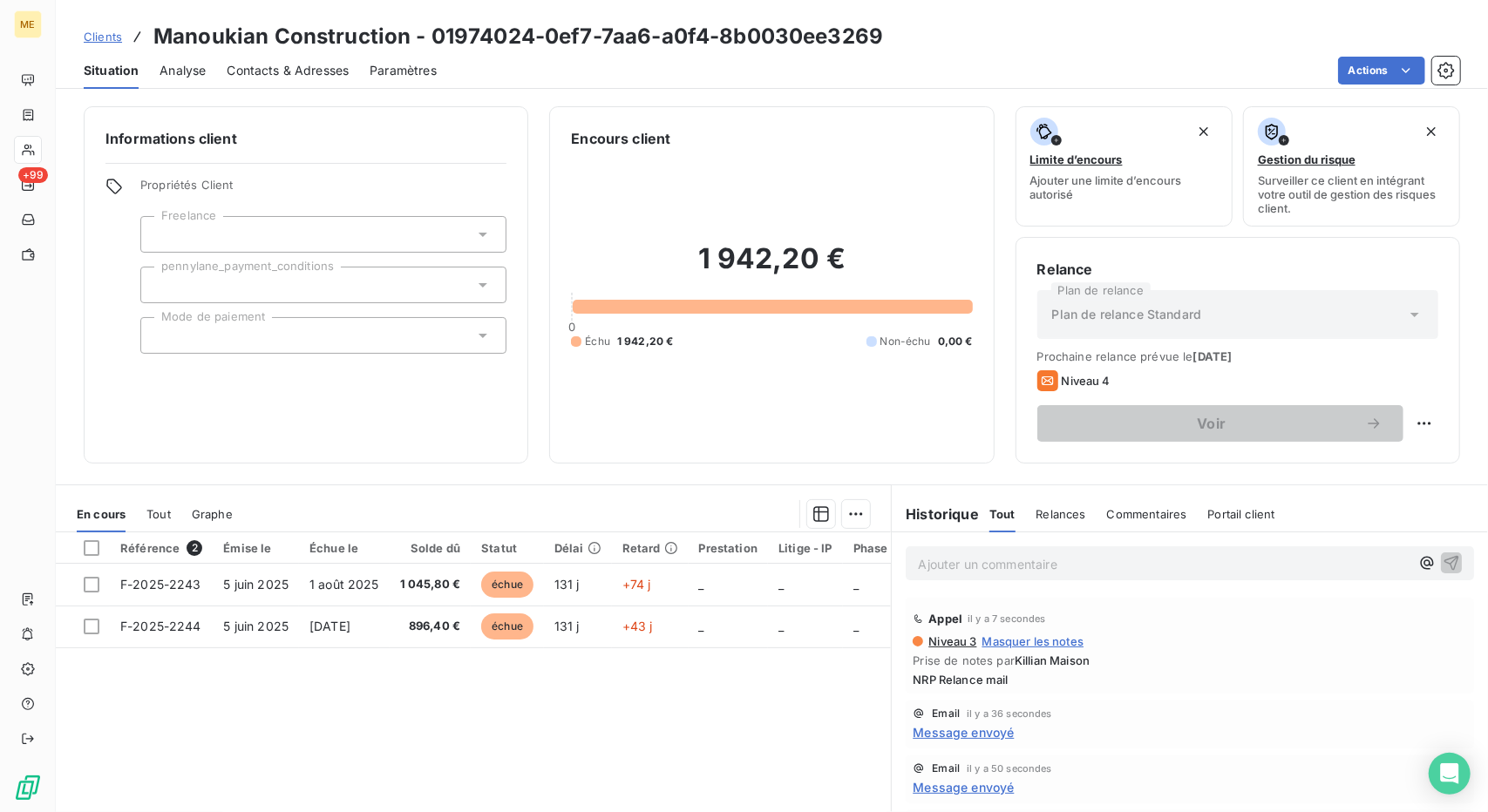
click at [117, 35] on span "Clients" at bounding box center [102, 36] width 38 height 14
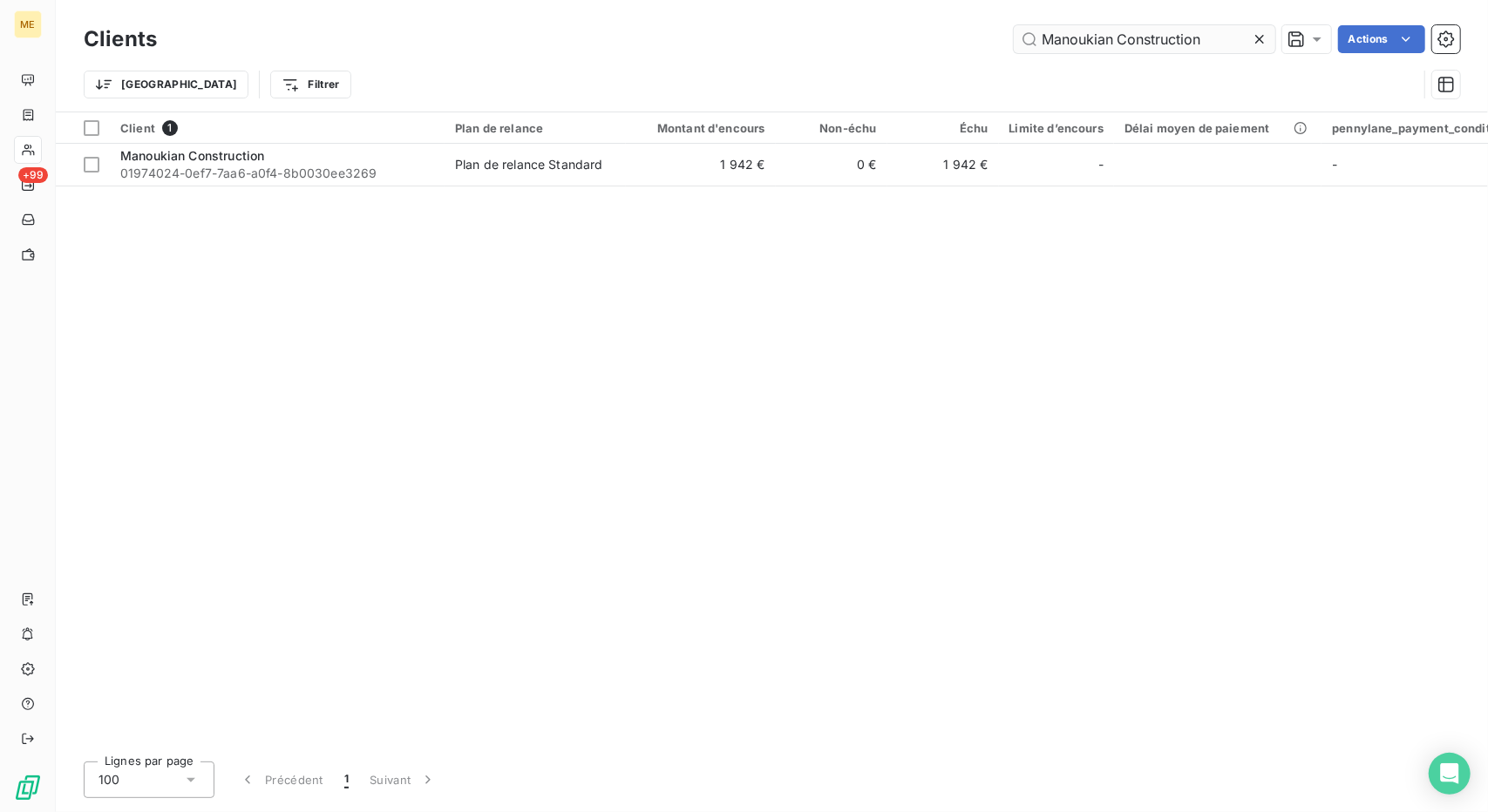
click at [1076, 32] on input "Manoukian Construction" at bounding box center [1144, 38] width 261 height 28
click at [1144, 18] on div "Clients Manoukian Construction Actions Trier Filtrer" at bounding box center [771, 55] width 1432 height 112
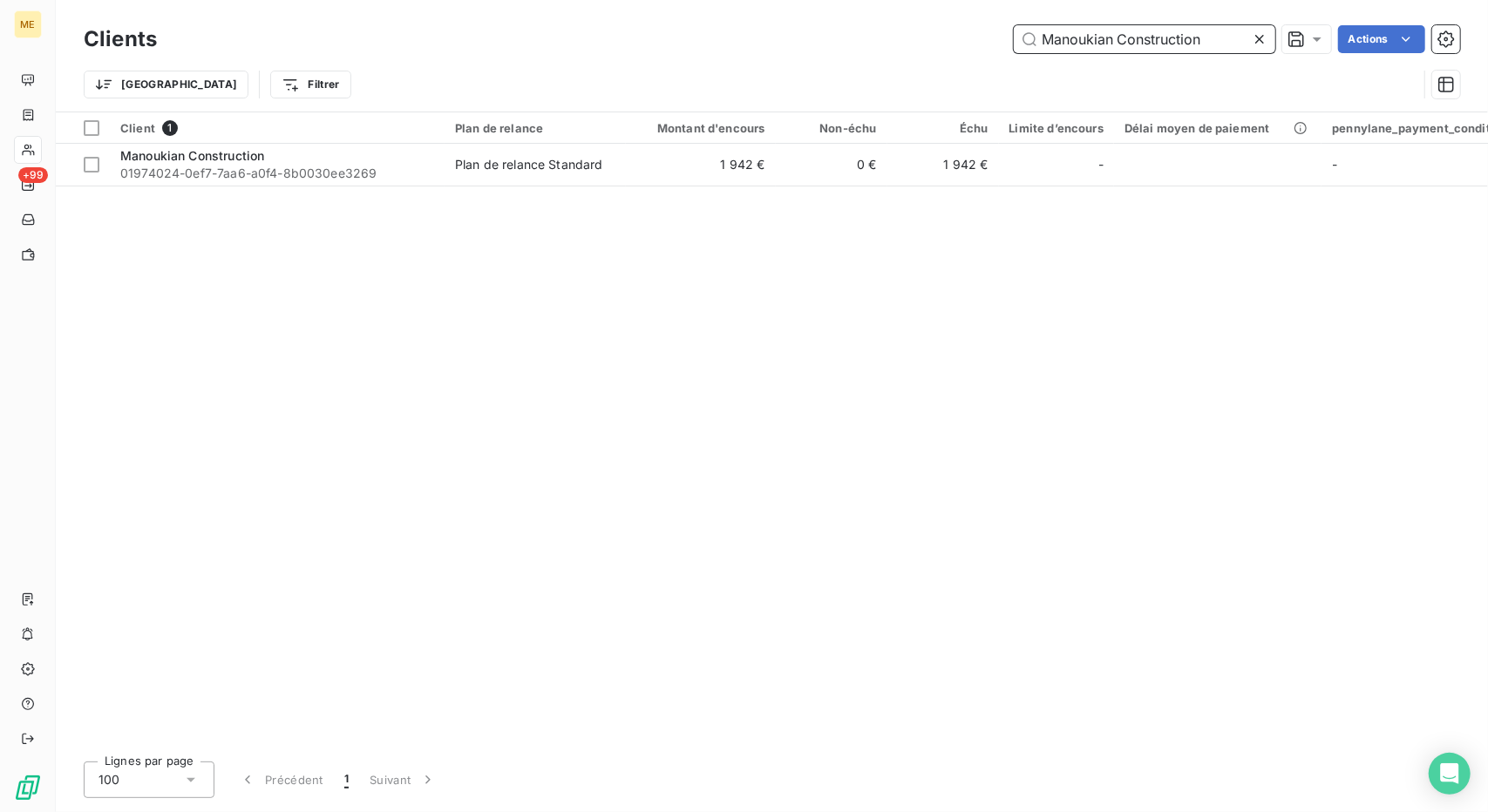
click at [1129, 39] on input "Manoukian Construction" at bounding box center [1144, 38] width 261 height 28
paste input "ARIE TALLOT"
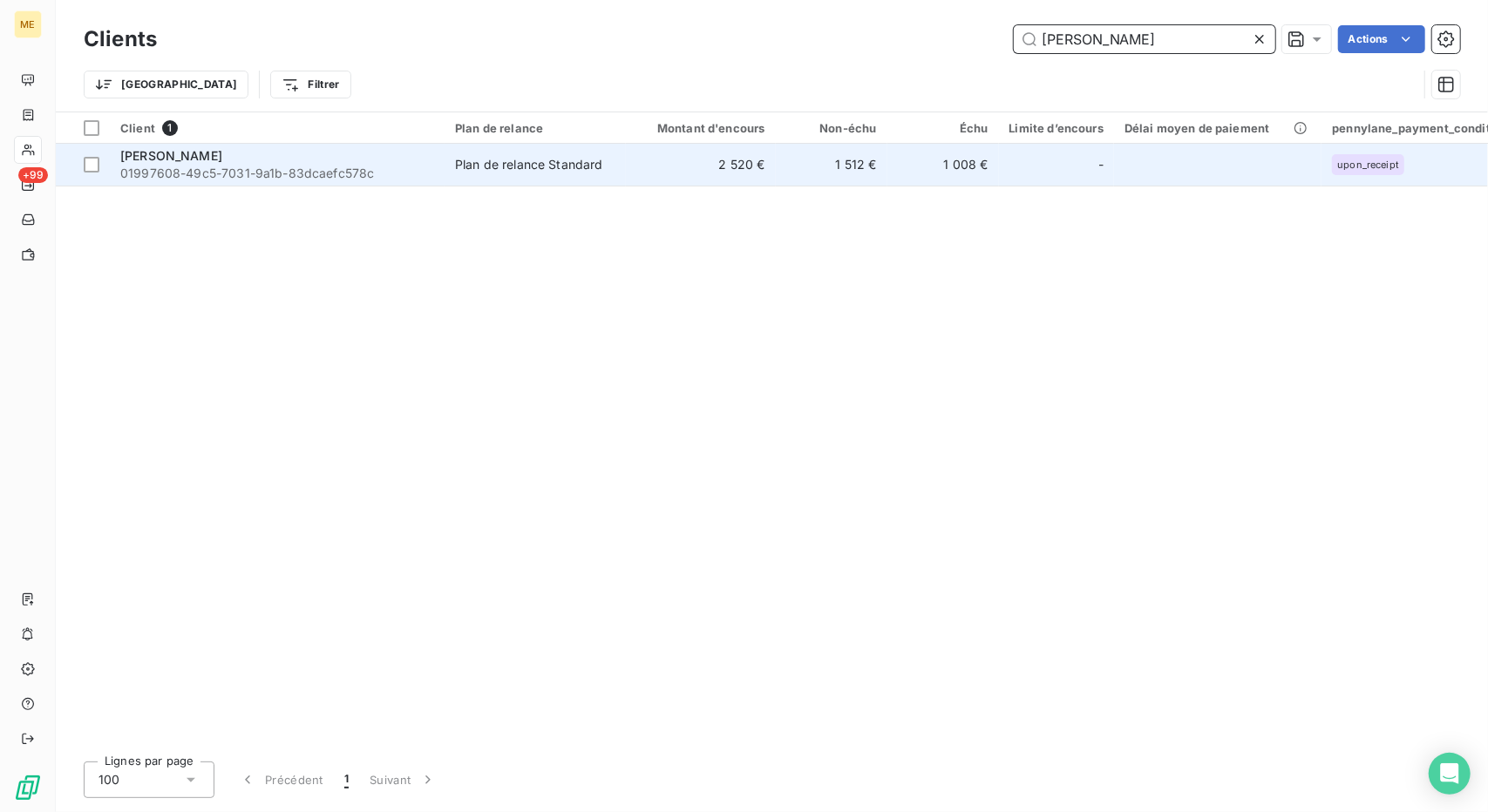
type input "MARIE TALLOT"
click at [689, 162] on td "2 520 €" at bounding box center [700, 165] width 150 height 42
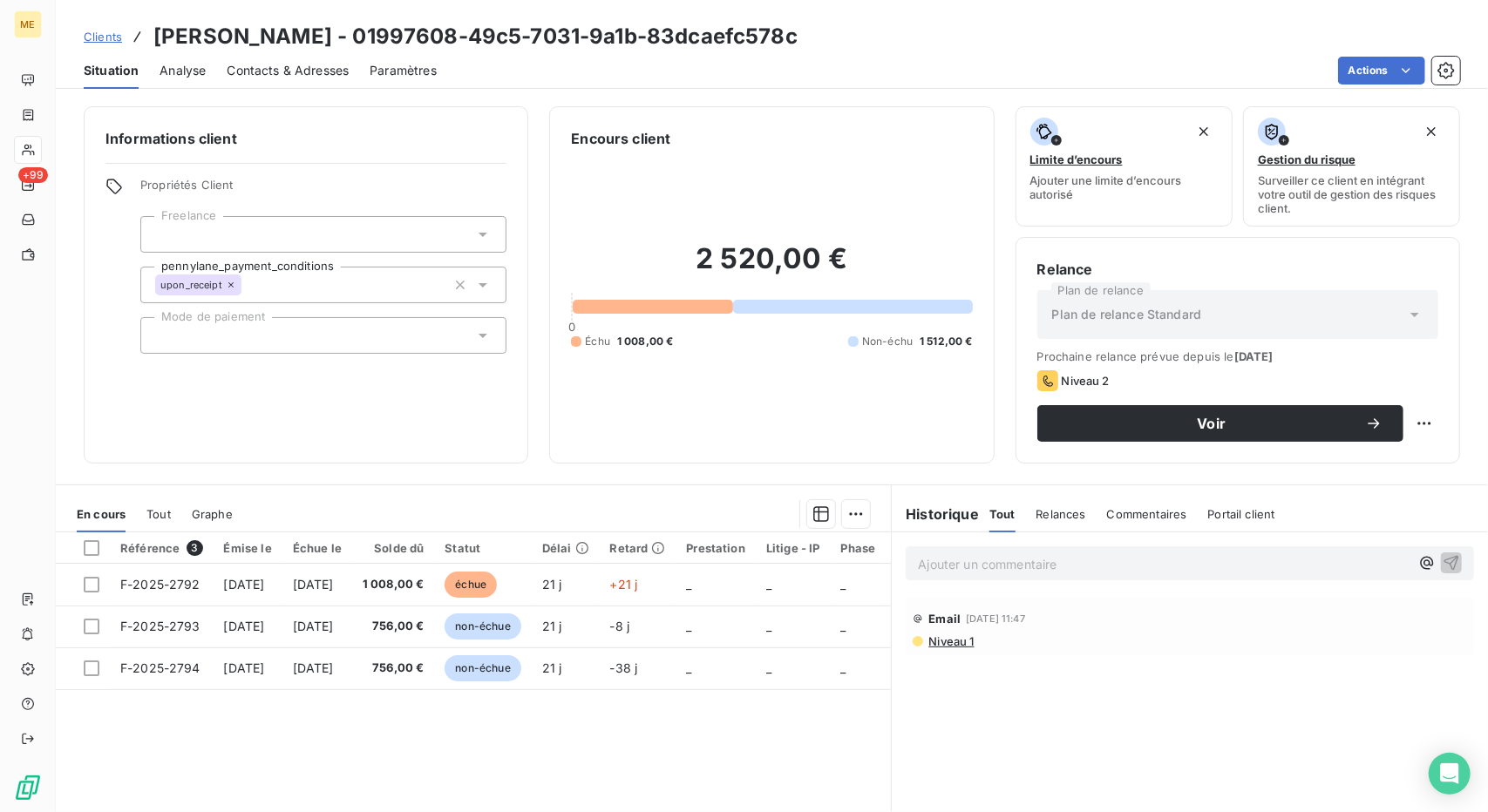
click at [305, 81] on div "Contacts & Adresses" at bounding box center [288, 71] width 122 height 36
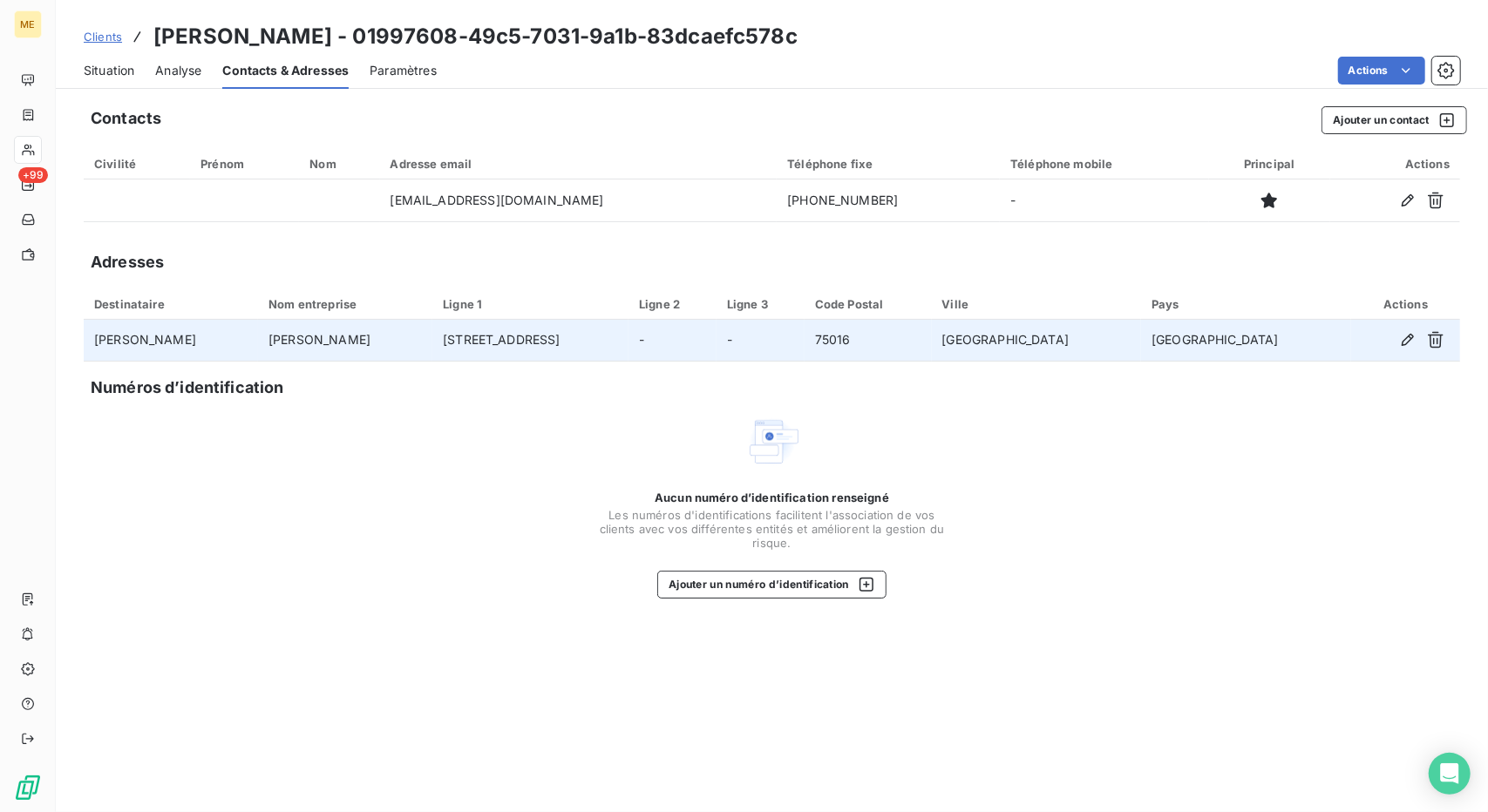
click at [314, 338] on td "MARIE TALLOT" at bounding box center [345, 340] width 174 height 42
copy td "MARIE TALLOT"
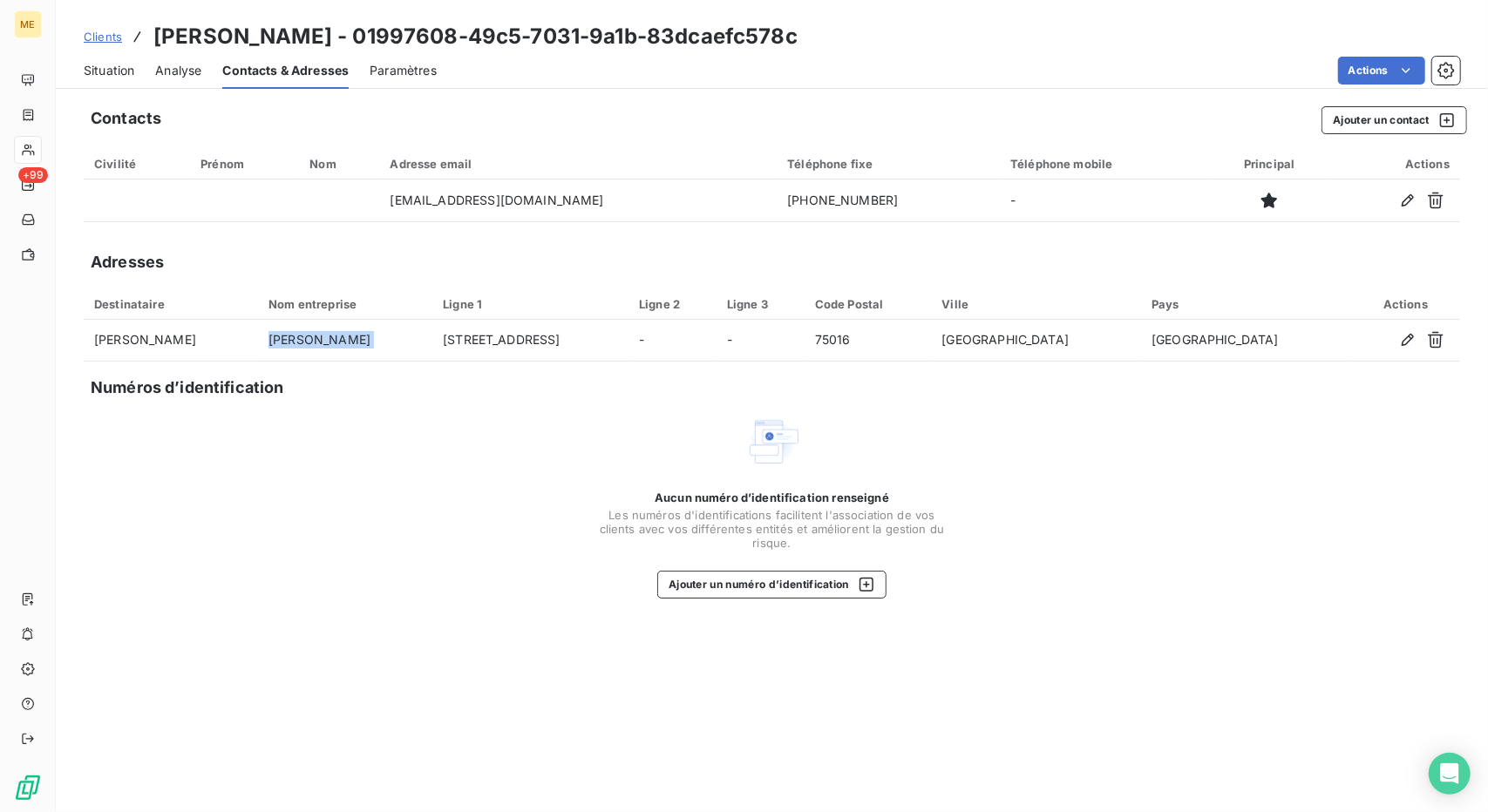
click at [89, 41] on span "Clients" at bounding box center [102, 36] width 38 height 14
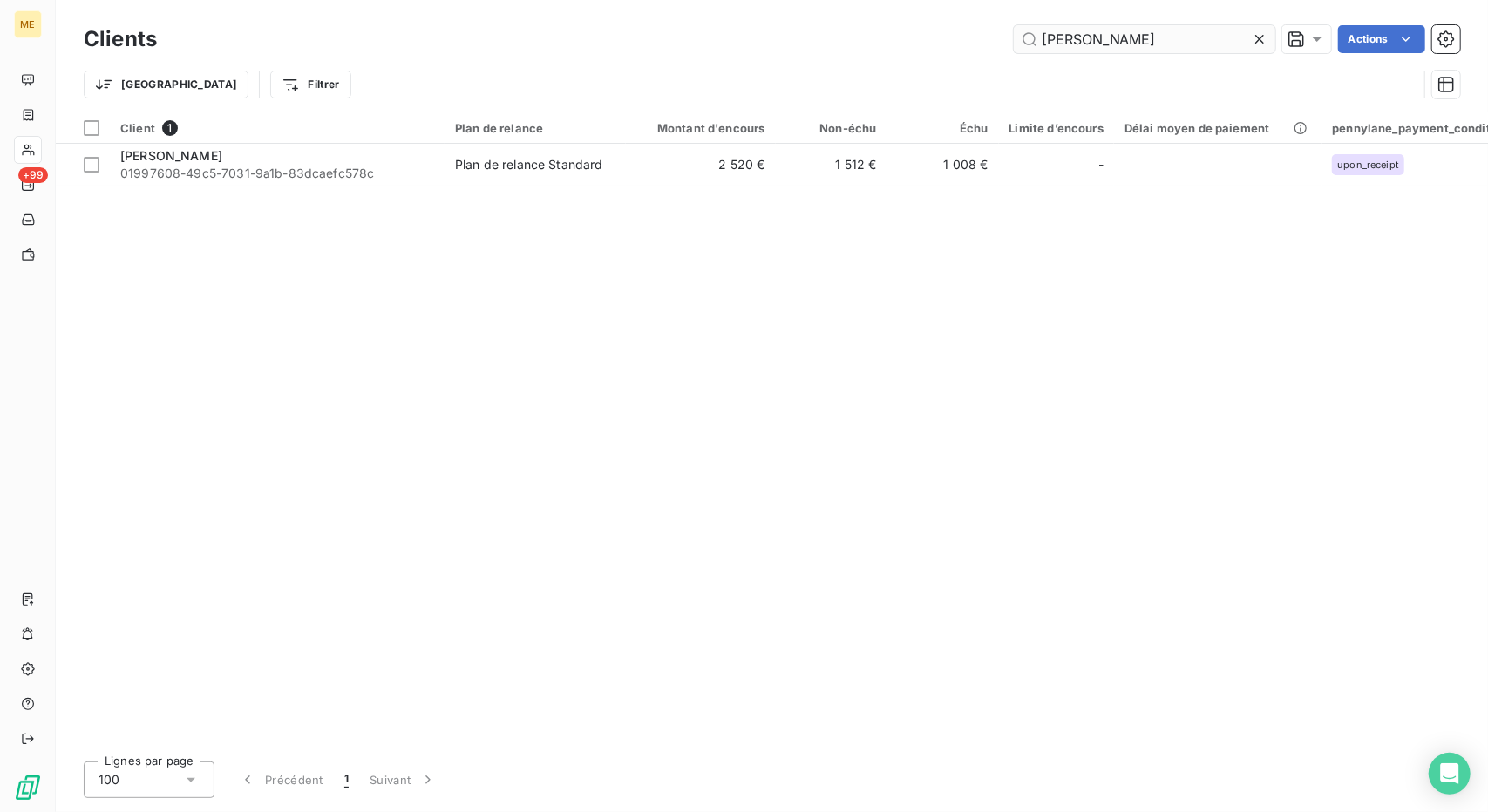
click at [1072, 34] on input "MARIE TALLOT" at bounding box center [1144, 38] width 261 height 28
type input "MARION DOS SANTOS"
click at [754, 196] on div "Client 1 Plan de relance Montant d'encours Non-échu Échu Limite d’encours Délai…" at bounding box center [771, 430] width 1432 height 635
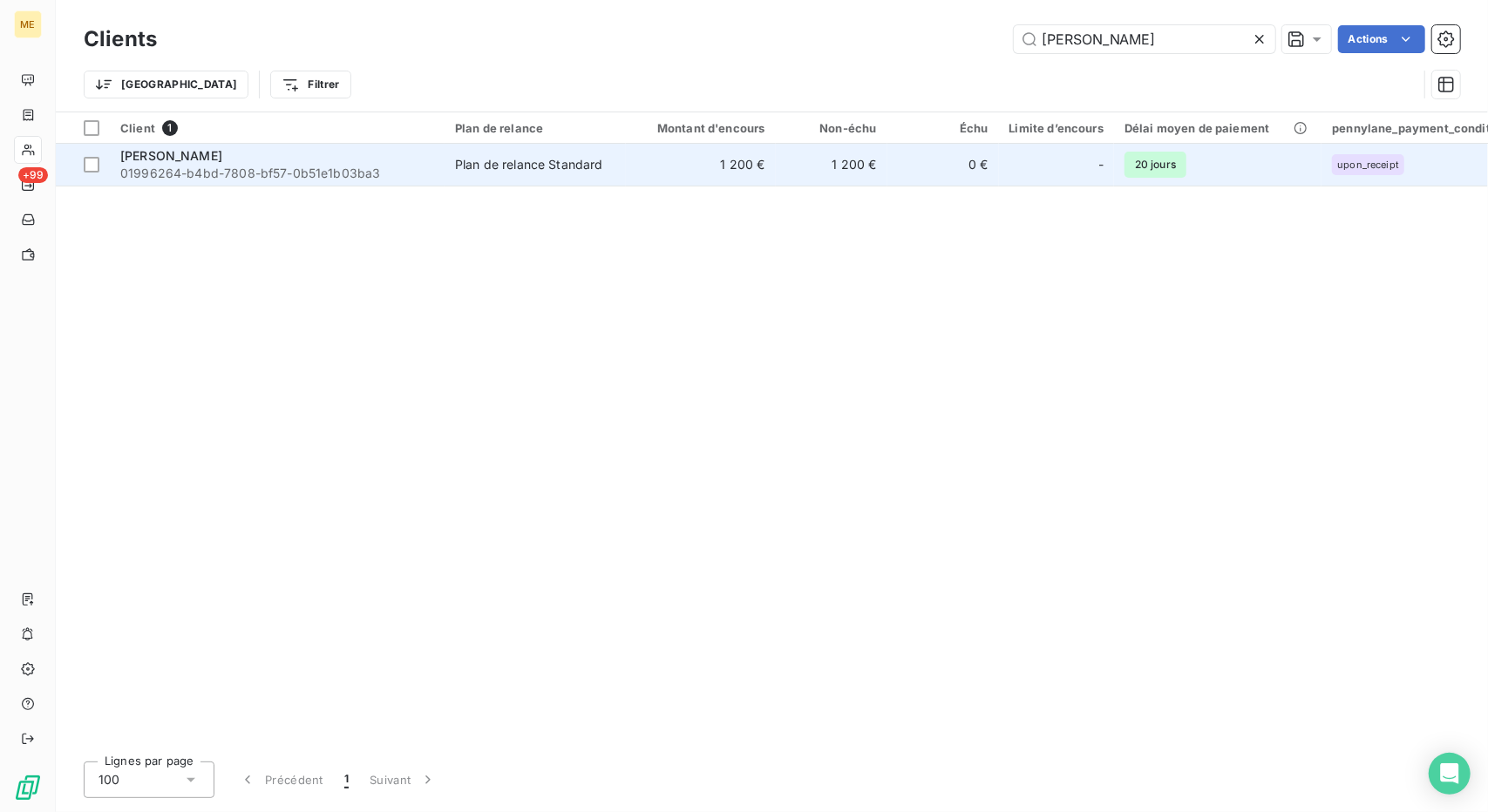
click at [767, 178] on td "1 200 €" at bounding box center [700, 165] width 150 height 42
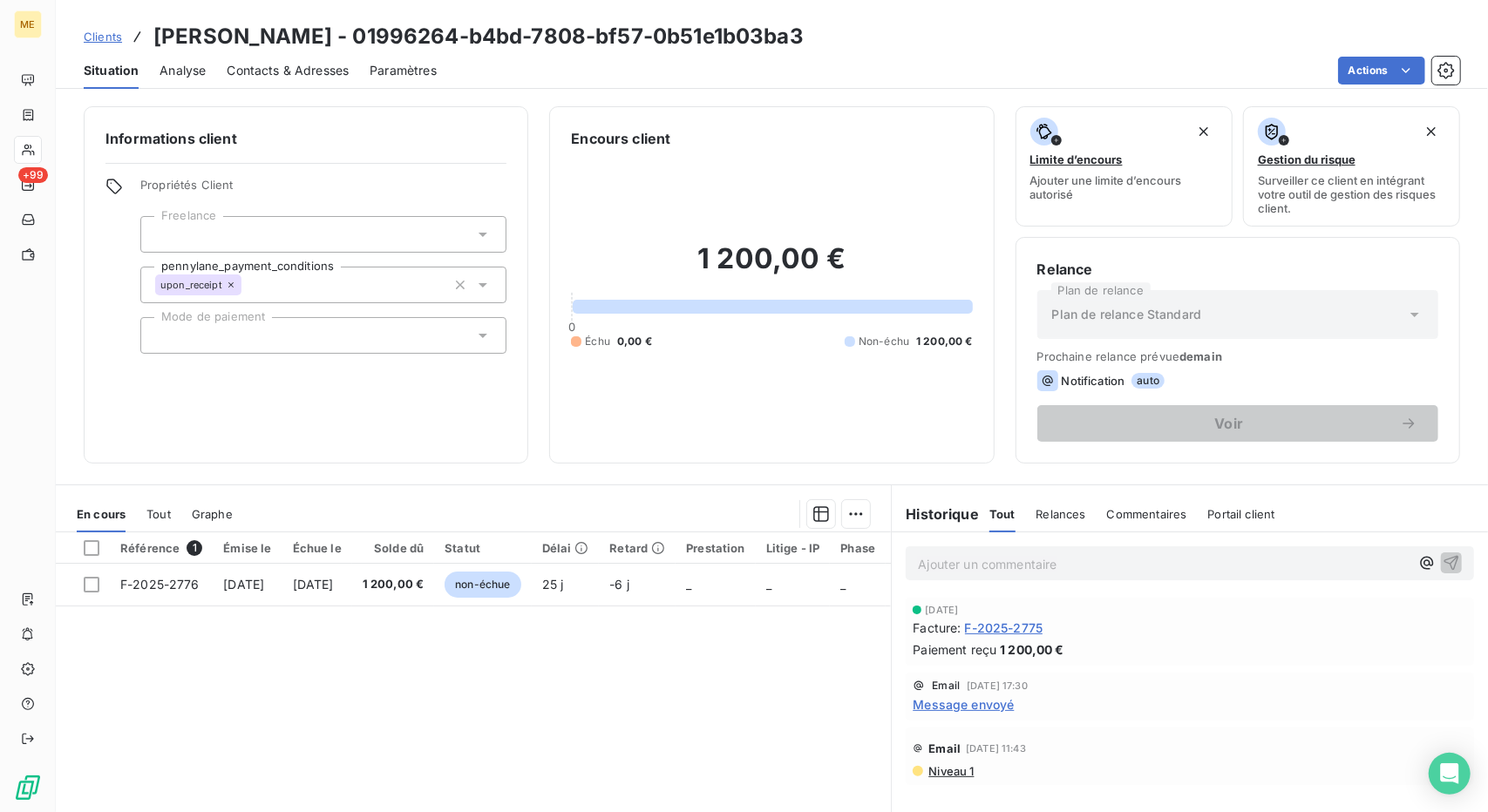
click at [100, 44] on link "Clients" at bounding box center [102, 36] width 38 height 17
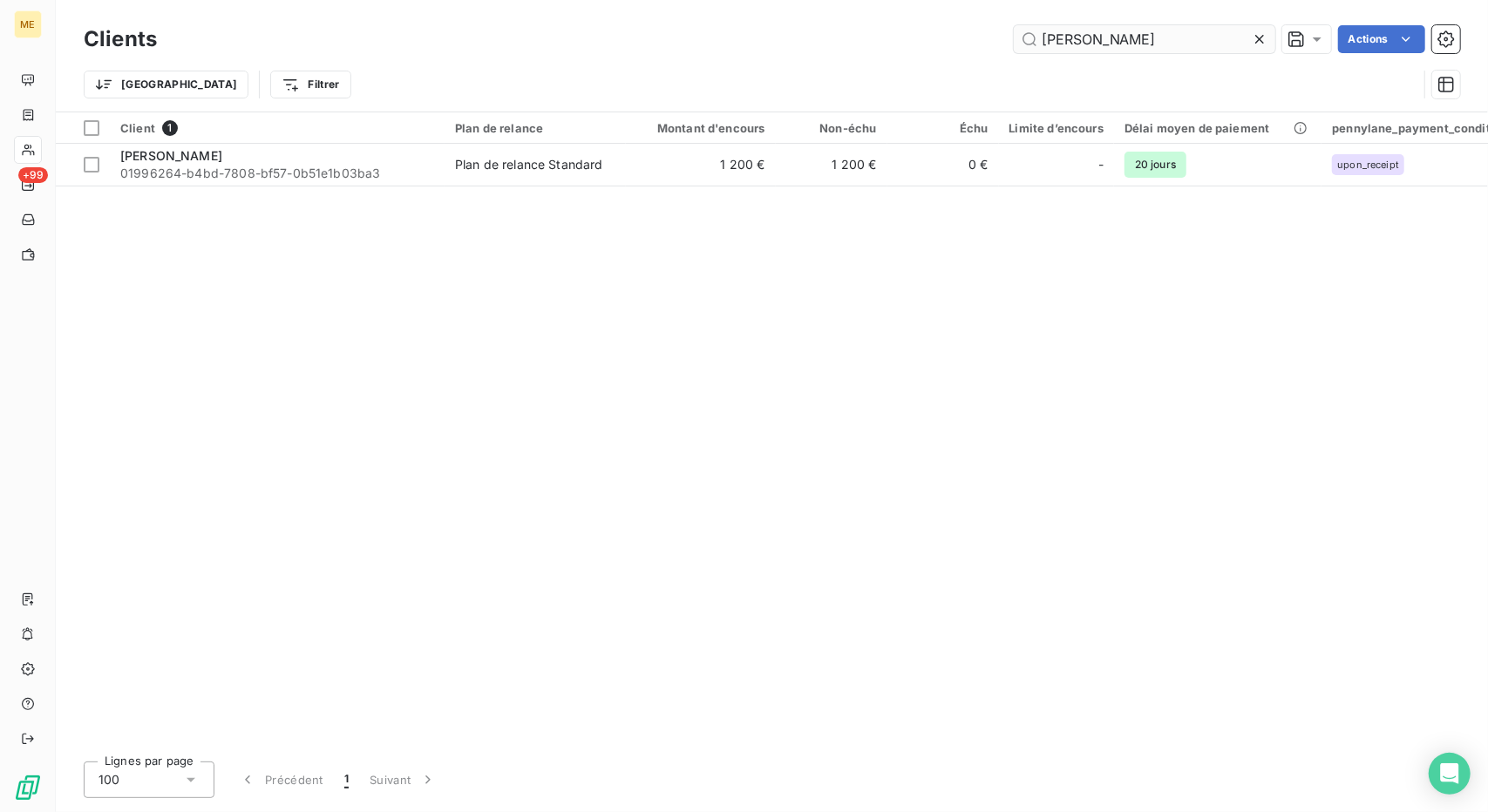
click at [1060, 34] on input "MARION DOS SANTOS" at bounding box center [1144, 38] width 261 height 28
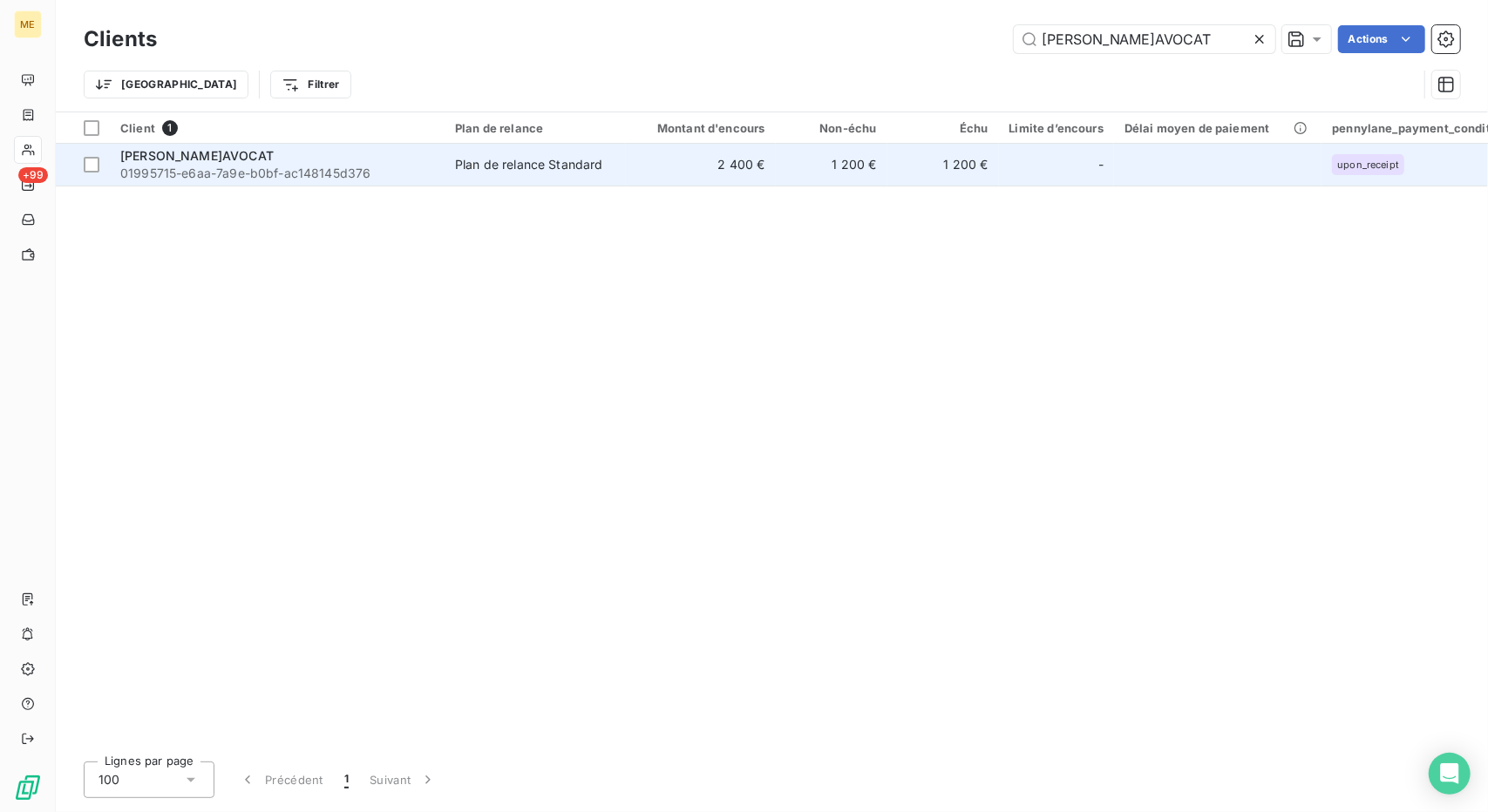
type input "MELTIN'AVOCAT"
click at [575, 181] on td "Plan de relance Standard" at bounding box center [536, 165] width 182 height 42
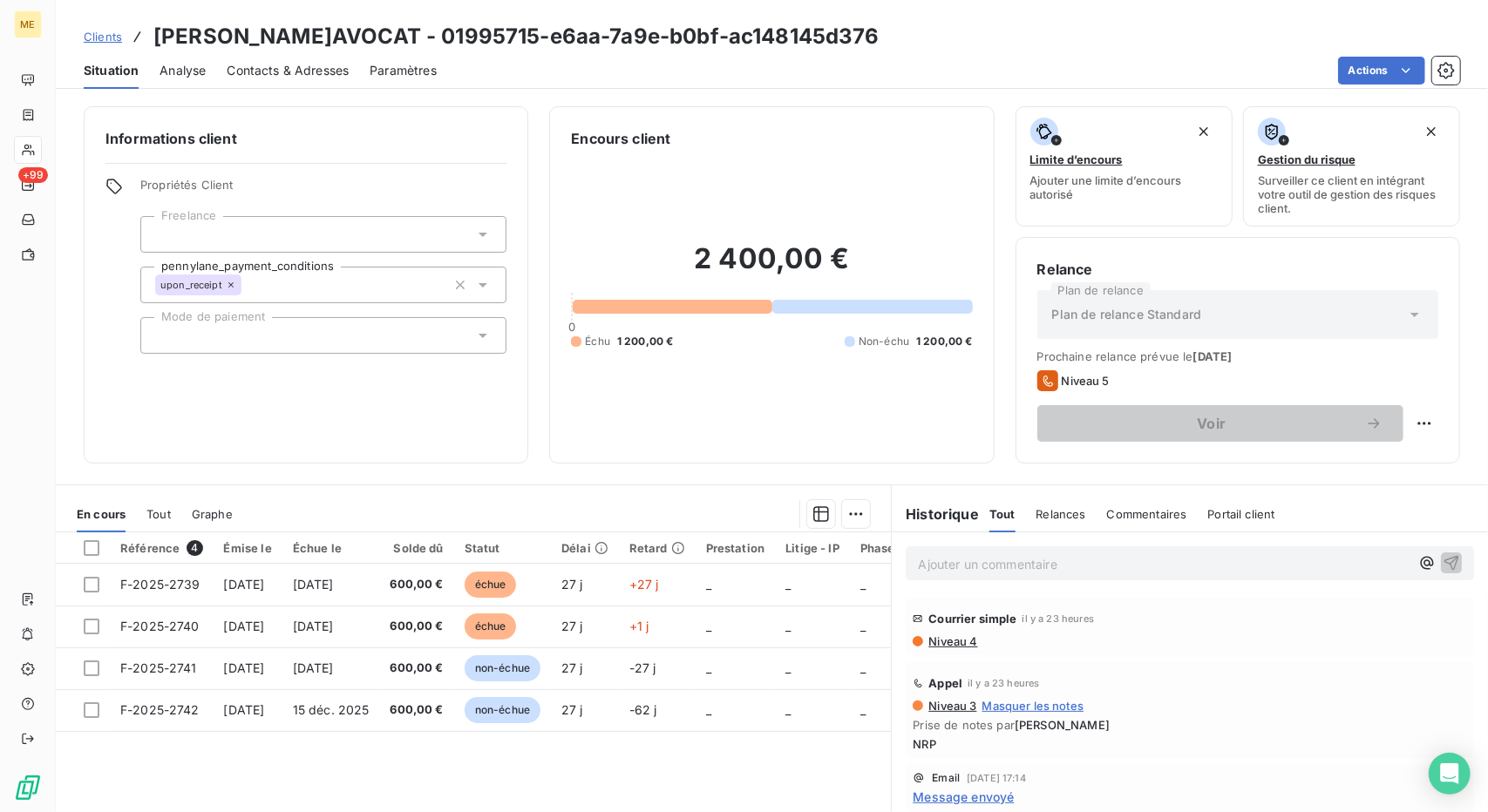
click at [83, 28] on link "Clients" at bounding box center [102, 36] width 38 height 17
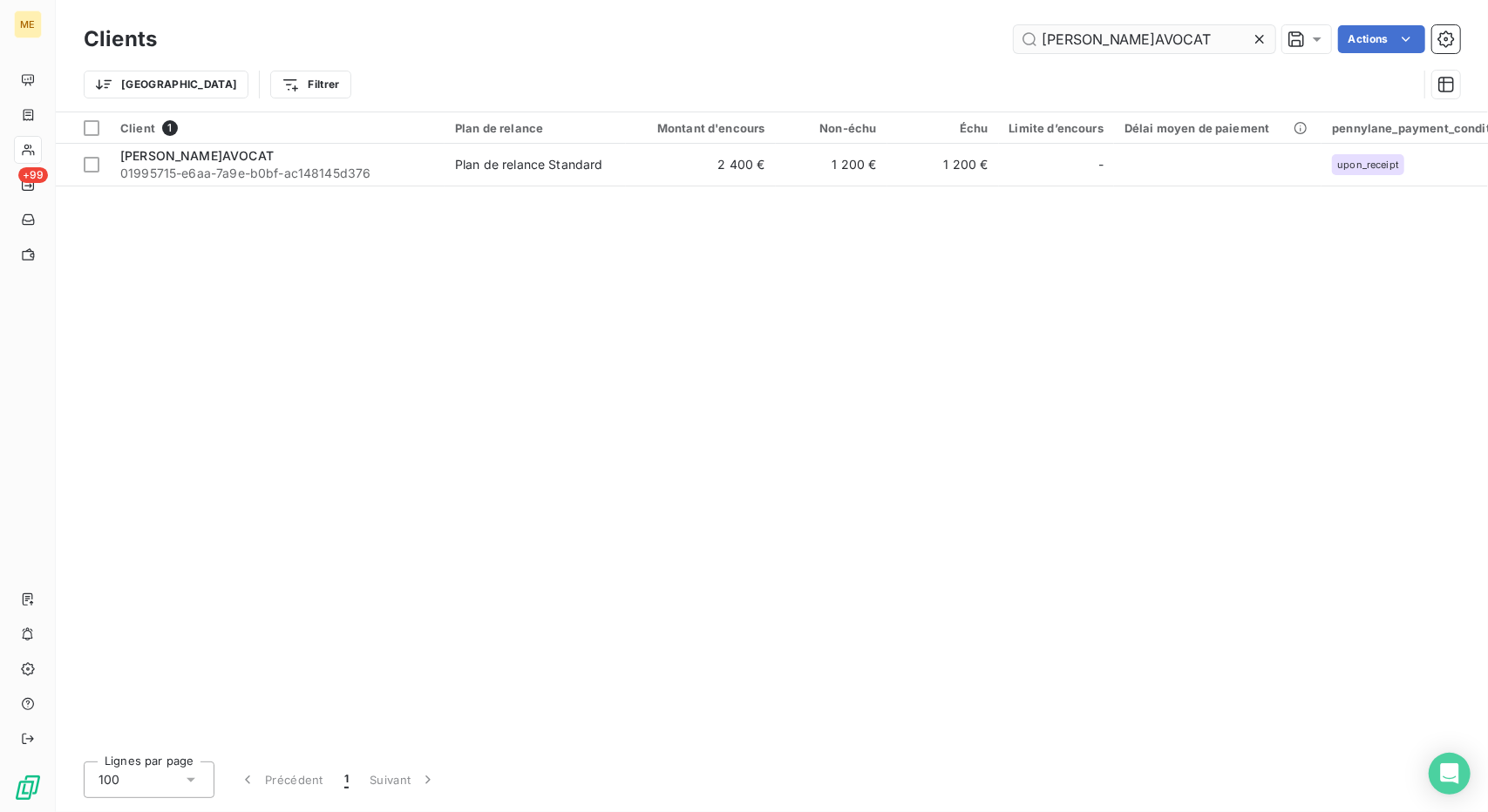
click at [1064, 31] on input "MELTIN'AVOCAT" at bounding box center [1144, 38] width 261 height 28
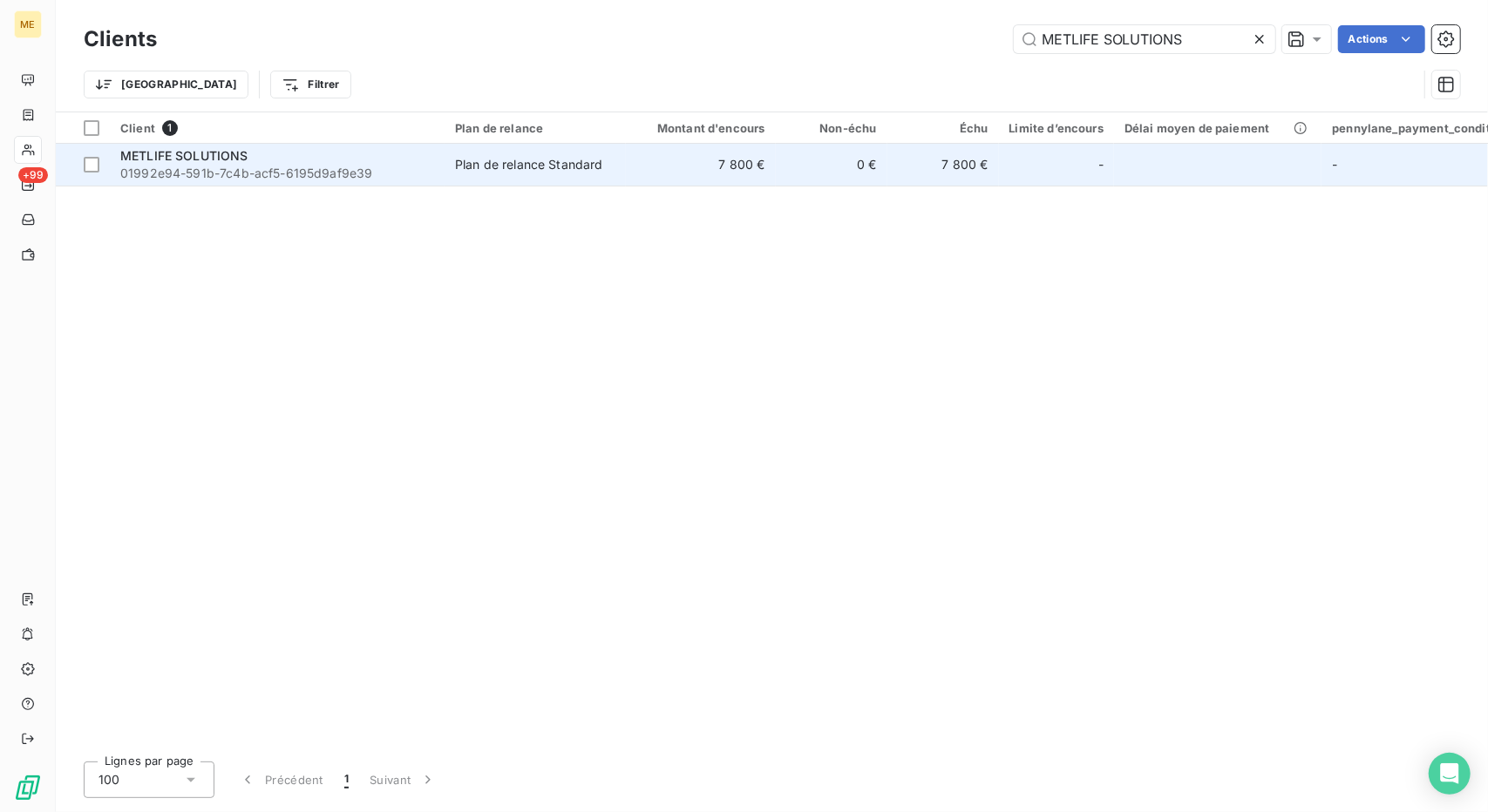
type input "METLIFE SOLUTIONS"
click at [526, 164] on div "Plan de relance Standard" at bounding box center [529, 165] width 148 height 17
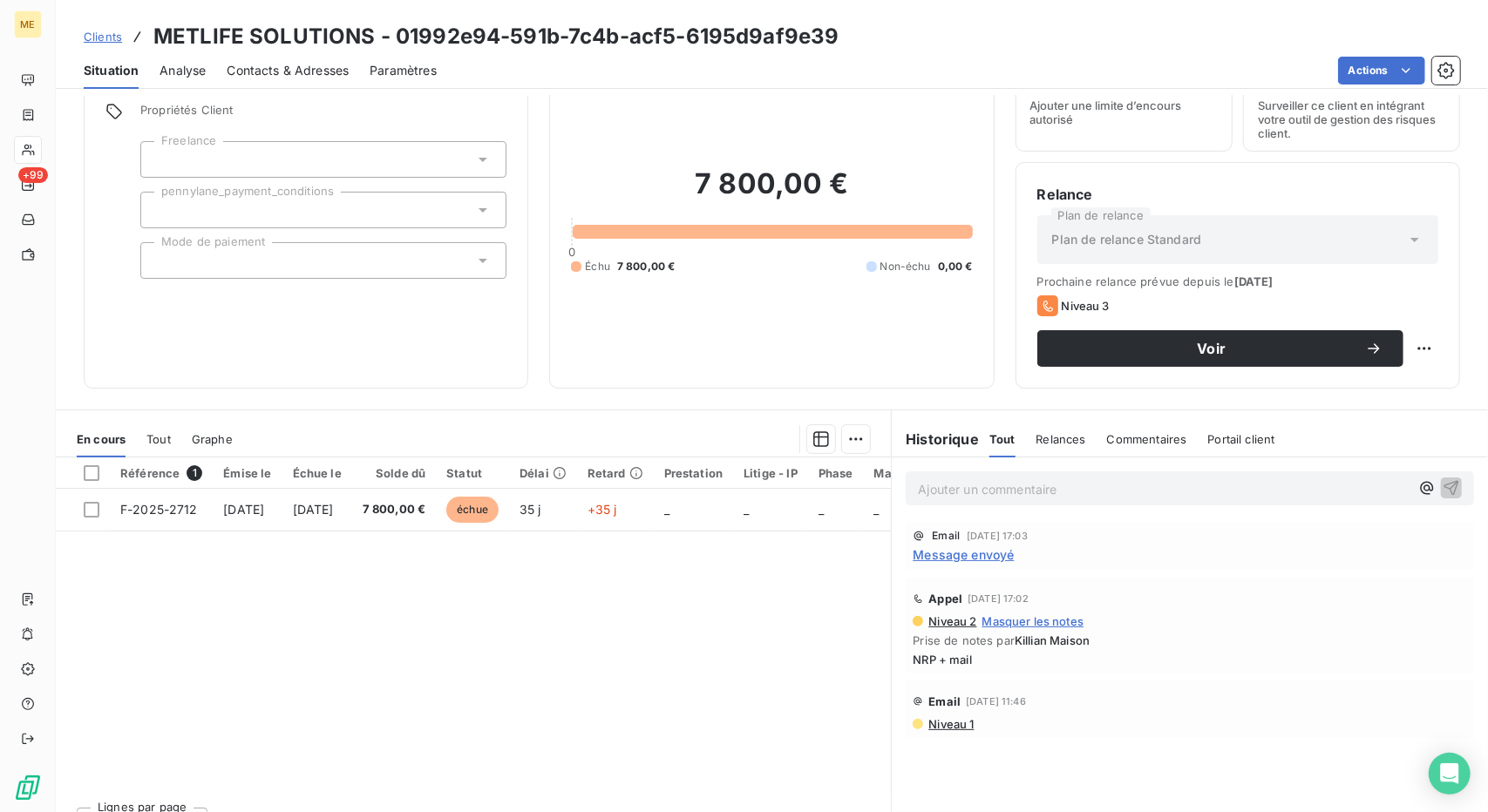
scroll to position [106, 0]
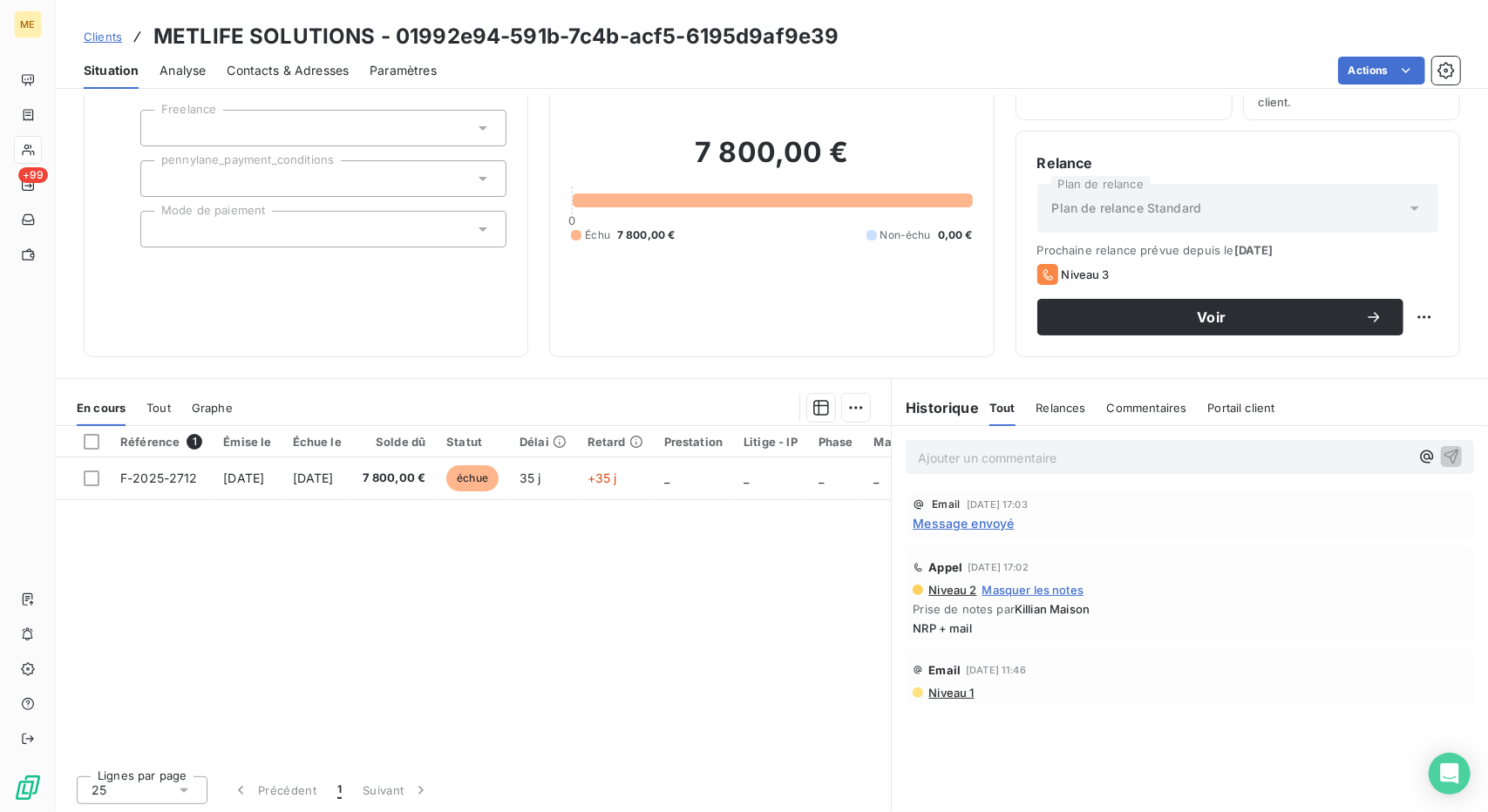
click at [939, 450] on p "Ajouter un commentaire ﻿" at bounding box center [1164, 457] width 492 height 22
copy span "NRP encore,difficile de trouver le bon interlocuteur"
click at [1192, 310] on span "Voir" at bounding box center [1211, 317] width 307 height 14
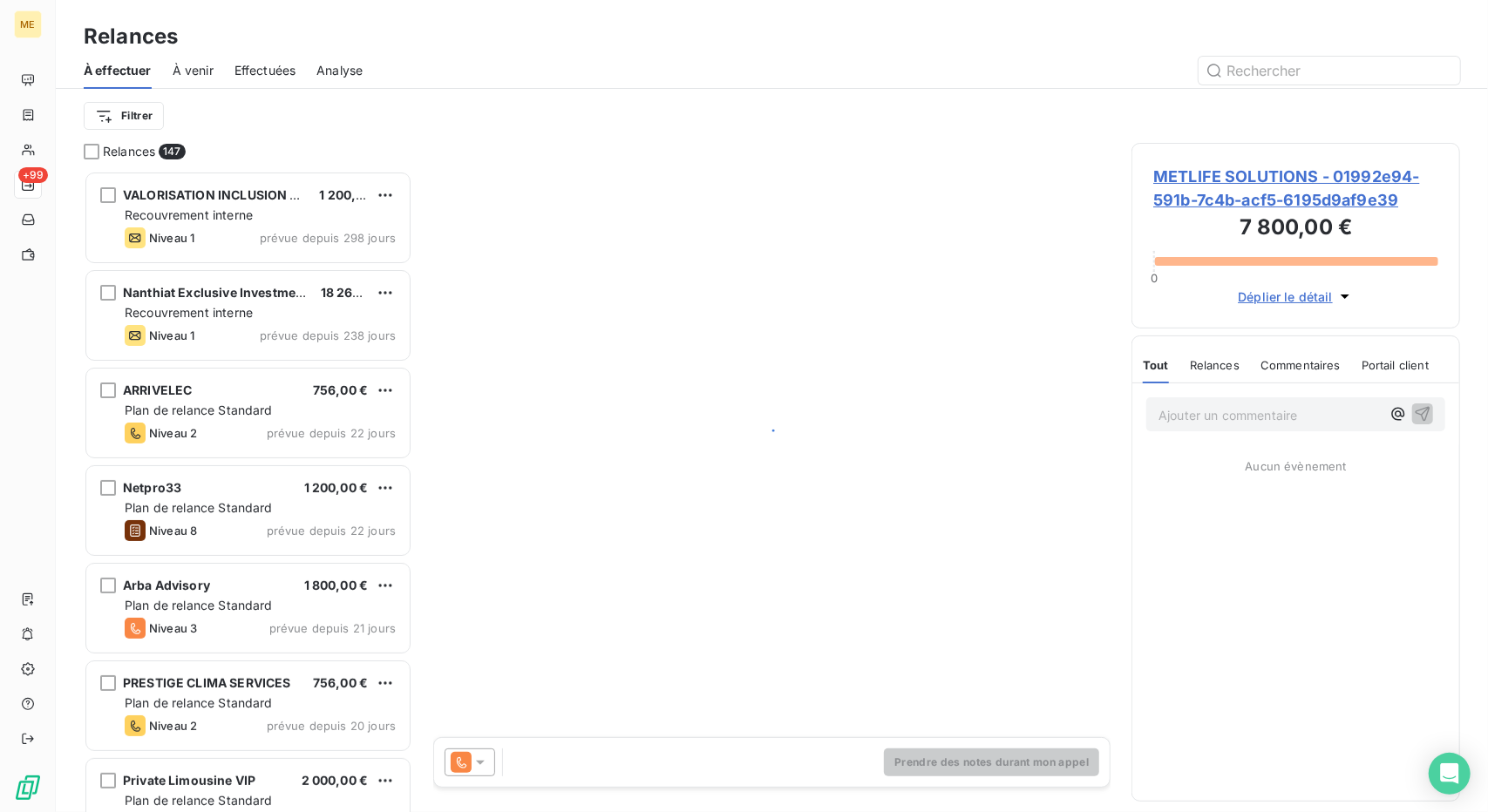
scroll to position [627, 316]
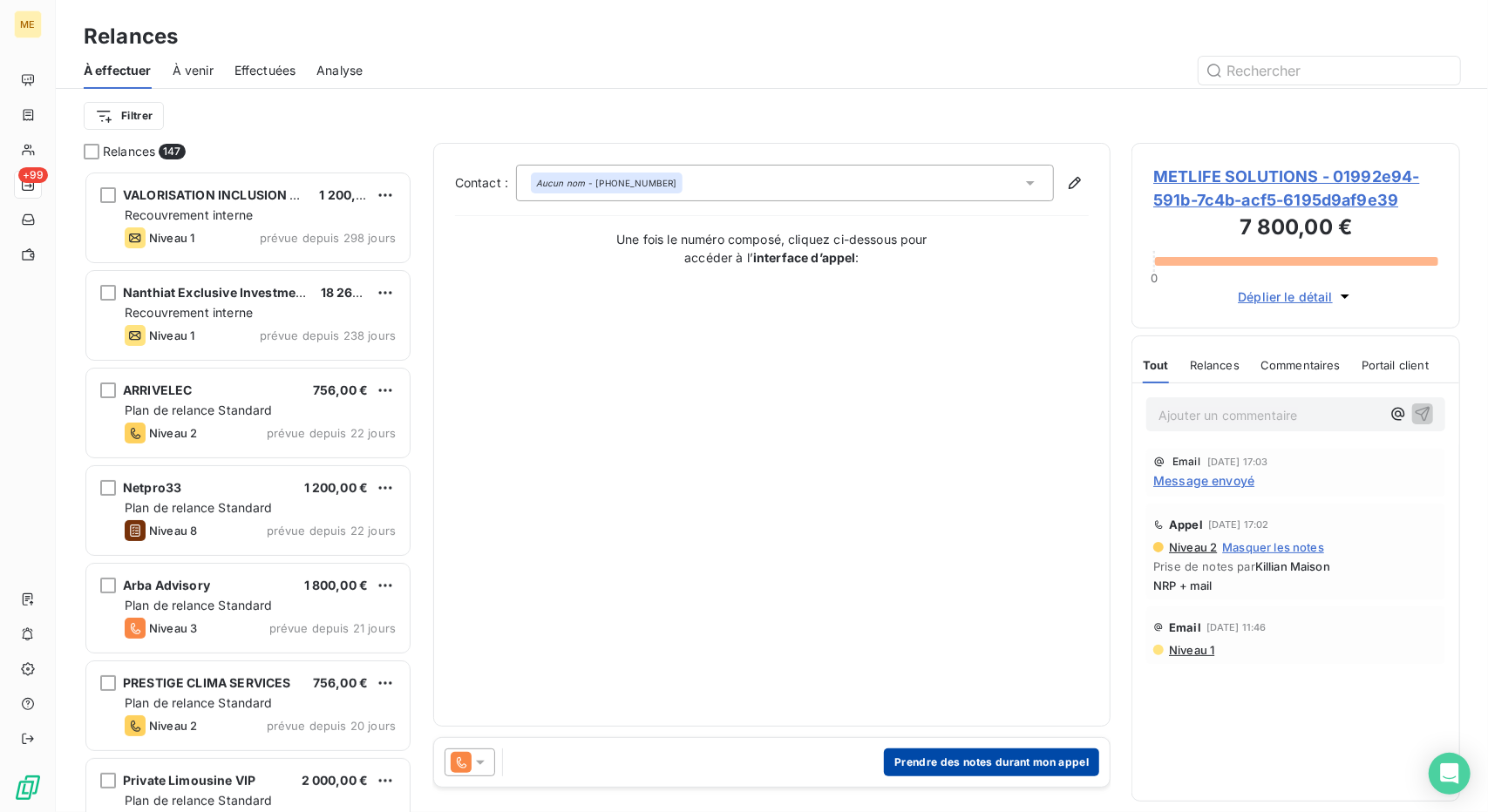
click at [966, 773] on button "Prendre des notes durant mon appel" at bounding box center [991, 762] width 215 height 28
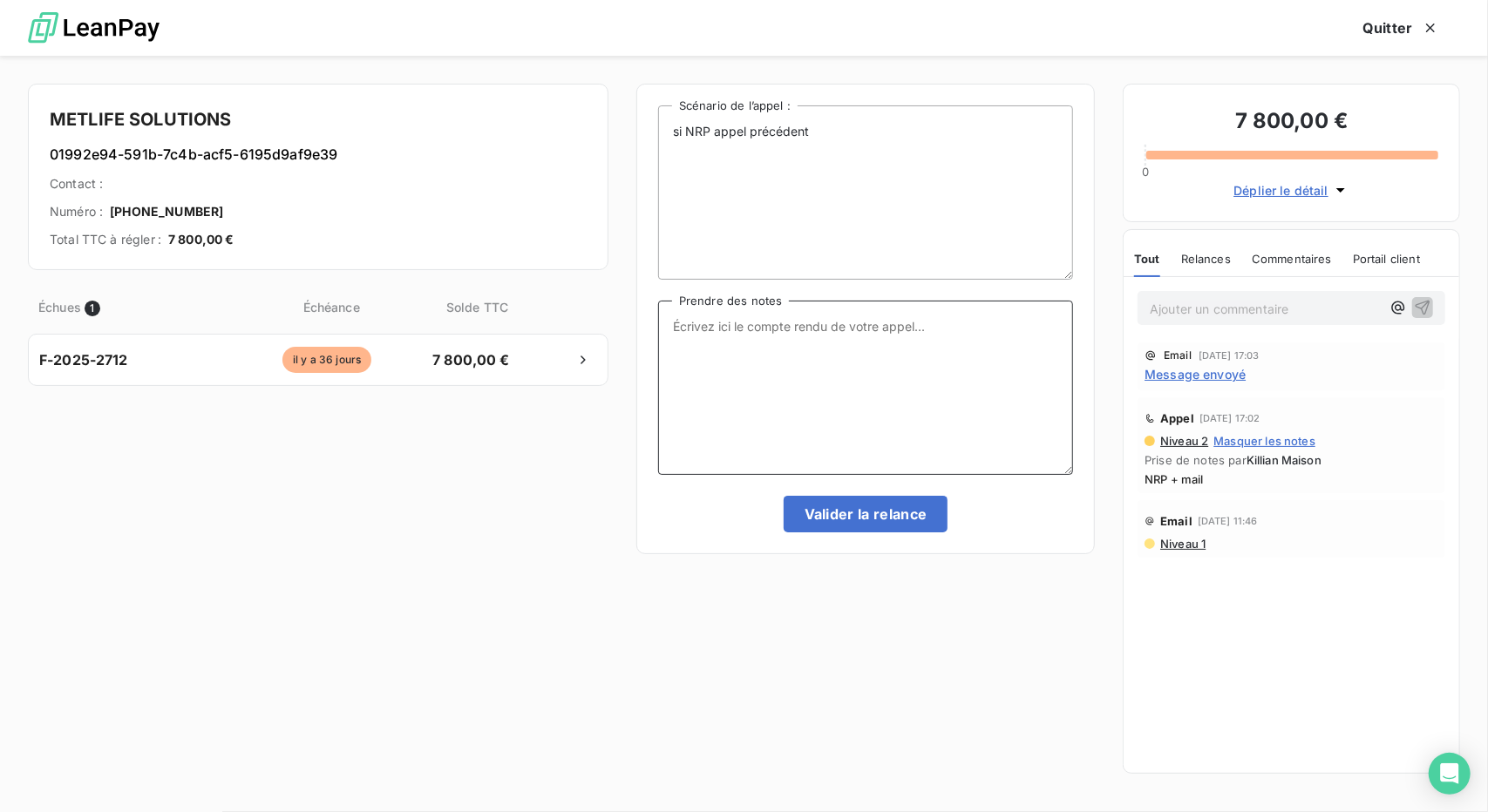
click at [811, 338] on textarea "Prendre des notes" at bounding box center [866, 387] width 415 height 174
paste textarea "NRP encore,difficile de trouver le bon interlocuteur"
type textarea "NRP encore,difficile de trouver le bon interlocuteur"
click at [856, 524] on button "Valider la relance" at bounding box center [866, 514] width 165 height 36
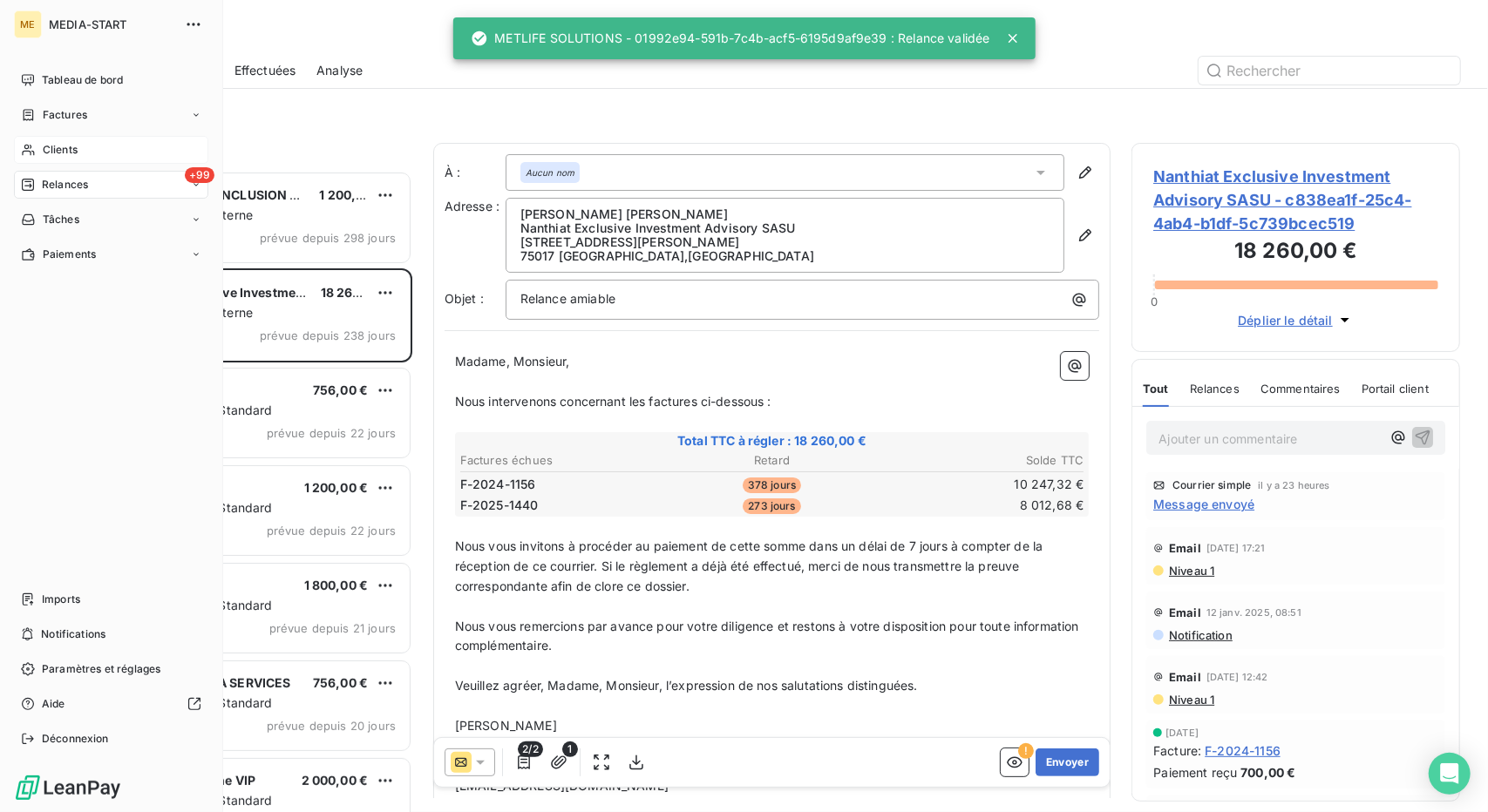
click at [30, 139] on div "Clients" at bounding box center [111, 149] width 194 height 28
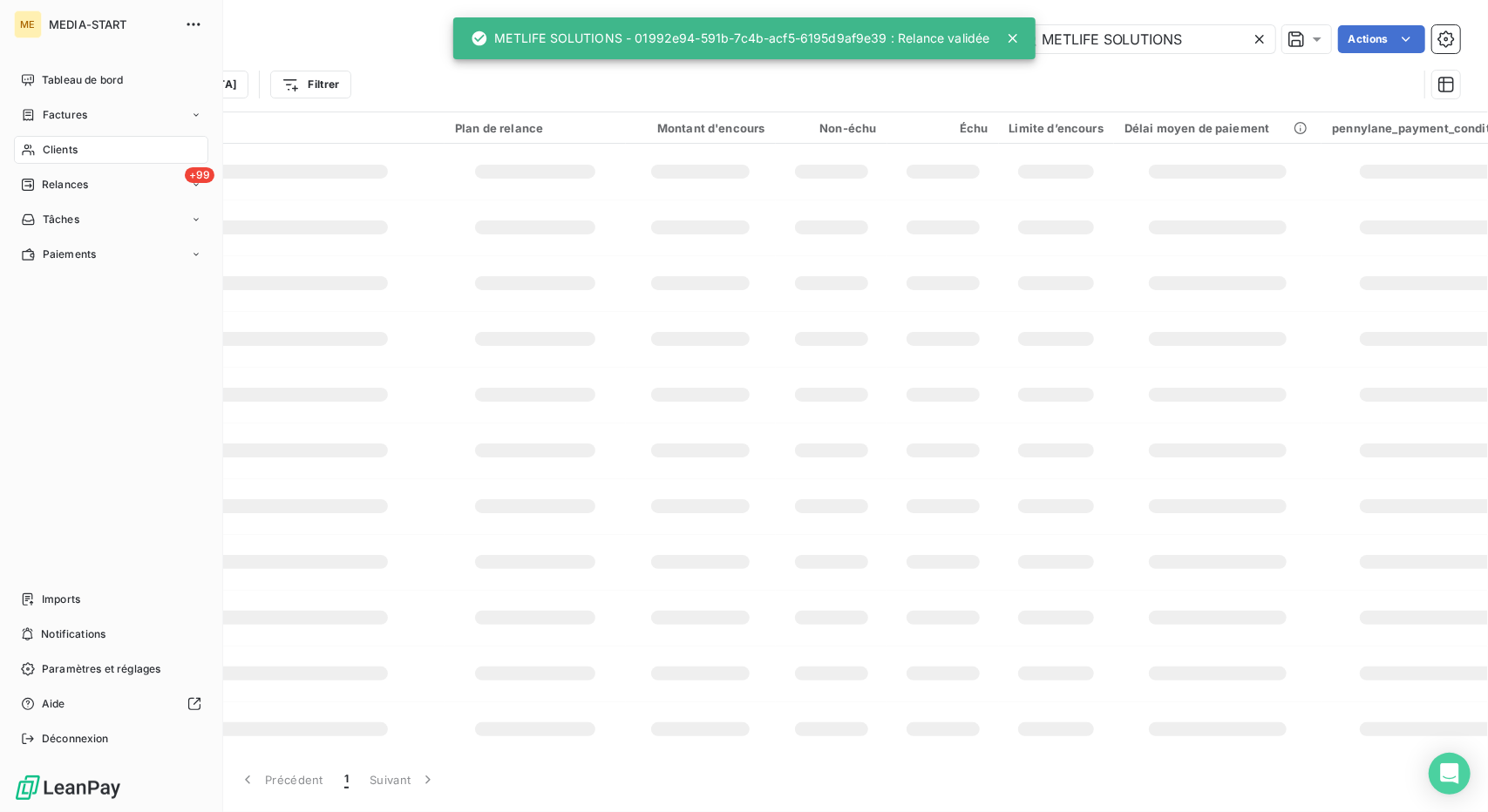
click at [30, 139] on div "Clients" at bounding box center [111, 149] width 194 height 28
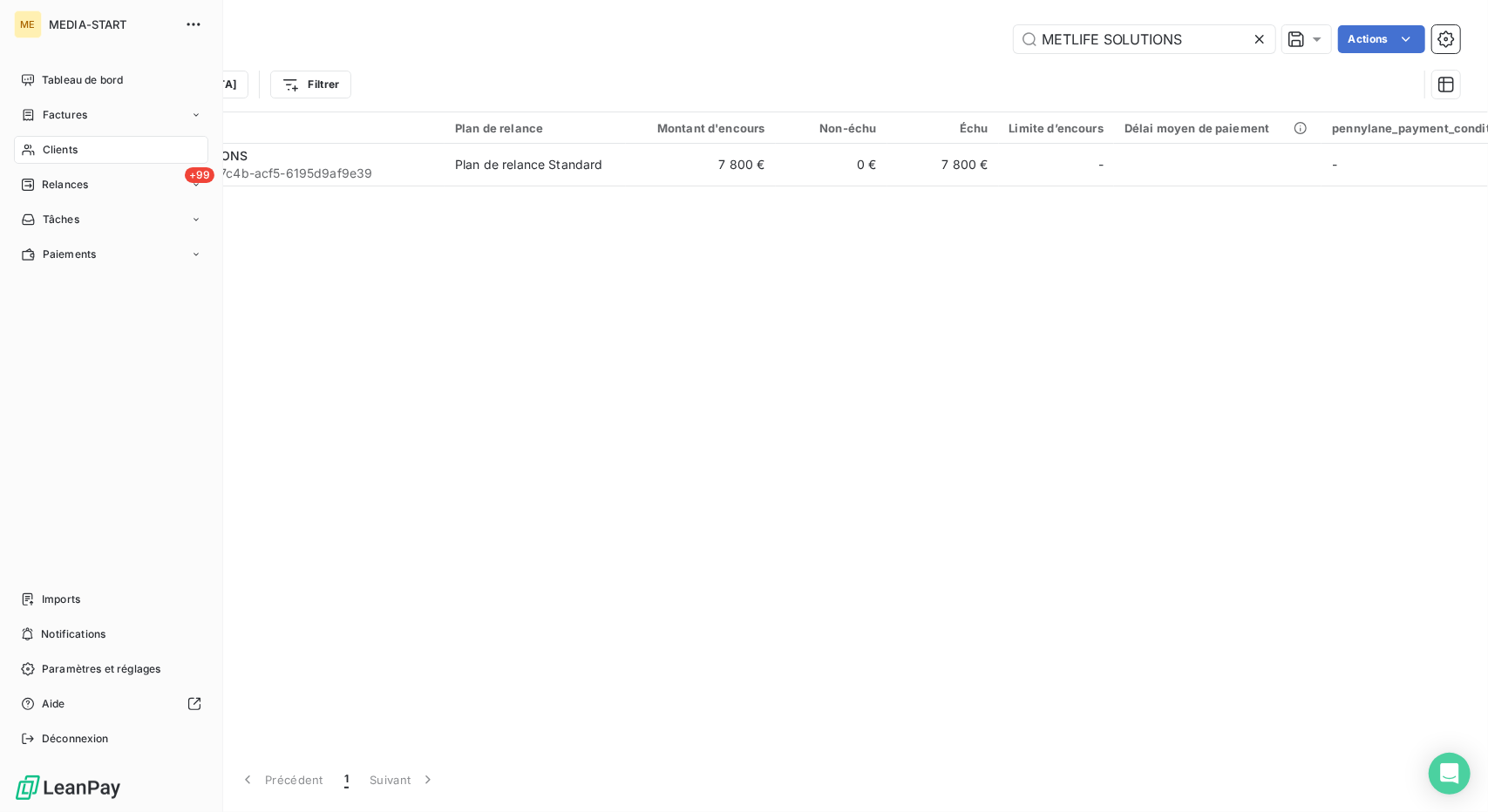
click at [43, 152] on span "Clients" at bounding box center [60, 150] width 34 height 15
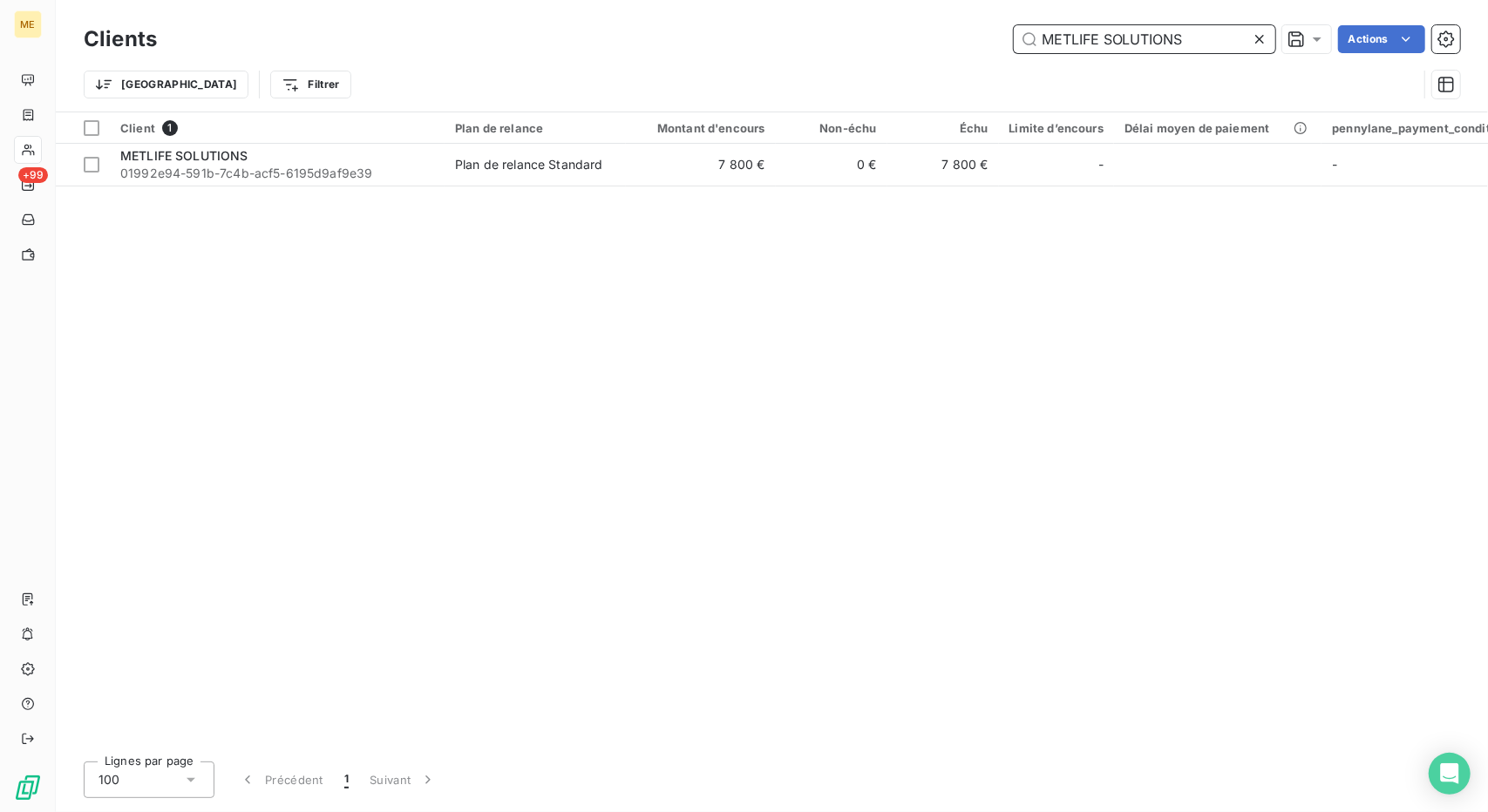
click at [1074, 30] on input "METLIFE SOLUTIONS" at bounding box center [1144, 38] width 261 height 28
paste input "ONICAULT CORALIE"
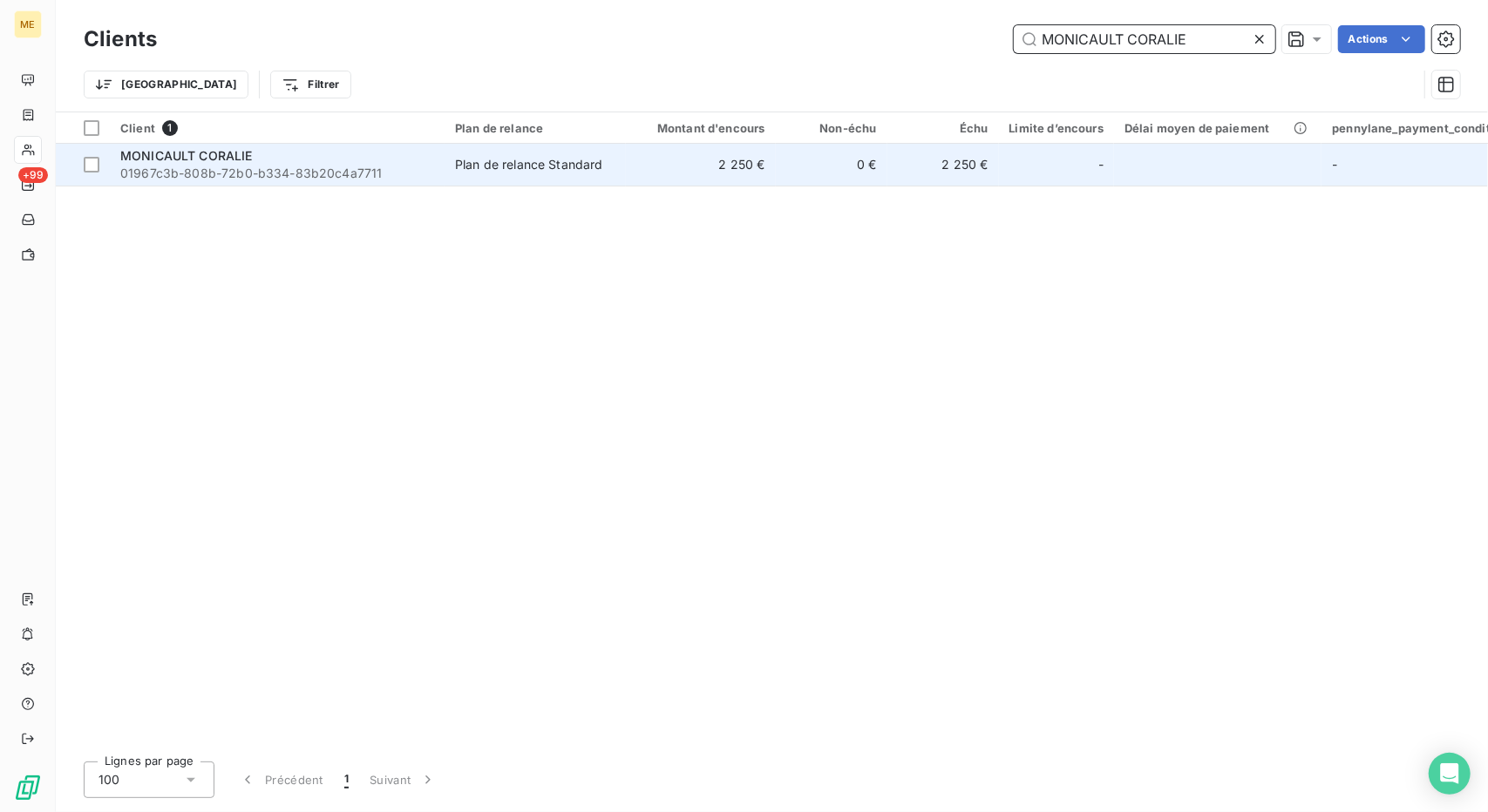
type input "MONICAULT CORALIE"
click at [794, 160] on td "0 €" at bounding box center [832, 165] width 112 height 42
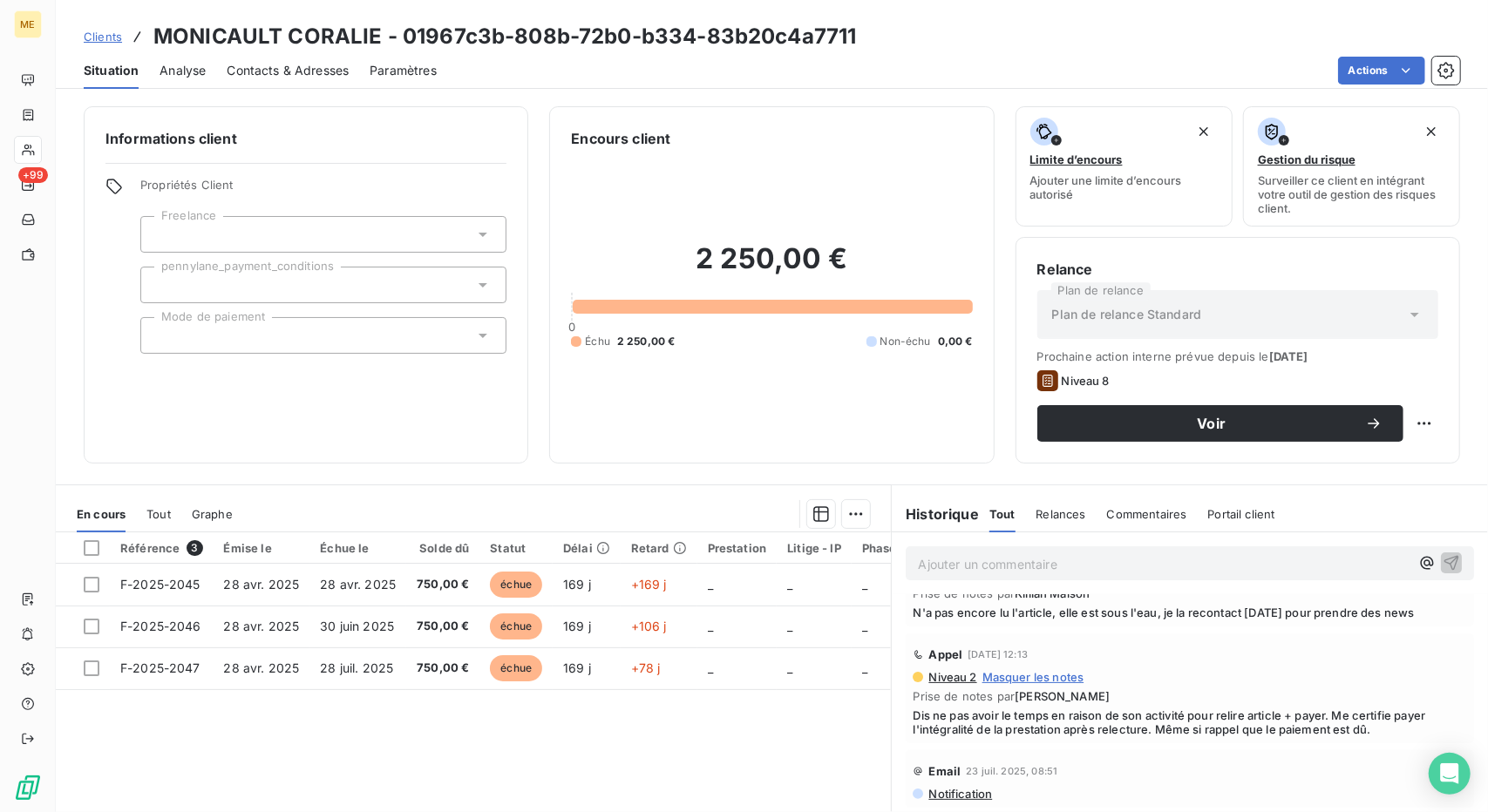
scroll to position [284, 0]
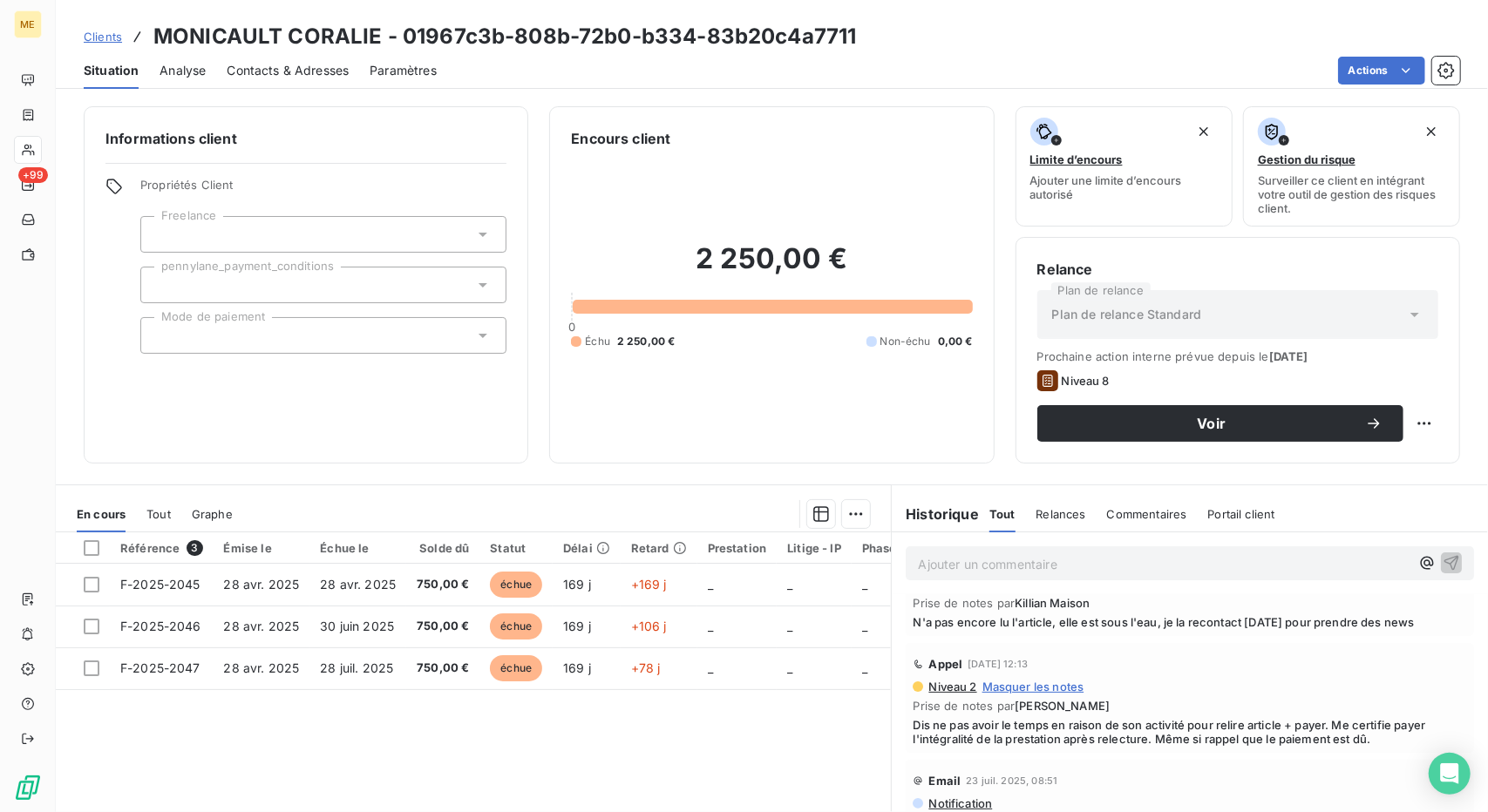
click at [1138, 620] on span "N'a pas encore lu l'article, elle est sous l'eau, je la recontact [DATE] pour p…" at bounding box center [1189, 622] width 554 height 14
click at [87, 36] on span "Clients" at bounding box center [102, 36] width 38 height 14
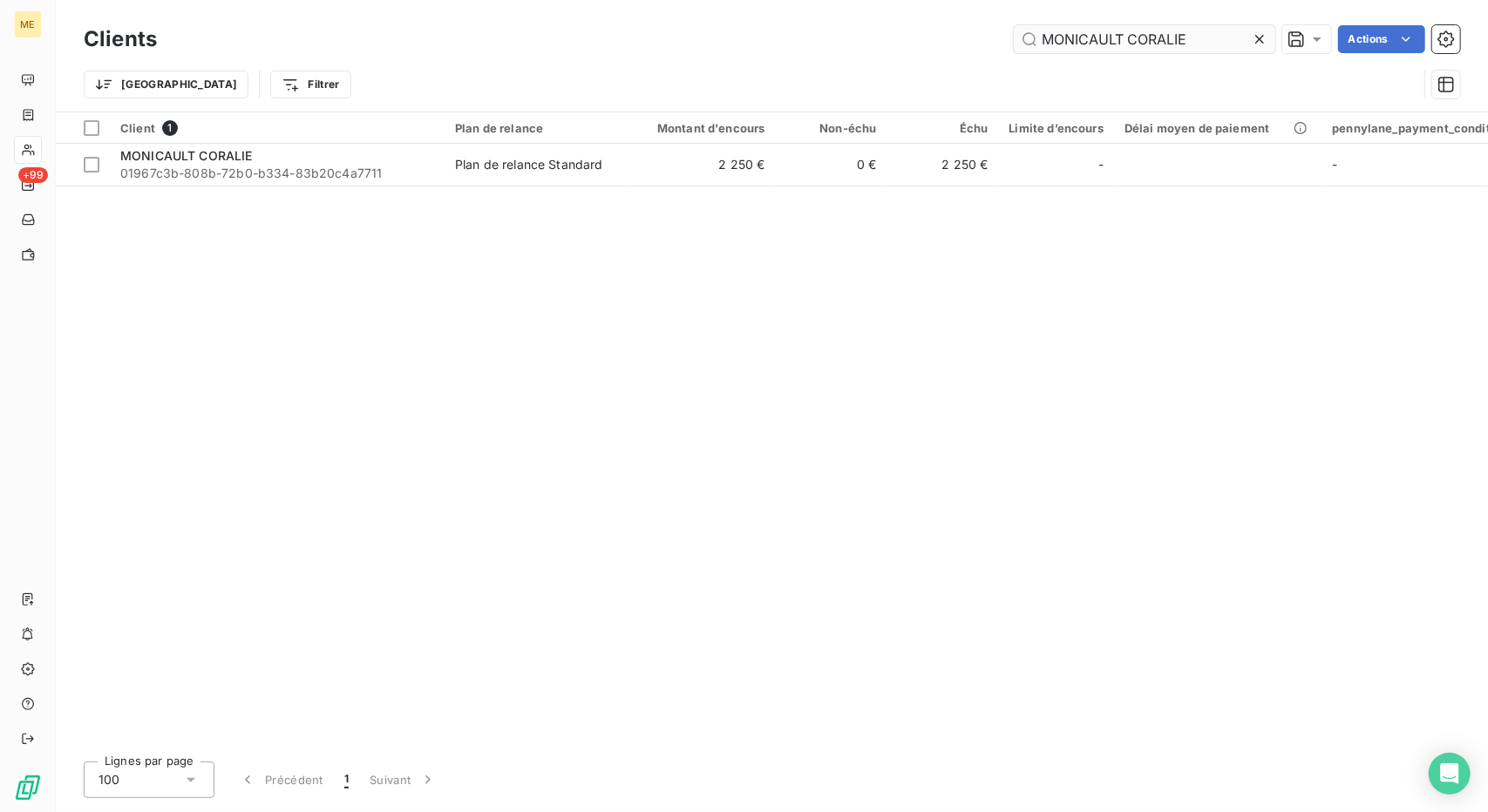
click at [1055, 34] on input "MONICAULT CORALIE" at bounding box center [1144, 38] width 261 height 28
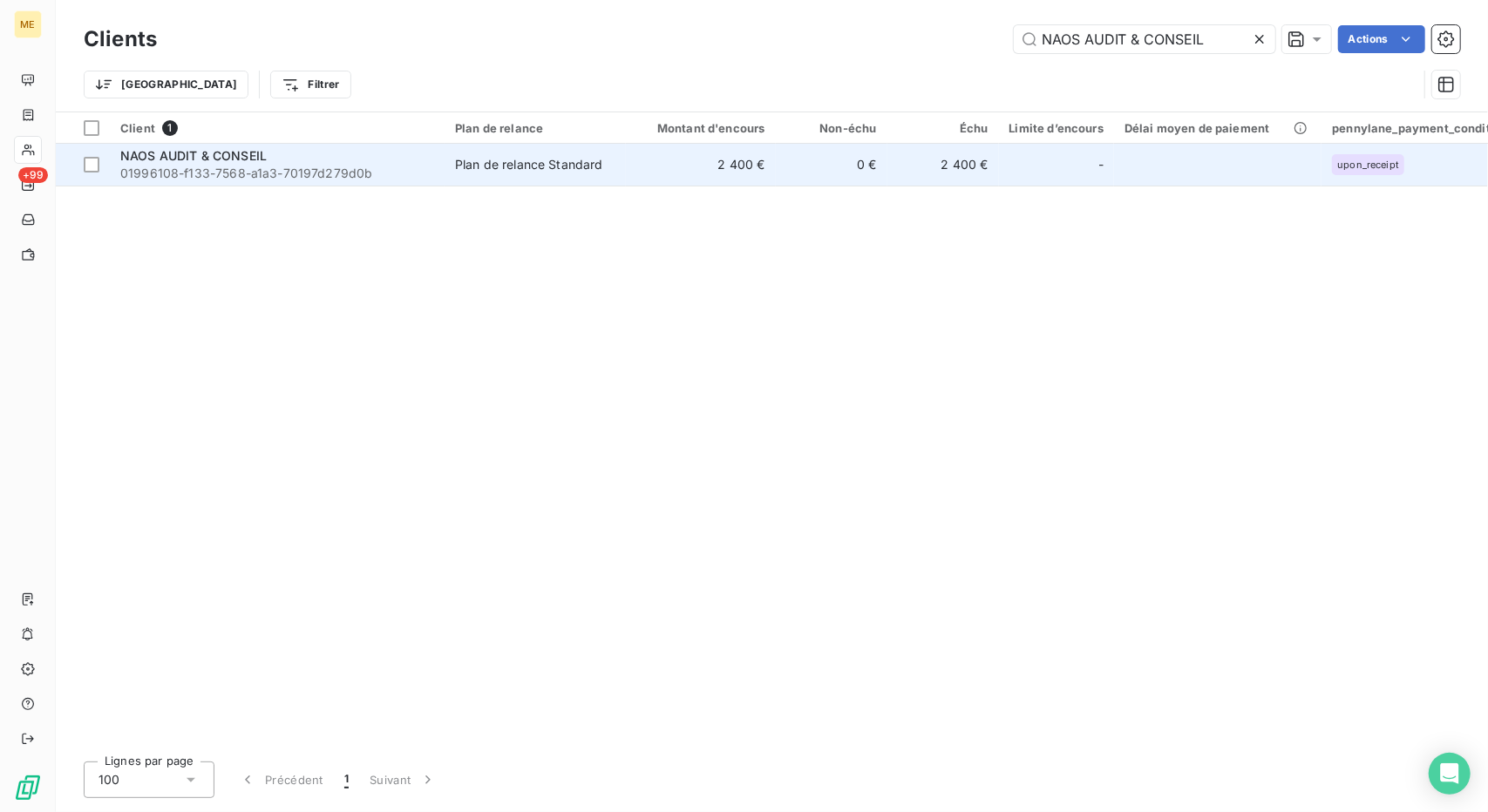
type input "NAOS AUDIT & CONSEIL"
click at [726, 179] on td "2 400 €" at bounding box center [700, 165] width 150 height 42
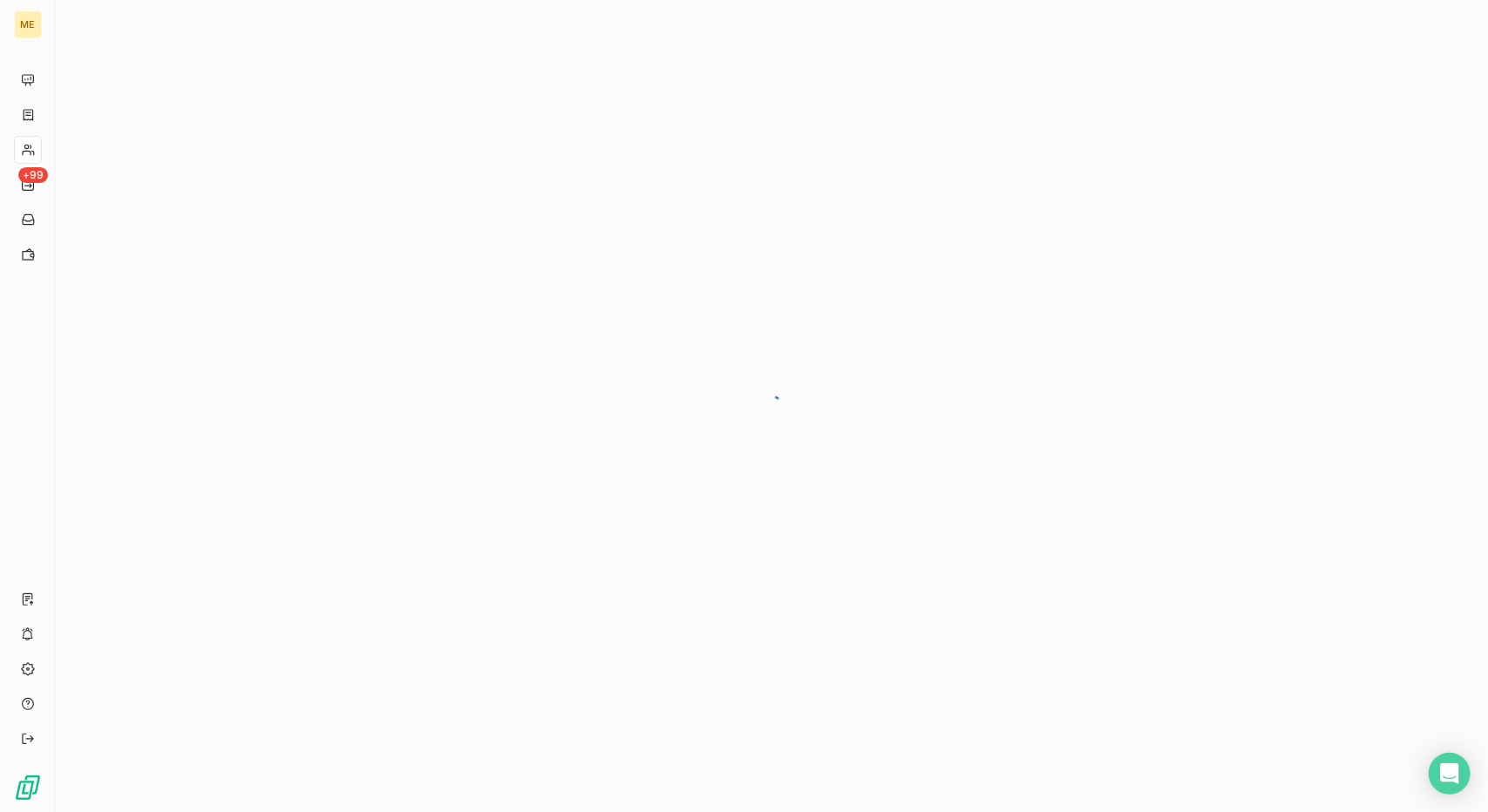
click at [726, 179] on div at bounding box center [771, 406] width 1432 height 812
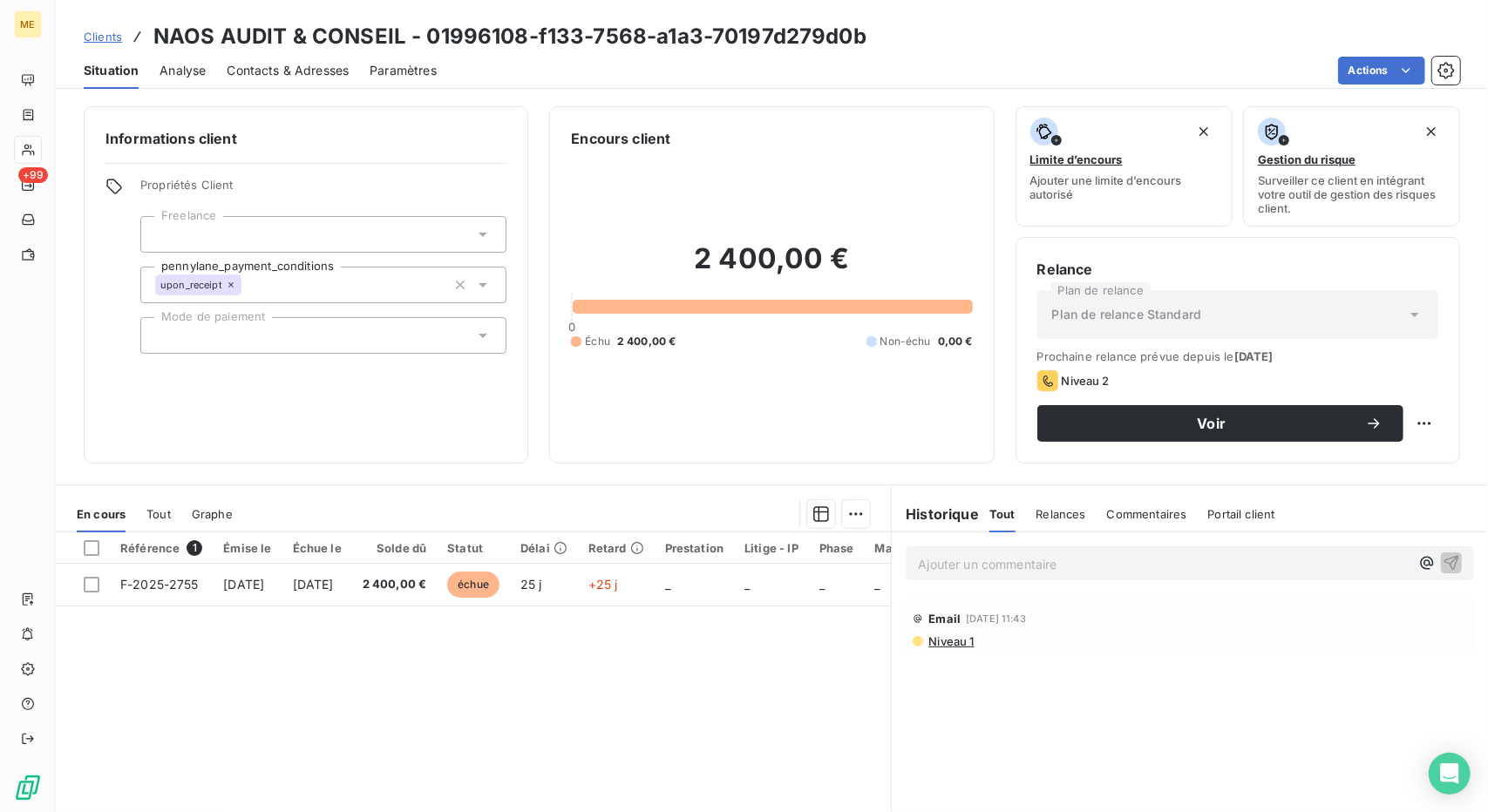
click at [324, 55] on div "Contacts & Adresses" at bounding box center [288, 71] width 122 height 36
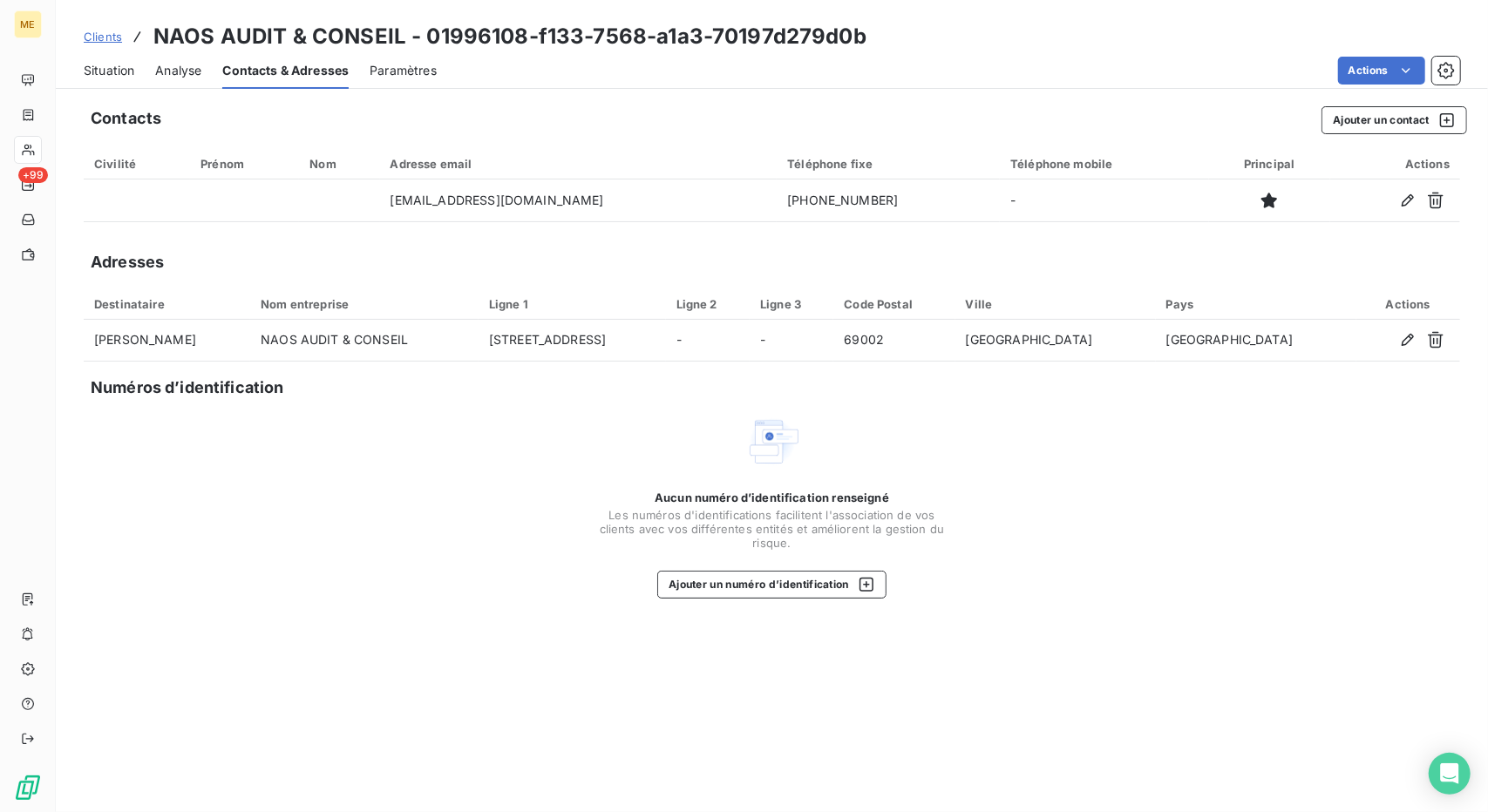
click at [119, 67] on span "Situation" at bounding box center [108, 71] width 51 height 17
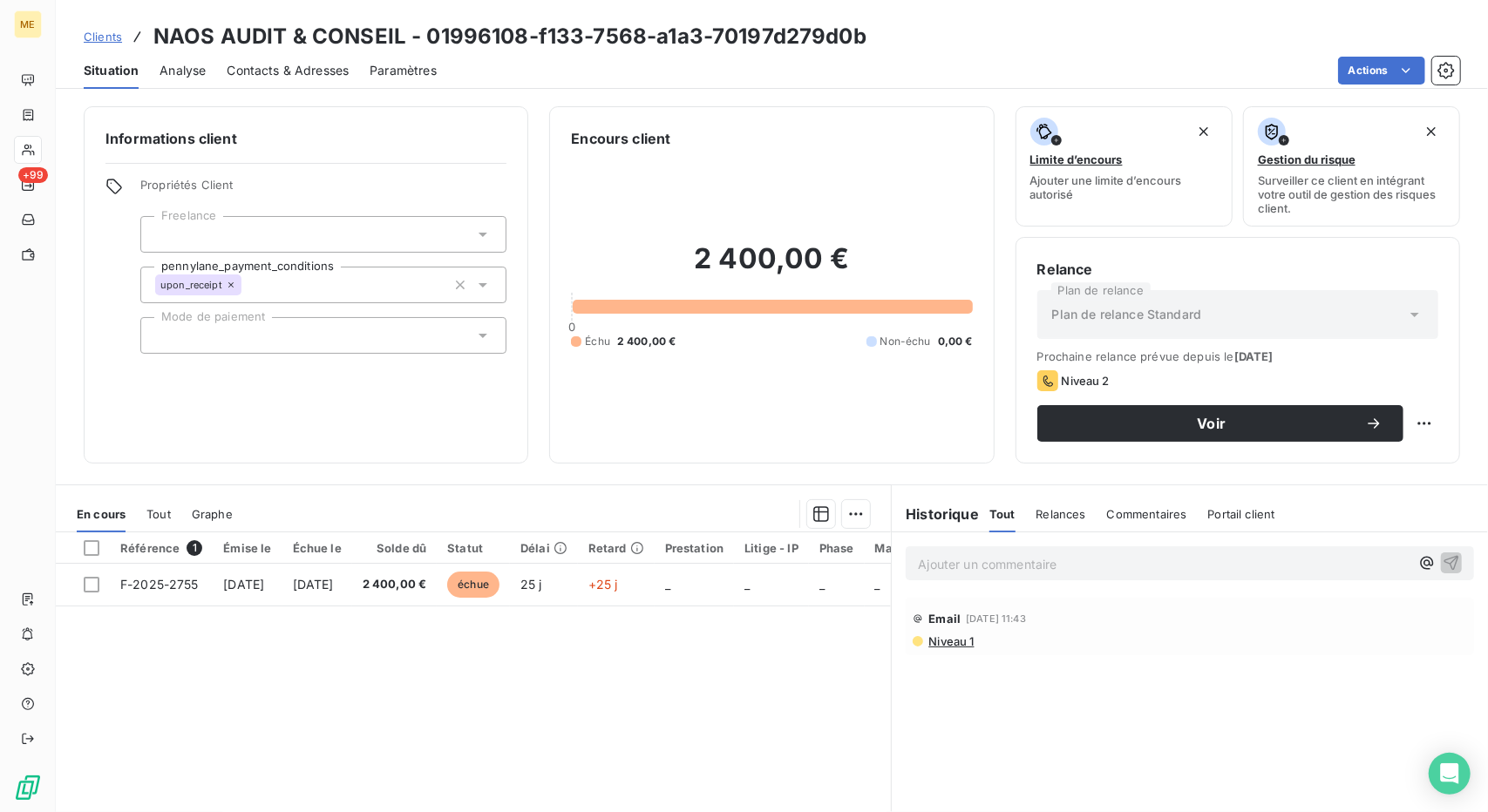
click at [104, 31] on span "Clients" at bounding box center [102, 36] width 38 height 14
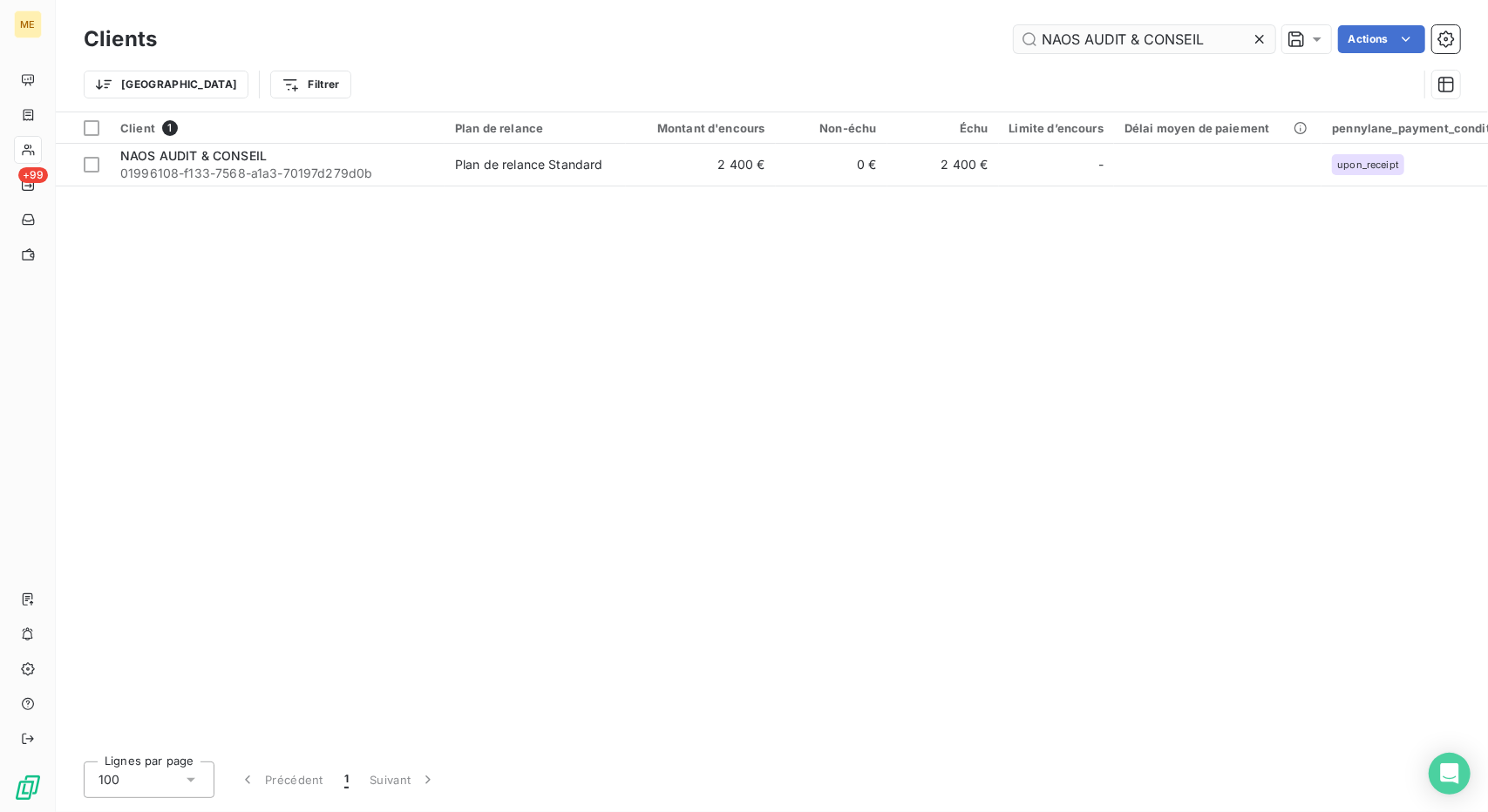
click at [1078, 29] on input "NAOS AUDIT & CONSEIL" at bounding box center [1144, 38] width 261 height 28
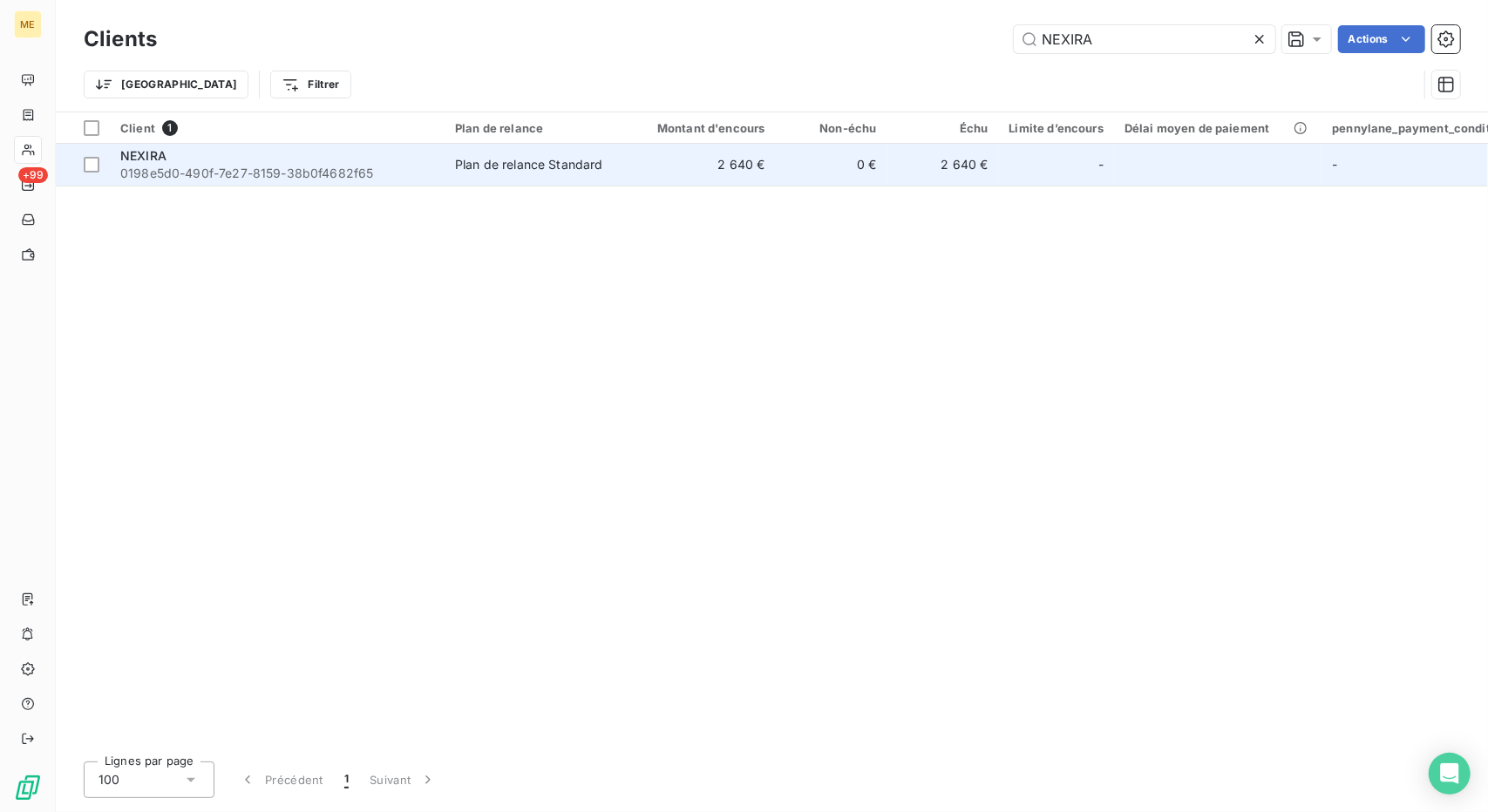
type input "NEXIRA"
click at [701, 169] on td "2 640 €" at bounding box center [700, 165] width 150 height 42
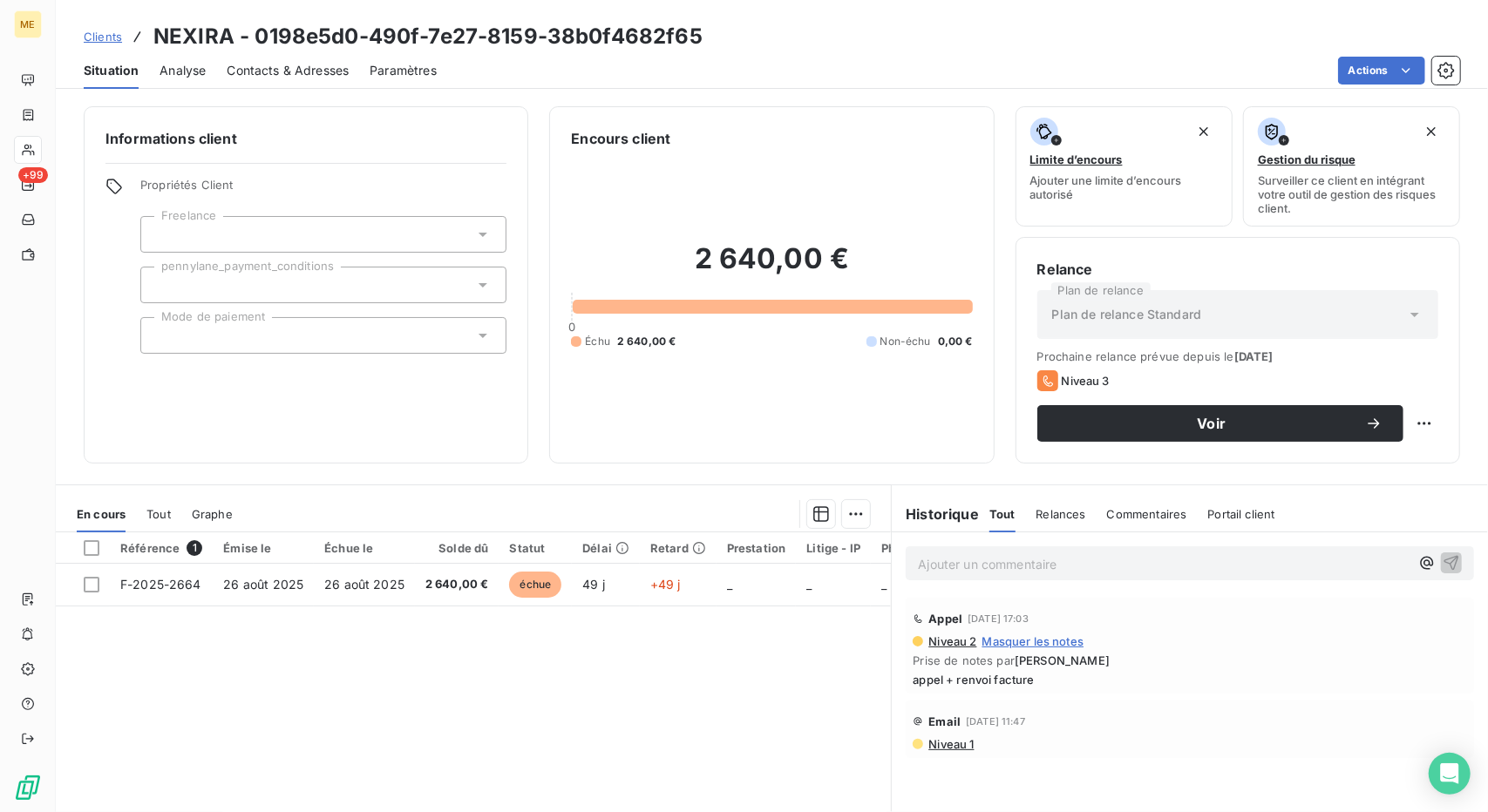
click at [300, 73] on span "Contacts & Adresses" at bounding box center [288, 71] width 122 height 17
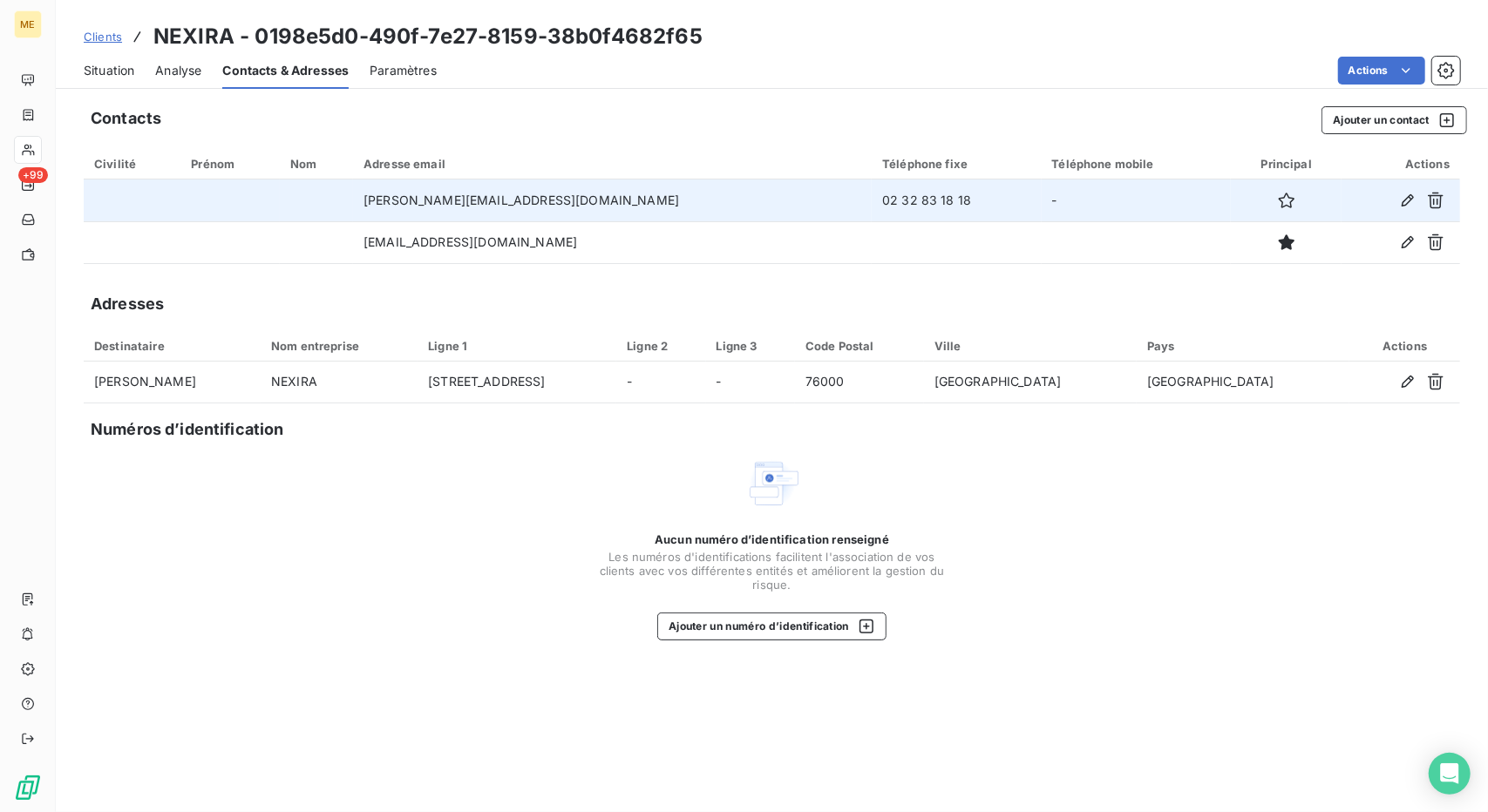
click at [872, 189] on td "02 32 83 18 18" at bounding box center [956, 201] width 169 height 42
copy td "02 32 83 18 18"
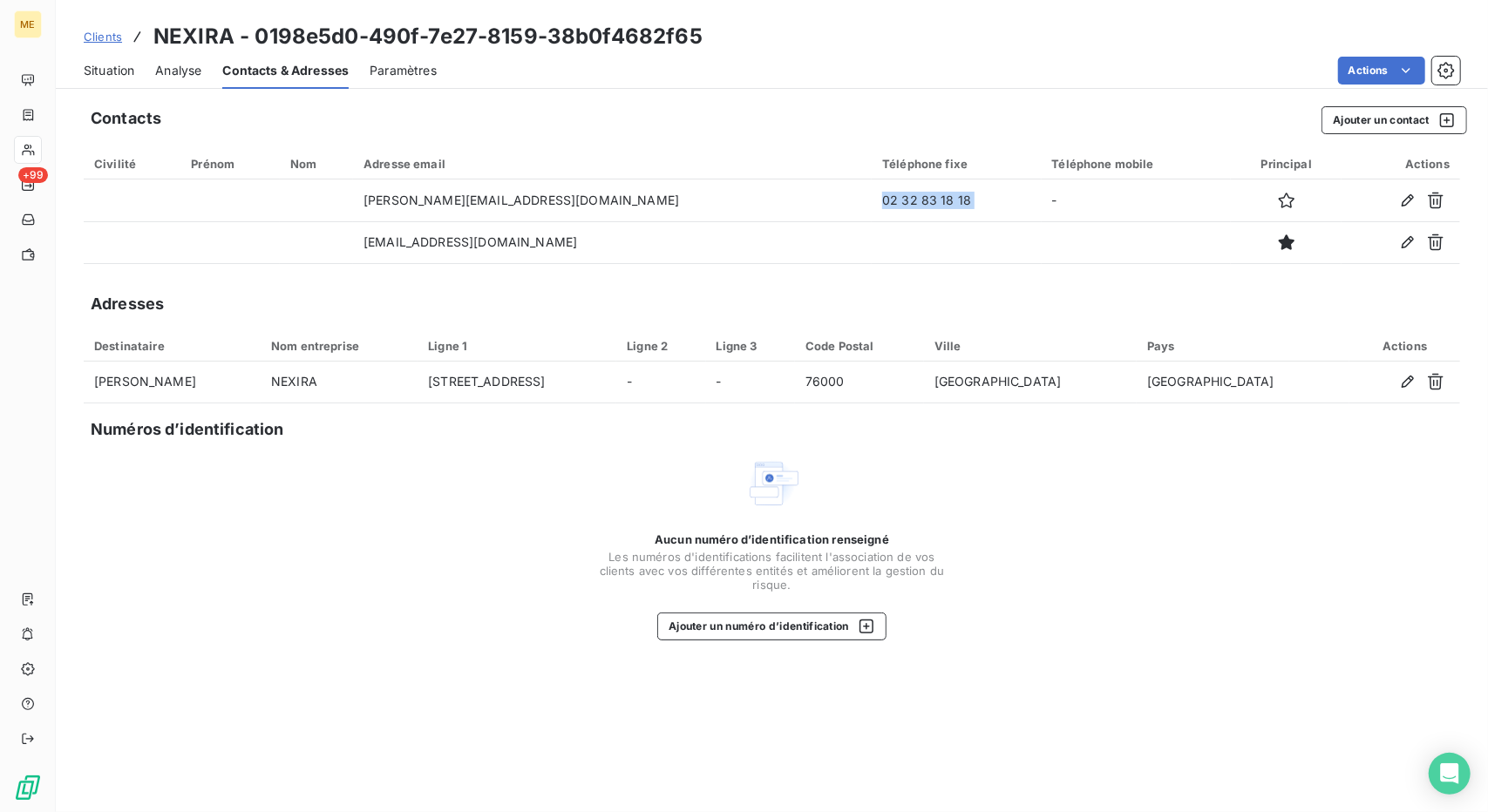
click at [97, 37] on span "Clients" at bounding box center [102, 36] width 38 height 14
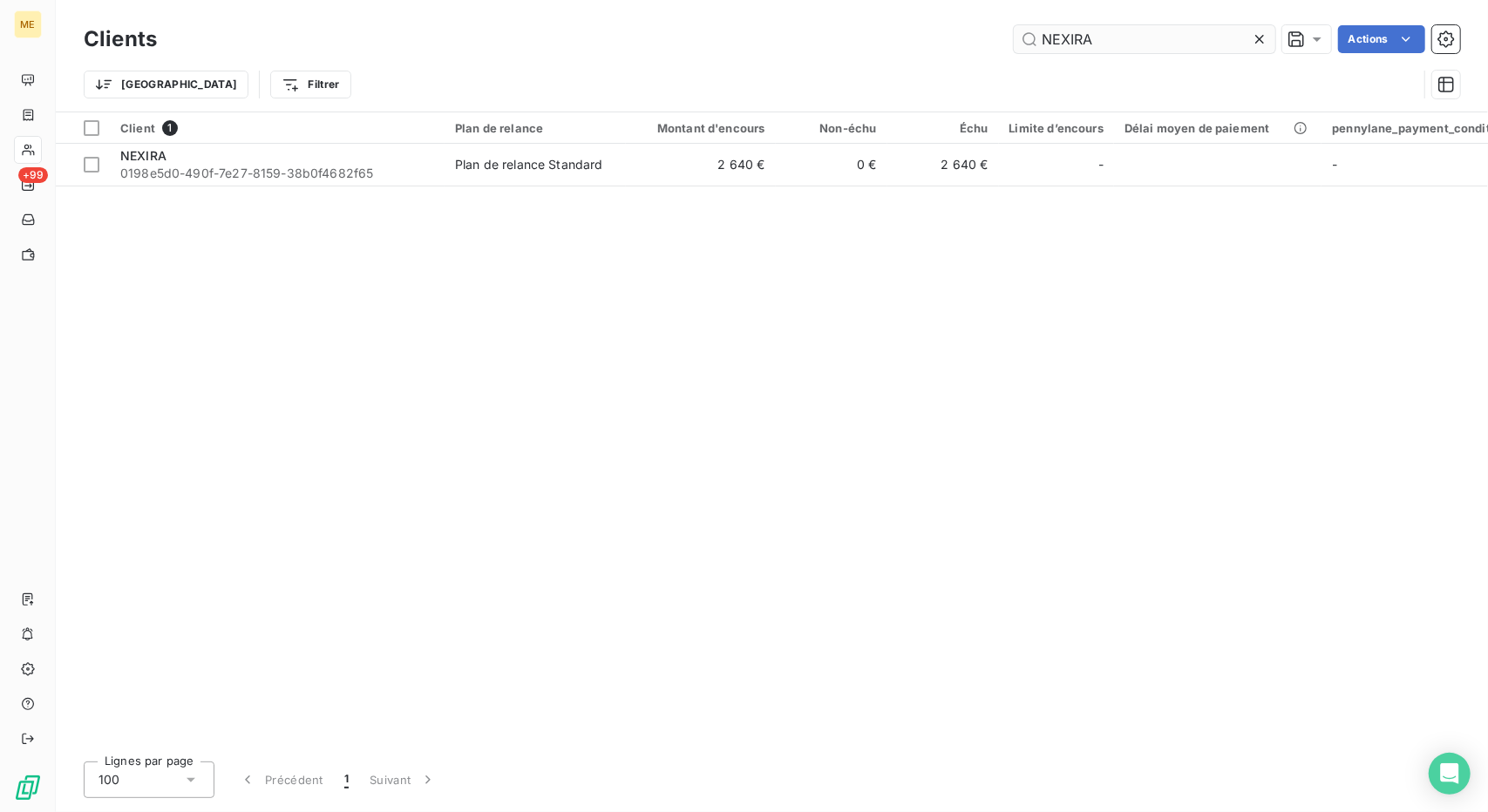
click at [1100, 44] on input "NEXIRA" at bounding box center [1144, 38] width 261 height 28
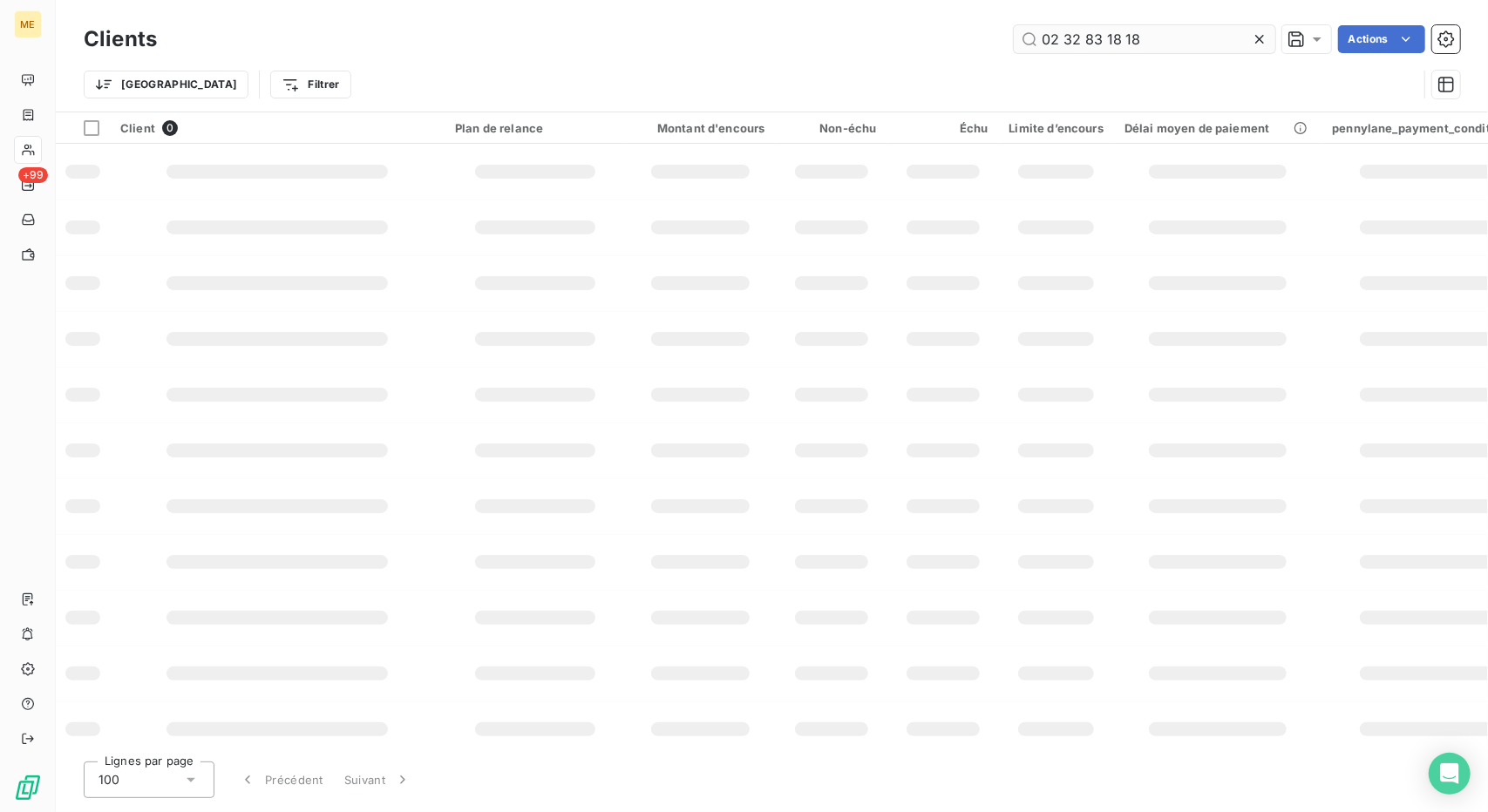
type input "02 32 83 18 1"
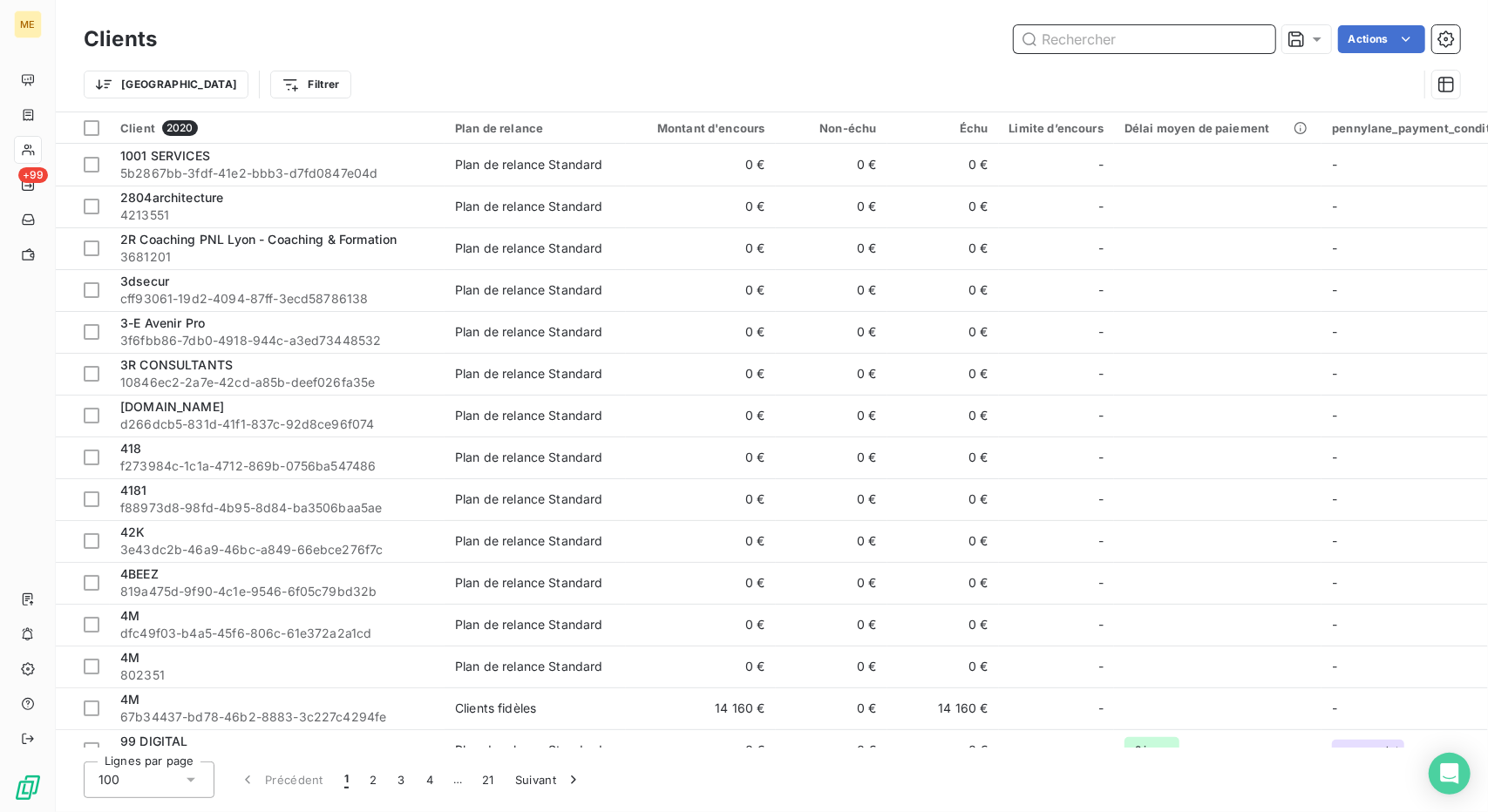
paste input "ONCLE WEB"
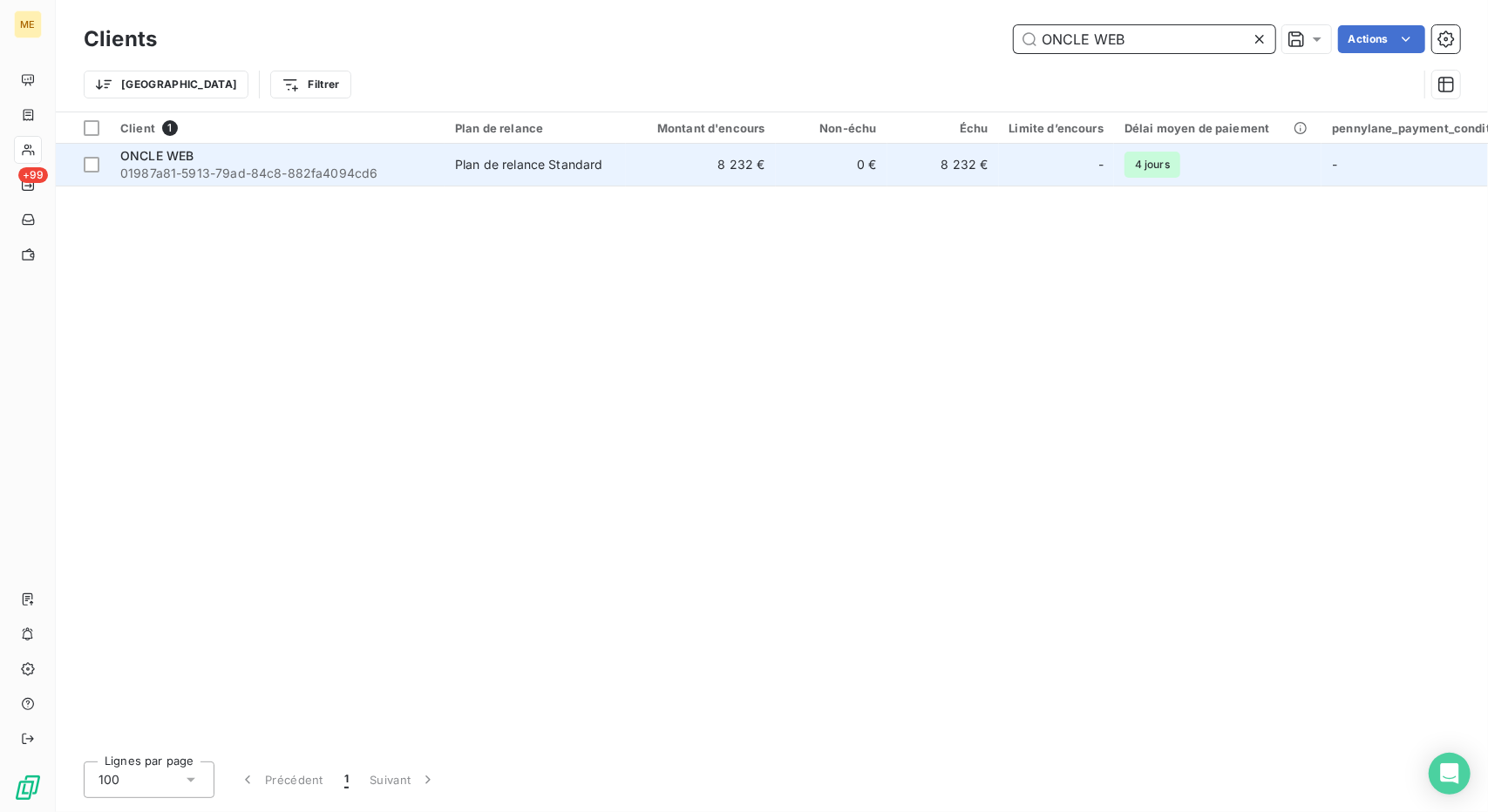
type input "ONCLE WEB"
click at [656, 163] on td "8 232 €" at bounding box center [700, 165] width 150 height 42
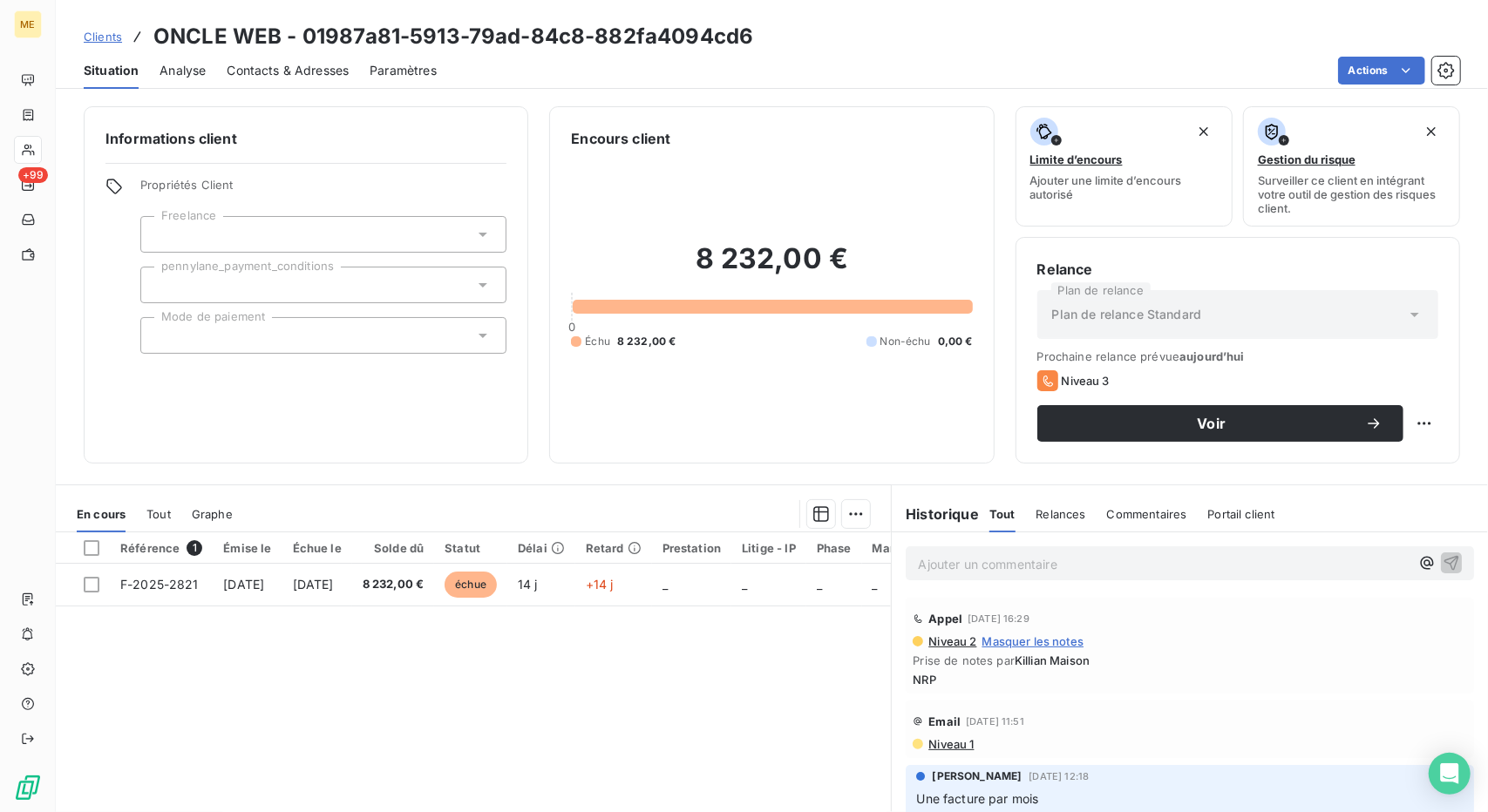
click at [101, 28] on link "Clients" at bounding box center [102, 36] width 38 height 17
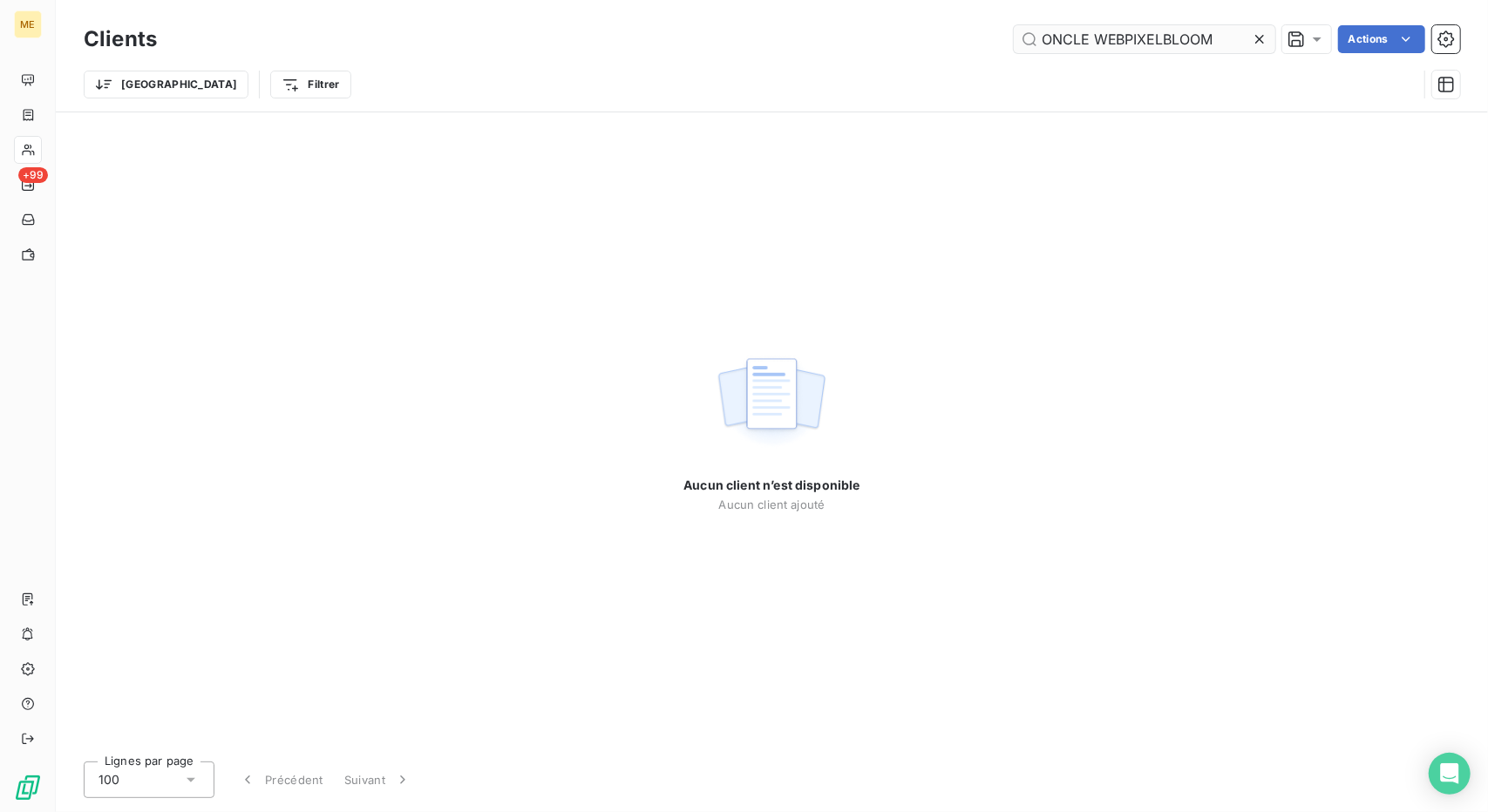
click at [1100, 29] on input "ONCLE WEBPIXELBLOOM" at bounding box center [1144, 38] width 261 height 28
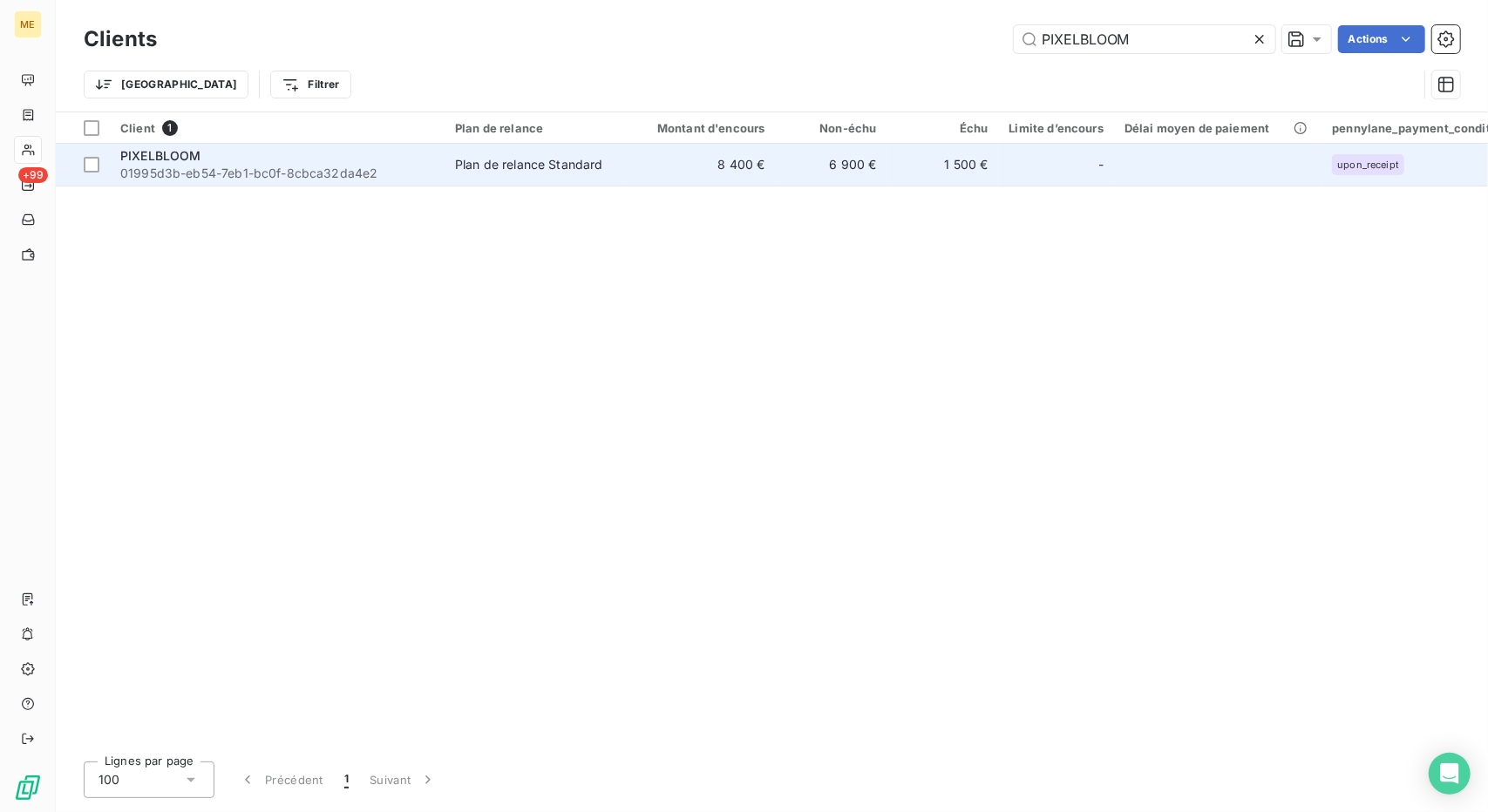
type input "PIXELBLOOM"
click at [711, 181] on td "8 400 €" at bounding box center [700, 165] width 150 height 42
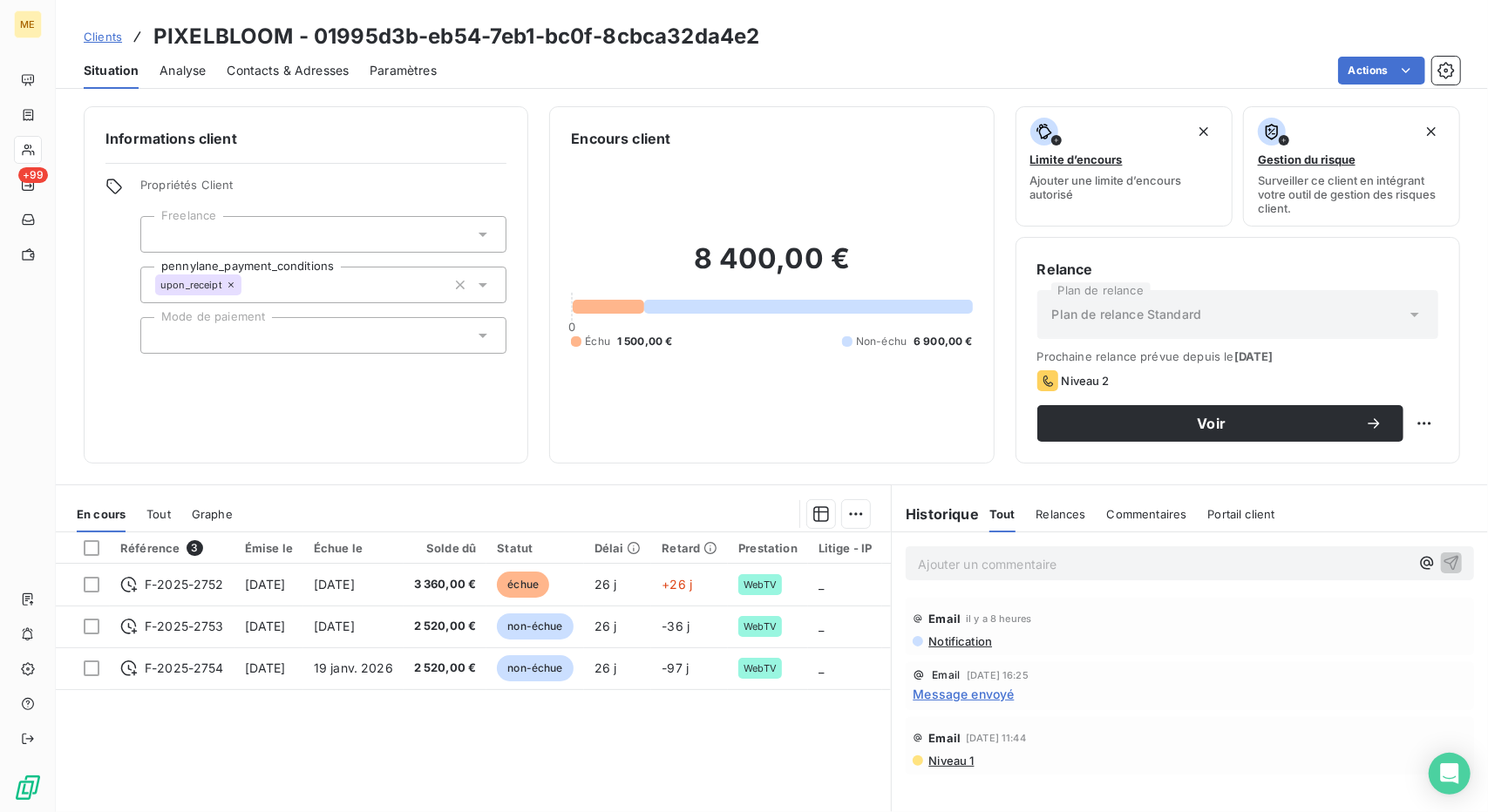
click at [108, 34] on span "Clients" at bounding box center [102, 36] width 38 height 14
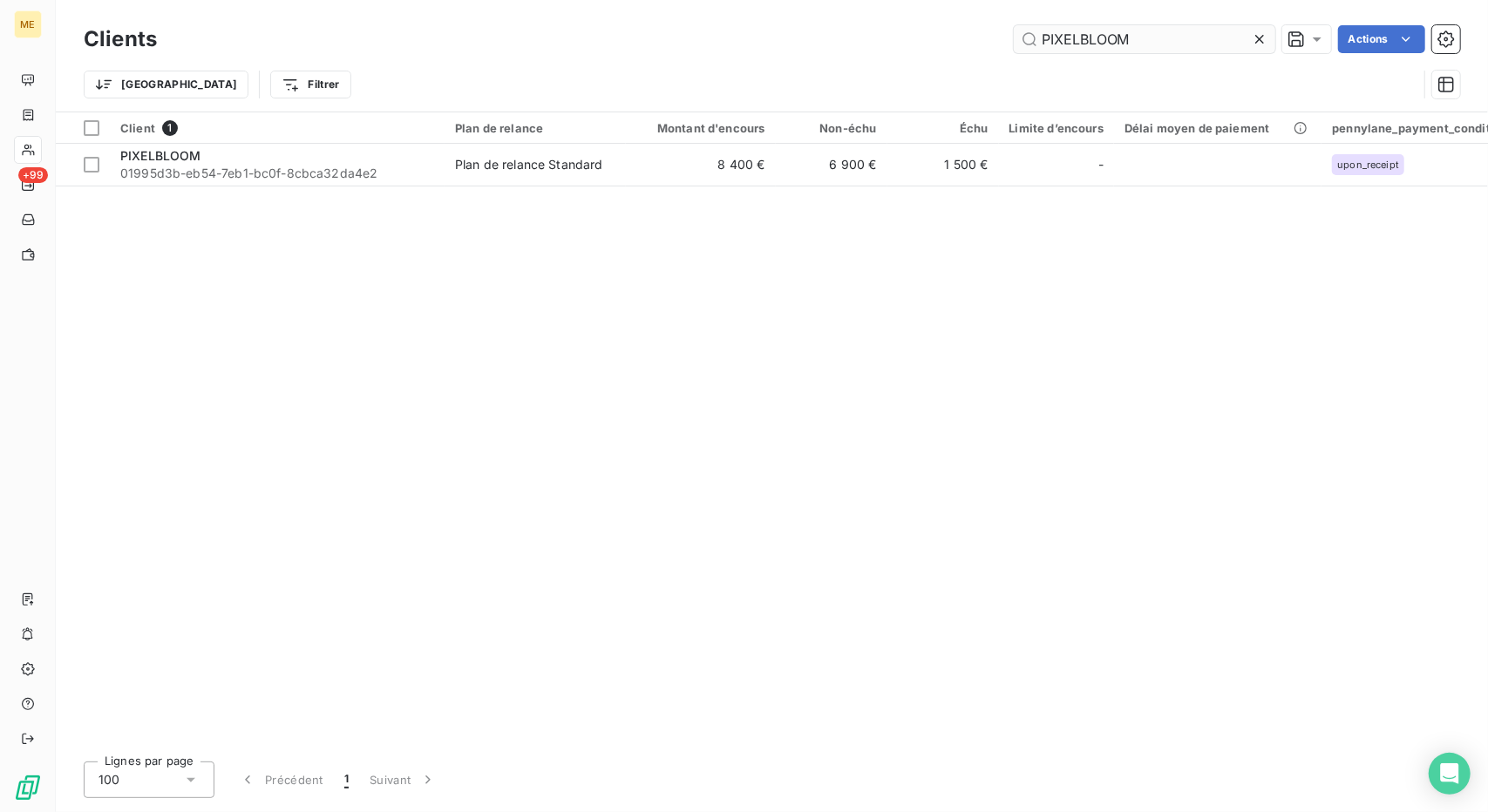
click at [1068, 48] on input "PIXELBLOOM" at bounding box center [1144, 38] width 261 height 28
type input "PRESENCE"
click at [605, 191] on div "Client 1 Plan de relance Montant d'encours Non-échu Échu Limite d’encours Délai…" at bounding box center [771, 430] width 1432 height 635
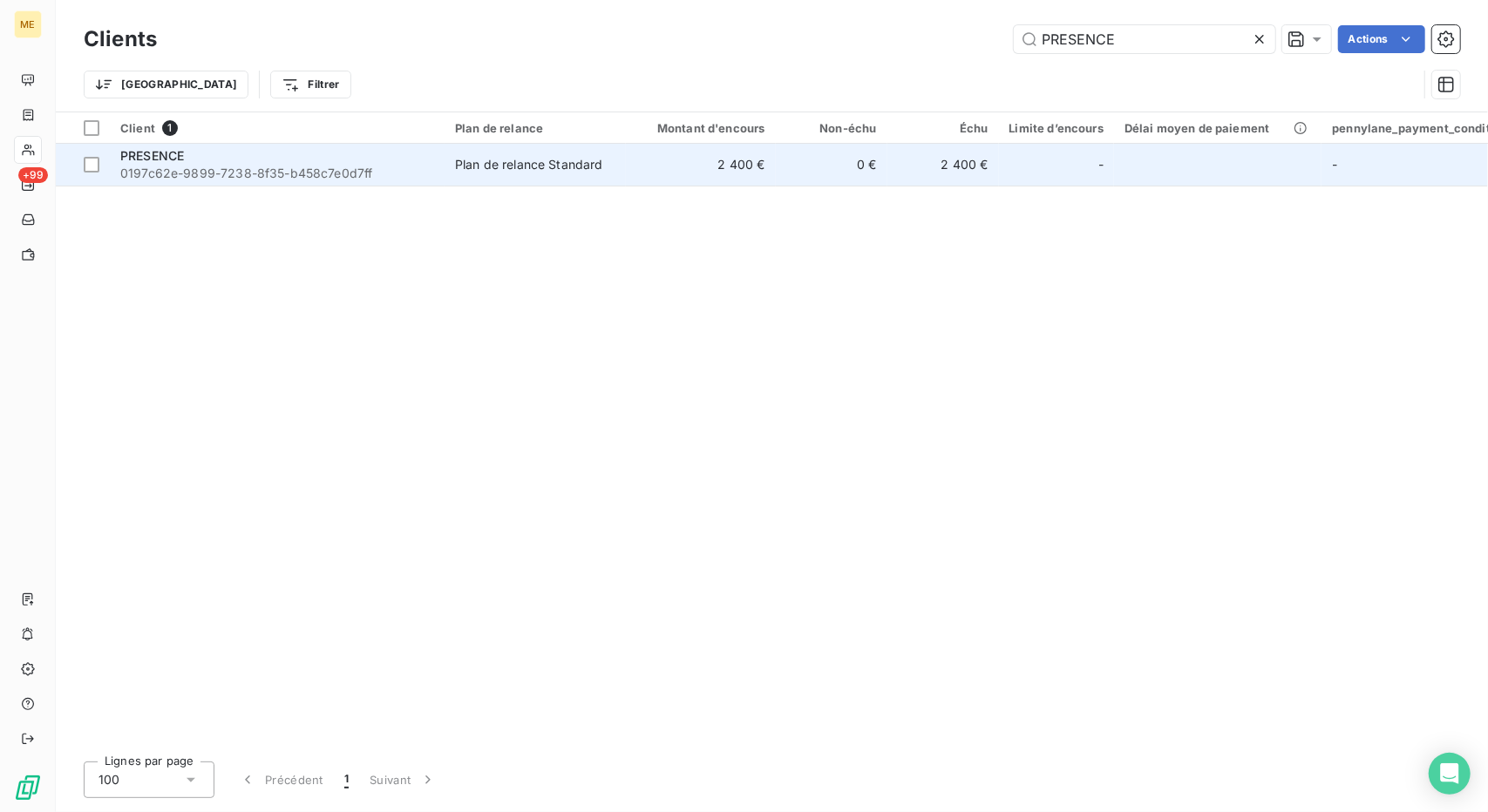
click at [621, 173] on td "Plan de relance Standard" at bounding box center [536, 165] width 182 height 42
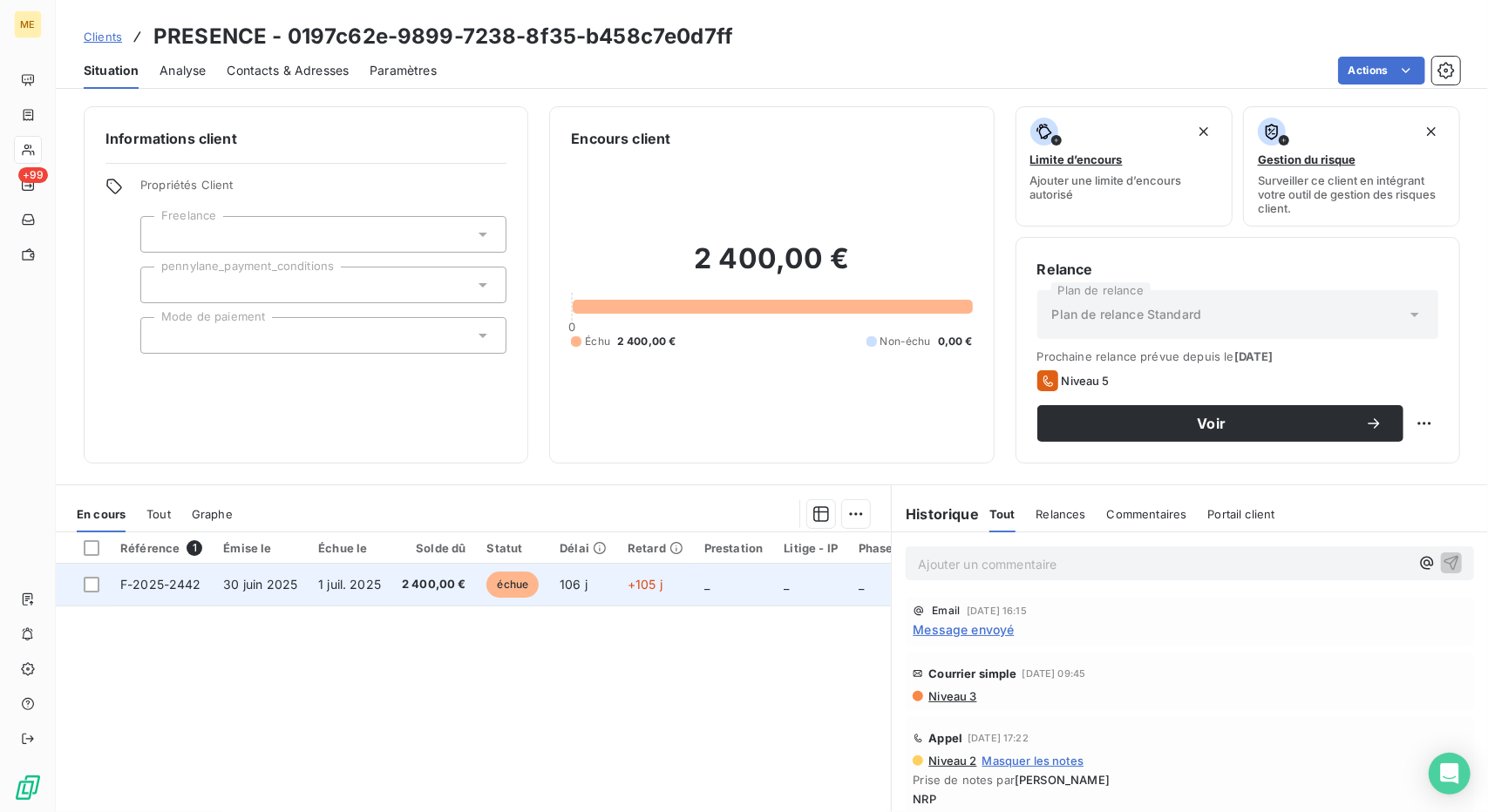
click at [371, 573] on td "1 juil. 2025" at bounding box center [349, 584] width 83 height 42
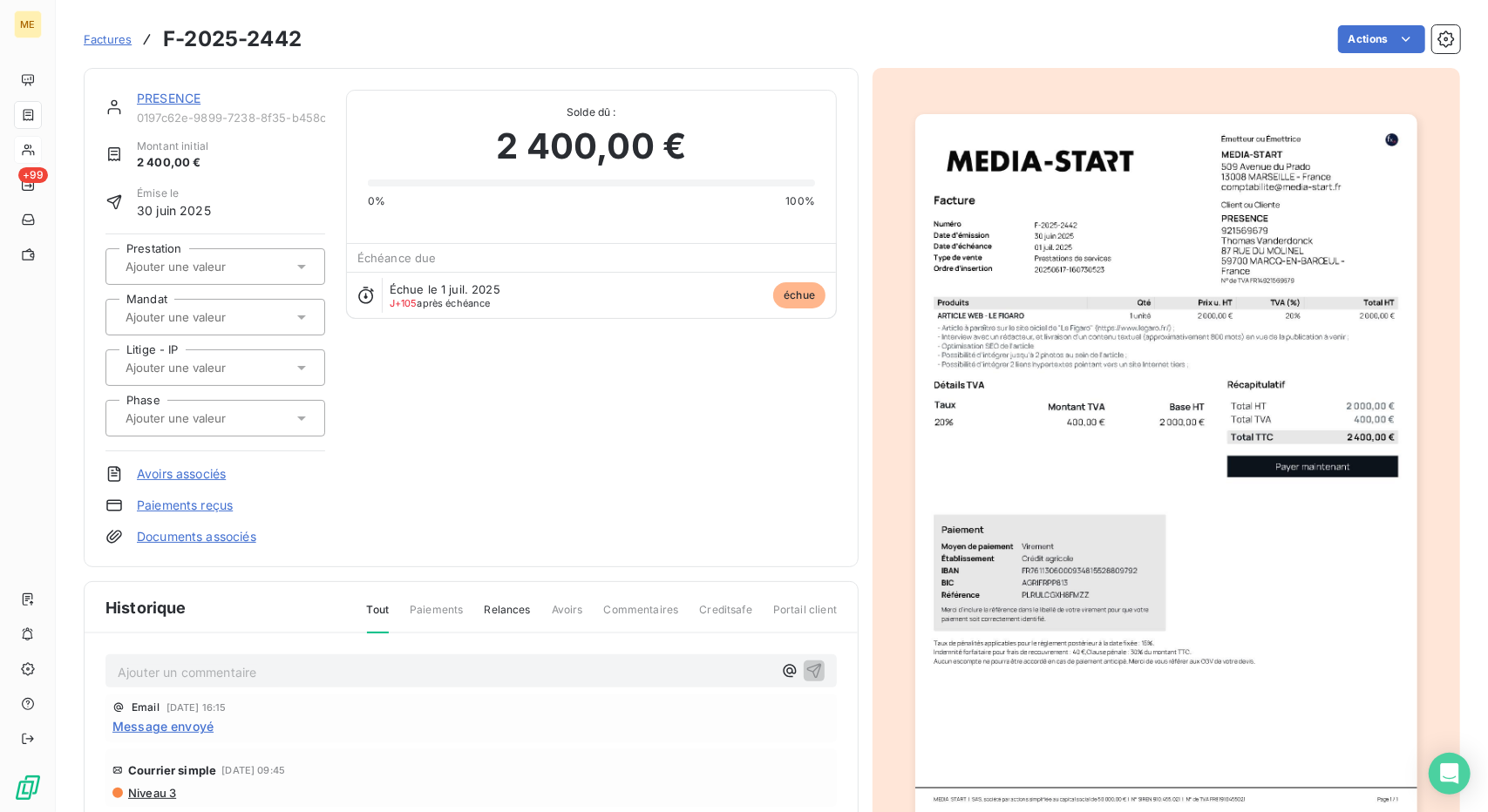
click at [170, 96] on link "PRESENCE" at bounding box center [168, 98] width 64 height 14
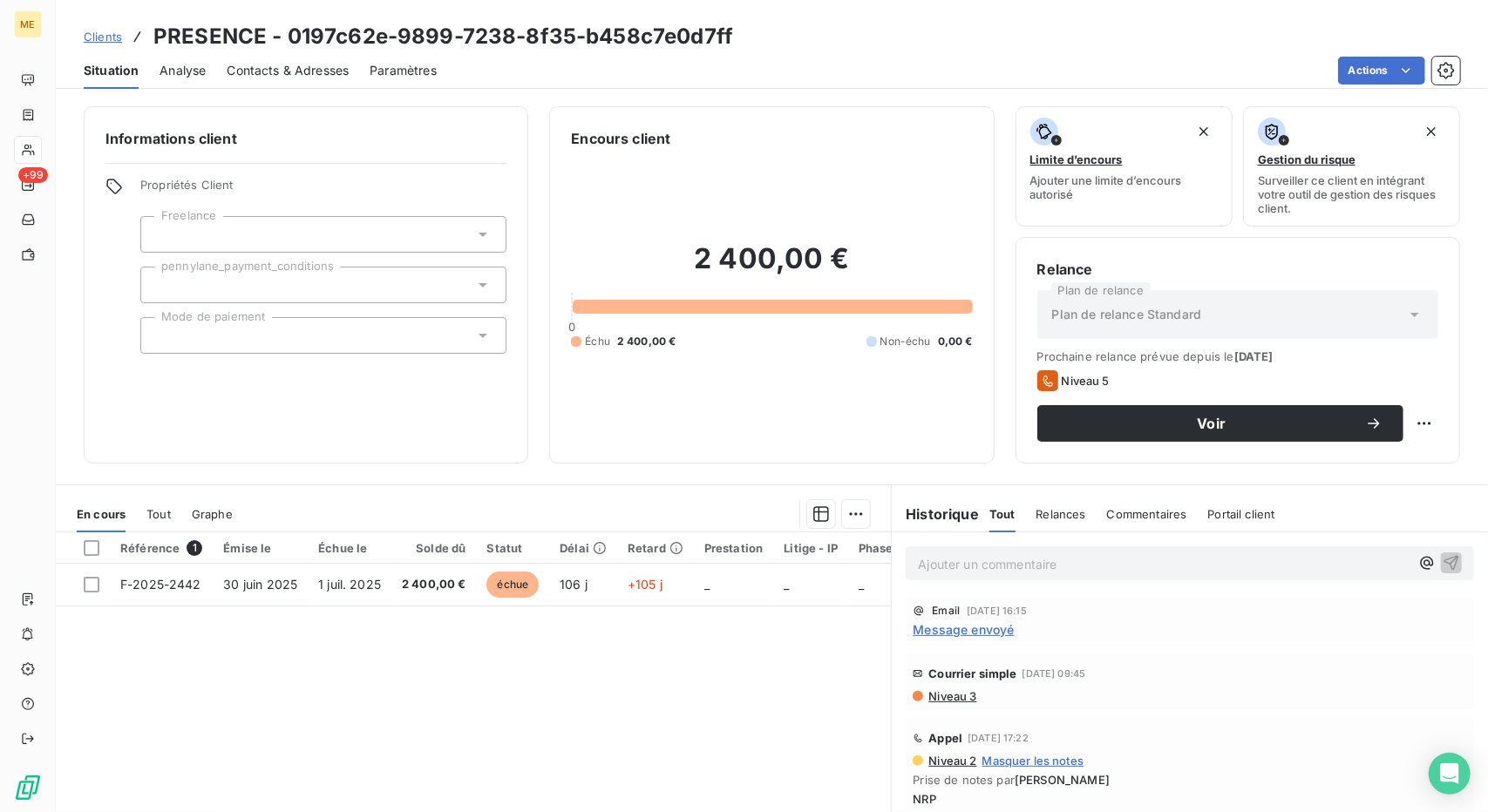
click at [270, 59] on div "Contacts & Adresses" at bounding box center [288, 71] width 122 height 36
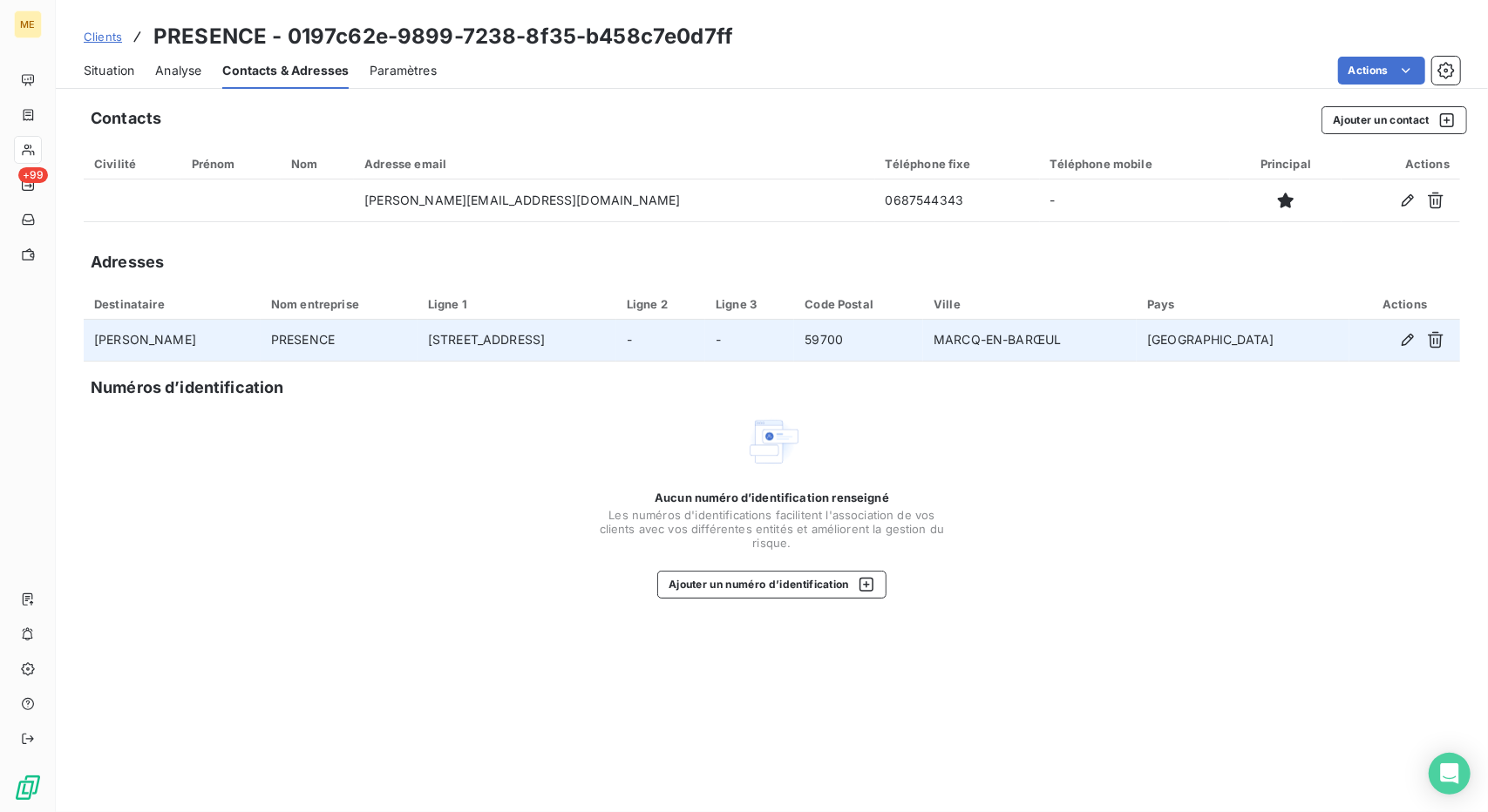
click at [191, 339] on td "Thomas Vanderdonck" at bounding box center [171, 340] width 177 height 42
copy td "Thomas Vanderdonck"
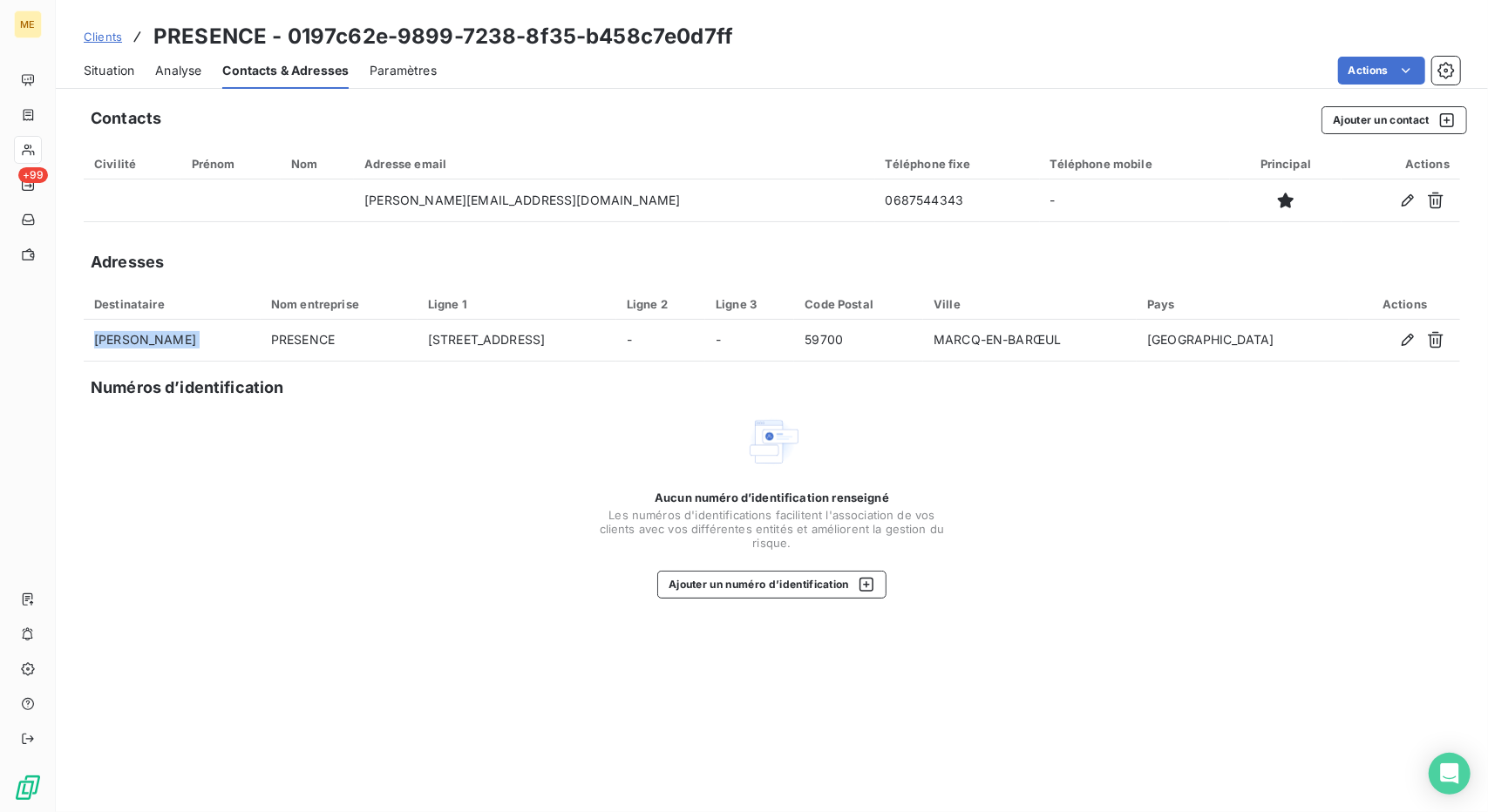
click at [106, 39] on span "Clients" at bounding box center [102, 36] width 38 height 14
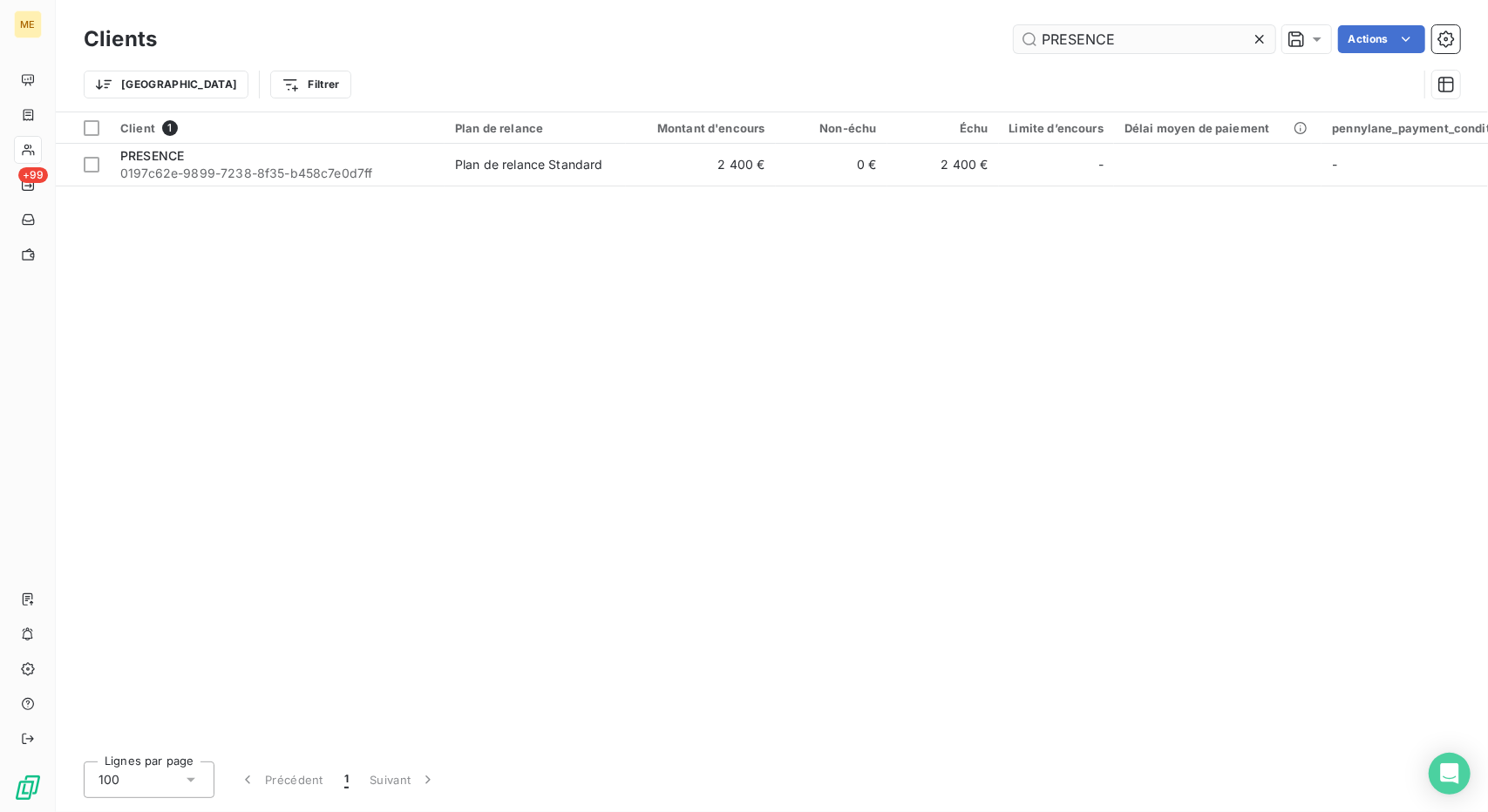
click at [1083, 48] on input "PRESENCE" at bounding box center [1144, 38] width 261 height 28
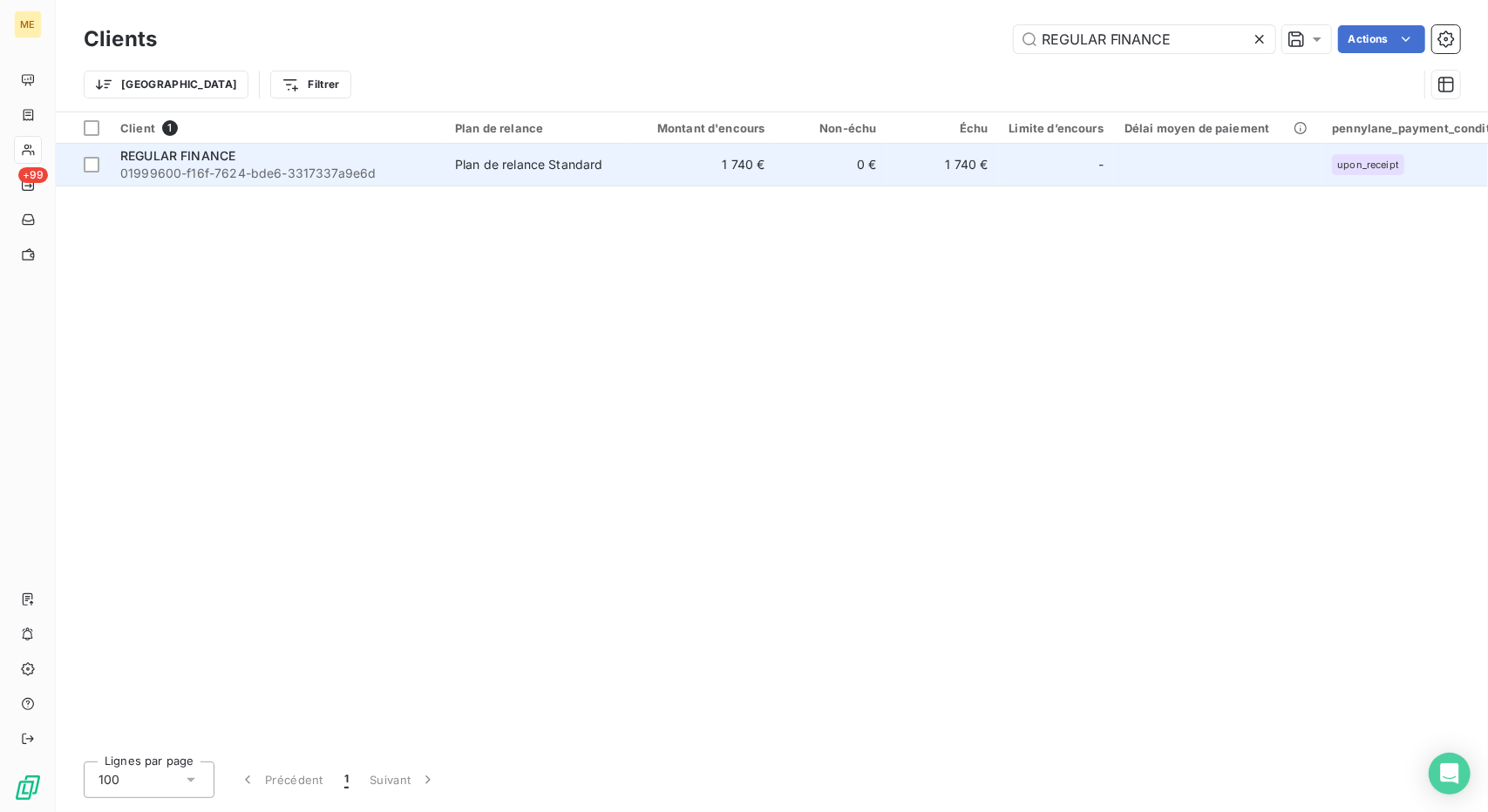
type input "REGULAR FINANCE"
click at [743, 155] on td "1 740 €" at bounding box center [700, 165] width 150 height 42
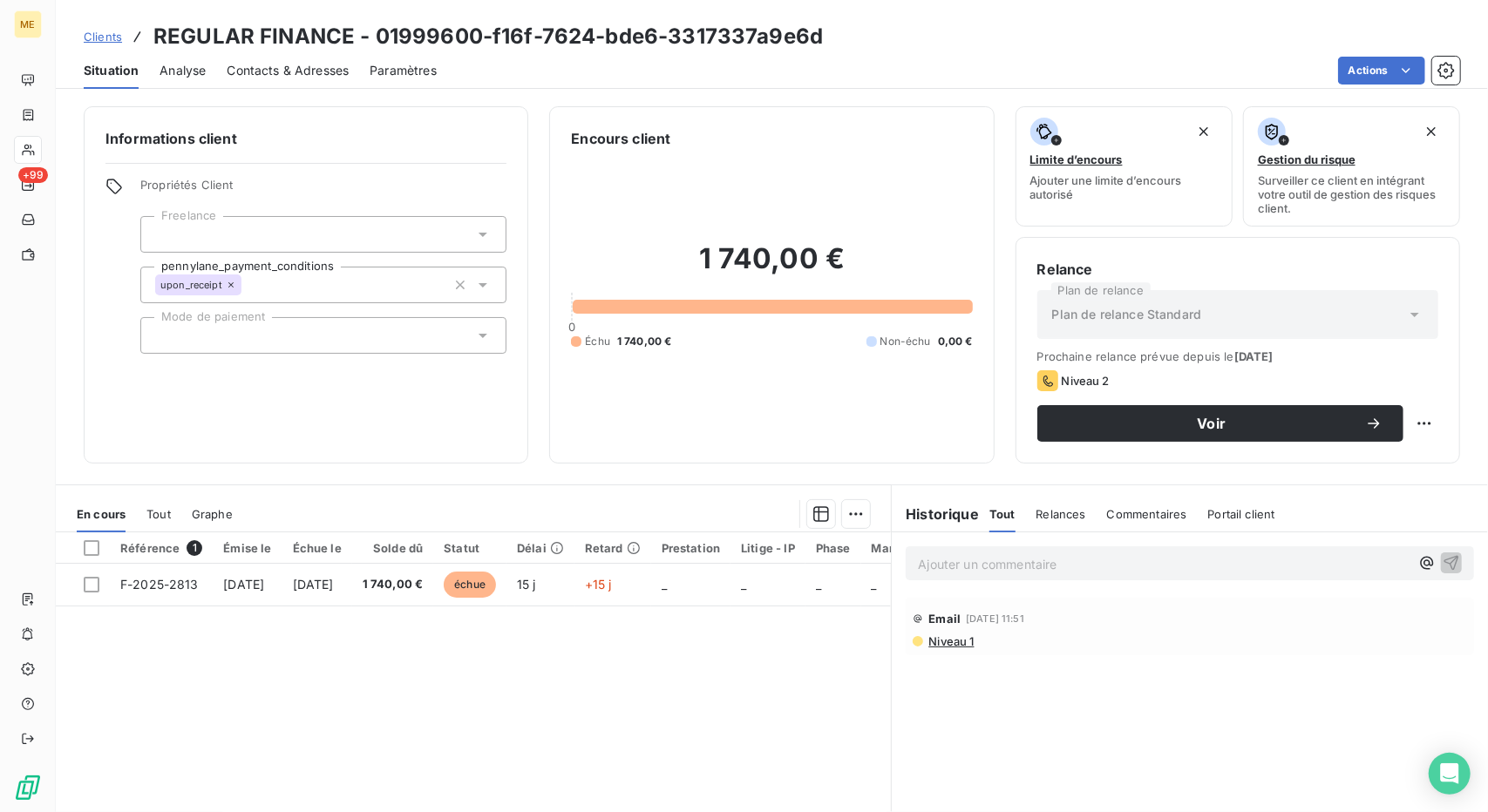
click at [983, 561] on p "Ajouter un commentaire ﻿" at bounding box center [1164, 564] width 492 height 22
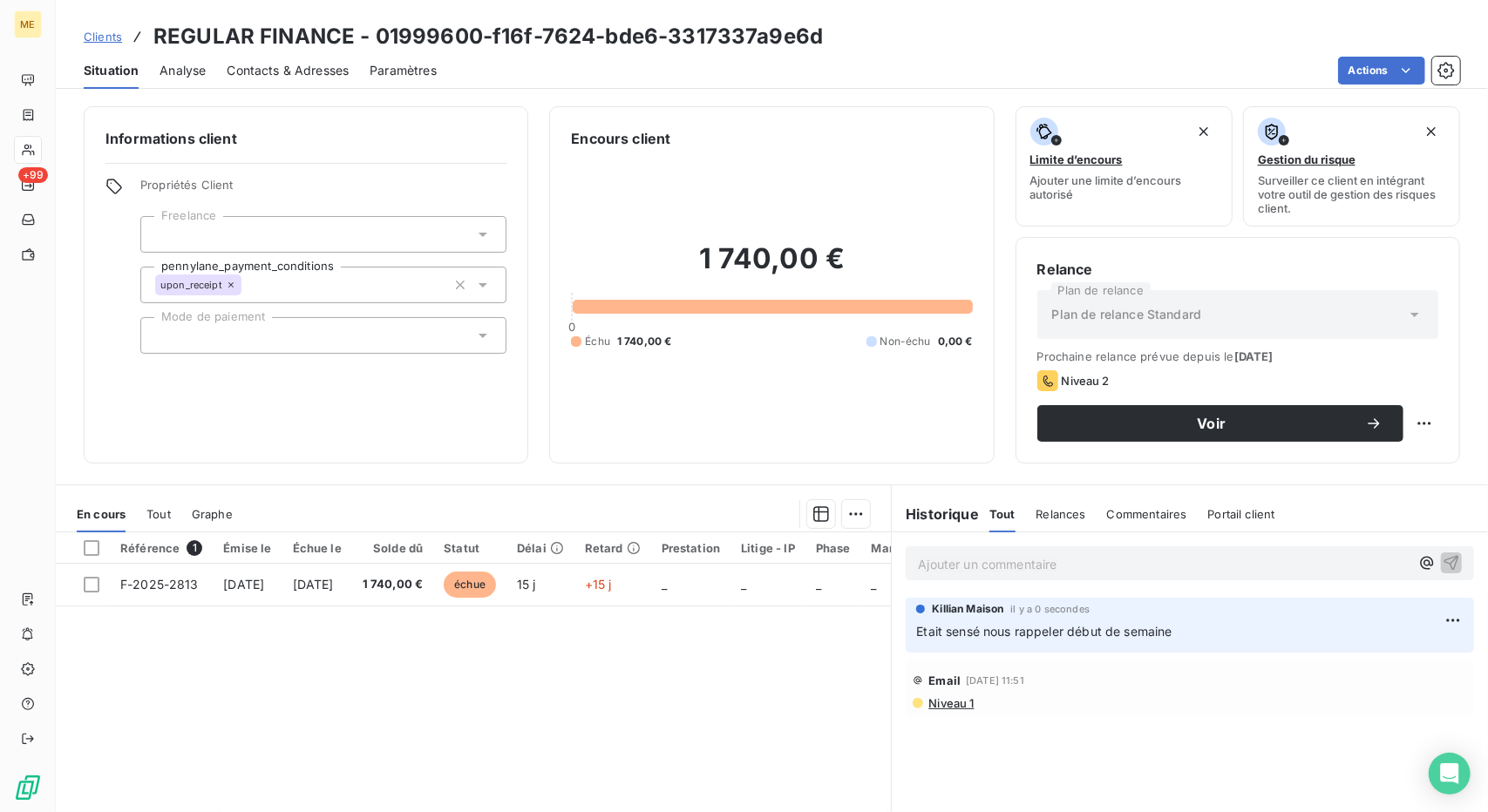
click at [101, 30] on span "Clients" at bounding box center [102, 36] width 38 height 14
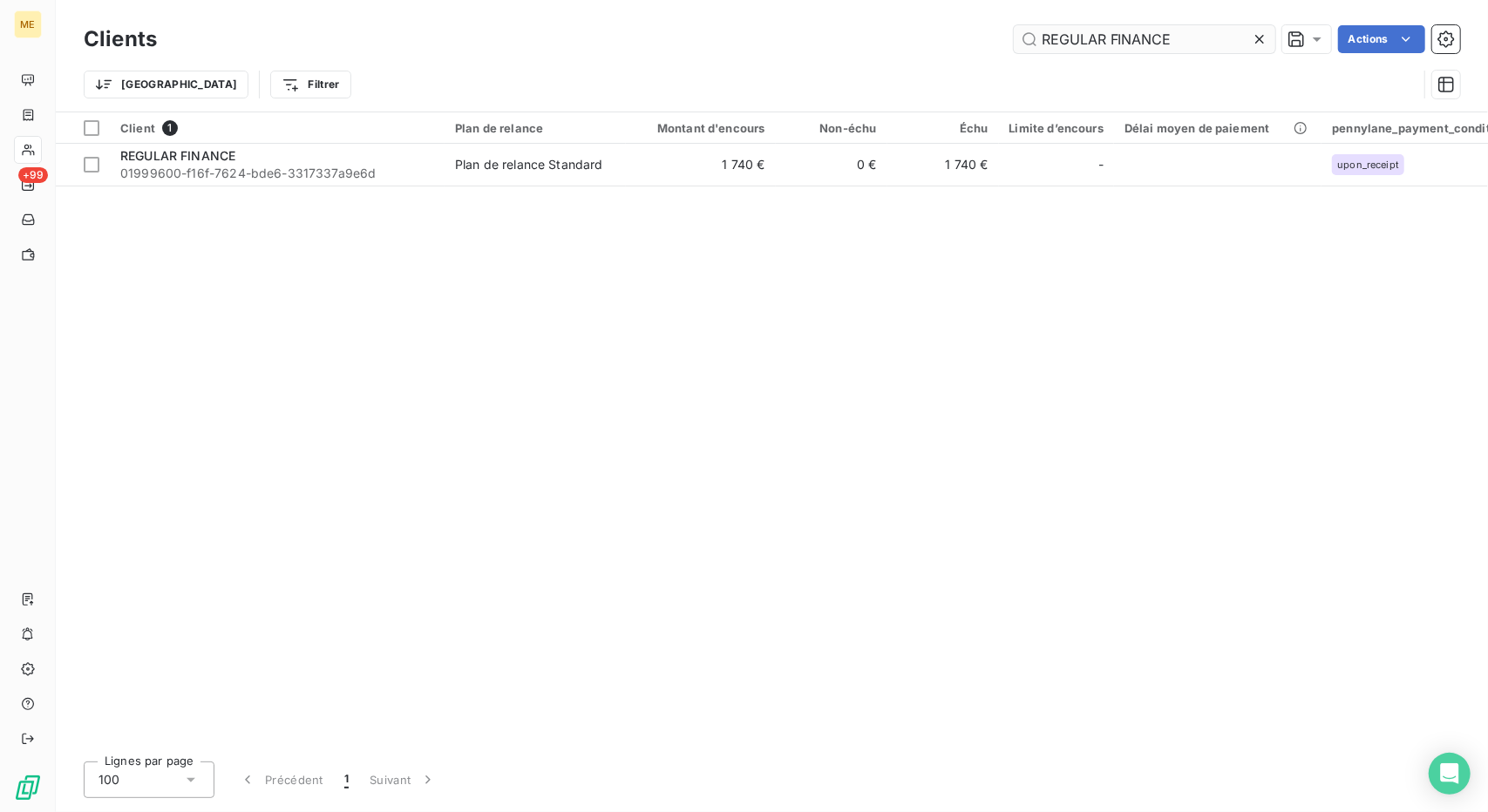
click at [1052, 41] on input "REGULAR FINANCE" at bounding box center [1144, 38] width 261 height 28
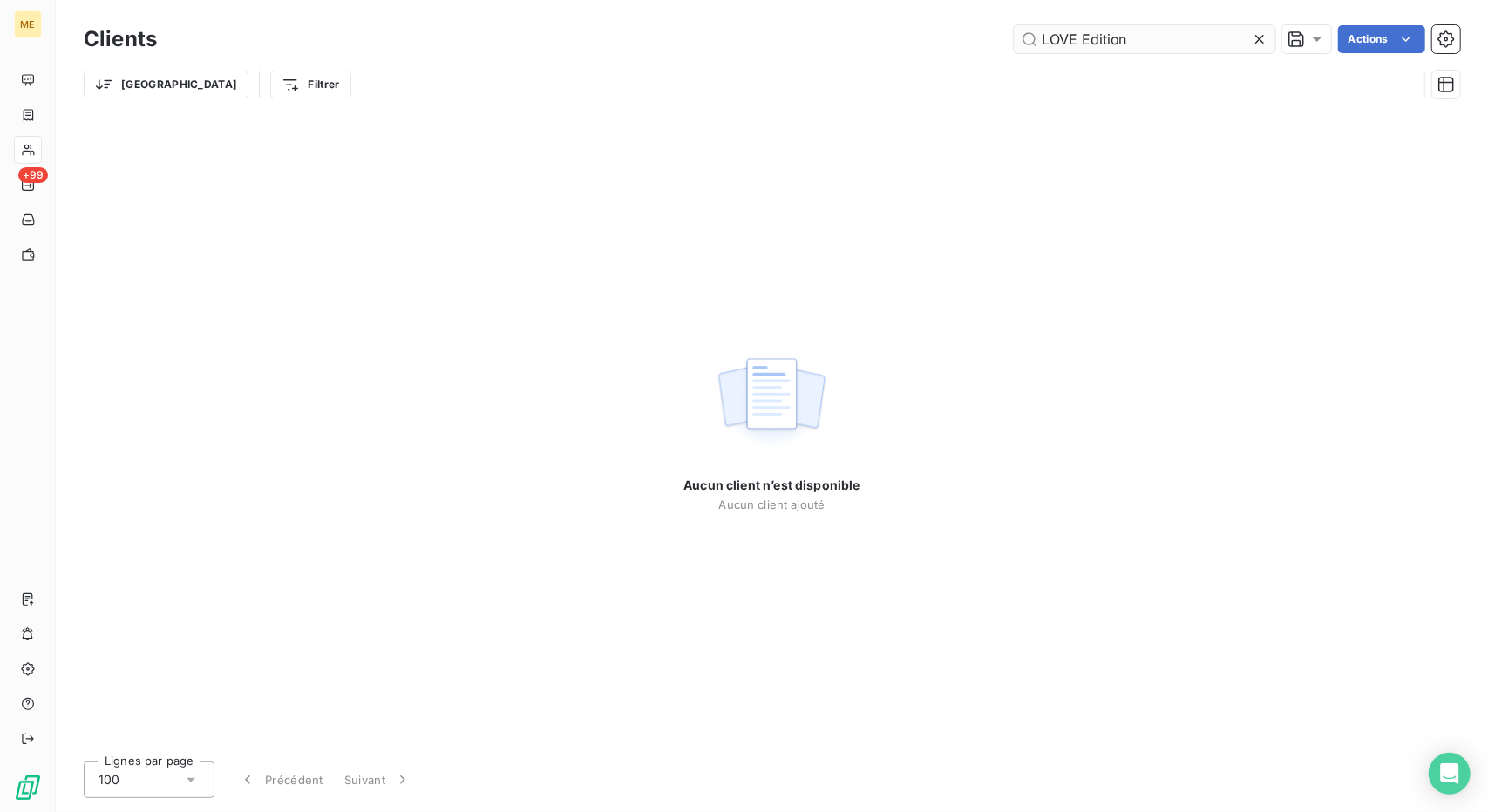
drag, startPoint x: 1204, startPoint y: 37, endPoint x: 1054, endPoint y: 51, distance: 150.7
click at [1054, 51] on input "LOVE Edition" at bounding box center [1144, 38] width 261 height 28
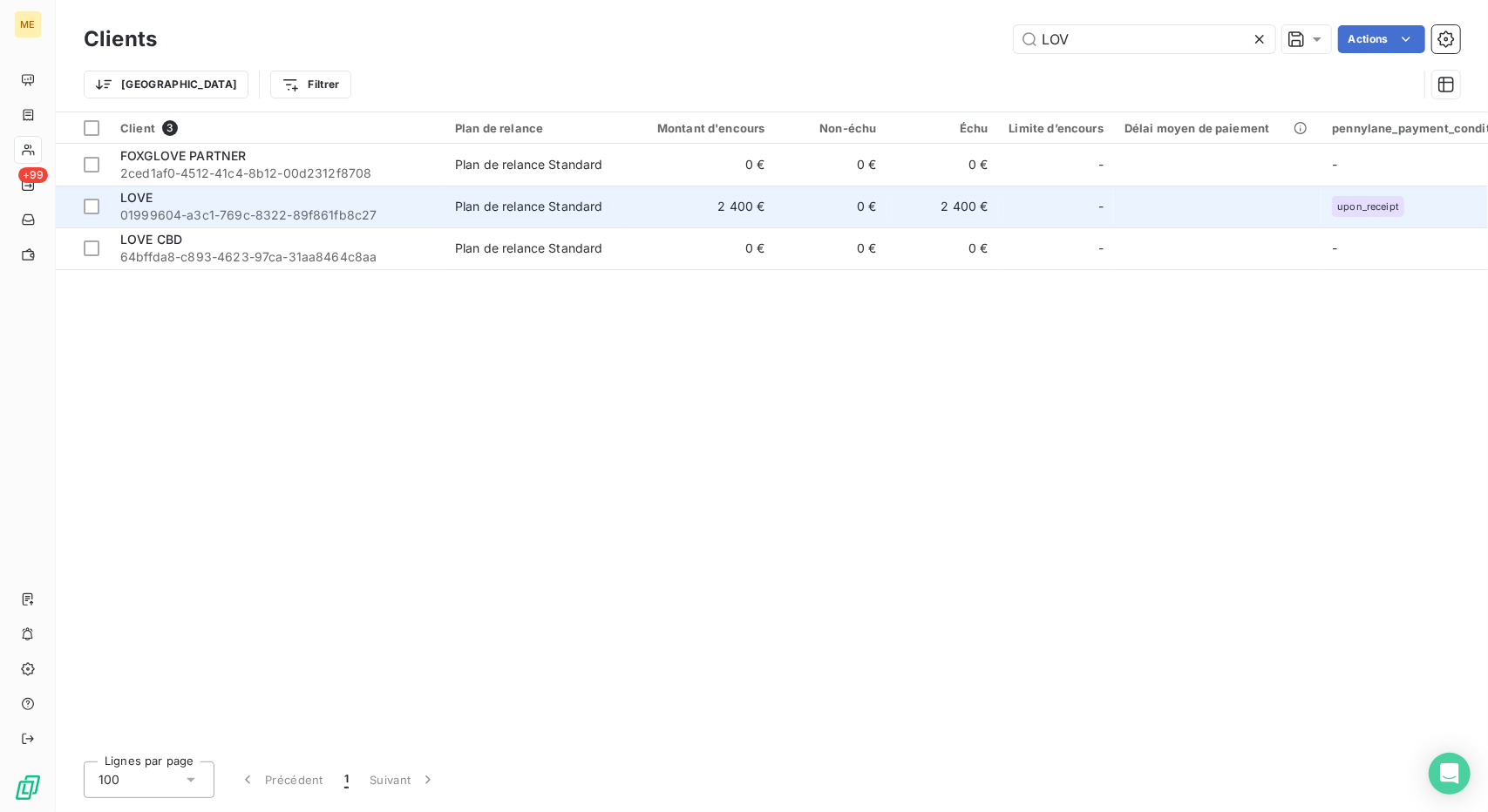
type input "LOV"
click at [389, 200] on div "LOVE" at bounding box center [278, 198] width 314 height 17
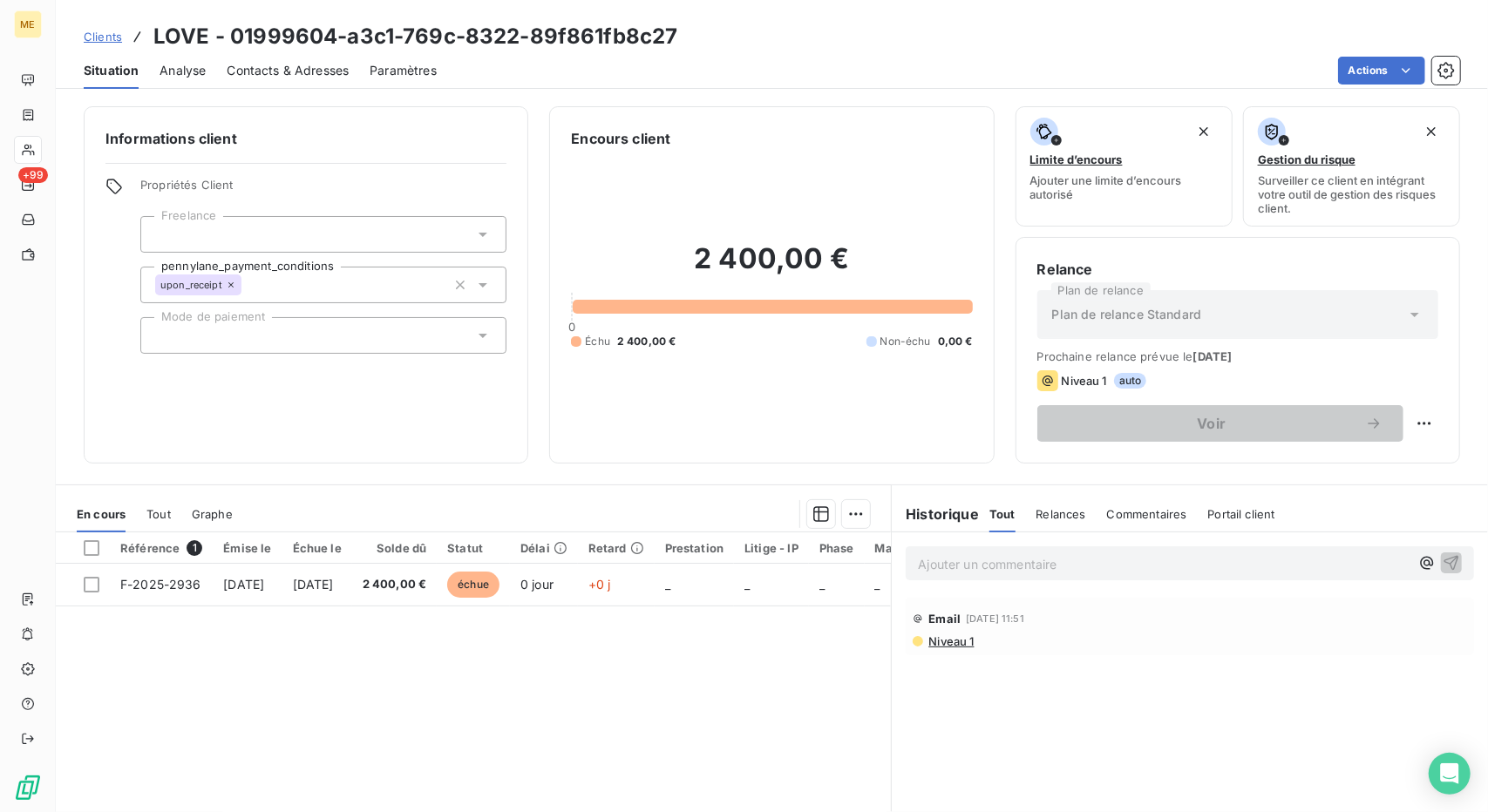
click at [295, 79] on div "Contacts & Adresses" at bounding box center [288, 71] width 122 height 36
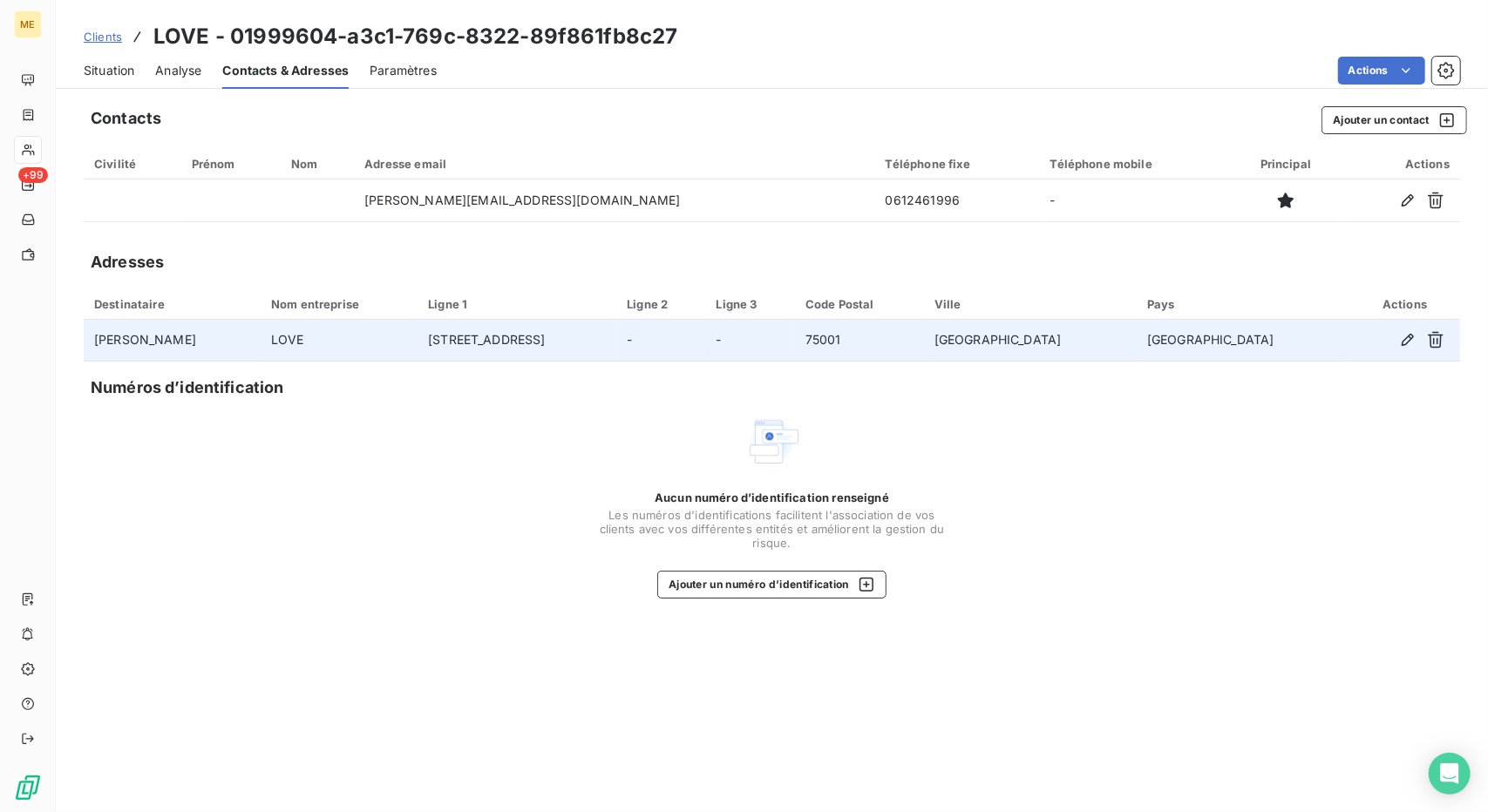
click at [178, 339] on td "[PERSON_NAME]" at bounding box center [171, 340] width 177 height 42
copy td "[PERSON_NAME]"
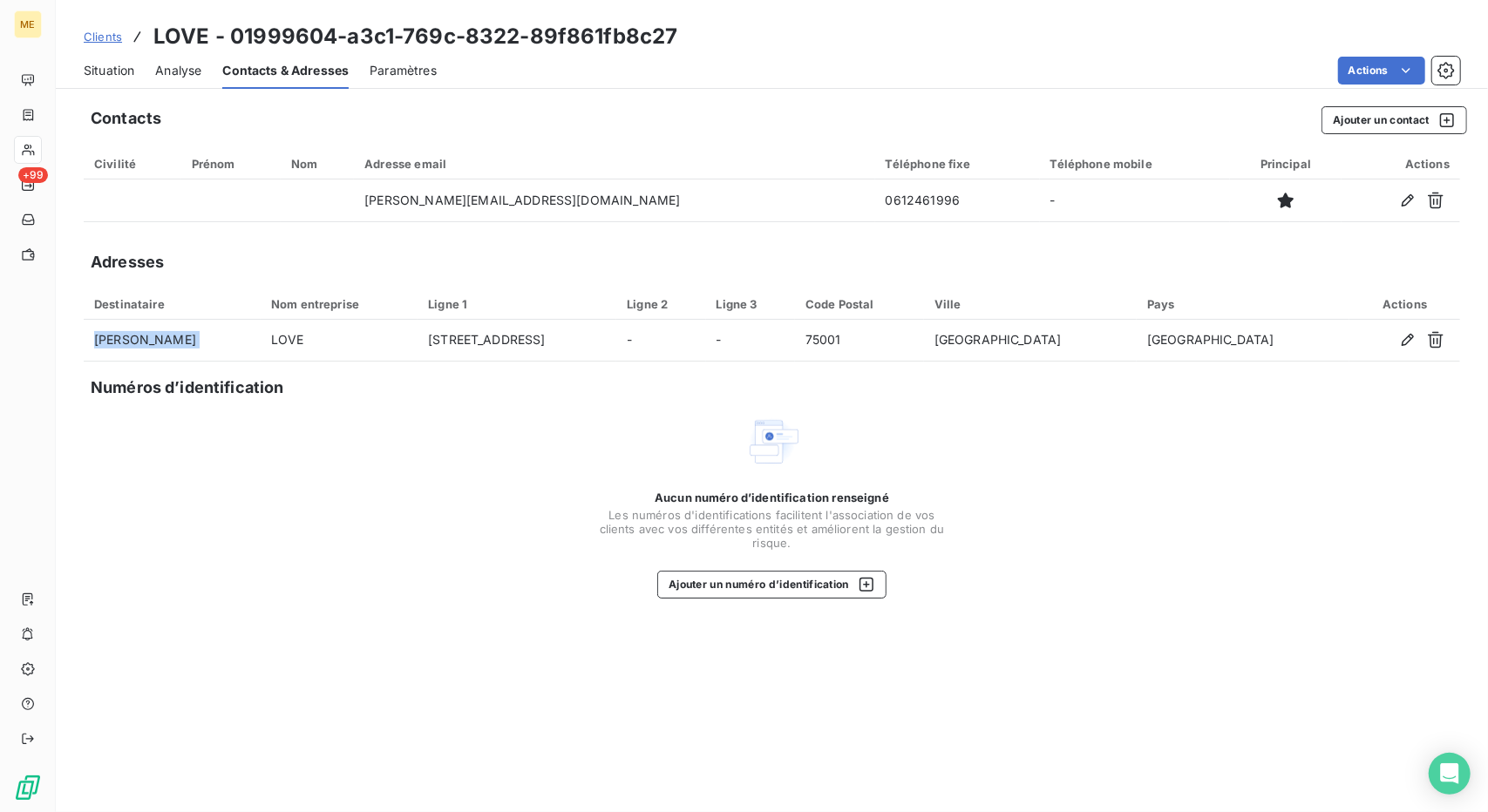
click at [114, 86] on div "Situation" at bounding box center [108, 71] width 51 height 36
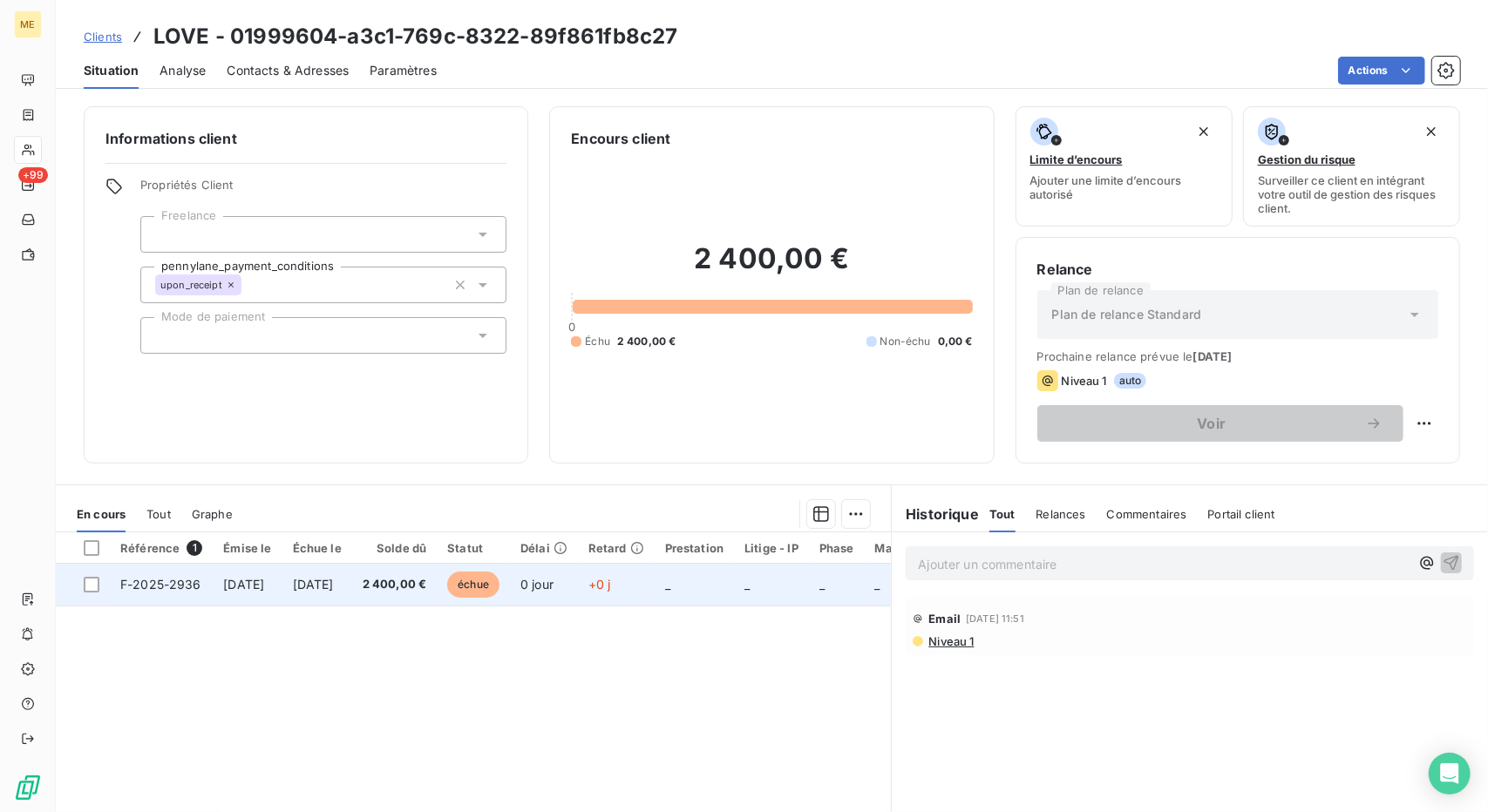
click at [427, 589] on span "2 400,00 €" at bounding box center [394, 584] width 64 height 17
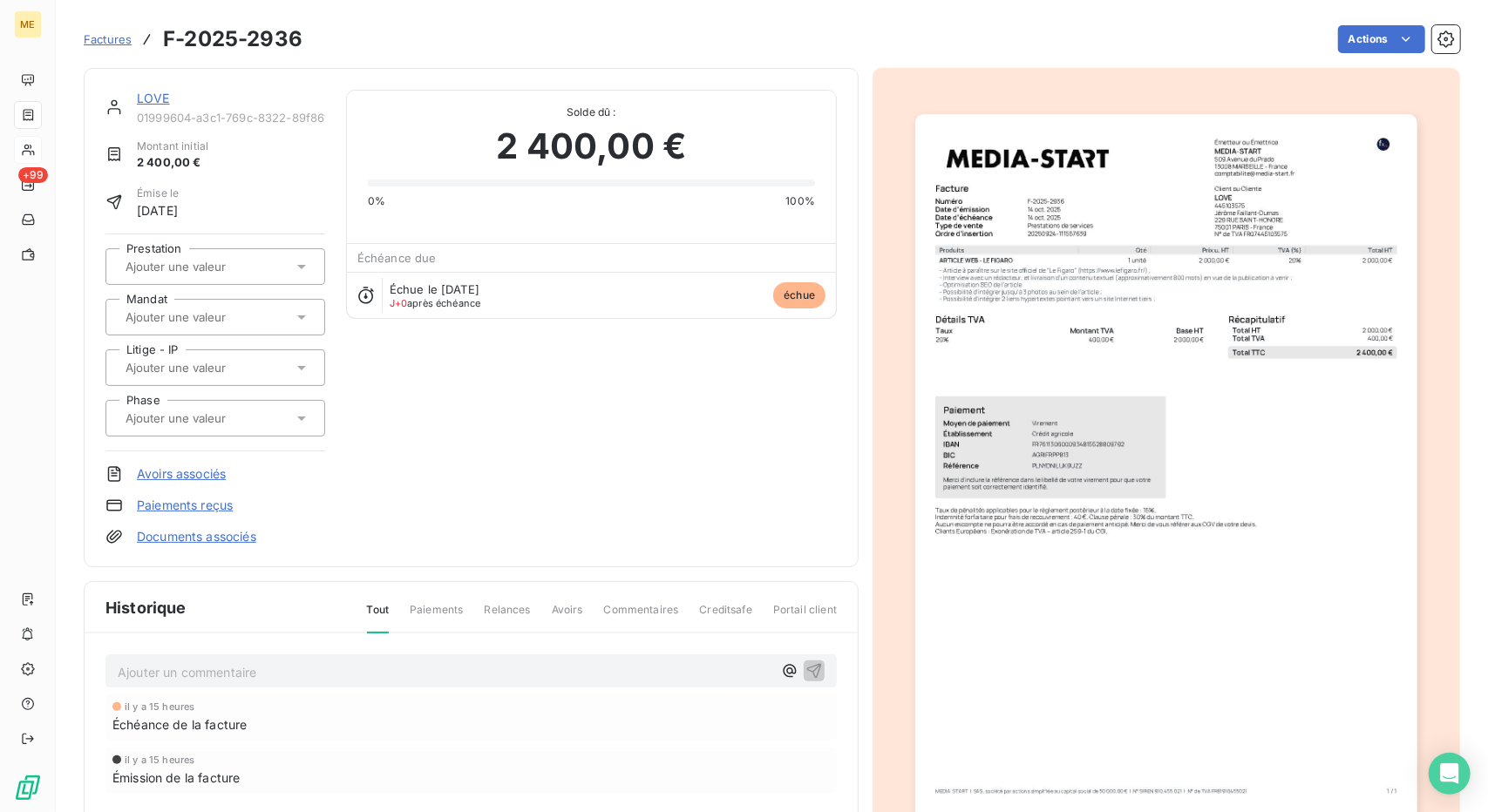
click at [1117, 335] on img "button" at bounding box center [1166, 469] width 501 height 710
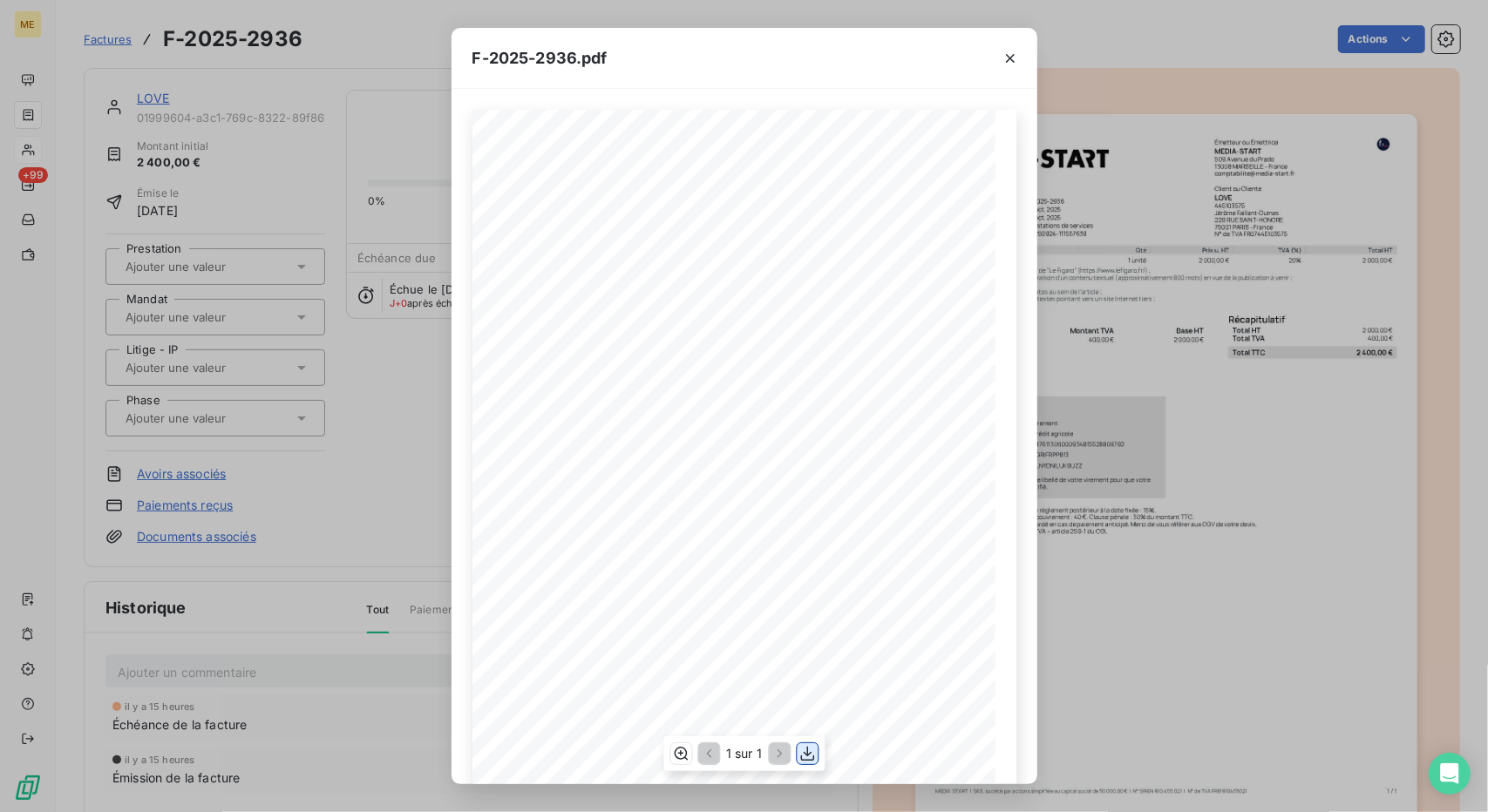
click at [811, 759] on icon "button" at bounding box center [808, 754] width 17 height 17
click at [261, 202] on div "F-2025-2936.pdf 2 000,00 € 400,00 € 2 400,00 € 0199e314- 74df- 706a- b5b4- 3f4d…" at bounding box center [744, 406] width 1488 height 812
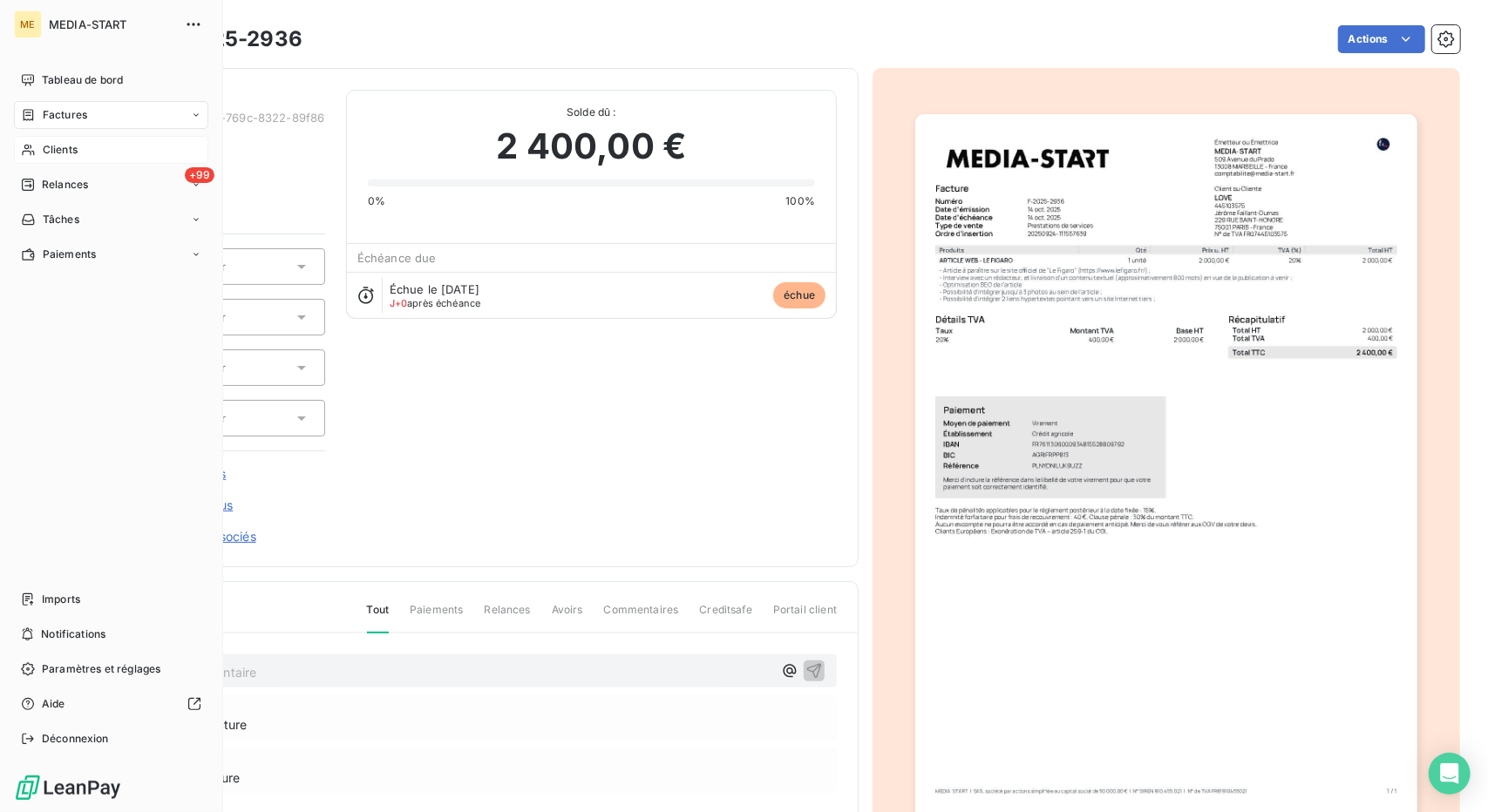
click at [32, 160] on div "Clients" at bounding box center [111, 149] width 194 height 28
